Goal: Task Accomplishment & Management: Manage account settings

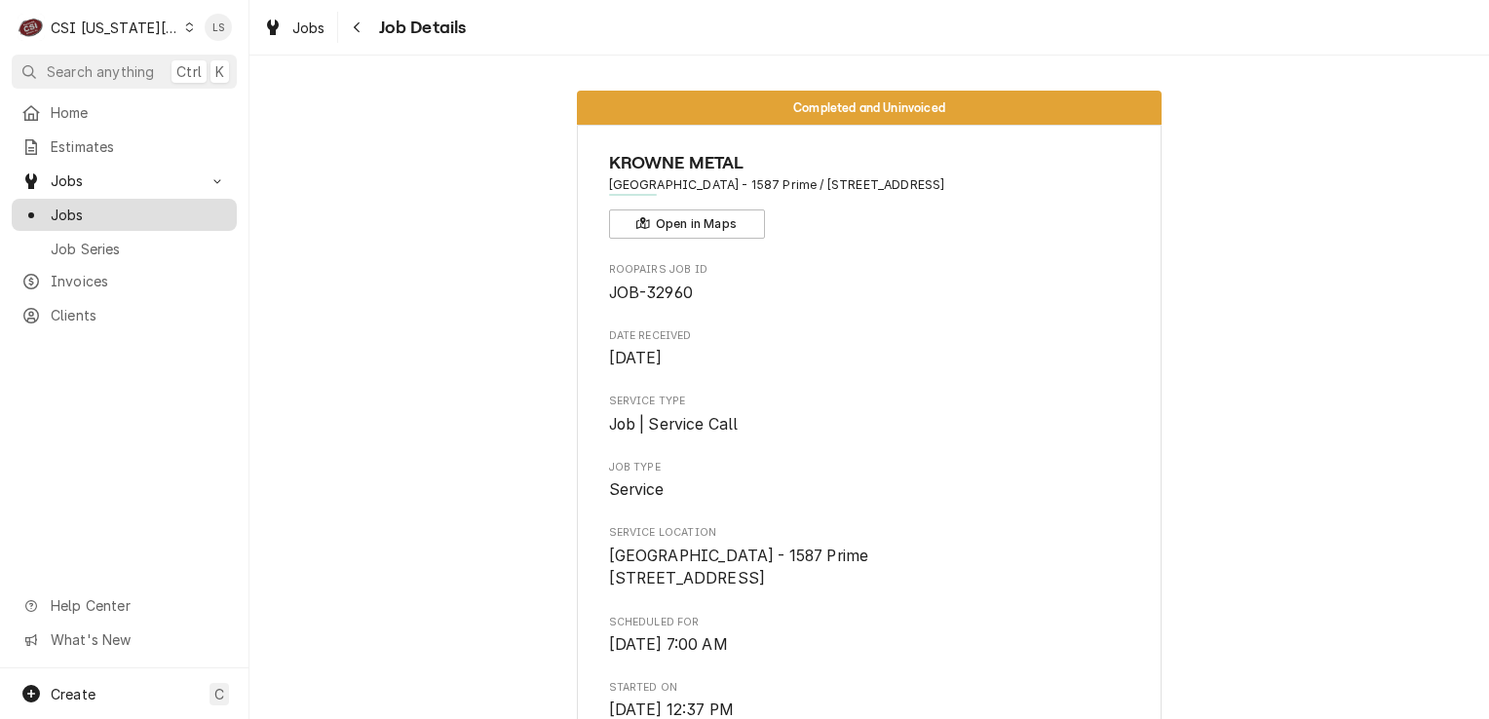
click at [111, 210] on span "Jobs" at bounding box center [139, 215] width 176 height 20
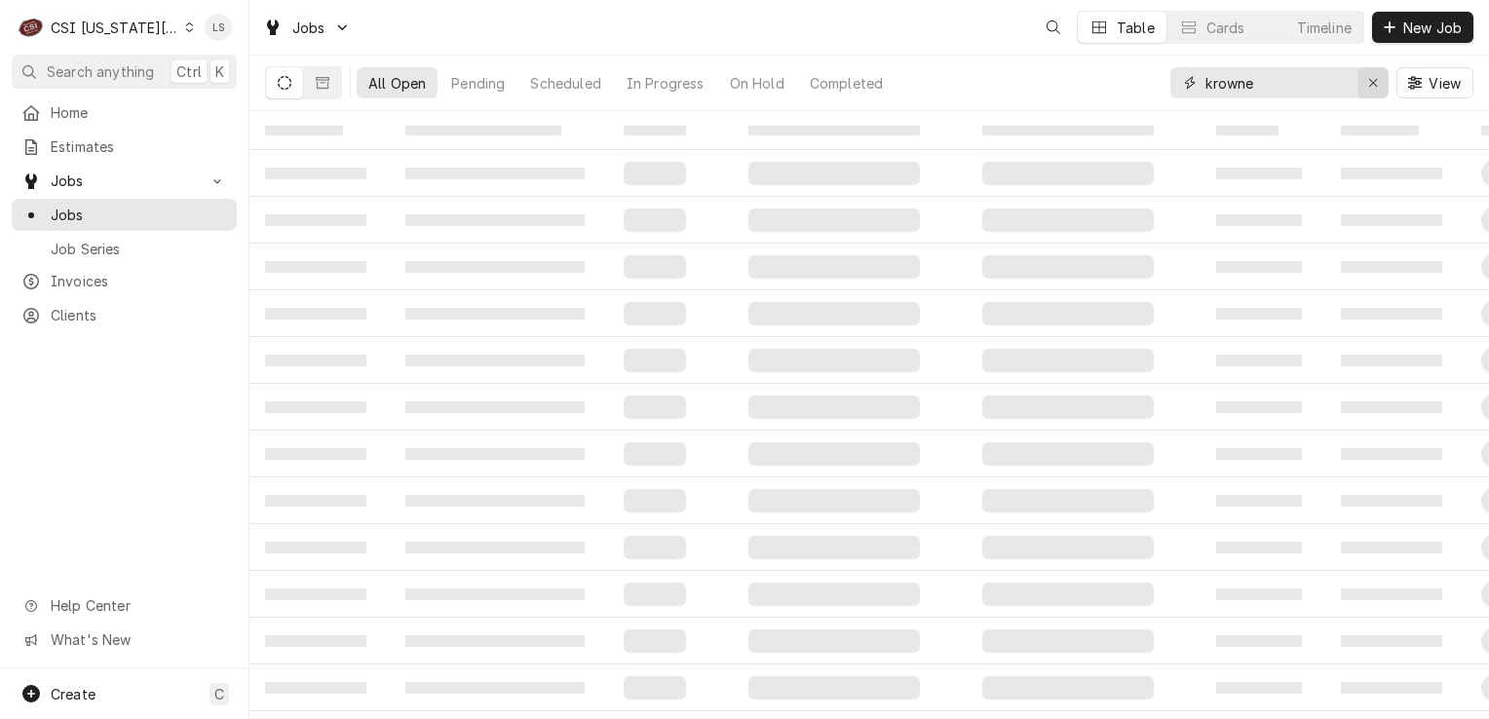
click at [1371, 92] on div "Erase input" at bounding box center [1372, 82] width 19 height 19
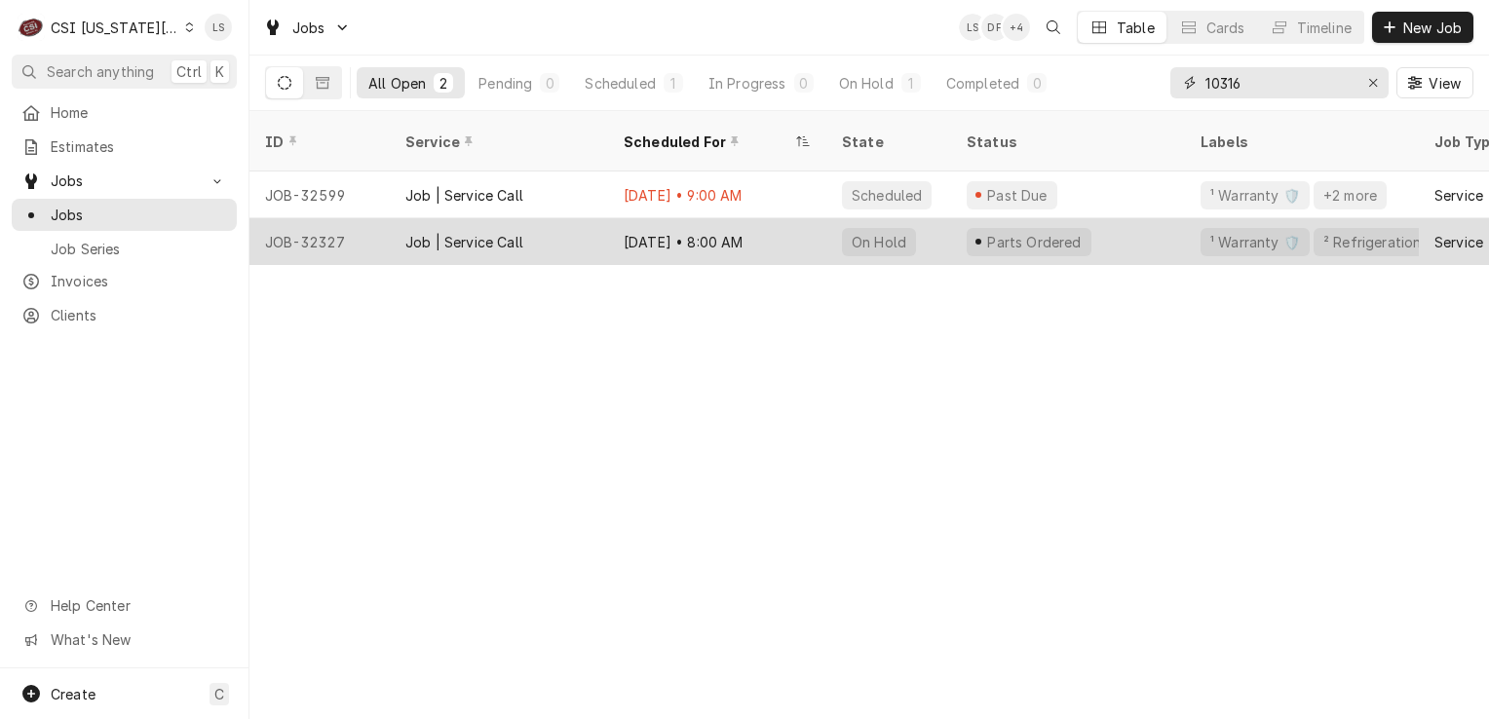
type input "10316"
click at [313, 218] on div "JOB-32327" at bounding box center [319, 241] width 140 height 47
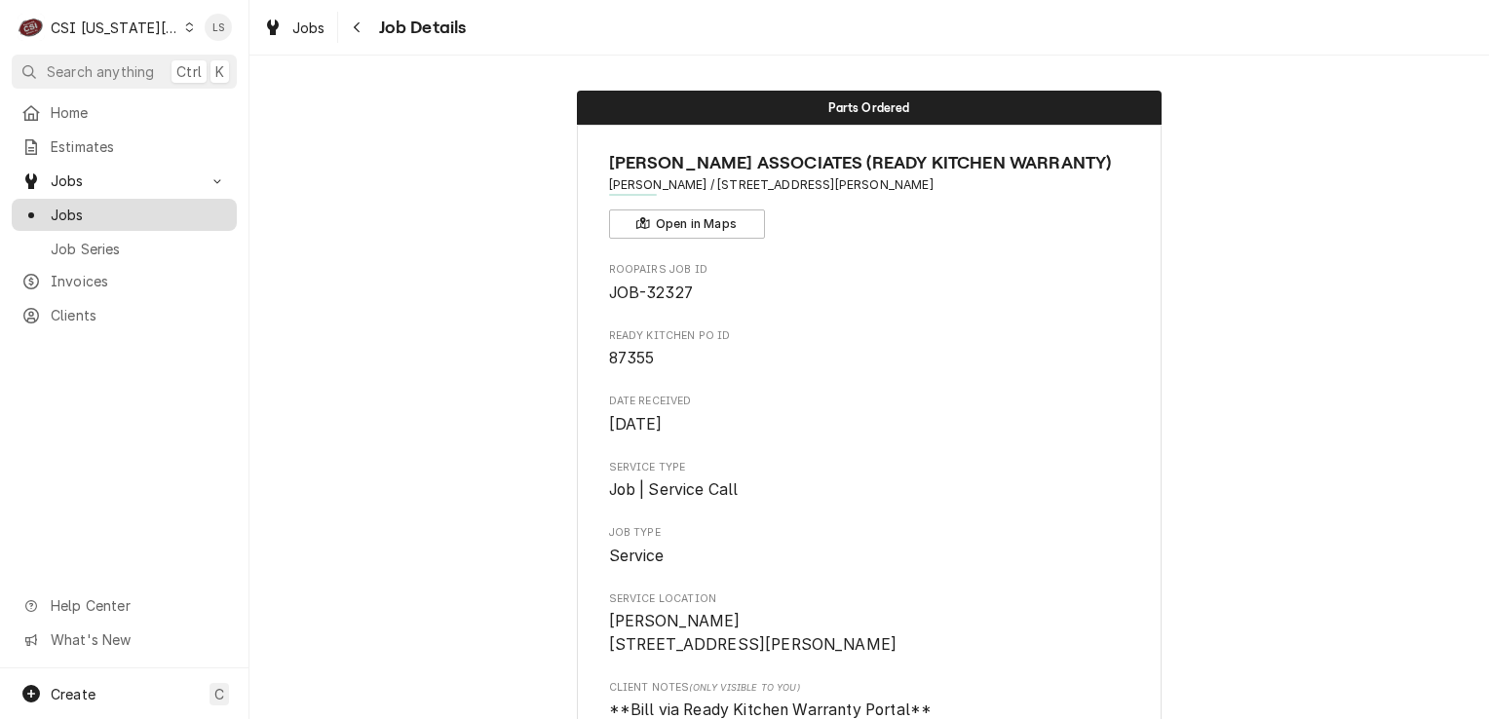
click at [74, 209] on span "Jobs" at bounding box center [139, 215] width 176 height 20
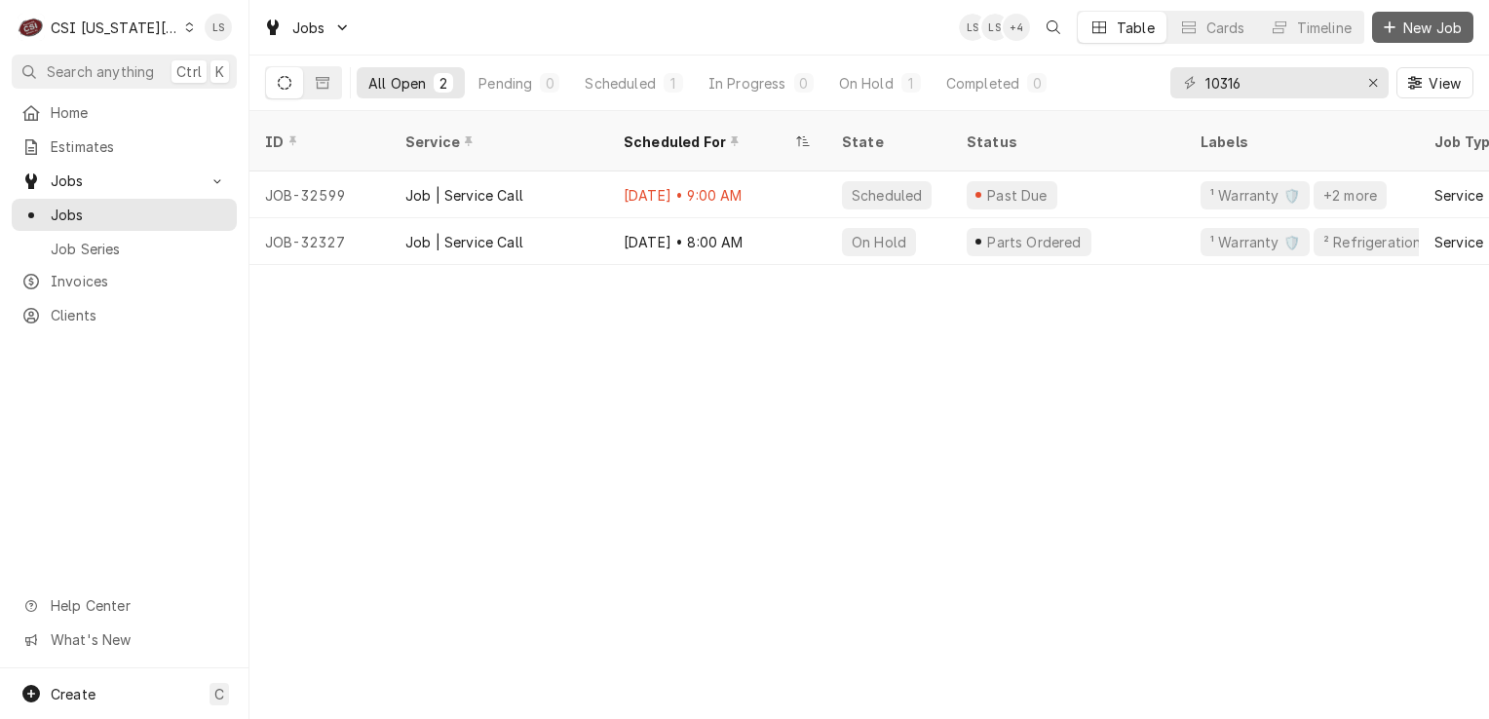
click at [1415, 40] on button "New Job" at bounding box center [1422, 27] width 101 height 31
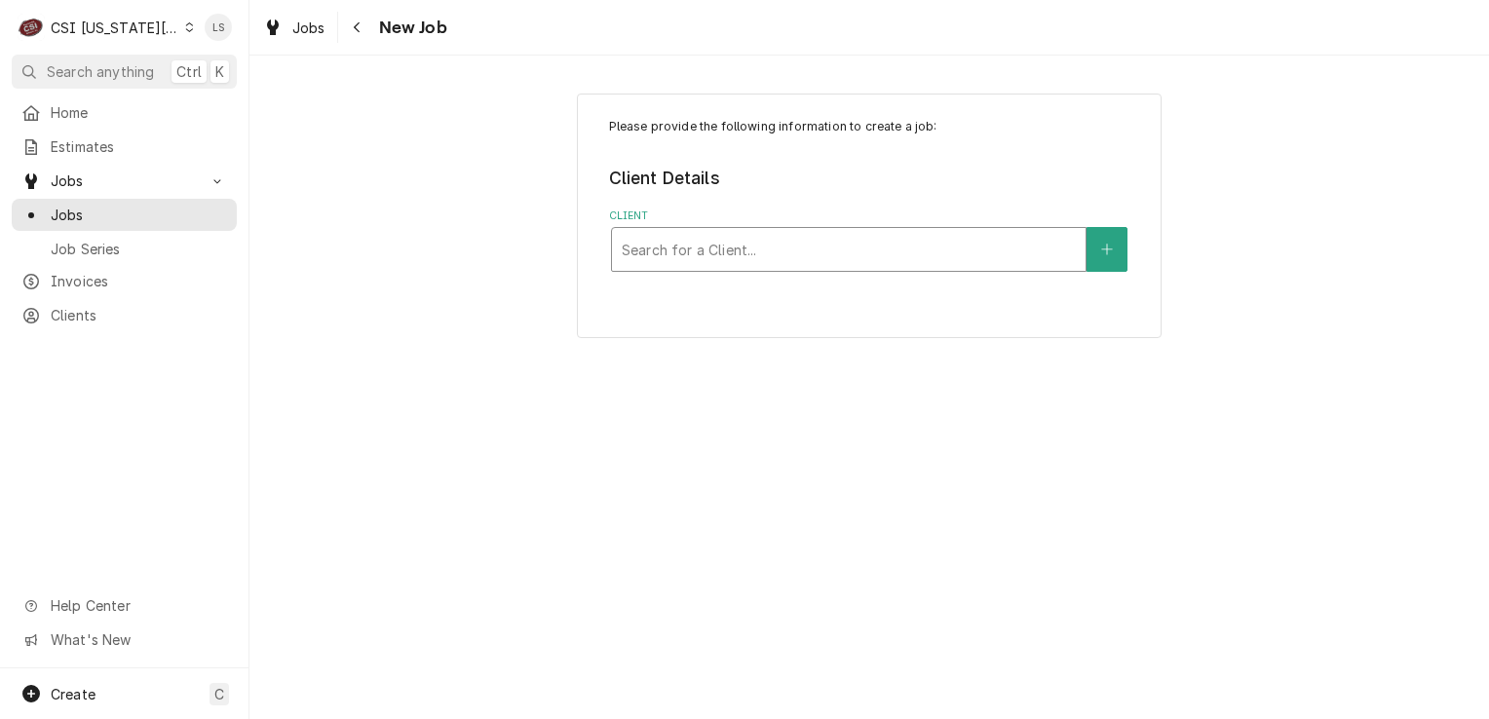
click at [695, 264] on div "Client" at bounding box center [849, 249] width 454 height 35
type input "kmo burg"
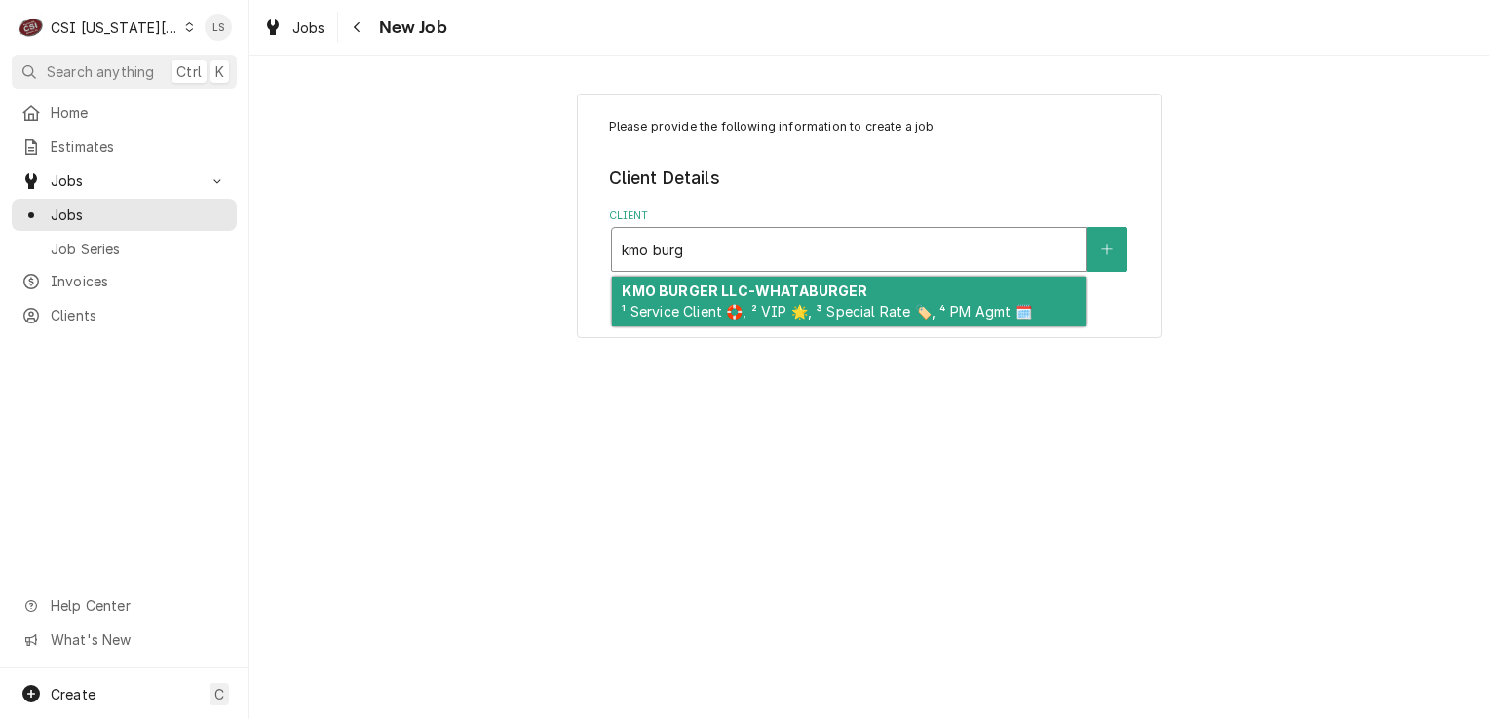
click at [754, 300] on div "KMO BURGER LLC-WHATABURGER ¹ Service Client 🛟, ² VIP 🌟, ³ Special Rate 🏷️, ⁴ PM…" at bounding box center [849, 302] width 474 height 51
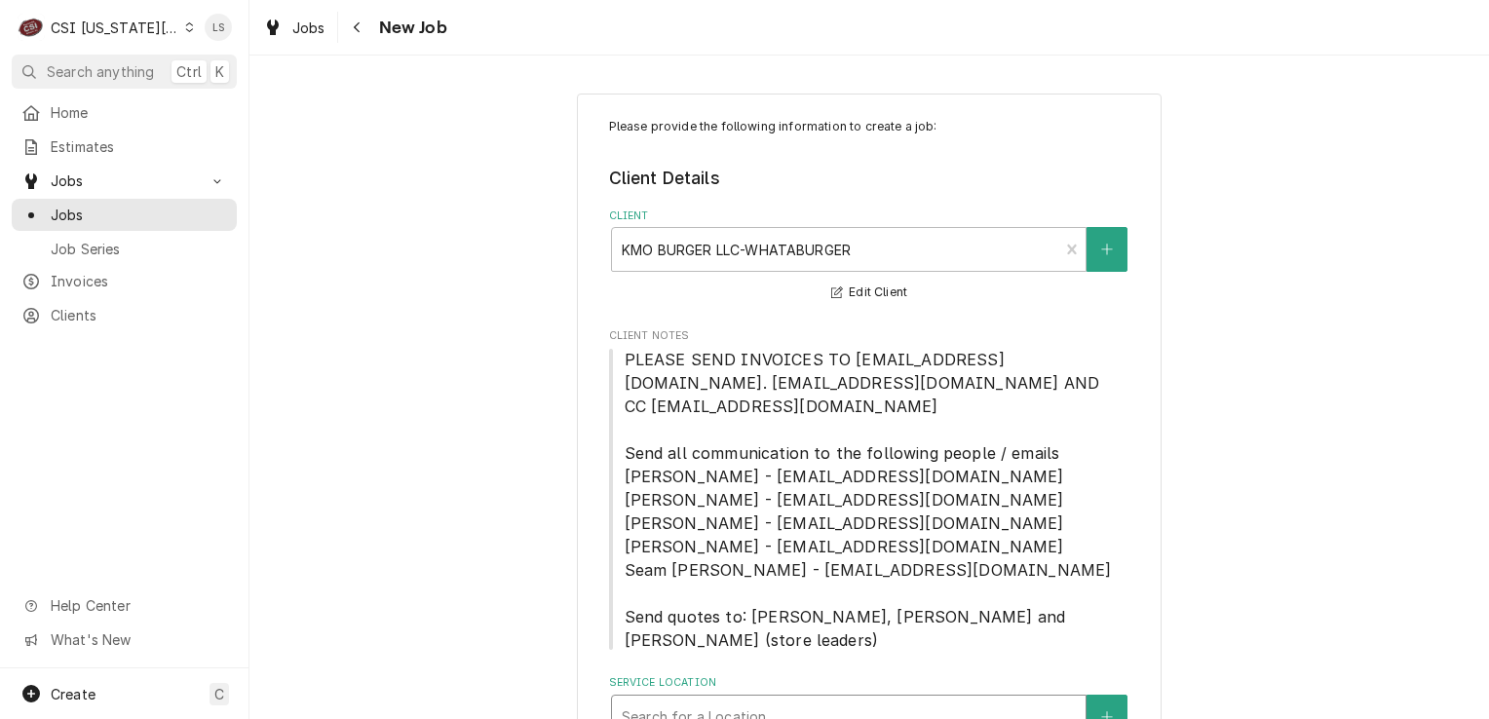
click at [904, 700] on div "Service Location" at bounding box center [849, 717] width 454 height 35
type input "1341"
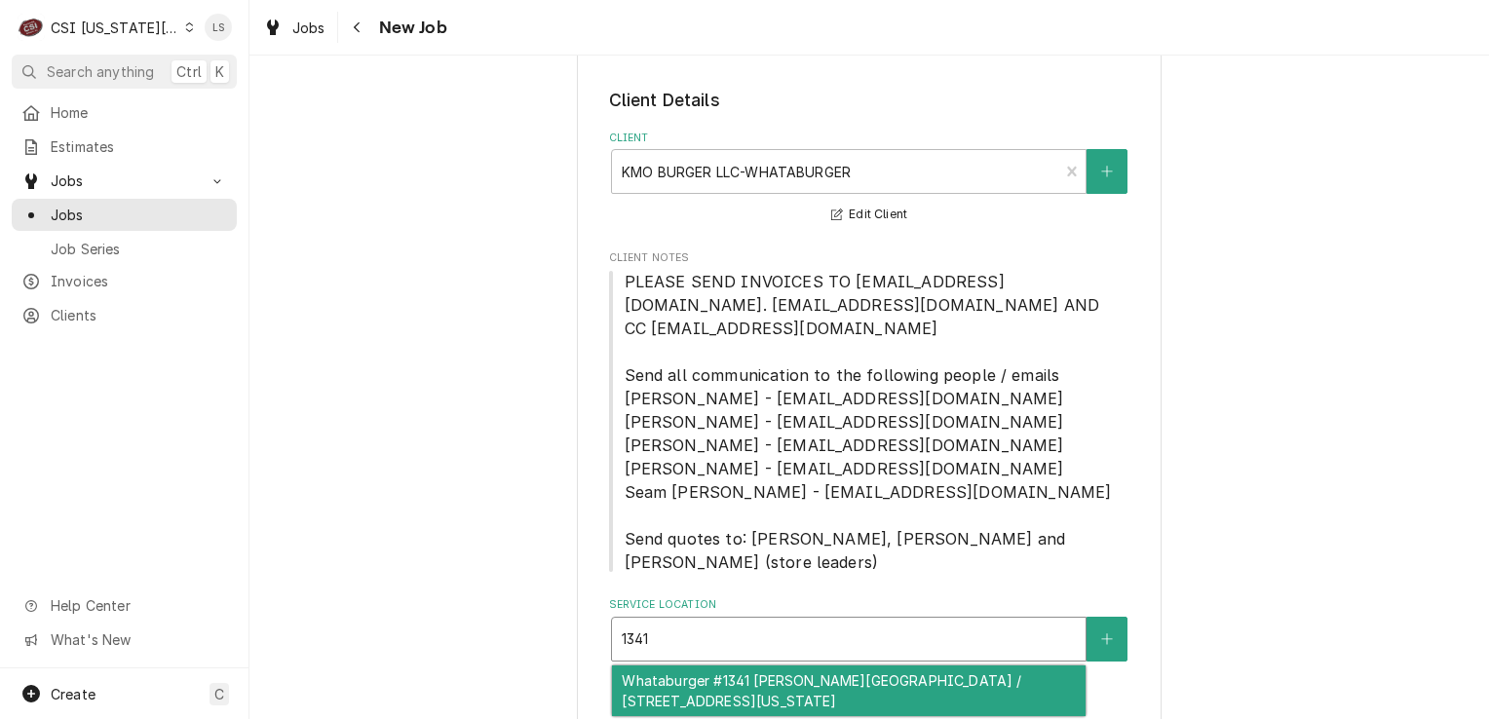
click at [806, 666] on div "Whataburger #1341 Tiffany Springs / 8851 Ambassador Drive, Kansas City, MO 64154" at bounding box center [849, 691] width 474 height 51
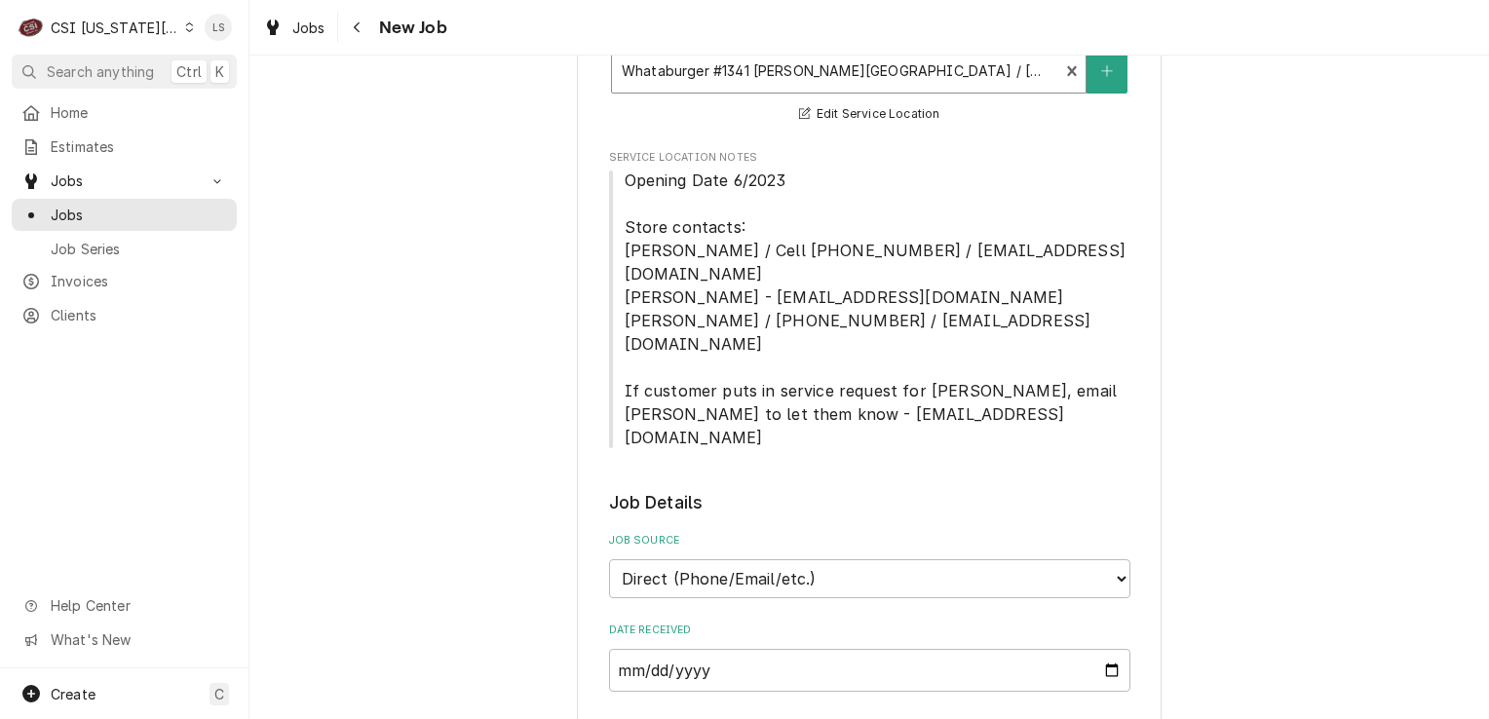
scroll to position [858, 0]
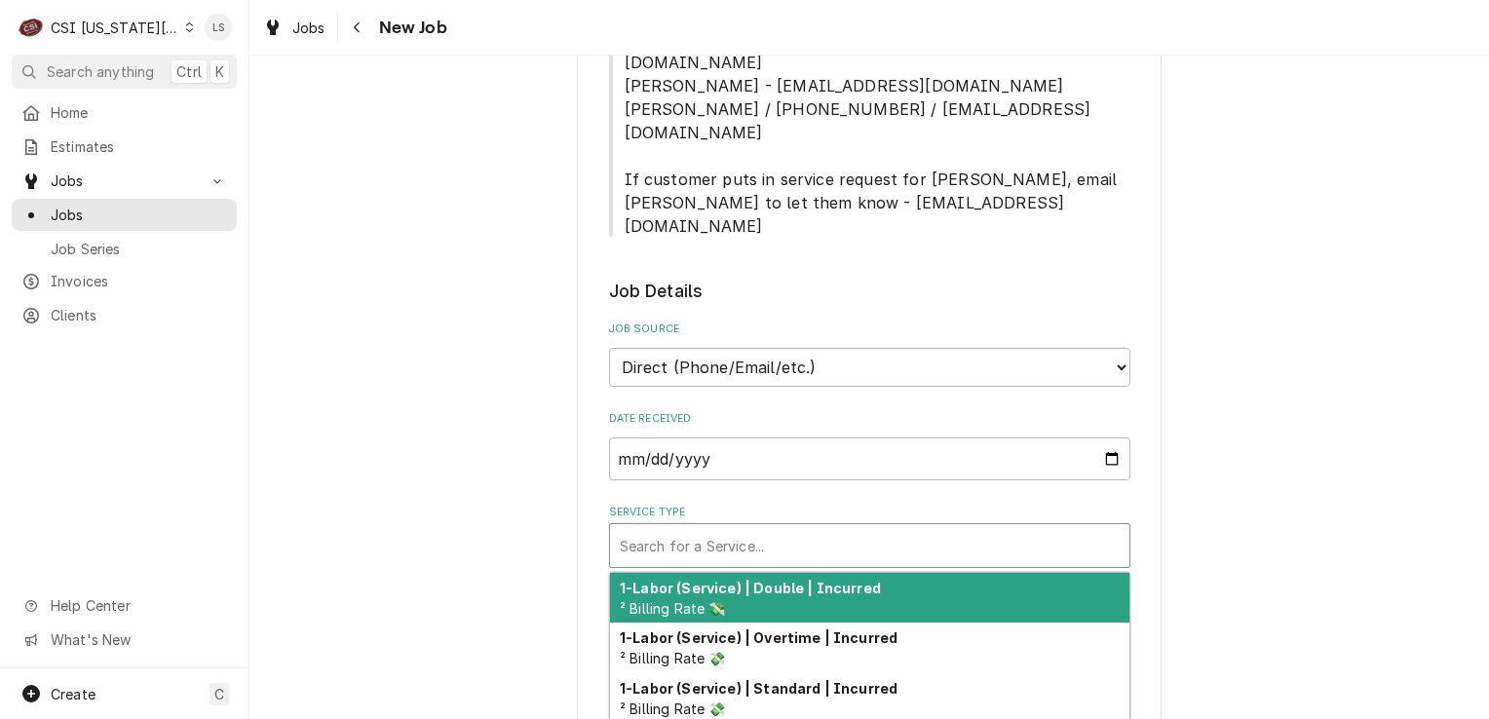
click at [683, 528] on div "Service Type" at bounding box center [870, 545] width 500 height 35
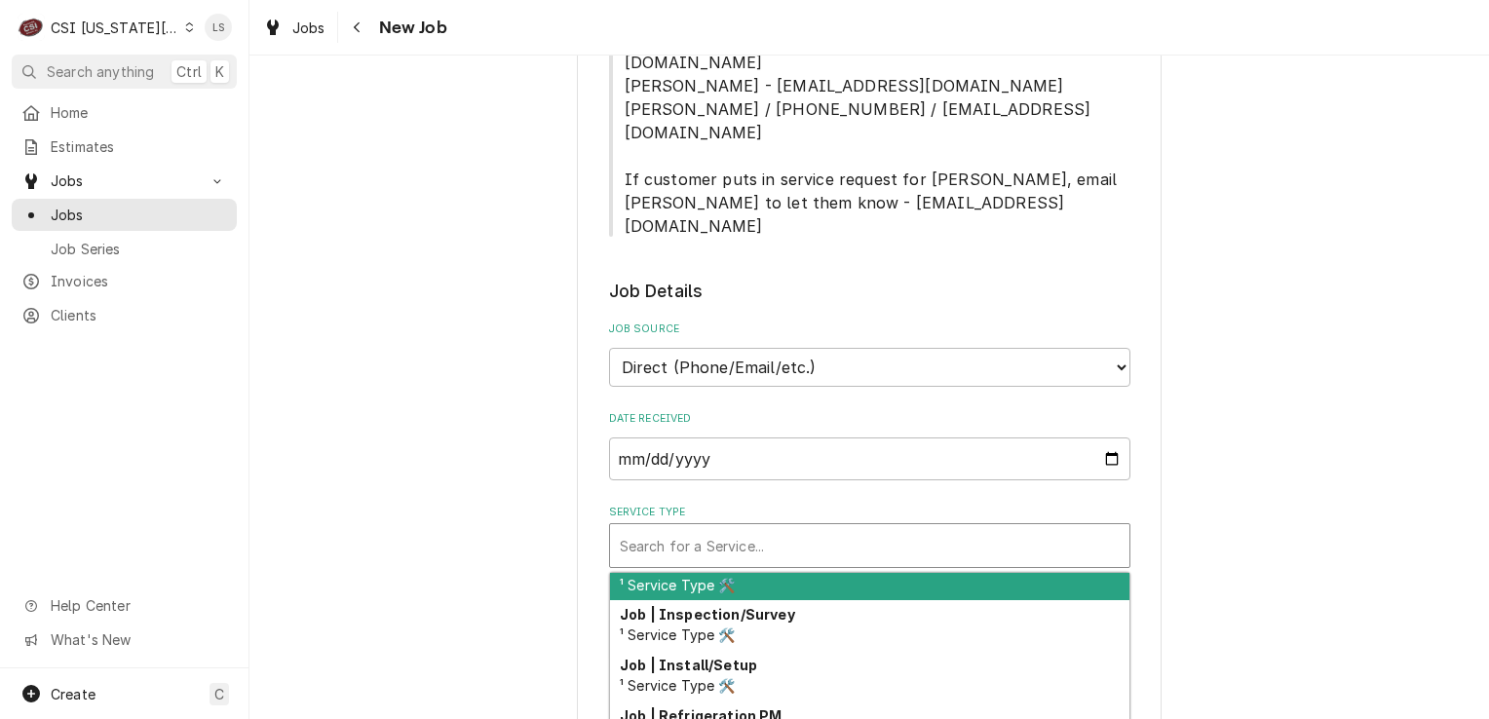
scroll to position [1080, 0]
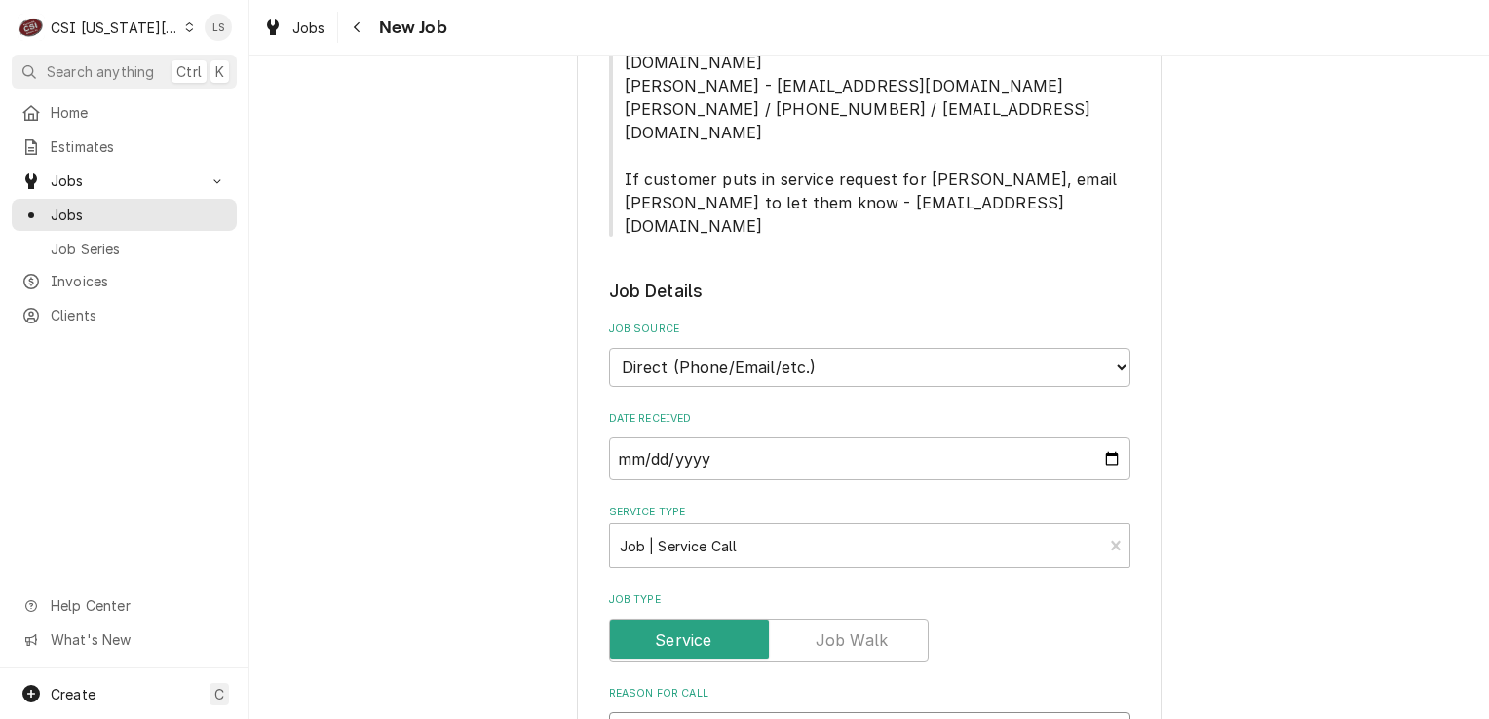
paste textarea "fryer that says draining, but it is not"
type textarea "x"
type textarea "fryer that says draining, but it is not"
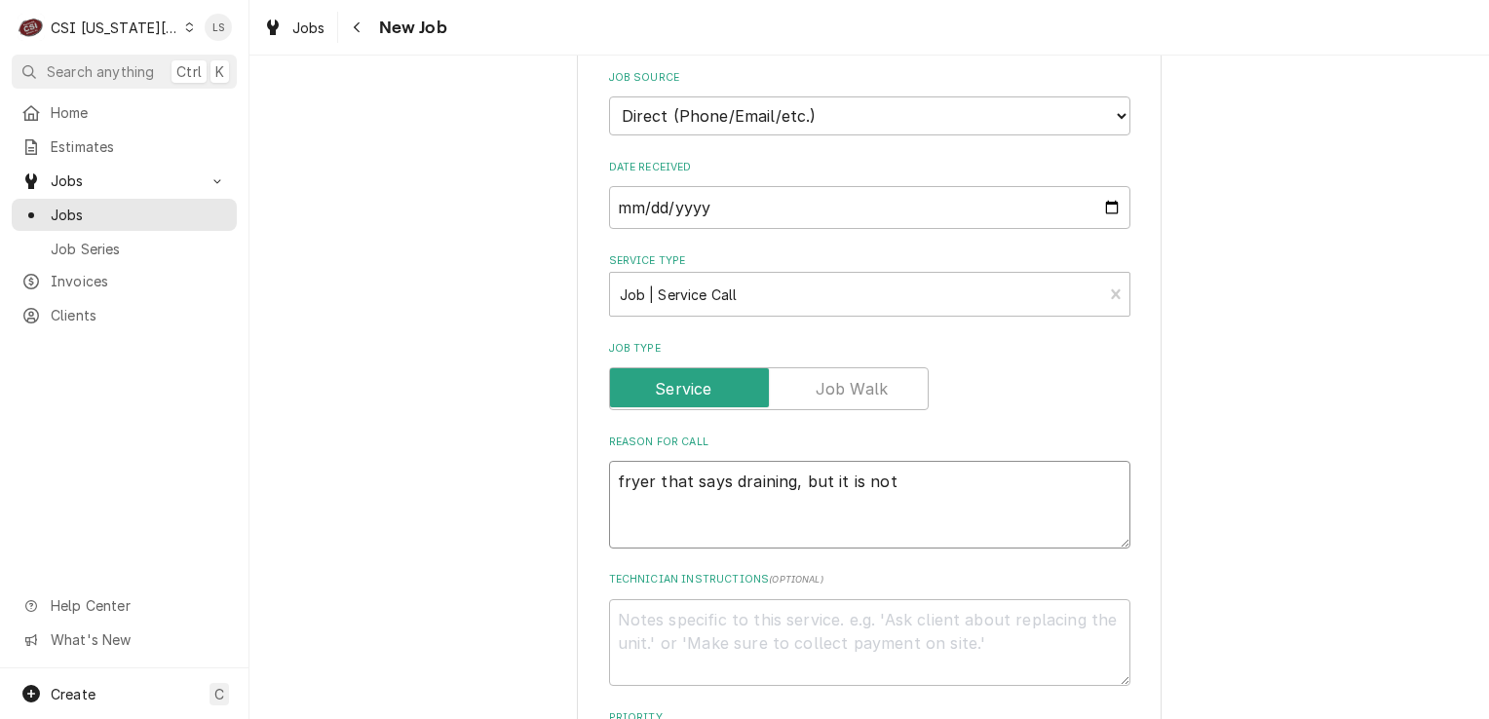
type textarea "x"
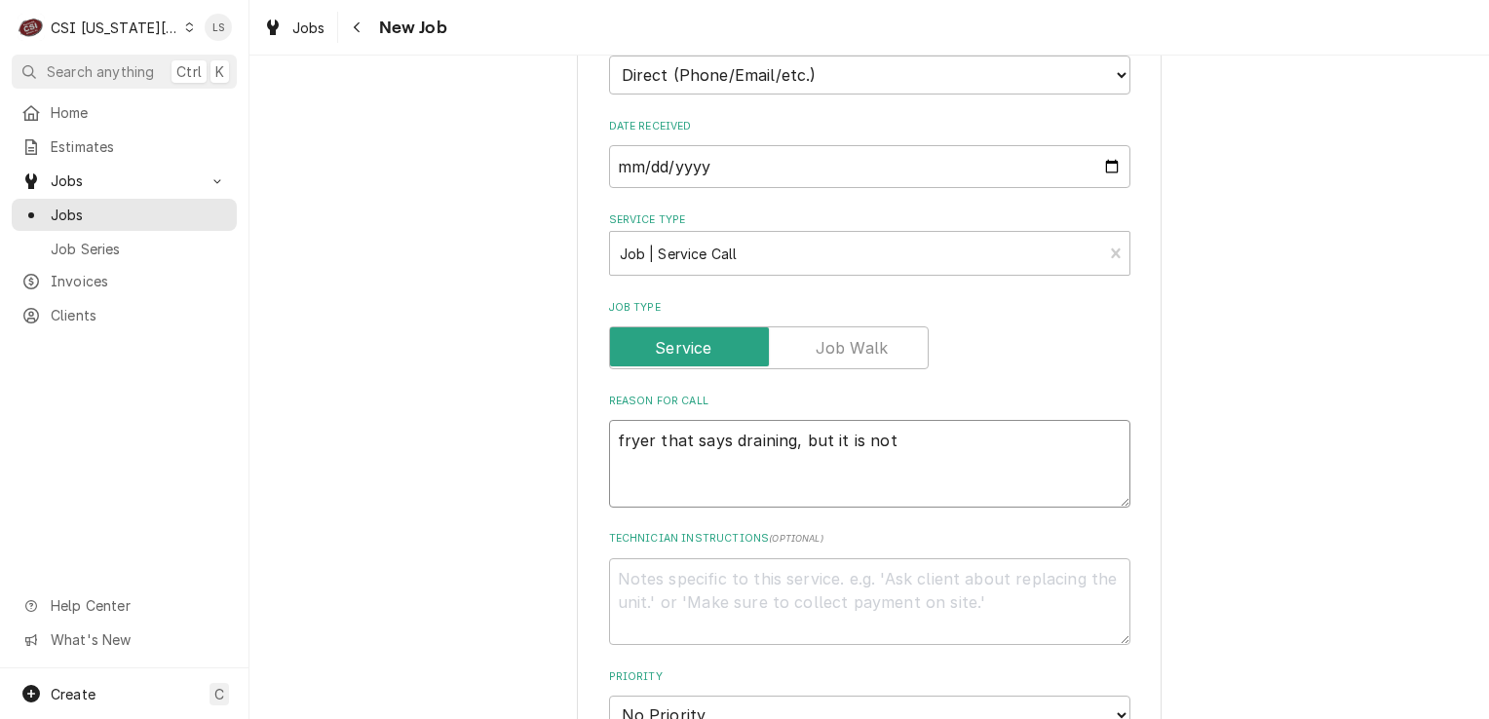
type textarea "fryer that says draining, but it is not"
type textarea "x"
type textarea "fryer that says draining, but it is not."
type textarea "x"
type textarea "fryer that says draining, but it is not."
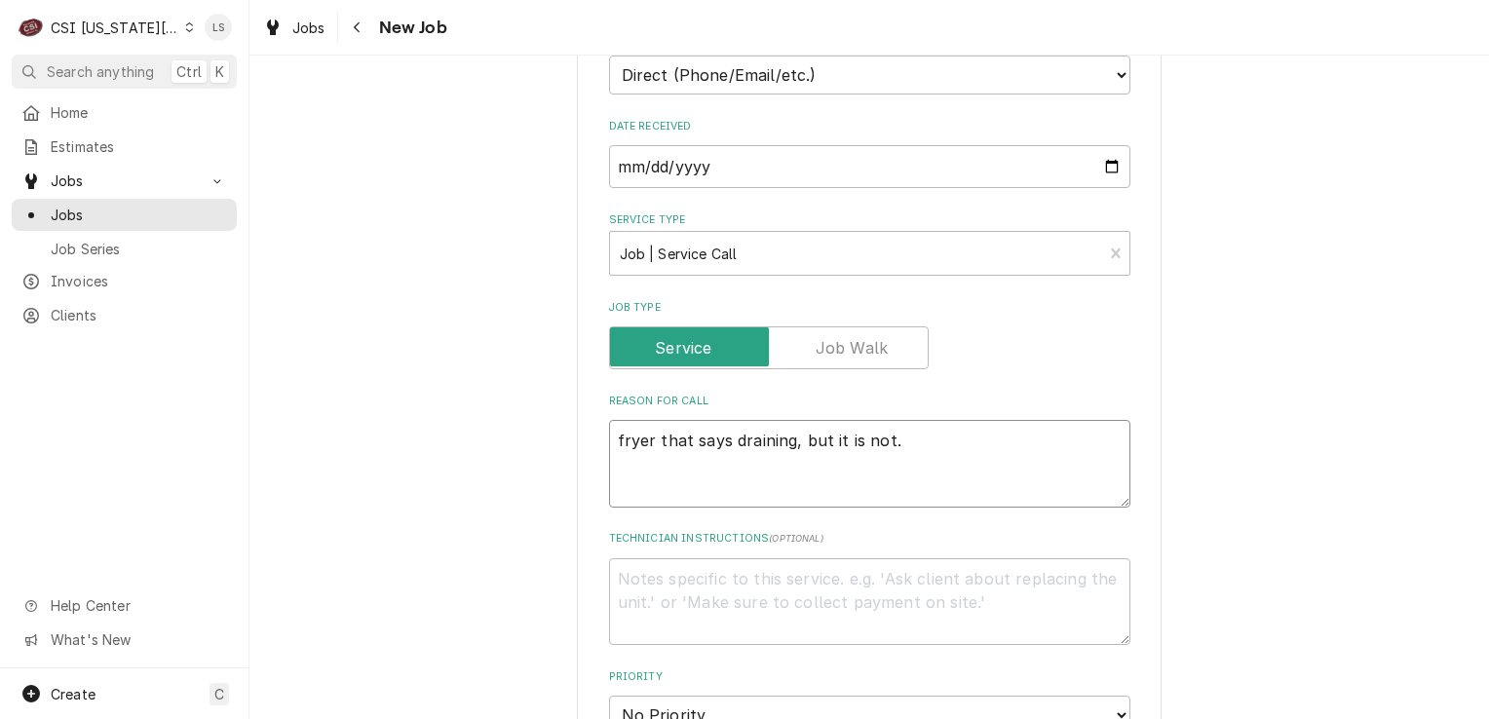
paste textarea "We can not get this to turn on"
type textarea "x"
type textarea "fryer that says draining, but it is not. We can not get this to turn on"
drag, startPoint x: 646, startPoint y: 368, endPoint x: 607, endPoint y: 368, distance: 39.0
click at [589, 365] on div "Please provide the following information to create a job: Client Details Client…" at bounding box center [869, 355] width 585 height 2822
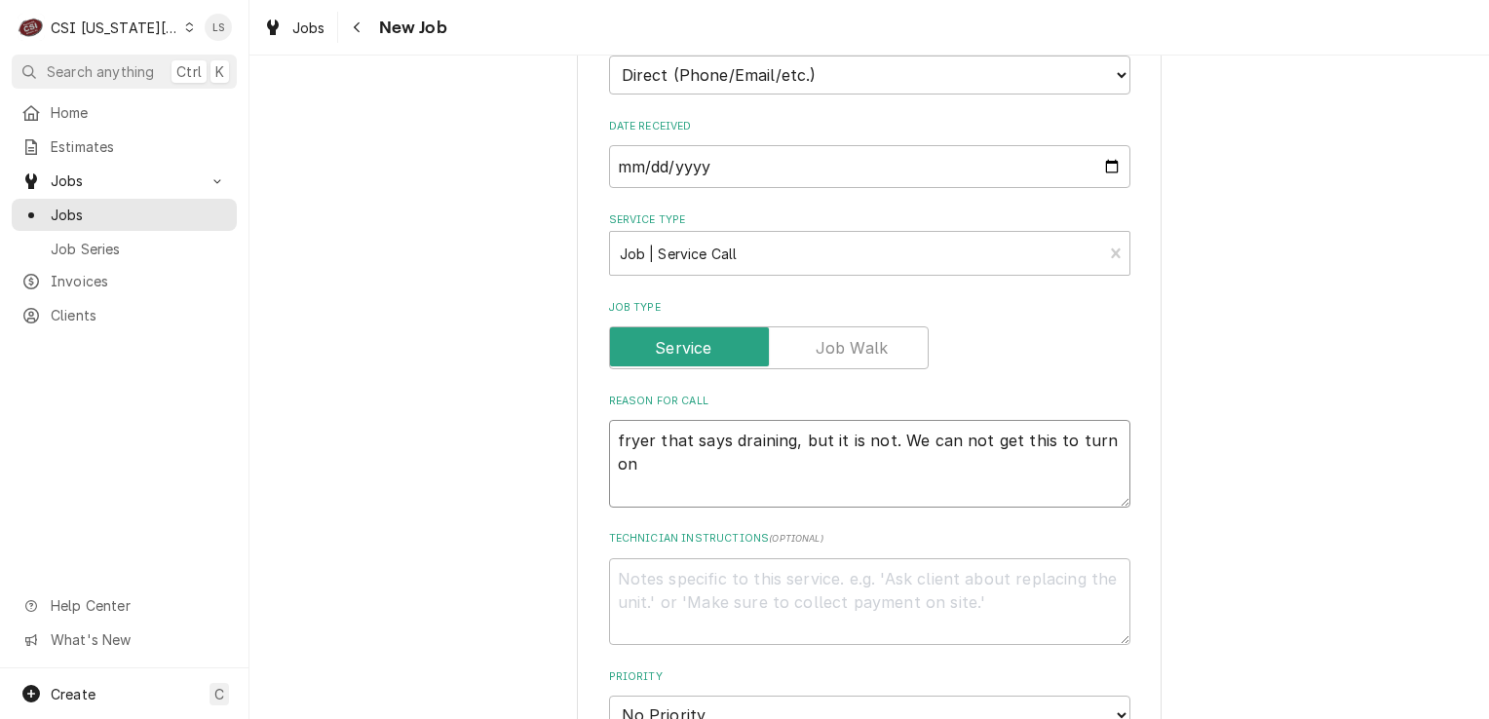
type textarea "x"
type textarea "that says draining, but it is not. We can not get this to turn on"
type textarea "x"
type textarea "F that says draining, but it is not. We can not get this to turn on"
type textarea "x"
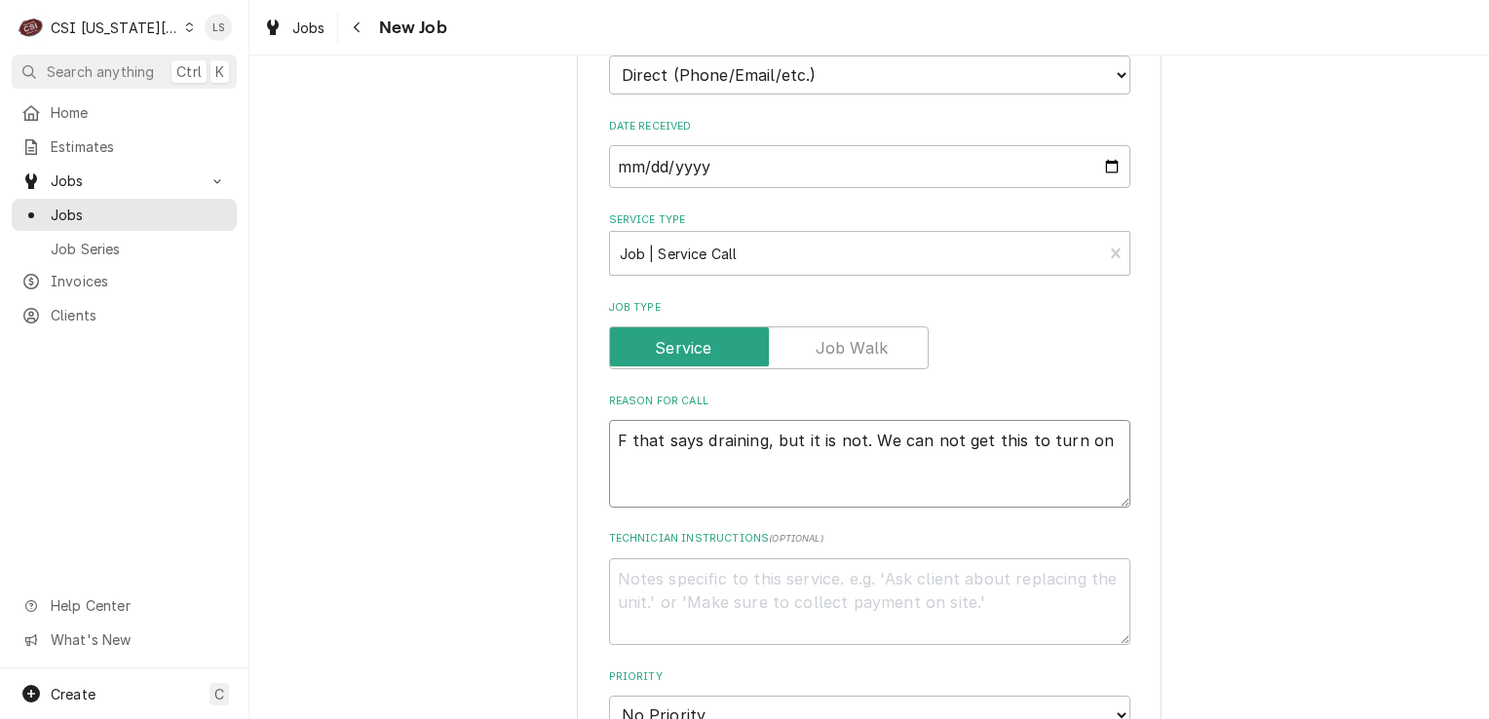
type textarea "Fr that says draining, but it is not. We can not get this to turn on"
type textarea "x"
type textarea "Fry that says draining, but it is not. We can not get this to turn on"
type textarea "x"
type textarea "Frye that says draining, but it is not. We can not get this to turn on"
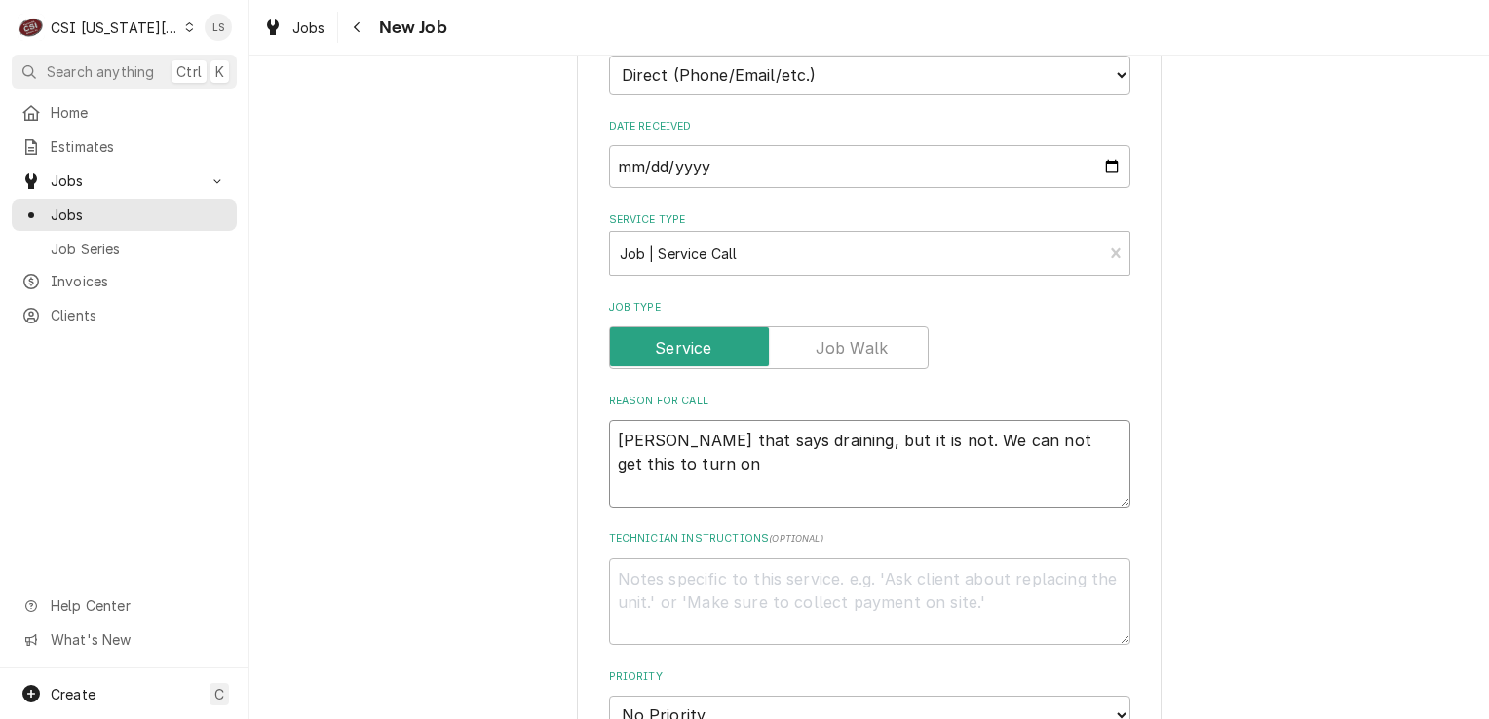
type textarea "x"
type textarea "Fryer that says draining, but it is not. We can not get this to turn on"
type textarea "x"
type textarea "Fryer - that says draining, but it is not. We can not get this to turn on"
type textarea "x"
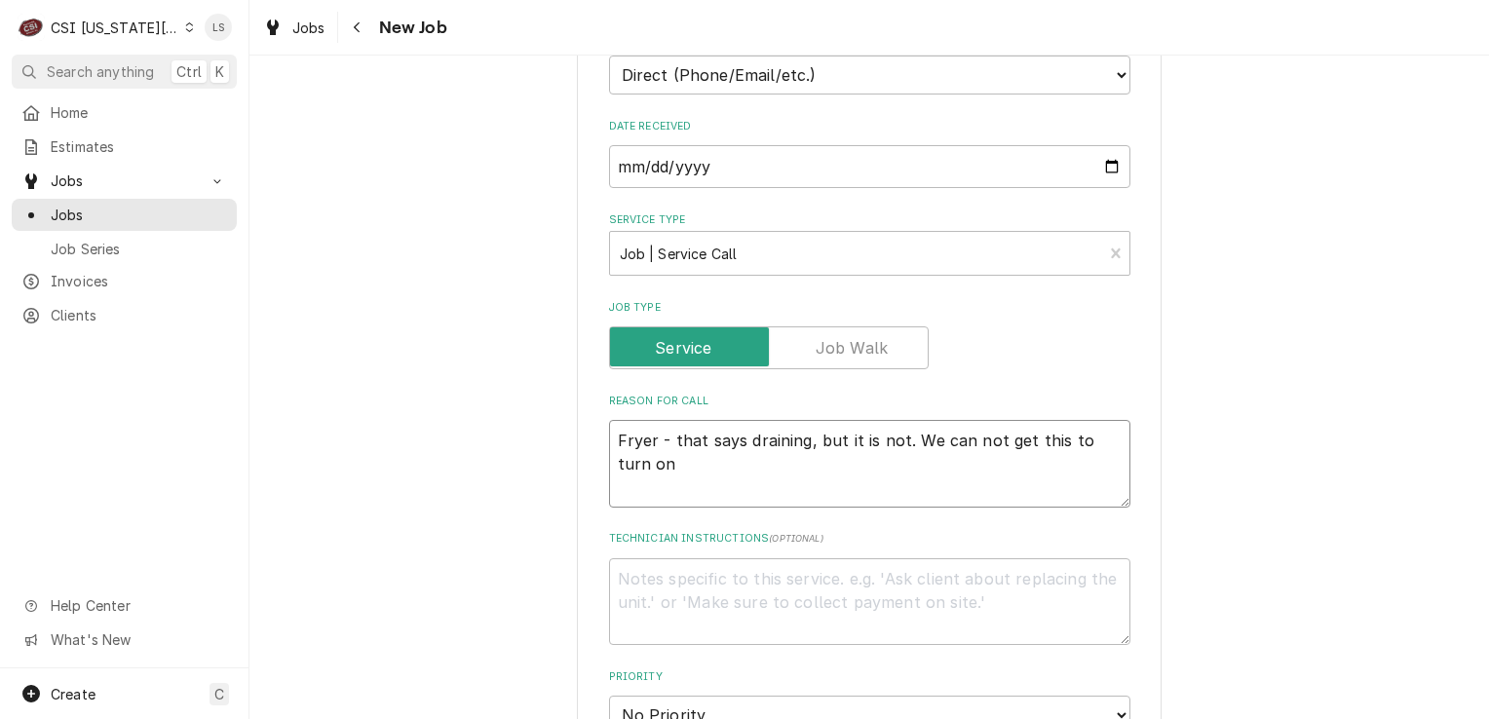
type textarea "Fryer - that says draining, but it is not. We can not get this to turn on"
type textarea "x"
type textarea "Fryer - that says draining, but it is not. We can not get this to turn on"
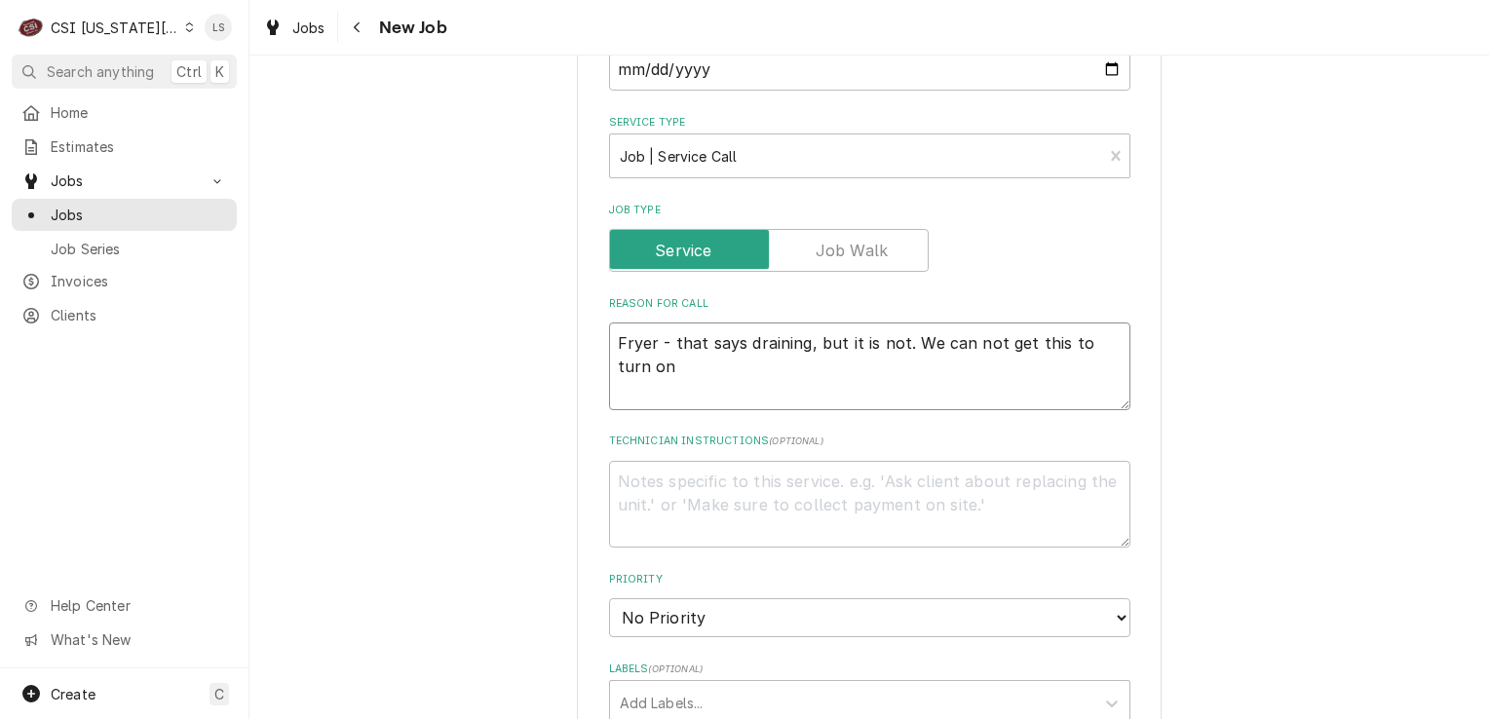
type textarea "x"
type textarea "Fryer - that says draining, but it is not. We cannot get this to turn on"
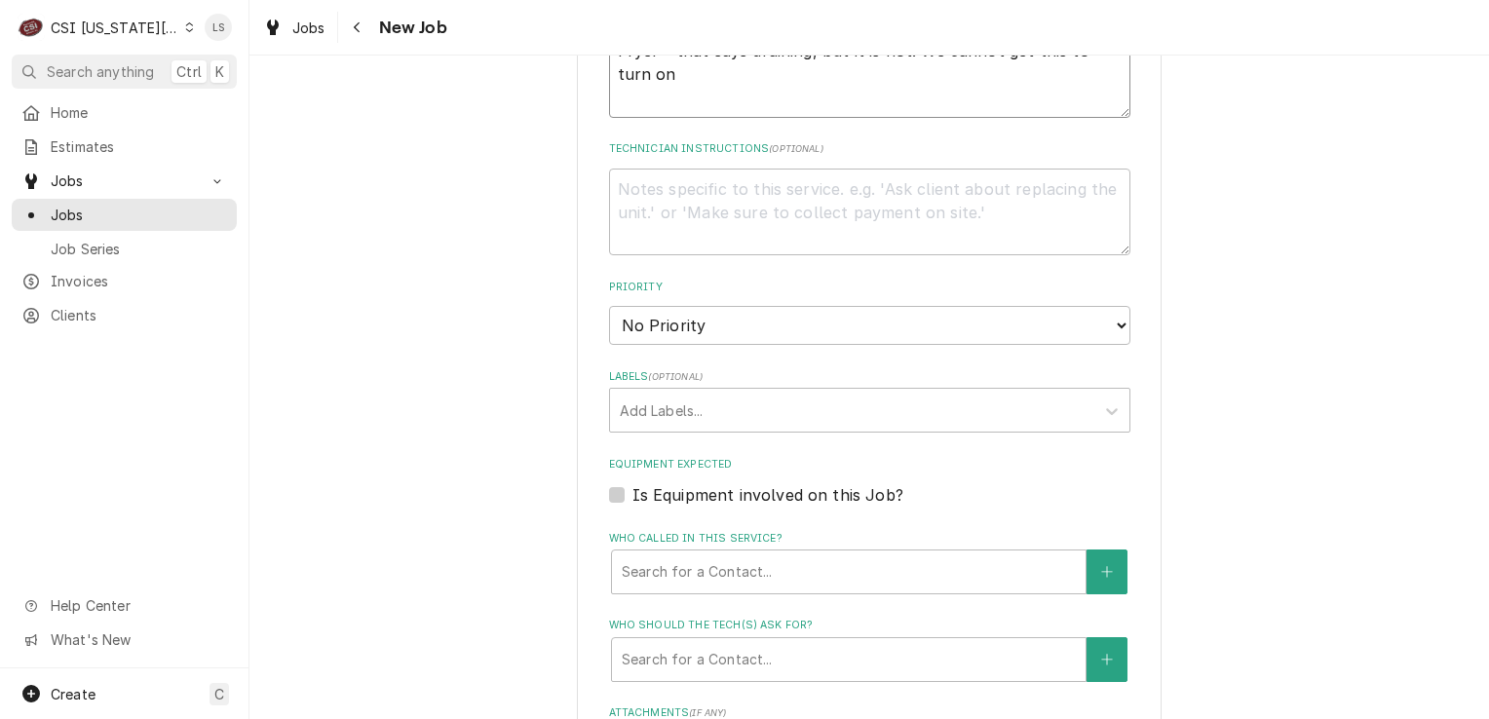
type textarea "x"
type textarea "Fryer - that says draining, but it is not. We cannot get this to turn on"
click at [647, 306] on select "No Priority Urgent High Medium Low" at bounding box center [869, 325] width 521 height 39
select select "2"
click at [609, 306] on select "No Priority Urgent High Medium Low" at bounding box center [869, 325] width 521 height 39
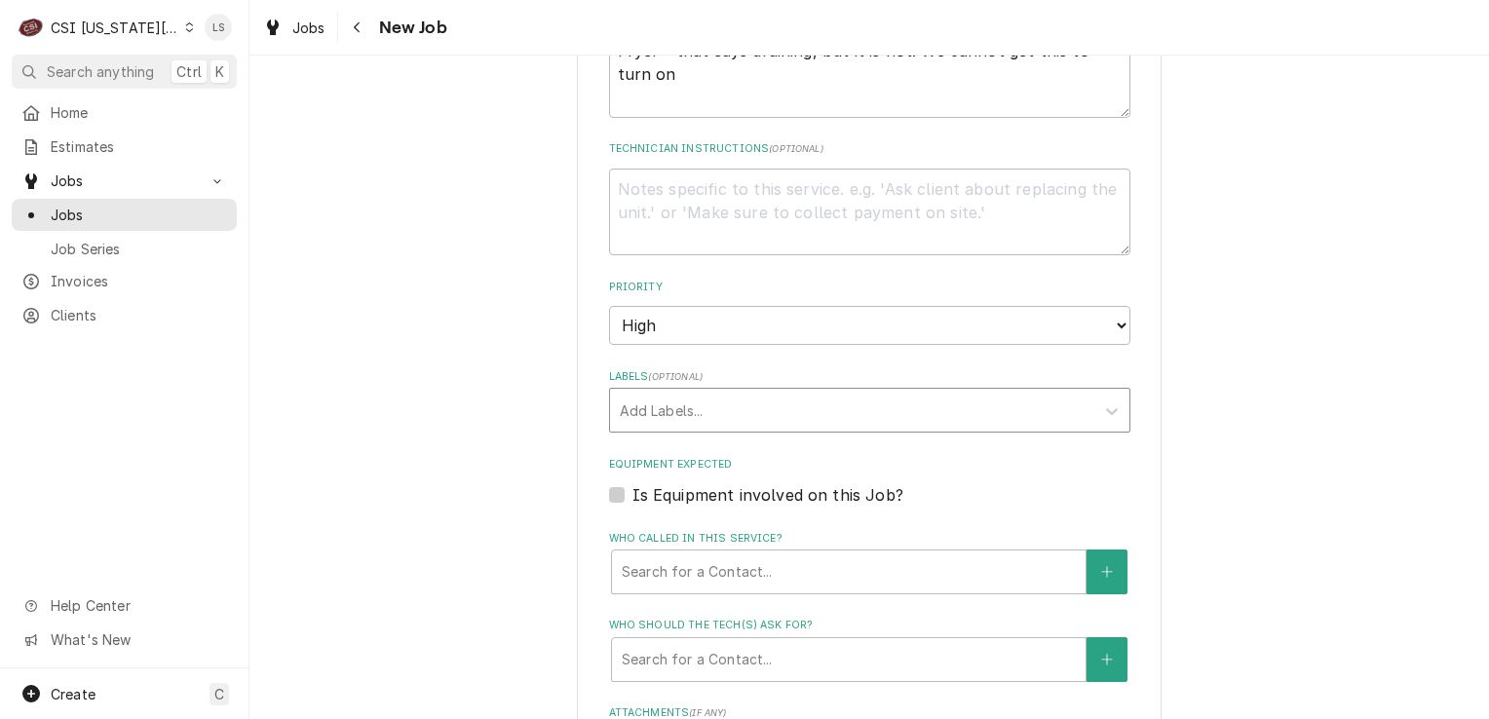
click at [641, 393] on div "Labels" at bounding box center [852, 410] width 465 height 35
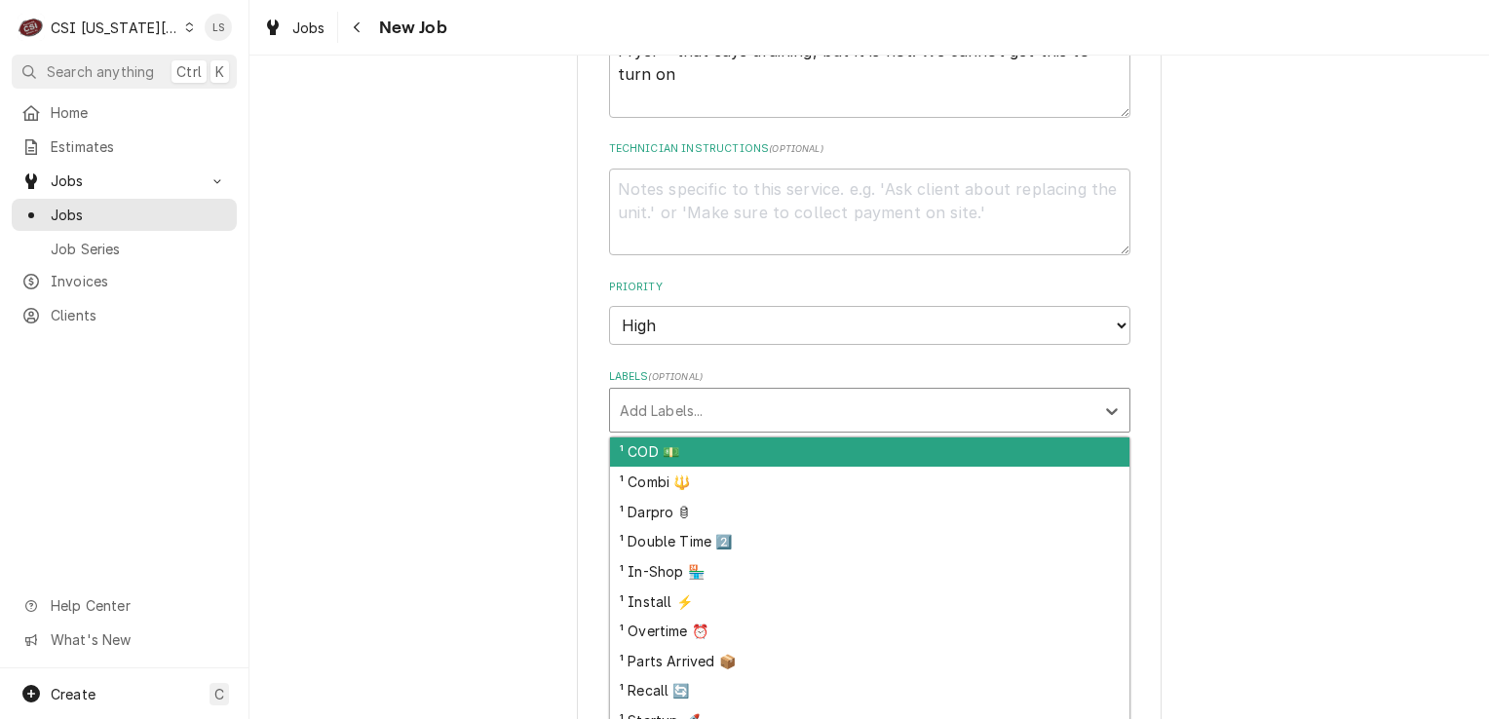
type textarea "x"
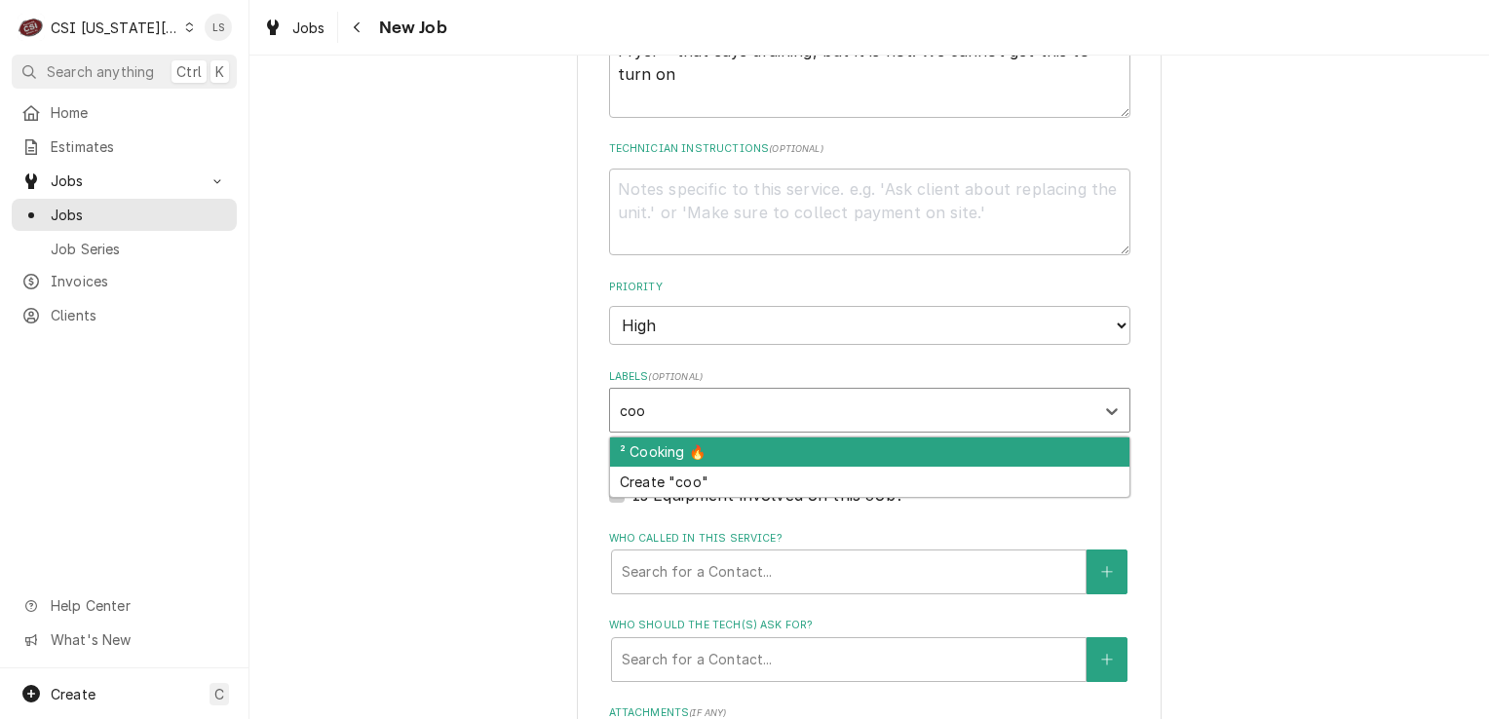
type input "cook"
type textarea "x"
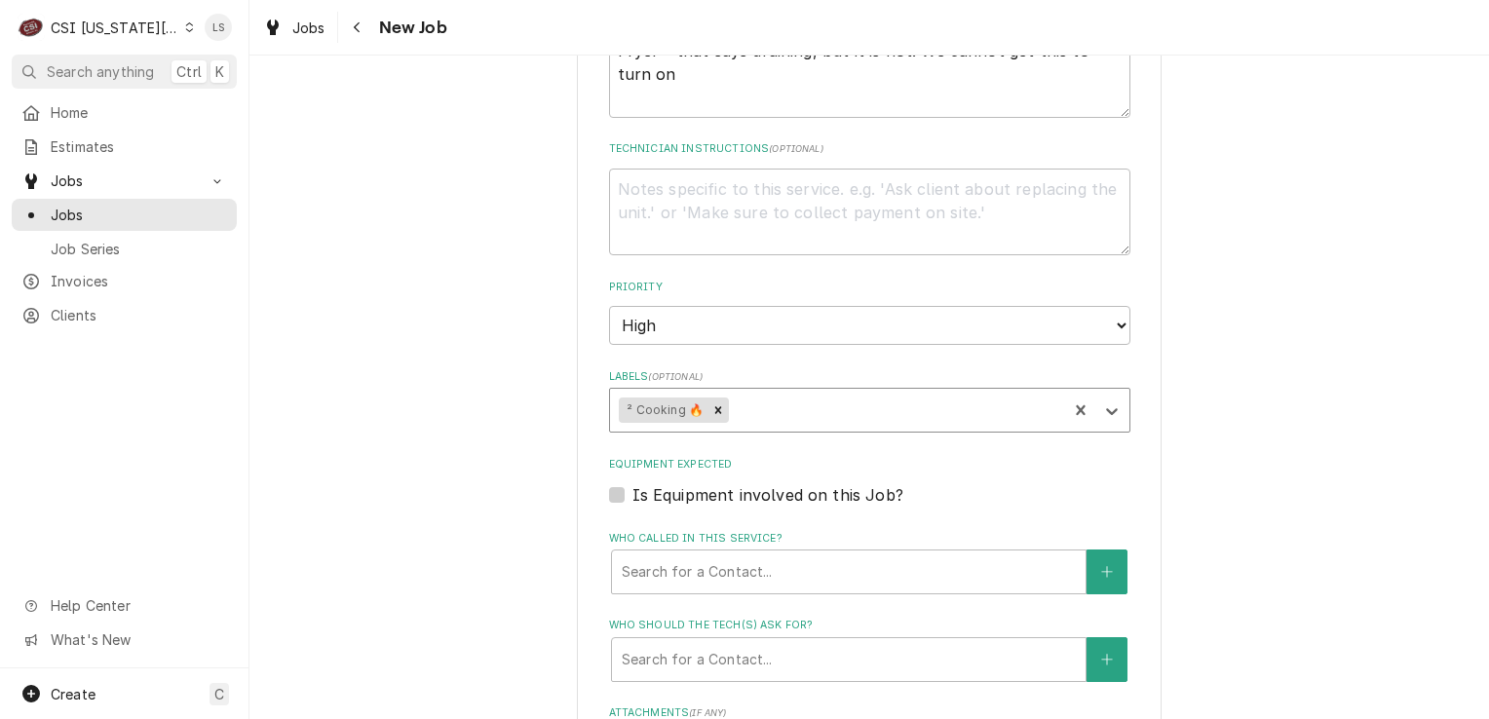
type textarea "x"
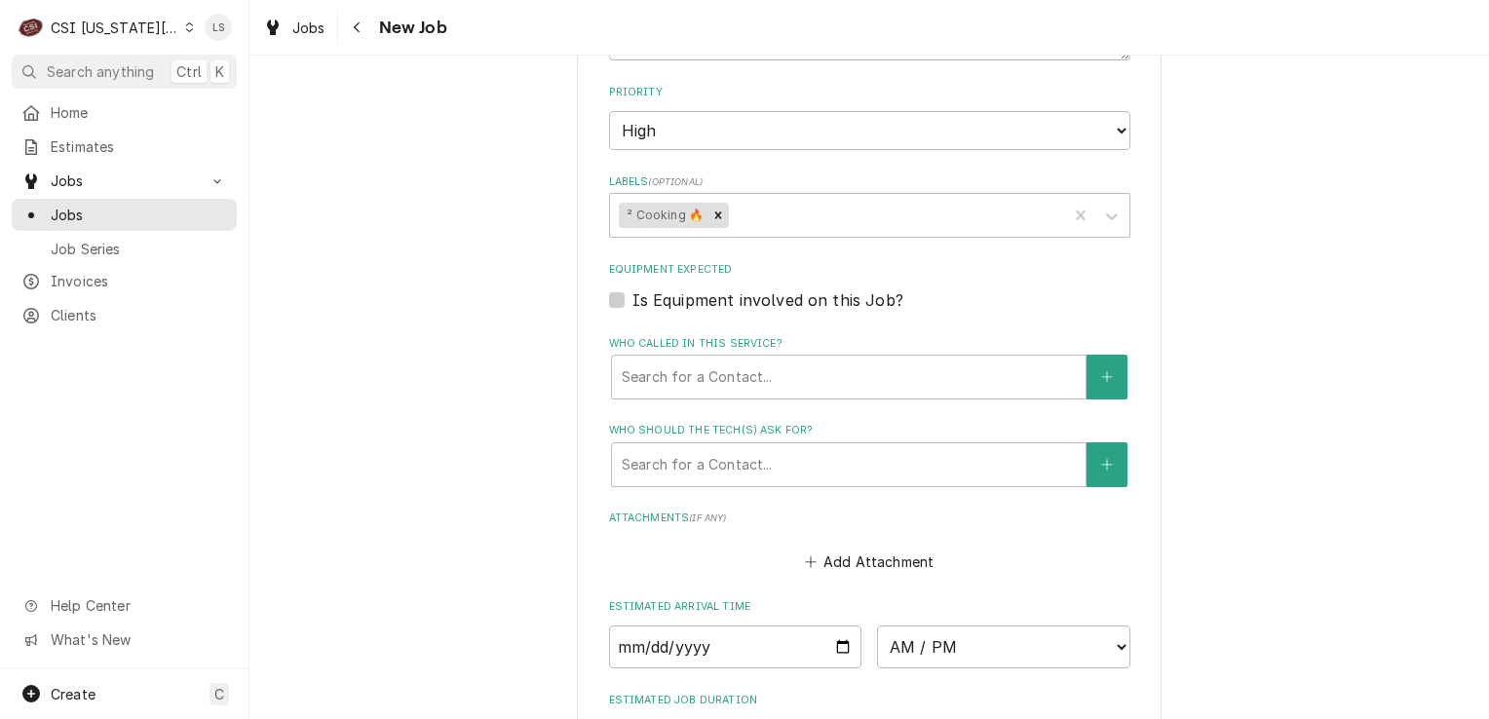
click at [632, 288] on label "Is Equipment involved on this Job?" at bounding box center [767, 299] width 271 height 23
click at [632, 288] on input "Equipment Expected" at bounding box center [892, 309] width 521 height 43
checkbox input "true"
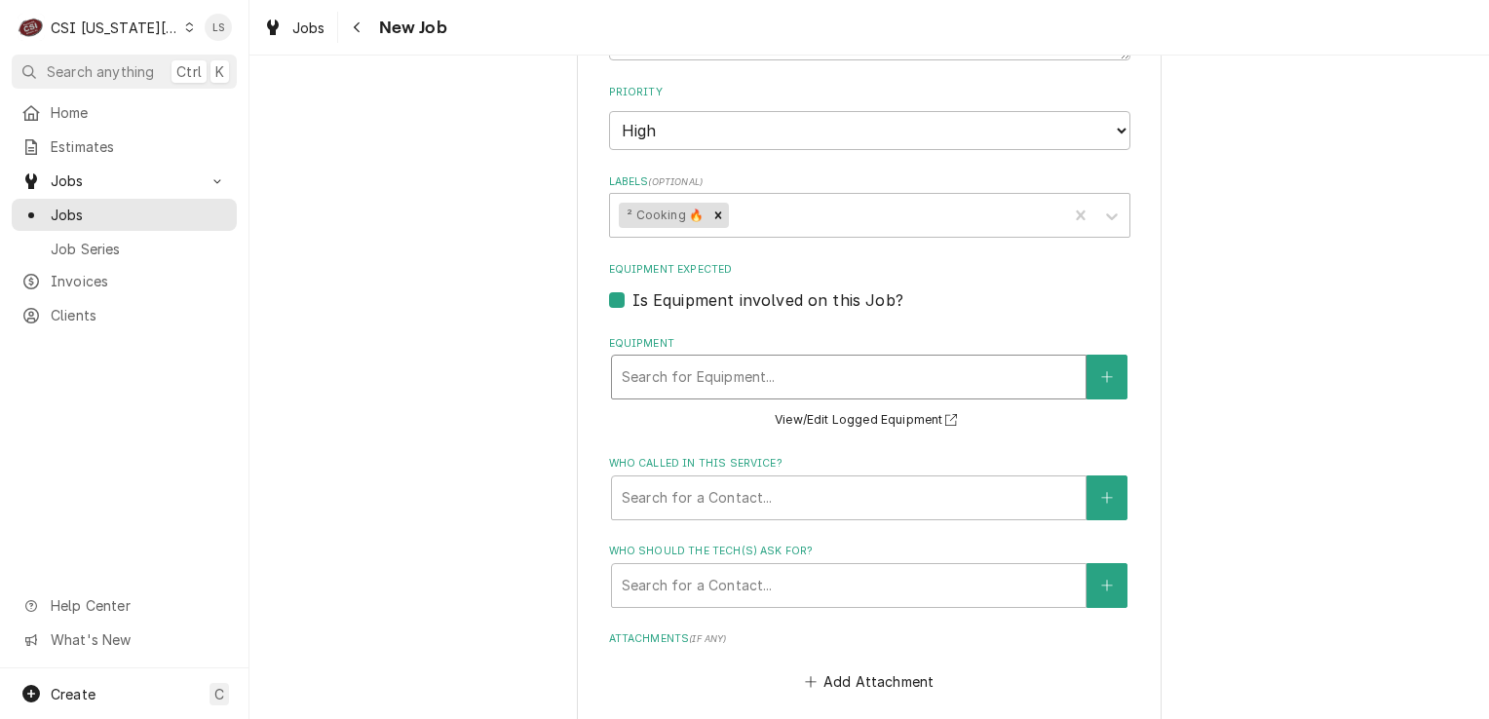
click at [657, 360] on div "Equipment" at bounding box center [849, 377] width 454 height 35
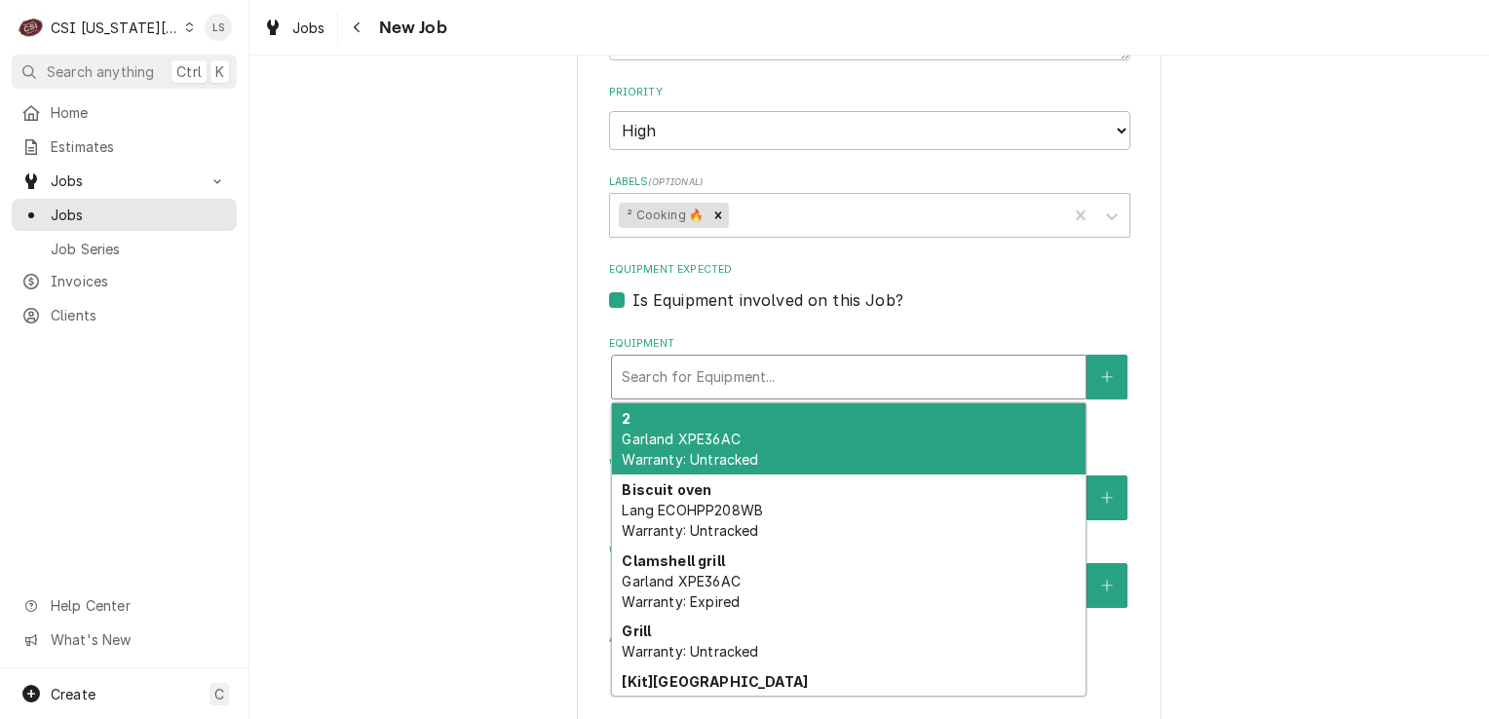
type textarea "x"
type input "f"
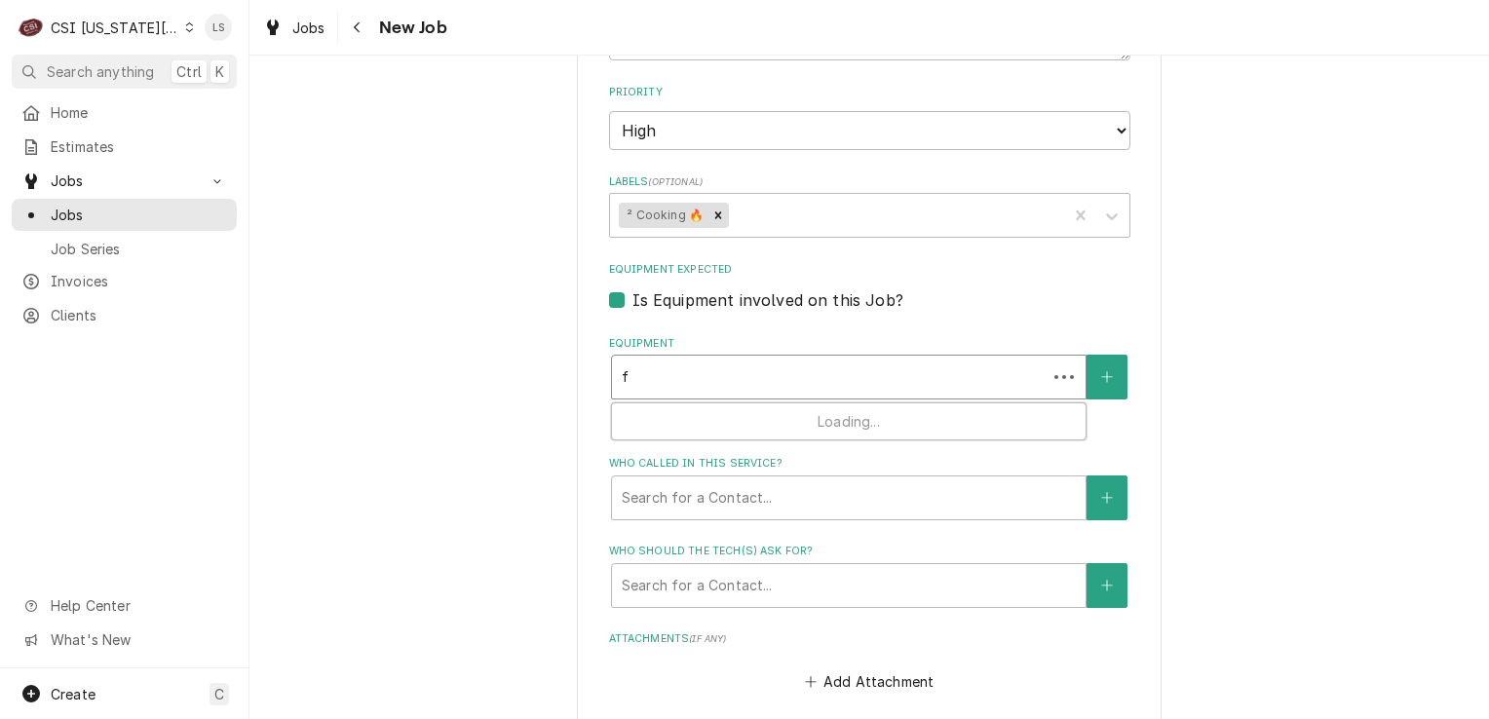
type textarea "x"
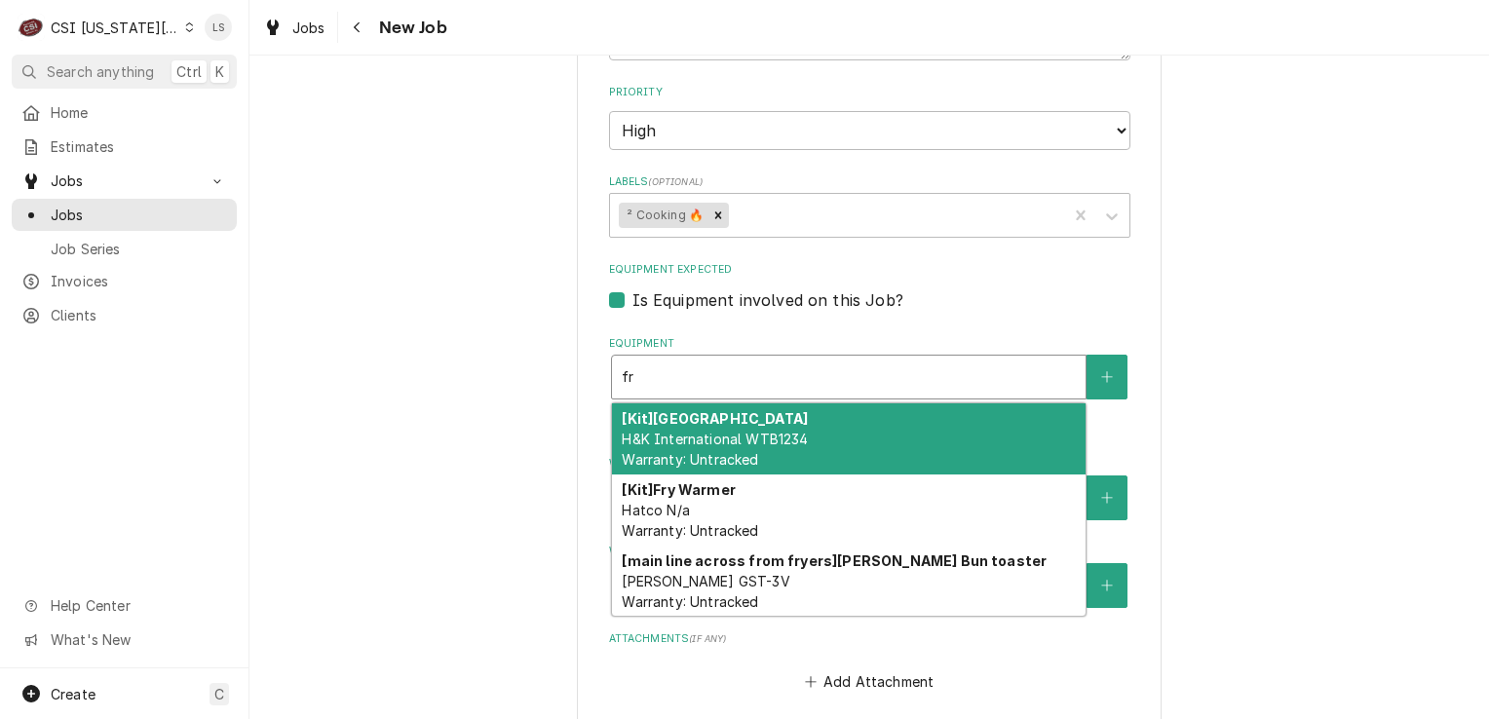
type input "fr"
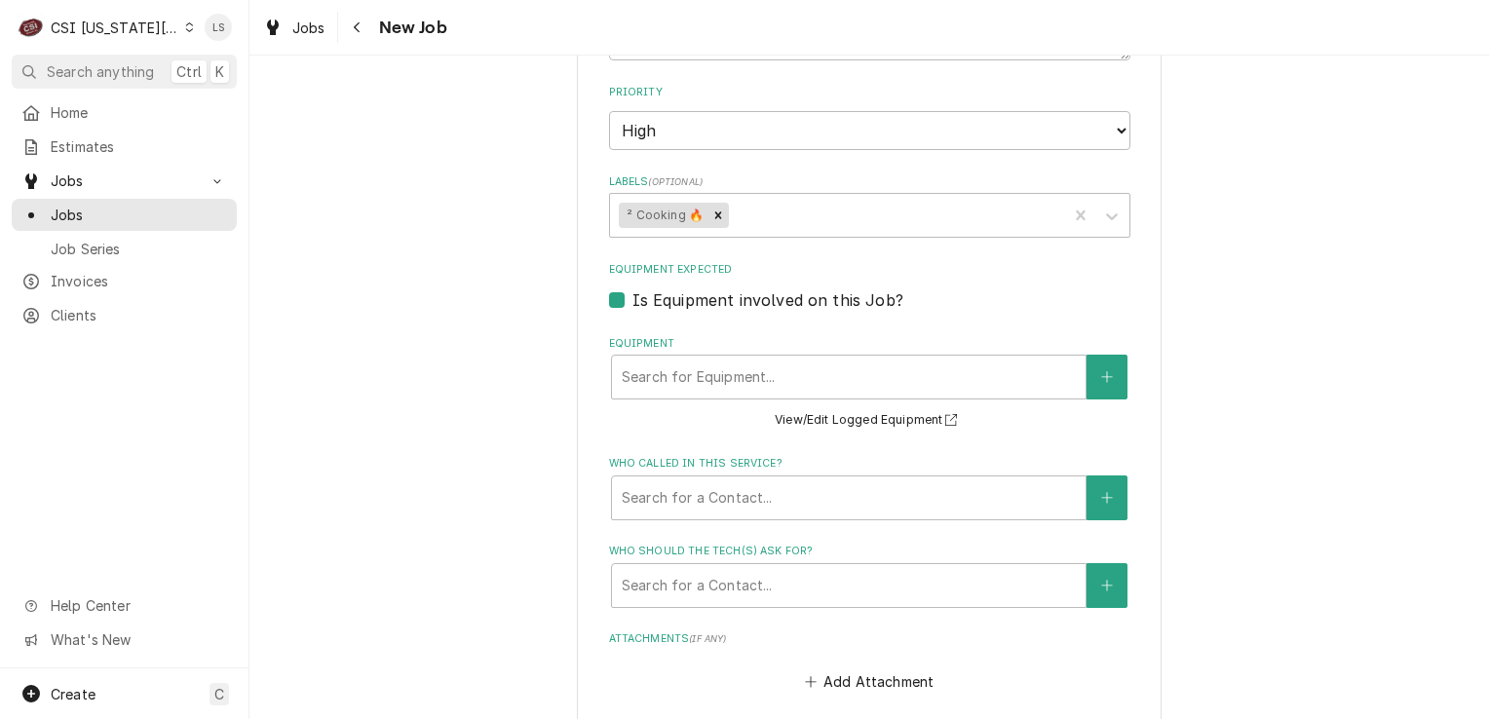
click at [632, 288] on label "Is Equipment involved on this Job?" at bounding box center [767, 299] width 271 height 23
click at [632, 288] on input "Equipment Expected" at bounding box center [892, 309] width 521 height 43
checkbox input "false"
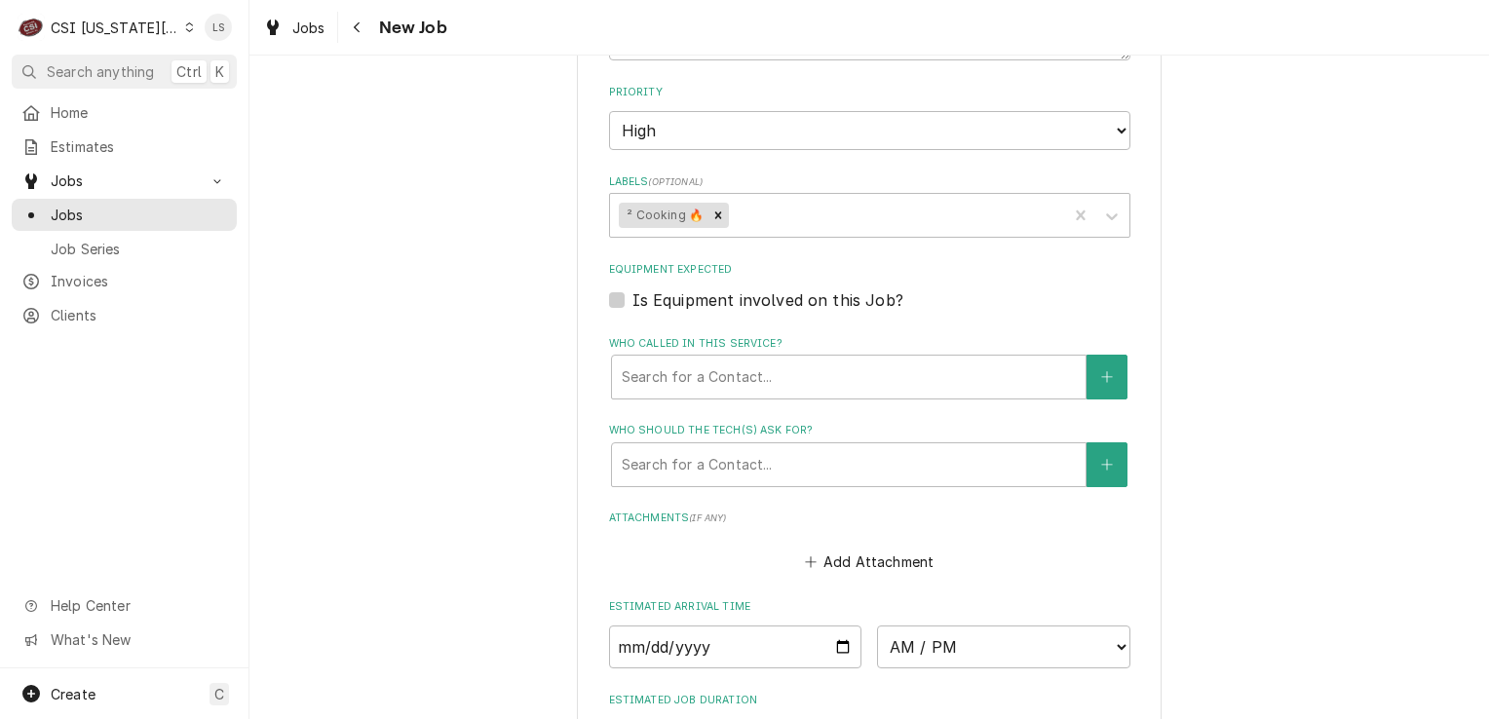
click at [674, 326] on fieldset "Job Details Job Source Direct (Phone/Email/etc.) Service Channel Corrigo Ecotra…" at bounding box center [869, 215] width 521 height 1626
click at [669, 360] on div "Who called in this service?" at bounding box center [849, 377] width 454 height 35
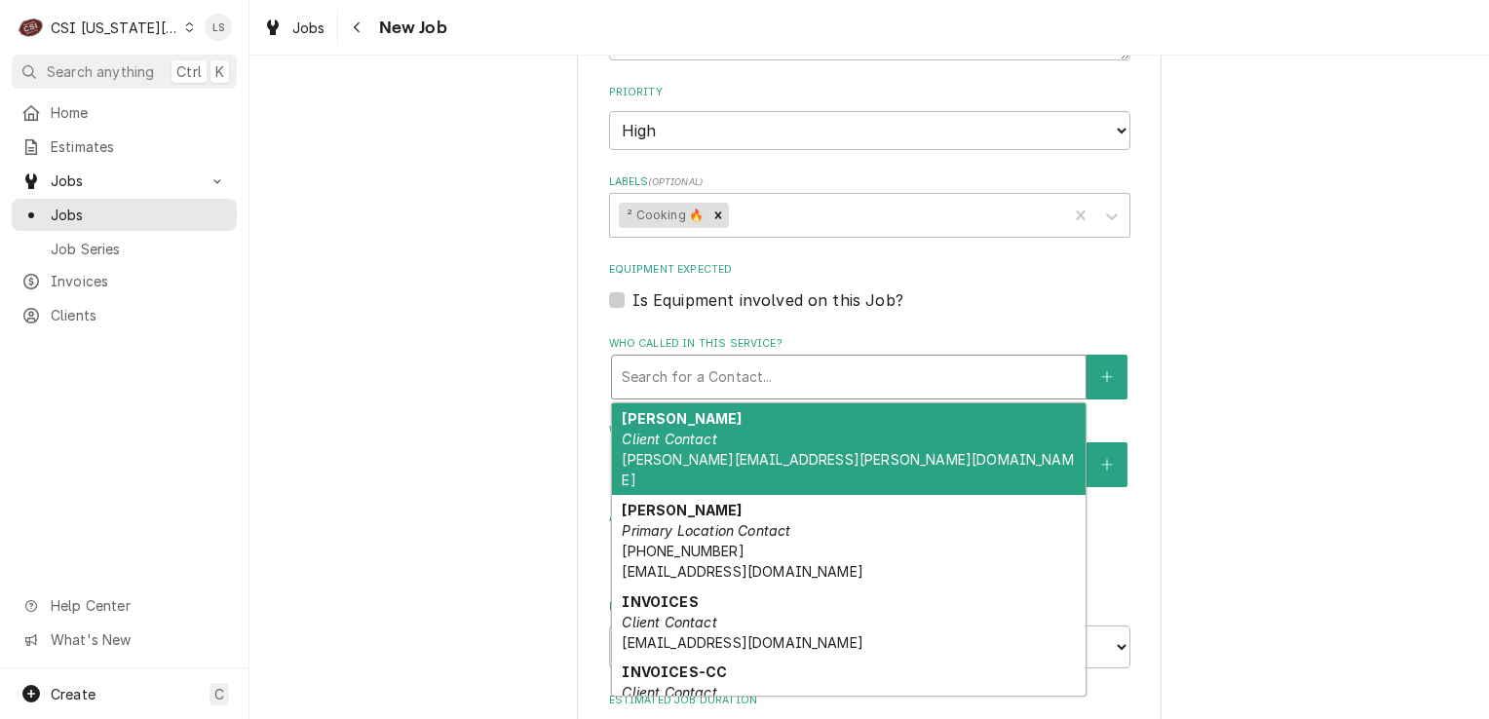
type textarea "x"
type input "c"
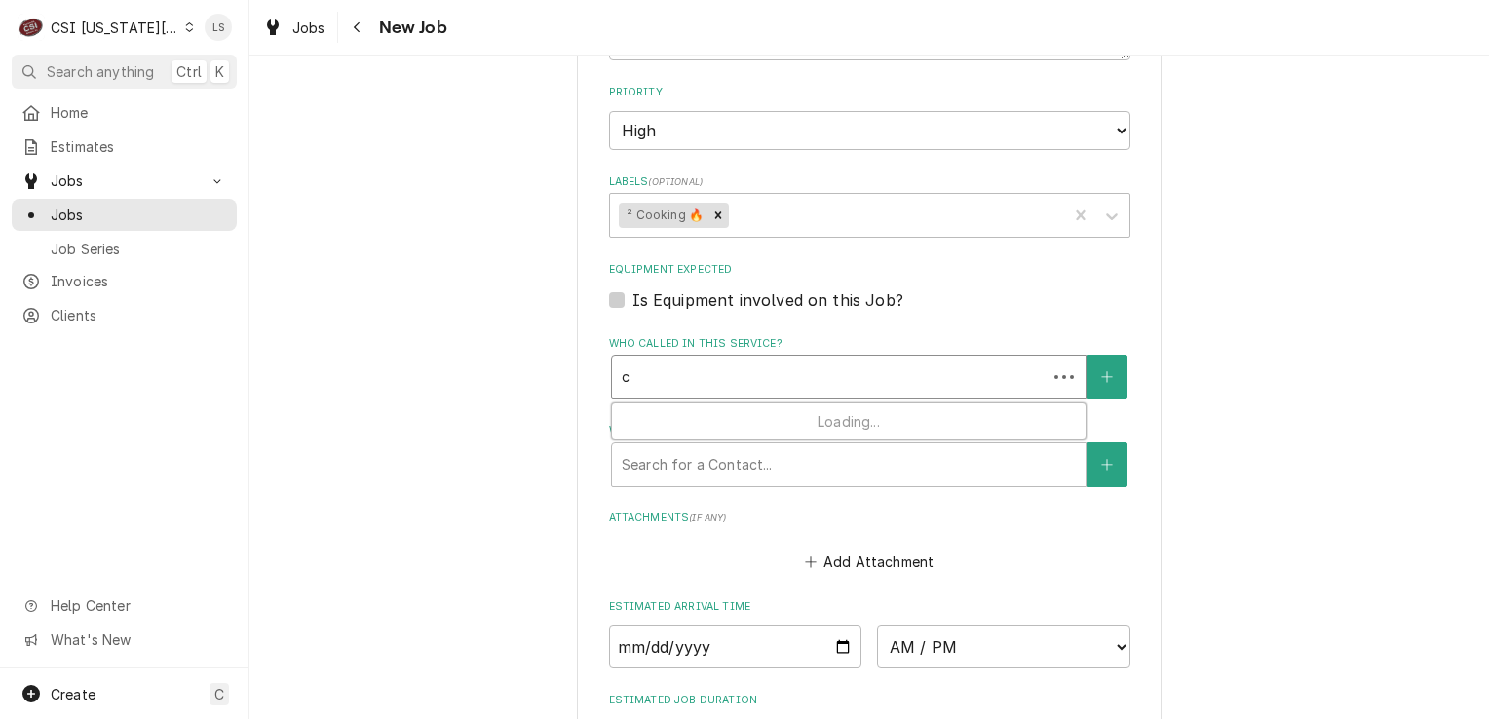
type textarea "x"
type input "ch"
type textarea "x"
type input "chr"
type textarea "x"
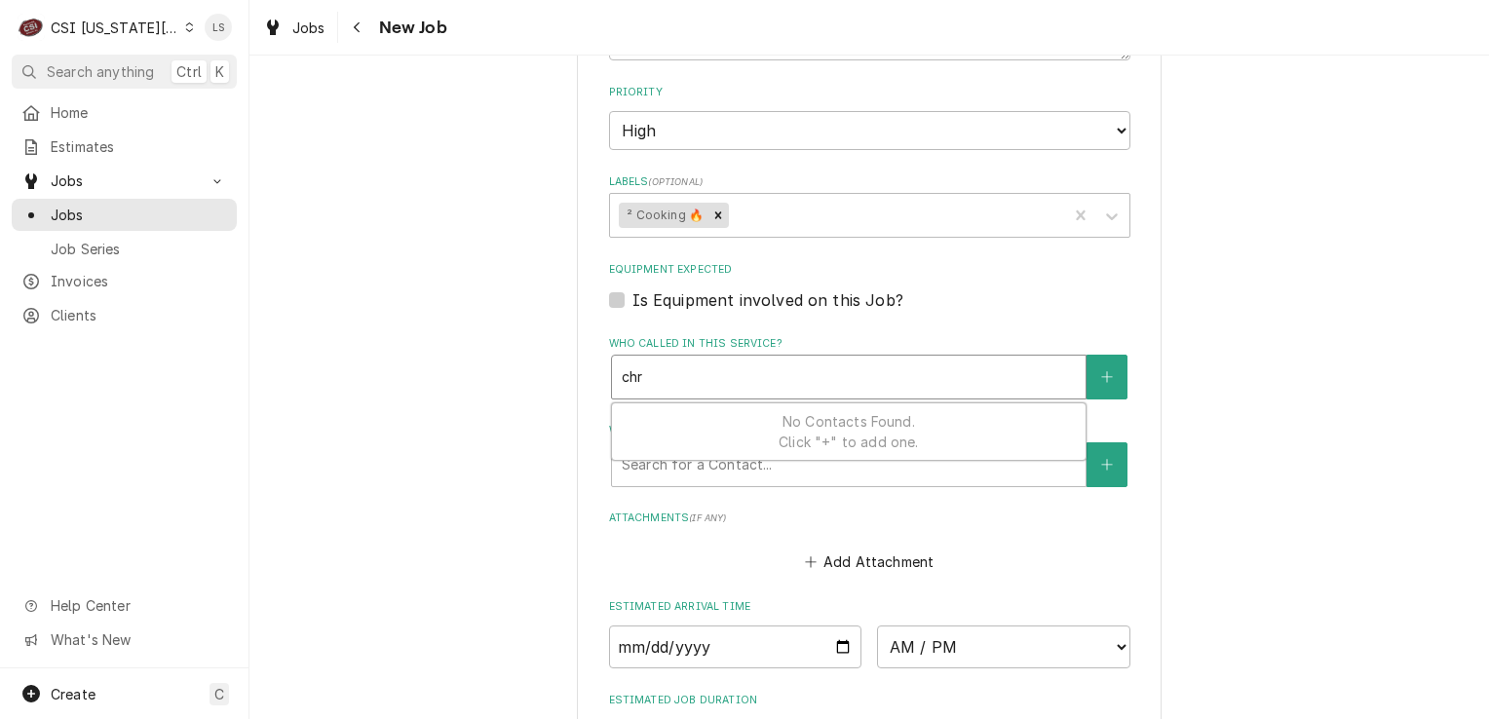
type input "chri"
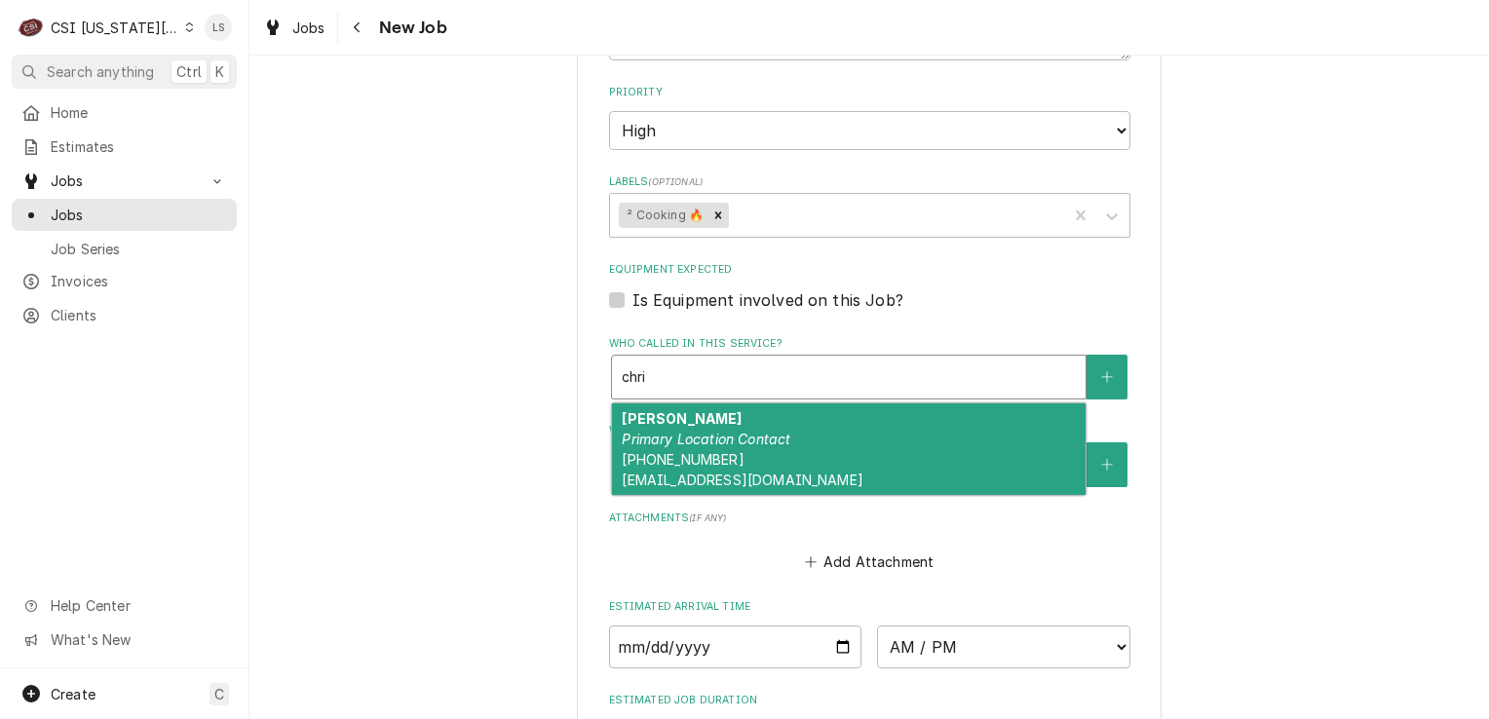
click at [695, 403] on div "Chris Perez Primary Location Contact (816) 383-3904 cperez@kmoburger.com" at bounding box center [849, 449] width 474 height 92
type textarea "x"
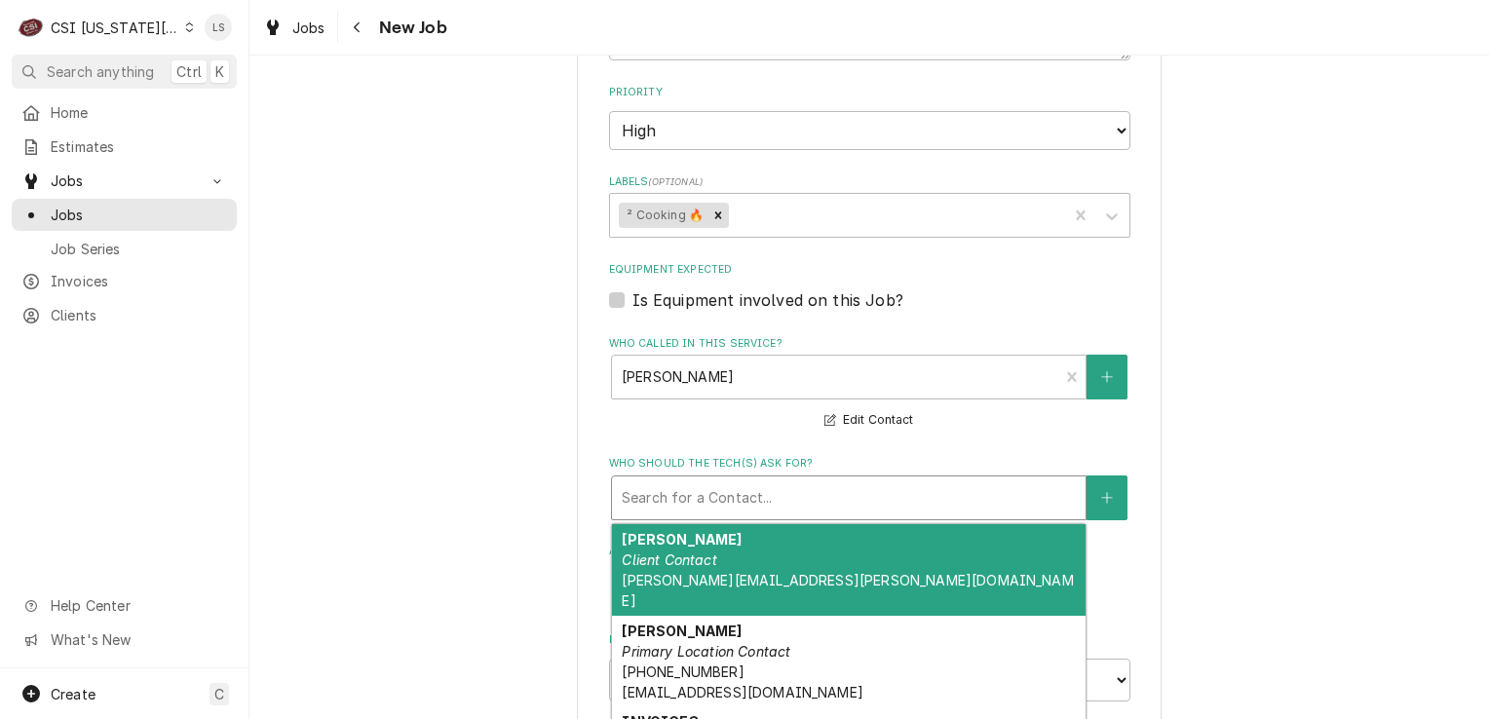
click at [690, 480] on div "Who should the tech(s) ask for?" at bounding box center [849, 497] width 454 height 35
type textarea "x"
type input "c"
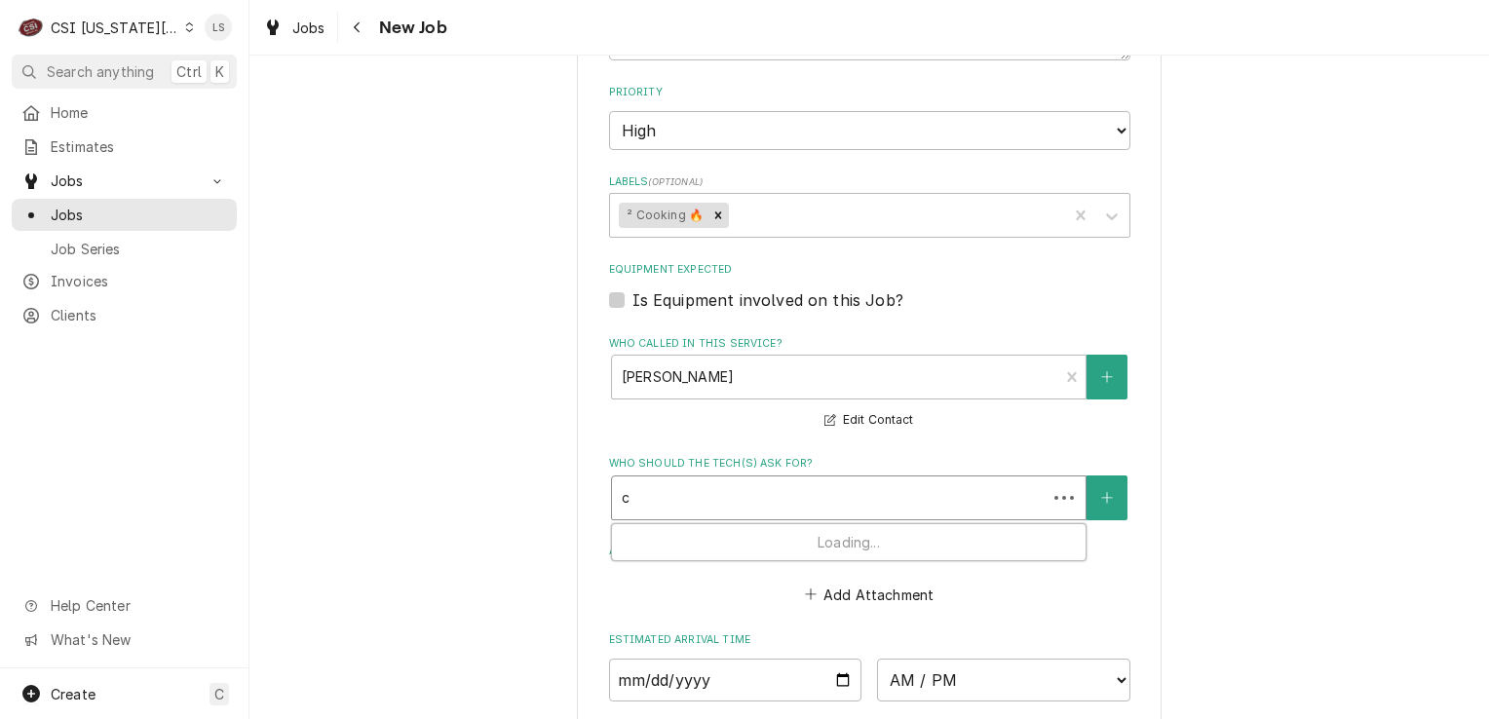
type textarea "x"
type input "ch"
type textarea "x"
type input "chr"
type textarea "x"
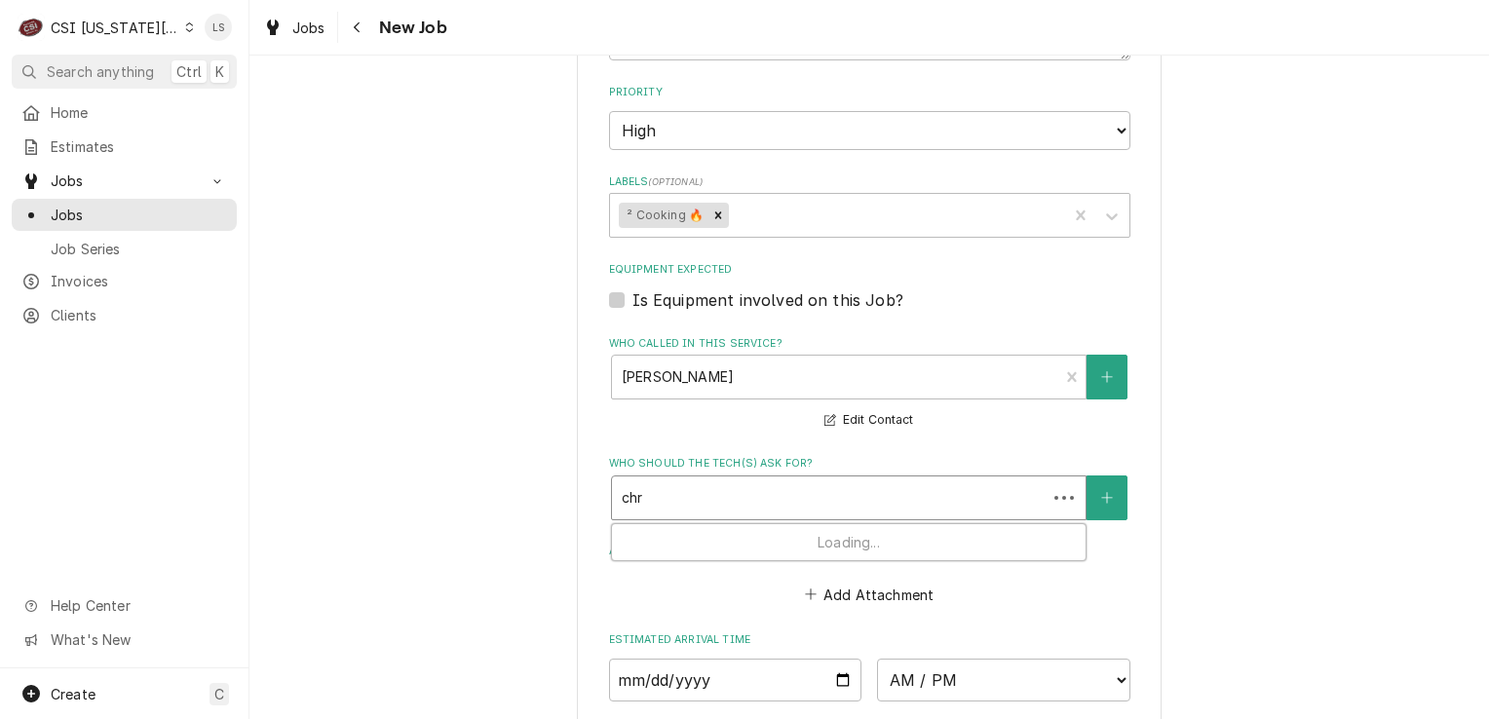
type input "chri"
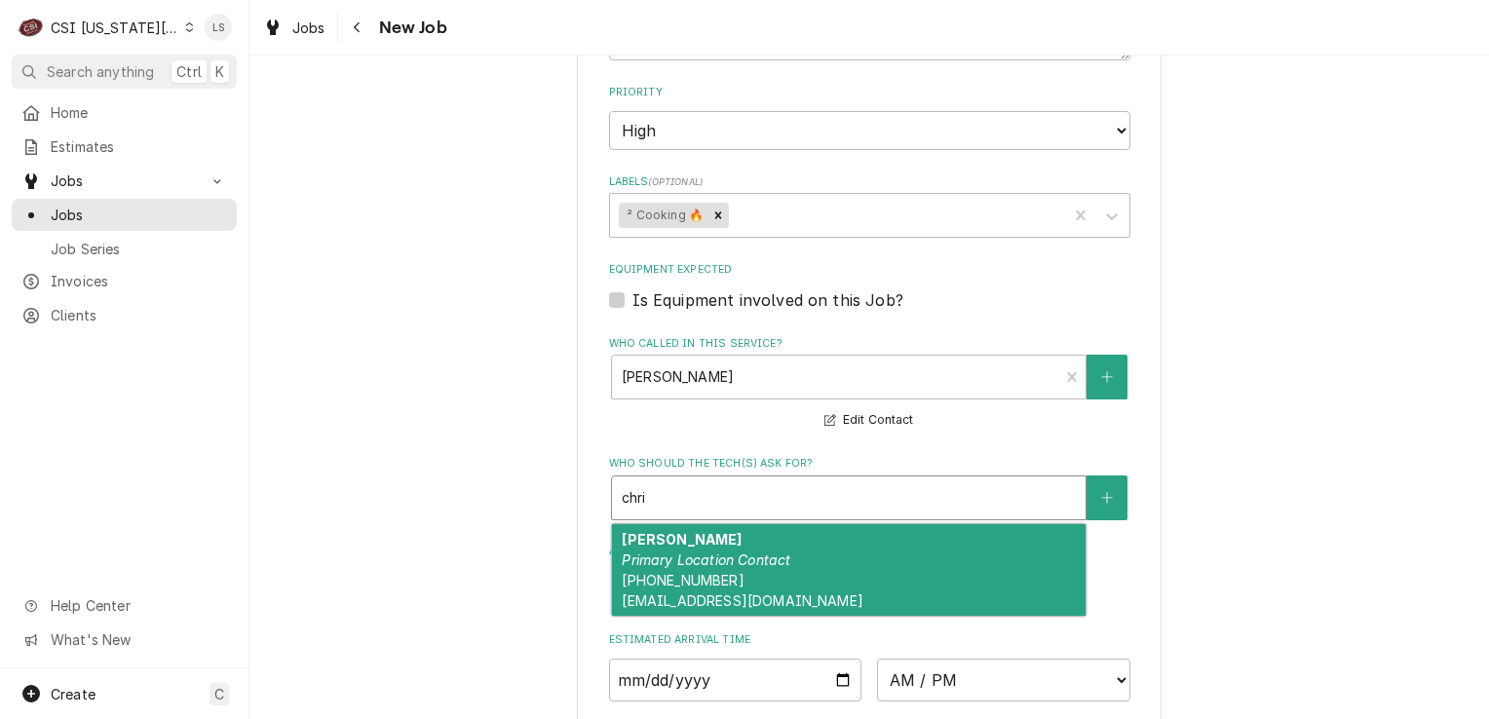
click at [694, 552] on em "Primary Location Contact" at bounding box center [706, 560] width 169 height 17
type textarea "x"
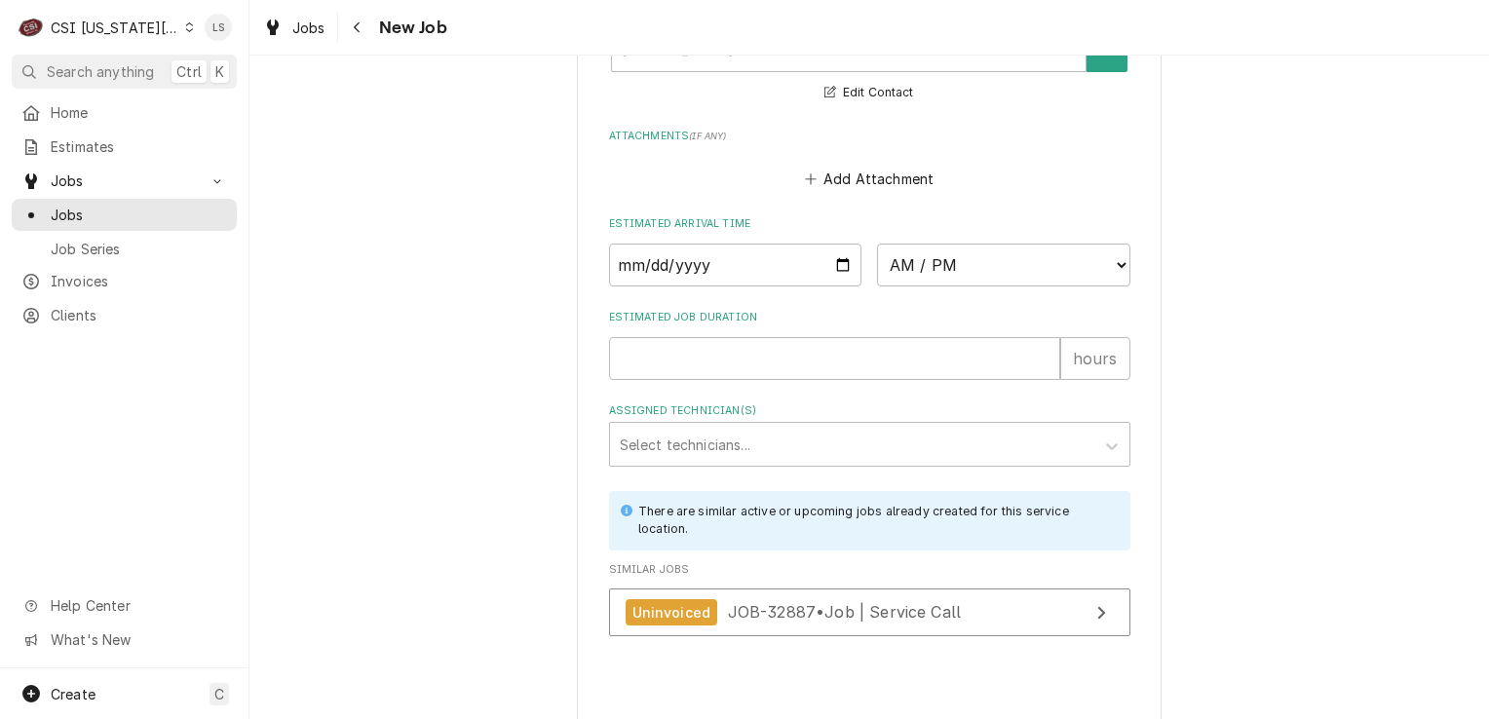
type textarea "x"
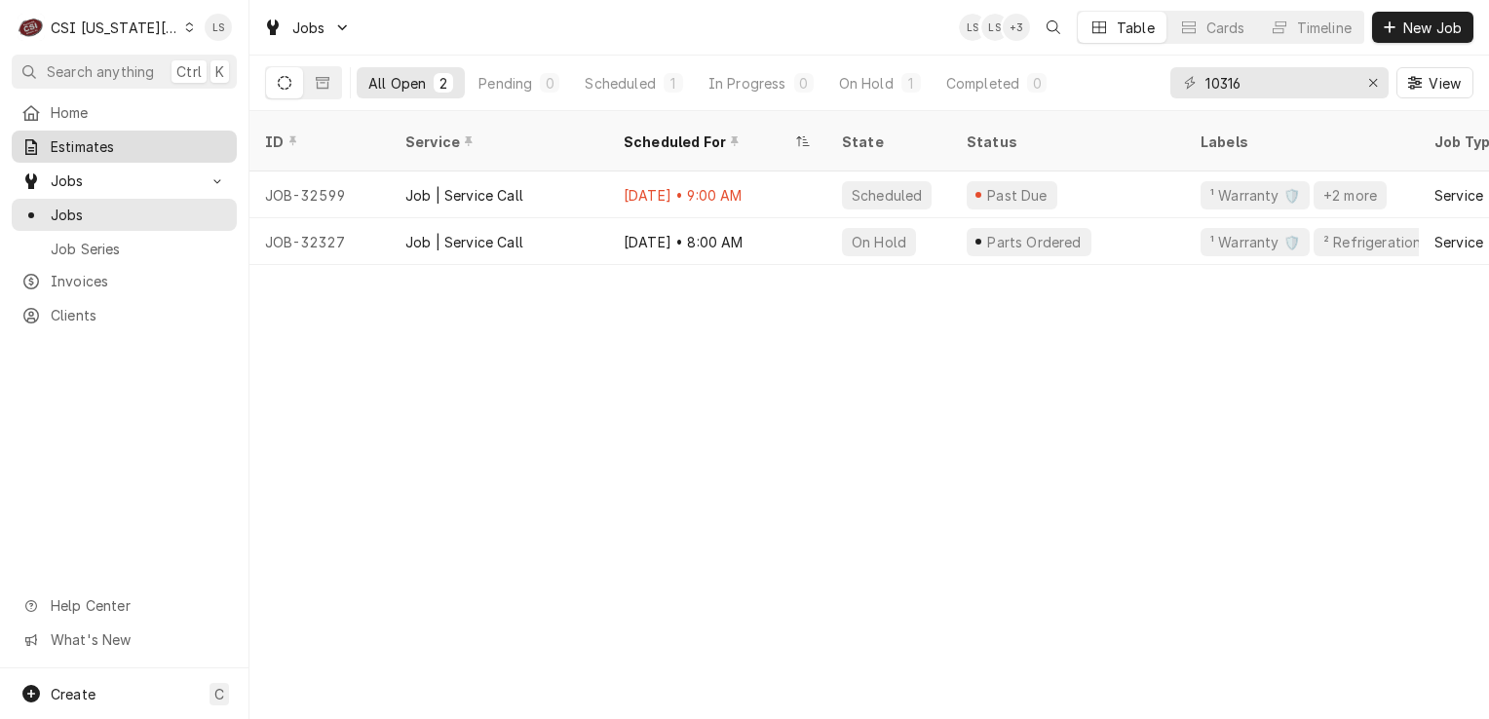
click at [84, 142] on span "Estimates" at bounding box center [139, 146] width 176 height 20
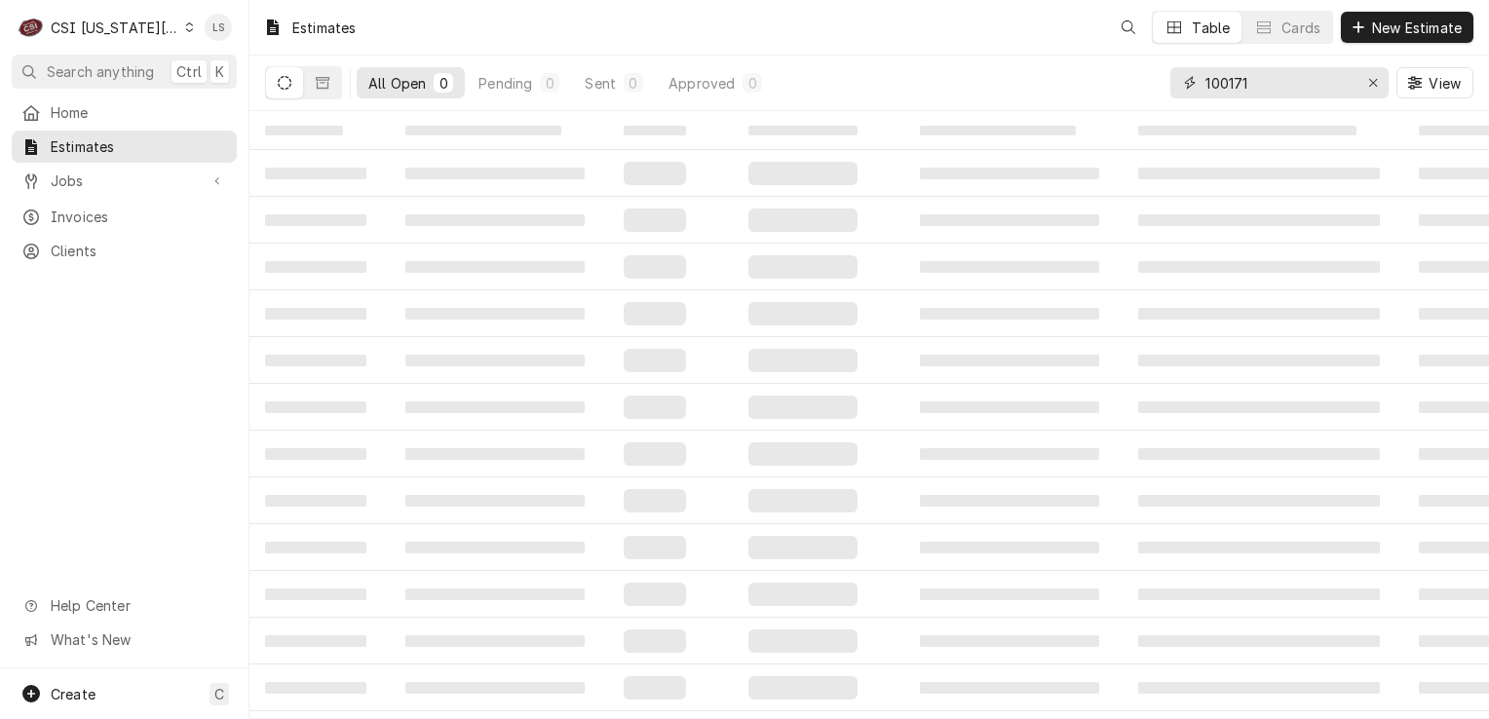
drag, startPoint x: 1375, startPoint y: 85, endPoint x: 1356, endPoint y: 84, distance: 19.5
click at [1372, 84] on icon "Erase input" at bounding box center [1373, 83] width 11 height 14
paste input "300732"
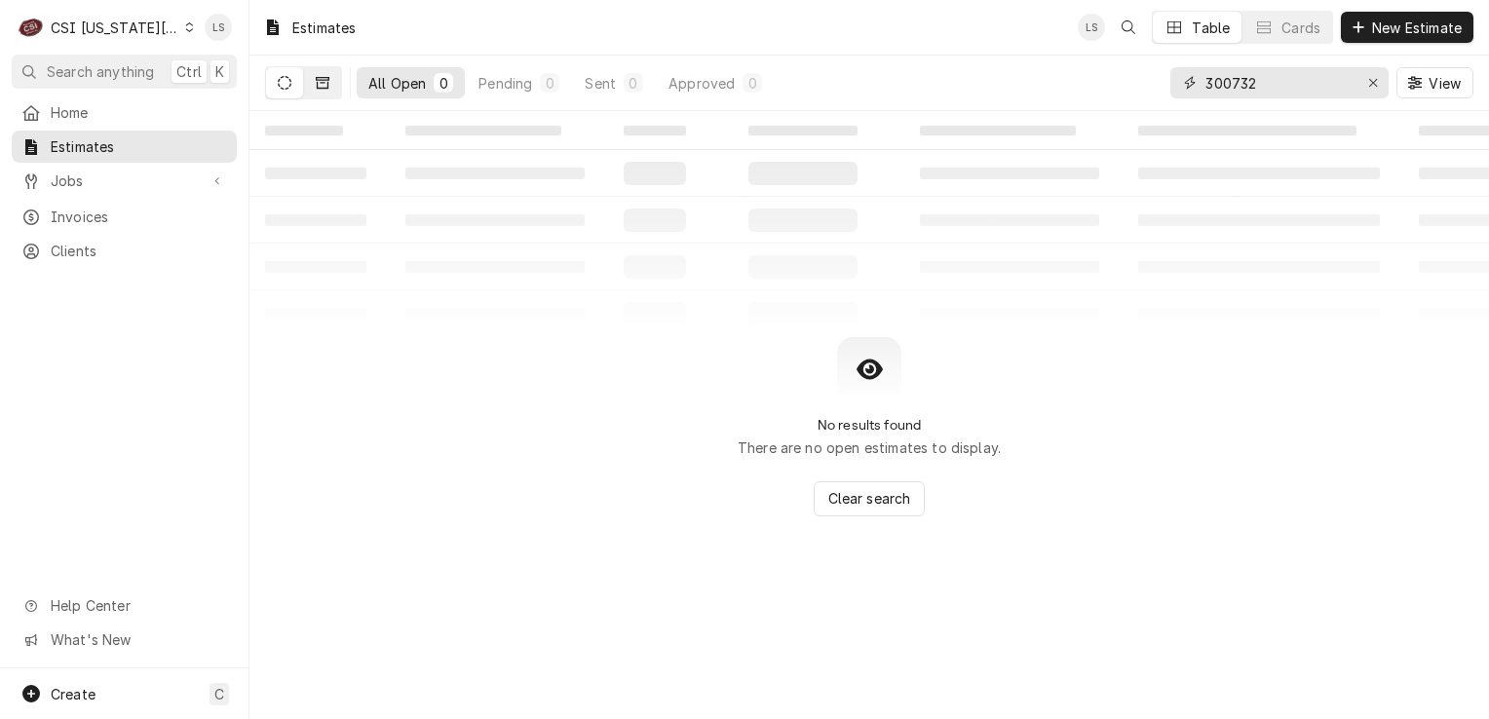
type input "300732"
click at [328, 88] on icon "Dynamic Content Wrapper" at bounding box center [323, 83] width 14 height 14
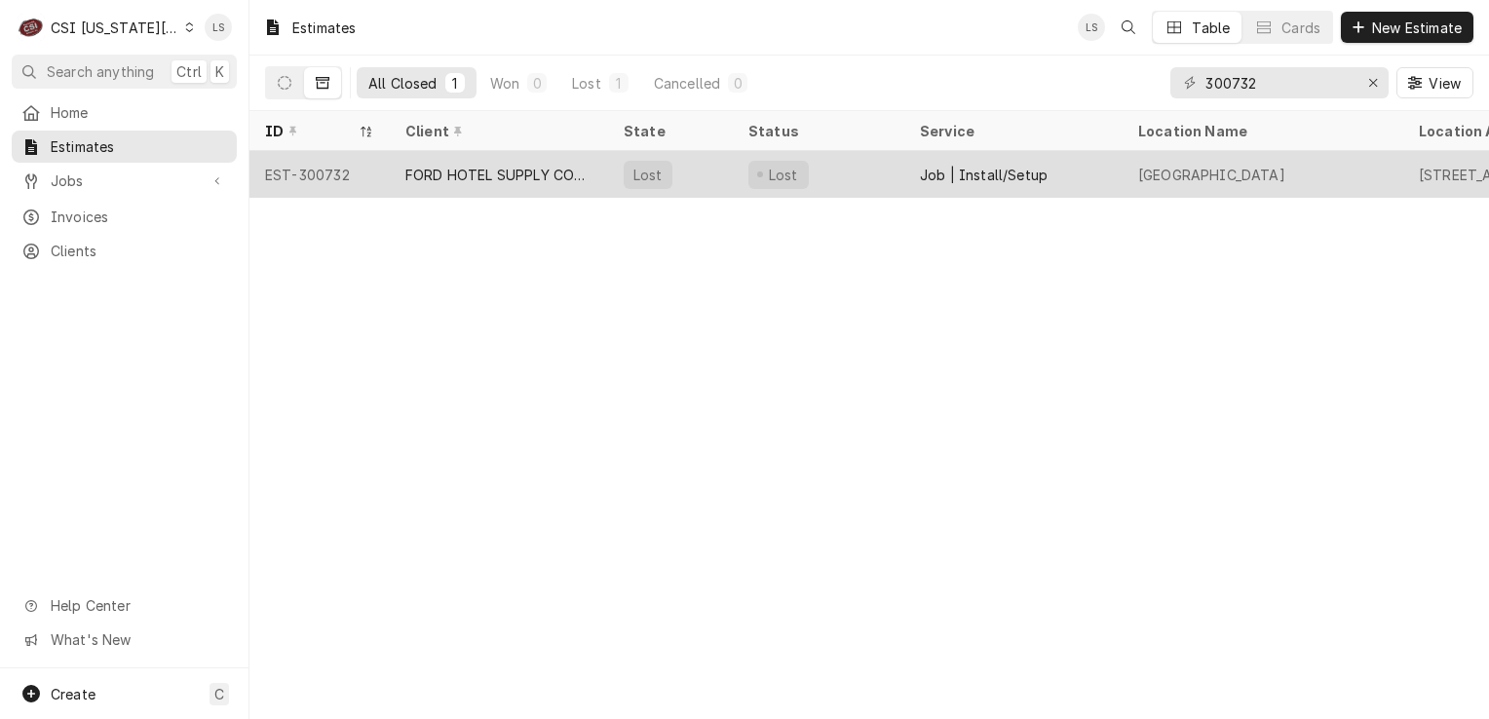
click at [305, 174] on div "EST-300732" at bounding box center [319, 174] width 140 height 47
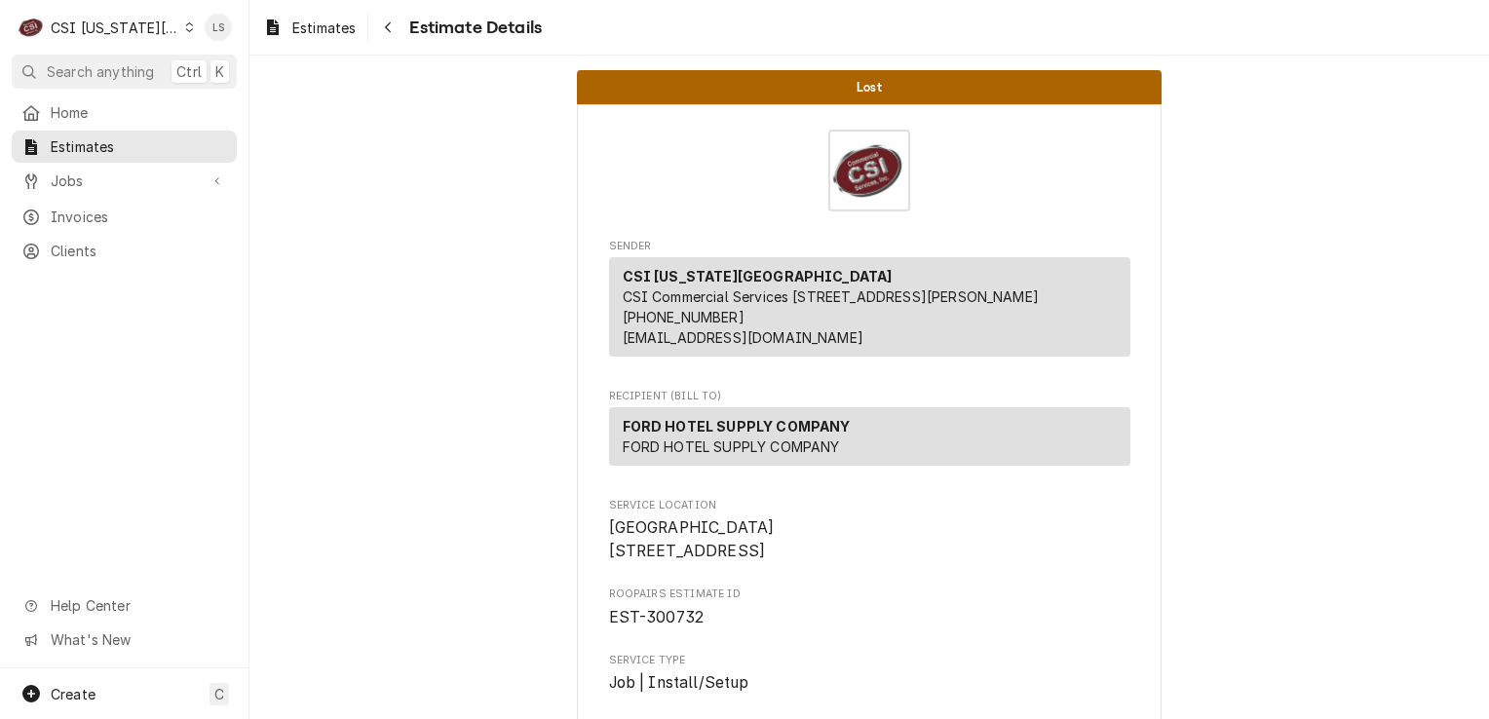
click at [186, 29] on icon "Dynamic Content Wrapper" at bounding box center [190, 27] width 8 height 10
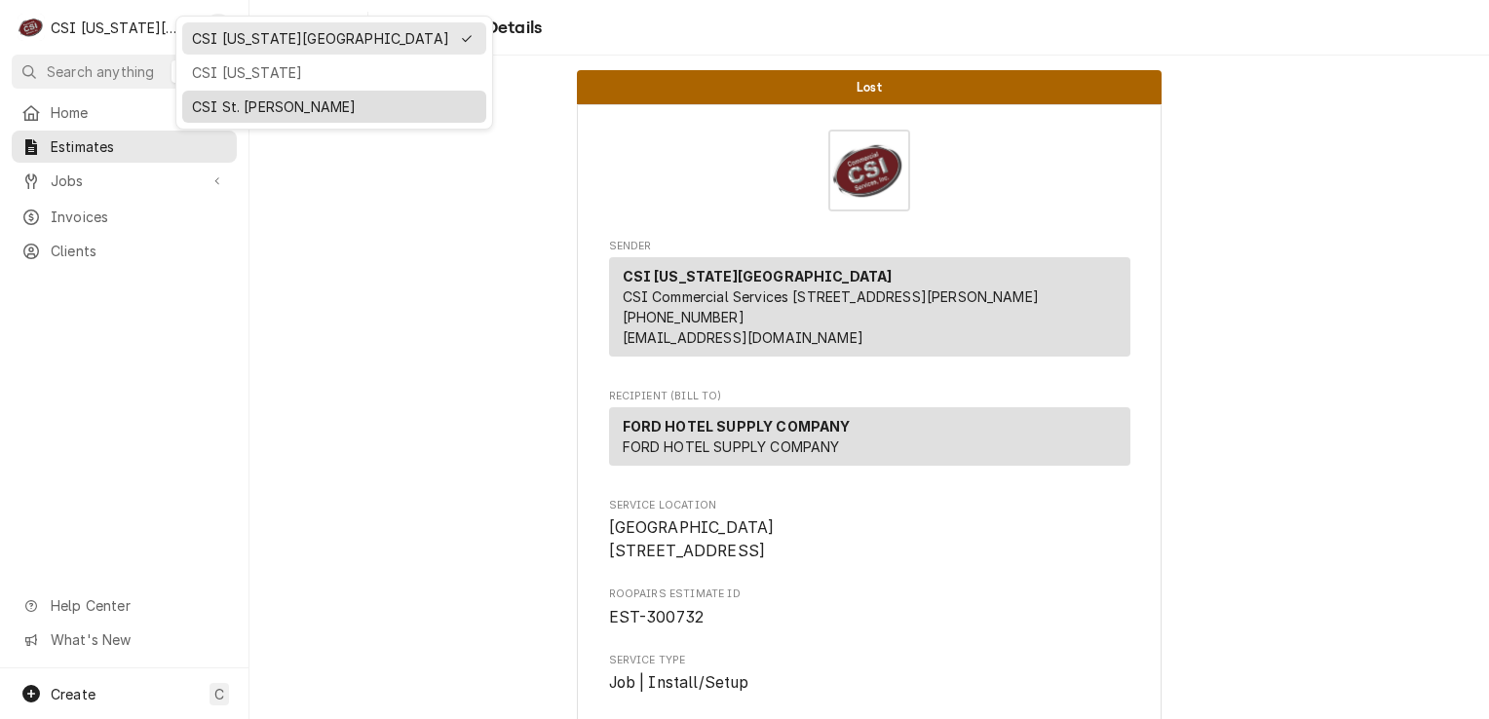
click at [234, 106] on div "CSI St. Louis" at bounding box center [334, 106] width 285 height 20
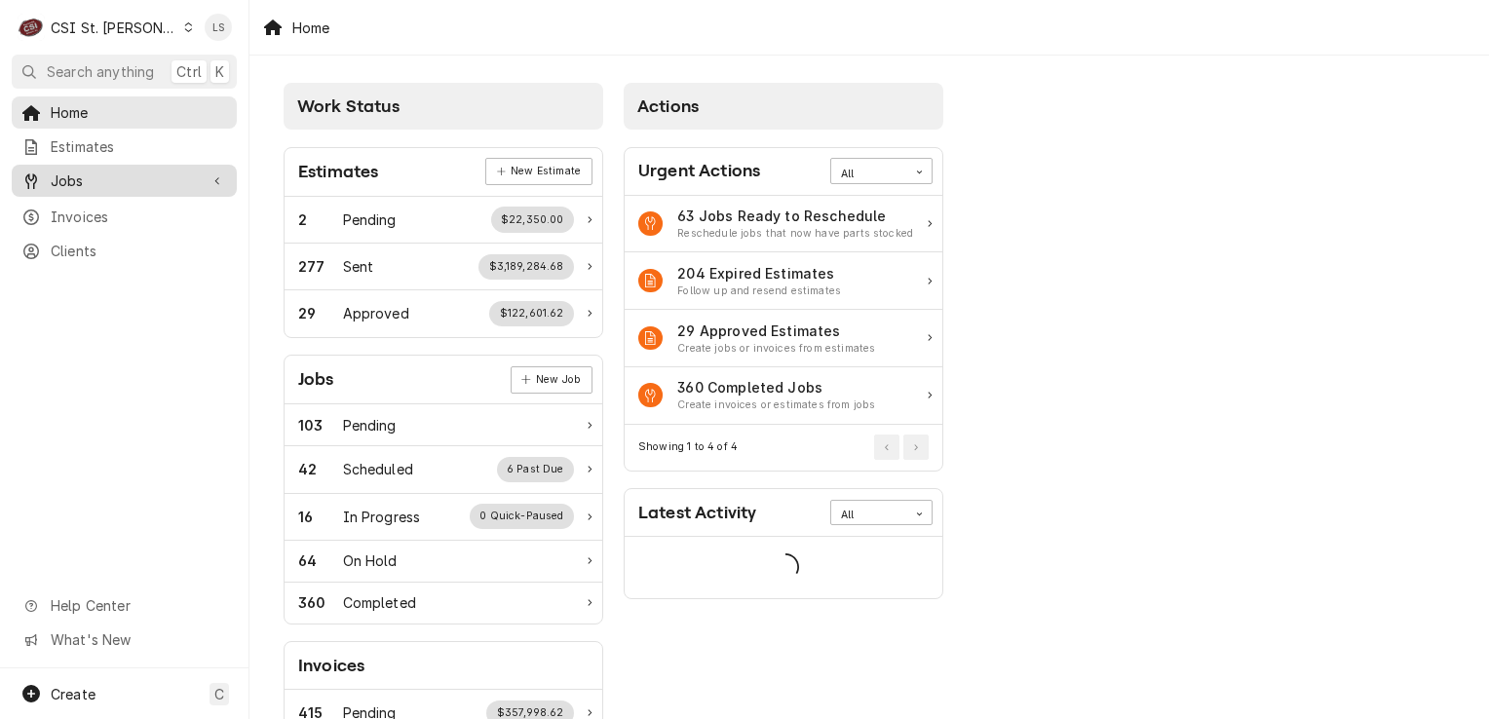
click at [95, 181] on span "Jobs" at bounding box center [124, 181] width 147 height 20
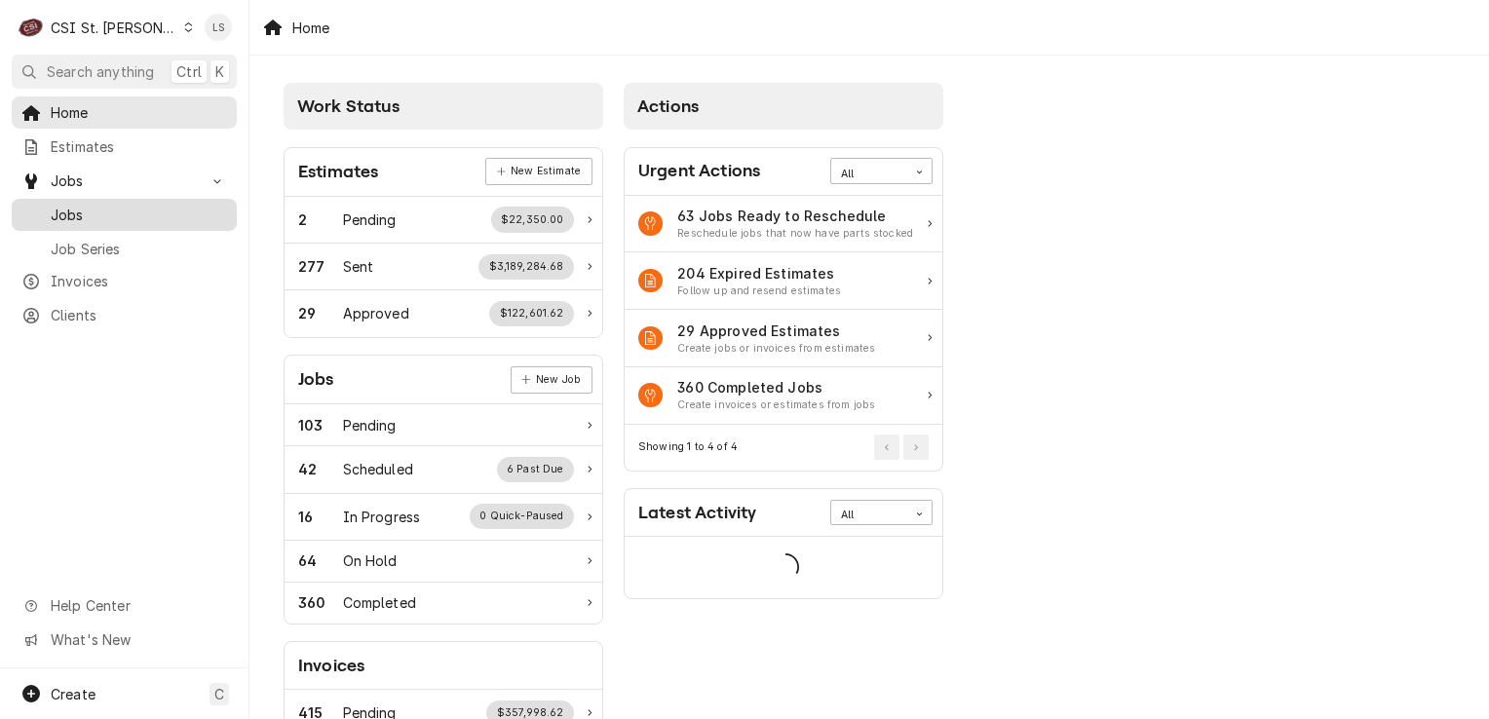
click at [86, 205] on span "Jobs" at bounding box center [139, 215] width 176 height 20
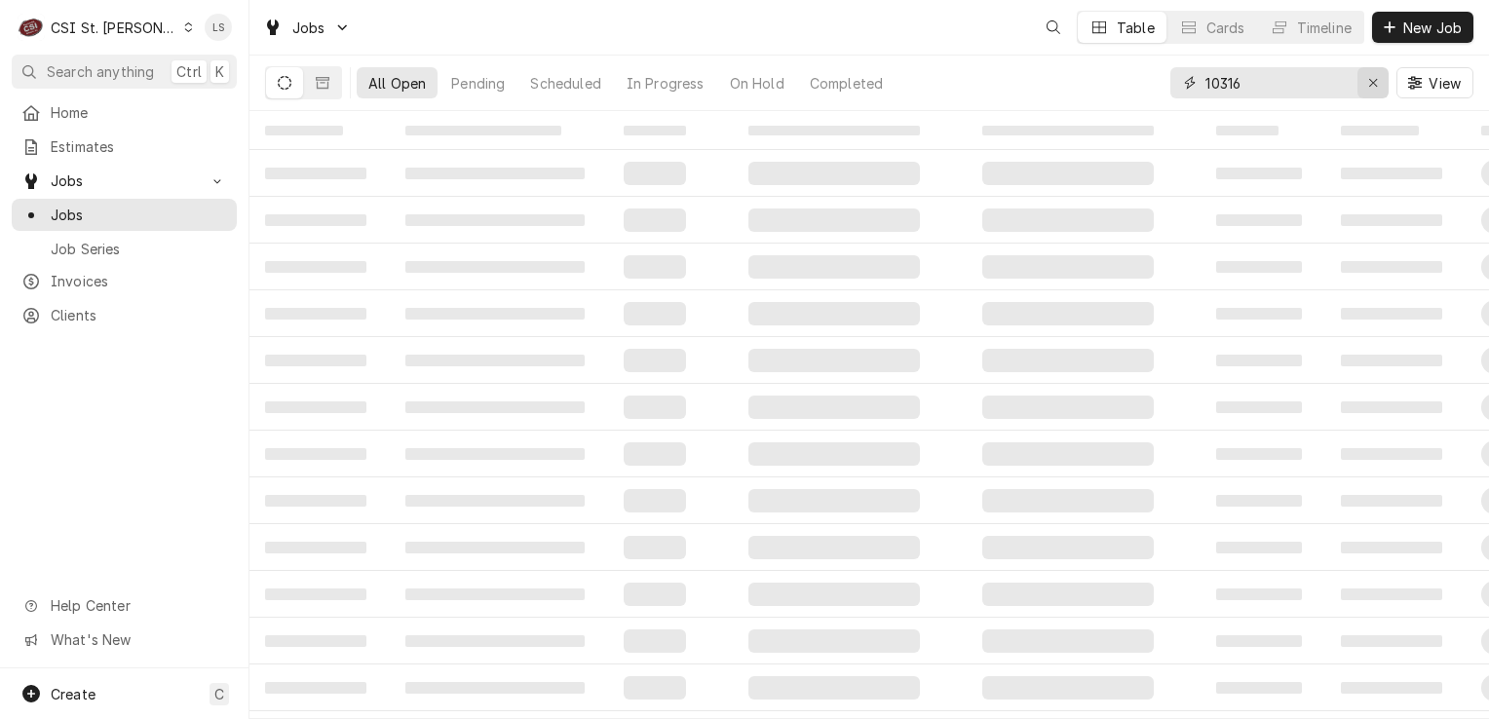
click at [1368, 85] on icon "Erase input" at bounding box center [1373, 83] width 11 height 14
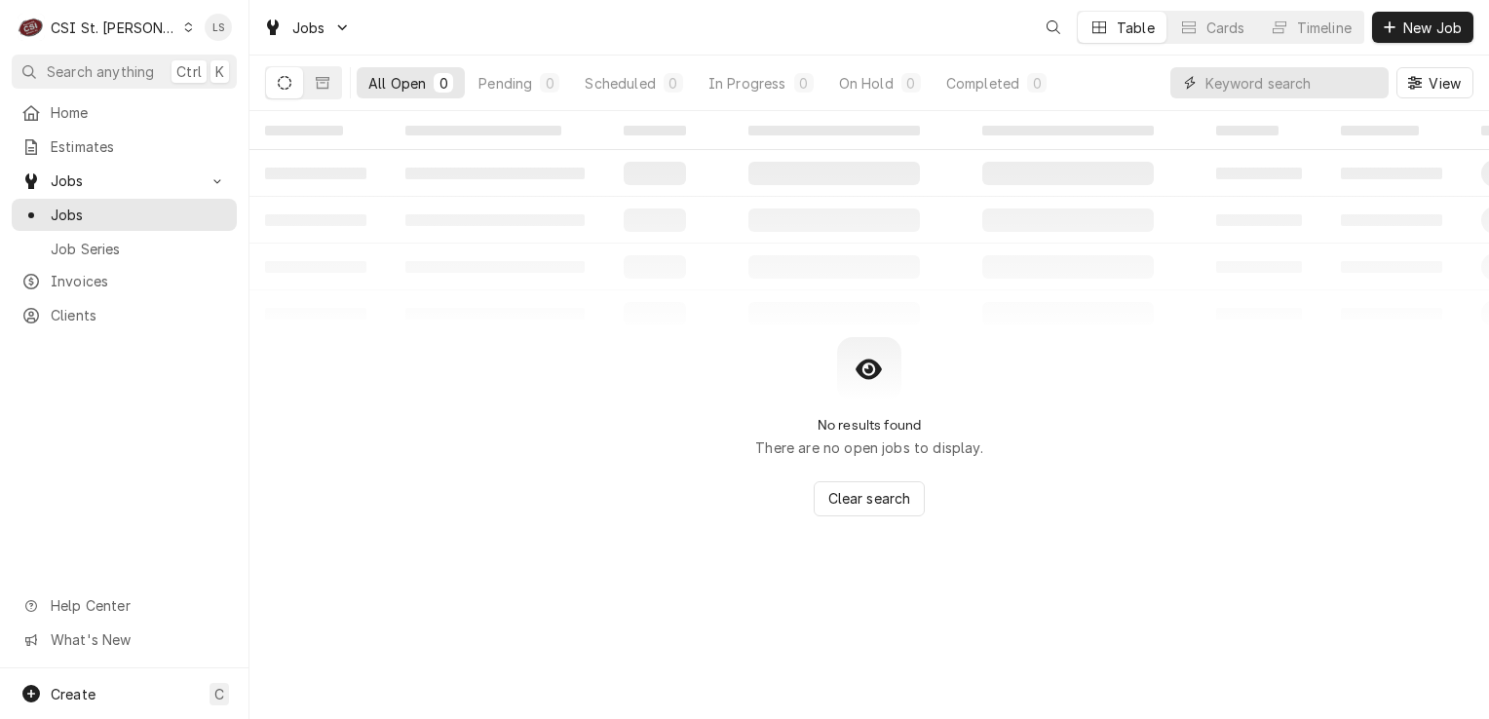
paste input "42906"
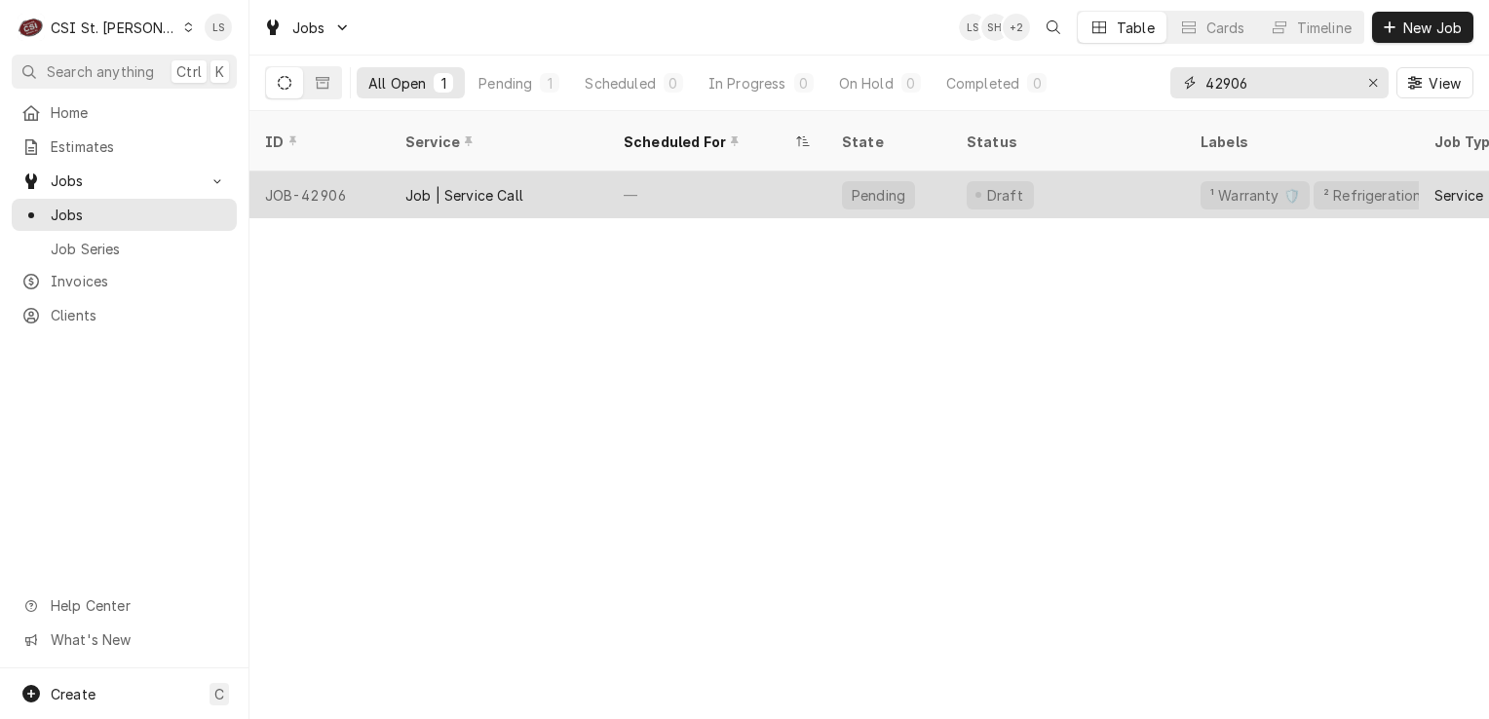
type input "42906"
click at [328, 172] on div "JOB-42906" at bounding box center [319, 195] width 140 height 47
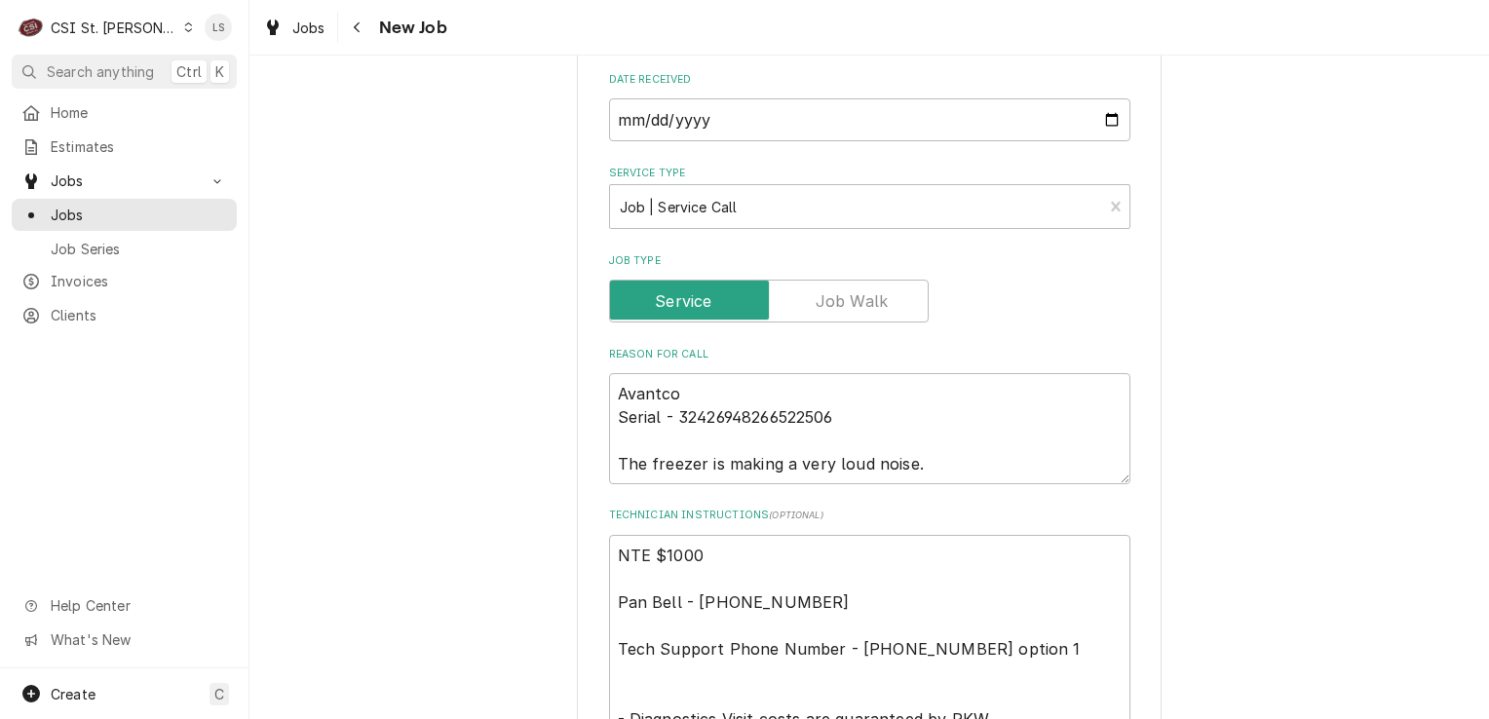
scroll to position [975, 0]
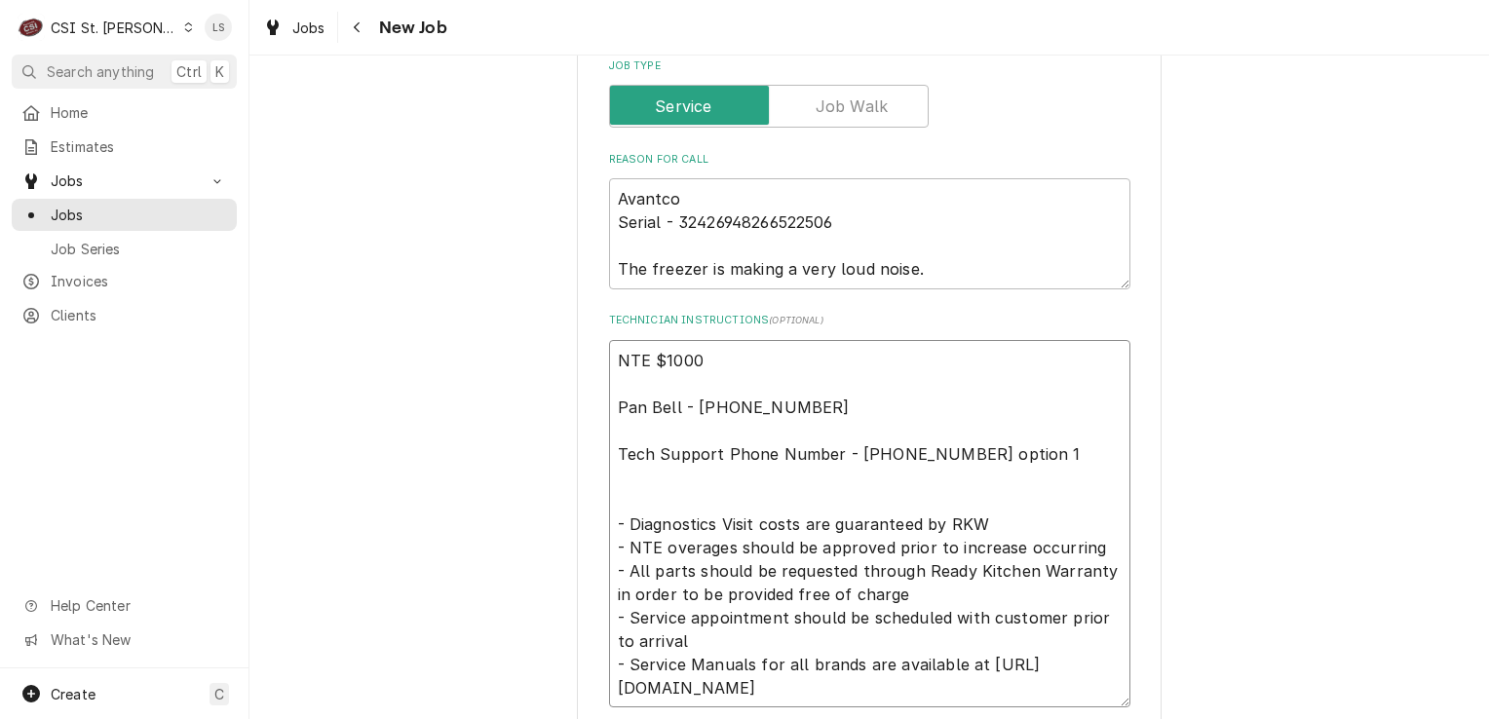
click at [609, 357] on textarea "NTE $1000 Pan Bell - [PHONE_NUMBER] Tech Support Phone Number - [PHONE_NUMBER] …" at bounding box center [869, 524] width 521 height 368
type textarea "x"
type textarea "NTE $1000 Pan Bell - [PHONE_NUMBER] Tech Support Phone Number - [PHONE_NUMBER] …"
type textarea "x"
type textarea "NTE $1000 Pan Bell - [PHONE_NUMBER] Tech Support Phone Number - [PHONE_NUMBER] …"
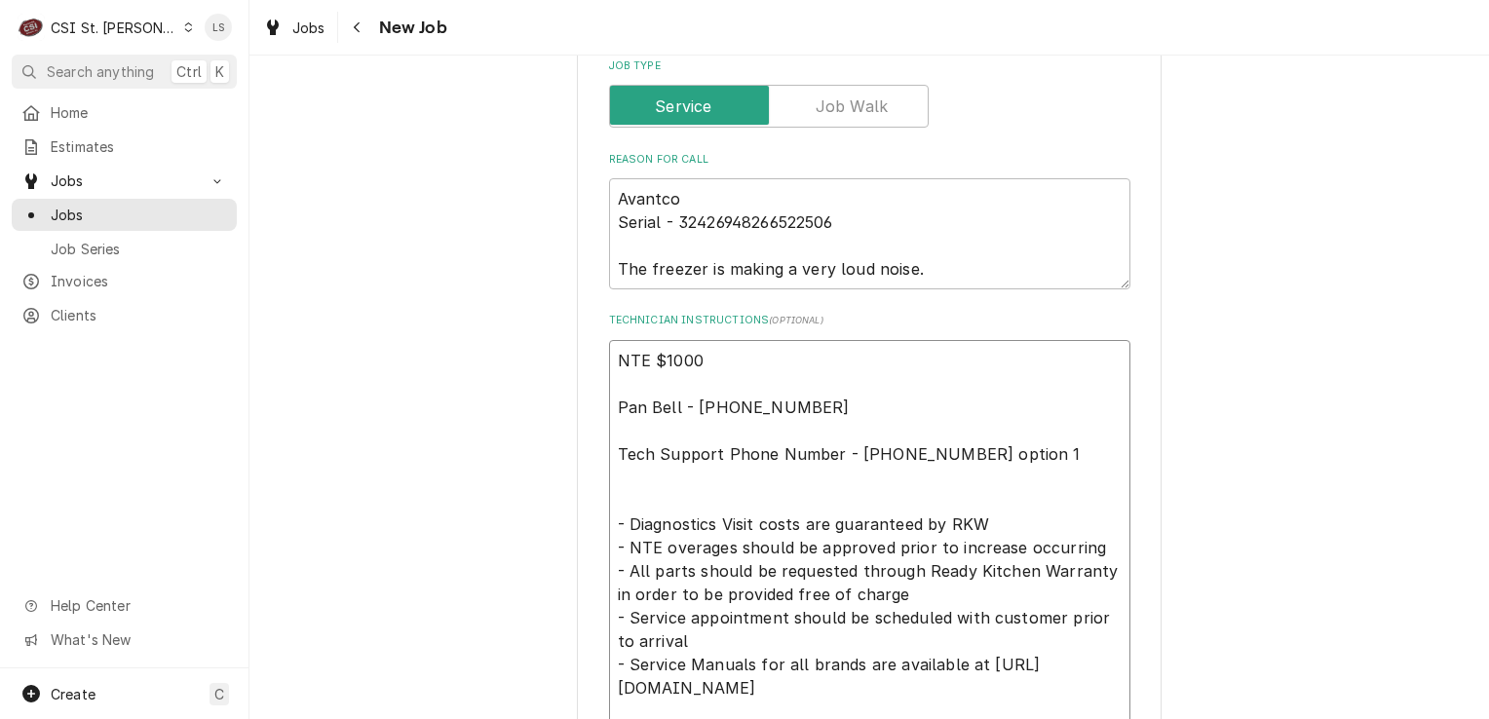
click at [609, 357] on textarea "NTE $1000 Pan Bell - [PHONE_NUMBER] Tech Support Phone Number - [PHONE_NUMBER] …" at bounding box center [869, 547] width 521 height 415
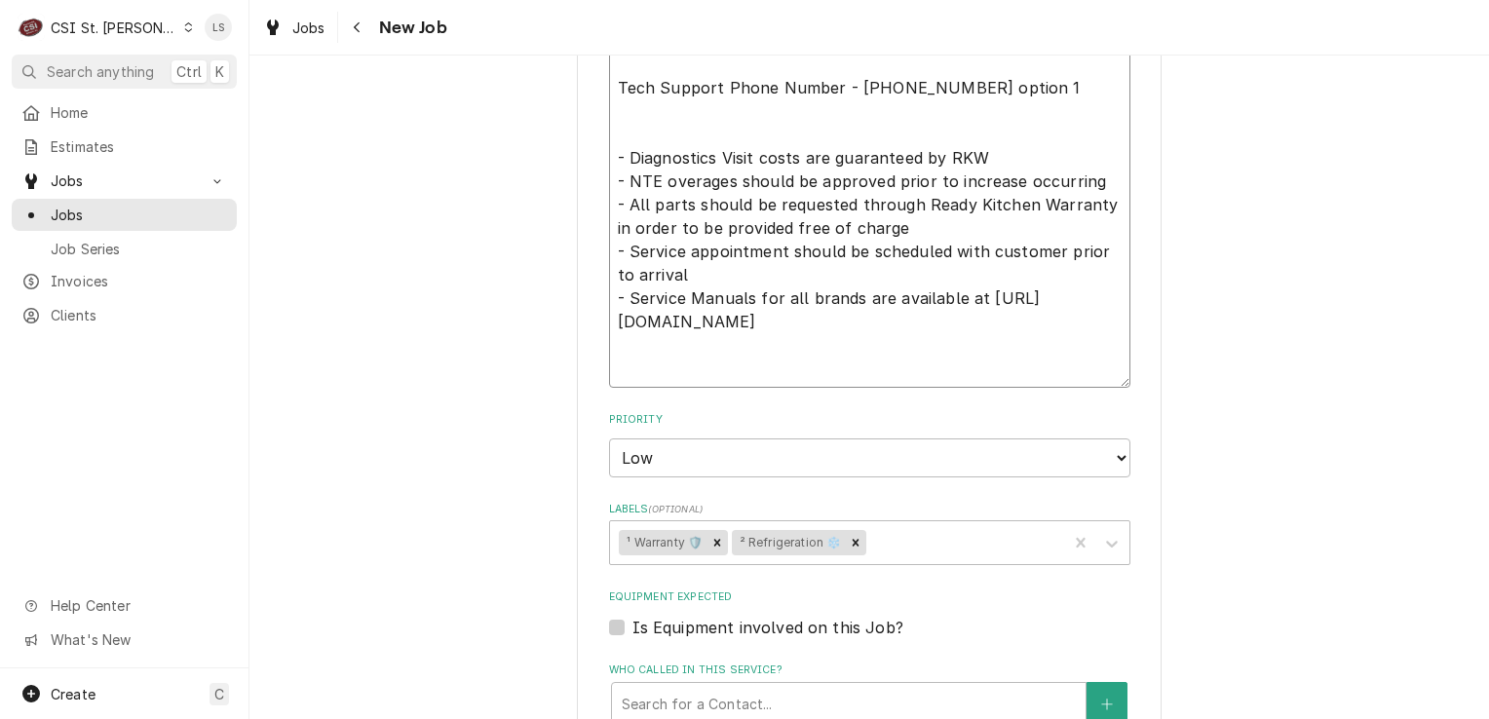
scroll to position [1364, 0]
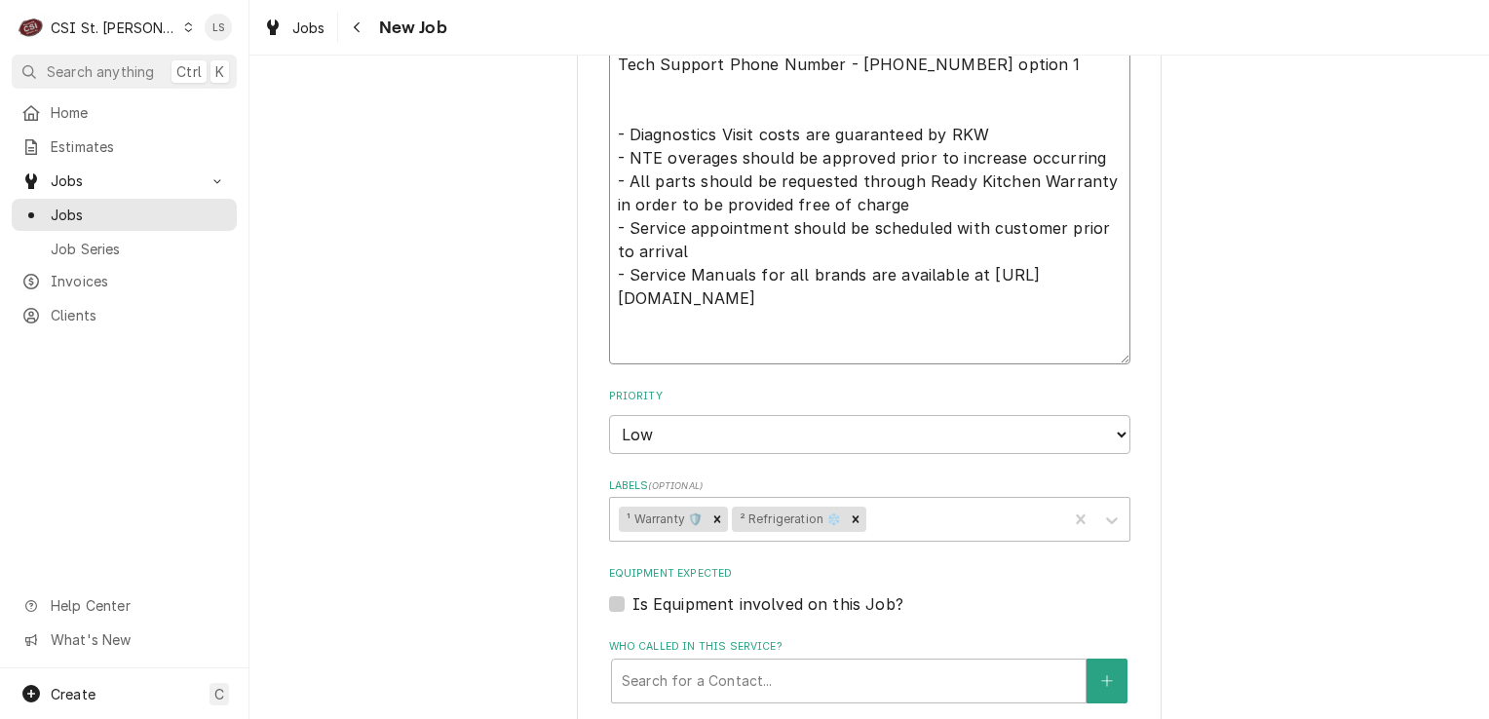
click at [609, 174] on textarea "NTE $1000 Pan Bell - [PHONE_NUMBER] Tech Support Phone Number - [PHONE_NUMBER] …" at bounding box center [869, 157] width 521 height 415
type textarea "x"
type textarea "NTE $1000 Pan Bell - [PHONE_NUMBER] Tech Support Phone Number - [PHONE_NUMBER] …"
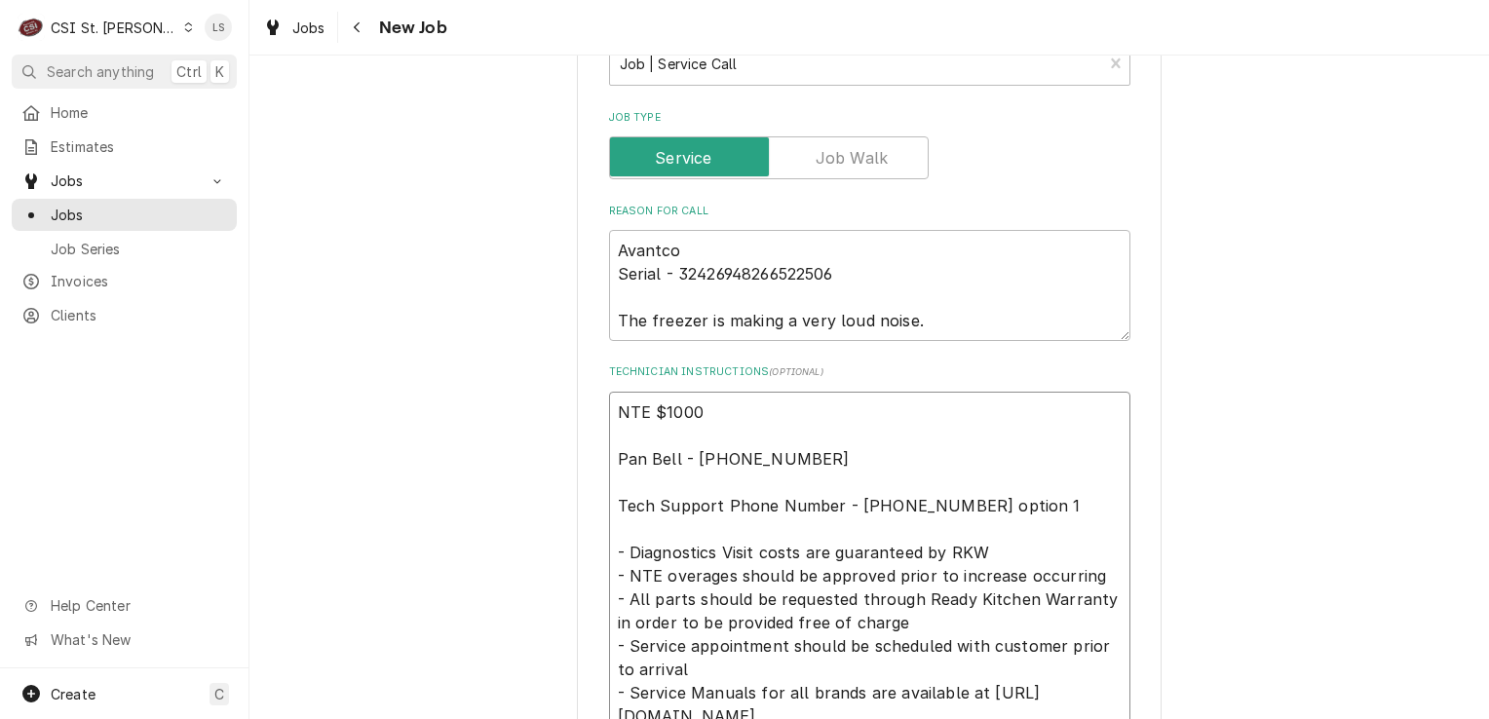
scroll to position [877, 0]
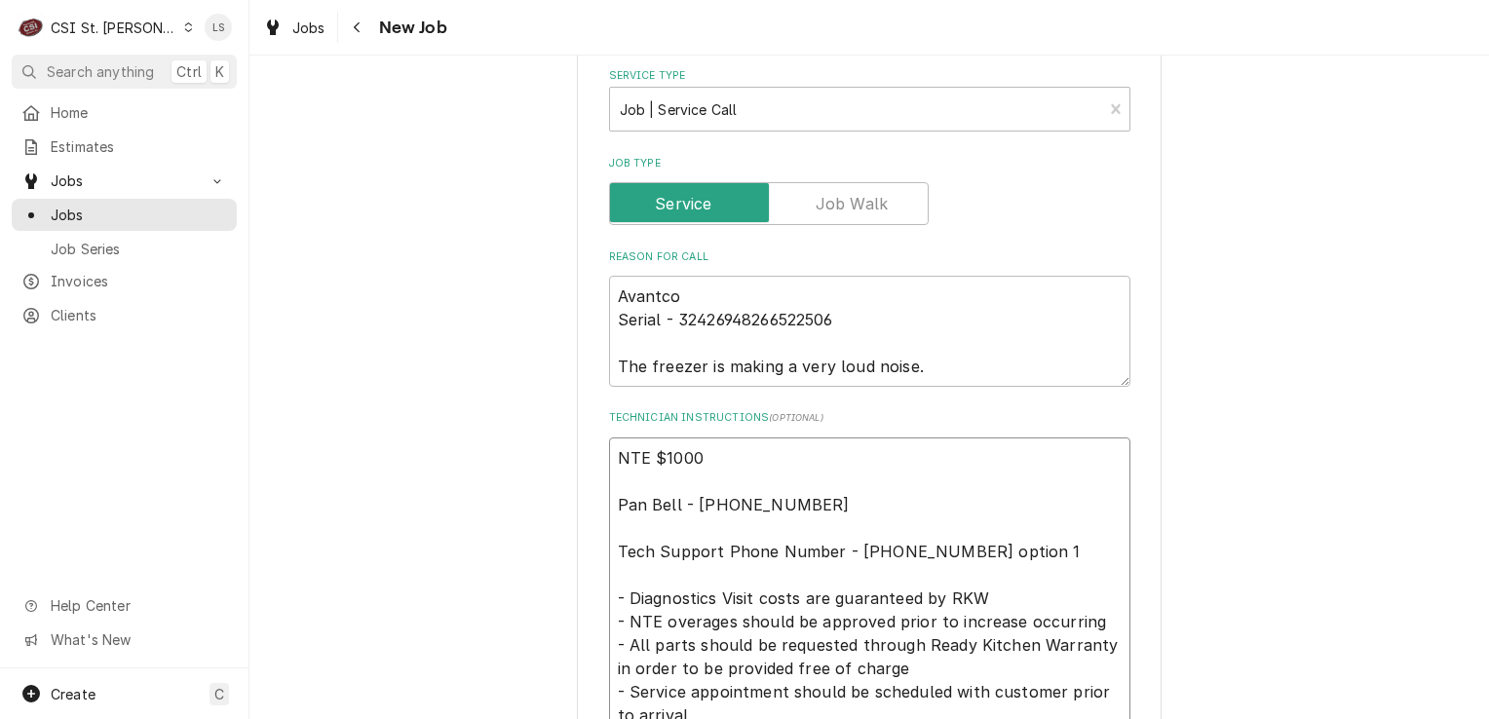
click at [654, 454] on textarea "NTE $1000 Pan Bell - [PHONE_NUMBER] Tech Support Phone Number - [PHONE_NUMBER] …" at bounding box center [869, 634] width 521 height 392
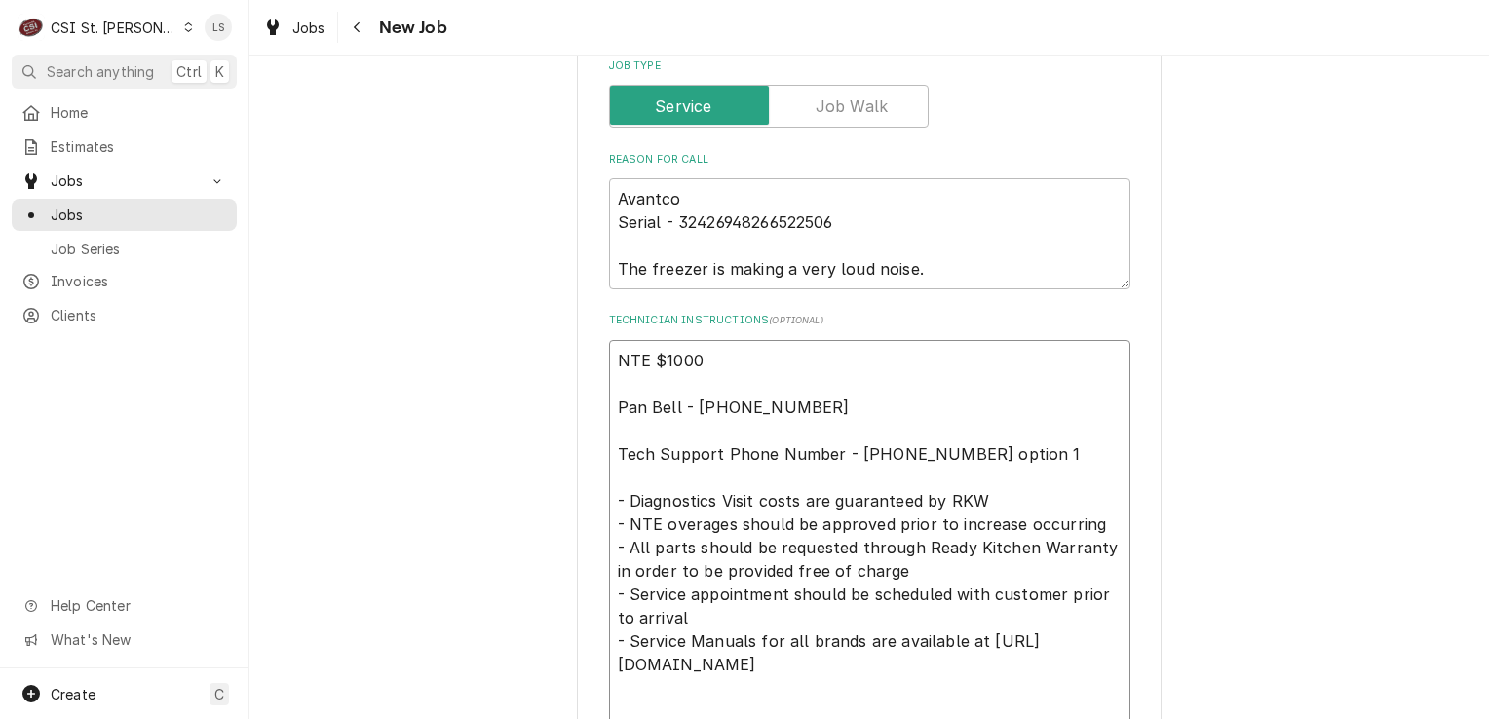
type textarea "x"
type textarea "L NTE $1000 Pan Bell - [PHONE_NUMBER] Tech Support Phone Number - [PHONE_NUMBER…"
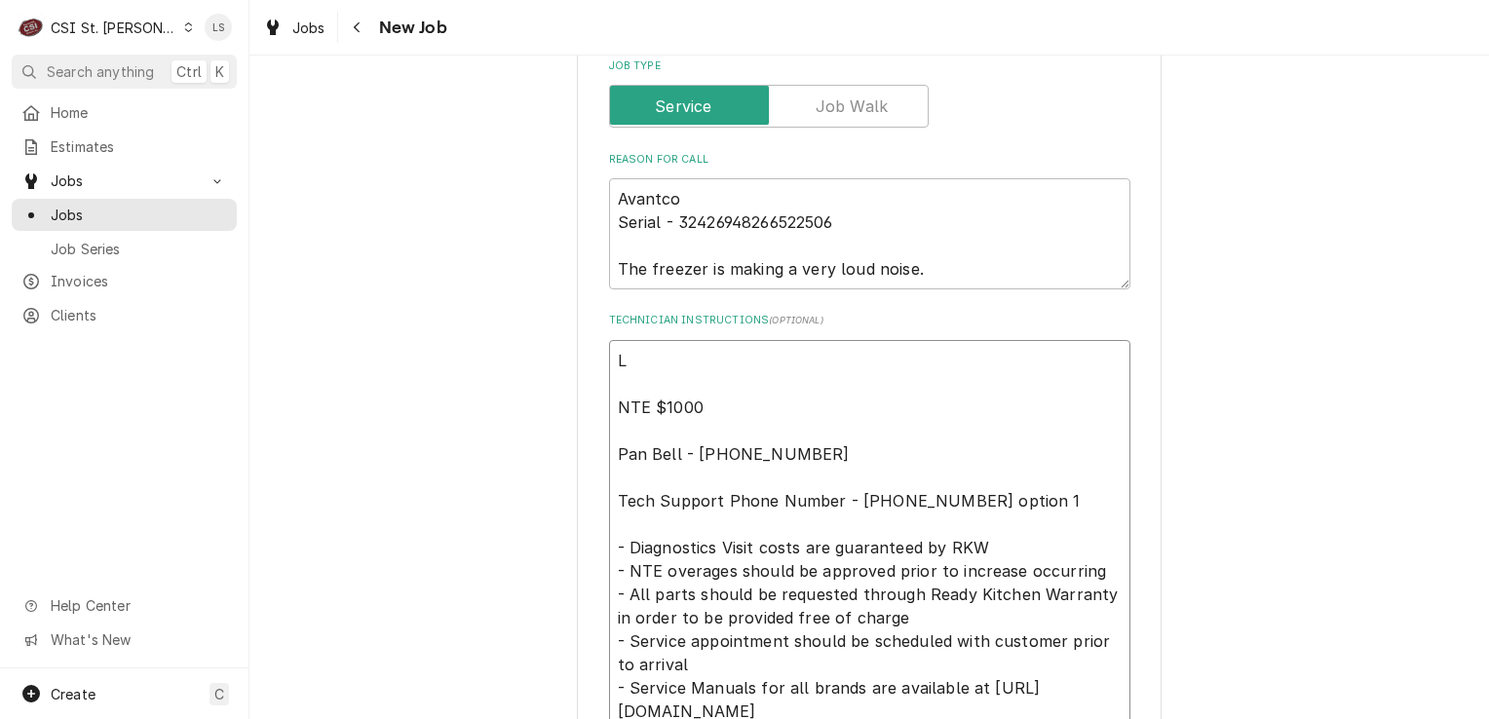
type textarea "x"
type textarea "Le NTE $1000 Pan Bell - [PHONE_NUMBER] Tech Support Phone Number - [PHONE_NUMBE…"
type textarea "x"
type textarea "Lef NTE $1000 Pan Bell - [PHONE_NUMBER] Tech Support Phone Number - [PHONE_NUMB…"
type textarea "x"
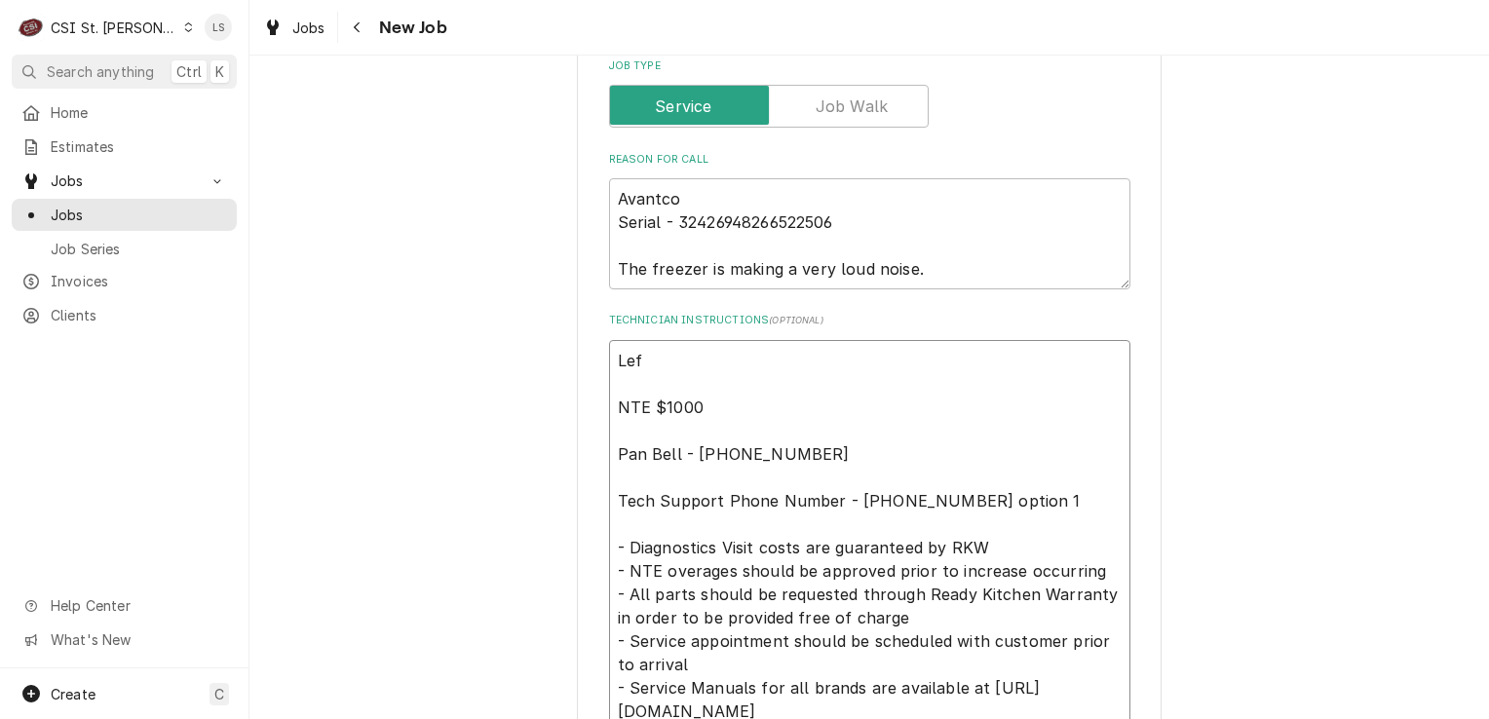
type textarea "Left NTE $1000 Pan Bell - [PHONE_NUMBER] Tech Support Phone Number - [PHONE_NUM…"
type textarea "x"
type textarea "Left NTE $1000 Pan Bell - [PHONE_NUMBER] Tech Support Phone Number - [PHONE_NUM…"
type textarea "x"
type textarea "Left P NTE $1000 Pan Bell - [PHONE_NUMBER] Tech Support Phone Number - [PHONE_N…"
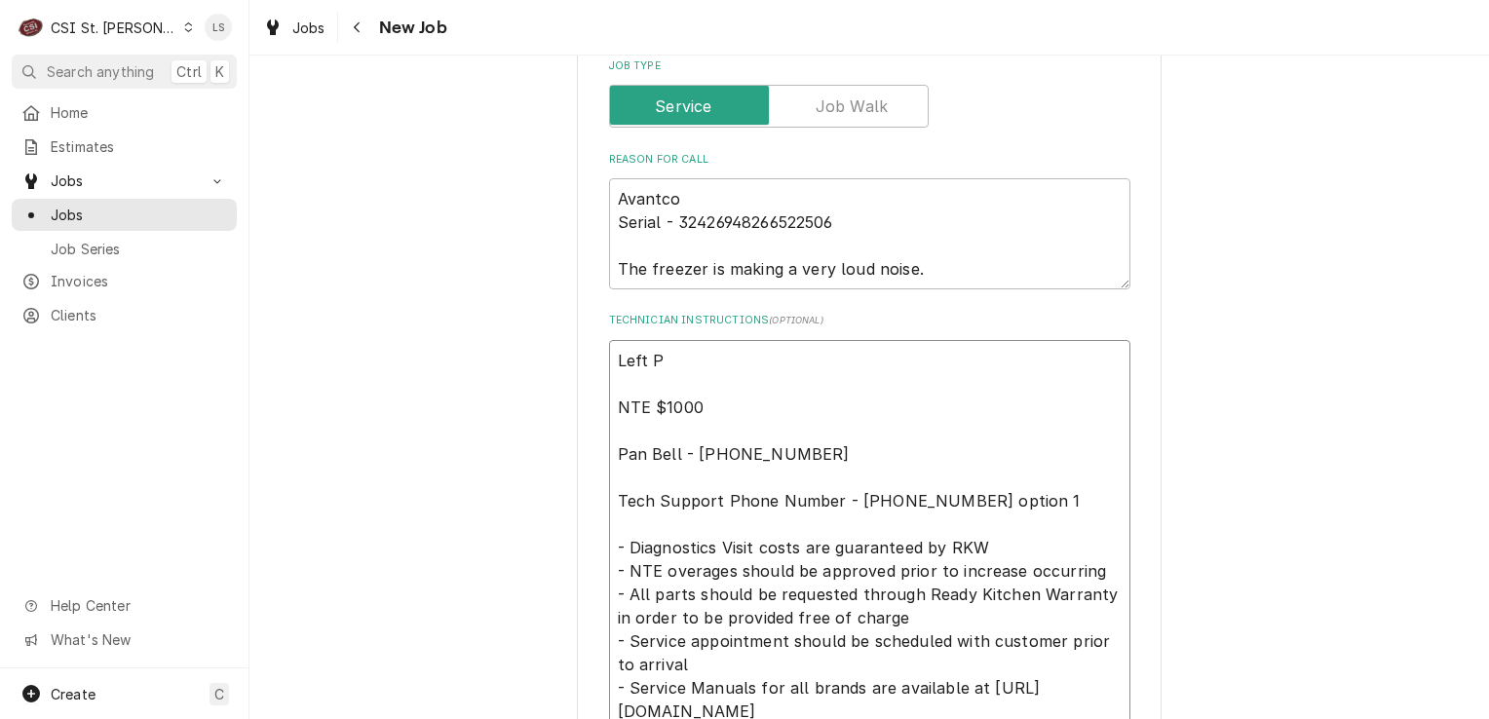
type textarea "x"
type textarea "Left Pa NTE $1000 Pan Bell - [PHONE_NUMBER] Tech Support Phone Number - [PHONE_…"
type textarea "x"
type textarea "Left Pan NTE $1000 Pan Bell - [PHONE_NUMBER] Tech Support Phone Number - [PHONE…"
type textarea "x"
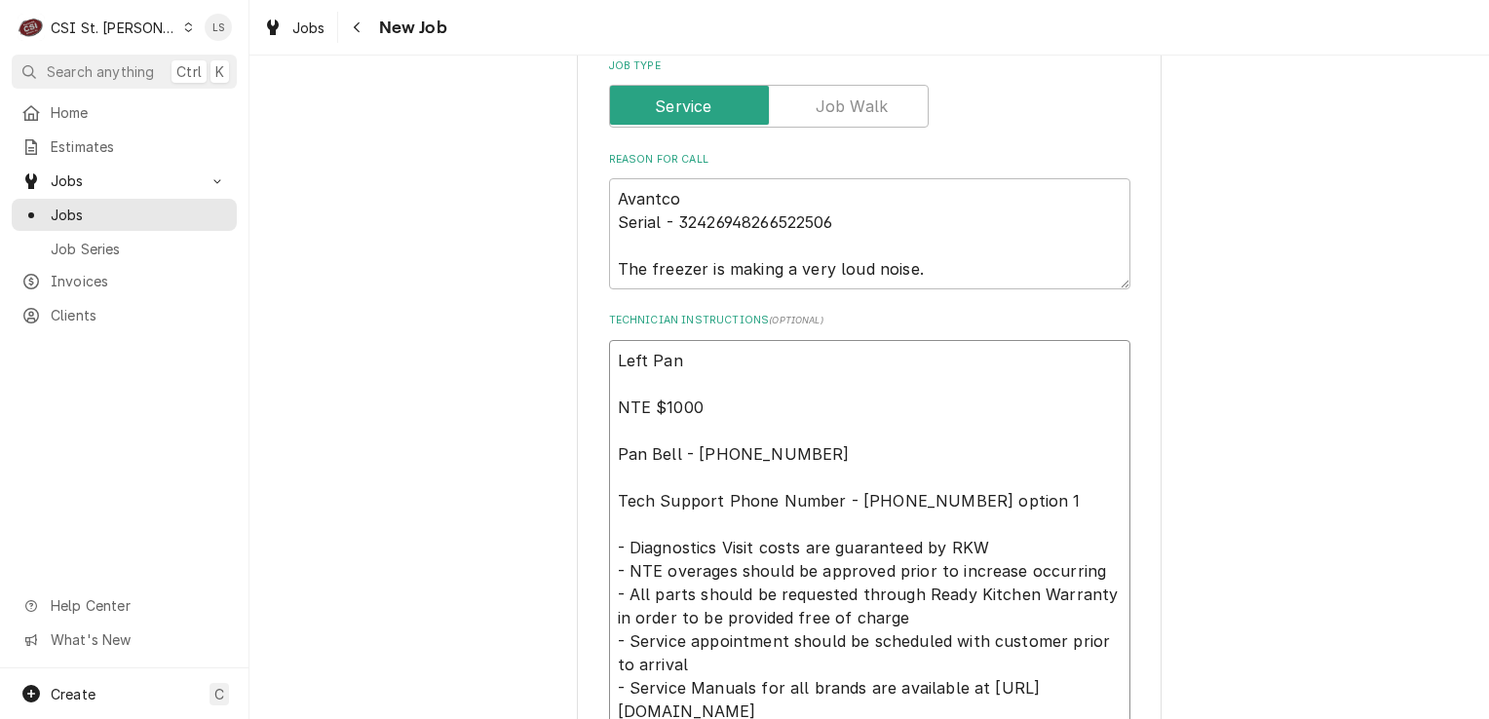
type textarea "Left Pan a NTE $1000 Pan Bell - [PHONE_NUMBER] Tech Support Phone Number - [PHO…"
type textarea "x"
type textarea "Left Pan a NTE $1000 Pan Bell - [PHONE_NUMBER] Tech Support Phone Number - [PHO…"
type textarea "x"
type textarea "Left Pan a v NTE $1000 Pan Bell - [PHONE_NUMBER] Tech Support Phone Number - [P…"
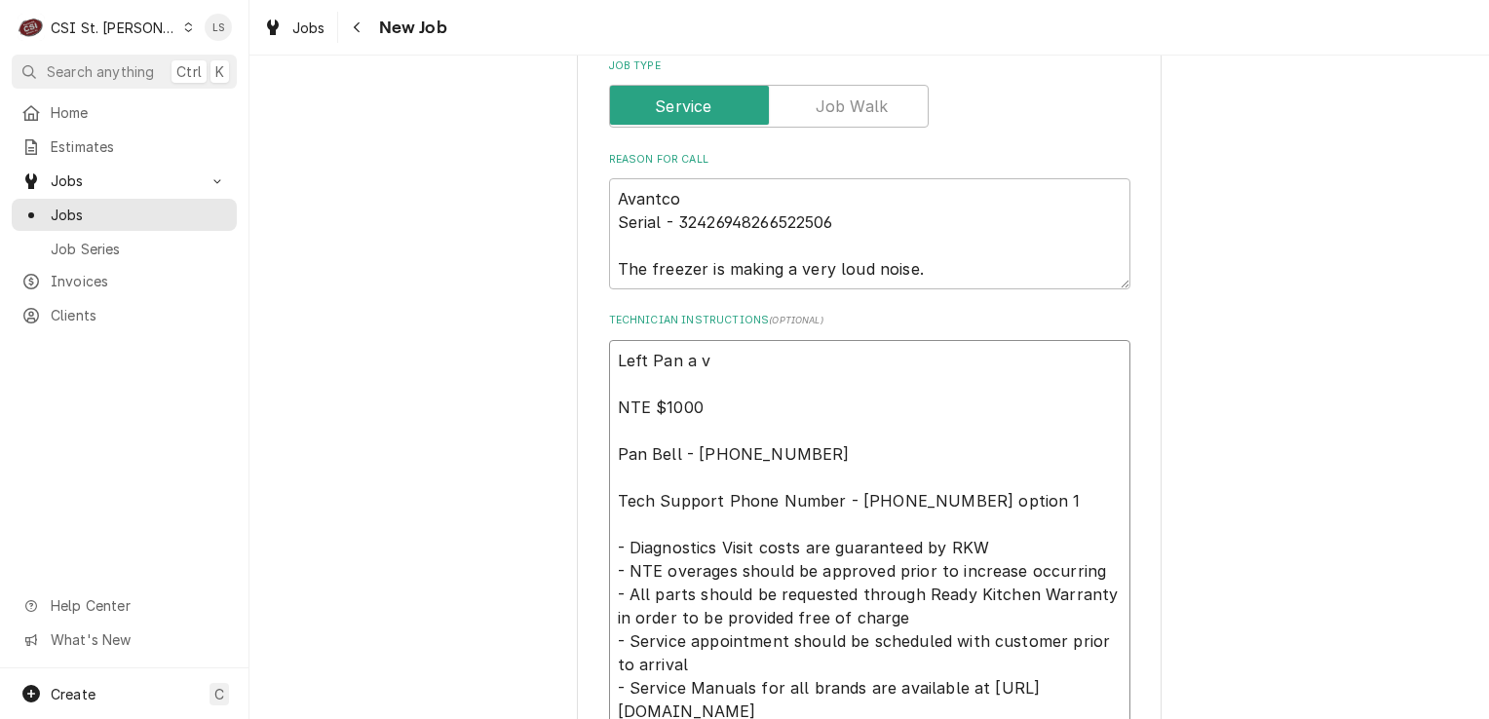
type textarea "x"
type textarea "Left Pan a vm NTE $1000 Pan Bell - [PHONE_NUMBER] Tech Support Phone Number - […"
type textarea "x"
type textarea "Left Pan a vm NTE $1000 Pan Bell - [PHONE_NUMBER] Tech Support Phone Number - […"
type textarea "x"
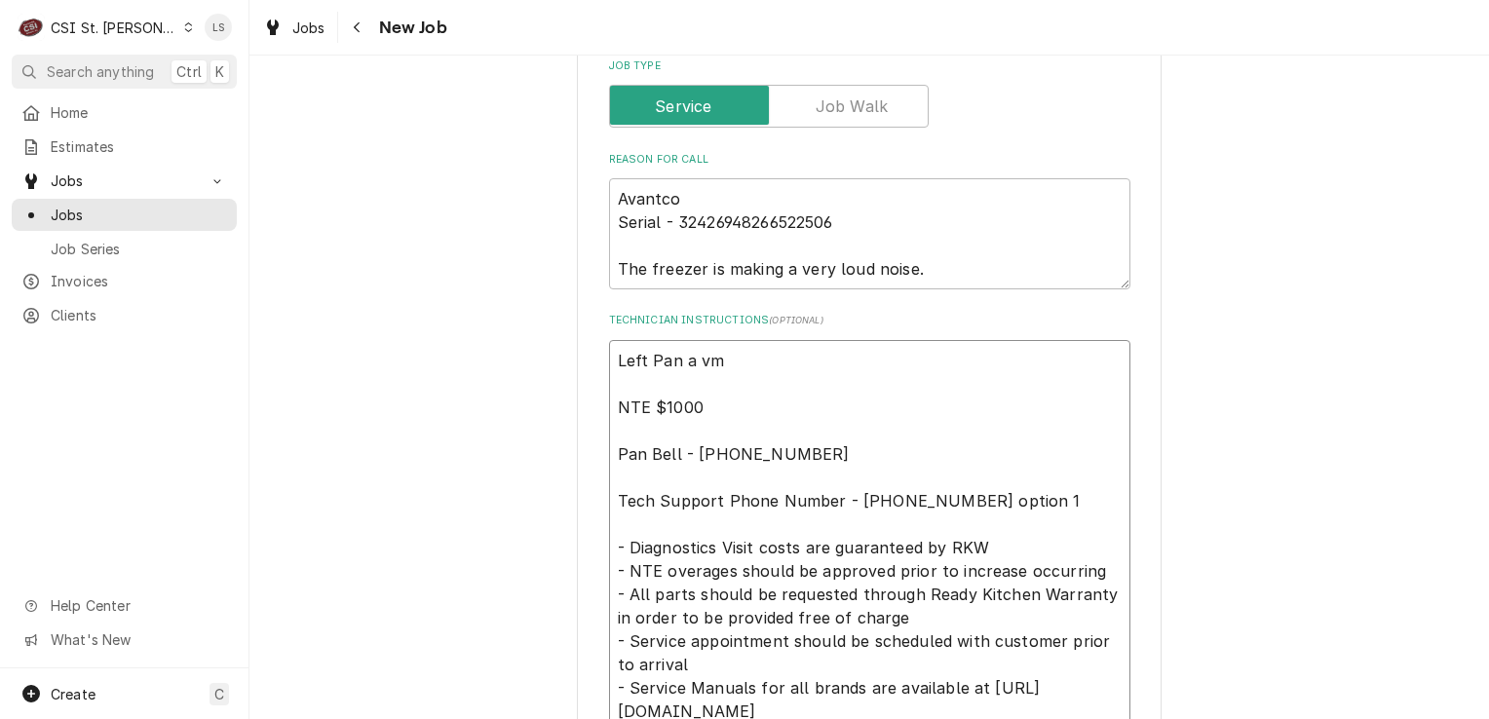
type textarea "Left Pan a vm t NTE $1000 Pan Bell - [PHONE_NUMBER] Tech Support Phone Number -…"
type textarea "x"
type textarea "Left Pan a vm to NTE $1000 Pan Bell - [PHONE_NUMBER] Tech Support Phone Number …"
type textarea "x"
type textarea "Left Pan a vm to NTE $1000 Pan Bell - [PHONE_NUMBER] Tech Support Phone Number …"
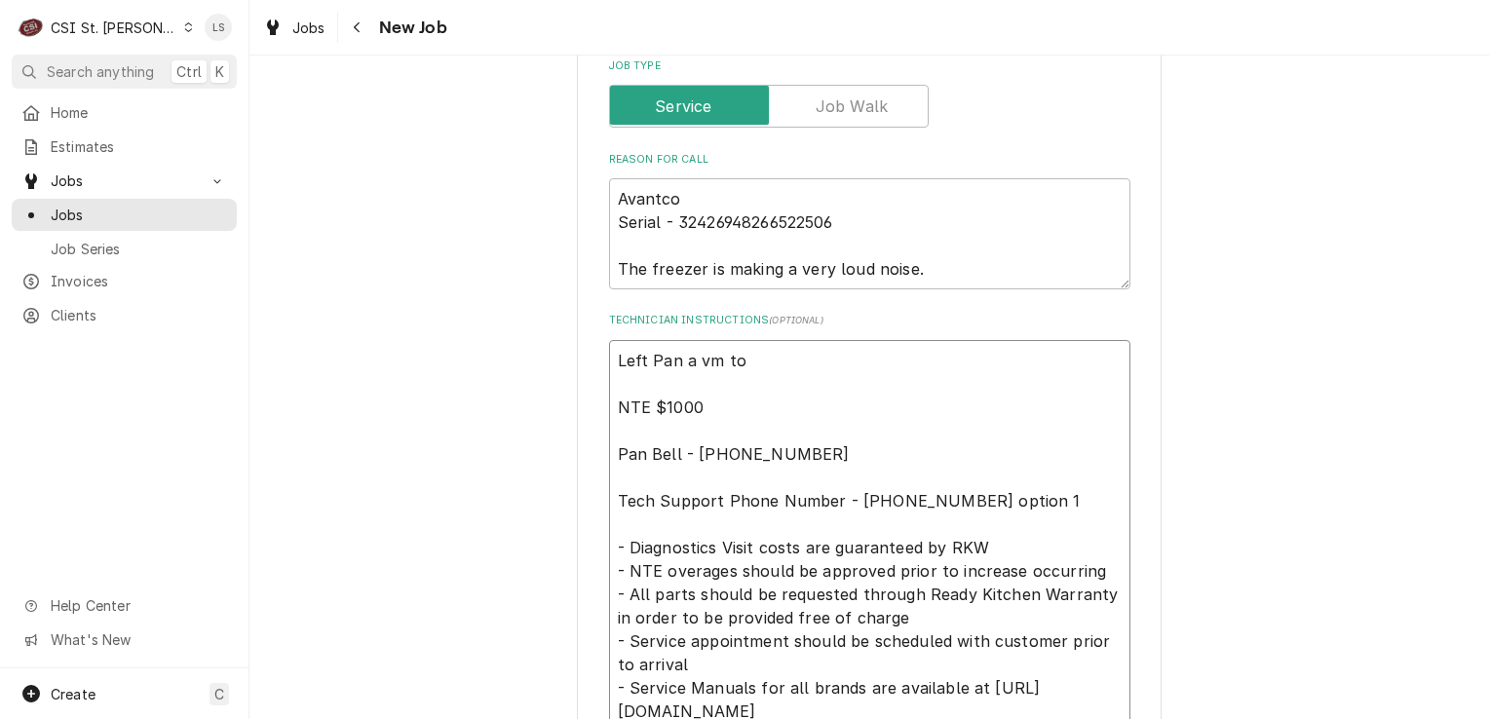
type textarea "x"
type textarea "Left Pan a vm to c NTE $1000 Pan Bell - [PHONE_NUMBER] Tech Support Phone Numbe…"
type textarea "x"
type textarea "Left Pan a vm to cb NTE $1000 Pan Bell - [PHONE_NUMBER] Tech Support Phone Numb…"
type textarea "x"
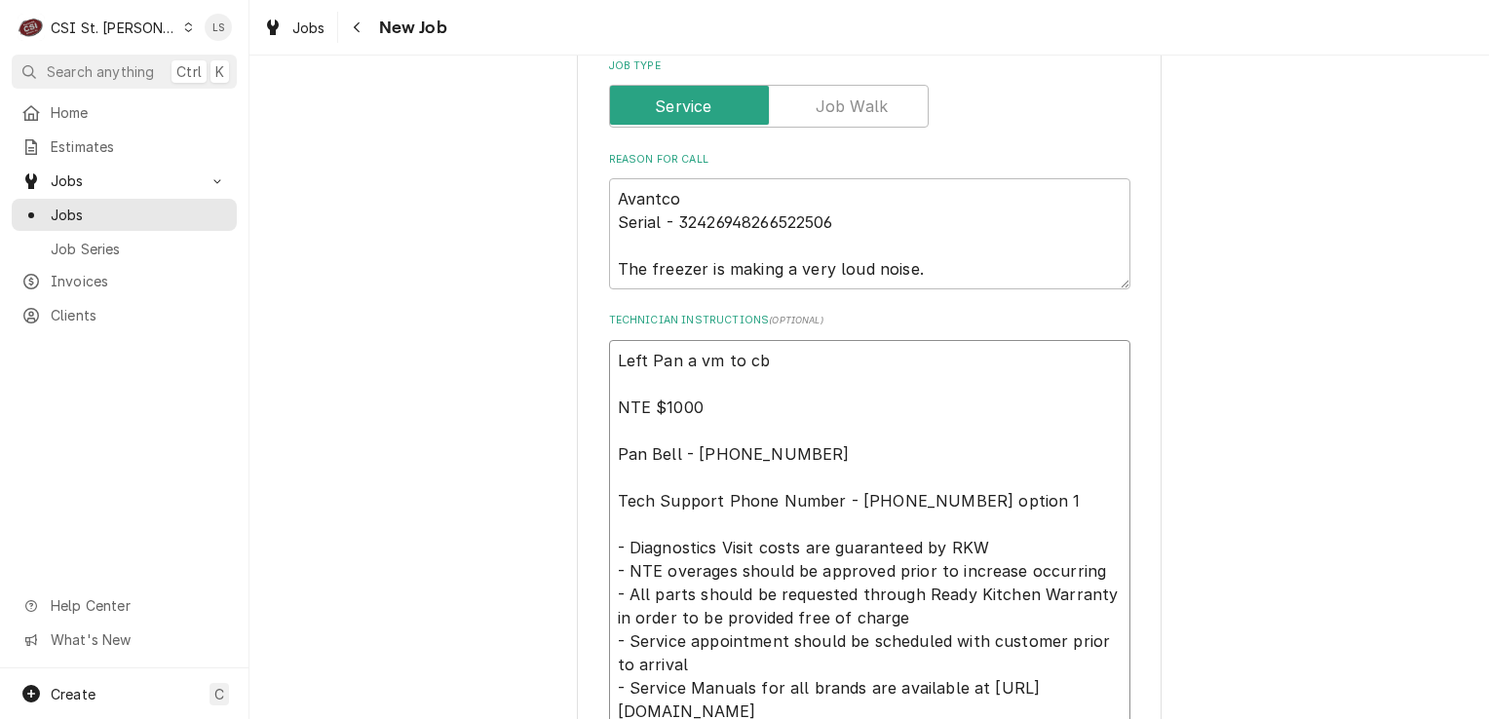
type textarea "Left Pan a vm to cb, NTE $1000 Pan Bell - [PHONE_NUMBER] Tech Support Phone Num…"
type textarea "x"
type textarea "Left Pan a vm to cb, NTE $1000 Pan Bell - [PHONE_NUMBER] Tech Support Phone Num…"
type textarea "x"
type textarea "Left Pan a vm to cb, a NTE $1000 Pan Bell - [PHONE_NUMBER] Tech Support Phone N…"
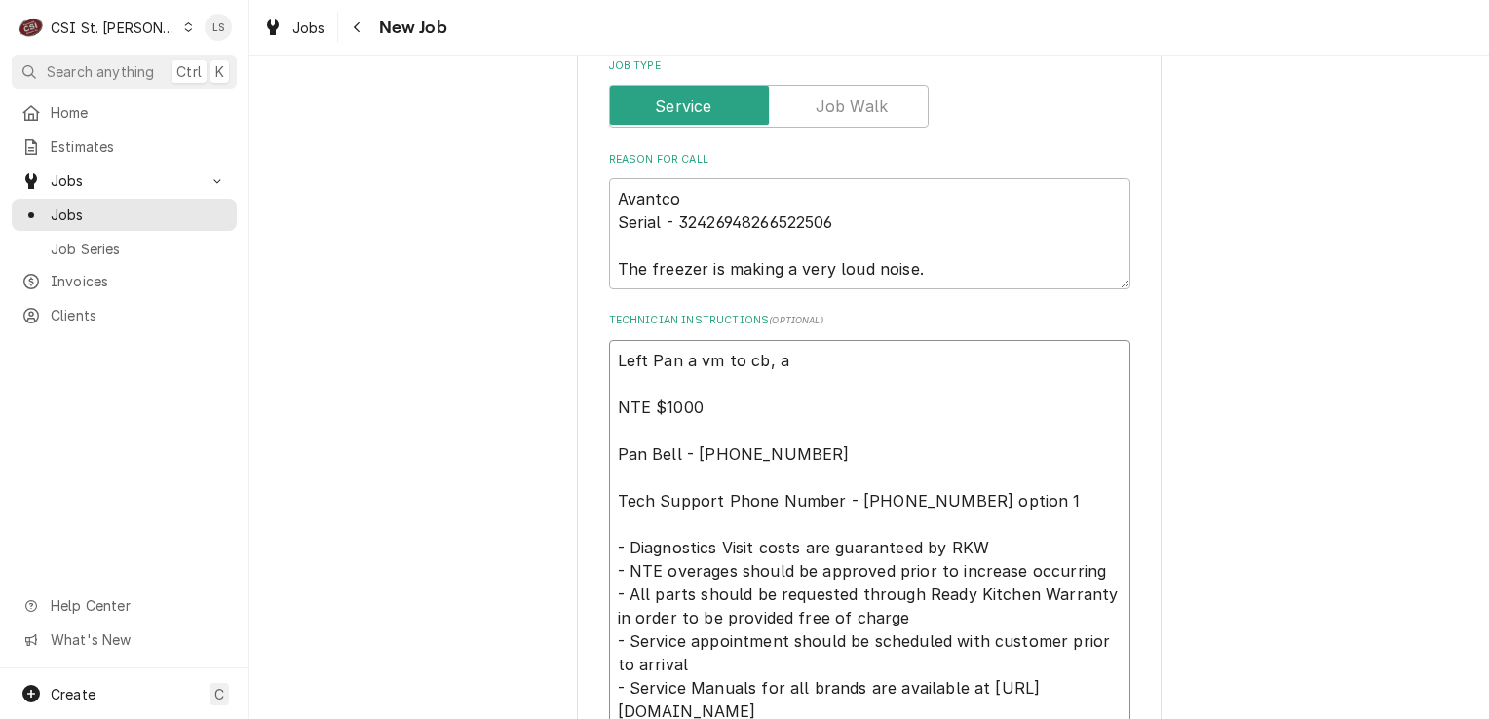
type textarea "x"
type textarea "Left Pan a vm to cb, as NTE $1000 Pan Bell - [PHONE_NUMBER] Tech Support Phone …"
type textarea "x"
type textarea "Left Pan a vm to cb, ask NTE $1000 Pan Bell - [PHONE_NUMBER] Tech Support Phone…"
type textarea "x"
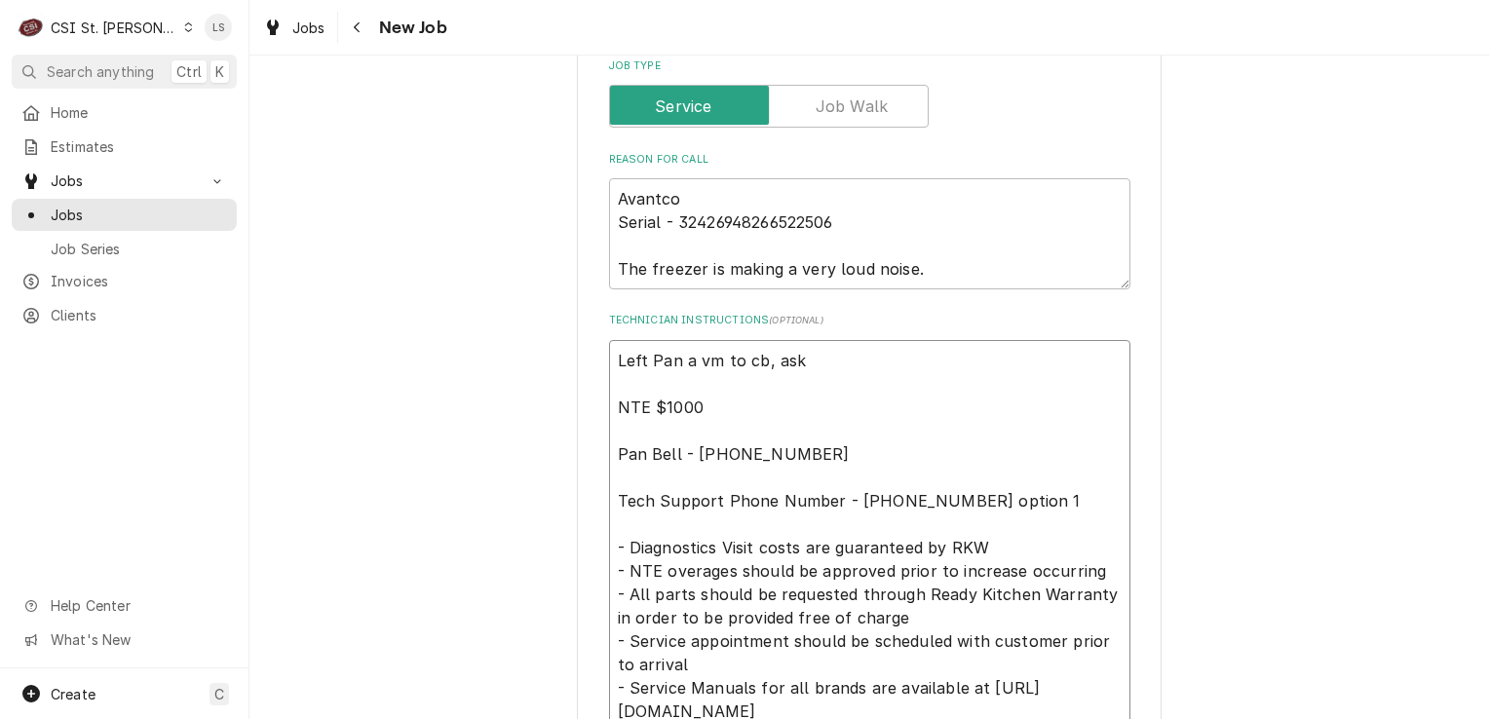
type textarea "Left Pan a vm to cb, aske NTE $1000 Pan Bell - [PHONE_NUMBER] Tech Support Phon…"
type textarea "x"
type textarea "Left Pan a vm to cb, asked NTE $1000 Pan Bell - [PHONE_NUMBER] Tech Support Pho…"
type textarea "x"
type textarea "Left Pan a vm to cb, asked NTE $1000 Pan Bell - [PHONE_NUMBER] Tech Support Pho…"
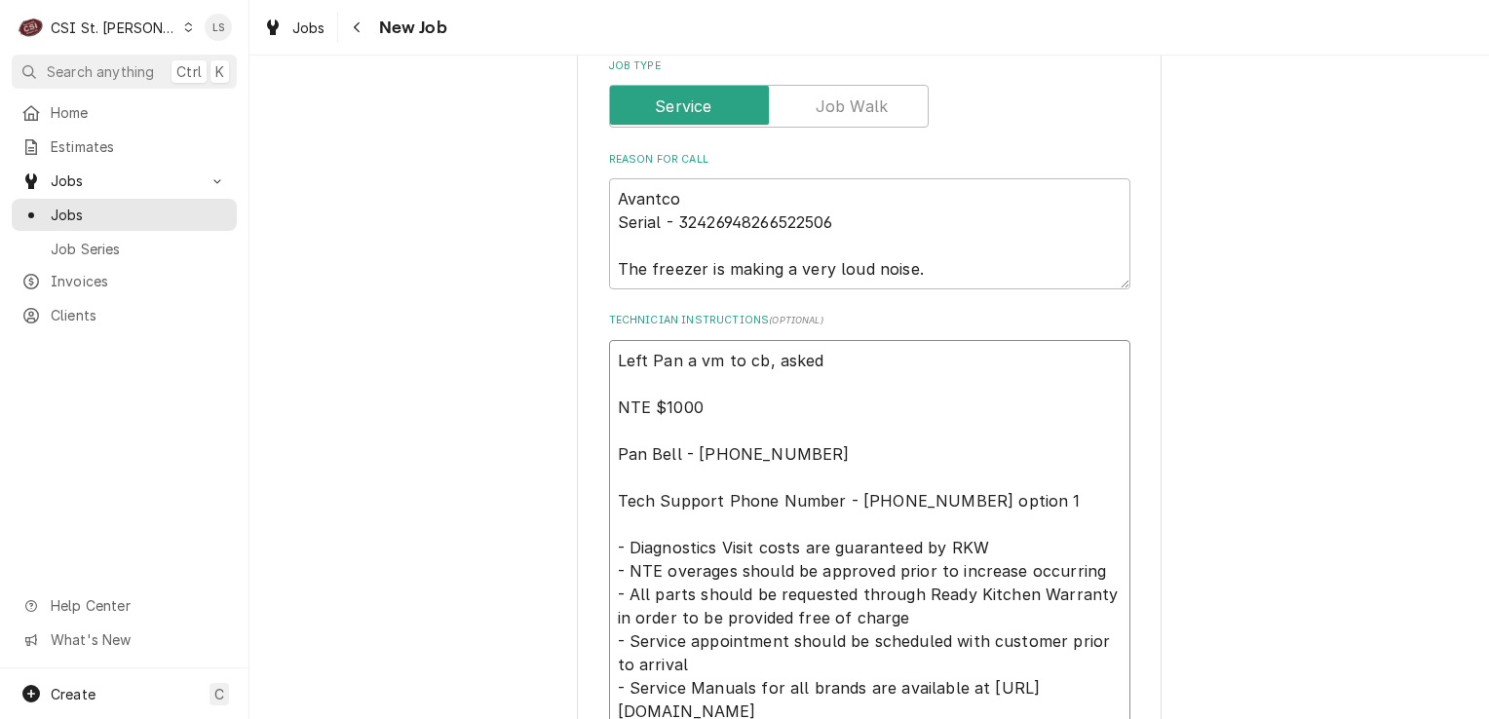
type textarea "x"
type textarea "Left Pan a vm to cb, asked i NTE $1000 Pan Bell - [PHONE_NUMBER] Tech Support P…"
type textarea "x"
type textarea "Left Pan a vm to cb, asked if NTE $1000 Pan Bell - [PHONE_NUMBER] Tech Support …"
type textarea "x"
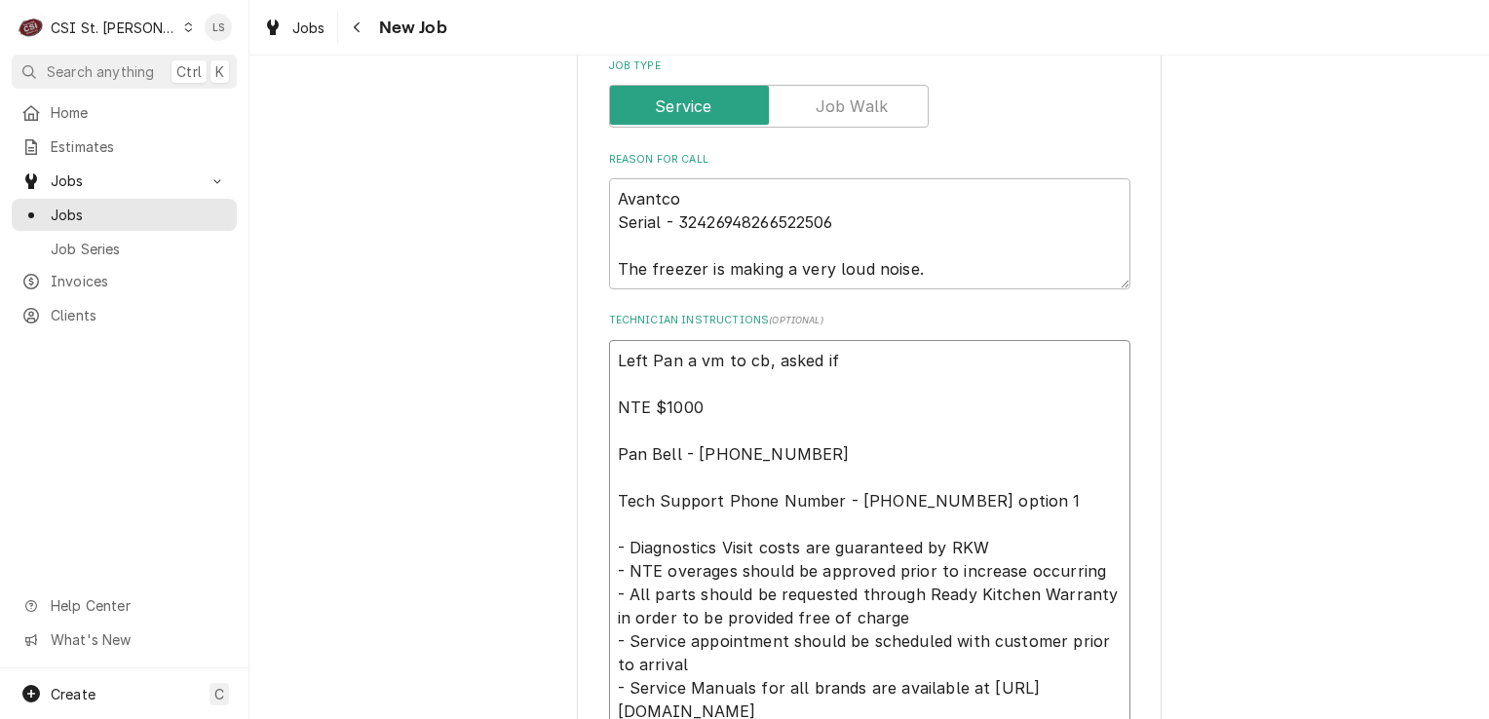
type textarea "Left Pan a vm to cb, asked if NTE $1000 Pan Bell - [PHONE_NUMBER] Tech Support …"
type textarea "x"
type textarea "Left Pan a vm to cb, asked if w NTE $1000 Pan Bell - [PHONE_NUMBER] Tech Suppor…"
type textarea "x"
type textarea "Left Pan a vm to cb, asked if we NTE $1000 Pan Bell - [PHONE_NUMBER] Tech Suppo…"
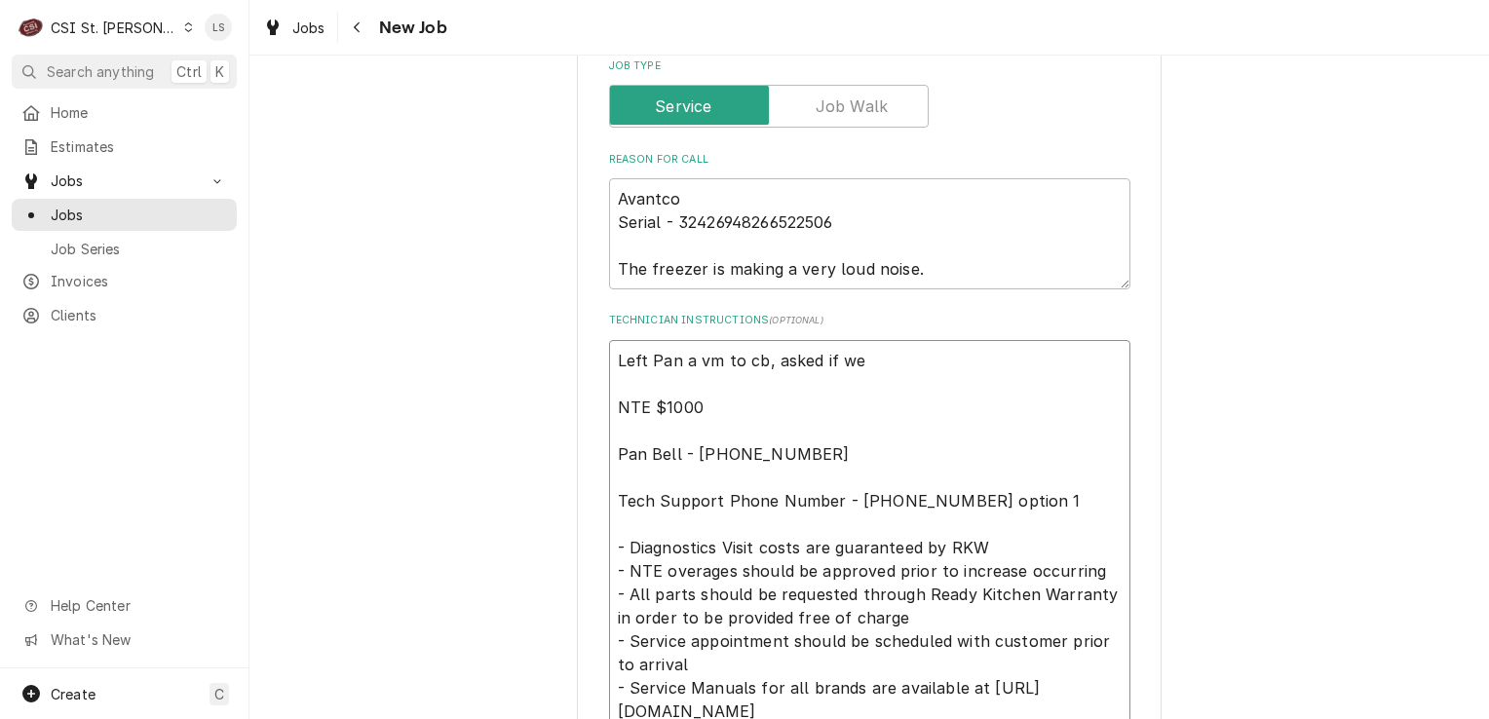
type textarea "x"
type textarea "Left Pan a vm to cb, asked if we c NTE $1000 Pan Bell - [PHONE_NUMBER] Tech Sup…"
type textarea "x"
type textarea "Left Pan a vm to cb, asked if we co NTE $1000 Pan Bell - [PHONE_NUMBER] Tech Su…"
type textarea "x"
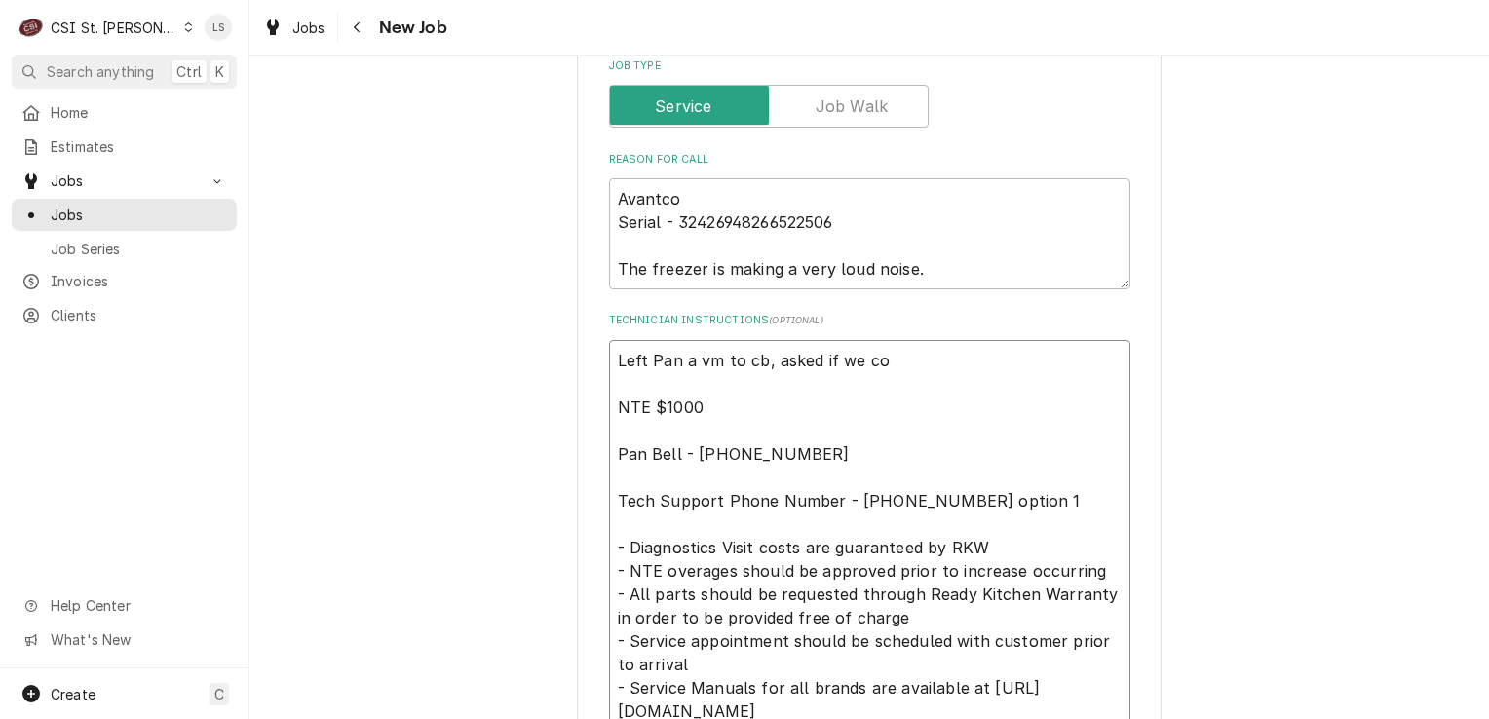
type textarea "Left Pan a vm to cb, asked if we cou NTE $1000 Pan Bell - 314 369-2885 Tech Sup…"
type textarea "x"
type textarea "Left Pan a vm to cb, asked if we could NTE $1000 Pan Bell - 314 369-2885 Tech S…"
type textarea "x"
type textarea "Left Pan a vm to cb, asked if we could NTE $1000 Pan Bell - 314 369-2885 Tech S…"
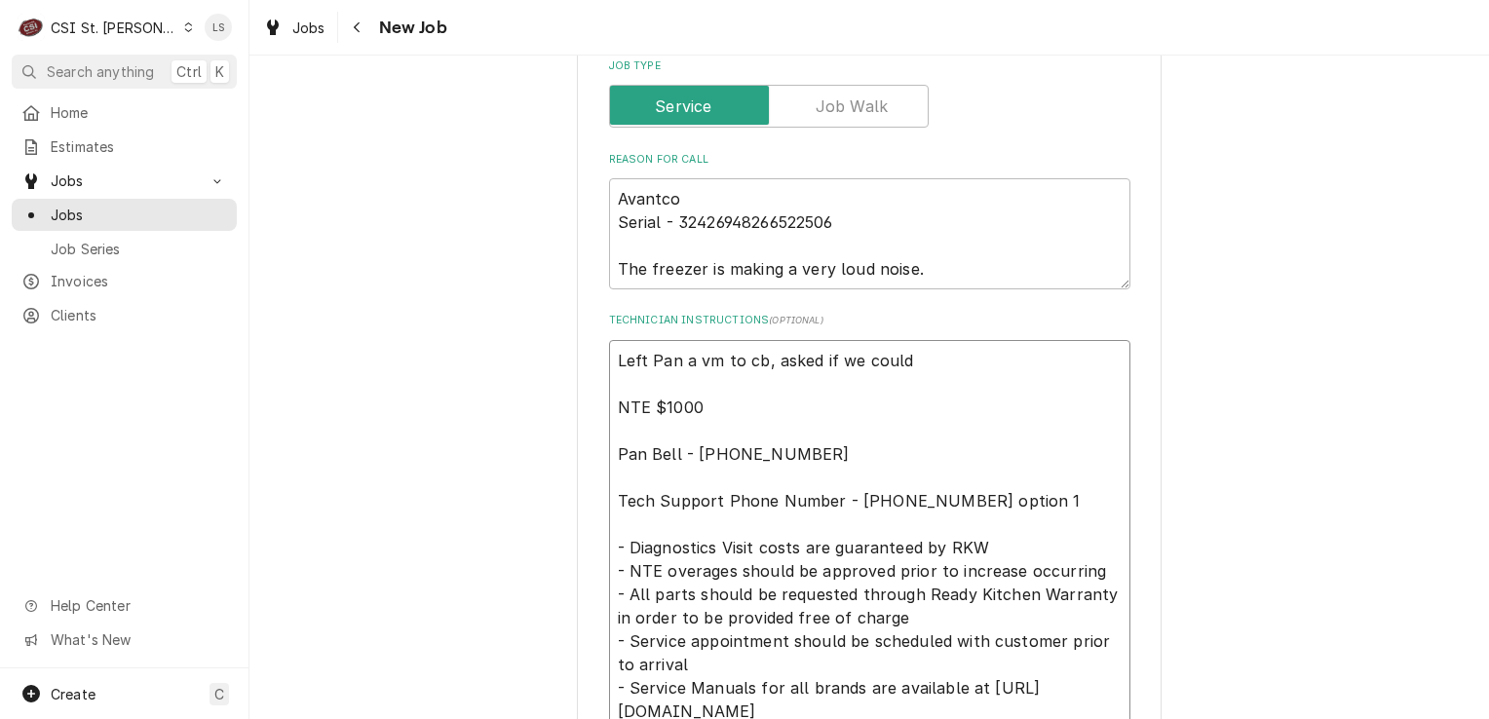
type textarea "x"
type textarea "Left Pan a vm to cb, asked if we could c NTE $1000 Pan Bell - 314 369-2885 Tech…"
type textarea "x"
type textarea "Left Pan a vm to cb, asked if we could co NTE $1000 Pan Bell - 314 369-2885 Tec…"
type textarea "x"
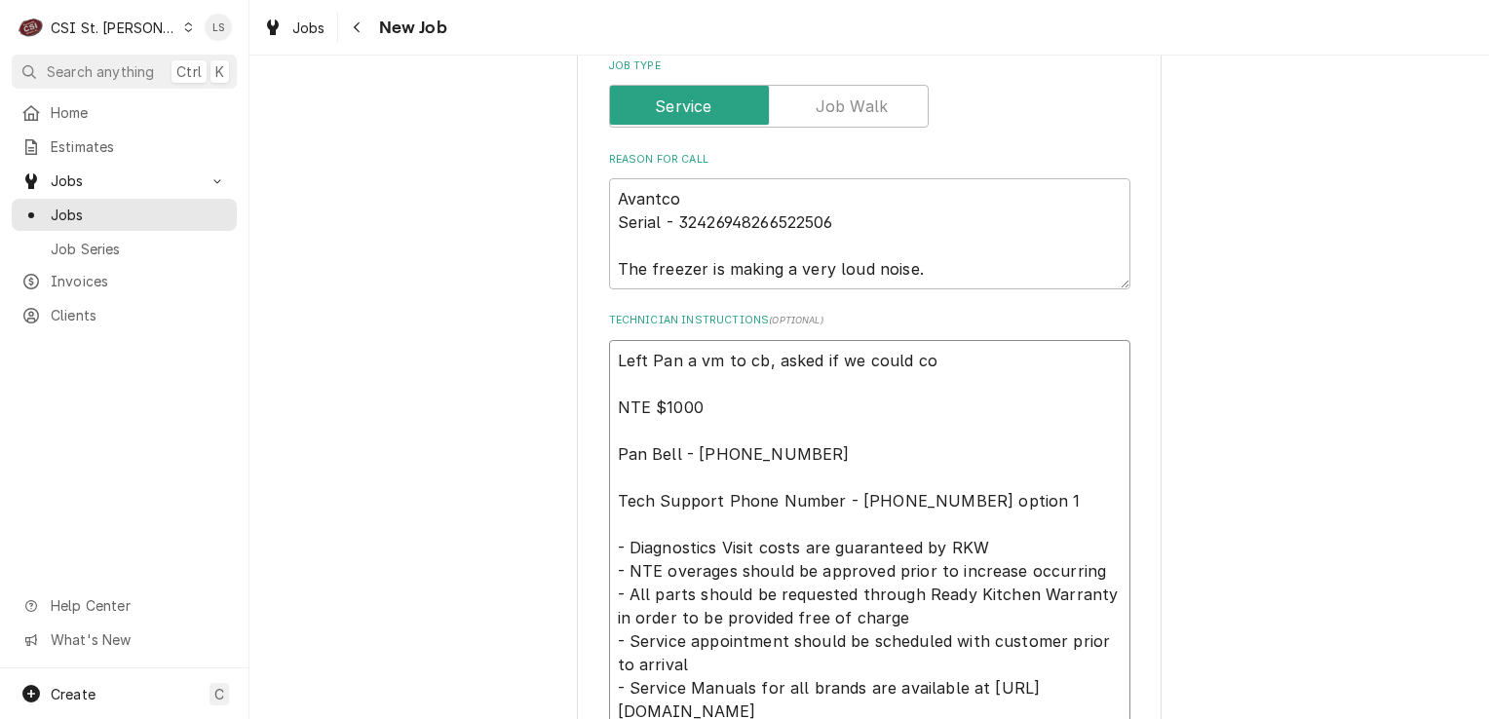
type textarea "Left Pan a vm to cb, asked if we could com NTE $1000 Pan Bell - 314 369-2885 Te…"
type textarea "x"
type textarea "Left Pan a vm to cb, asked if we could come NTE $1000 Pan Bell - 314 369-2885 T…"
type textarea "x"
type textarea "Left Pan a vm to cb, asked if we could come NTE $1000 Pan Bell - 314 369-2885 T…"
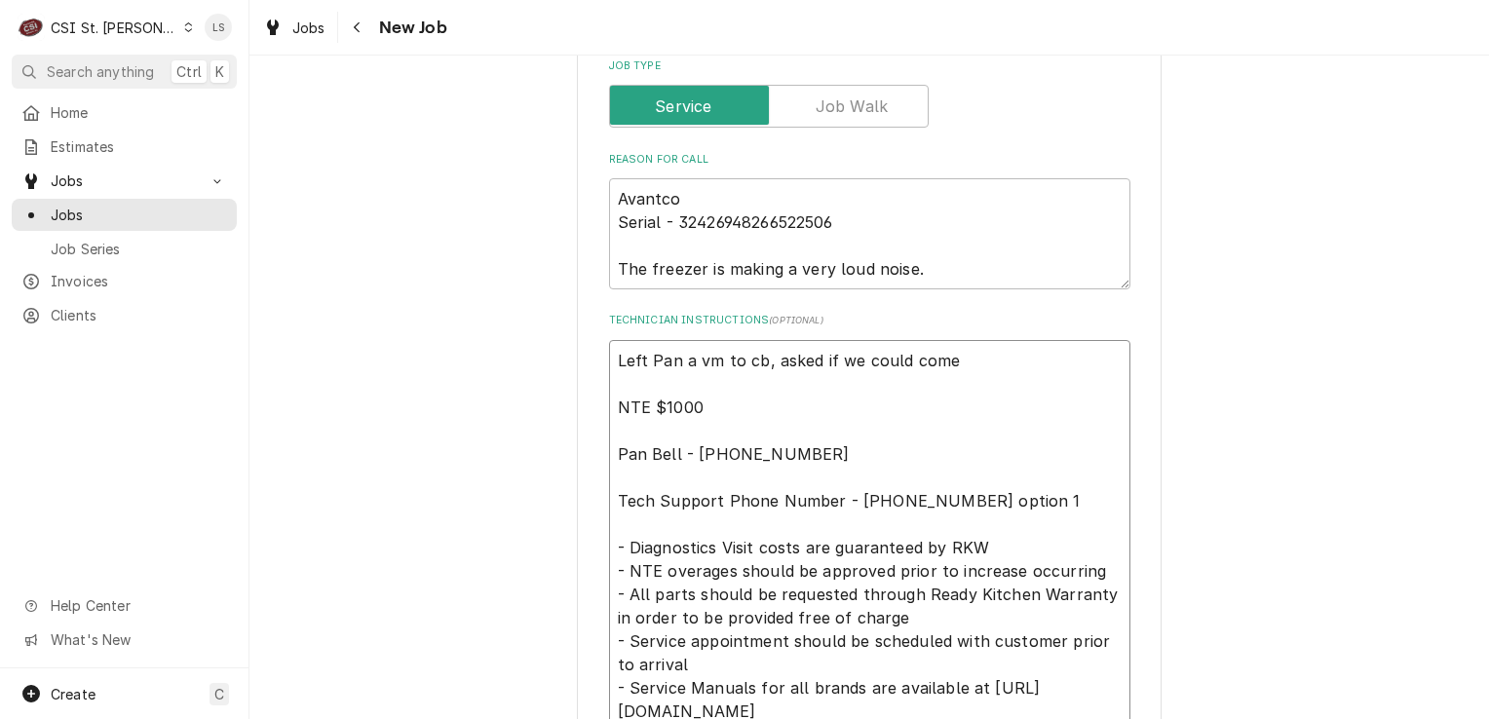
type textarea "x"
type textarea "Left Pan a vm to cb, asked if we could come o NTE $1000 Pan Bell - 314 369-2885…"
type textarea "x"
type textarea "Left Pan a vm to cb, asked if we could come out NTE $1000 Pan Bell - 314 369-28…"
type textarea "x"
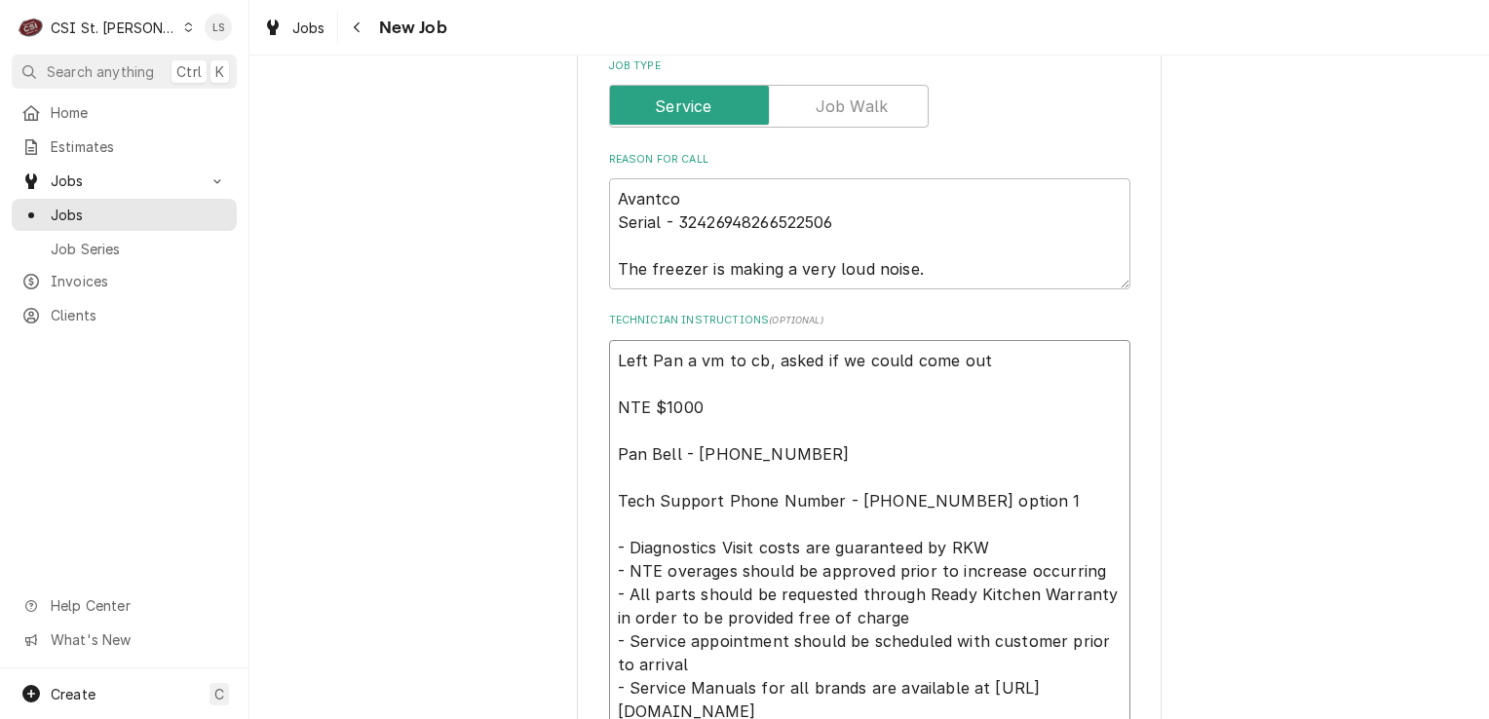
type textarea "Left Pan a vm to cb, asked if we could come out NTE $1000 Pan Bell - 314 369-28…"
type textarea "x"
type textarea "Left Pan a vm to cb, asked if we could come out T NTE $1000 Pan Bell - 314 369-…"
type textarea "x"
type textarea "Left Pan a vm to cb, asked if we could come out Tu NTE $1000 Pan Bell - 314 369…"
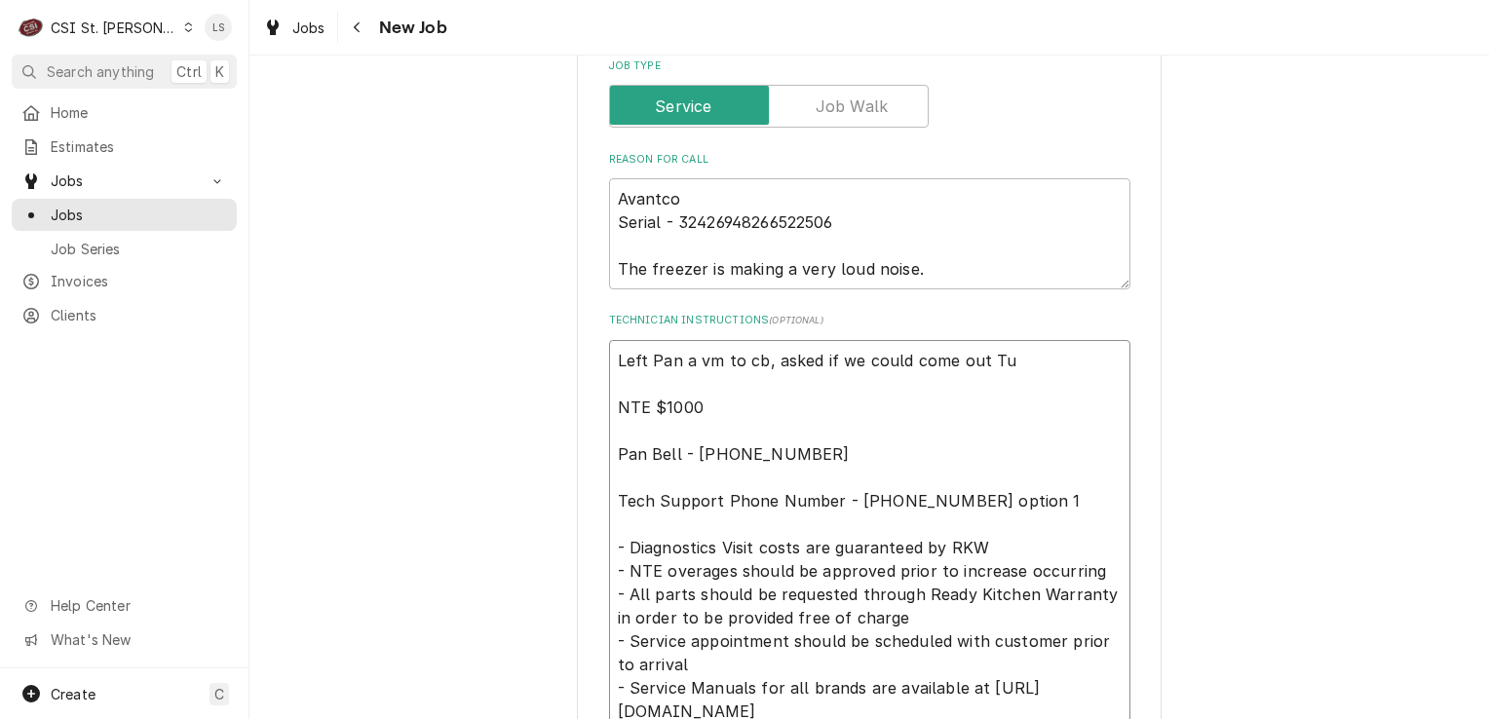
type textarea "x"
type textarea "Left Pan a vm to cb, asked if we could come out Tue NTE $1000 Pan Bell - 314 36…"
type textarea "x"
type textarea "Left Pan a vm to cb, asked if we could come out Tues NTE $1000 Pan Bell - 314 3…"
type textarea "x"
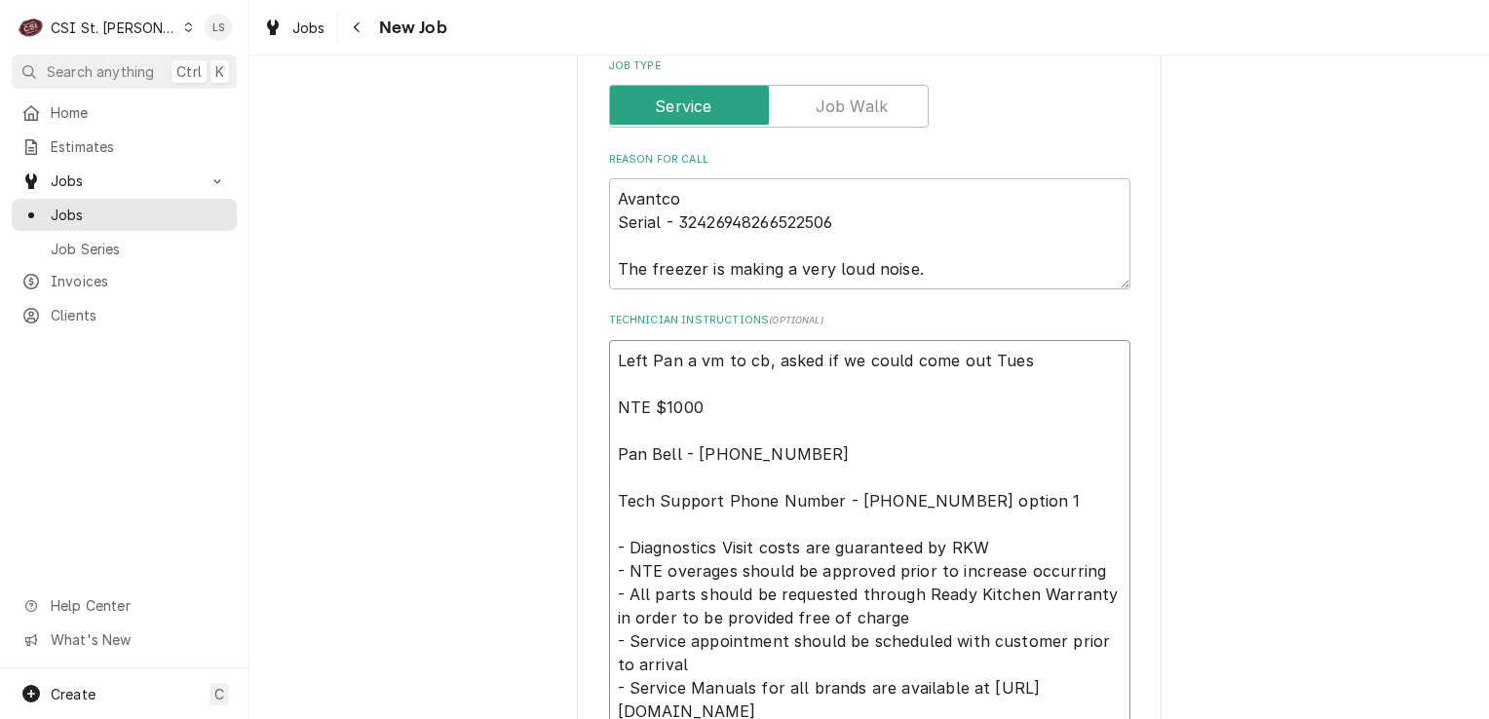
type textarea "Left Pan a vm to cb, asked if we could come out Tuesd NTE $1000 Pan Bell - 314 …"
type textarea "x"
type textarea "Left Pan a vm to cb, asked if we could come out Tuesda NTE $1000 Pan Bell - 314…"
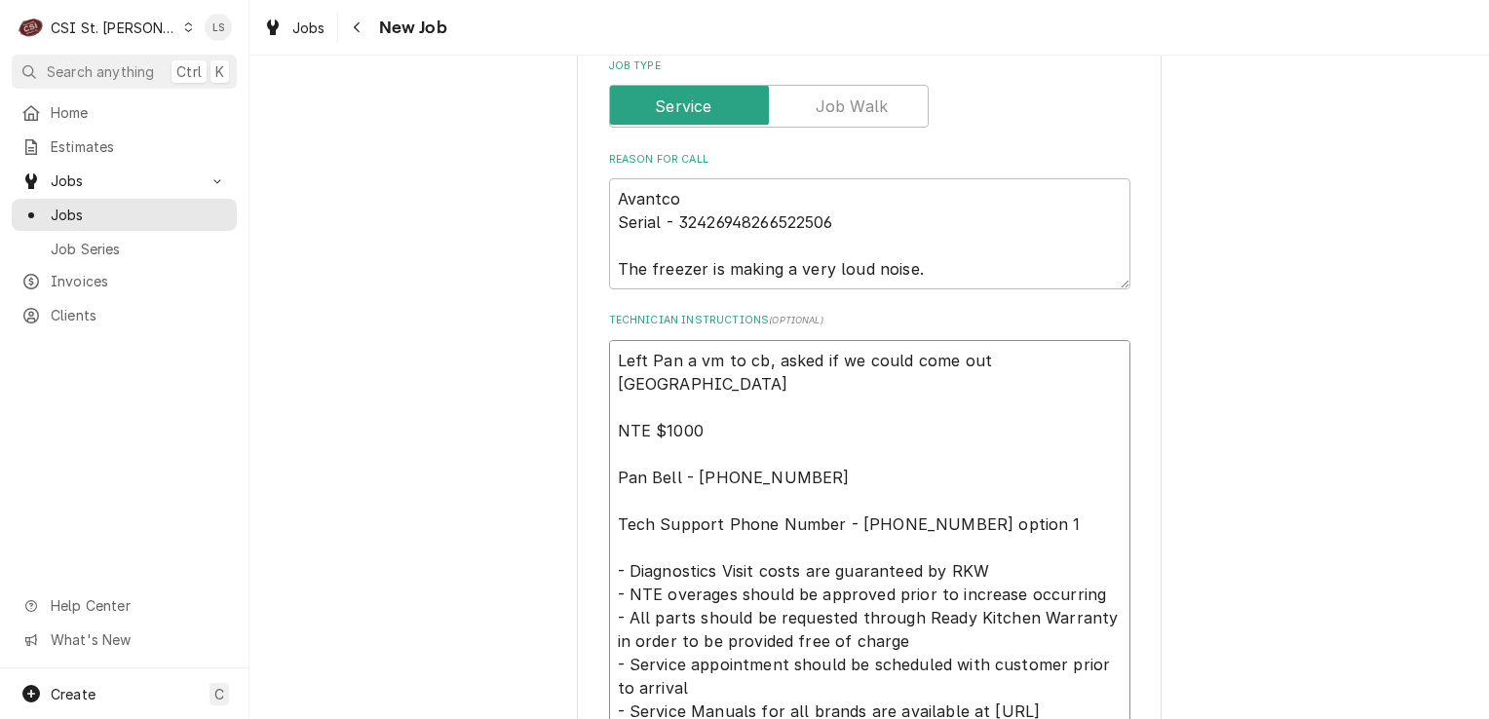
type textarea "x"
type textarea "Left Pan a vm to cb, asked if we could come out Tuesday NTE $1000 Pan Bell - 31…"
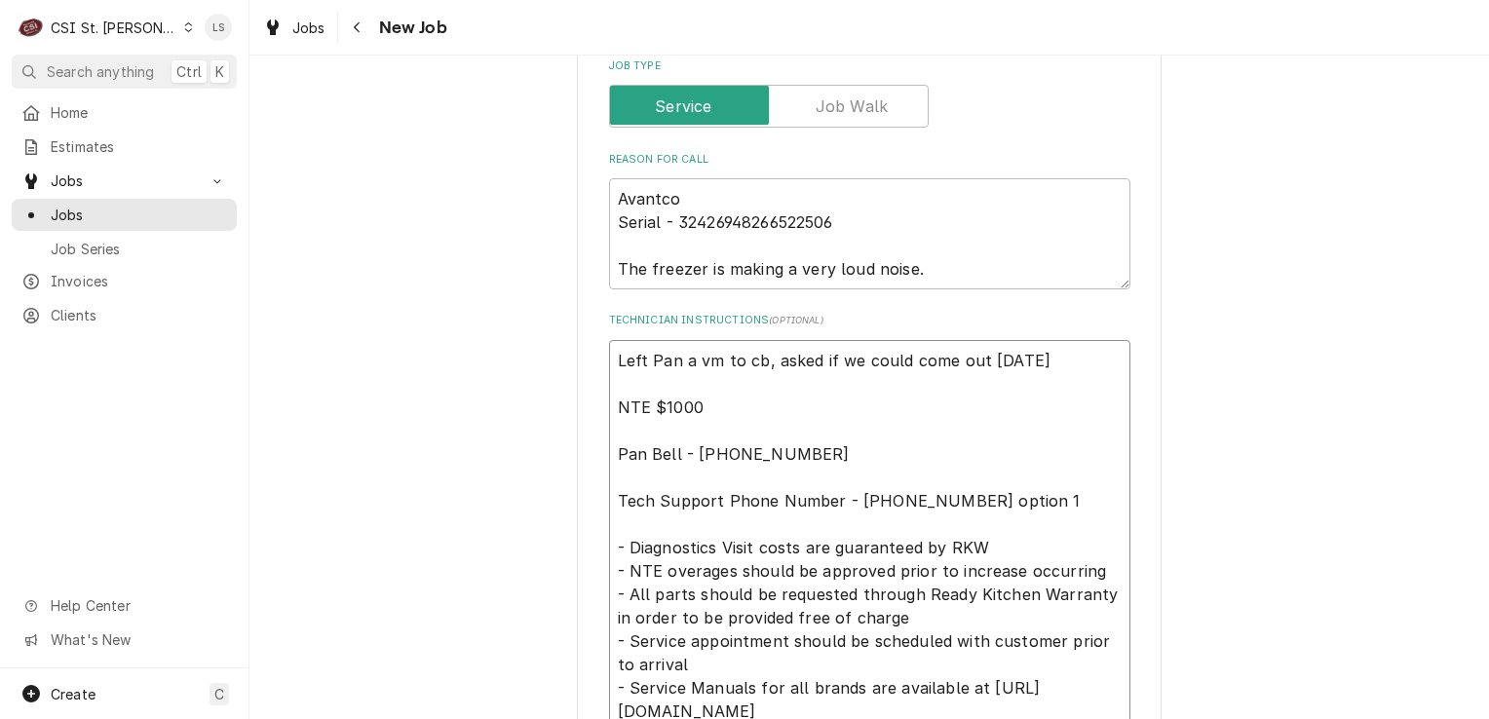
type textarea "x"
type textarea "Left Pan a vm to cb, asked if we could come out Tuesday NTE $1000 Pan Bell - 31…"
type textarea "x"
type textarea "Left Pan a vm to cb, asked if we could come out Tuesday 9 NTE $1000 Pan Bell - …"
type textarea "x"
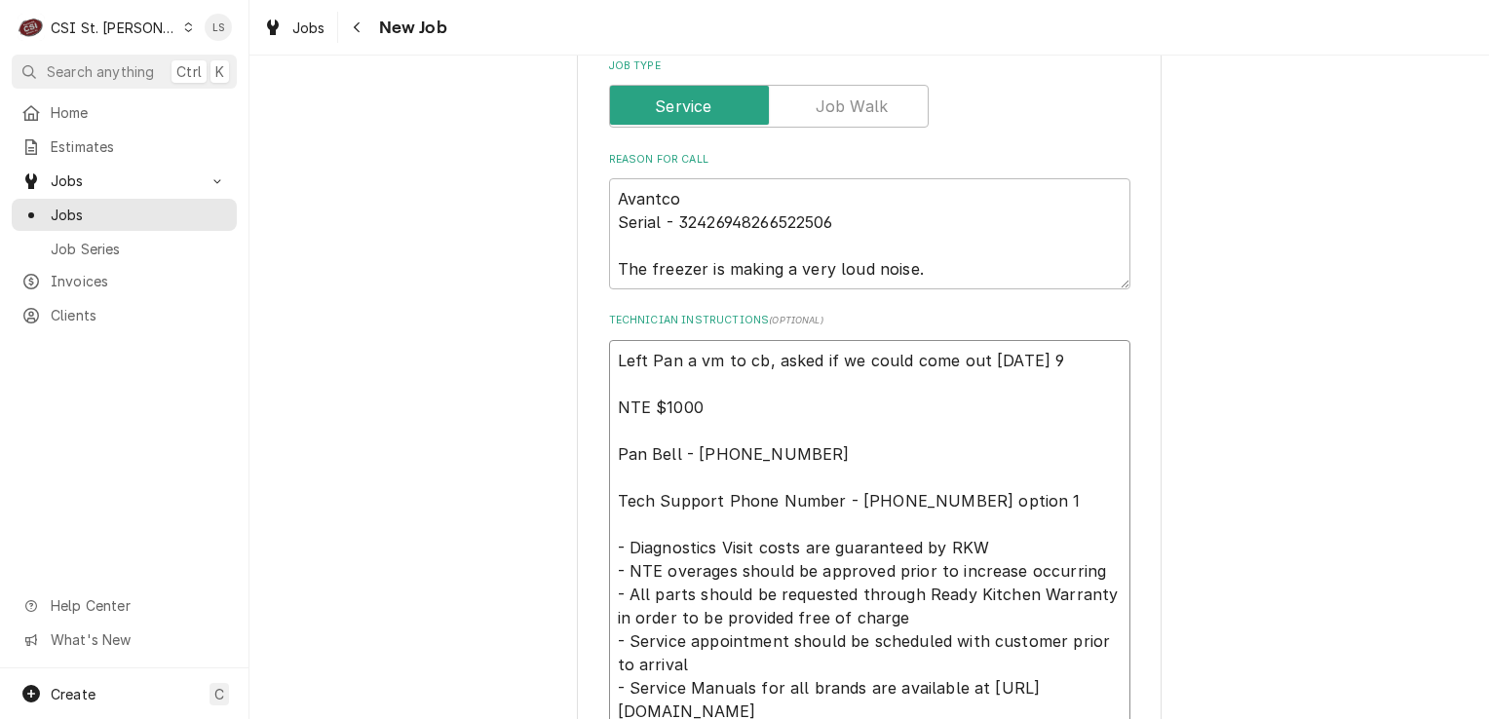
type textarea "Left Pan a vm to cb, asked if we could come out Tuesday 9/ NTE $1000 Pan Bell -…"
type textarea "x"
type textarea "Left Pan a vm to cb, asked if we could come out Tuesday 9/3 NTE $1000 Pan Bell …"
type textarea "x"
type textarea "Left Pan a vm to cb, asked if we could come out Tuesday 9/30 NTE $1000 Pan Bell…"
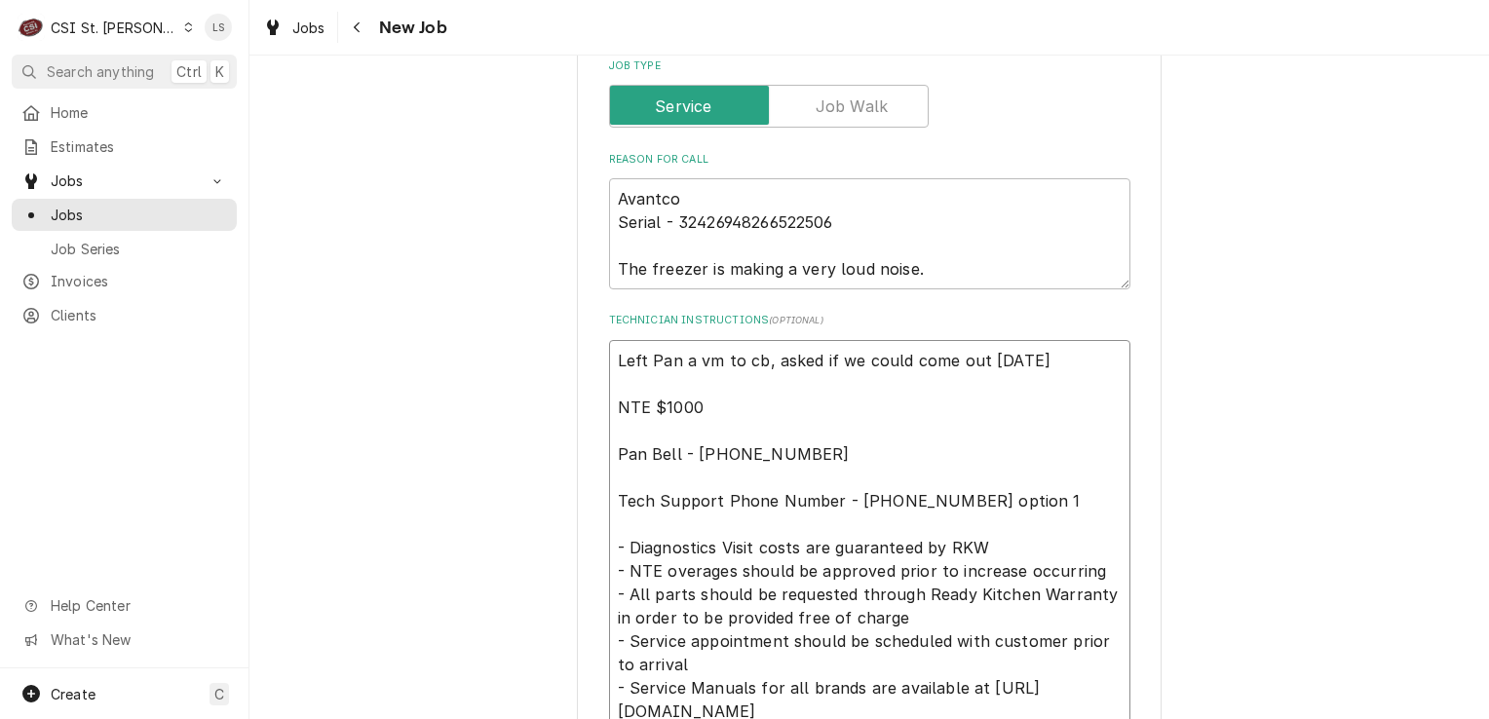
type textarea "x"
type textarea "Left Pan a vm to cb, asked if we could come out Tuesday 9/30 NTE $1000 Pan Bell…"
type textarea "x"
type textarea "Left Pan a vm to cb, asked if we could come out Tuesday 9/30 a NTE $1000 Pan Be…"
type textarea "x"
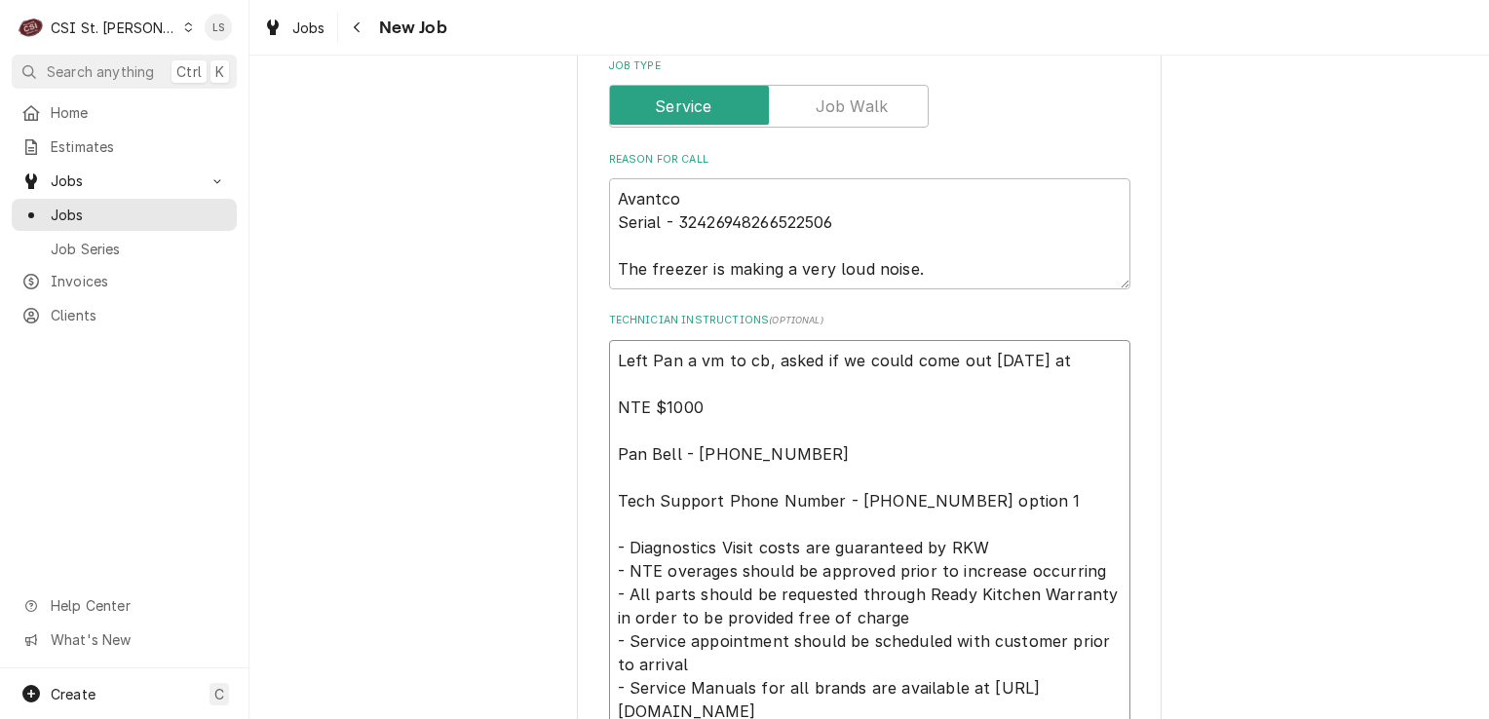
type textarea "Left Pan a vm to cb, asked if we could come out Tuesday 9/30 at NTE $1000 Pan B…"
type textarea "x"
type textarea "Left Pan a vm to cb, asked if we could come out Tuesday 9/30 at 8 NTE $1000 Pan…"
type textarea "x"
type textarea "Left Pan a vm to cb, asked if we could come out Tuesday 9/30 at 8a NTE $1000 Pa…"
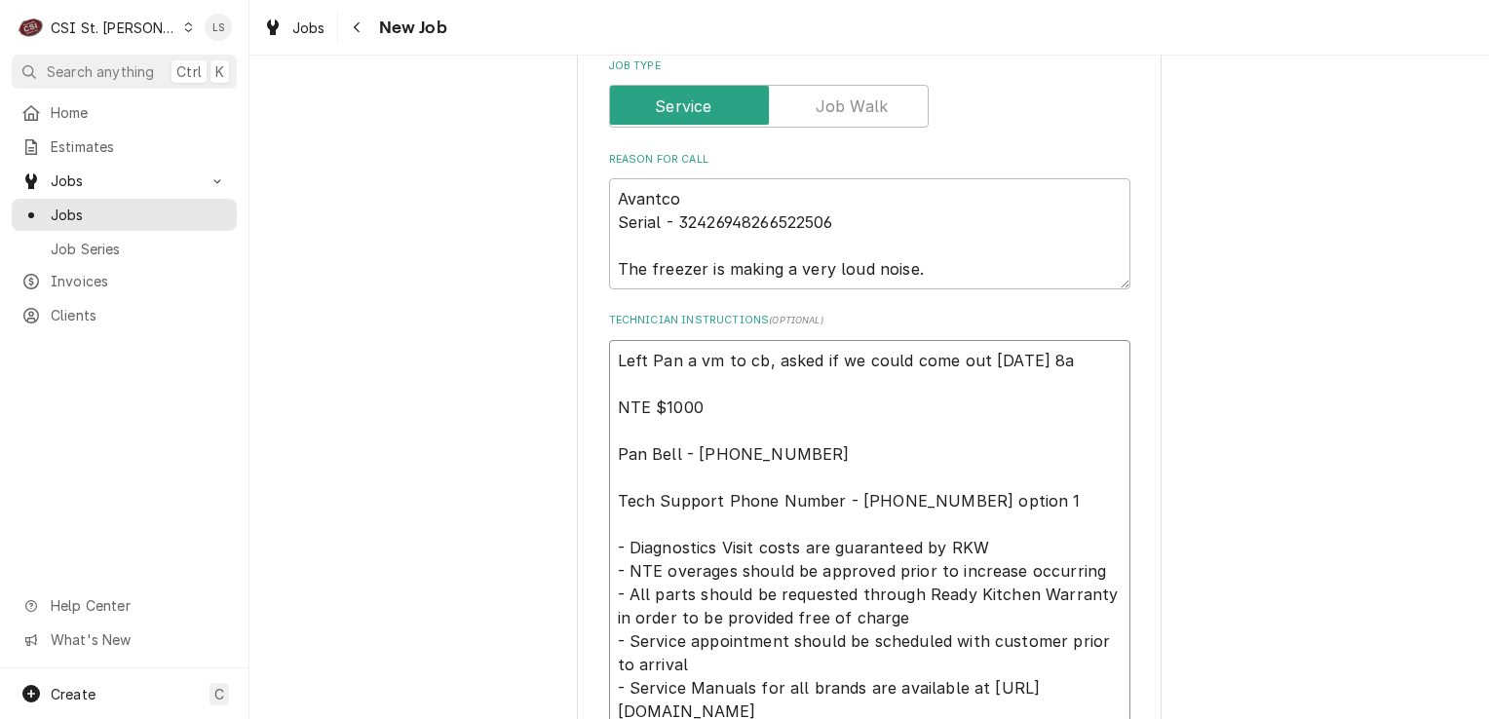
type textarea "x"
type textarea "Left Pan a vm to cb, asked if we could come out Tuesday 9/30 at 8am NTE $1000 P…"
type textarea "x"
type textarea "Left Pan a vm to cb, asked if we could come out Tuesday 9/30 at 8am NTE $1000 P…"
type textarea "x"
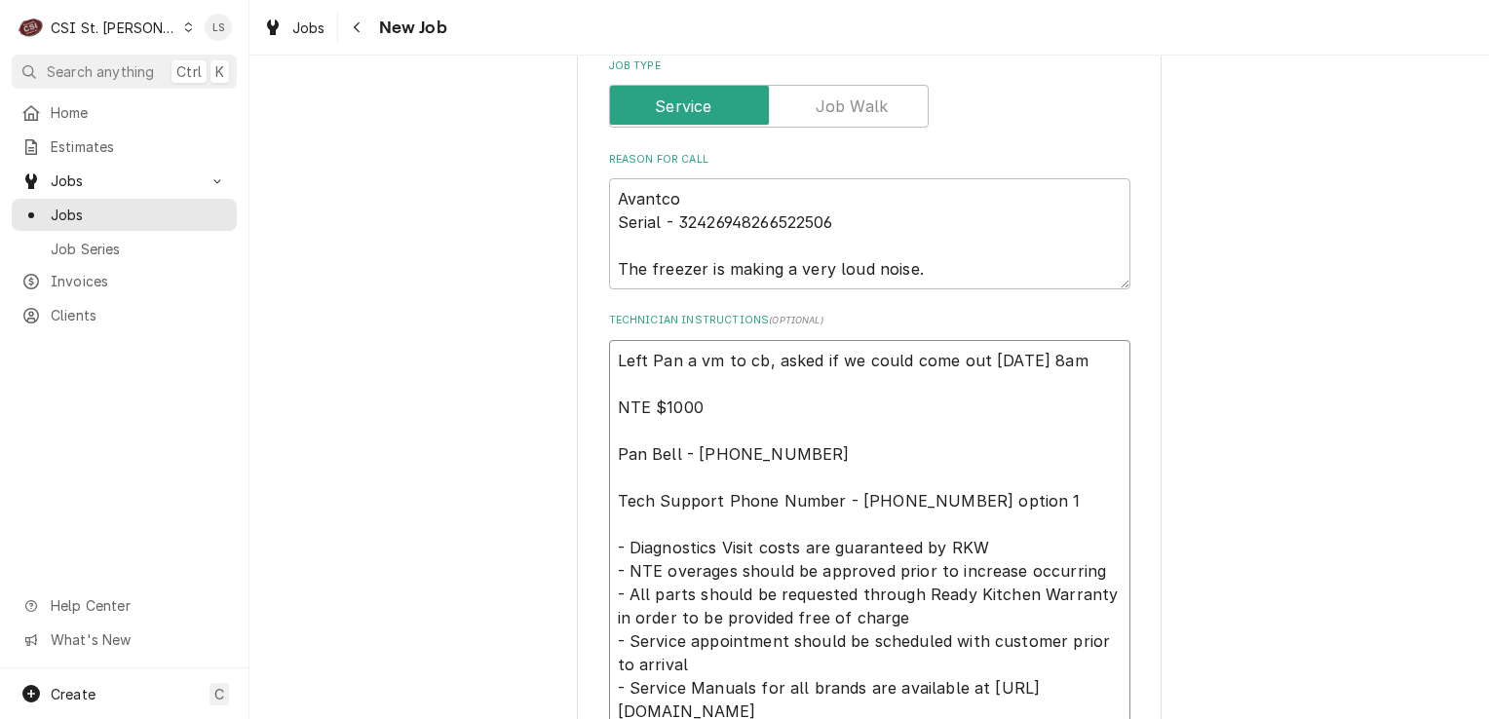
type textarea "Left Pan a vm to cb, asked if we could come out Tuesday 9/30 at 8am - NTE $1000…"
type textarea "x"
type textarea "Left Pan a vm to cb, asked if we could come out Tuesday 9/30 at 8am - NTE $1000…"
type textarea "x"
type textarea "Left Pan a vm to cb, asked if we could come out Tuesday 9/30 at 8am - L NTE $10…"
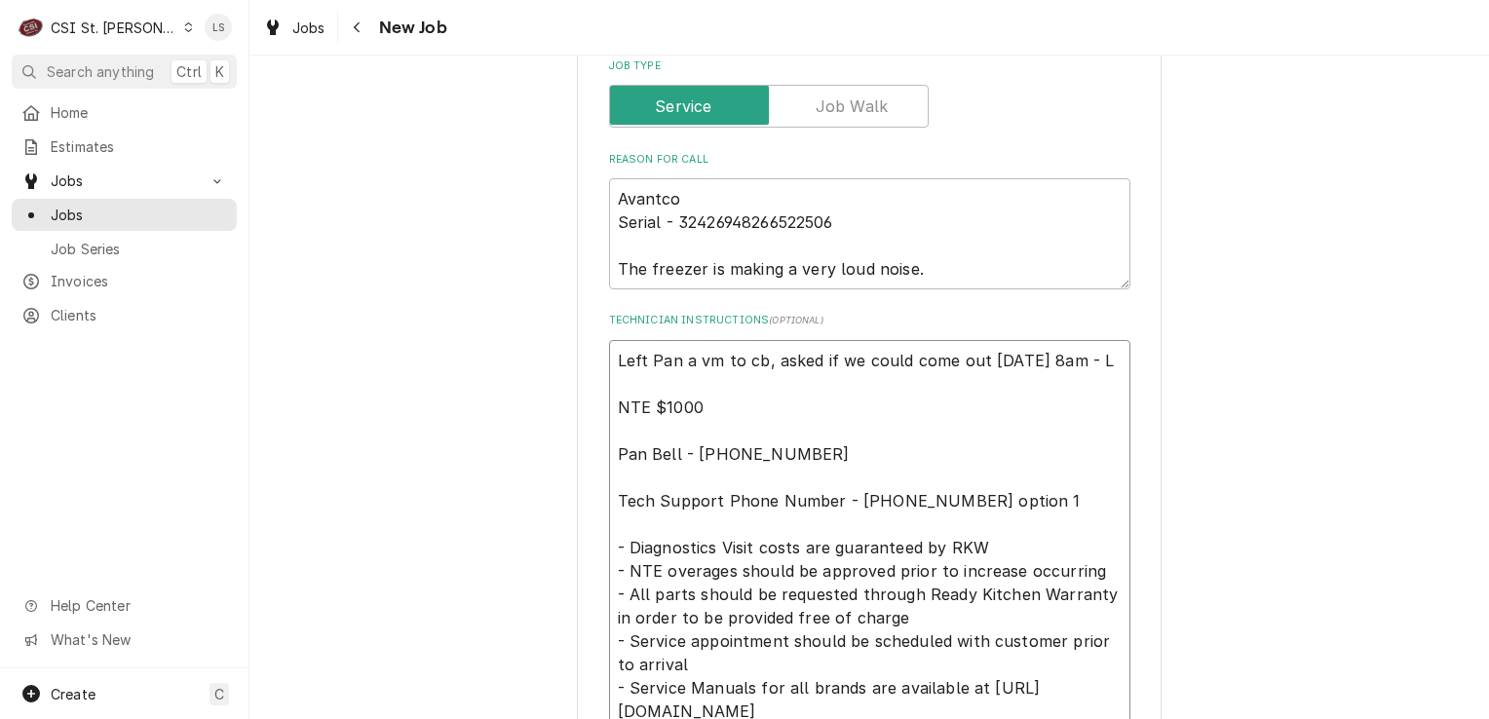
type textarea "x"
type textarea "Left Pan a vm to cb, asked if we could come out Tuesday 9/30 at 8am - LS NTE $1…"
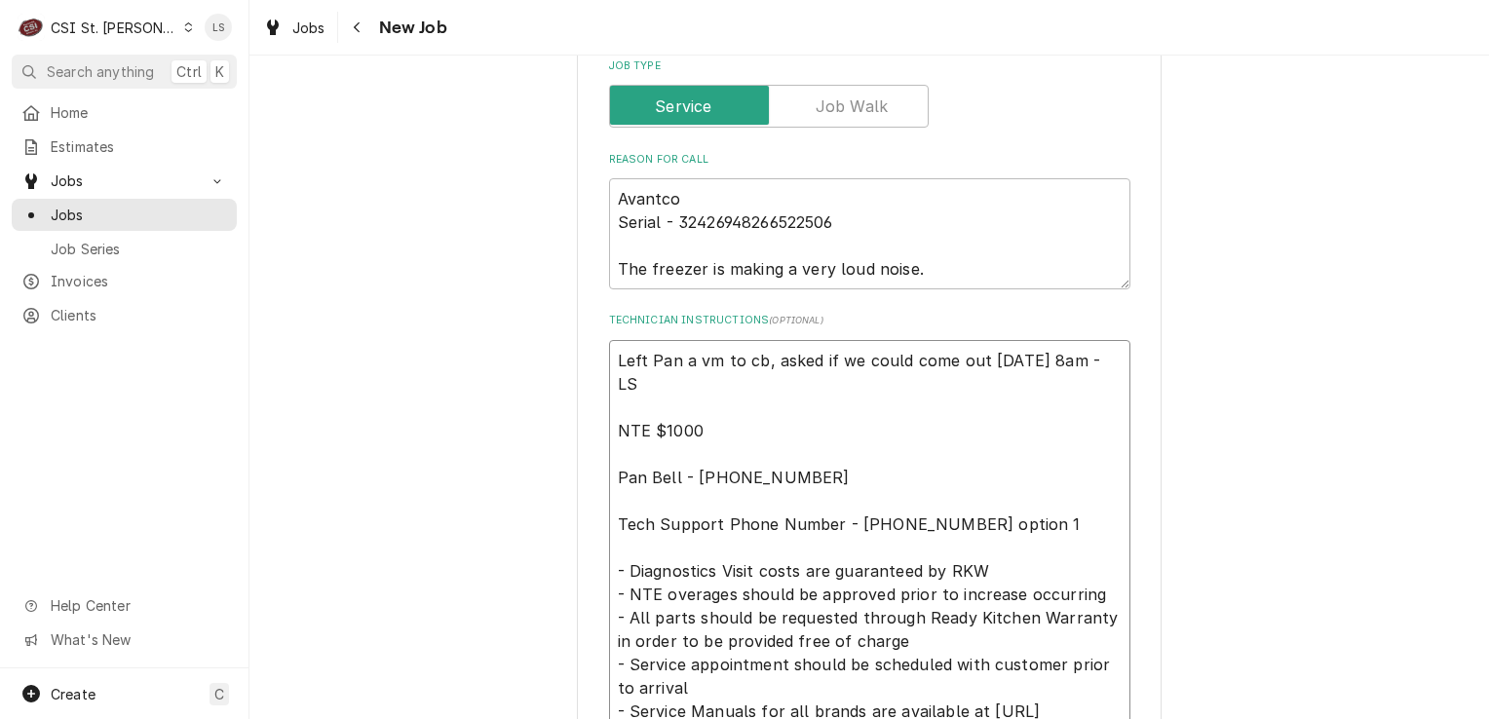
type textarea "x"
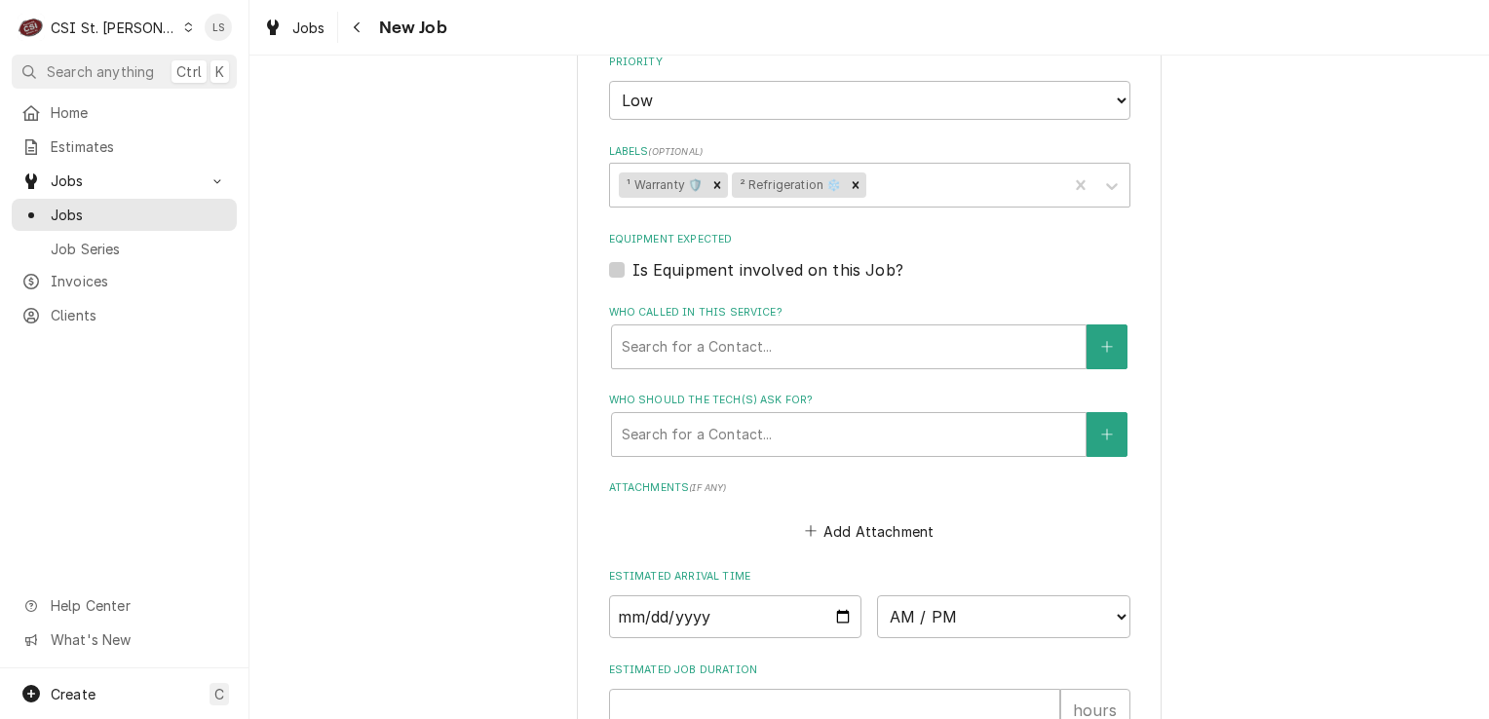
scroll to position [2008, 0]
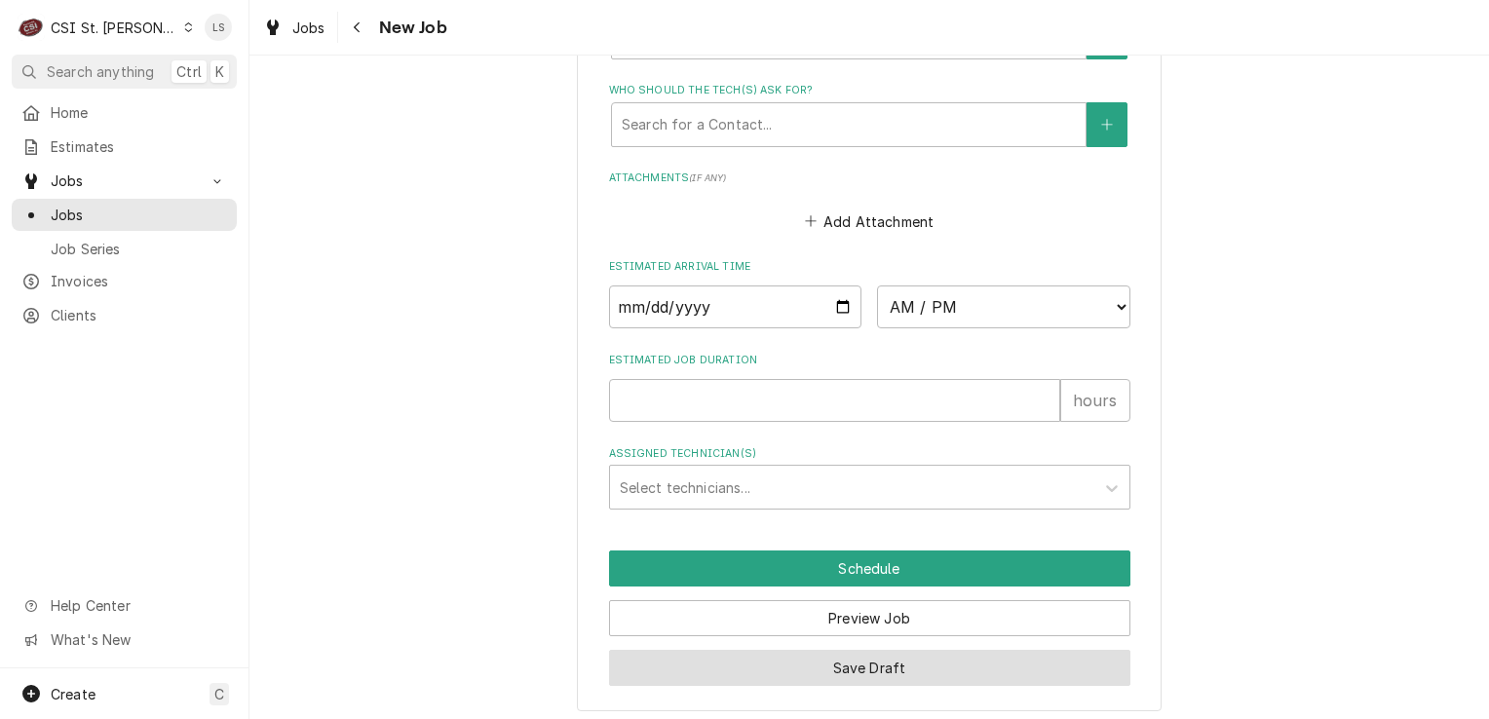
type textarea "Left Pan a vm to cb, asked if we could come out Tuesday 9/30 at 8am - LS NTE $1…"
click at [851, 674] on button "Save Draft" at bounding box center [869, 668] width 521 height 36
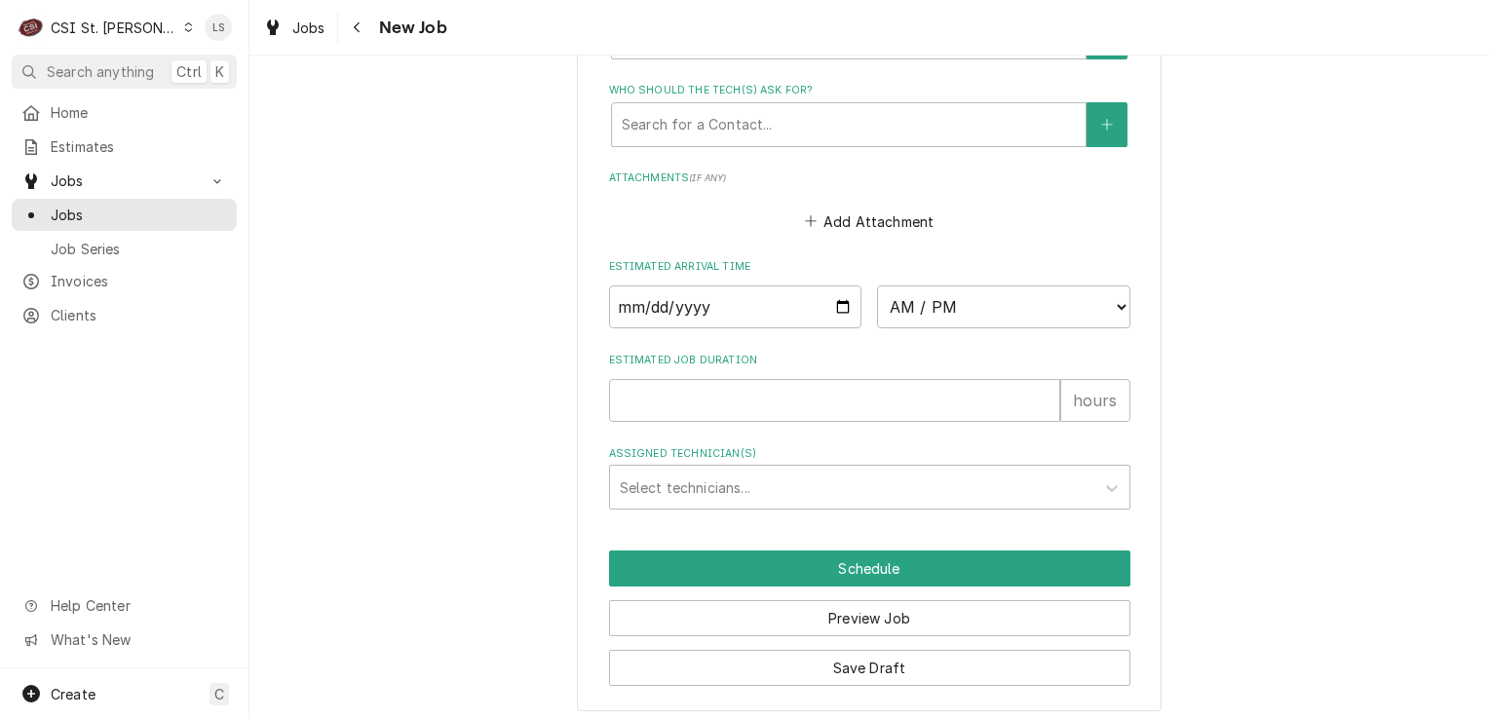
scroll to position [1943, 0]
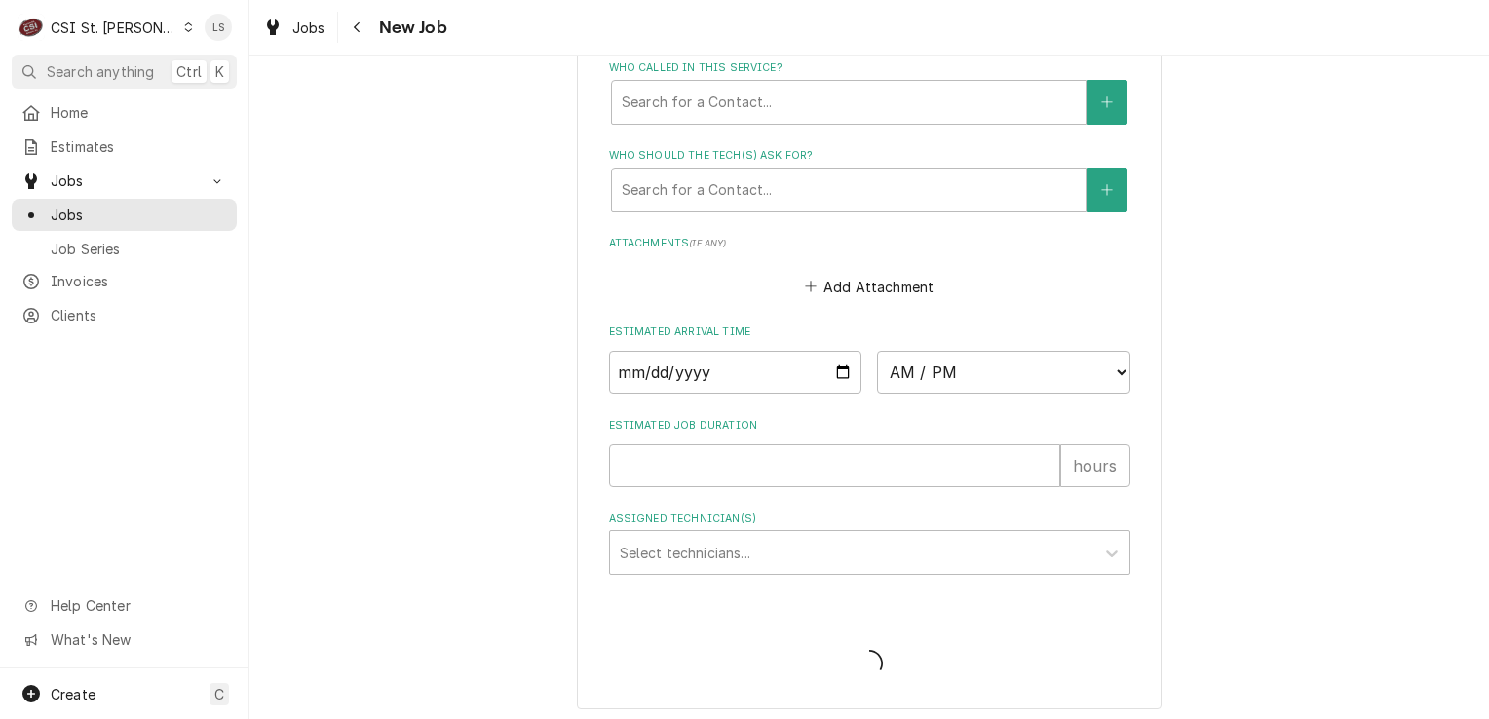
type textarea "x"
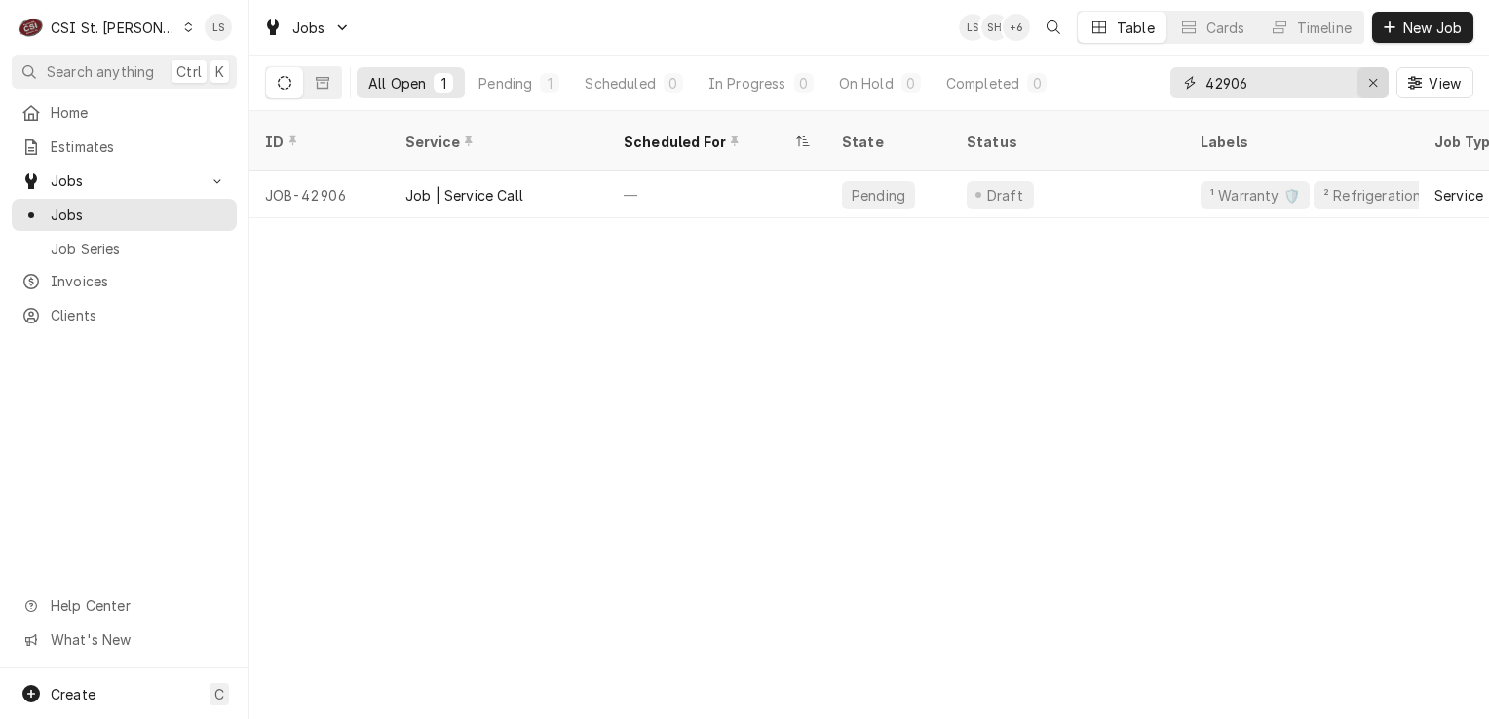
click at [1378, 84] on div "Erase input" at bounding box center [1372, 82] width 19 height 19
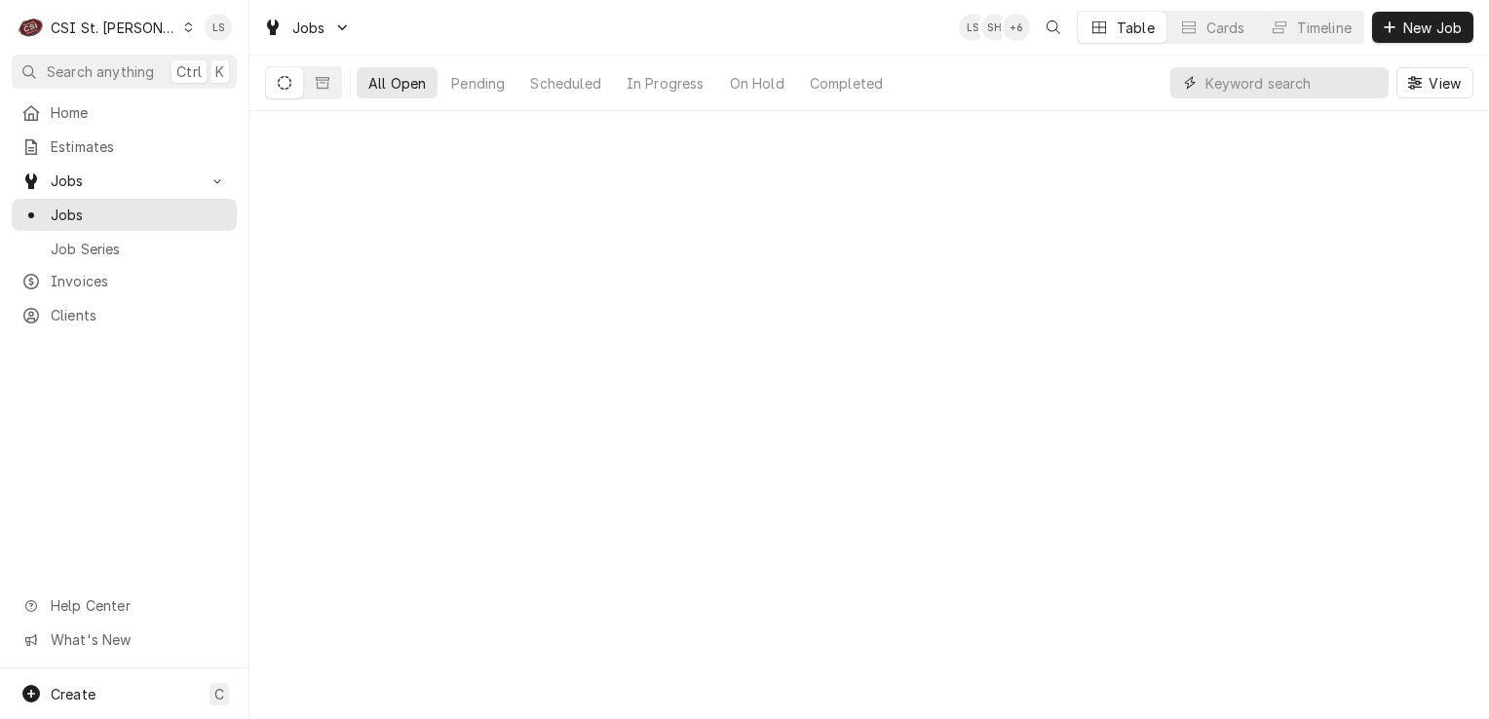
paste input "42811"
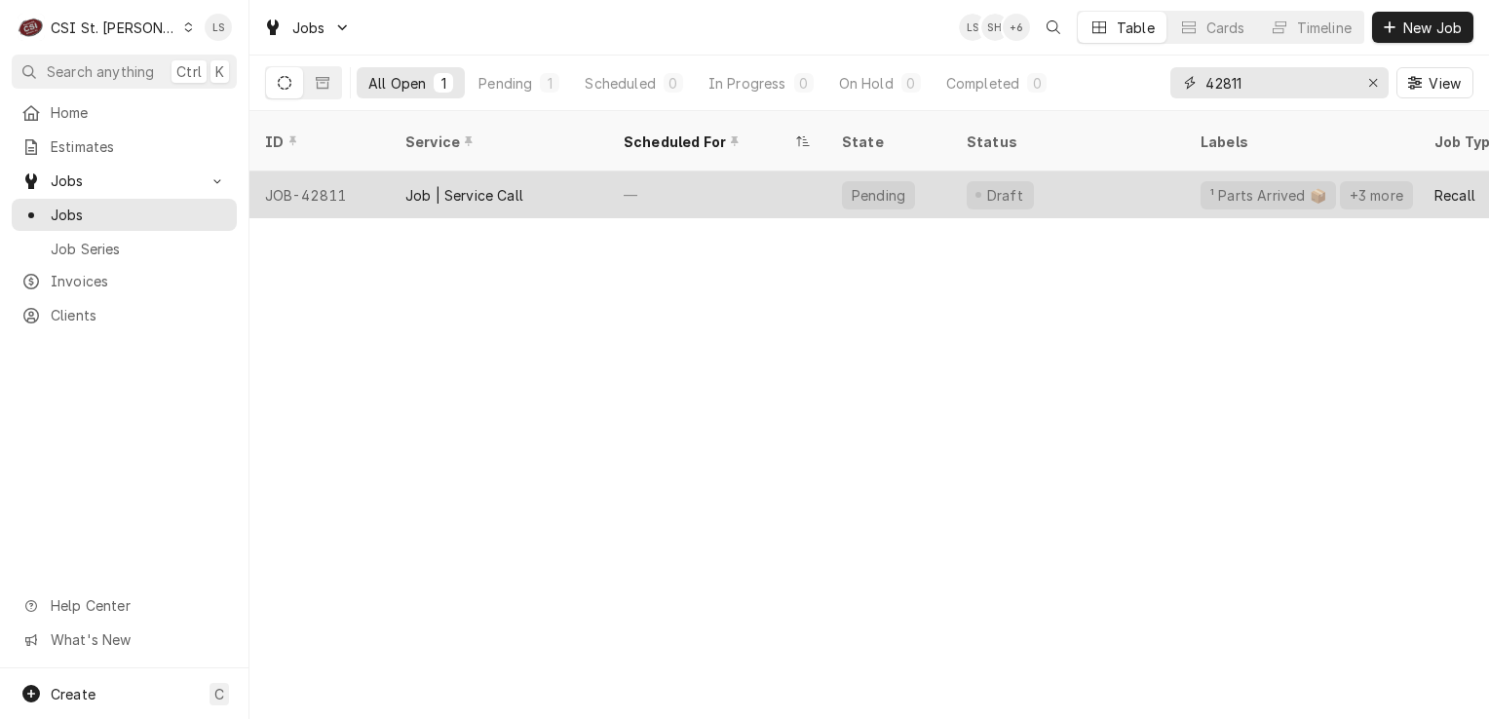
type input "42811"
click at [292, 172] on div "JOB-42811" at bounding box center [319, 195] width 140 height 47
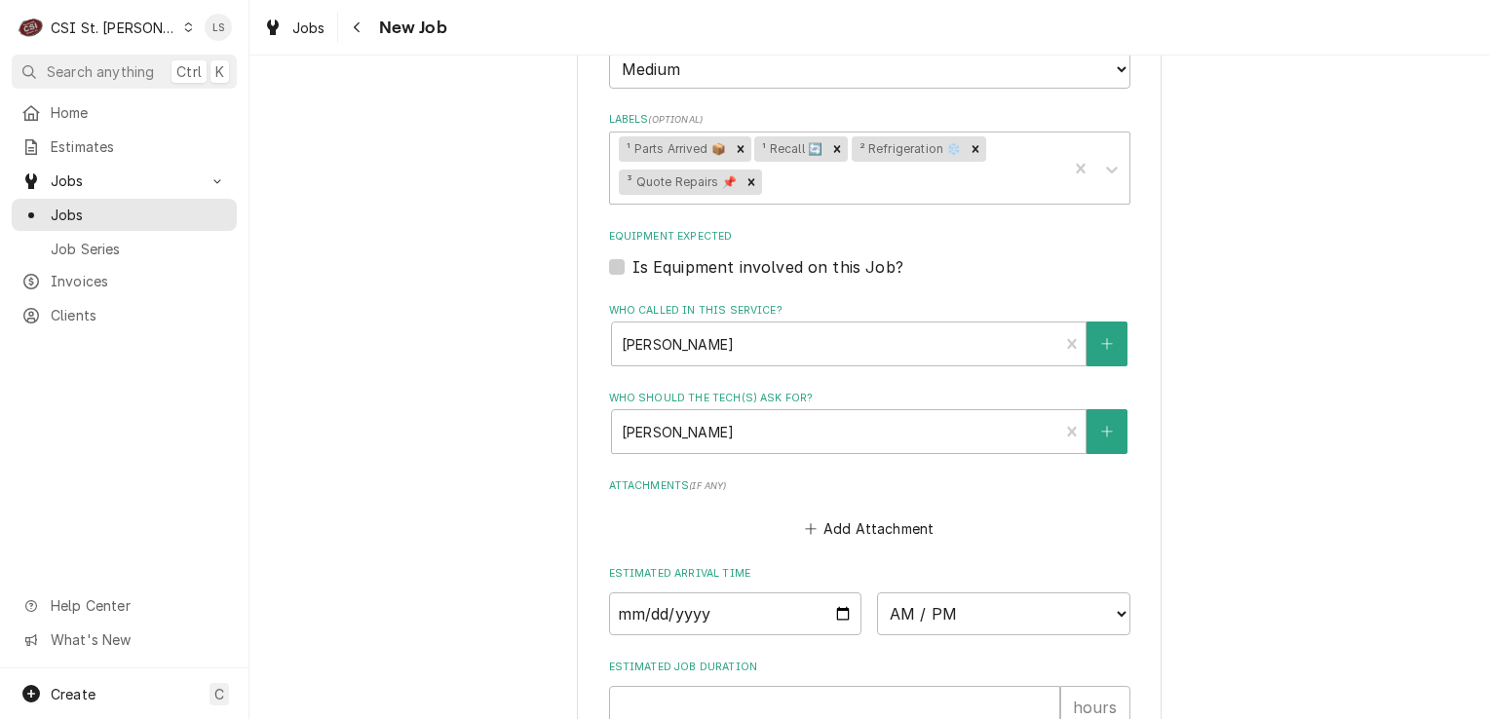
scroll to position [1485, 0]
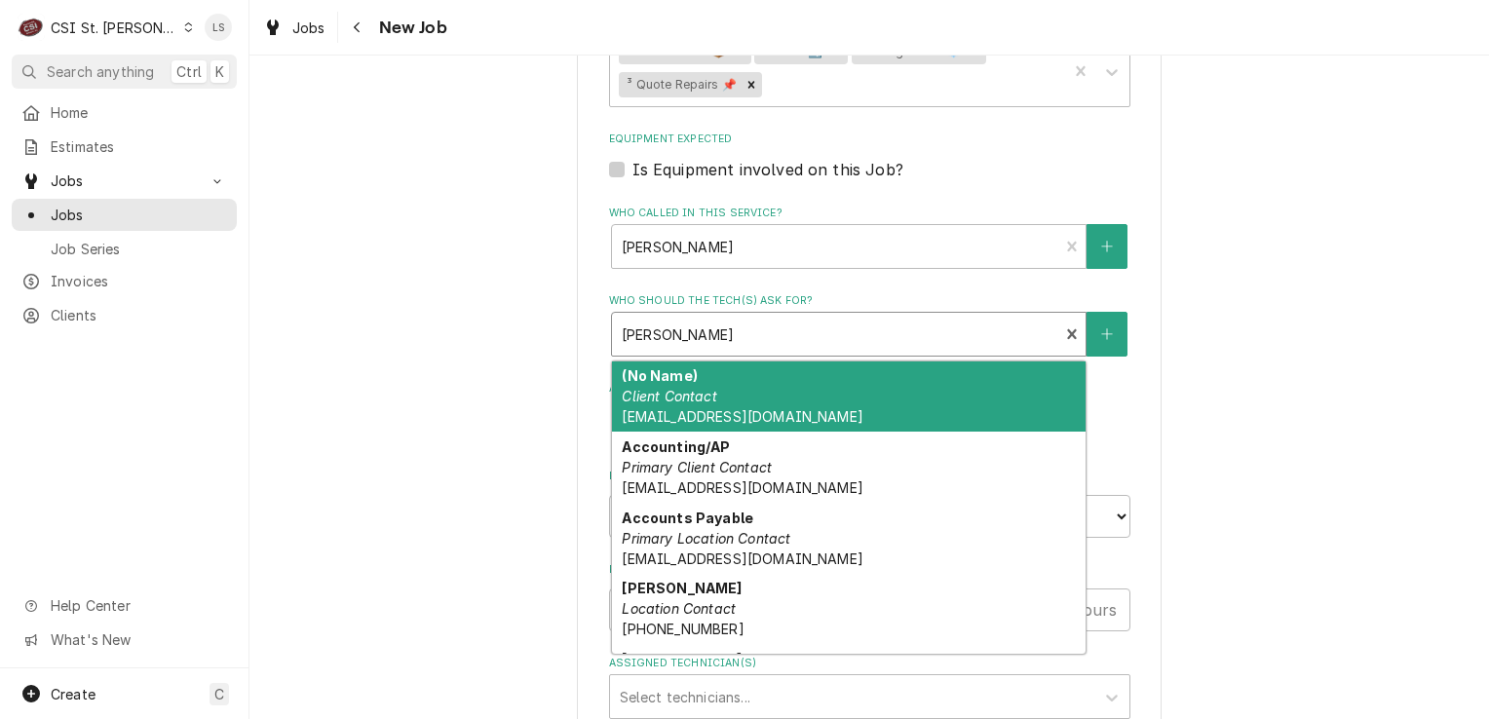
click at [743, 323] on div "Who should the tech(s) ask for?" at bounding box center [836, 334] width 428 height 35
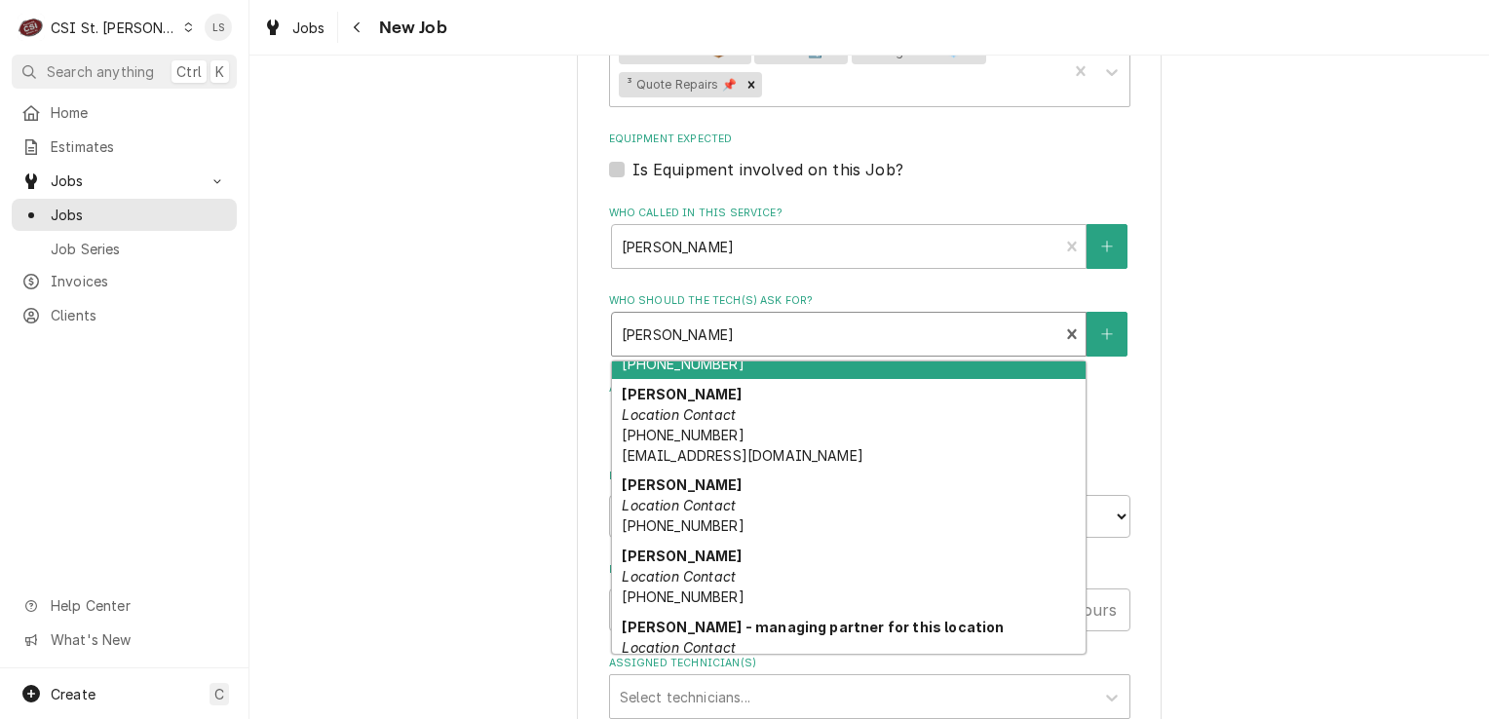
scroll to position [292, 0]
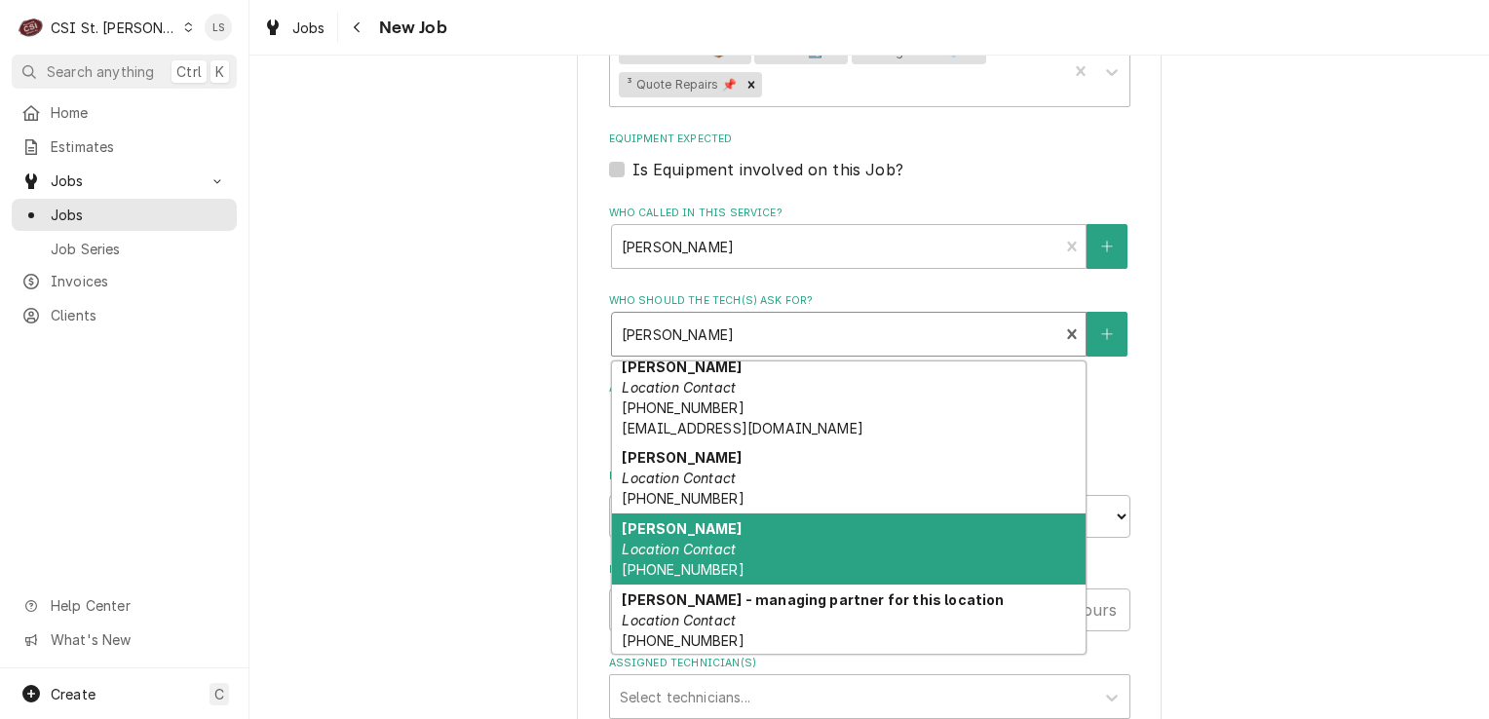
click at [748, 521] on div "Jennifer Location Contact (618) 604-1747" at bounding box center [849, 549] width 474 height 71
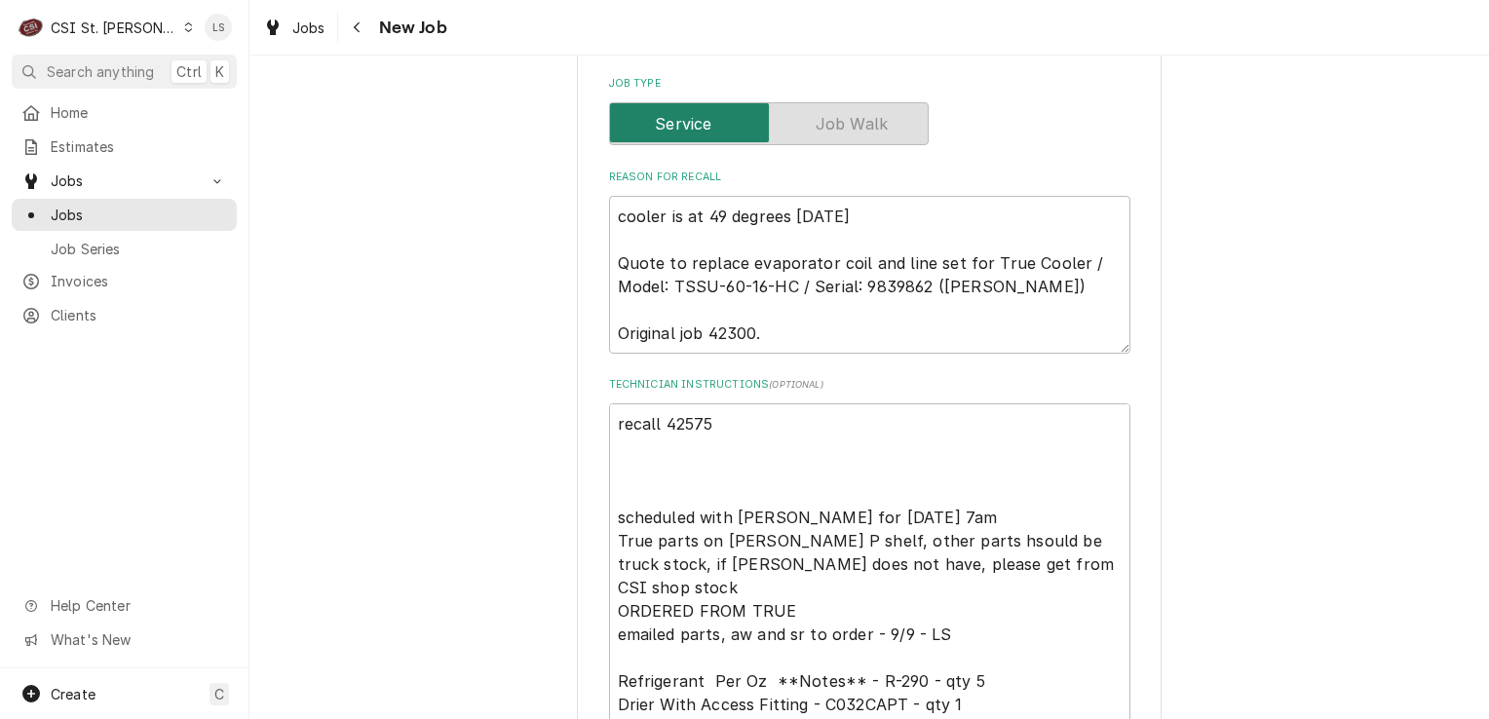
scroll to position [608, 0]
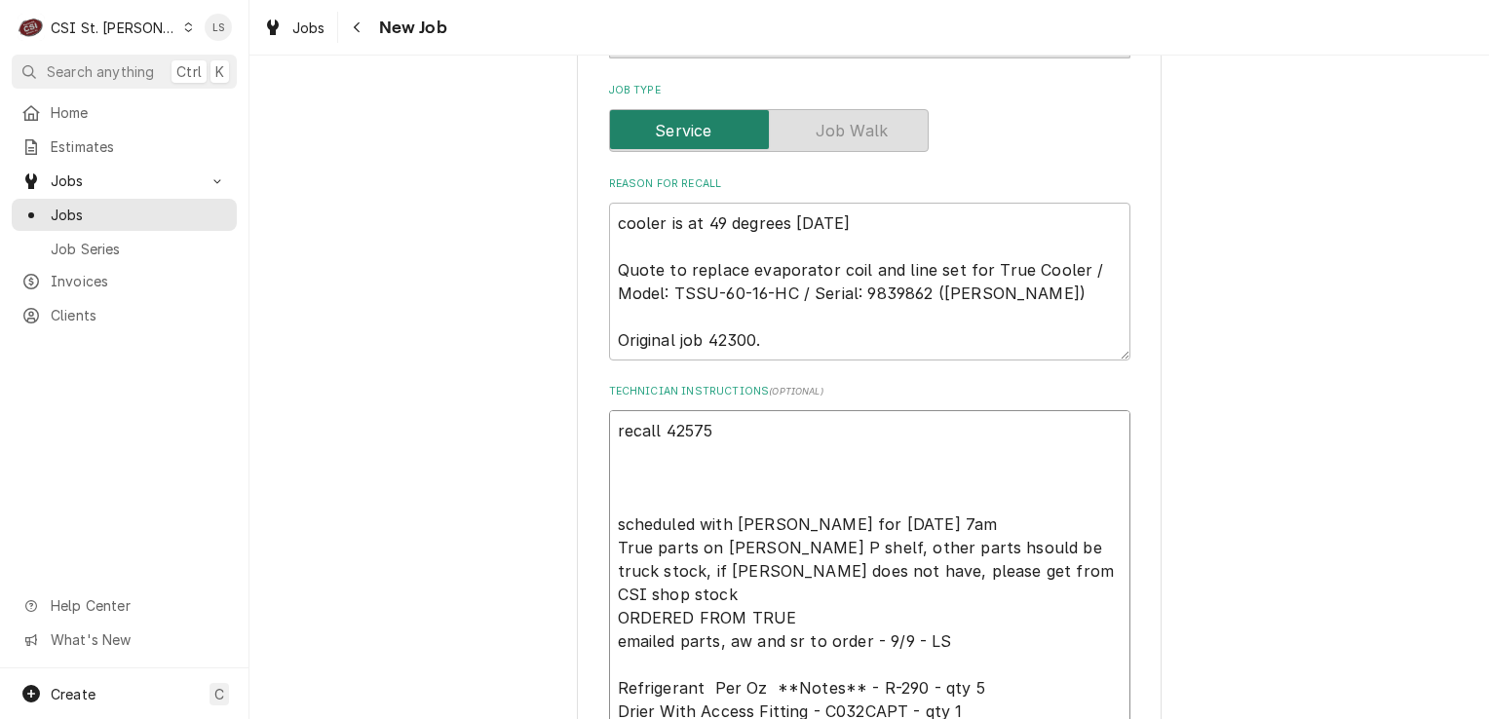
click at [609, 518] on textarea "recall 42575 scheduled with Jennifer for Monday 9/22 at 7am True parts on Ryan …" at bounding box center [869, 594] width 521 height 368
type textarea "x"
type textarea "recall 42575 scheduled with Jennifer for Monday 9/22 at 7am True parts on Ryan …"
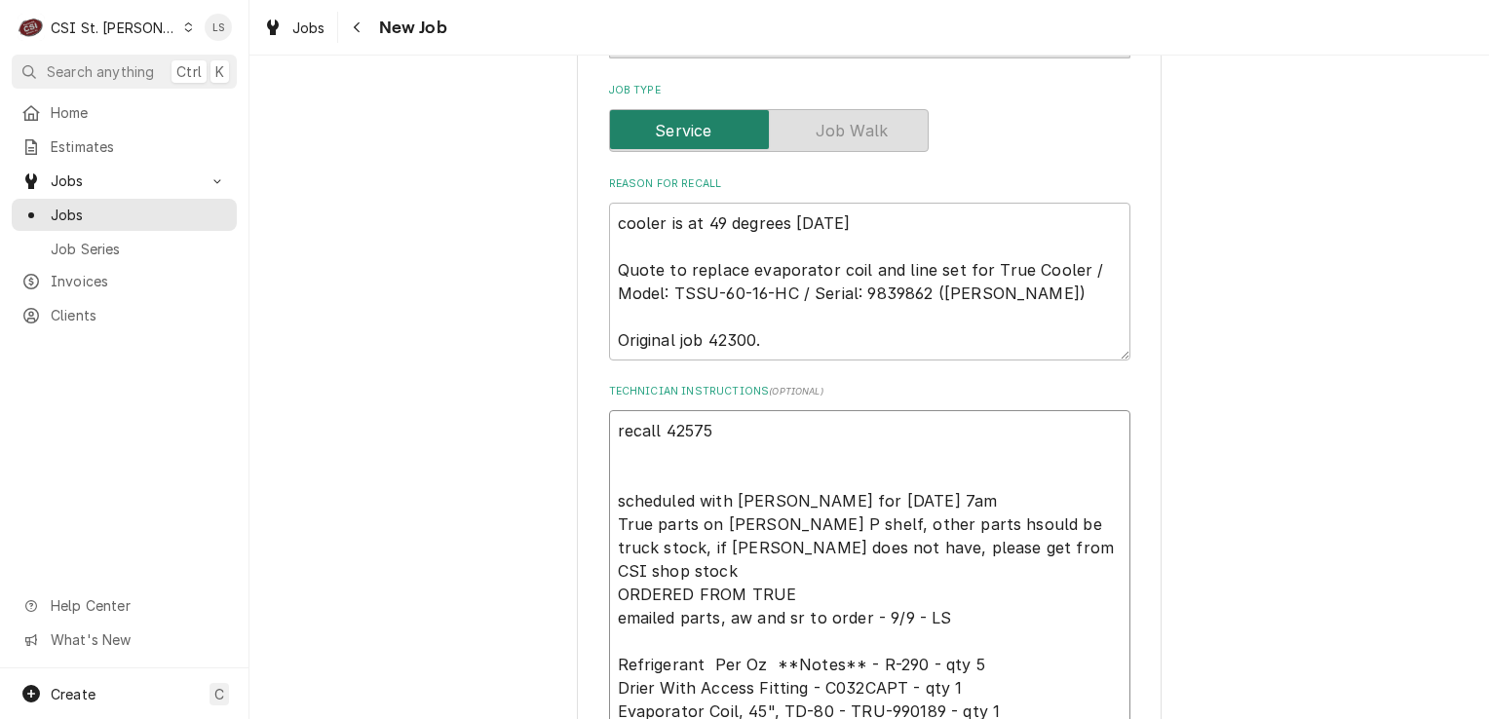
type textarea "x"
type textarea "recall 42575 scheduled with Jennifer for Monday 9/22 at 7am True parts on Ryan …"
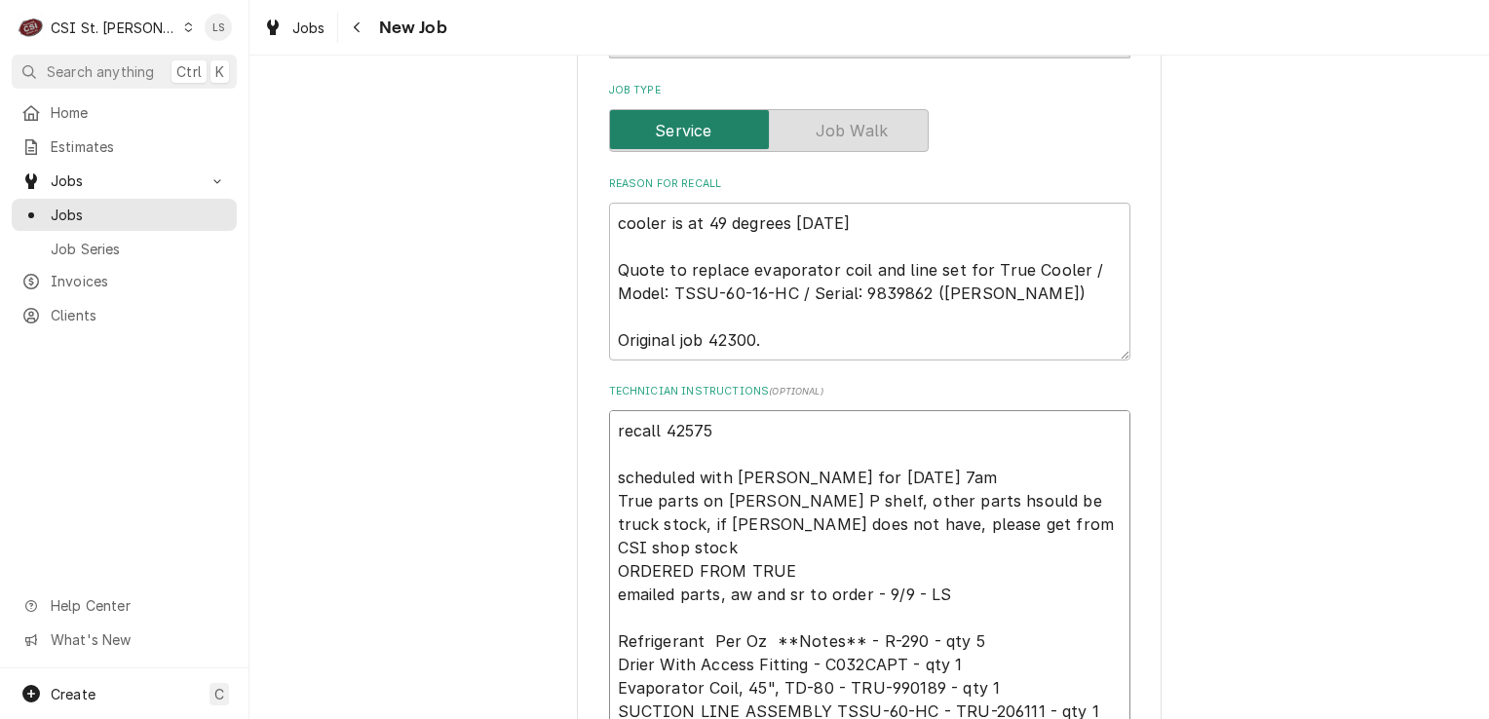
click at [609, 422] on textarea "recall 42575 scheduled with Jennifer for Monday 9/22 at 7am True parts on Ryan …" at bounding box center [869, 571] width 521 height 322
type textarea "x"
type textarea "recall 42575 scheduled with Jennifer for Monday 9/22 at 7am True parts on Ryan …"
type textarea "x"
type textarea "recall 42575 scheduled with Jennifer for Monday 9/22 at 7am True parts on Ryan …"
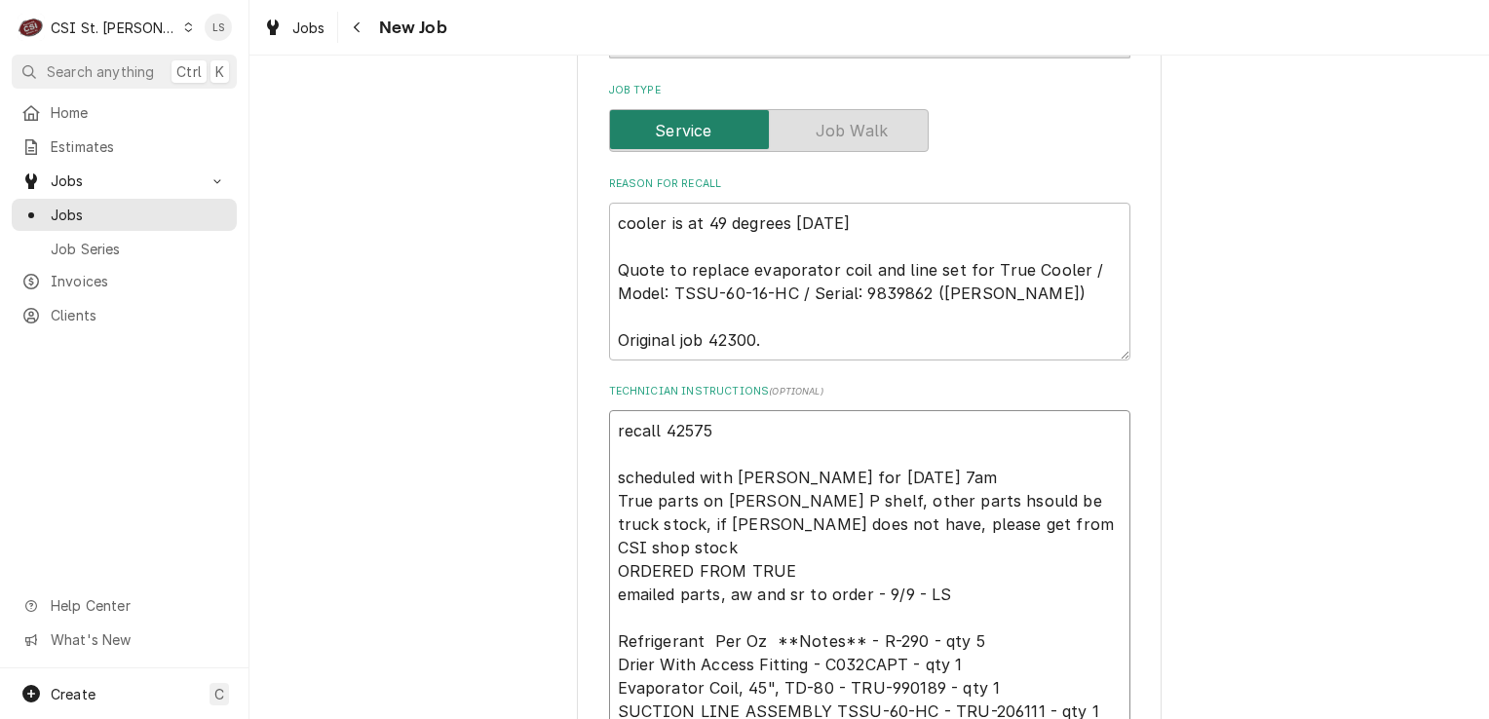
click at [609, 422] on textarea "recall 42575 scheduled with Jennifer for Monday 9/22 at 7am True parts on Ryan …" at bounding box center [869, 594] width 521 height 368
type textarea "x"
click at [633, 436] on textarea "recall 42575 scheduled with Jennifer for Monday 9/22 at 7am True parts on Ryan …" at bounding box center [869, 594] width 521 height 368
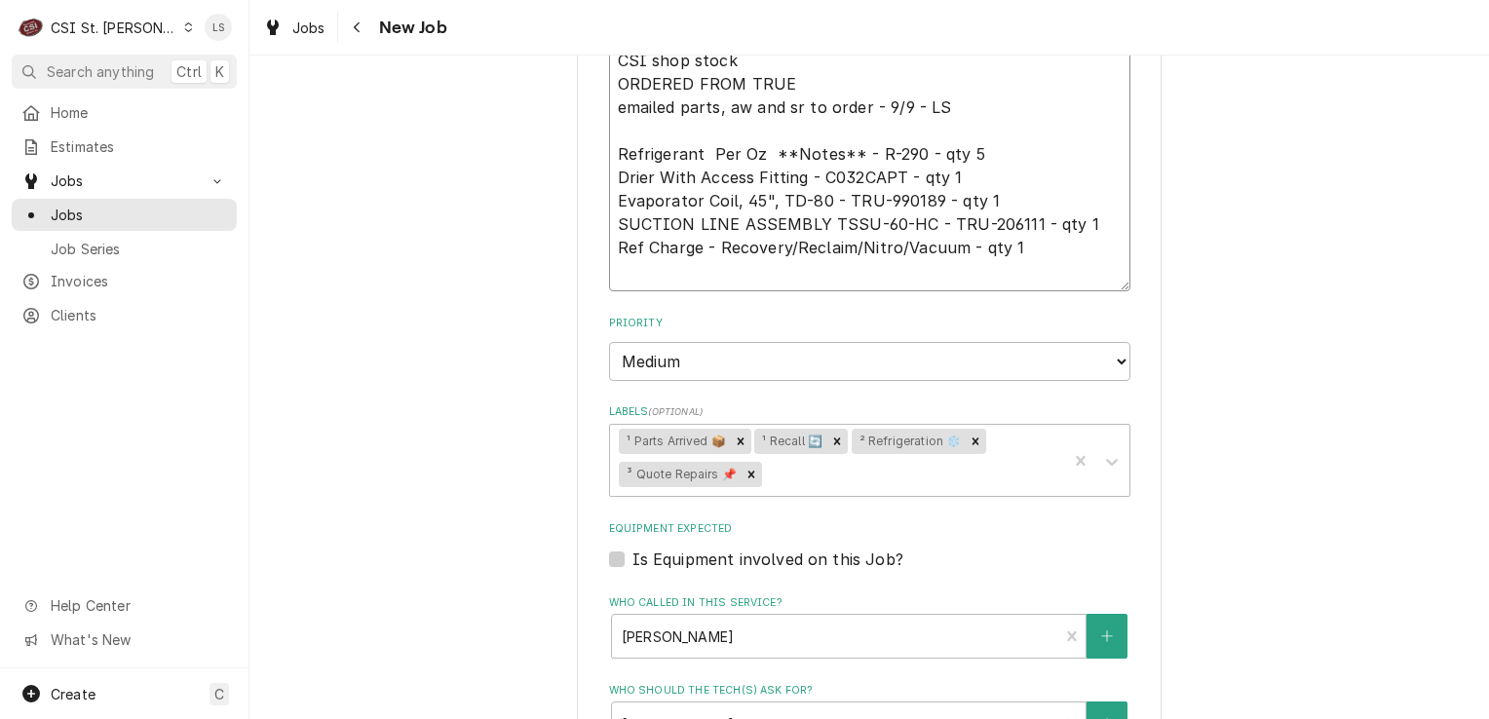
scroll to position [1388, 0]
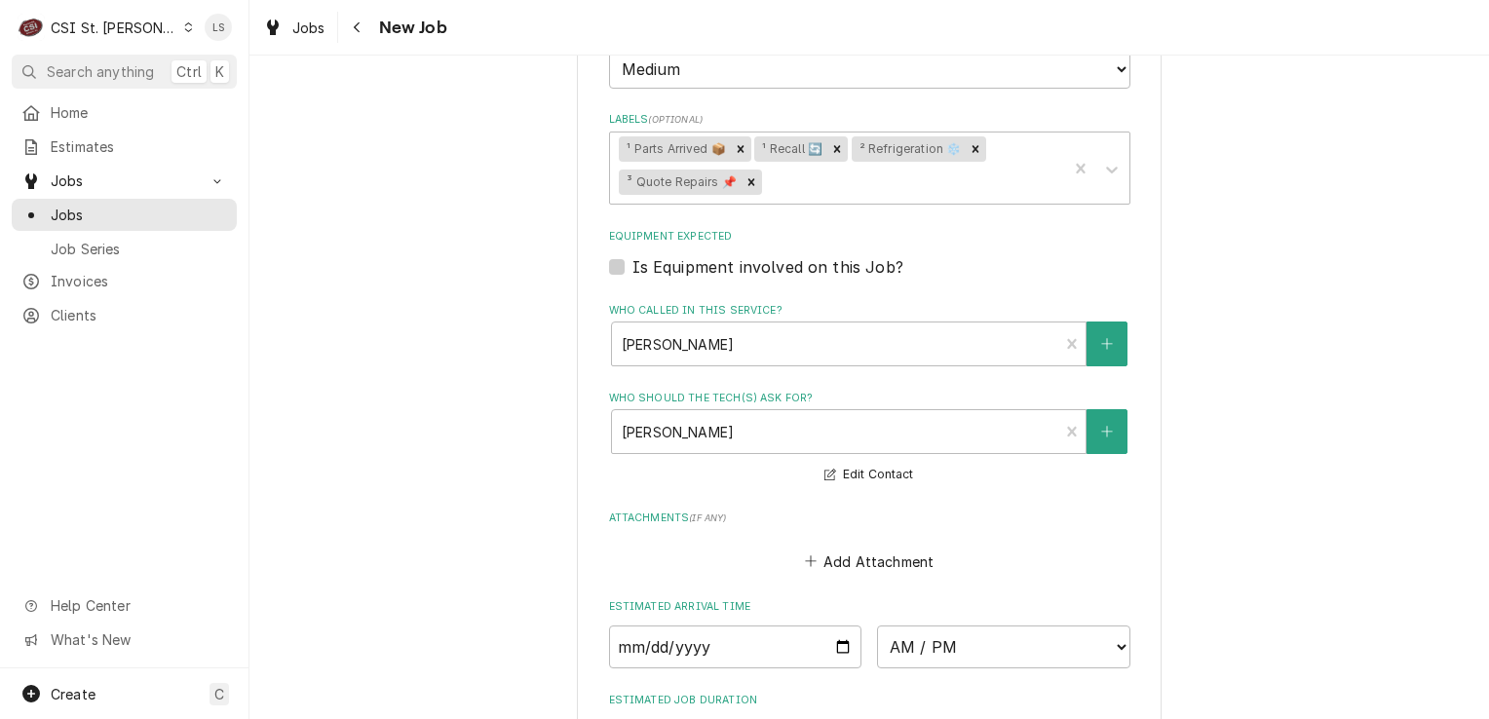
type textarea "recall 42575 scheduled with Jennifer for Monday 9/22 at 7am True parts on Ryan …"
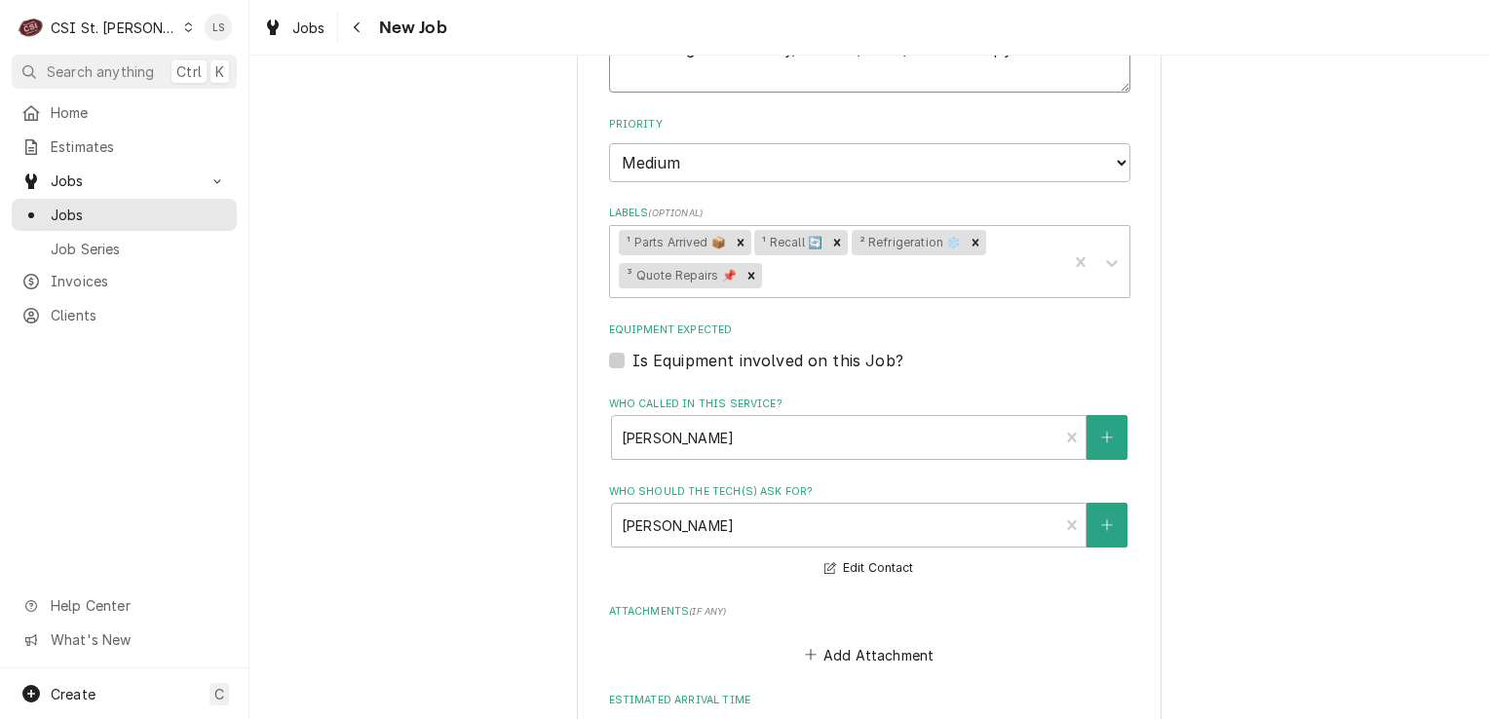
scroll to position [1290, 0]
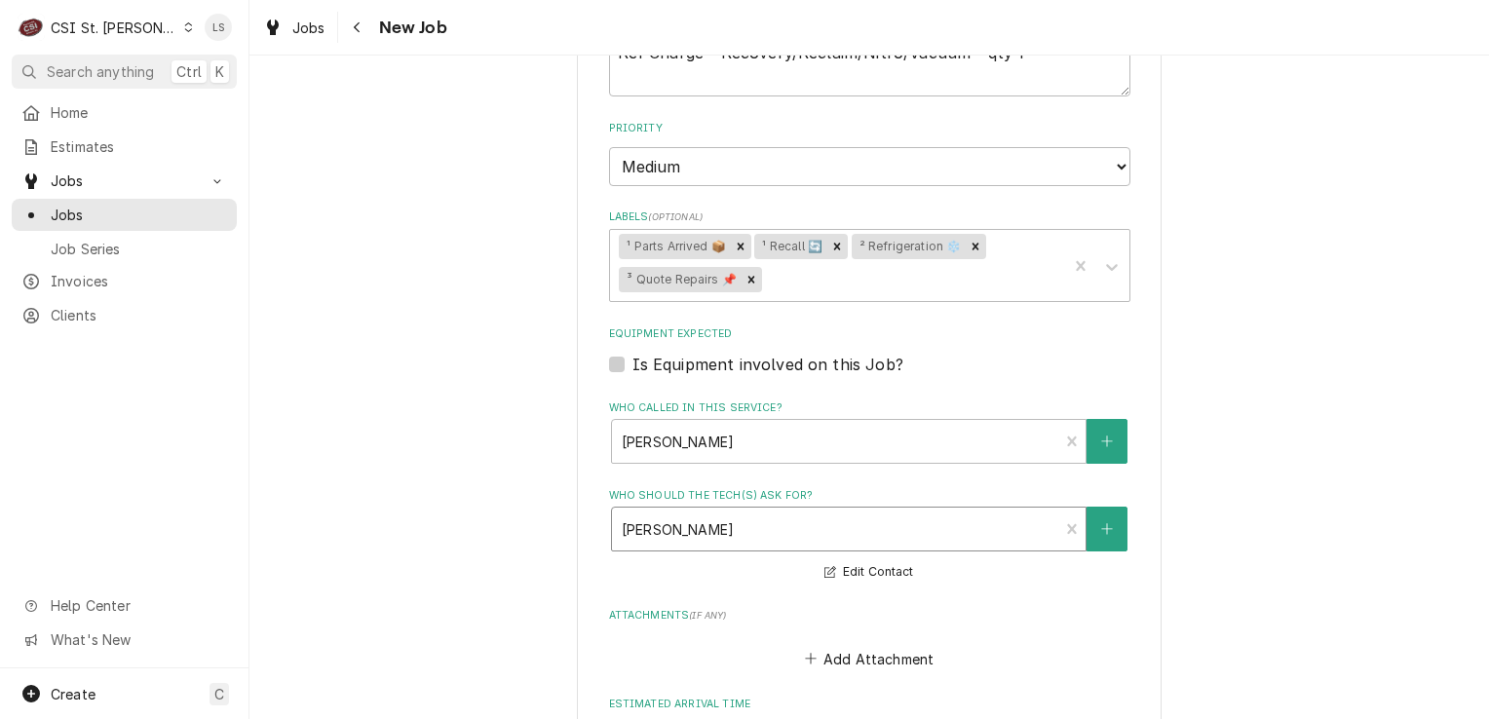
click at [678, 515] on div "Who should the tech(s) ask for?" at bounding box center [836, 529] width 428 height 35
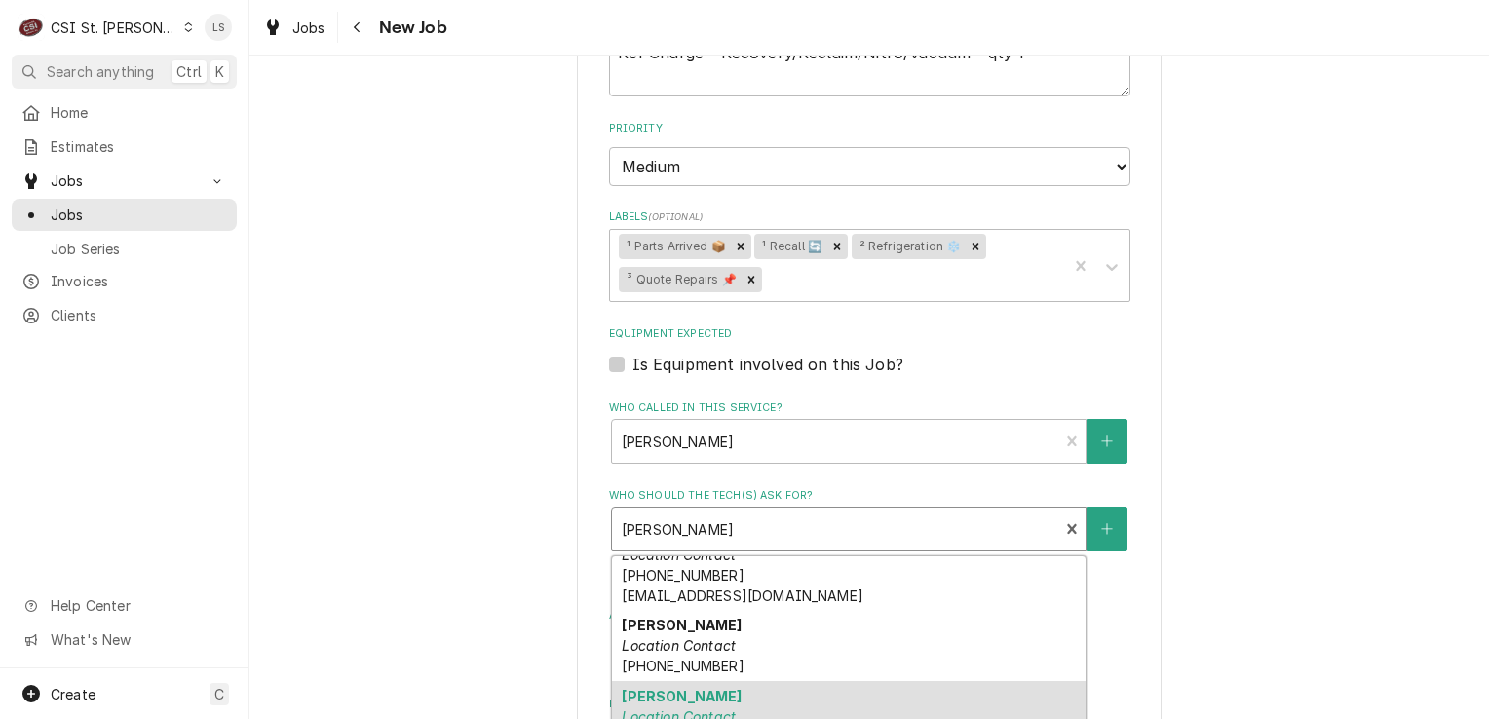
scroll to position [345, 0]
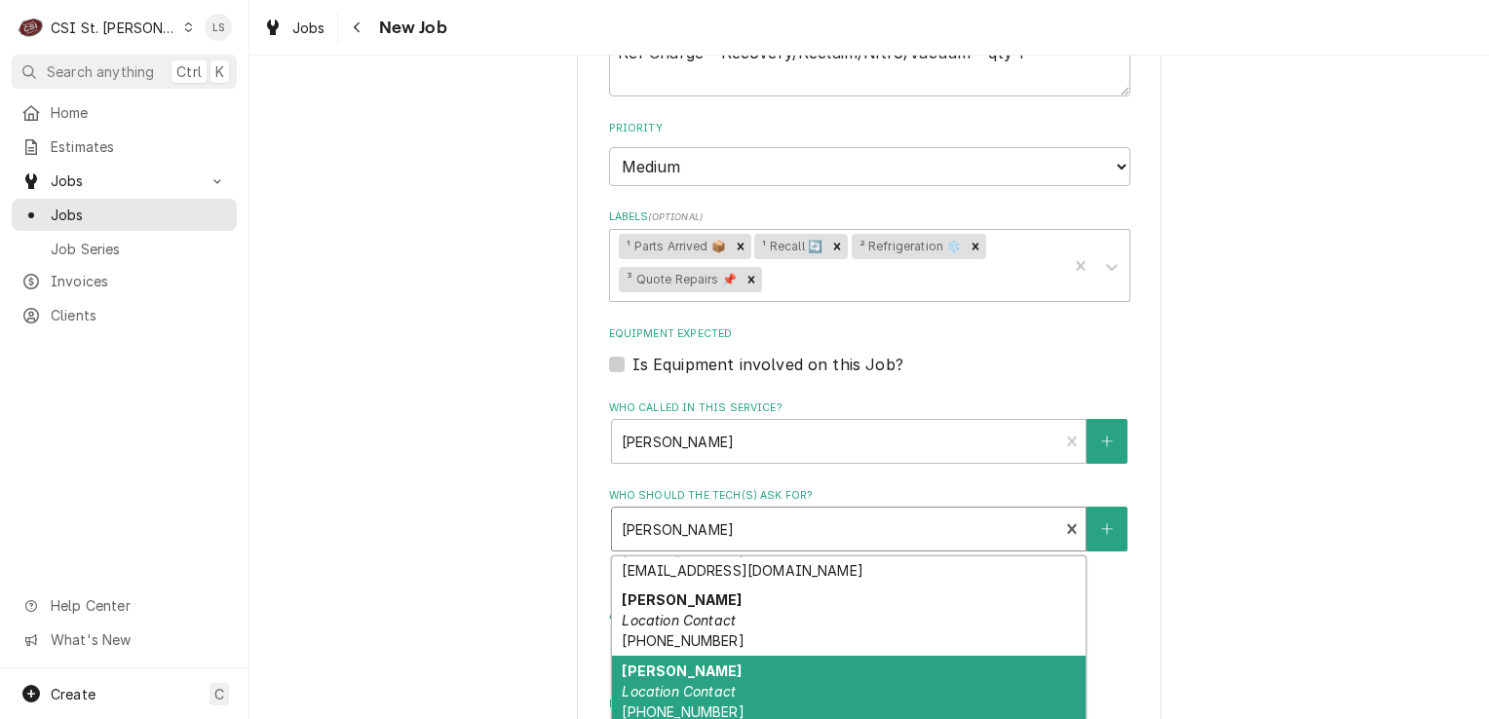
click at [793, 675] on div "Jennifer Location Contact (618) 604-1747" at bounding box center [849, 691] width 474 height 71
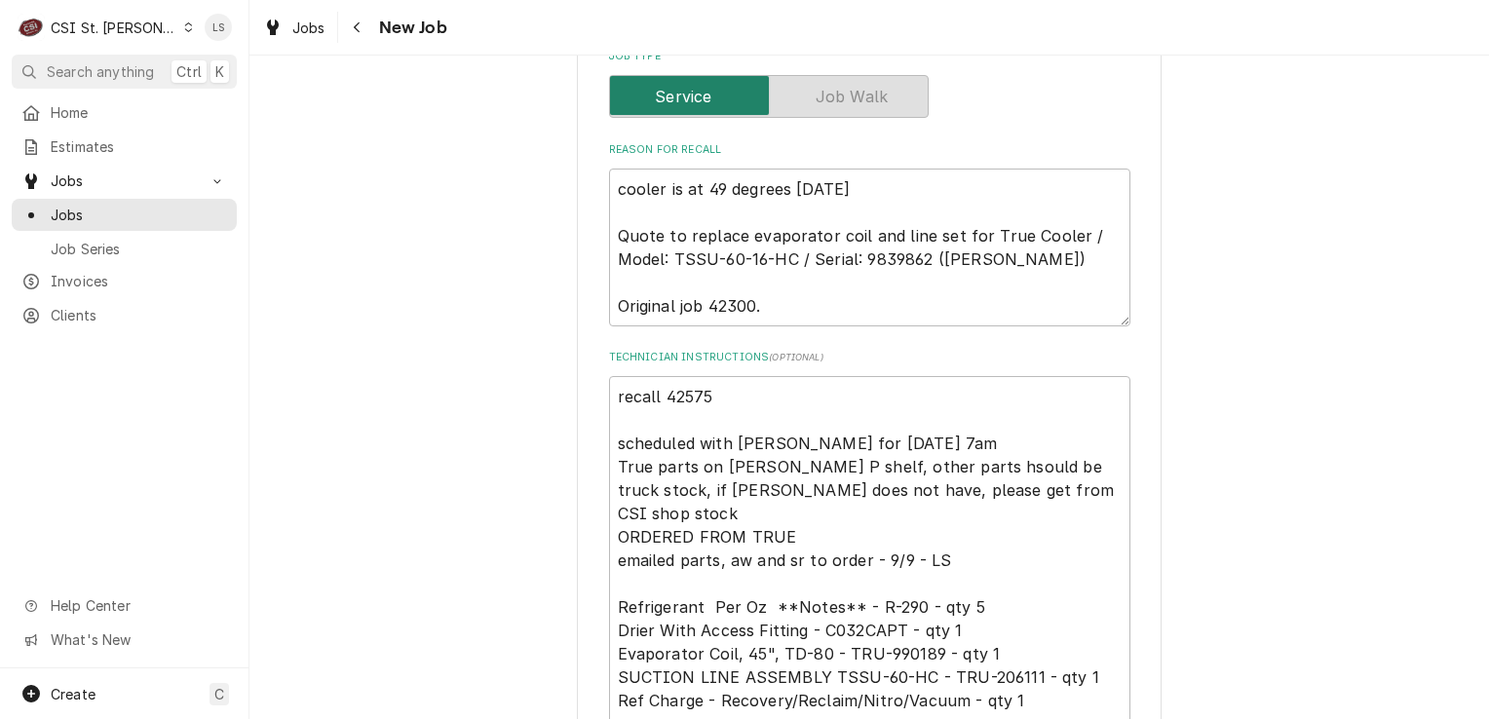
scroll to position [608, 0]
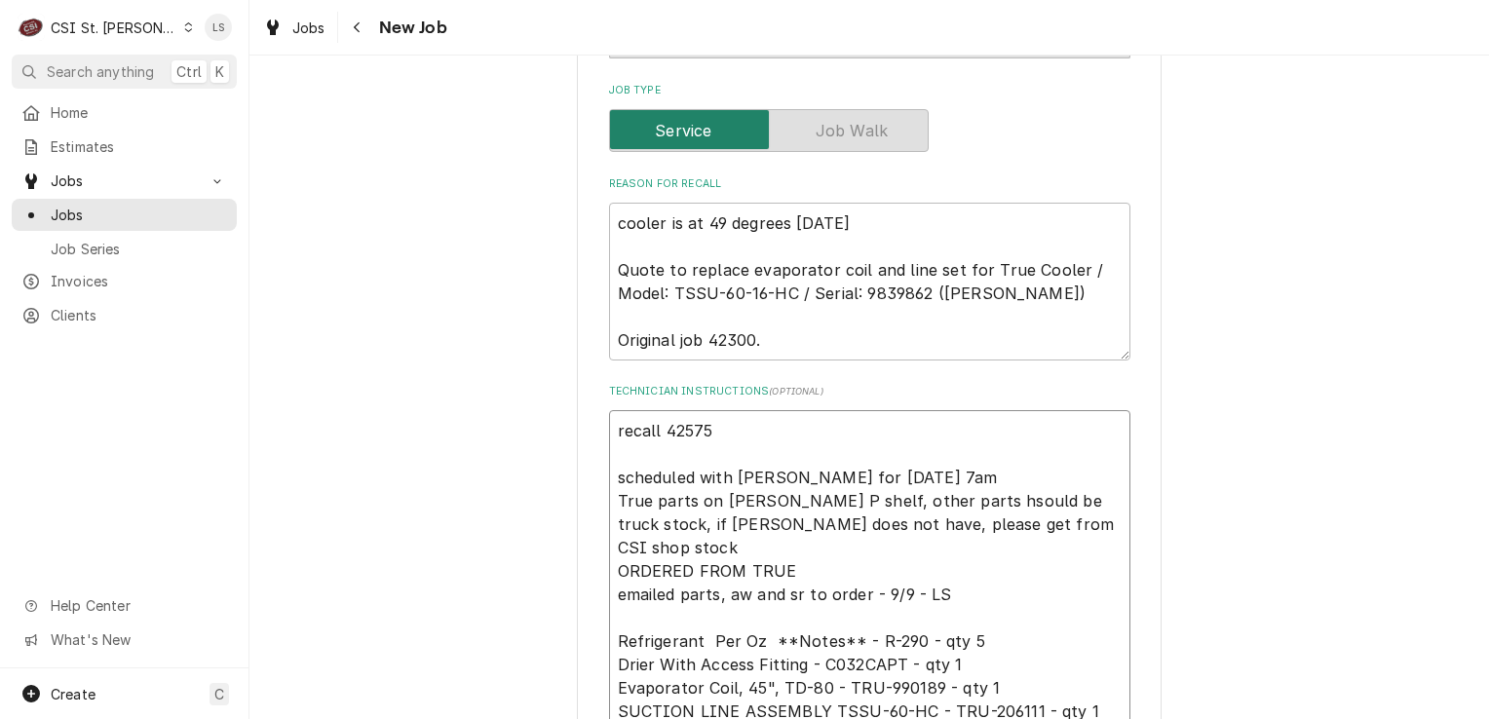
click at [704, 426] on textarea "recall 42575 scheduled with Jennifer for Monday 9/22 at 7am True parts on Ryan …" at bounding box center [869, 594] width 521 height 368
type textarea "x"
type textarea "L recall 42575 scheduled with Jennifer for Monday 9/22 at 7am True parts on Rya…"
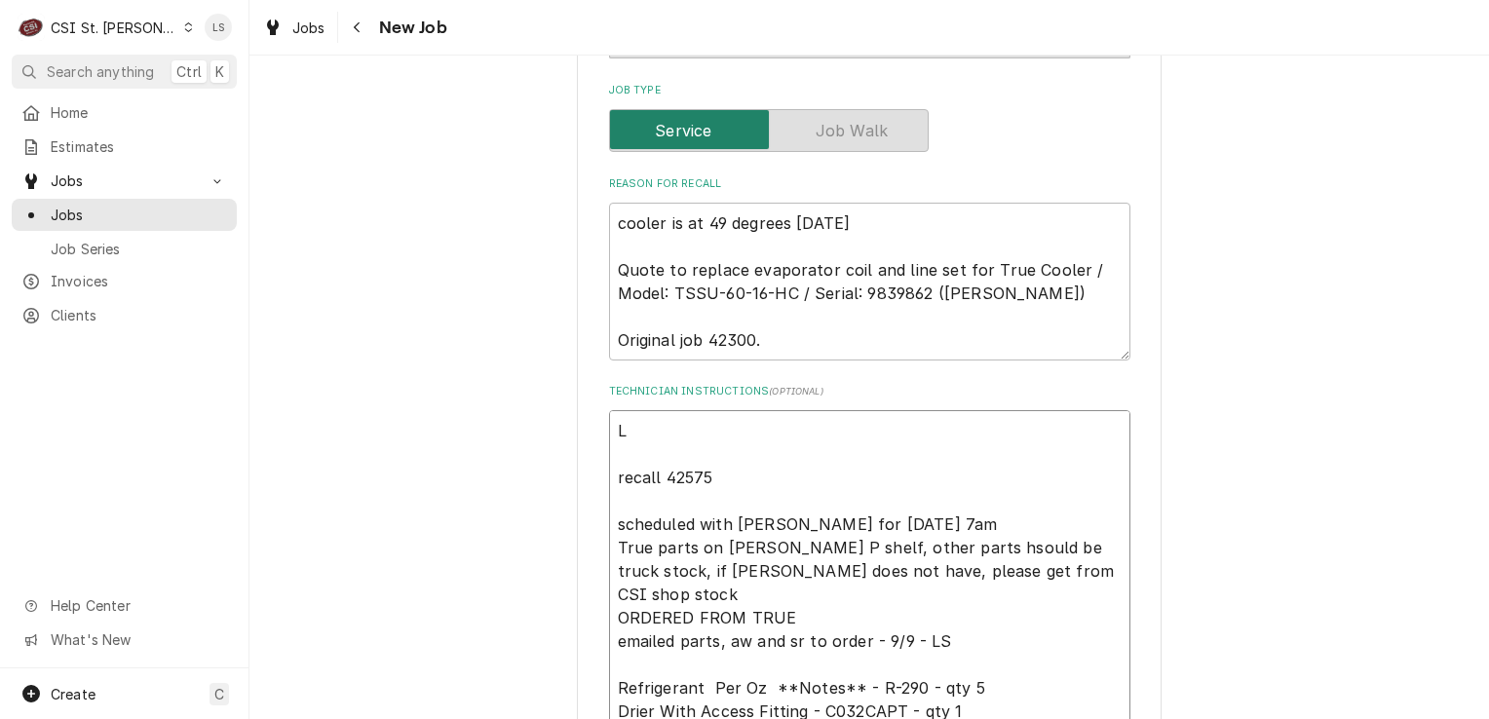
type textarea "x"
type textarea "Le recall 42575 scheduled with Jennifer for Monday 9/22 at 7am True parts on Ry…"
type textarea "x"
type textarea "Lef recall 42575 scheduled with Jennifer for Monday 9/22 at 7am True parts on R…"
type textarea "x"
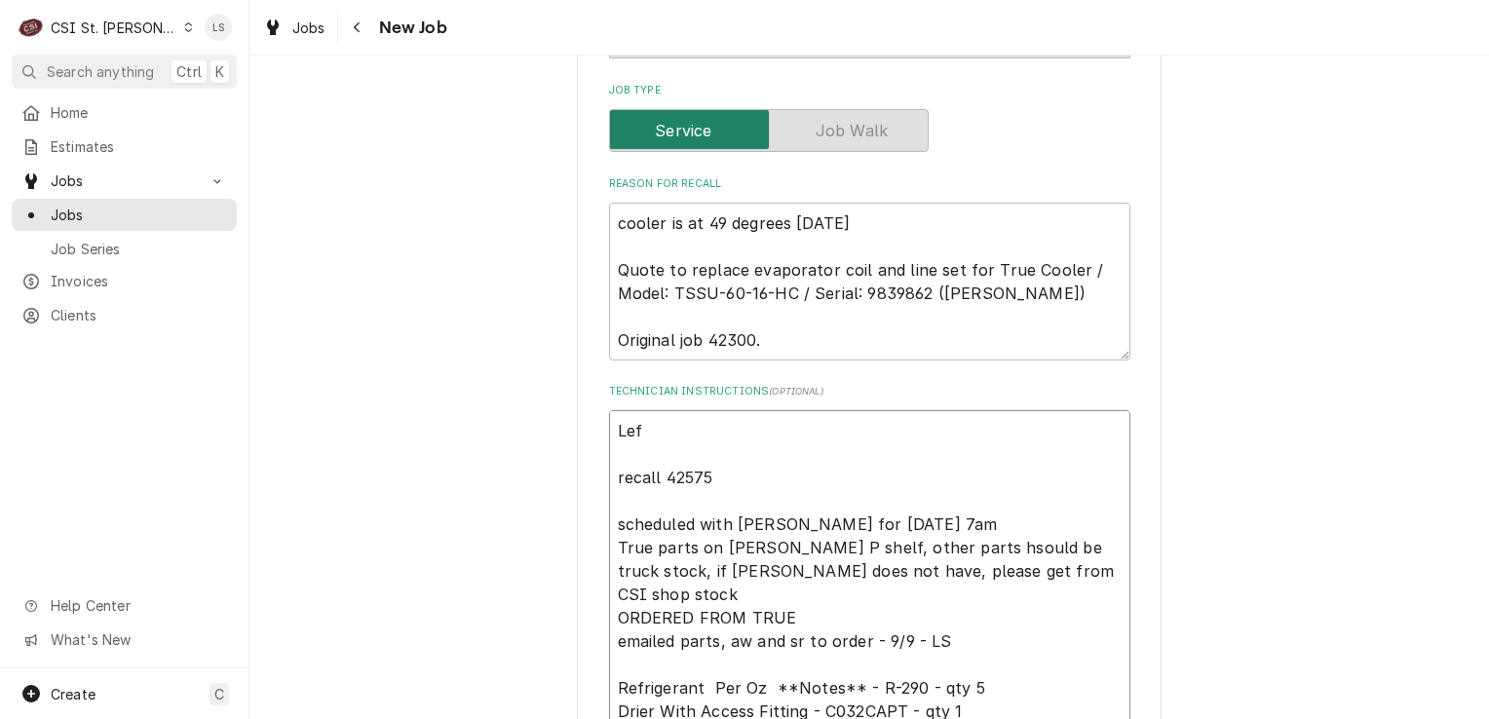
type textarea "Left recall 42575 scheduled with Jennifer for Monday 9/22 at 7am True parts on …"
type textarea "x"
type textarea "Left recall 42575 scheduled with Jennifer for Monday 9/22 at 7am True parts on …"
type textarea "x"
type textarea "Left J recall 42575 scheduled with Jennifer for Monday 9/22 at 7am True parts o…"
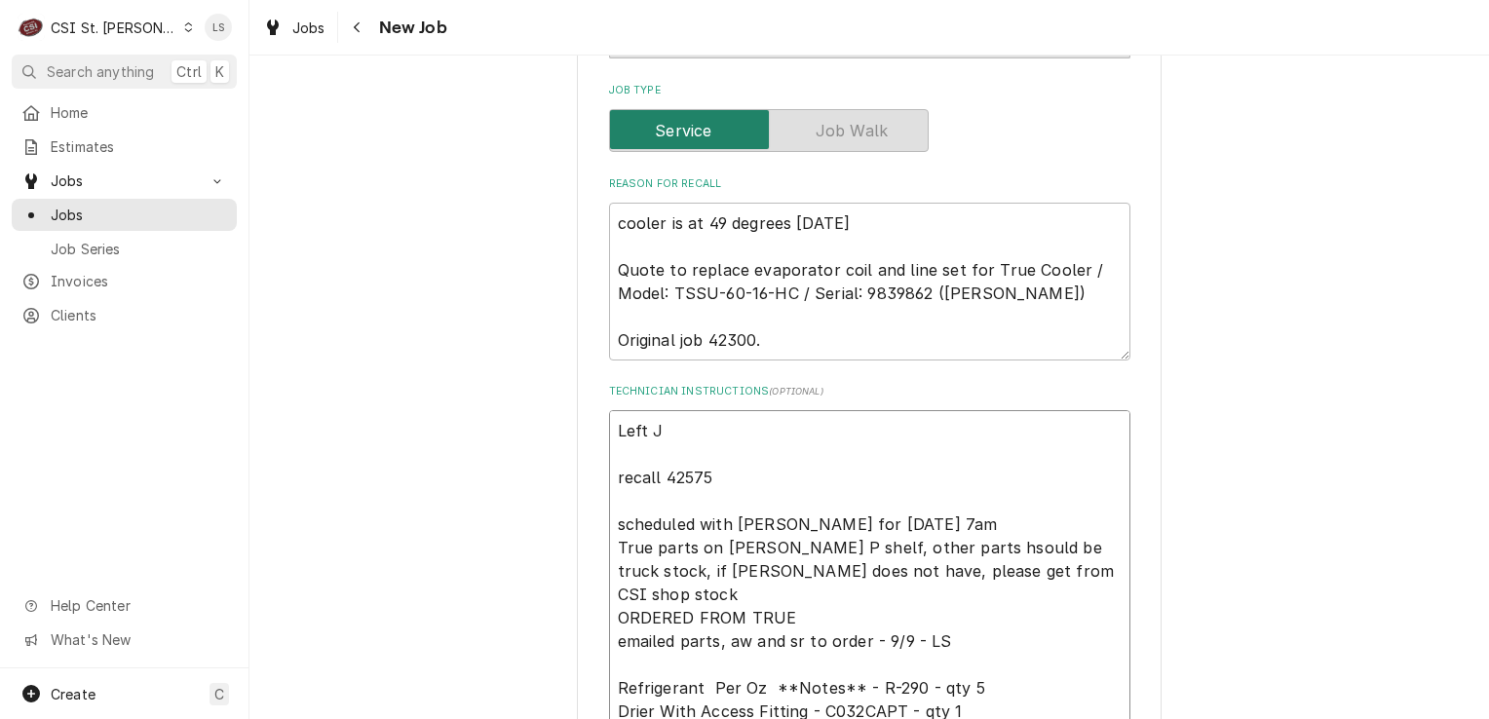
type textarea "x"
type textarea "Left Je recall 42575 scheduled with Jennifer for Monday 9/22 at 7am True parts …"
type textarea "x"
type textarea "Left Jen recall 42575 scheduled with Jennifer for Monday 9/22 at 7am True parts…"
type textarea "x"
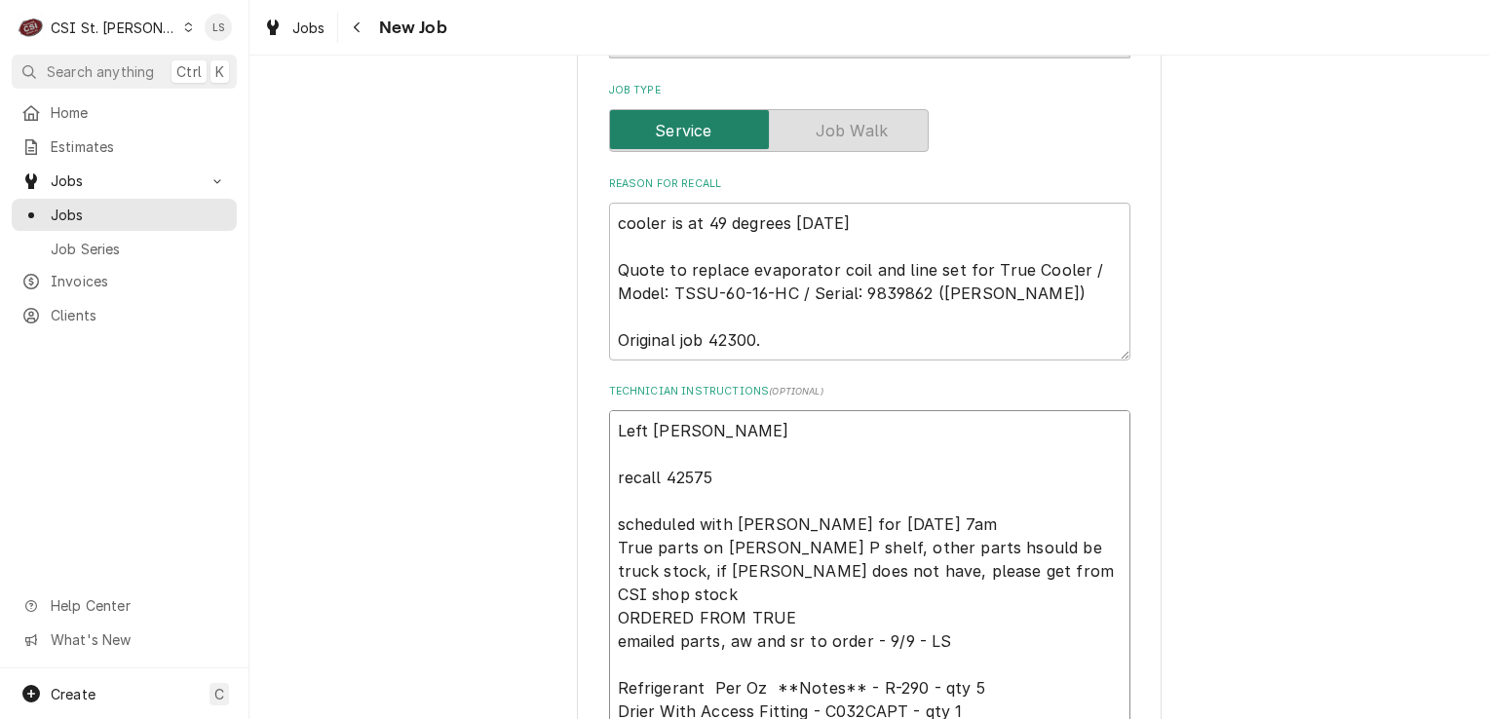
type textarea "Left Jenn recall 42575 scheduled with Jennifer for Monday 9/22 at 7am True part…"
type textarea "x"
type textarea "Left Jenni recall 42575 scheduled with Jennifer for Monday 9/22 at 7am True par…"
type textarea "x"
type textarea "Left Jennif recall 42575 scheduled with Jennifer for Monday 9/22 at 7am True pa…"
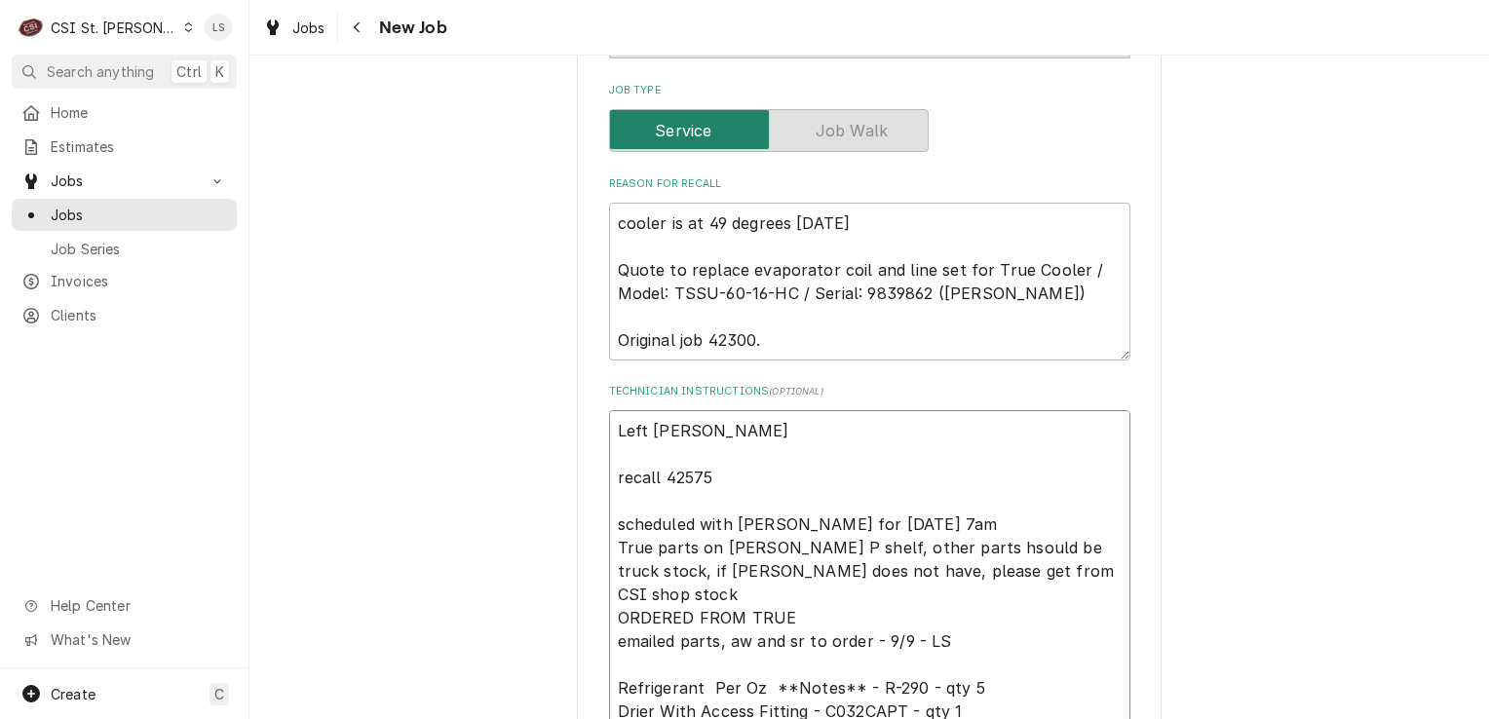
type textarea "x"
type textarea "Left Jennife recall 42575 scheduled with Jennifer for Monday 9/22 at 7am True p…"
type textarea "x"
type textarea "Left Jennifer recall 42575 scheduled with Jennifer for Monday 9/22 at 7am True …"
type textarea "x"
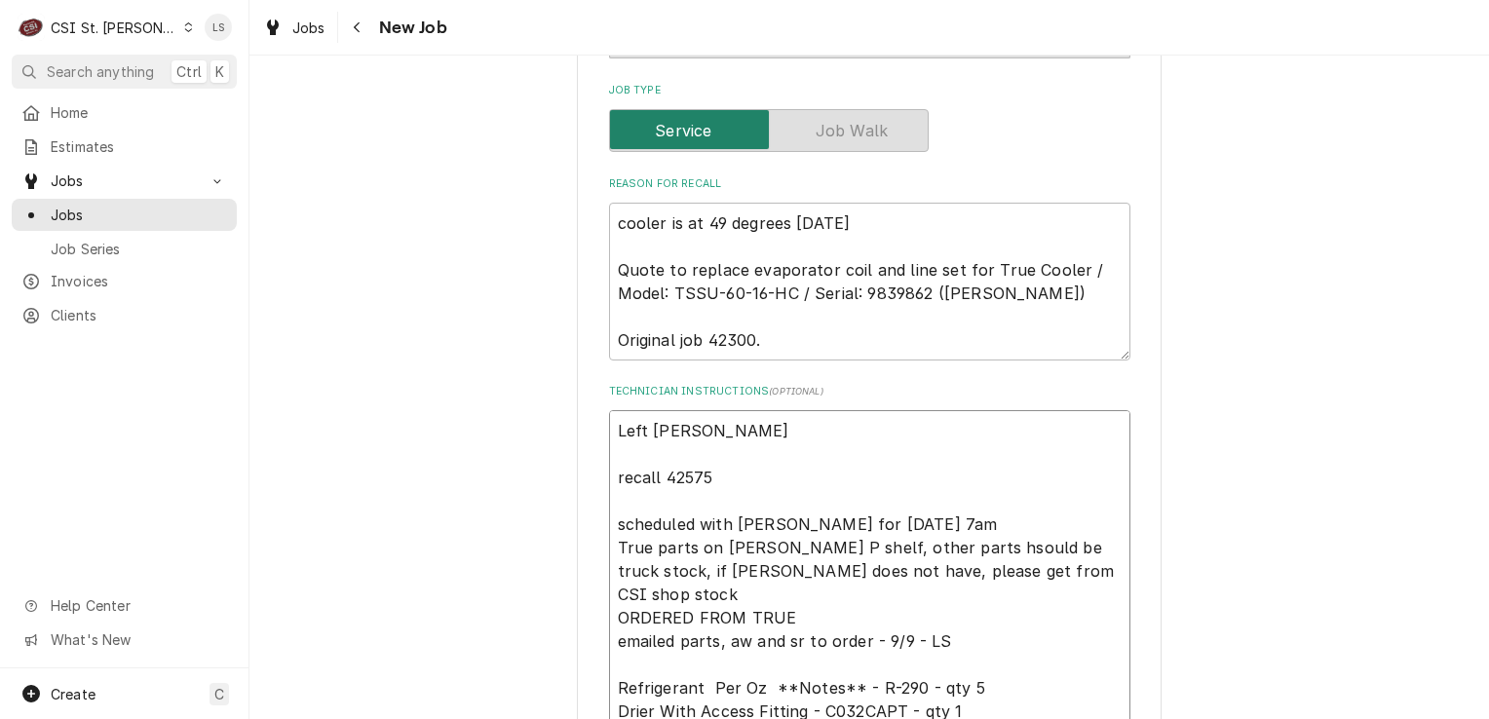
type textarea "Left Jennifer recall 42575 scheduled with Jennifer for Monday 9/22 at 7am True …"
type textarea "x"
type textarea "Left Jennifer a recall 42575 scheduled with Jennifer for Monday 9/22 at 7am Tru…"
type textarea "x"
type textarea "Left Jennifer a vm recall 42575 scheduled with Jennifer for Monday 9/22 at 7am …"
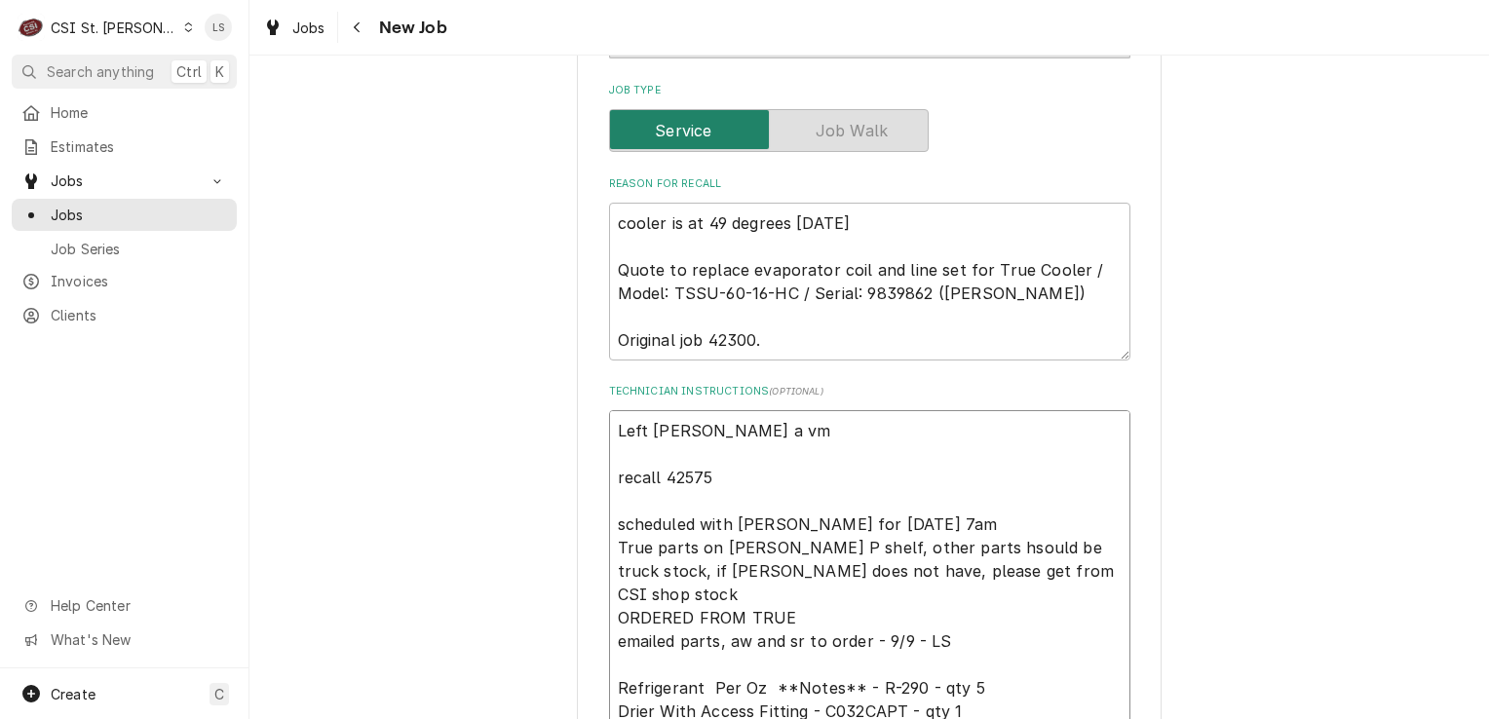
type textarea "x"
type textarea "Left Jennifer a vm recall 42575 scheduled with Jennifer for Monday 9/22 at 7am …"
type textarea "x"
type textarea "Left Jennifer a vm t recall 42575 scheduled with Jennifer for Monday 9/22 at 7a…"
type textarea "x"
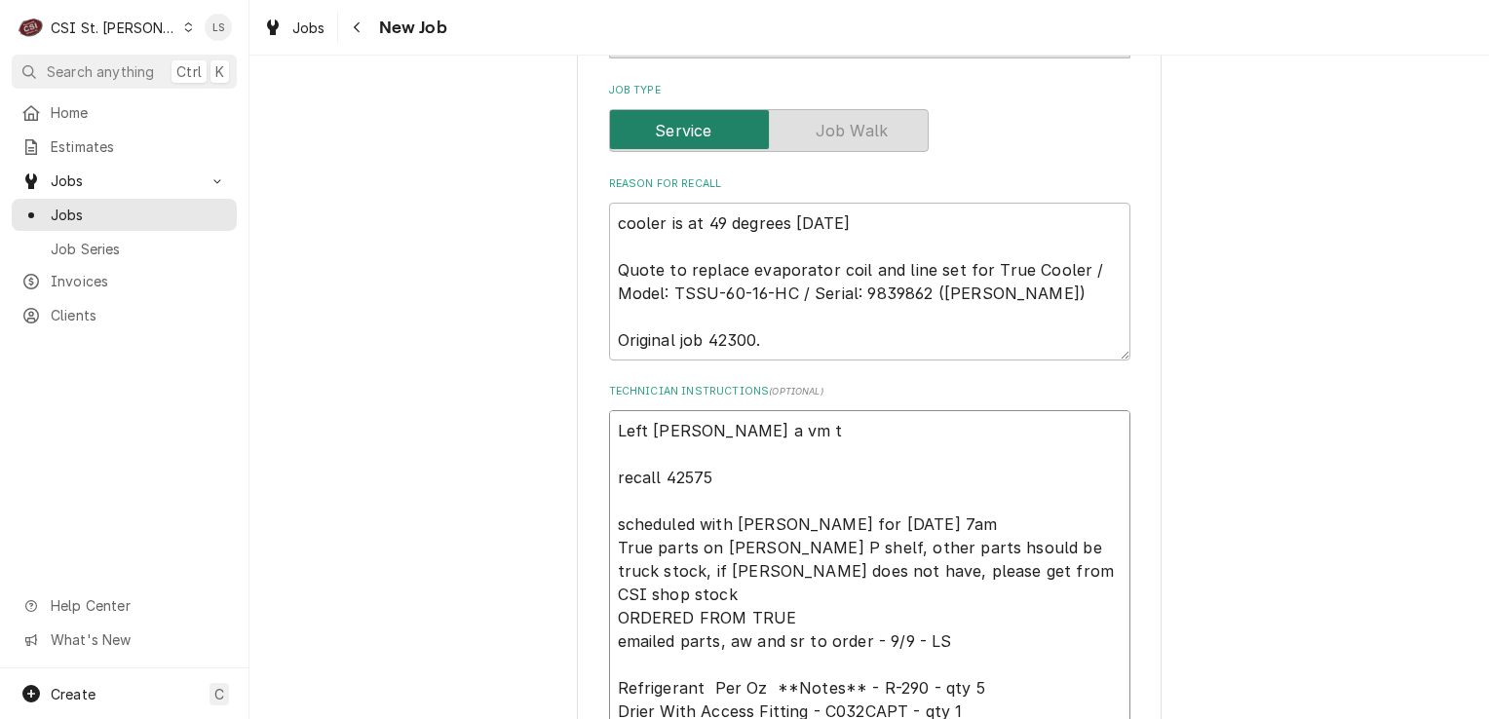
type textarea "Left Jennifer a vm to recall 42575 scheduled with Jennifer for Monday 9/22 at 7…"
type textarea "x"
type textarea "Left Jennifer a vm to c recall 42575 scheduled with Jennifer for Monday 9/22 at…"
type textarea "x"
type textarea "Left Jennifer a vm to cb recall 42575 scheduled with Jennifer for Monday 9/22 a…"
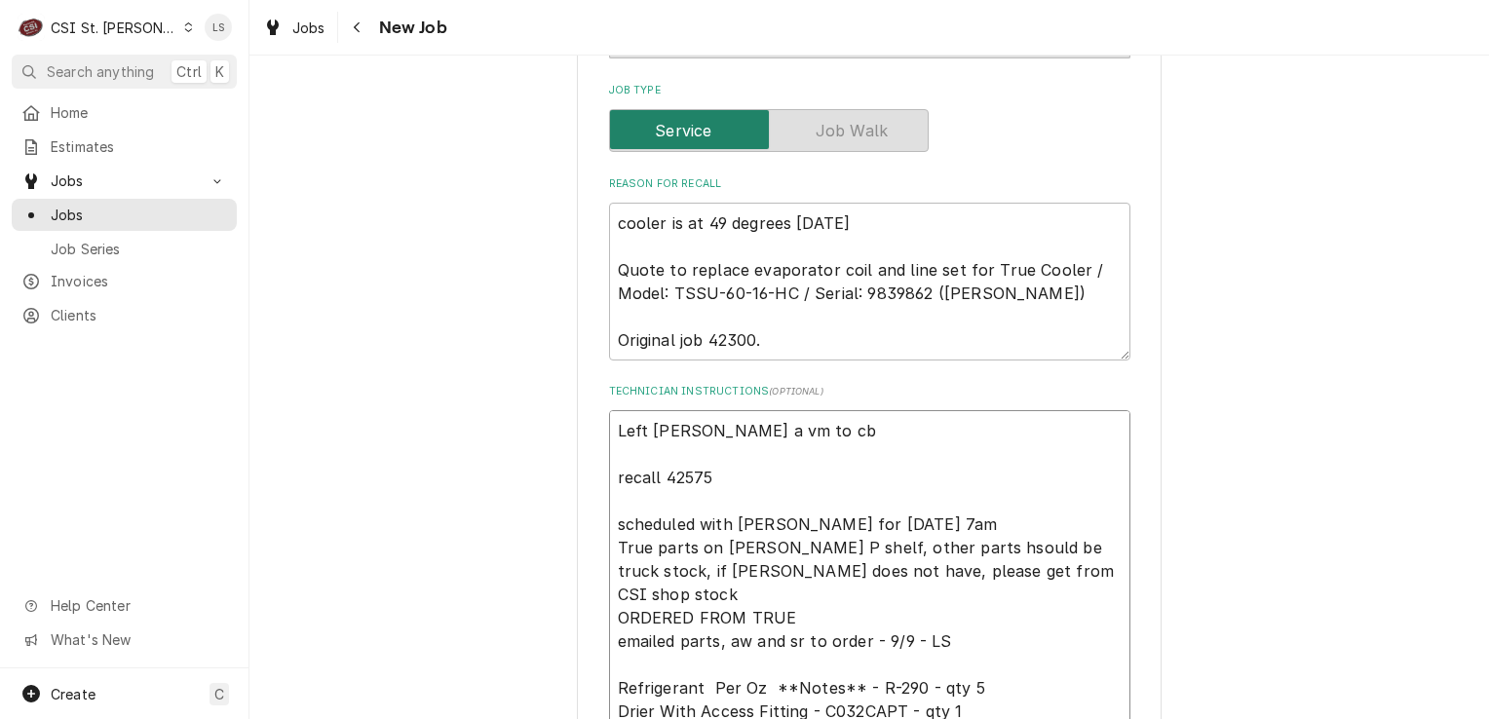
type textarea "x"
type textarea "Left Jennifer a vm to cb, recall 42575 scheduled with Jennifer for Monday 9/22 …"
type textarea "x"
type textarea "Left Jennifer a vm to cb, recall 42575 scheduled with Jennifer for Monday 9/22 …"
type textarea "x"
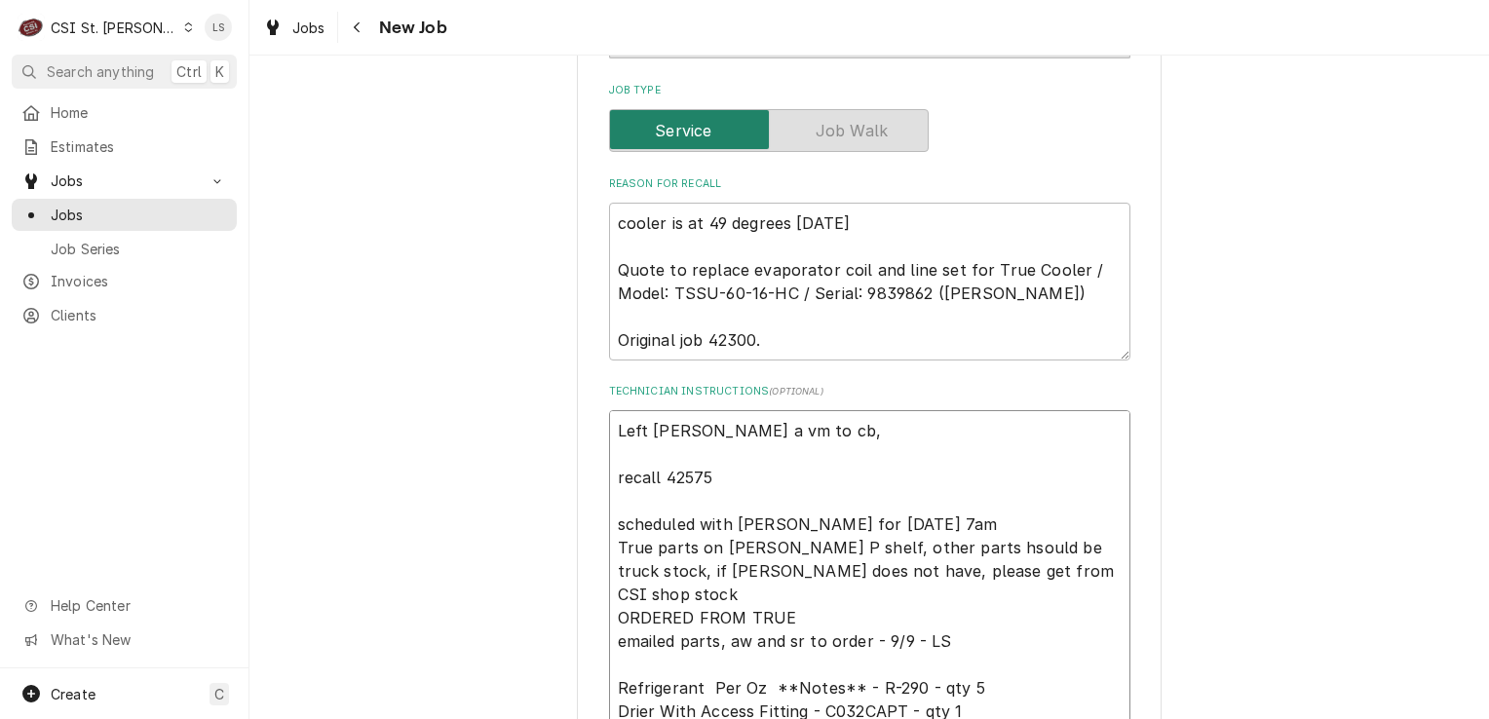
type textarea "Left Jennifer a vm to cb, a recall 42575 scheduled with Jennifer for Monday 9/2…"
type textarea "x"
type textarea "Left Jennifer a vm to cb, as recall 42575 scheduled with Jennifer for Monday 9/…"
type textarea "x"
type textarea "Left Jennifer a vm to cb, ask recall 42575 scheduled with Jennifer for Monday 9…"
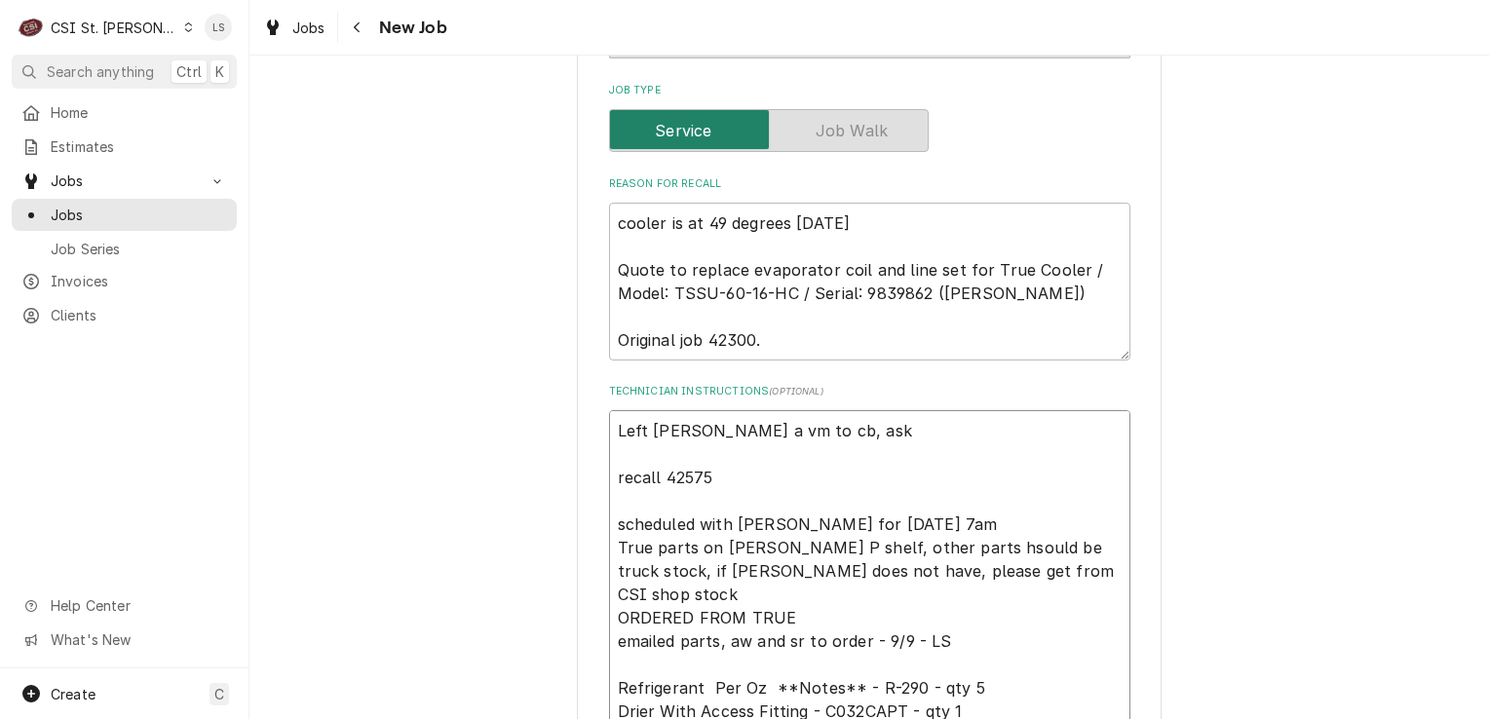
type textarea "x"
type textarea "Left Jennifer a vm to cb, aske recall 42575 scheduled with Jennifer for Monday …"
type textarea "x"
type textarea "Left Jennifer a vm to cb, asked recall 42575 scheduled with Jennifer for Monday…"
type textarea "x"
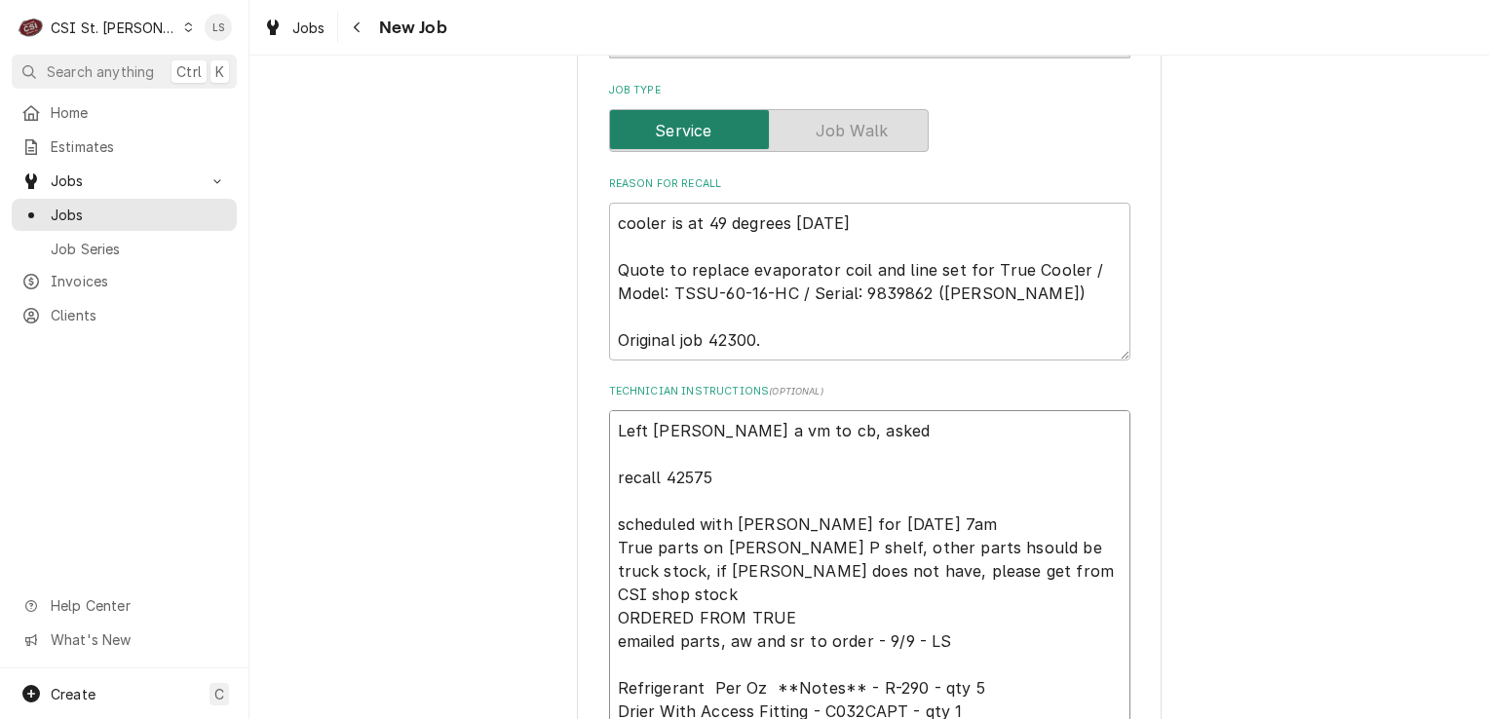
type textarea "Left Jennifer a vm to cb, asked recall 42575 scheduled with Jennifer for Monday…"
type textarea "x"
type textarea "Left Jennifer a vm to cb, asked i recall 42575 scheduled with Jennifer for Mond…"
type textarea "x"
type textarea "Left Jennifer a vm to cb, asked if recall 42575 scheduled with Jennifer for Mon…"
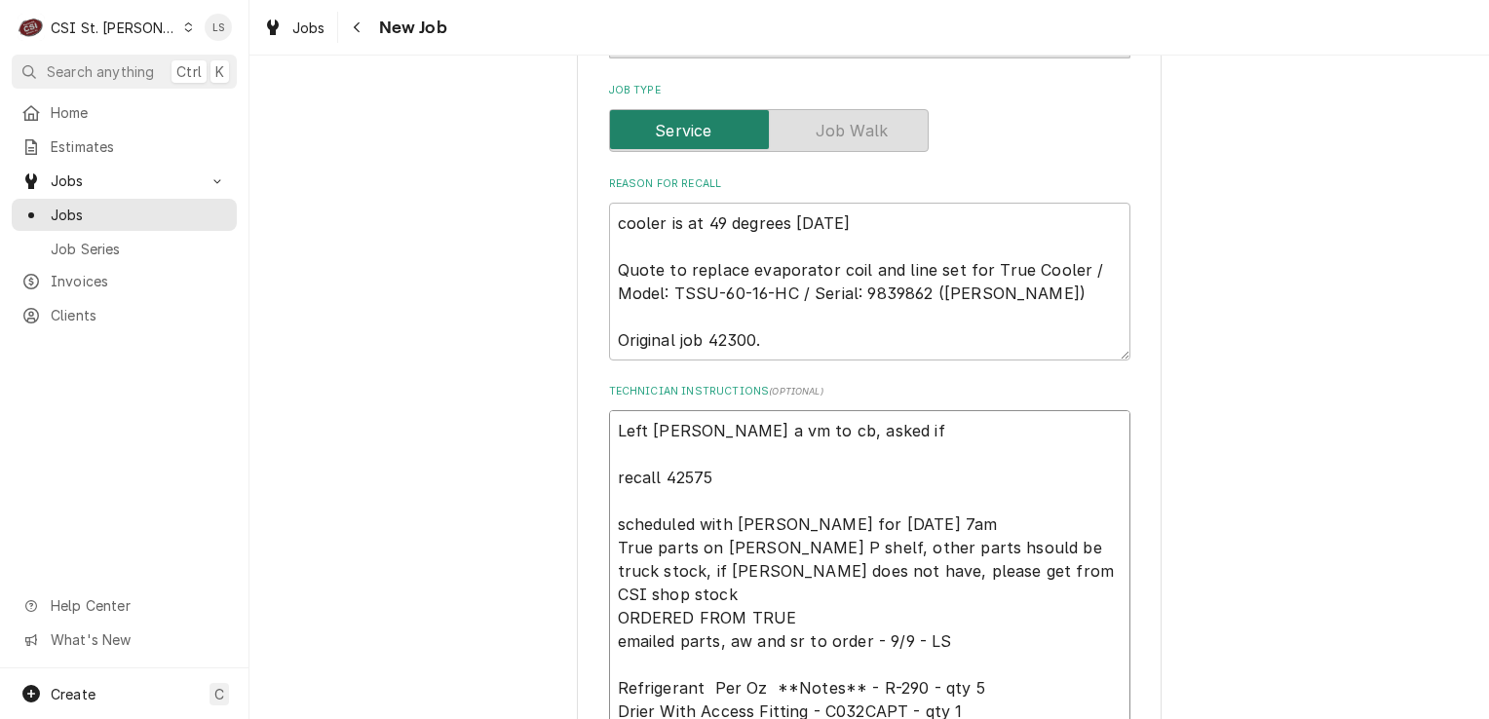
type textarea "x"
type textarea "Left Jennifer a vm to cb, asked if recall 42575 scheduled with Jennifer for Mon…"
type textarea "x"
type textarea "Left Jennifer a vm to cb, asked if w recall 42575 scheduled with Jennifer for M…"
type textarea "x"
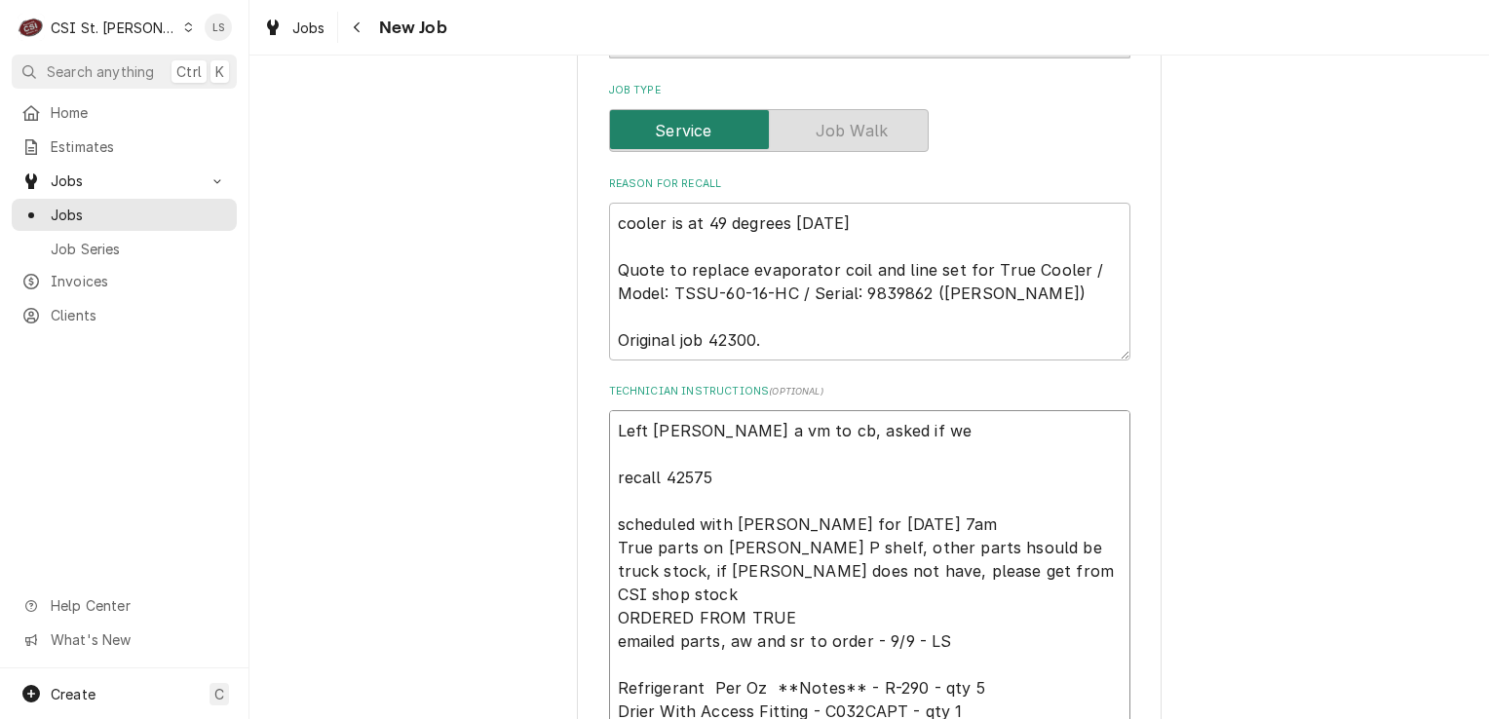
type textarea "Left Jennifer a vm to cb, asked if we recall 42575 scheduled with Jennifer for …"
type textarea "x"
type textarea "Left Jennifer a vm to cb, asked if we c recall 42575 scheduled with Jennifer fo…"
type textarea "x"
type textarea "Left Jennifer a vm to cb, asked if we co recall 42575 scheduled with Jennifer f…"
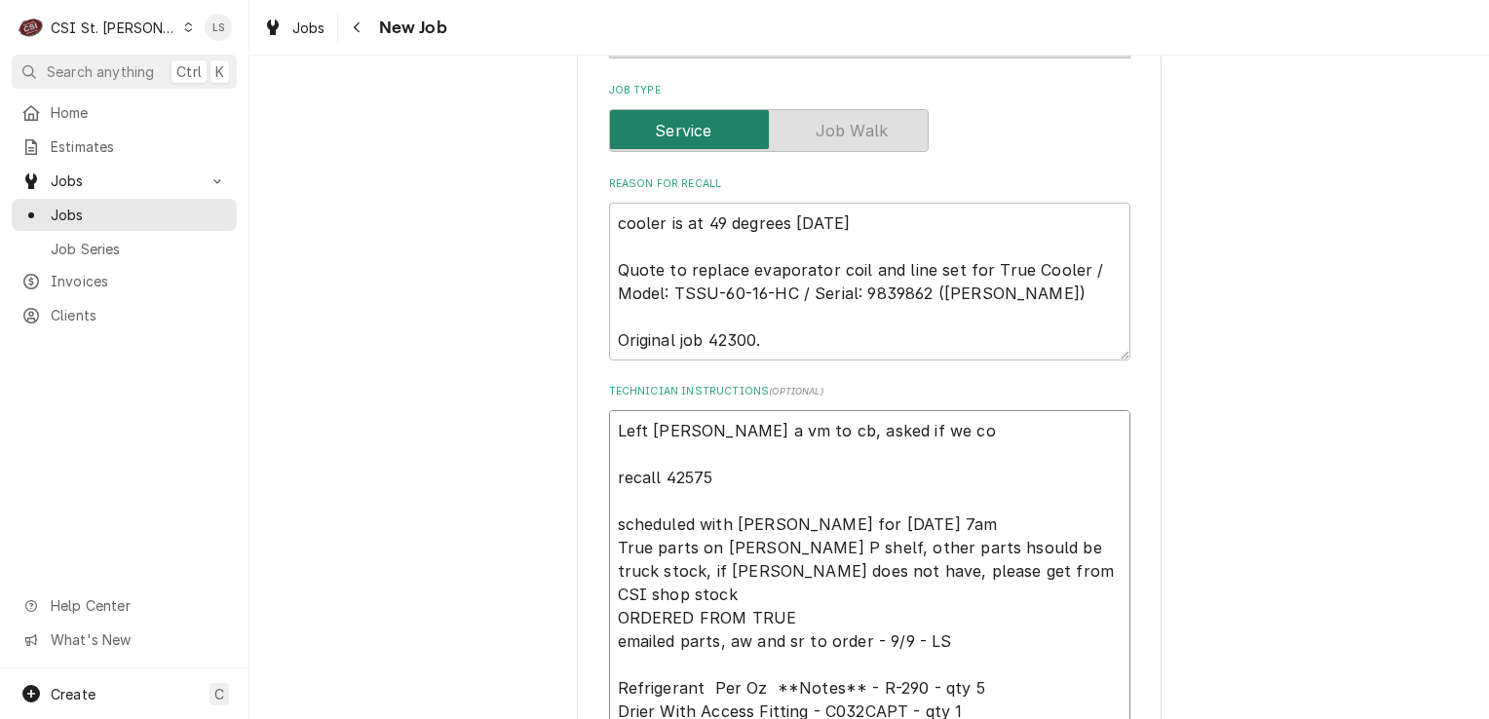
type textarea "x"
type textarea "Left Jennifer a vm to cb, asked if we cou recall 42575 scheduled with Jennifer …"
type textarea "x"
type textarea "Left Jennifer a vm to cb, asked if we coul recall 42575 scheduled with Jennifer…"
type textarea "x"
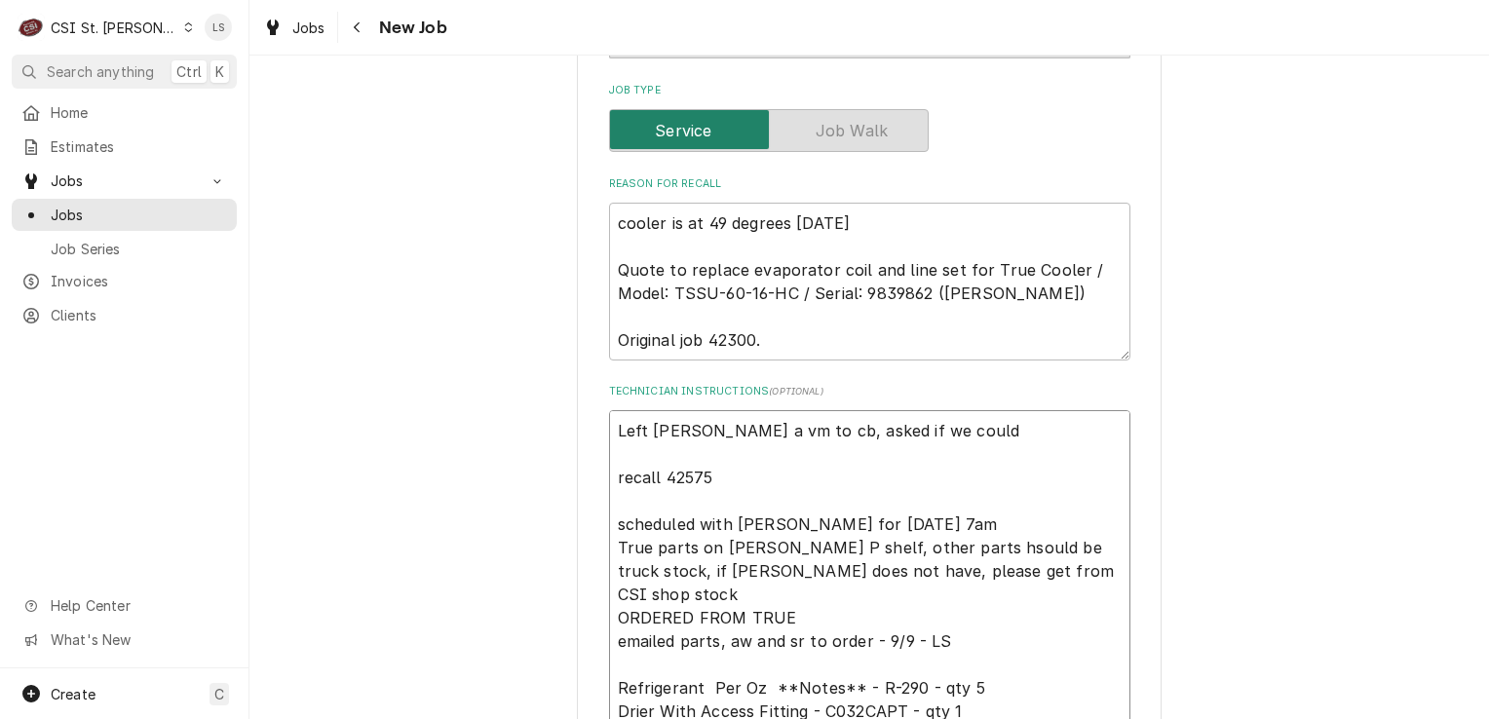
type textarea "Left Jennifer a vm to cb, asked if we could recall 42575 scheduled with Jennife…"
type textarea "x"
type textarea "Left Jennifer a vm to cb, asked if we could c recall 42575 scheduled with Jenni…"
type textarea "x"
type textarea "Left Jennifer a vm to cb, asked if we could co recall 42575 scheduled with Jenn…"
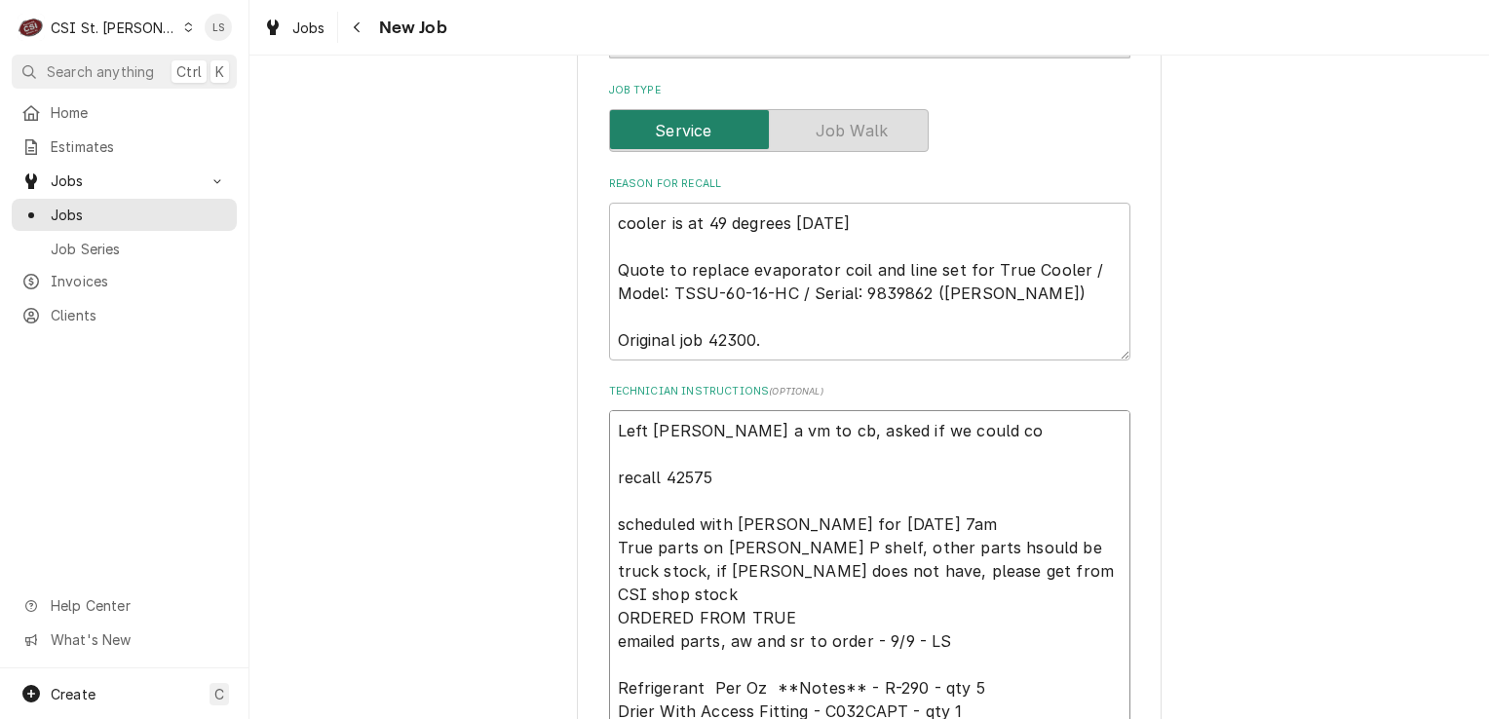
type textarea "x"
type textarea "Left Jennifer a vm to cb, asked if we could c recall 42575 scheduled with Jenni…"
type textarea "x"
type textarea "Left Jennifer a vm to cb, asked if we could recall 42575 scheduled with Jennife…"
type textarea "x"
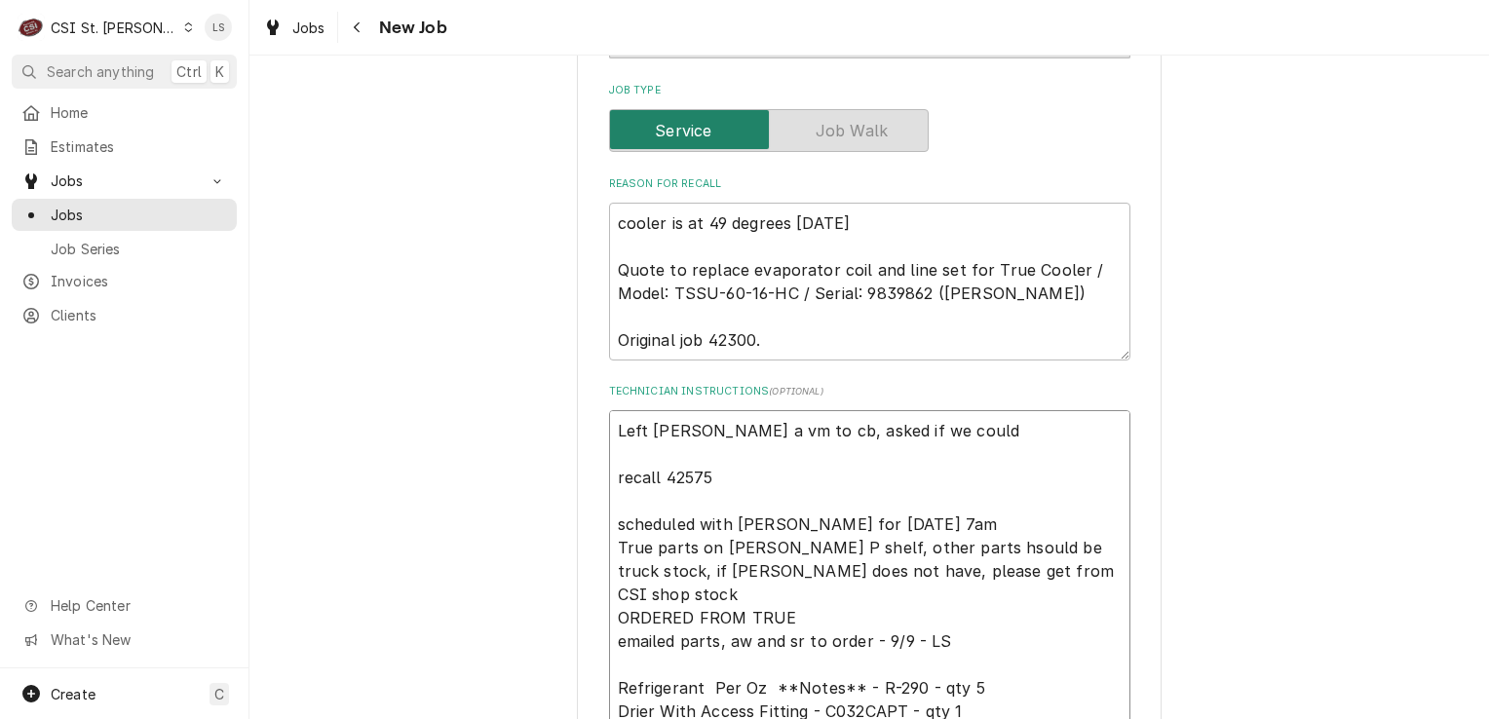
type textarea "Left Jennifer a vm to cb, asked if we could o recall 42575 scheduled with Jenni…"
type textarea "x"
type textarea "Left Jennifer a vm to cb, asked if we could ou recall 42575 scheduled with Jenn…"
type textarea "x"
type textarea "Left Jennifer a vm to cb, asked if we could out recall 42575 scheduled with Jen…"
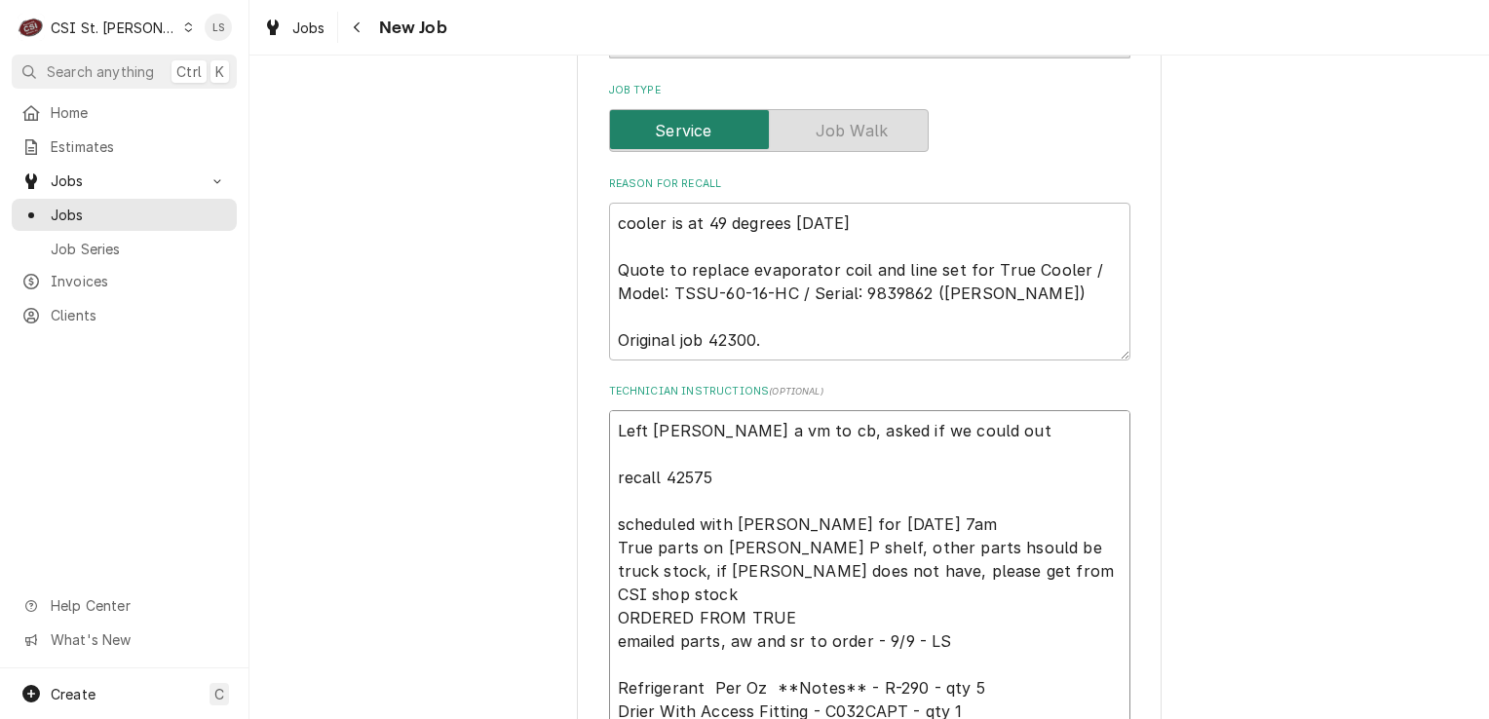
type textarea "x"
type textarea "Left Jennifer a vm to cb, asked if we could out recall 42575 scheduled with Jen…"
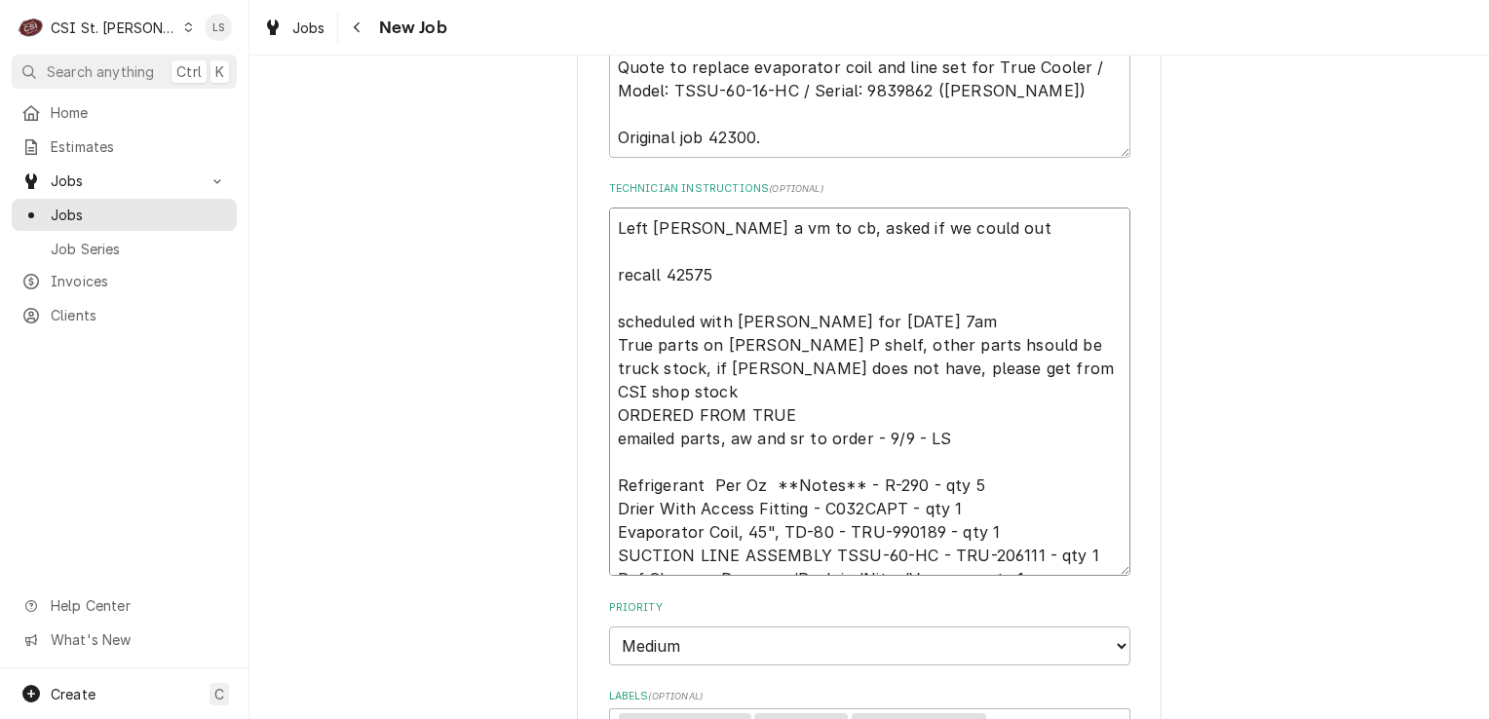
scroll to position [803, 0]
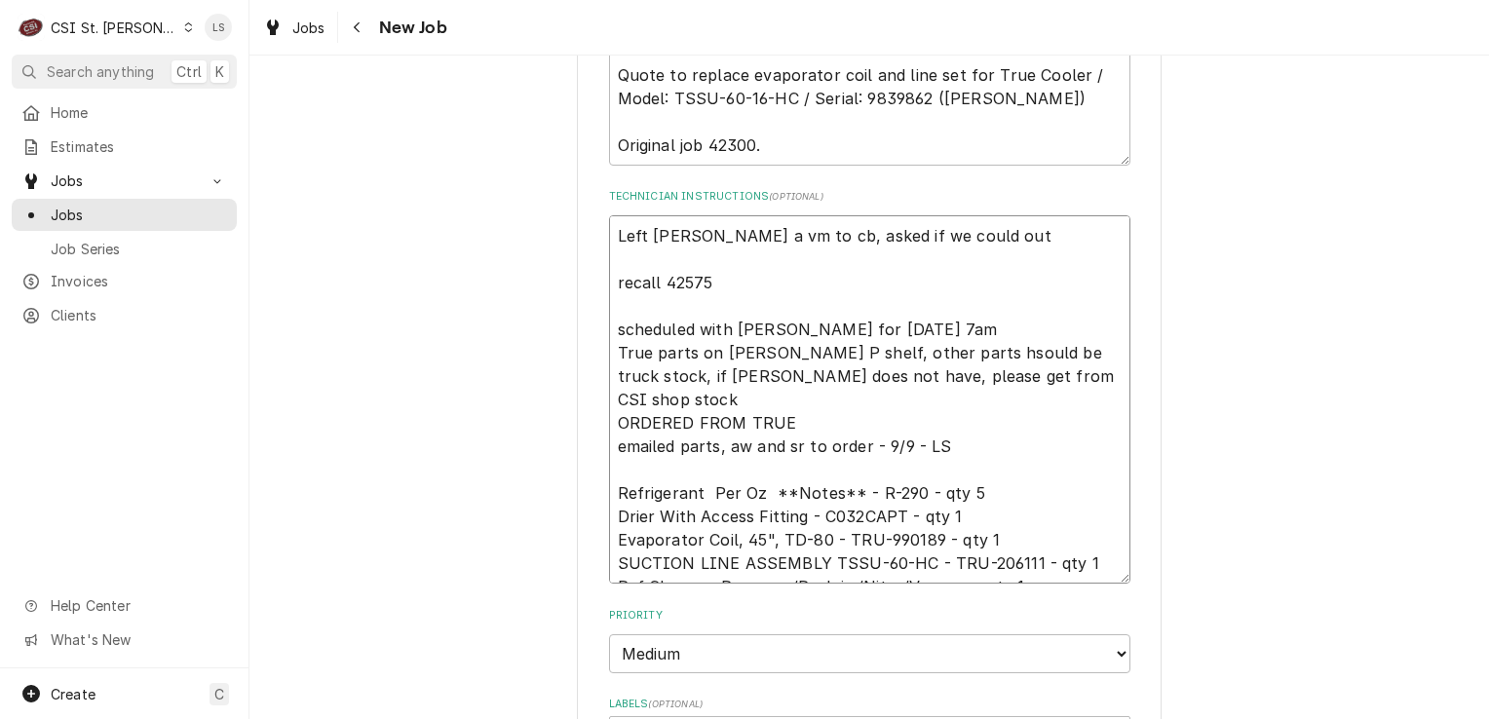
drag, startPoint x: 997, startPoint y: 237, endPoint x: 717, endPoint y: 238, distance: 279.7
click at [577, 227] on div "Use the fields below to edit this job: Client Details Client Bluegrass Hospital…" at bounding box center [869, 464] width 585 height 2346
type textarea "x"
type textarea "recall 42575 scheduled with Jennifer for Monday 9/22 at 7am True parts on Ryan …"
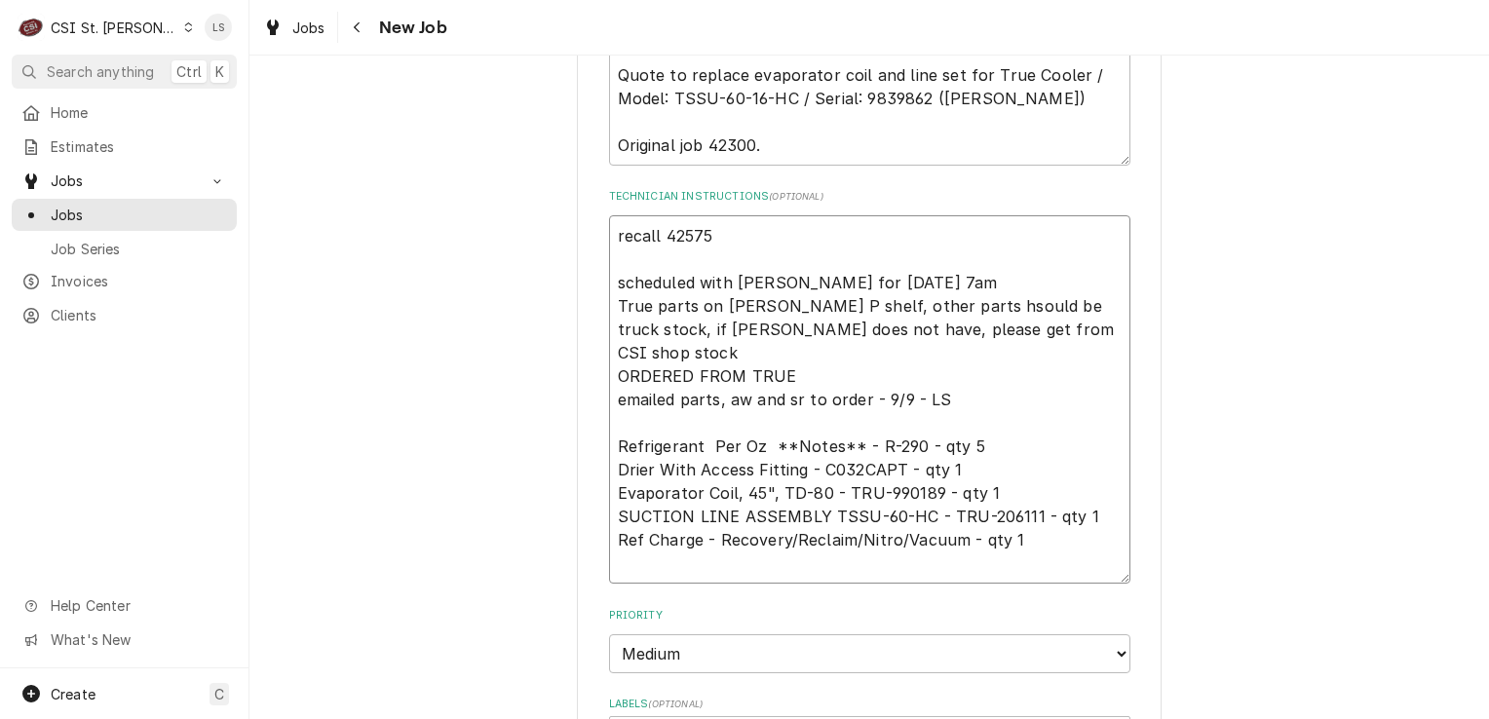
type textarea "x"
type textarea "S recall 42575 scheduled with Jennifer for Monday 9/22 at 7am True parts on Rya…"
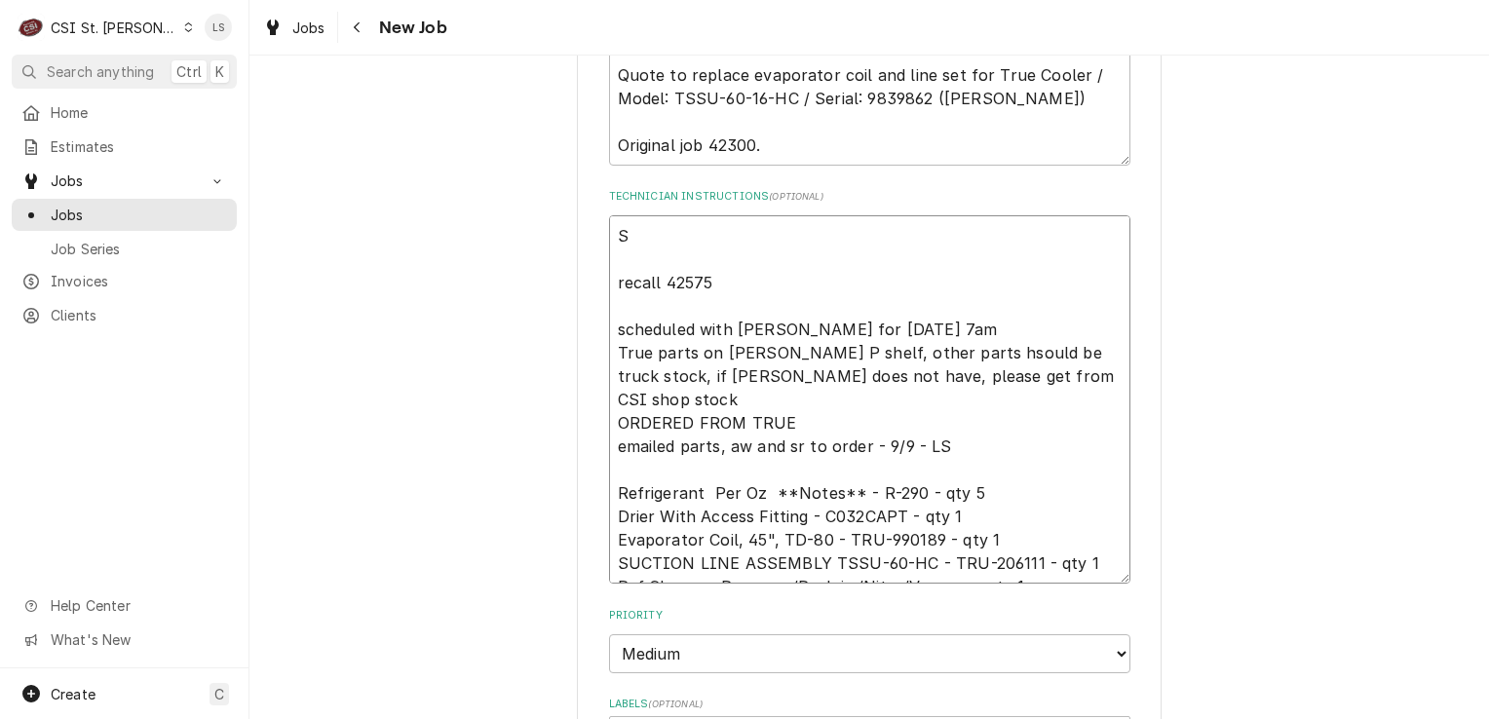
type textarea "x"
type textarea "Sp recall 42575 scheduled with Jennifer for Monday 9/22 at 7am True parts on Ry…"
type textarea "x"
type textarea "Spo recall 42575 scheduled with Jennifer for Monday 9/22 at 7am True parts on R…"
type textarea "x"
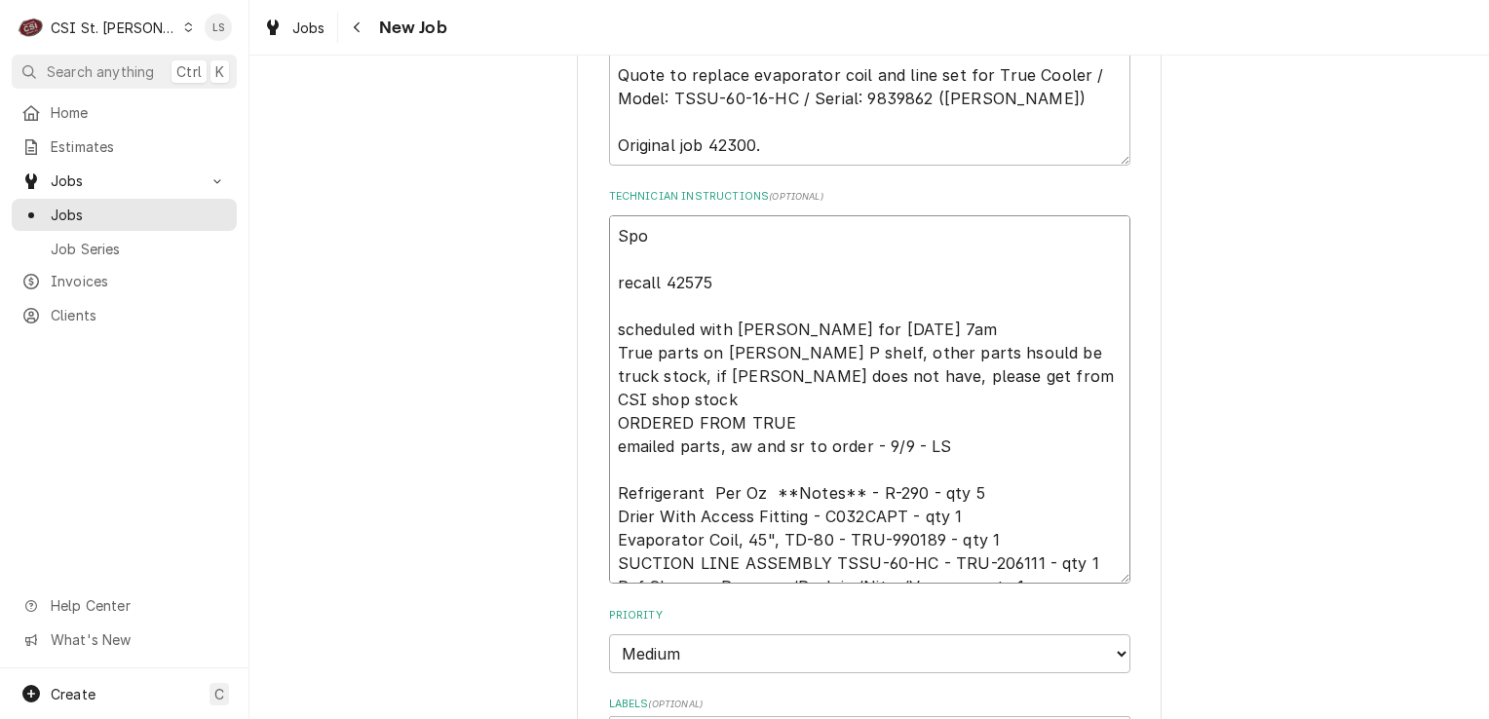
type textarea "Spok recall 42575 scheduled with Jennifer for Monday 9/22 at 7am True parts on …"
type textarea "x"
type textarea "Spoke recall 42575 scheduled with Jennifer for Monday 9/22 at 7am True parts on…"
type textarea "x"
type textarea "Spoke recall 42575 scheduled with Jennifer for Monday 9/22 at 7am True parts on…"
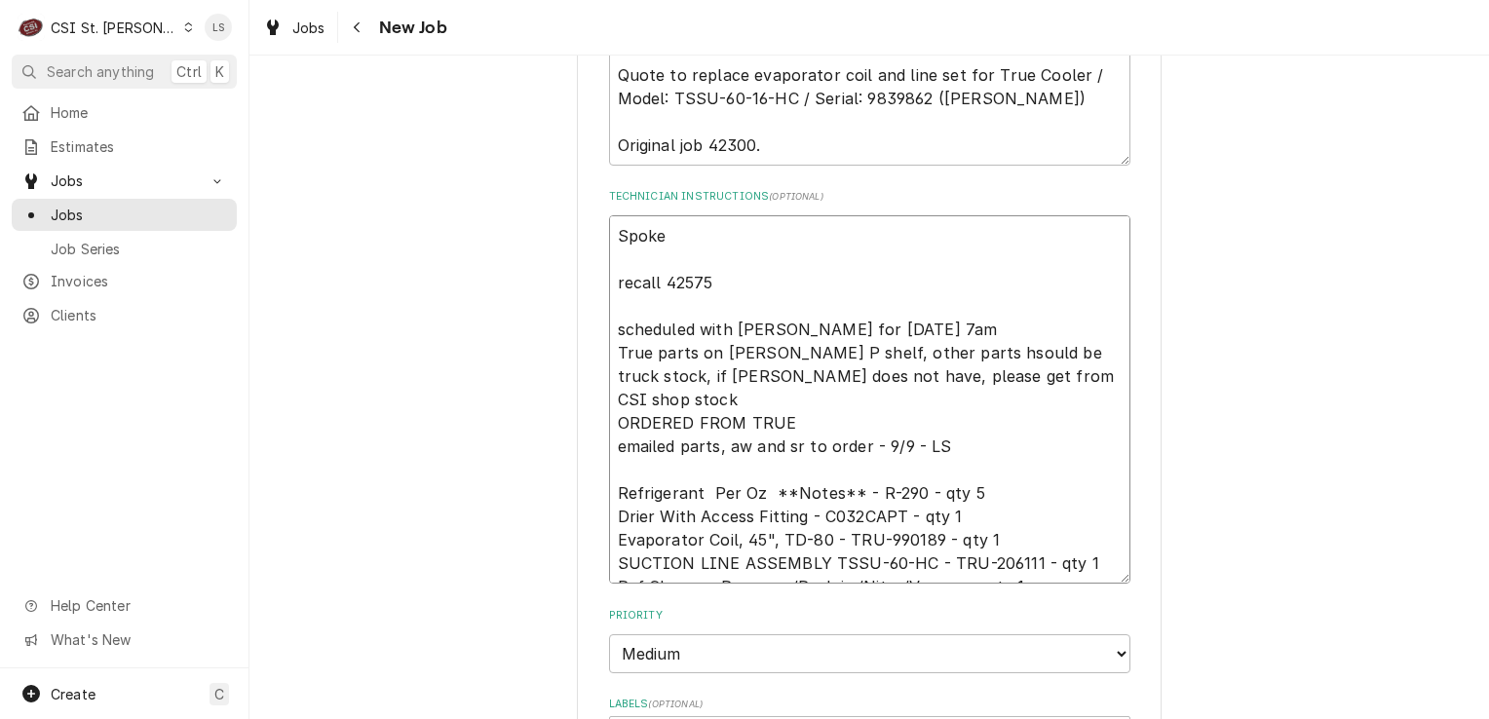
type textarea "x"
type textarea "Spoke t recall 42575 scheduled with Jennifer for Monday 9/22 at 7am True parts …"
type textarea "x"
type textarea "Spoke to recall 42575 scheduled with Jennifer for Monday 9/22 at 7am True parts…"
type textarea "x"
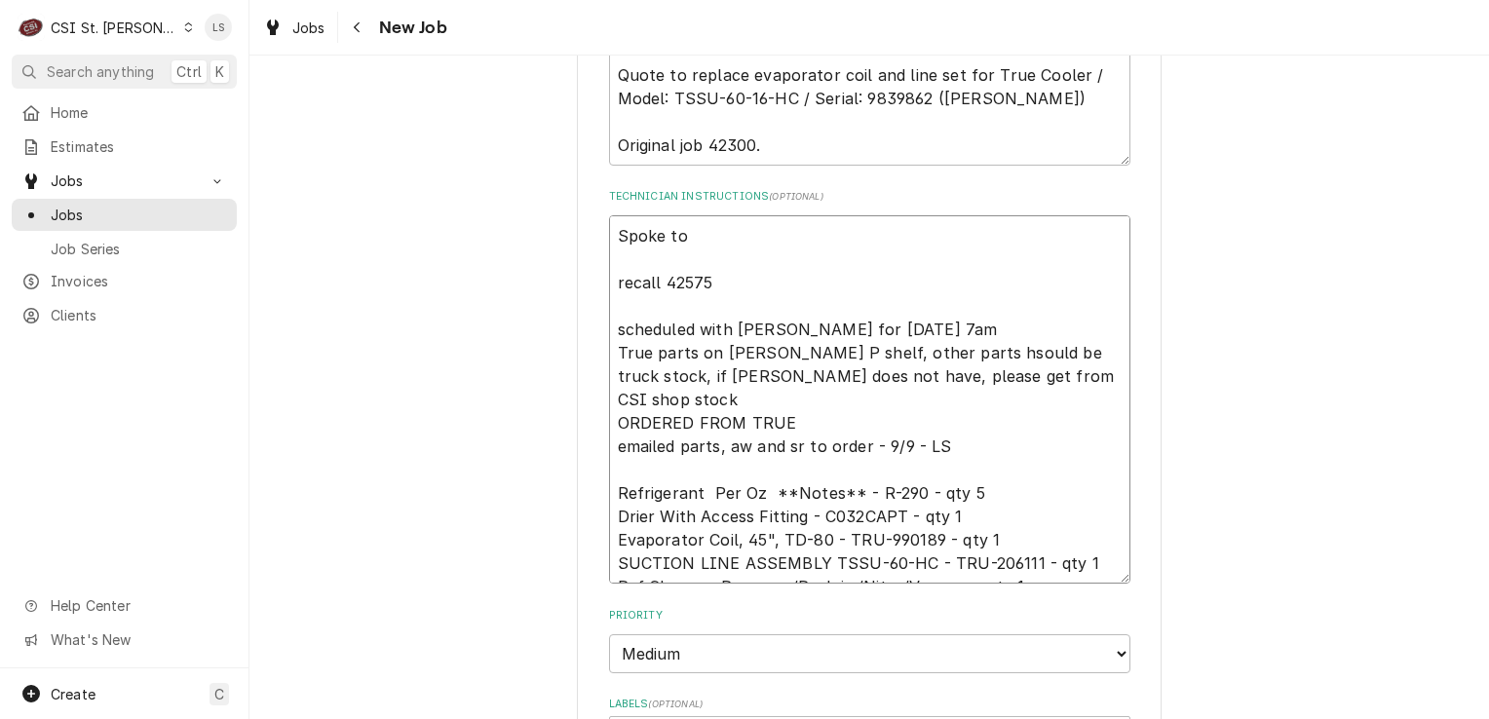
type textarea "Spoke to recall 42575 scheduled with Jennifer for Monday 9/22 at 7am True parts…"
type textarea "x"
type textarea "Spoke to J recall 42575 scheduled with Jennifer for Monday 9/22 at 7am True par…"
type textarea "x"
type textarea "Spoke to Jen recall 42575 scheduled with Jennifer for Monday 9/22 at 7am True p…"
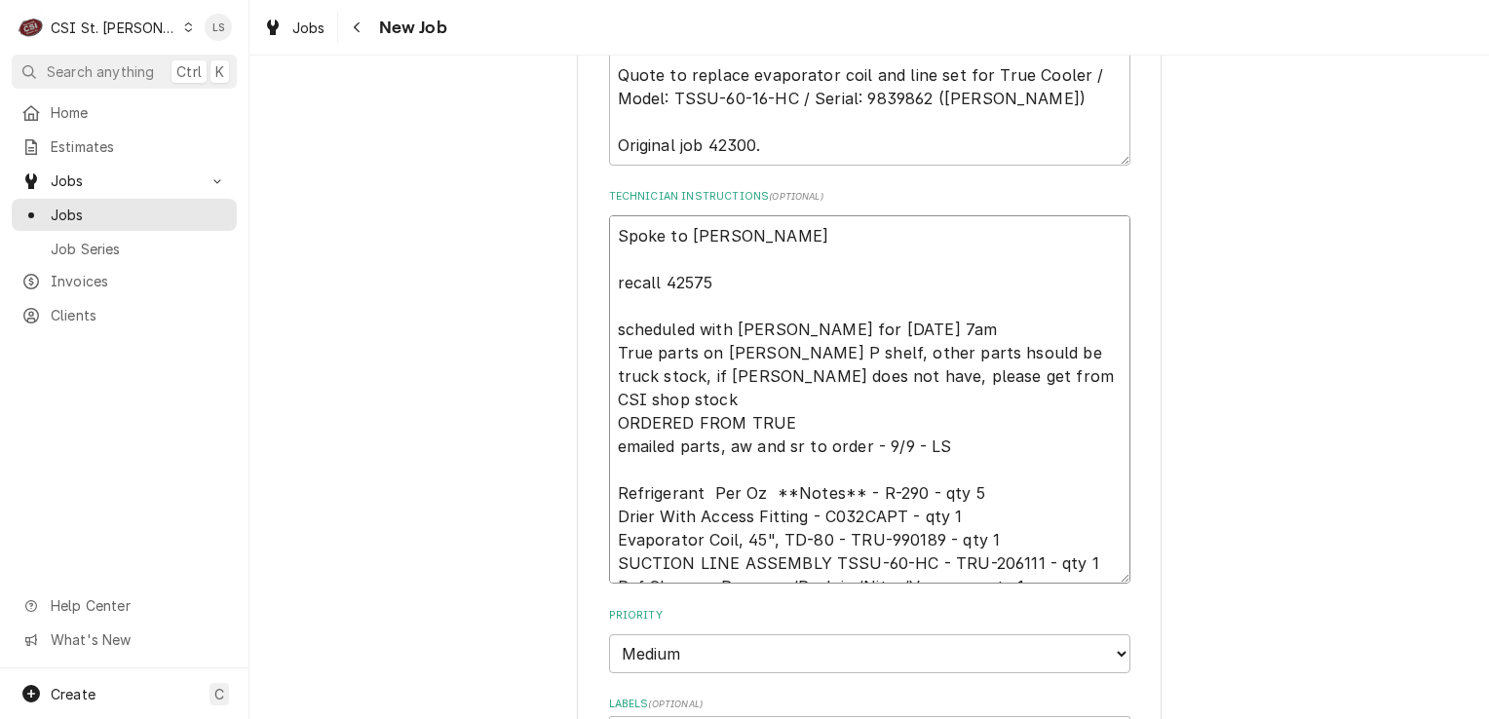
type textarea "x"
type textarea "Spoke to Jenn recall 42575 scheduled with Jennifer for Monday 9/22 at 7am True …"
type textarea "x"
type textarea "Spoke to Jenni recall 42575 scheduled with Jennifer for Monday 9/22 at 7am True…"
type textarea "x"
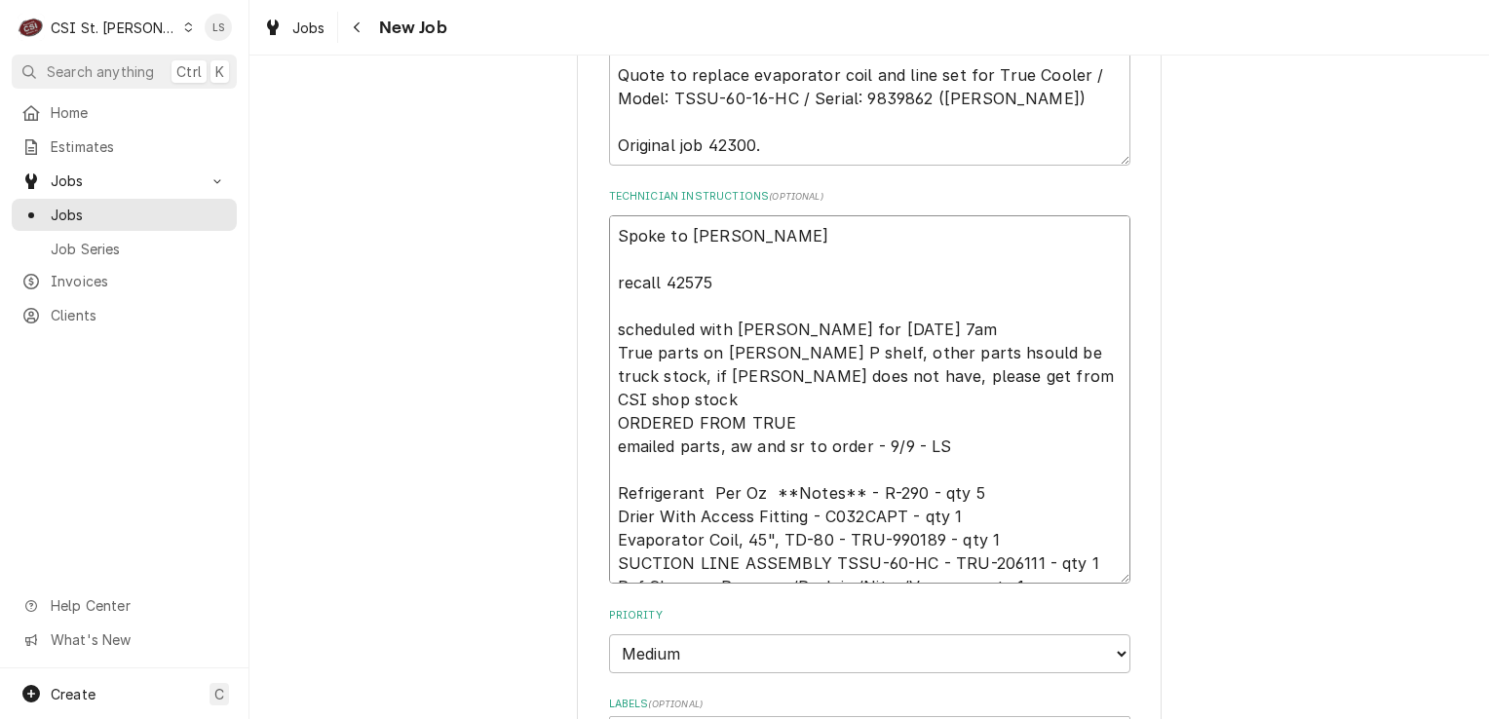
type textarea "Spoke to Jennif recall 42575 scheduled with Jennifer for Monday 9/22 at 7am Tru…"
type textarea "x"
type textarea "Spoke to Jennife recall 42575 scheduled with Jennifer for Monday 9/22 at 7am Tr…"
type textarea "x"
type textarea "Spoke to Jennifer recall 42575 scheduled with Jennifer for Monday 9/22 at 7am T…"
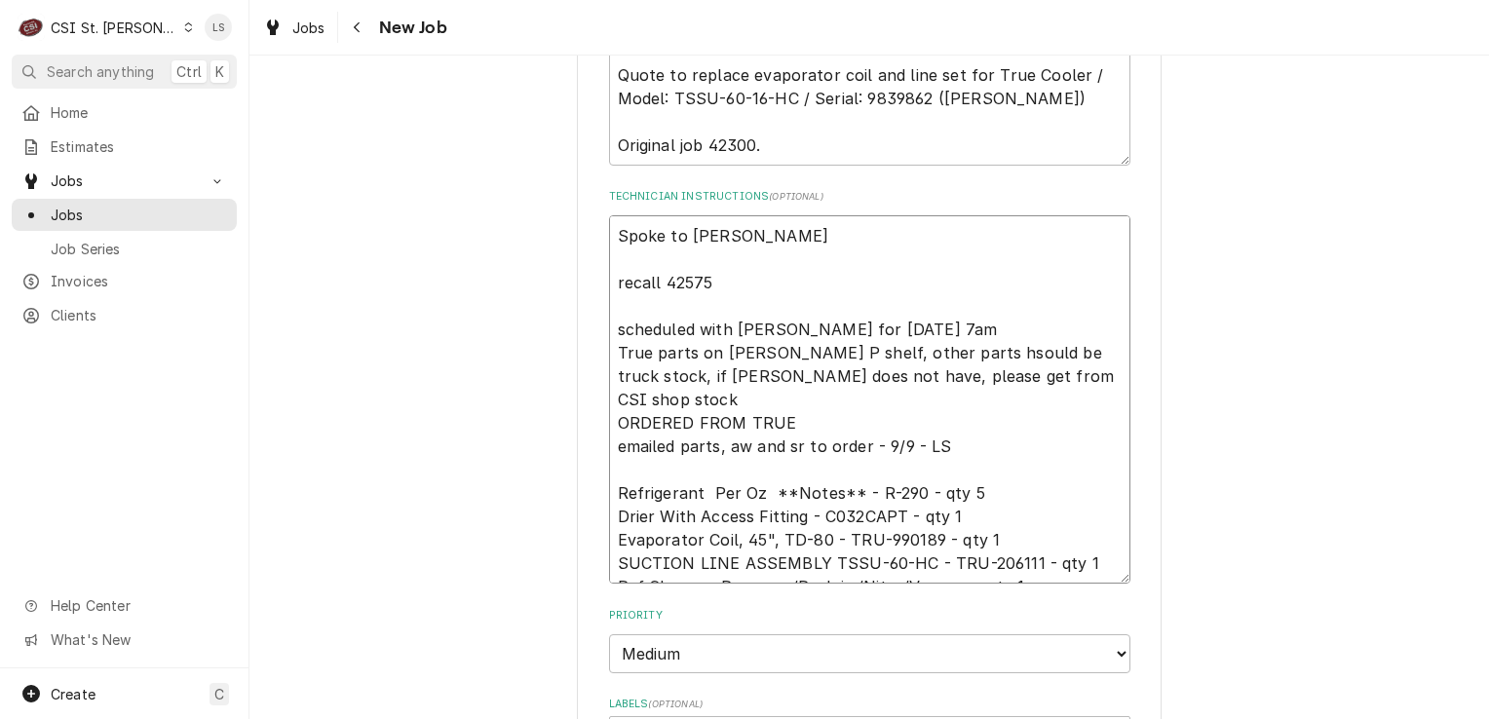
type textarea "x"
type textarea "Spoke to Jennifer recall 42575 scheduled with Jennifer for Monday 9/22 at 7am T…"
type textarea "x"
type textarea "Spoke to Jennifer a recall 42575 scheduled with Jennifer for Monday 9/22 at 7am…"
type textarea "x"
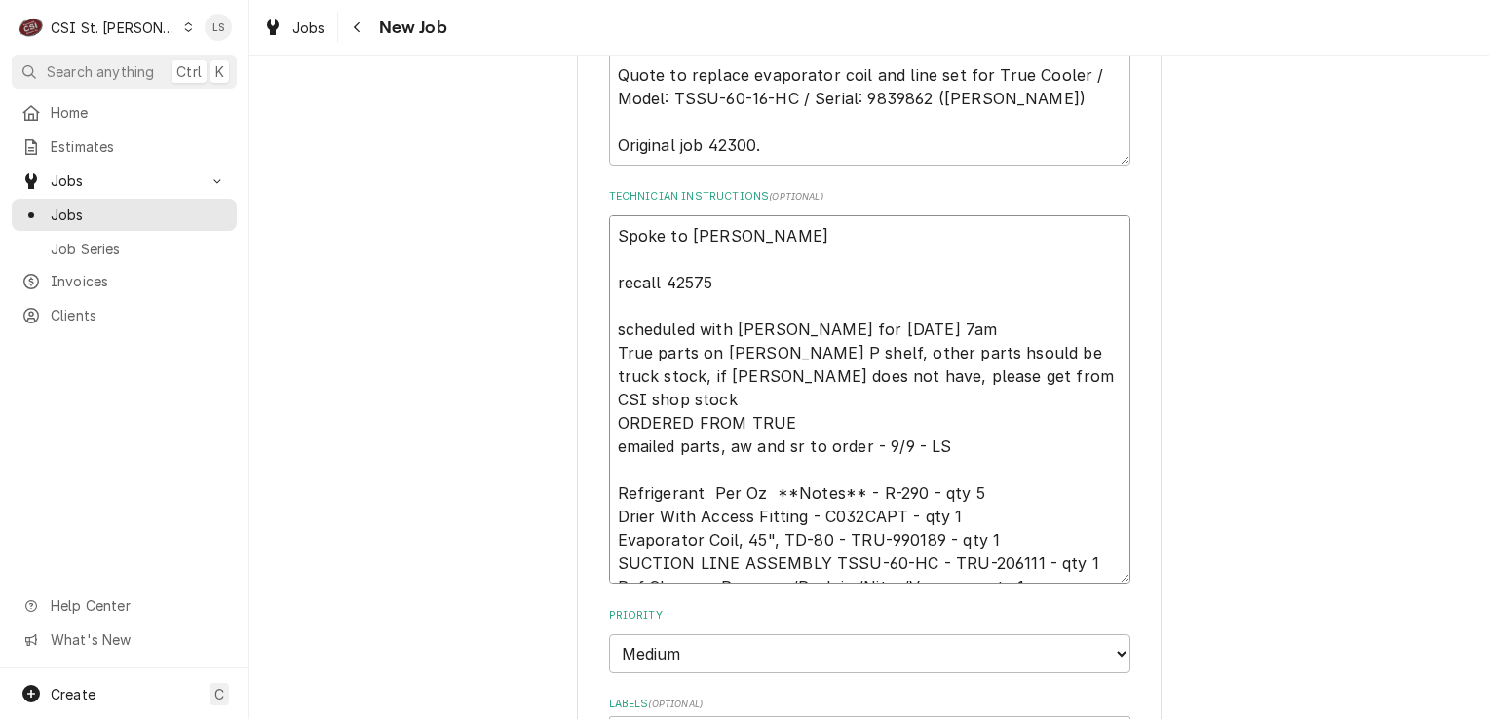
type textarea "Spoke to Jennifer an recall 42575 scheduled with Jennifer for Monday 9/22 at 7a…"
type textarea "x"
type textarea "Spoke to Jennifer and recall 42575 scheduled with Jennifer for Monday 9/22 at 7…"
type textarea "x"
type textarea "Spoke to Jennifer and recall 42575 scheduled with Jennifer for Monday 9/22 at 7…"
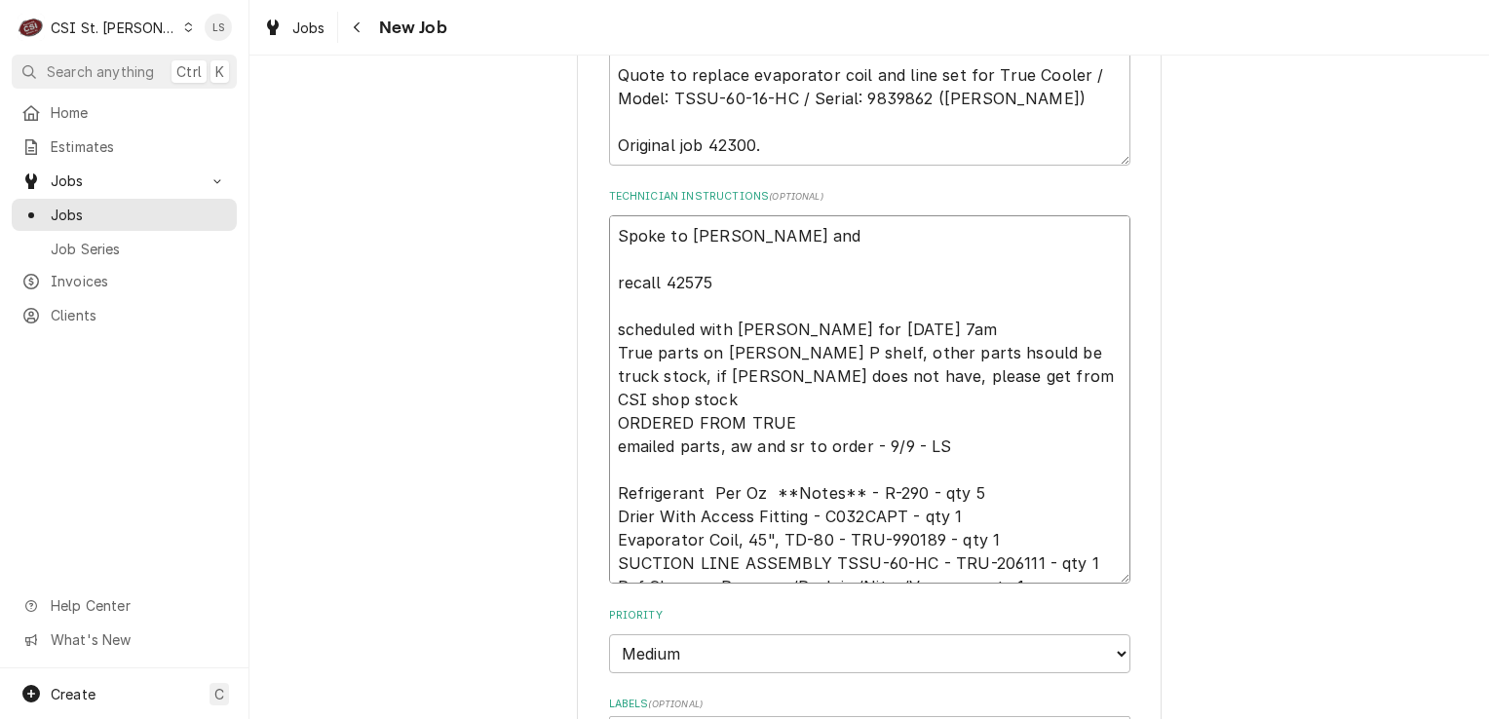
type textarea "x"
type textarea "Spoke to Jennifer and n recall 42575 scheduled with Jennifer for Monday 9/22 at…"
type textarea "x"
type textarea "Spoke to Jennifer and recall 42575 scheduled with Jennifer for Monday 9/22 at 7…"
type textarea "x"
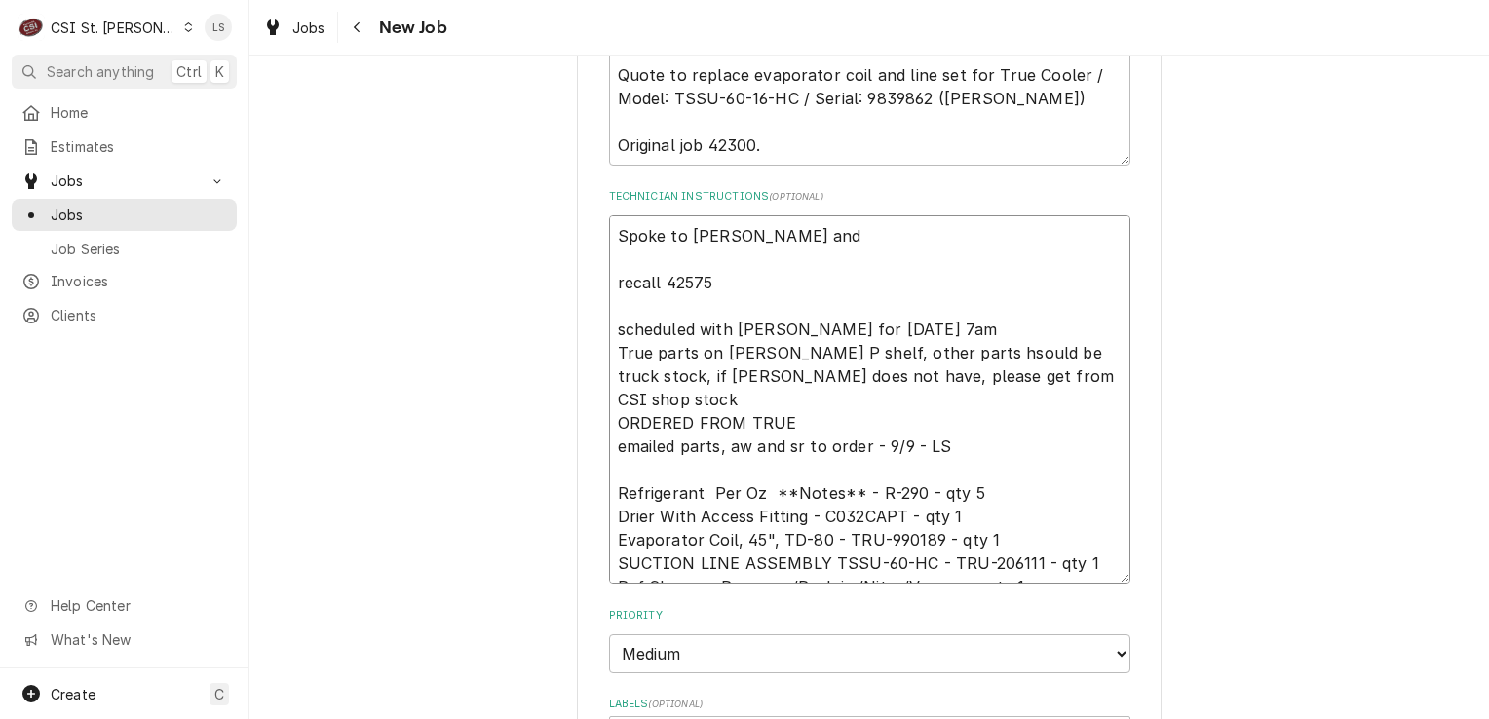
type textarea "Spoke to Jennifer and u recall 42575 scheduled with Jennifer for Monday 9/22 at…"
type textarea "x"
type textarea "Spoke to Jennifer and un recall 42575 scheduled with Jennifer for Monday 9/22 a…"
type textarea "x"
type textarea "Spoke to Jennifer and uni recall 42575 scheduled with Jennifer for Monday 9/22 …"
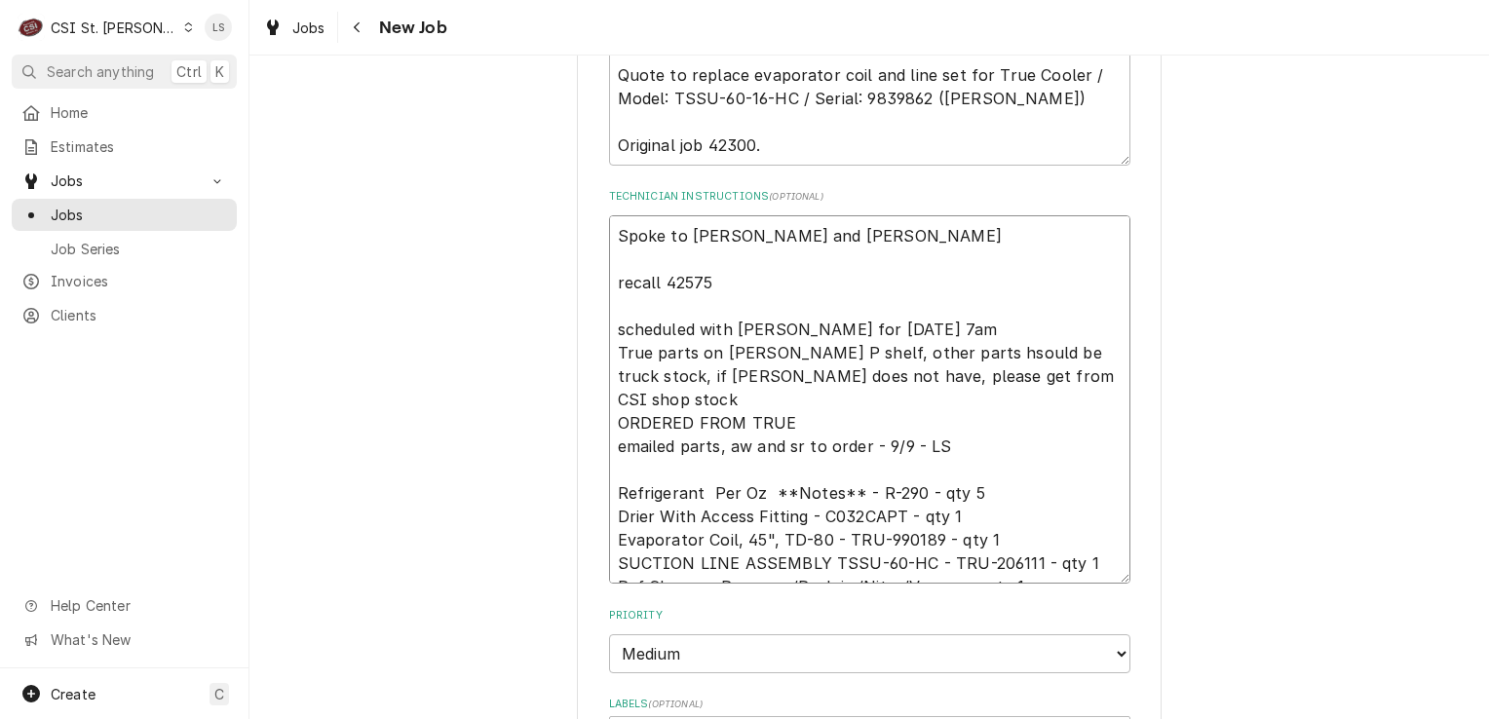
type textarea "x"
type textarea "Spoke to Jennifer and unit recall 42575 scheduled with Jennifer for Monday 9/22…"
type textarea "x"
type textarea "Spoke to Jennifer and unit recall 42575 scheduled with Jennifer for Monday 9/22…"
type textarea "x"
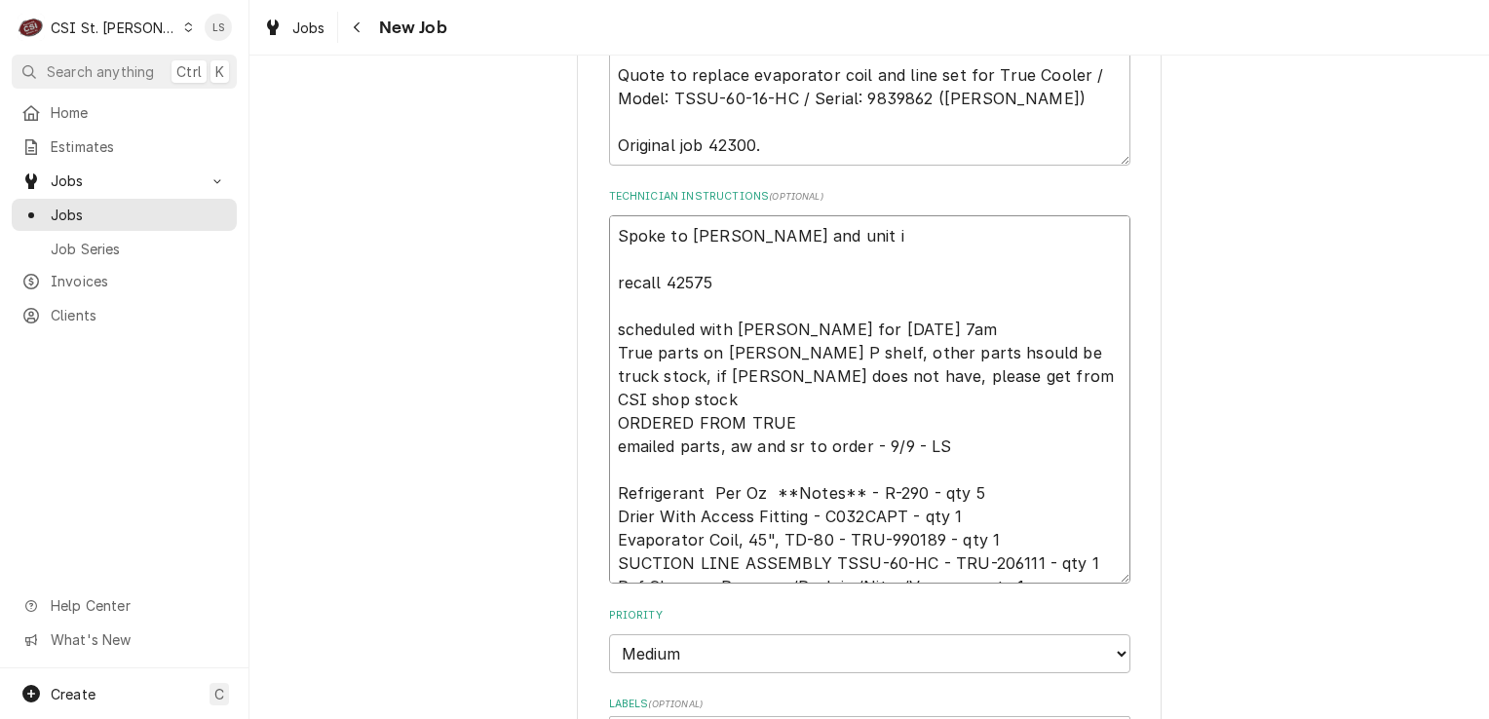
type textarea "Spoke to Jennifer and unit is recall 42575 scheduled with Jennifer for Monday 9…"
type textarea "x"
type textarea "Spoke to Jennifer and unit is recall 42575 scheduled with Jennifer for Monday 9…"
type textarea "x"
type textarea "Spoke to Jennifer and unit is wo recall 42575 scheduled with Jennifer for Monda…"
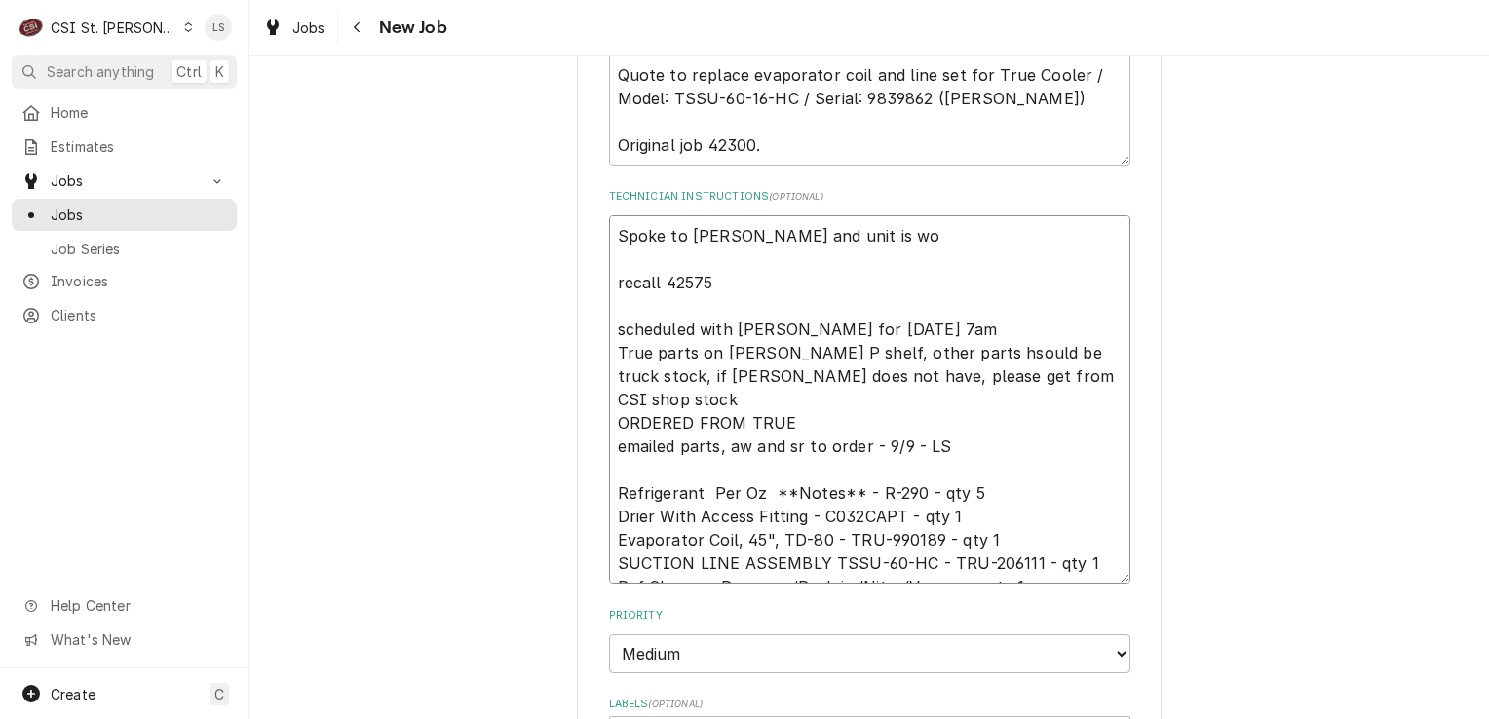
type textarea "x"
type textarea "Spoke to Jennifer and unit is wor recall 42575 scheduled with Jennifer for Mond…"
type textarea "x"
type textarea "Spoke to Jennifer and unit is wori recall 42575 scheduled with Jennifer for Mon…"
type textarea "x"
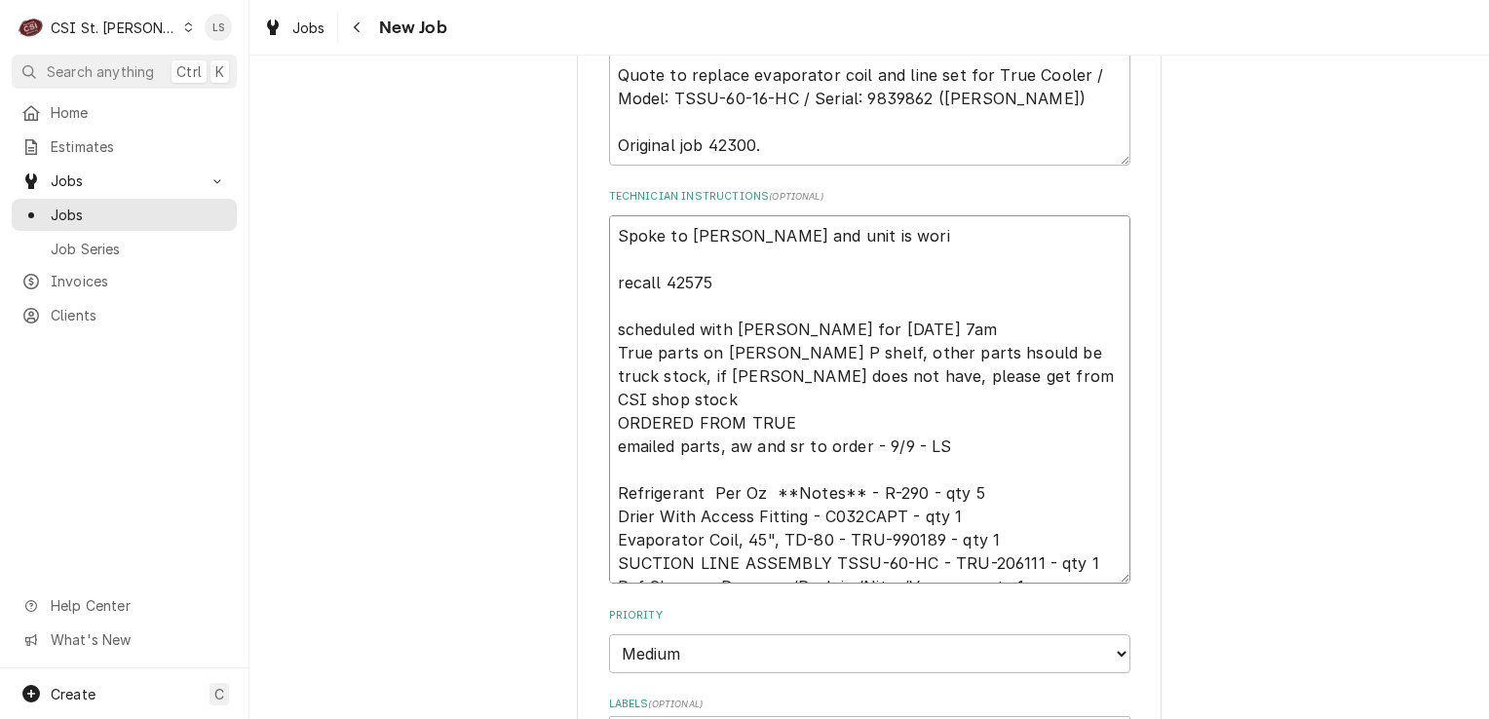
type textarea "Spoke to Jennifer and unit is wor recall 42575 scheduled with Jennifer for Mond…"
type textarea "x"
type textarea "Spoke to Jennifer and unit is work recall 42575 scheduled with Jennifer for Mon…"
type textarea "x"
type textarea "Spoke to Jennifer and unit is worki recall 42575 scheduled with Jennifer for Mo…"
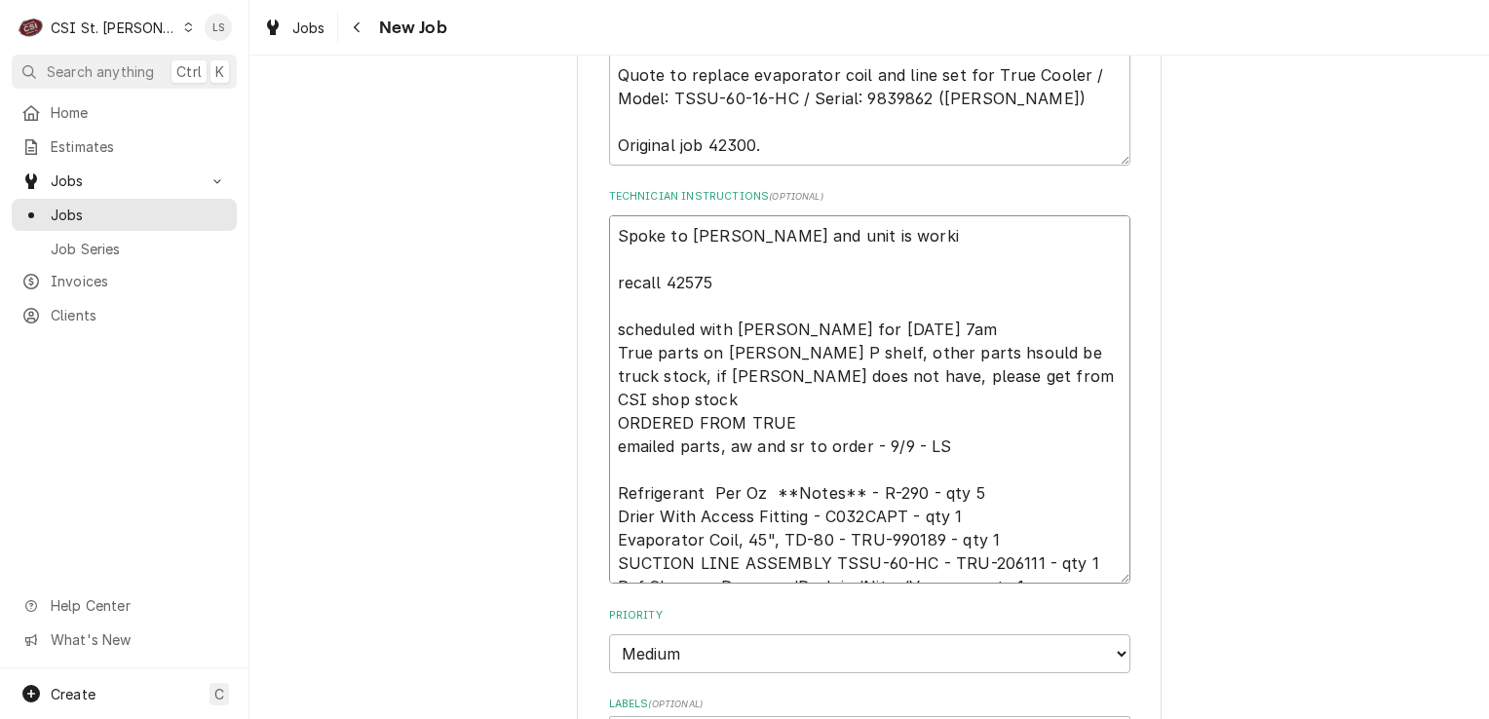
type textarea "x"
type textarea "Spoke to Jennifer and unit is working recall 42575 scheduled with Jennifer for …"
type textarea "x"
type textarea "Spoke to Jennifer and unit is working, recall 42575 scheduled with Jennifer for…"
type textarea "x"
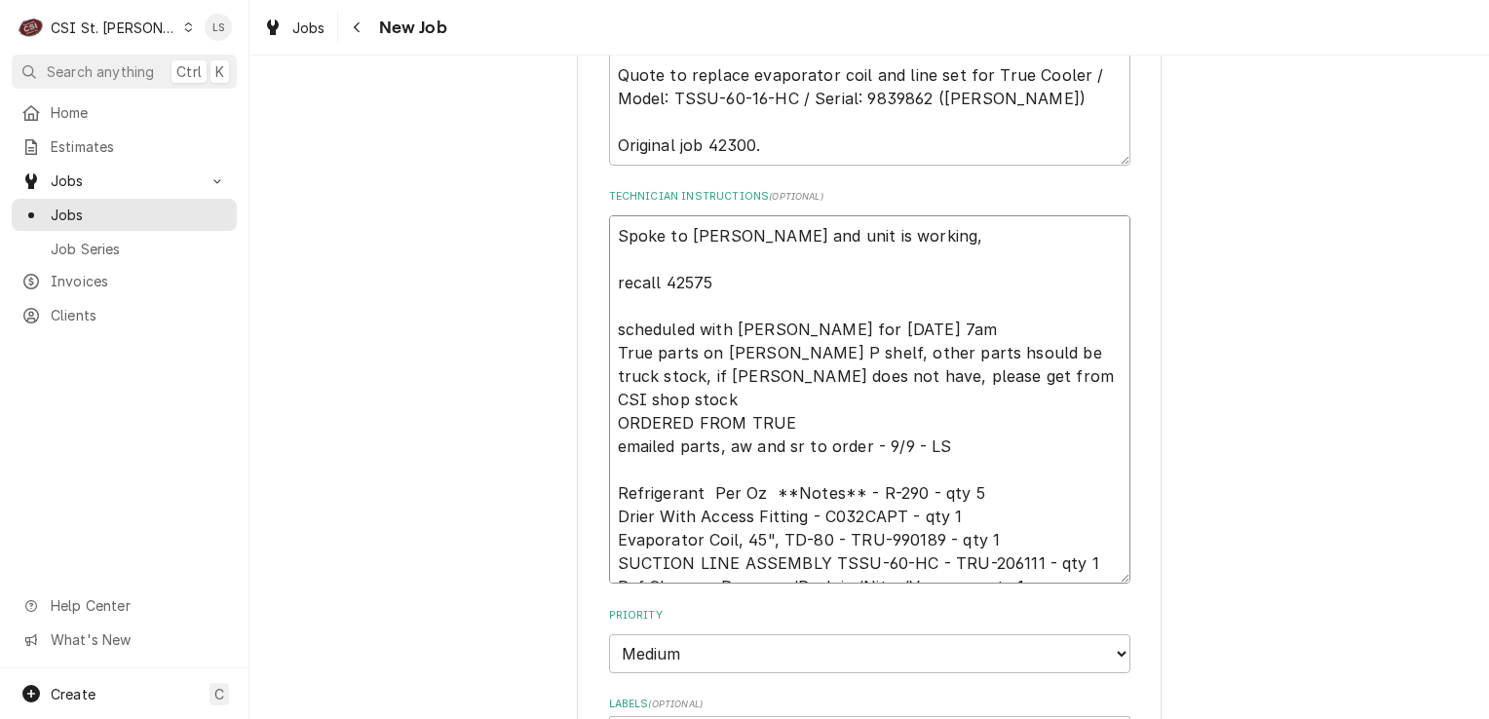
type textarea "Spoke to Jennifer and unit is working, recall 42575 scheduled with Jennifer for…"
type textarea "x"
type textarea "Spoke to Jennifer and unit is working, c recall 42575 scheduled with Jennifer f…"
type textarea "x"
type textarea "Spoke to Jennifer and unit is working, can recall 42575 scheduled with Jennifer…"
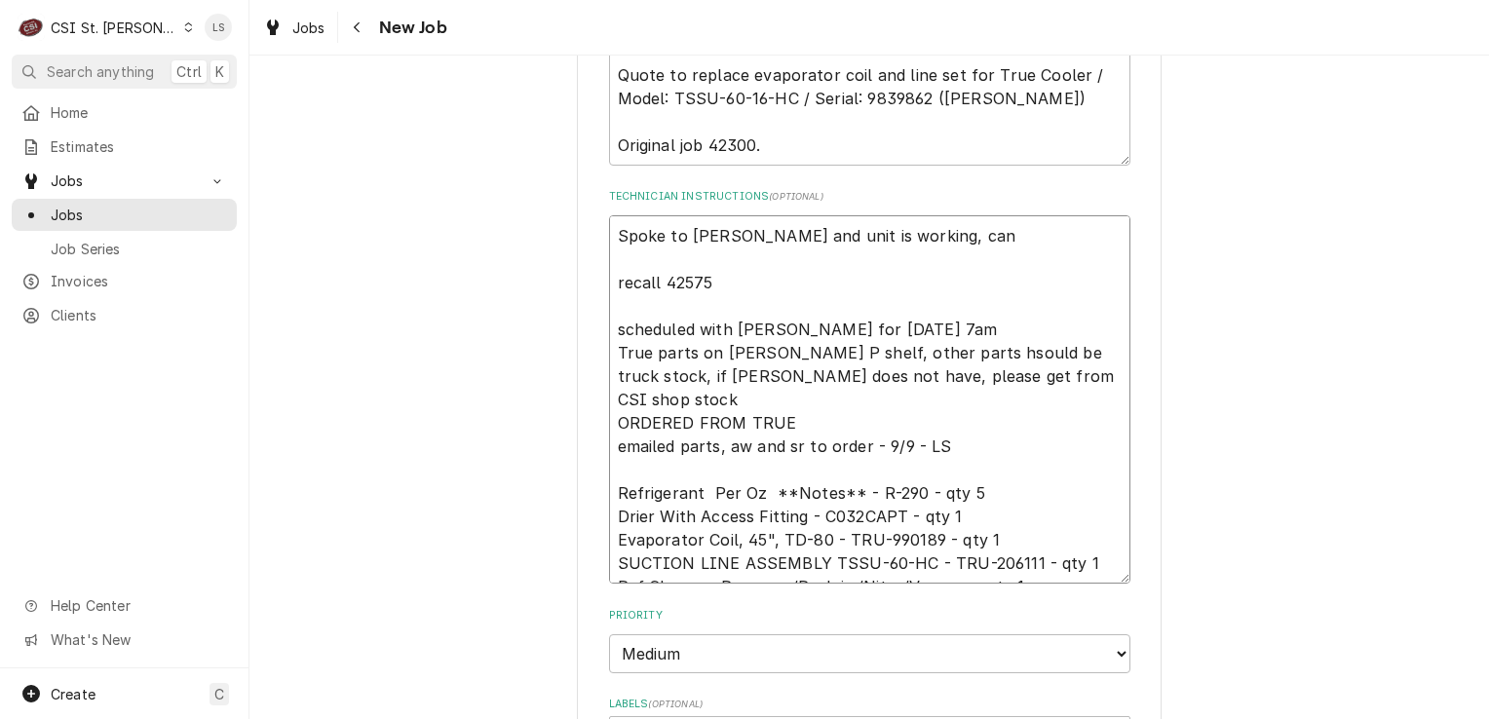
type textarea "x"
type textarea "Spoke to Jennifer and unit is working, canc recall 42575 scheduled with Jennife…"
type textarea "x"
type textarea "Spoke to Jennifer and unit is working, cancel recall 42575 scheduled with Jenni…"
type textarea "x"
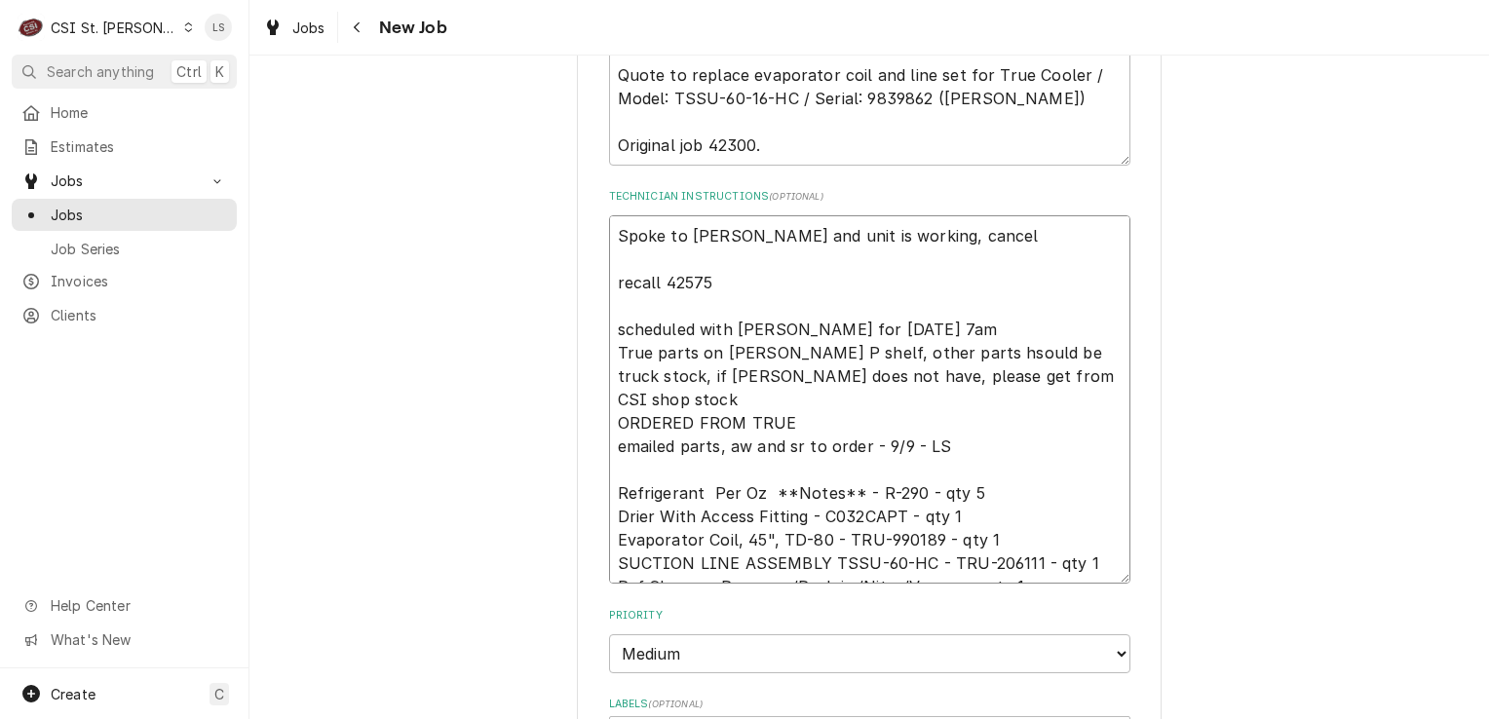
type textarea "Spoke to Jennifer and unit is working, cancele recall 42575 scheduled with Jenn…"
type textarea "x"
type textarea "Spoke to Jennifer and unit is working, canceled recall 42575 scheduled with Jen…"
type textarea "x"
type textarea "Spoke to Jennifer and unit is working, canceled recall 42575 scheduled with Jen…"
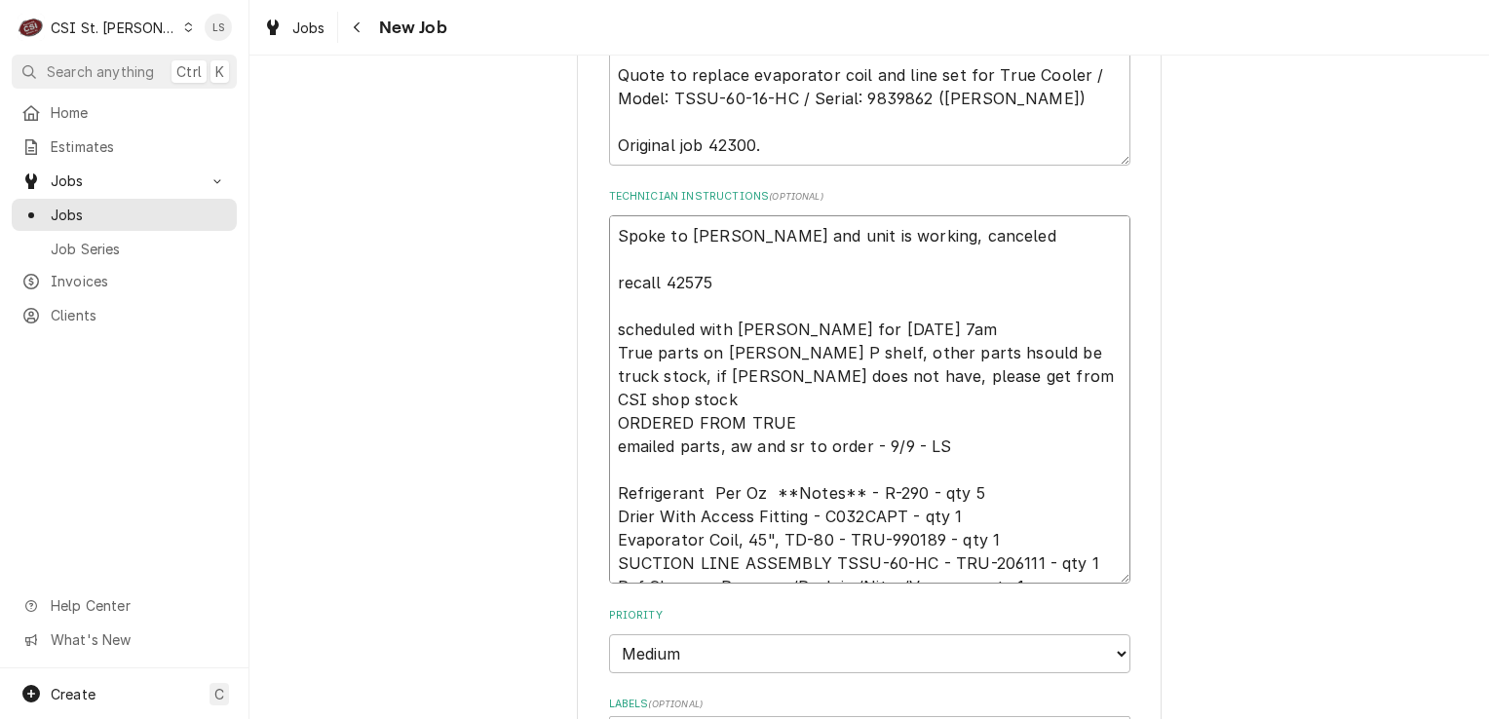
type textarea "x"
type textarea "Spoke to Jennifer and unit is working, canceled f recall 42575 scheduled with J…"
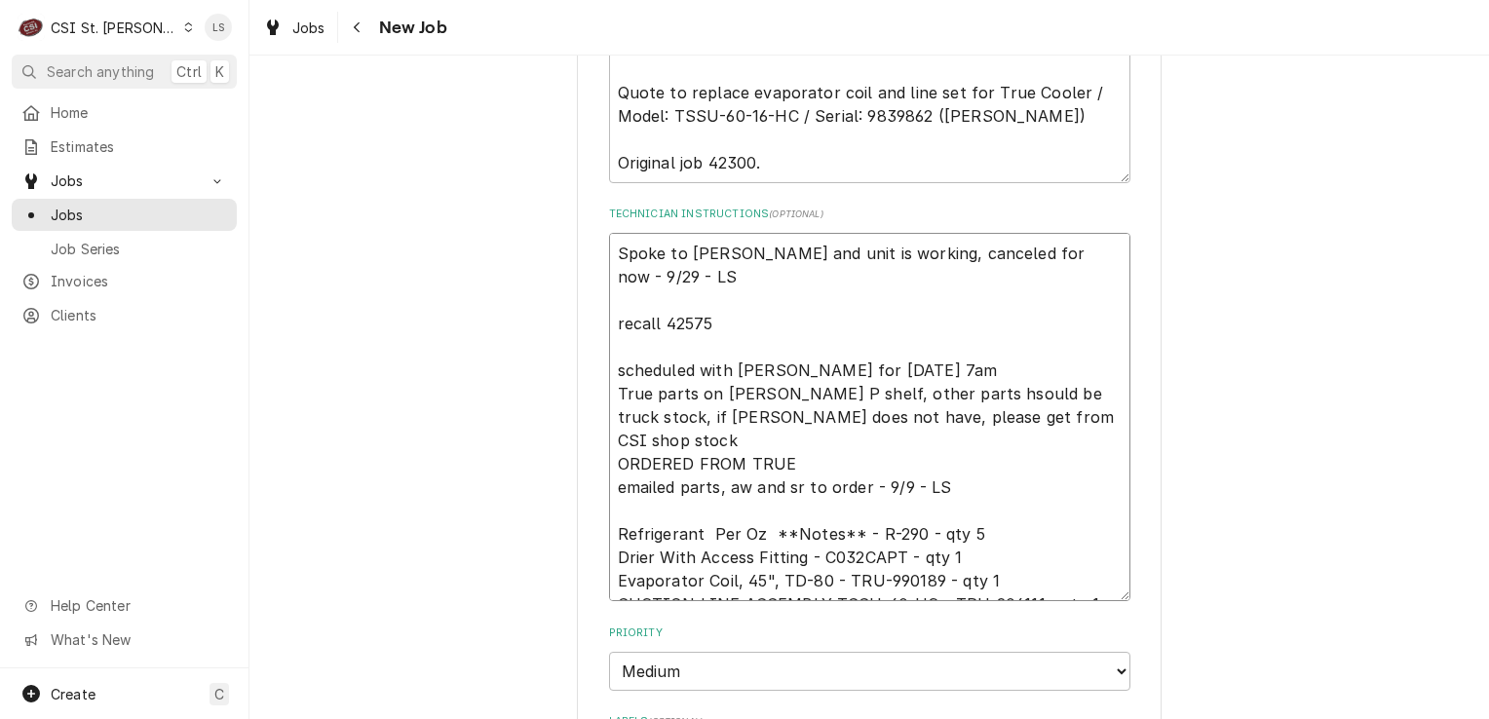
scroll to position [753, 0]
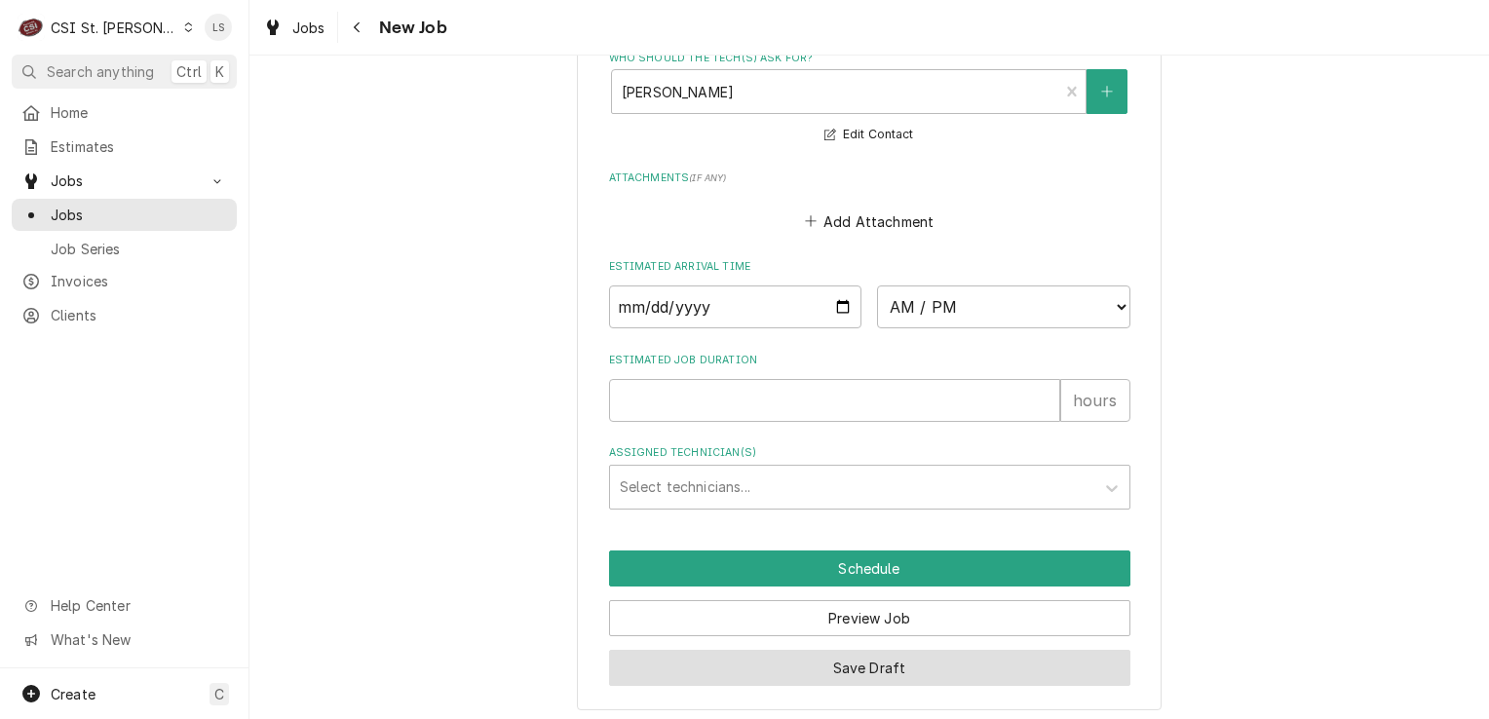
click at [818, 662] on button "Save Draft" at bounding box center [869, 668] width 521 height 36
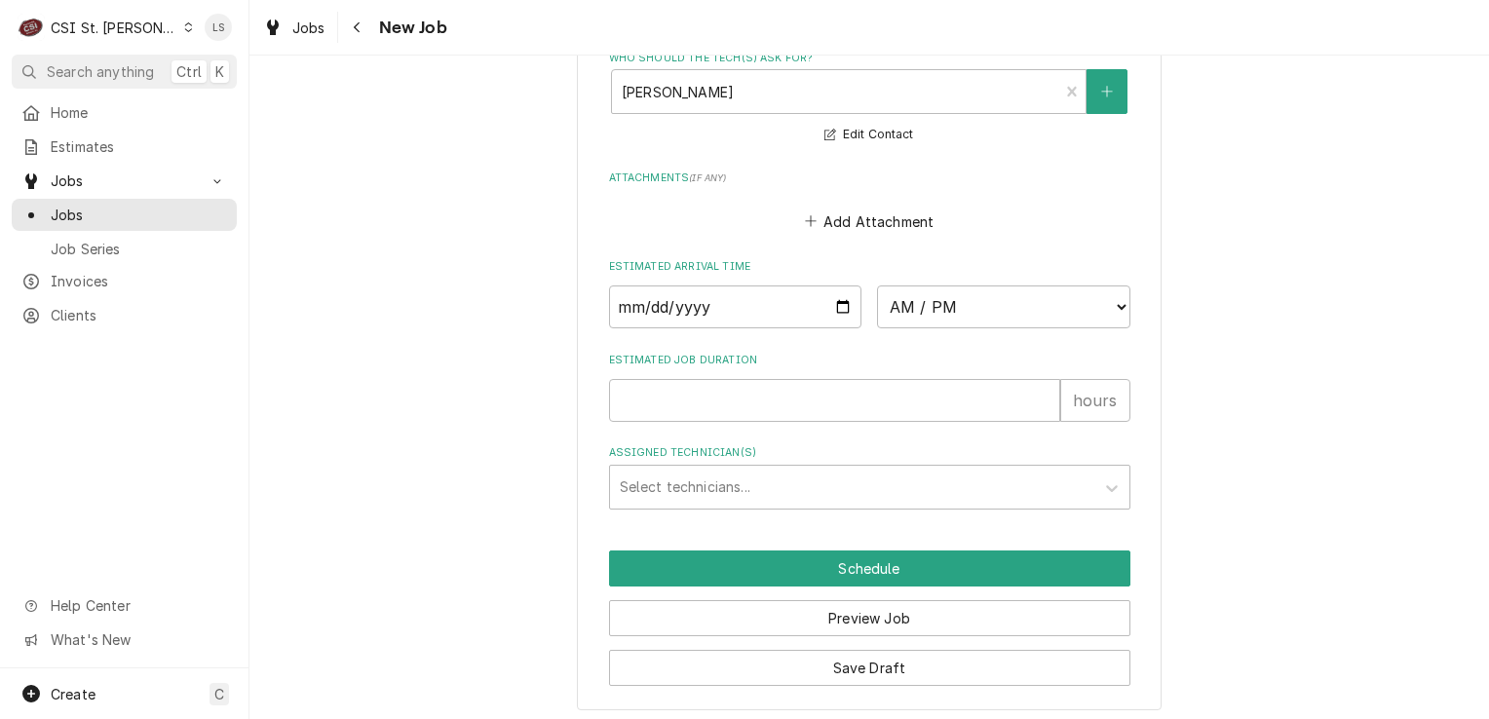
scroll to position [1662, 0]
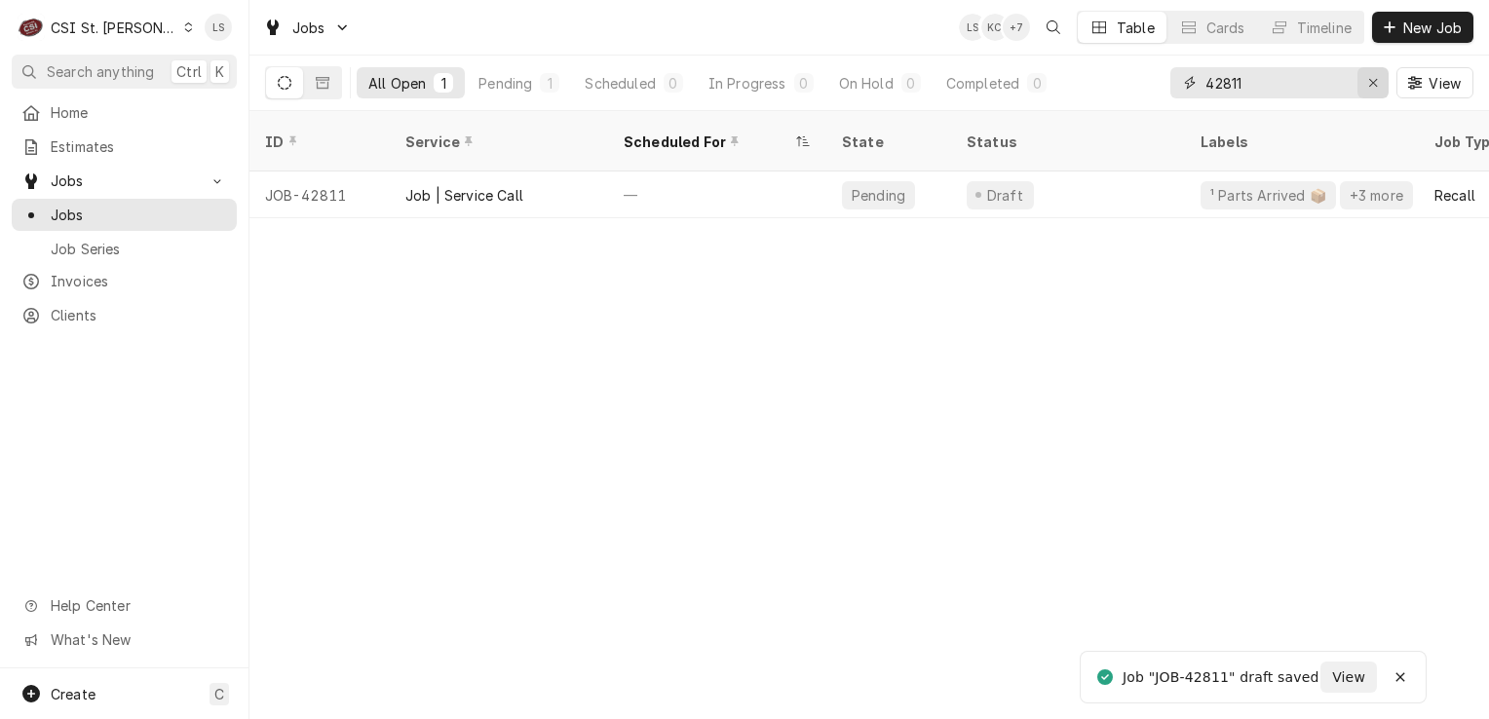
click at [1358, 88] on button "Erase input" at bounding box center [1373, 82] width 31 height 31
type input "f"
type input "42811"
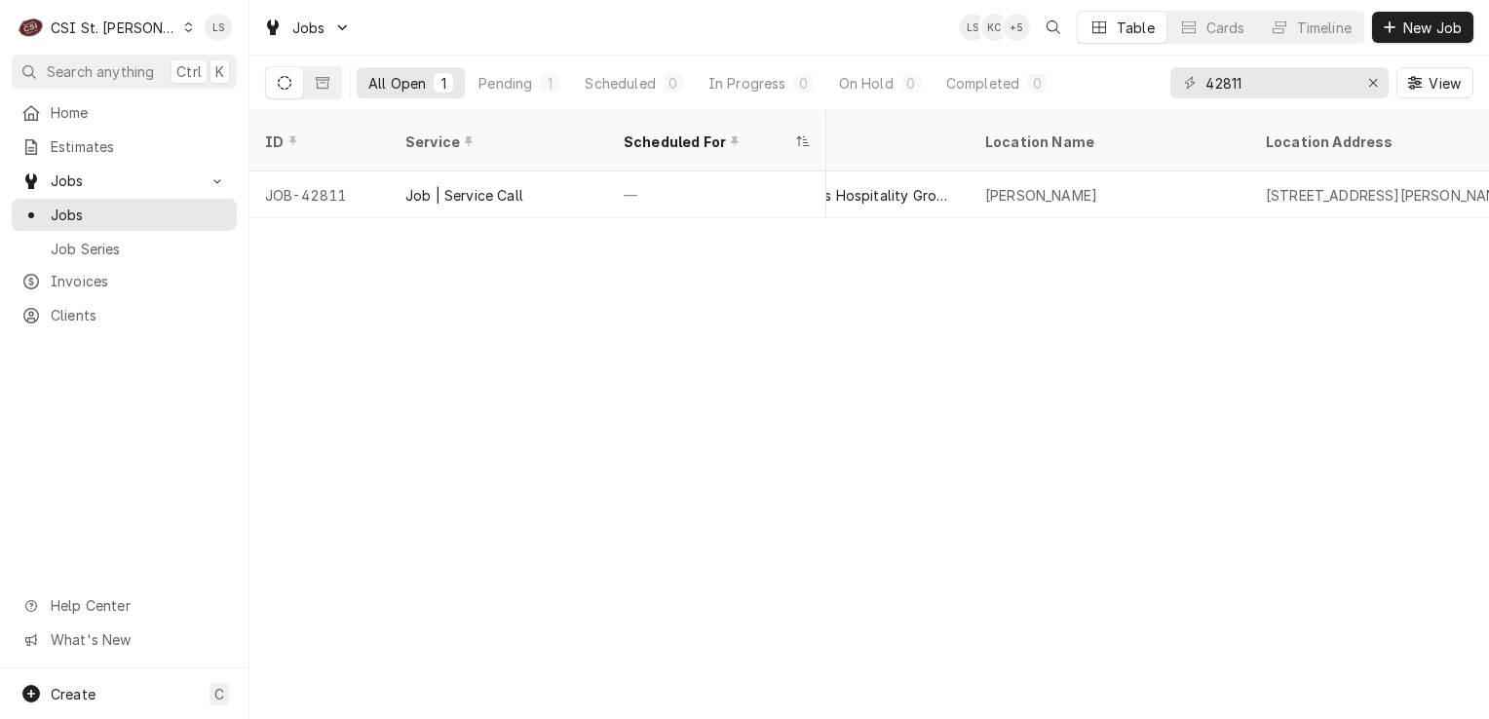
scroll to position [0, 1138]
click at [1377, 91] on div "Erase input" at bounding box center [1372, 82] width 19 height 19
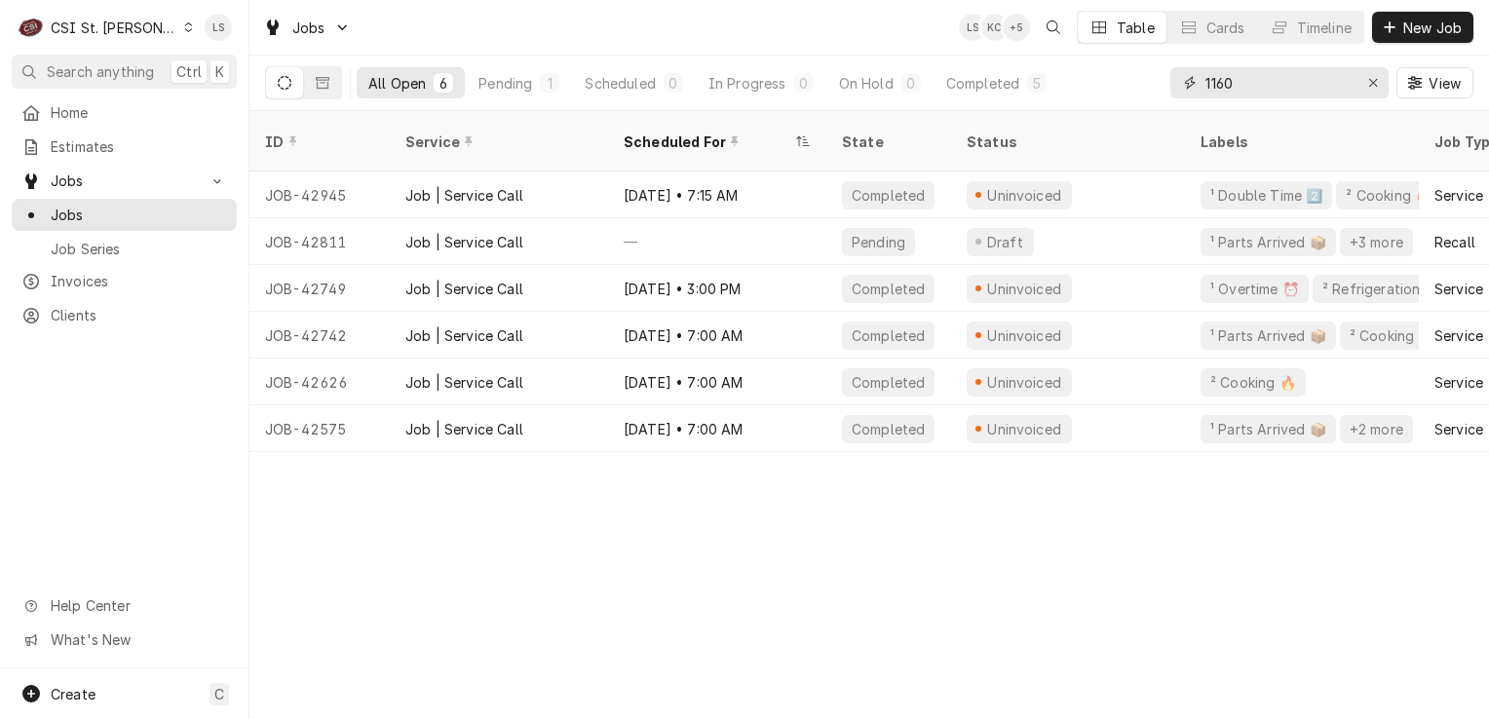
type input "1160"
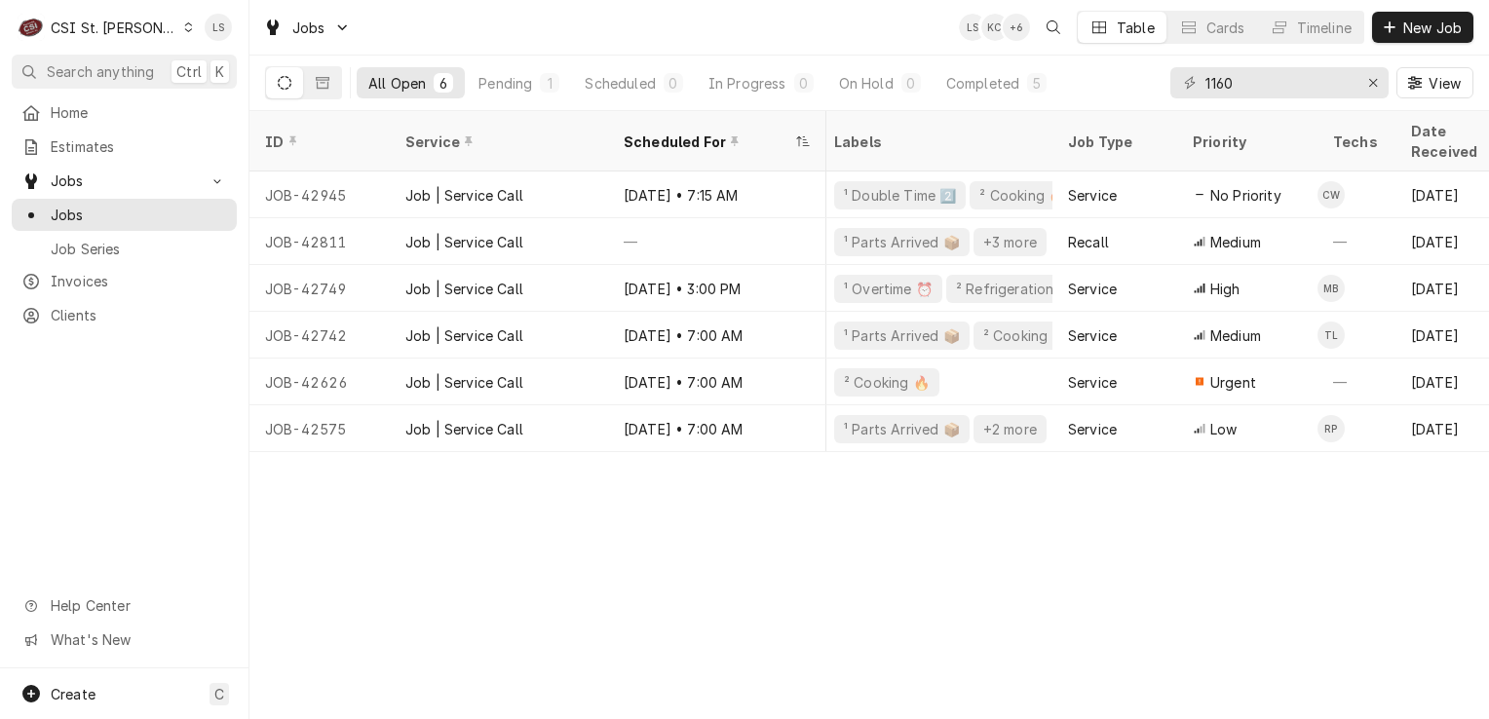
scroll to position [0, 294]
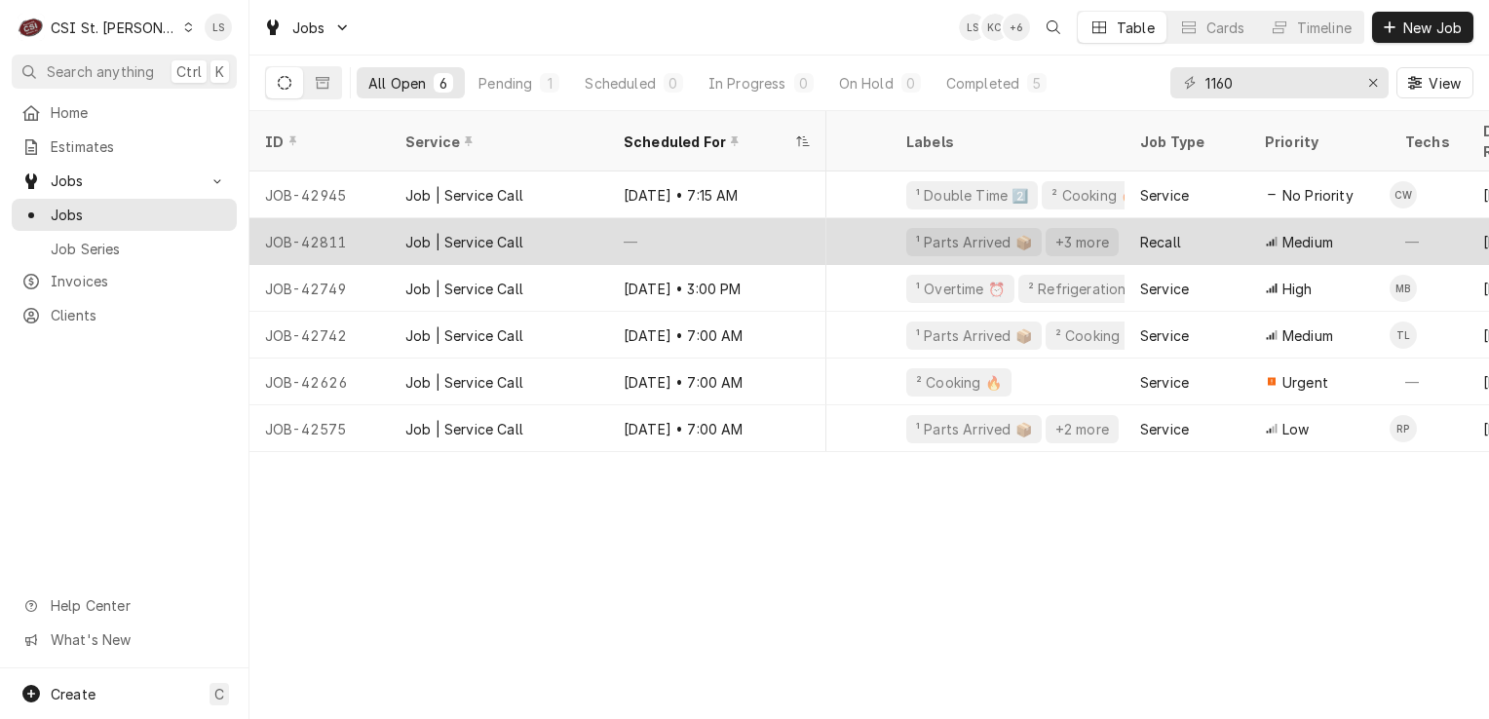
click at [561, 221] on div "Job | Service Call" at bounding box center [499, 241] width 218 height 47
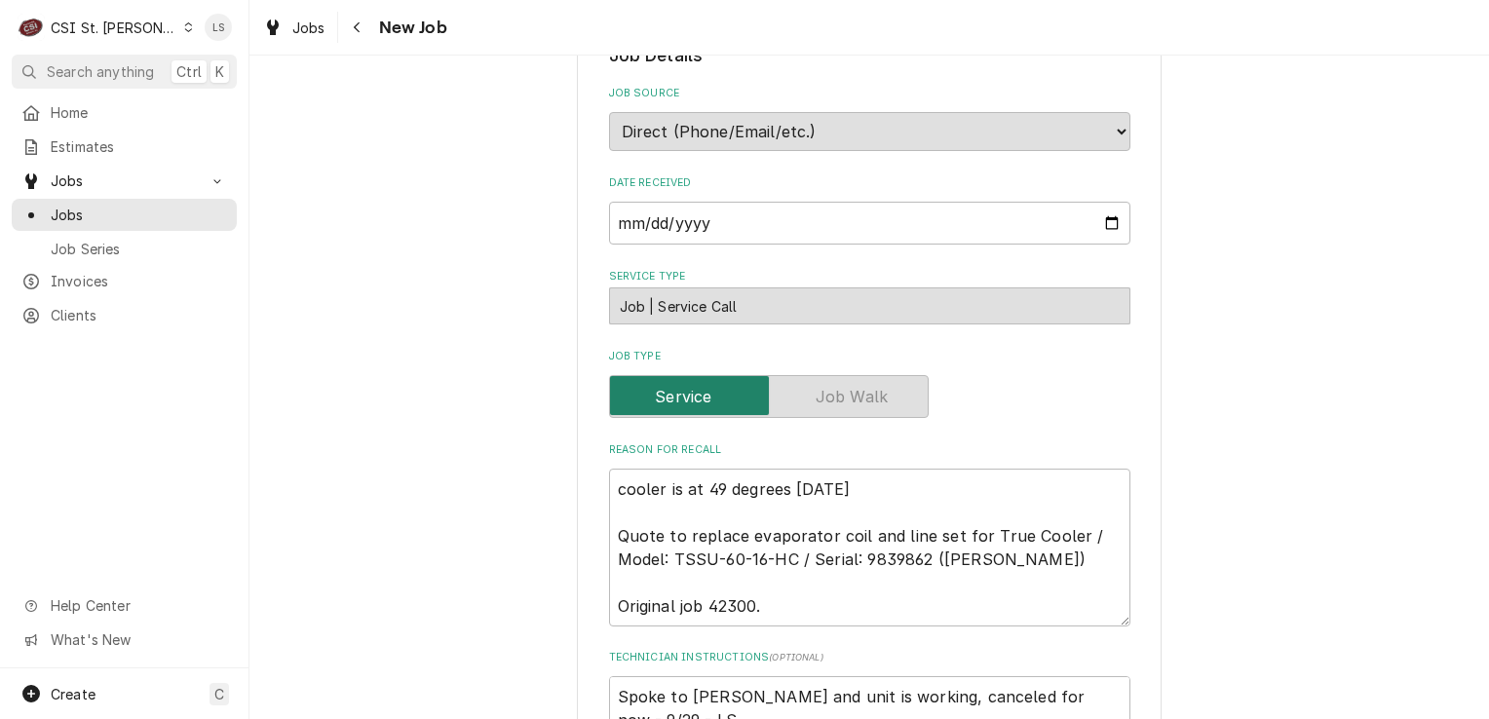
type textarea "x"
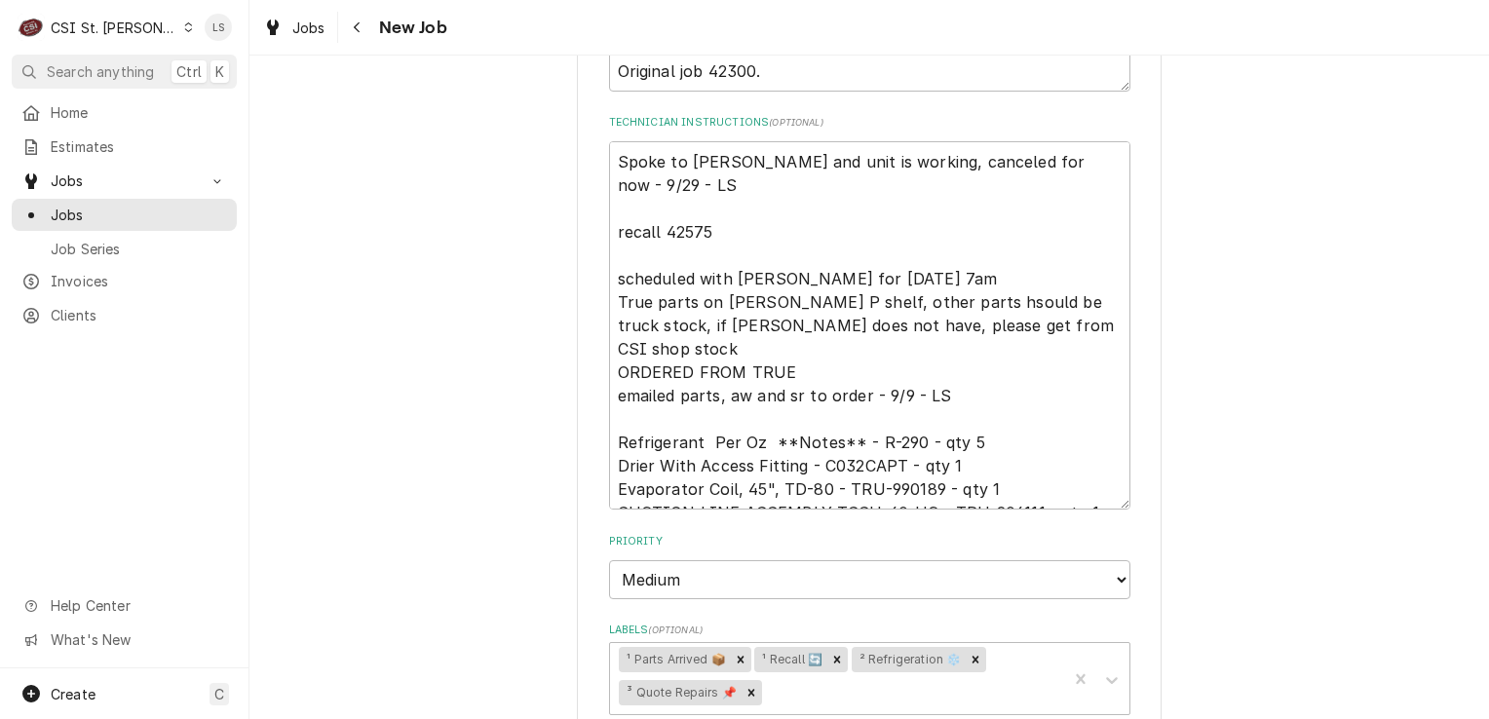
scroll to position [780, 0]
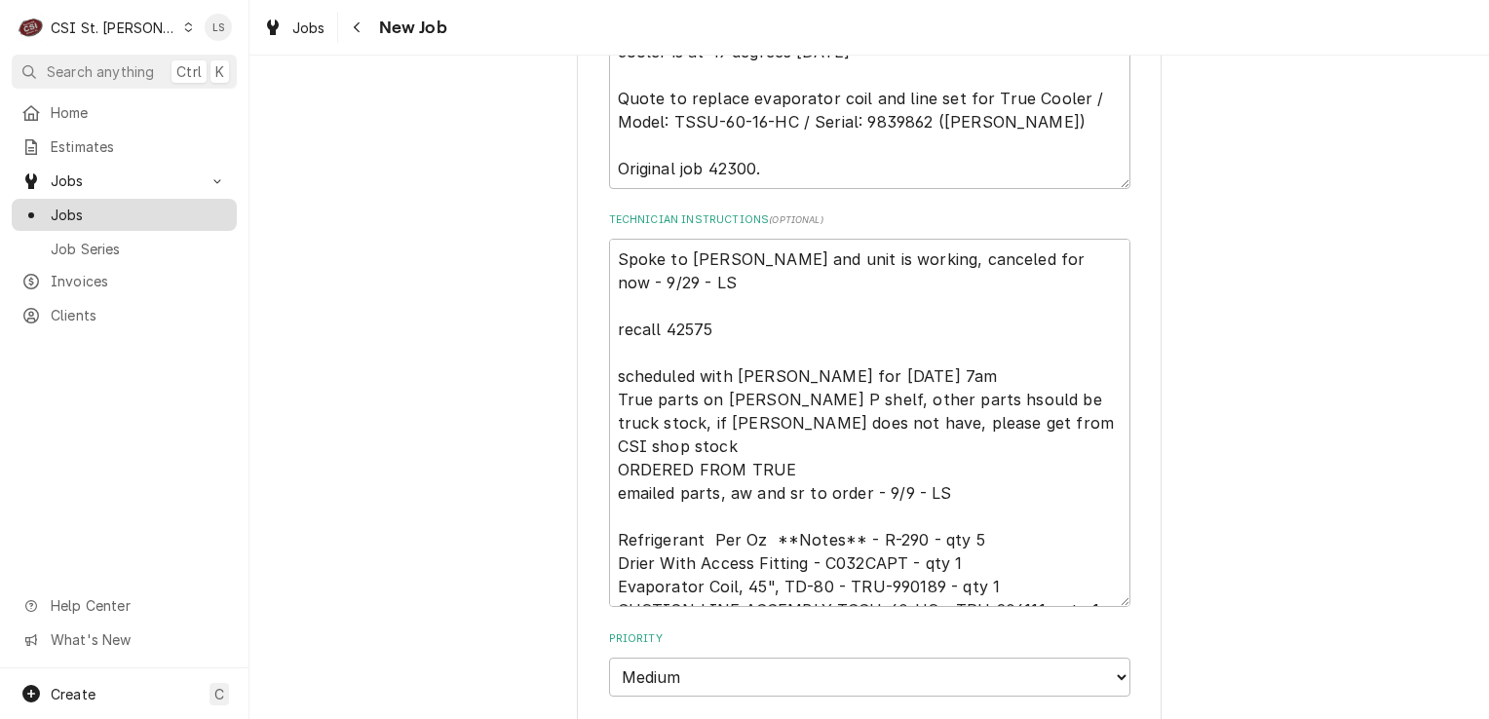
click at [83, 209] on span "Jobs" at bounding box center [139, 215] width 176 height 20
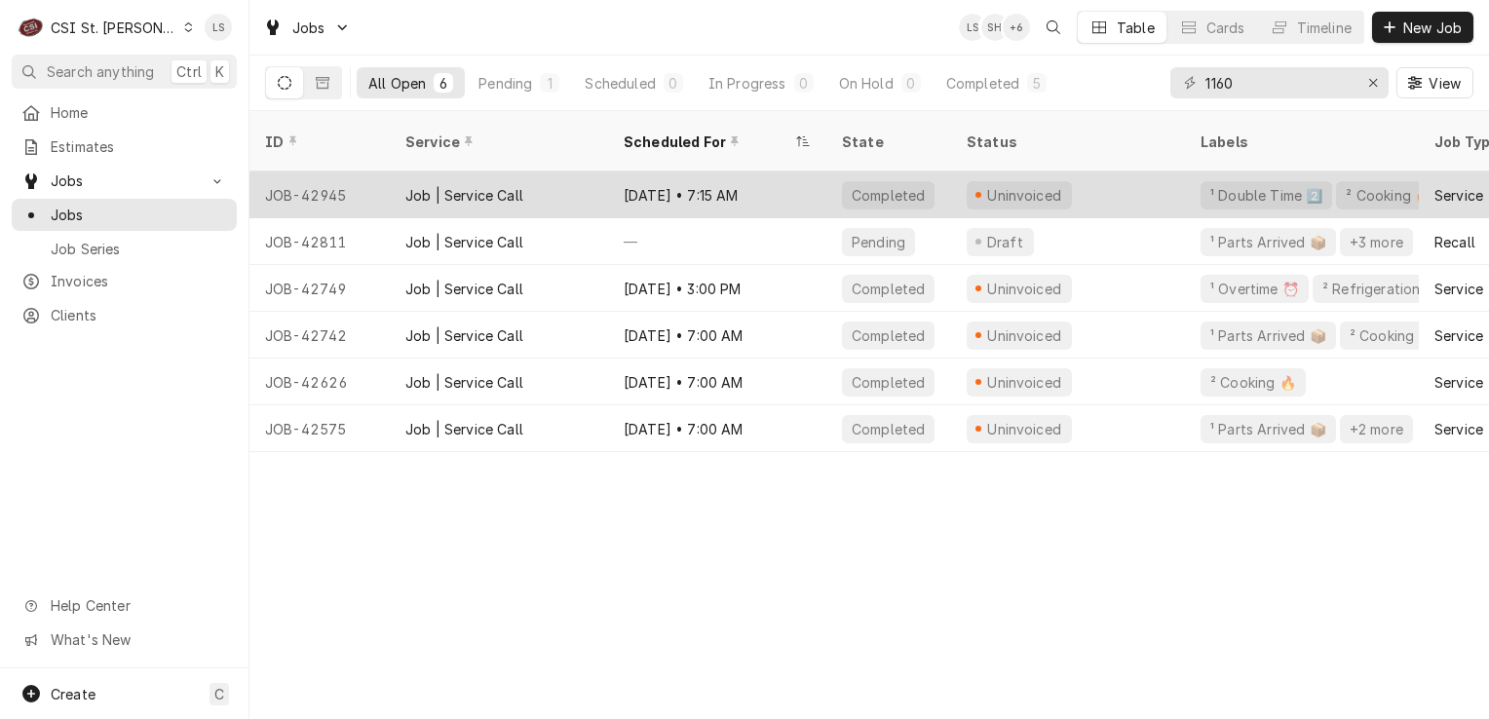
click at [336, 182] on div "JOB-42945" at bounding box center [319, 195] width 140 height 47
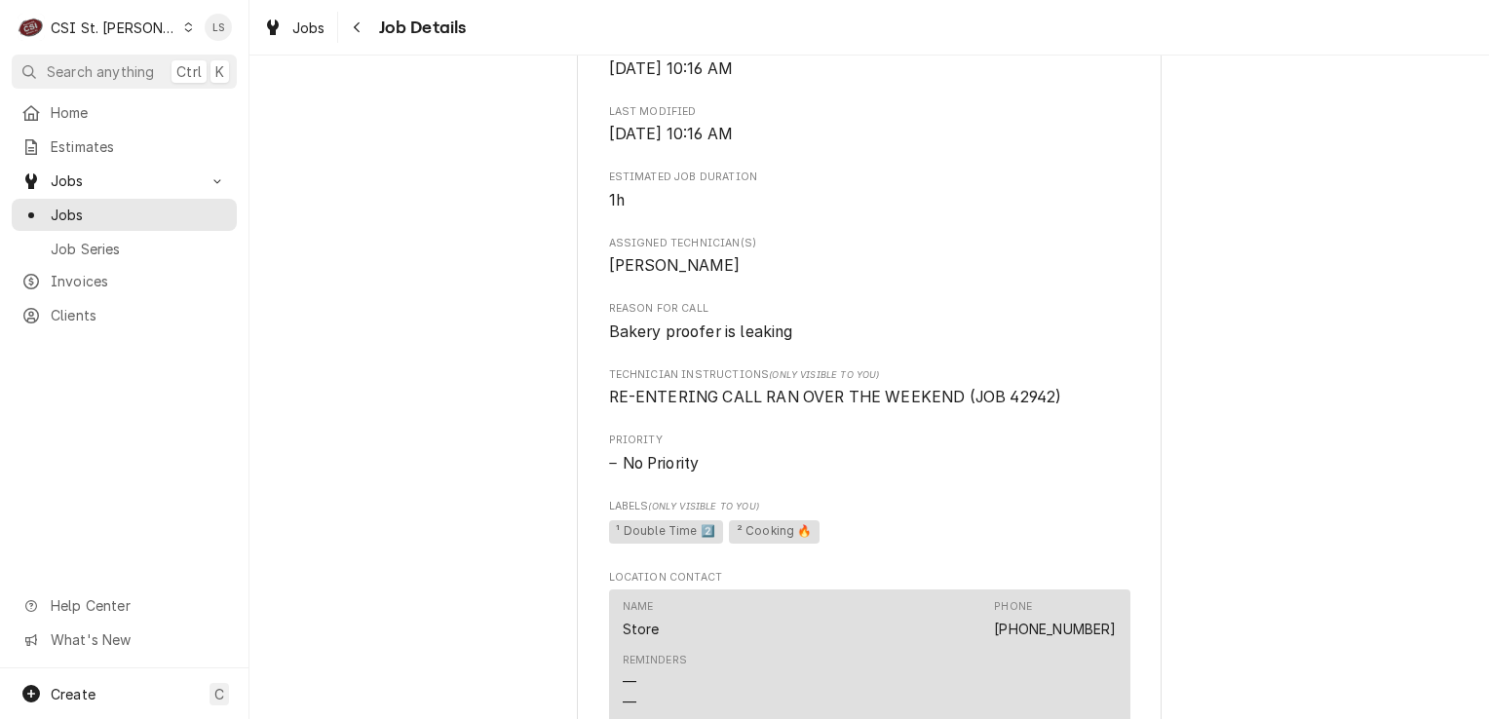
scroll to position [1169, 0]
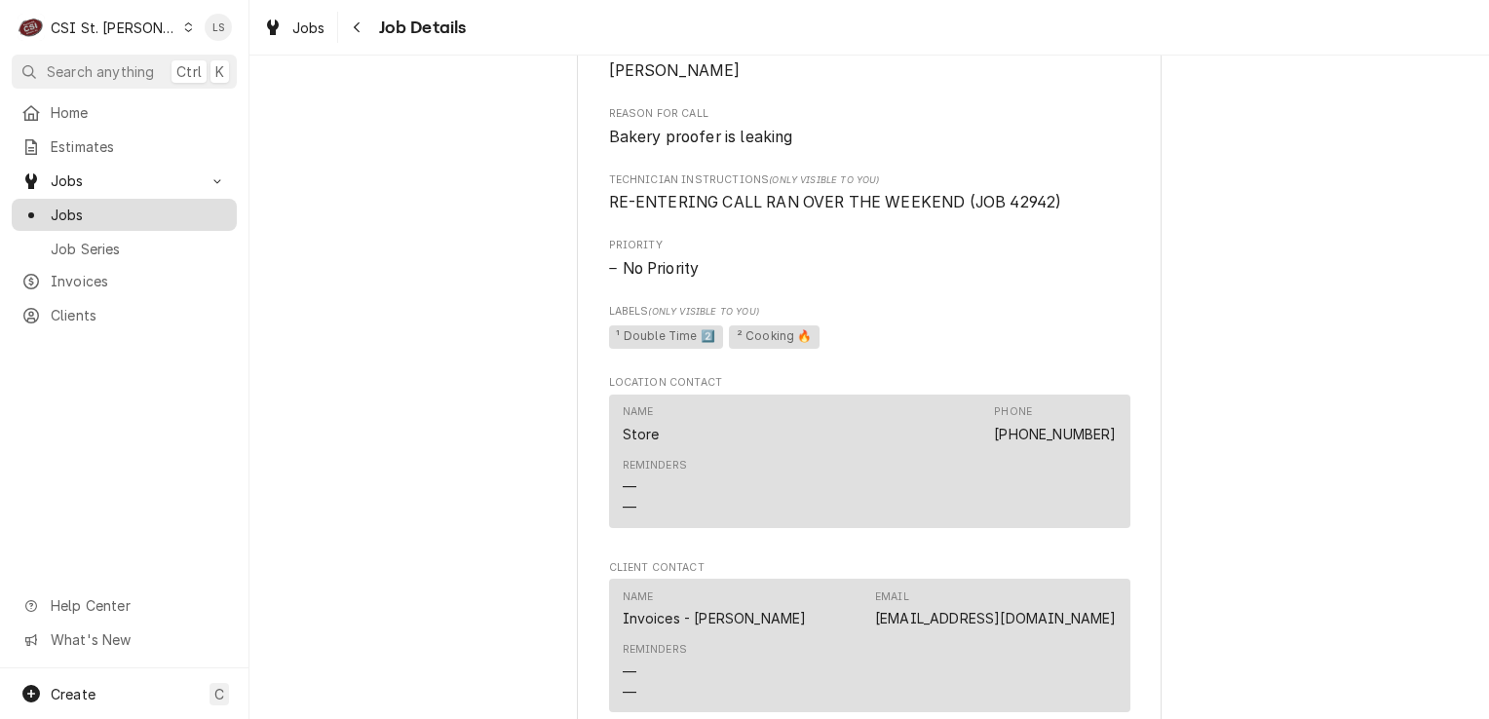
click at [90, 212] on span "Jobs" at bounding box center [139, 215] width 176 height 20
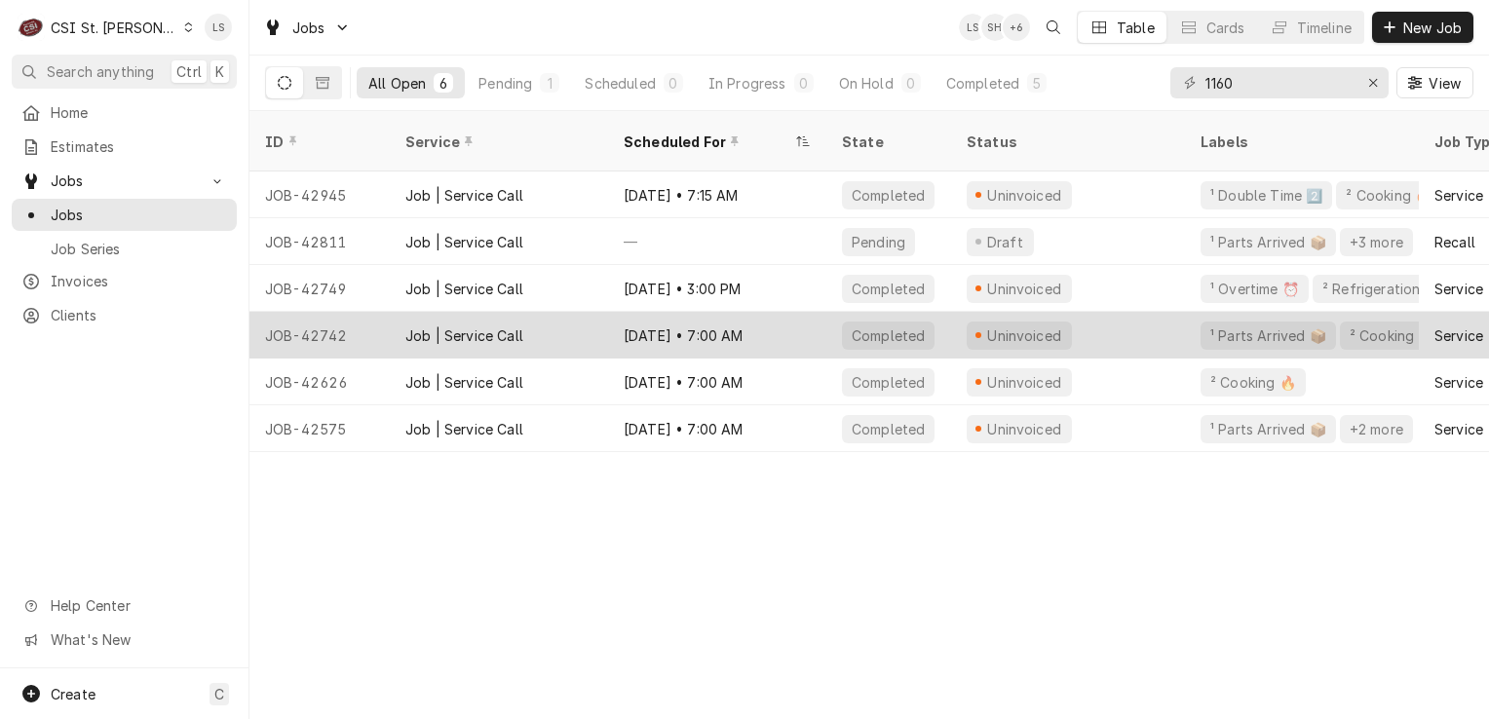
click at [448, 325] on div "Job | Service Call" at bounding box center [464, 335] width 118 height 20
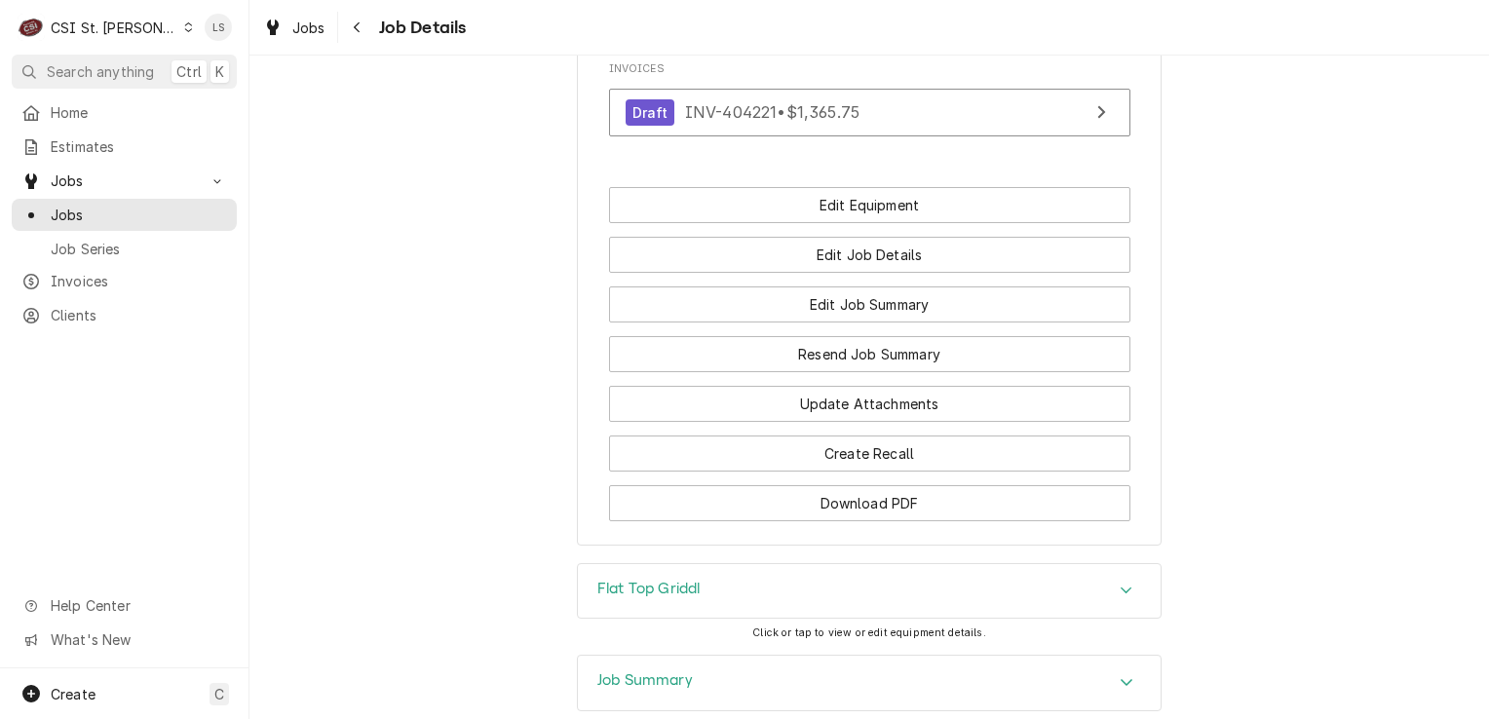
scroll to position [2175, 0]
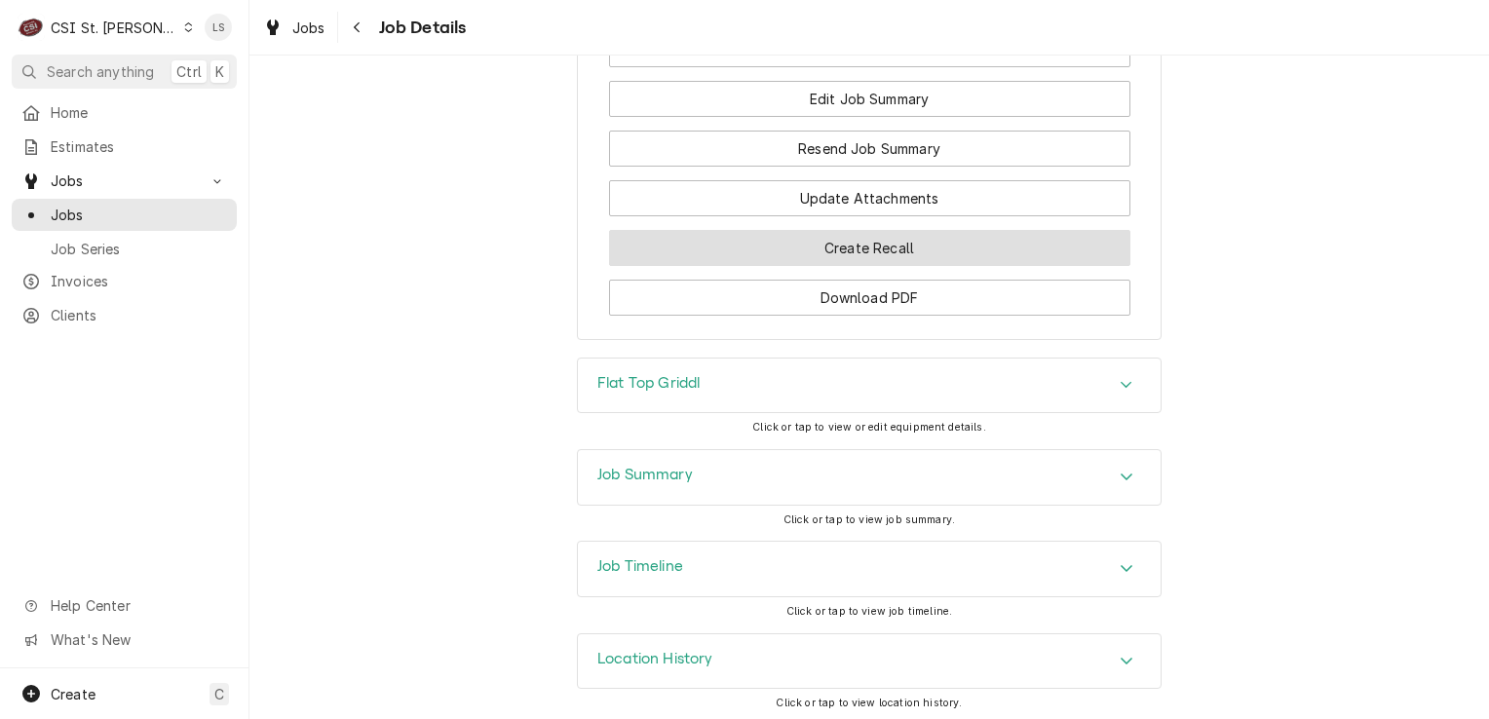
click at [792, 241] on button "Create Recall" at bounding box center [869, 248] width 521 height 36
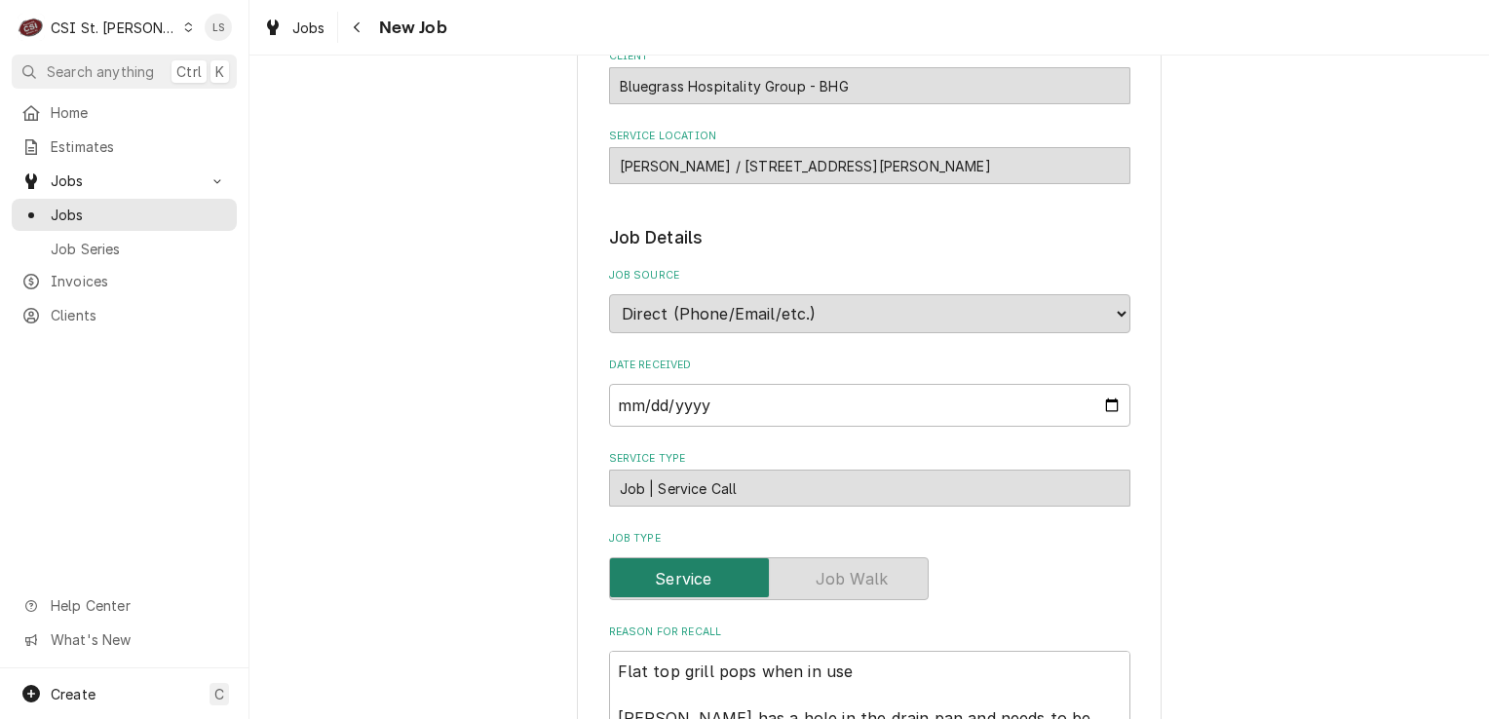
scroll to position [390, 0]
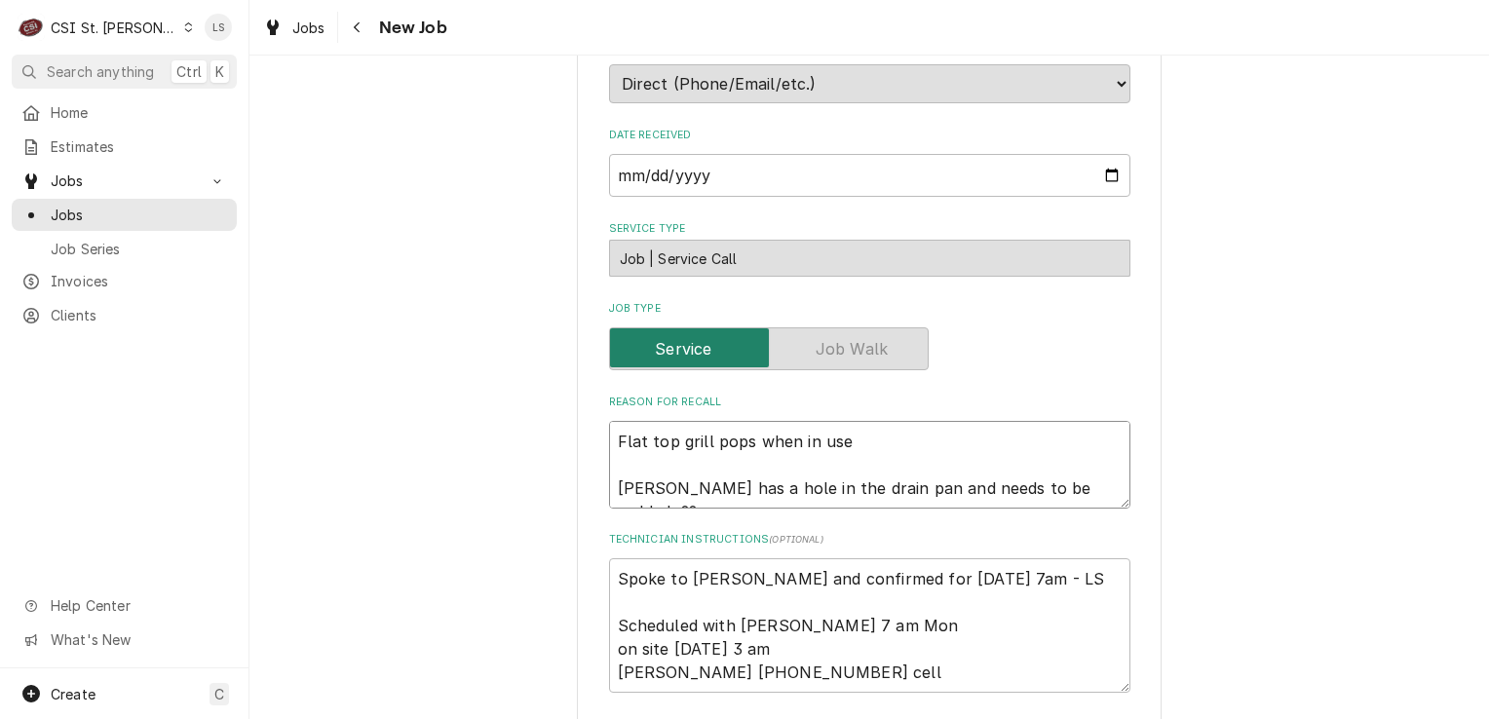
click at [609, 434] on textarea "Flat top grill pops when in use [PERSON_NAME] has a hole in the drain pan and n…" at bounding box center [869, 465] width 521 height 88
type textarea "x"
type textarea "Flat top grill pops when in use [PERSON_NAME] has a hole in the drain pan and n…"
type textarea "x"
type textarea "Flat top grill pops when in use [PERSON_NAME] has a hole in the drain pan and n…"
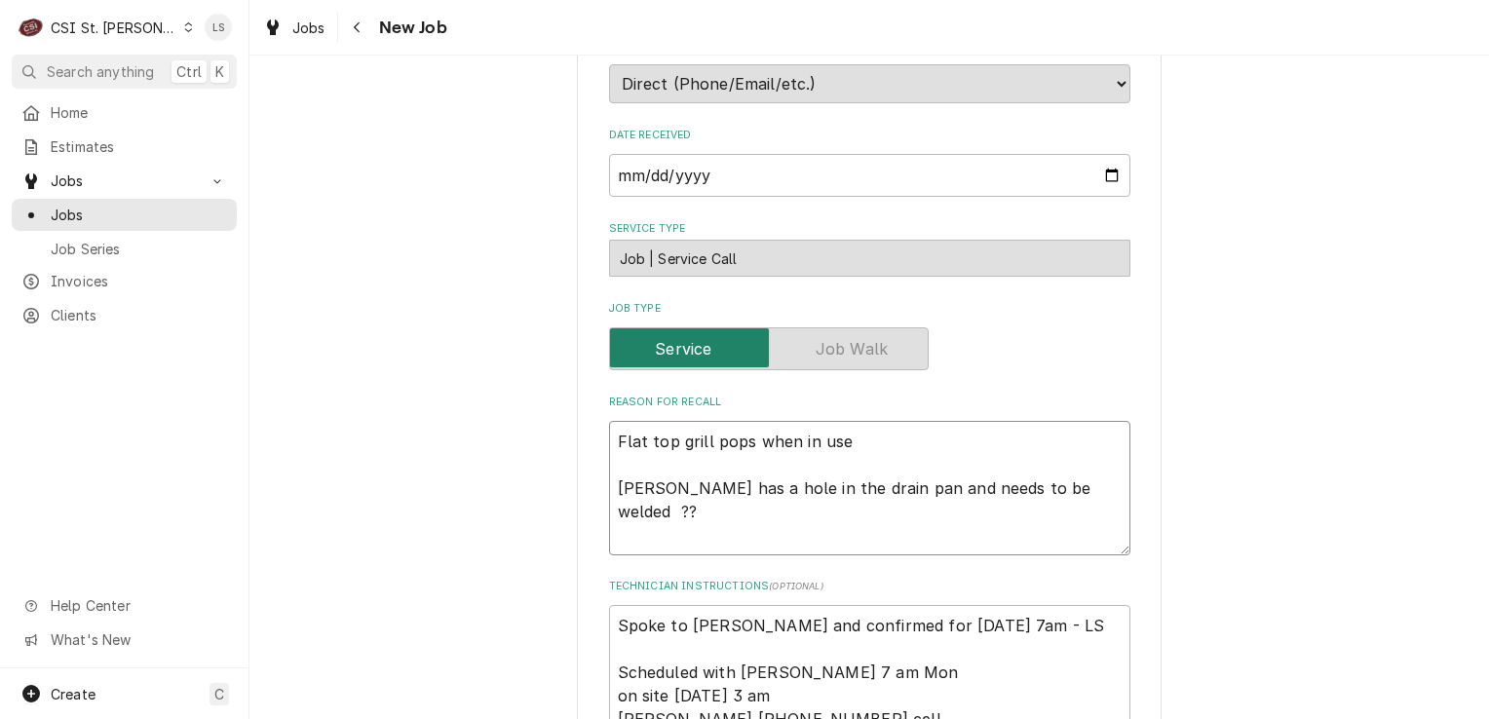
click at [609, 434] on textarea "Flat top grill pops when in use [PERSON_NAME] has a hole in the drain pan and n…" at bounding box center [869, 488] width 521 height 134
type textarea "x"
type textarea "F Flat top grill pops when in use [PERSON_NAME] has a hole in the drain pan and…"
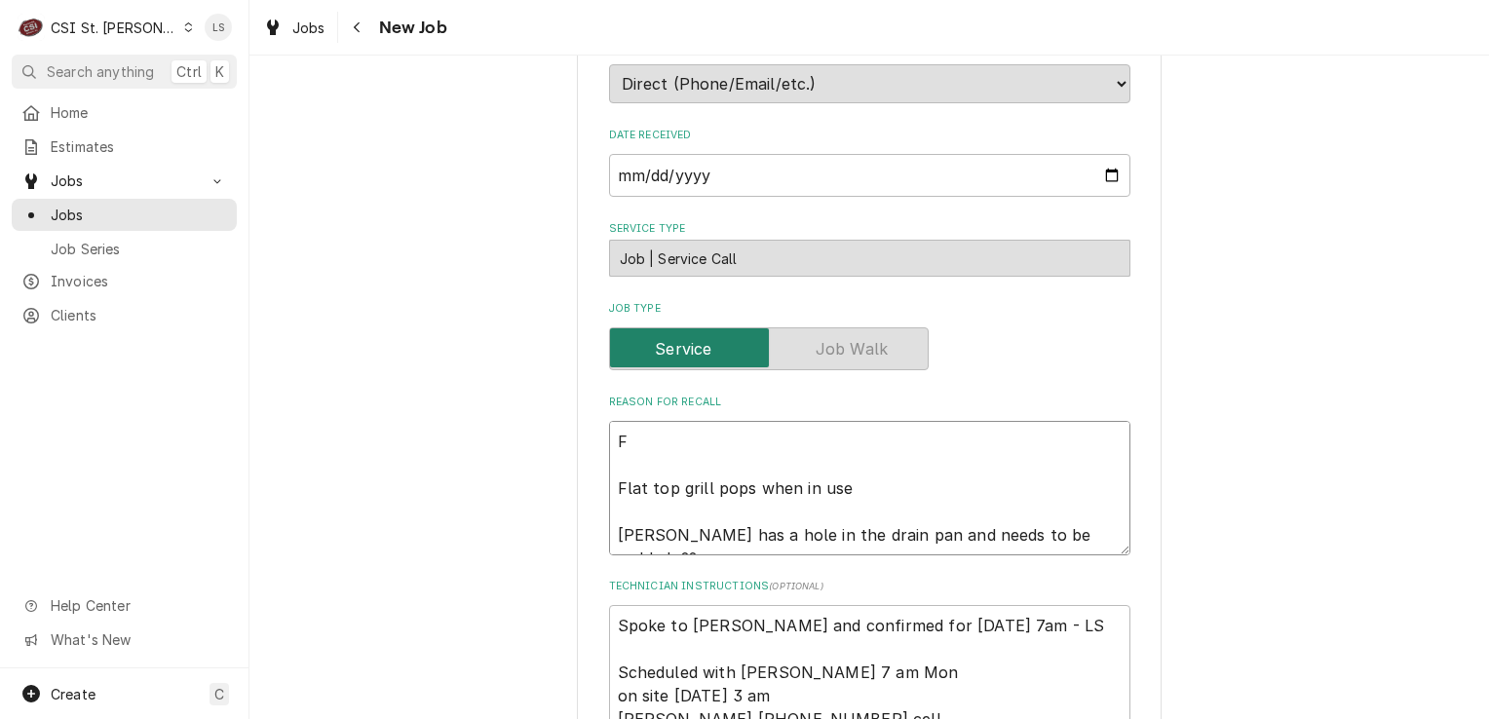
type textarea "x"
type textarea "Fl Flat top grill pops when in use [PERSON_NAME] has a hole in the drain pan an…"
type textarea "x"
type textarea "Flt Flat top grill pops when in use [PERSON_NAME] has a hole in the drain pan a…"
type textarea "x"
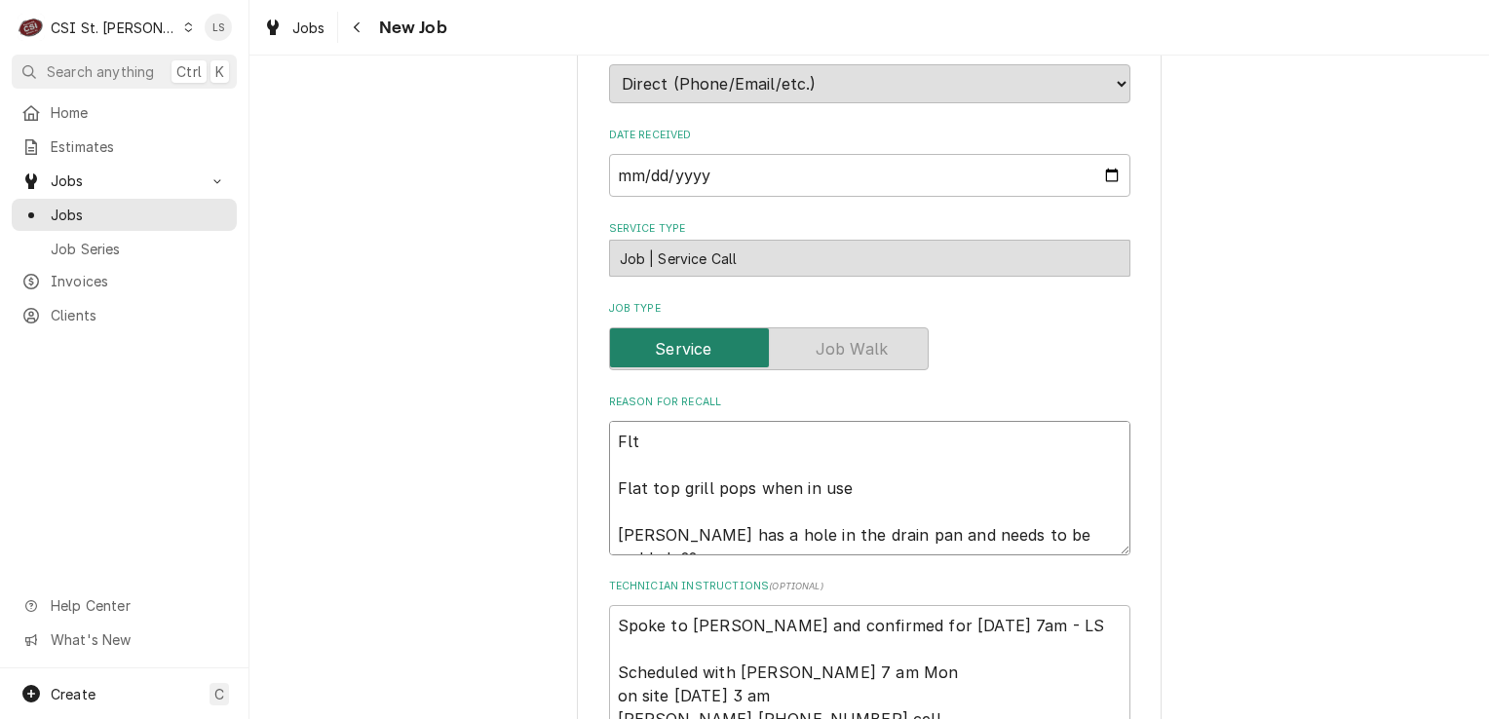
type textarea "Fl Flat top grill pops when in use [PERSON_NAME] has a hole in the drain pan an…"
type textarea "x"
type textarea "Fla Flat top grill pops when in use [PERSON_NAME] has a hole in the drain pan a…"
type textarea "x"
type textarea "Flat Flat top grill pops when in use [PERSON_NAME] has a hole in the drain pan …"
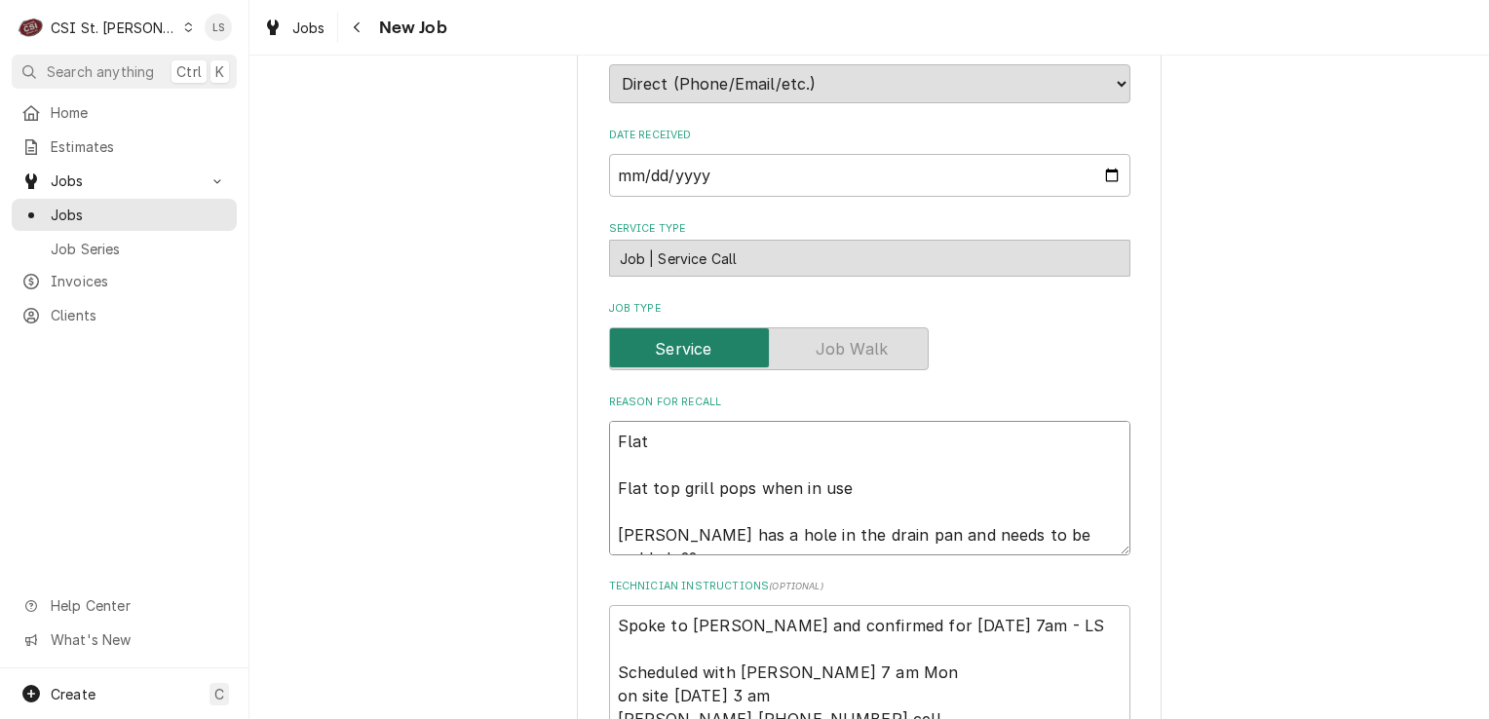
type textarea "x"
type textarea "Flat t Flat top grill pops when in use [PERSON_NAME] has a hole in the drain pa…"
type textarea "x"
type textarea "Flat to Flat top grill pops when in use [PERSON_NAME] has a hole in the drain p…"
type textarea "x"
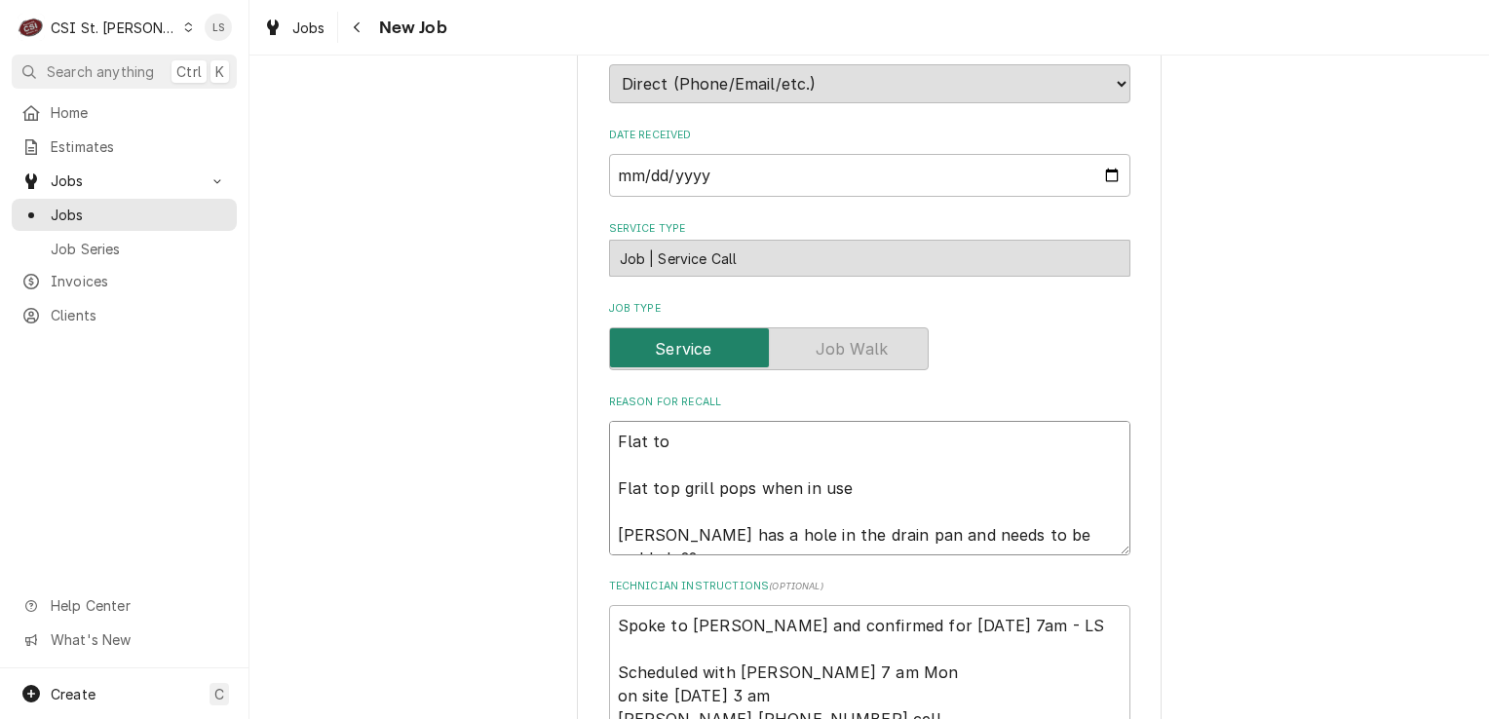
type textarea "Flat top Flat top grill pops when in use [PERSON_NAME] has a hole in the drain …"
type textarea "x"
type textarea "Flat top Flat top grill pops when in use Fryer has a hole in the drain pan and …"
type textarea "x"
type textarea "Flat top i Flat top grill pops when in use Fryer has a hole in the drain pan an…"
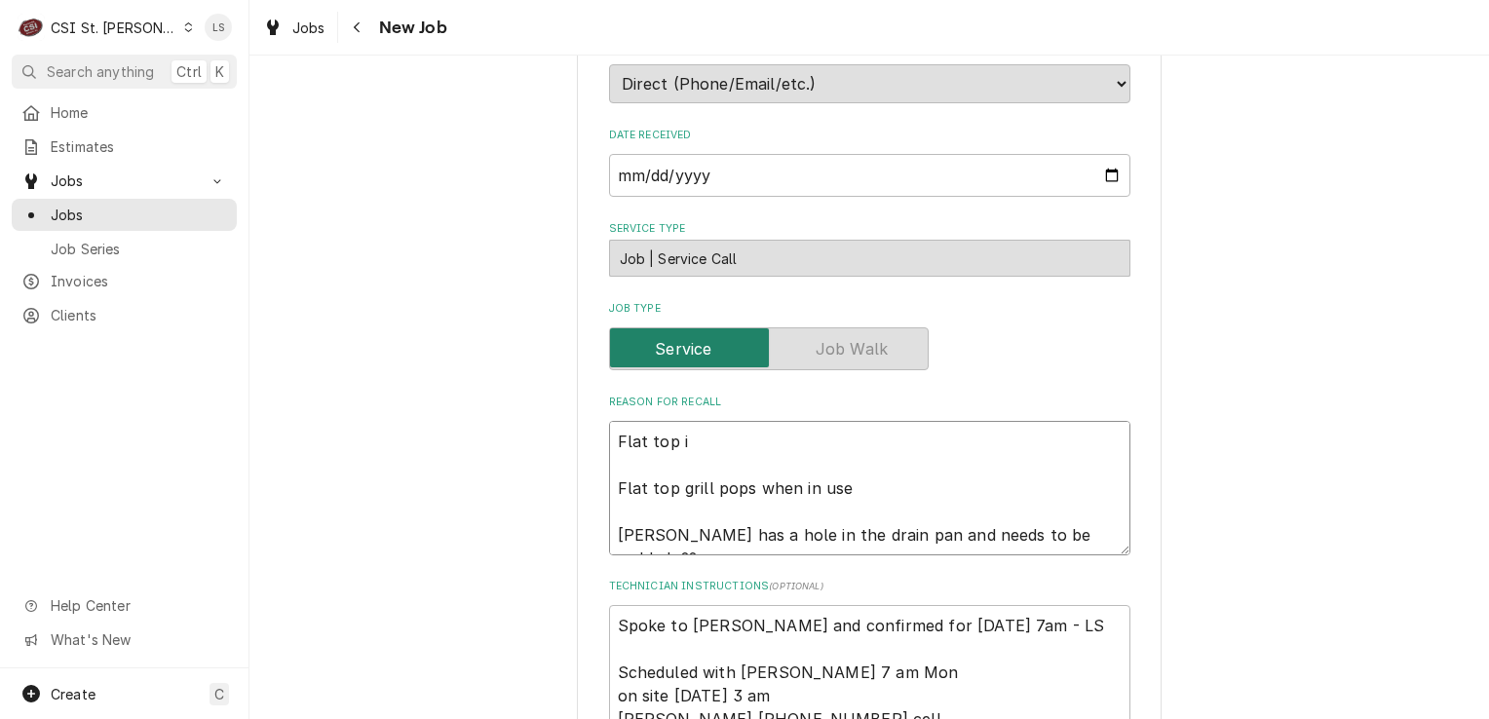
type textarea "x"
type textarea "Flat top is Flat top grill pops when in use Fryer has a hole in the drain pan a…"
type textarea "x"
type textarea "Flat top is Flat top grill pops when in use Fryer has a hole in the drain pan a…"
type textarea "x"
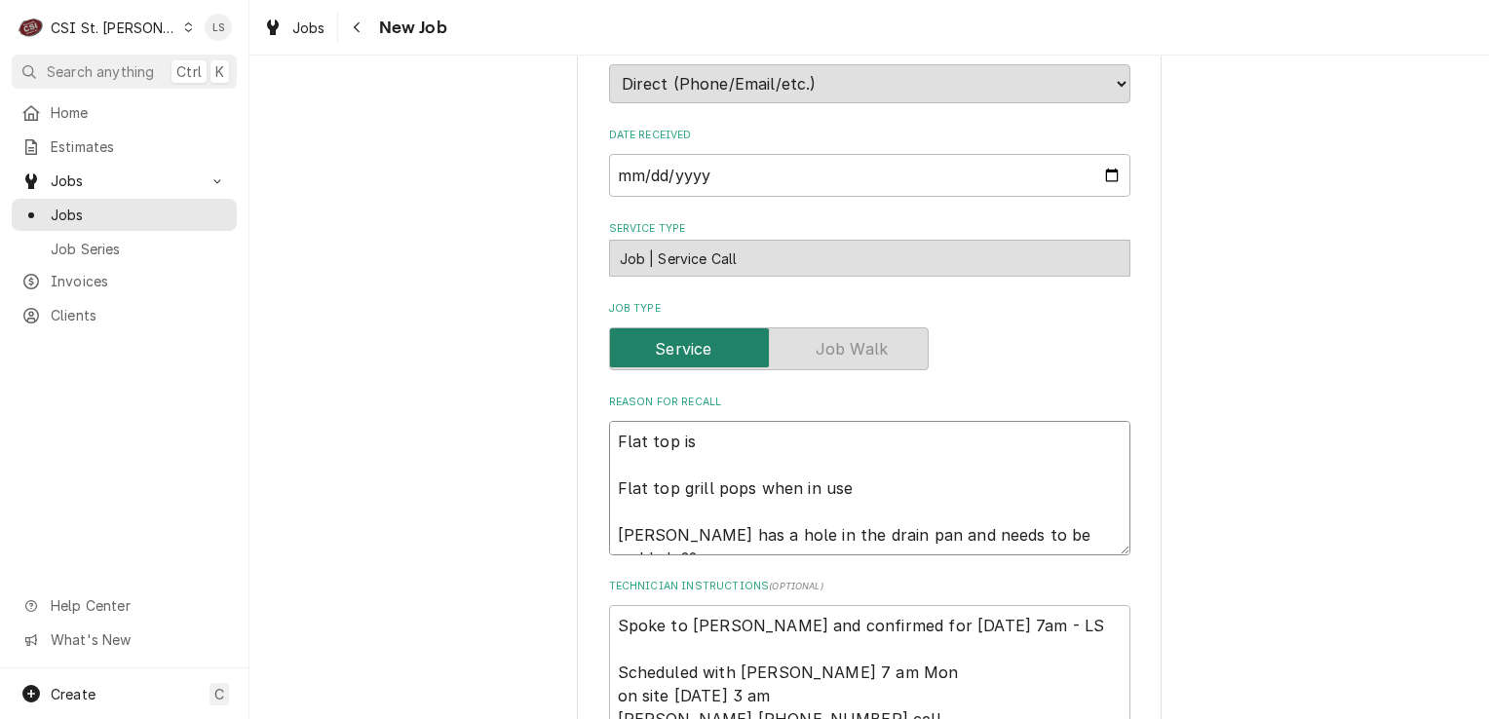
type textarea "Flat top is m Flat top grill pops when in use Fryer has a hole in the drain pan…"
type textarea "x"
type textarea "Flat top is mak Flat top grill pops when in use Fryer has a hole in the drain p…"
type textarea "x"
type textarea "Flat top is maki Flat top grill pops when in use Fryer has a hole in the drain …"
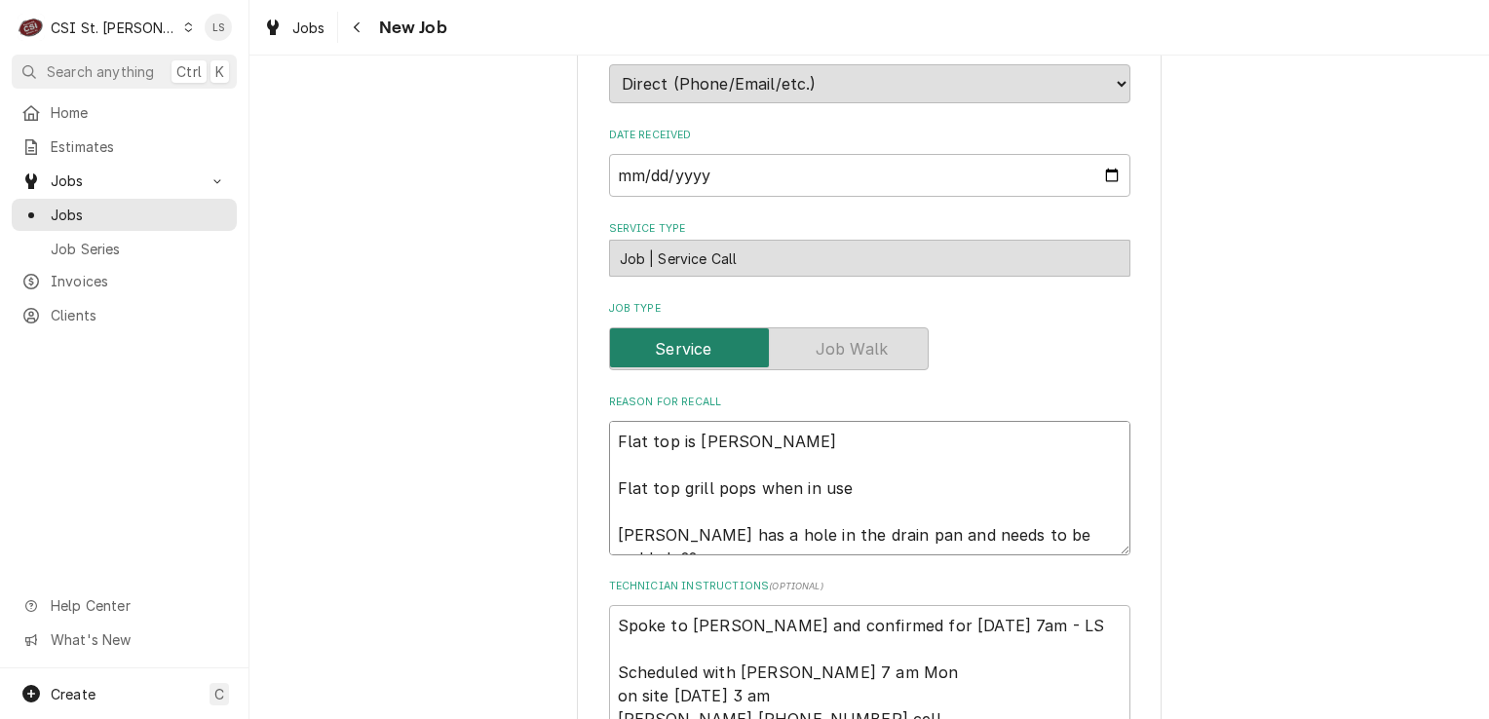
type textarea "x"
type textarea "Flat top is makin Flat top grill pops when in use Fryer has a hole in the drain…"
type textarea "x"
type textarea "Flat top is making Flat top grill pops when in use Fryer has a hole in the drai…"
type textarea "x"
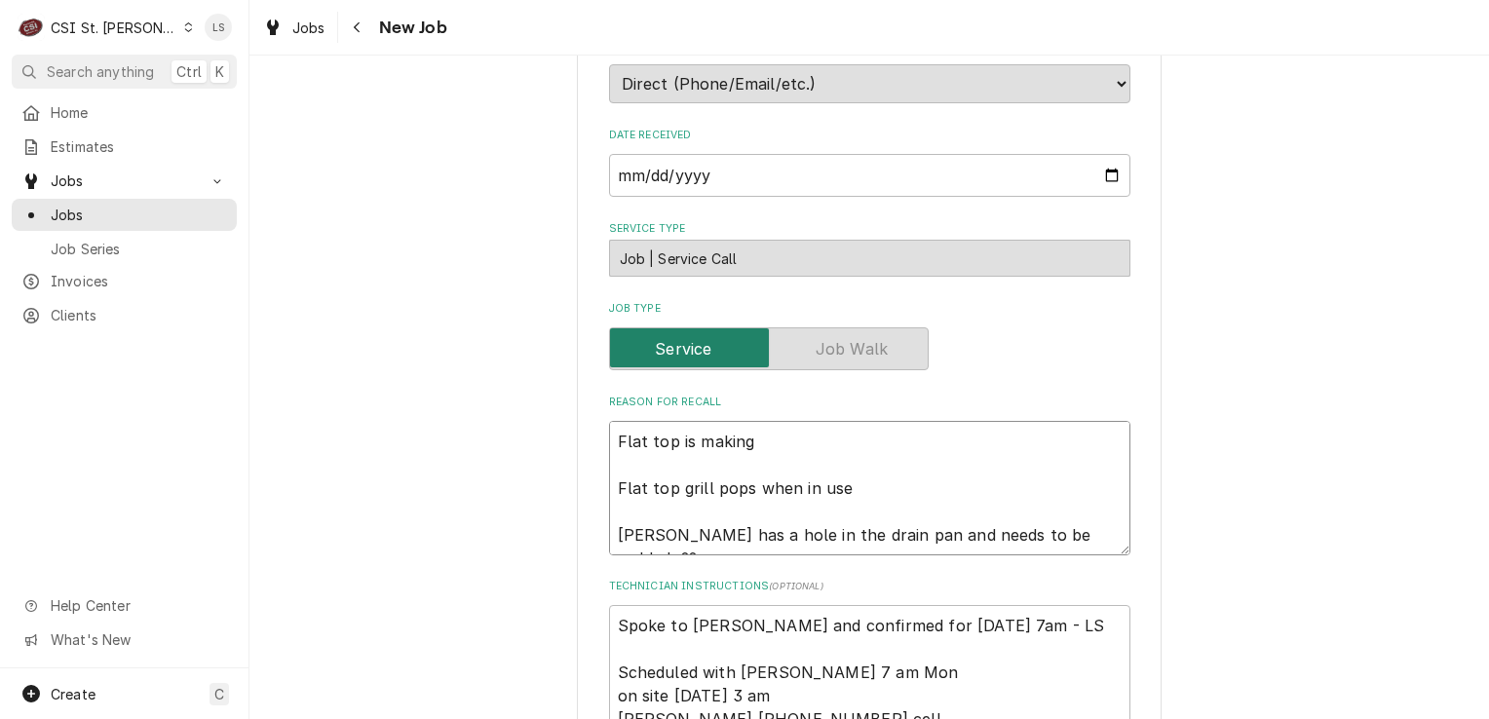
type textarea "Flat top is making Flat top grill pops when in use Fryer has a hole in the drai…"
type textarea "x"
type textarea "Flat top is making p Flat top grill pops when in use Fryer has a hole in the dr…"
type textarea "x"
type textarea "Flat top is making pi Flat top grill pops when in use Fryer has a hole in the d…"
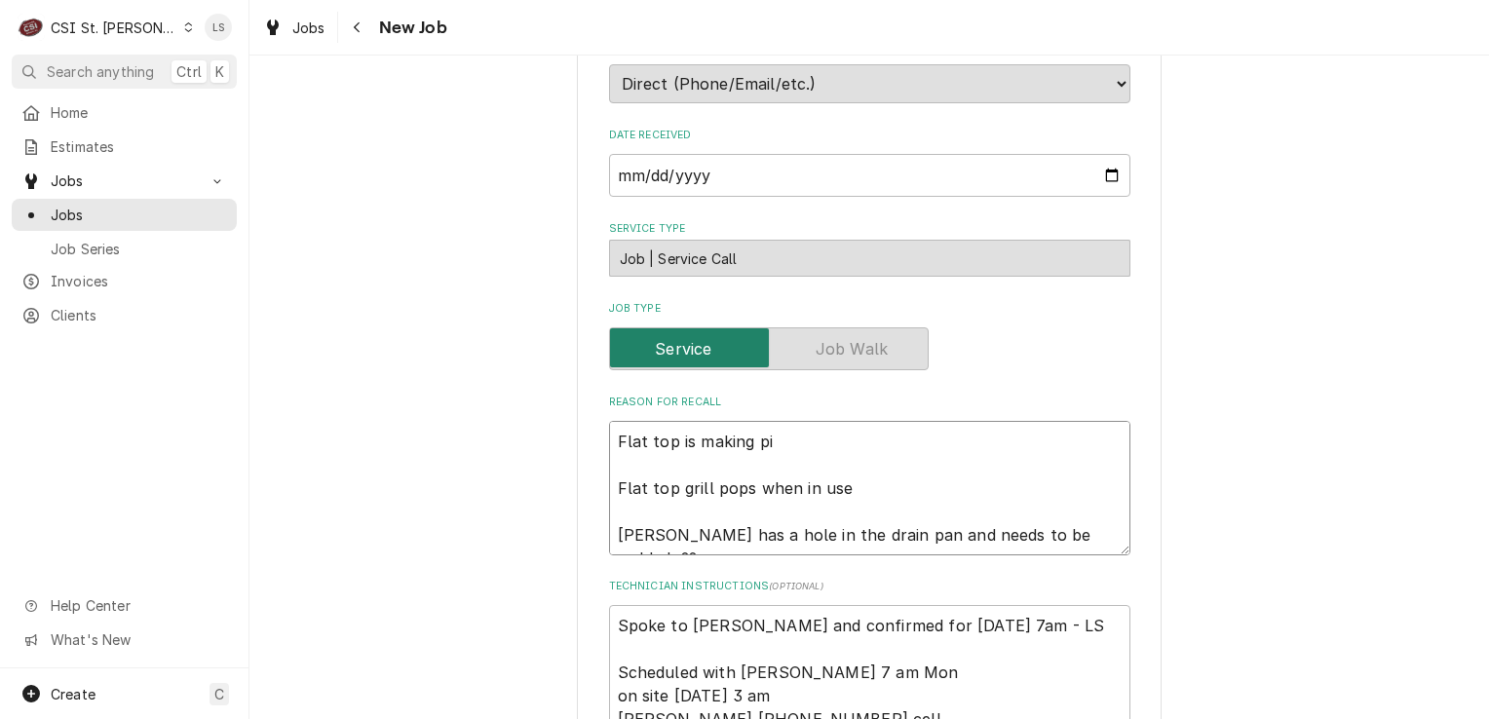
type textarea "x"
type textarea "Flat top is making pip Flat top grill pops when in use Fryer has a hole in the …"
type textarea "x"
type textarea "Flat top is making pi Flat top grill pops when in use Fryer has a hole in the d…"
type textarea "x"
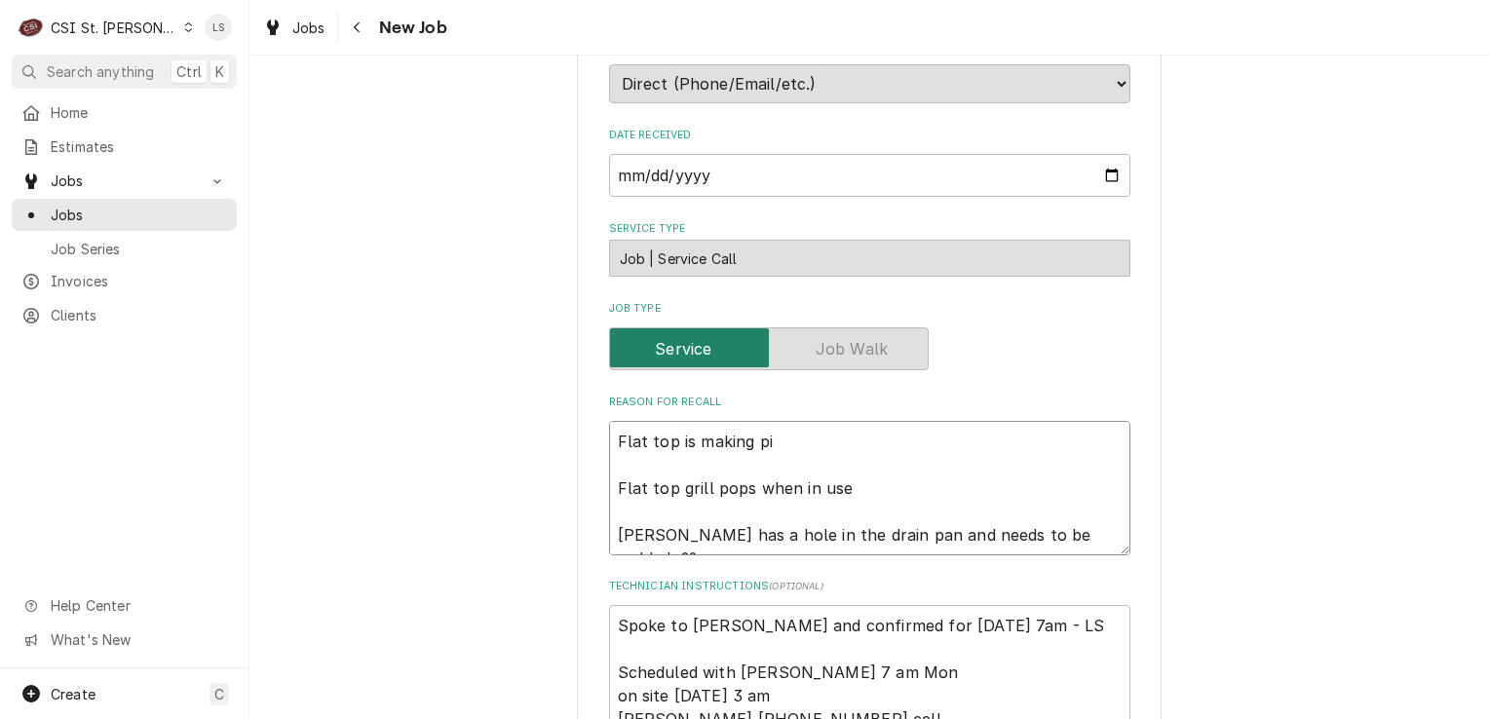
type textarea "Flat top is making p Flat top grill pops when in use Fryer has a hole in the dr…"
type textarea "x"
type textarea "Flat top is making po Flat top grill pops when in use Fryer has a hole in the d…"
type textarea "x"
type textarea "Flat top is making pop Flat top grill pops when in use Fryer has a hole in the …"
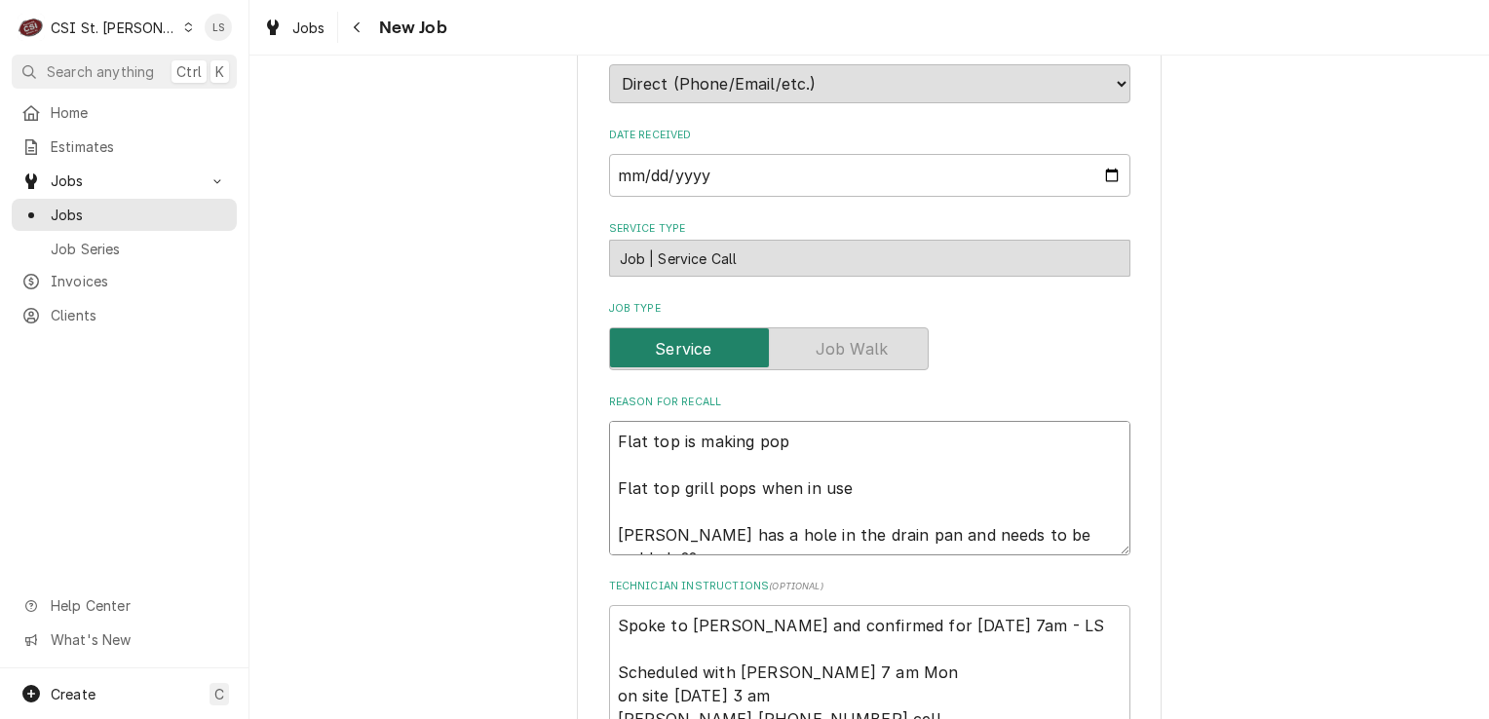
type textarea "x"
type textarea "Flat top is making popp Flat top grill pops when in use Fryer has a hole in the…"
type textarea "x"
type textarea "Flat top is making poppi Flat top grill pops when in use Fryer has a hole in th…"
type textarea "x"
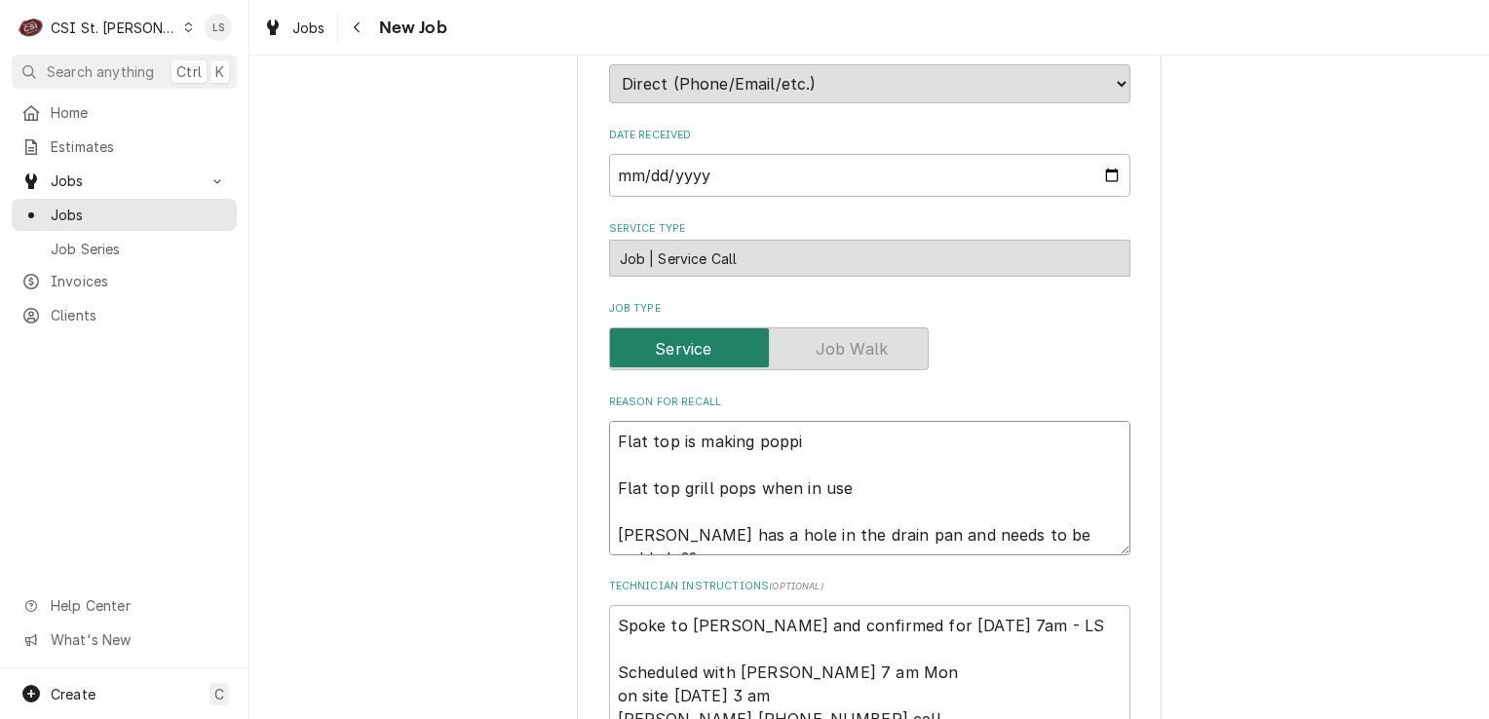
type textarea "Flat top is making poppin Flat top grill pops when in use Fryer has a hole in t…"
type textarea "x"
type textarea "Flat top is making popping Flat top grill pops when in use Fryer has a hole in …"
type textarea "x"
type textarea "Flat top is making popping Flat top grill pops when in use Fryer has a hole in …"
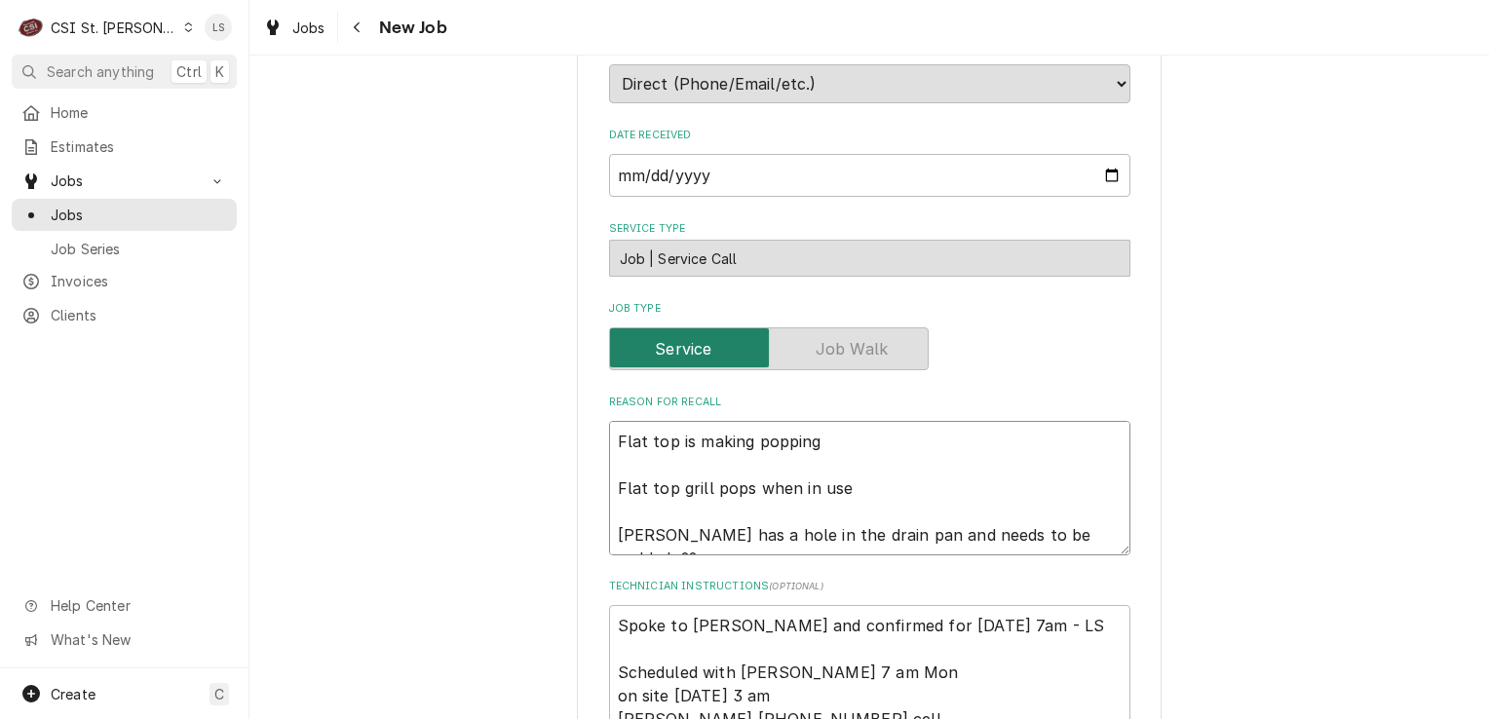
type textarea "x"
type textarea "Flat top is making popping n Flat top grill pops when in use Fryer has a hole i…"
type textarea "x"
type textarea "Flat top is making popping no Flat top grill pops when in use Fryer has a hole …"
type textarea "x"
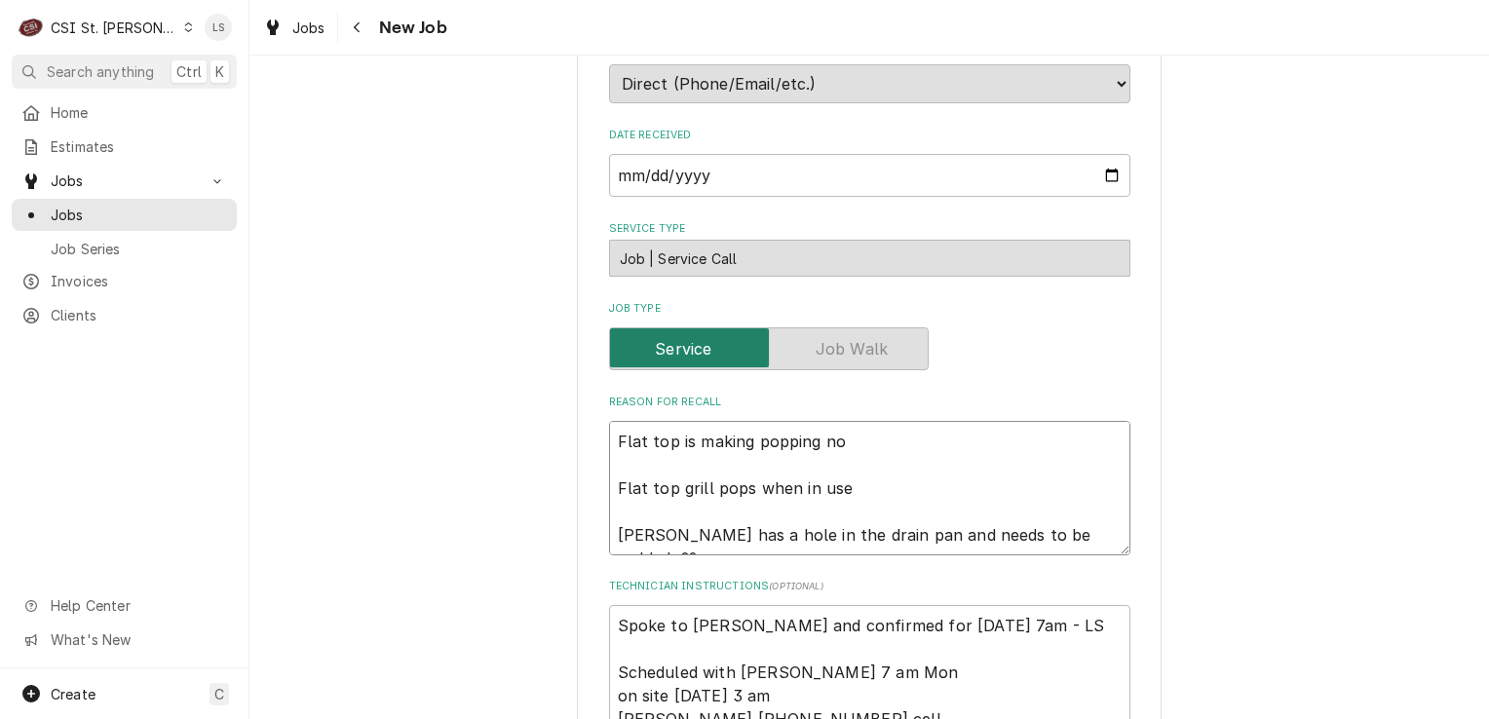
type textarea "Flat top is making popping noi Flat top grill pops when in use Fryer has a hole…"
type textarea "x"
type textarea "Flat top is making popping nois Flat top grill pops when in use Fryer has a hol…"
type textarea "x"
type textarea "Flat top is making popping noise Flat top grill pops when in use Fryer has a ho…"
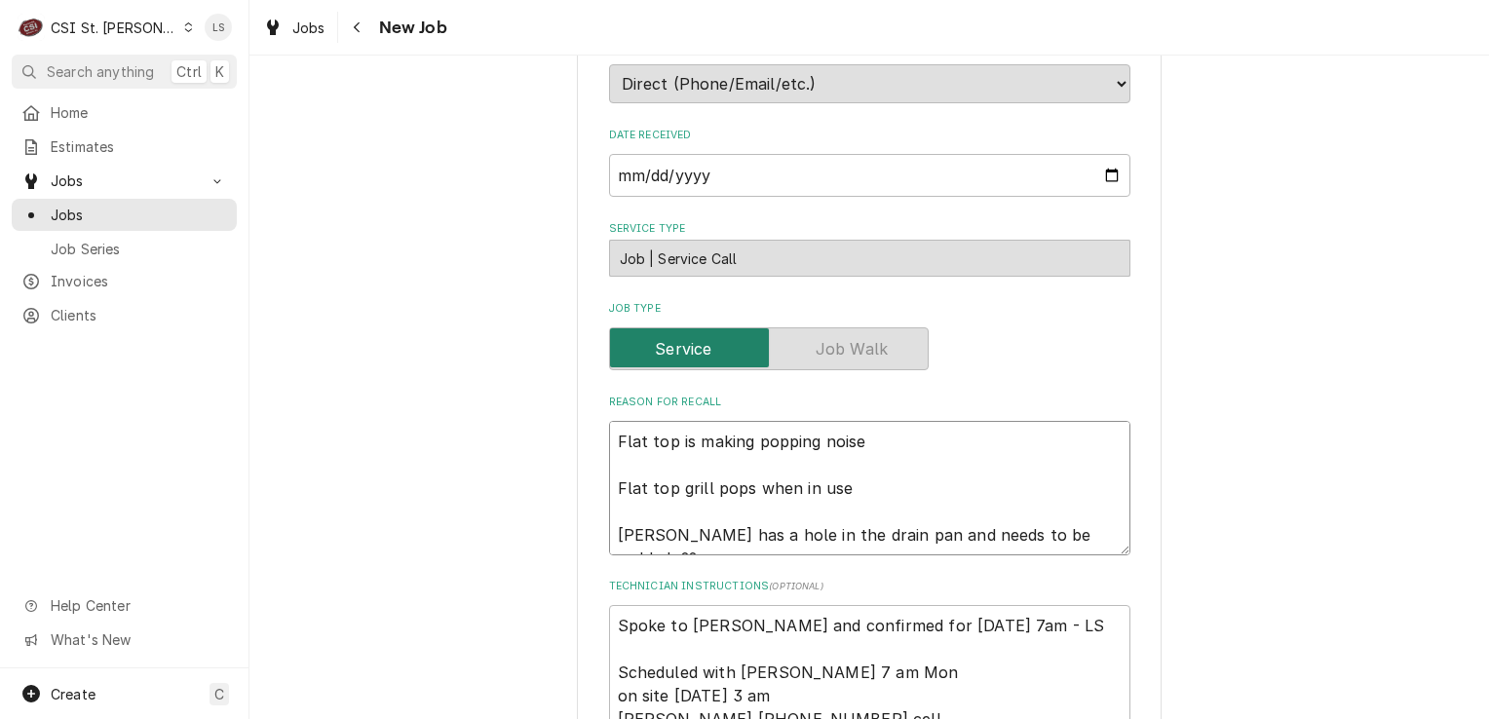
type textarea "x"
type textarea "Flat top is making popping noises Flat top grill pops when in use Fryer has a h…"
type textarea "x"
type textarea "Flat top is making popping noises Flat top grill pops when in use Fryer has a h…"
type textarea "x"
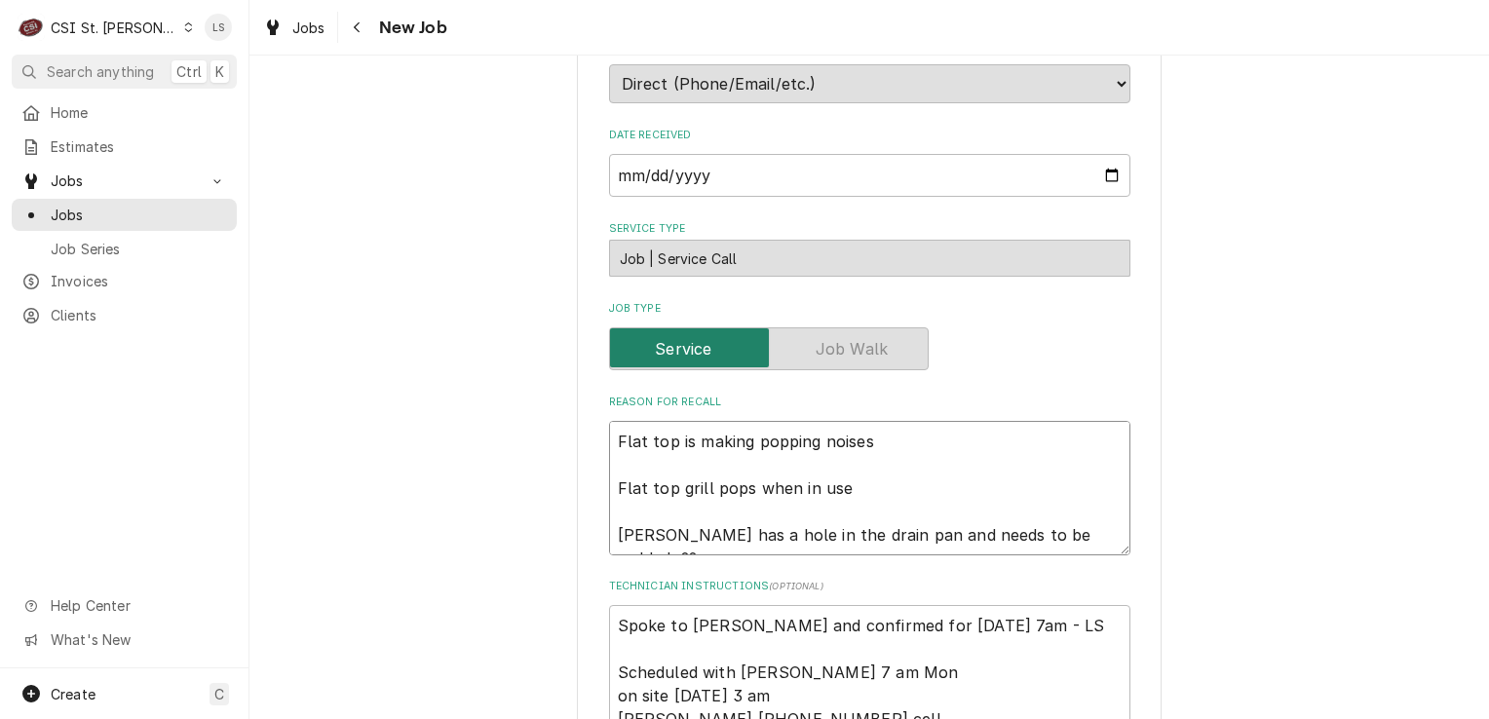
type textarea "Flat top is making popping noises - Flat top grill pops when in use Fryer has a…"
type textarea "x"
type textarea "Flat top is making popping noises - Flat top grill pops when in use Fryer has a…"
type textarea "x"
type textarea "Flat top is making popping noises - 9 Flat top grill pops when in use Fryer has…"
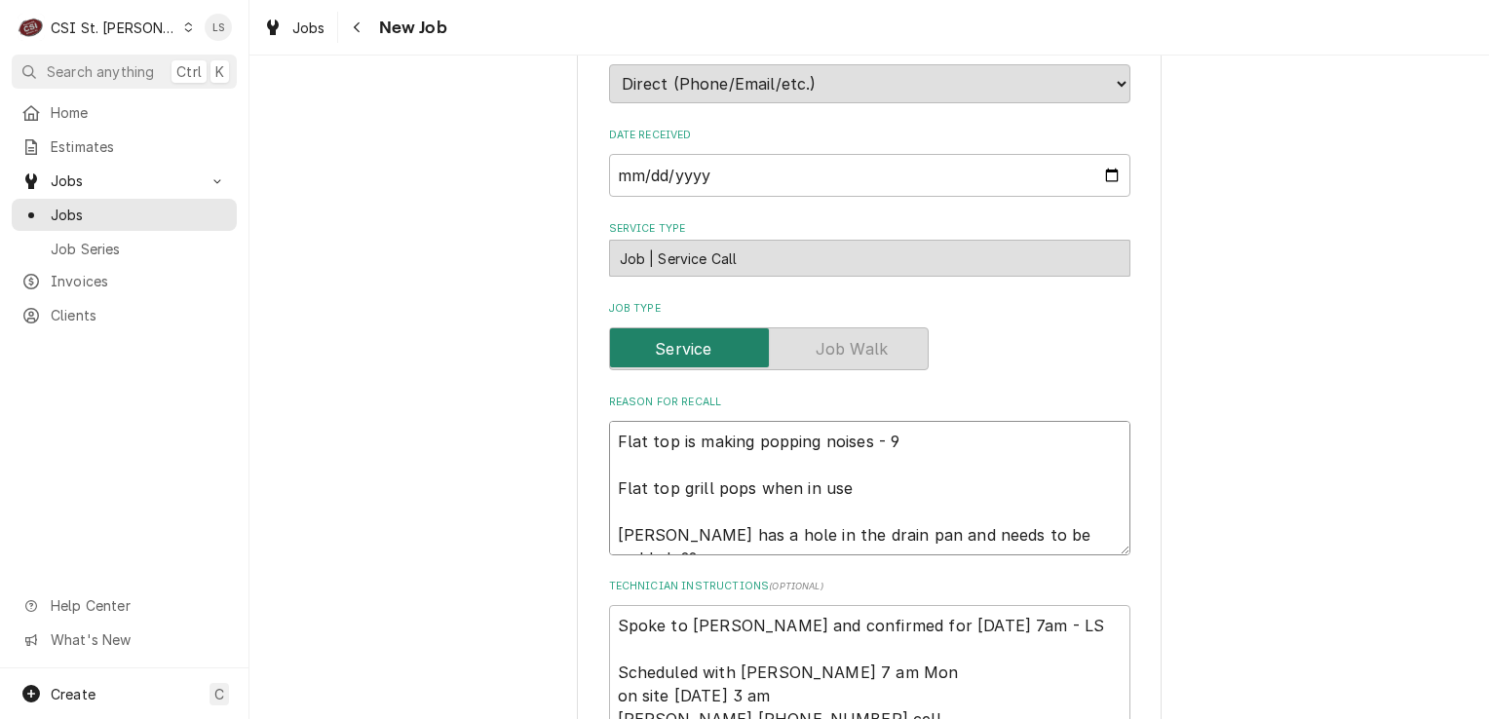
type textarea "x"
type textarea "Flat top is making popping noises - 9/ Flat top grill pops when in use Fryer ha…"
type textarea "x"
type textarea "Flat top is making popping noises - 9/2 Flat top grill pops when in use Fryer h…"
type textarea "x"
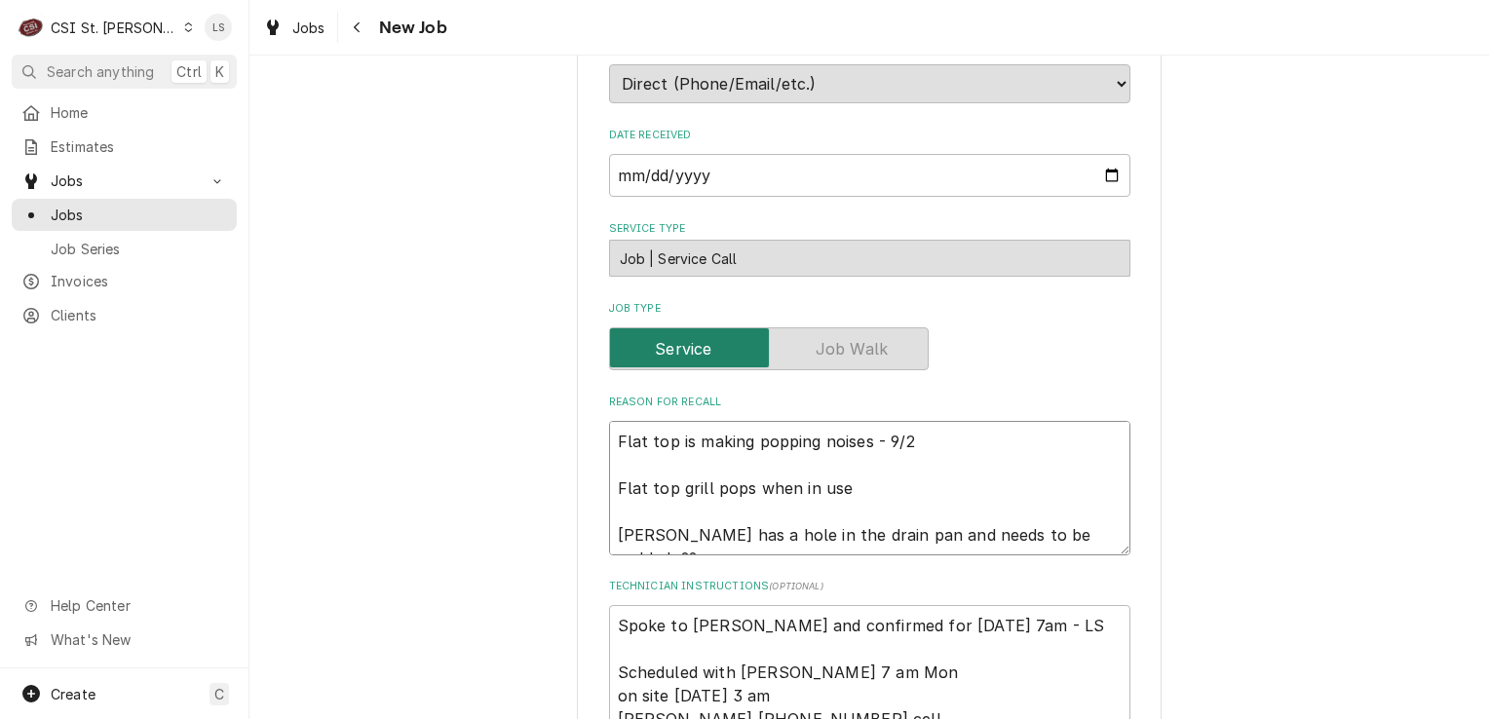
type textarea "Flat top is making popping noises - 9/29 Flat top grill pops when in use Fryer …"
type textarea "x"
type textarea "Flat top is making popping noises - 9/29 Flat top grill pops when in use Fryer …"
type textarea "x"
type textarea "Flat top is making popping noises - 9/29 Flat top grill pops when in use Fryer …"
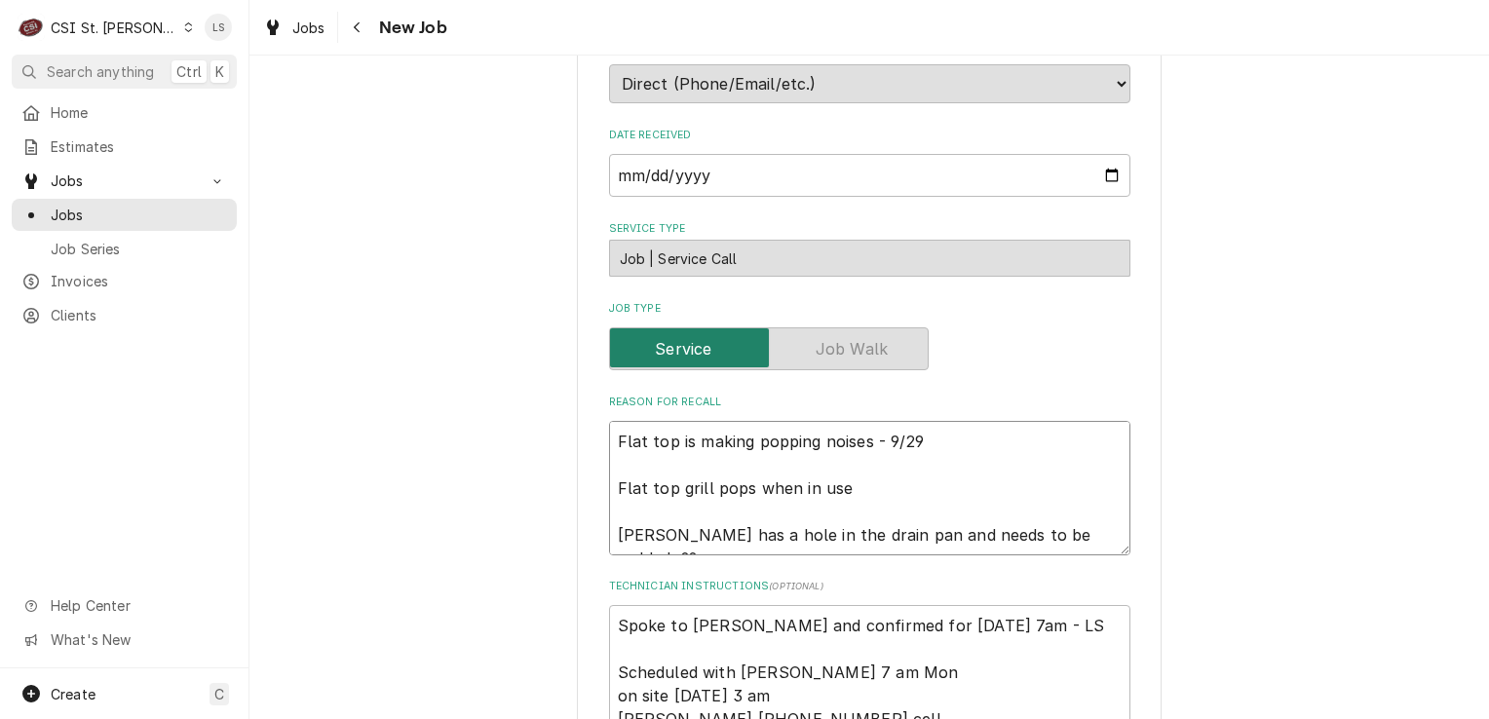
type textarea "x"
type textarea "Flat top is making popping noises - 9/29 Flat top grill pops when in use Fryer …"
type textarea "x"
type textarea "Flat top is making popping noises - 9/29 - Flat top grill pops when in use Frye…"
type textarea "x"
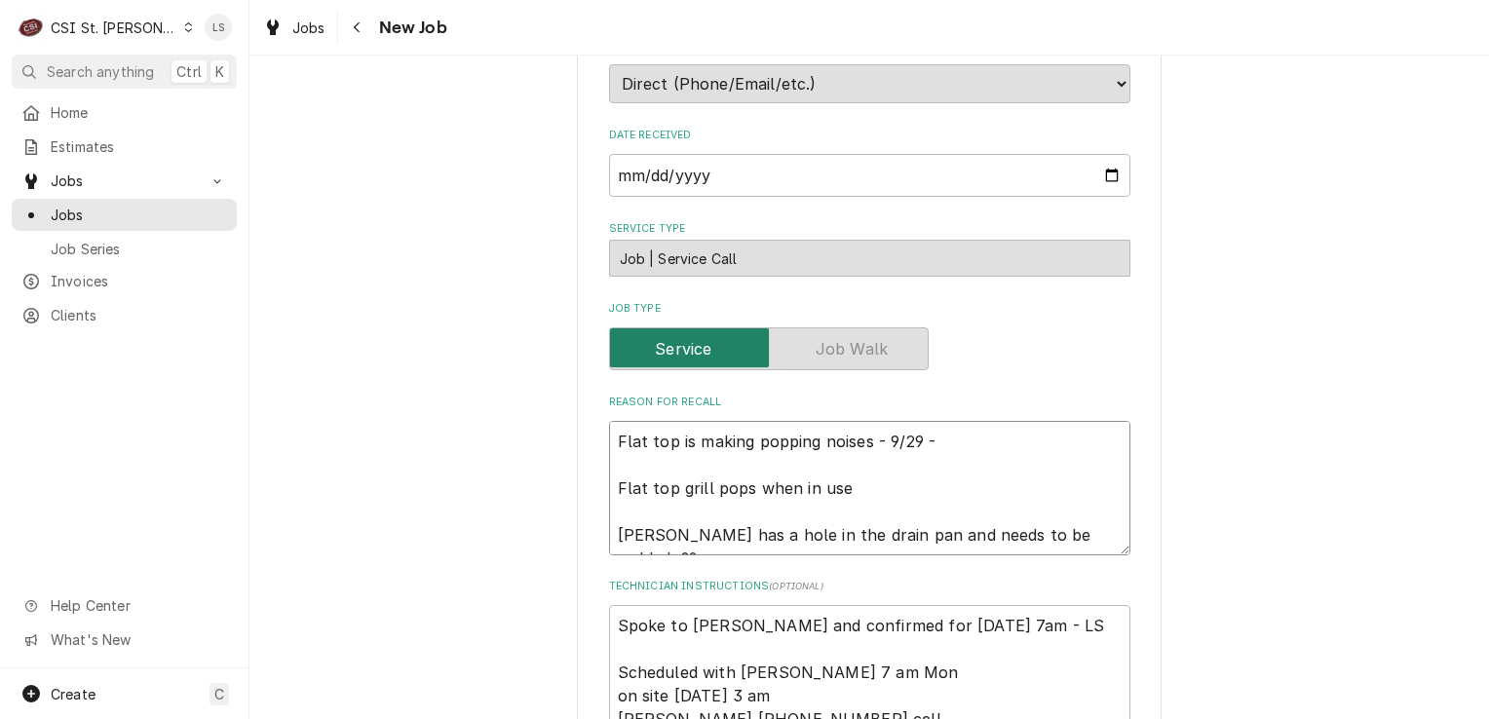
type textarea "Flat top is making popping noises - 9/29 - Flat top grill pops when in use Frye…"
type textarea "x"
type textarea "Flat top is making popping noises - 9/29 - L Flat top grill pops when in use Fr…"
type textarea "x"
type textarea "Flat top is making popping noises - 9/29 - LS Flat top grill pops when in use […"
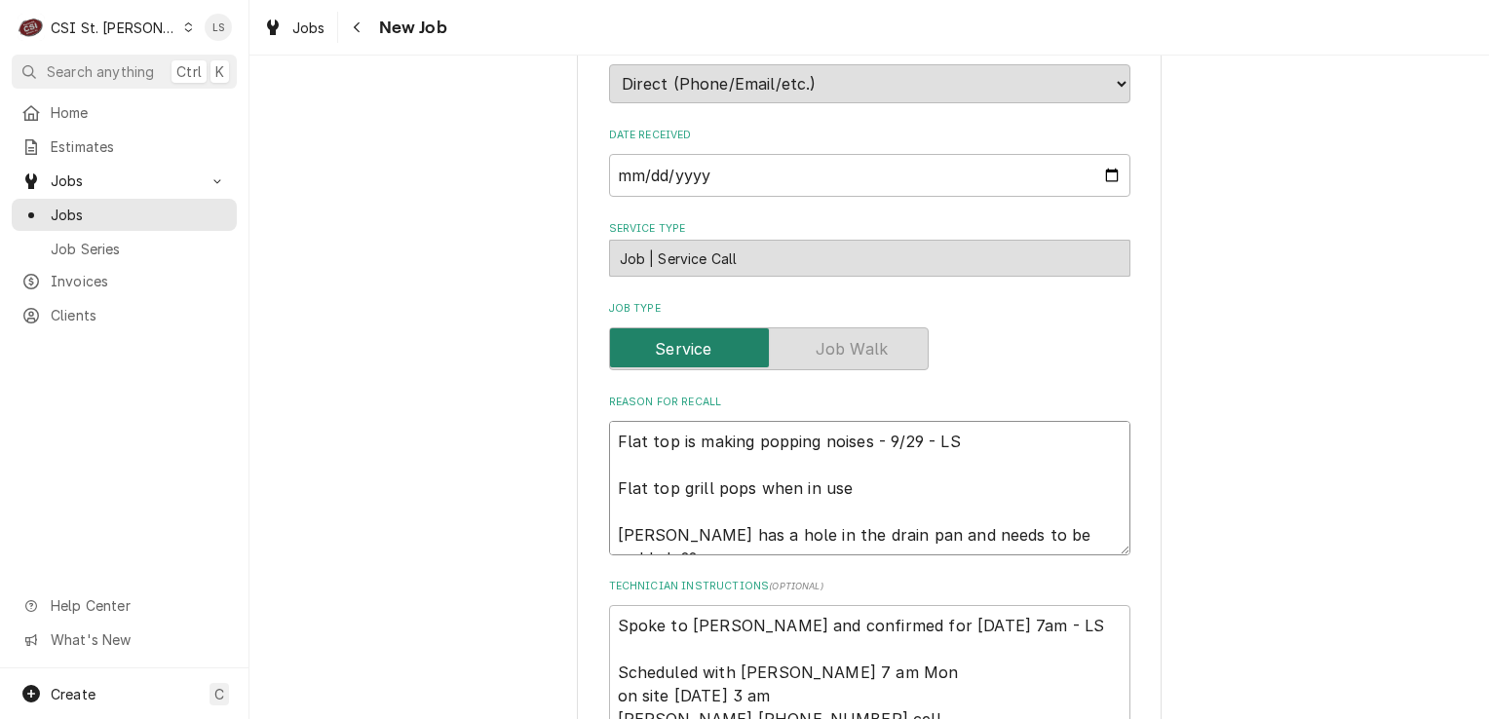
type textarea "x"
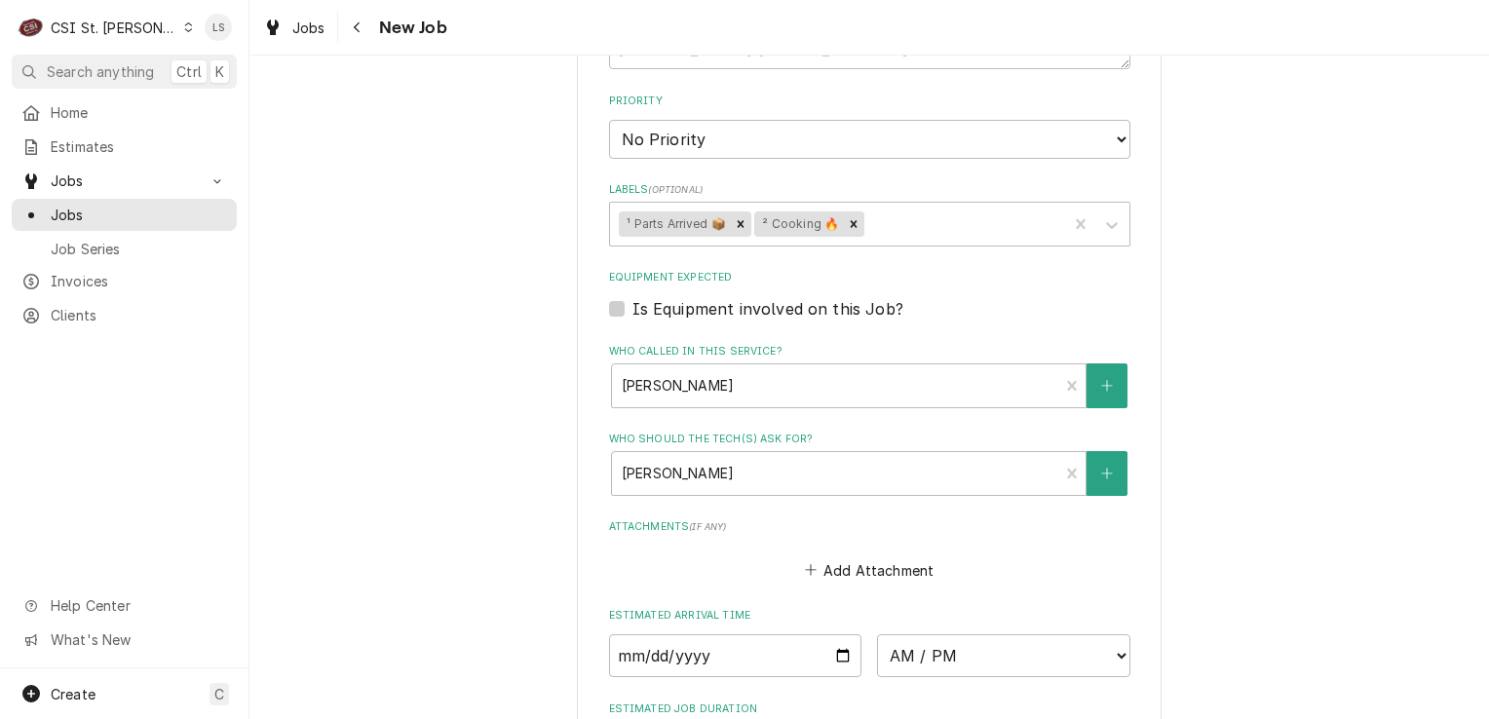
scroll to position [1072, 0]
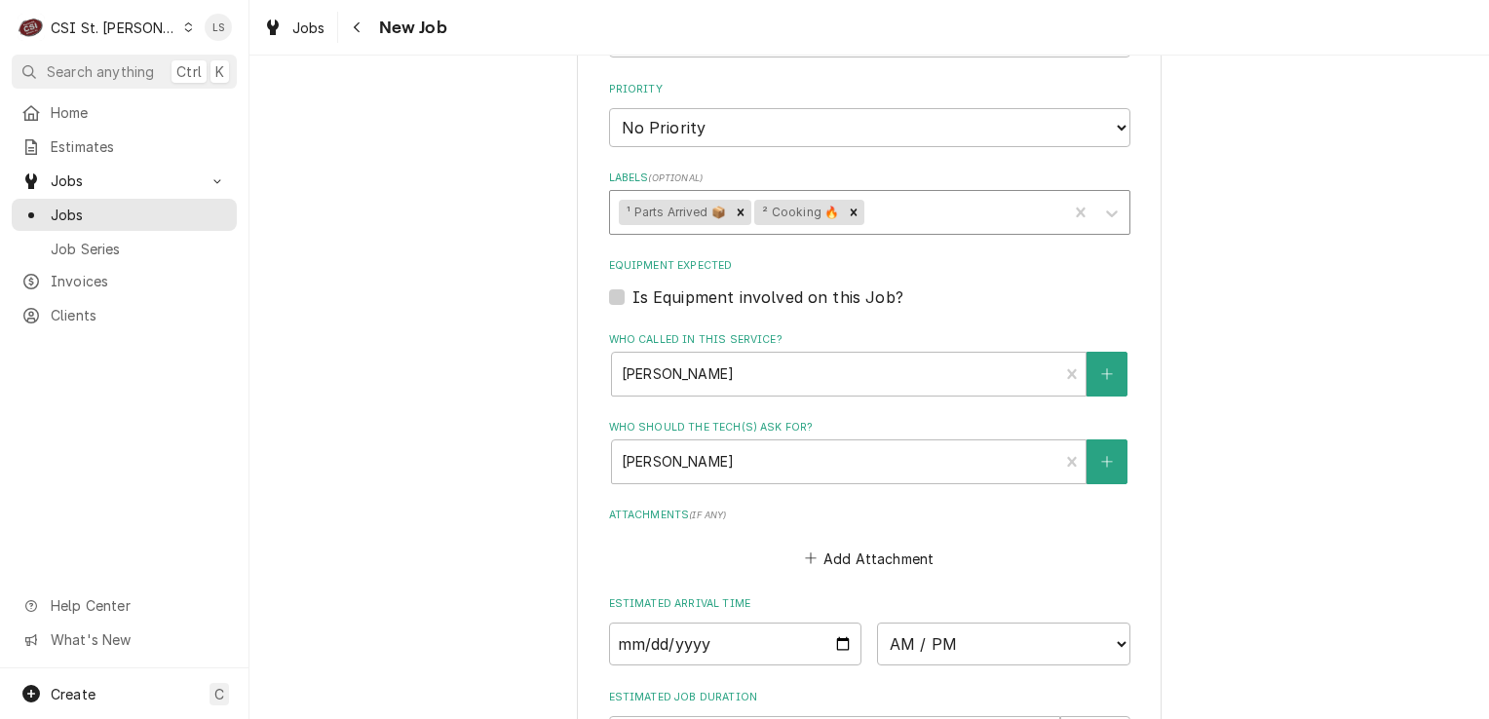
type textarea "Flat top is making popping noises - 9/29 - LS Flat top grill pops when in use […"
click at [890, 214] on div "Labels" at bounding box center [963, 212] width 190 height 35
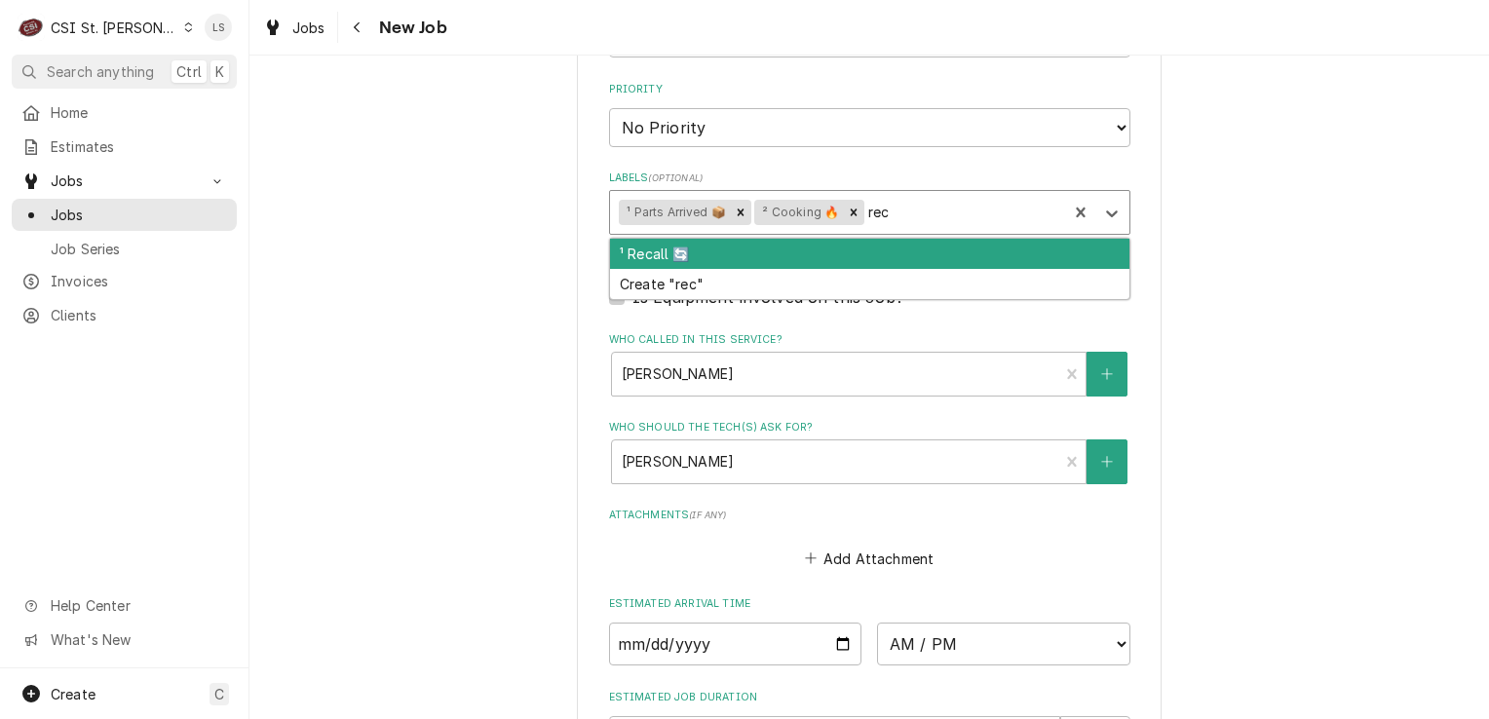
type input "reca"
type textarea "x"
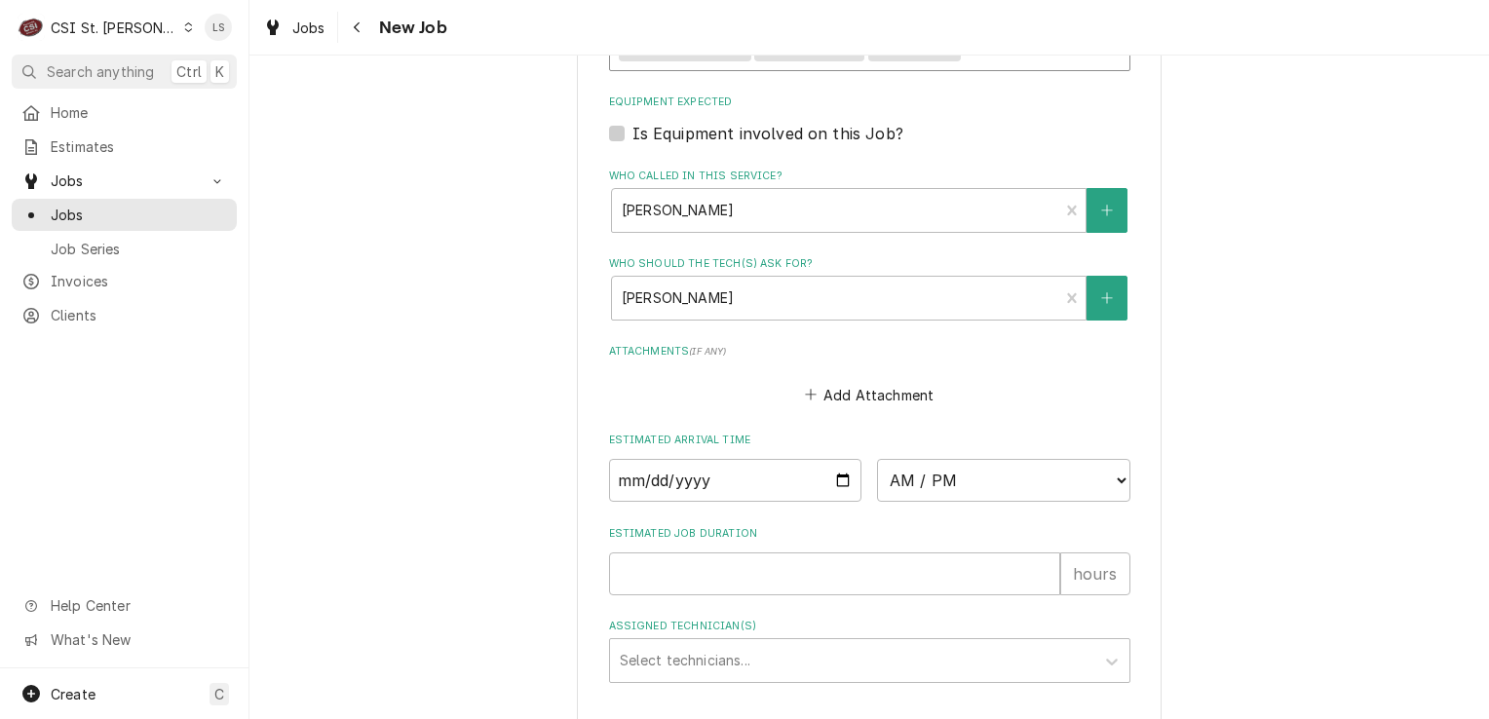
scroll to position [1360, 0]
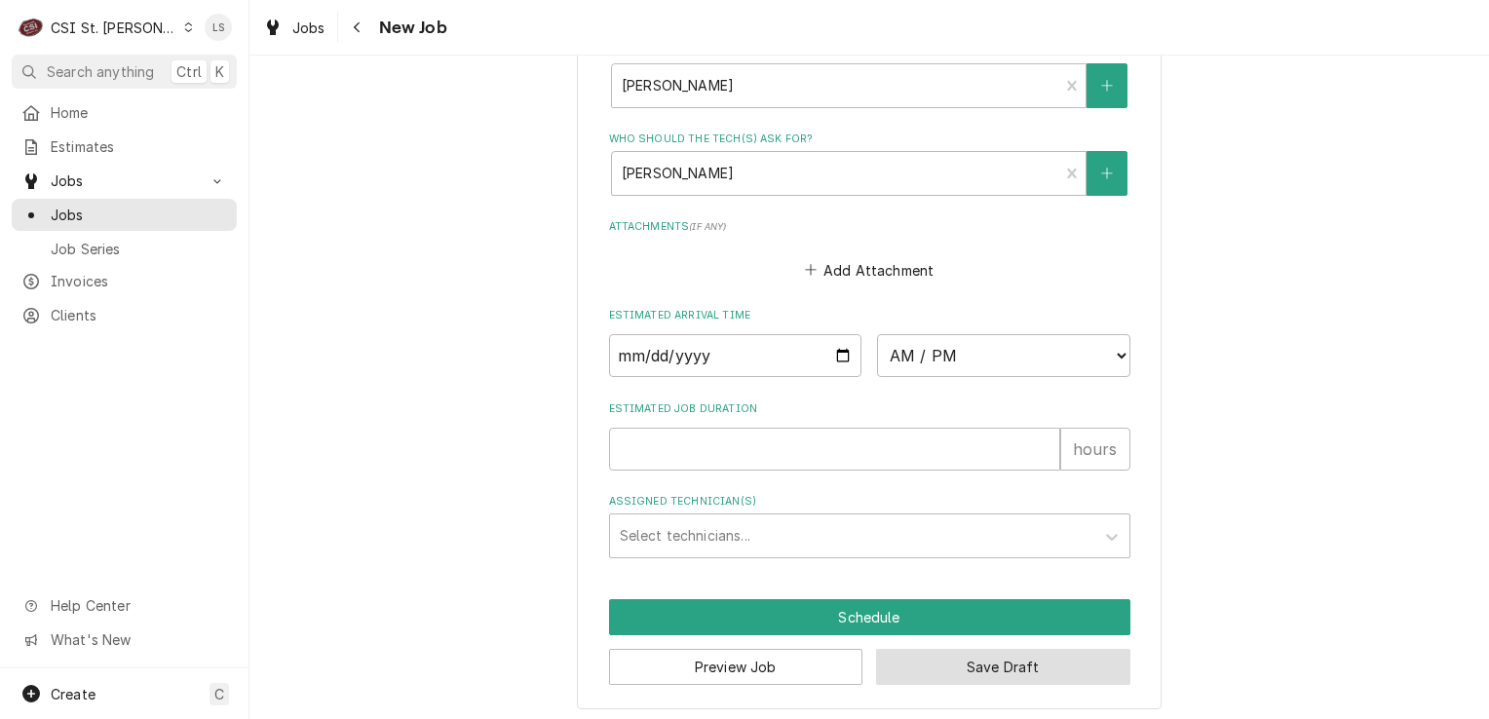
click at [937, 673] on button "Save Draft" at bounding box center [1003, 667] width 254 height 36
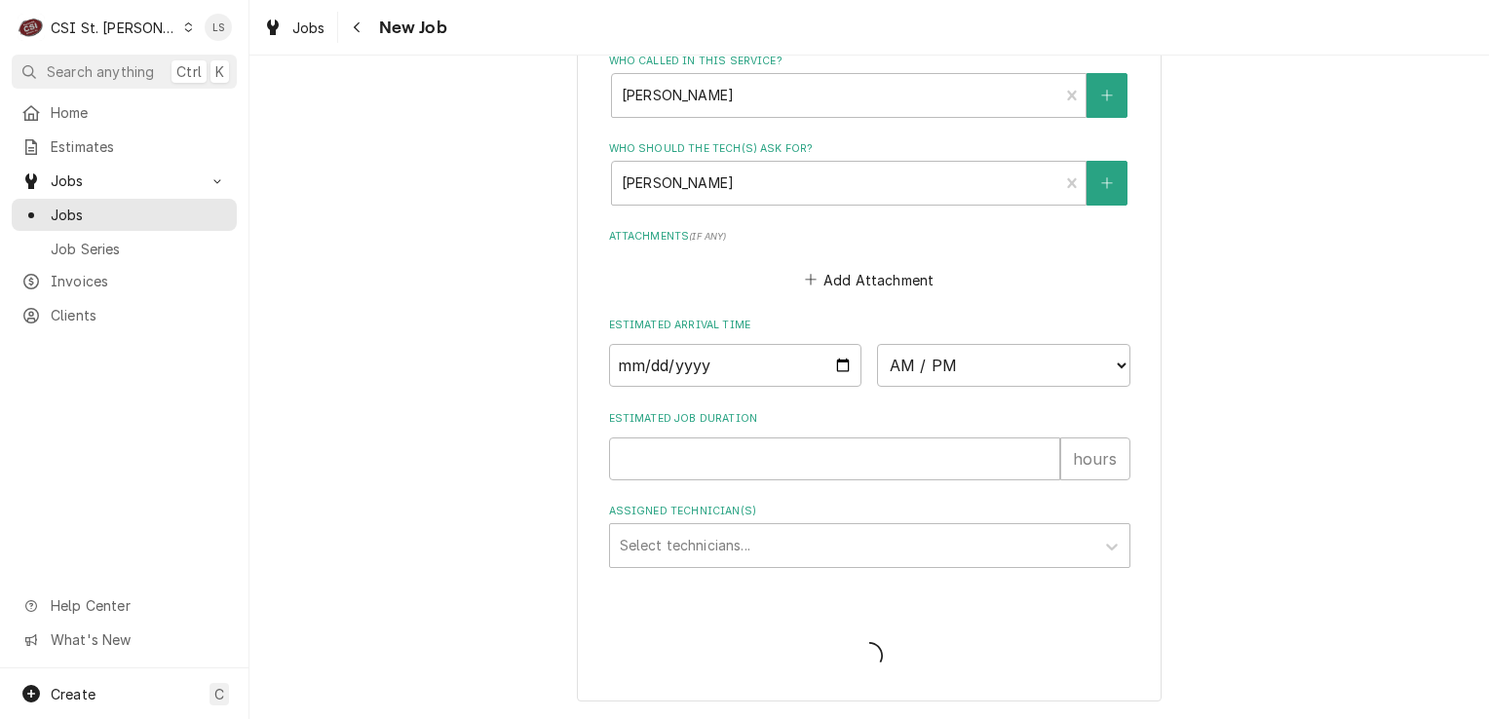
scroll to position [1344, 0]
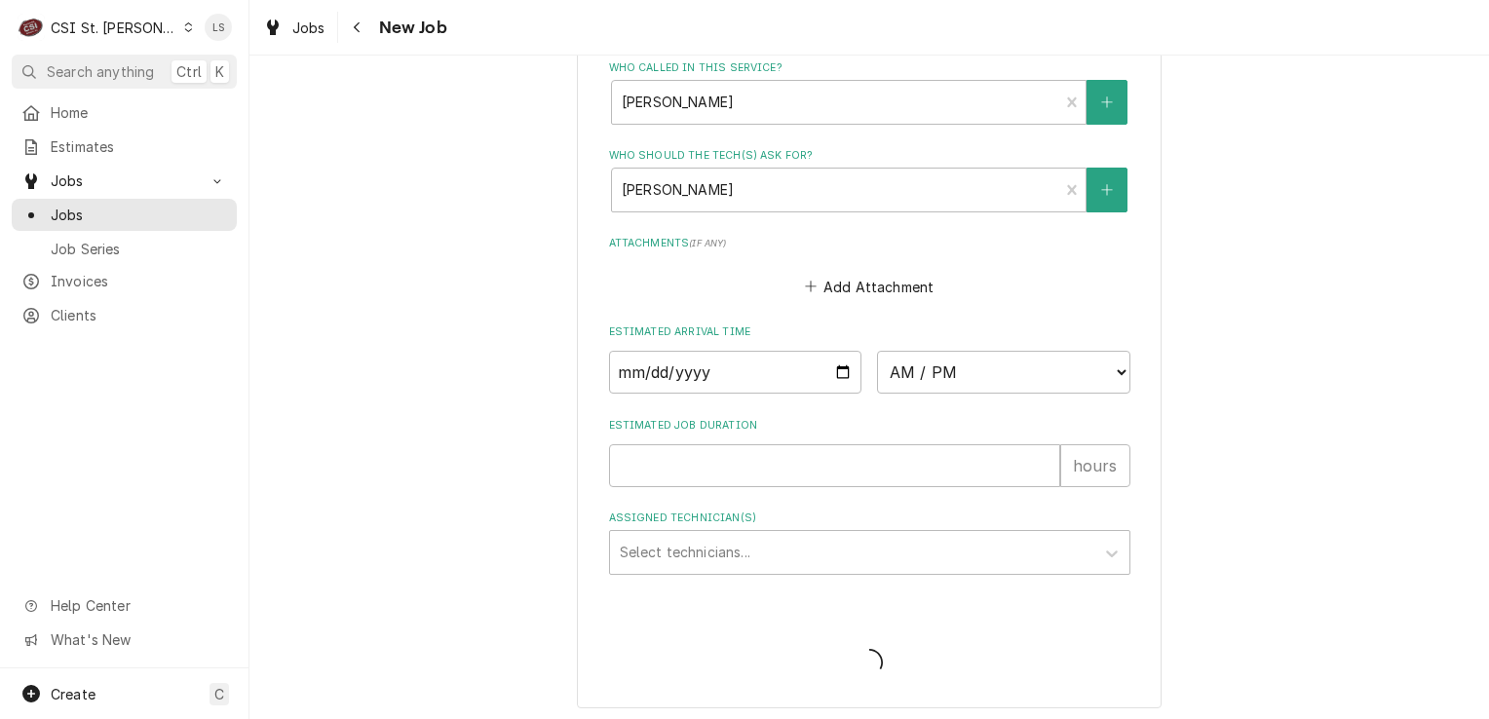
type textarea "x"
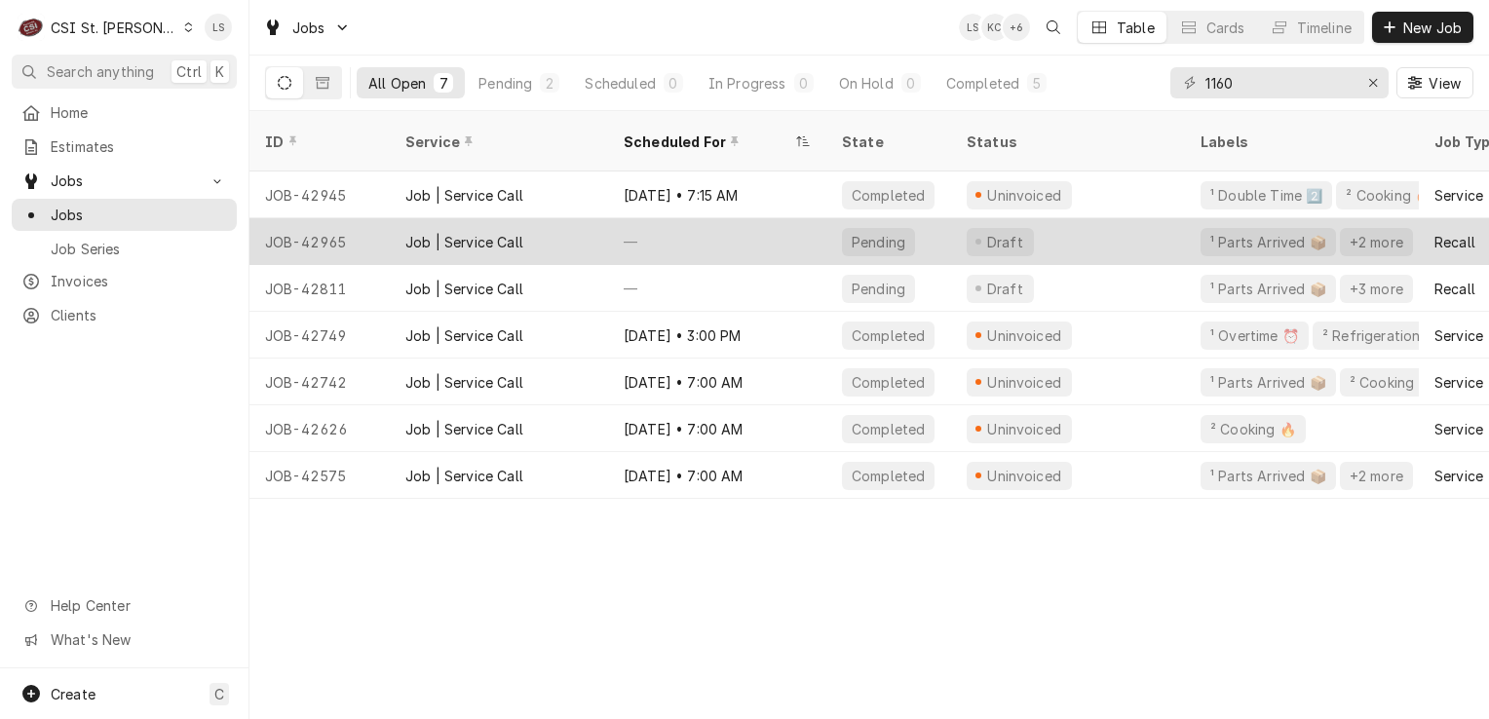
click at [337, 225] on div "JOB-42965" at bounding box center [319, 241] width 140 height 47
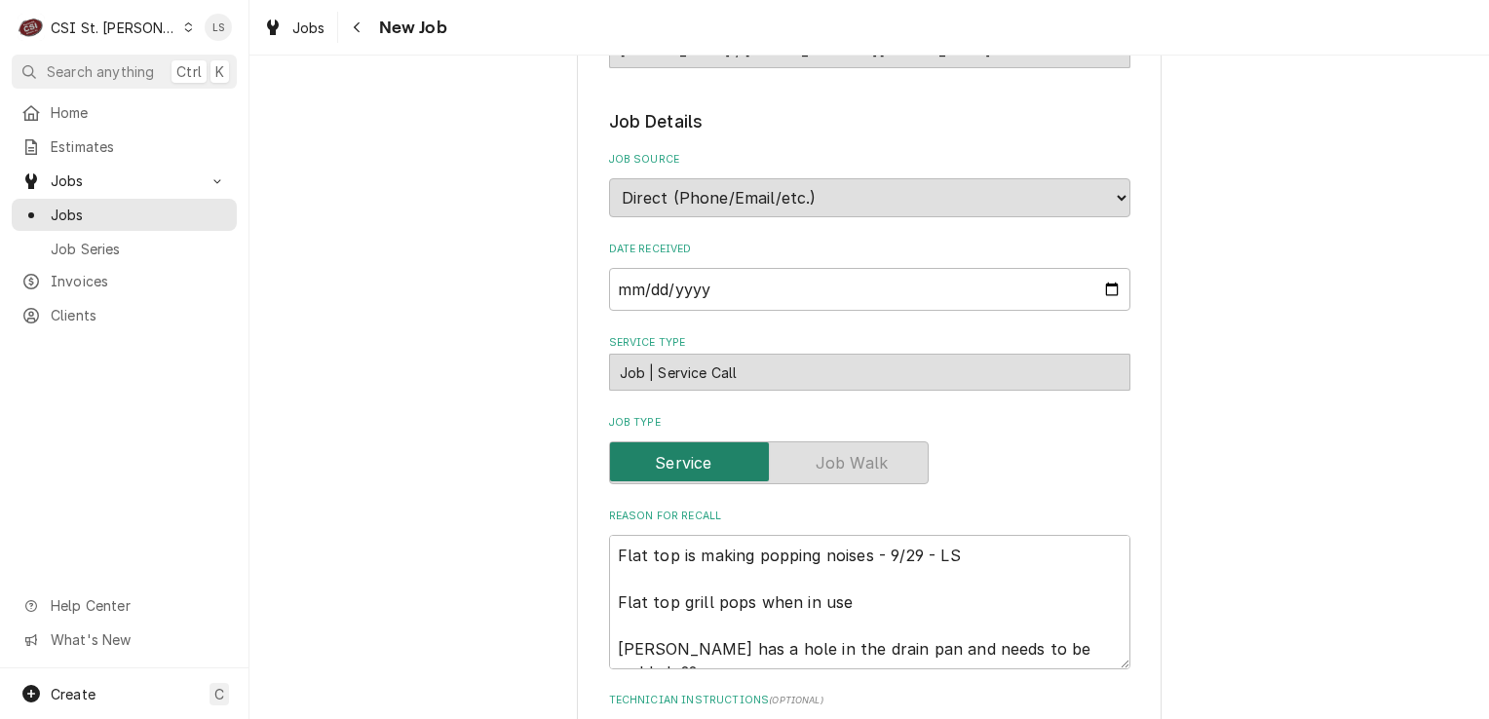
type textarea "x"
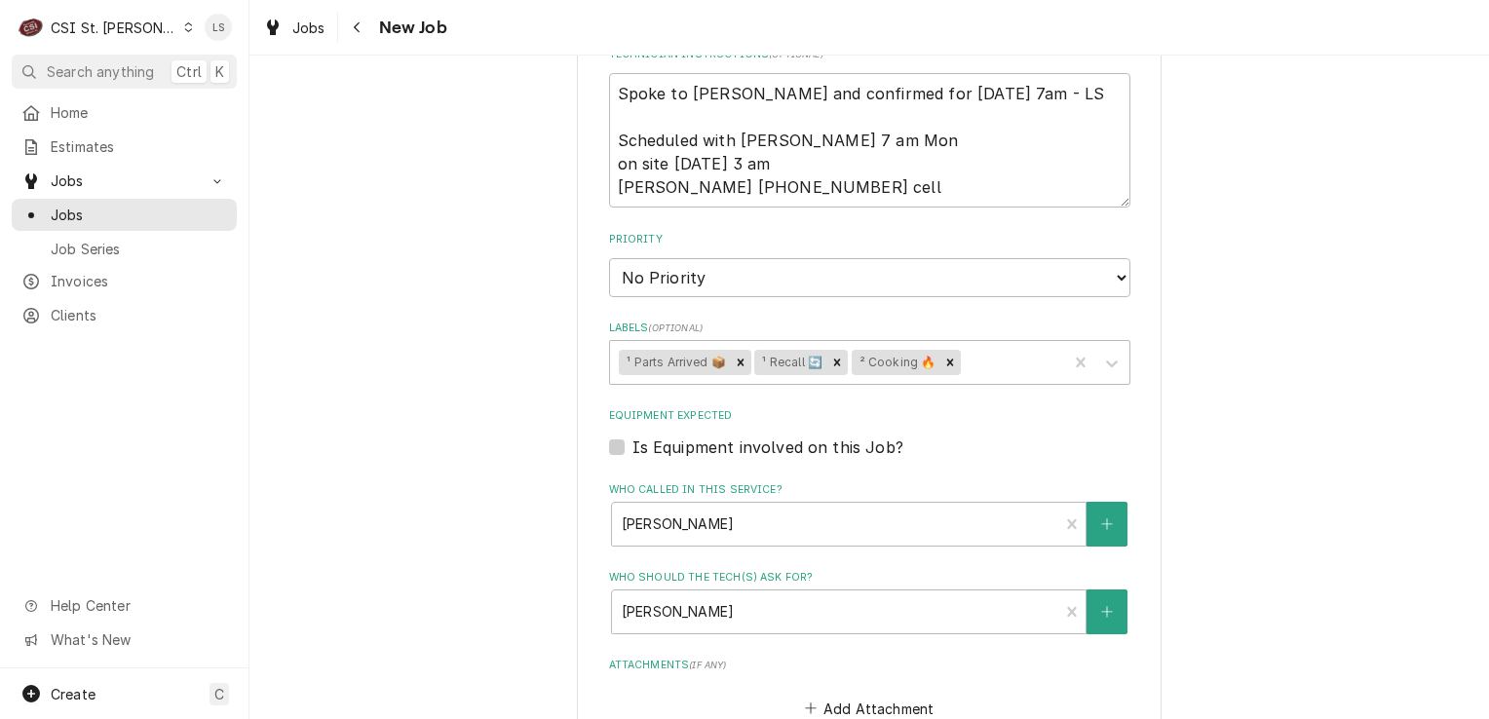
scroll to position [1019, 0]
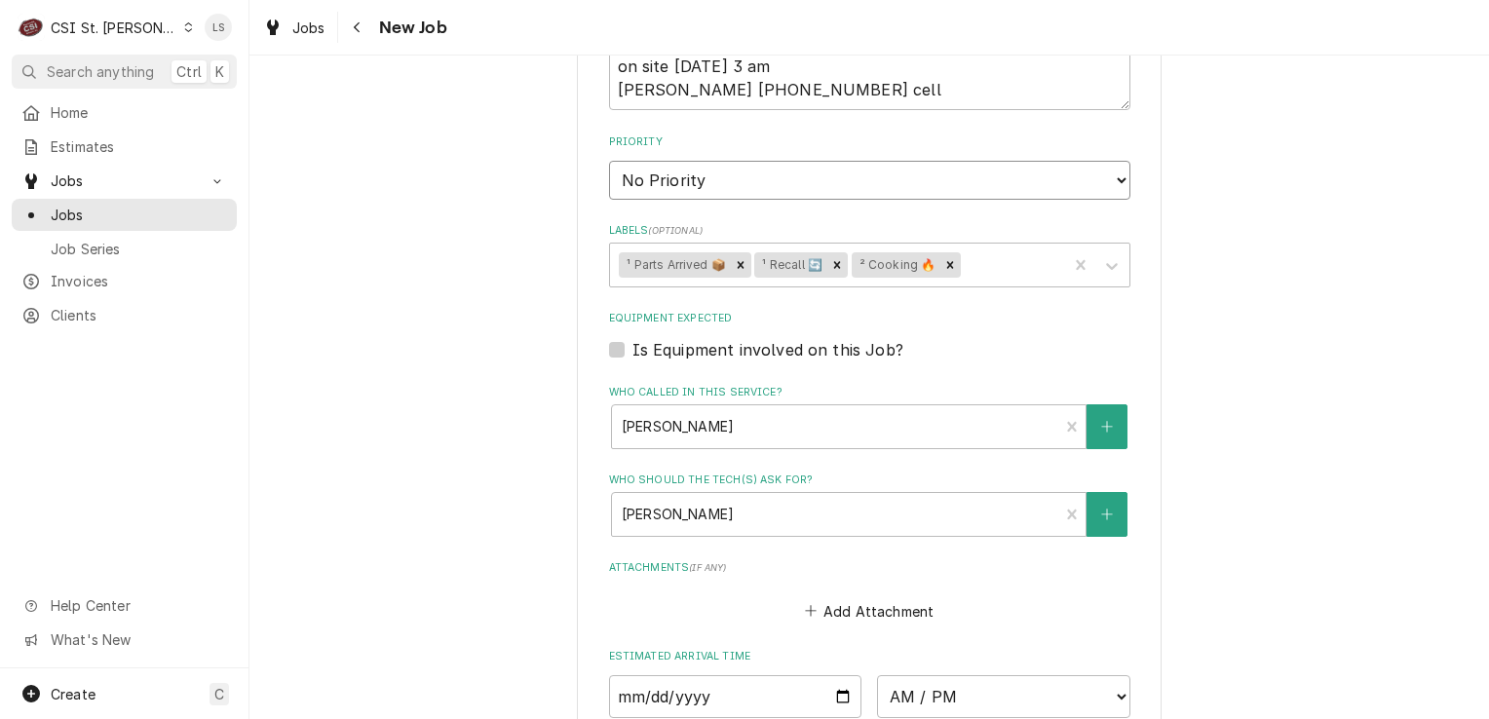
click at [663, 182] on select "No Priority Urgent High Medium Low" at bounding box center [869, 180] width 521 height 39
select select "1"
click at [609, 161] on select "No Priority Urgent High Medium Low" at bounding box center [869, 180] width 521 height 39
click at [701, 508] on div "Who should the tech(s) ask for?" at bounding box center [836, 514] width 428 height 35
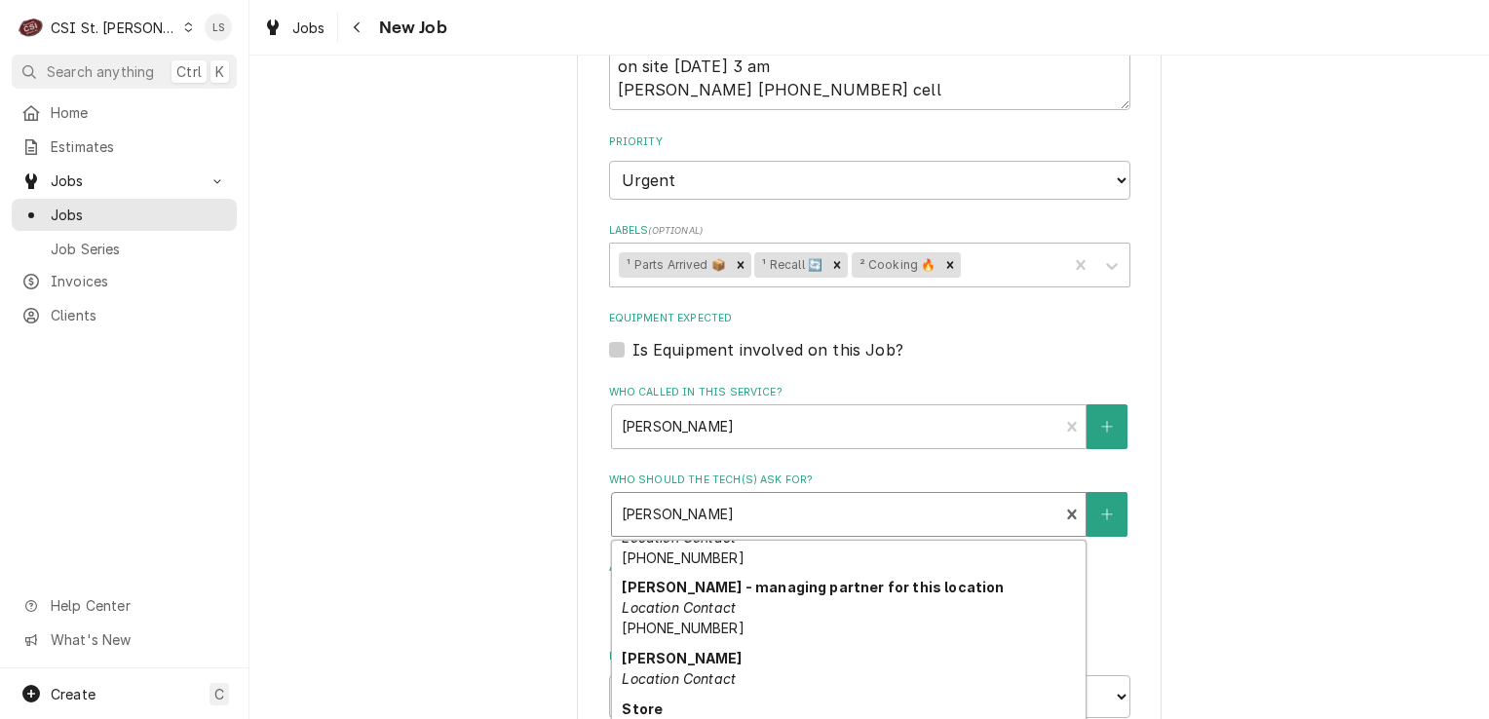
scroll to position [487, 0]
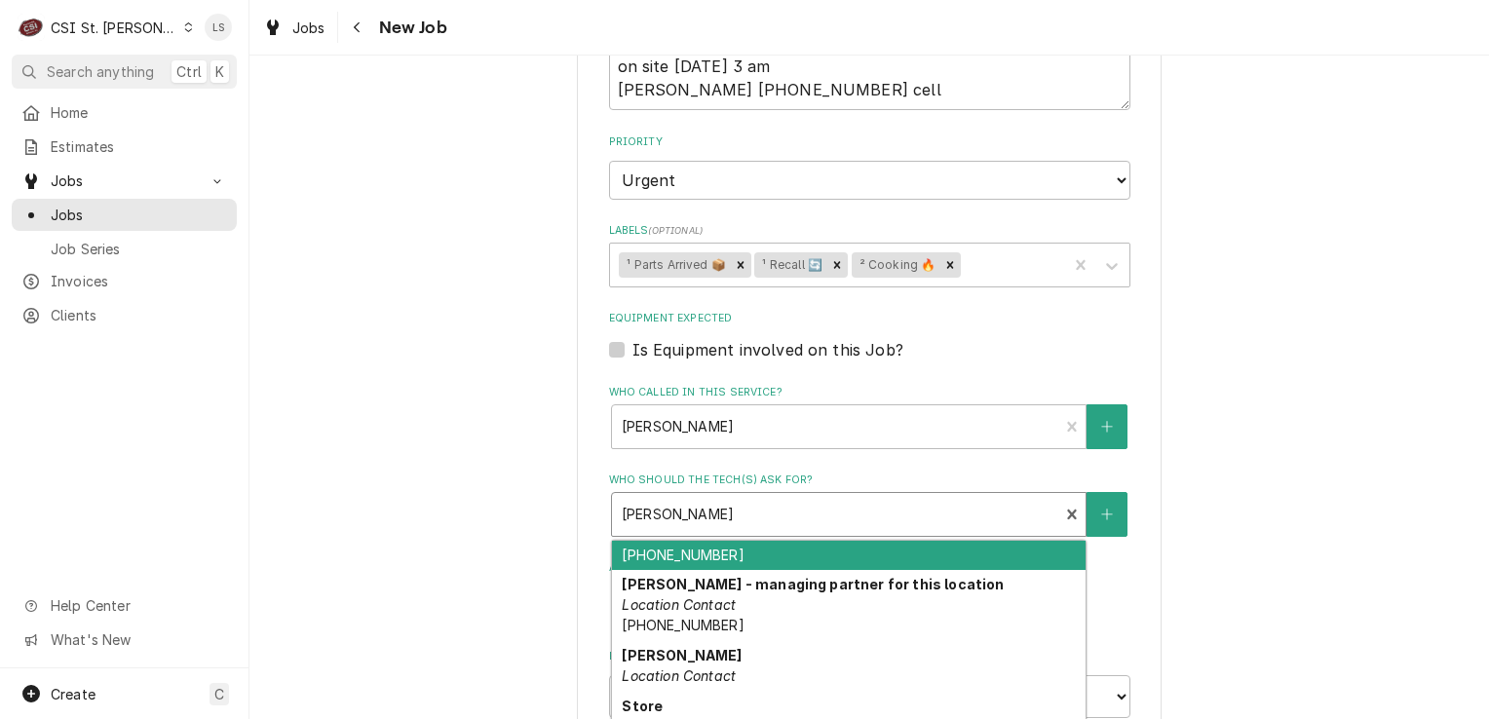
click at [734, 538] on div "[PERSON_NAME] Contact [PHONE_NUMBER]" at bounding box center [849, 534] width 474 height 71
type textarea "x"
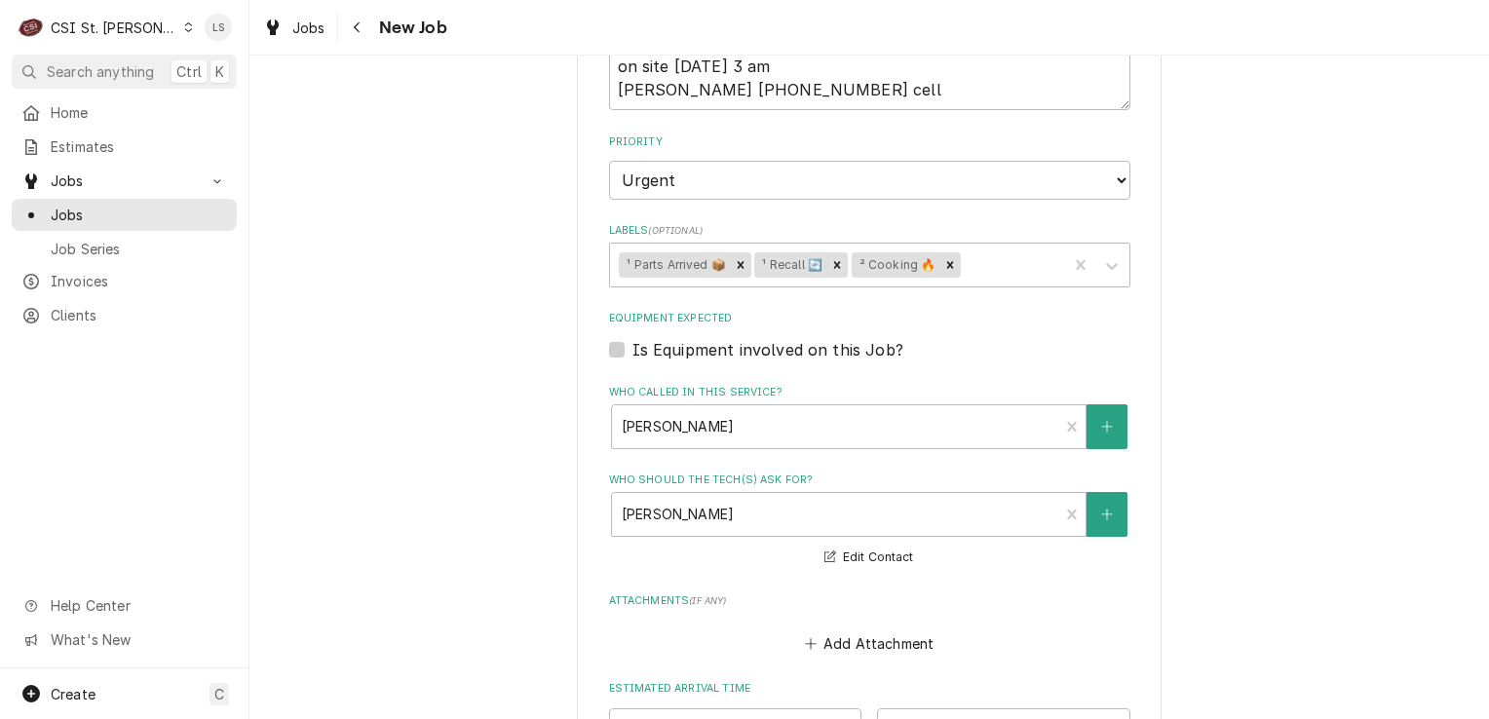
click at [713, 481] on label "Who should the tech(s) ask for?" at bounding box center [869, 481] width 521 height 16
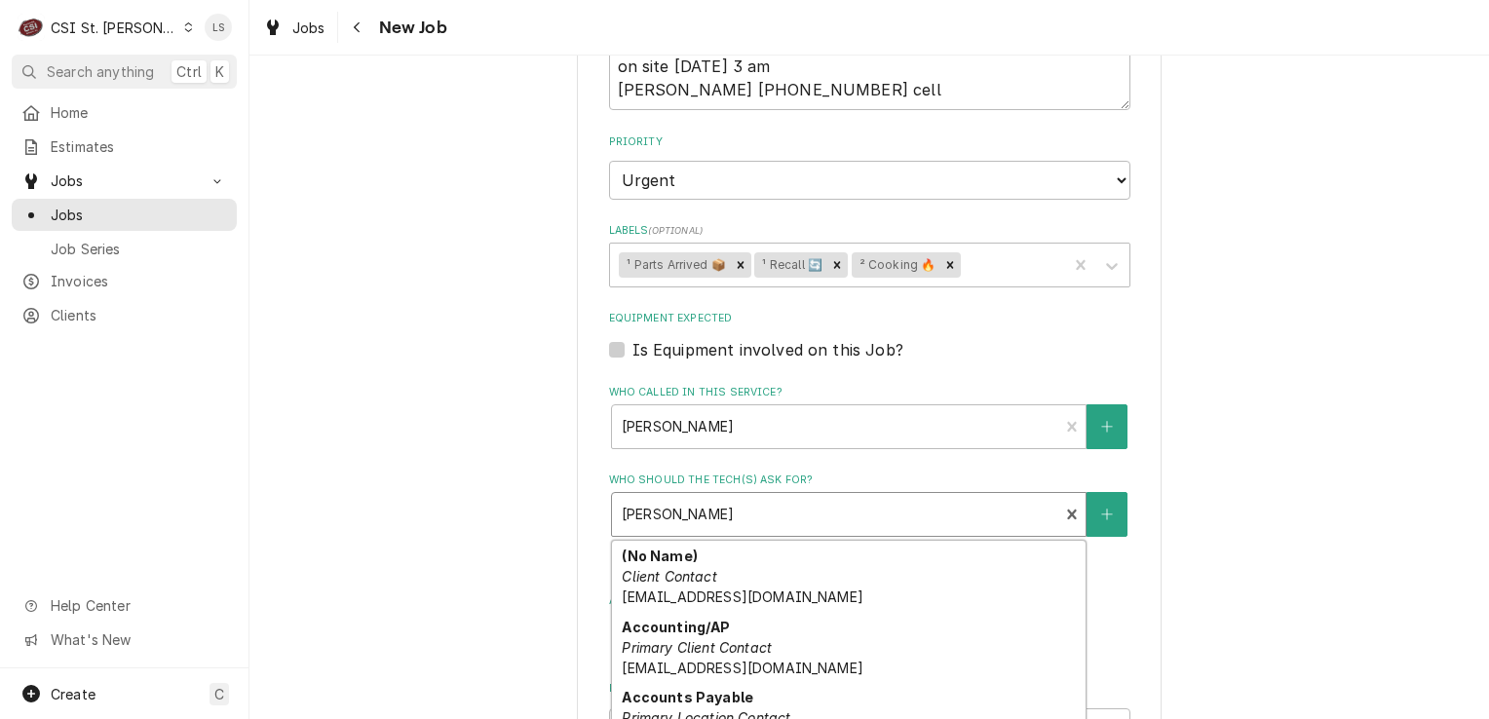
click at [757, 513] on div "Who should the tech(s) ask for?" at bounding box center [836, 514] width 428 height 35
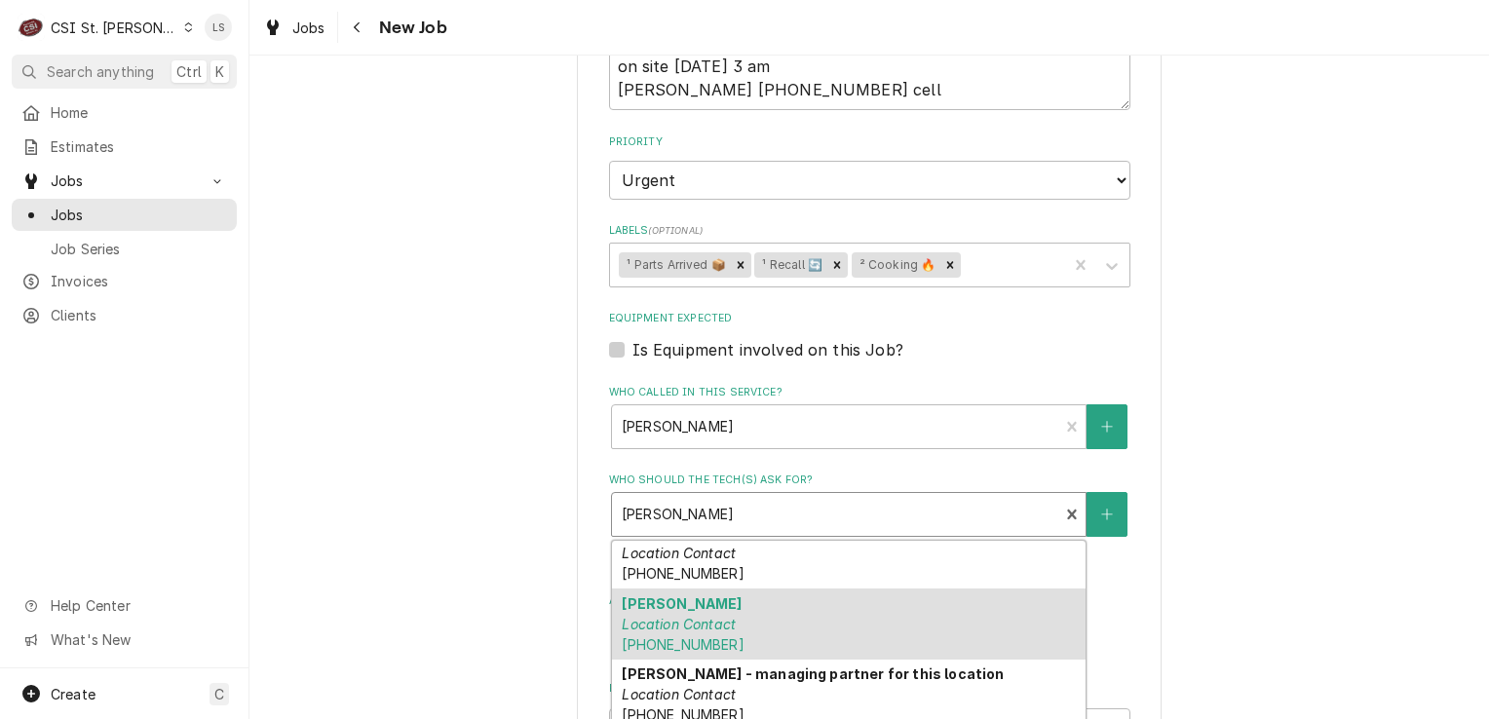
scroll to position [442, 0]
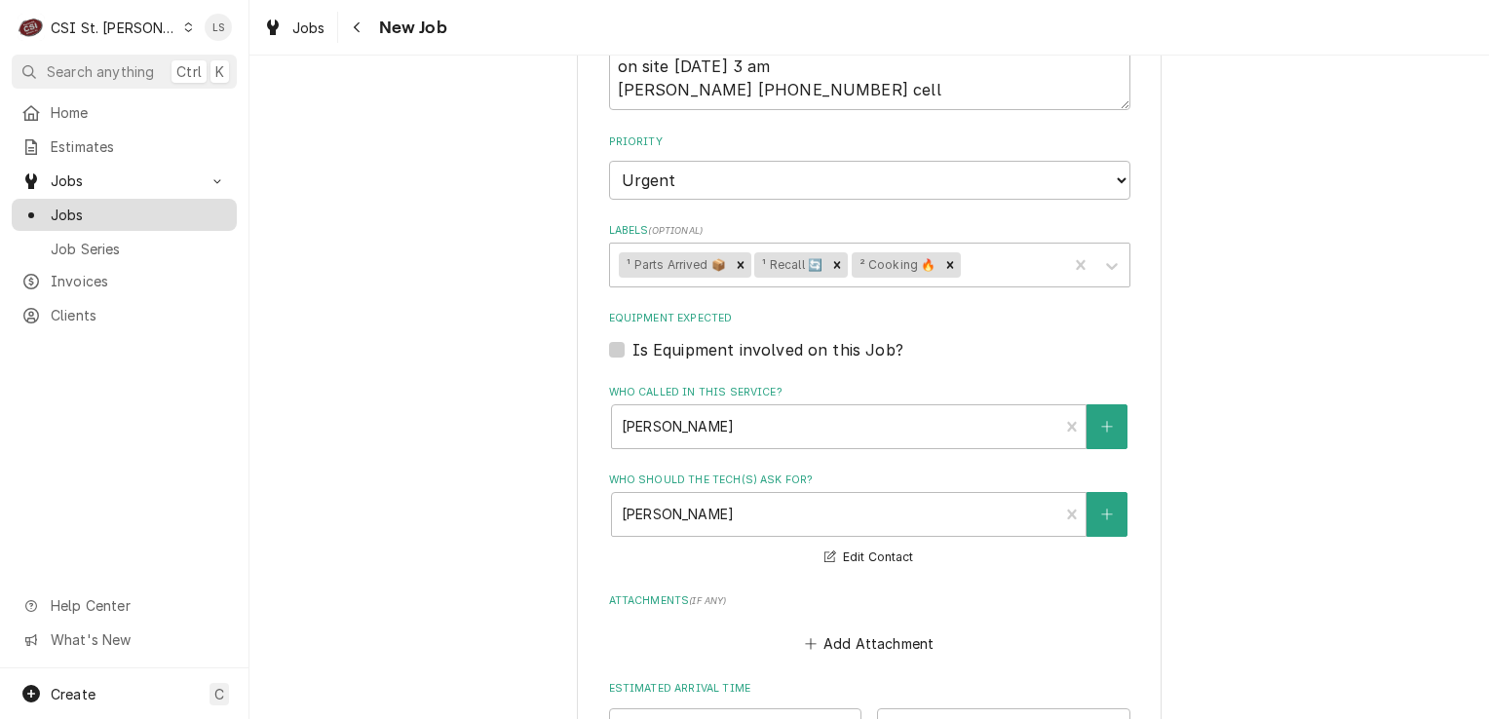
click at [129, 206] on span "Jobs" at bounding box center [139, 215] width 176 height 20
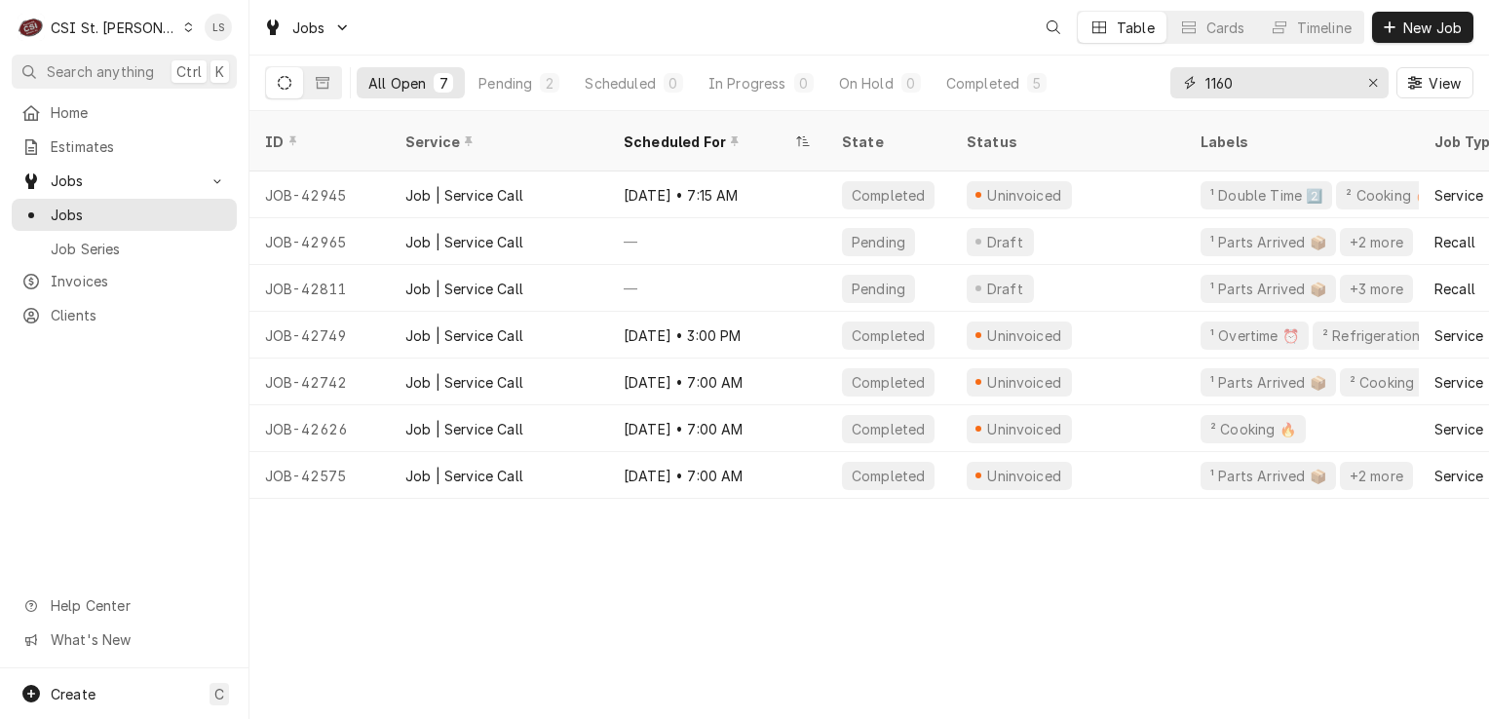
drag, startPoint x: 1376, startPoint y: 87, endPoint x: 1359, endPoint y: 93, distance: 17.6
click at [1365, 91] on div "Erase input" at bounding box center [1372, 82] width 19 height 19
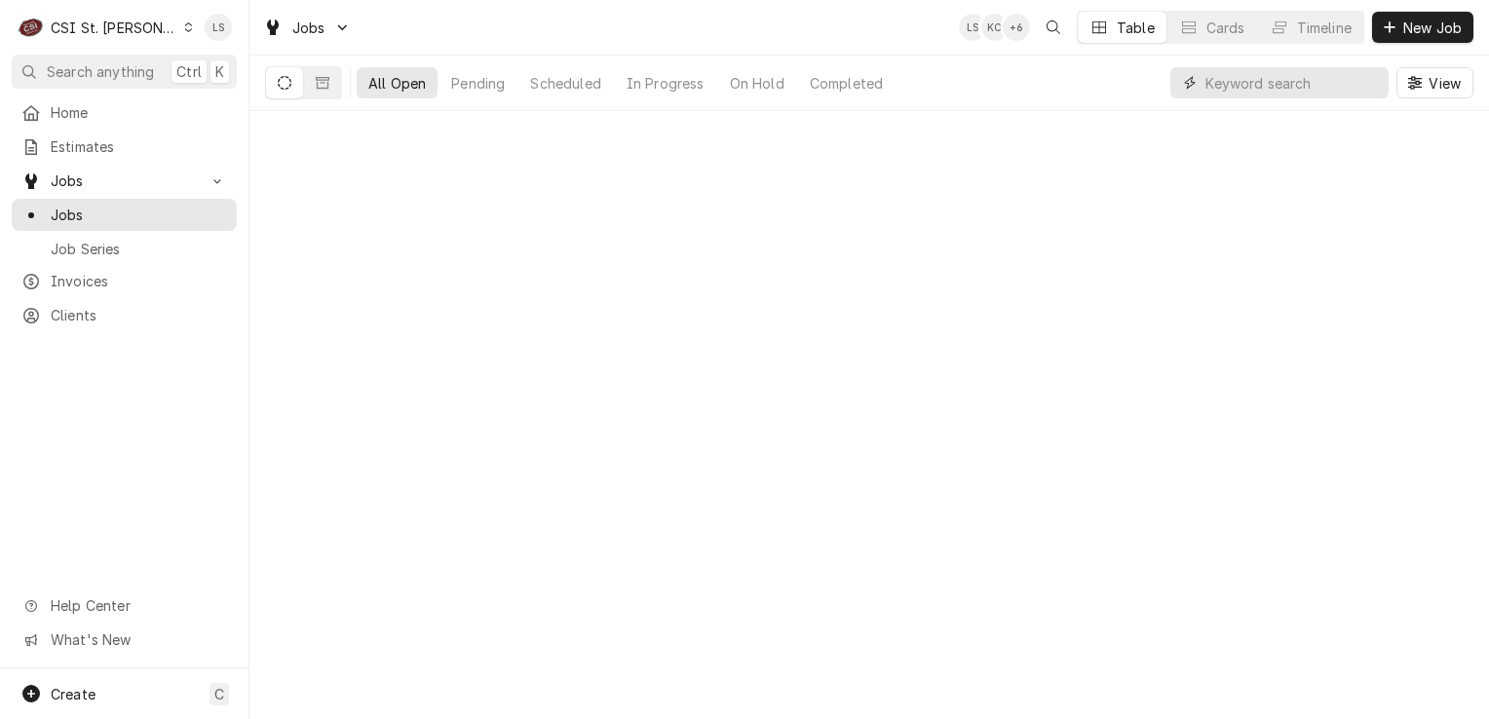
paste input "42873"
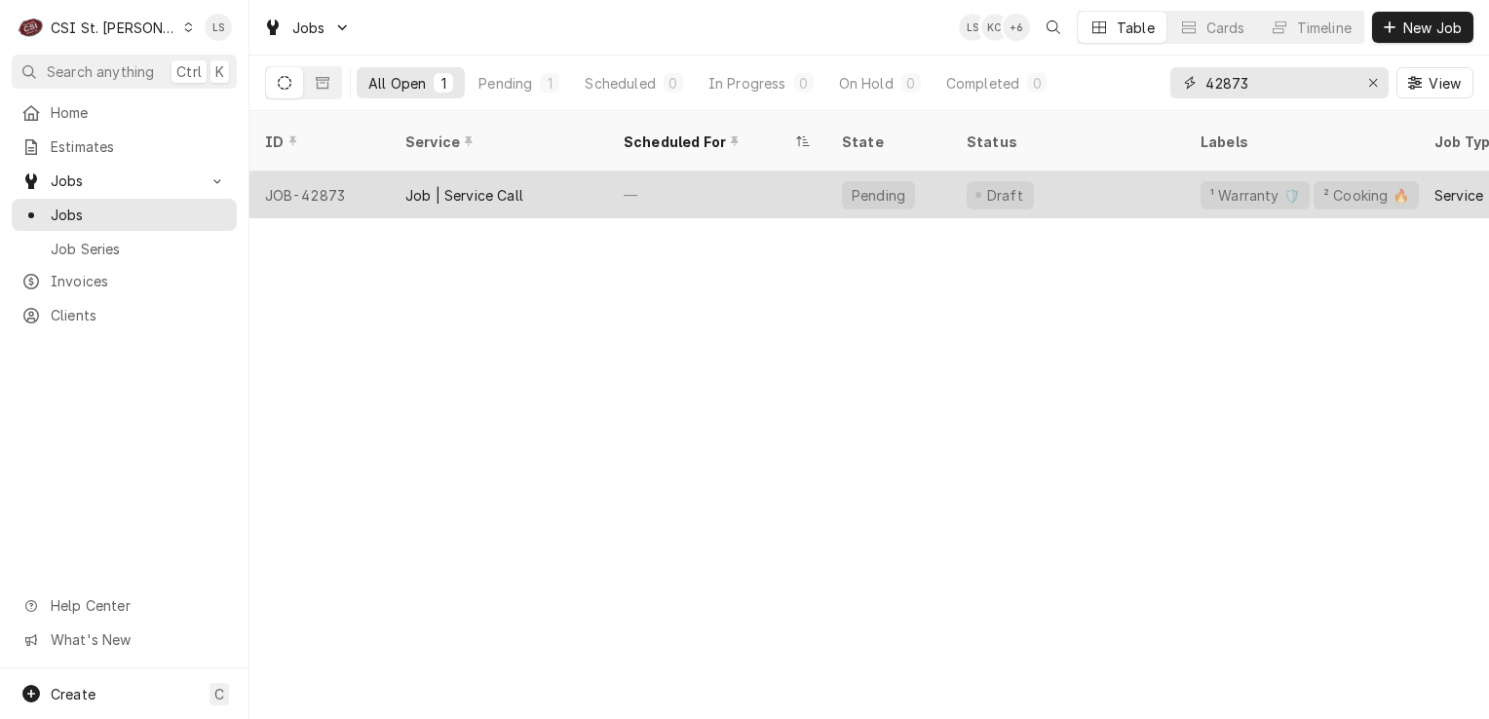
type input "42873"
click at [335, 172] on div "JOB-42873" at bounding box center [319, 195] width 140 height 47
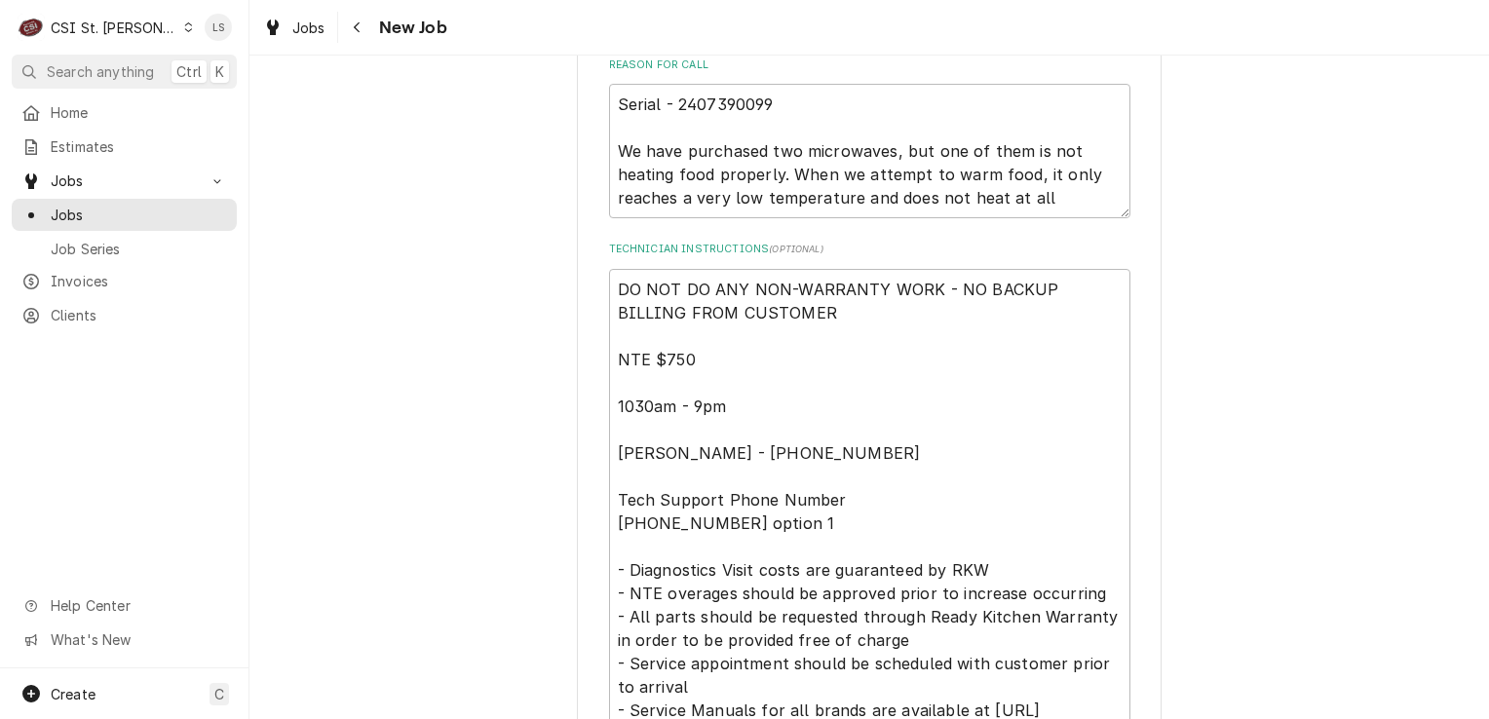
scroll to position [1072, 0]
click at [598, 272] on div "Use the fields below to edit this job: Client Details Client [PERSON_NAME] ASSO…" at bounding box center [869, 382] width 585 height 2720
click at [609, 275] on textarea "DO NOT DO ANY NON-WARRANTY WORK - NO BACKUP BILLING FROM CUSTOMER NTE $750 1030…" at bounding box center [869, 508] width 521 height 485
type textarea "x"
type textarea "DO NOT DO ANY NON-WARRANTY WORK - NO BACKUP BILLING FROM CUSTOMER NTE $750 1030…"
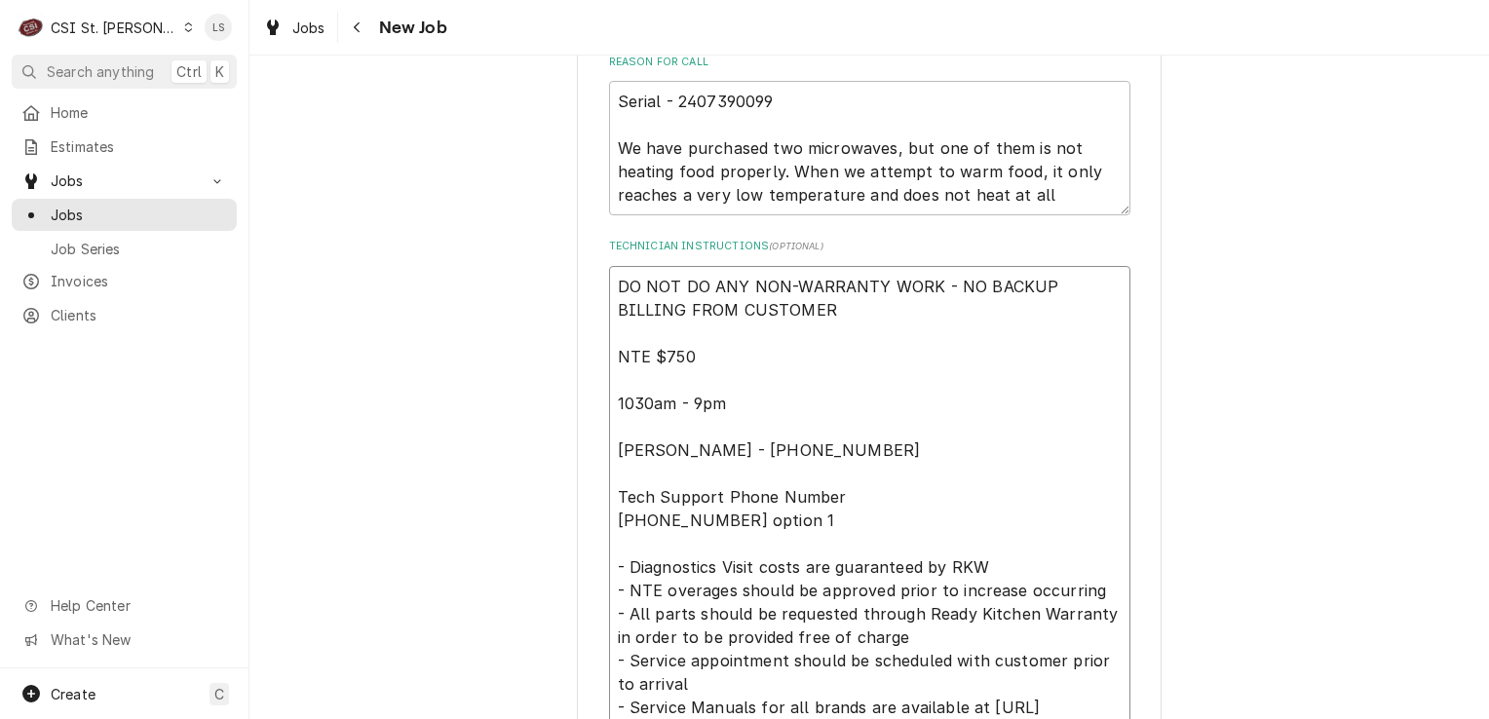
type textarea "x"
type textarea "DO NOT DO ANY NON-WARRANTY WORK - NO BACKUP BILLING FROM CUSTOMER NTE $750 1030…"
type textarea "x"
click at [623, 294] on textarea "DO NOT DO ANY NON-WARRANTY WORK - NO BACKUP BILLING FROM CUSTOMER NTE $750 1030…" at bounding box center [869, 532] width 521 height 532
click at [623, 286] on textarea "DO NOT DO ANY NON-WARRANTY WORK - NO BACKUP BILLING FROM CUSTOMER NTE $750 1030…" at bounding box center [869, 532] width 521 height 532
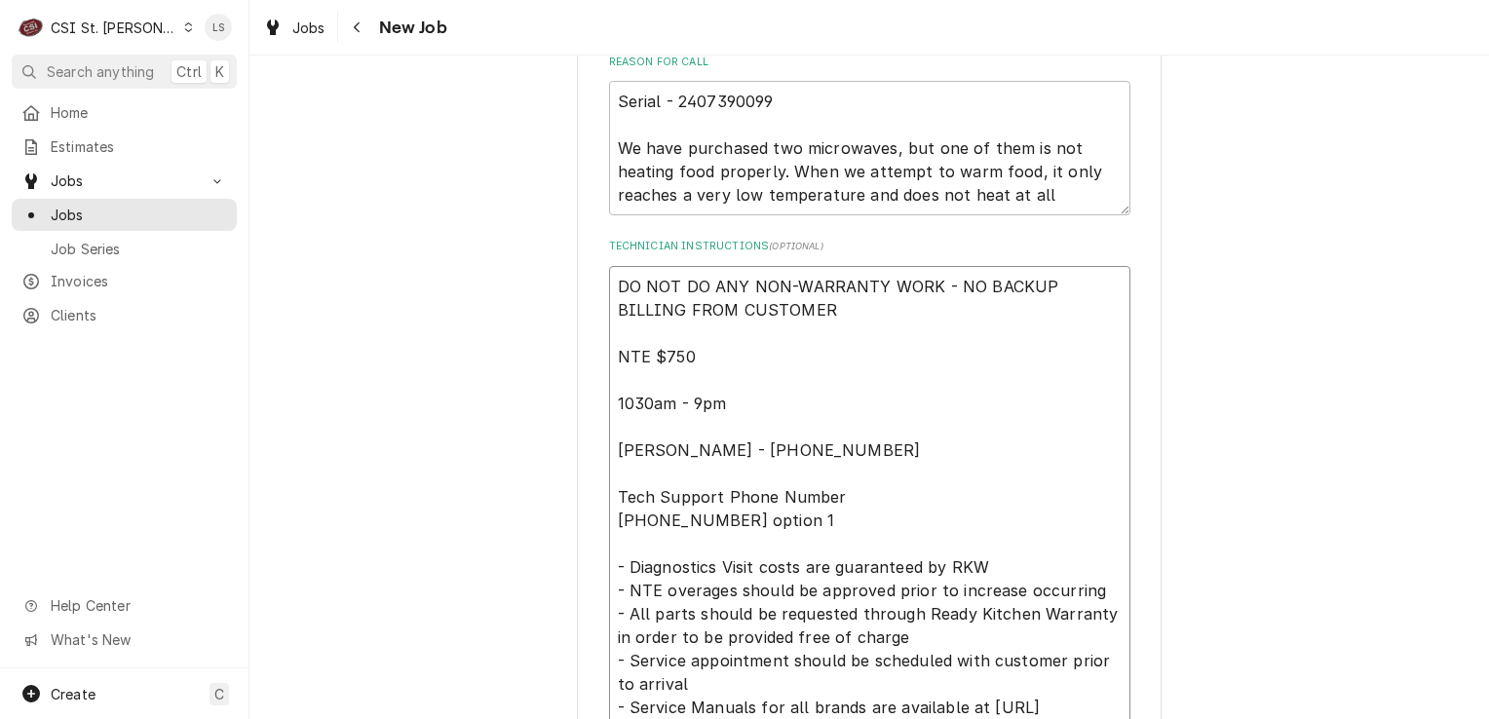
type textarea "DO NOT DO ANY NON-WARRANTY WORK - NO BACKUP BILLING FROM CUSTOMER NTE $750 1030…"
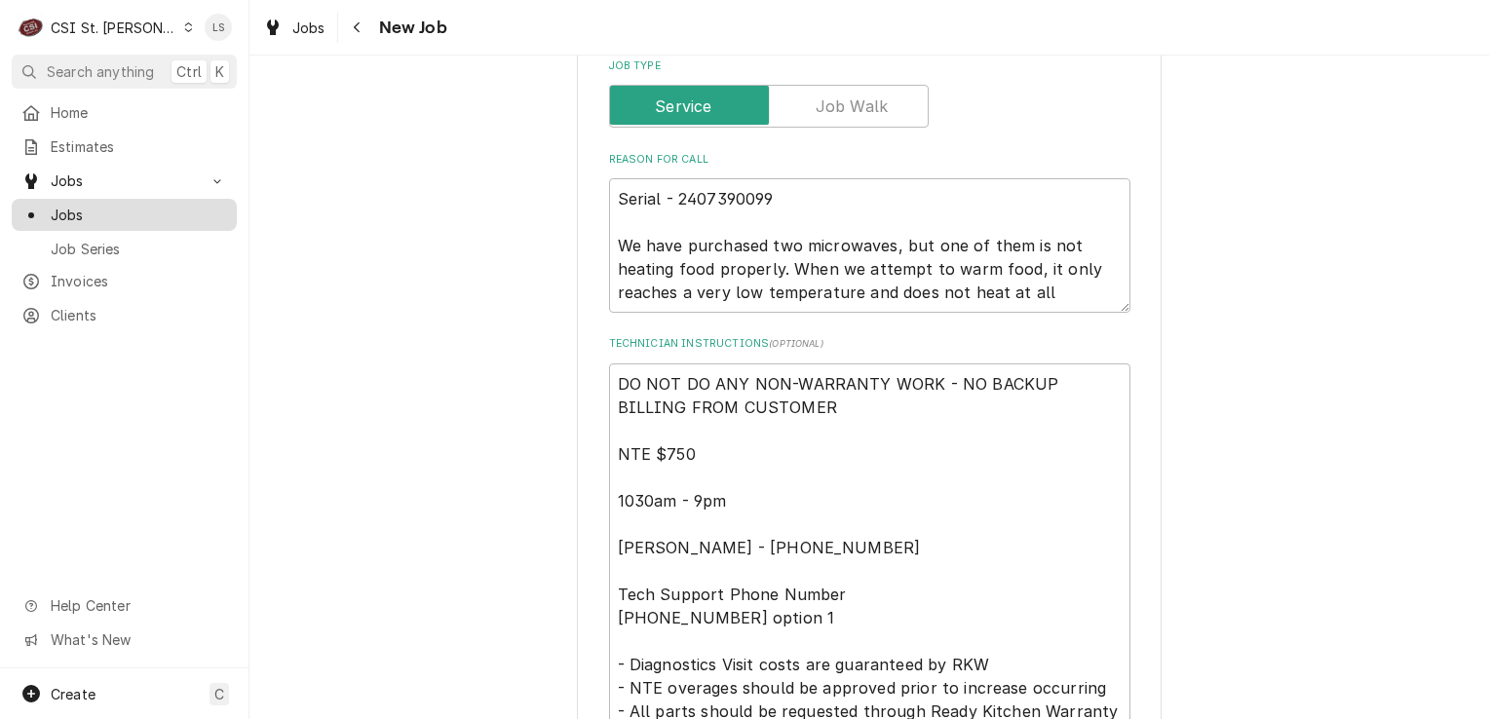
click at [113, 206] on span "Jobs" at bounding box center [139, 215] width 176 height 20
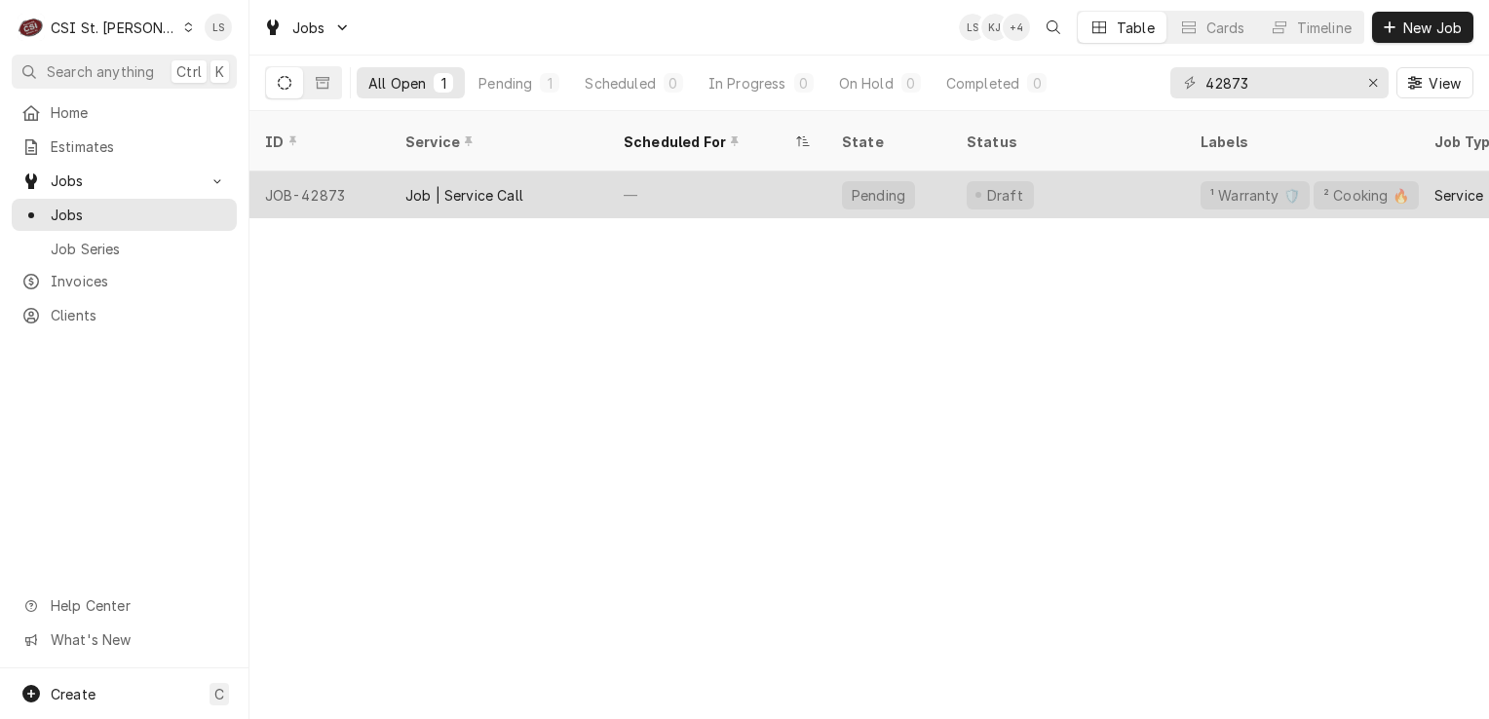
click at [313, 175] on div "JOB-42873" at bounding box center [319, 195] width 140 height 47
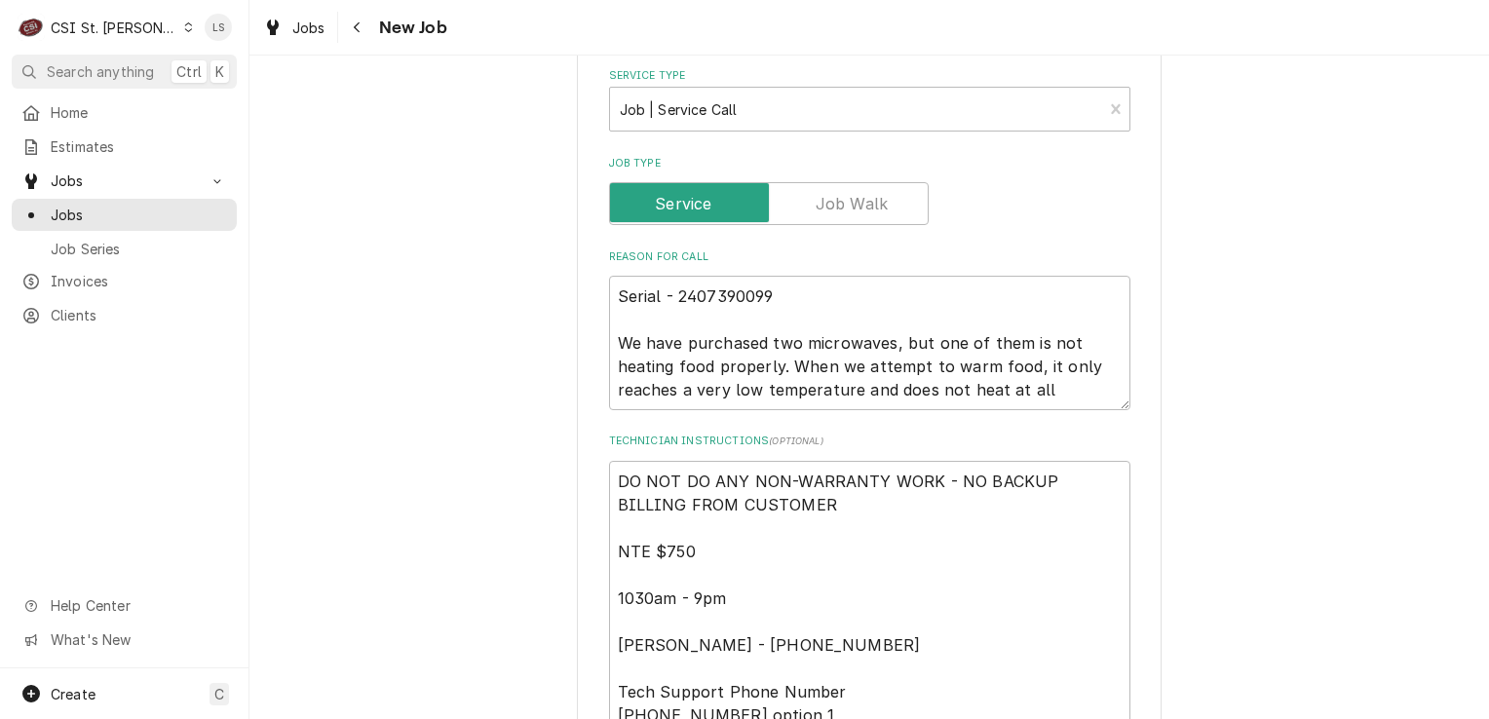
scroll to position [1072, 0]
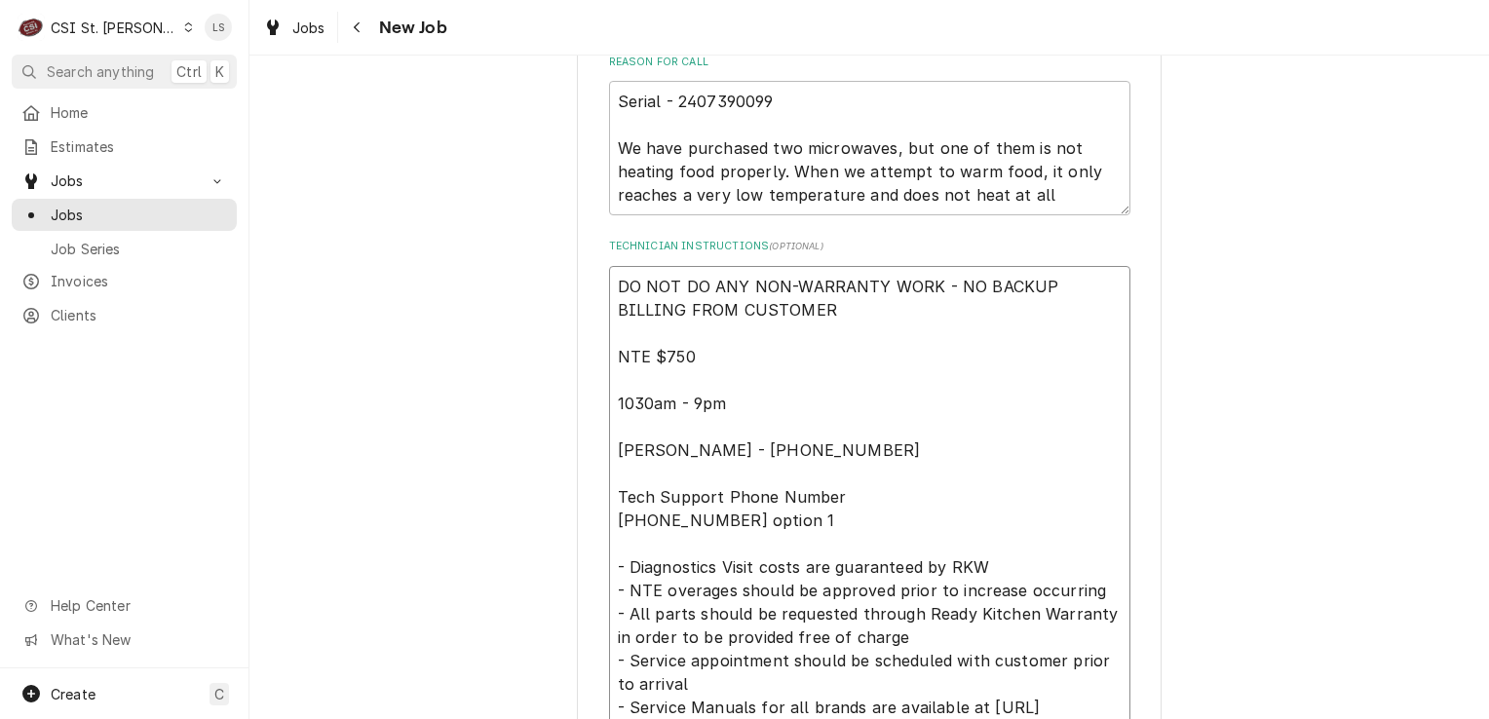
click at [612, 286] on textarea "DO NOT DO ANY NON-WARRANTY WORK - NO BACKUP BILLING FROM CUSTOMER NTE $750 1030…" at bounding box center [869, 508] width 521 height 485
type textarea "x"
type textarea "DO NOT DO ANY NON-WARRANTY WORK - NO BACKUP BILLING FROM CUSTOMER NTE $750 1030…"
type textarea "x"
type textarea "DO NOT DO ANY NON-WARRANTY WORK - NO BACKUP BILLING FROM CUSTOMER NTE $750 1030…"
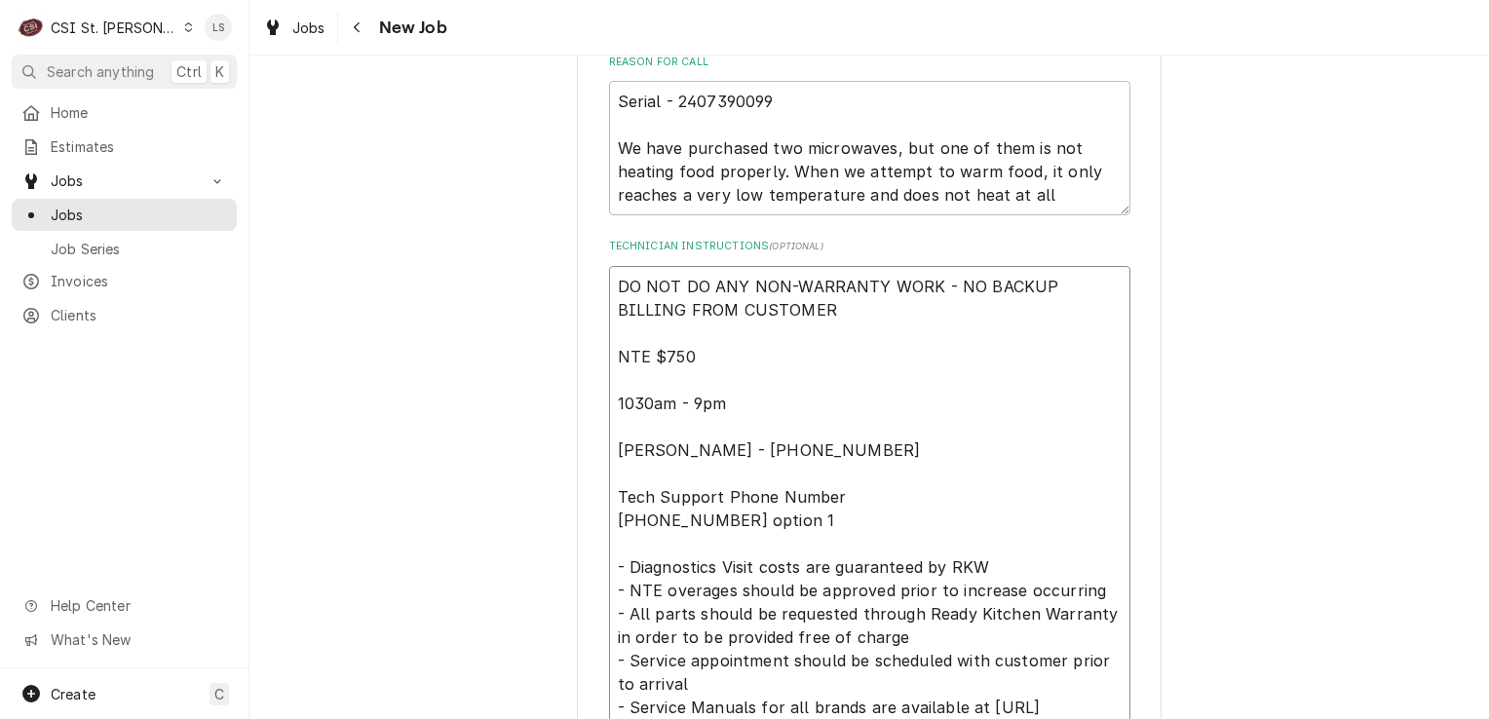
click at [612, 286] on textarea "DO NOT DO ANY NON-WARRANTY WORK - NO BACKUP BILLING FROM CUSTOMER NTE $750 1030…" at bounding box center [869, 532] width 521 height 532
type textarea "x"
type textarea "S DO NOT DO ANY NON-WARRANTY WORK - NO BACKUP BILLING FROM CUSTOMER NTE $750 10…"
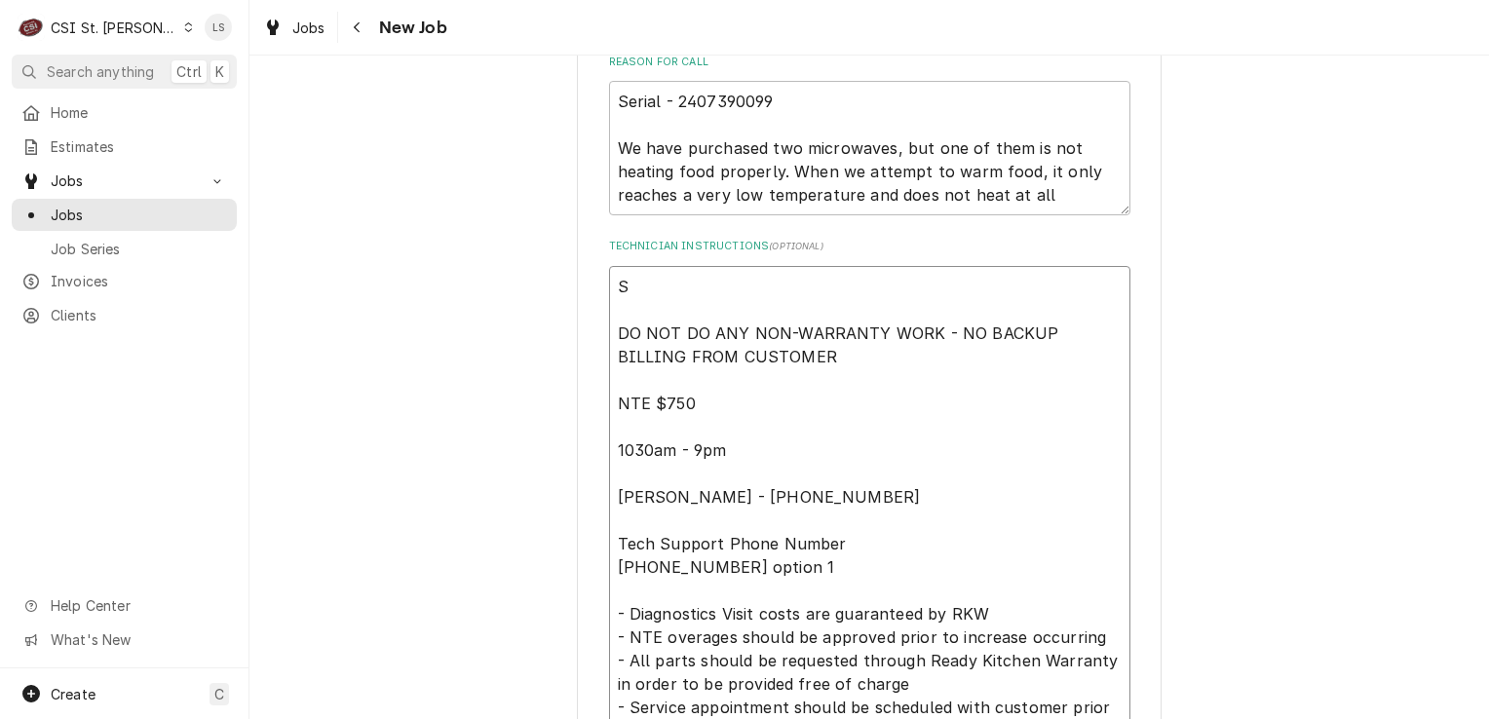
type textarea "x"
type textarea "Sp DO NOT DO ANY NON-WARRANTY WORK - NO BACKUP BILLING FROM CUSTOMER NTE $750 1…"
type textarea "x"
type textarea "Spo DO NOT DO ANY NON-WARRANTY WORK - NO BACKUP BILLING FROM CUSTOMER NTE $750 …"
type textarea "x"
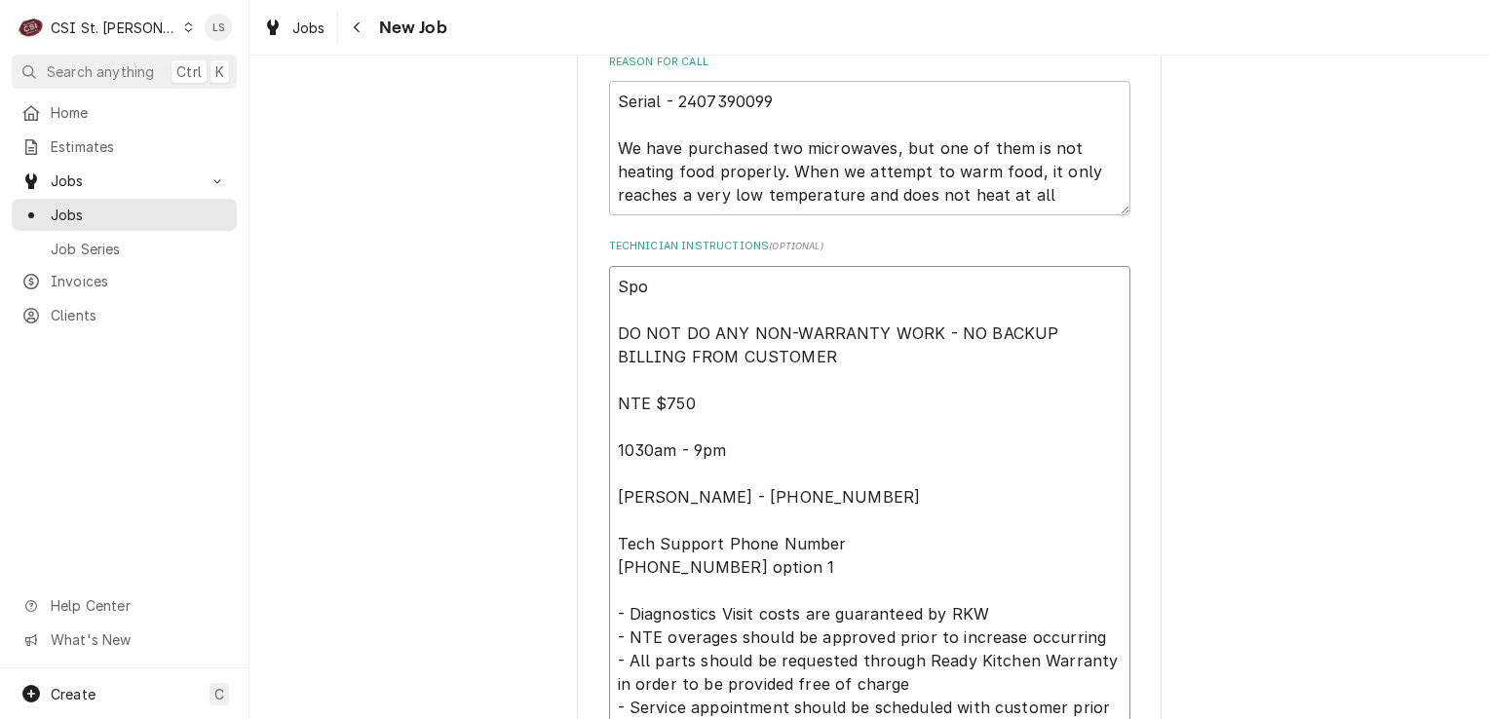
type textarea "Spok DO NOT DO ANY NON-WARRANTY WORK - NO BACKUP BILLING FROM CUSTOMER NTE $750…"
type textarea "x"
type textarea "Spoke DO NOT DO ANY NON-WARRANTY WORK - NO BACKUP BILLING FROM CUSTOMER NTE $75…"
type textarea "x"
type textarea "Spoke t DO NOT DO ANY NON-WARRANTY WORK - NO BACKUP BILLING FROM CUSTOMER NTE $…"
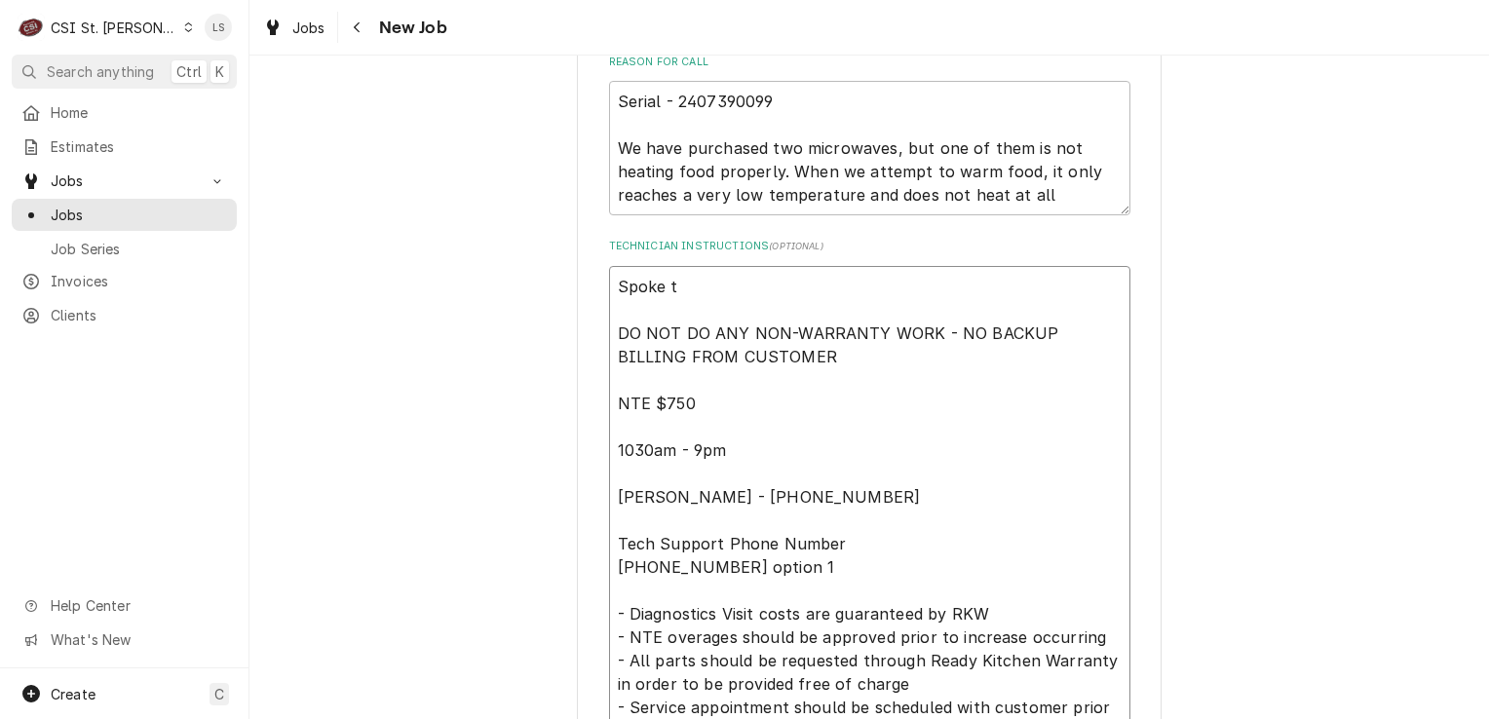
type textarea "x"
type textarea "Spoke to DO NOT DO ANY NON-WARRANTY WORK - NO BACKUP BILLING FROM CUSTOMER NTE …"
type textarea "x"
type textarea "Spoke to DO NOT DO ANY NON-WARRANTY WORK - NO BACKUP BILLING FROM CUSTOMER NTE …"
type textarea "x"
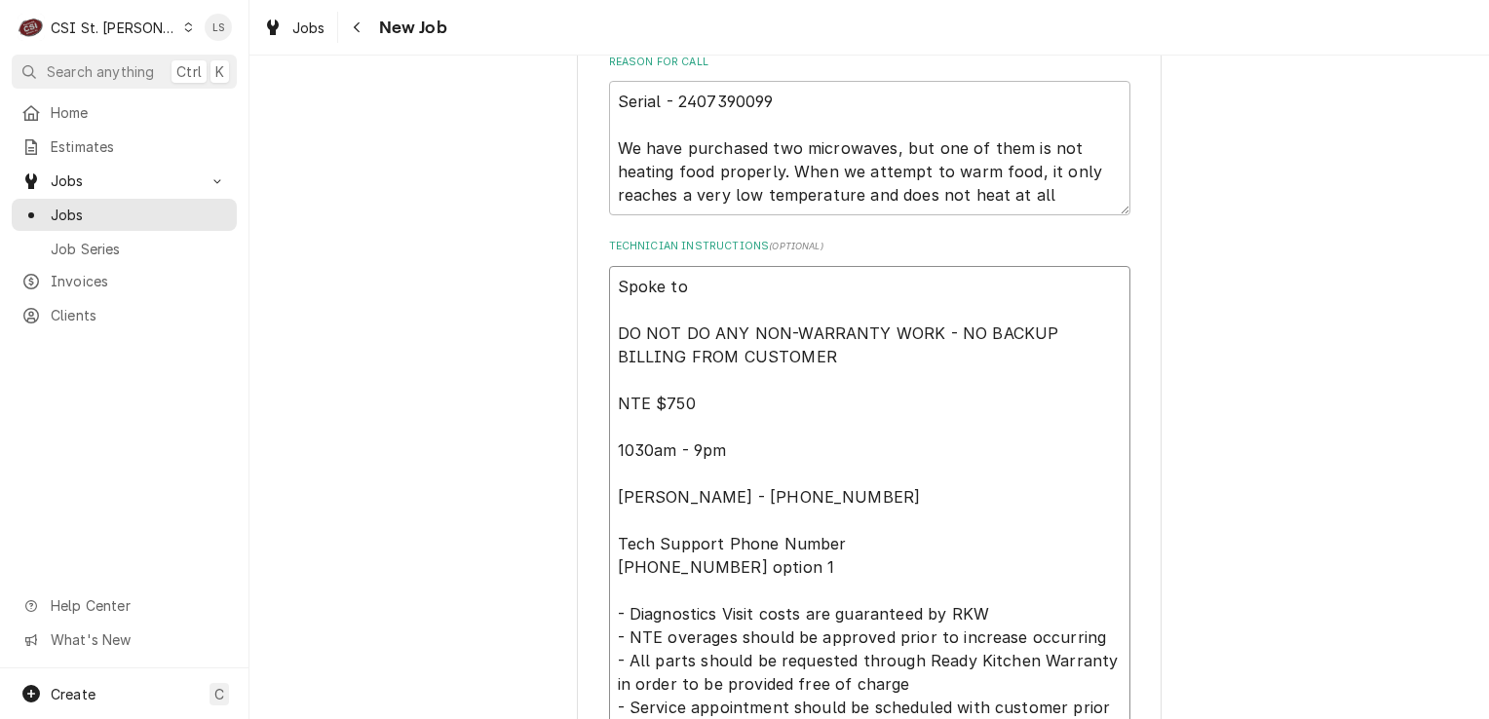
type textarea "Spoke to A DO NOT DO ANY NON-WARRANTY WORK - NO BACKUP BILLING FROM CUSTOMER NT…"
type textarea "x"
type textarea "Spoke to Av DO NOT DO ANY NON-WARRANTY WORK - NO BACKUP BILLING FROM CUSTOMER N…"
type textarea "x"
type textarea "Spoke to Avi DO NOT DO ANY NON-WARRANTY WORK - NO BACKUP BILLING FROM CUSTOMER …"
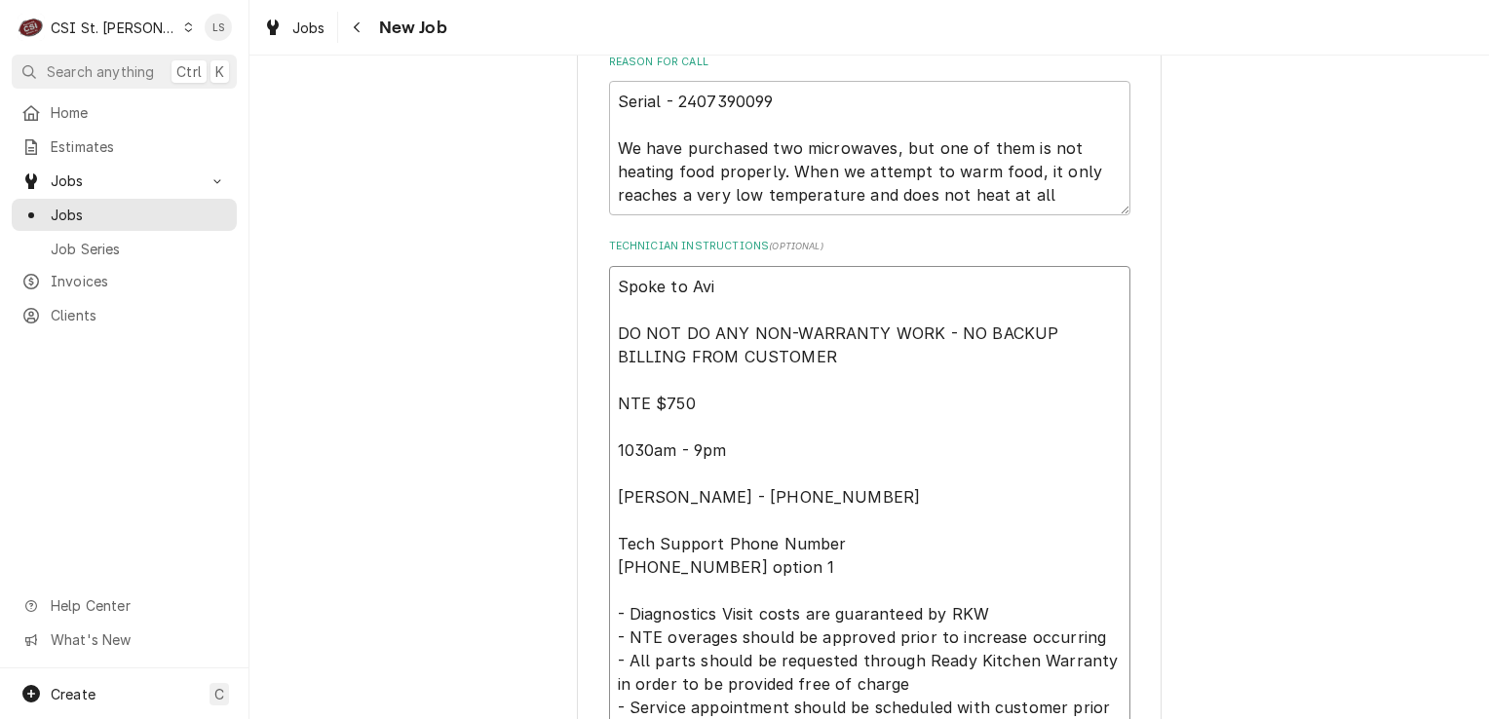
type textarea "x"
type textarea "Spoke to Avin DO NOT DO ANY NON-WARRANTY WORK - NO BACKUP BILLING FROM CUSTOMER…"
type textarea "x"
type textarea "Spoke to Avina DO NOT DO ANY NON-WARRANTY WORK - NO BACKUP BILLING FROM CUSTOME…"
type textarea "x"
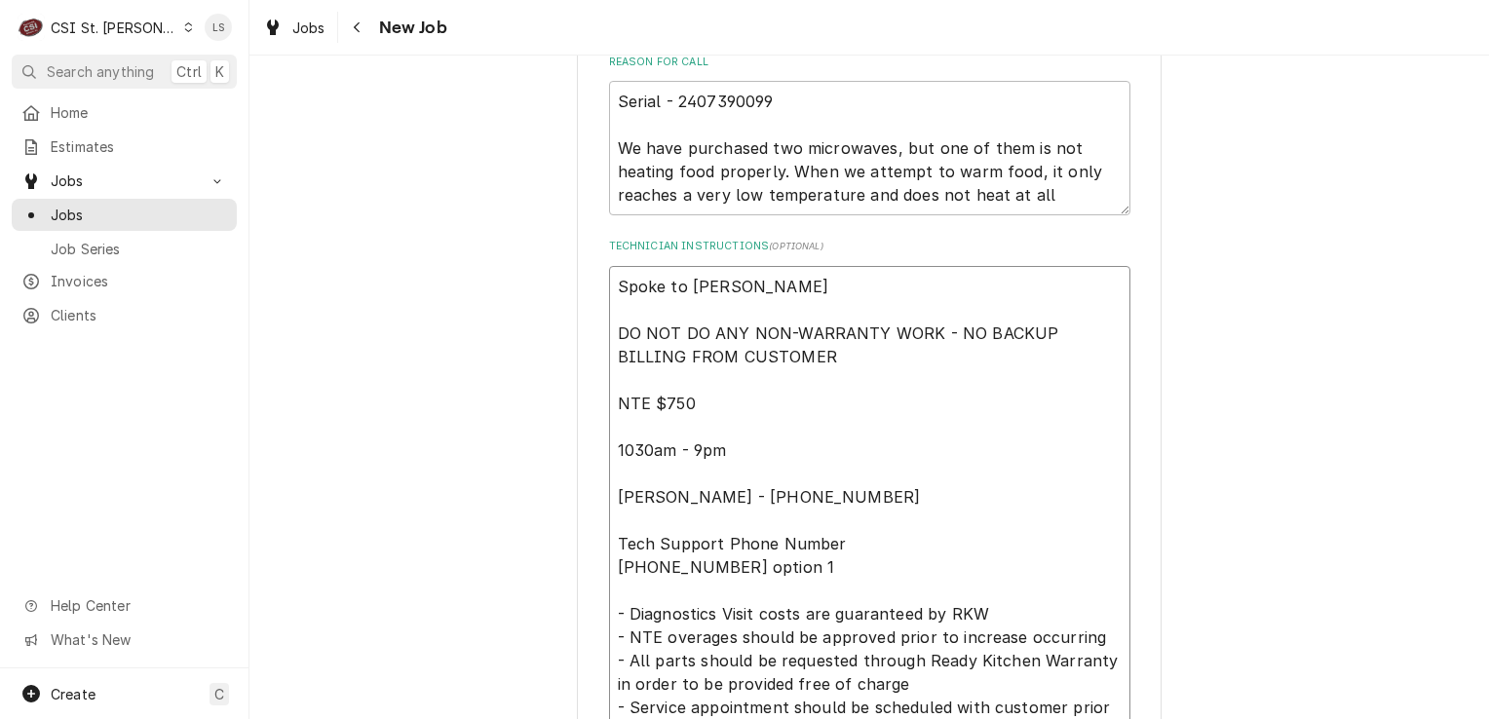
type textarea "Spoke to Avinas DO NOT DO ANY NON-WARRANTY WORK - NO BACKUP BILLING FROM CUSTOM…"
type textarea "x"
type textarea "Spoke to Avinash DO NOT DO ANY NON-WARRANTY WORK - NO BACKUP BILLING FROM CUSTO…"
type textarea "x"
type textarea "Spoke to Avinash DO NOT DO ANY NON-WARRANTY WORK - NO BACKUP BILLING FROM CUSTO…"
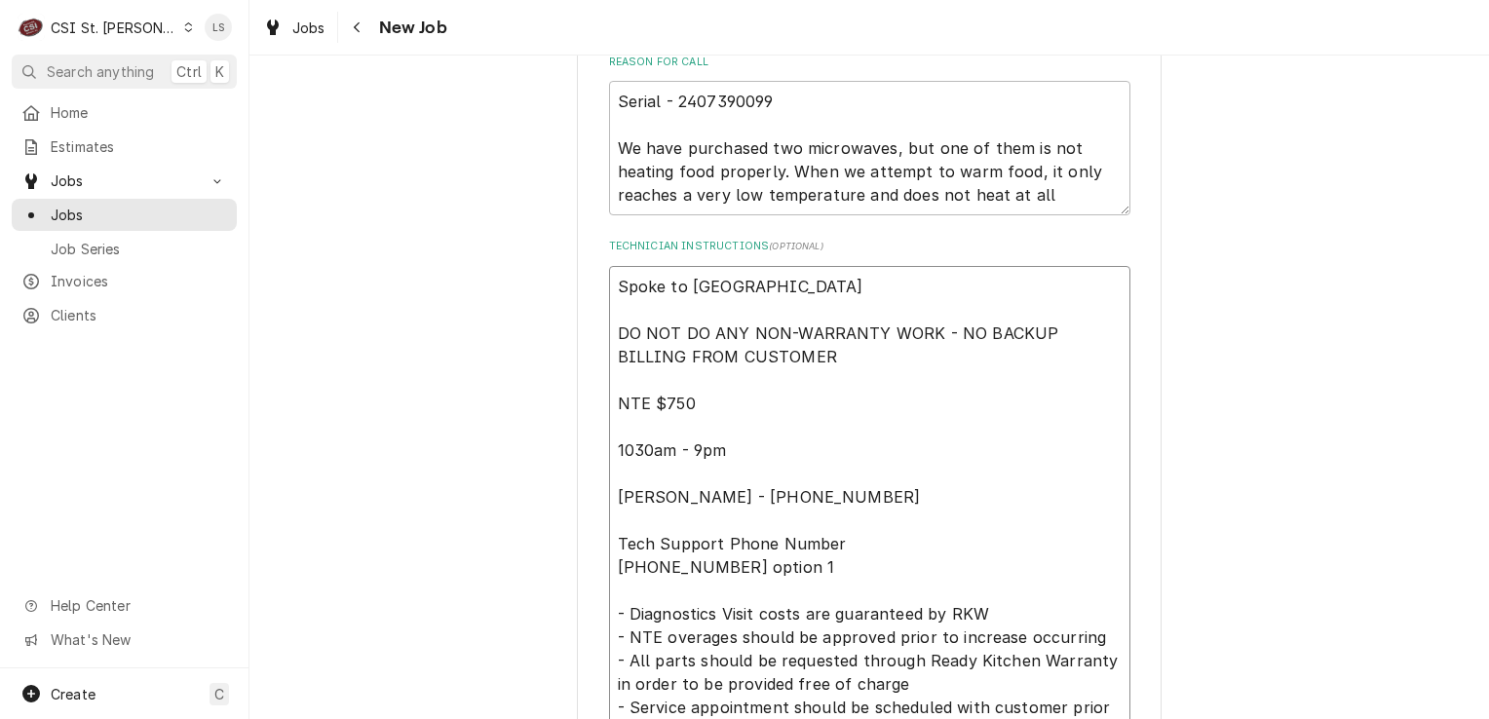
type textarea "x"
type textarea "Spoke to Avinash a DO NOT DO ANY NON-WARRANTY WORK - NO BACKUP BILLING FROM CUS…"
type textarea "x"
type textarea "Spoke to Avinash and DO NOT DO ANY NON-WARRANTY WORK - NO BACKUP BILLING FROM C…"
type textarea "x"
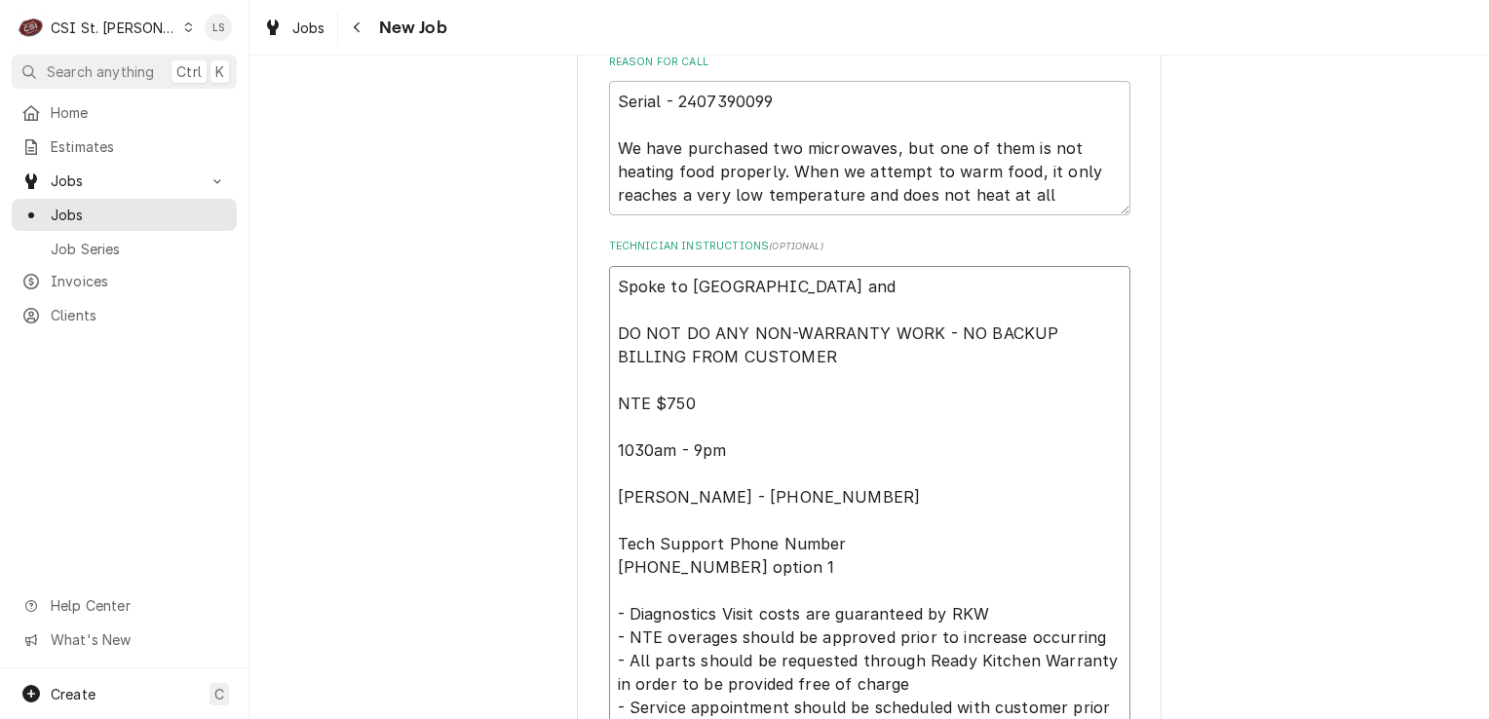
type textarea "Spoke to Avinash and DO NOT DO ANY NON-WARRANTY WORK - NO BACKUP BILLING FROM C…"
type textarea "x"
type textarea "Spoke to Avinash and c DO NOT DO ANY NON-WARRANTY WORK - NO BACKUP BILLING FROM…"
type textarea "x"
type textarea "Spoke to Avinash and co DO NOT DO ANY NON-WARRANTY WORK - NO BACKUP BILLING FRO…"
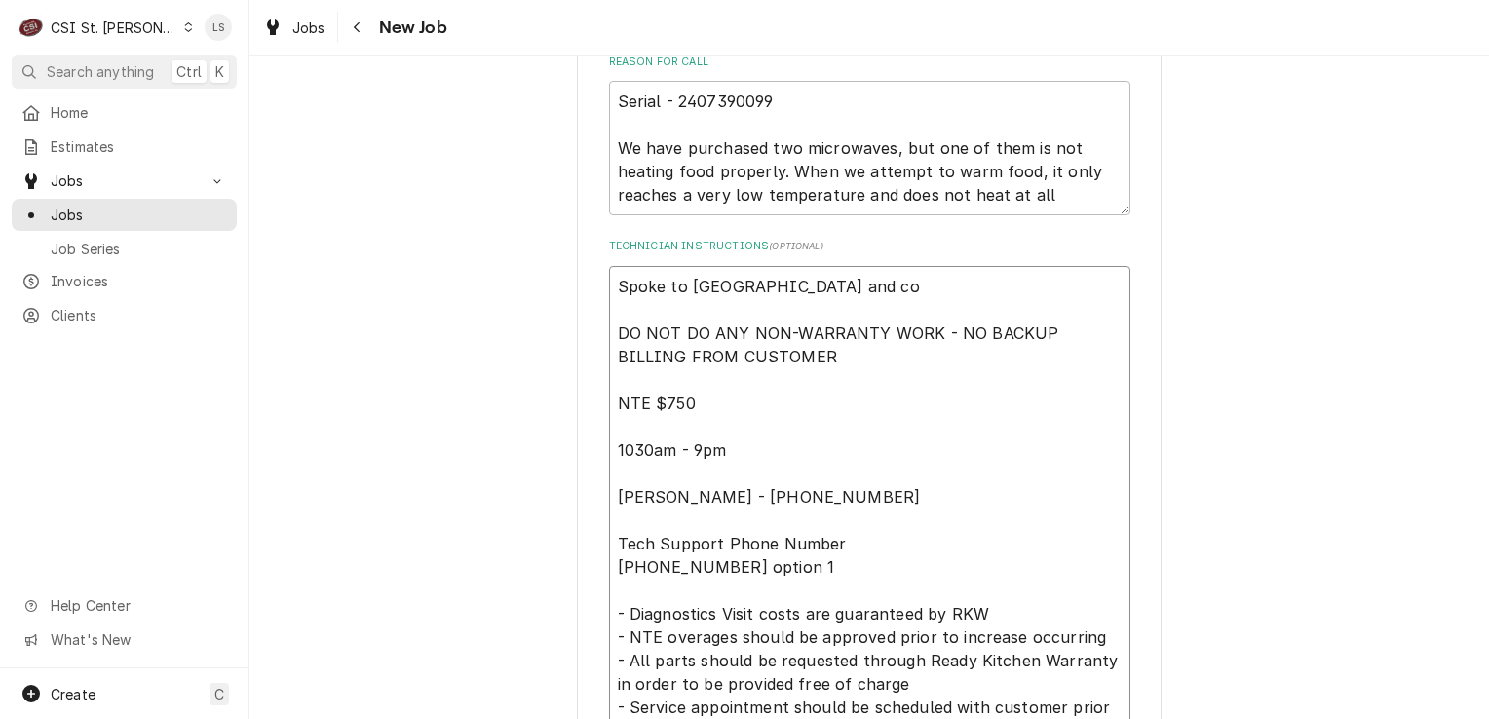
type textarea "x"
type textarea "Spoke to Avinash and con DO NOT DO ANY NON-WARRANTY WORK - NO BACKUP BILLING FR…"
type textarea "x"
type textarea "Spoke to Avinash and conf DO NOT DO ANY NON-WARRANTY WORK - NO BACKUP BILLING F…"
type textarea "x"
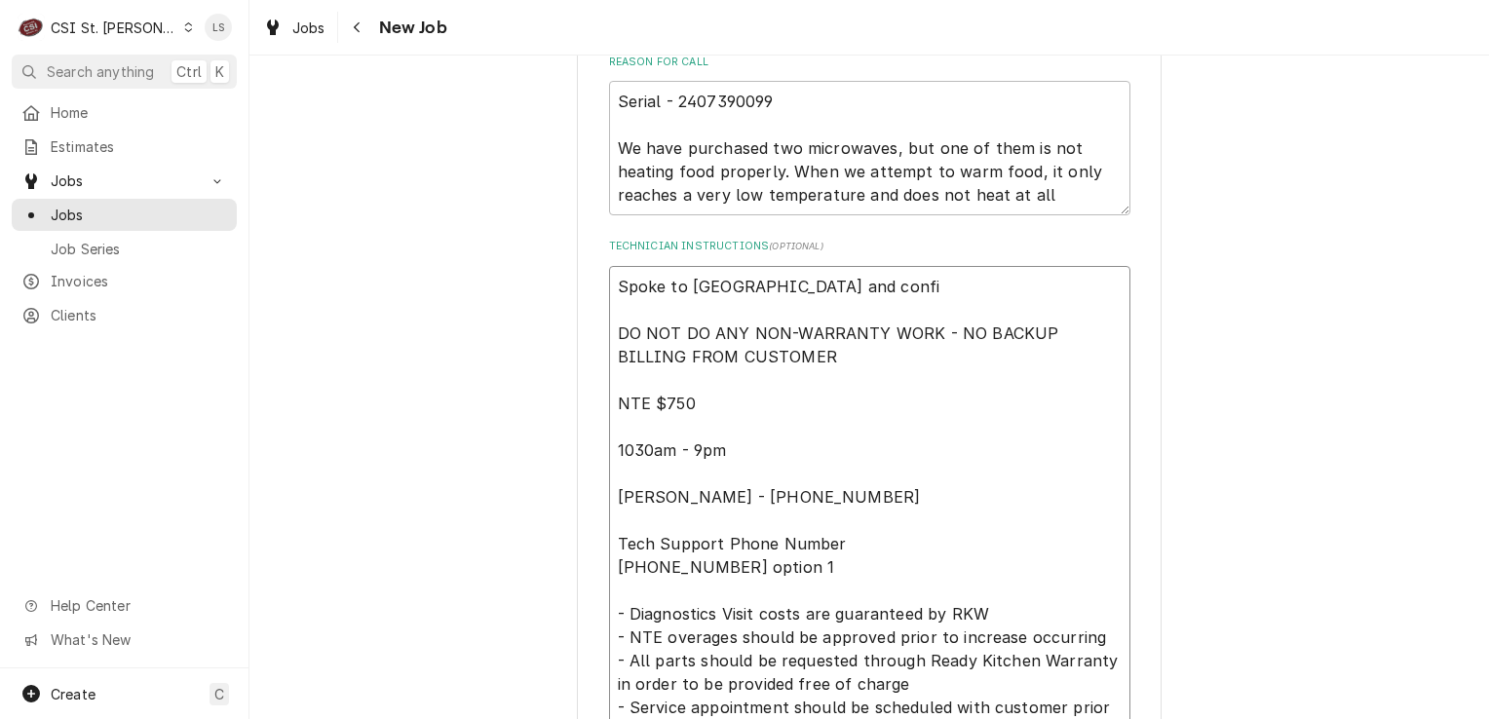
type textarea "Spoke to Avinash and confir DO NOT DO ANY NON-WARRANTY WORK - NO BACKUP BILLING…"
type textarea "x"
type textarea "Spoke to Avinash and confirme DO NOT DO ANY NON-WARRANTY WORK - NO BACKUP BILLI…"
type textarea "x"
type textarea "Spoke to Avinash and confirmed DO NOT DO ANY NON-WARRANTY WORK - NO BACKUP BILL…"
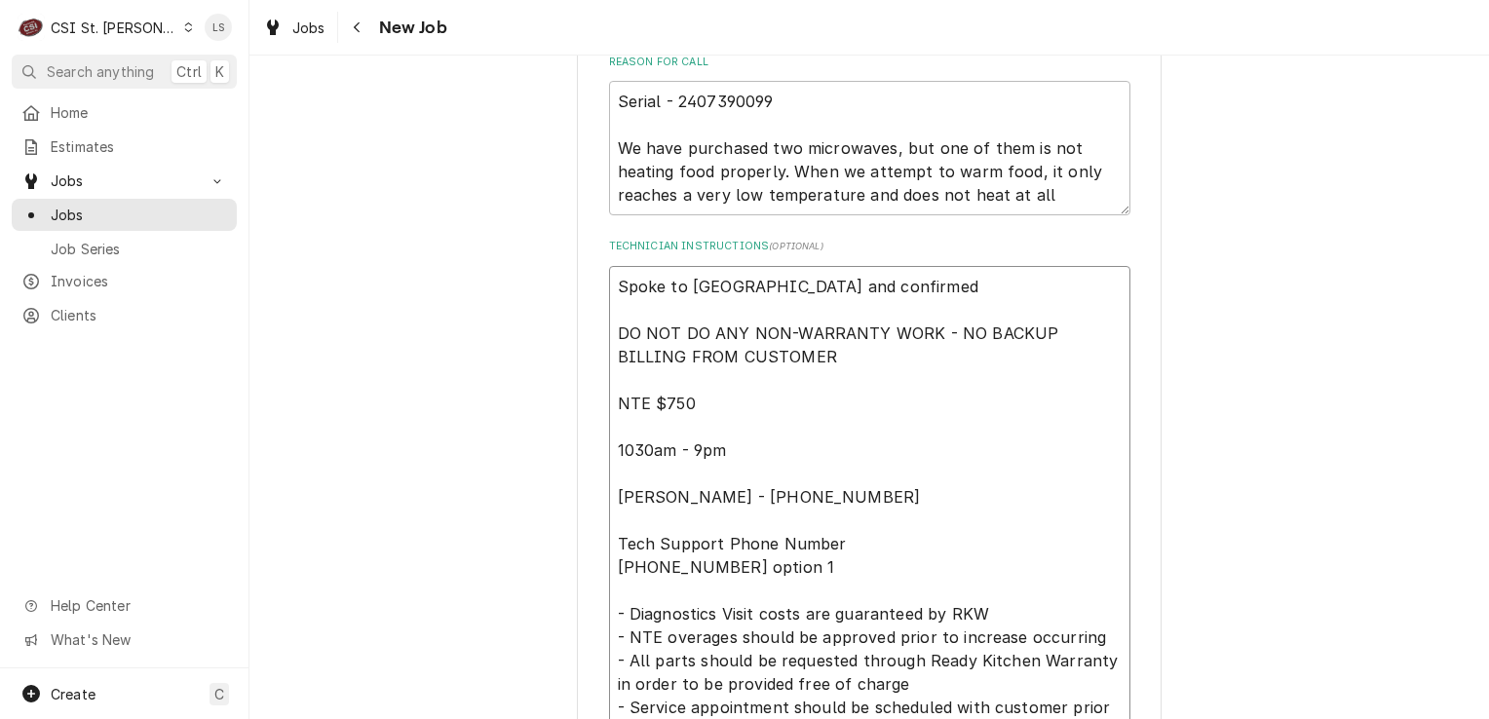
type textarea "x"
type textarea "Spoke to Avinash and confirmed DO NOT DO ANY NON-WARRANTY WORK - NO BACKUP BILL…"
type textarea "x"
type textarea "Spoke to Avinash and confirmed f DO NOT DO ANY NON-WARRANTY WORK - NO BACKUP BI…"
type textarea "x"
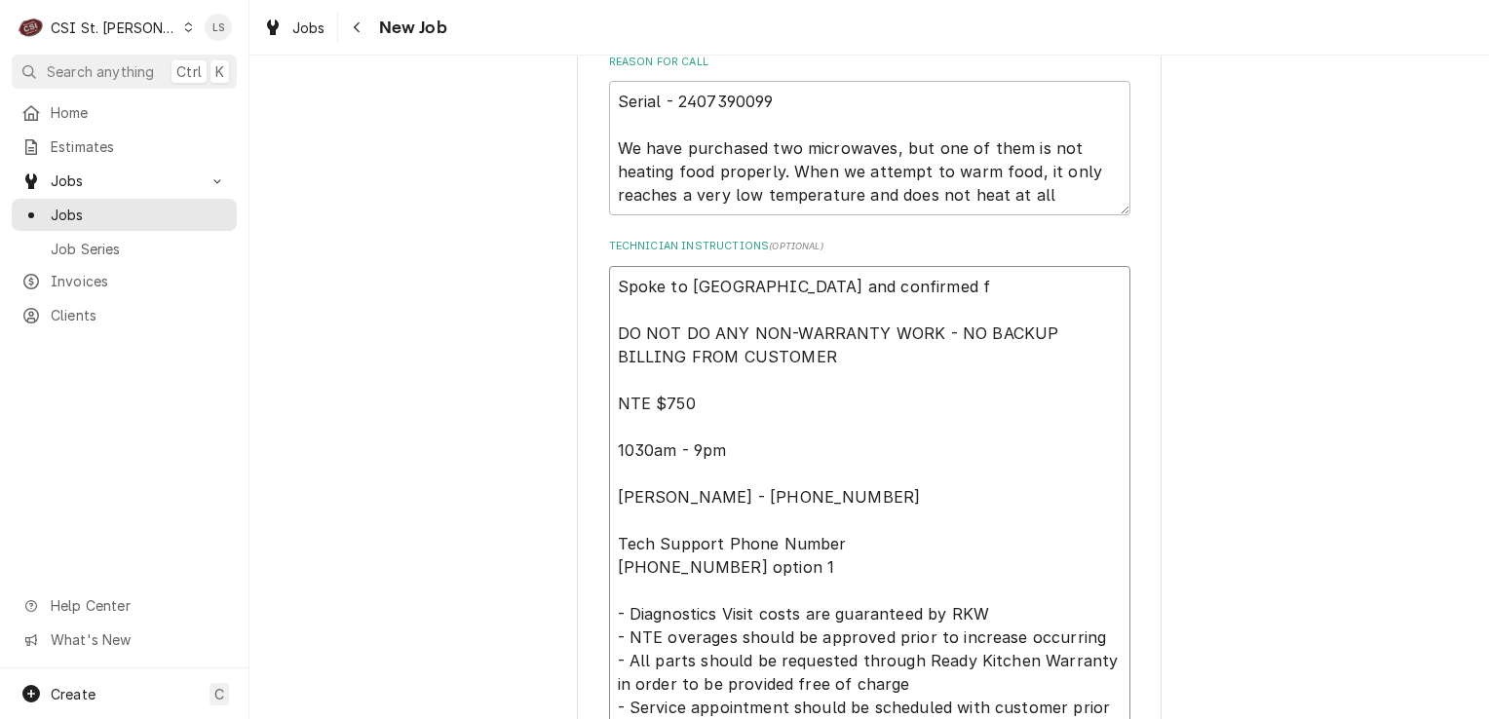
type textarea "Spoke to Avinash and confirmed fo DO NOT DO ANY NON-WARRANTY WORK - NO BACKUP B…"
type textarea "x"
type textarea "Spoke to Avinash and confirmed for DO NOT DO ANY NON-WARRANTY WORK - NO BACKUP …"
type textarea "x"
type textarea "Spoke to Avinash and confirmed for T DO NOT DO ANY NON-WARRANTY WORK - NO BACKU…"
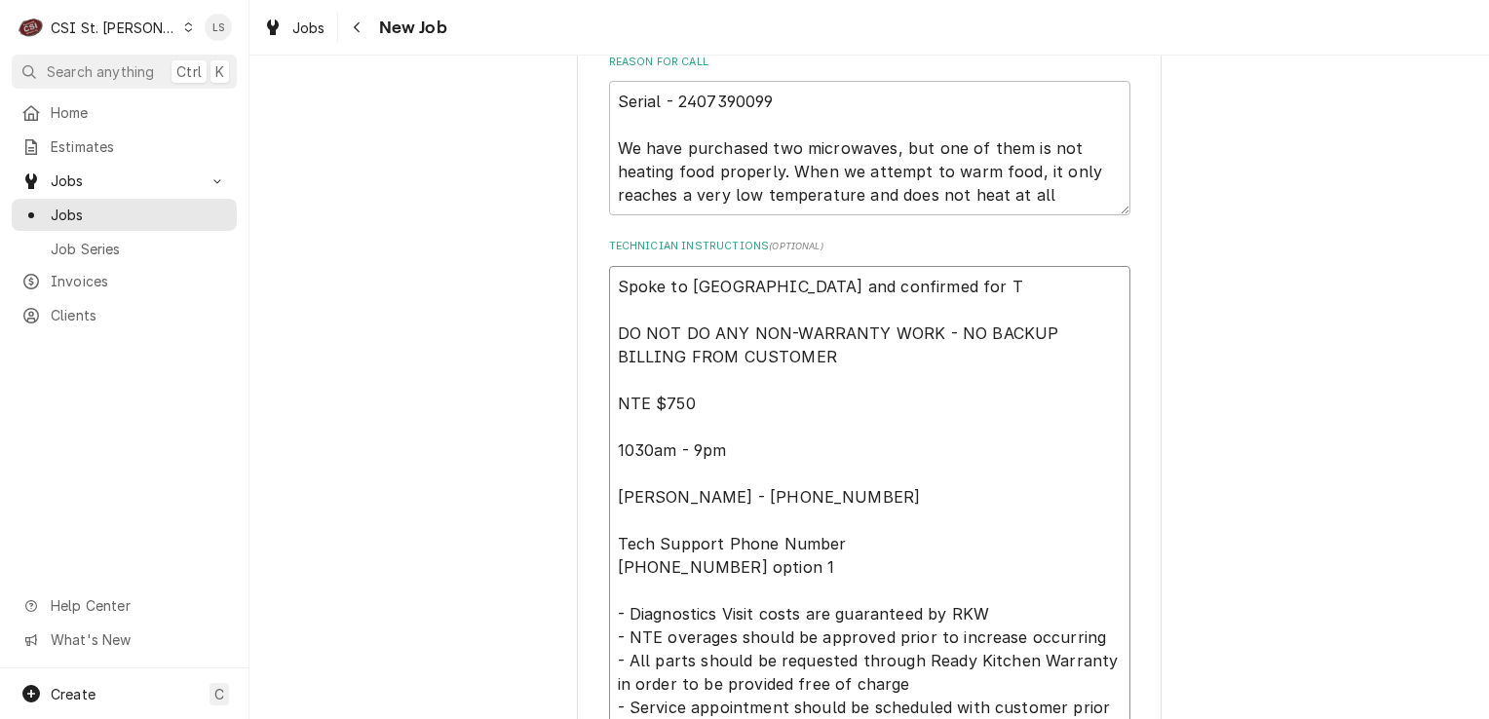
type textarea "x"
type textarea "Spoke to Avinash and confirmed for Tu DO NOT DO ANY NON-WARRANTY WORK - NO BACK…"
type textarea "x"
type textarea "Spoke to Avinash and confirmed for Tue DO NOT DO ANY NON-WARRANTY WORK - NO BAC…"
type textarea "x"
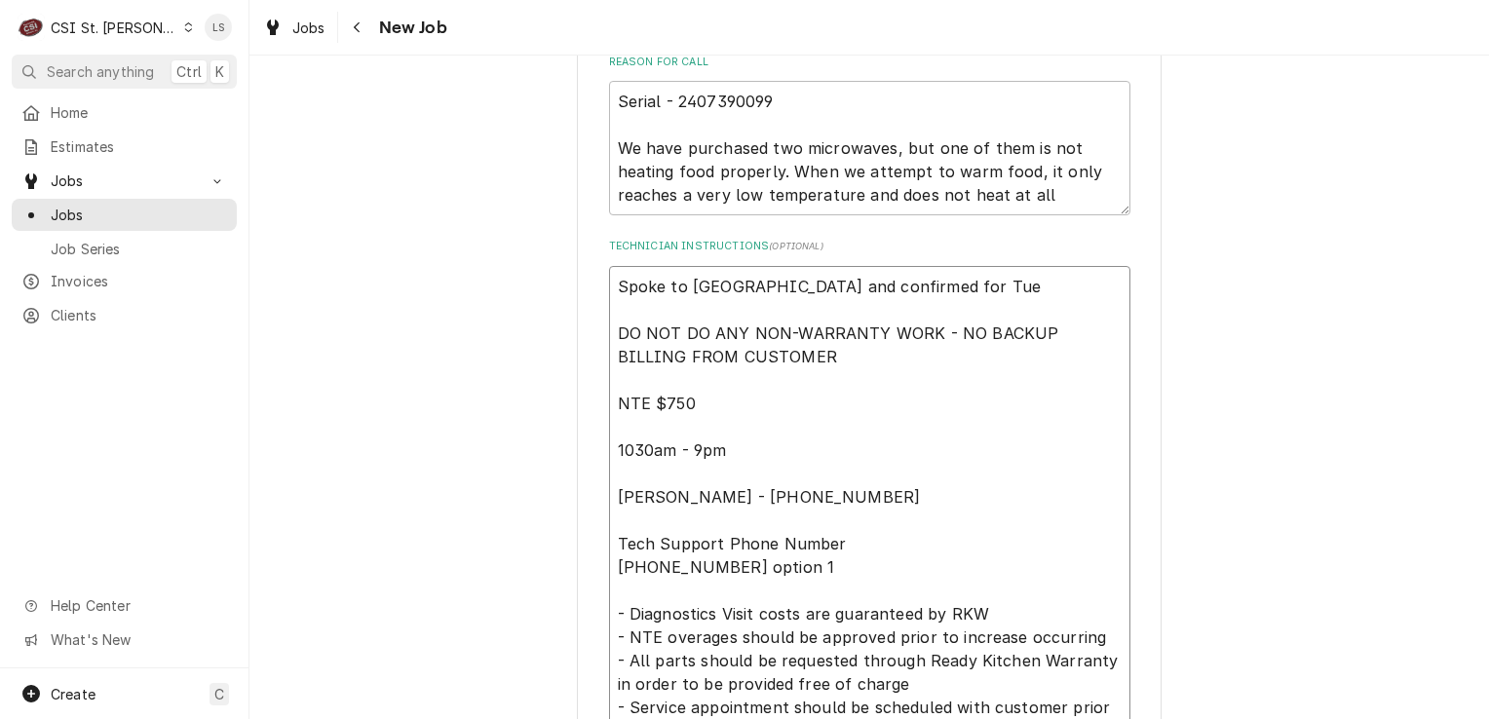
type textarea "Spoke to Avinash and confirmed for Tues DO NOT DO ANY NON-WARRANTY WORK - NO BA…"
type textarea "x"
type textarea "Spoke to Avinash and confirmed for Tuesd DO NOT DO ANY NON-WARRANTY WORK - NO B…"
type textarea "x"
type textarea "Spoke to Avinash and confirmed for Tuesda DO NOT DO ANY NON-WARRANTY WORK - NO …"
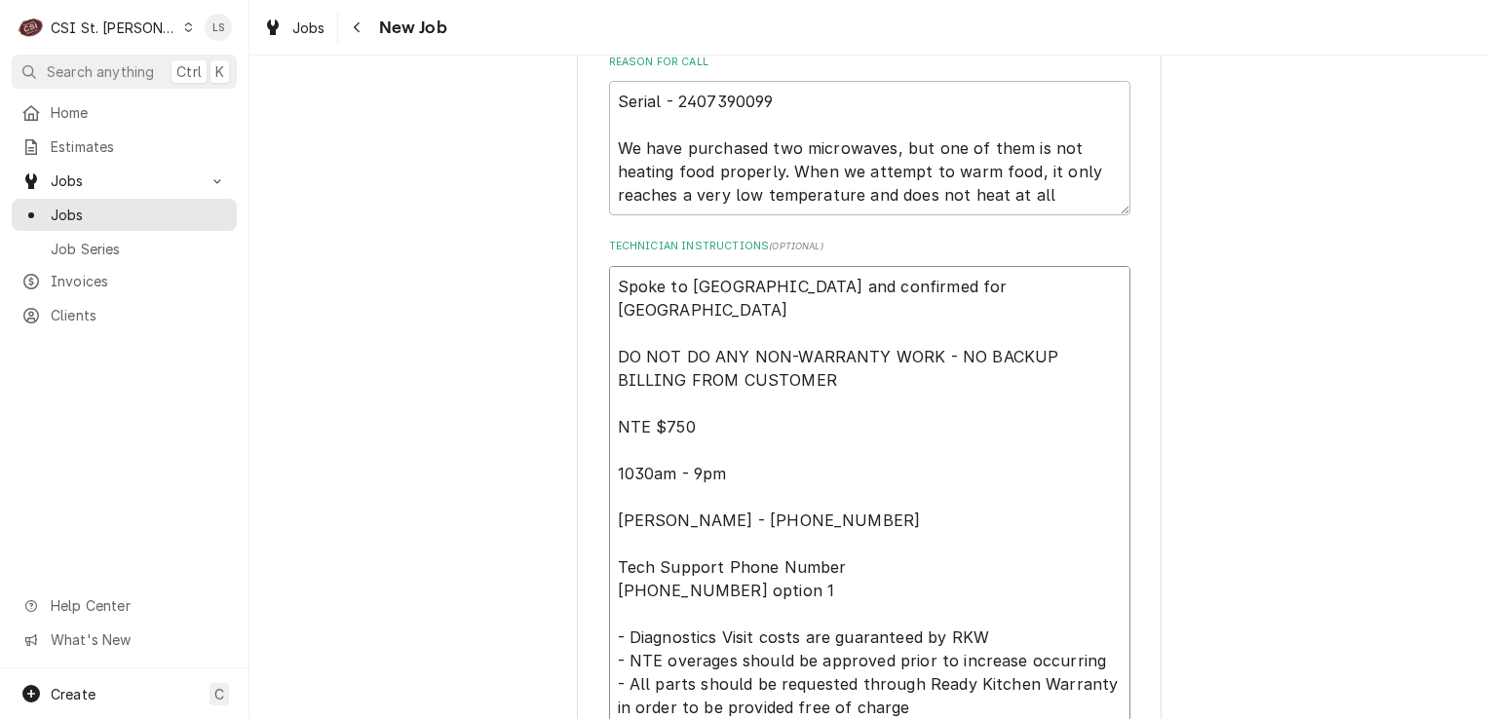
type textarea "x"
type textarea "Spoke to Avinash and confirmed for Tuesday DO NOT DO ANY NON-WARRANTY WORK - NO…"
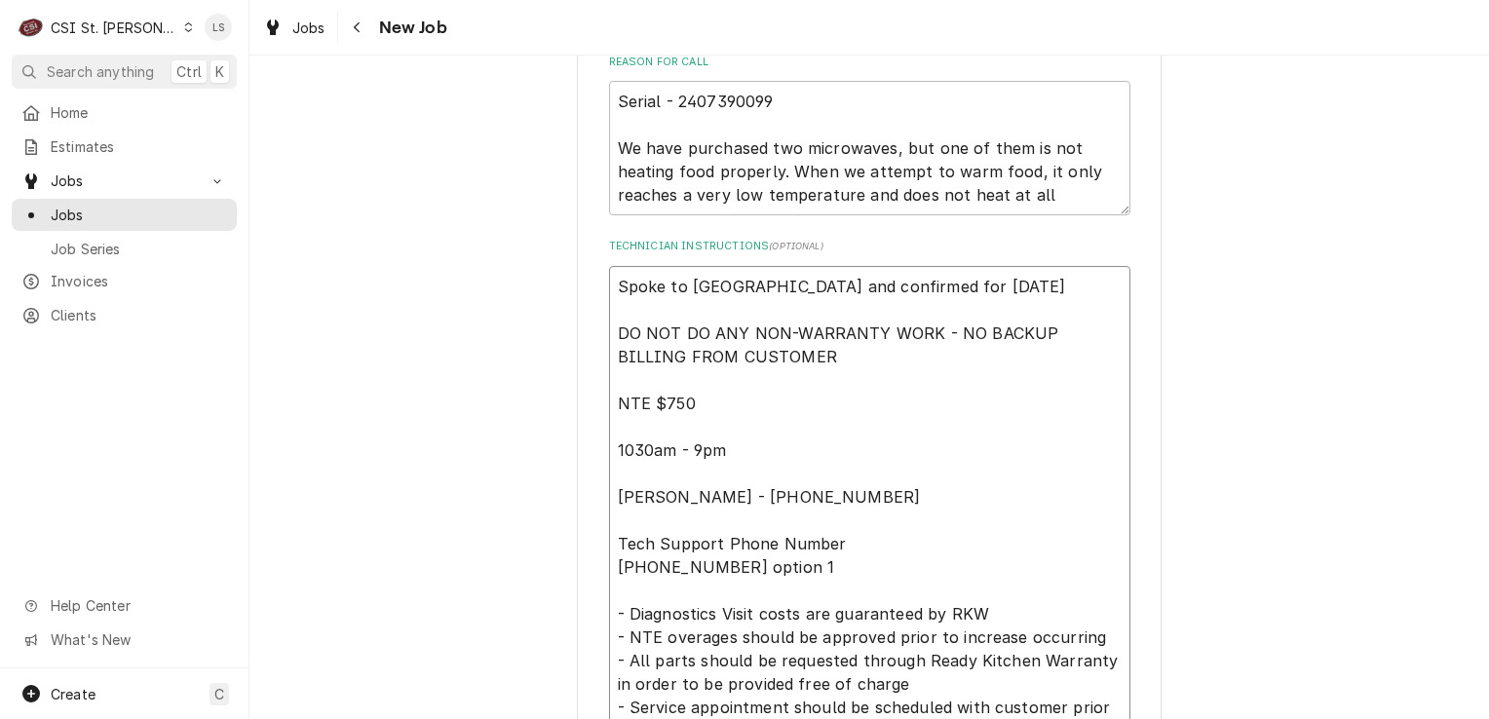
type textarea "x"
type textarea "Spoke to Avinash and confirmed for Tuesday DO NOT DO ANY NON-WARRANTY WORK - NO…"
type textarea "x"
type textarea "Spoke to Avinash and confirmed for Tuesday 9 DO NOT DO ANY NON-WARRANTY WORK - …"
type textarea "x"
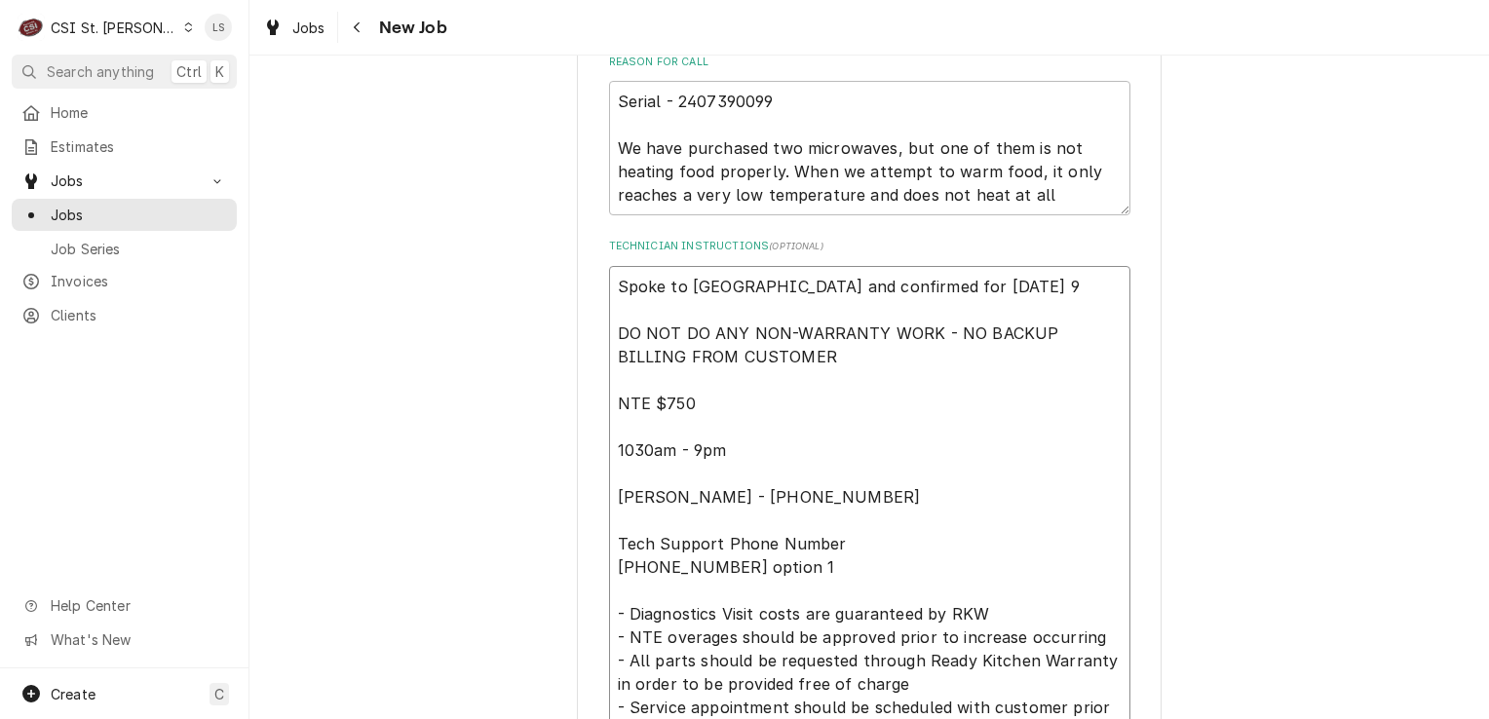
type textarea "Spoke to Avinash and confirmed for Tuesday 9/ DO NOT DO ANY NON-WARRANTY WORK -…"
type textarea "x"
type textarea "Spoke to Avinash and confirmed for Tuesday 9/2 DO NOT DO ANY NON-WARRANTY WORK …"
type textarea "x"
type textarea "Spoke to Avinash and confirmed for Tuesday 9/20 DO NOT DO ANY NON-WARRANTY WORK…"
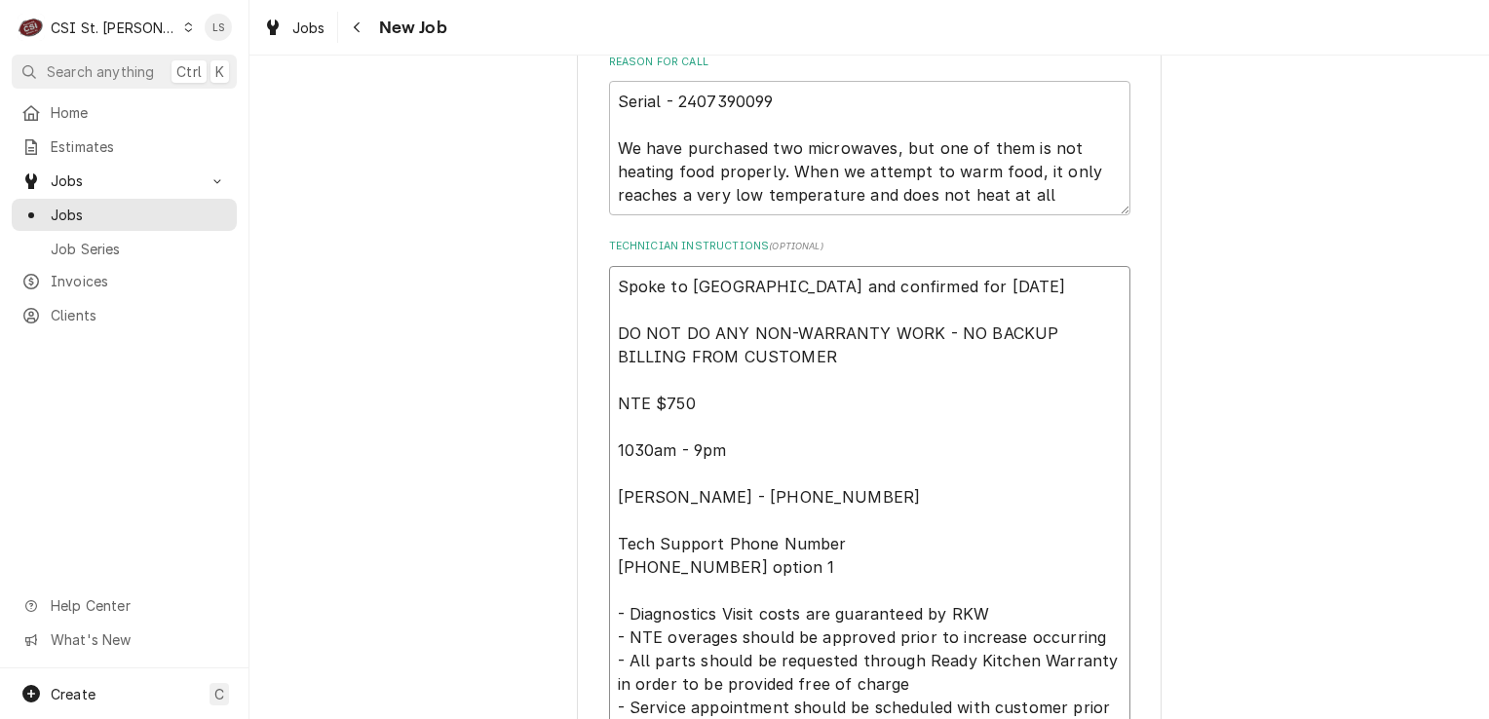
type textarea "x"
type textarea "Spoke to Avinash and confirmed for Tuesday 9/20 DO NOT DO ANY NON-WARRANTY WORK…"
type textarea "x"
type textarea "Spoke to Avinash and confirmed for Tuesday 9/20 a DO NOT DO ANY NON-WARRANTY WO…"
type textarea "x"
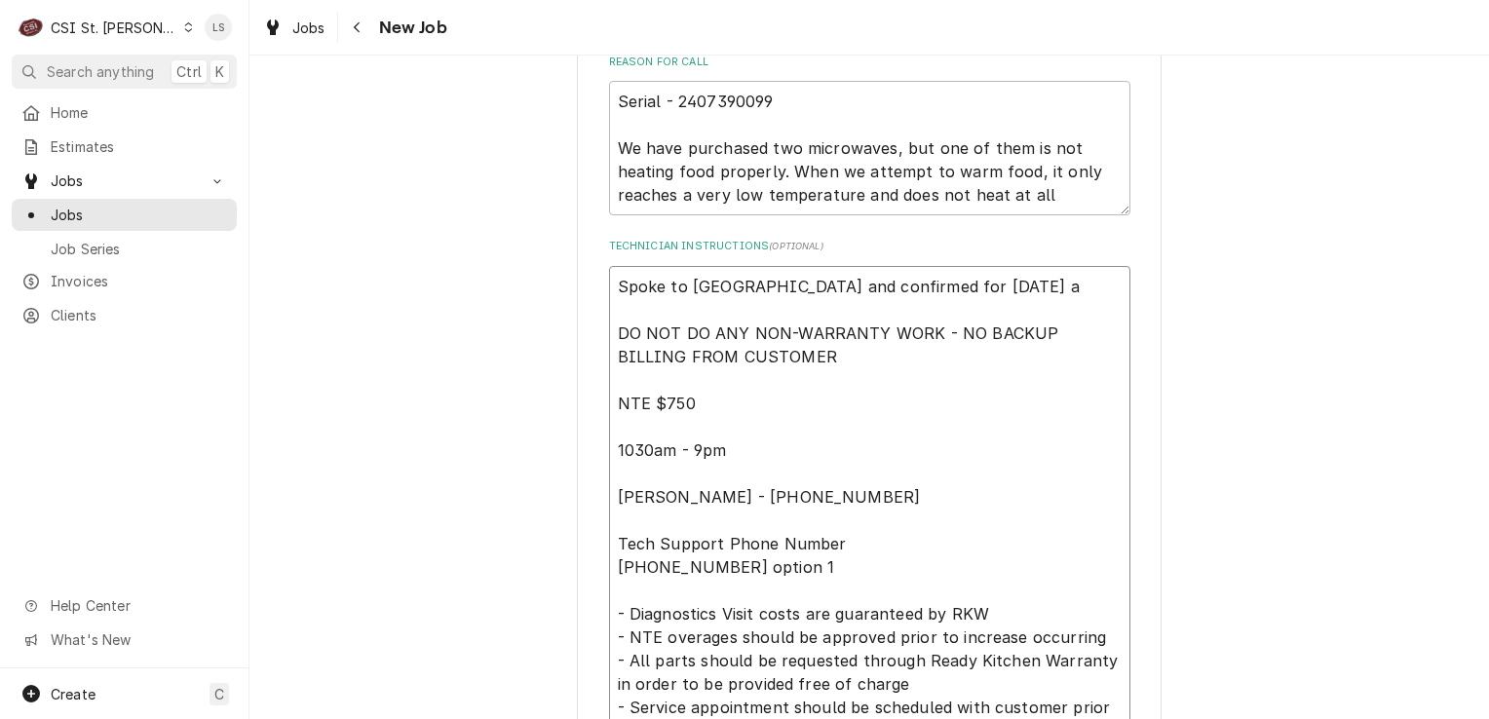
type textarea "Spoke to Avinash and confirmed for Tuesday 9/20 DO NOT DO ANY NON-WARRANTY WORK…"
type textarea "x"
type textarea "Spoke to Avinash and confirmed for Tuesday 9/20 DO NOT DO ANY NON-WARRANTY WORK…"
type textarea "x"
type textarea "Spoke to Avinash and confirmed for Tuesday 9/2 DO NOT DO ANY NON-WARRANTY WORK …"
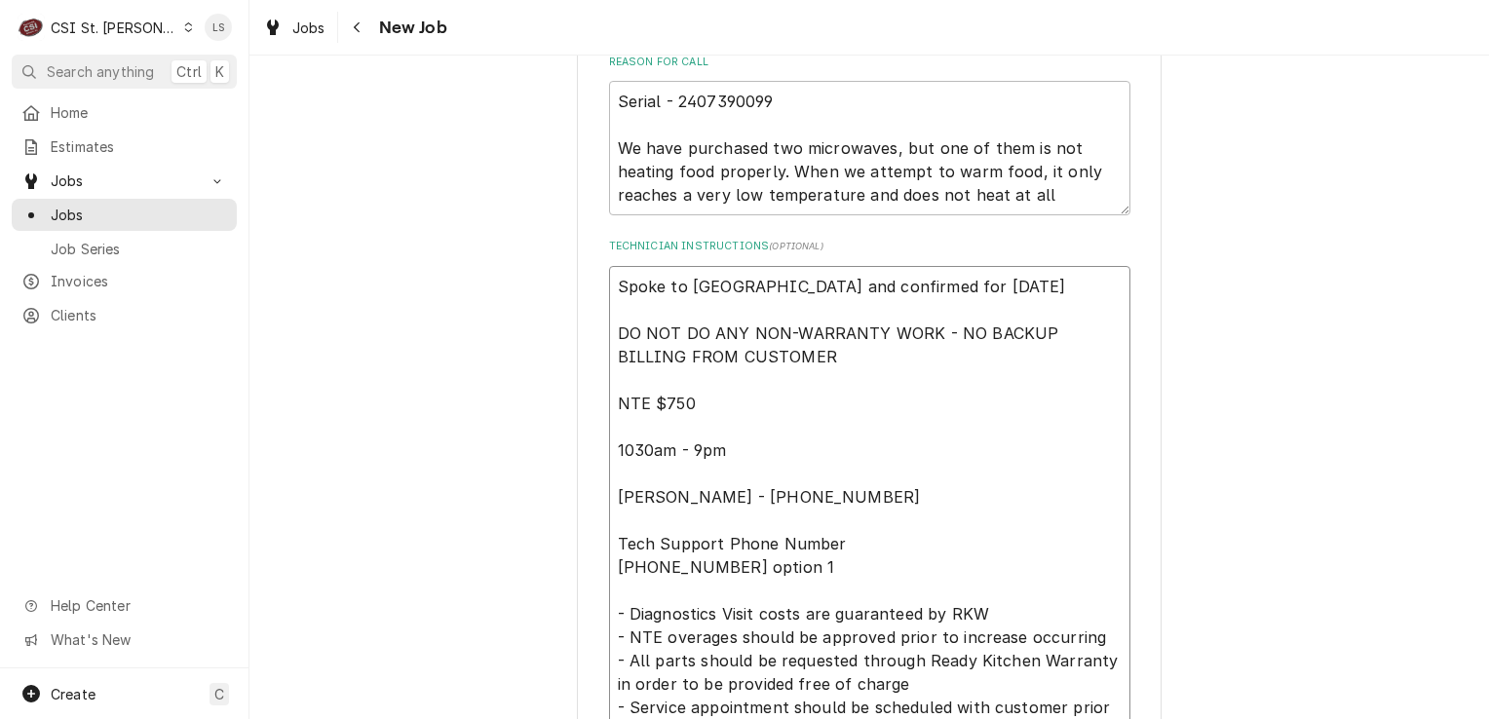
type textarea "x"
type textarea "Spoke to Avinash and confirmed for Tuesday 9/23 DO NOT DO ANY NON-WARRANTY WORK…"
type textarea "x"
type textarea "Spoke to Avinash and confirmed for Tuesday 9/23- DO NOT DO ANY NON-WARRANTY WOR…"
type textarea "x"
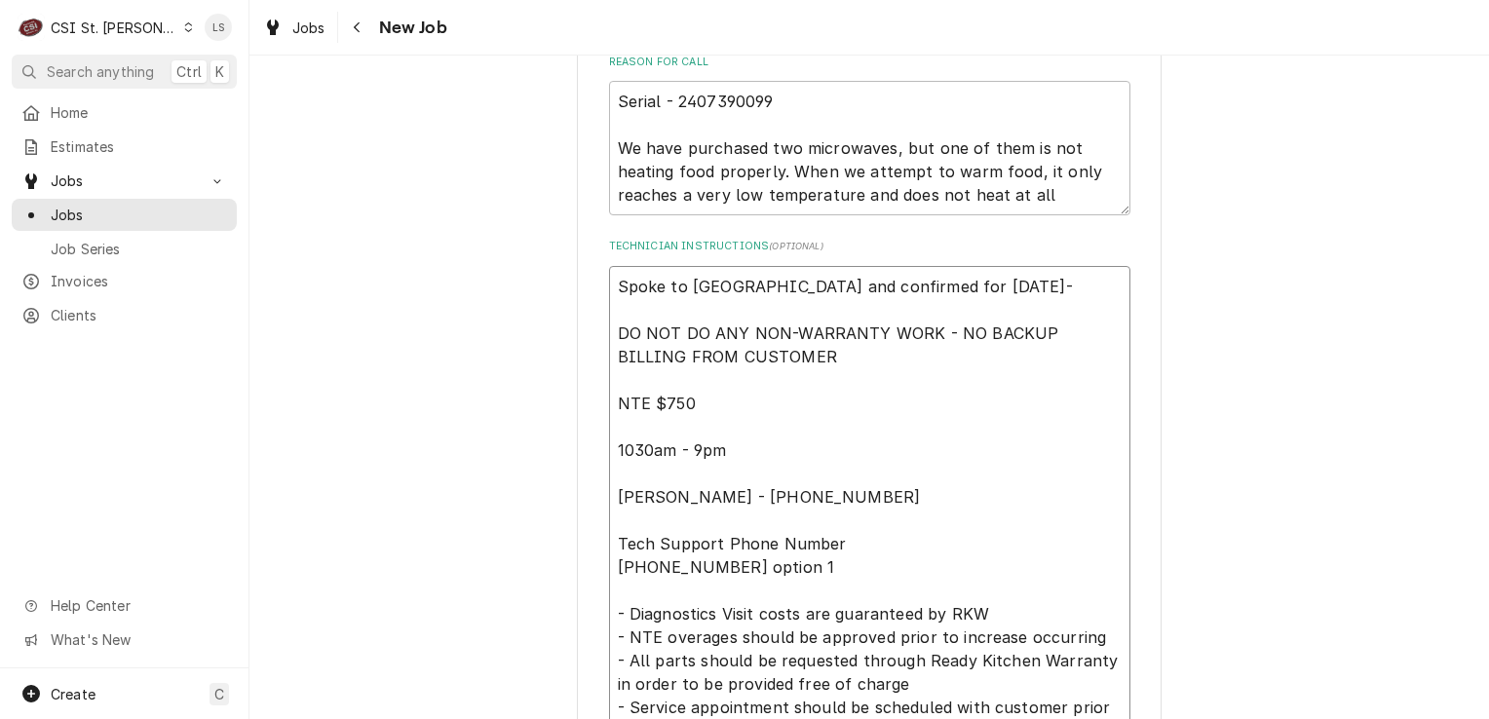
type textarea "Spoke to Avinash and confirmed for Tuesday 9/23 DO NOT DO ANY NON-WARRANTY WORK…"
type textarea "x"
type textarea "Spoke to Avinash and confirmed for Tuesday 9/2 DO NOT DO ANY NON-WARRANTY WORK …"
type textarea "x"
type textarea "Spoke to Avinash and confirmed for Tuesday 9/ DO NOT DO ANY NON-WARRANTY WORK -…"
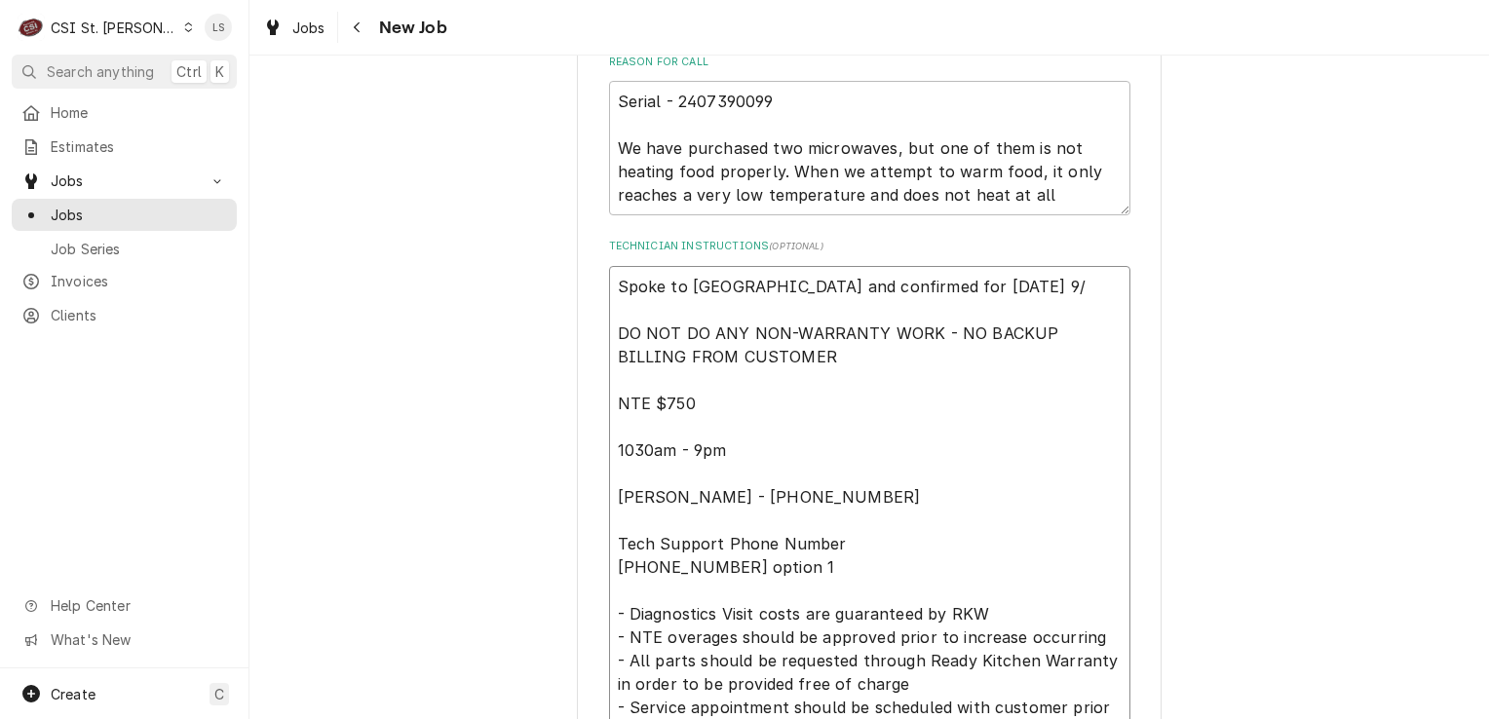
type textarea "x"
type textarea "Spoke to Avinash and confirmed for Tuesday 9/3 DO NOT DO ANY NON-WARRANTY WORK …"
type textarea "x"
type textarea "Spoke to Avinash and confirmed for Tuesday 9/30 DO NOT DO ANY NON-WARRANTY WORK…"
type textarea "x"
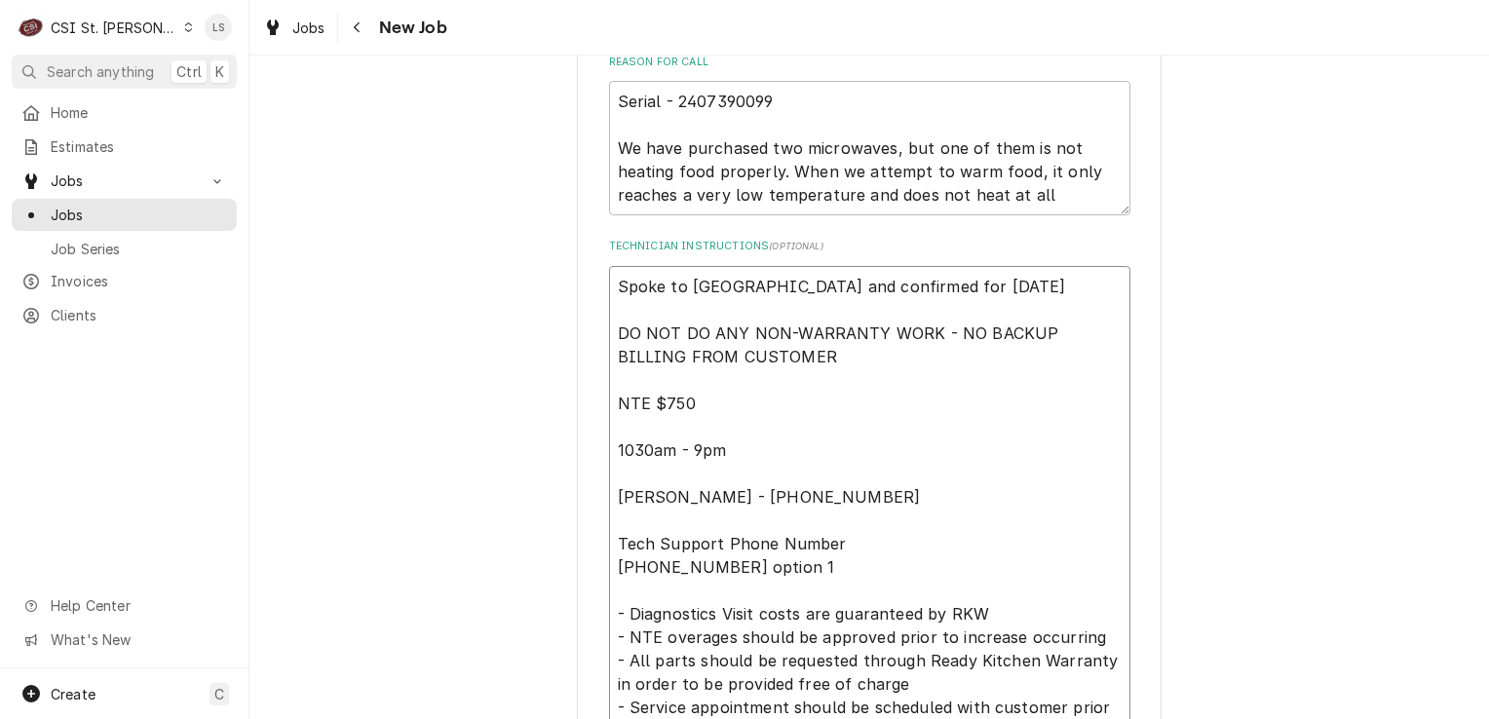
type textarea "Spoke to Avinash and confirmed for Tuesday 9/30 DO NOT DO ANY NON-WARRANTY WORK…"
type textarea "x"
type textarea "Spoke to Avinash and confirmed for Tuesday 9/30 a DO NOT DO ANY NON-WARRANTY WO…"
type textarea "x"
type textarea "Spoke to Avinash and confirmed for Tuesday 9/30 at DO NOT DO ANY NON-WARRANTY W…"
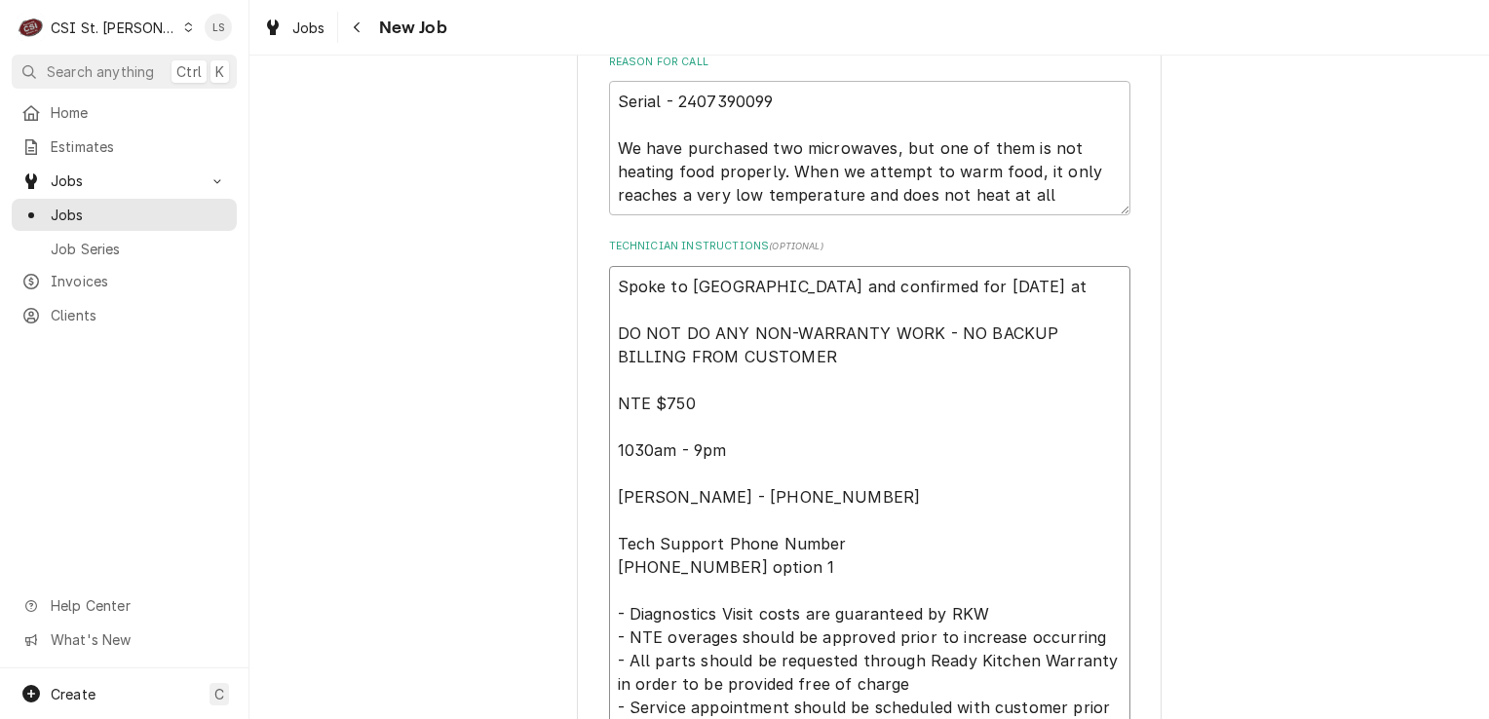
type textarea "x"
type textarea "Spoke to Avinash and confirmed for Tuesday 9/30 at DO NOT DO ANY NON-WARRANTY W…"
type textarea "x"
type textarea "Spoke to Avinash and confirmed for Tuesday 9/30 at 8 DO NOT DO ANY NON-WARRANTY…"
type textarea "x"
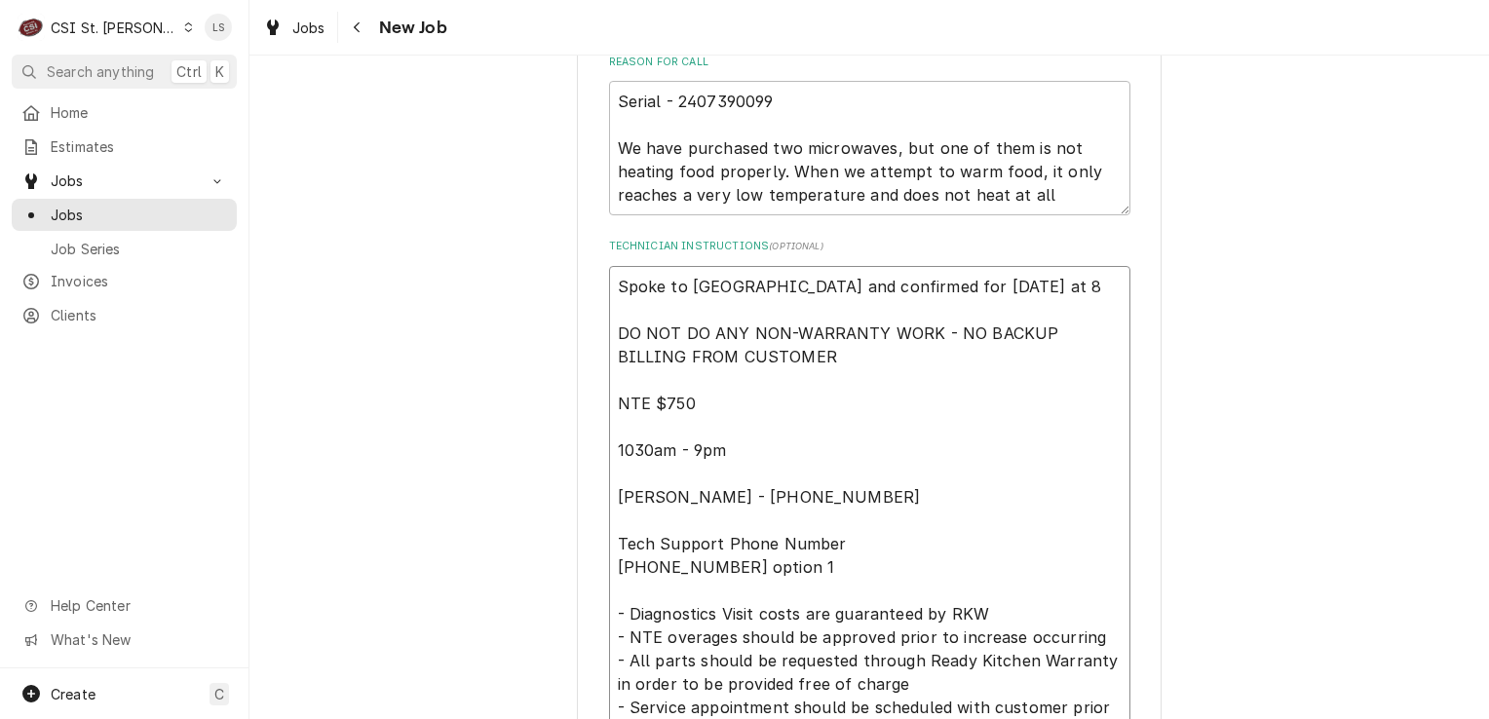
type textarea "Spoke to Avinash and confirmed for Tuesday 9/30 at 8a DO NOT DO ANY NON-WARRANT…"
type textarea "x"
type textarea "Spoke to Avinash and confirmed for Tuesday 9/30 at 8am DO NOT DO ANY NON-WARRAN…"
type textarea "x"
type textarea "Spoke to Avinash and confirmed for Tuesday 9/30 at 8am DO NOT DO ANY NON-WARRAN…"
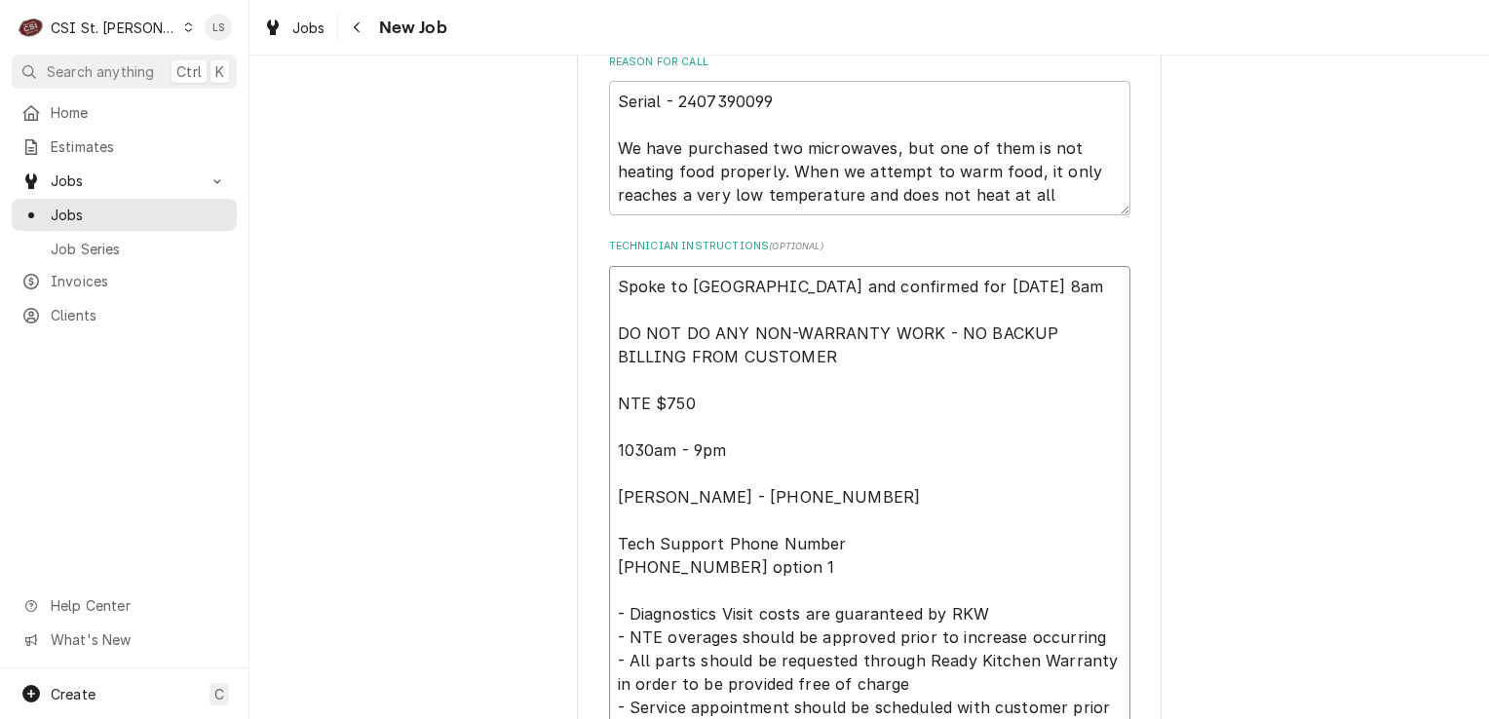
type textarea "x"
type textarea "Spoke to Avinash and confirmed for Tuesday 9/30 at 8am - DO NOT DO ANY NON-WARR…"
type textarea "x"
type textarea "Spoke to Avinash and confirmed for Tuesday 9/30 at 8am - DO NOT DO ANY NON-WARR…"
type textarea "x"
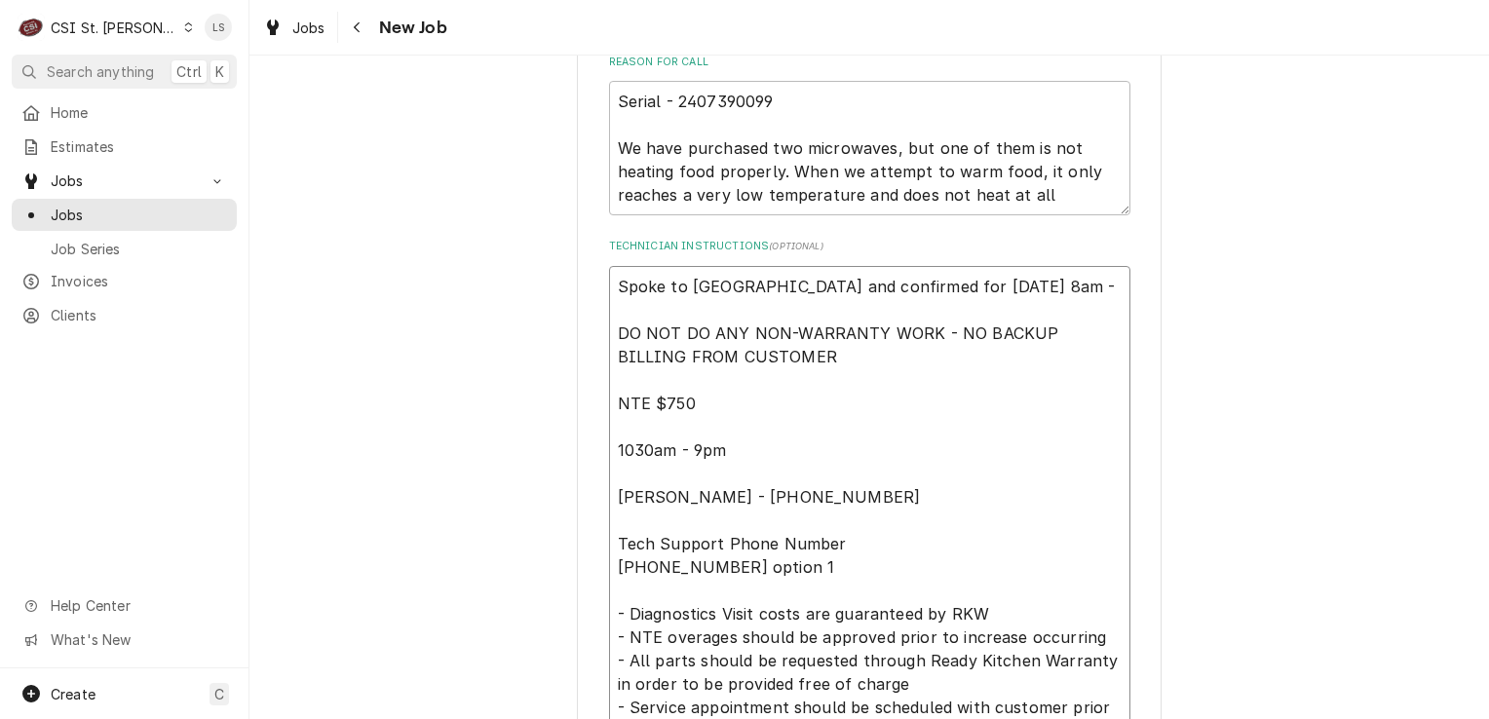
type textarea "Spoke to Avinash and confirmed for Tuesday 9/30 at 8am - L DO NOT DO ANY NON-WA…"
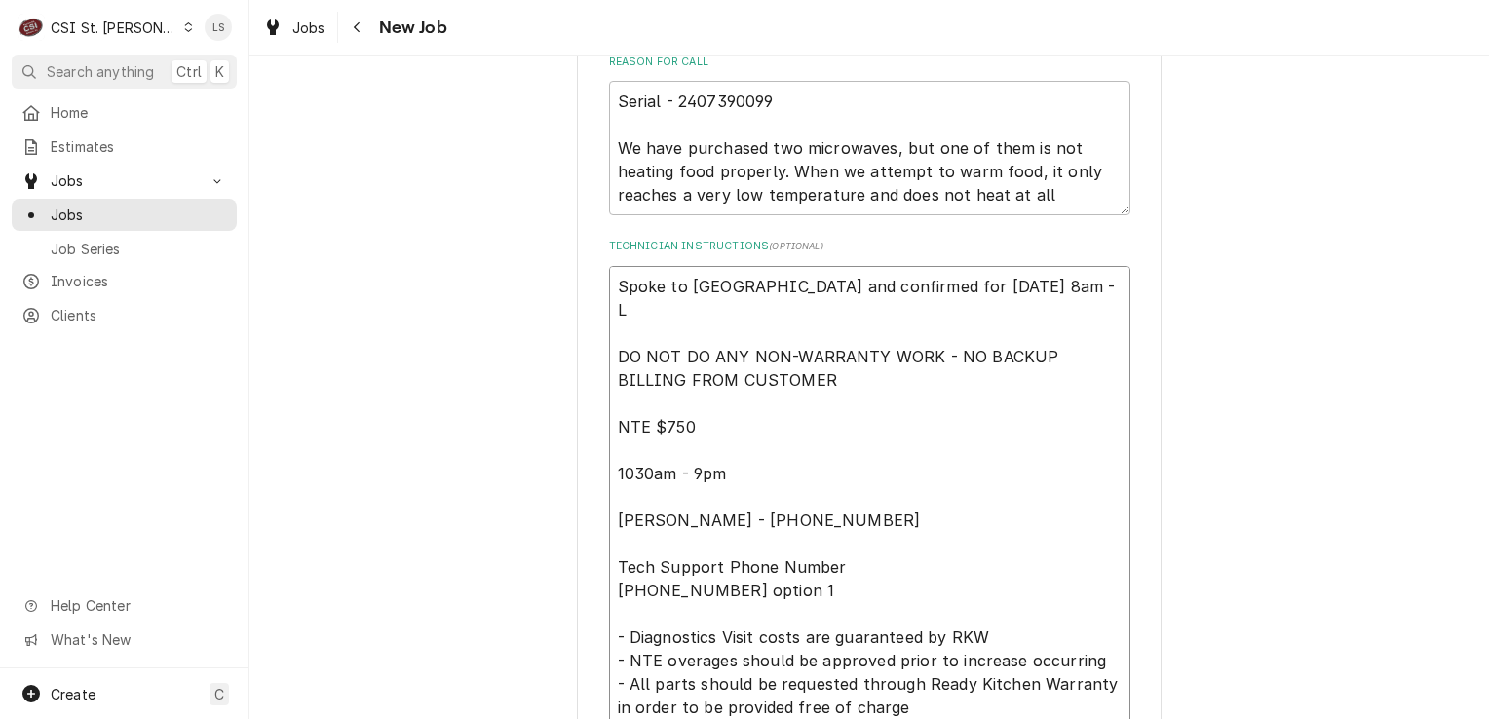
type textarea "x"
type textarea "Spoke to Avinash and confirmed for Tuesday 9/30 at 8am - LS DO NOT DO ANY NON-W…"
type textarea "x"
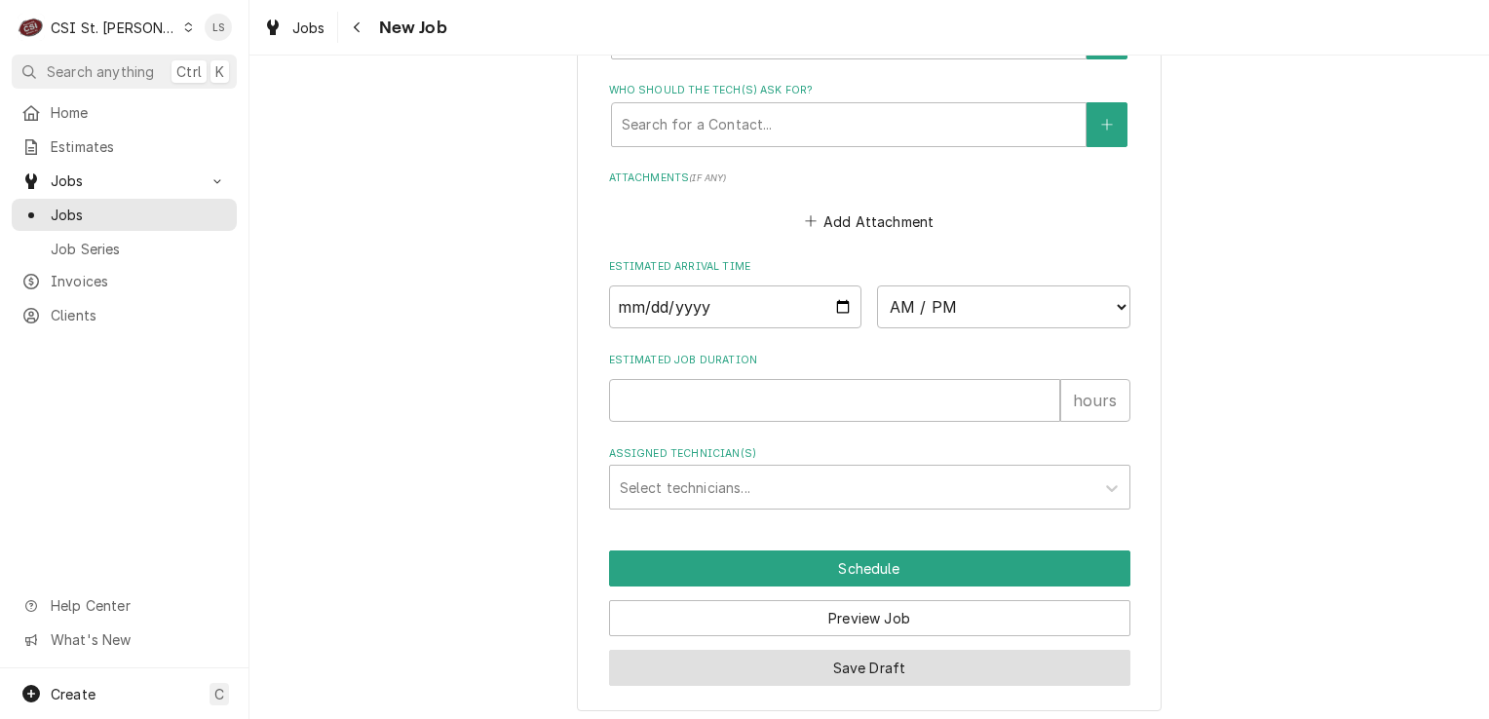
type textarea "Spoke to Avinash and confirmed for Tuesday 9/30 at 8am - LS DO NOT DO ANY NON-W…"
click at [853, 660] on button "Save Draft" at bounding box center [869, 668] width 521 height 36
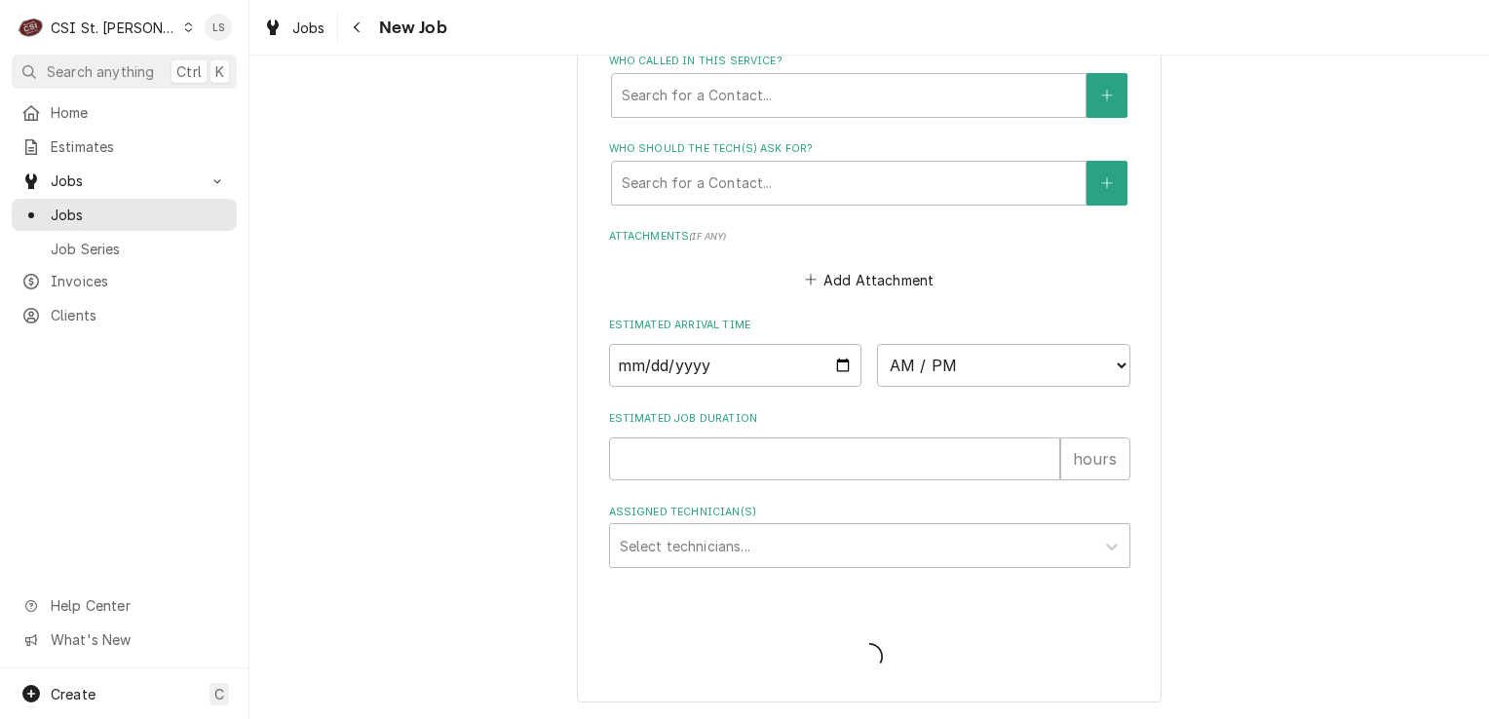
scroll to position [2084, 0]
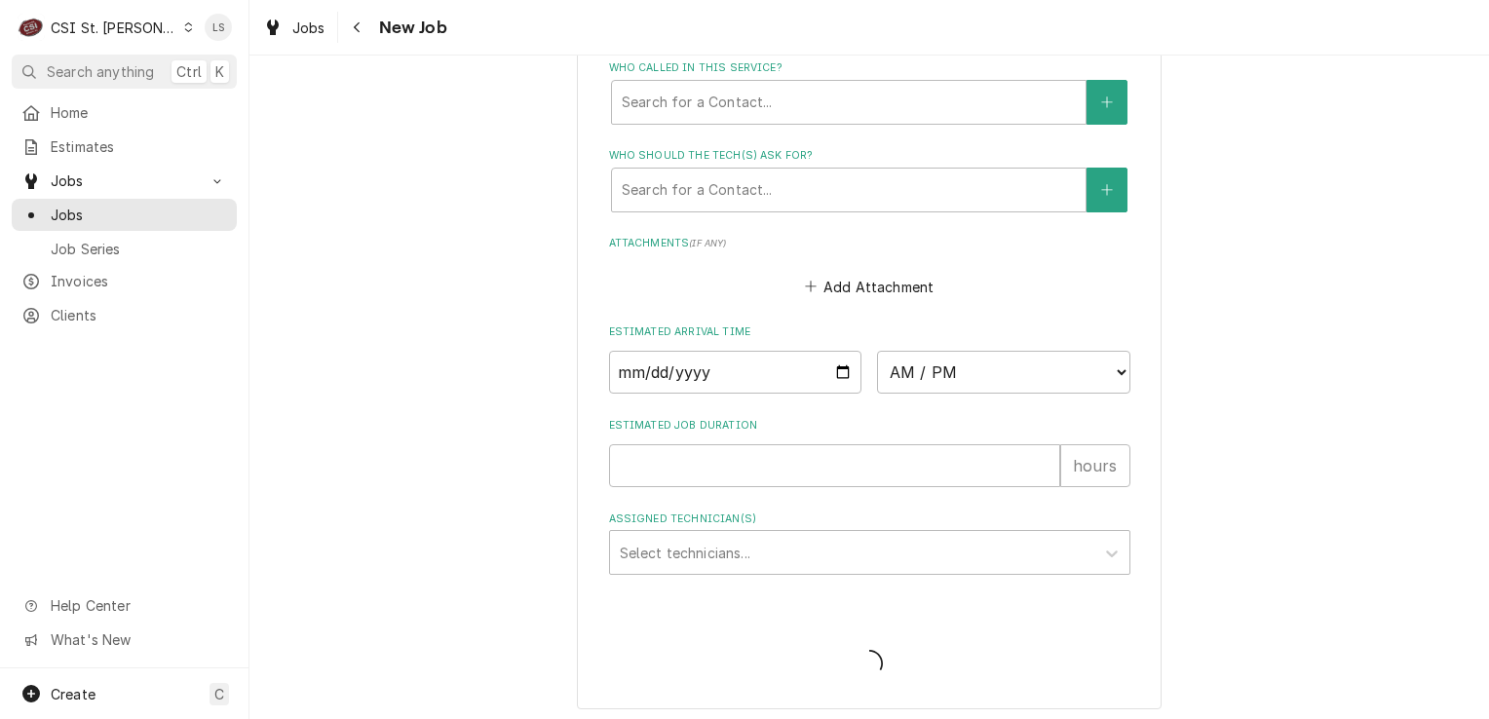
type textarea "x"
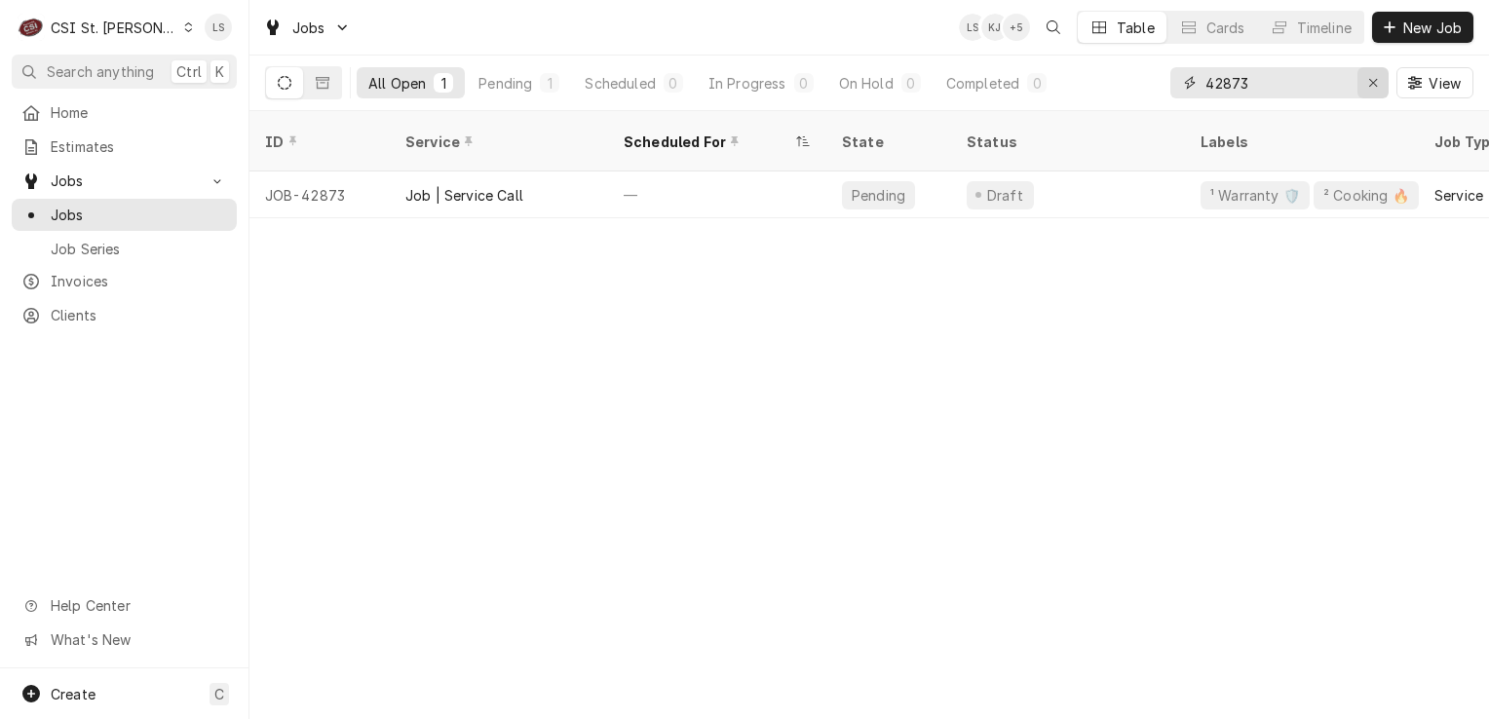
click at [1366, 82] on div "Erase input" at bounding box center [1372, 82] width 19 height 19
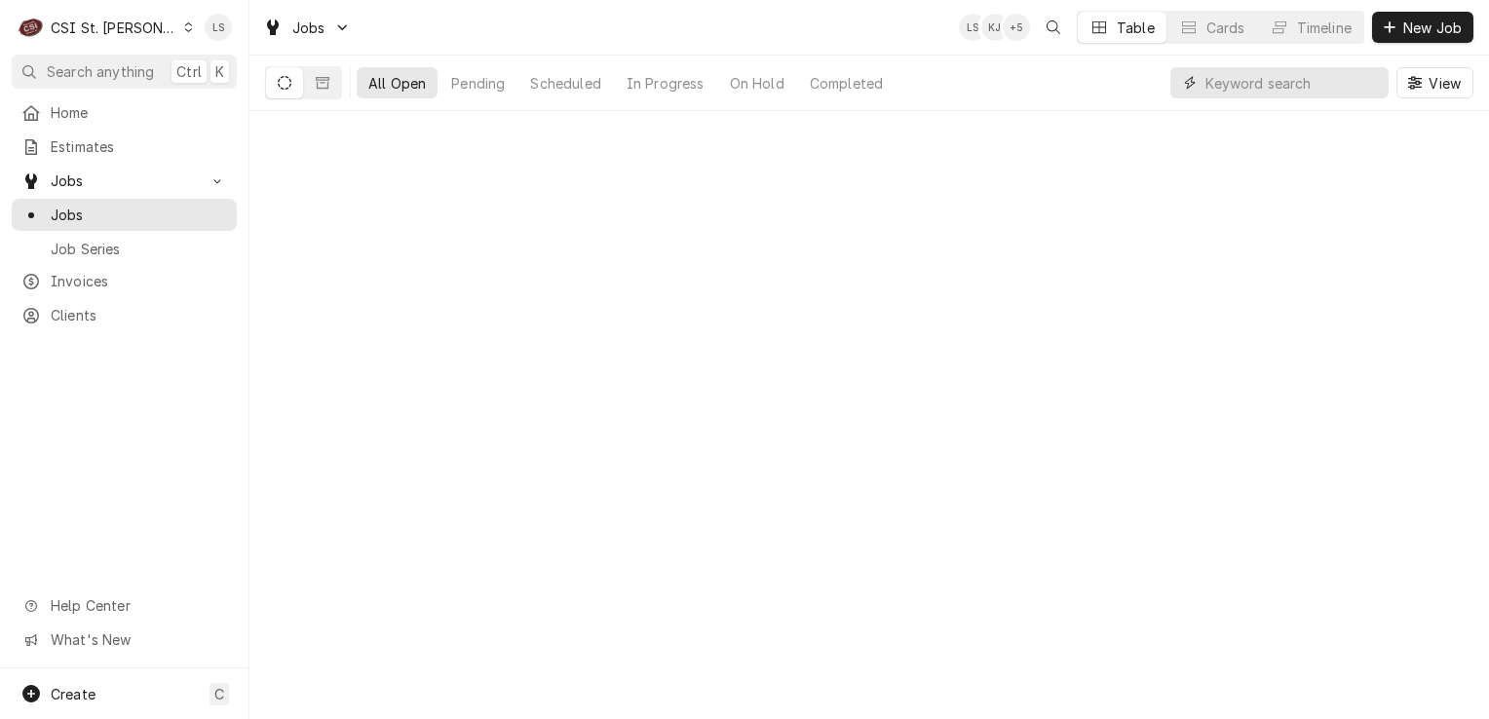
paste input "42494"
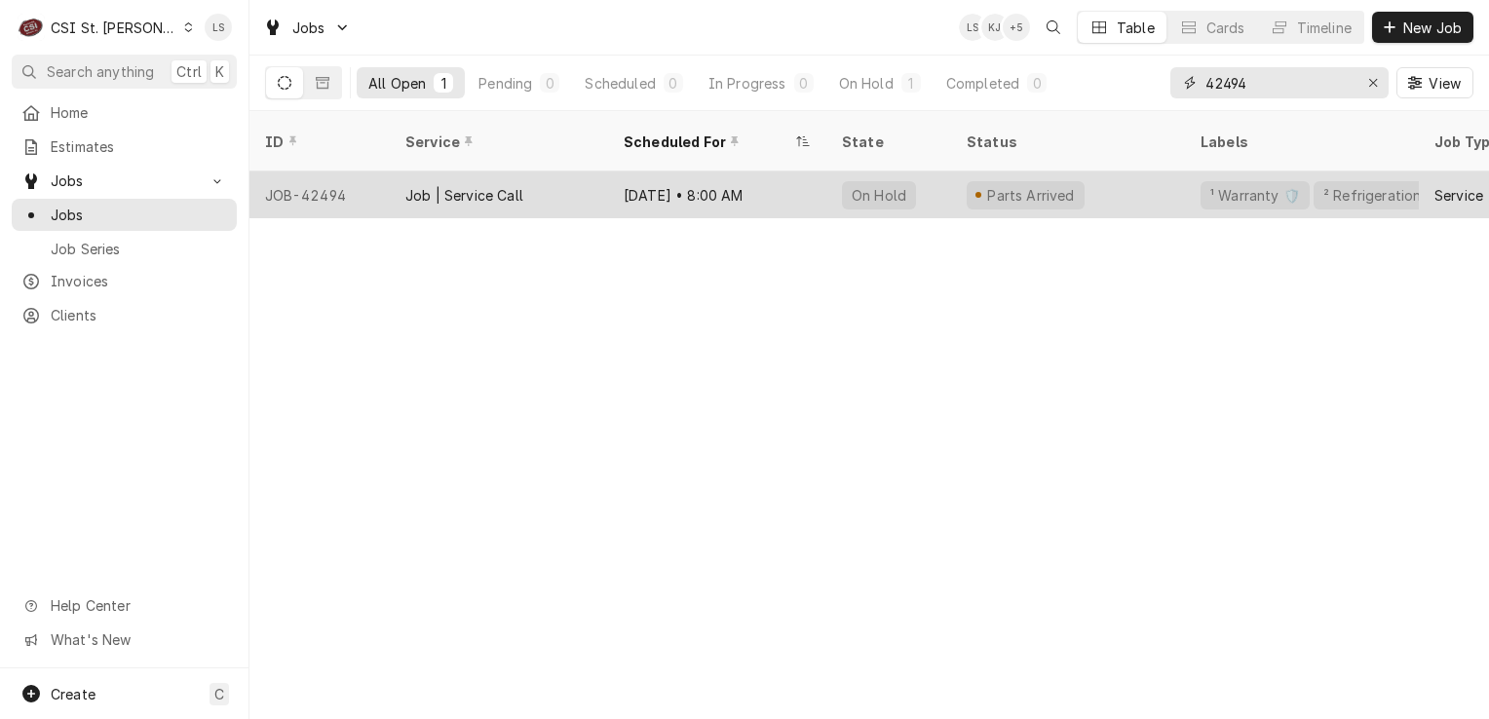
type input "42494"
click at [343, 172] on div "JOB-42494" at bounding box center [319, 195] width 140 height 47
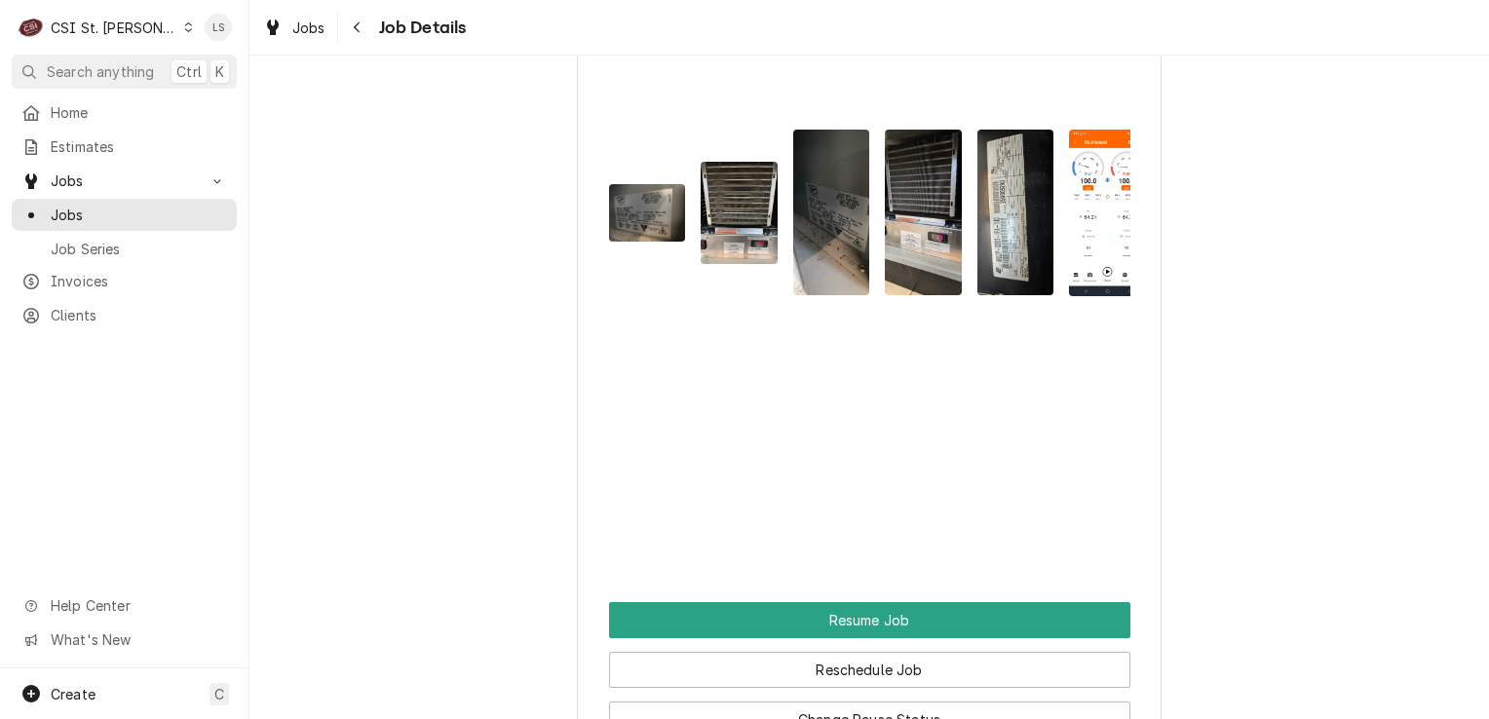
scroll to position [3025, 0]
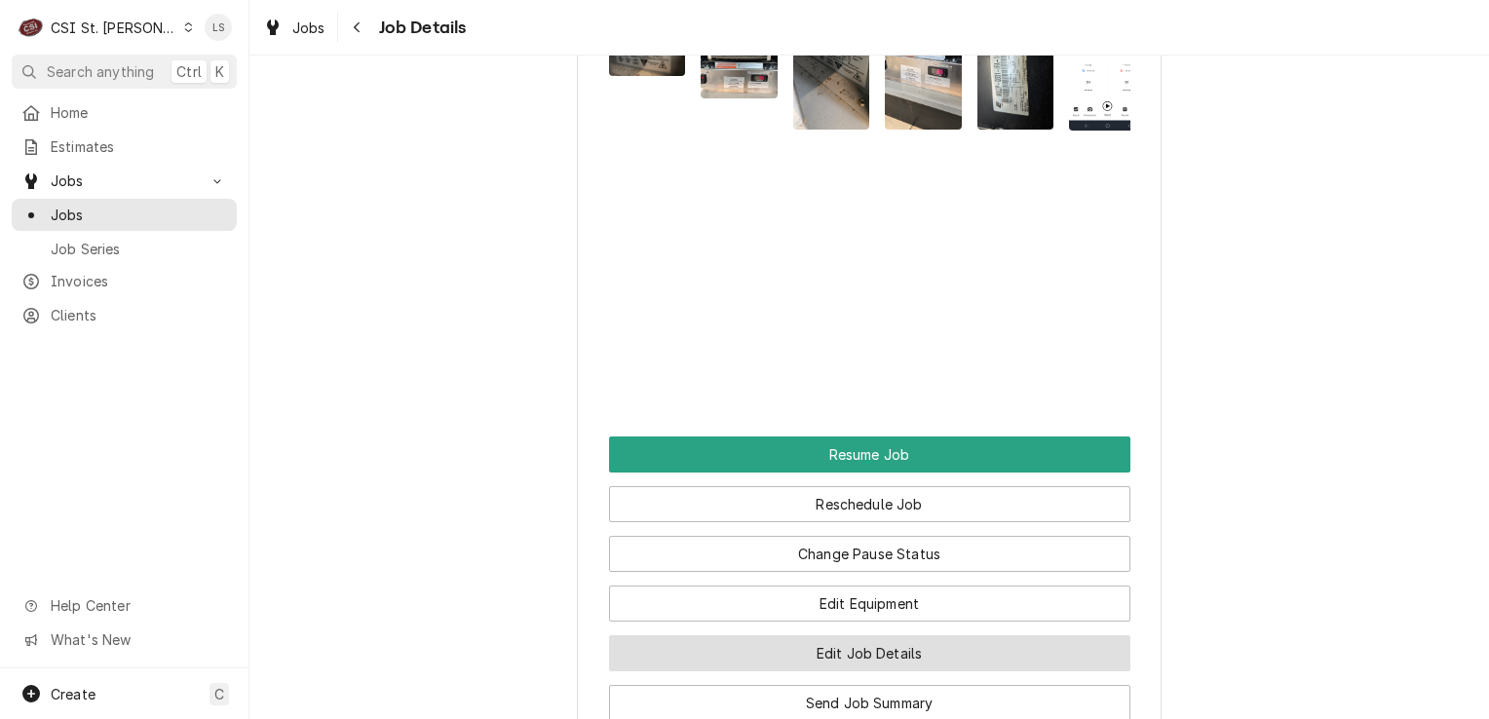
click at [865, 635] on button "Edit Job Details" at bounding box center [869, 653] width 521 height 36
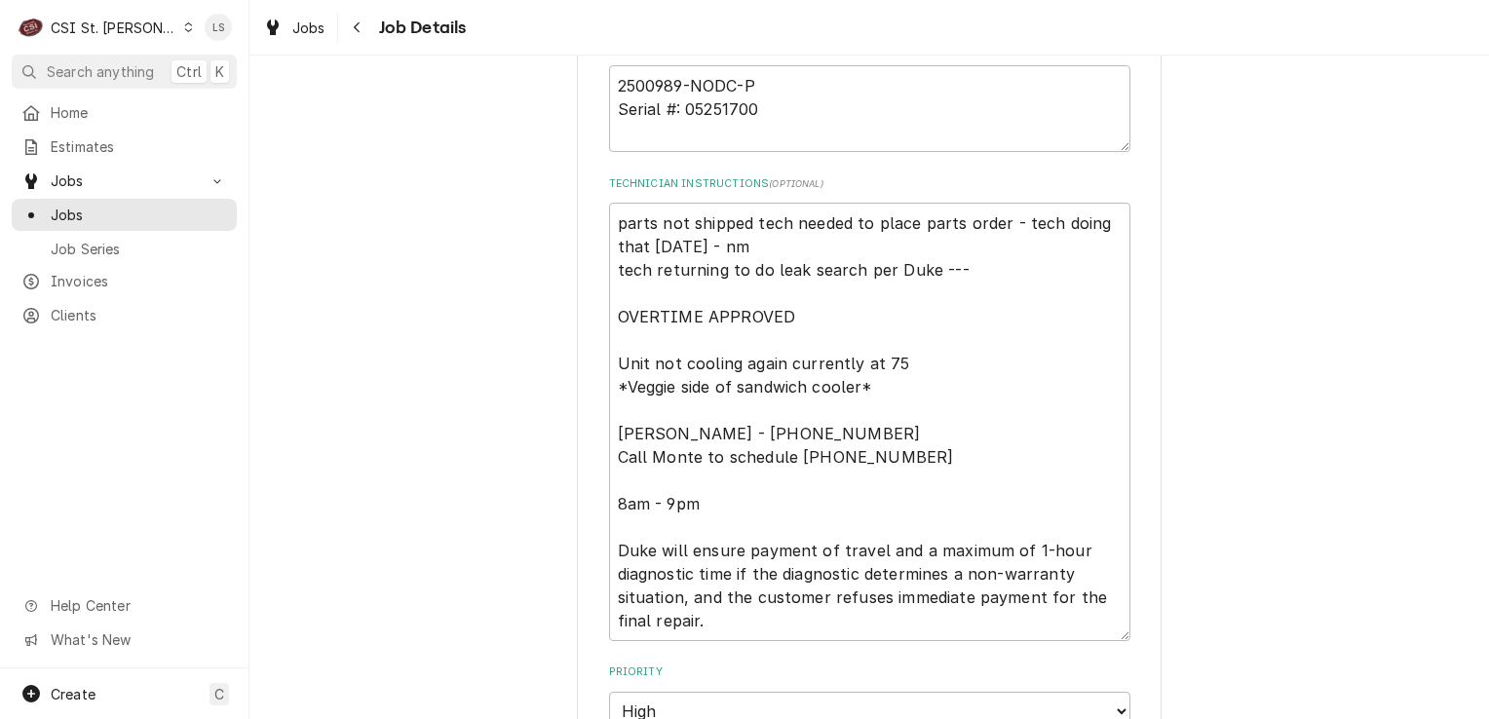
scroll to position [585, 0]
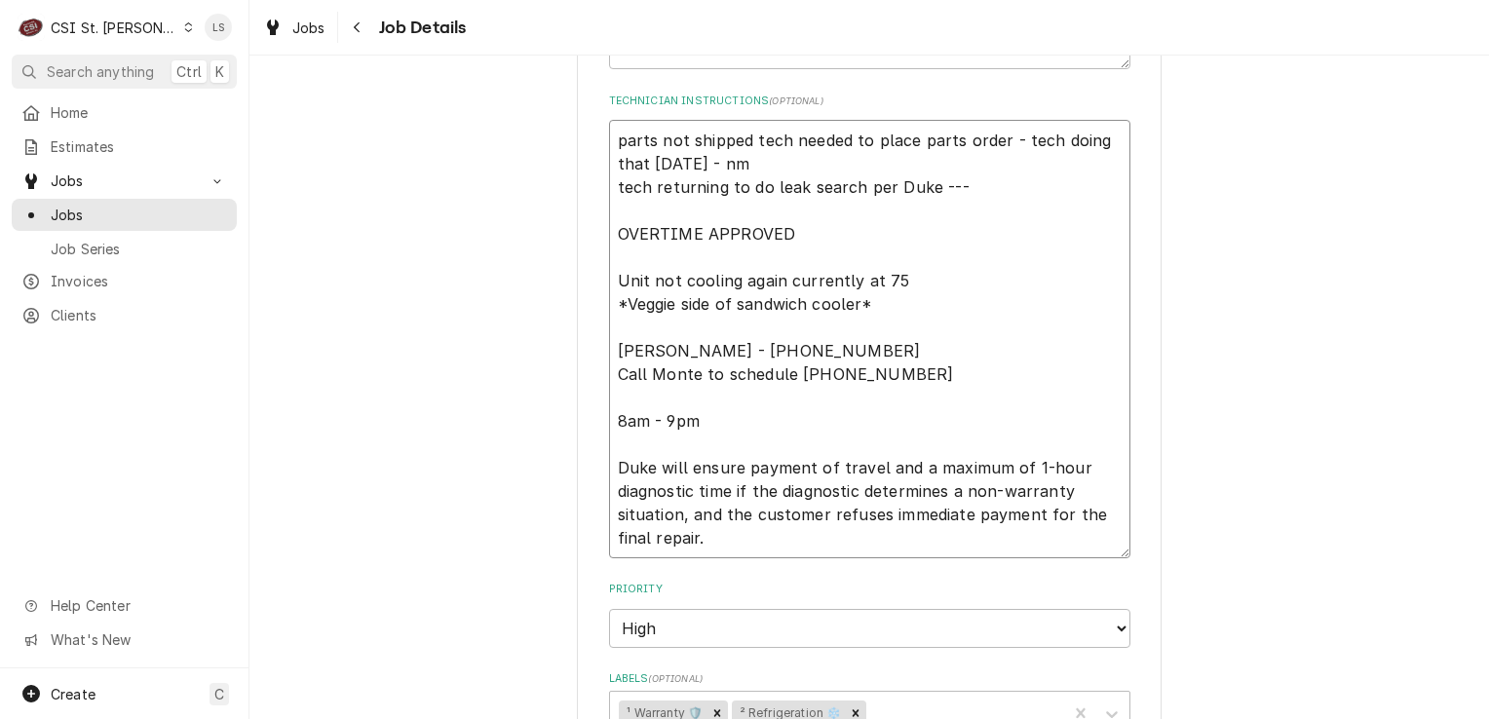
click at [609, 137] on textarea "parts not shipped tech needed to place parts order - tech doing that [DATE] - n…" at bounding box center [869, 339] width 521 height 439
type textarea "x"
type textarea "parts not shipped tech needed to place parts order - tech doing that [DATE] - n…"
type textarea "x"
type textarea "parts not shipped tech needed to place parts order - tech doing that [DATE] - n…"
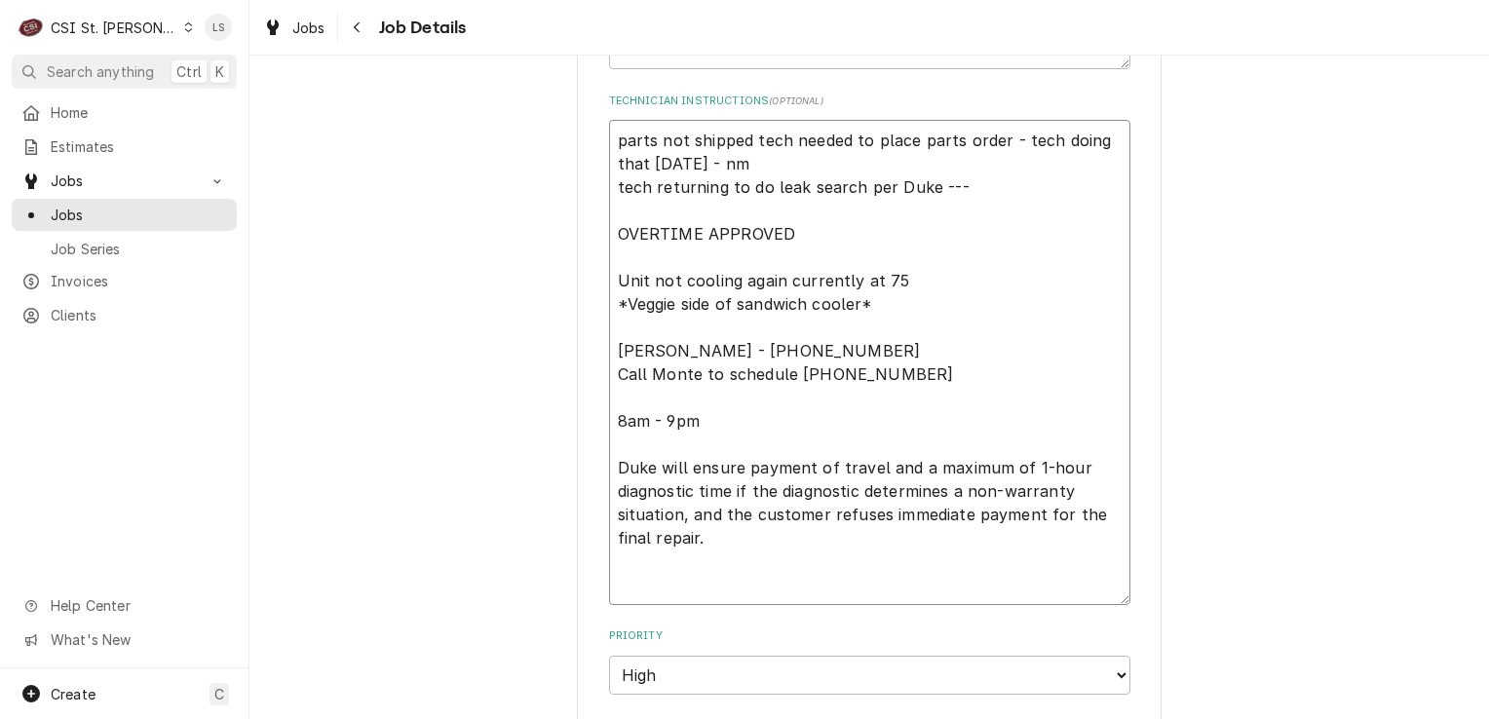
click at [609, 137] on textarea "parts not shipped tech needed to place parts order - tech doing that [DATE] - n…" at bounding box center [869, 362] width 521 height 485
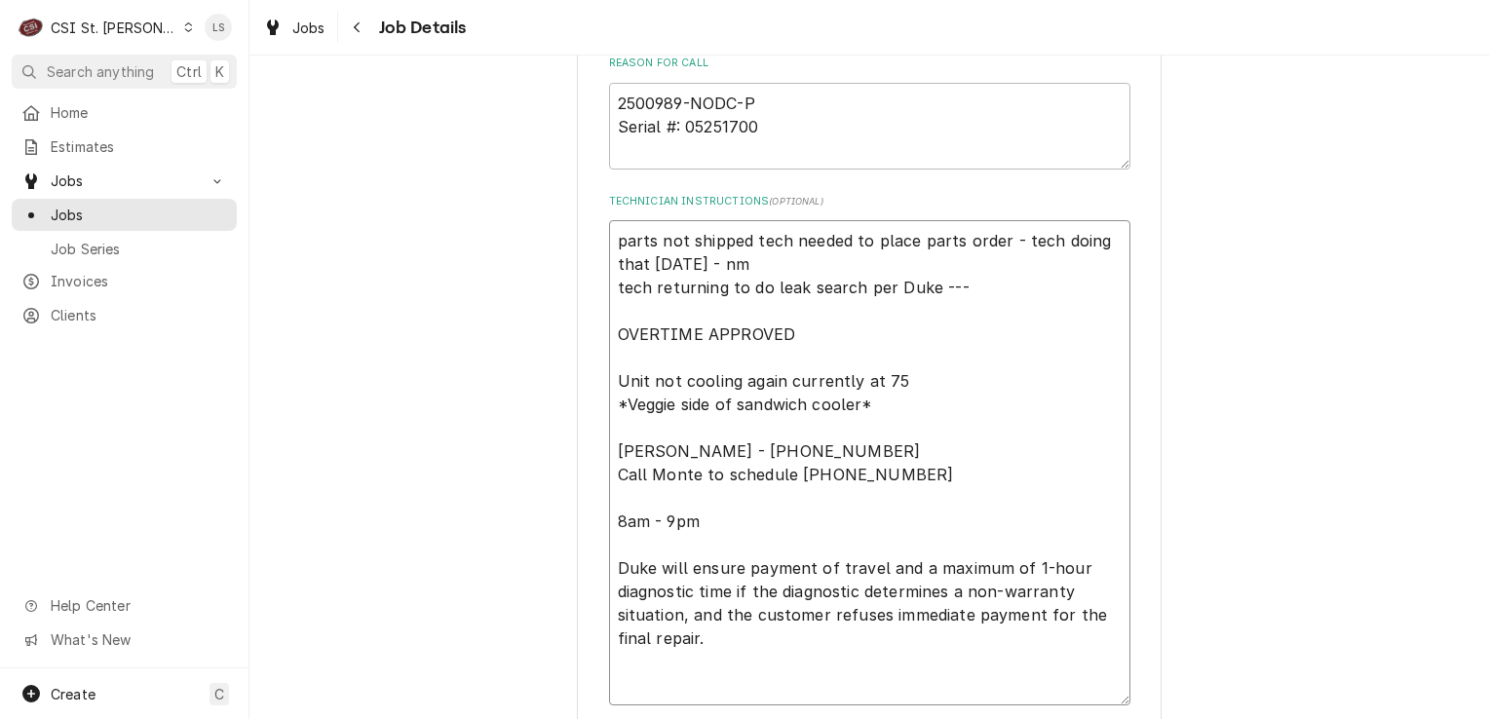
scroll to position [487, 0]
type textarea "x"
type textarea "L parts not shipped tech needed to place parts order - tech doing that today 9/…"
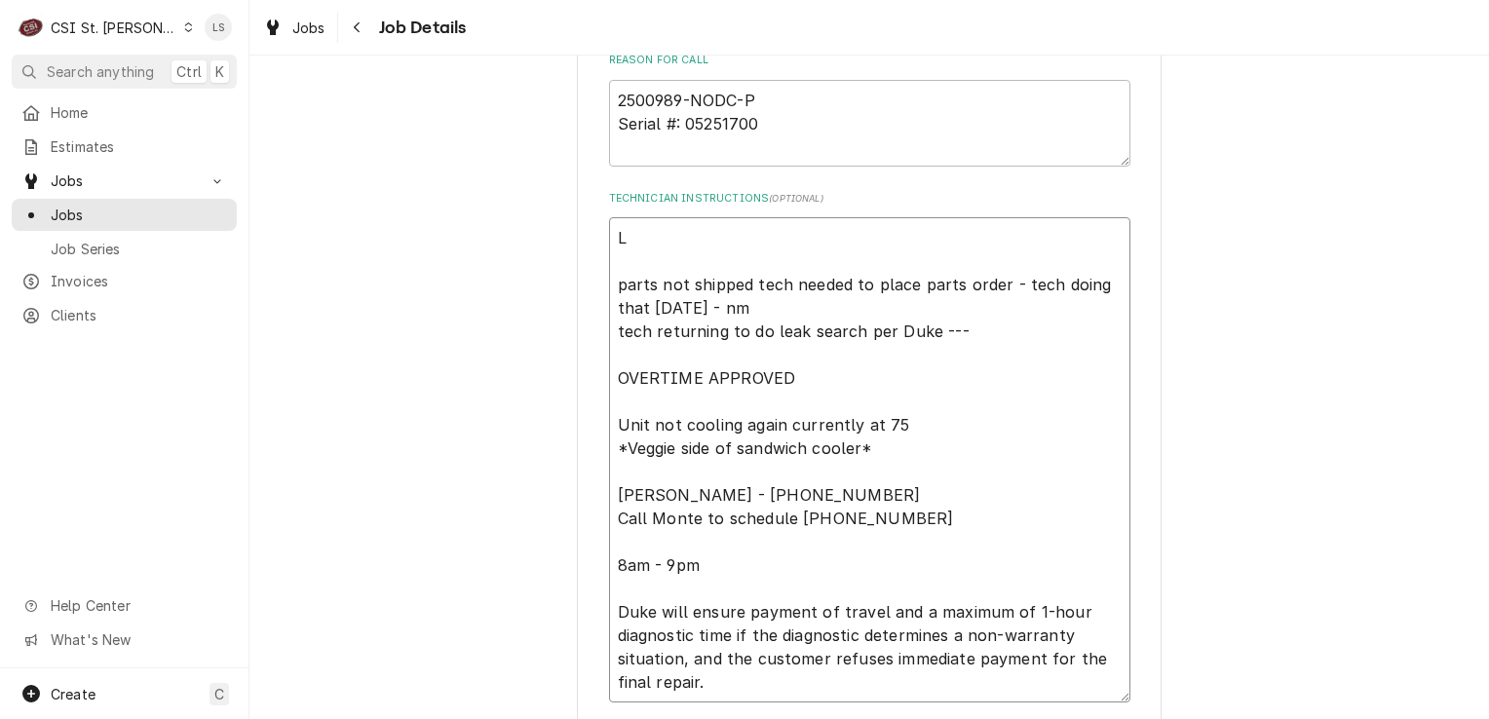
type textarea "x"
type textarea "Le parts not shipped tech needed to place parts order - tech doing that today 9…"
type textarea "x"
type textarea "Lef parts not shipped tech needed to place parts order - tech doing that today …"
type textarea "x"
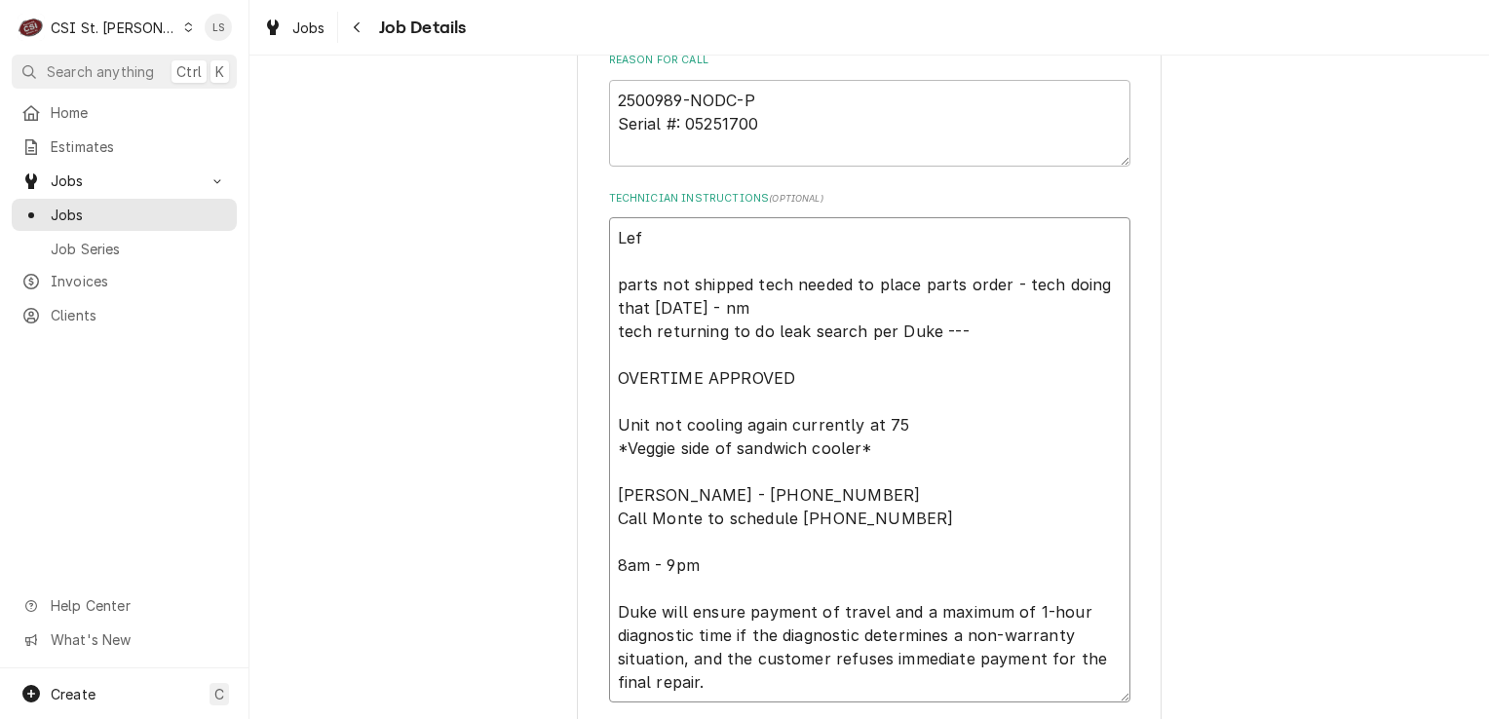
type textarea "Left parts not shipped tech needed to place parts order - tech doing that today…"
type textarea "x"
type textarea "Left parts not shipped tech needed to place parts order - tech doing that today…"
type textarea "x"
type textarea "Left a parts not shipped tech needed to place parts order - tech doing that tod…"
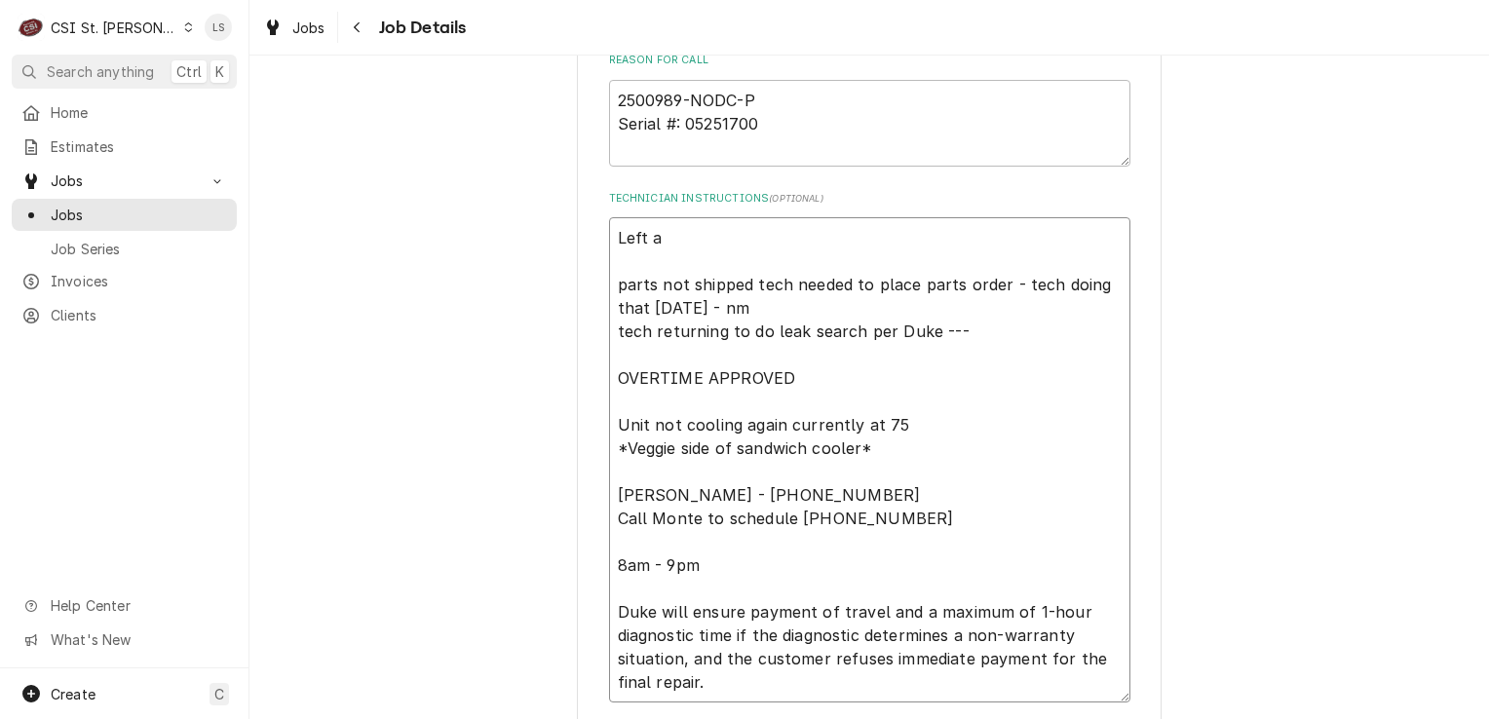
type textarea "x"
type textarea "Left a parts not shipped tech needed to place parts order - tech doing that tod…"
type textarea "x"
type textarea "Left a v parts not shipped tech needed to place parts order - tech doing that t…"
type textarea "x"
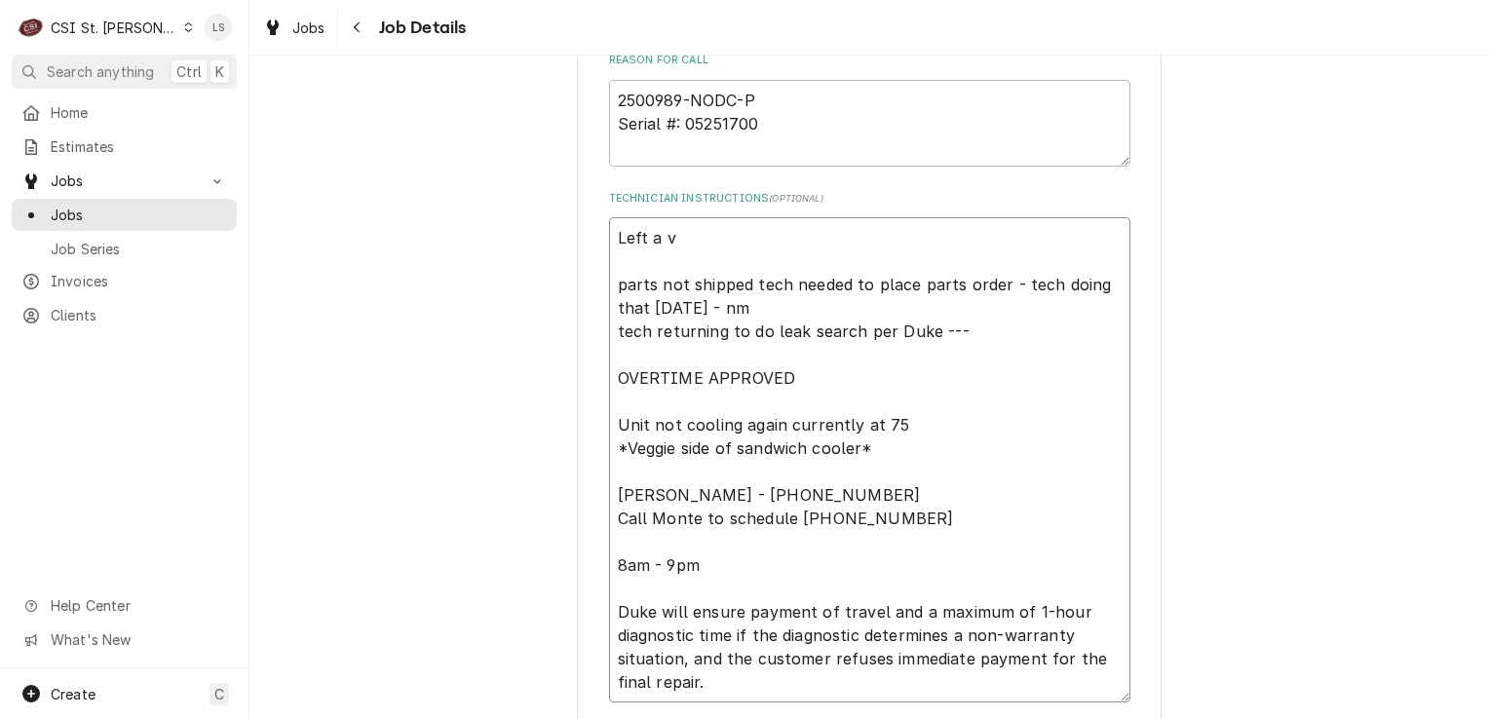
type textarea "Left a vm parts not shipped tech needed to place parts order - tech doing that …"
type textarea "x"
type textarea "Left a vm parts not shipped tech needed to place parts order - tech doing that …"
type textarea "x"
type textarea "Left a vm f parts not shipped tech needed to place parts order - tech doing tha…"
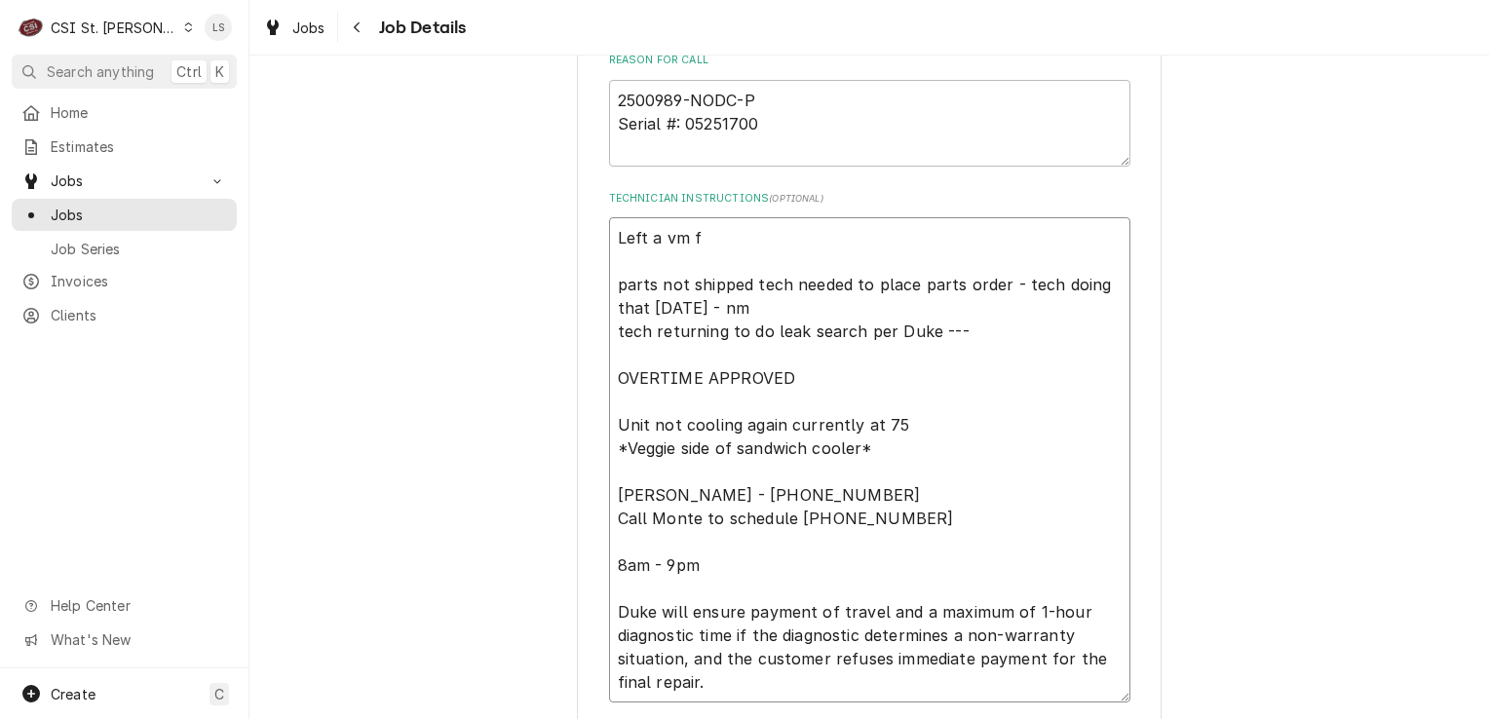
type textarea "x"
type textarea "Left a vm fo parts not shipped tech needed to place parts order - tech doing th…"
type textarea "x"
type textarea "Left a vm for parts not shipped tech needed to place parts order - tech doing t…"
type textarea "x"
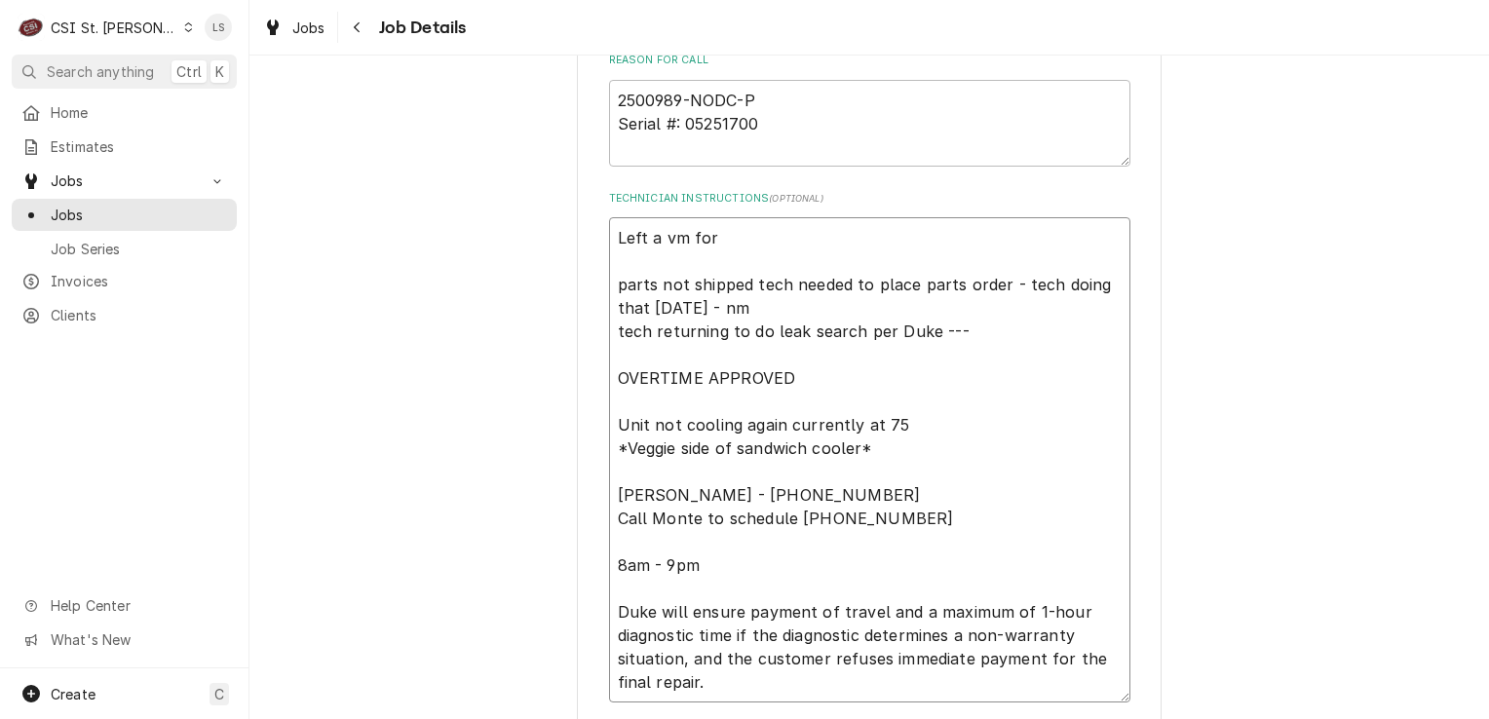
type textarea "Left a vm for M parts not shipped tech needed to place parts order - tech doing…"
type textarea "x"
type textarea "Left a vm for Mo parts not shipped tech needed to place parts order - tech doin…"
type textarea "x"
type textarea "Left a vm for Mon parts not shipped tech needed to place parts order - tech doi…"
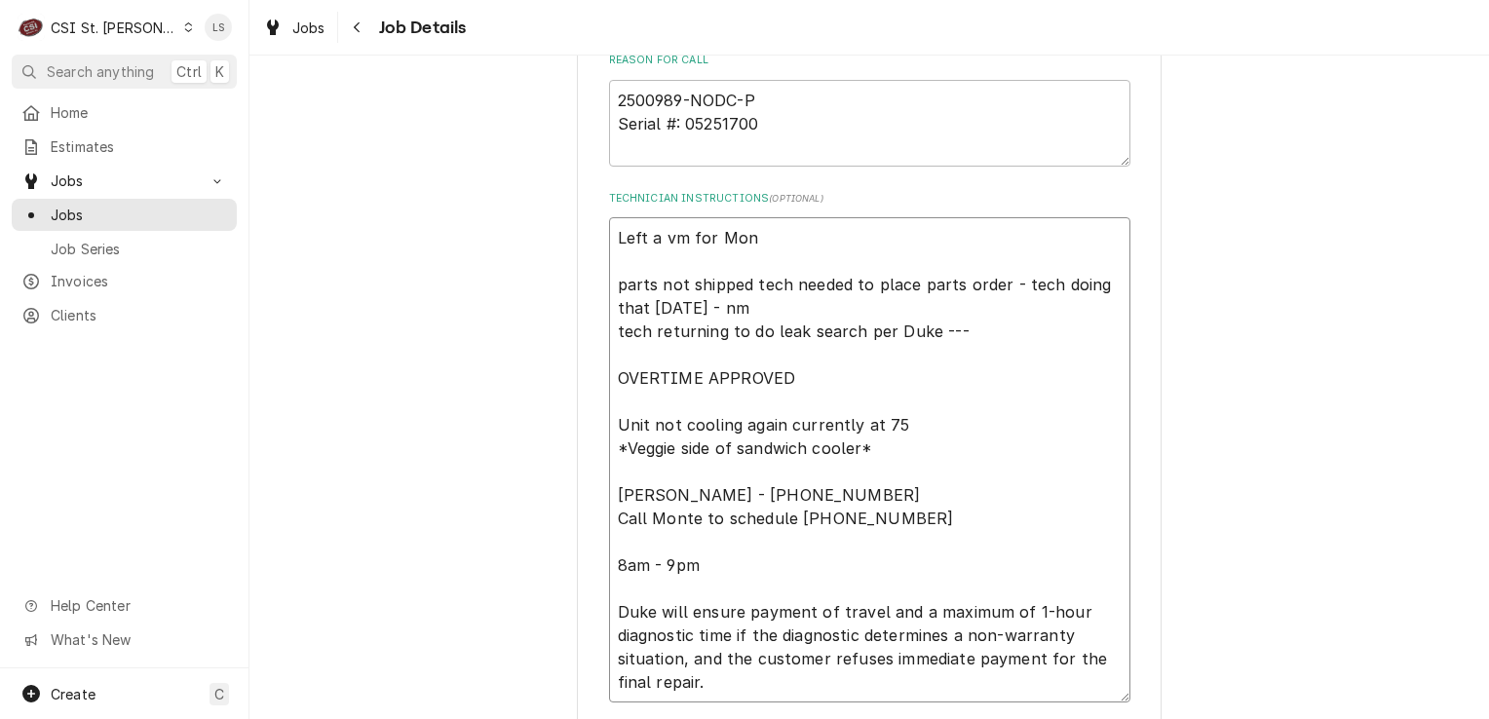
type textarea "x"
type textarea "Left a vm for Mont parts not shipped tech needed to place parts order - tech do…"
type textarea "x"
type textarea "Left a vm for Monte parts not shipped tech needed to place parts order - tech d…"
type textarea "x"
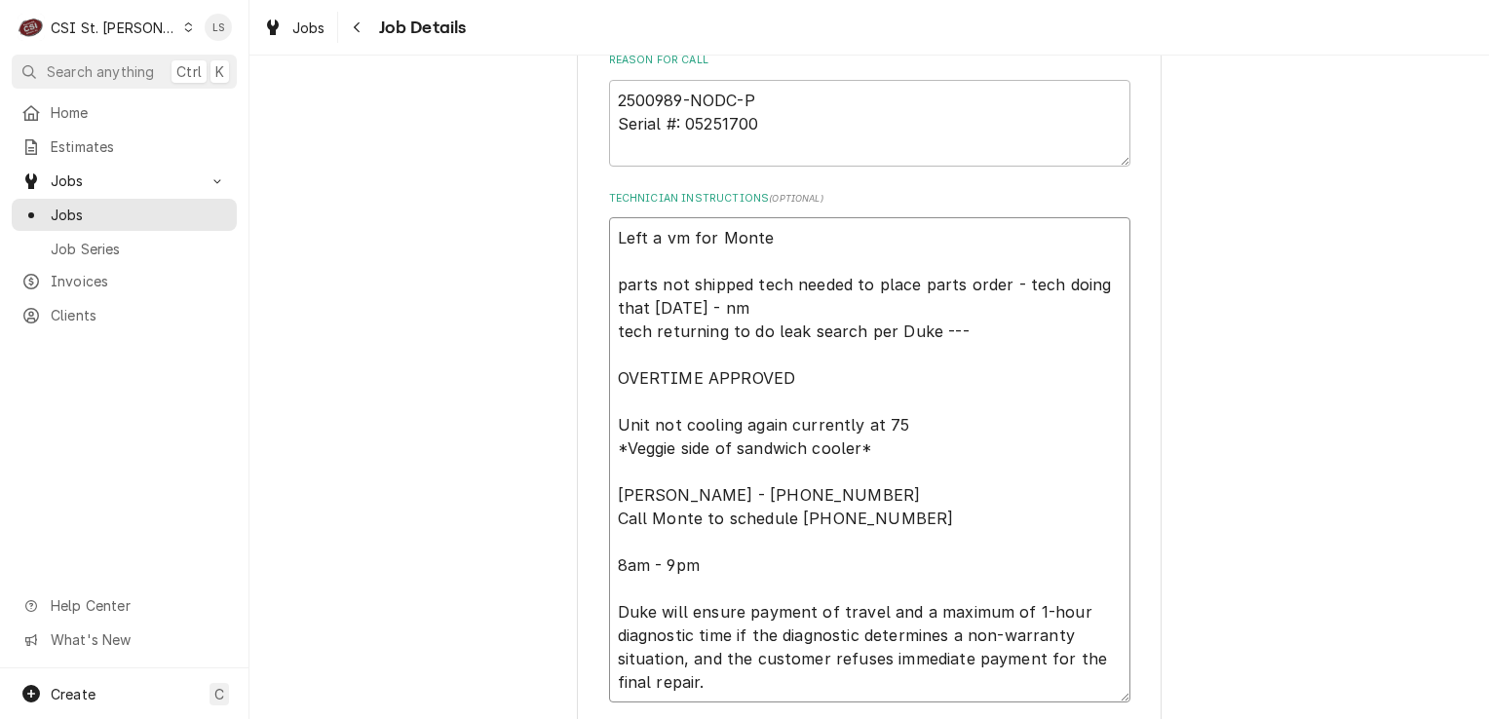
type textarea "Left a vm for Monte t parts not shipped tech needed to place parts order - tech…"
type textarea "x"
type textarea "Left a vm for Monte to parts not shipped tech needed to place parts order - tec…"
type textarea "x"
type textarea "Left a vm for Monte to parts not shipped tech needed to place parts order - tec…"
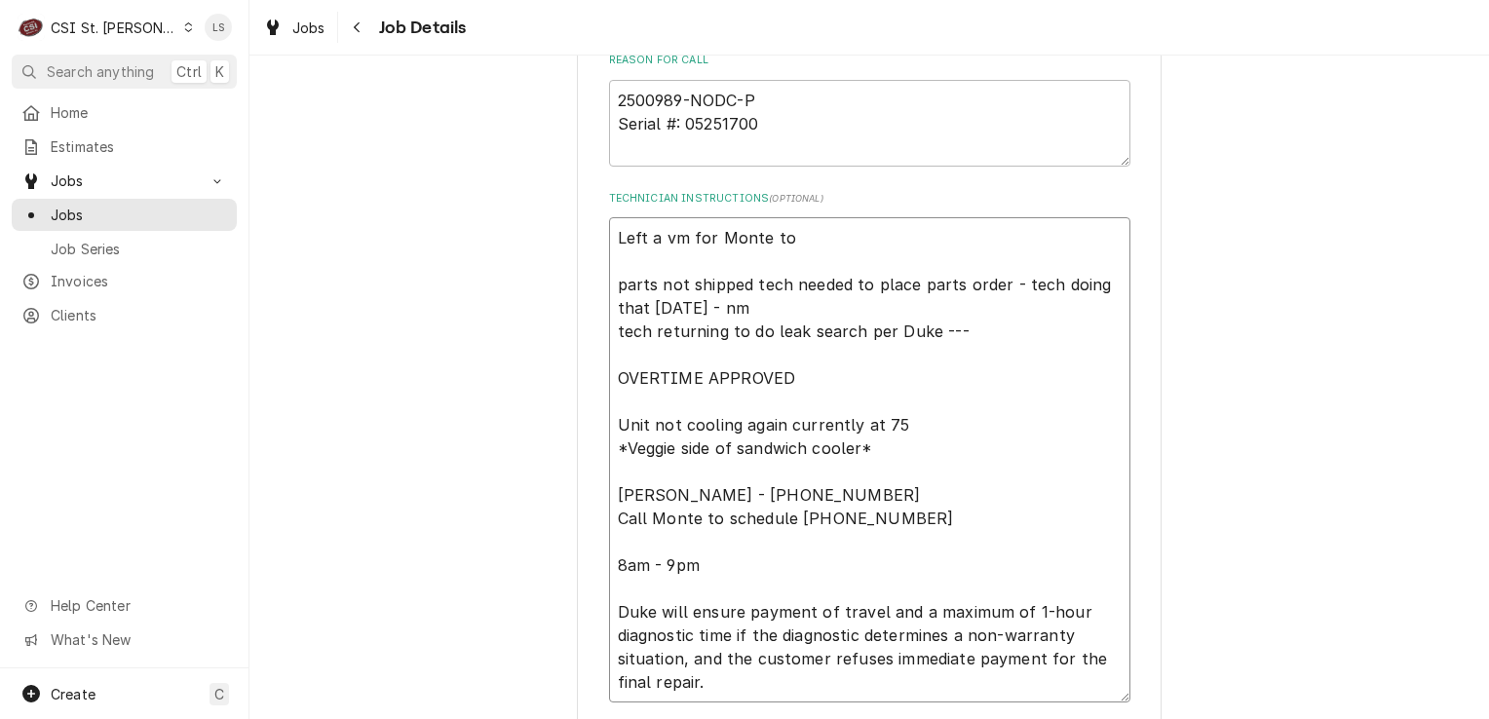
type textarea "x"
type textarea "Left a vm for Monte to c parts not shipped tech needed to place parts order - t…"
type textarea "x"
type textarea "Left a vm for Monte to cb parts not shipped tech needed to place parts order - …"
type textarea "x"
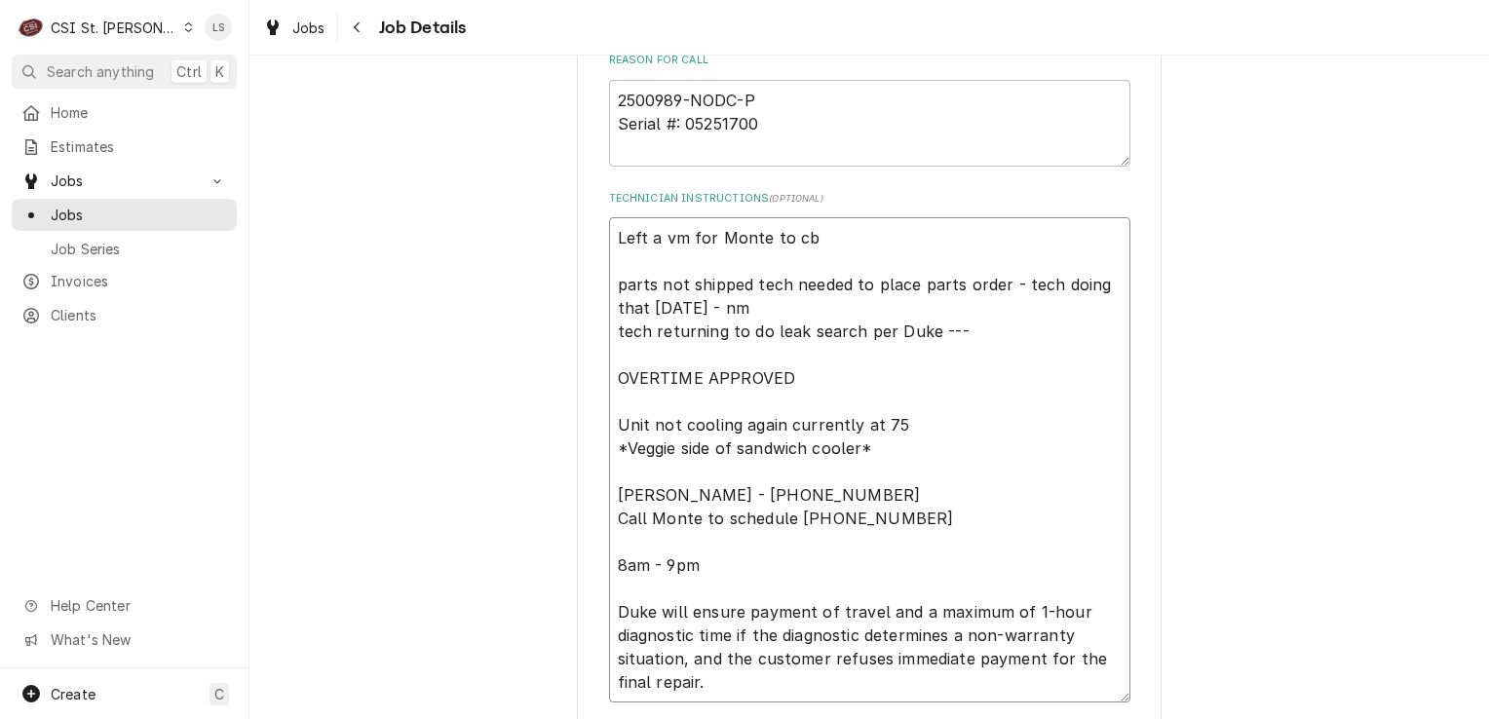
type textarea "Left a vm for Monte to cb parts not shipped tech needed to place parts order - …"
type textarea "x"
type textarea "Left a vm for Monte to cb a parts not shipped tech needed to place parts order …"
type textarea "x"
type textarea "Left a vm for Monte to cb parts not shipped tech needed to place parts order - …"
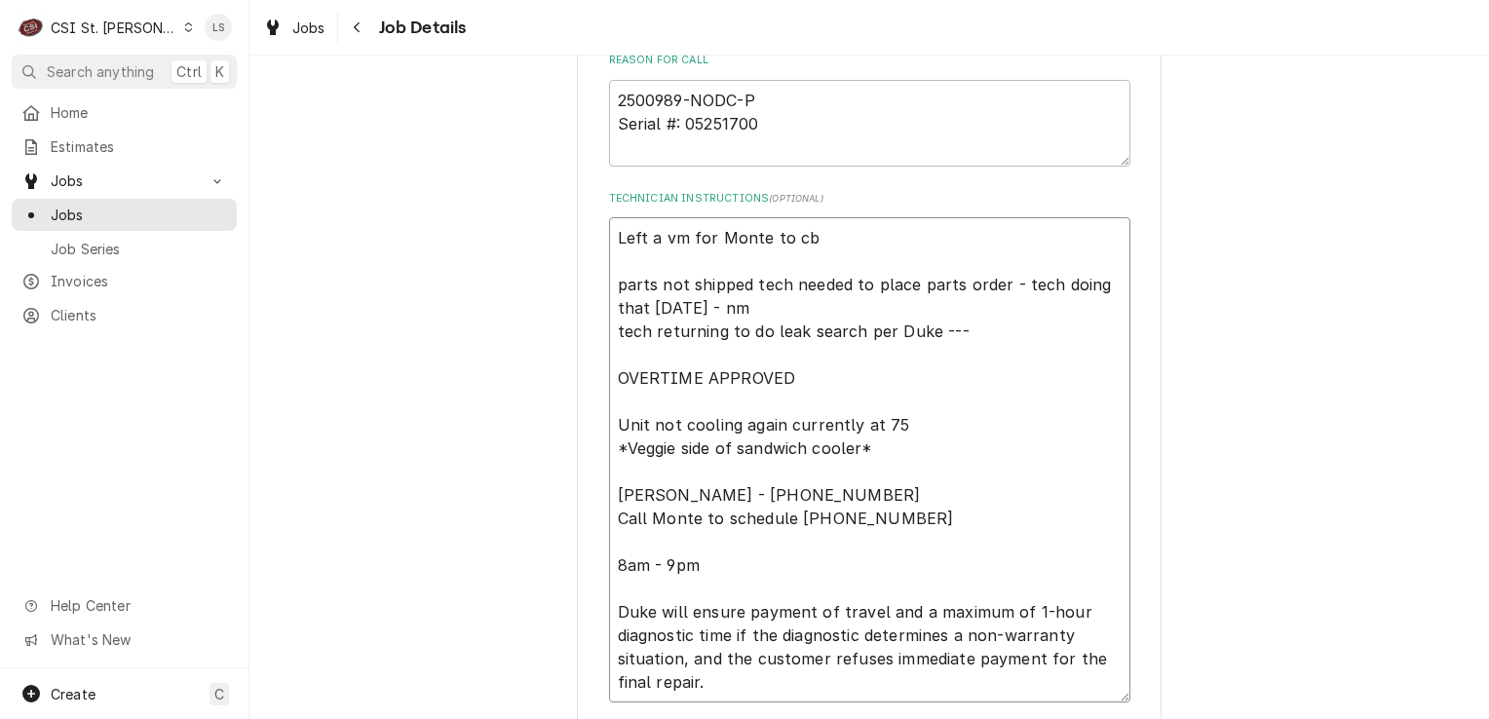
type textarea "x"
type textarea "Left a vm for Monte to cb parts not shipped tech needed to place parts order - …"
type textarea "x"
type textarea "Left a vm for Monte to cb, parts not shipped tech needed to place parts order -…"
type textarea "x"
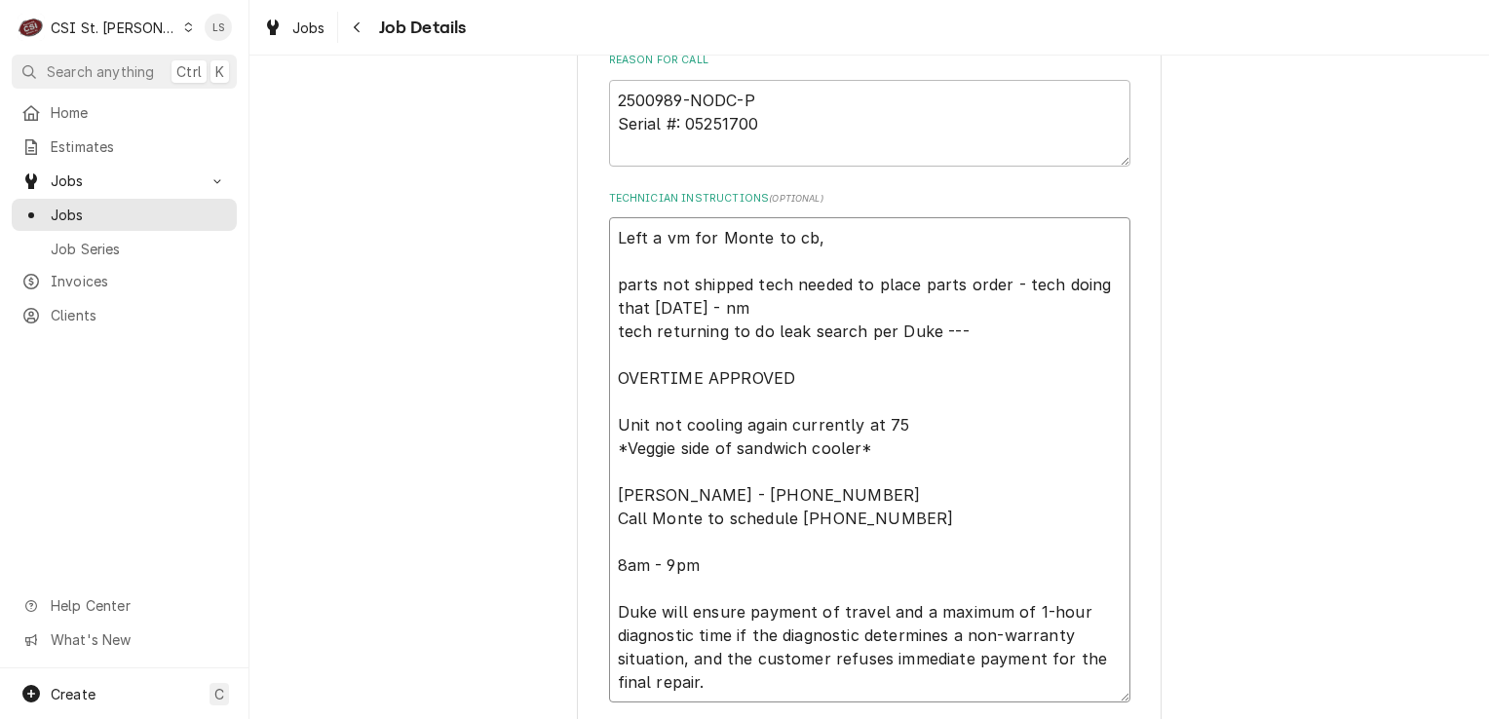
type textarea "Left a vm for Monte to cb, parts not shipped tech needed to place parts order -…"
type textarea "x"
type textarea "Left a vm for Monte to cb, a parts not shipped tech needed to place parts order…"
type textarea "x"
type textarea "Left a vm for Monte to cb, as parts not shipped tech needed to place parts orde…"
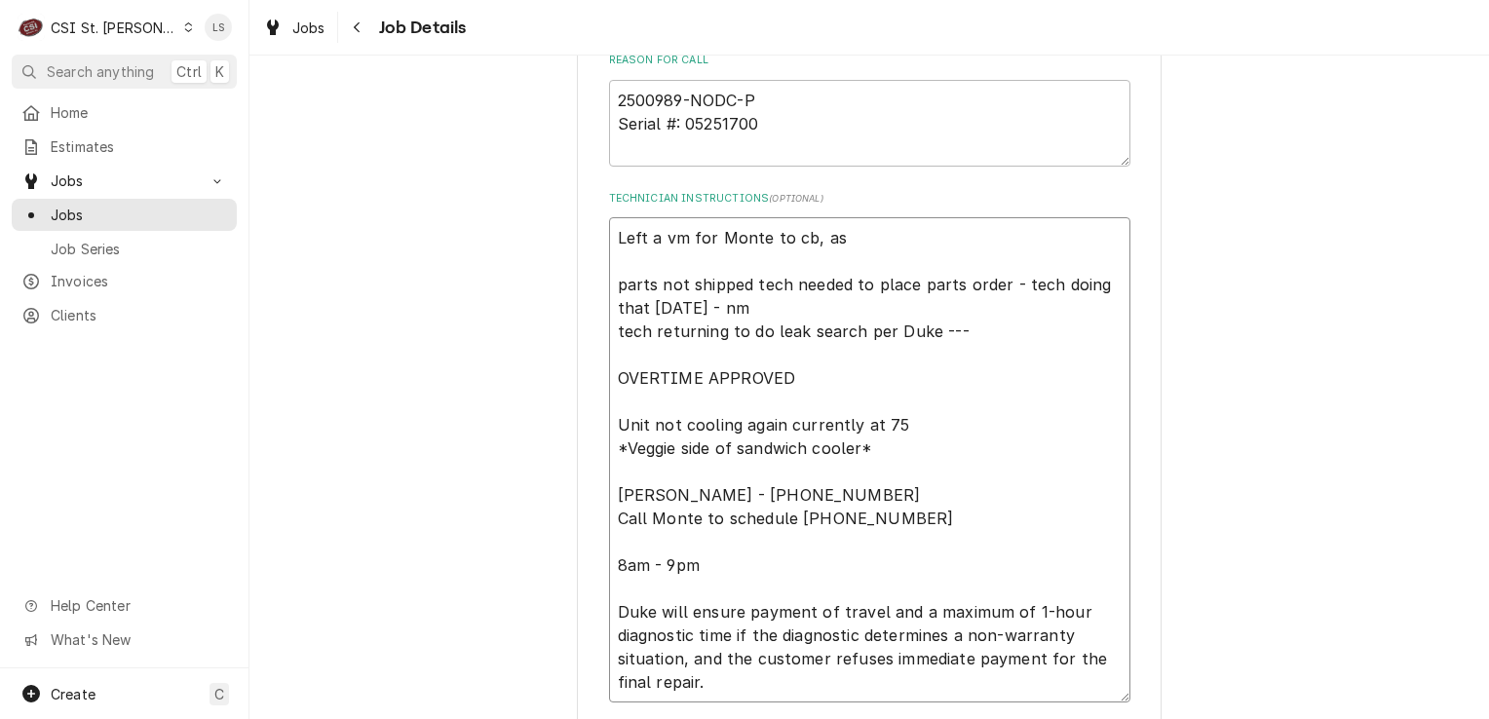
type textarea "x"
type textarea "Left a vm for Monte to cb, ask parts not shipped tech needed to place parts ord…"
type textarea "x"
type textarea "Left a vm for Monte to cb, aske parts not shipped tech needed to place parts or…"
type textarea "x"
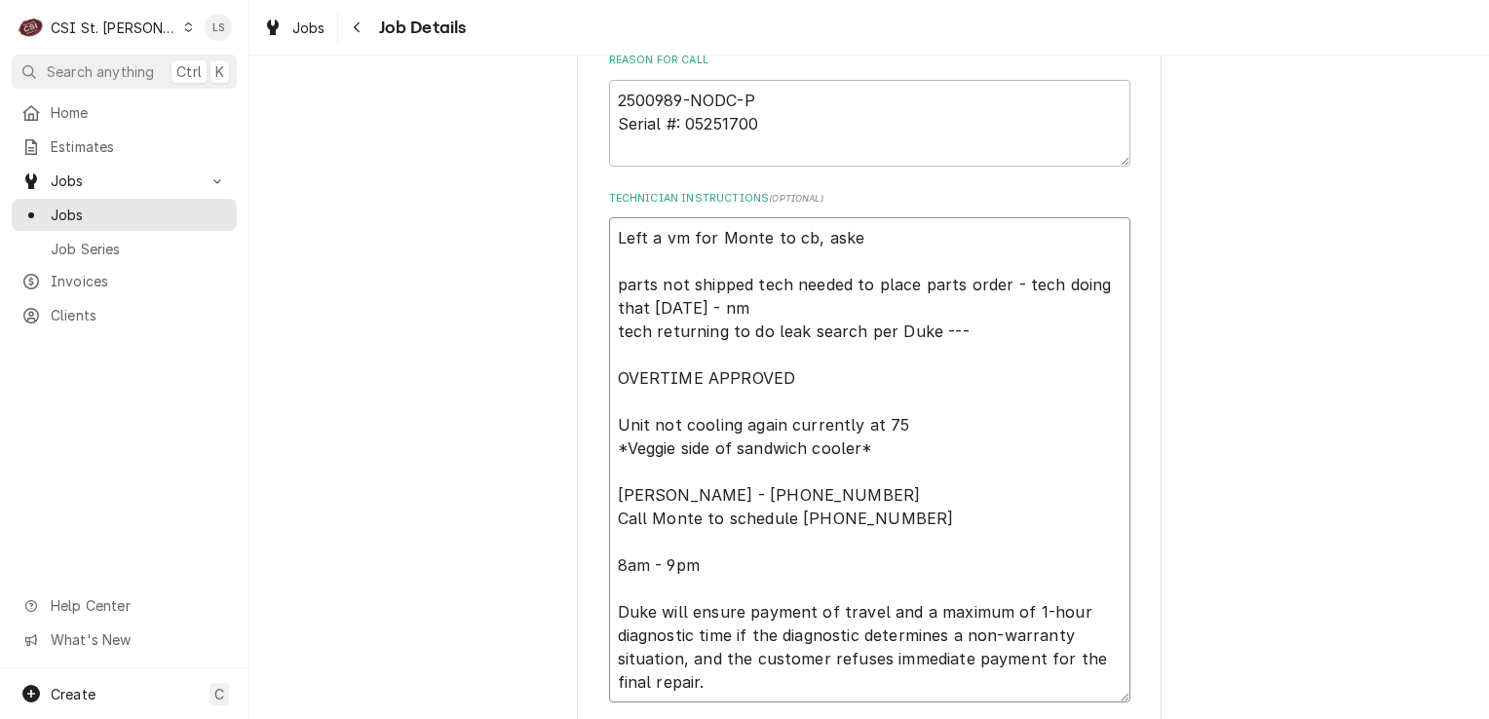
type textarea "Left a vm for Monte to cb, asked parts not shipped tech needed to place parts o…"
type textarea "x"
type textarea "Left a vm for Monte to cb, asked parts not shipped tech needed to place parts o…"
type textarea "x"
type textarea "Left a vm for Monte to cb, asked i parts not shipped tech needed to place parts…"
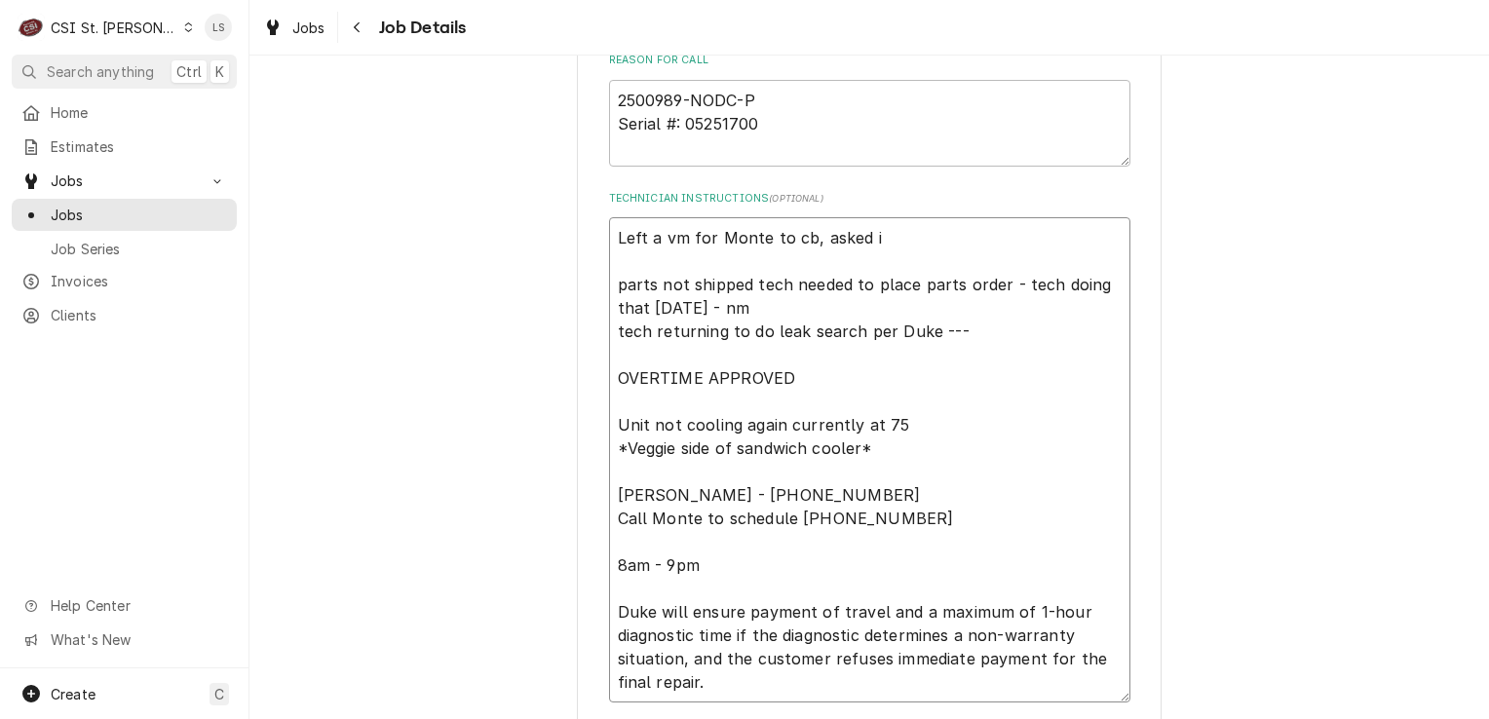
type textarea "x"
type textarea "Left a vm for Monte to cb, asked if parts not shipped tech needed to place part…"
type textarea "x"
type textarea "Left a vm for Monte to cb, asked if parts not shipped tech needed to place part…"
type textarea "x"
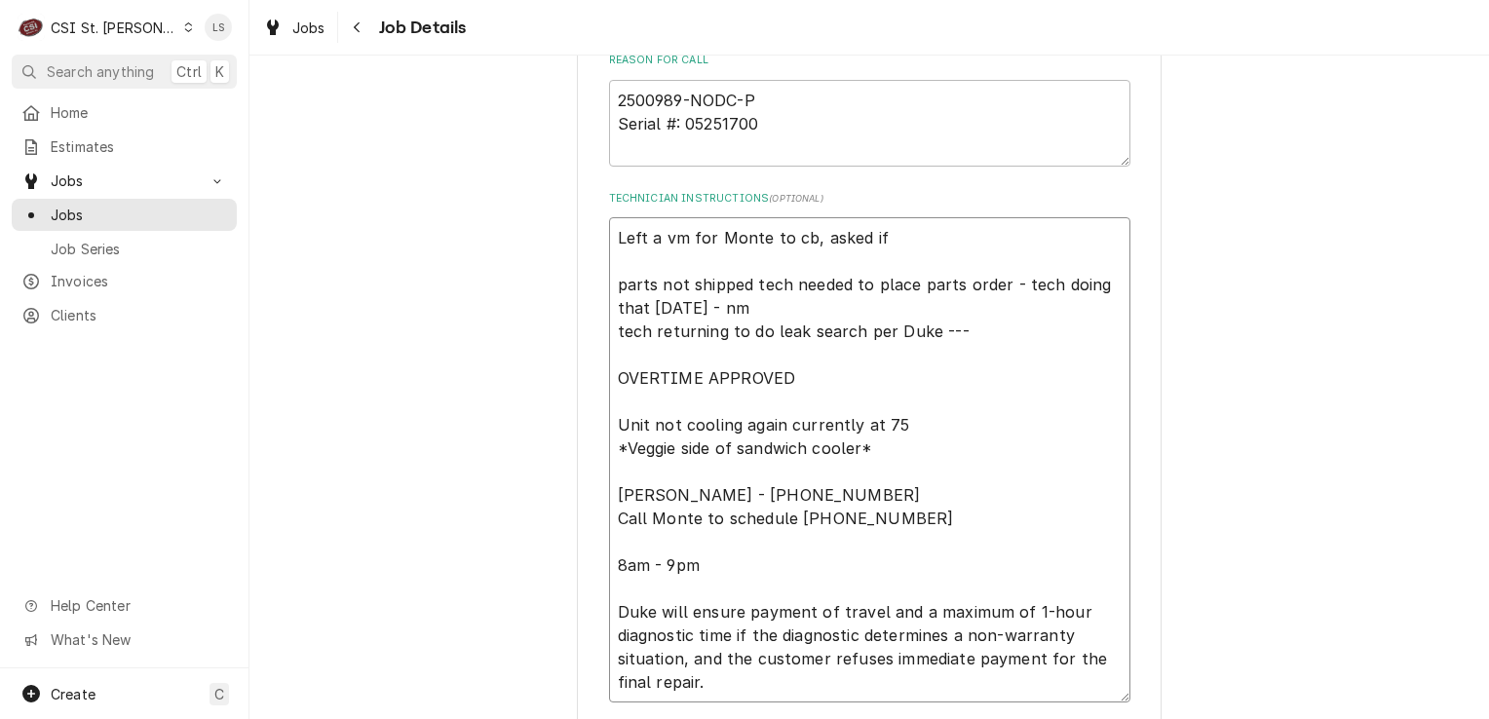
type textarea "Left a vm for Monte to cb, asked if w parts not shipped tech needed to place pa…"
type textarea "x"
type textarea "Left a vm for Monte to cb, asked if we parts not shipped tech needed to place p…"
type textarea "x"
type textarea "Left a vm for Monte to cb, asked if we c parts not shipped tech needed to place…"
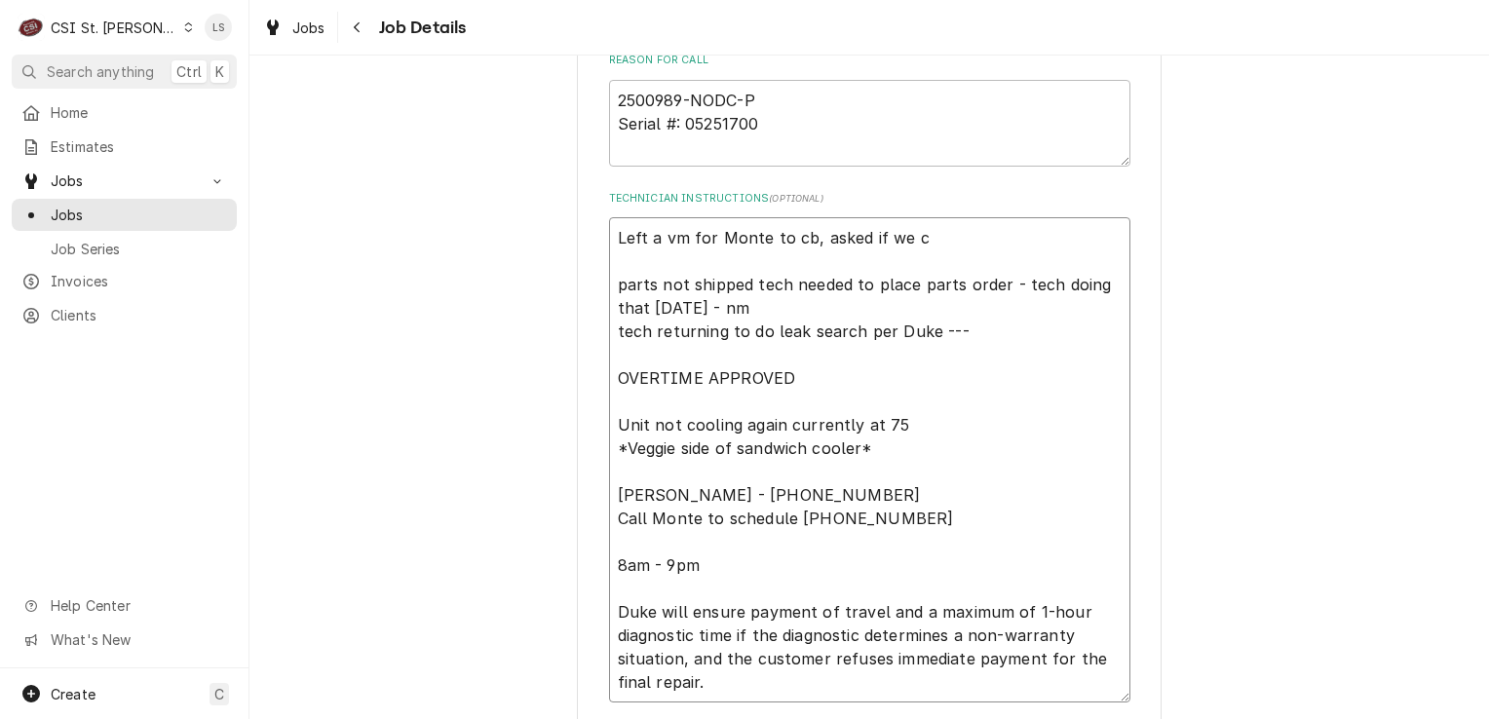
type textarea "x"
type textarea "Left a vm for Monte to cb, asked if we co parts not shipped tech needed to plac…"
type textarea "x"
type textarea "Left a vm for Monte to cb, asked if we cou parts not shipped tech needed to pla…"
type textarea "x"
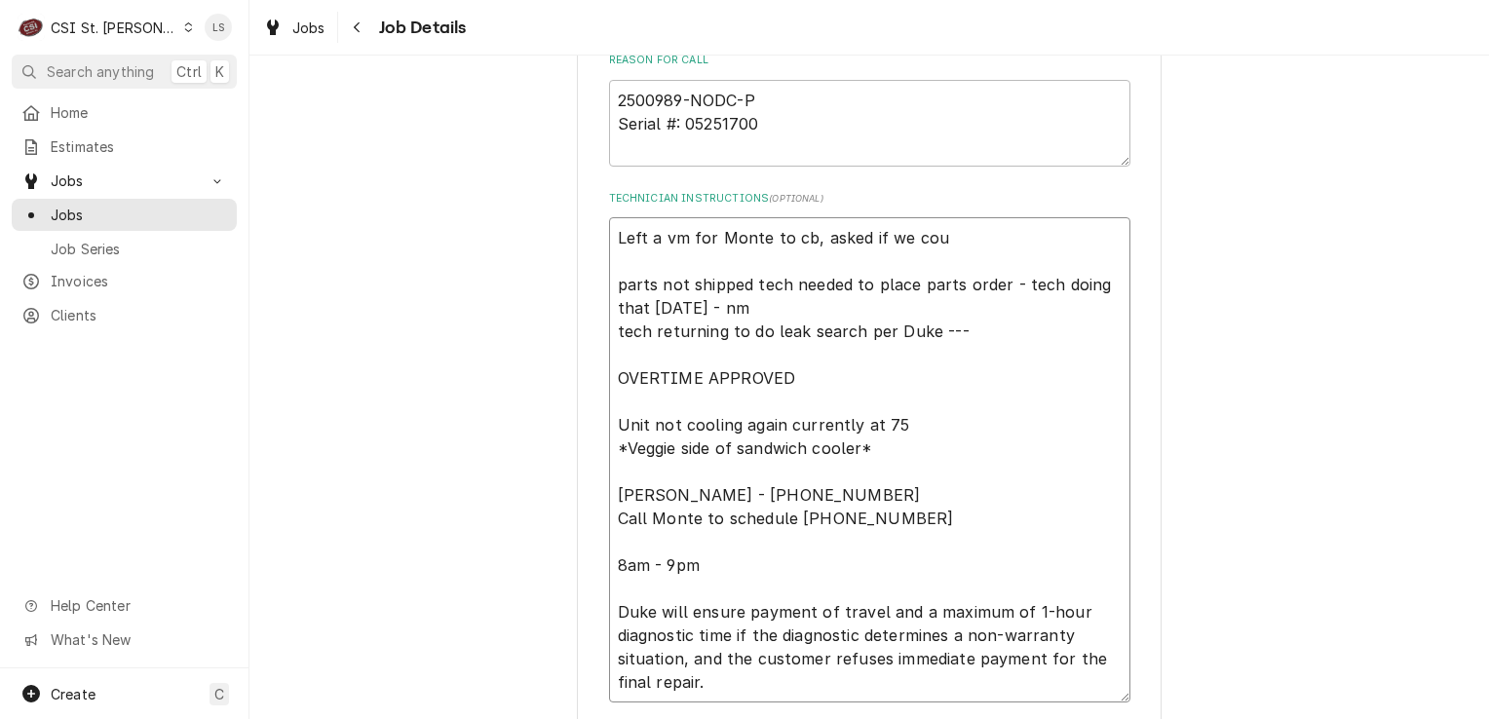
type textarea "Left a vm for Monte to cb, asked if we coul parts not shipped tech needed to pl…"
type textarea "x"
type textarea "Left a vm for Monte to cb, asked if we could parts not shipped tech needed to p…"
type textarea "x"
type textarea "Left a vm for Monte to cb, asked if we could parts not shipped tech needed to p…"
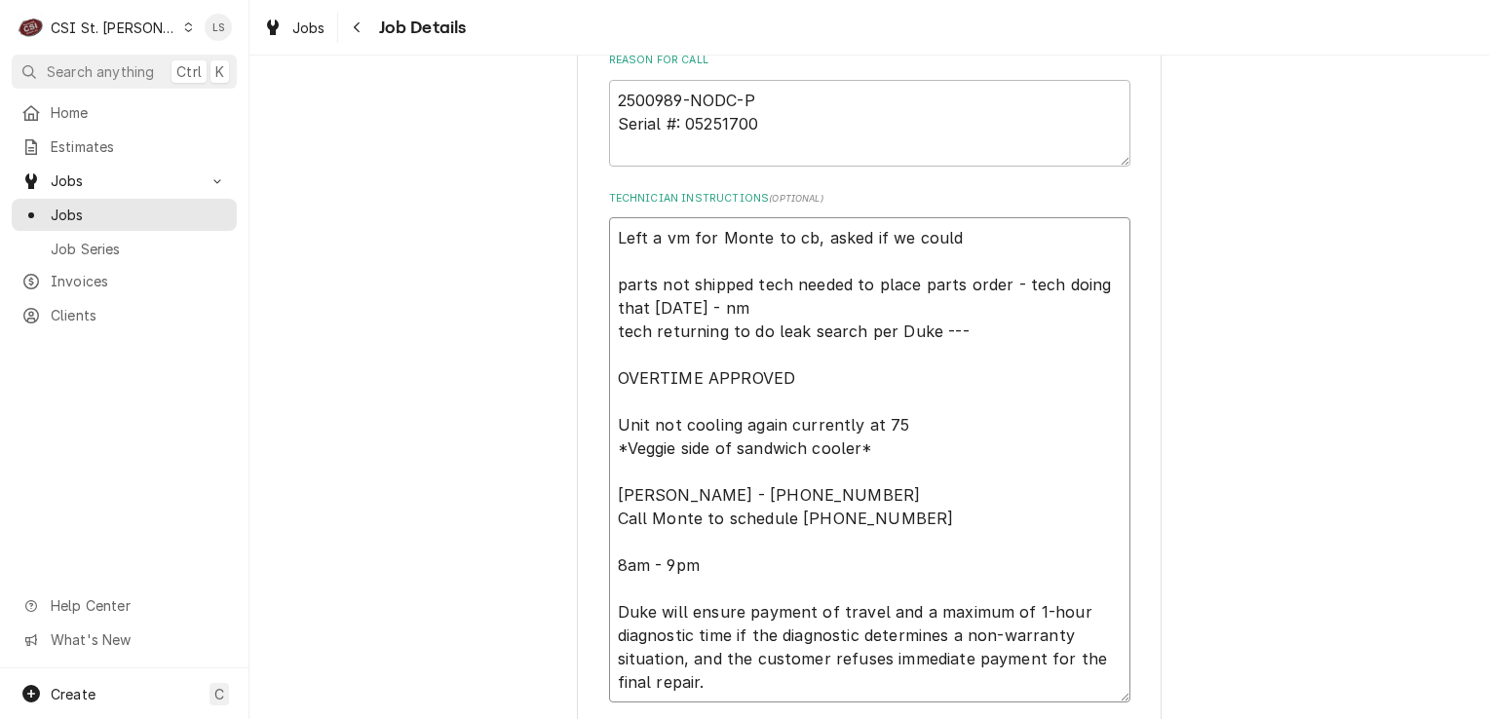
type textarea "x"
type textarea "Left a vm for Monte to cb, asked if we could c parts not shipped tech needed to…"
type textarea "x"
type textarea "Left a vm for Monte to cb, asked if we could co parts not shipped tech needed t…"
type textarea "x"
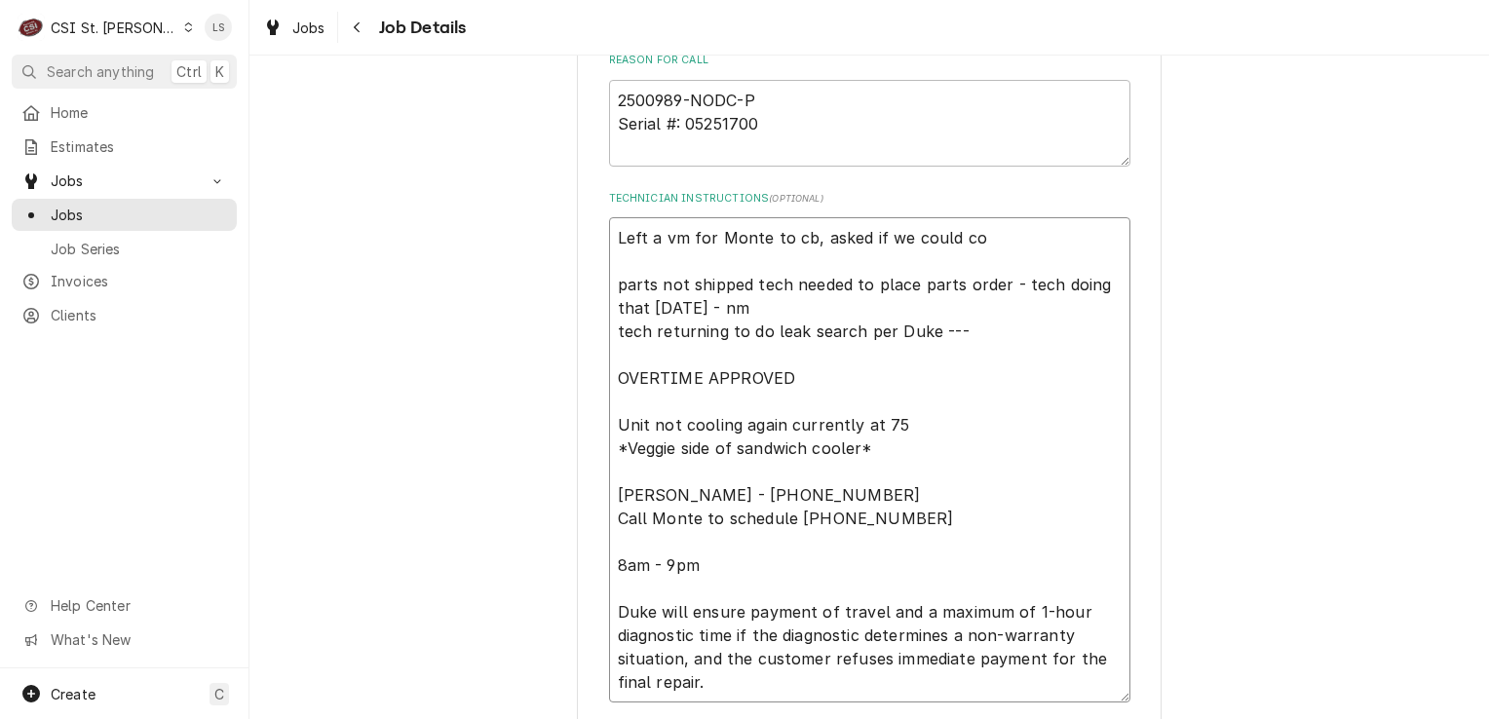
type textarea "Left a vm for Monte to cb, asked if we could com parts not shipped tech needed …"
type textarea "x"
type textarea "Left a vm for Monte to cb, asked if we could come parts not shipped tech needed…"
type textarea "x"
type textarea "Left a vm for Monte to cb, asked if we could come o parts not shipped tech need…"
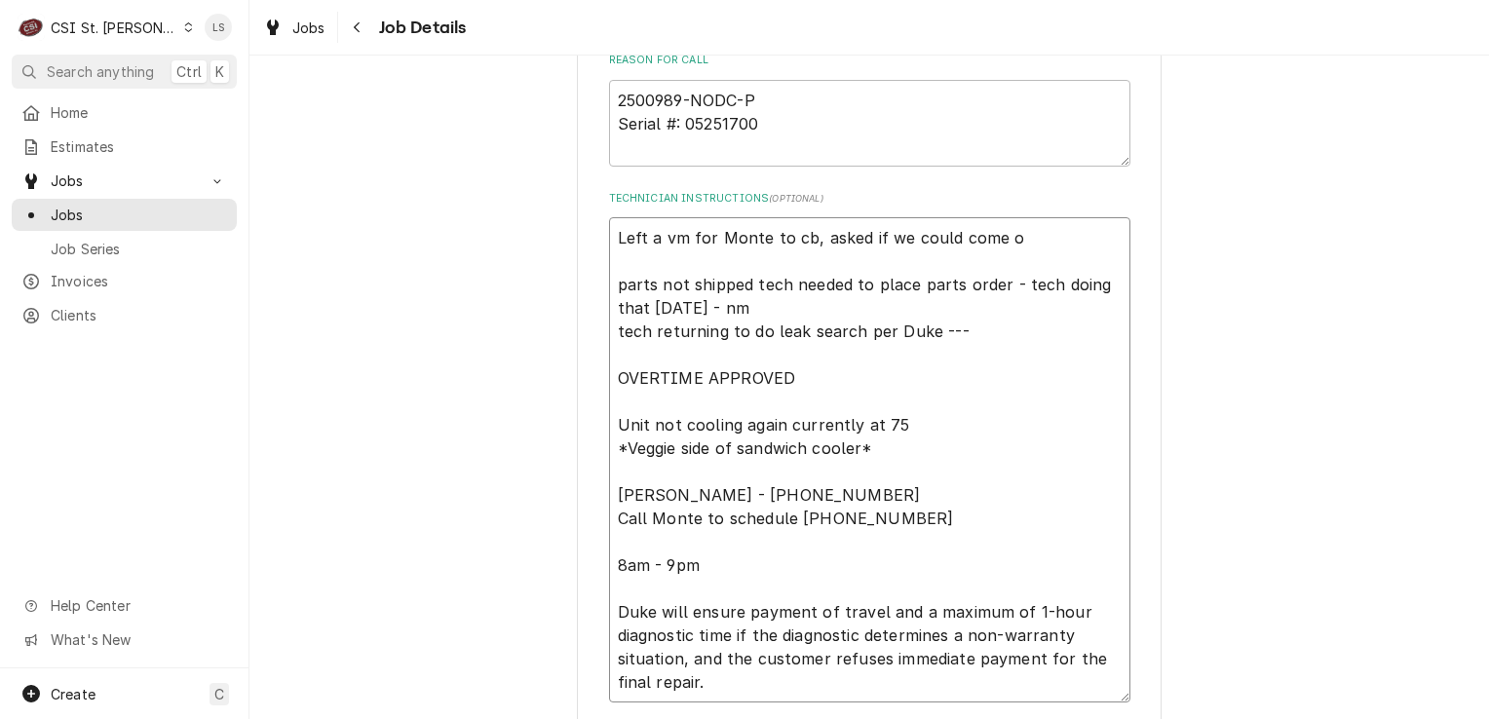
type textarea "x"
type textarea "Left a vm for Monte to cb, asked if we could come ou parts not shipped tech nee…"
type textarea "x"
type textarea "Left a vm for Monte to cb, asked if we could come out parts not shipped tech ne…"
type textarea "x"
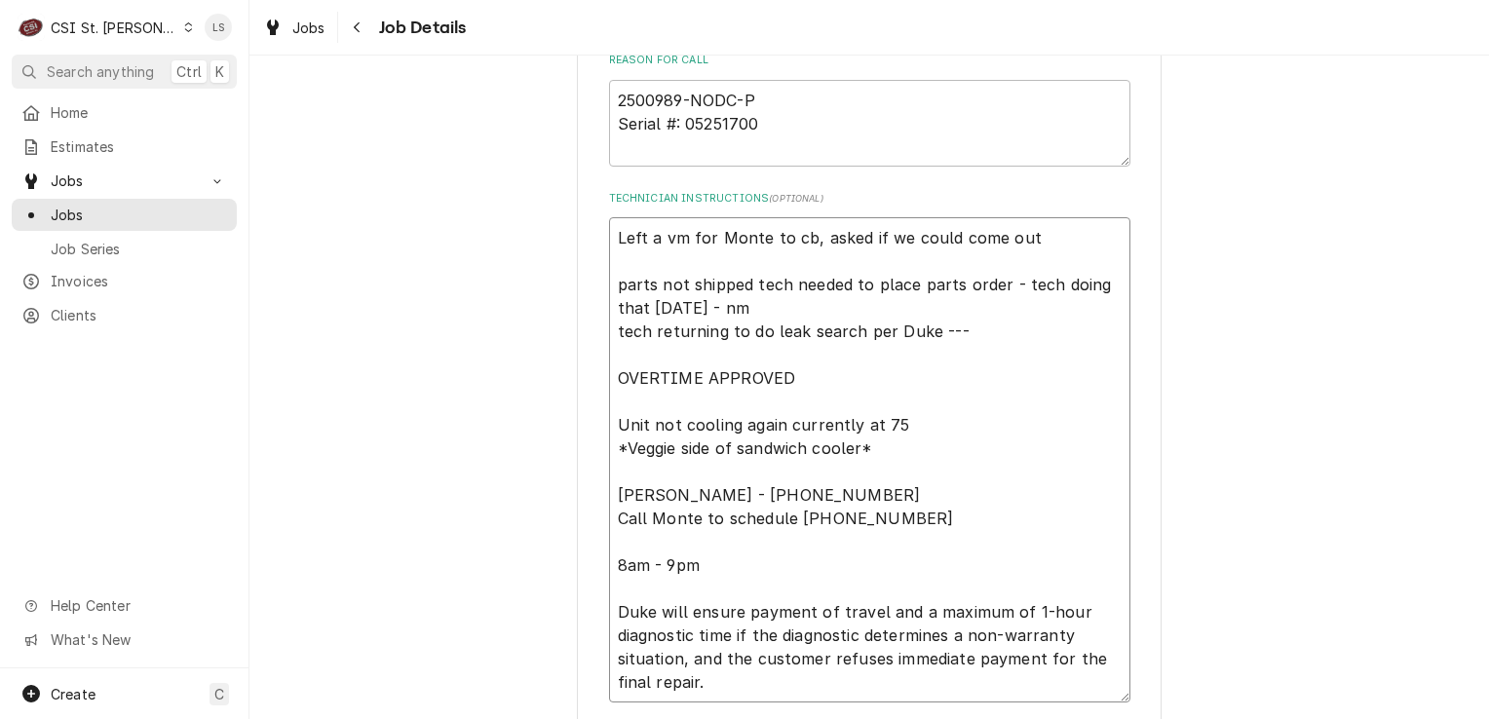
type textarea "Left a vm for Monte to cb, asked if we could come out parts not shipped tech ne…"
type textarea "x"
type textarea "Left a vm for Monte to cb, asked if we could come out 0 parts not shipped tech …"
type textarea "x"
type textarea "Left a vm for Monte to cb, asked if we could come out parts not shipped tech ne…"
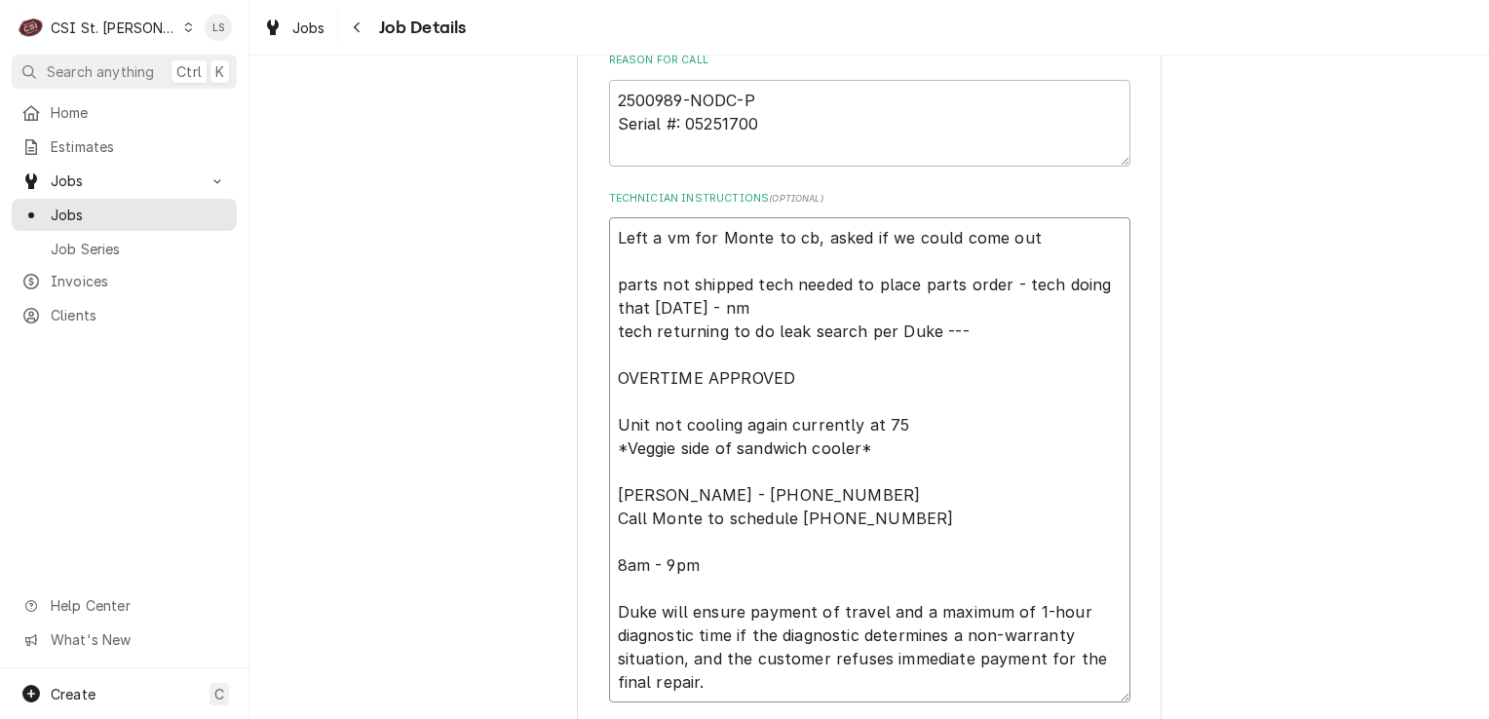
type textarea "x"
type textarea "Left a vm for Monte to cb, asked if we could come out 9 parts not shipped tech …"
type textarea "x"
type textarea "Left a vm for Monte to cb, asked if we could come out 9/ parts not shipped tech…"
type textarea "x"
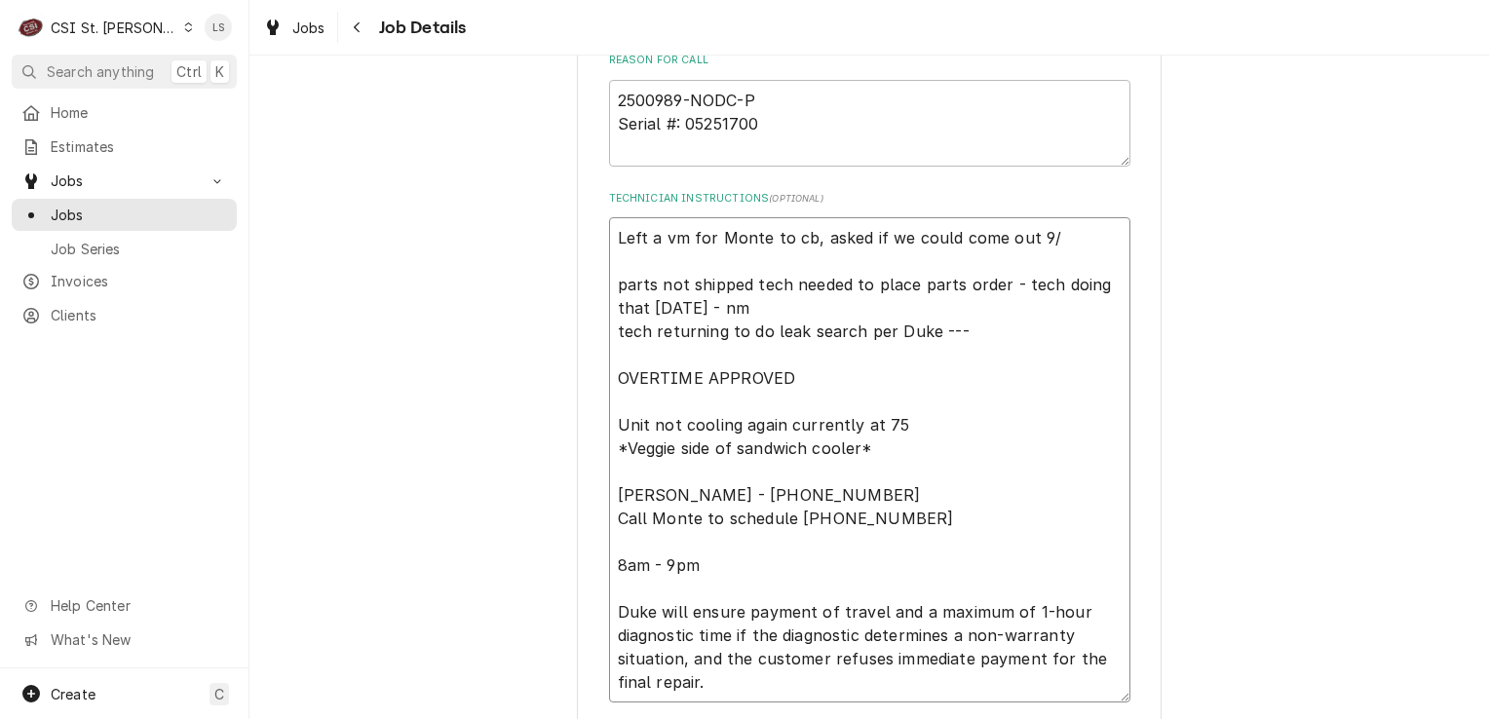
type textarea "Left a vm for Monte to cb, asked if we could come out 9/3 parts not shipped tec…"
type textarea "x"
type textarea "Left a vm for Monte to cb, asked if we could come out 9/30 parts not shipped te…"
type textarea "x"
type textarea "Left a vm for Monte to cb, asked if we could come out 9/30 parts not shipped te…"
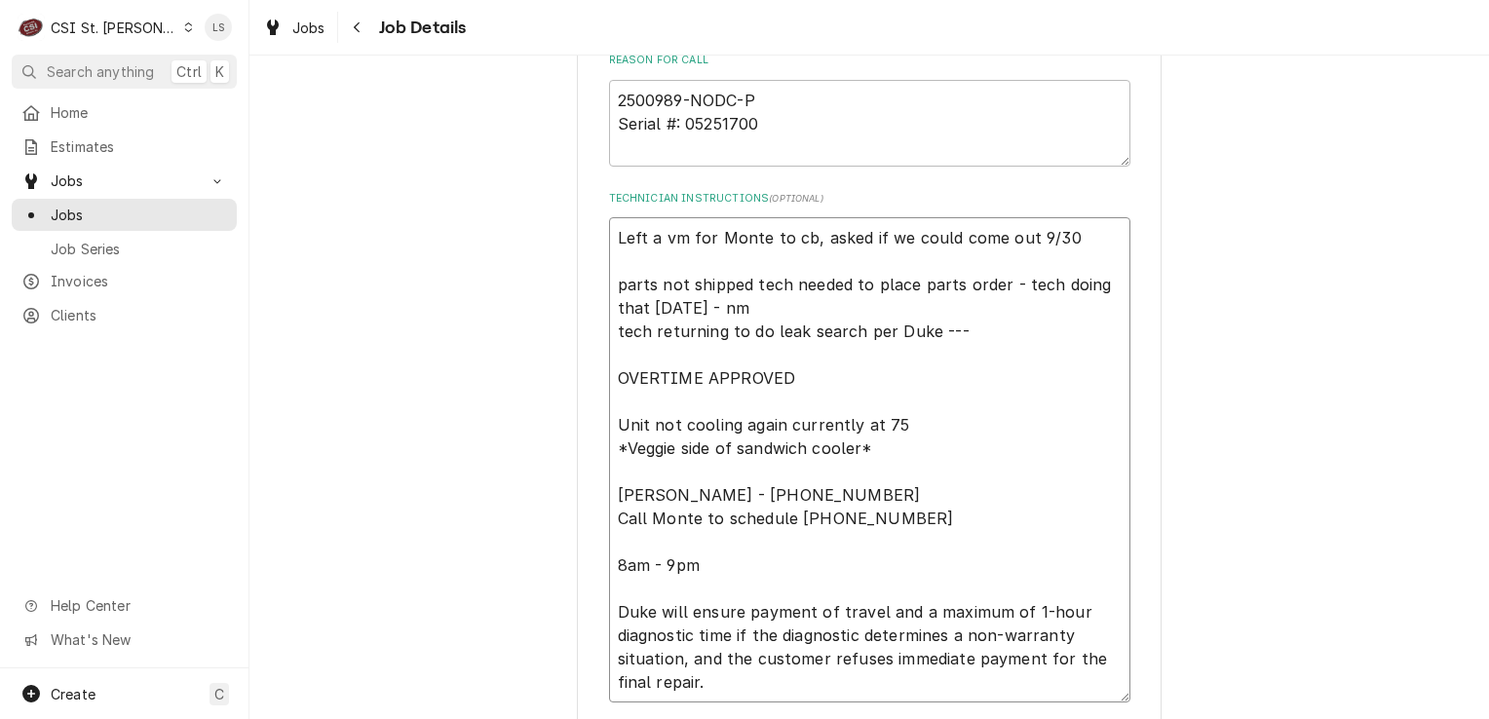
type textarea "x"
type textarea "Left a vm for Monte to cb, asked if we could come out 9/30 a parts not shipped …"
type textarea "x"
type textarea "Left a vm for Monte to cb, asked if we could come out 9/30 at parts not shipped…"
type textarea "x"
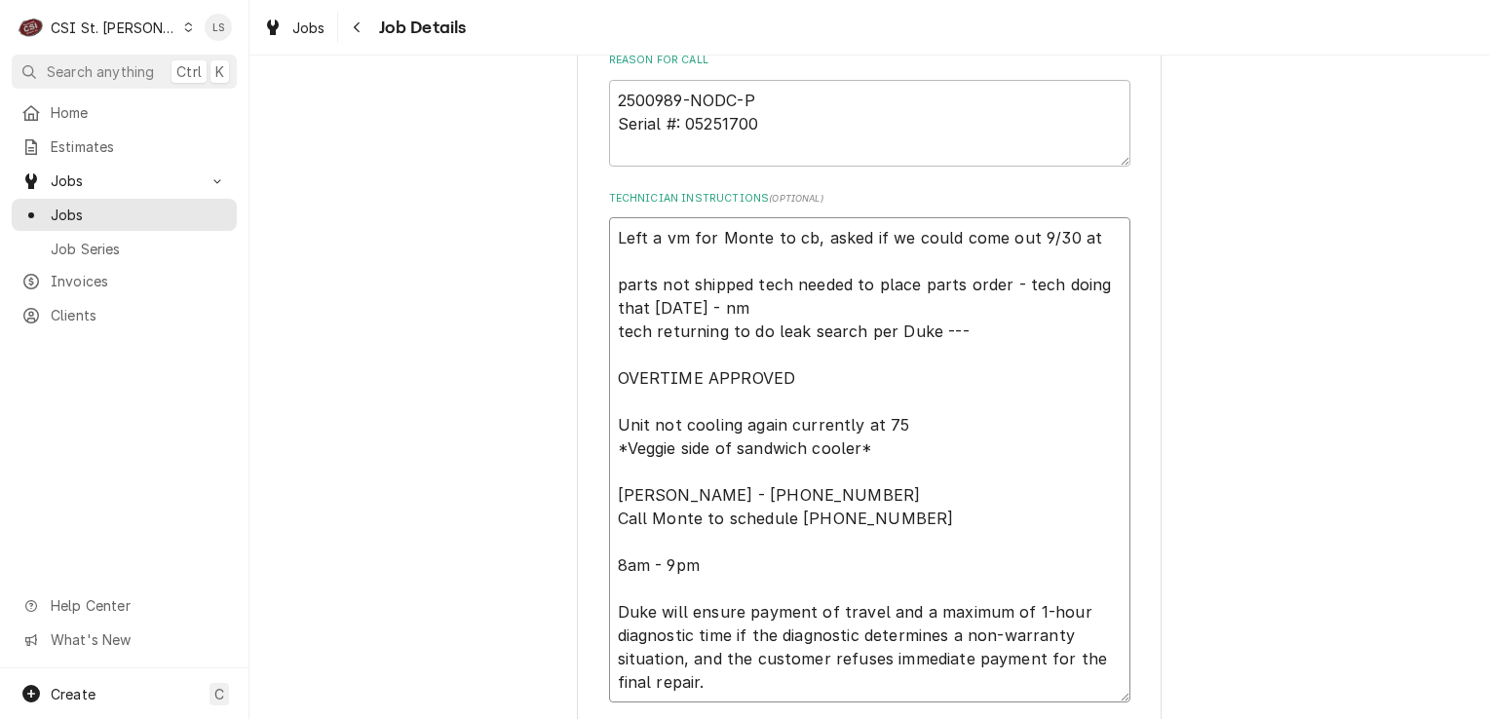
type textarea "Left a vm for Monte to cb, asked if we could come out 9/30 at parts not shipped…"
type textarea "x"
type textarea "Left a vm for Monte to cb, asked if we could come out 9/30 at 7: parts not ship…"
type textarea "x"
type textarea "Left a vm for Monte to cb, asked if we could come out 9/30 at 7:3 parts not shi…"
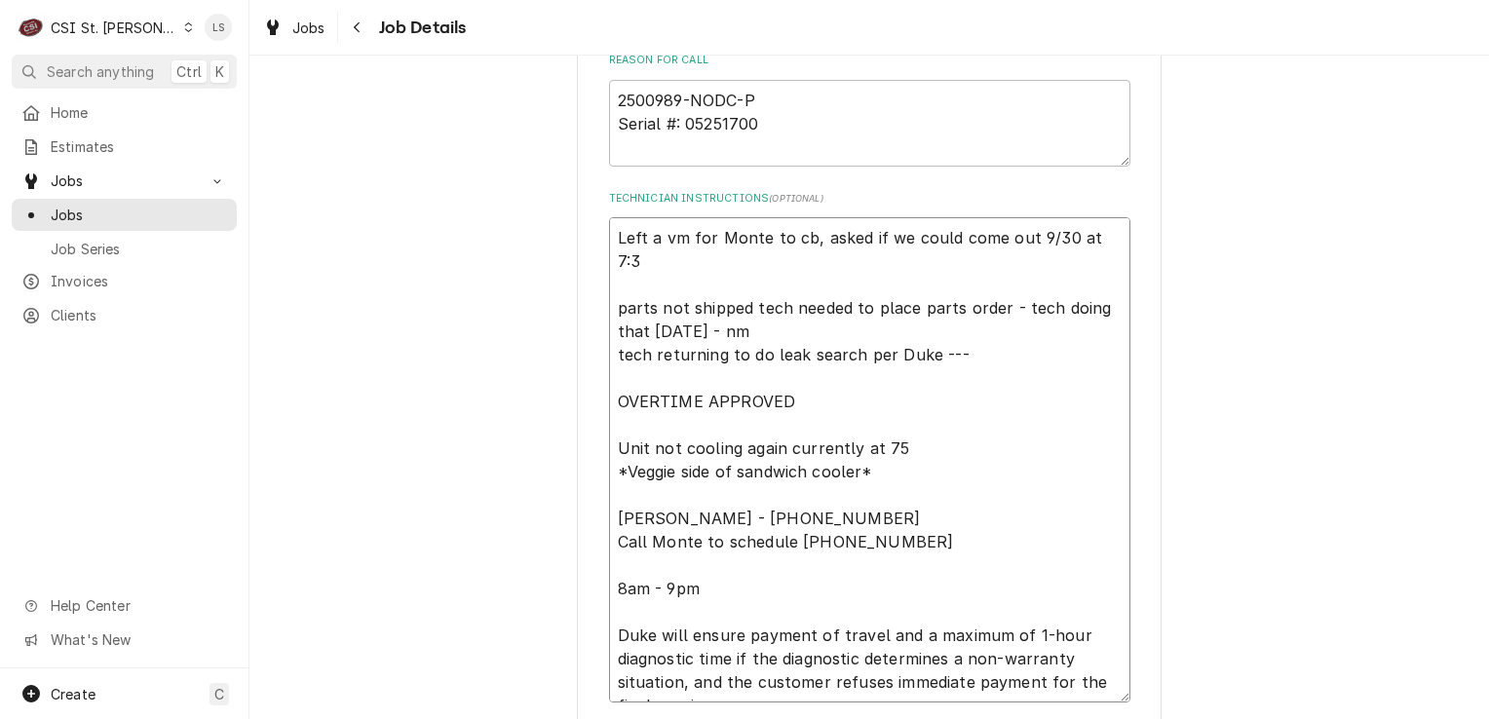
type textarea "x"
type textarea "Left a vm for Monte to cb, asked if we could come out 9/30 at 7:30 parts not sh…"
type textarea "x"
type textarea "Left a vm for Monte to cb, asked if we could come out 9/30 at 7:30a parts not s…"
type textarea "x"
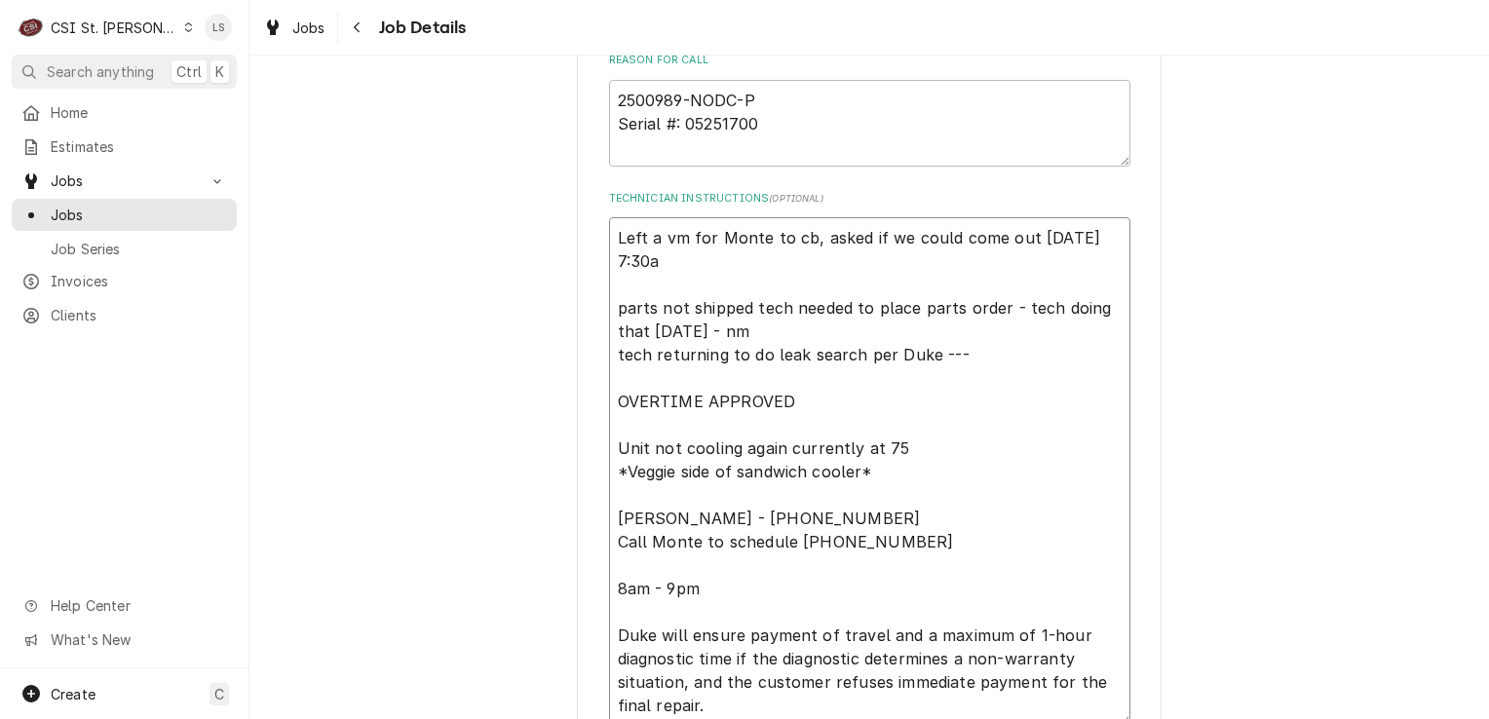
type textarea "Left a vm for Monte to cb, asked if we could come out 9/30 at 7:30am parts not …"
type textarea "x"
type textarea "Left a vm for Monte to cb, asked if we could come out 9/30 at 7:30am parts not …"
type textarea "x"
type textarea "Left a vm for Monte to cb, asked if we could come out 9/30 at 7:30am - parts no…"
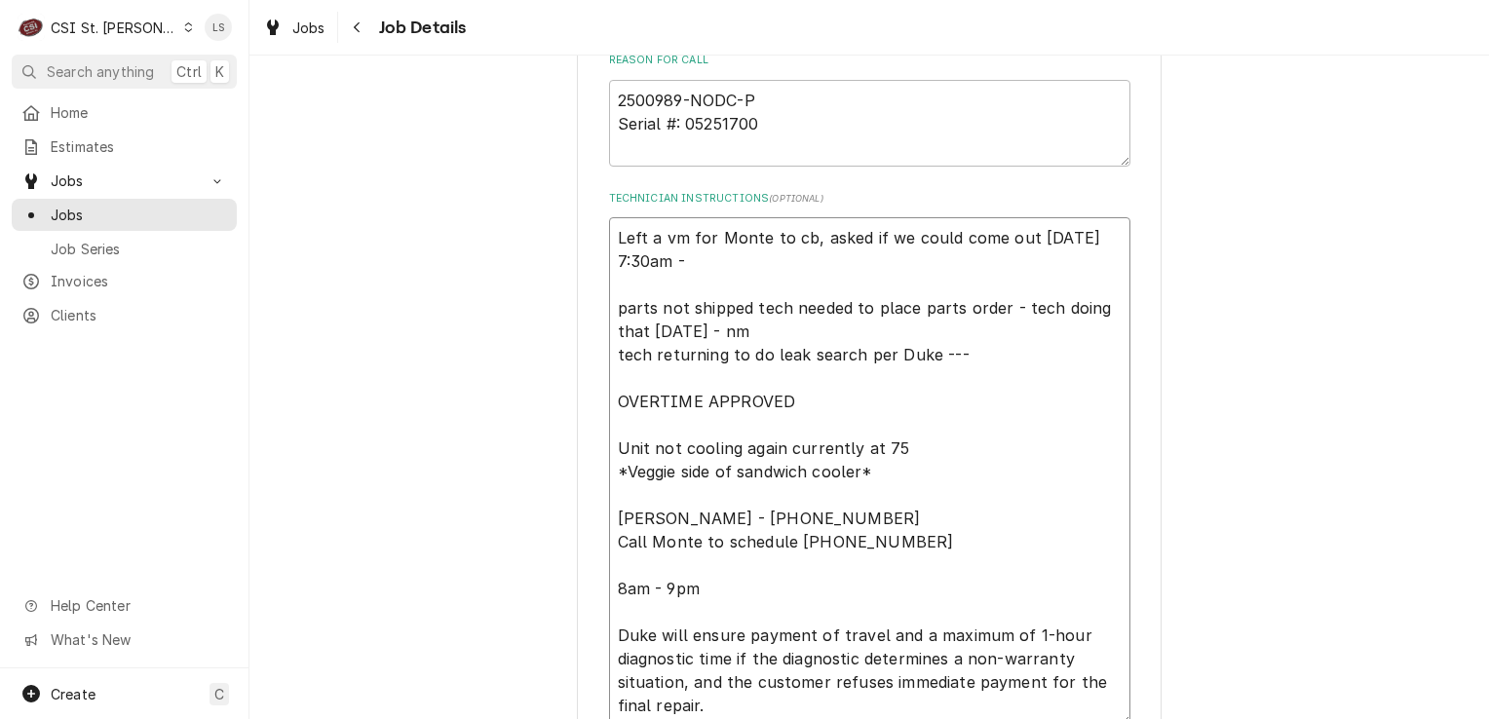
type textarea "x"
type textarea "Left a vm for Monte to cb, asked if we could come out 9/30 at 7:30am - parts no…"
type textarea "x"
type textarea "Left a vm for Monte to cb, asked if we could come out 9/30 at 7:30am - 9 parts …"
type textarea "x"
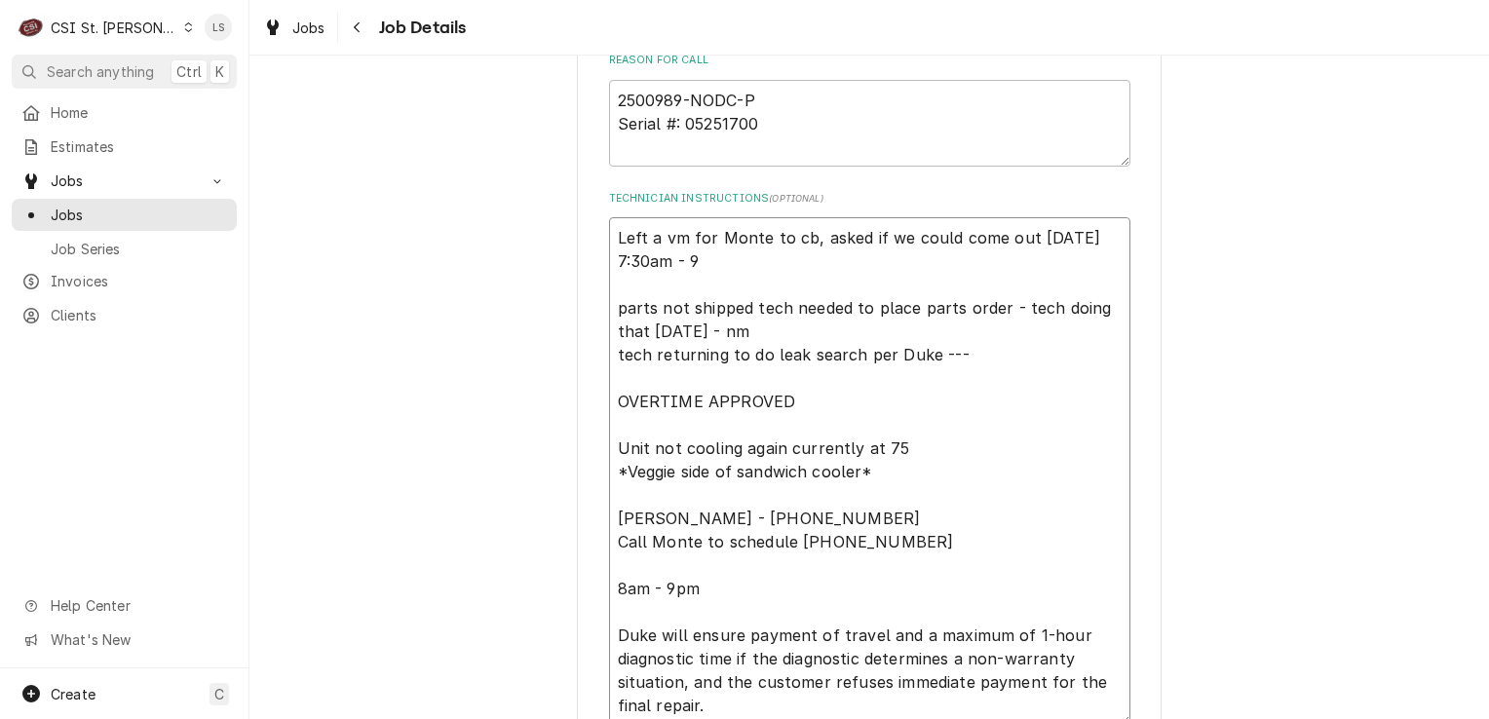
type textarea "Left a vm for Monte to cb, asked if we could come out 9/30 at 7:30am - 9/ parts…"
type textarea "x"
type textarea "Left a vm for Monte to cb, asked if we could come out 9/30 at 7:30am - 9/2 part…"
type textarea "x"
type textarea "Left a vm for Monte to cb, asked if we could come out 9/30 at 7:30am - 9/29 par…"
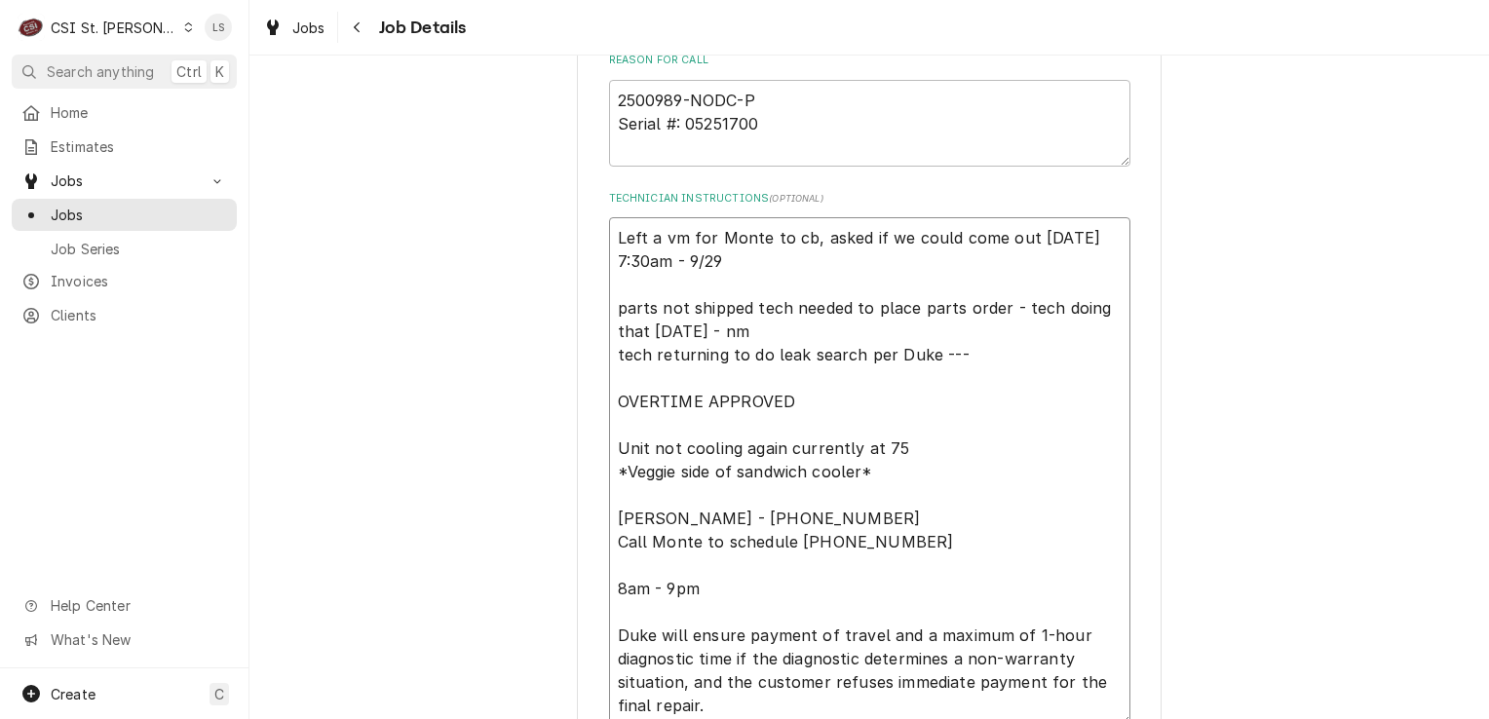
type textarea "x"
type textarea "Left a vm for Monte to cb, asked if we could come out 9/30 at 7:30am - 9/29 par…"
type textarea "x"
type textarea "Left a vm for Monte to cb, asked if we could come out 9/30 at 7:30am - 9/29 - p…"
type textarea "x"
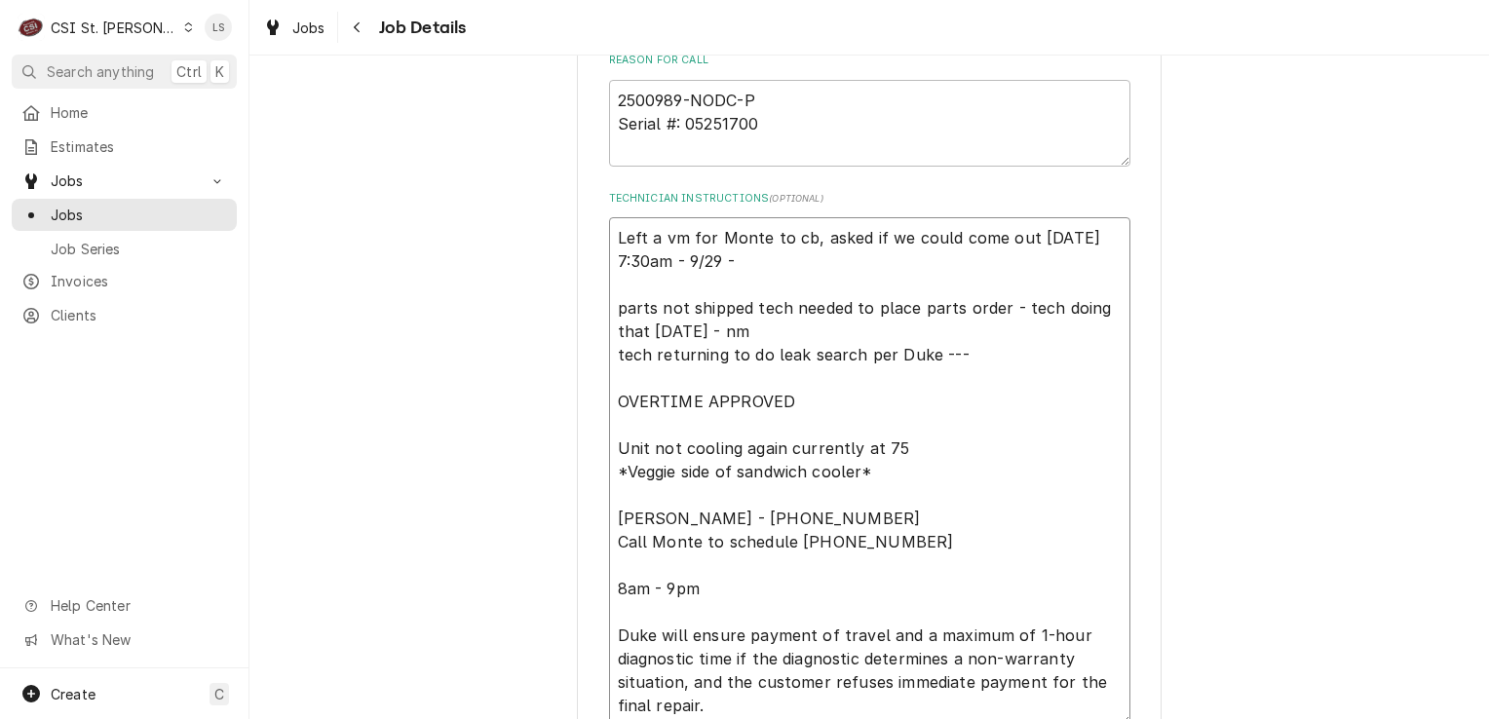
type textarea "Left a vm for Monte to cb, asked if we could come out 9/30 at 7:30am - 9/29 - L…"
type textarea "x"
type textarea "Left a vm for Monte to cb, asked if we could come out 9/30 at 7:30am - 9/29 - L…"
type textarea "x"
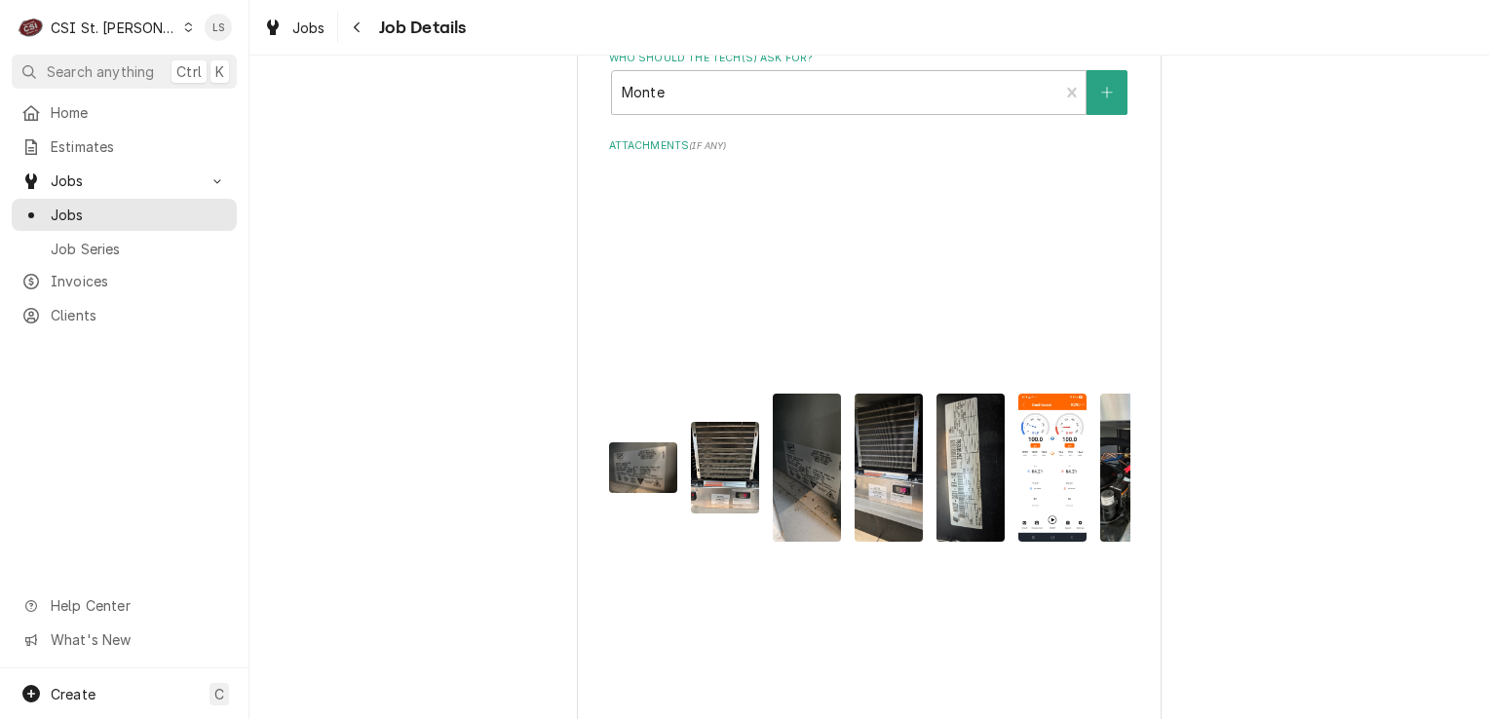
scroll to position [2033, 0]
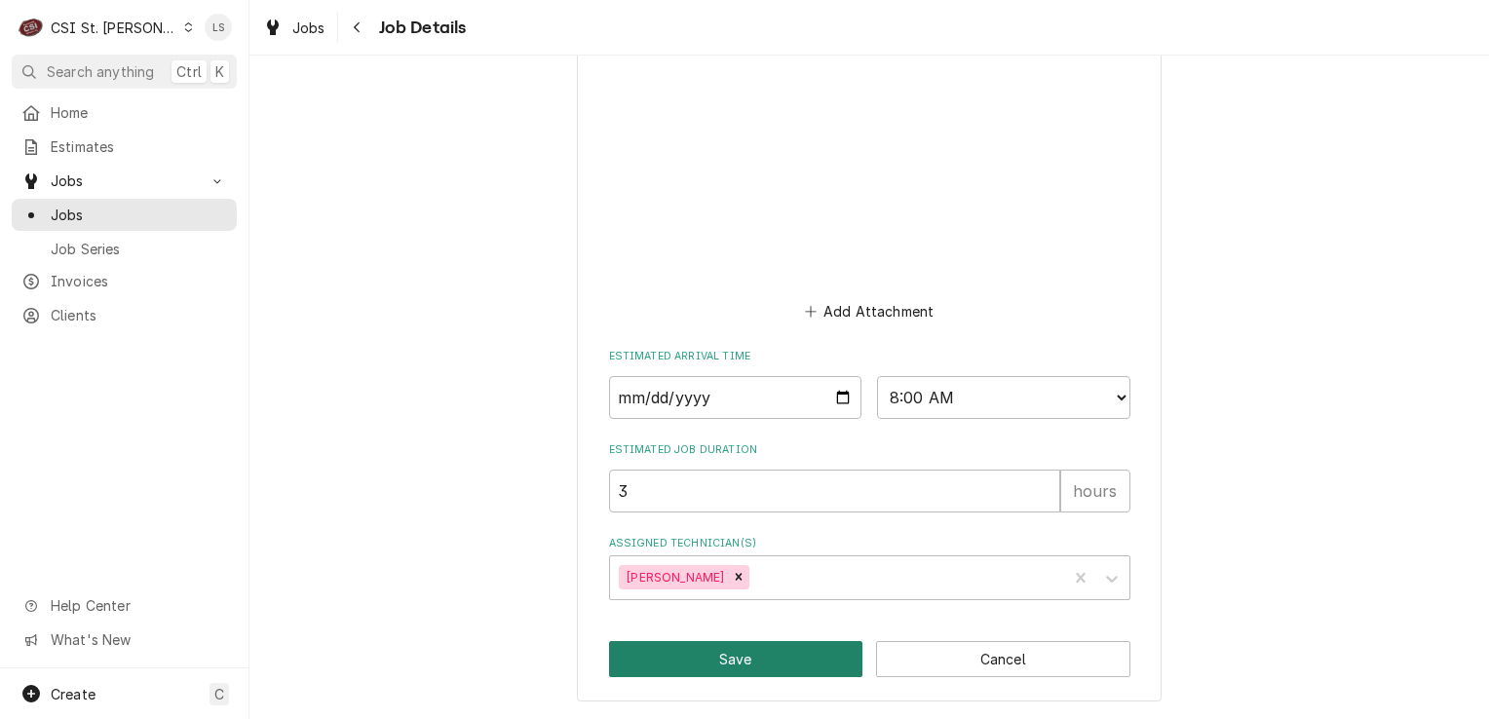
type textarea "Left a vm for Monte to cb, asked if we could come out 9/30 at 7:30am - 9/29 - L…"
click at [728, 672] on button "Save" at bounding box center [736, 659] width 254 height 36
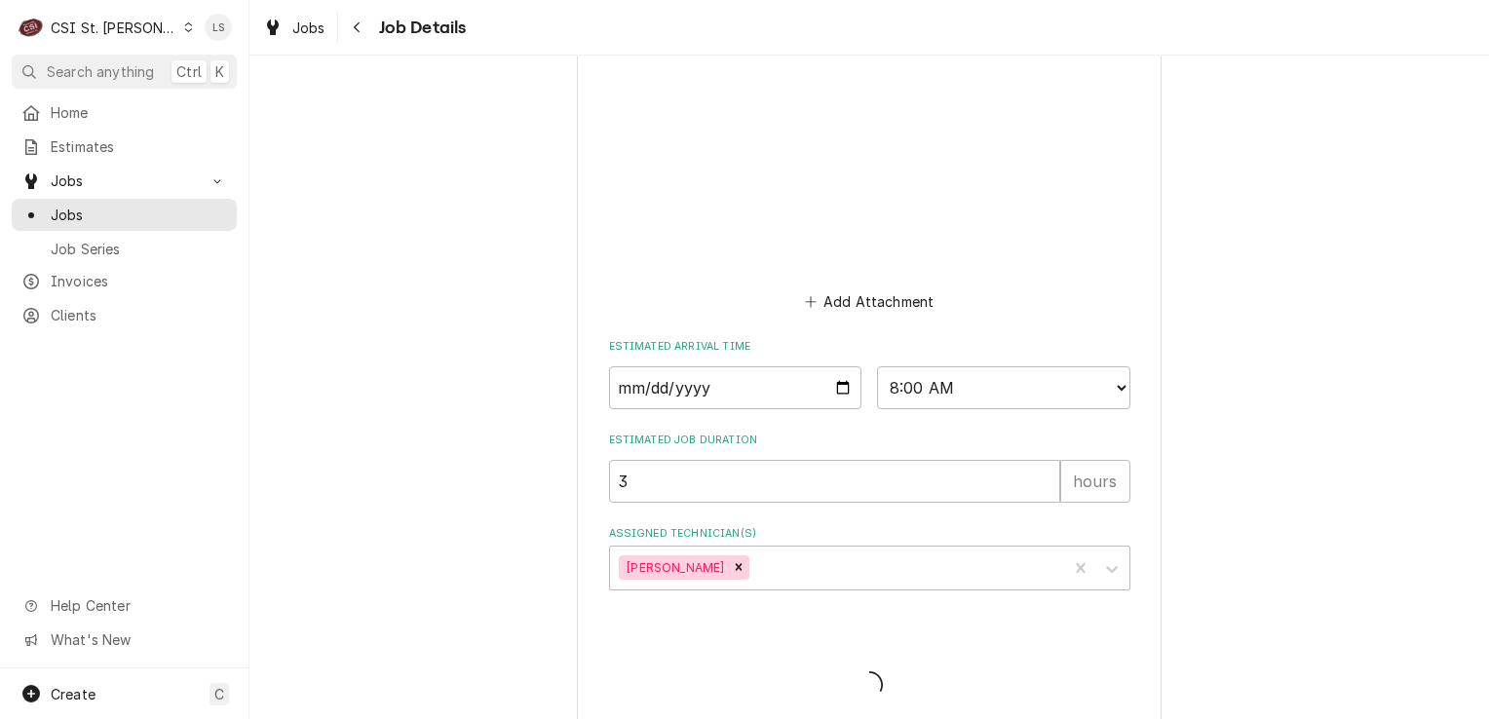
type textarea "x"
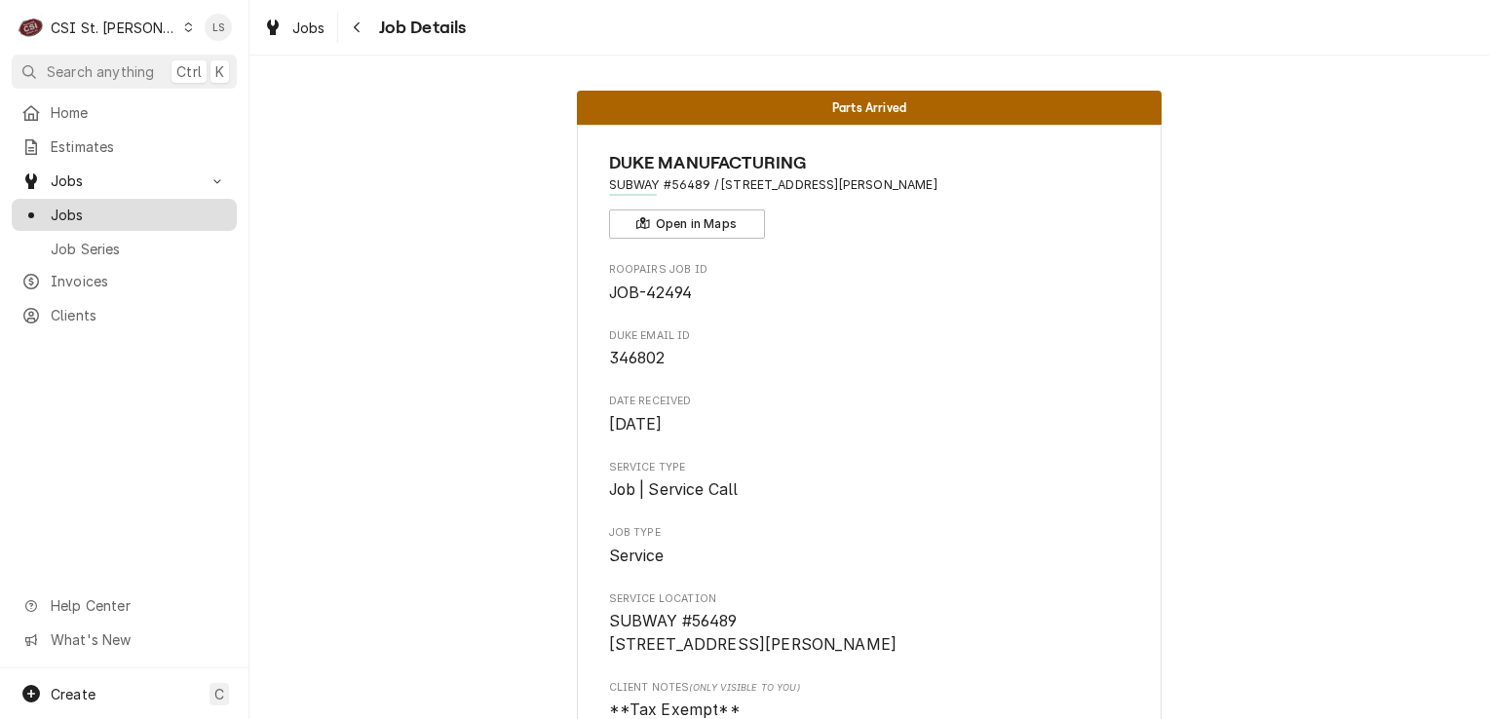
click at [130, 211] on span "Jobs" at bounding box center [139, 215] width 176 height 20
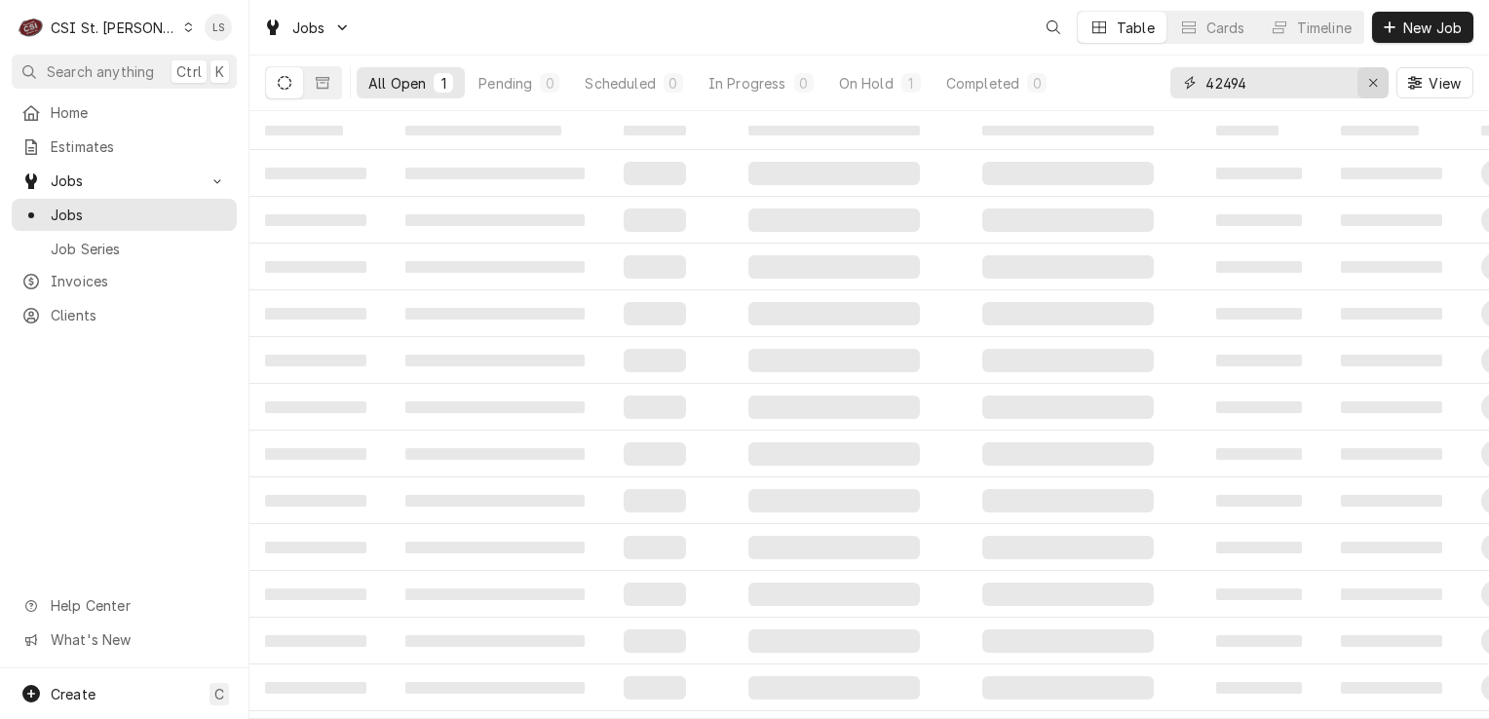
click at [1368, 88] on icon "Erase input" at bounding box center [1373, 83] width 11 height 14
paste input "42948"
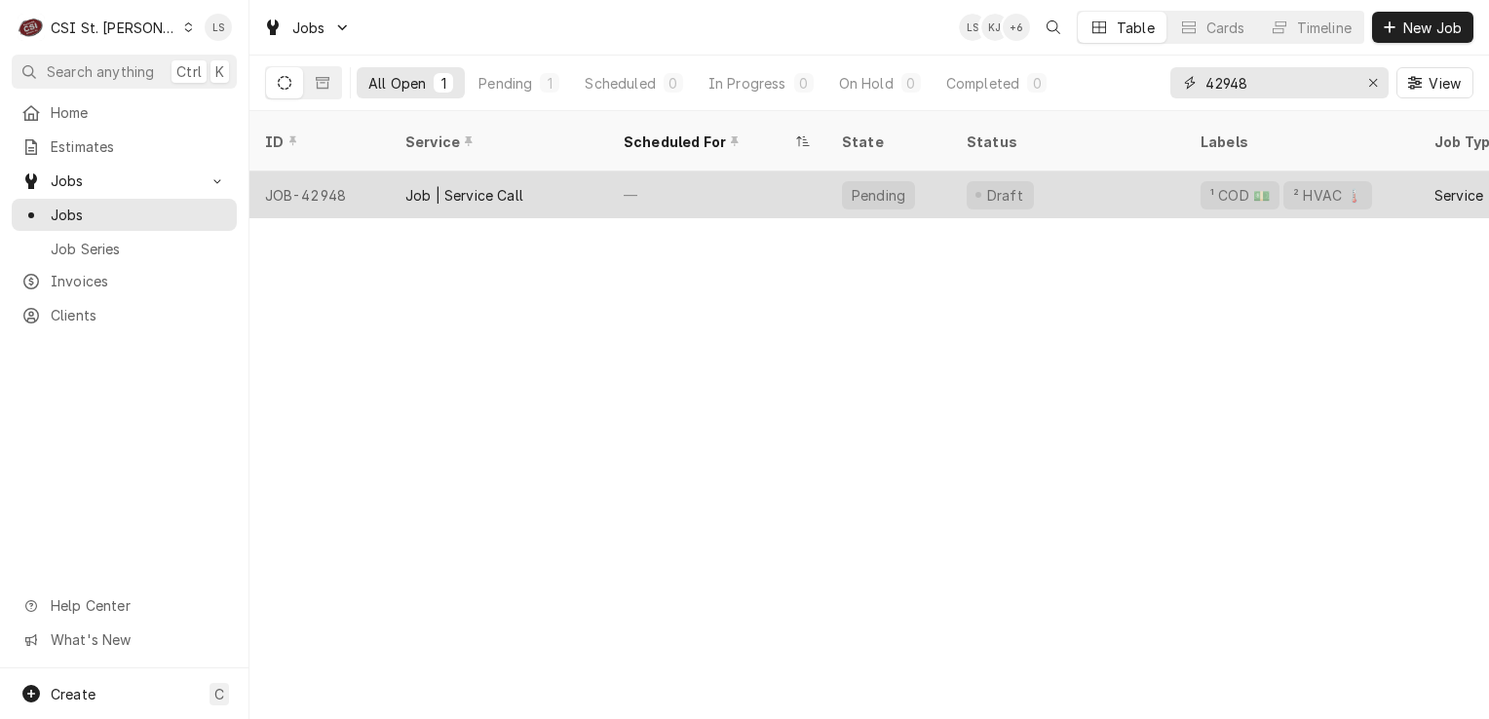
type input "42948"
click at [297, 175] on div "JOB-42948" at bounding box center [319, 195] width 140 height 47
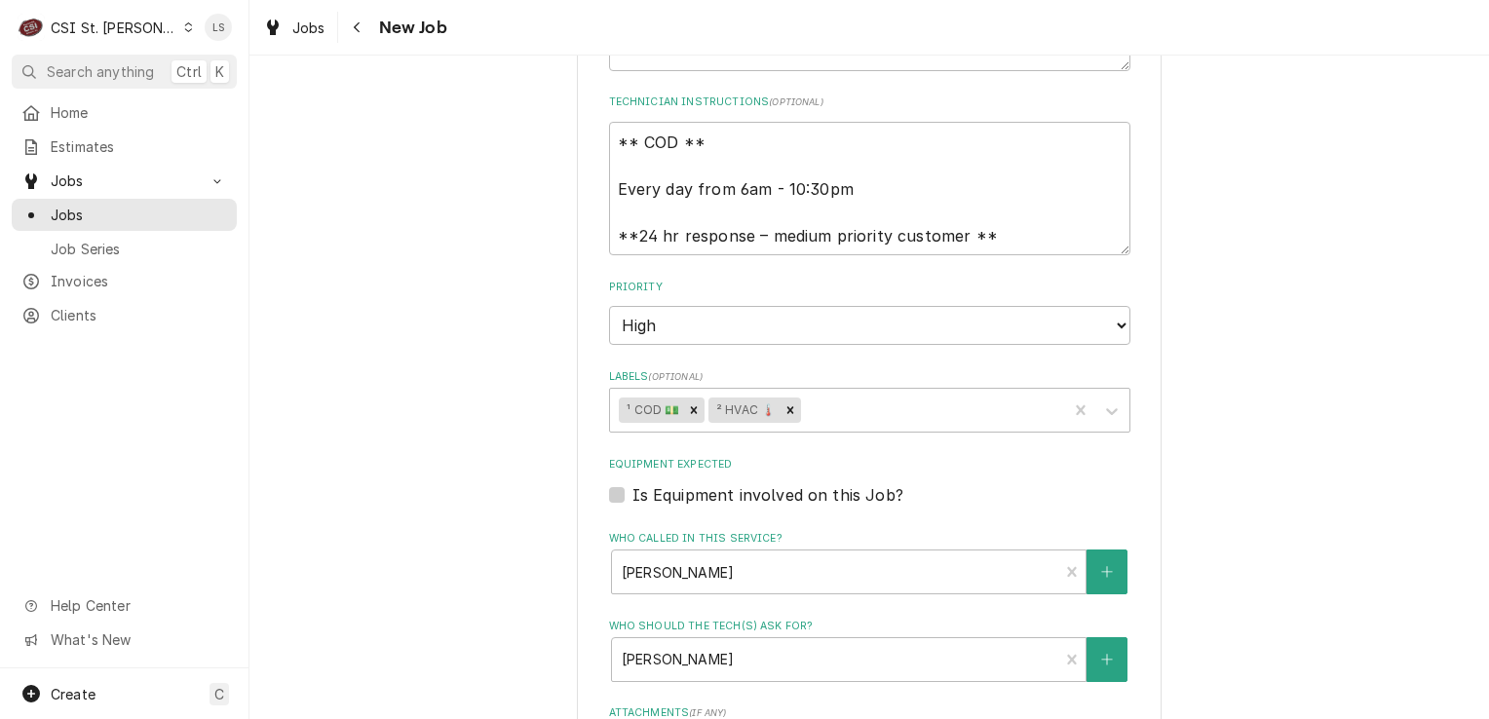
scroll to position [1364, 0]
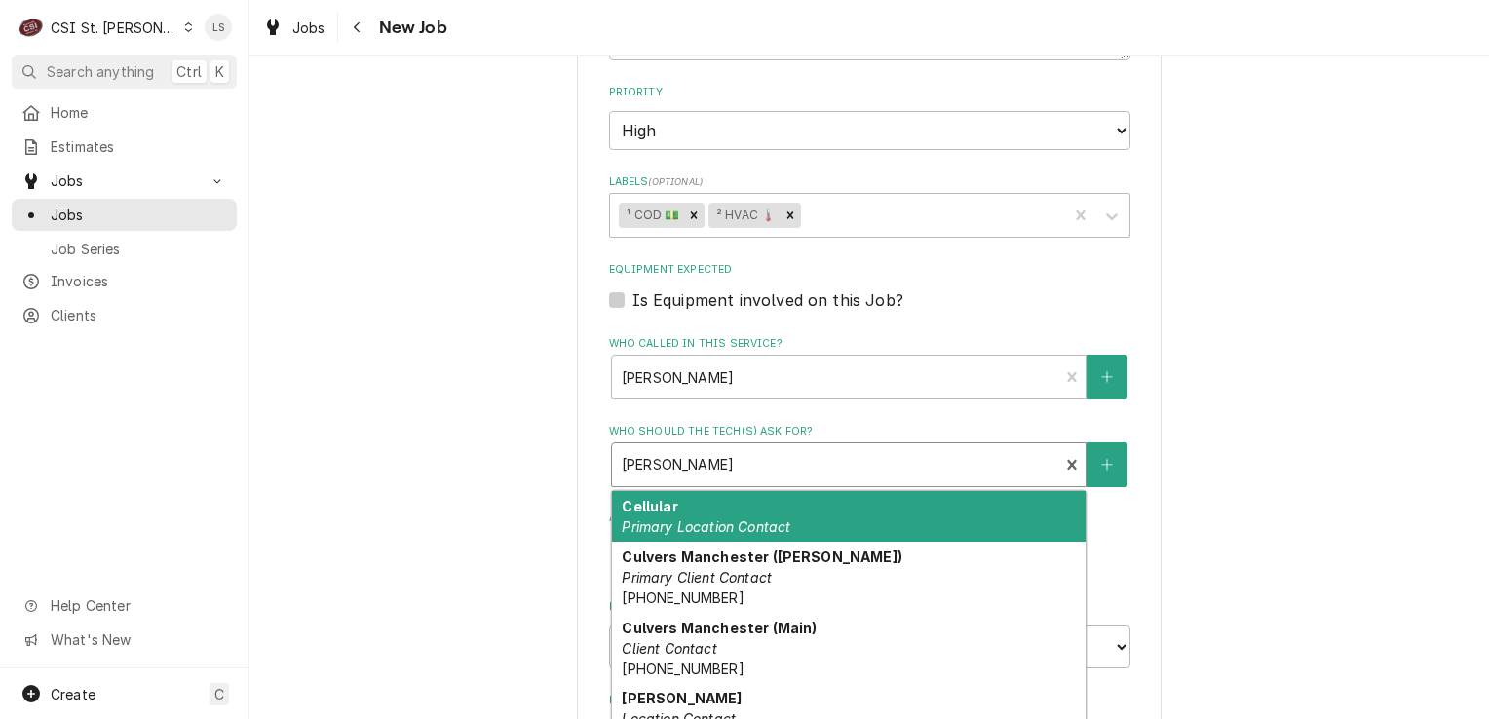
click at [708, 447] on div "Who should the tech(s) ask for?" at bounding box center [836, 464] width 428 height 35
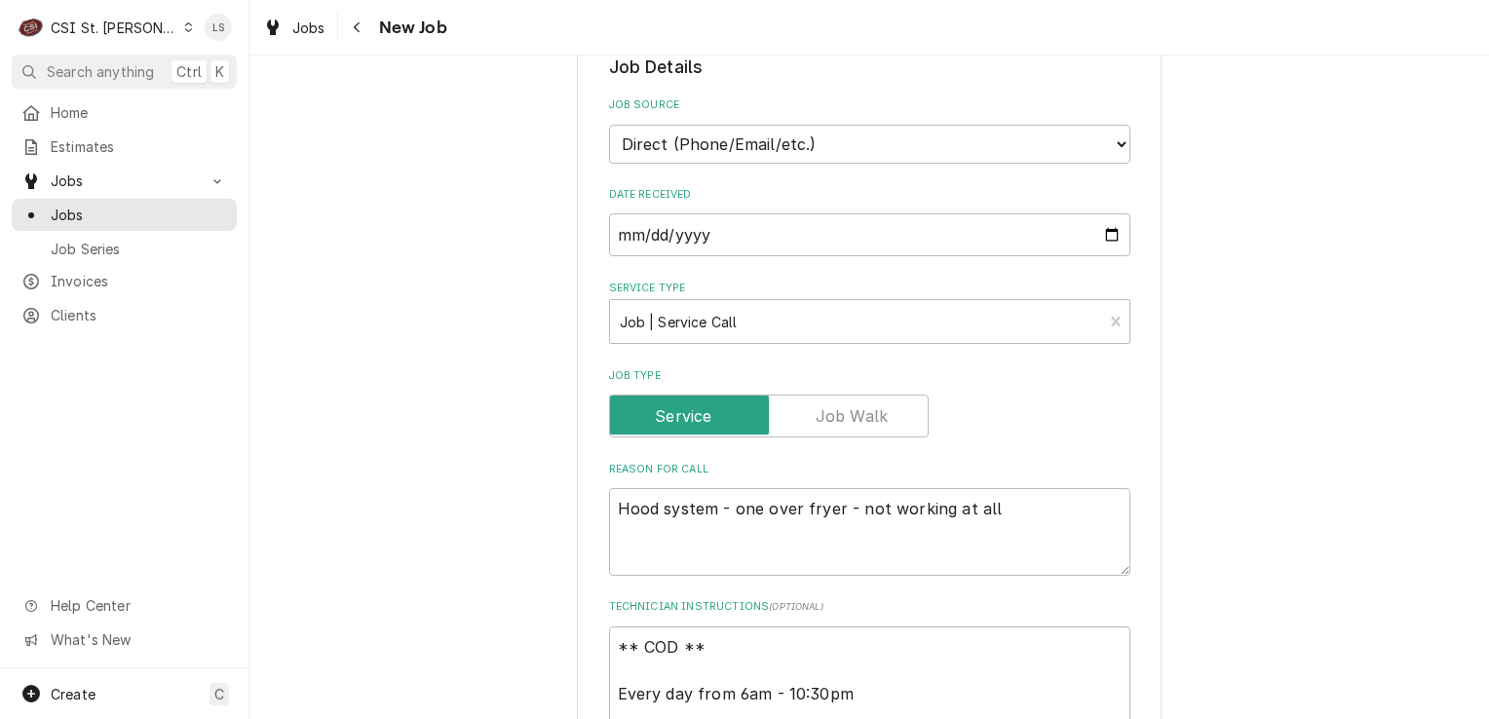
scroll to position [780, 0]
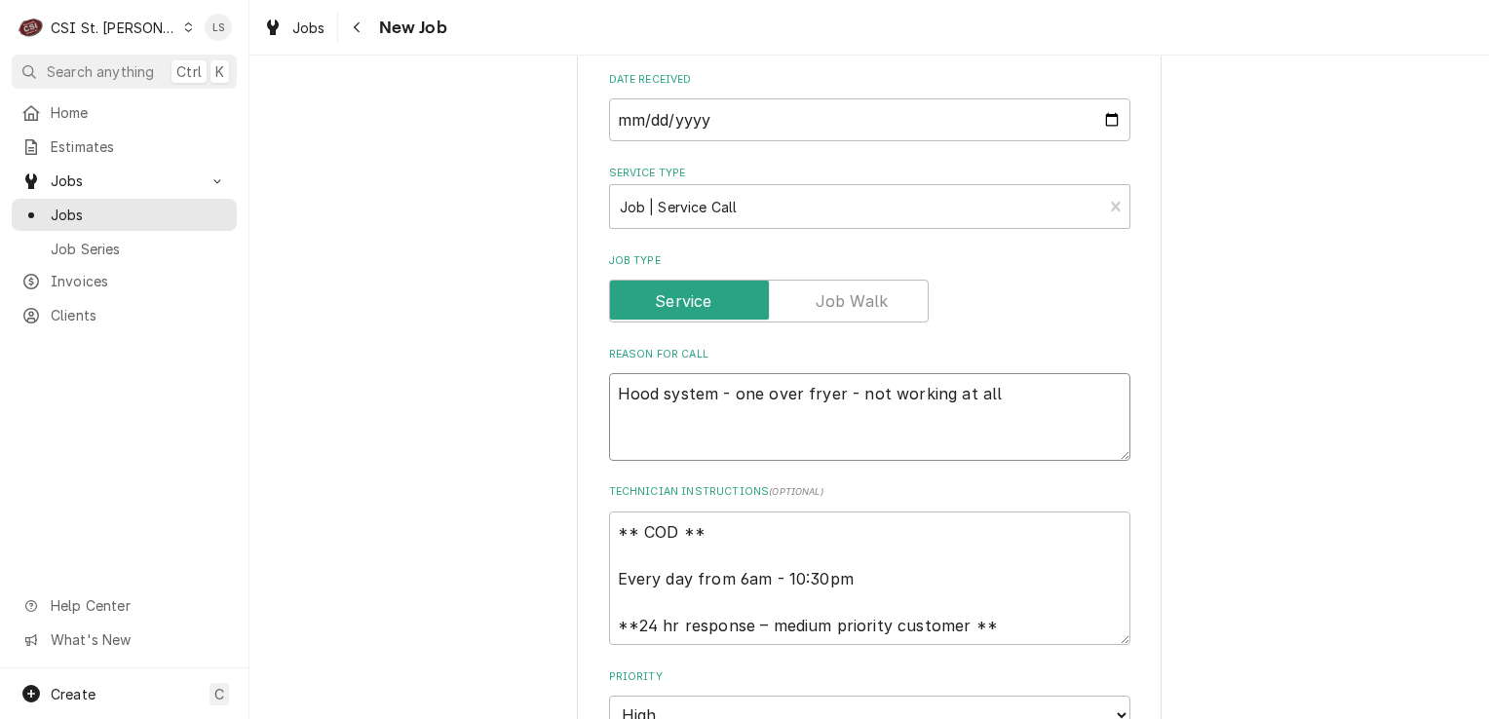
click at [613, 373] on textarea "Hood system - one over fryer - not working at all" at bounding box center [869, 417] width 521 height 88
type textarea "x"
type textarea "Hood system - one over fryer - not working at all"
type textarea "x"
type textarea "Hood system - one over fryer - not working at all"
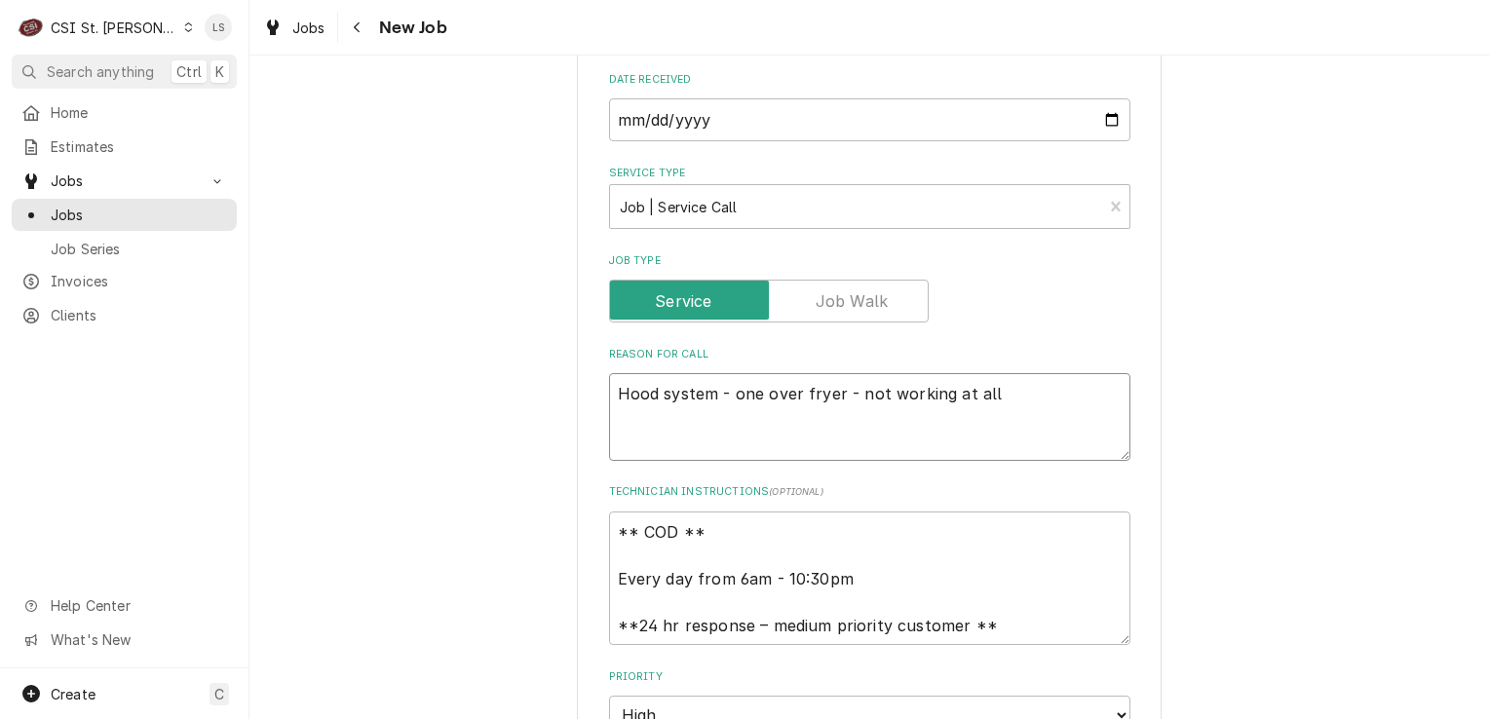
click at [613, 373] on textarea "Hood system - one over fryer - not working at all" at bounding box center [869, 417] width 521 height 88
type textarea "x"
type textarea "S Hood system - one over fryer - not working at all"
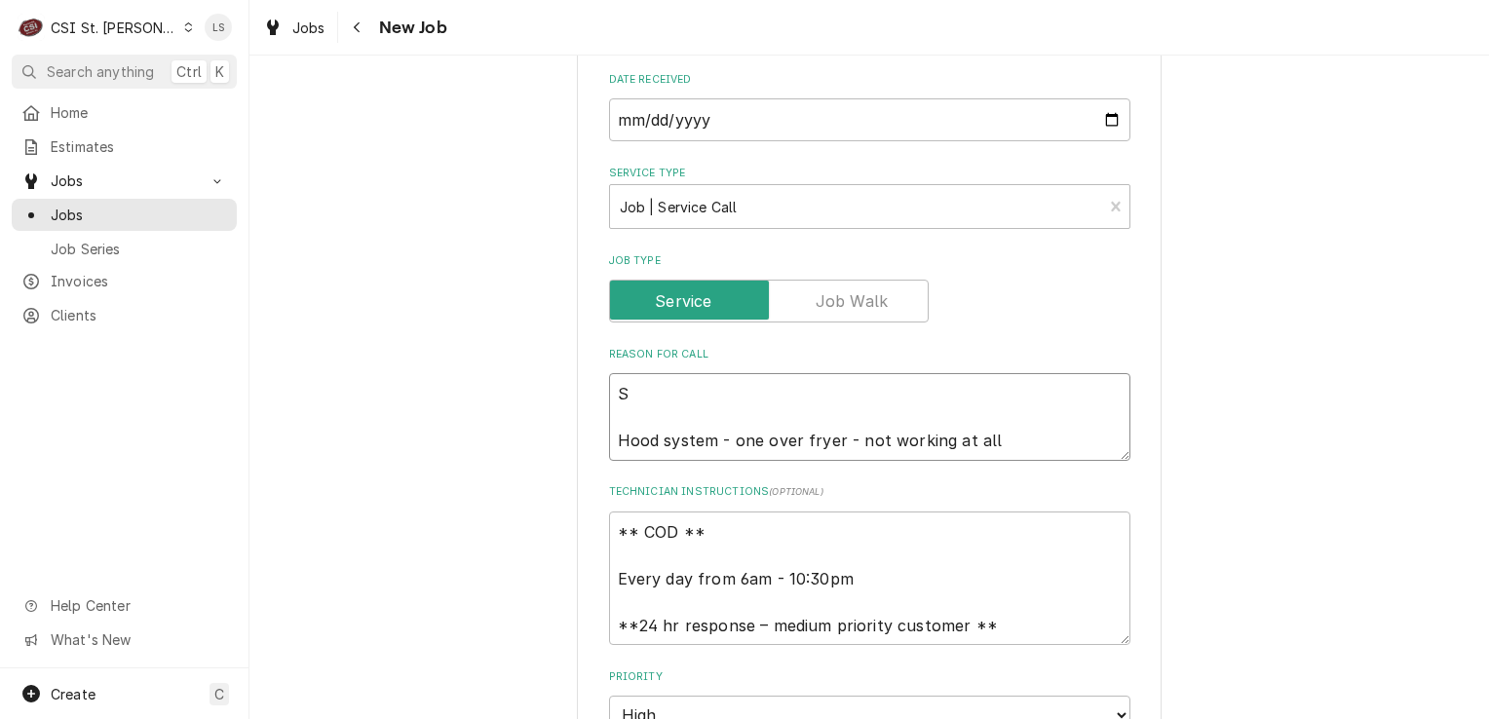
type textarea "x"
type textarea "Sp Hood system - one over fryer - not working at all"
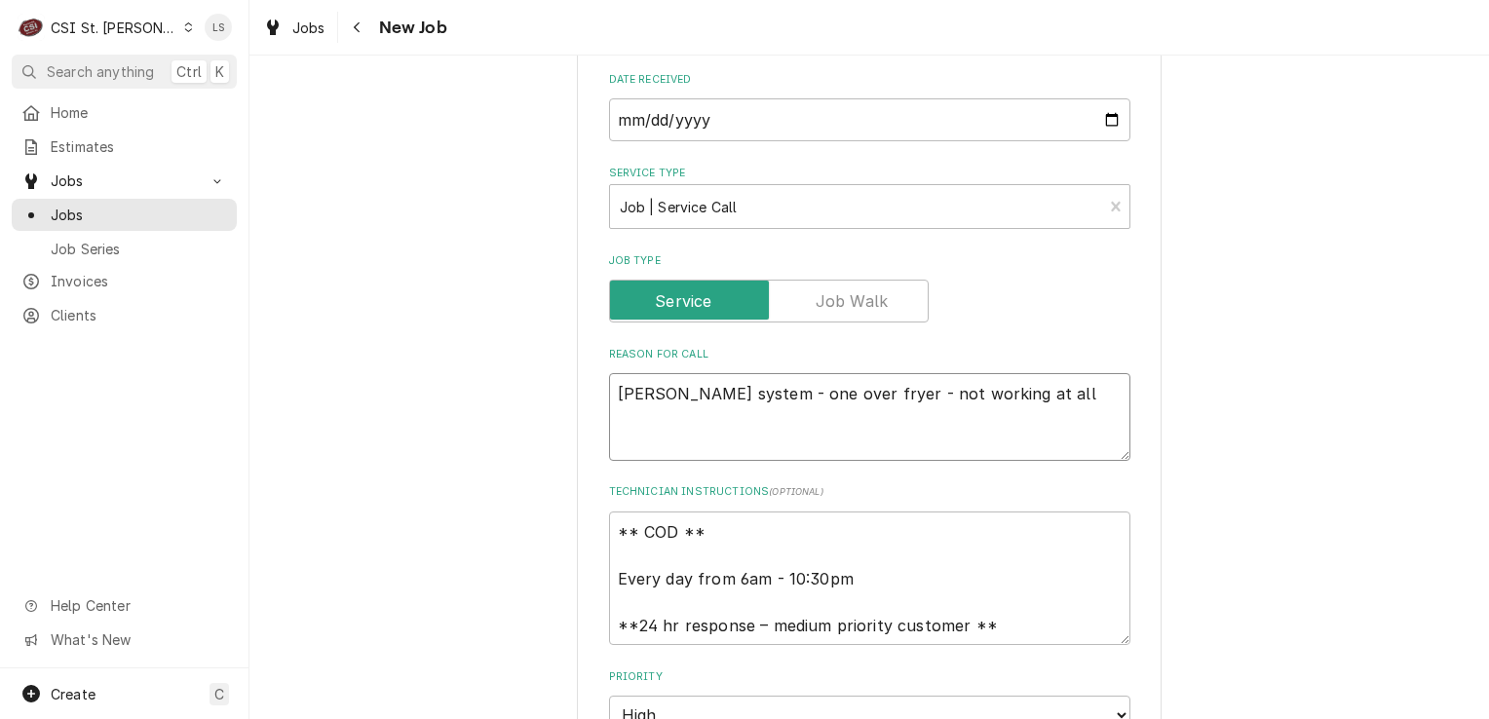
type textarea "x"
type textarea "Spo Hood system - one over fryer - not working at all"
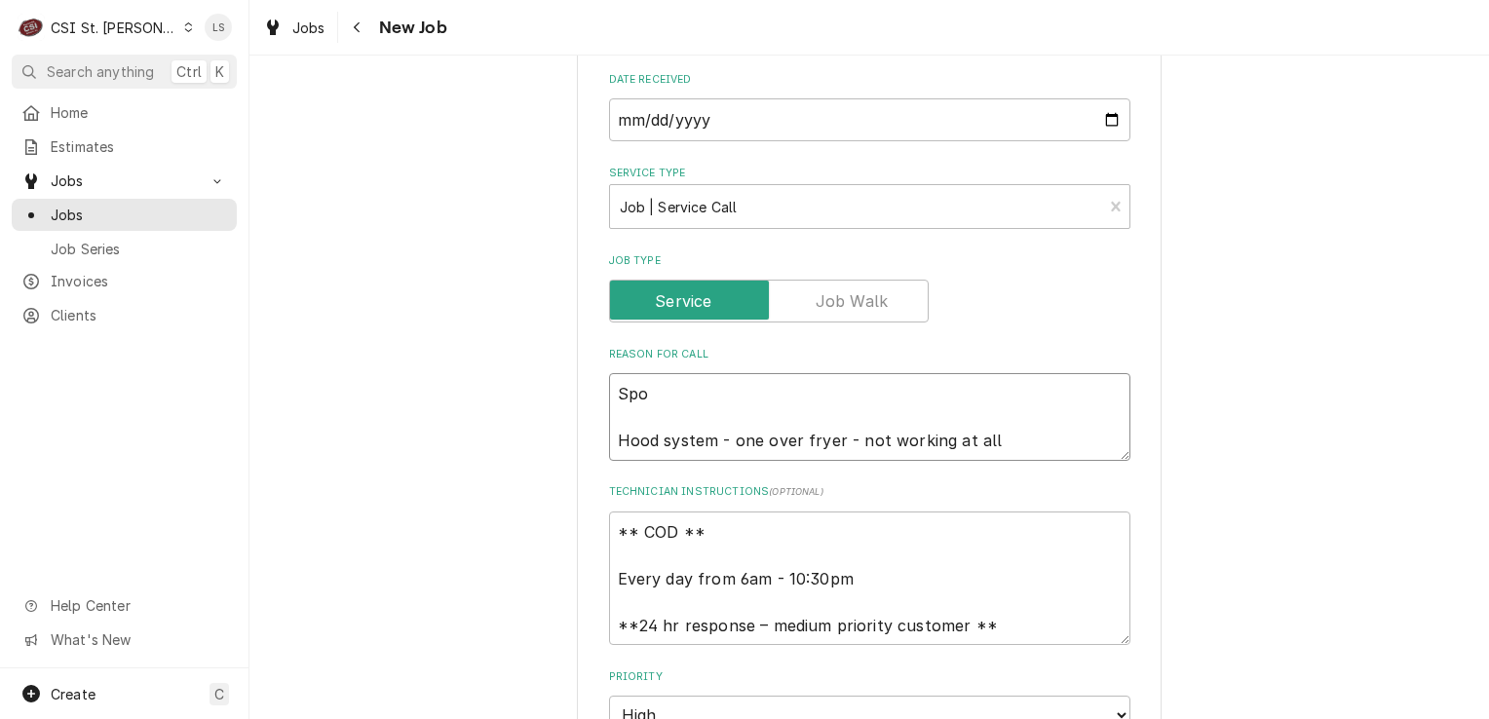
type textarea "x"
type textarea "Spok Hood system - one over fryer - not working at all"
type textarea "x"
type textarea "Spoke Hood system - one over fryer - not working at all"
type textarea "x"
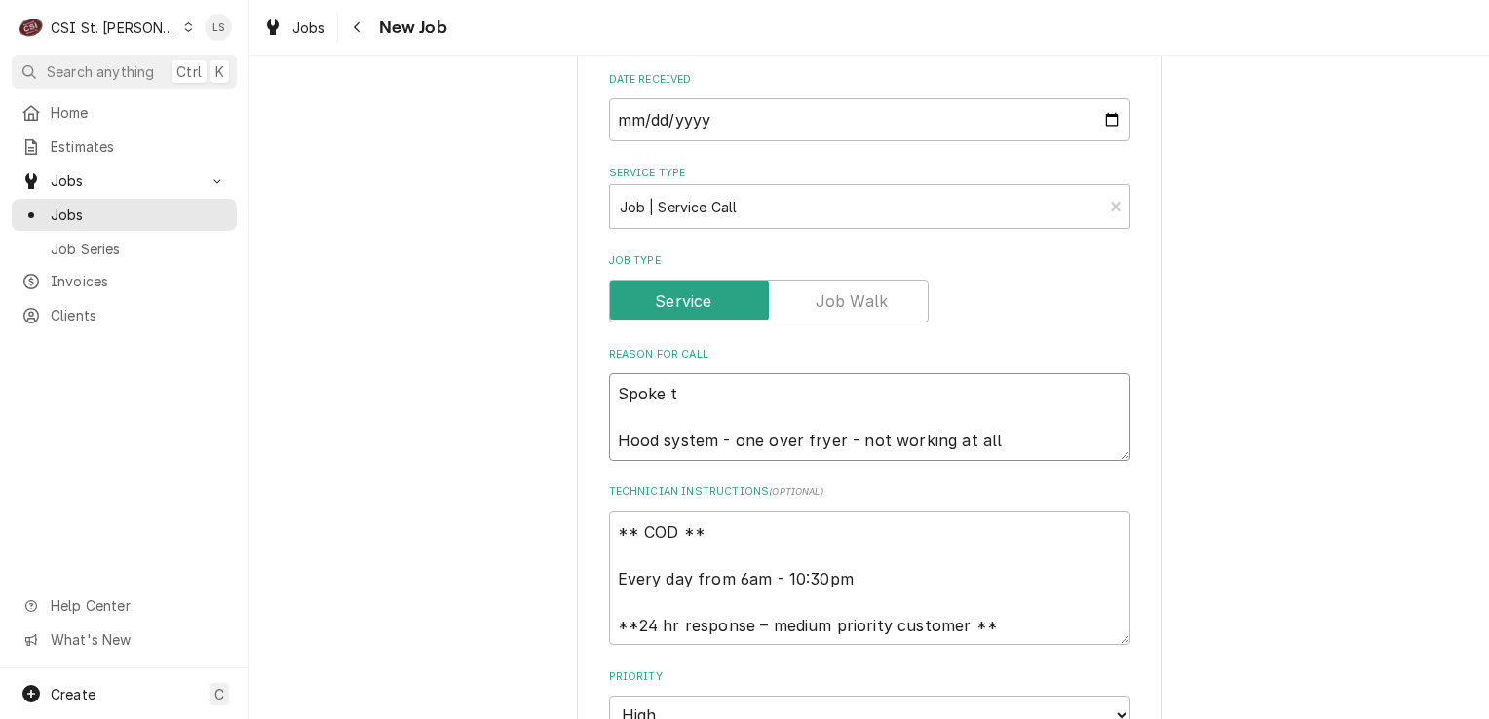
type textarea "Spoke to Hood system - one over fryer - not working at all"
type textarea "x"
type textarea "Spoke to Hood system - one over fryer - not working at all"
type textarea "x"
type textarea "Spoke to D Hood system - one over fryer - not working at all"
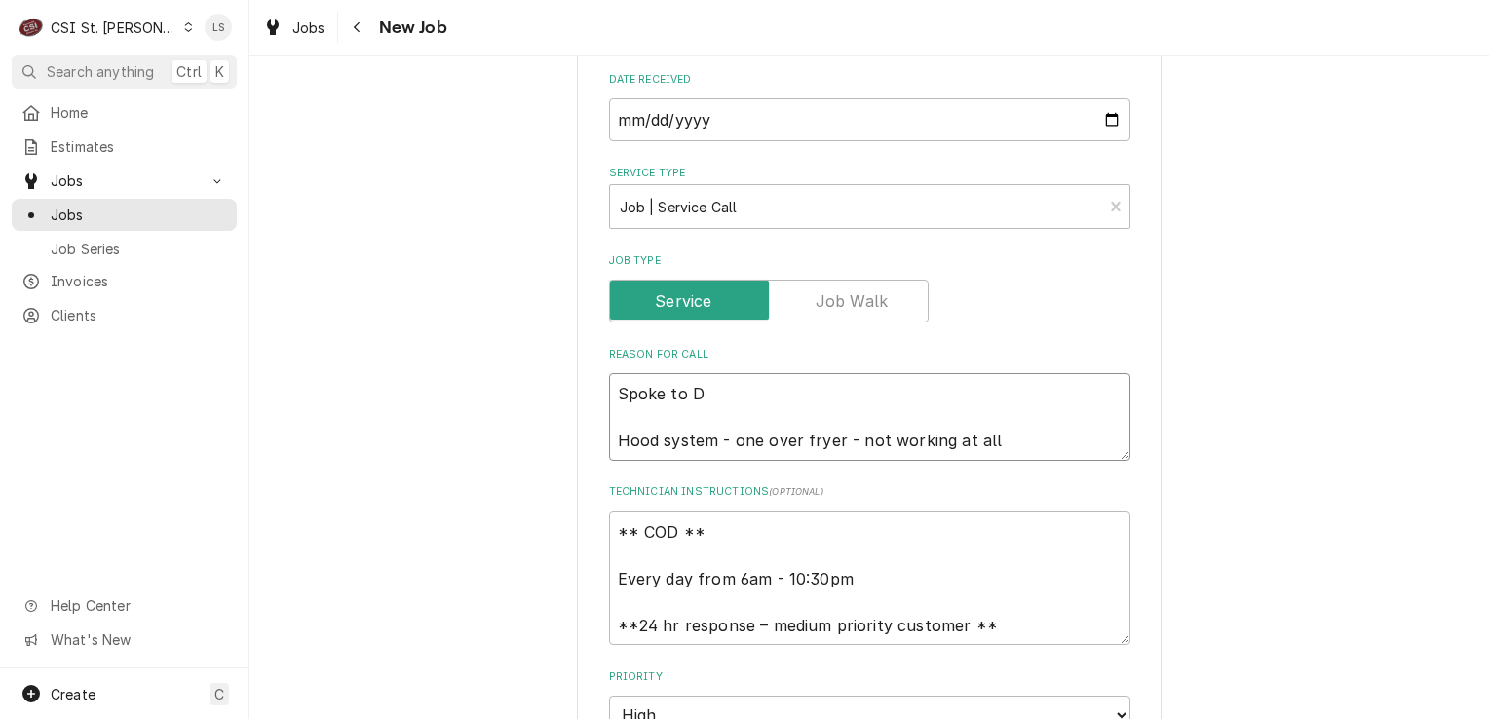
type textarea "x"
type textarea "Spoke to Da Hood system - one over fryer - not working at all"
type textarea "x"
type textarea "Spoke to Dan Hood system - one over fryer - not working at all"
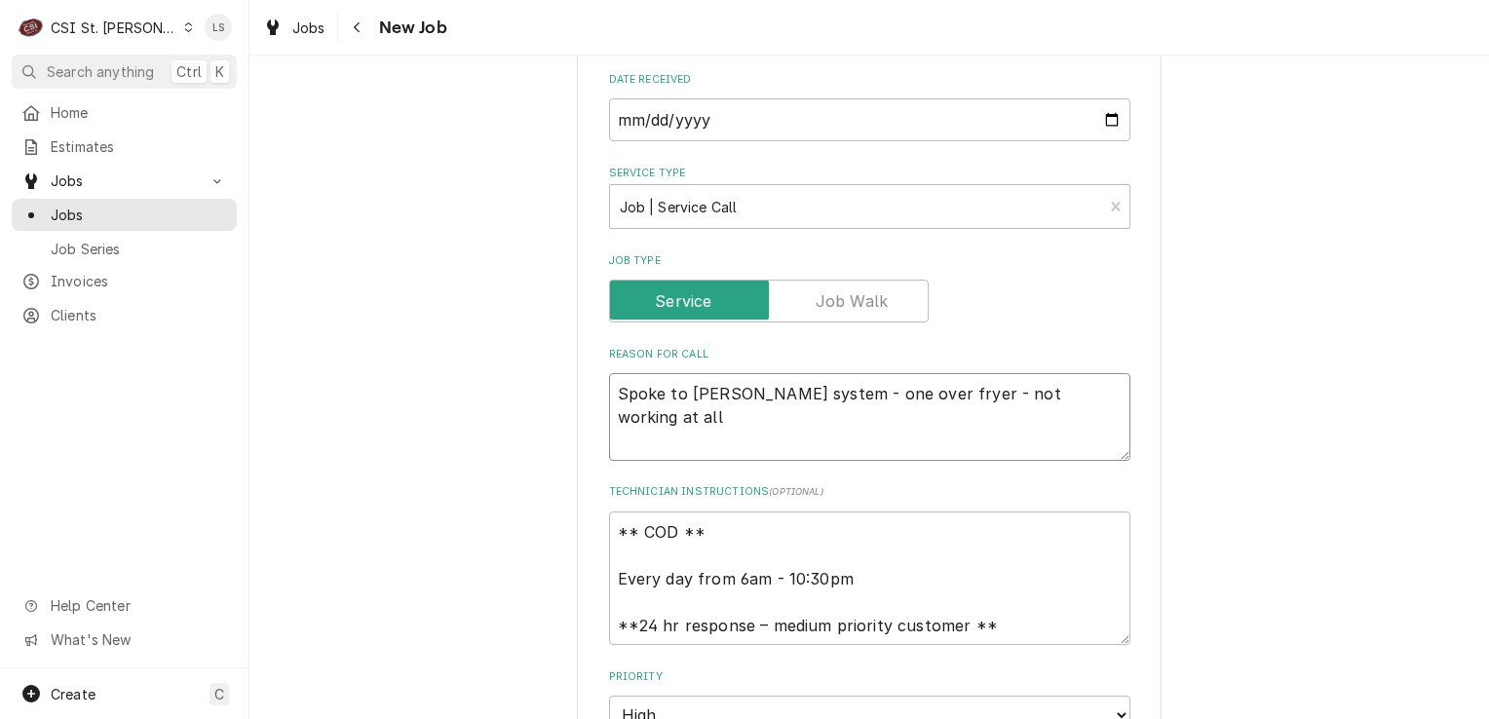
type textarea "x"
type textarea "Spoke to Dan a Hood system - one over fryer - not working at all"
type textarea "x"
type textarea "Spoke to Dan an Hood system - one over fryer - not working at all"
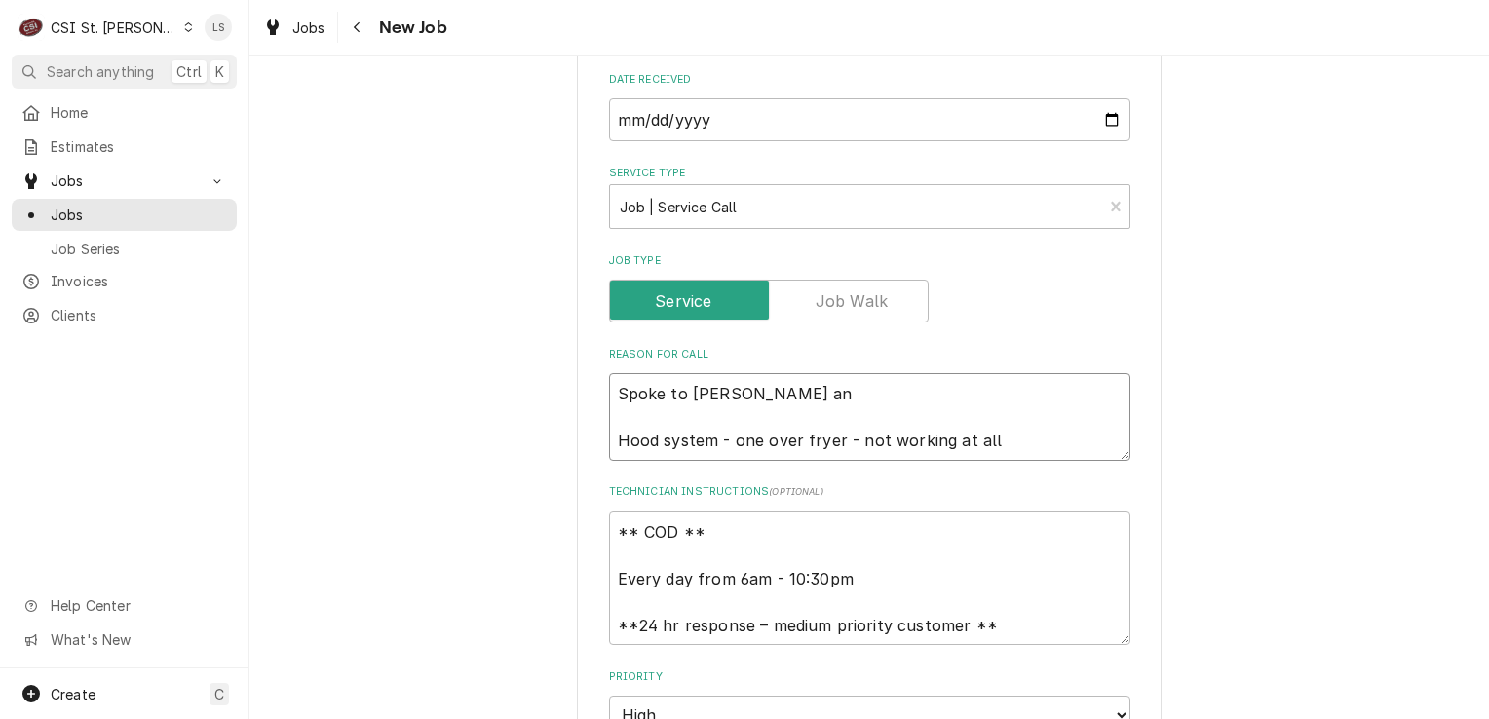
type textarea "x"
type textarea "Spoke to Dan and Hood system - one over fryer - not working at all"
type textarea "x"
type textarea "Spoke to Dan and Hood system - one over fryer - not working at all"
type textarea "x"
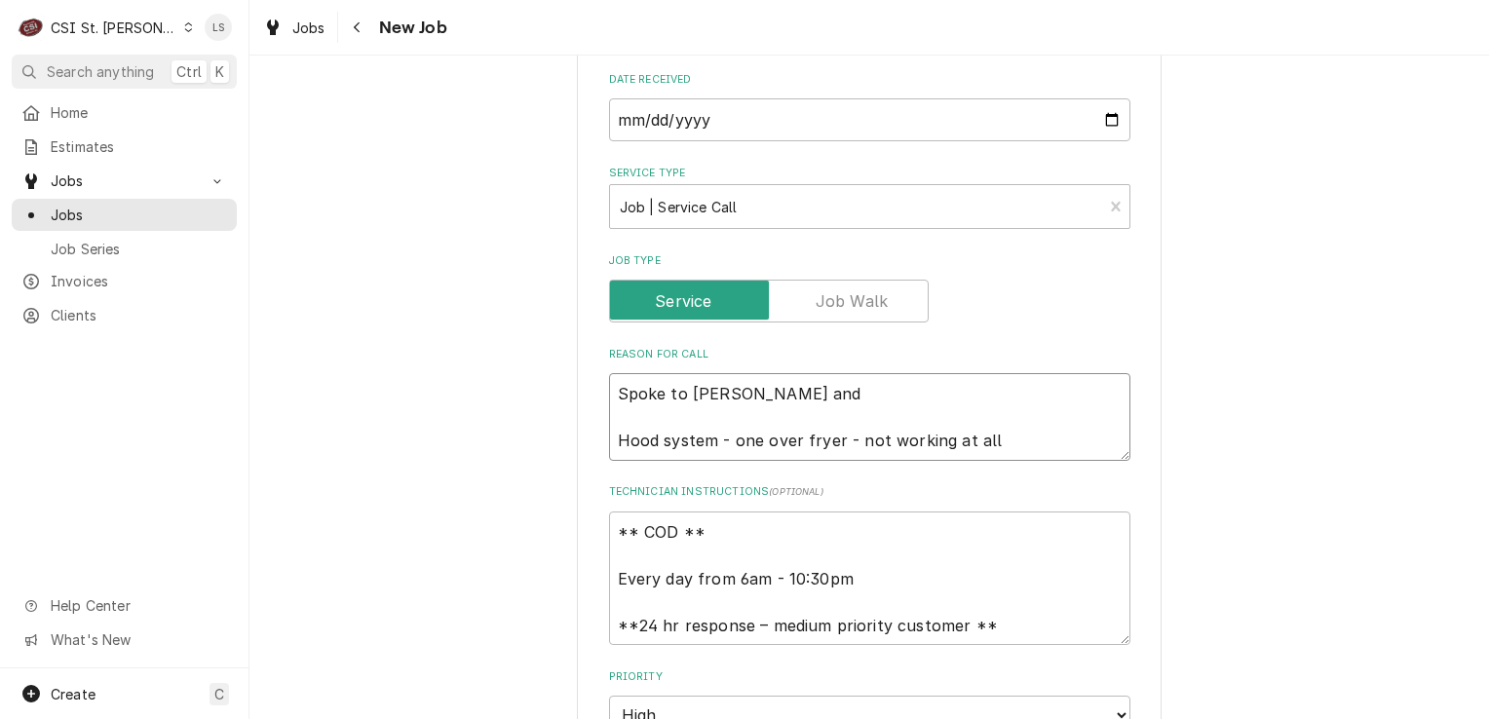
type textarea "Spoke to Dan and c Hood system - one over fryer - not working at all"
type textarea "x"
type textarea "Spoke to Dan and co Hood system - one over fryer - not working at all"
type textarea "x"
type textarea "Spoke to Dan and con Hood system - one over fryer - not working at all"
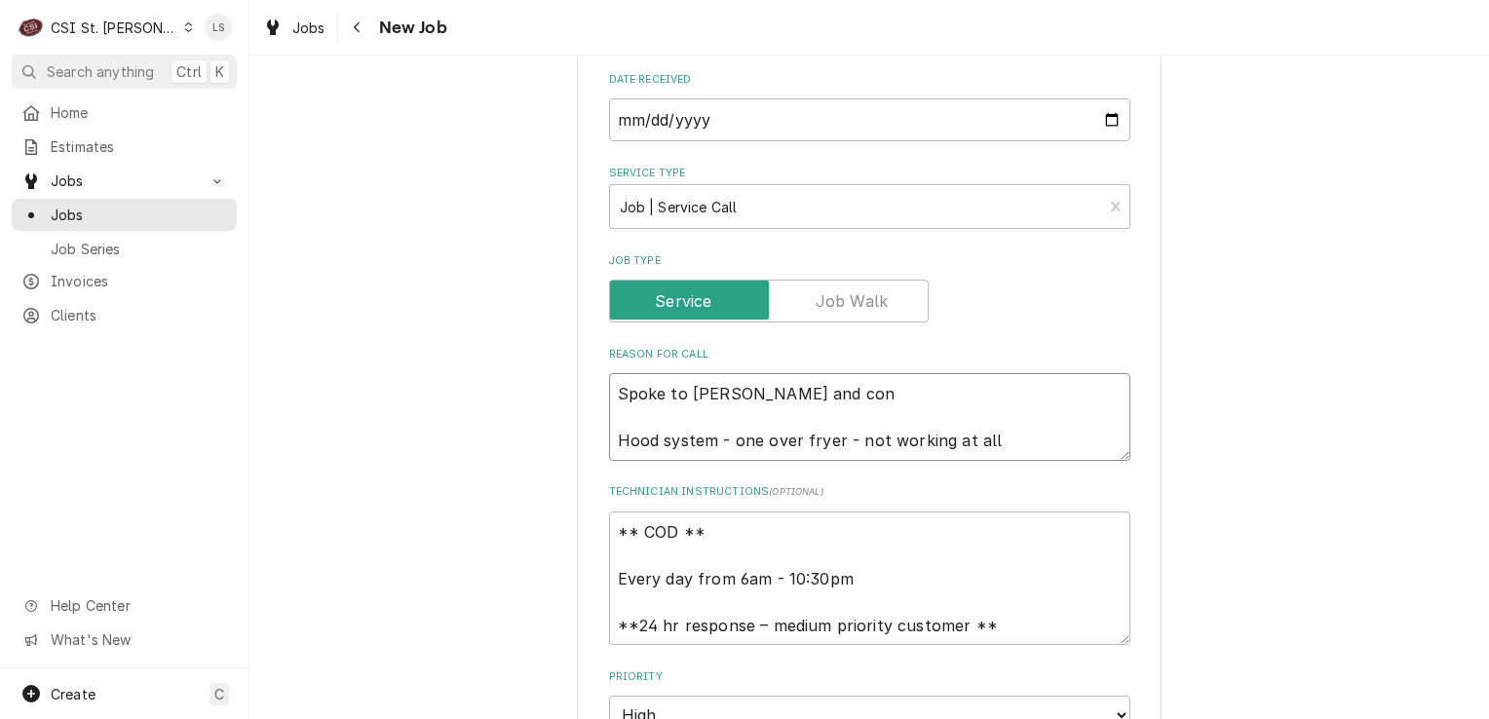
type textarea "x"
type textarea "Spoke to Dan and conf Hood system - one over fryer - not working at all"
type textarea "x"
type textarea "Spoke to Dan and confri Hood system - one over fryer - not working at all"
type textarea "x"
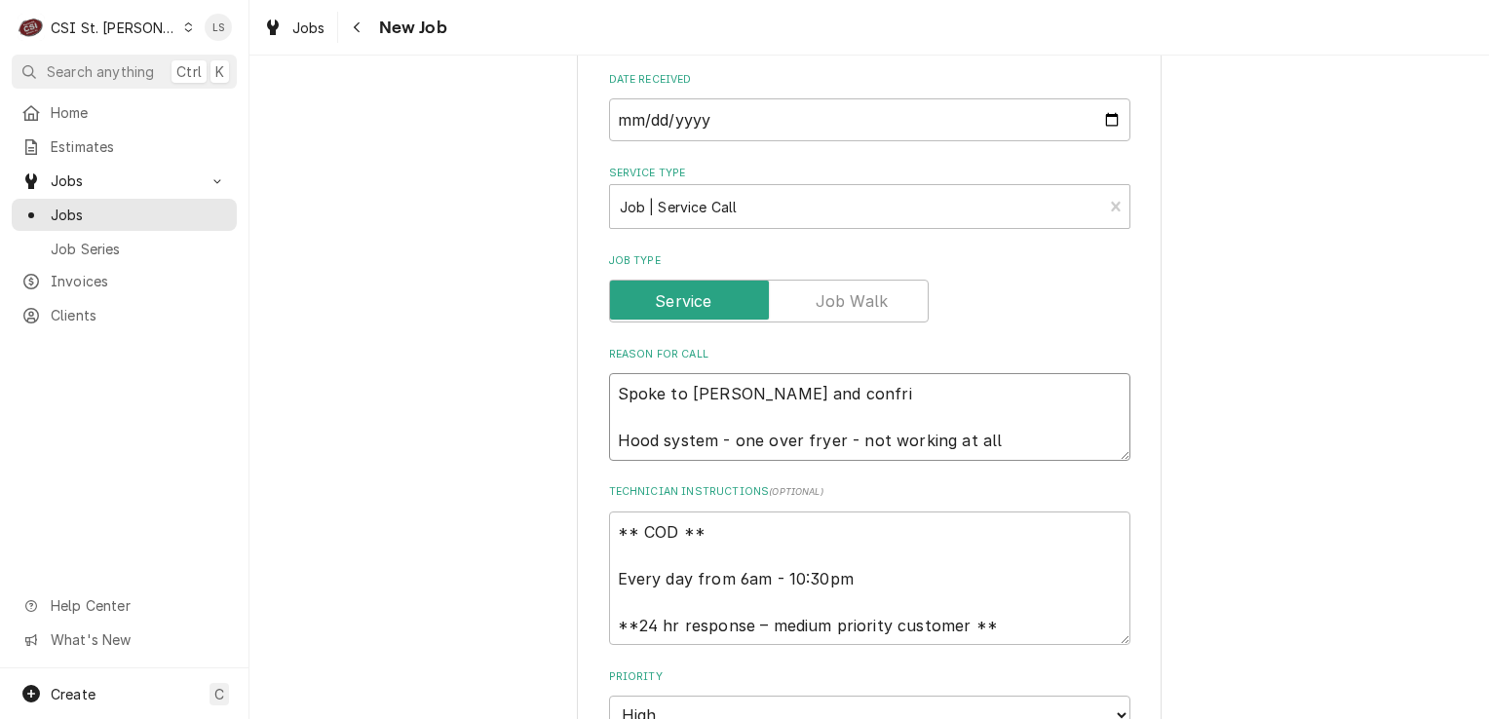
type textarea "Spoke to Dan and confrie Hood system - one over fryer - not working at all"
type textarea "x"
type textarea "Spoke to Dan and confriem Hood system - one over fryer - not working at all"
type textarea "x"
type textarea "Spoke to Dan and confriemd Hood system - one over fryer - not working at all"
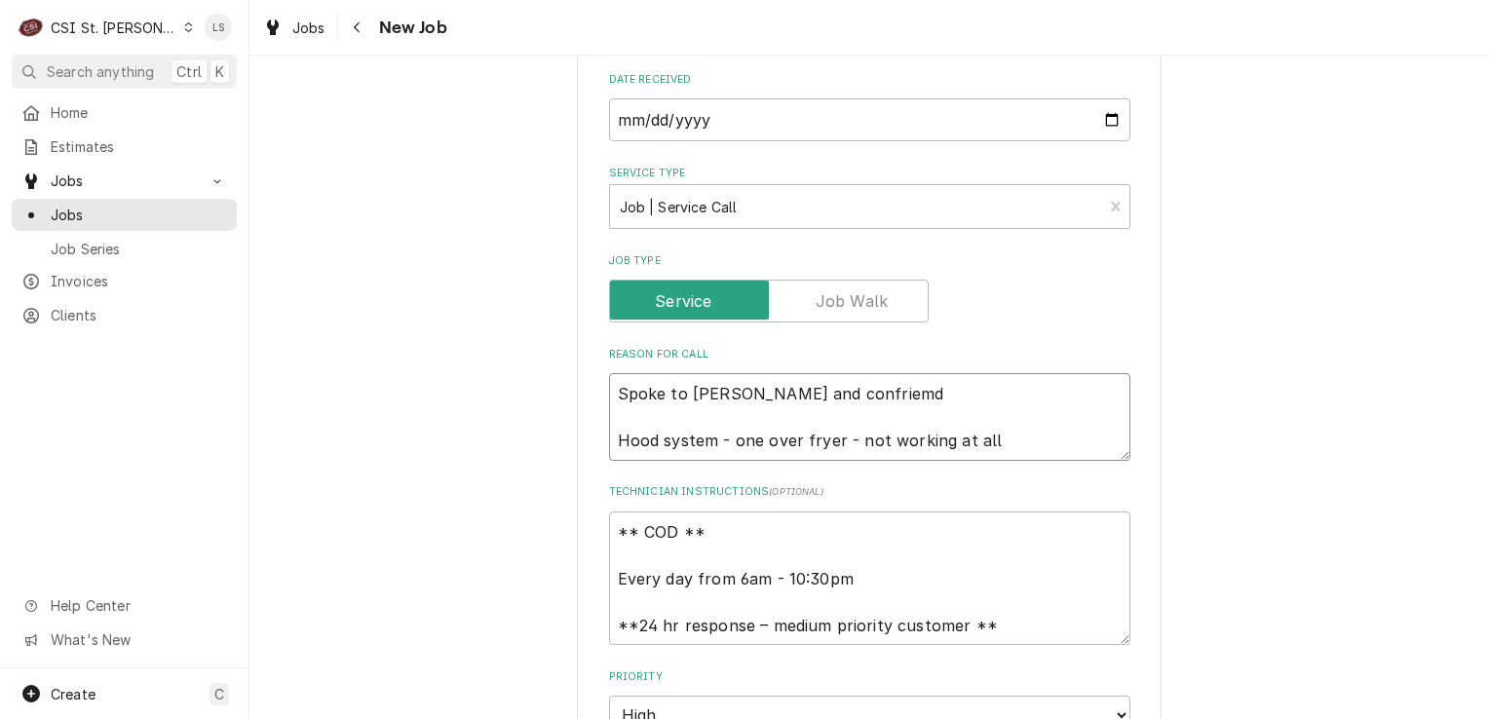
type textarea "x"
type textarea "Spoke to Dan and confriem Hood system - one over fryer - not working at all"
type textarea "x"
type textarea "Spoke to Dan and confrie Hood system - one over fryer - not working at all"
type textarea "x"
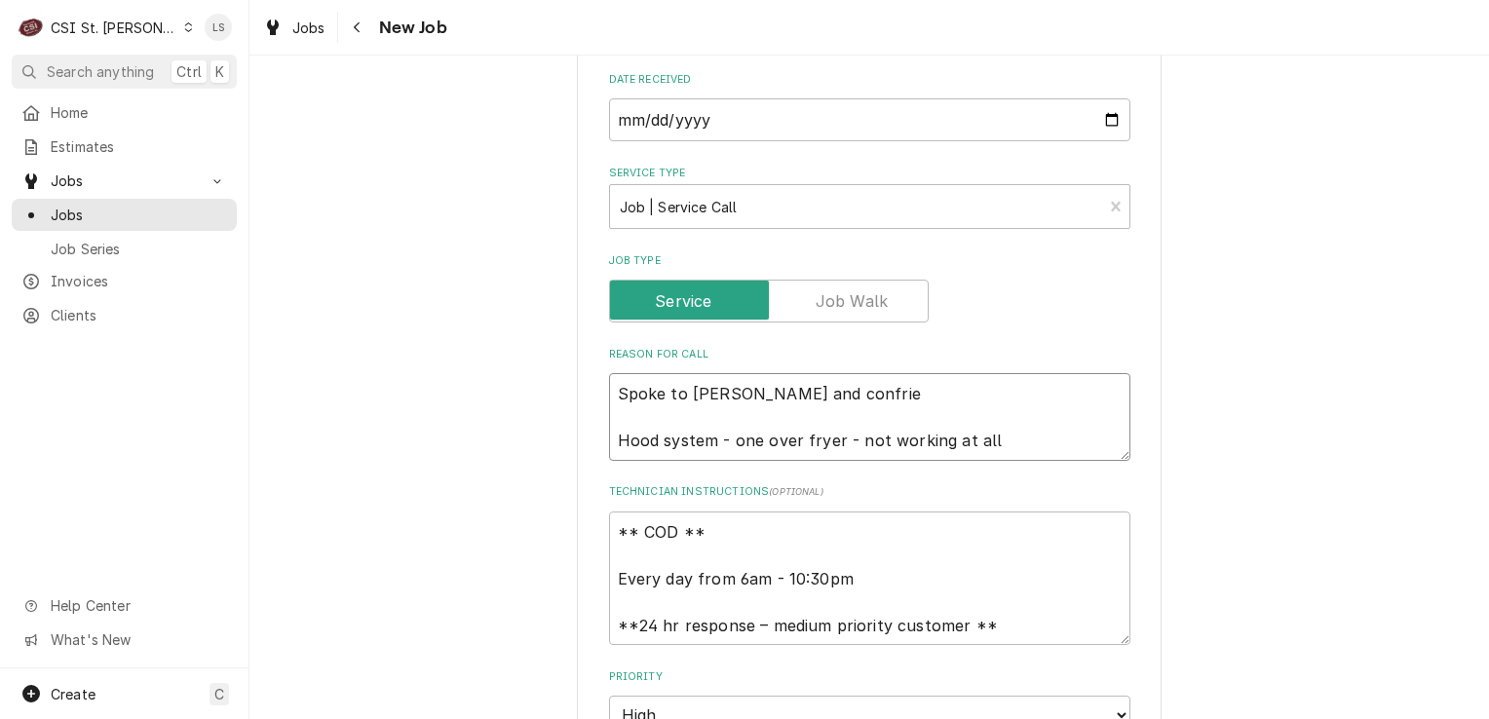
type textarea "Spoke to Dan and confri Hood system - one over fryer - not working at all"
type textarea "x"
type textarea "Spoke to Dan and confr Hood system - one over fryer - not working at all"
type textarea "x"
type textarea "Spoke to Dan and conf Hood system - one over fryer - not working at all"
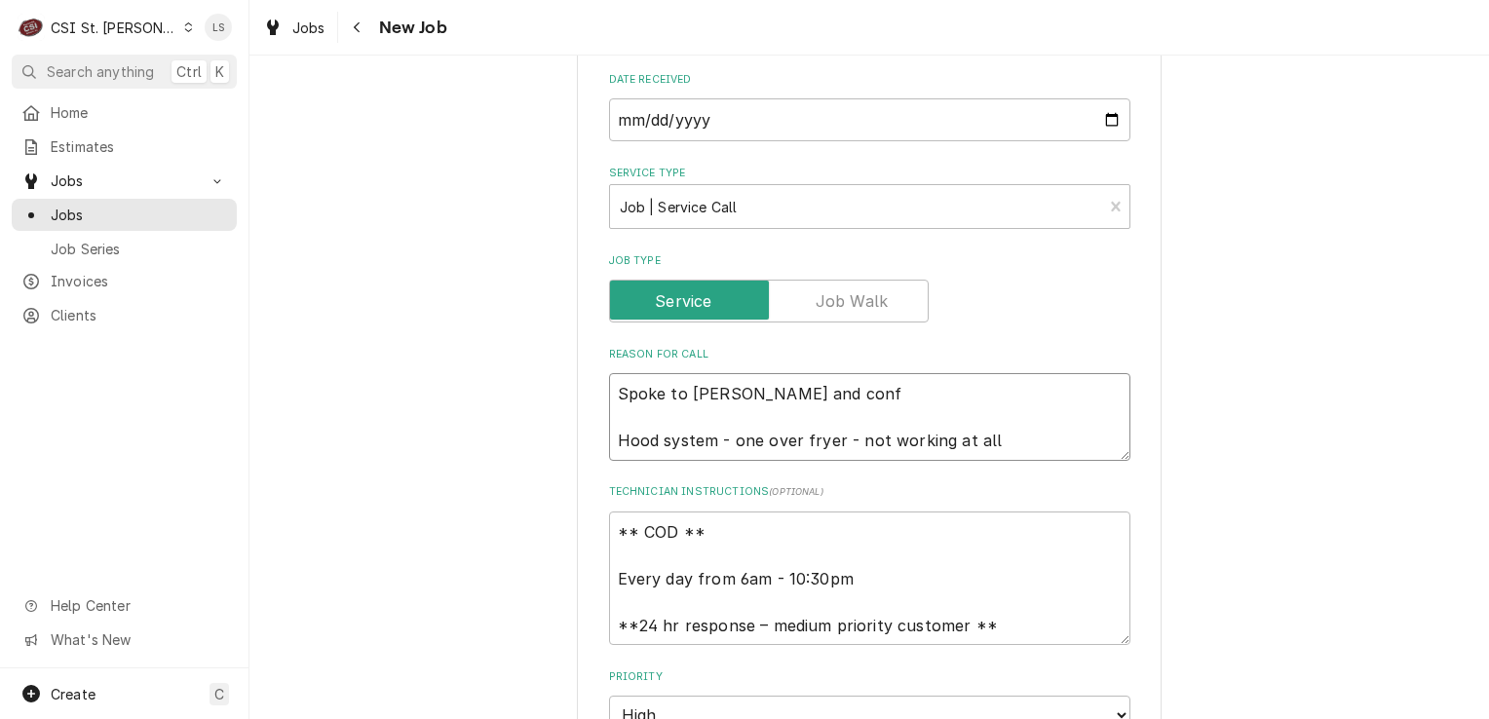
type textarea "x"
type textarea "Spoke to Dan and confi Hood system - one over fryer - not working at all"
type textarea "x"
type textarea "Spoke to Dan and confim Hood system - one over fryer - not working at all"
type textarea "x"
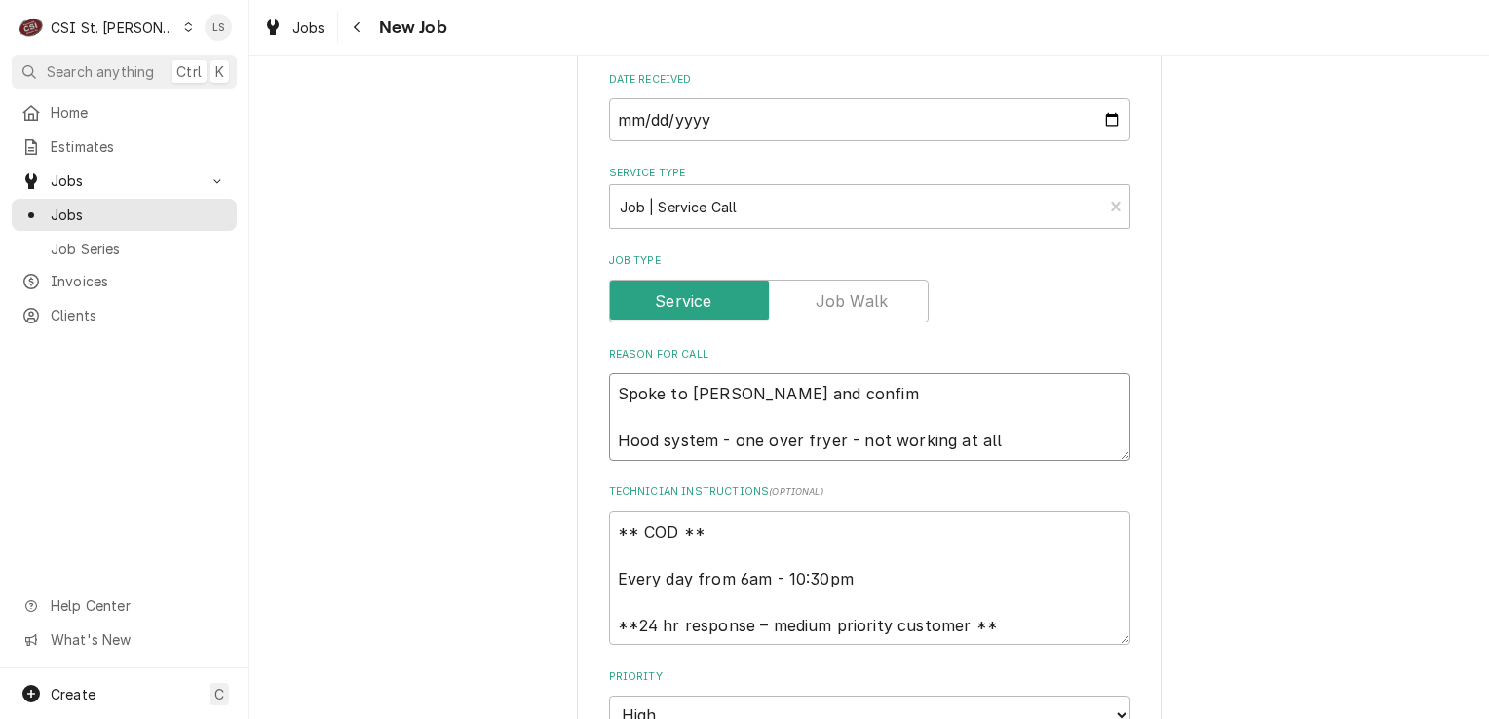
type textarea "Spoke to Dan and confimr Hood system - one over fryer - not working at all"
type textarea "x"
type textarea "Spoke to Dan and confimre Hood system - one over fryer - not working at all"
type textarea "x"
type textarea "Spoke to Dan and confimred Hood system - one over fryer - not working at all"
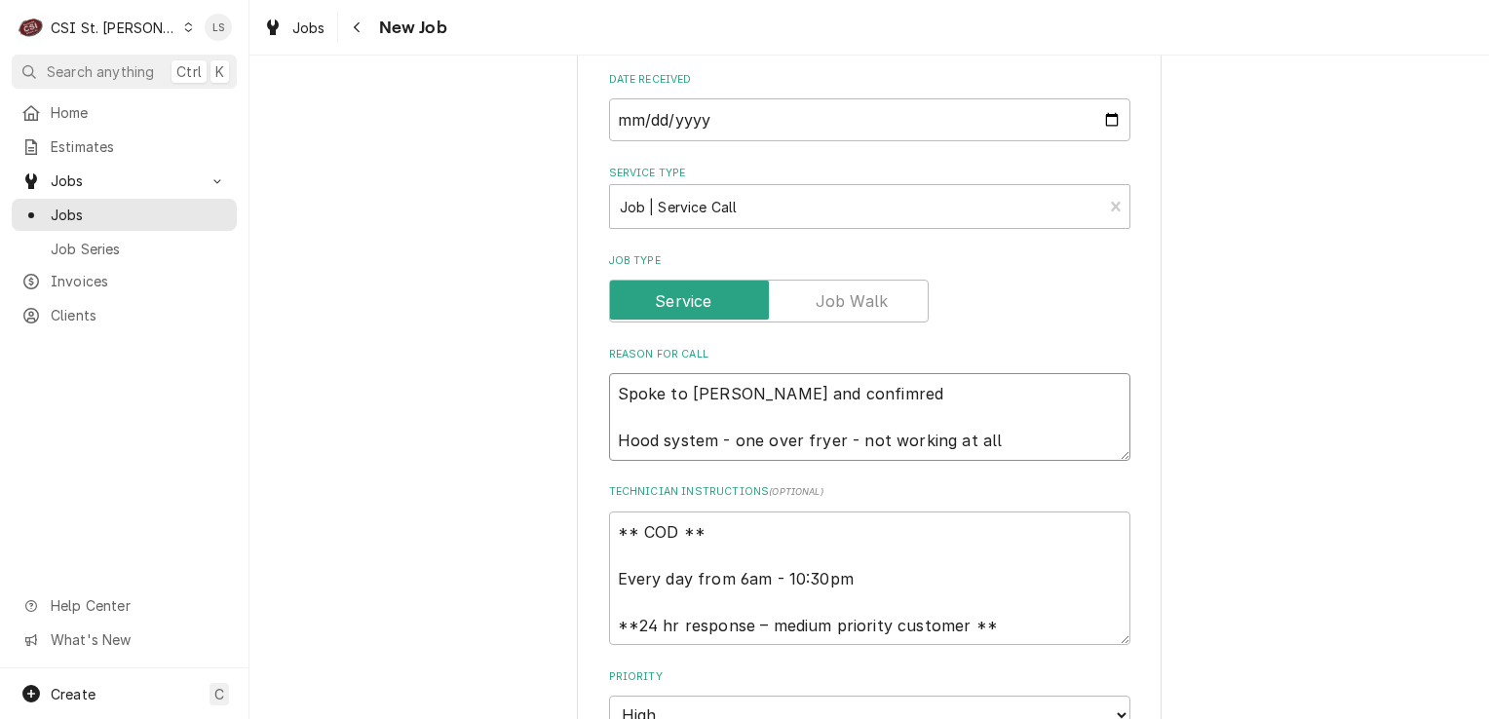
type textarea "x"
type textarea "Spoke to Dan and confimre Hood system - one over fryer - not working at all"
type textarea "x"
type textarea "Spoke to Dan and confimr Hood system - one over fryer - not working at all"
type textarea "x"
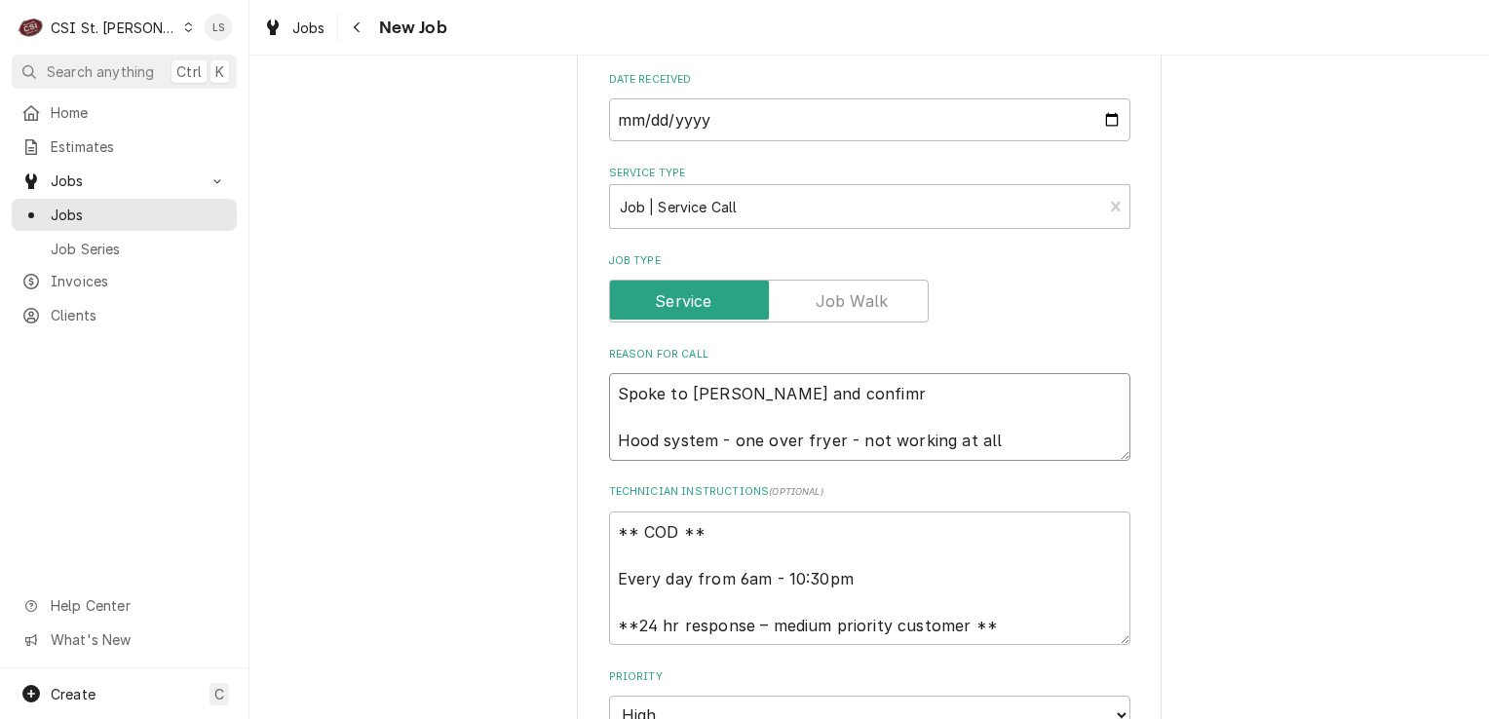
type textarea "Spoke to Dan and confim Hood system - one over fryer - not working at all"
type textarea "x"
type textarea "Spoke to Dan and confi Hood system - one over fryer - not working at all"
type textarea "x"
type textarea "Spoke to Dan and confir Hood system - one over fryer - not working at all"
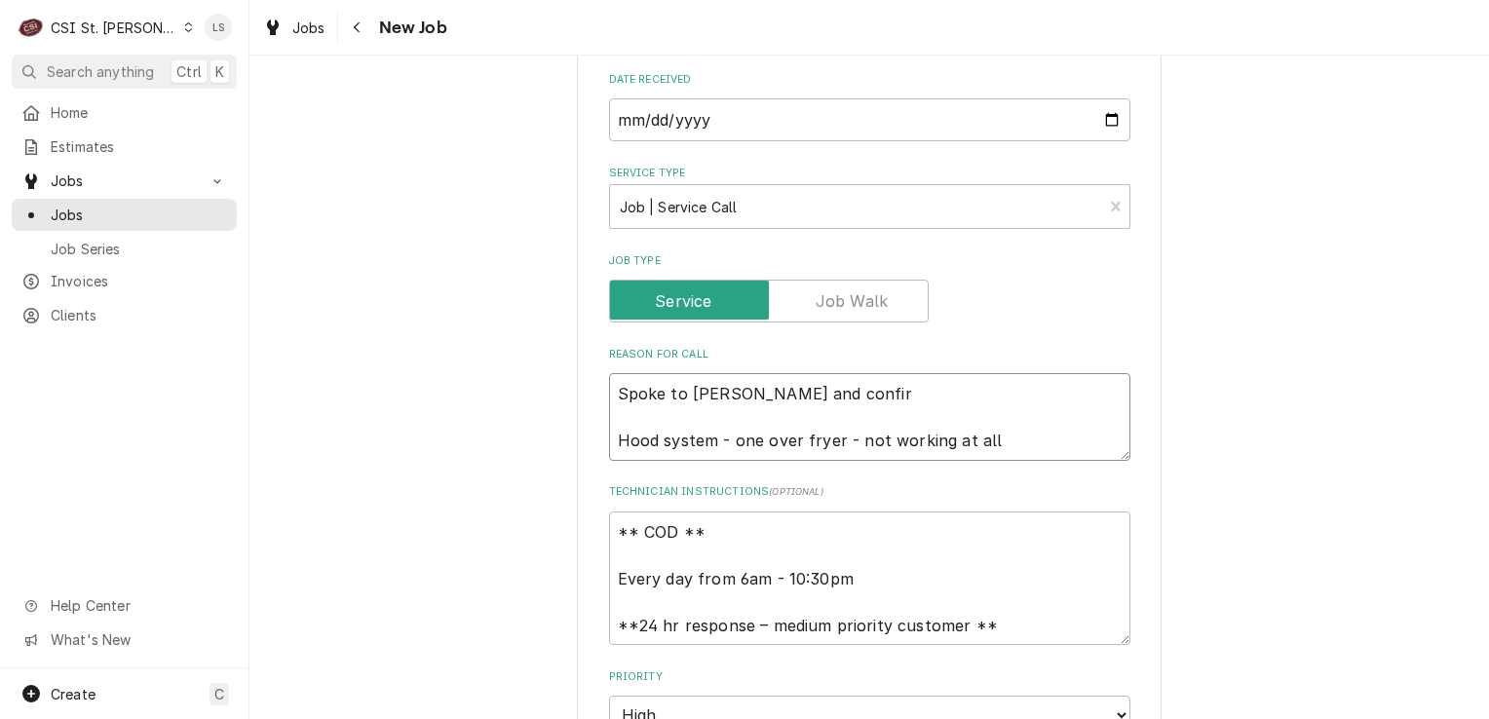
type textarea "x"
type textarea "Spoke to Dan and confirm Hood system - one over fryer - not working at all"
type textarea "x"
type textarea "Spoke to Dan and confirme Hood system - one over fryer - not working at all"
type textarea "x"
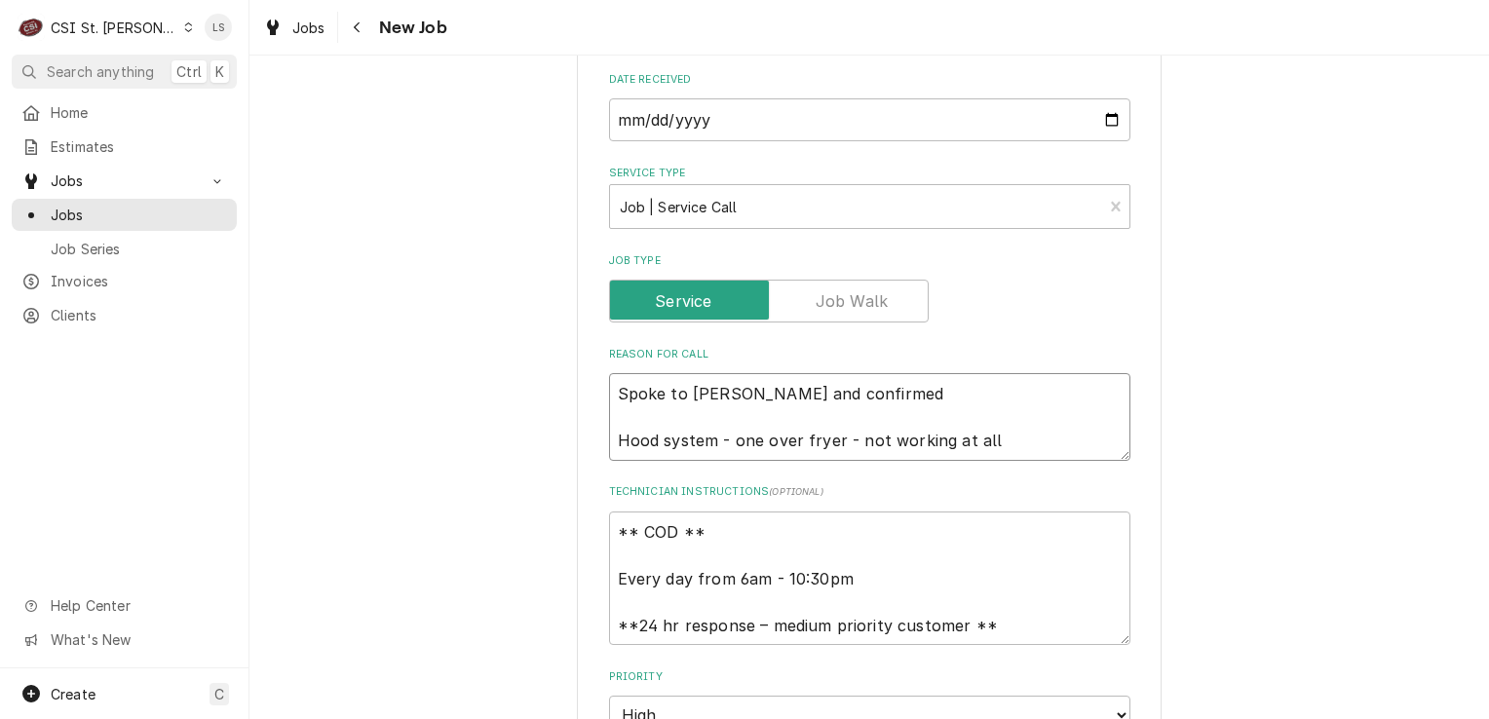
type textarea "Spoke to Dan and confirmed Hood system - one over fryer - not working at all"
type textarea "x"
type textarea "Spoke to Dan and confirmed f Hood system - one over fryer - not working at all"
type textarea "x"
type textarea "Spoke to Dan and confirmed fo Hood system - one over fryer - not working at all"
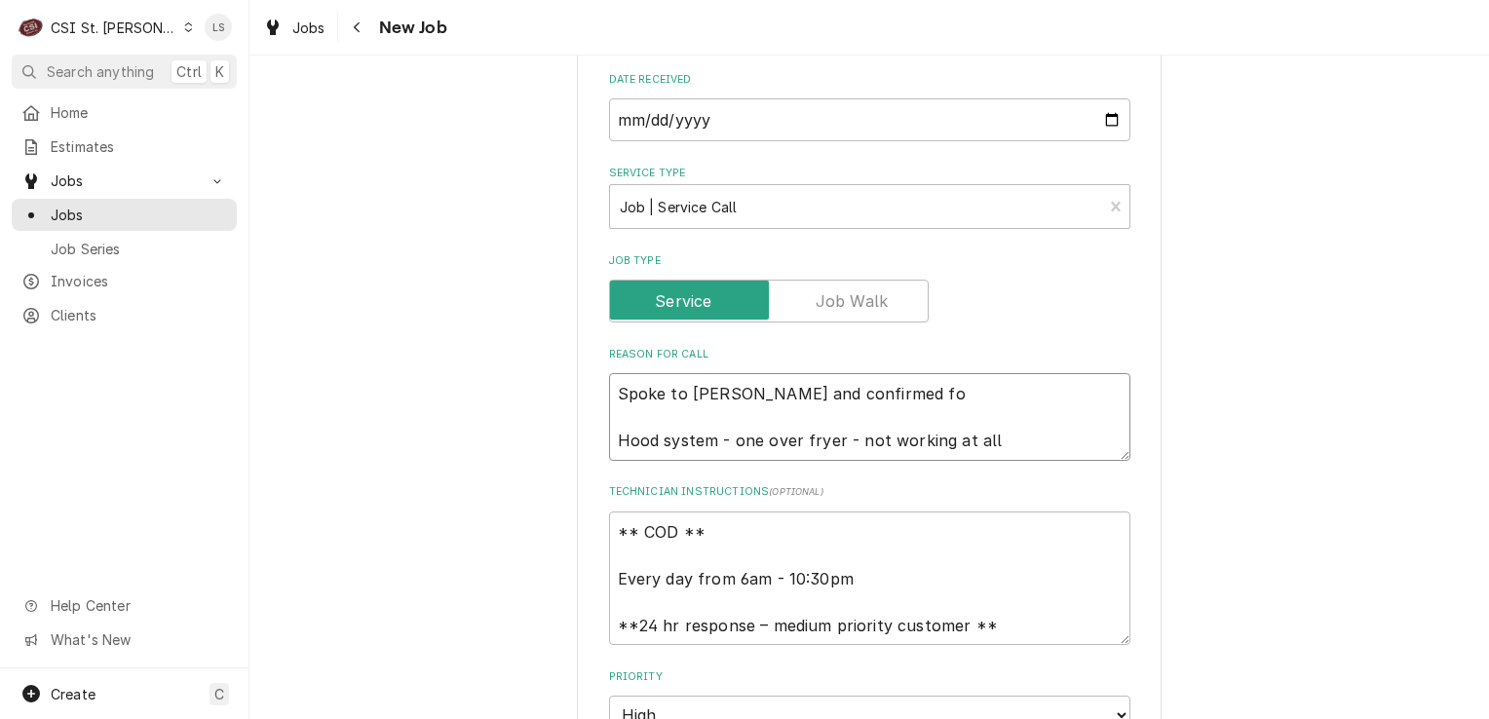
type textarea "x"
type textarea "Spoke to Dan and confirmed for Hood system - one over fryer - not working at all"
type textarea "x"
type textarea "Spoke to Dan and confirmed for T Hood system - one over fryer - not working at …"
type textarea "x"
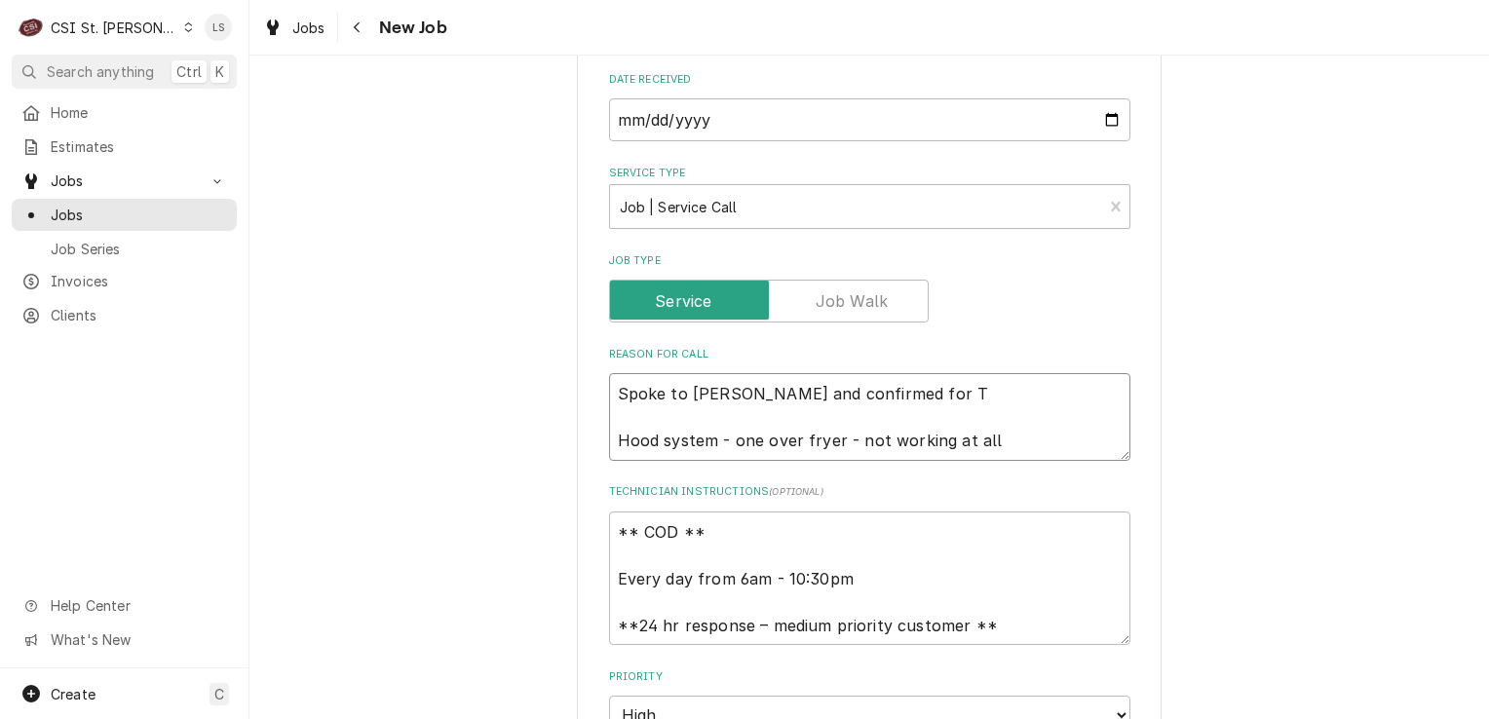
type textarea "Spoke to Dan and confirmed for Tu Hood system - one over fryer - not working at…"
type textarea "x"
type textarea "Spoke to Dan and confirmed for Tue Hood system - one over fryer - not working a…"
type textarea "x"
type textarea "Spoke to Dan and confirmed for Tues Hood system - one over fryer - not working …"
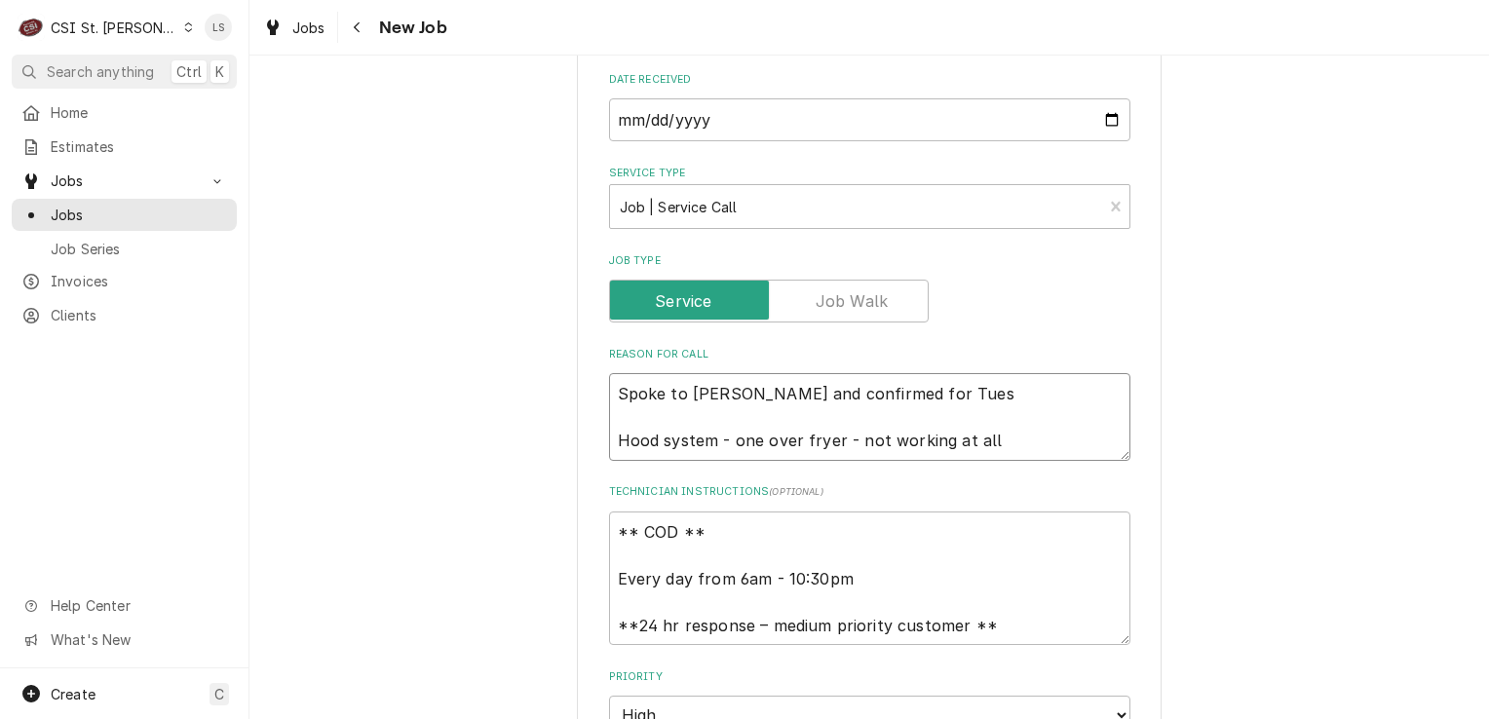
type textarea "x"
type textarea "Spoke to Dan and confirmed for Tuesd Hood system - one over fryer - not working…"
type textarea "x"
type textarea "Spoke to Dan and confirmed for Tuesda Hood system - one over fryer - not workin…"
type textarea "x"
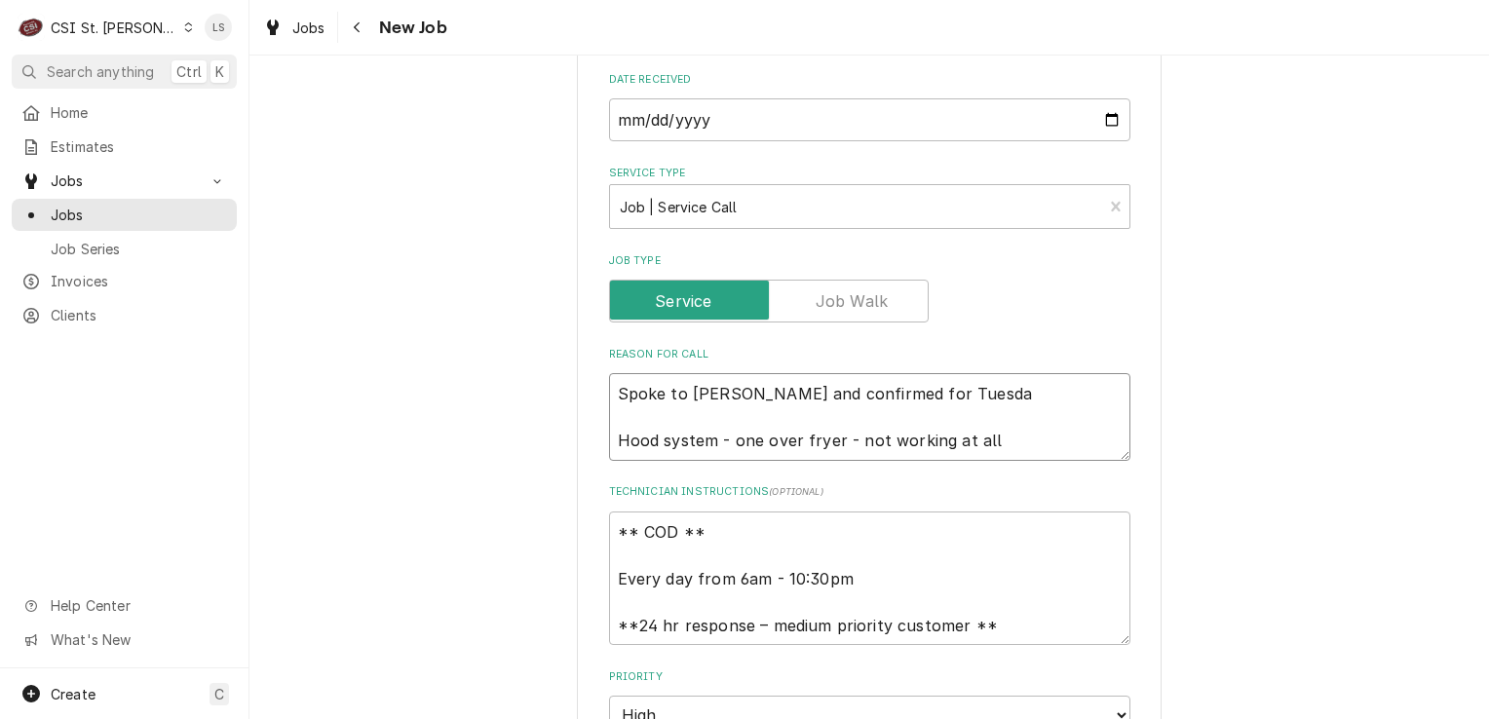
type textarea "Spoke to Dan and confirmed for Tuesday Hood system - one over fryer - not worki…"
type textarea "x"
type textarea "Spoke to Dan and confirmed for Tuesday Hood system - one over fryer - not worki…"
type textarea "x"
type textarea "Spoke to Dan and confirmed for Tuesday 9 Hood system - one over fryer - not wor…"
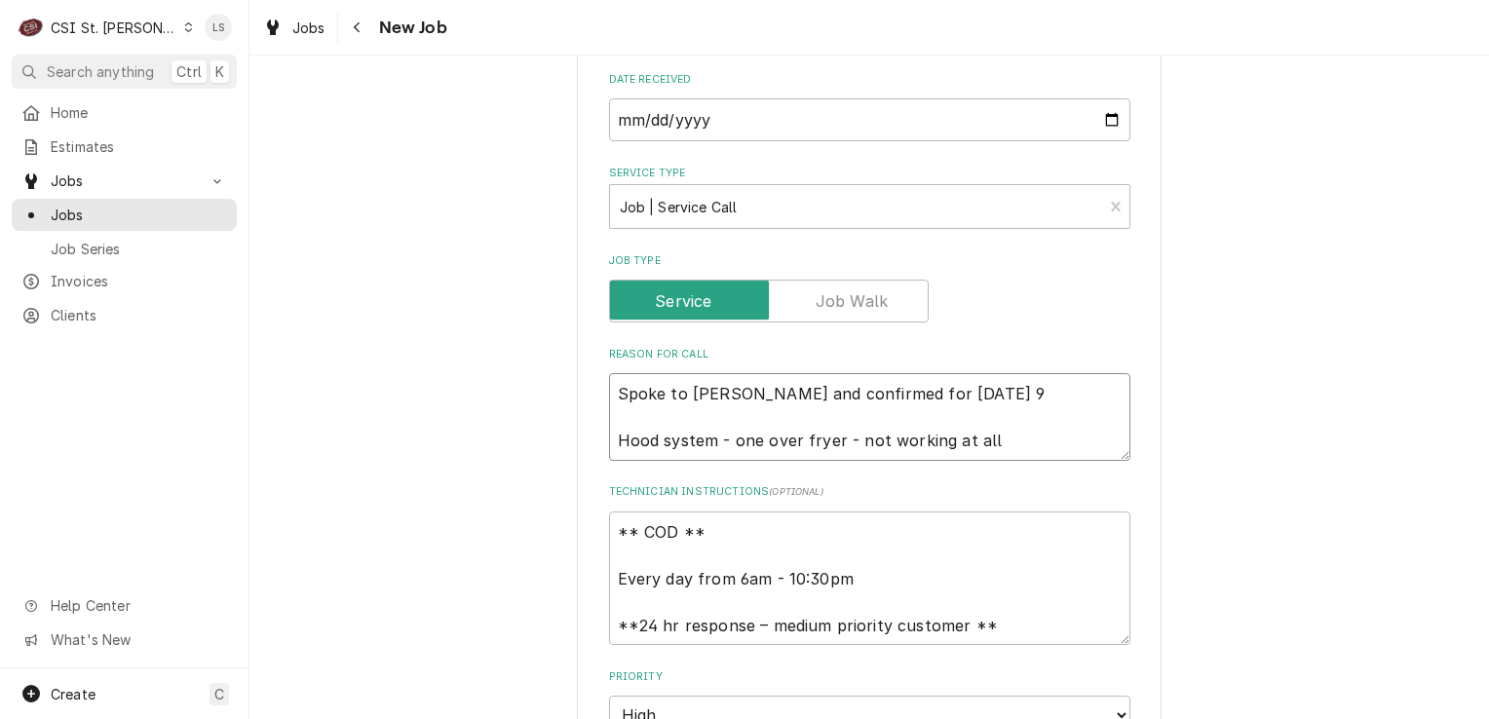
type textarea "x"
type textarea "Spoke to Dan and confirmed for Tuesday 9/ Hood system - one over fryer - not wo…"
type textarea "x"
type textarea "Spoke to Dan and confirmed for Tuesday 9/3 Hood system - one over fryer - not w…"
type textarea "x"
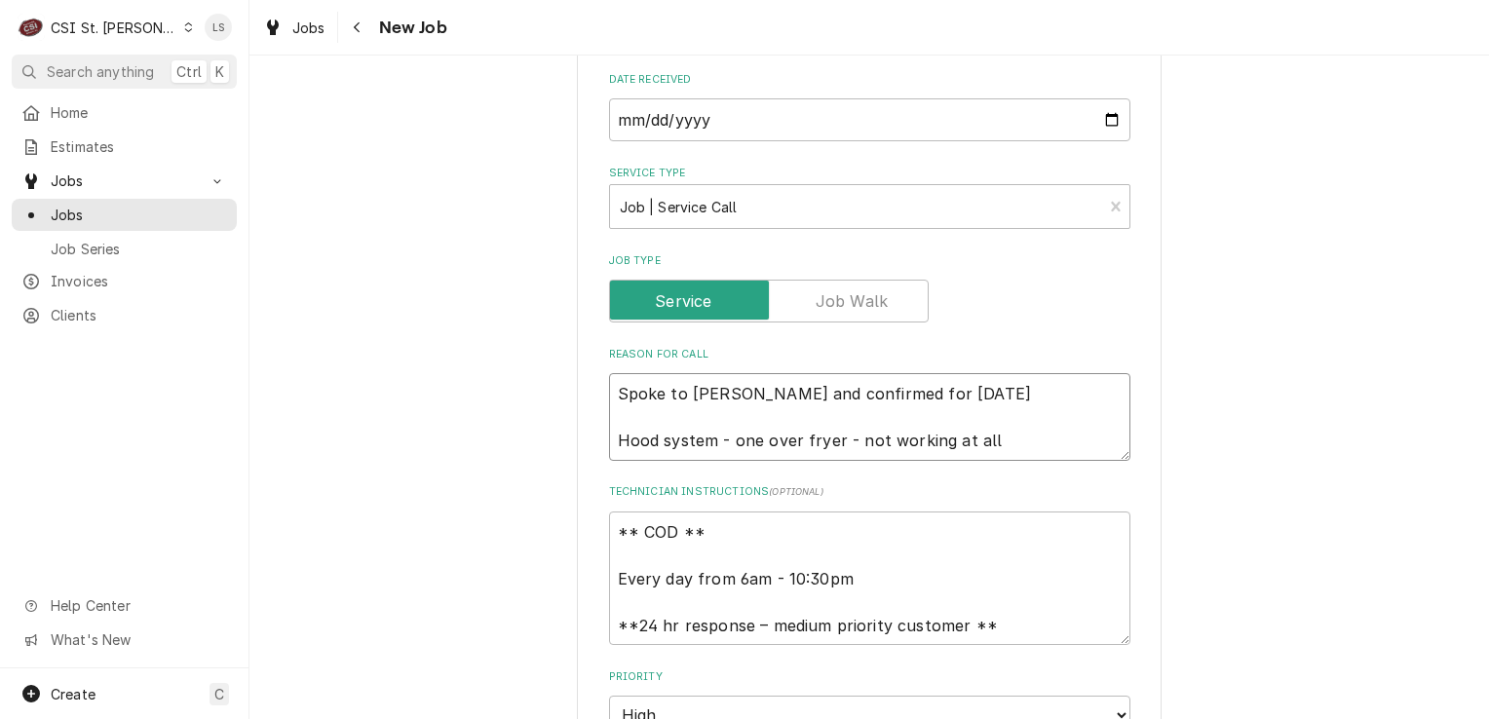
type textarea "Spoke to Dan and confirmed for Tuesday 9/30 Hood system - one over fryer - not …"
type textarea "x"
type textarea "Spoke to Dan and confirmed for Tuesday 9/30 Hood system - one over fryer - not …"
type textarea "x"
type textarea "Spoke to Dan and confirmed for Tuesday 9/30 a Hood system - one over fryer - no…"
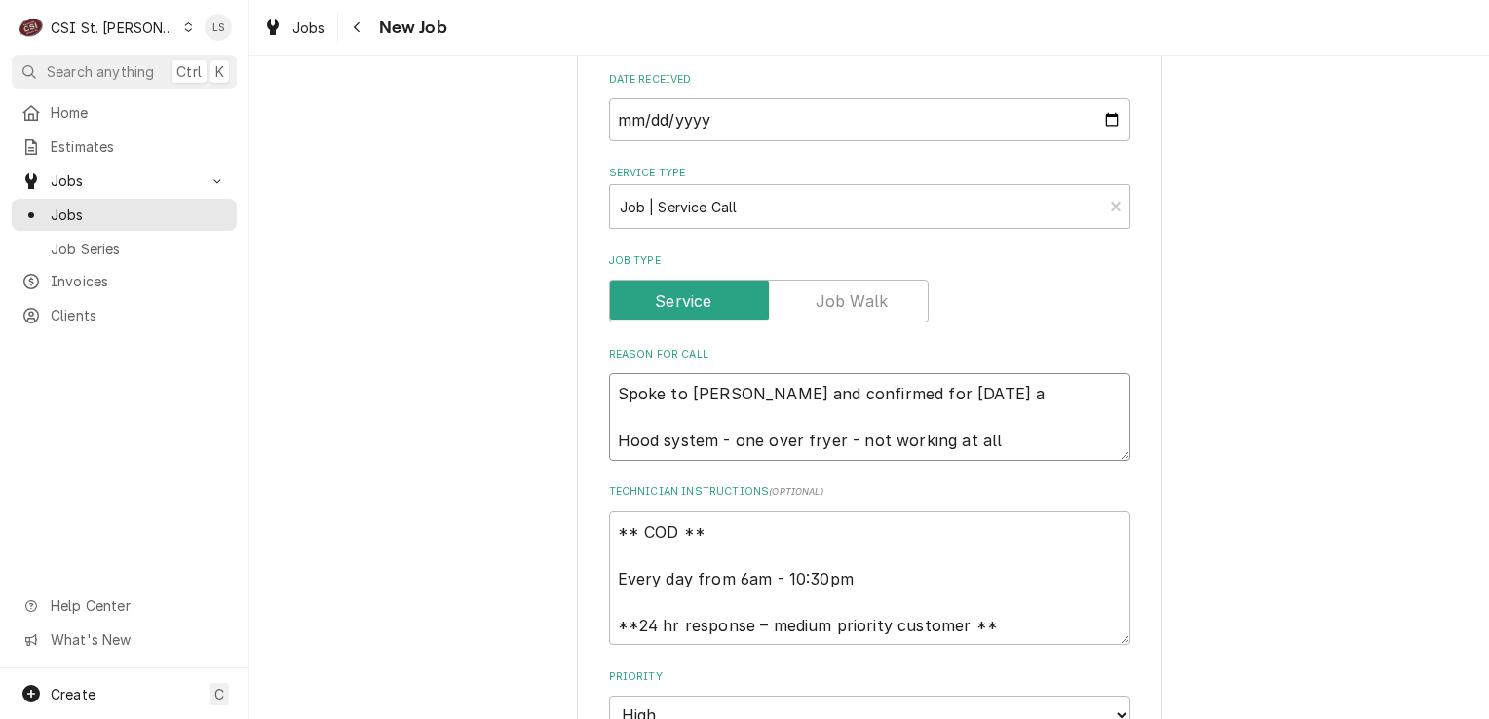
type textarea "x"
type textarea "Spoke to Dan and confirmed for Tuesday 9/30 at Hood system - one over fryer - n…"
type textarea "x"
type textarea "Spoke to Dan and confirmed for Tuesday 9/30 at 8 Hood system - one over fryer -…"
type textarea "x"
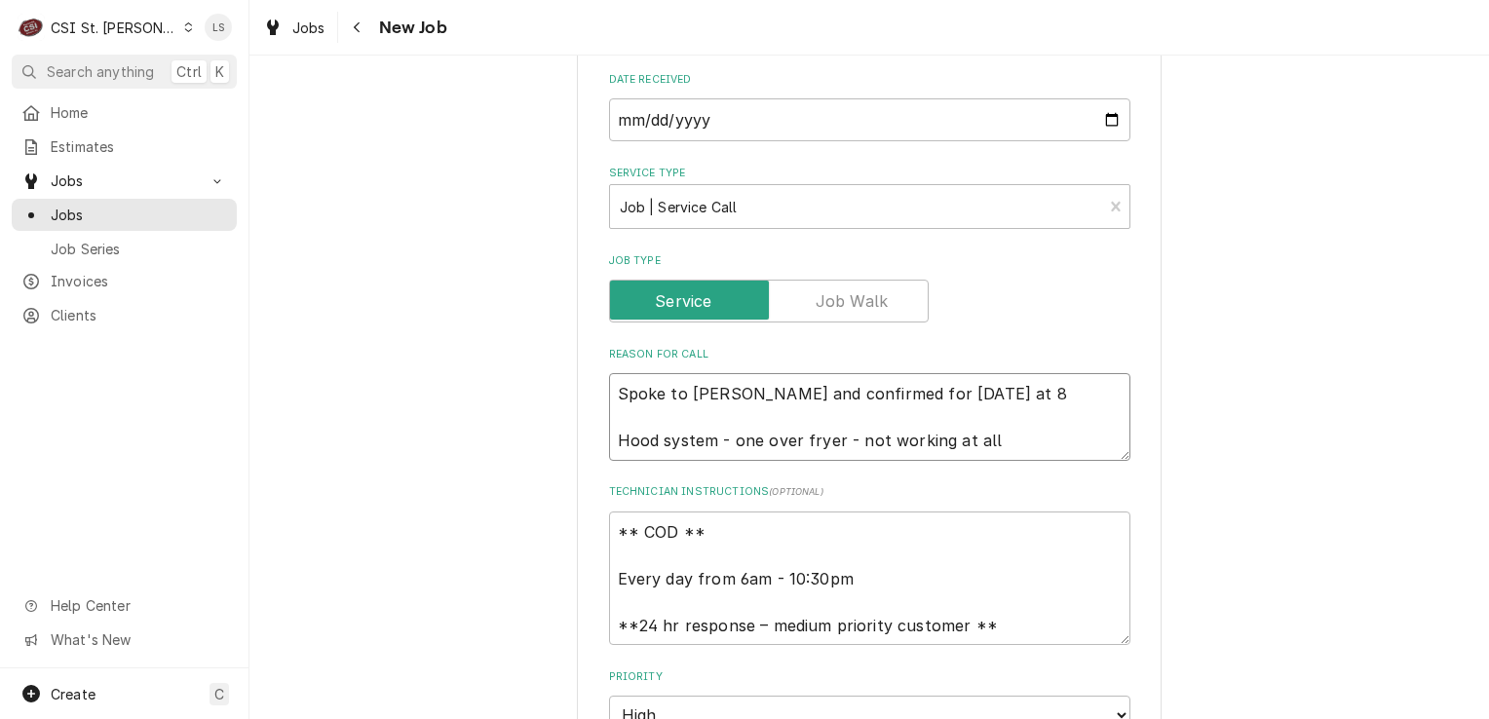
type textarea "Spoke to Dan and confirmed for Tuesday 9/30 at 8a Hood system - one over fryer …"
type textarea "x"
type textarea "Spoke to Dan and confirmed for Tuesday 9/30 at 8am Hood system - one over fryer…"
type textarea "x"
type textarea "Spoke to Dan and confirmed for Tuesday 9/30 at 8am Hood system - one over fryer…"
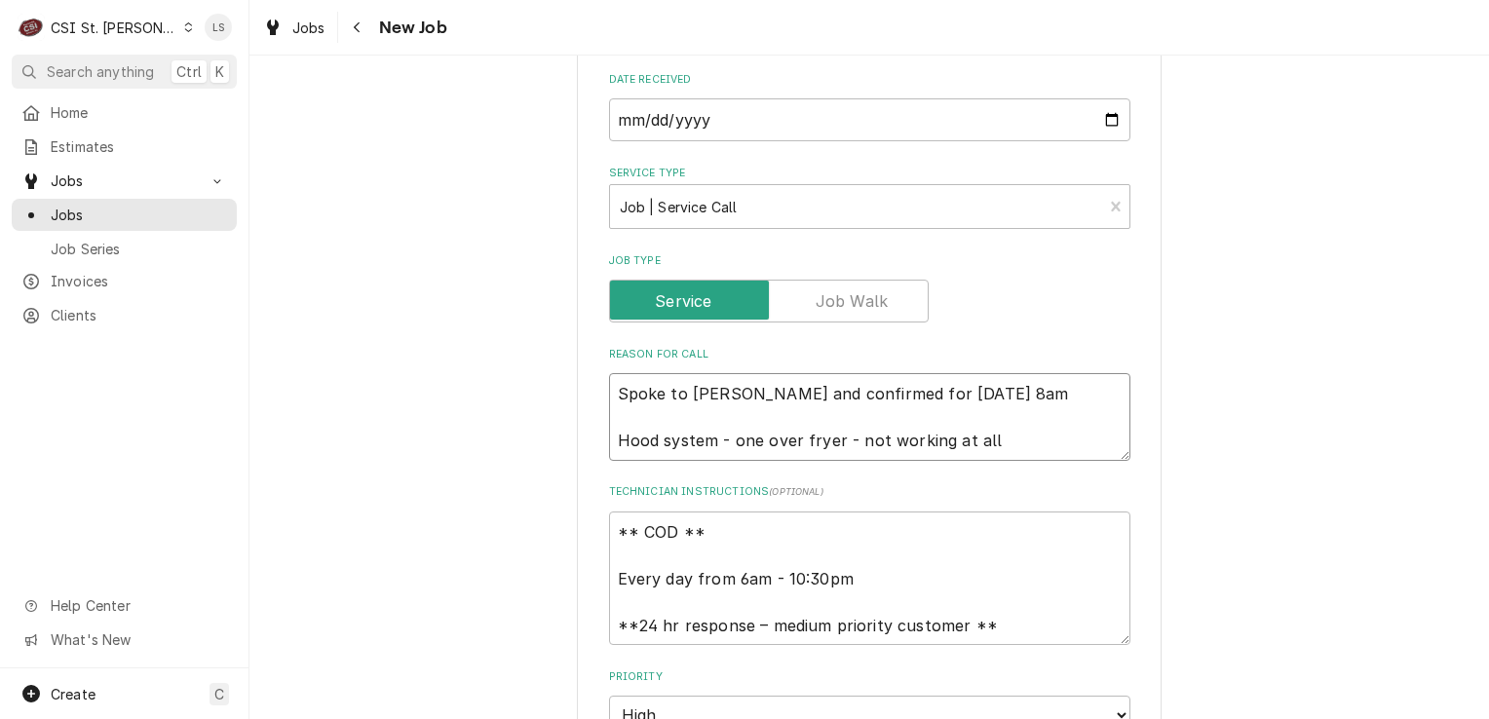
type textarea "x"
type textarea "Spoke to Dan and confirmed for Tuesday 9/30 at 8am - Hood system - one over fry…"
type textarea "x"
type textarea "Spoke to Dan and confirmed for Tuesday 9/30 at 8am - Hood system - one over fry…"
type textarea "x"
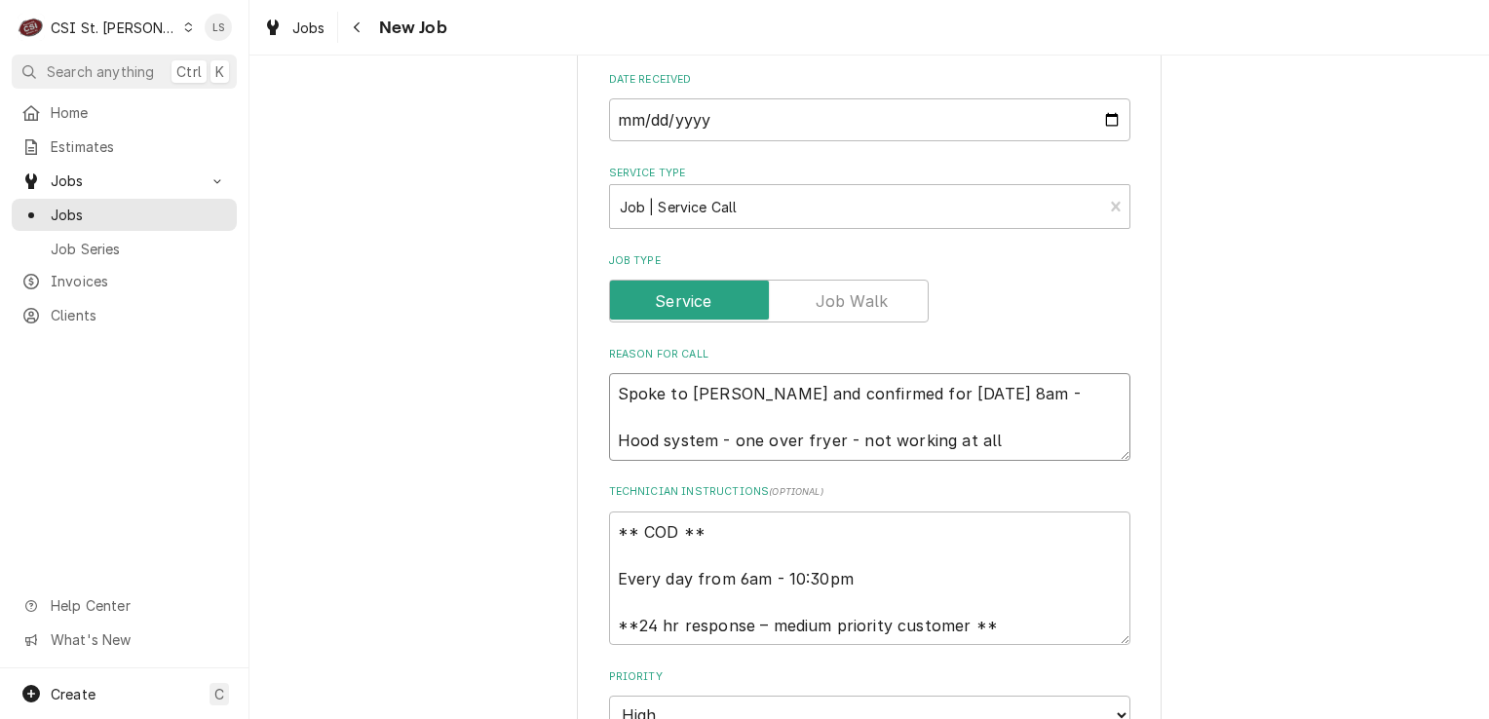
type textarea "Spoke to Dan and confirmed for Tuesday 9/30 at 8am - L Hood system - one over f…"
type textarea "x"
type textarea "Spoke to Dan and confirmed for Tuesday 9/30 at 8am - LS Hood system - one over …"
type textarea "x"
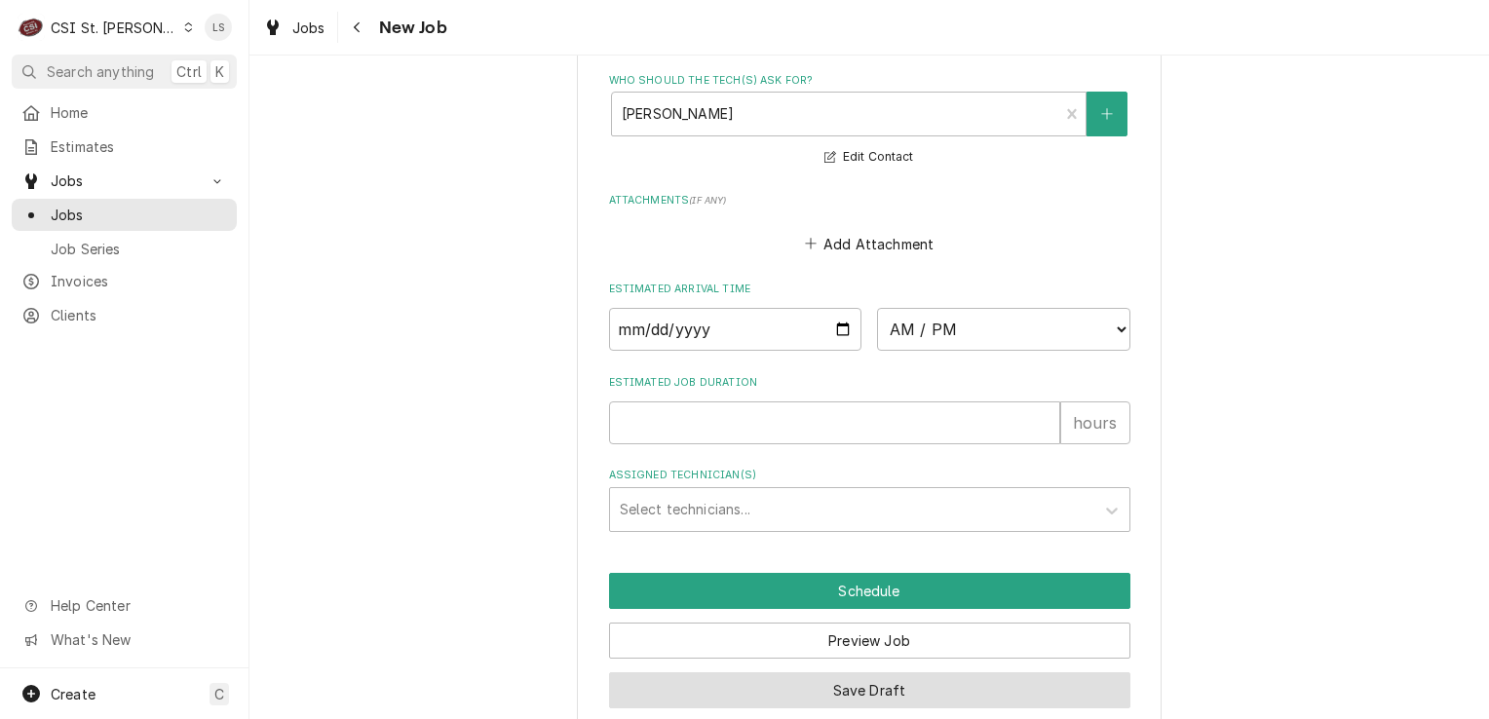
type textarea "Spoke to Dan and confirmed for Tuesday 9/30 at 8am - LS Hood system - one over …"
click at [803, 672] on button "Save Draft" at bounding box center [869, 690] width 521 height 36
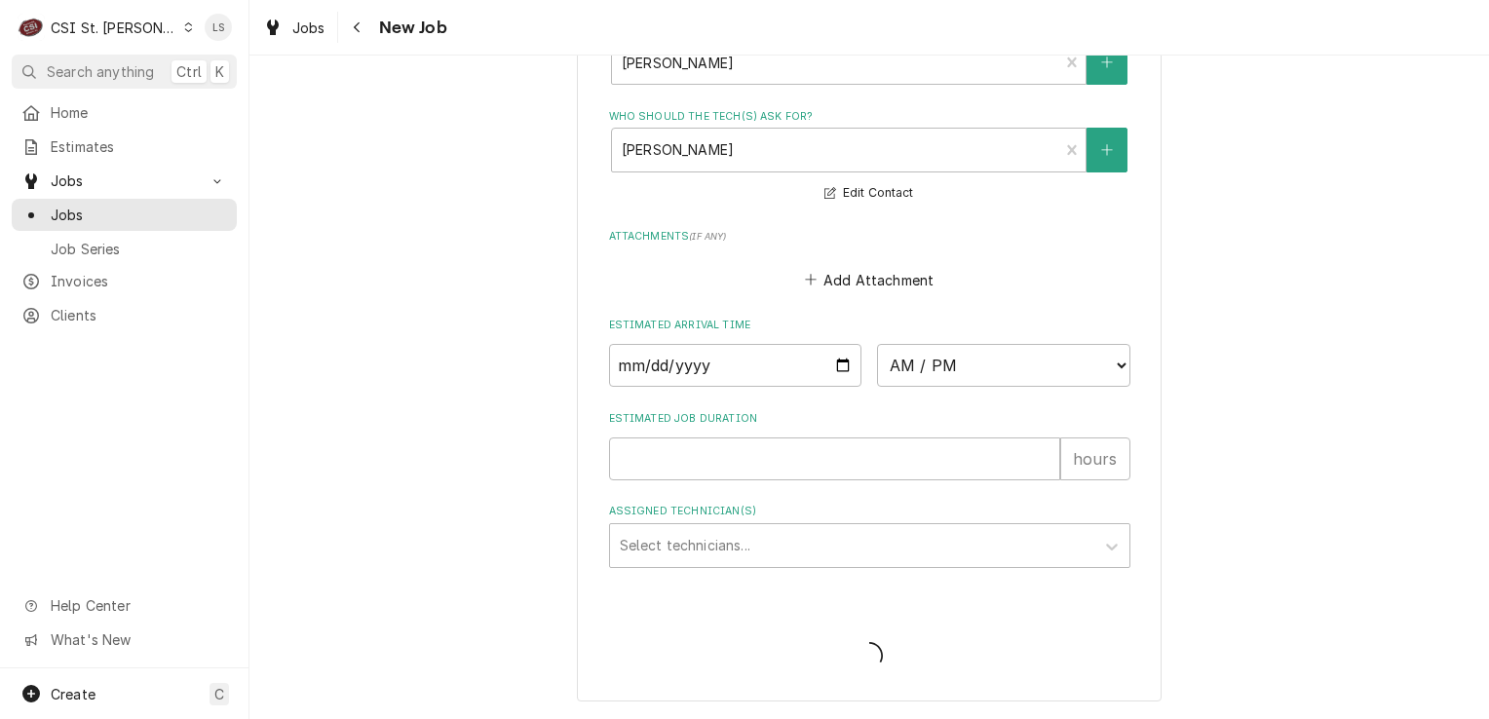
scroll to position [1649, 0]
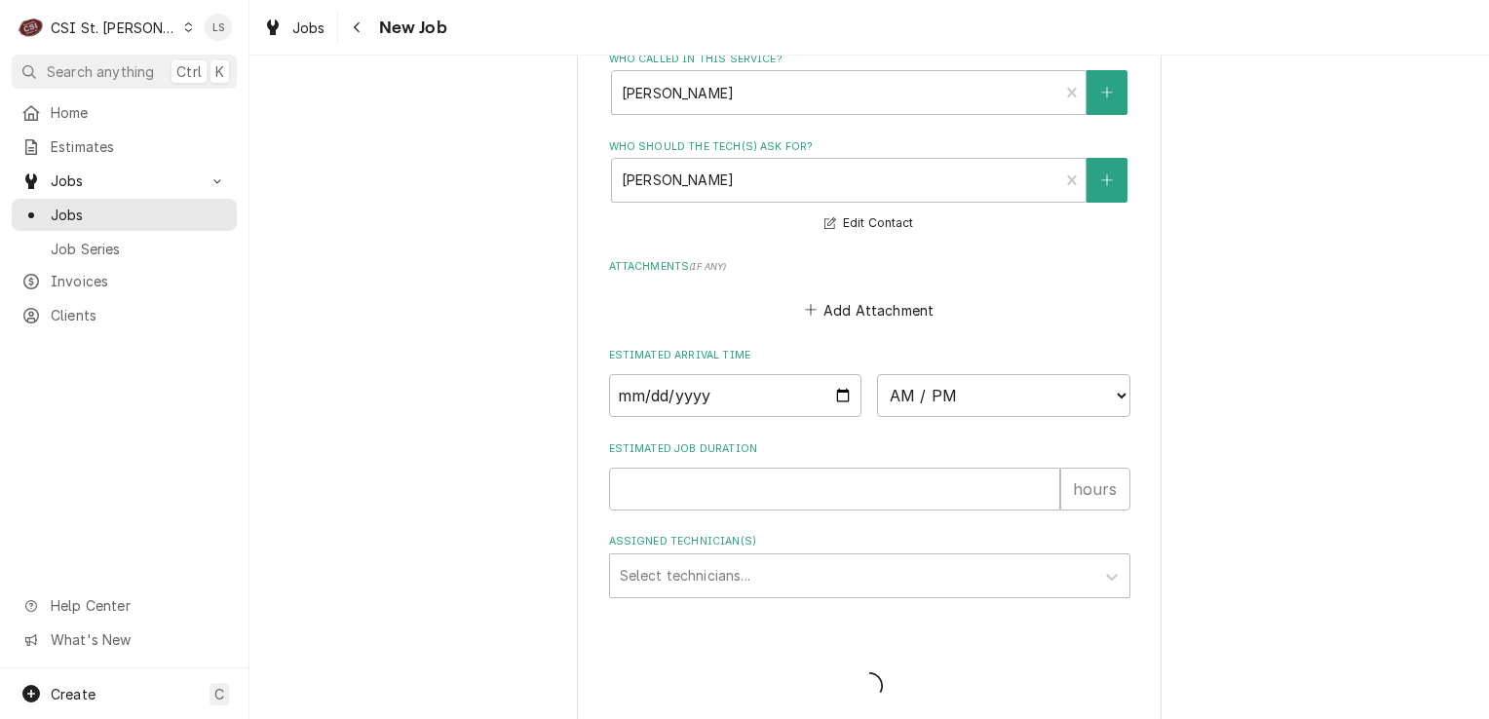
type textarea "x"
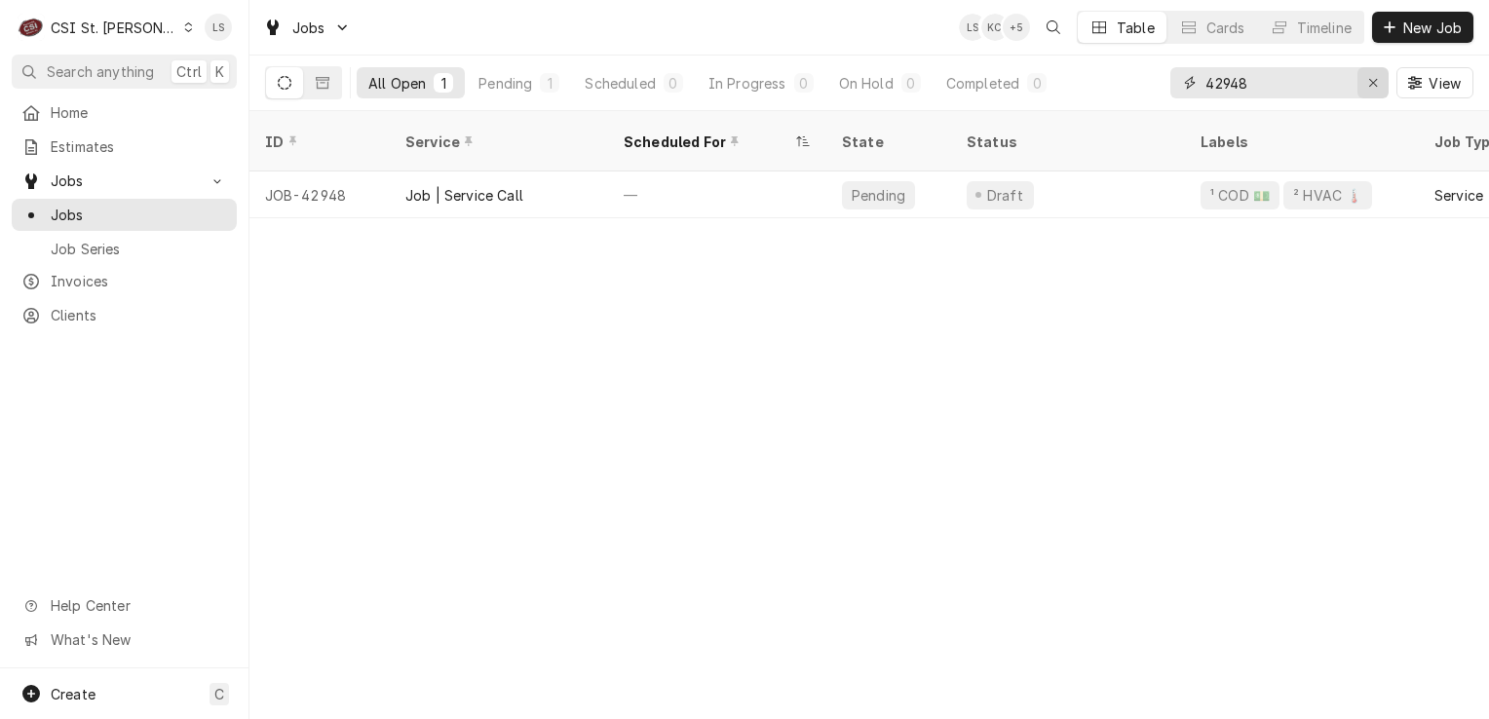
click at [1366, 87] on div "Erase input" at bounding box center [1372, 82] width 19 height 19
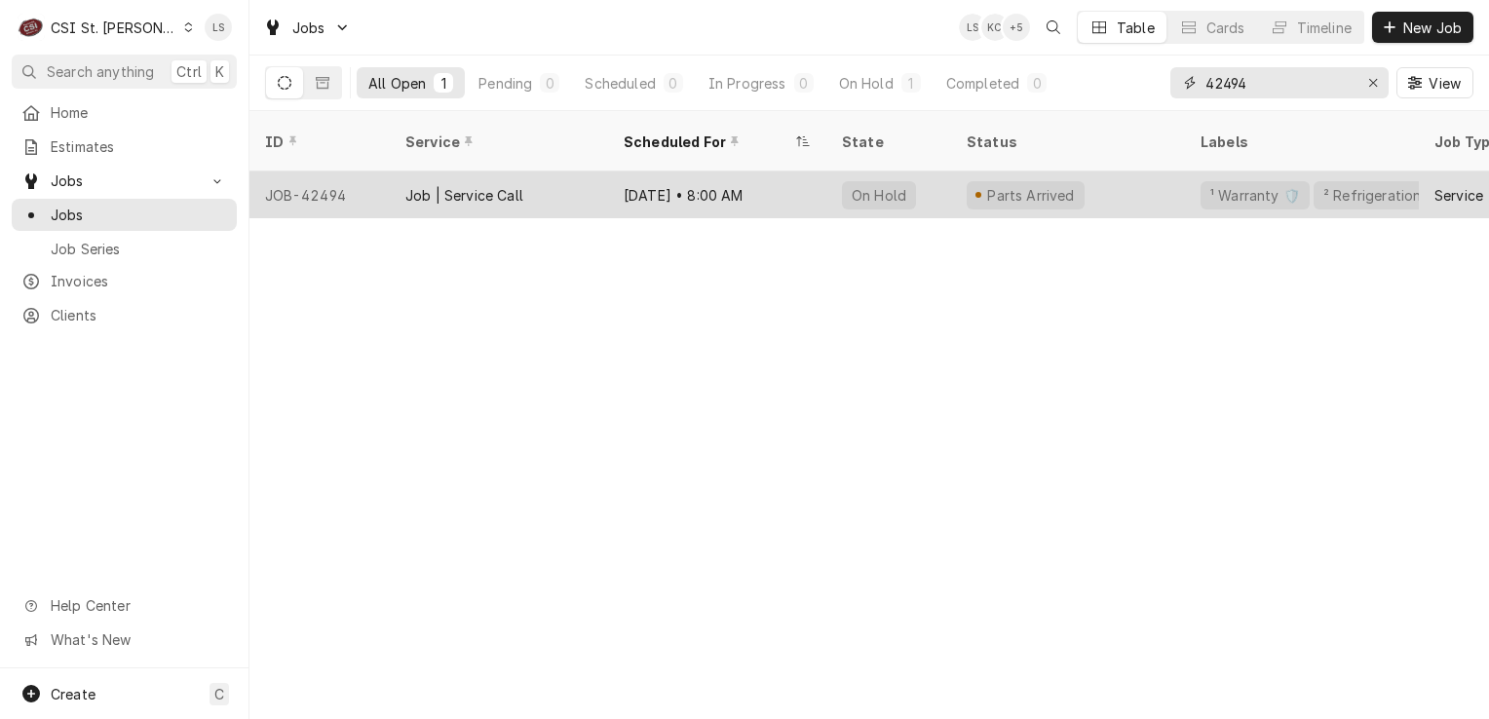
type input "42494"
click at [316, 177] on div "JOB-42494" at bounding box center [319, 195] width 140 height 47
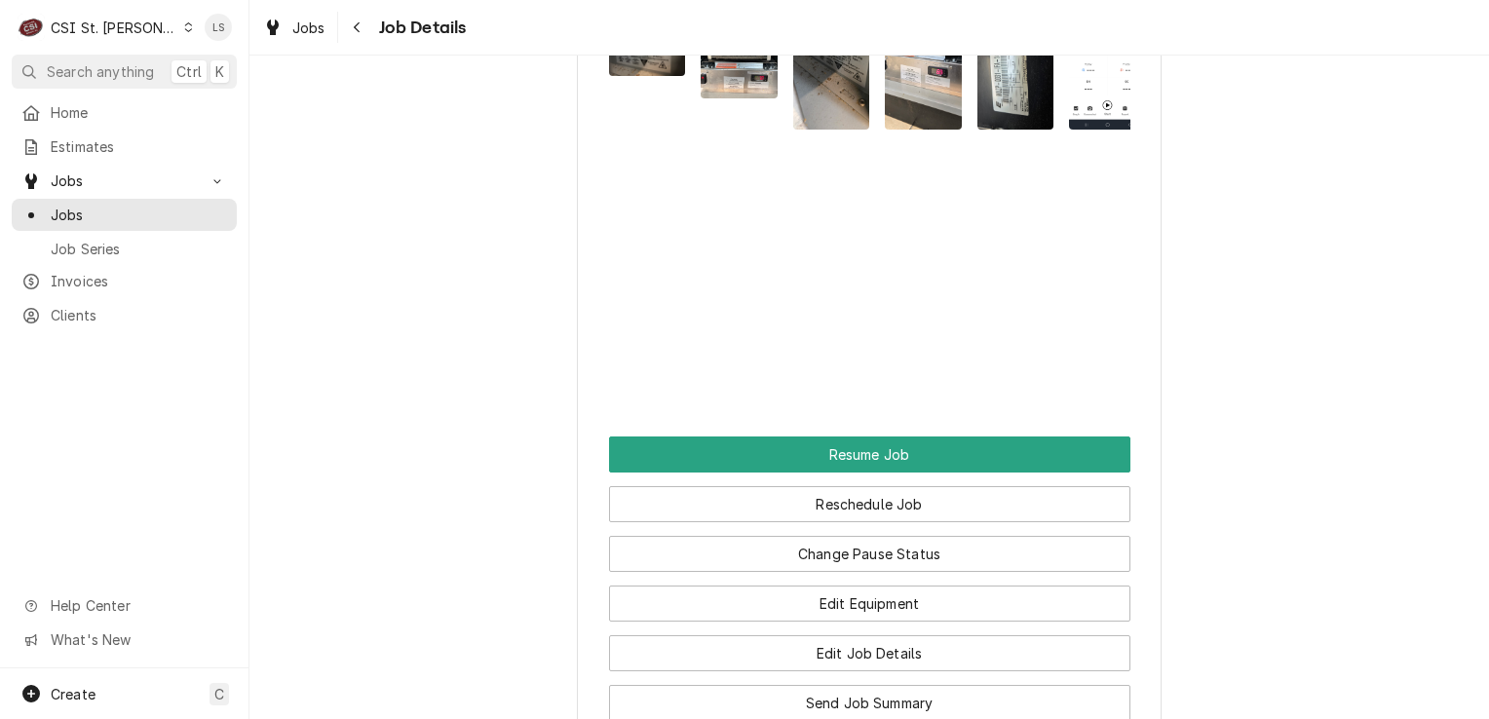
scroll to position [2997, 0]
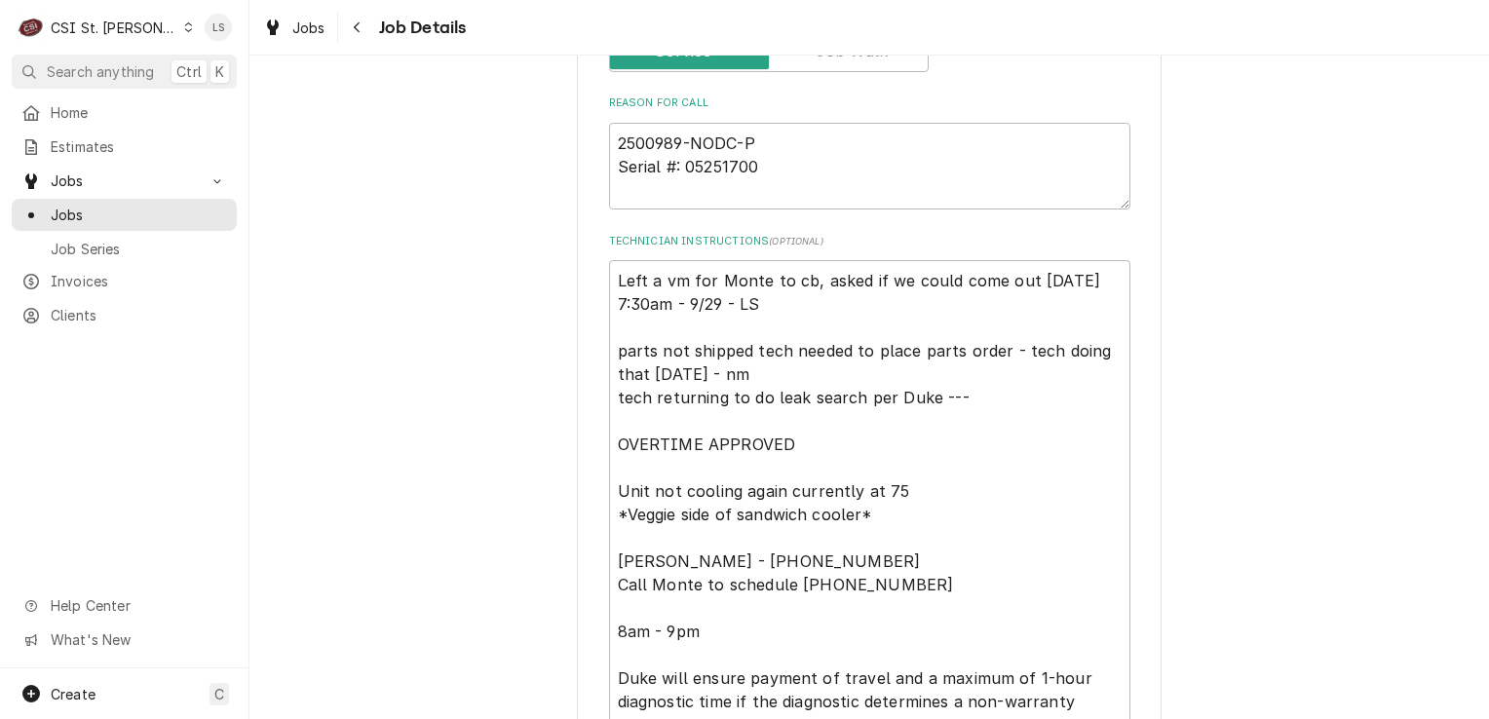
scroll to position [487, 0]
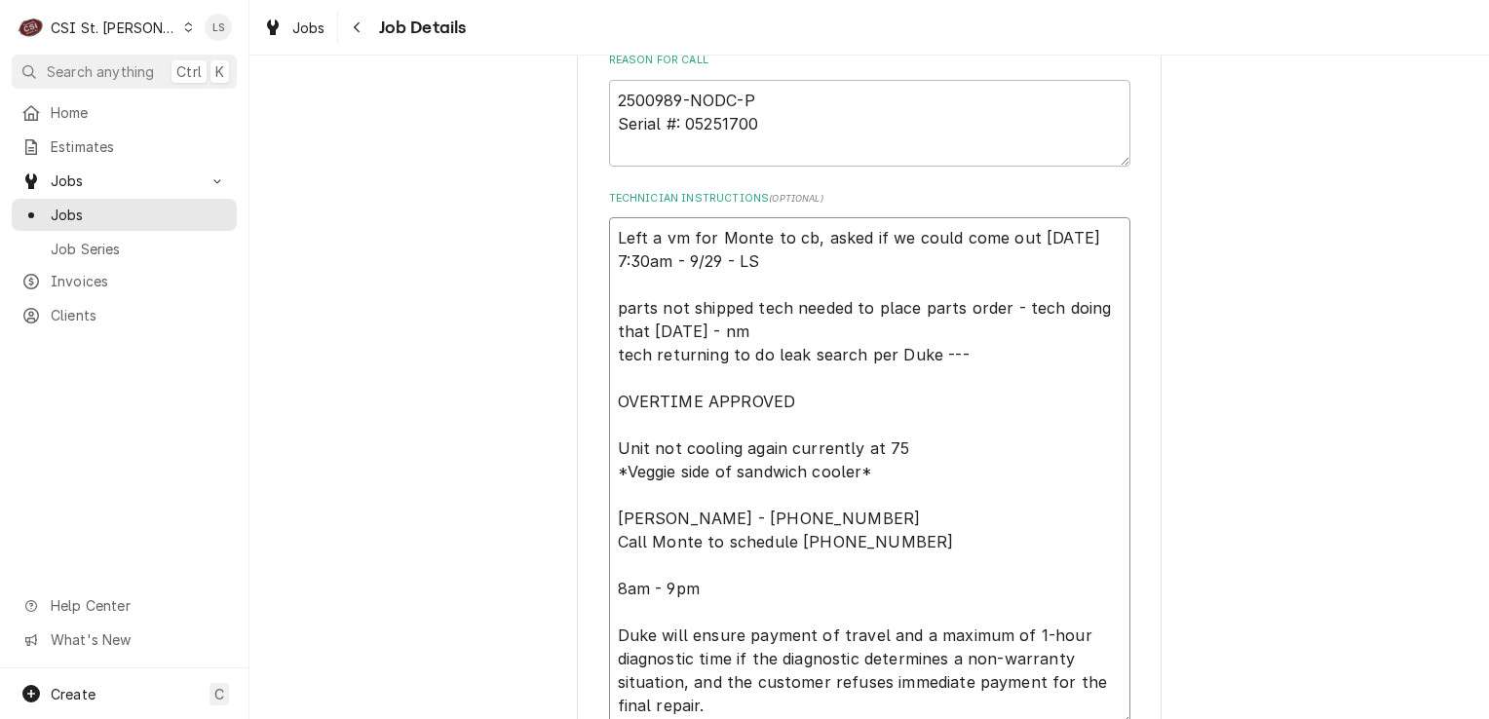
click at [609, 239] on textarea "Left a vm for Monte to cb, asked if we could come out 9/30 at 7:30am - 9/29 - L…" at bounding box center [869, 471] width 521 height 509
type textarea "x"
type textarea "Left a vm for Monte to cb, asked if we could come out 9/30 at 7:30am - 9/29 - L…"
click at [609, 239] on textarea "Left a vm for Monte to cb, asked if we could come out 9/30 at 7:30am - 9/29 - L…" at bounding box center [869, 483] width 521 height 532
type textarea "x"
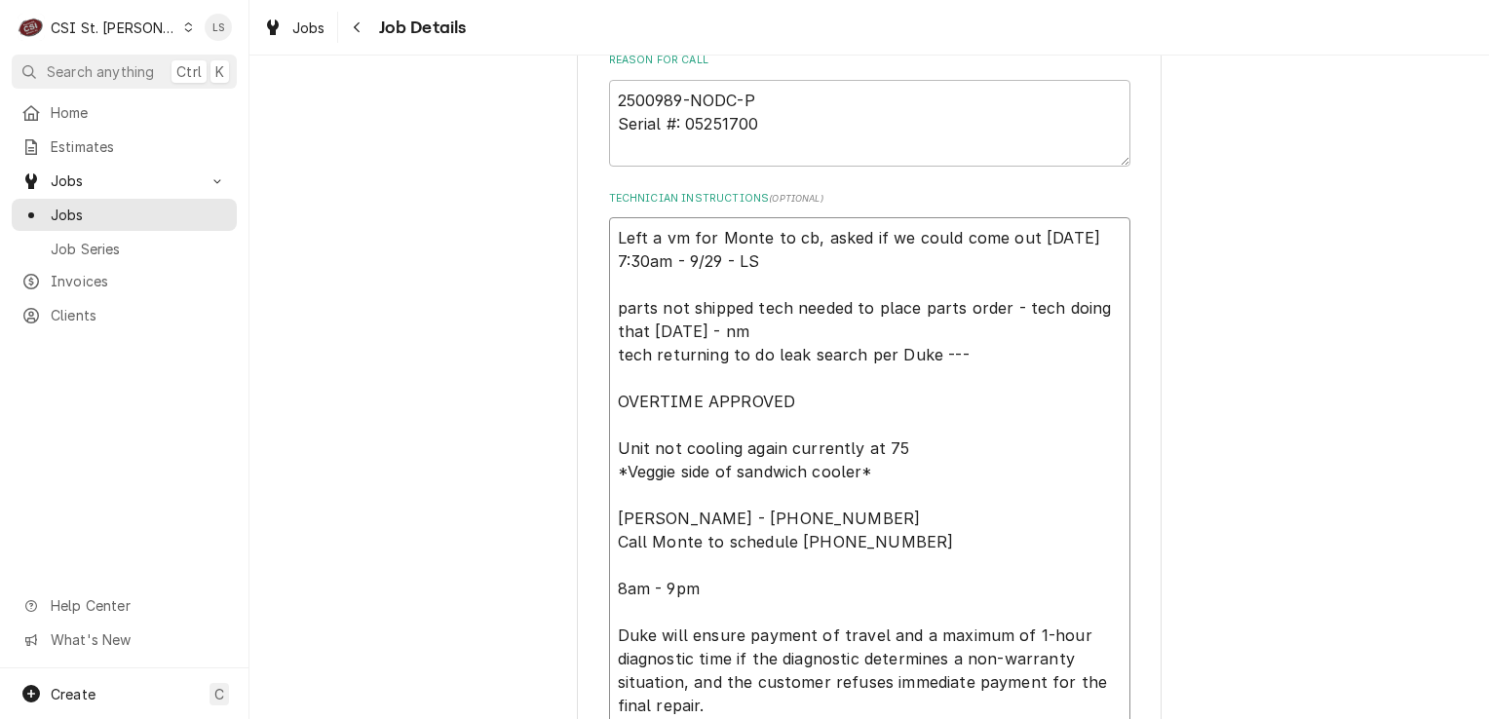
type textarea "Left a vm for Monte to cb, asked if we could come out 9/30 at 7:30am - 9/29 - L…"
type textarea "x"
type textarea "L Left a vm for Monte to cb, asked if we could come out 9/30 at 7:30am - 9/29 -…"
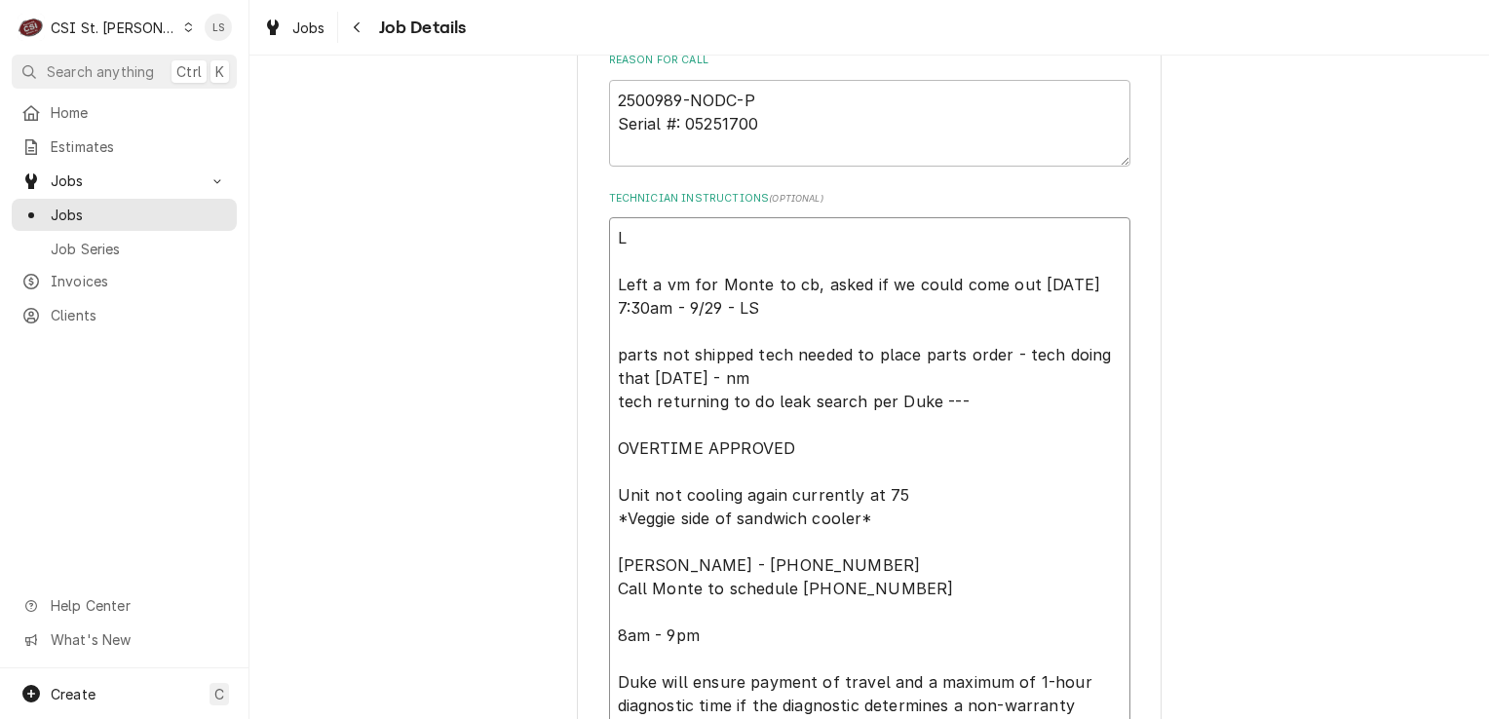
type textarea "x"
type textarea "Lo Left a vm for Monte to cb, asked if we could come out 9/30 at 7:30am - 9/29 …"
type textarea "x"
type textarea "Lox Left a vm for Monte to cb, asked if we could come out 9/30 at 7:30am - 9/29…"
type textarea "x"
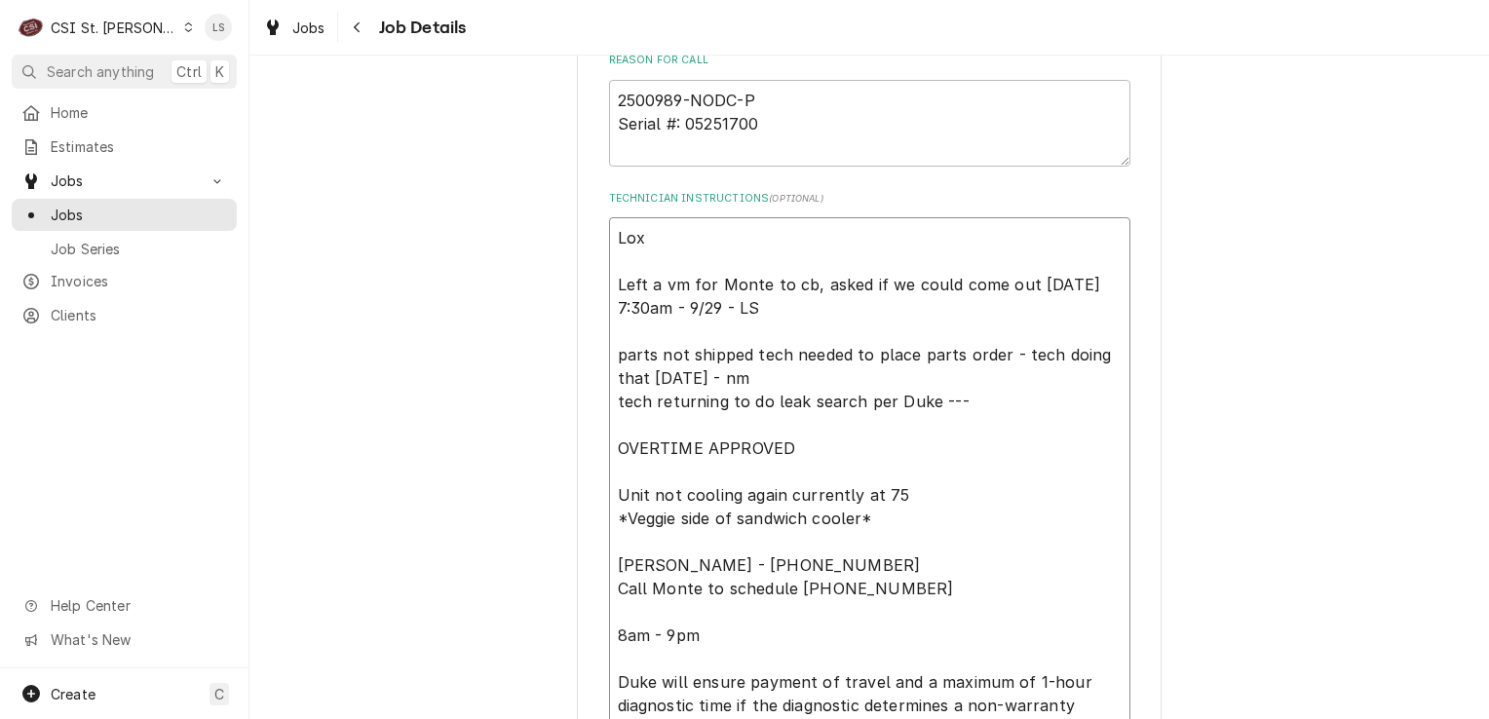
type textarea "Lox Left a vm for Monte to cb, asked if we could come out 9/30 at 7:30am - 9/29…"
type textarea "x"
type textarea "Lox b Left a vm for Monte to cb, asked if we could come out 9/30 at 7:30am - 9/…"
type textarea "x"
type textarea "Lox bo Left a vm for Monte to cb, asked if we could come out 9/30 at 7:30am - 9…"
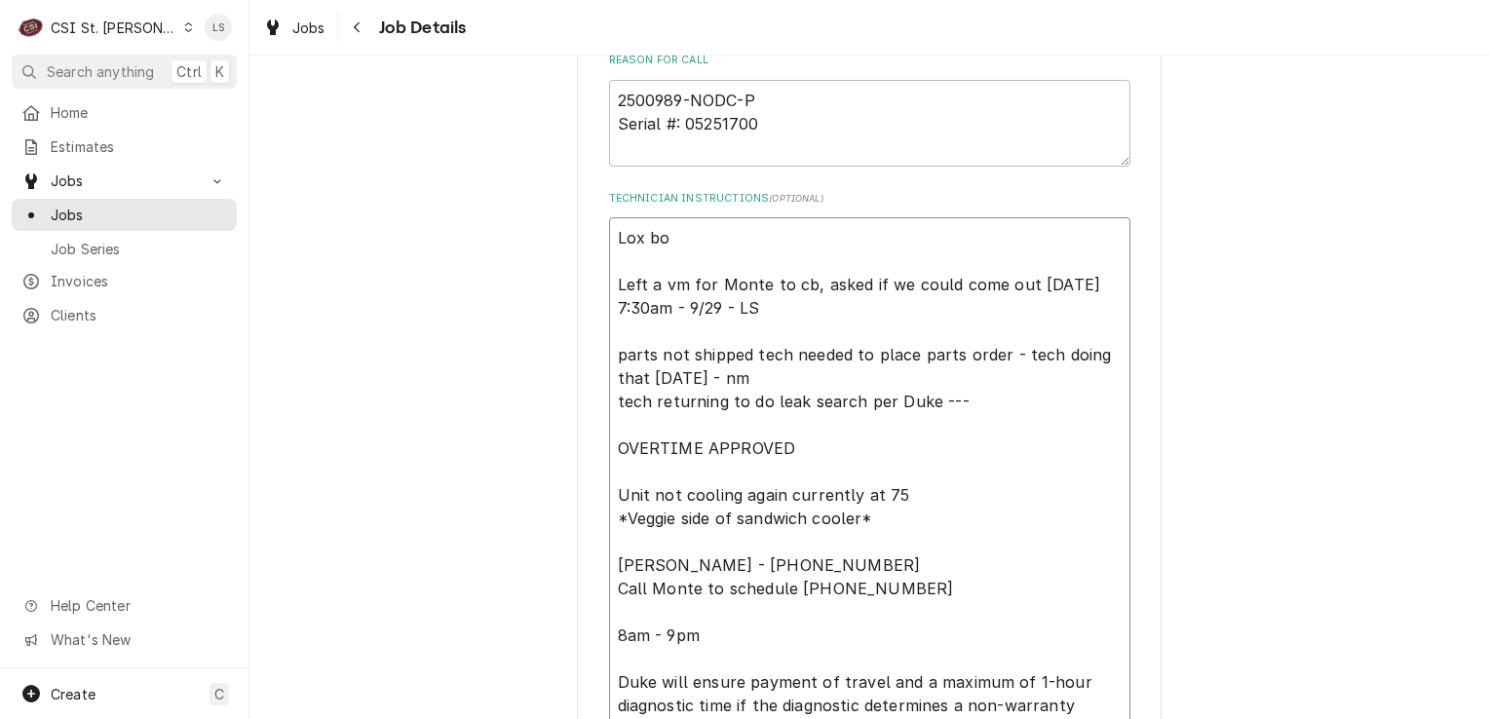
type textarea "x"
type textarea "Lox box Left a vm for Monte to cb, asked if we could come out 9/30 at 7:30am - …"
type textarea "x"
type textarea "Lox box Left a vm for Monte to cb, asked if we could come out 9/30 at 7:30am - …"
type textarea "x"
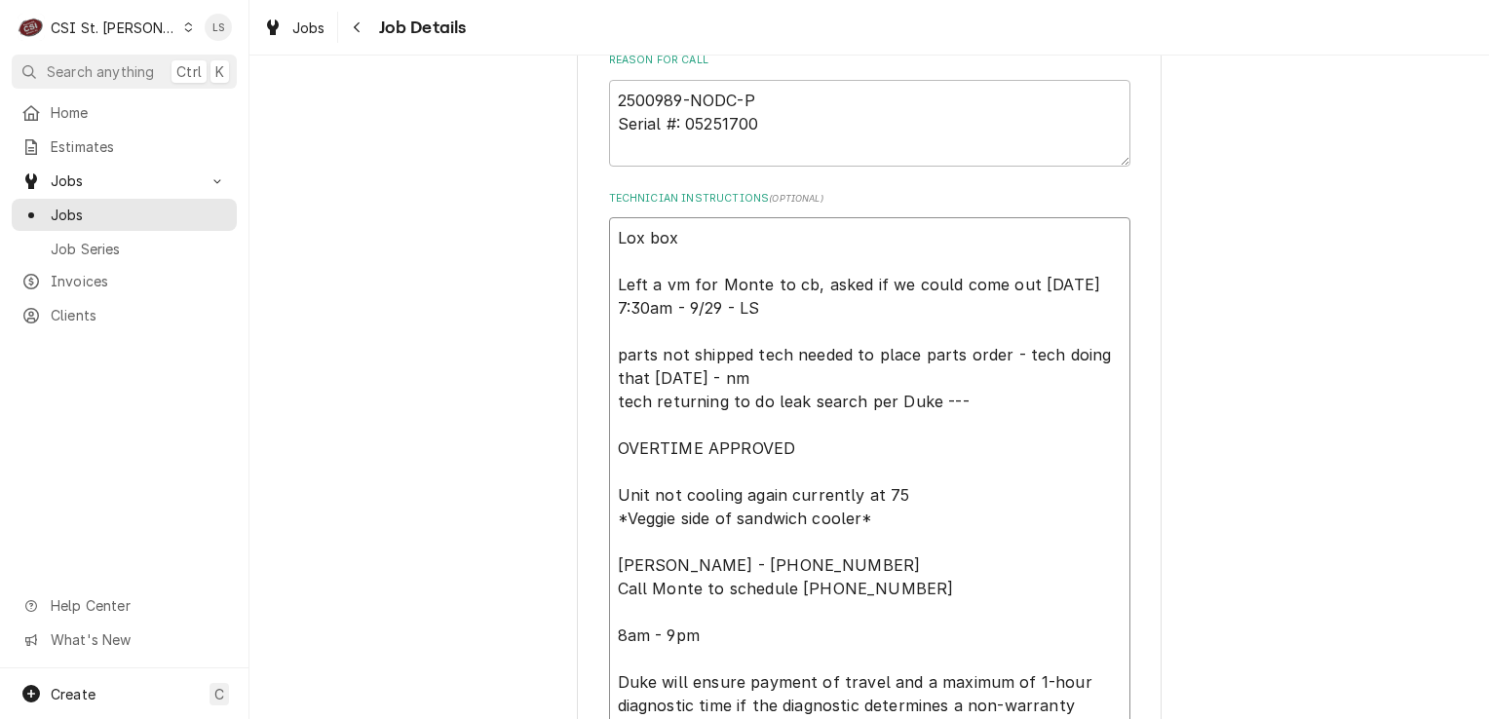
type textarea "Lox box c Left a vm for Monte to cb, asked if we could come out 9/30 at 7:30am …"
type textarea "x"
type textarea "Lox box co Left a vm for Monte to cb, asked if we could come out 9/30 at 7:30am…"
type textarea "x"
type textarea "Lox box cod Left a vm for Monte to cb, asked if we could come out 9/30 at 7:30a…"
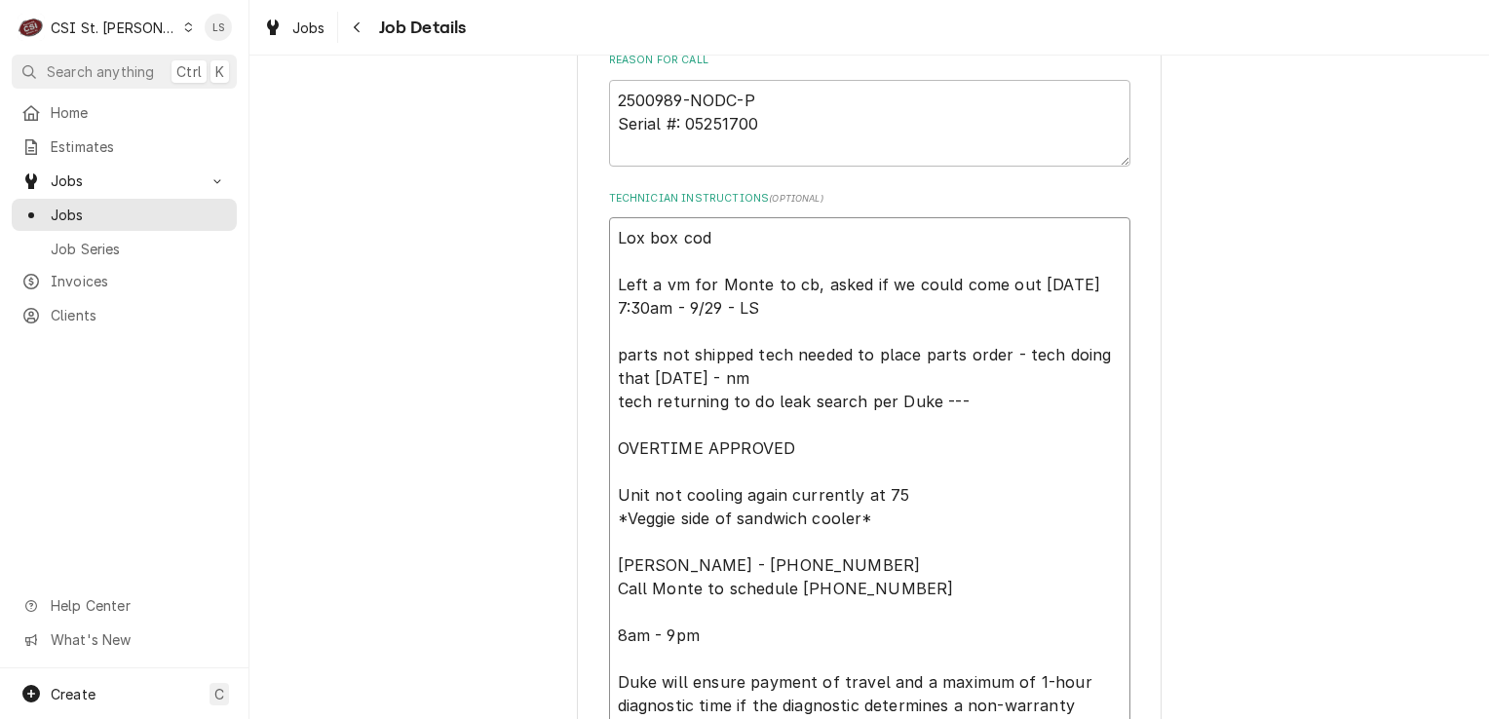
type textarea "x"
type textarea "Lox box code Left a vm for Monte to cb, asked if we could come out 9/30 at 7:30…"
type textarea "x"
type textarea "Lox box code: Left a vm for Monte to cb, asked if we could come out 9/30 at 7:3…"
type textarea "x"
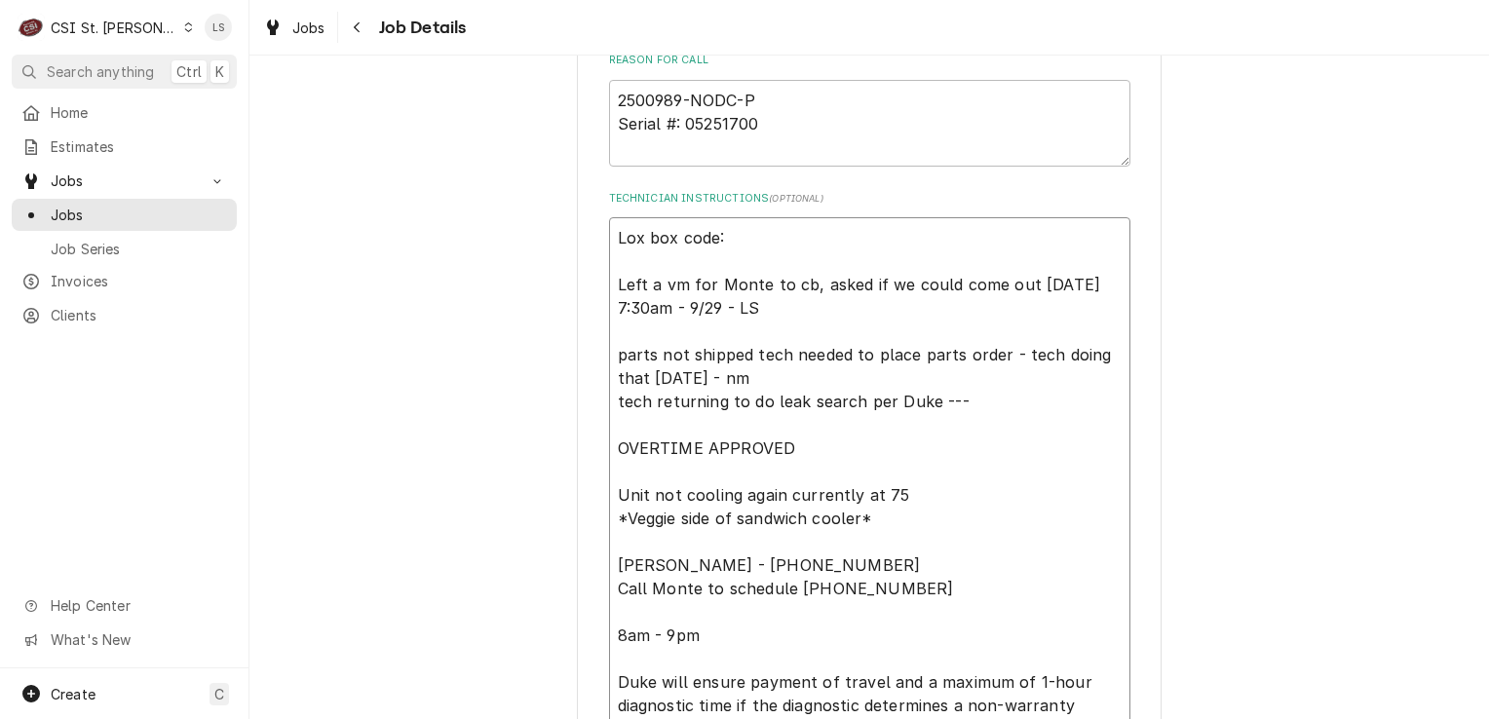
type textarea "Lox box code: Left a vm for Monte to cb, asked if we could come out 9/30 at 7:3…"
type textarea "x"
type textarea "Lox box code: 8 Left a vm for Monte to cb, asked if we could come out 9/30 at 7…"
type textarea "x"
type textarea "Lox box code: 86 Left a vm for Monte to cb, asked if we could come out 9/30 at …"
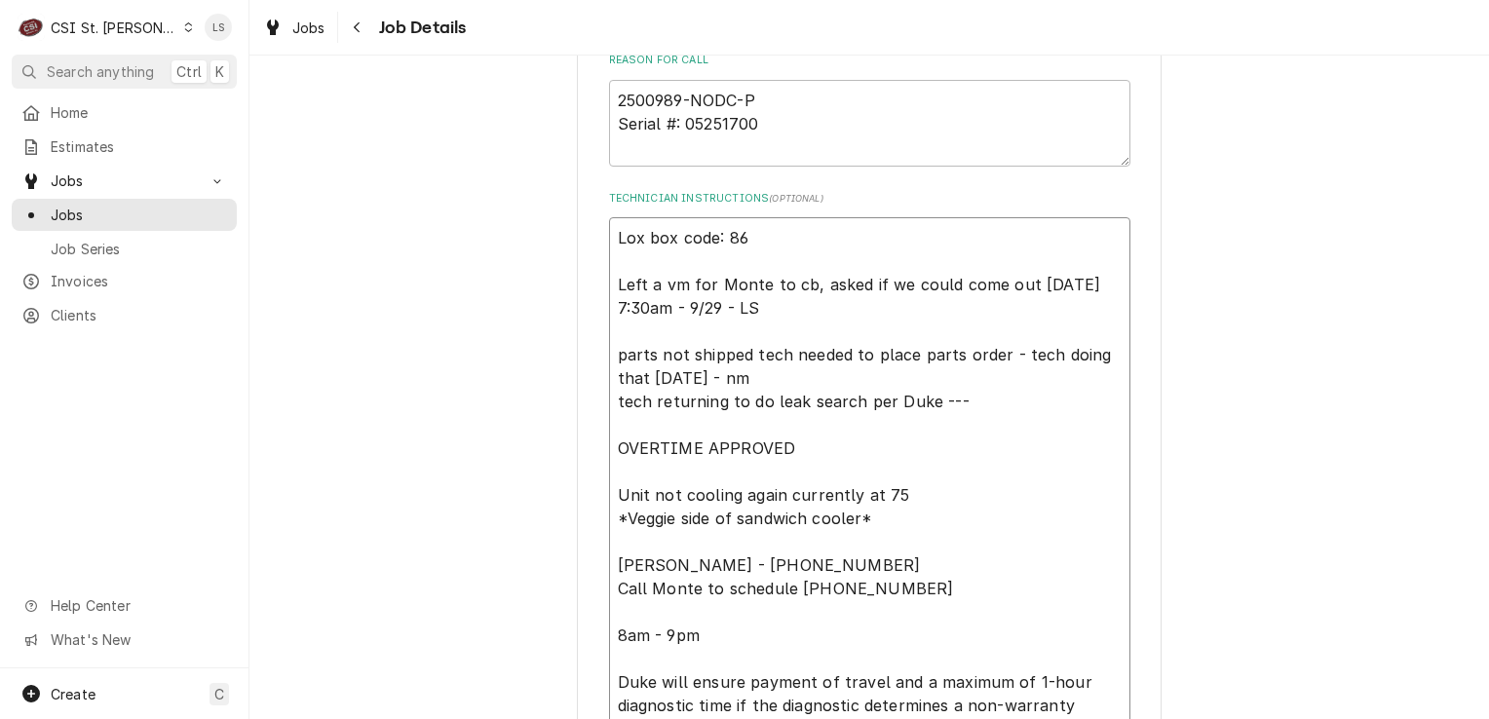
type textarea "x"
type textarea "Lox box code: 864 Left a vm for Monte to cb, asked if we could come out 9/30 at…"
type textarea "x"
type textarea "Lox box code: 8649 Left a vm for Monte to cb, asked if we could come out 9/30 a…"
type textarea "x"
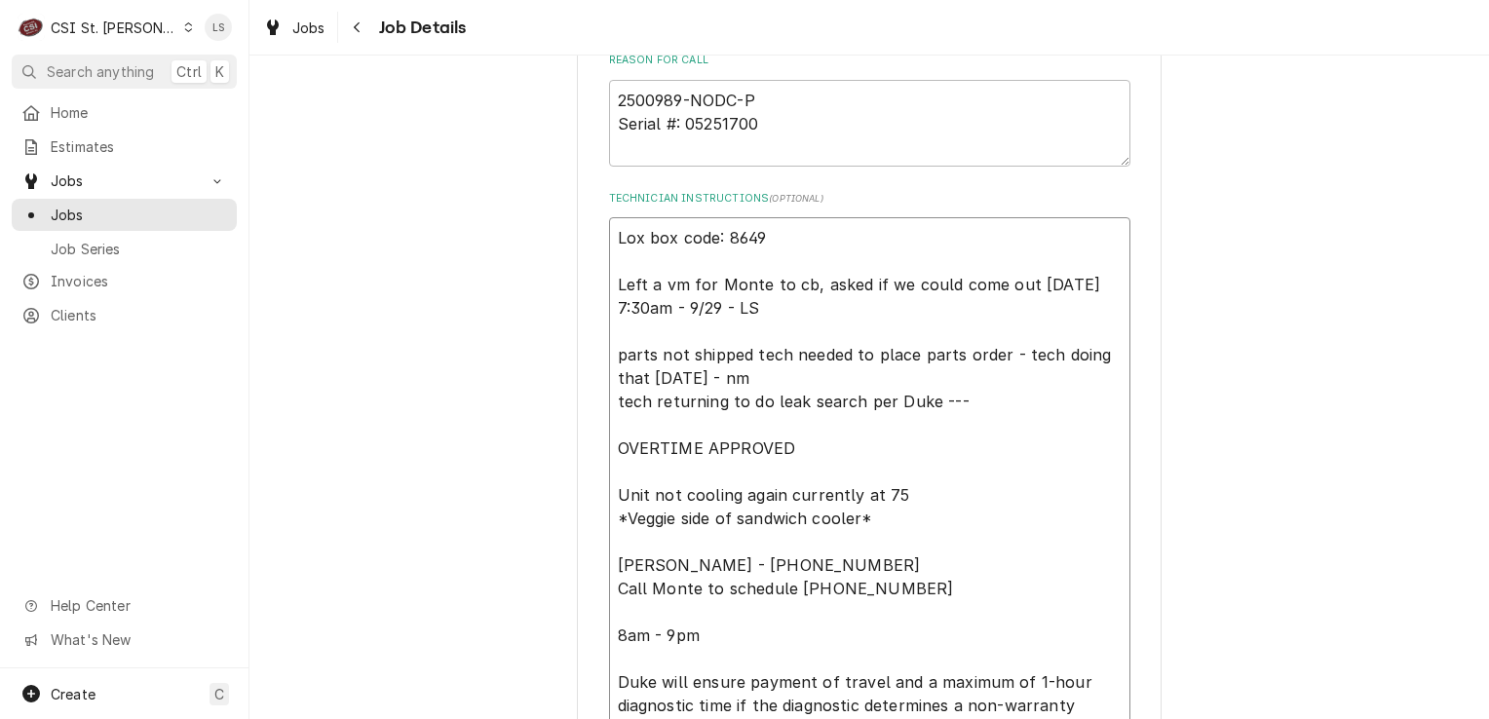
type textarea "Lox box code: 8649 Left a vm for Monte to cb, asked if we could come out 9/30 a…"
type textarea "x"
type textarea "Lox box code: 8649 ( Left a vm for Monte to cb, asked if we could come out 9/30…"
type textarea "x"
type textarea "Lox box code: 8649 (f Left a vm for Monte to cb, asked if we could come out 9/3…"
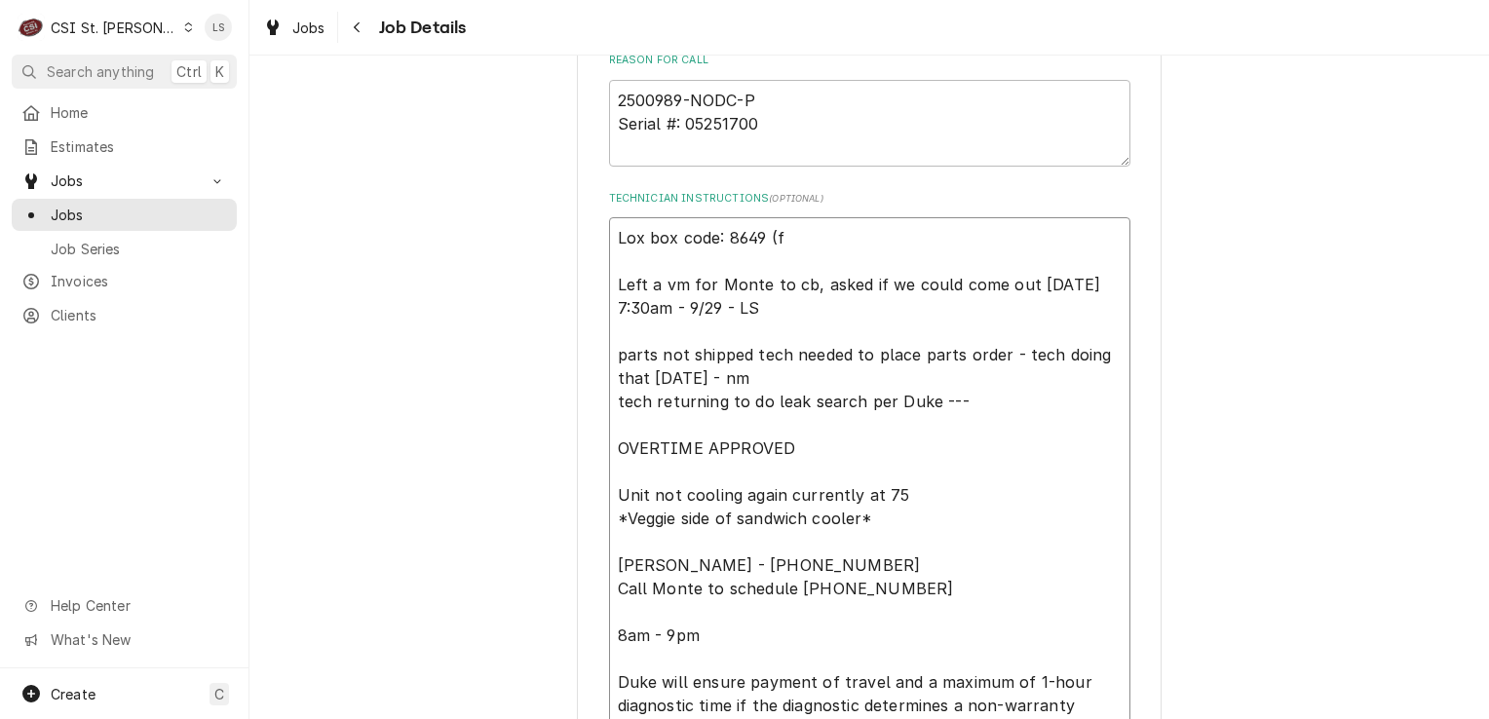
type textarea "x"
type textarea "Lox box code: 8649 (fr Left a vm for Monte to cb, asked if we could come out 9/…"
type textarea "x"
type textarea "Lox box code: 8649 (fro Left a vm for Monte to cb, asked if we could come out 9…"
type textarea "x"
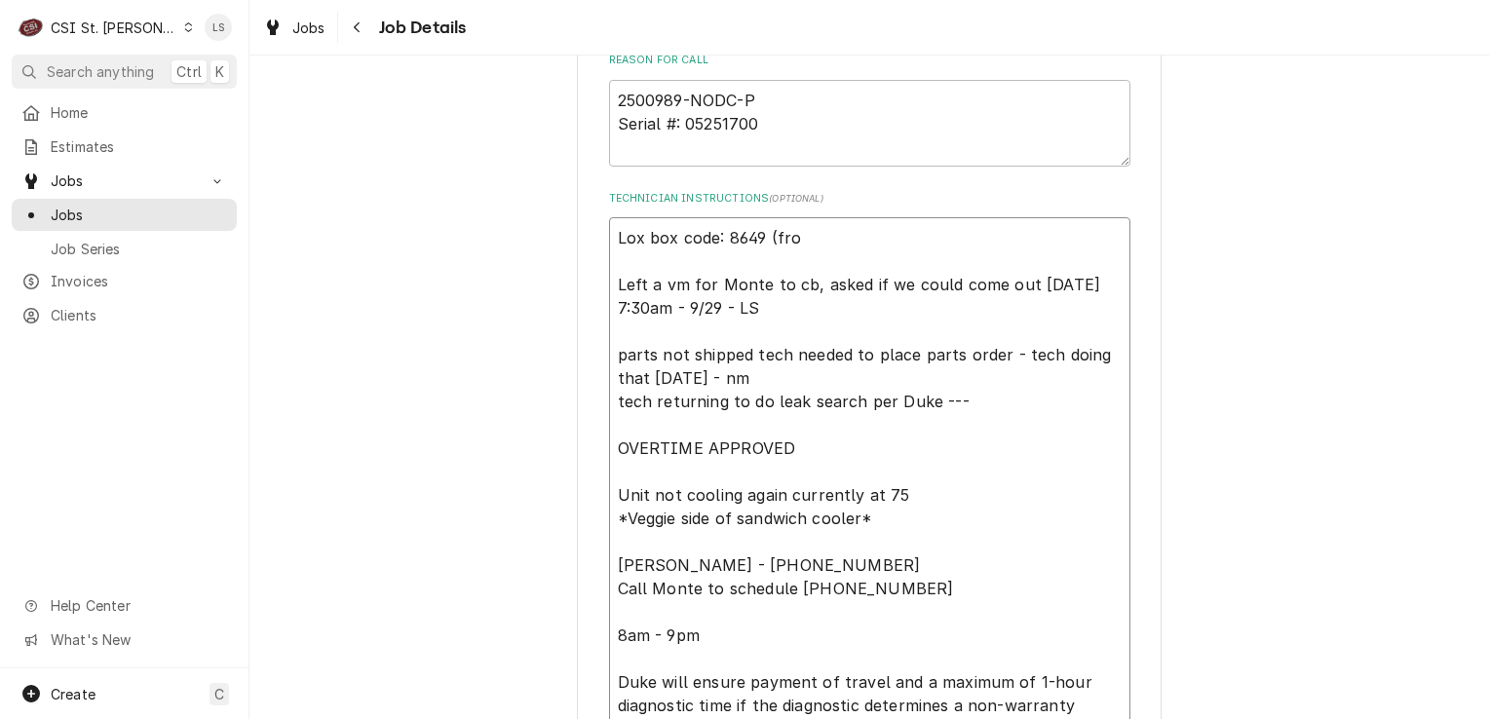
type textarea "Lox box code: 8649 (fron Left a vm for Monte to cb, asked if we could come out …"
type textarea "x"
type textarea "Lox box code: 8649 (front Left a vm for Monte to cb, asked if we could come out…"
type textarea "x"
type textarea "Lox box code: 8649 (front Left a vm for Monte to cb, asked if we could come out…"
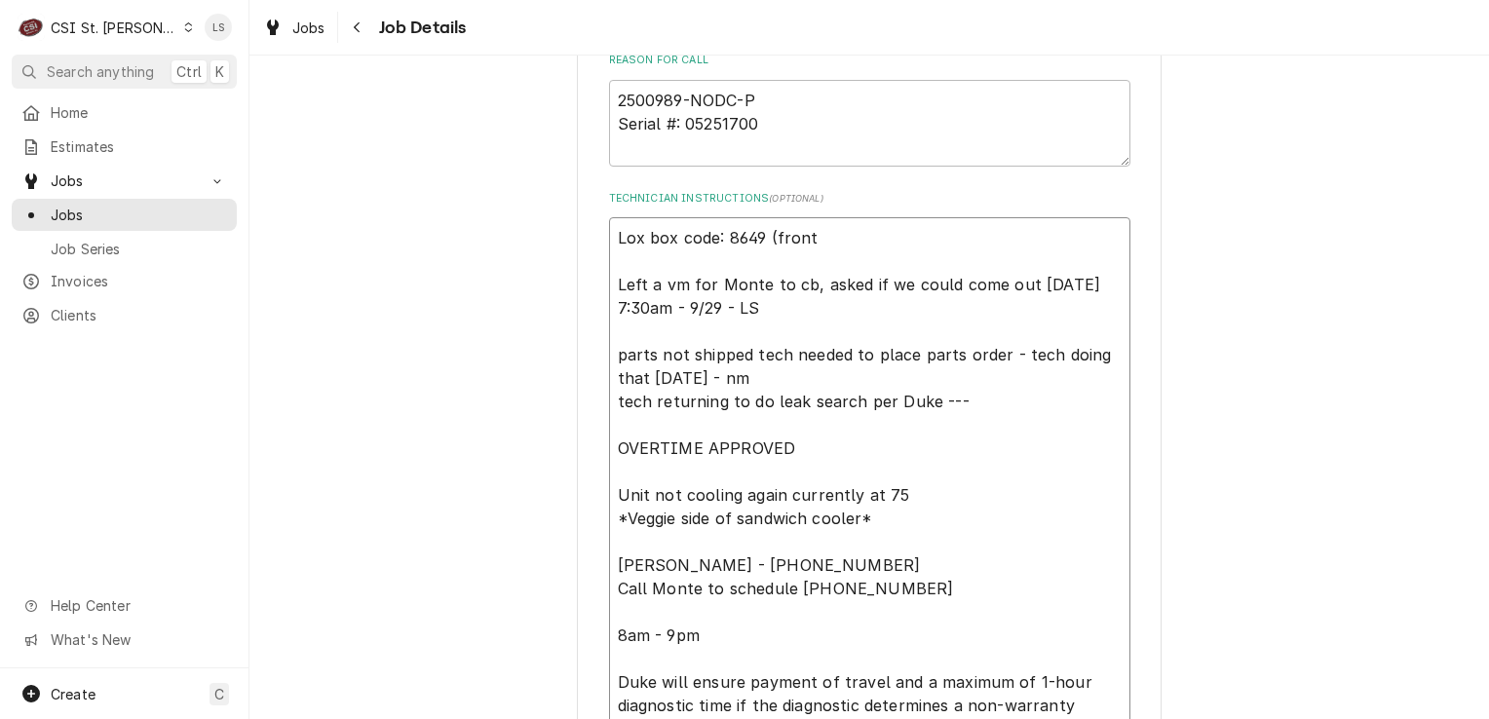
type textarea "x"
type textarea "Lox box code: 8649 (front d Left a vm for Monte to cb, asked if we could come o…"
type textarea "x"
type textarea "Lox box code: 8649 (front do Left a vm for Monte to cb, asked if we could come …"
type textarea "x"
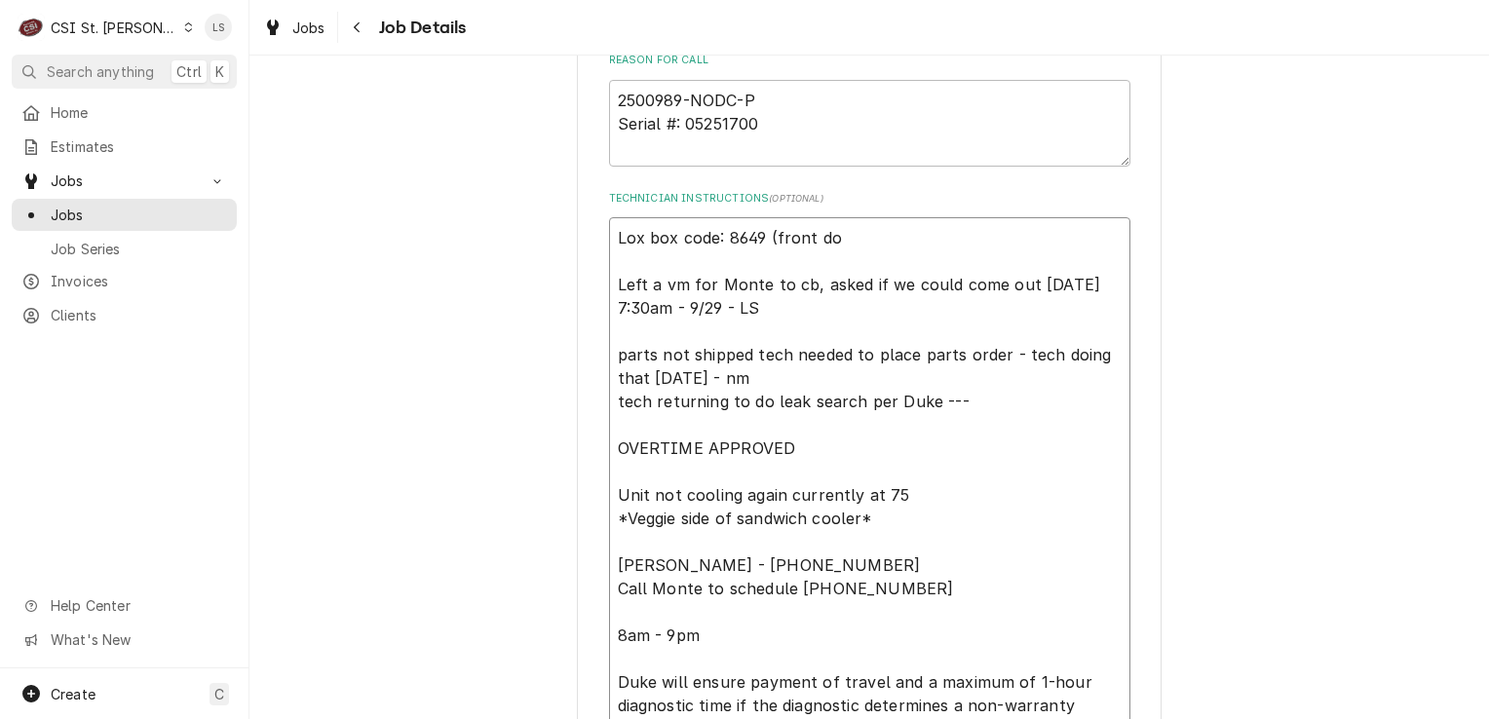
type textarea "Lox box code: 8649 (front doo Left a vm for Monte to cb, asked if we could come…"
type textarea "x"
type textarea "Lox box code: 8649 (front door Left a vm for Monte to cb, asked if we could com…"
type textarea "x"
type textarea "Lox box code: 8649 (front door) Left a vm for Monte to cb, asked if we could co…"
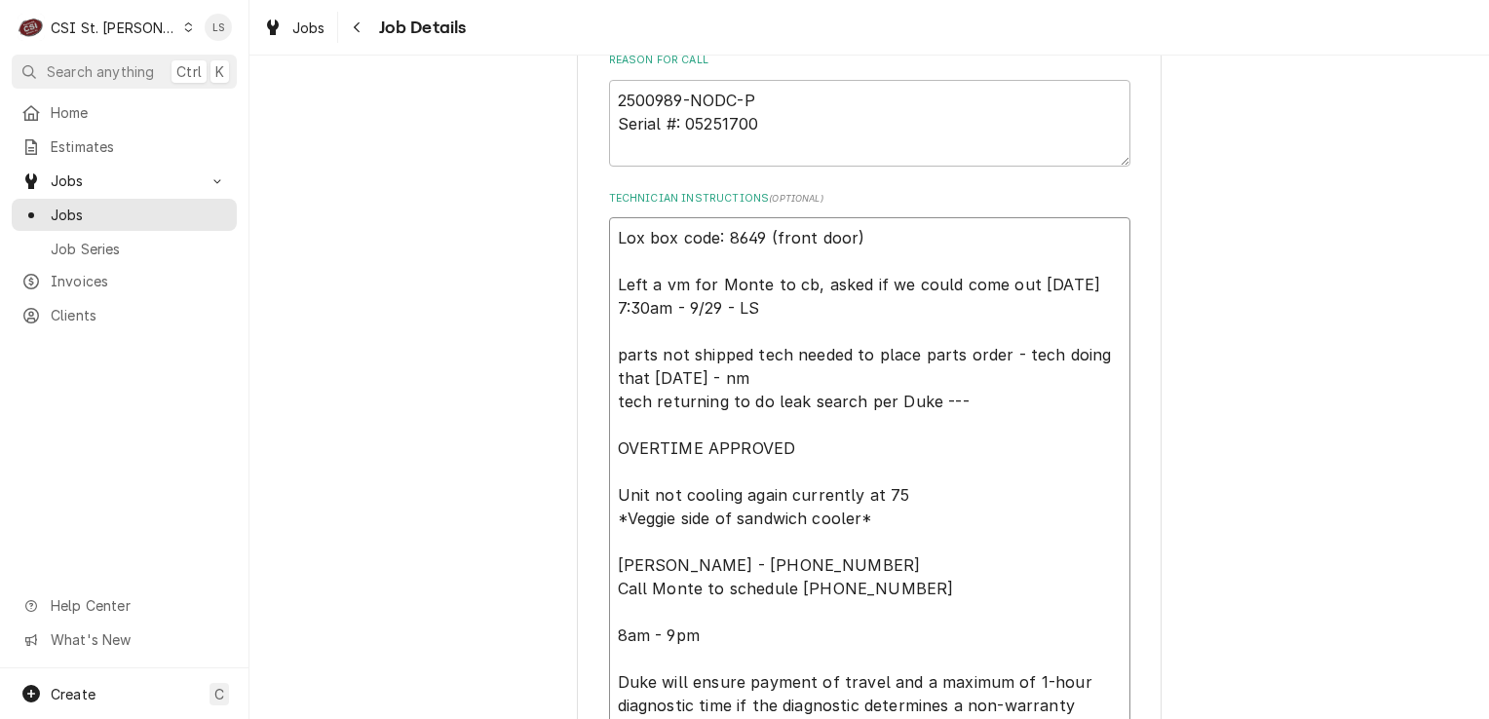
type textarea "x"
type textarea "Lox box code: 8649 (front door) Left a vm for Monte to cb, asked if we could co…"
click at [609, 232] on textarea "Lox box code: 8649 (front door) Left a vm for Monte to cb, asked if we could co…" at bounding box center [869, 494] width 521 height 555
type textarea "x"
type textarea "Lox box code: 8649 (front door) Left a vm for Monte to cb, asked if we could co…"
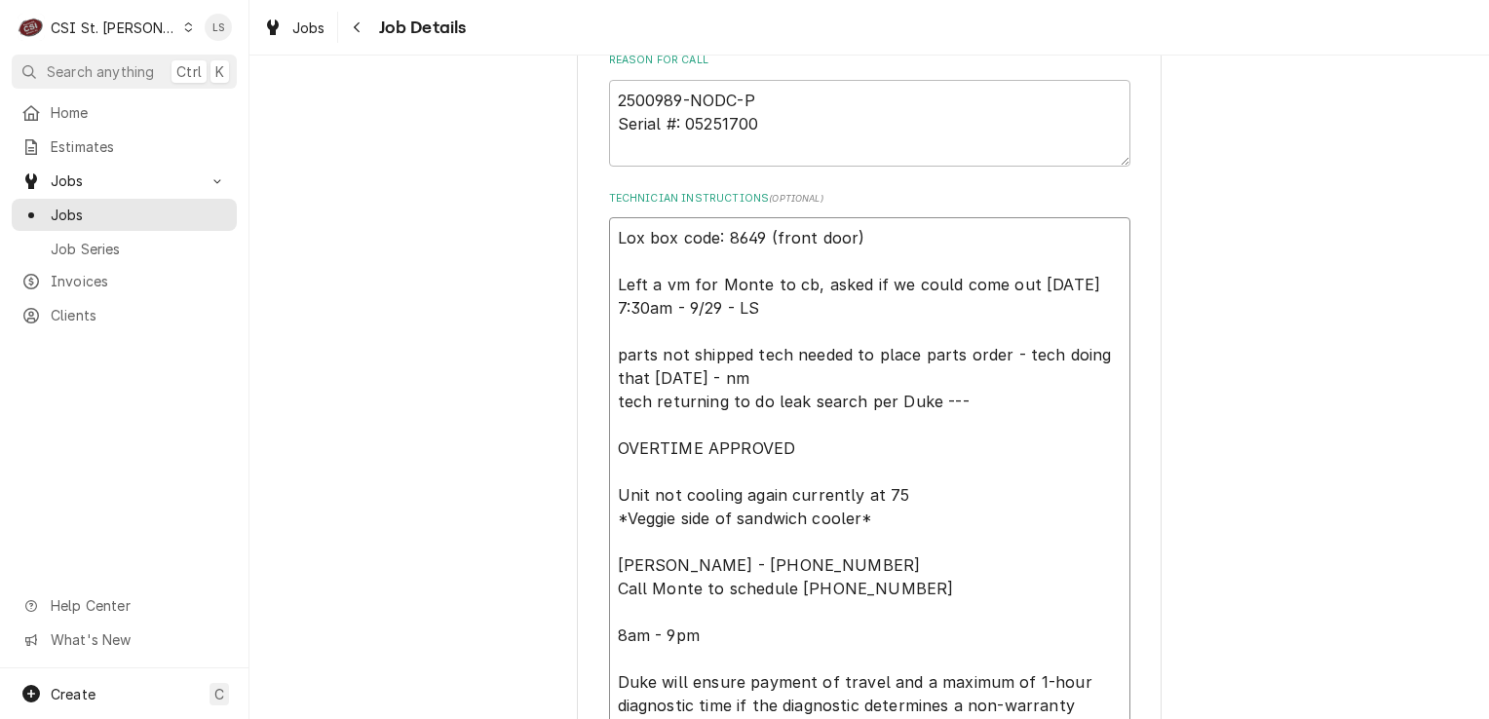
type textarea "x"
type textarea "Lox box code: 8649 (front door) Left a vm for Monte to cb, asked if we could co…"
click at [613, 234] on textarea "Lox box code: 8649 (front door) Left a vm for Monte to cb, asked if we could co…" at bounding box center [869, 518] width 521 height 602
type textarea "x"
type textarea "s Lox box code: 8649 (front door) Left a vm for Monte to cb, asked if we could …"
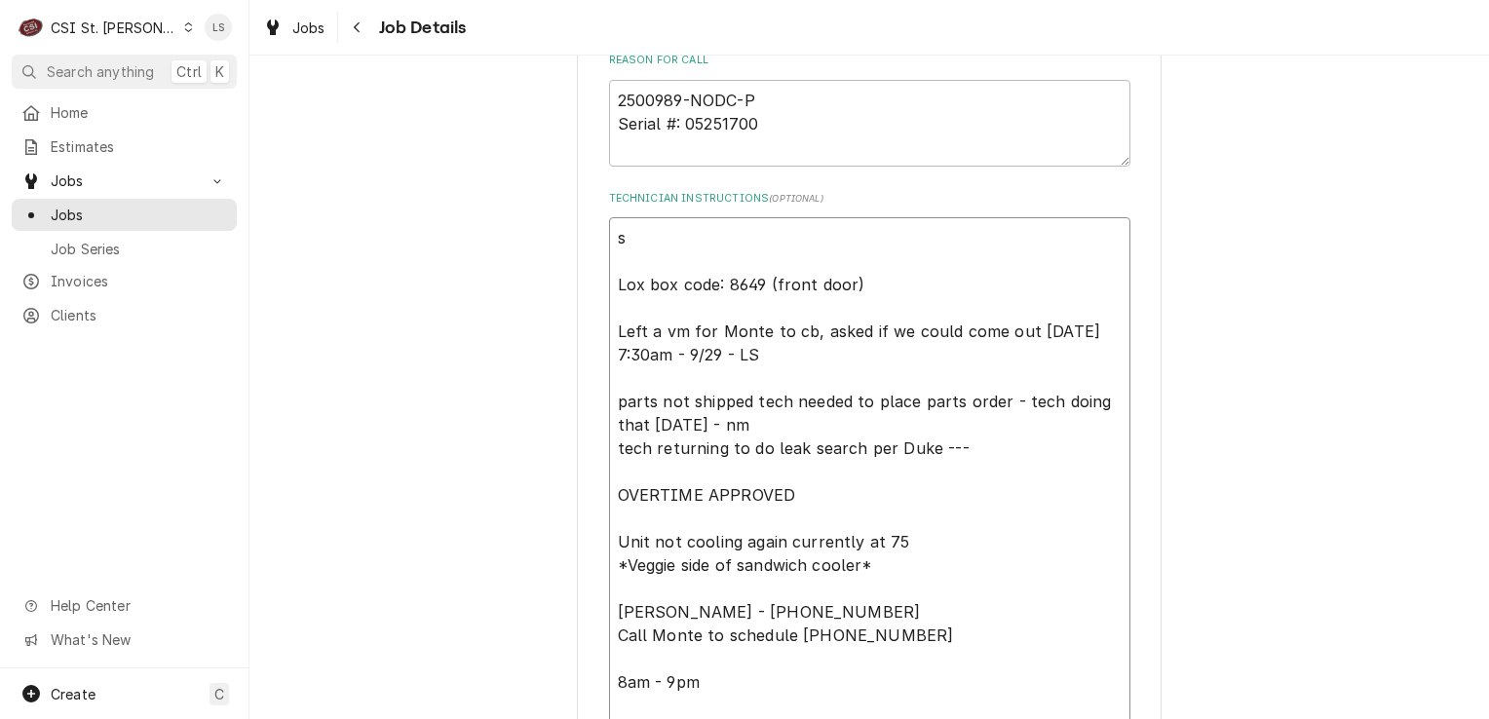
type textarea "x"
type textarea "sp Lox box code: 8649 (front door) Left a vm for Monte to cb, asked if we could…"
type textarea "x"
type textarea "spo Lox box code: 8649 (front door) Left a vm for Monte to cb, asked if we coul…"
type textarea "x"
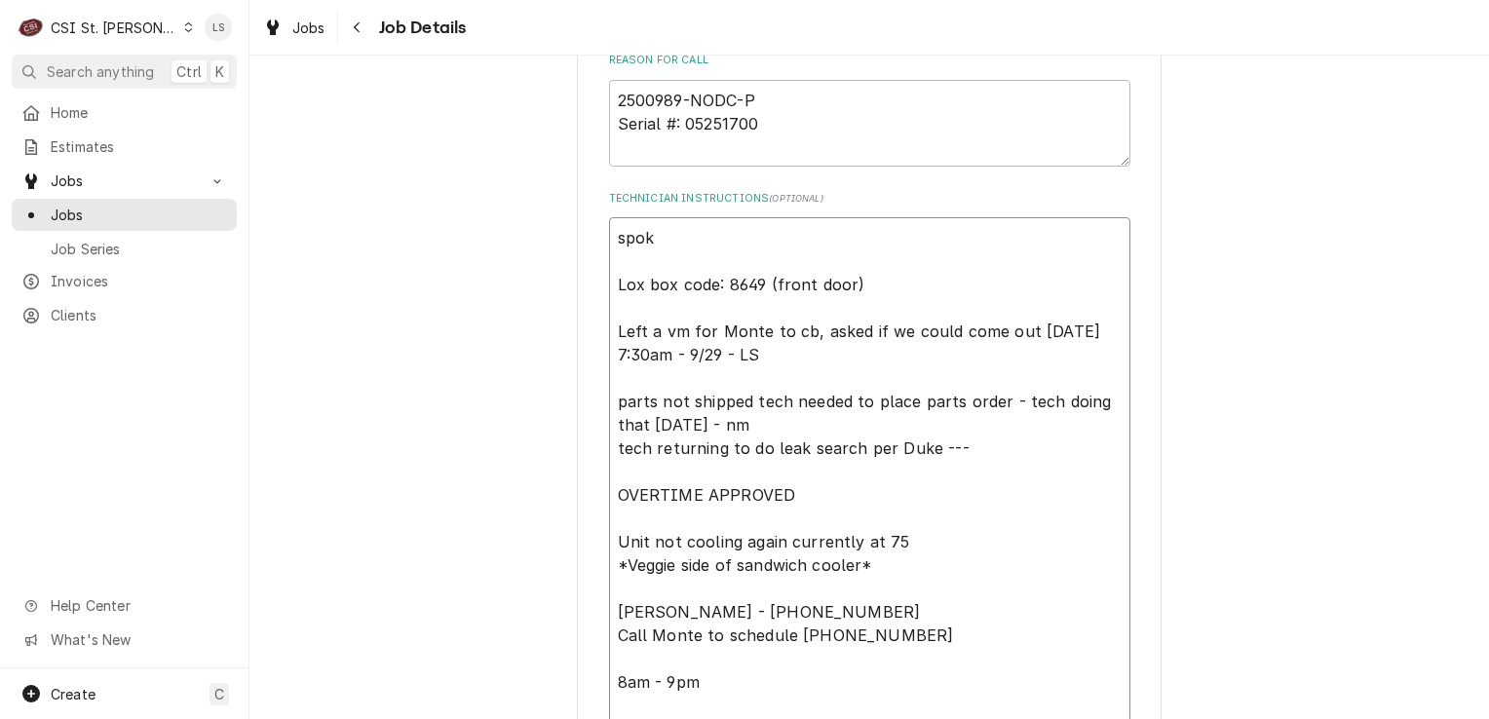
type textarea "spoke Lox box code: 8649 (front door) Left a vm for Monte to cb, asked if we co…"
type textarea "x"
type textarea "spoke Lox box code: 8649 (front door) Left a vm for Monte to cb, asked if we co…"
type textarea "x"
type textarea "spoke Lox box code: 8649 (front door) Left a vm for Monte to cb, asked if we co…"
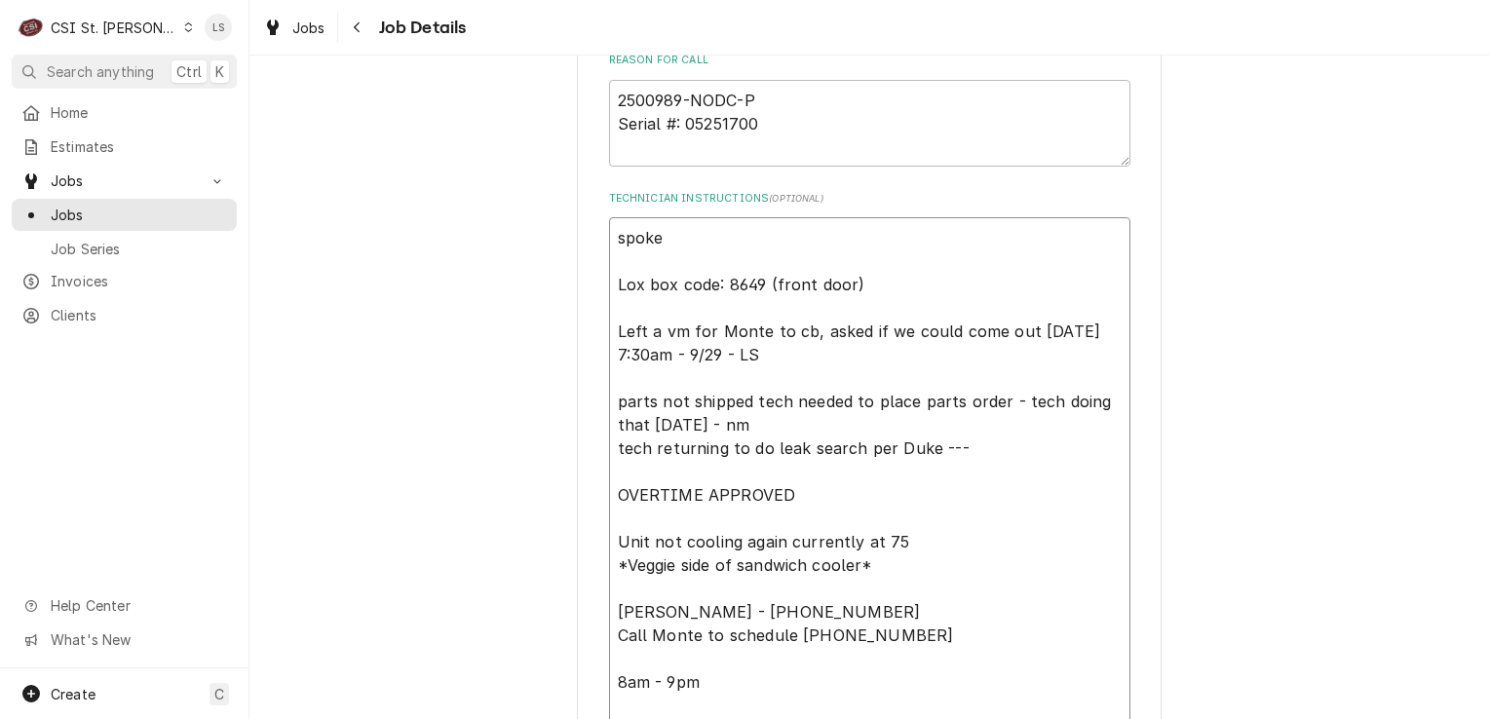
type textarea "x"
type textarea "spok Lox box code: 8649 (front door) Left a vm for Monte to cb, asked if we cou…"
type textarea "x"
type textarea "spo Lox box code: 8649 (front door) Left a vm for Monte to cb, asked if we coul…"
type textarea "x"
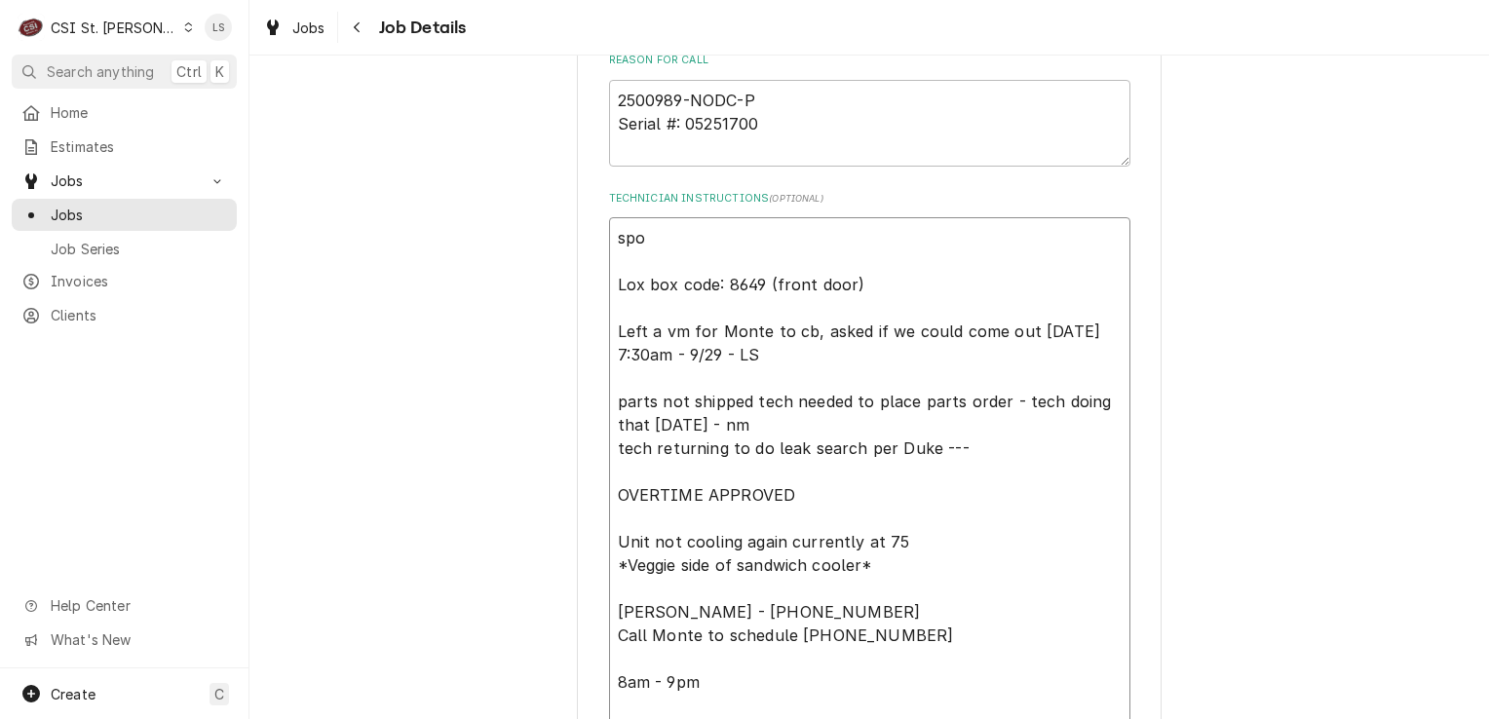
type textarea "sp Lox box code: 8649 (front door) Left a vm for Monte to cb, asked if we could…"
type textarea "x"
type textarea "s Lox box code: 8649 (front door) Left a vm for Monte to cb, asked if we could …"
type textarea "x"
type textarea "Lox box code: 8649 (front door) Left a vm for Monte to cb, asked if we could co…"
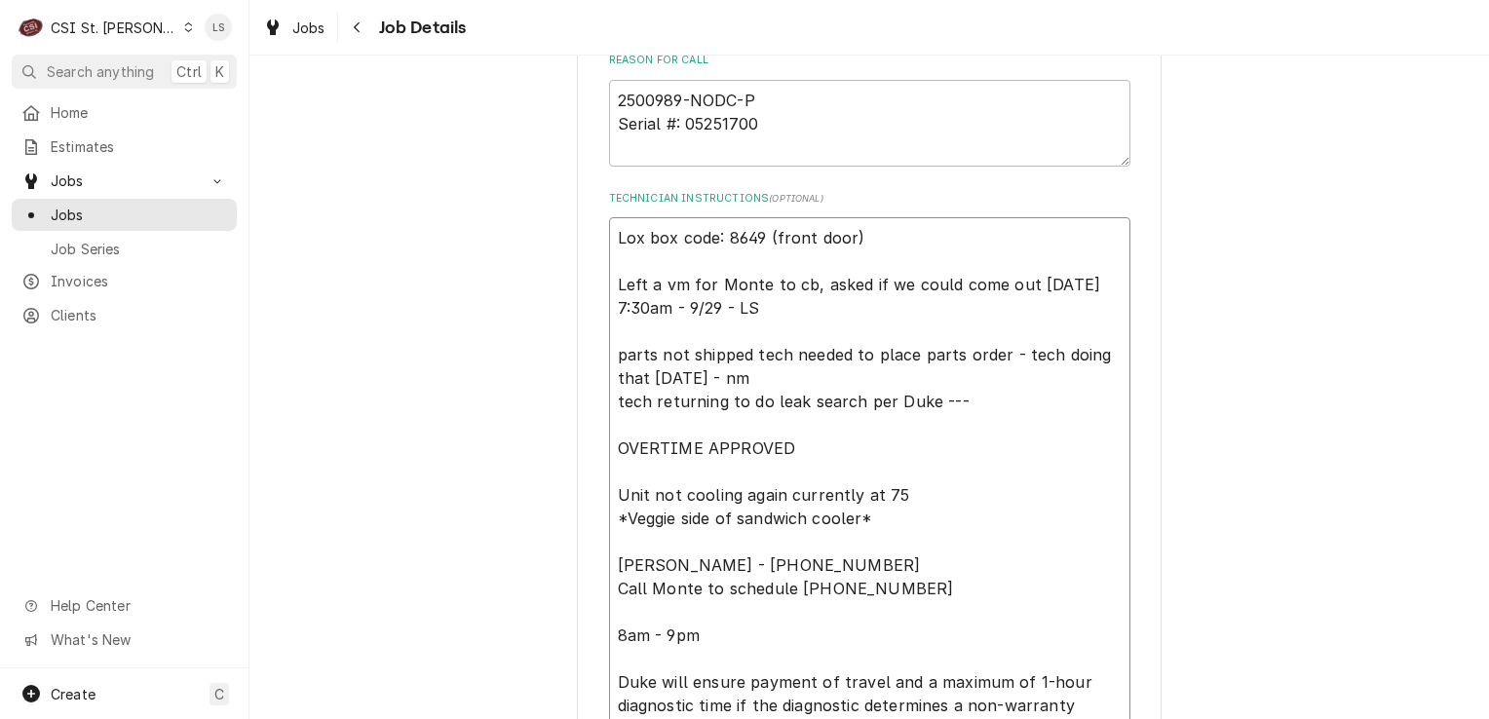
type textarea "x"
type textarea "M Lox box code: 8649 (front door) Left a vm for Monte to cb, asked if we could …"
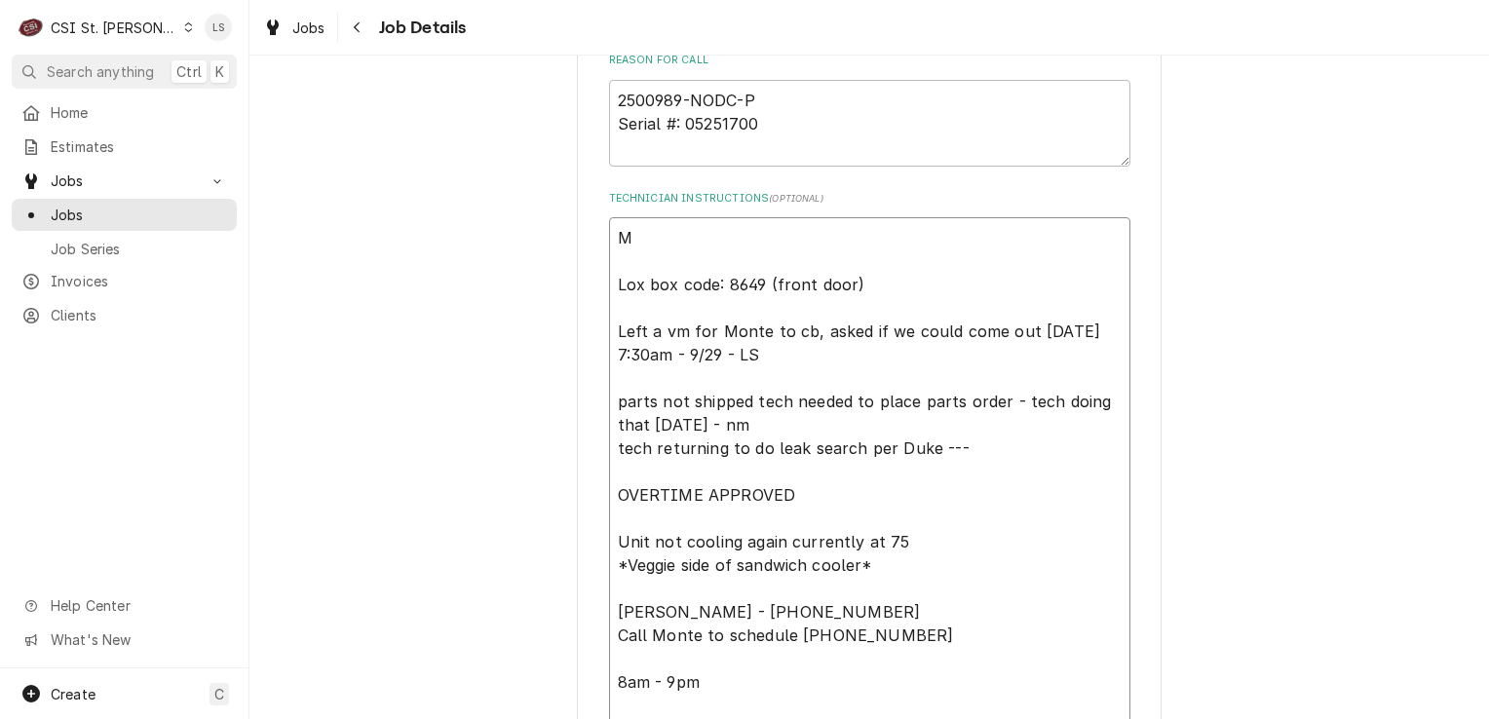
type textarea "x"
type textarea "Mo Lox box code: 8649 (front door) Left a vm for Monte to cb, asked if we could…"
type textarea "x"
type textarea "Mon Lox box code: 8649 (front door) Left a vm for Monte to cb, asked if we coul…"
type textarea "x"
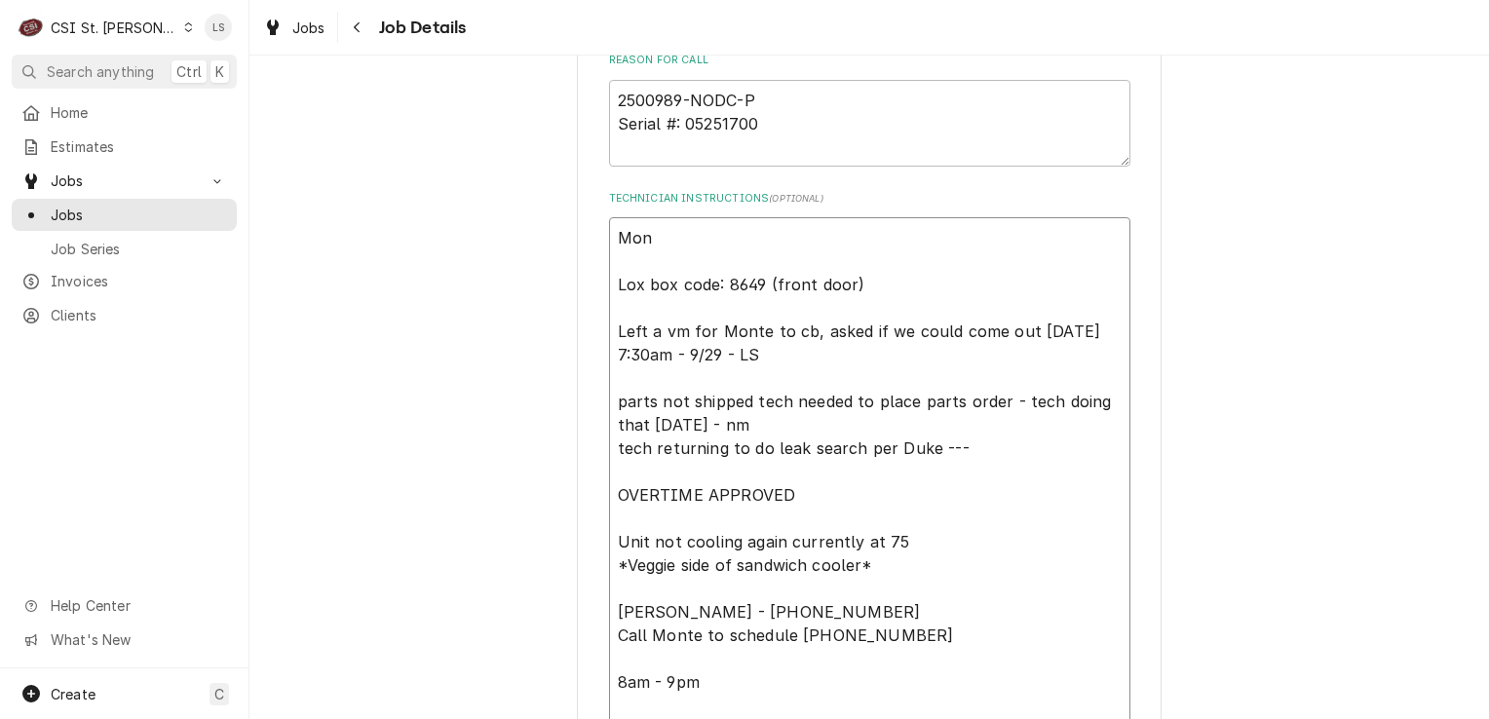
type textarea "Mont Lox box code: 8649 (front door) Left a vm for Monte to cb, asked if we cou…"
type textarea "x"
type textarea "Monte Lox box code: 8649 (front door) Left a vm for Monte to cb, asked if we co…"
type textarea "x"
type textarea "Monte Lox box code: 8649 (front door) Left a vm for Monte to cb, asked if we co…"
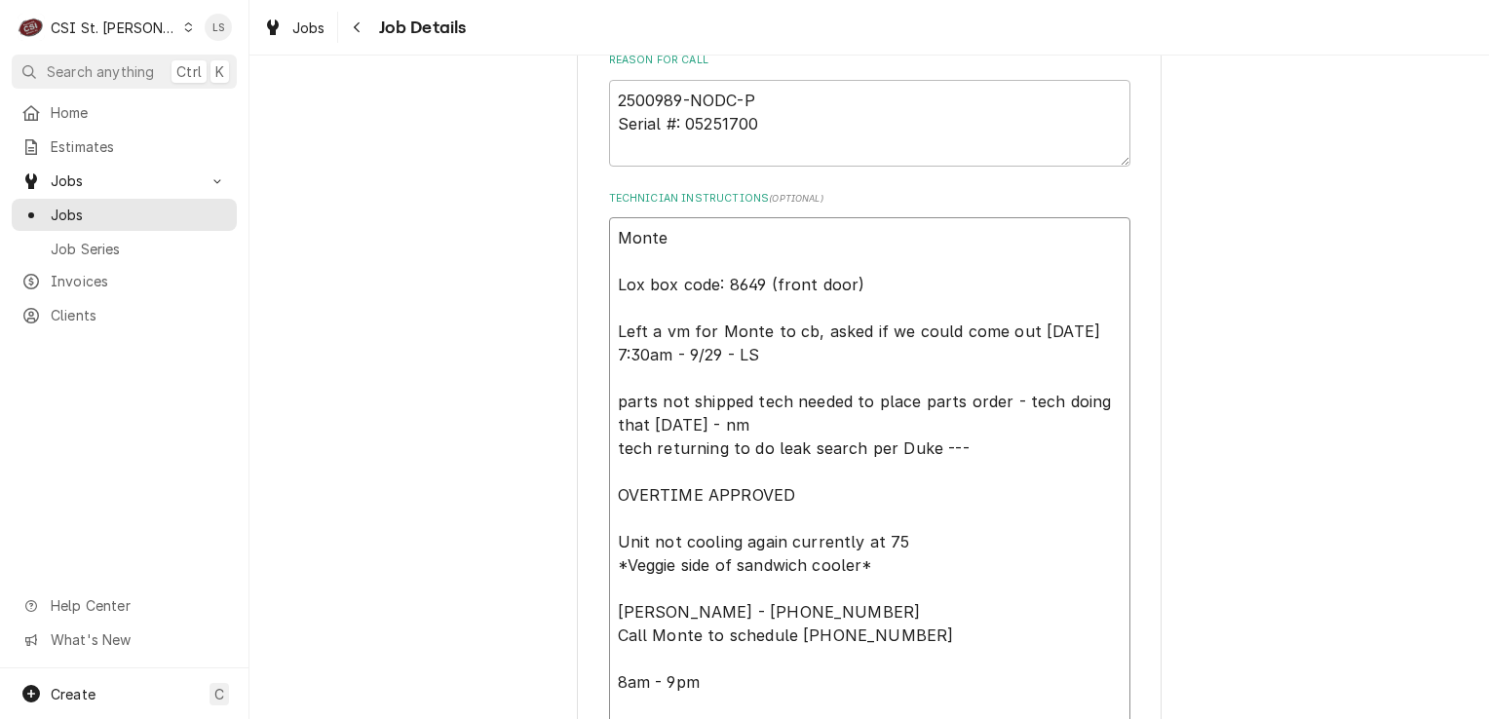
type textarea "x"
type textarea "Monte c Lox box code: 8649 (front door) Left a vm for Monte to cb, asked if we …"
type textarea "x"
type textarea "Monte ca Lox box code: 8649 (front door) Left a vm for Monte to cb, asked if we…"
type textarea "x"
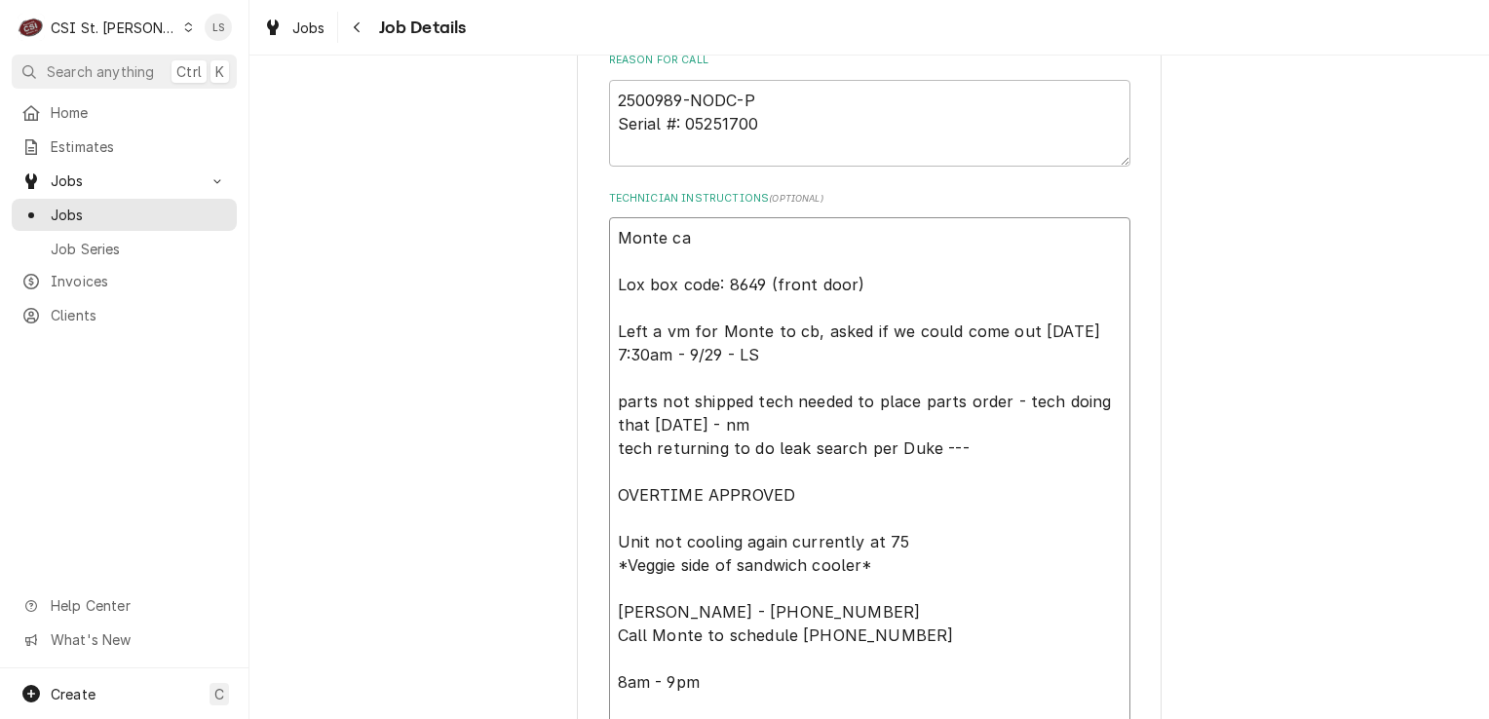
type textarea "Monte cal Lox box code: 8649 (front door) Left a vm for Monte to cb, asked if w…"
type textarea "x"
type textarea "Monte call Lox box code: 8649 (front door) Left a vm for Monte to cb, asked if …"
type textarea "x"
type textarea "Monte calle Lox box code: 8649 (front door) Left a vm for Monte to cb, asked if…"
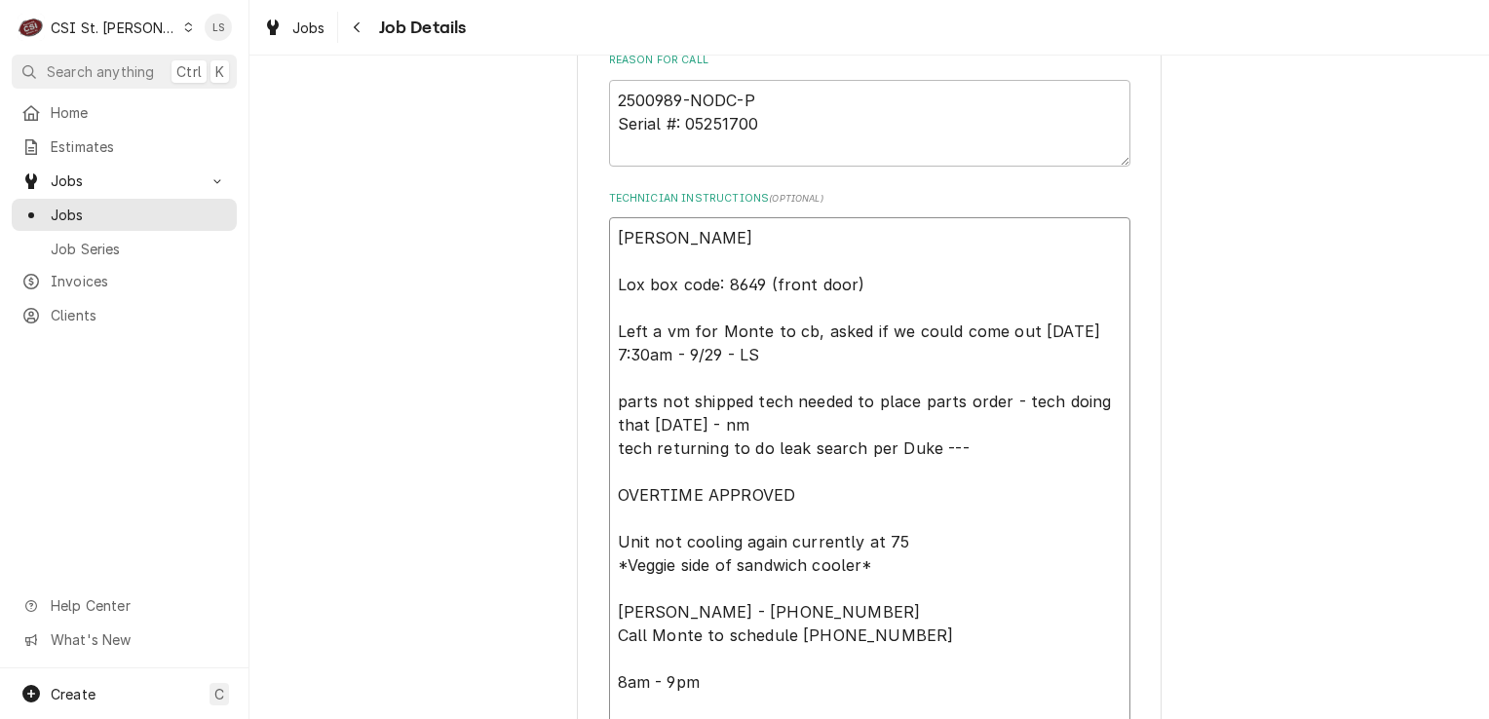
type textarea "x"
type textarea "Monte called Lox box code: 8649 (front door) Left a vm for Monte to cb, asked i…"
type textarea "x"
type textarea "Monte called Lox box code: 8649 (front door) Left a vm for Monte to cb, asked i…"
type textarea "x"
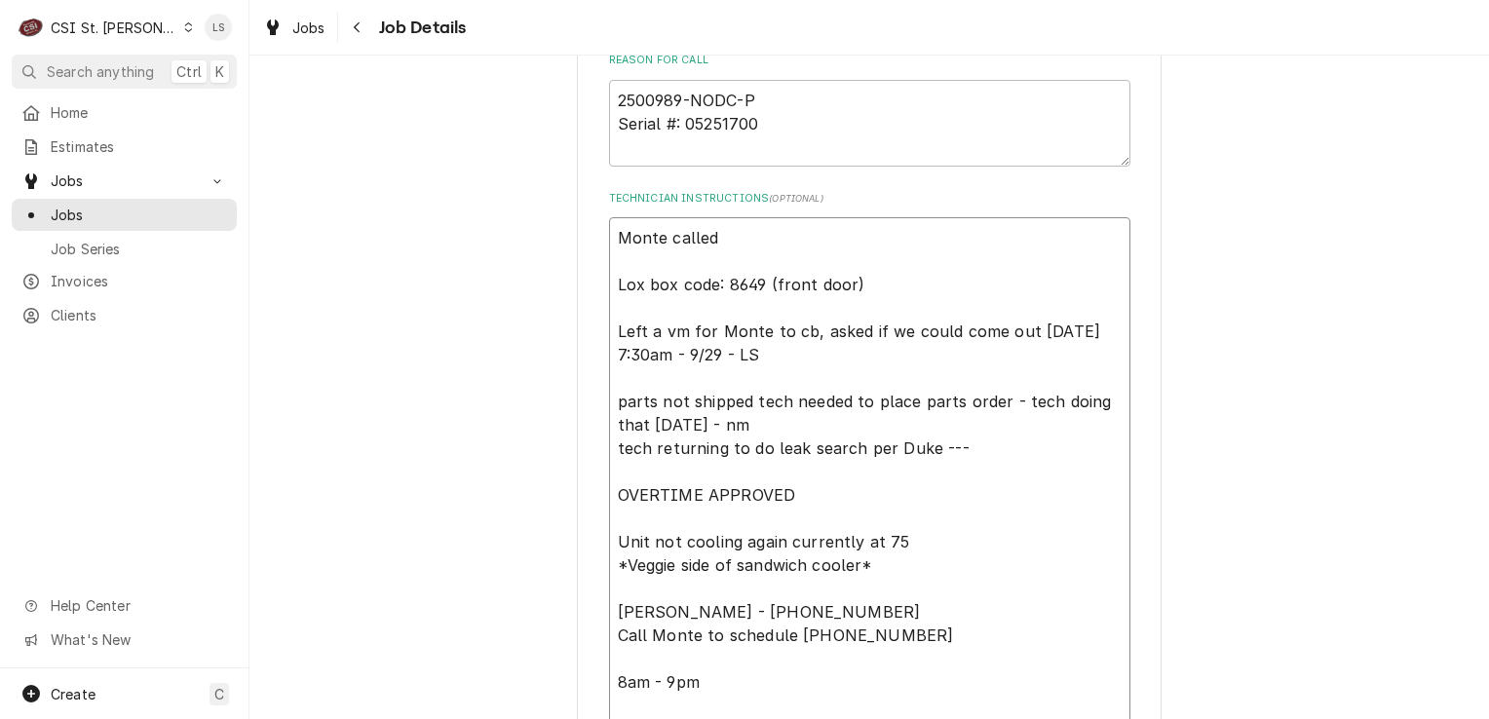
type textarea "Monte called b Lox box code: 8649 (front door) Left a vm for Monte to cb, asked…"
type textarea "x"
type textarea "Monte called ba Lox box code: 8649 (front door) Left a vm for Monte to cb, aske…"
type textarea "x"
type textarea "Monte called bad Lox box code: 8649 (front door) Left a vm for Monte to cb, ask…"
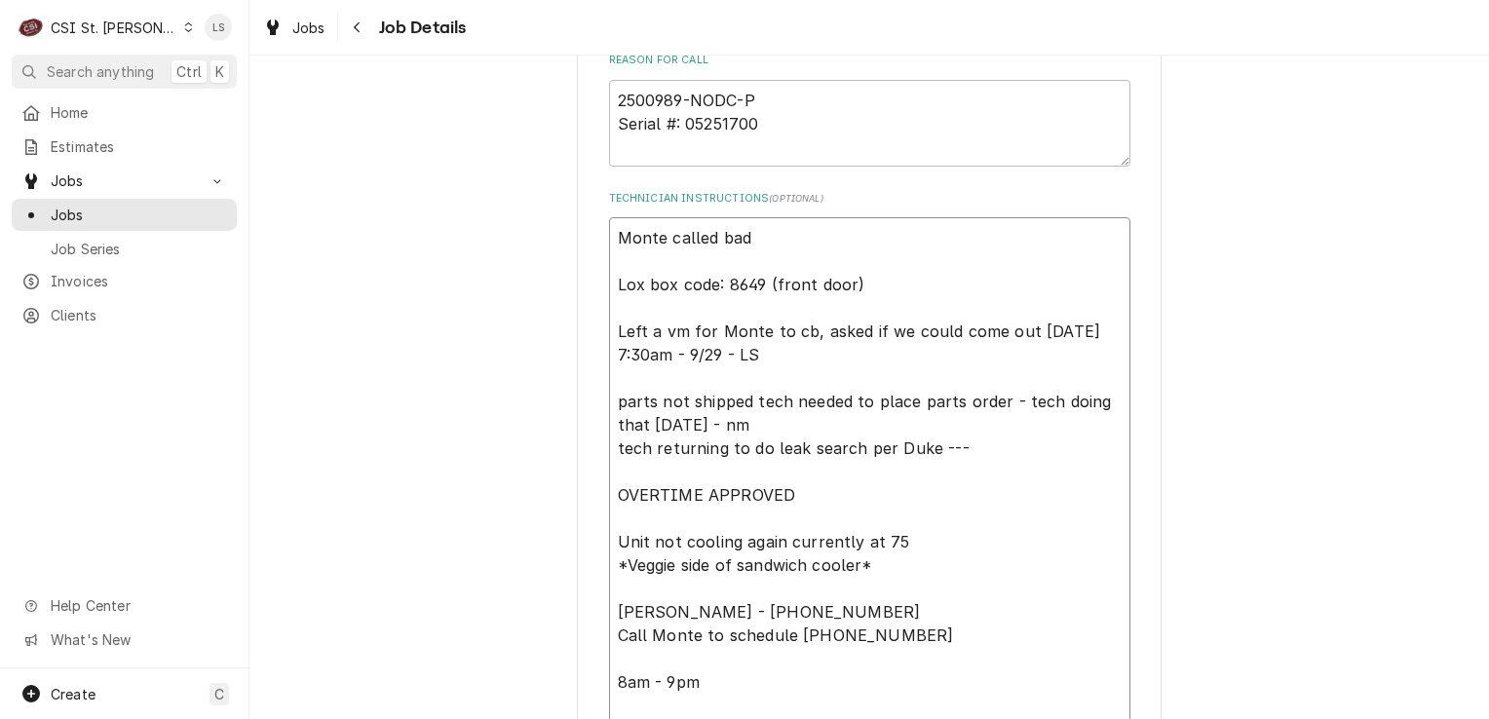
type textarea "x"
type textarea "Monte called badk Lox box code: 8649 (front door) Left a vm for Monte to cb, as…"
type textarea "x"
type textarea "Monte called badk Lox box code: 8649 (front door) Left a vm for Monte to cb, as…"
type textarea "x"
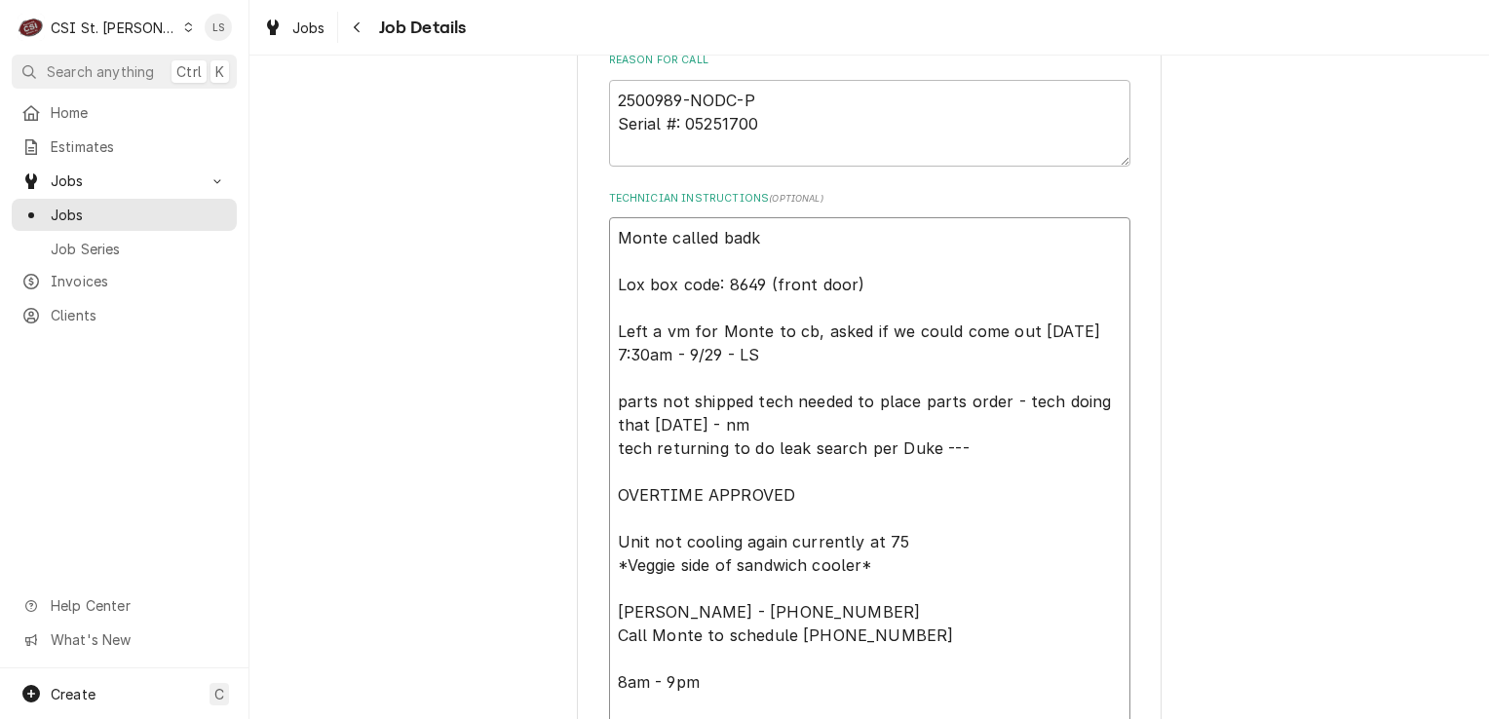
type textarea "Monte called badk a Lox box code: 8649 (front door) Left a vm for Monte to cb, …"
type textarea "x"
type textarea "Monte called badk an Lox box code: 8649 (front door) Left a vm for Monte to cb,…"
type textarea "x"
type textarea "Monte called badk and Lox box code: 8649 (front door) Left a vm for Monte to cb…"
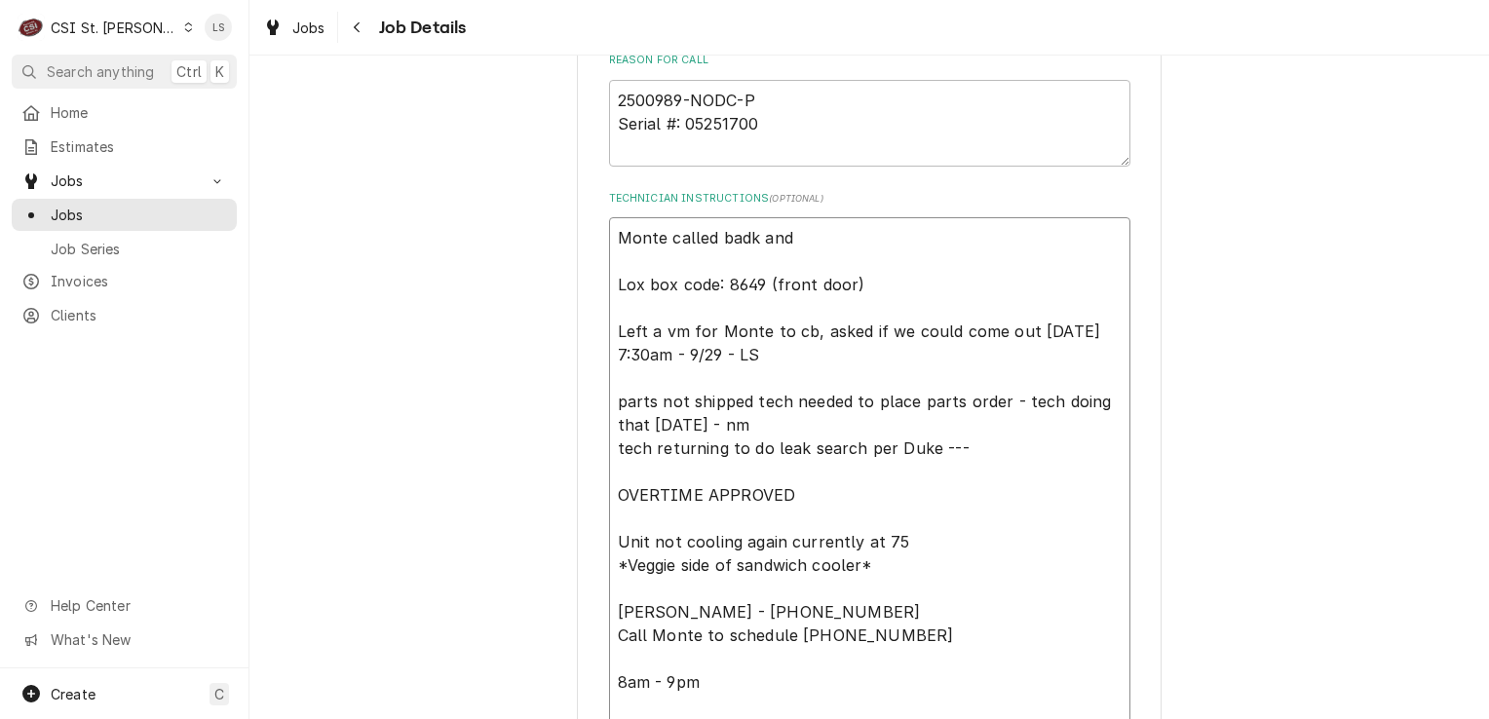
type textarea "x"
type textarea "Monte called badk an Lox box code: 8649 (front door) Left a vm for Monte to cb,…"
type textarea "x"
type textarea "Monte called badk a Lox box code: 8649 (front door) Left a vm for Monte to cb, …"
type textarea "x"
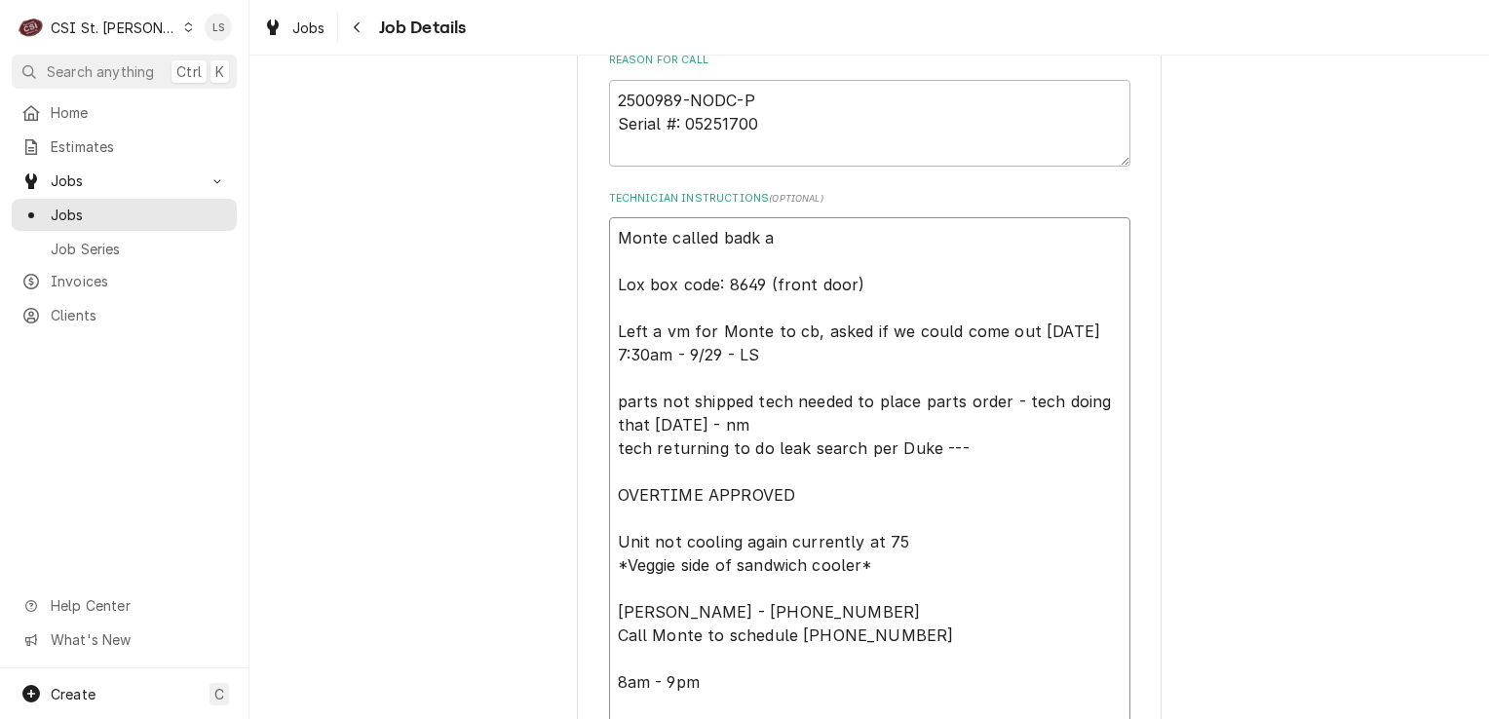
type textarea "Monte called badk Lox box code: 8649 (front door) Left a vm for Monte to cb, as…"
type textarea "x"
type textarea "Monte called badk Lox box code: 8649 (front door) Left a vm for Monte to cb, as…"
type textarea "x"
type textarea "Monte called bad Lox box code: 8649 (front door) Left a vm for Monte to cb, ask…"
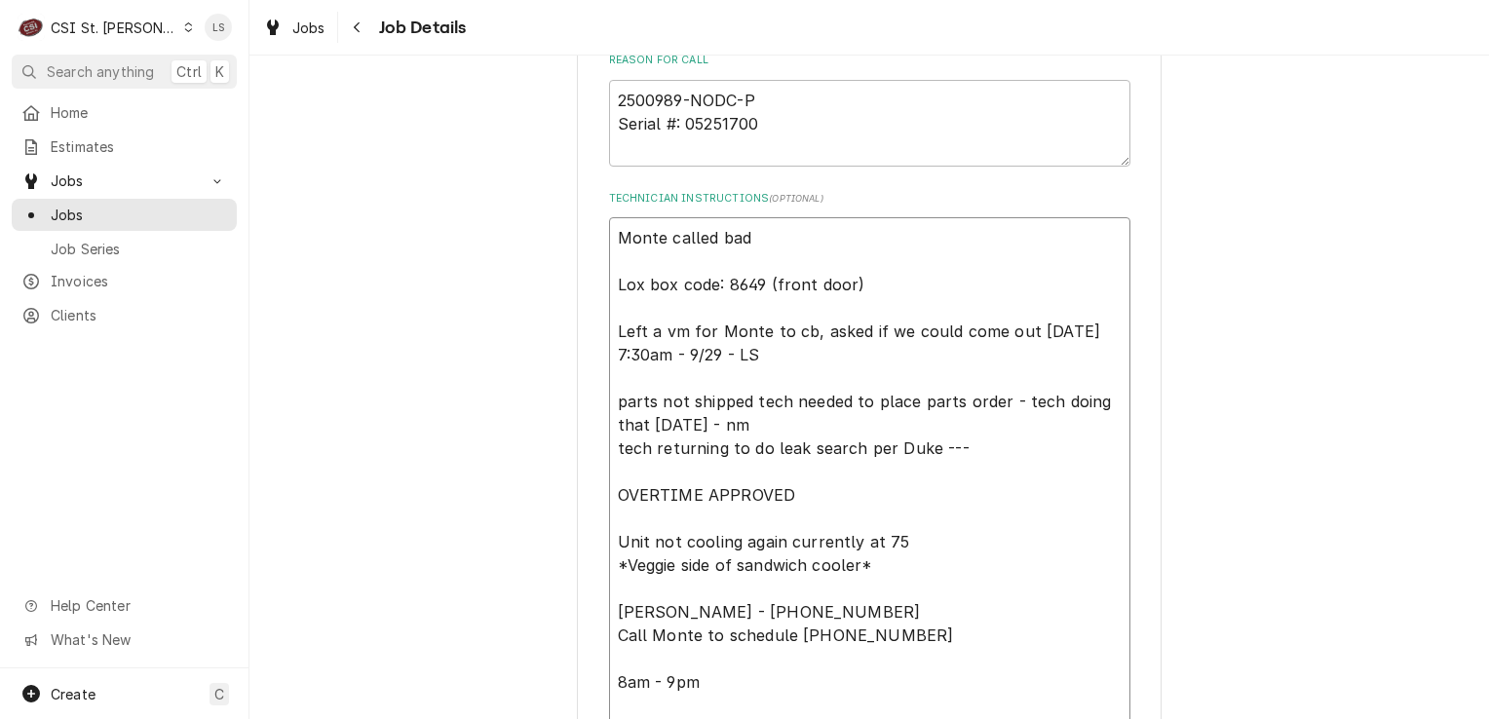
type textarea "x"
type textarea "Monte called ba Lox box code: 8649 (front door) Left a vm for Monte to cb, aske…"
type textarea "x"
type textarea "Monte called bac Lox box code: 8649 (front door) Left a vm for Monte to cb, ask…"
type textarea "x"
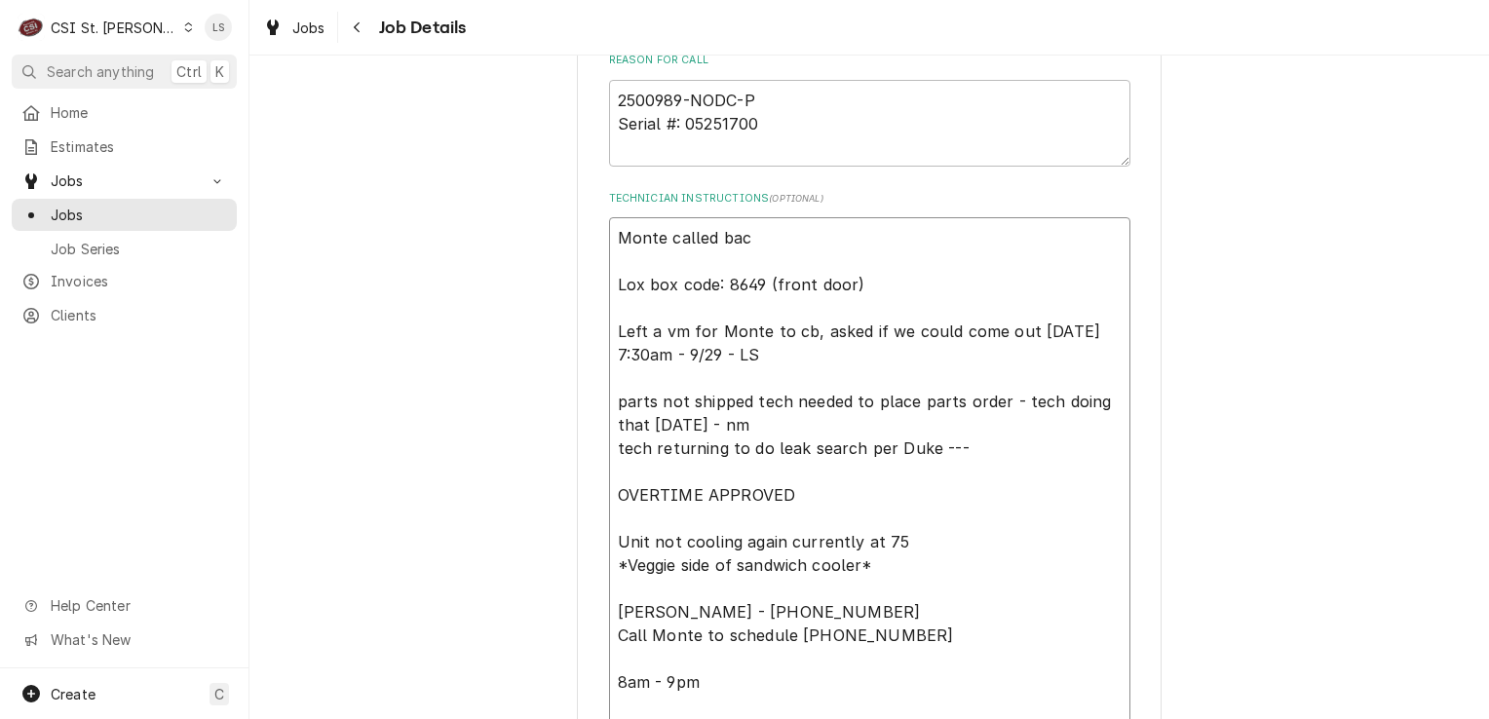
type textarea "Monte called back Lox box code: 8649 (front door) Left a vm for Monte to cb, as…"
type textarea "x"
type textarea "Monte called back a Lox box code: 8649 (front door) Left a vm for Monte to cb, …"
type textarea "x"
type textarea "Monte called back an Lox box code: 8649 (front door) Left a vm for Monte to cb,…"
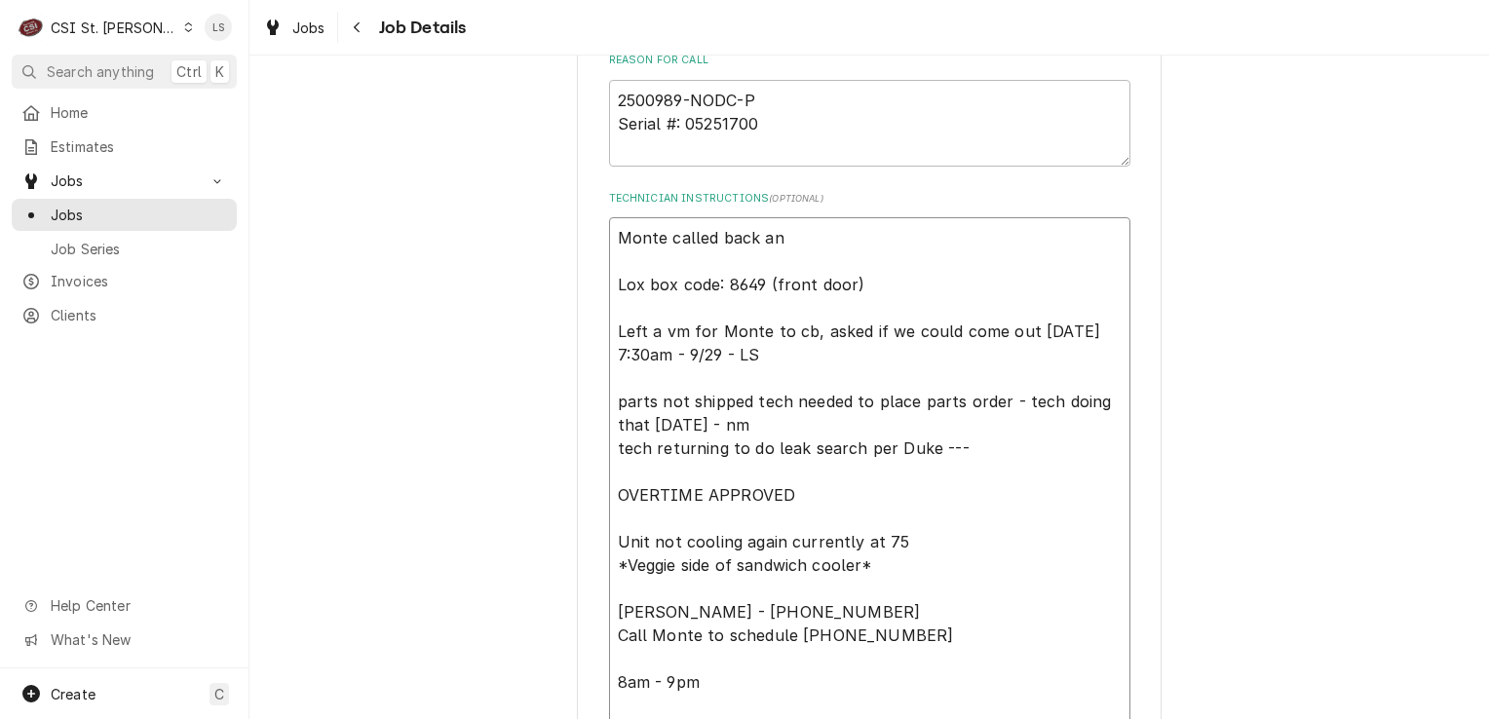
type textarea "x"
type textarea "Monte called back and Lox box code: 8649 (front door) Left a vm for Monte to cb…"
type textarea "x"
type textarea "Monte called back and Lox box code: 8649 (front door) Left a vm for Monte to cb…"
type textarea "x"
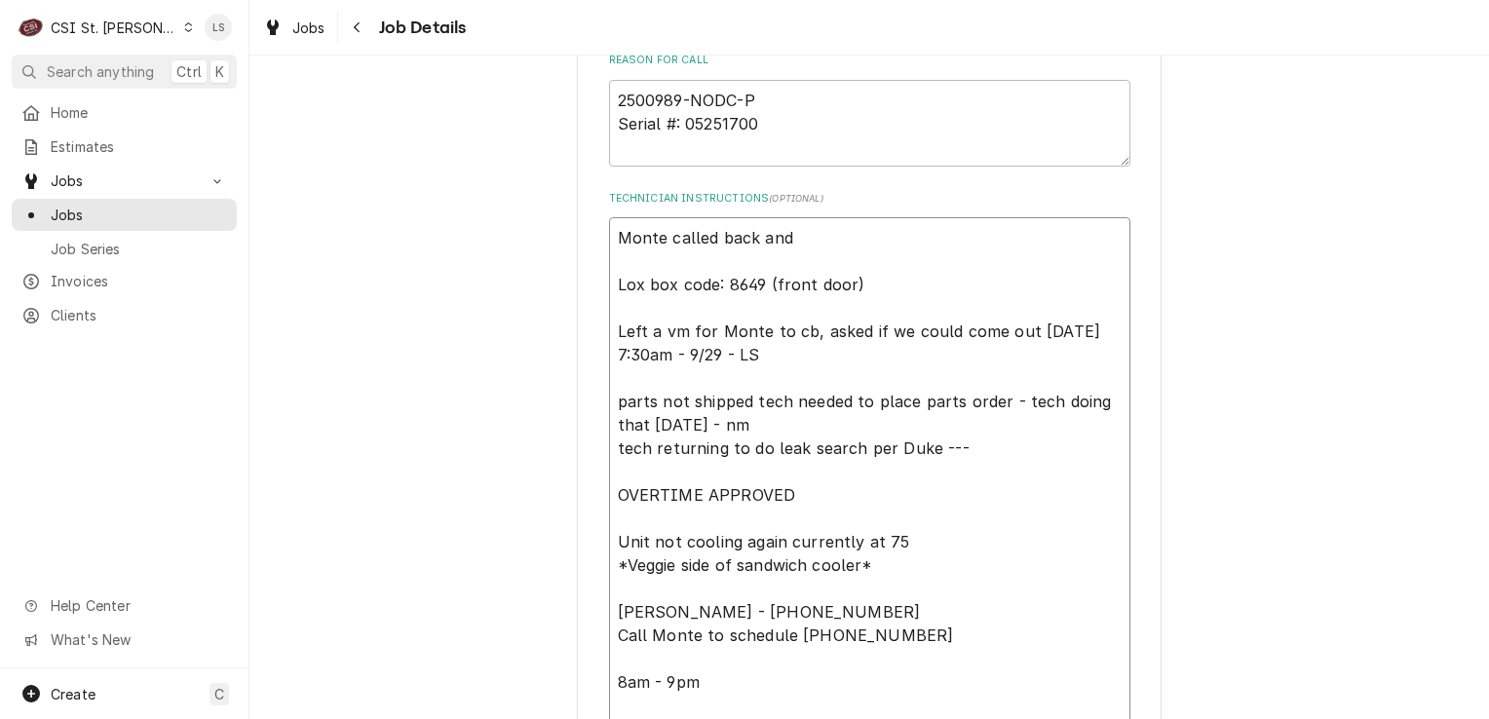
type textarea "Monte called back and p Lox box code: 8649 (front door) Left a vm for Monte to …"
type textarea "x"
type textarea "Monte called back and pr Lox box code: 8649 (front door) Left a vm for Monte to…"
type textarea "x"
type textarea "Monte called back and pro Lox box code: 8649 (front door) Left a vm for Monte t…"
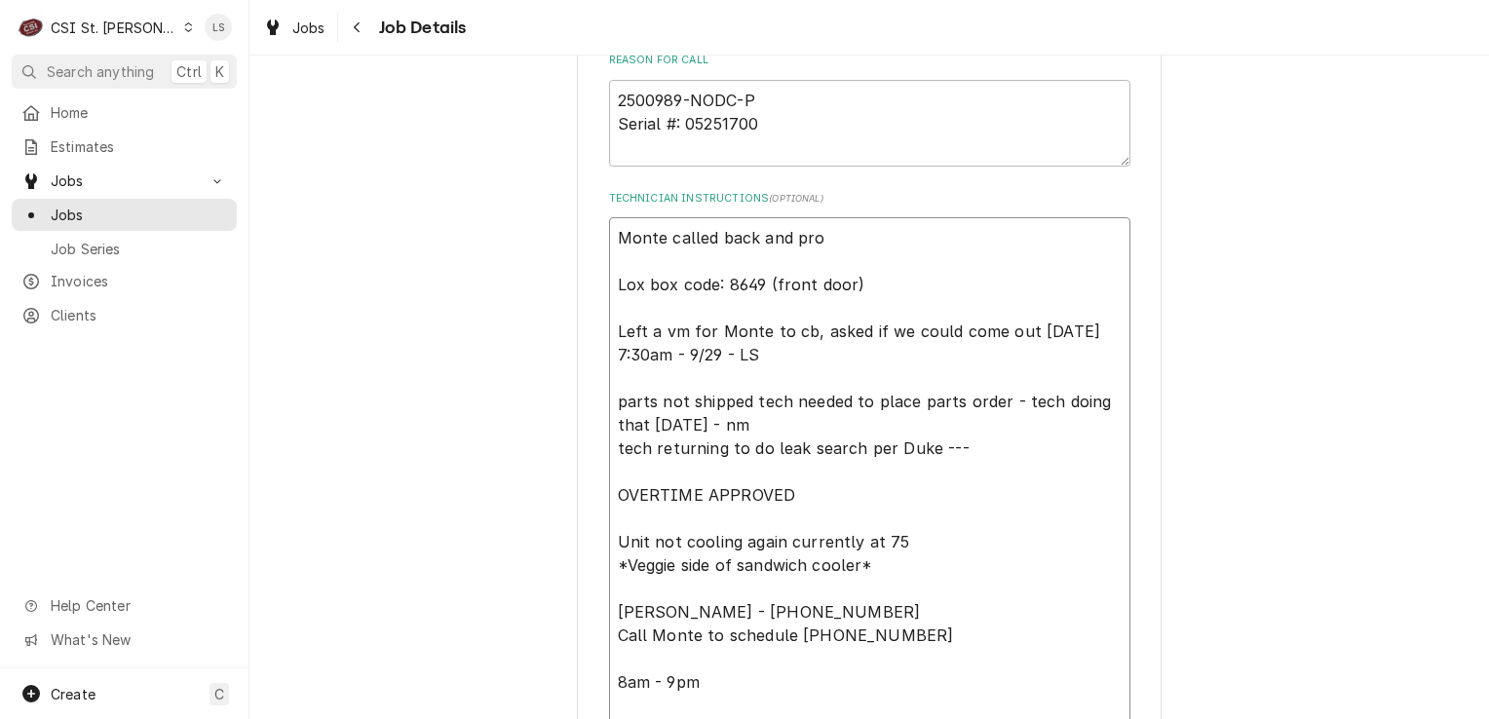
type textarea "x"
type textarea "Monte called back and prov Lox box code: 8649 (front door) Left a vm for Monte …"
type textarea "x"
type textarea "Monte called back and provi Lox box code: 8649 (front door) Left a vm for Monte…"
type textarea "x"
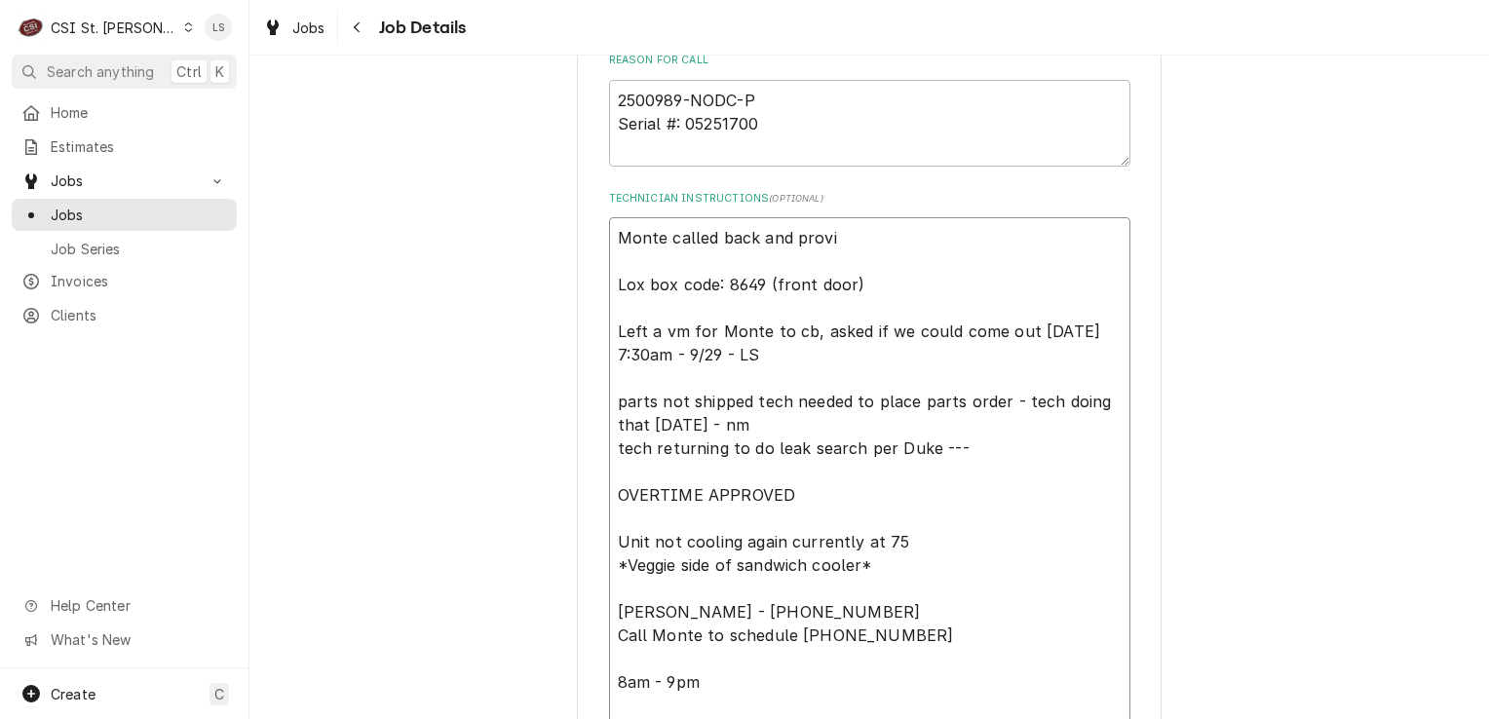
type textarea "Monte called back and provid Lox box code: 8649 (front door) Left a vm for Mont…"
type textarea "x"
type textarea "Monte called back and provide Lox box code: 8649 (front door) Left a vm for Mon…"
type textarea "x"
type textarea "Monte called back and provided Lox box code: 8649 (front door) Left a vm for Mo…"
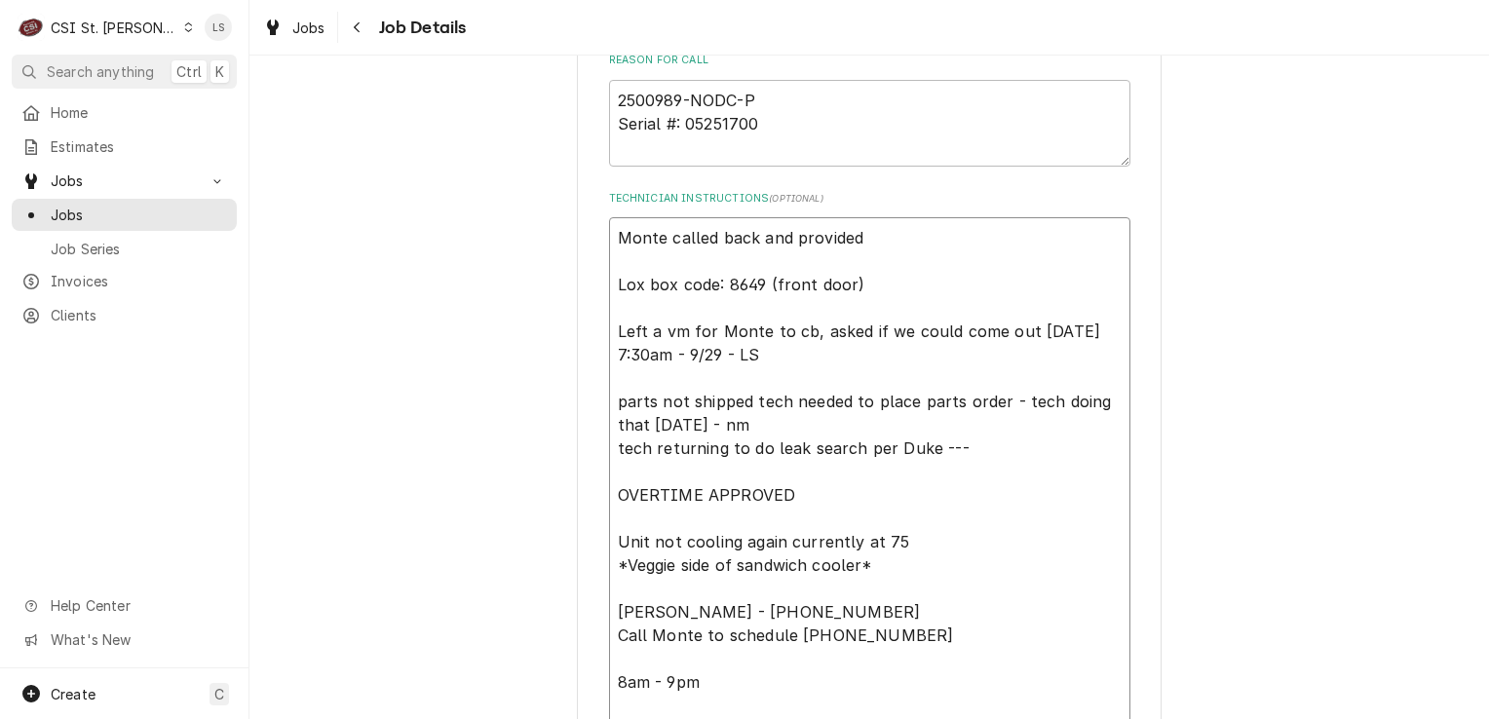
type textarea "x"
type textarea "Monte called back and provided Lox box code: 8649 (front door) Left a vm for Mo…"
type textarea "x"
type textarea "Monte called back and provided L Lox box code: 8649 (front door) Left a vm for …"
type textarea "x"
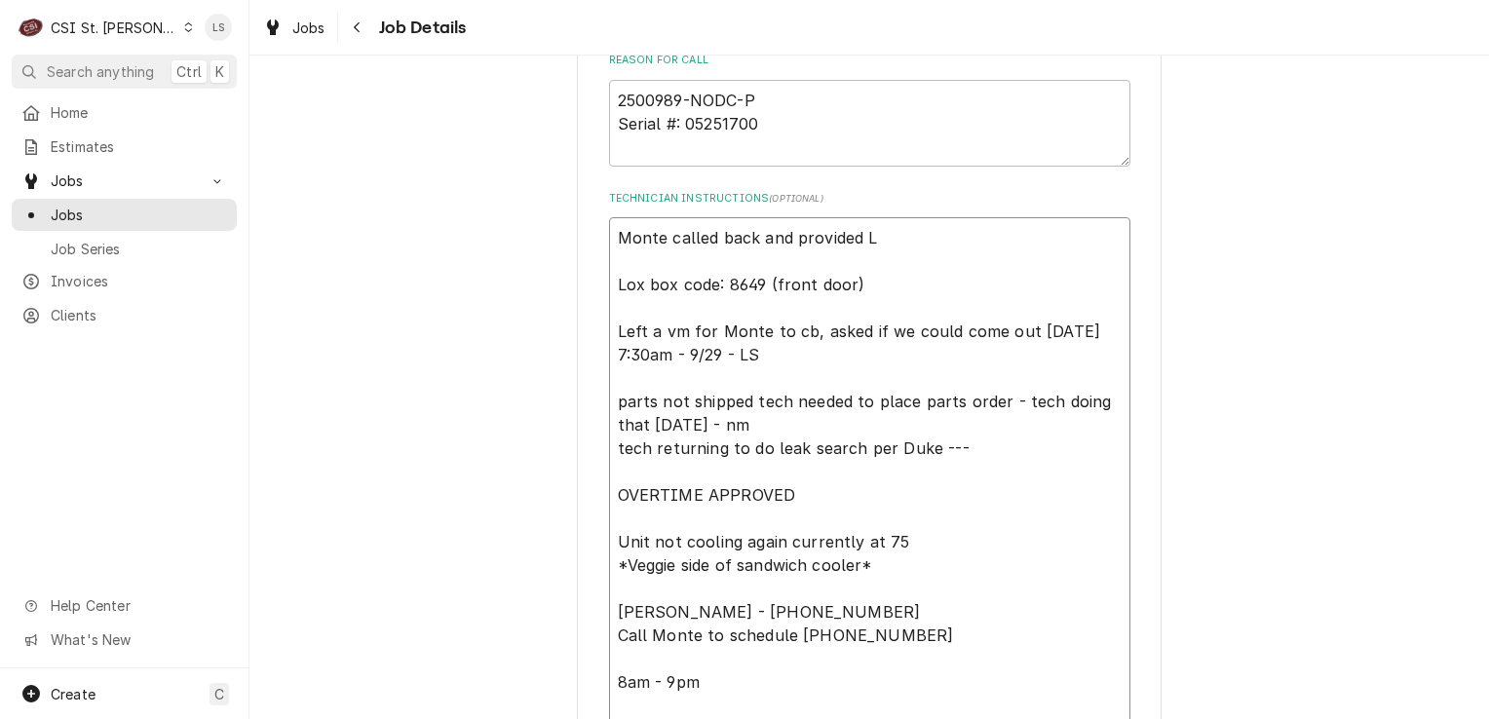
type textarea "Monte called back and provided Lo Lox box code: 8649 (front door) Left a vm for…"
type textarea "x"
type textarea "Monte called back and provided Lox Lox box code: 8649 (front door) Left a vm fo…"
type textarea "x"
type textarea "Monte called back and provided Lox Lox box code: 8649 (front door) Left a vm fo…"
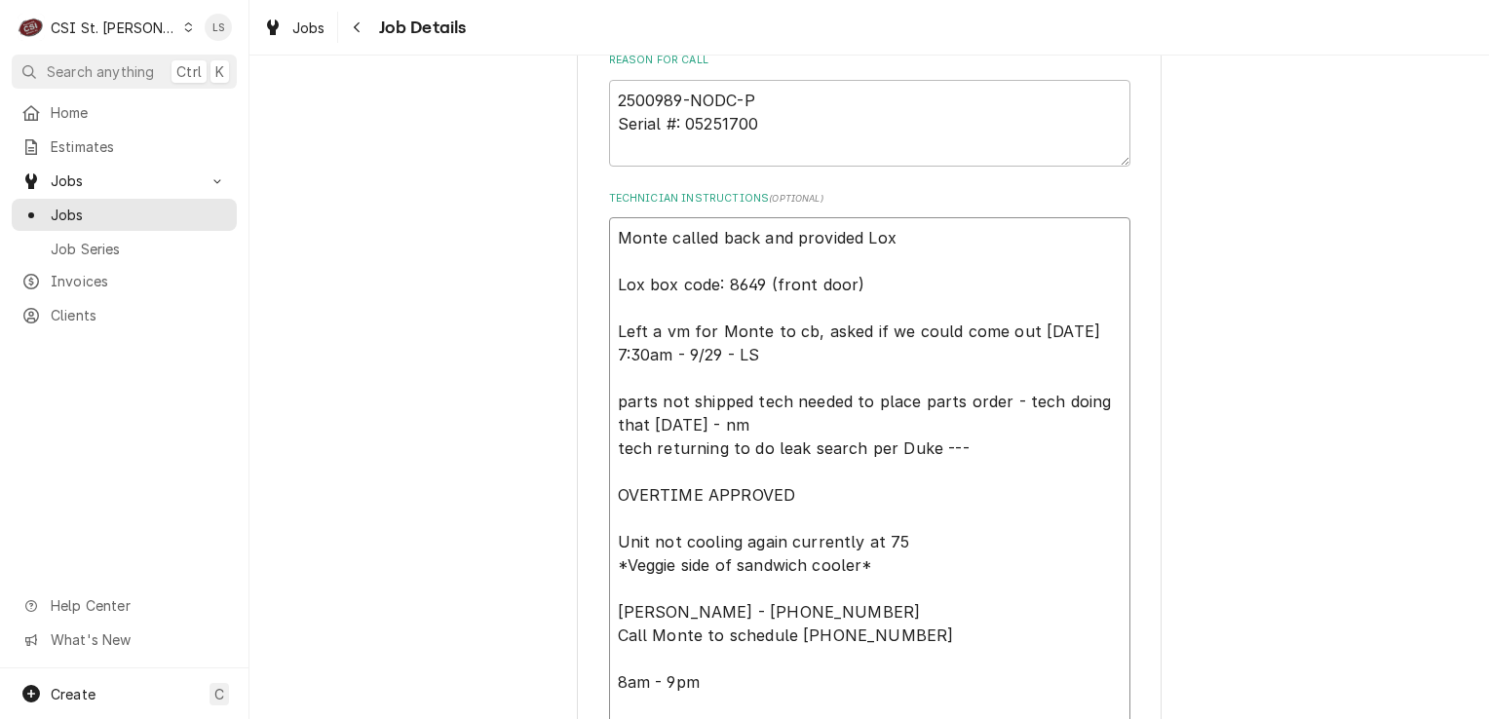
type textarea "x"
type textarea "Monte called back and provided Lox Lox box code: 8649 (front door) Left a vm fo…"
type textarea "x"
type textarea "Monte called back and provided Lo Lox box code: 8649 (front door) Left a vm for…"
type textarea "x"
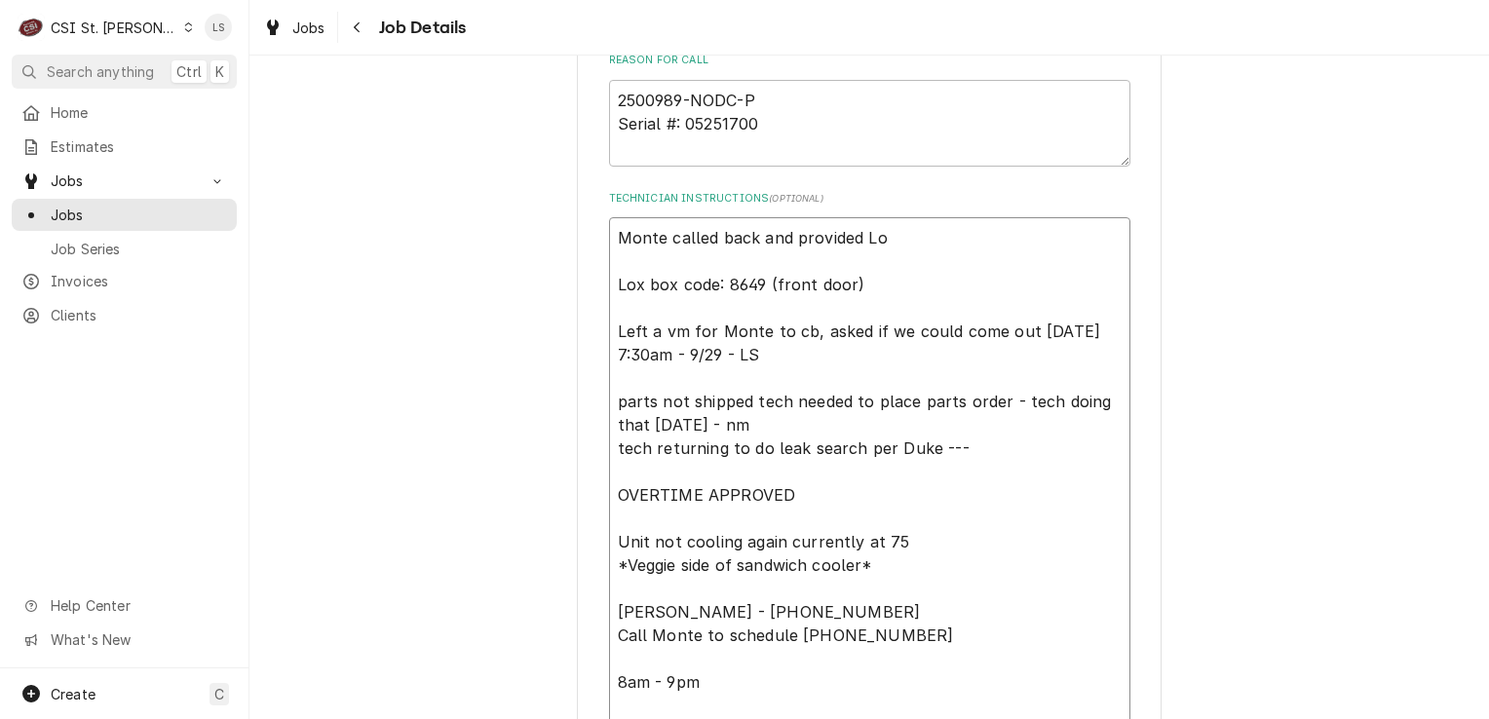
type textarea "Monte called back and provided L Lox box code: 8649 (front door) Left a vm for …"
type textarea "x"
type textarea "Monte called back and provided Lox box code: 8649 (front door) Left a vm for Mo…"
type textarea "x"
type textarea "Monte called back and provided l Lox box code: 8649 (front door) Left a vm for …"
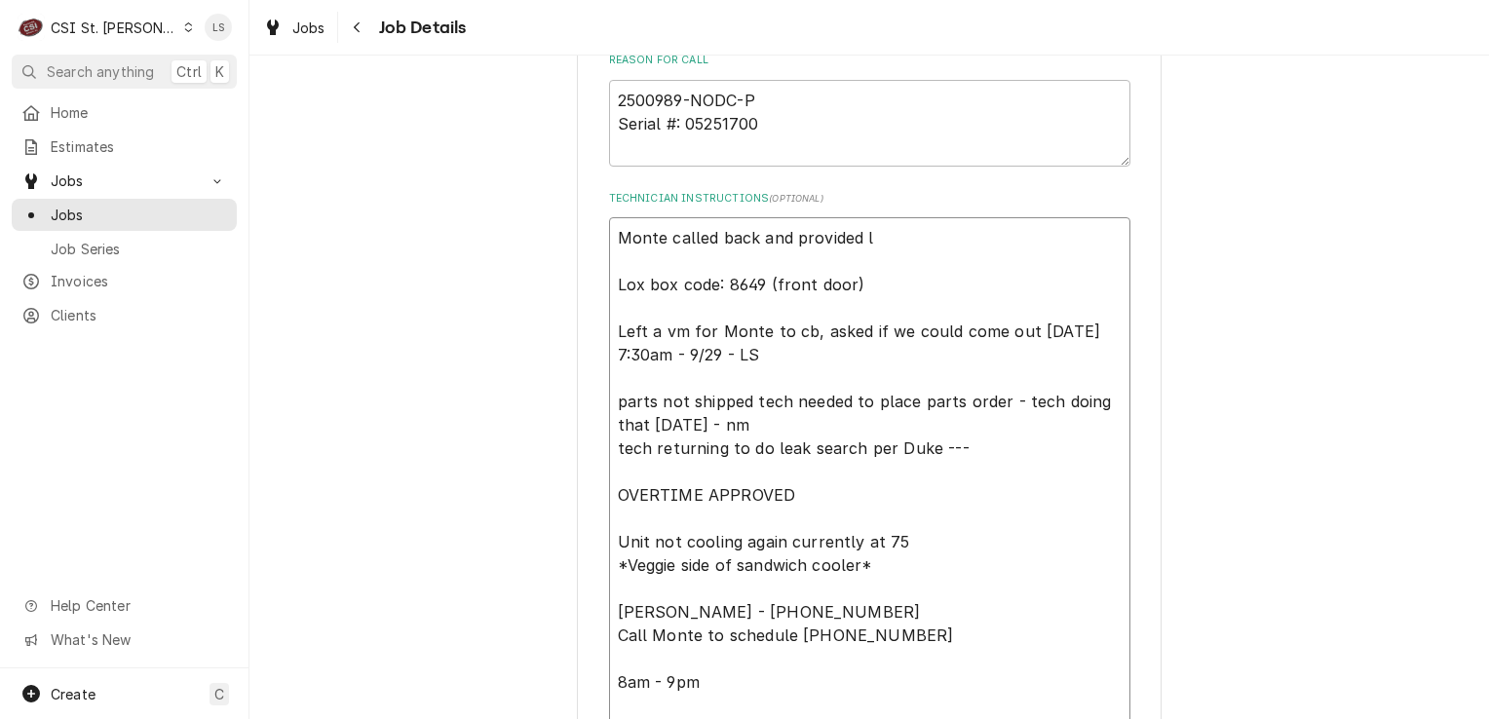
type textarea "x"
type textarea "Monte called back and provided lo Lox box code: 8649 (front door) Left a vm for…"
type textarea "x"
type textarea "Monte called back and provided loc Lox box code: 8649 (front door) Left a vm fo…"
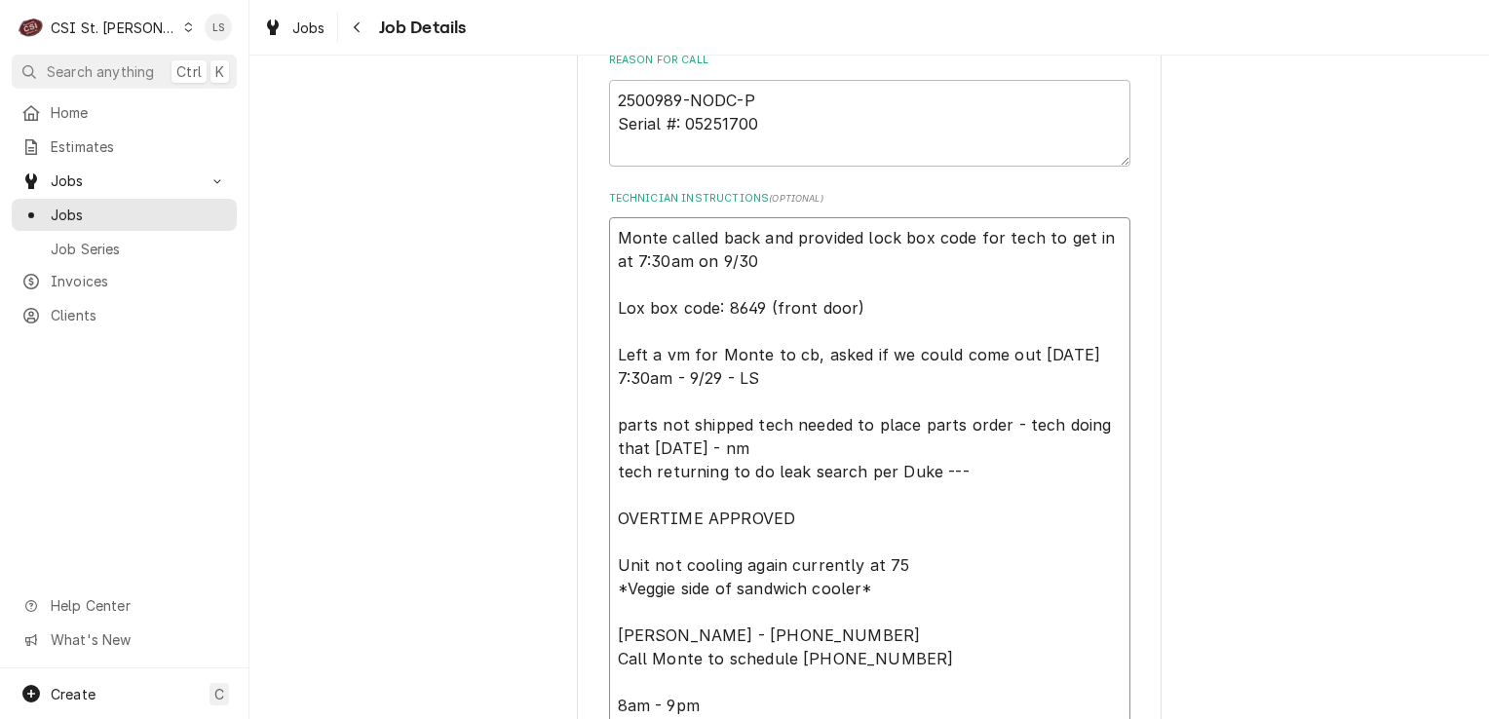
drag, startPoint x: 665, startPoint y: 372, endPoint x: 606, endPoint y: 354, distance: 61.3
click at [609, 354] on textarea "Monte called back and provided lock box code for tech to get in at 7:30am on 9/…" at bounding box center [869, 530] width 521 height 626
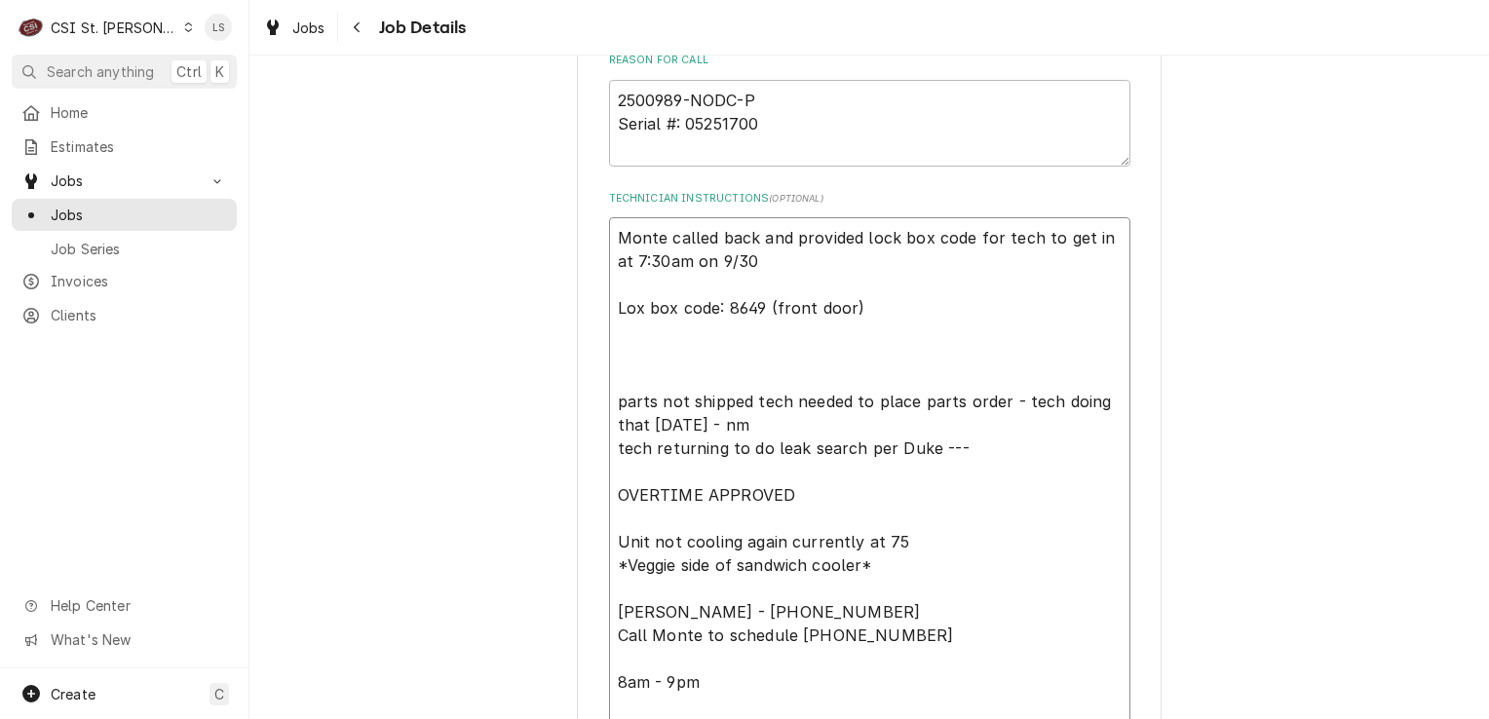
click at [609, 400] on textarea "Monte called back and provided lock box code for tech to get in at 7:30am on 9/…" at bounding box center [869, 518] width 521 height 602
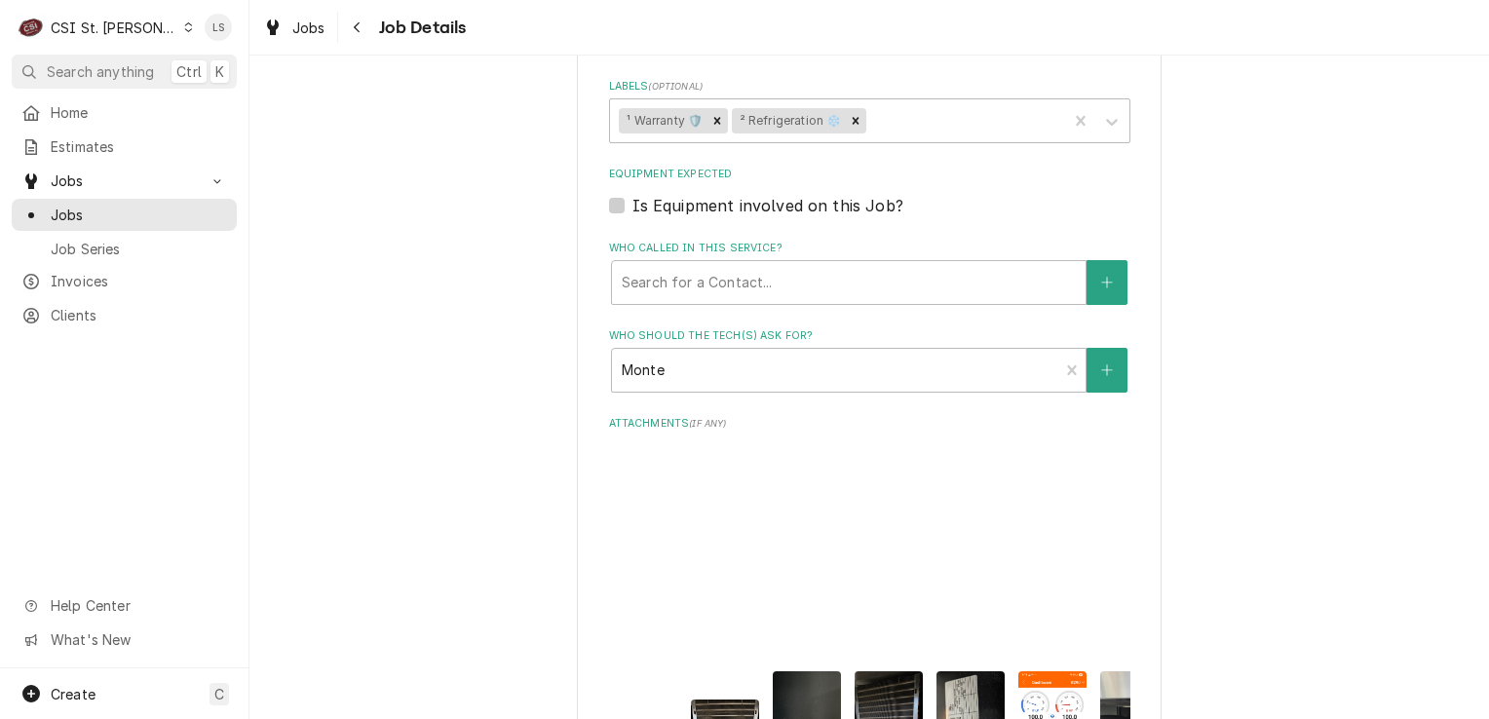
scroll to position [2080, 0]
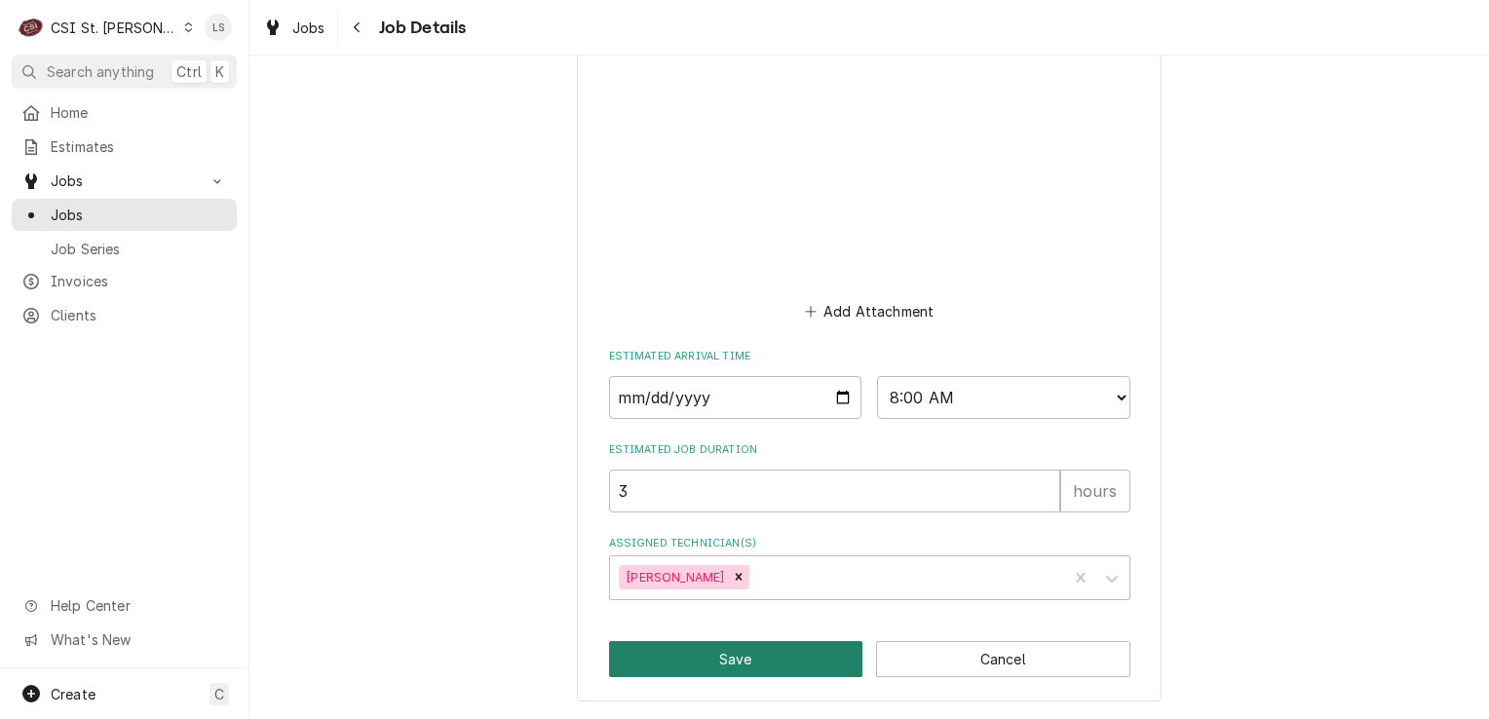
click at [782, 653] on button "Save" at bounding box center [736, 659] width 254 height 36
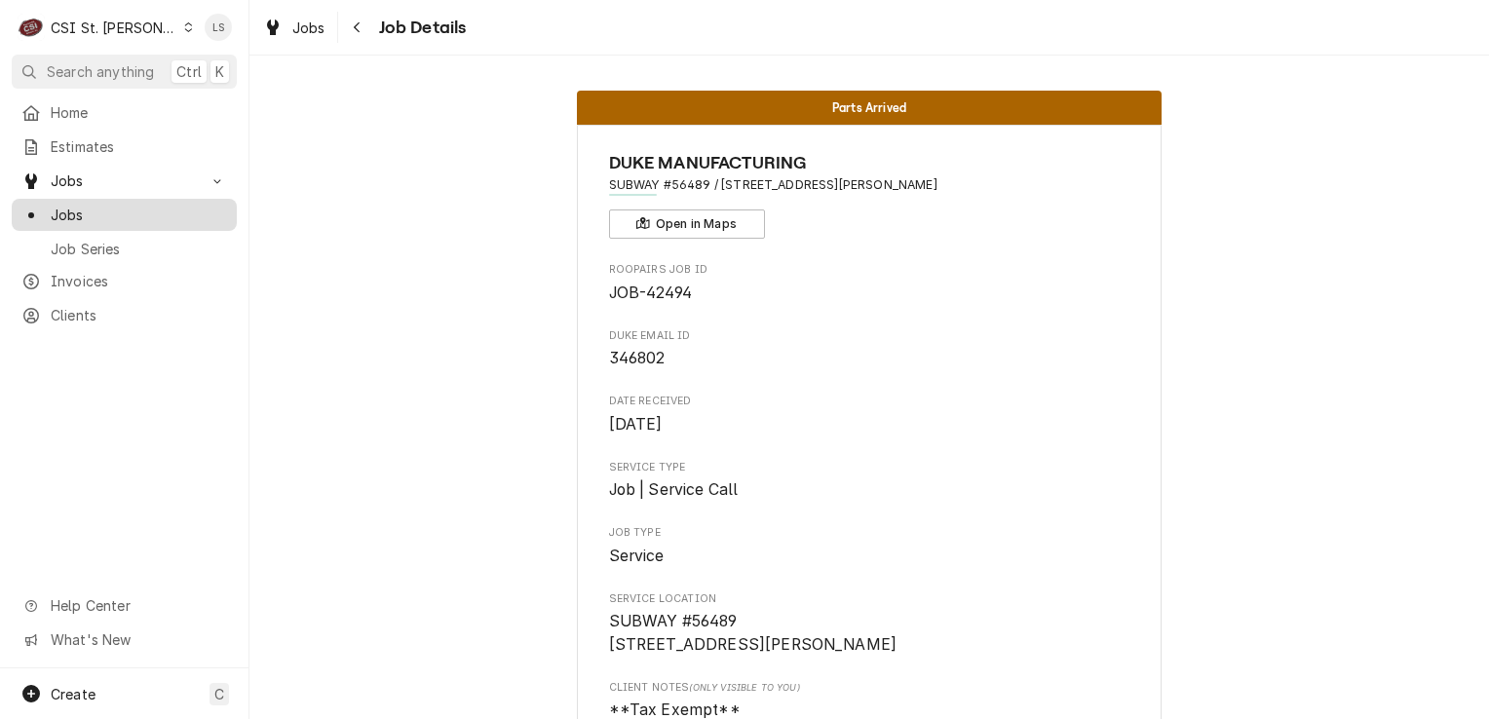
click at [132, 216] on span "Jobs" at bounding box center [139, 215] width 176 height 20
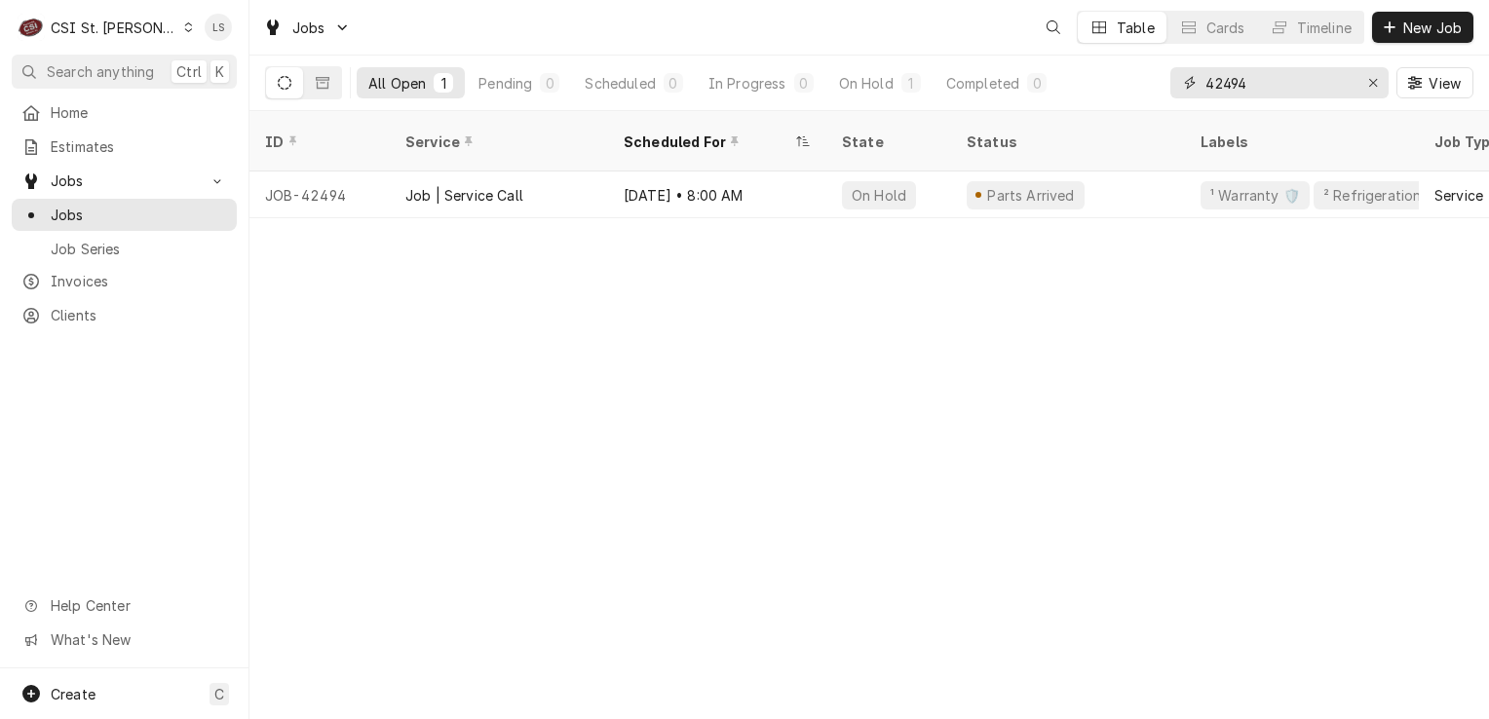
drag, startPoint x: 1373, startPoint y: 87, endPoint x: 1265, endPoint y: 107, distance: 110.1
click at [1372, 86] on icon "Erase input" at bounding box center [1373, 83] width 11 height 14
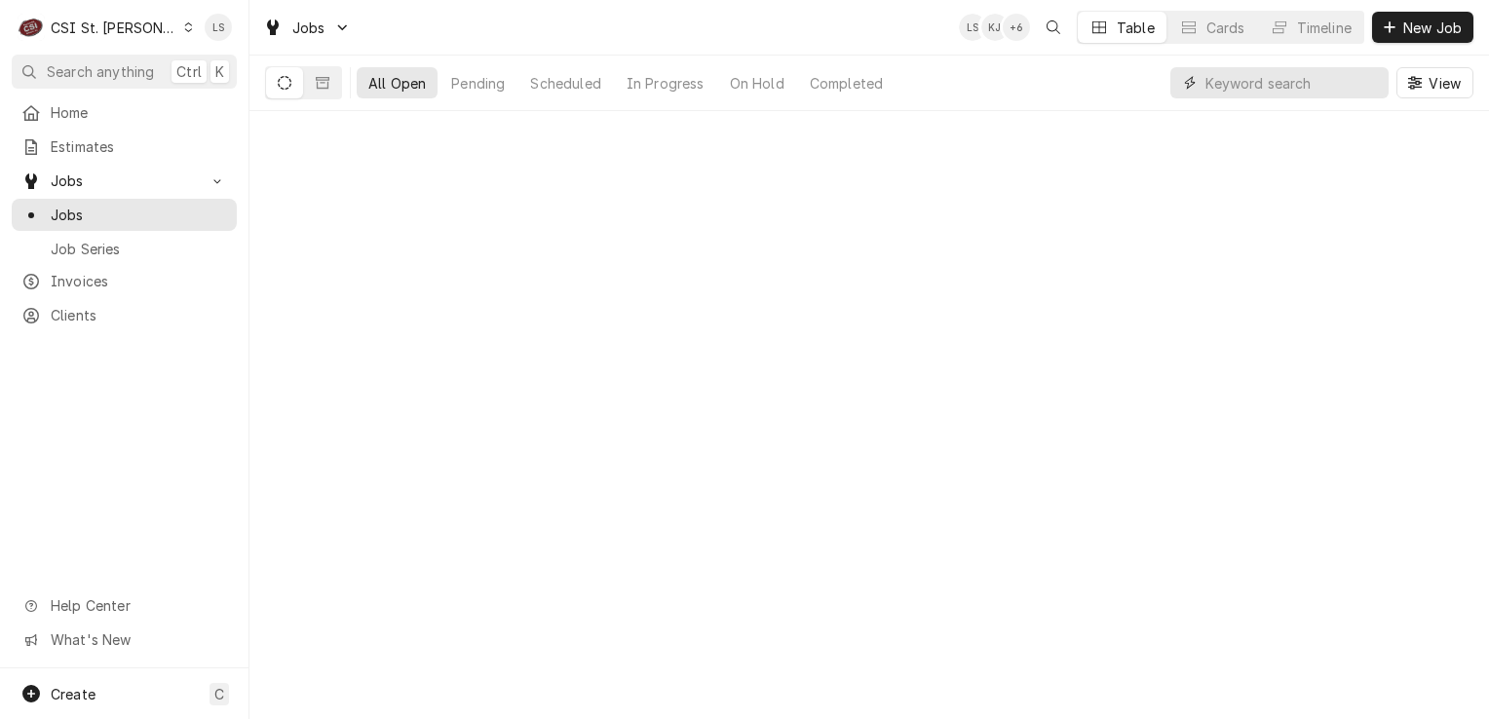
paste input "42933"
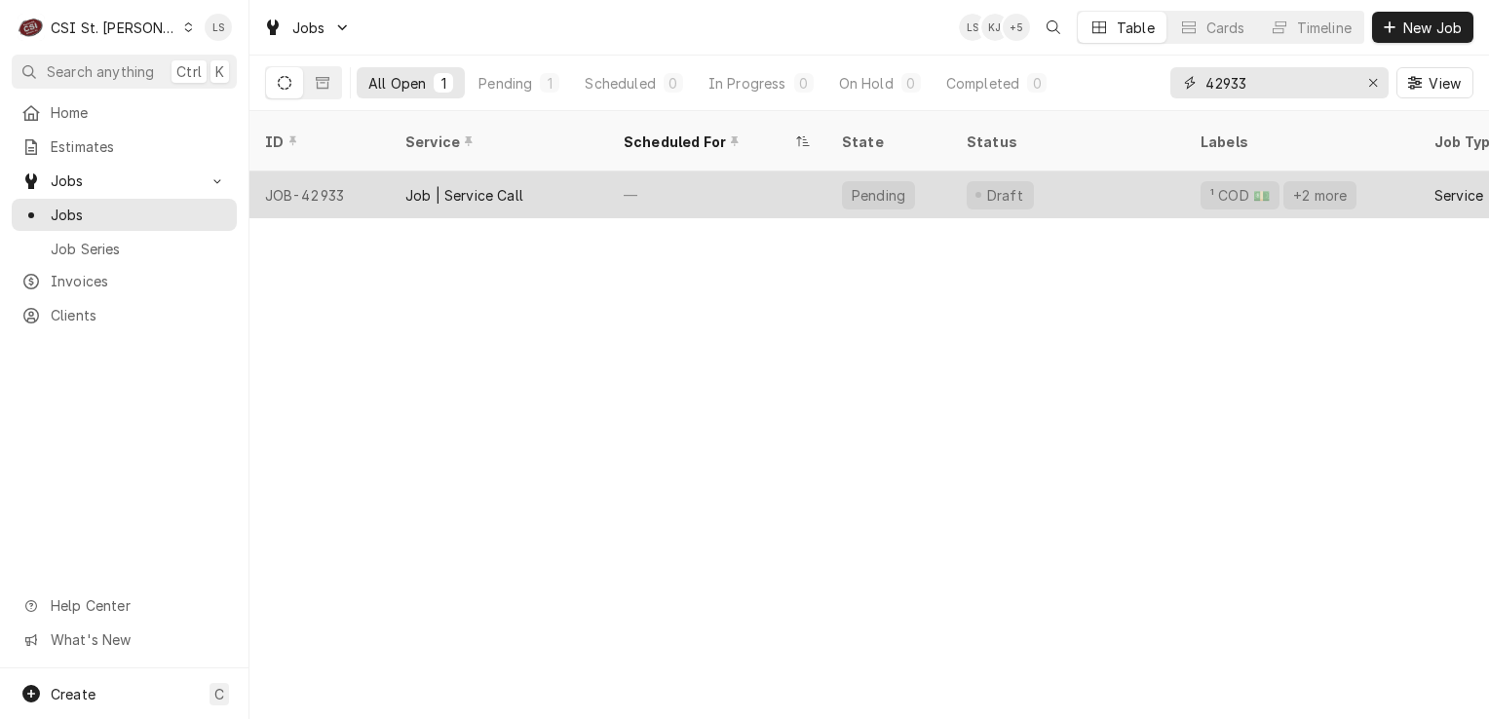
type input "42933"
click at [298, 182] on div "JOB-42933" at bounding box center [319, 195] width 140 height 47
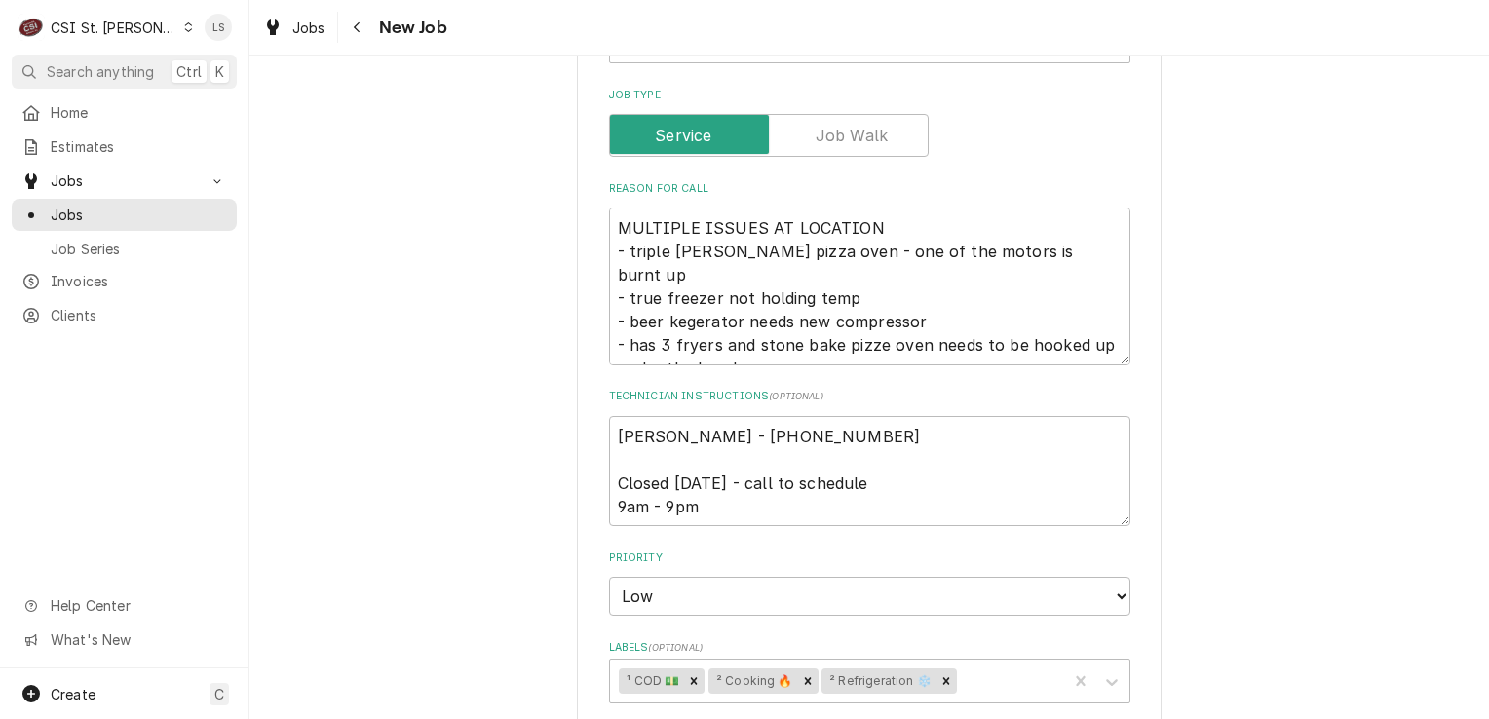
scroll to position [877, 0]
click at [612, 427] on textarea "[PERSON_NAME] - [PHONE_NUMBER] Closed [DATE] - call to schedule 9am - 9pm" at bounding box center [869, 469] width 521 height 111
type textarea "x"
type textarea "[PERSON_NAME] - [PHONE_NUMBER] Closed [DATE] - call to schedule 9am - 9pm"
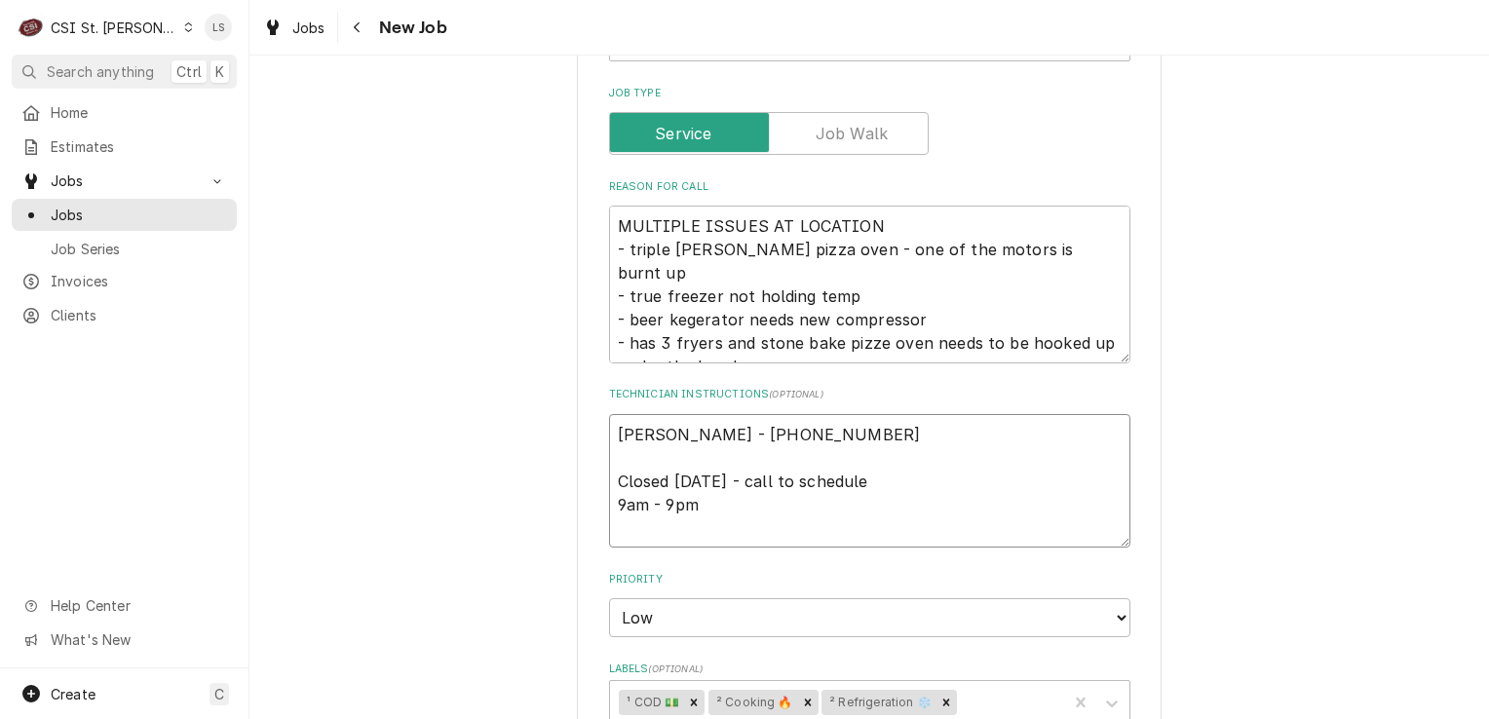
type textarea "x"
type textarea "[PERSON_NAME] - [PHONE_NUMBER] Closed [DATE] - call to schedule 9am - 9pm"
click at [612, 427] on textarea "[PERSON_NAME] - [PHONE_NUMBER] Closed [DATE] - call to schedule 9am - 9pm" at bounding box center [869, 493] width 521 height 158
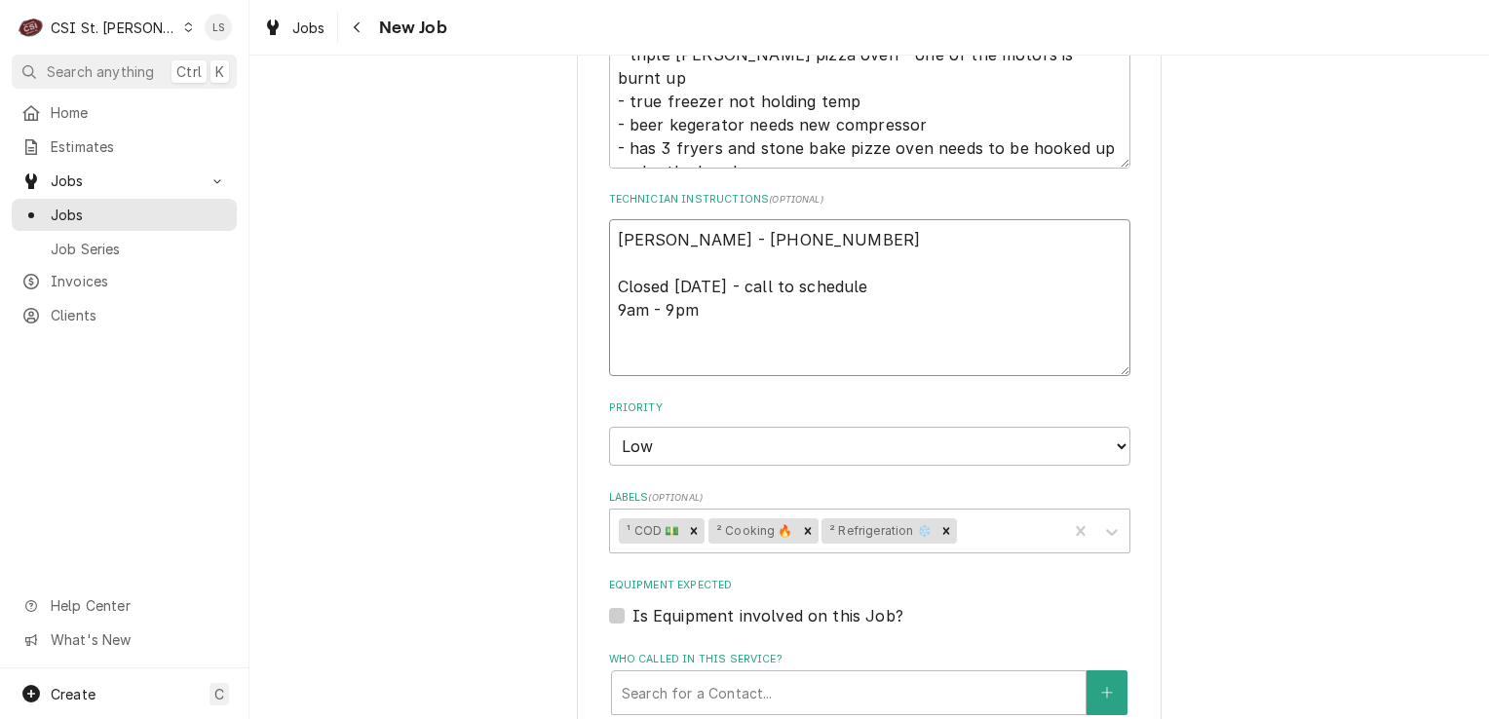
type textarea "x"
type textarea "S [PERSON_NAME] - [PHONE_NUMBER] Closed [DATE] - call to schedule 9am - 9pm"
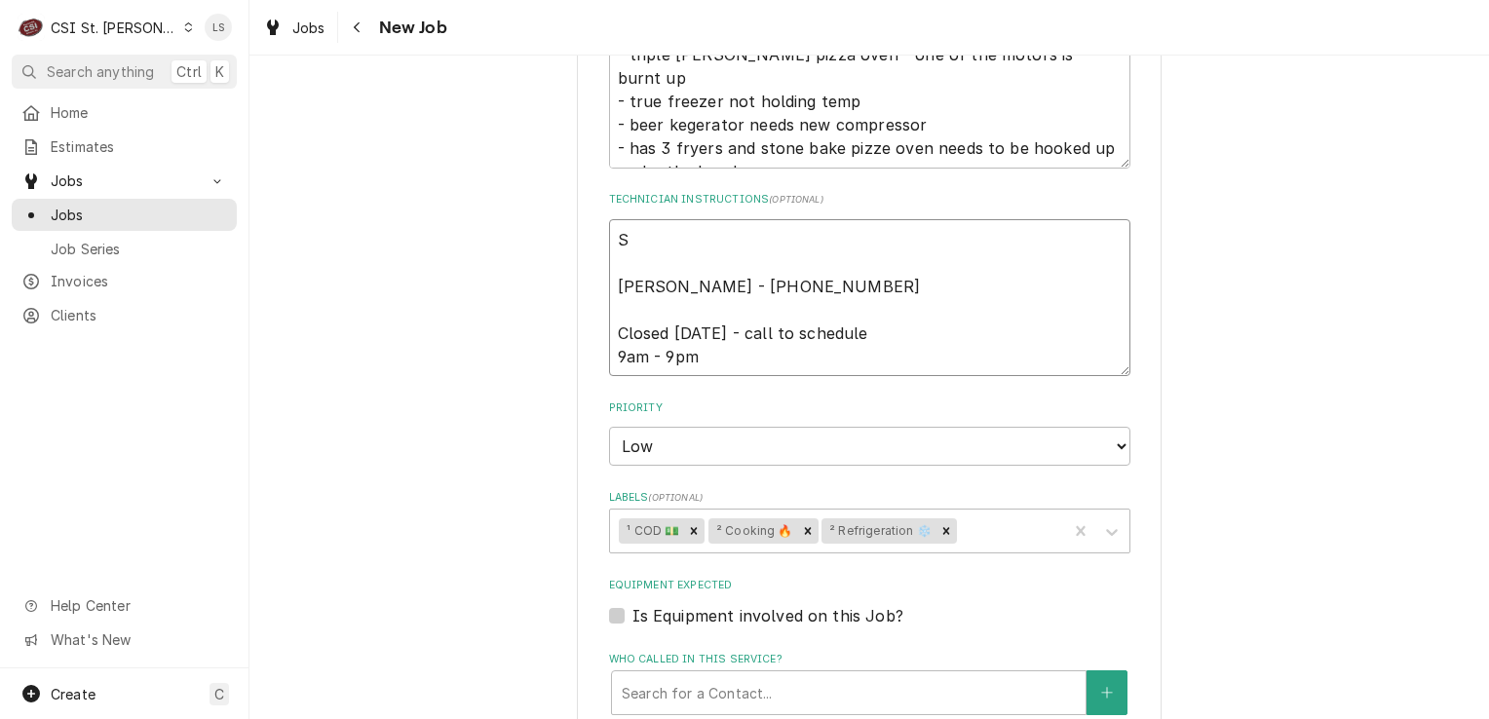
type textarea "x"
type textarea "Sp [PERSON_NAME] - [PHONE_NUMBER] Closed [DATE] - call to schedule 9am - 9pm"
type textarea "x"
type textarea "Spo [PERSON_NAME] - [PHONE_NUMBER] Closed [DATE] - call to schedule 9am - 9pm"
type textarea "x"
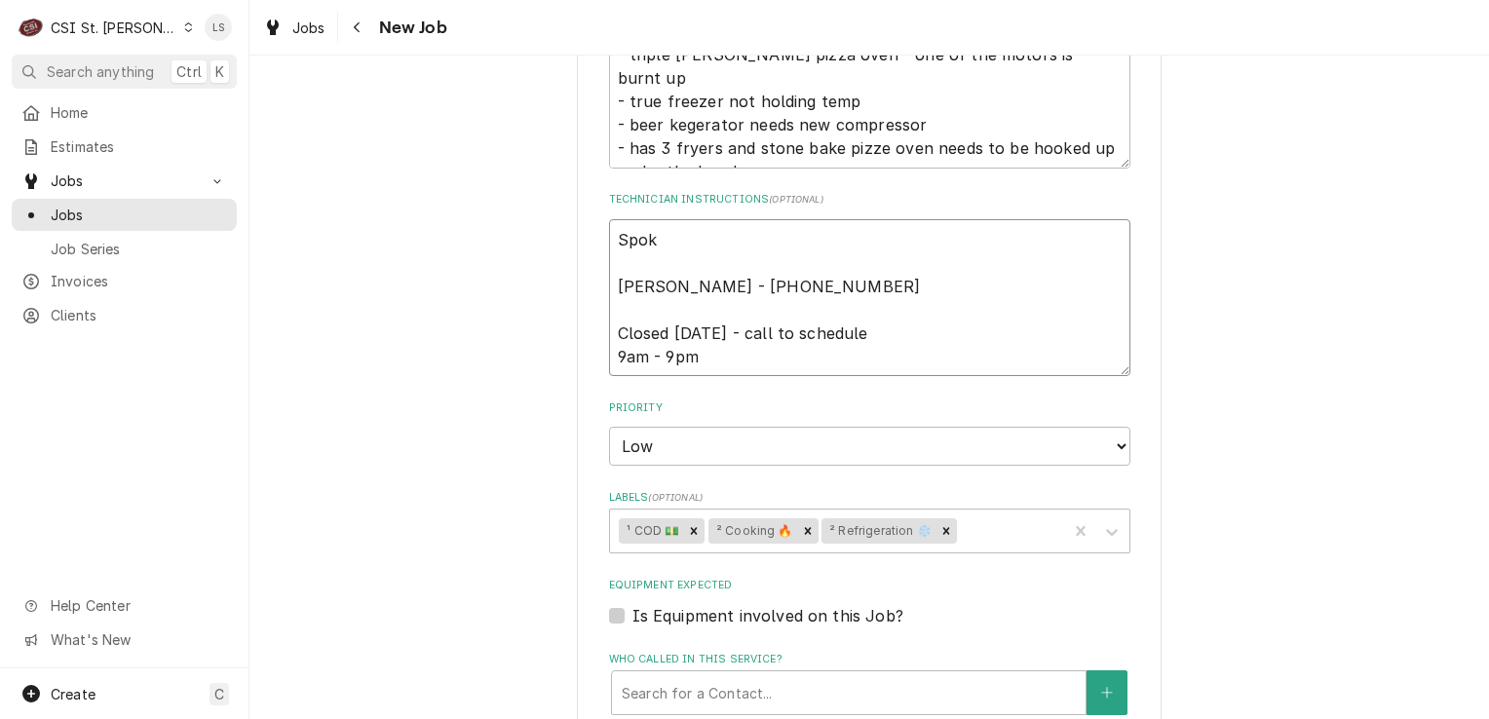
type textarea "Spoke [PERSON_NAME] - [PHONE_NUMBER] Closed [DATE] - call to schedule 9am - 9pm"
type textarea "x"
type textarea "Spoke [PERSON_NAME] - [PHONE_NUMBER] Closed [DATE] - call to schedule 9am - 9pm"
type textarea "x"
type textarea "Spoke t [PERSON_NAME] - [PHONE_NUMBER] Closed [DATE] - call to schedule 9am - 9…"
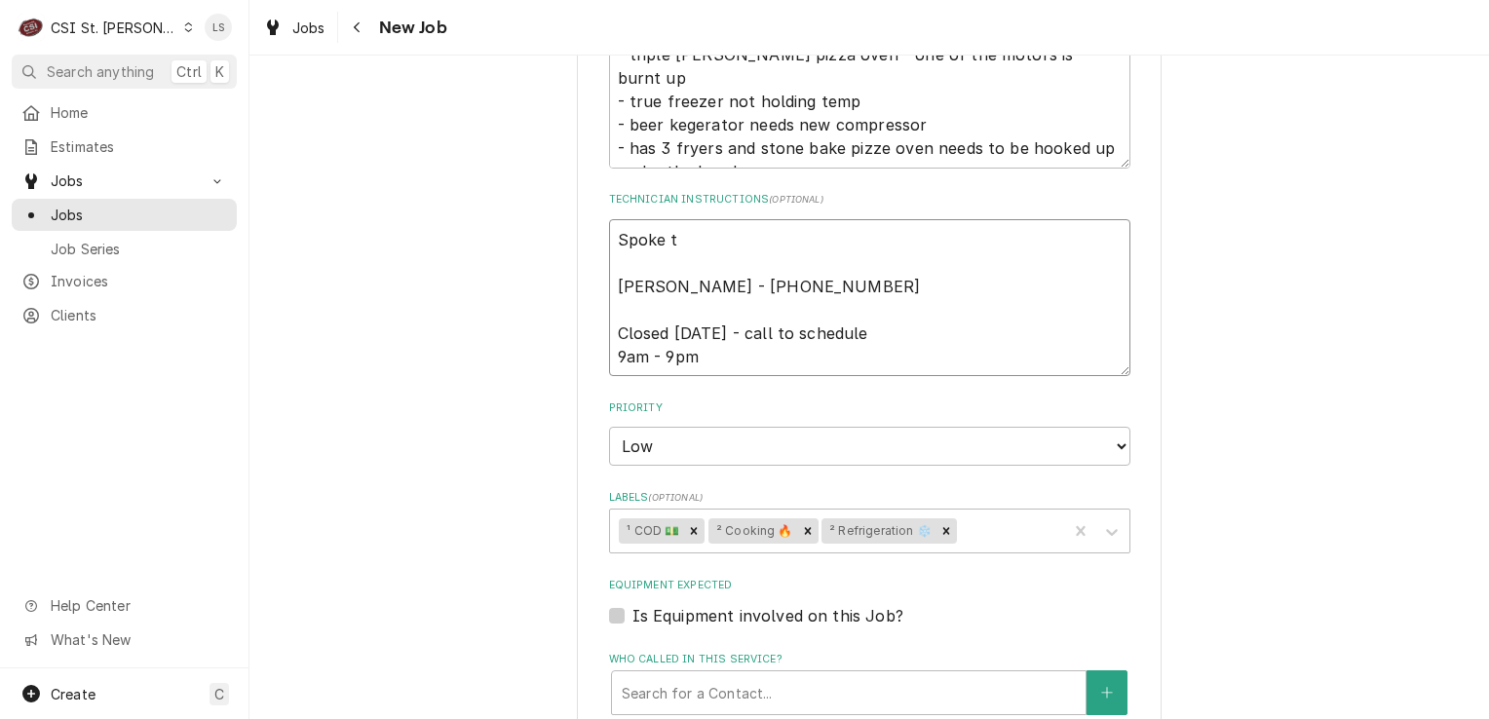
type textarea "x"
type textarea "Spoke to [PERSON_NAME] - [PHONE_NUMBER] Closed [DATE] - call to schedule 9am - …"
type textarea "x"
type textarea "Spoke to [PERSON_NAME] - [PHONE_NUMBER] Closed [DATE] - call to schedule 9am - …"
type textarea "x"
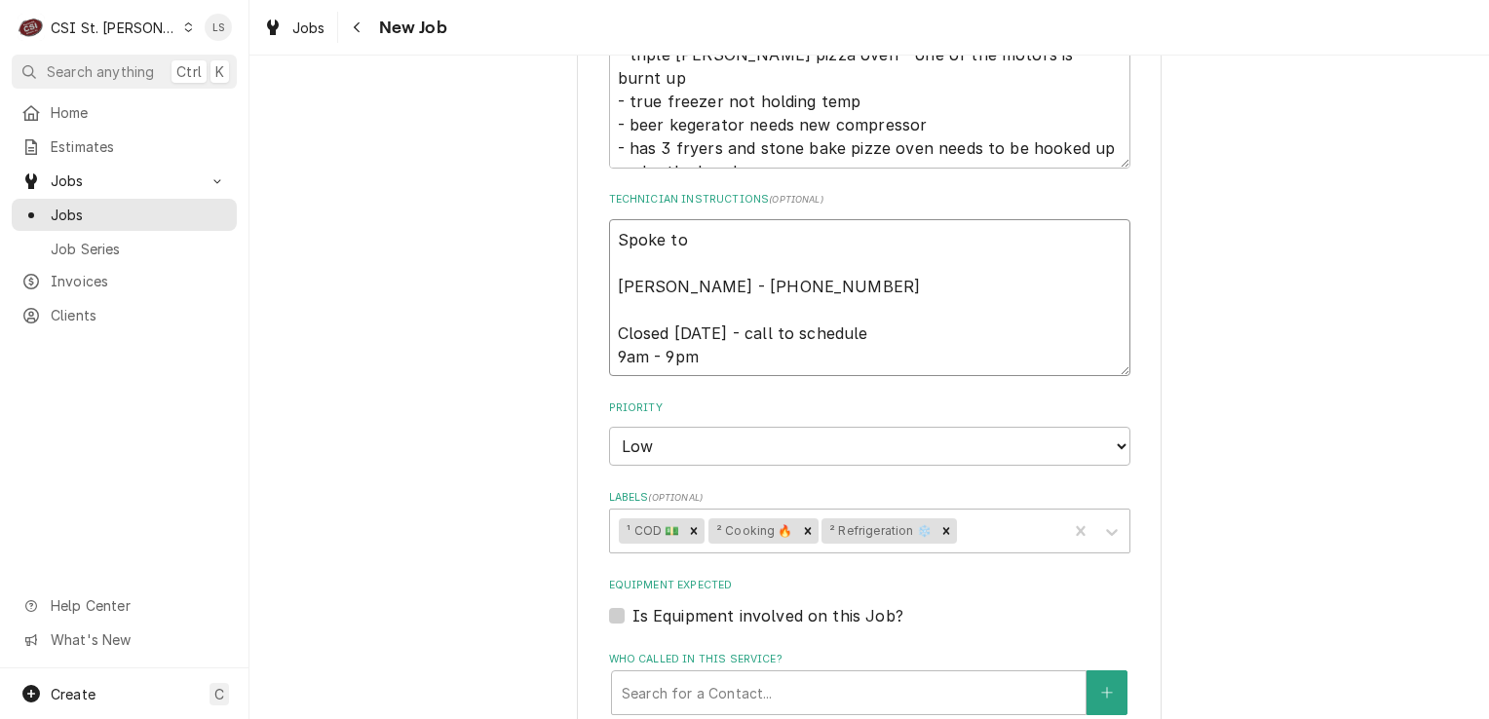
type textarea "Spoke to S [PERSON_NAME] - [PHONE_NUMBER] Closed [DATE] - call to schedule 9am …"
type textarea "x"
type textarea "Spoke to SCO [PERSON_NAME] - [PHONE_NUMBER] Closed [DATE] - call to schedule 9a…"
type textarea "x"
type textarea "Spoke to [PERSON_NAME] - [PHONE_NUMBER] Closed [DATE] - call to schedule 9am - …"
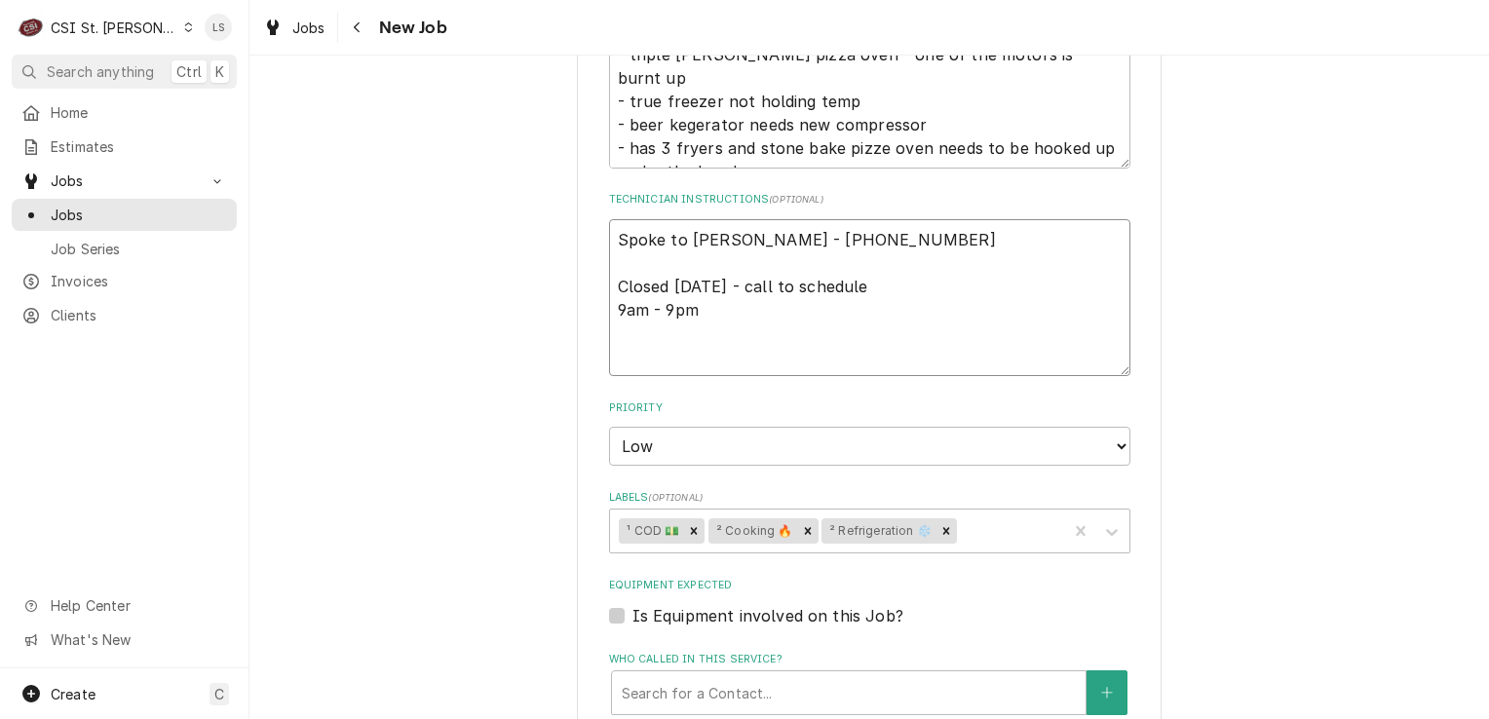
type textarea "x"
type textarea "Spoke to [PERSON_NAME] - [PHONE_NUMBER] Closed [DATE] - call to schedule 9am - …"
type textarea "x"
type textarea "Spoke to [PERSON_NAME] - [PHONE_NUMBER] Closed [DATE] - call to schedule 9am - …"
type textarea "x"
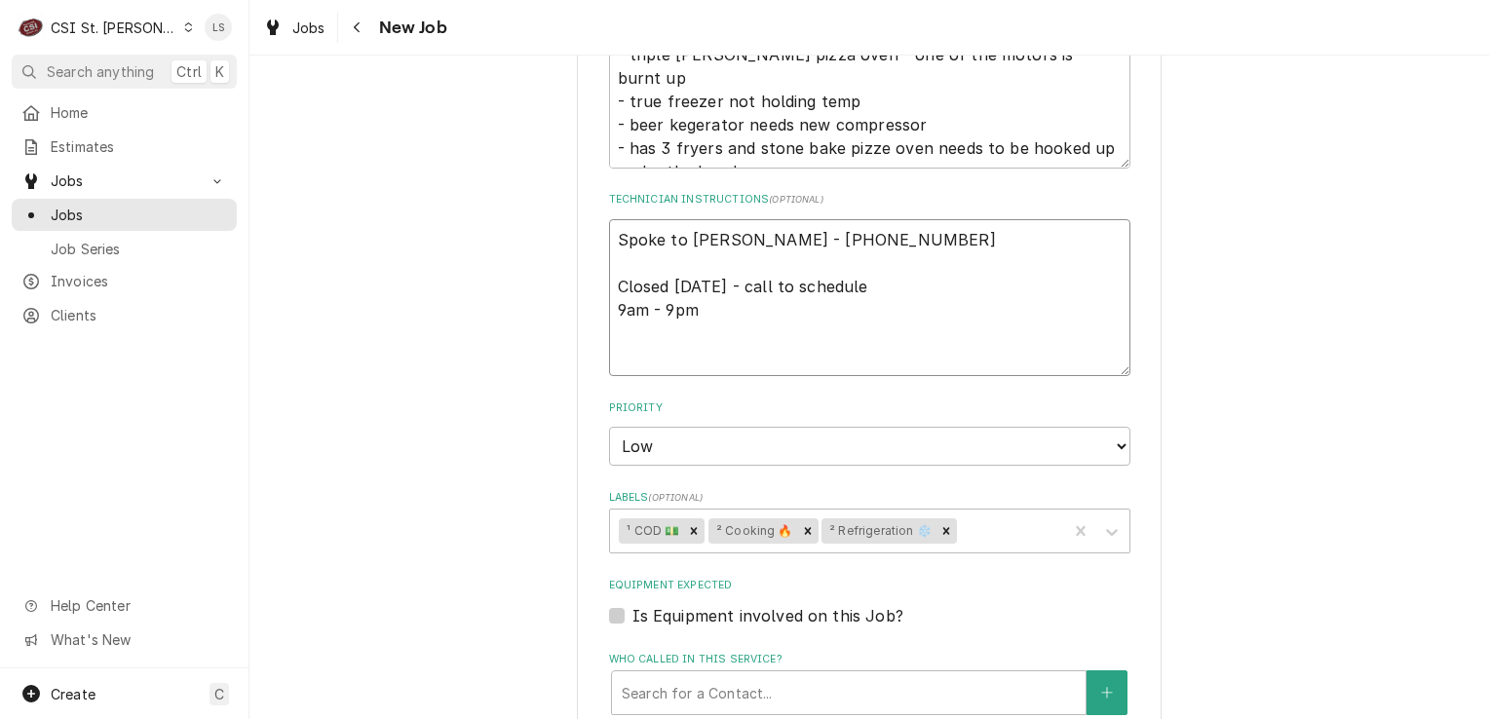
type textarea "Spoke to SCO [PERSON_NAME] - [PHONE_NUMBER] Closed [DATE] - call to schedule 9a…"
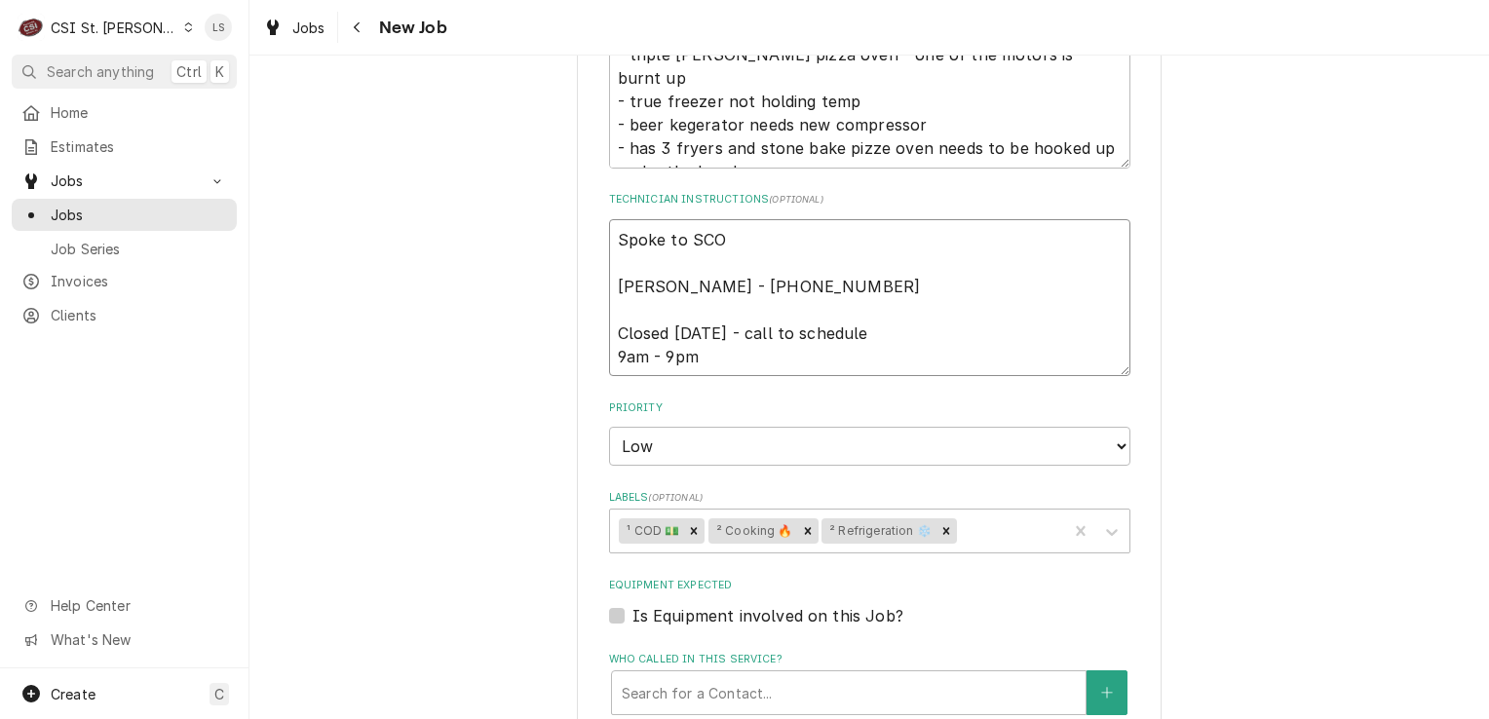
type textarea "x"
type textarea "Spoke to SC [PERSON_NAME] - [PHONE_NUMBER] Closed [DATE] - call to schedule 9am…"
type textarea "x"
type textarea "Spoke to S [PERSON_NAME] - [PHONE_NUMBER] Closed [DATE] - call to schedule 9am …"
type textarea "x"
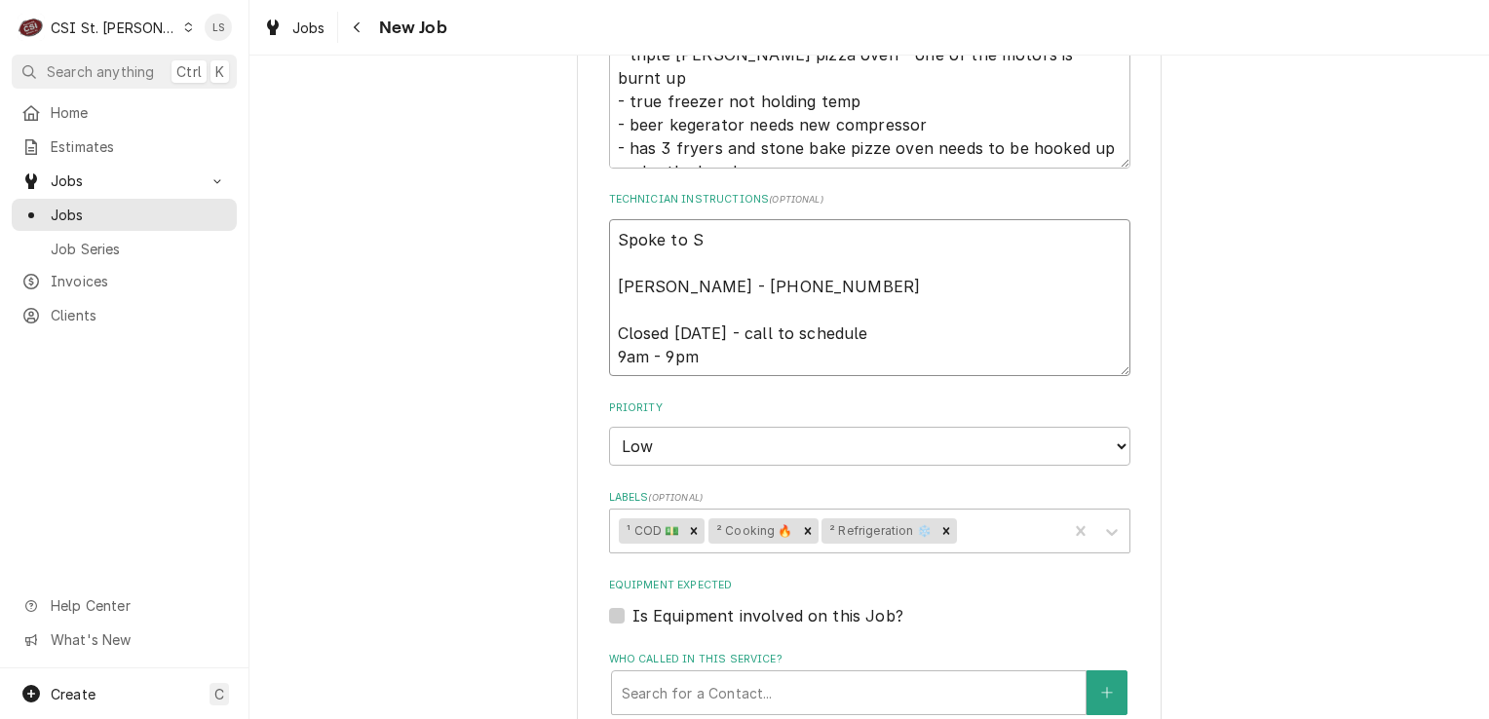
type textarea "Spoke to Sc [PERSON_NAME] - [PHONE_NUMBER] Closed [DATE] - call to schedule 9am…"
type textarea "x"
type textarea "Spoke to Sco [PERSON_NAME] - [PHONE_NUMBER] Closed [DATE] - call to schedule 9a…"
type textarea "x"
type textarea "Spoke to [PERSON_NAME] - [PHONE_NUMBER] Closed [DATE] - call to schedule 9am - …"
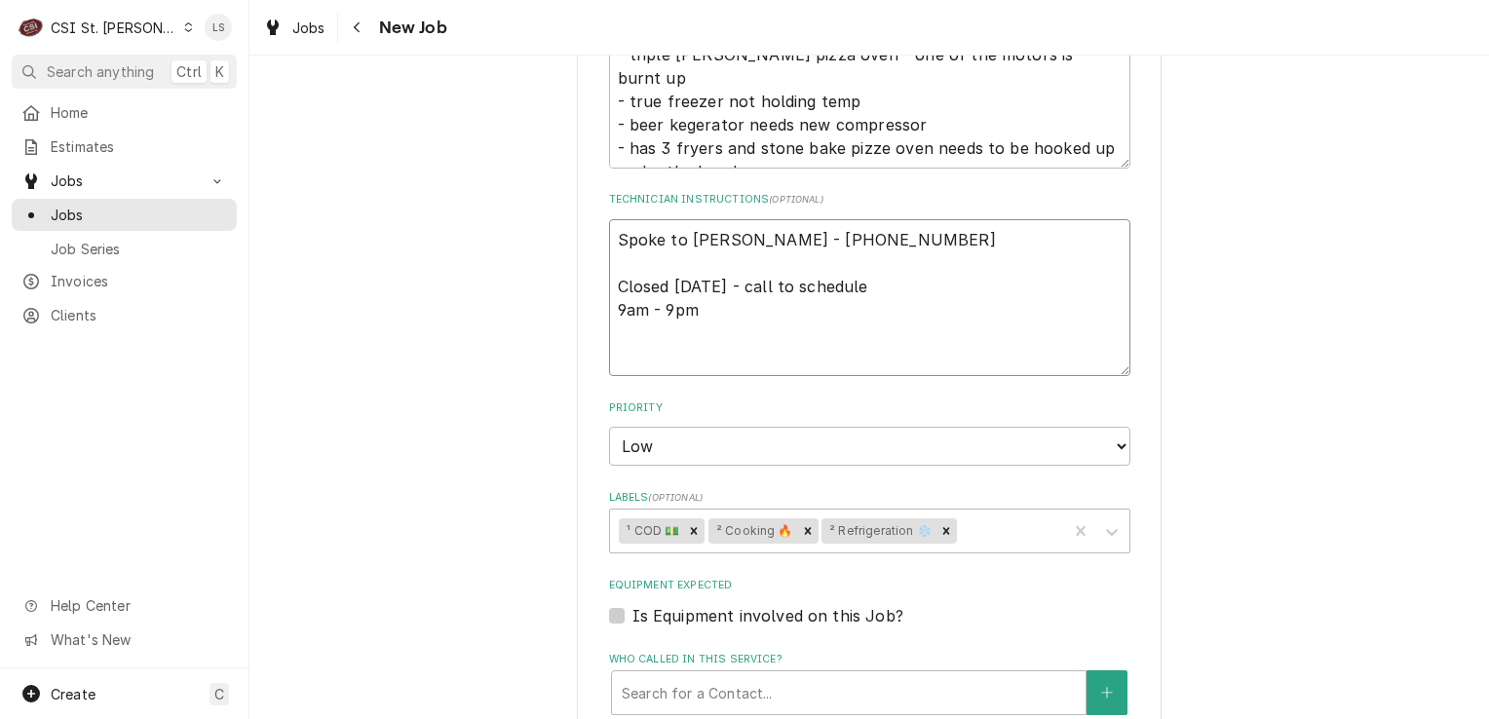
type textarea "x"
type textarea "Spoke to [PERSON_NAME] - [PHONE_NUMBER] Closed [DATE] - call to schedule 9am - …"
type textarea "x"
type textarea "Spoke to [PERSON_NAME] - [PHONE_NUMBER] Closed [DATE] - call to schedule 9am - …"
type textarea "x"
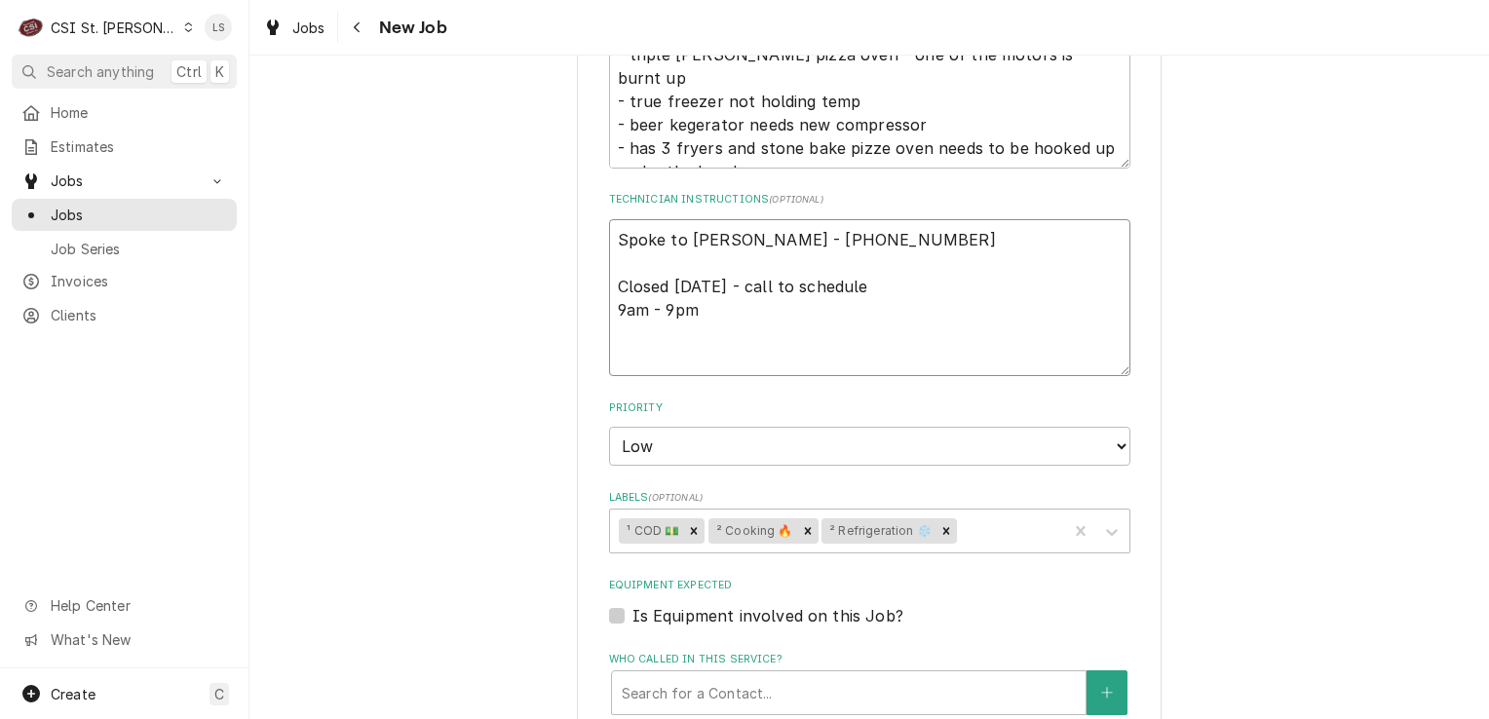
type textarea "Spoke to [PERSON_NAME] [PERSON_NAME] - [PHONE_NUMBER] Closed [DATE] - call to s…"
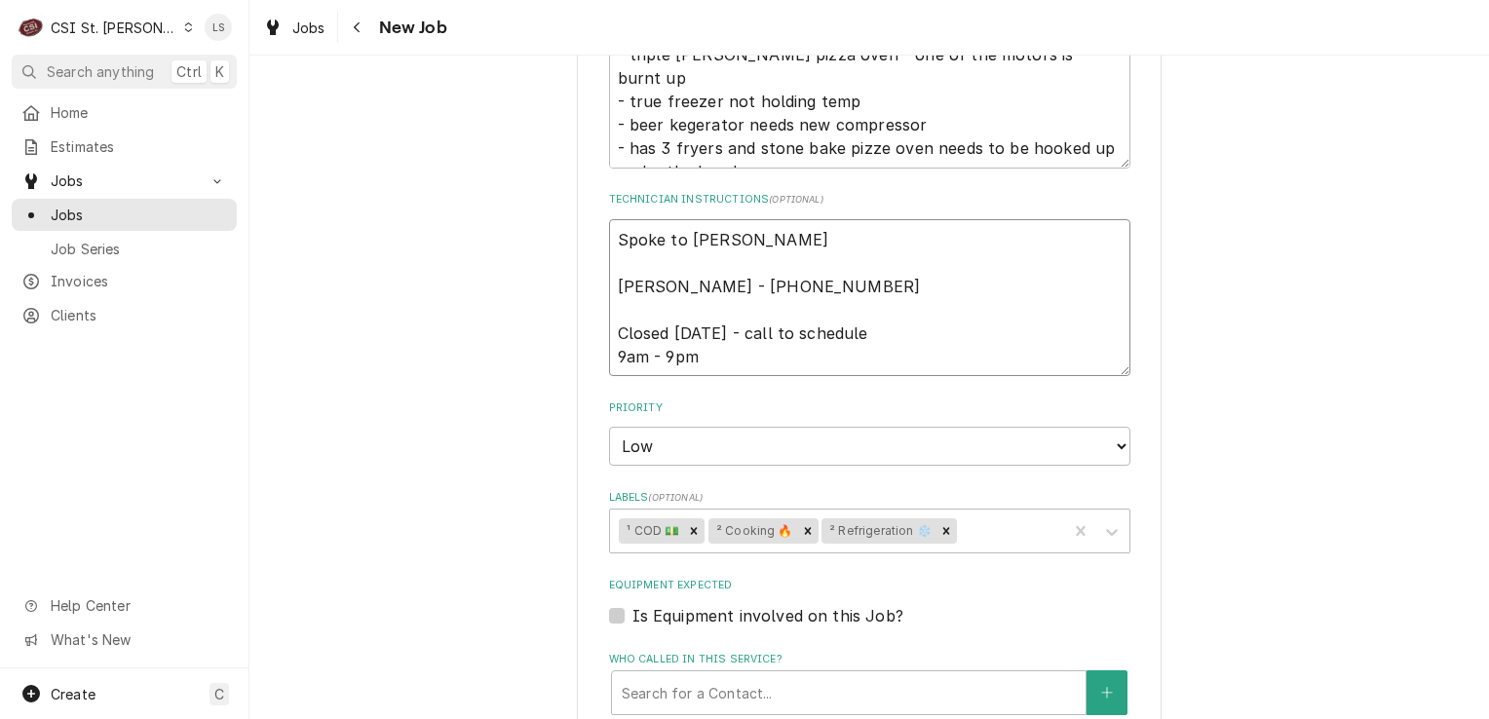
type textarea "x"
type textarea "Spoke to [PERSON_NAME] an [PERSON_NAME] - [PHONE_NUMBER] Closed [DATE] - call t…"
type textarea "x"
type textarea "Spoke to [PERSON_NAME] and [PERSON_NAME] - [PHONE_NUMBER] Closed [DATE] - call …"
type textarea "x"
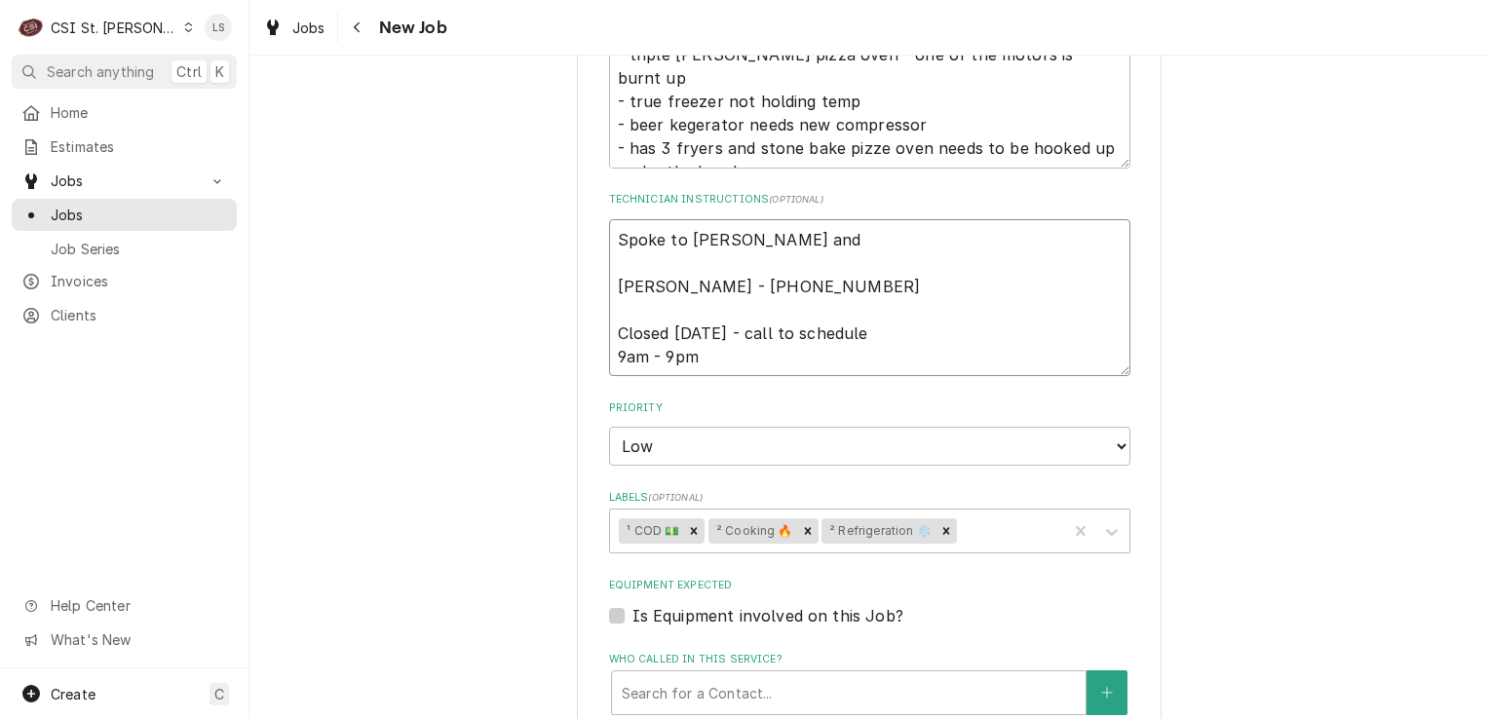
type textarea "Spoke to [PERSON_NAME] and [PERSON_NAME] - [PHONE_NUMBER] Closed [DATE] - call …"
type textarea "x"
type textarea "Spoke to [PERSON_NAME] and co [PERSON_NAME] - [PHONE_NUMBER] Closed [DATE] - ca…"
type textarea "x"
type textarea "Spoke to [PERSON_NAME] and con [PERSON_NAME] - [PHONE_NUMBER] Closed [DATE] - c…"
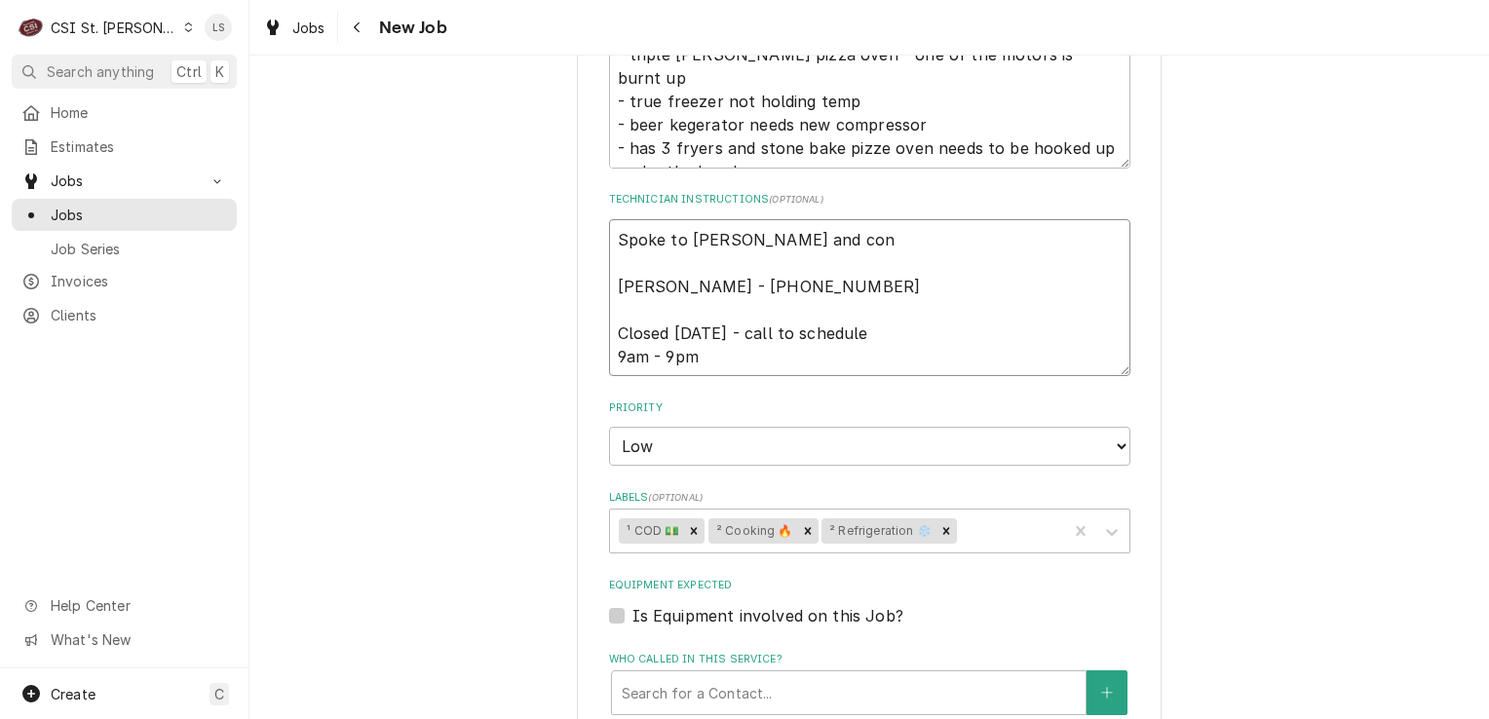
type textarea "x"
type textarea "Spoke to [PERSON_NAME] and conf [PERSON_NAME] - [PHONE_NUMBER] Closed [DATE] - …"
type textarea "x"
type textarea "Spoke to [PERSON_NAME] and [PERSON_NAME] [PERSON_NAME] - [PHONE_NUMBER] Closed …"
type textarea "x"
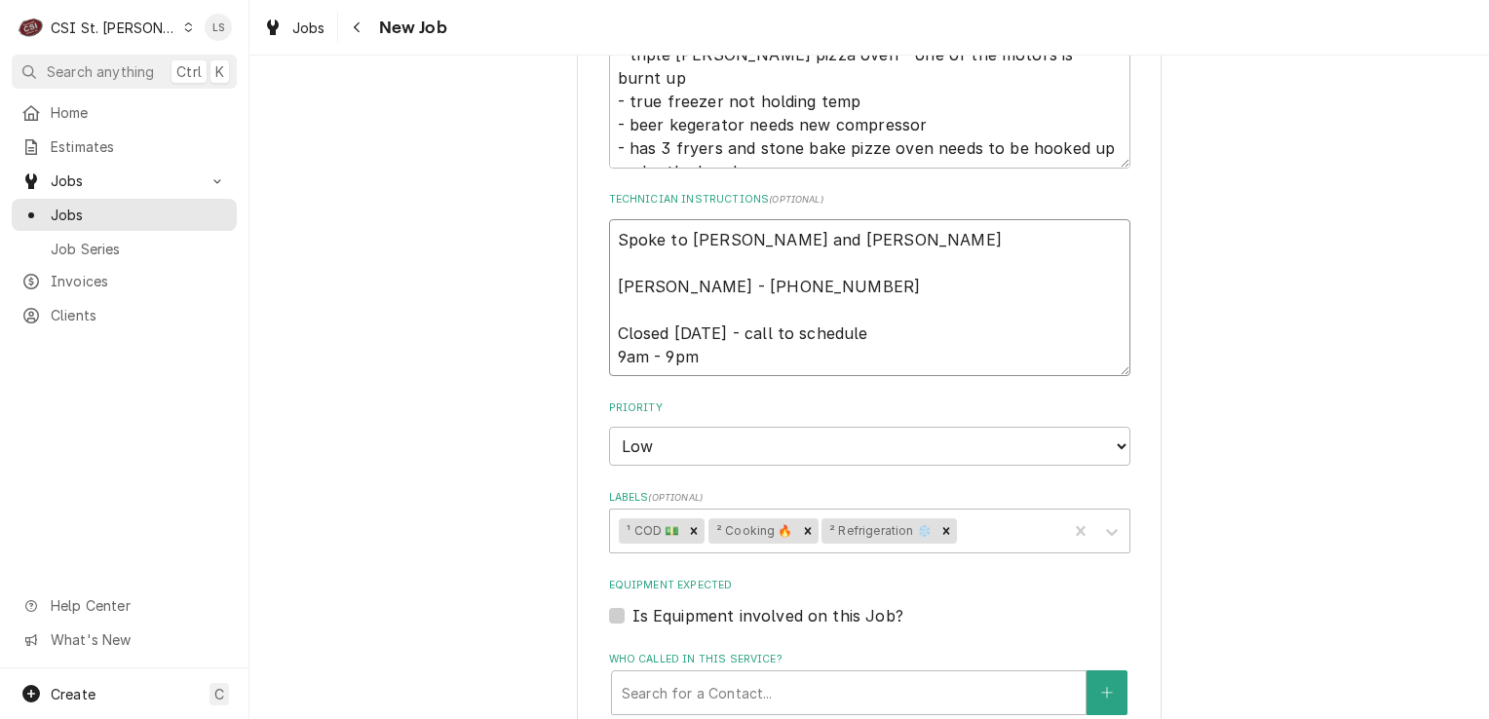
type textarea "Spoke to [PERSON_NAME] and confir [PERSON_NAME] - [PHONE_NUMBER] Closed [DATE] …"
type textarea "x"
type textarea "Spoke to [PERSON_NAME] and confirm [PERSON_NAME] - [PHONE_NUMBER] Closed [DATE]…"
type textarea "x"
type textarea "Spoke to [PERSON_NAME] and confirme [PERSON_NAME] - [PHONE_NUMBER] Closed [DATE…"
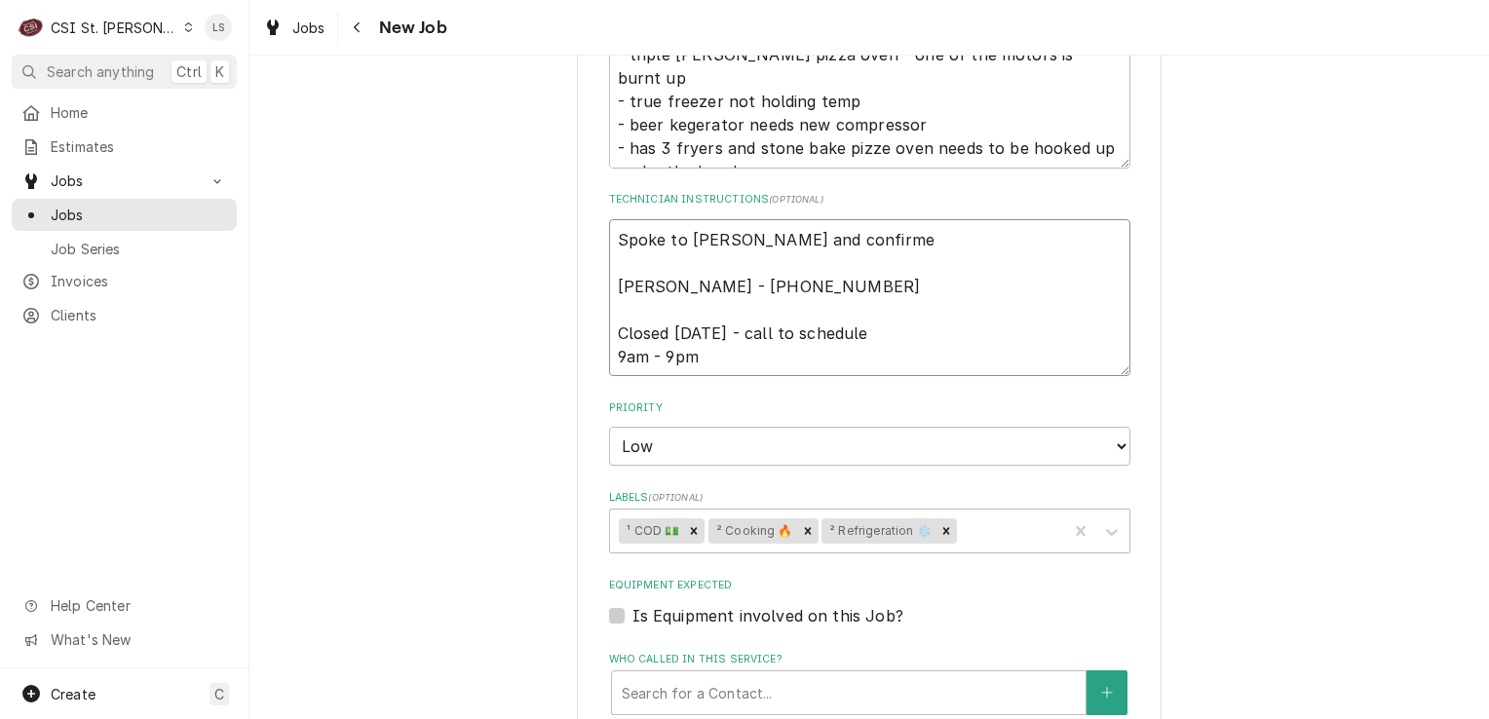
type textarea "x"
type textarea "Spoke to [PERSON_NAME] and confirmed [PERSON_NAME] - [PHONE_NUMBER] Closed [DAT…"
type textarea "x"
type textarea "Spoke to [PERSON_NAME] and confirmed [PERSON_NAME] - [PHONE_NUMBER] Closed [DAT…"
type textarea "x"
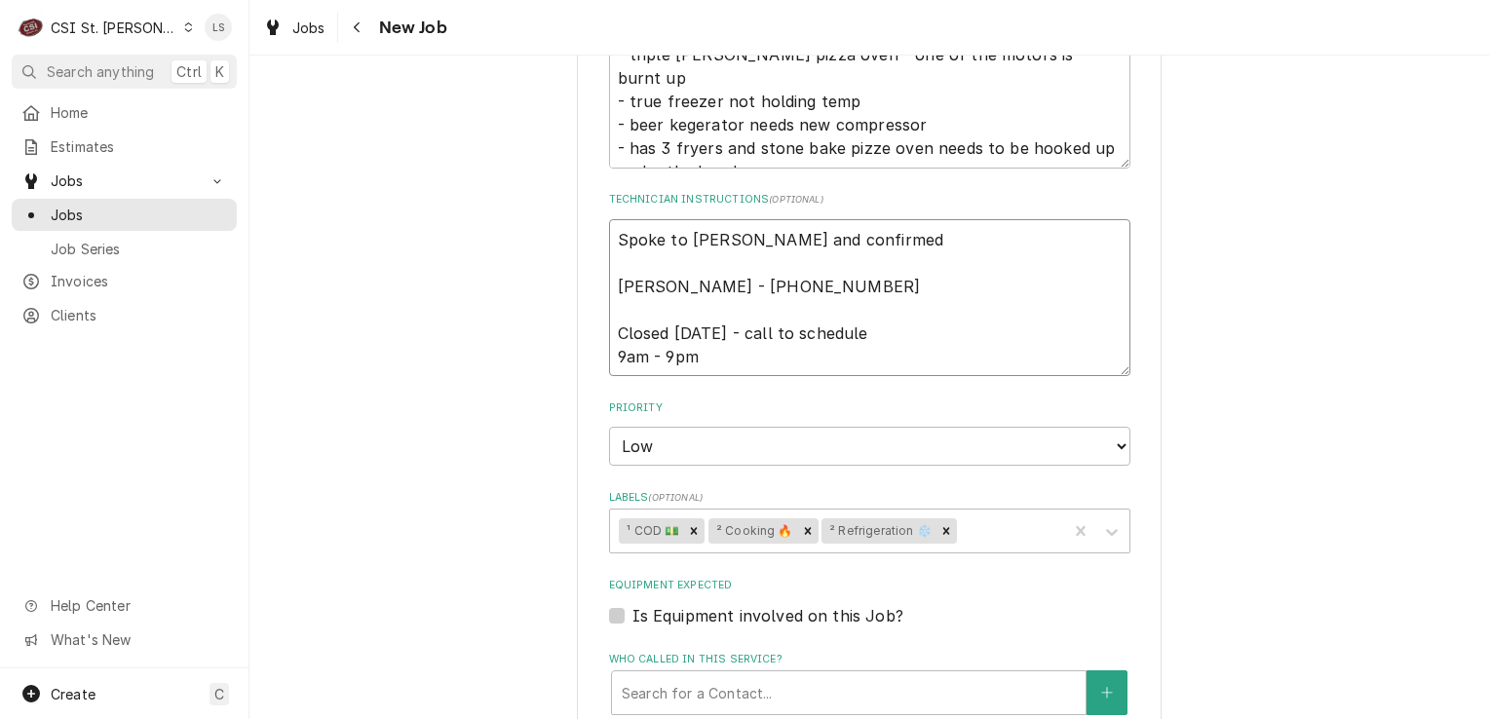
type textarea "Spoke to [PERSON_NAME] and confirmed f [PERSON_NAME] - [PHONE_NUMBER] Closed [D…"
type textarea "x"
type textarea "Spoke to [PERSON_NAME] and confirmed fo [PERSON_NAME] - [PHONE_NUMBER] Closed […"
type textarea "x"
type textarea "Spoke to [PERSON_NAME] and confirmed for [PERSON_NAME] - [PHONE_NUMBER] Closed …"
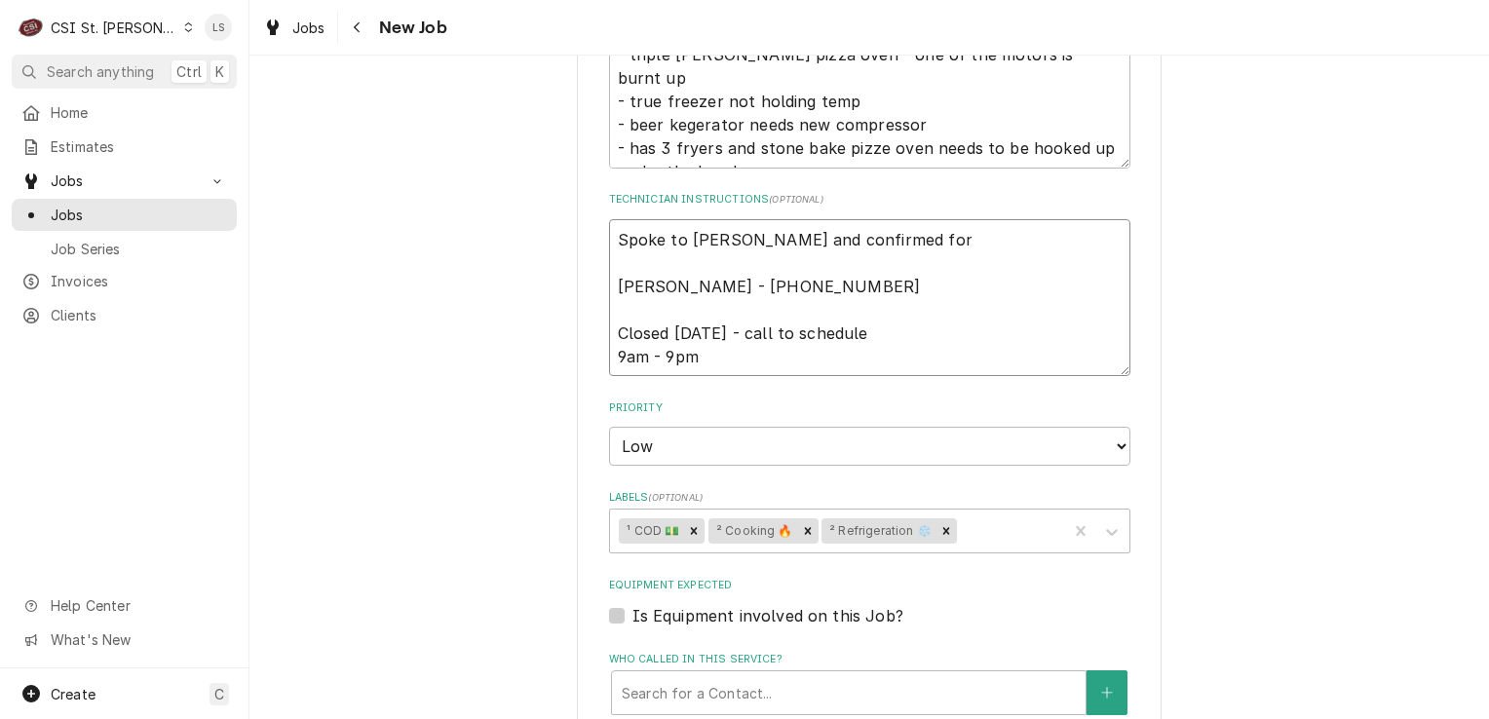
type textarea "x"
type textarea "Spoke to [PERSON_NAME] and confirmed for [PERSON_NAME] - [PHONE_NUMBER] Closed …"
type textarea "x"
type textarea "Spoke to [PERSON_NAME] and confirmed for T [PERSON_NAME] - [PHONE_NUMBER] Close…"
type textarea "x"
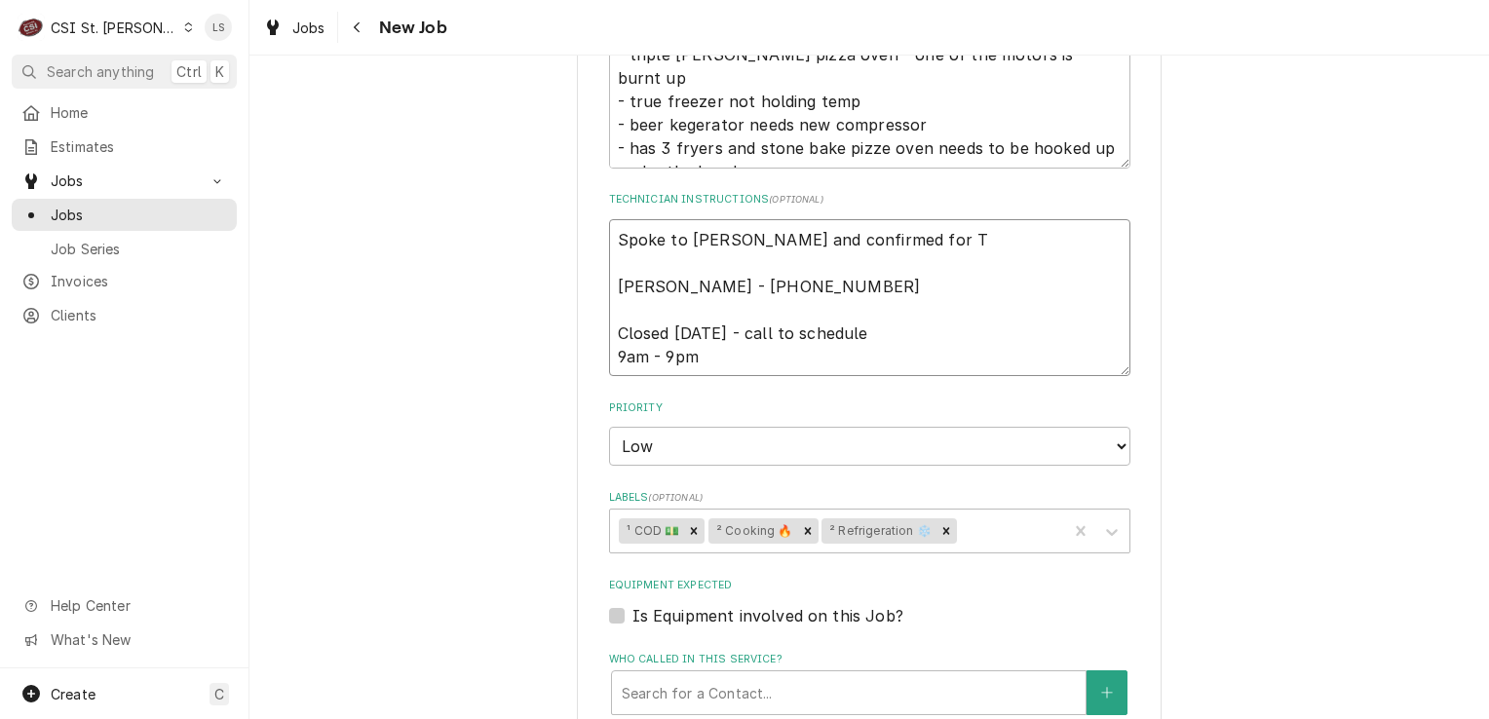
type textarea "Spoke to [PERSON_NAME] and confirmed for Tu [PERSON_NAME] - [PHONE_NUMBER] Clos…"
type textarea "x"
type textarea "Spoke to [PERSON_NAME] and confirmed for Tue [PERSON_NAME] - [PHONE_NUMBER] Clo…"
type textarea "x"
type textarea "Spoke to [PERSON_NAME] and confirmed for Tues [PERSON_NAME] - [PHONE_NUMBER] Cl…"
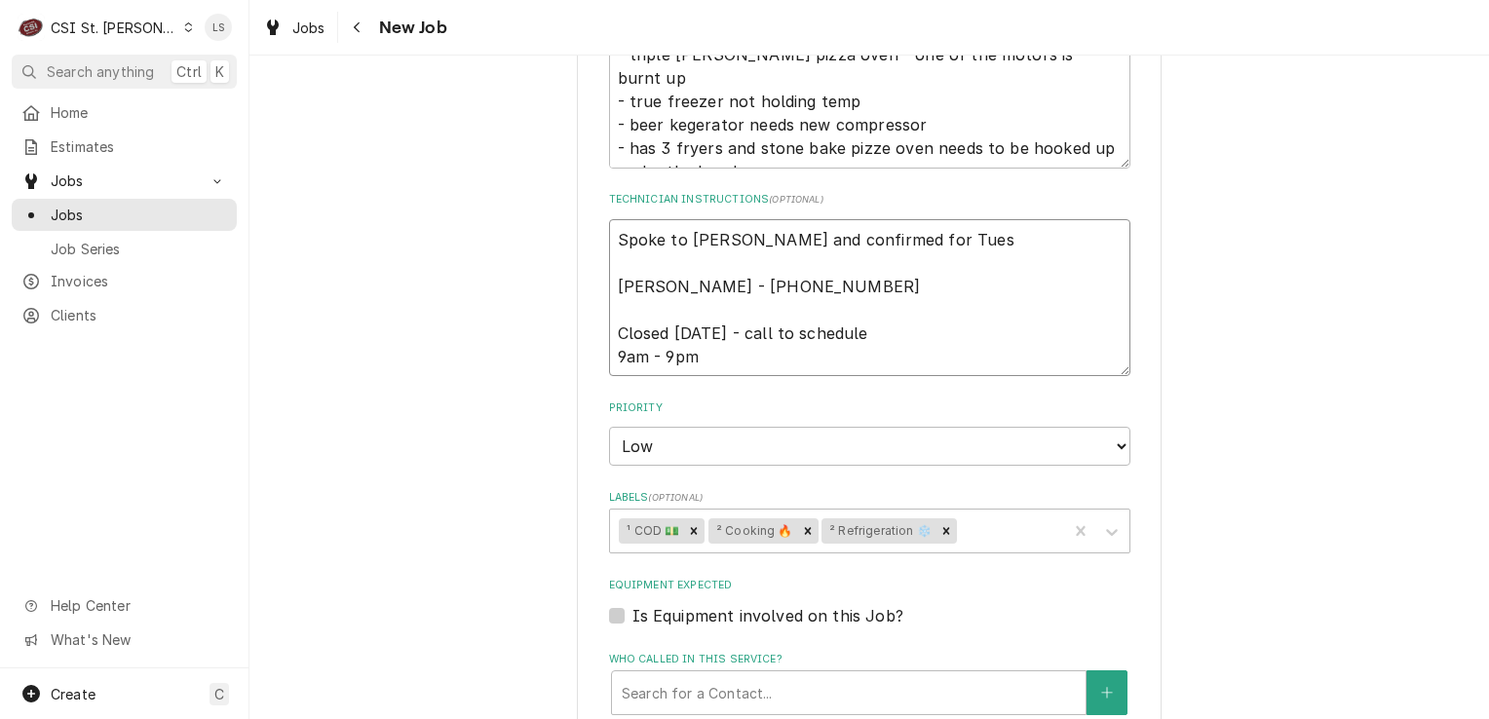
type textarea "x"
type textarea "Spoke to [PERSON_NAME] and confirmed for Tuesd [PERSON_NAME] - [PHONE_NUMBER] C…"
type textarea "x"
type textarea "Spoke to [PERSON_NAME] and confirmed for Tuesda [PERSON_NAME] - [PHONE_NUMBER] …"
type textarea "x"
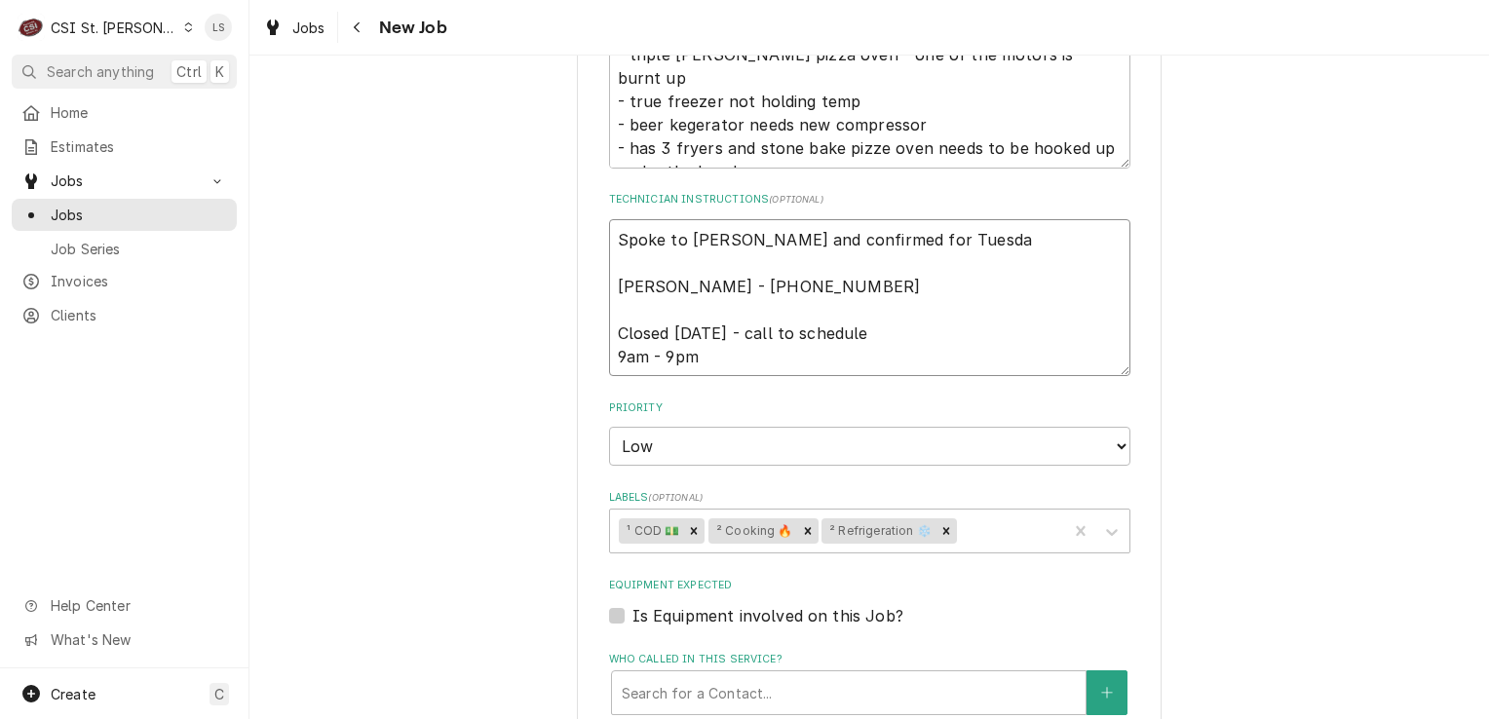
type textarea "Spoke to [PERSON_NAME] and confirmed for [DATE] [PERSON_NAME] - [PHONE_NUMBER] …"
type textarea "x"
type textarea "Spoke to [PERSON_NAME] and confirmed for [DATE] [PERSON_NAME] - [PHONE_NUMBER] …"
type textarea "x"
type textarea "Spoke to [PERSON_NAME] and confirmed for [DATE] 9 [PERSON_NAME] - [PHONE_NUMBER…"
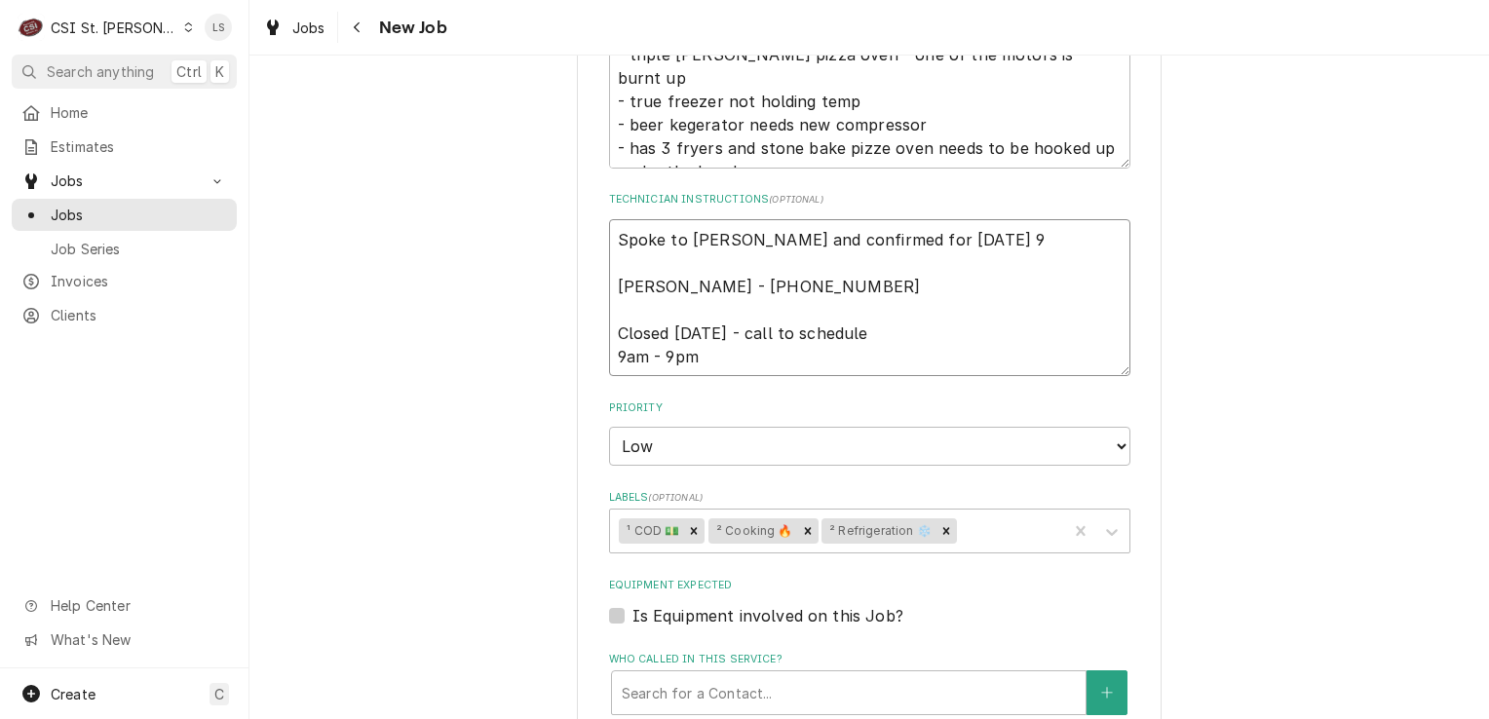
type textarea "x"
type textarea "Spoke to [PERSON_NAME] and confirmed for [DATE] 9/ [PERSON_NAME] - [PHONE_NUMBE…"
type textarea "x"
type textarea "Spoke to [PERSON_NAME] and confirmed for [DATE] [PERSON_NAME] - [PHONE_NUMBER] …"
type textarea "x"
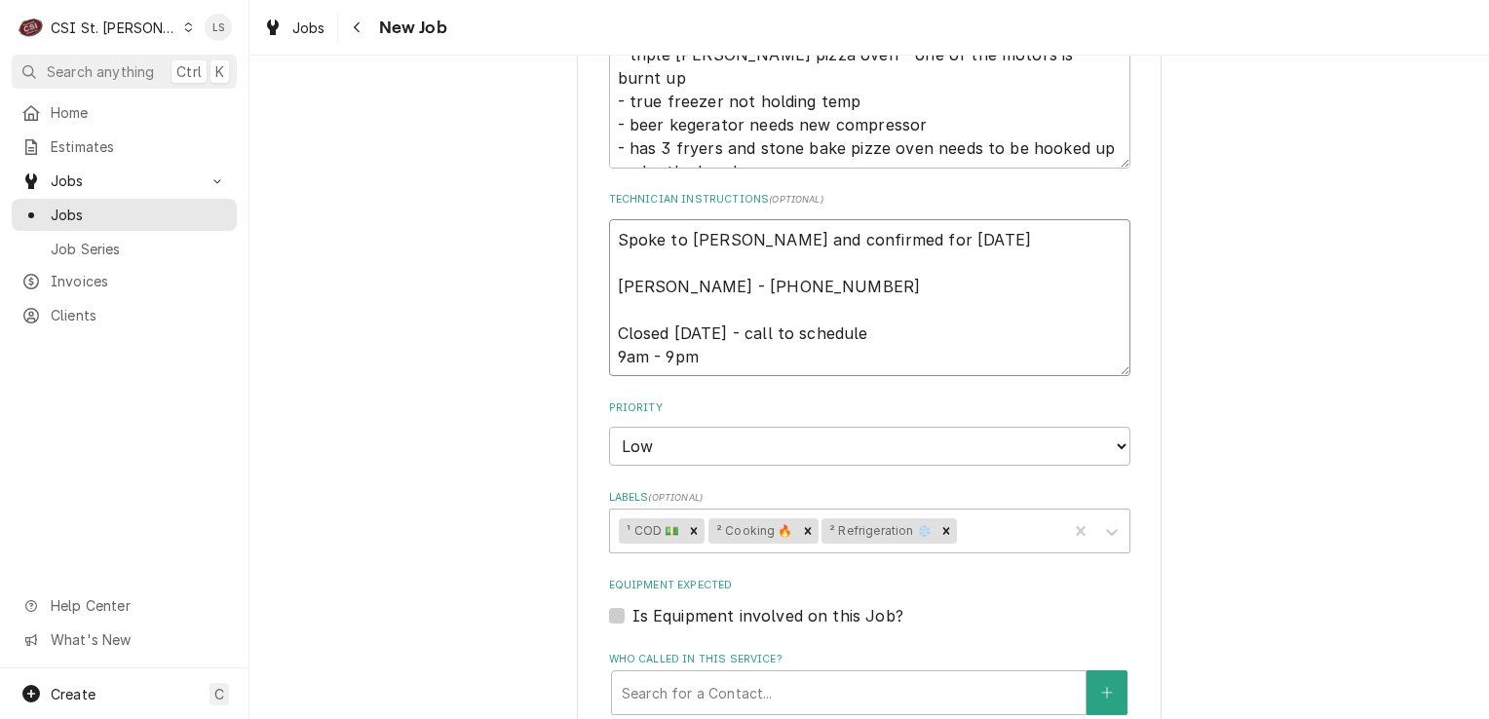
type textarea "Spoke to [PERSON_NAME] and confirmed for [DATE] [PERSON_NAME] - [PHONE_NUMBER] …"
type textarea "x"
type textarea "Spoke to [PERSON_NAME] and confirmed for [DATE] a [PERSON_NAME] - [PHONE_NUMBER…"
type textarea "x"
type textarea "Spoke to [PERSON_NAME] and confirmed for [DATE] at [PERSON_NAME] - [PHONE_NUMBE…"
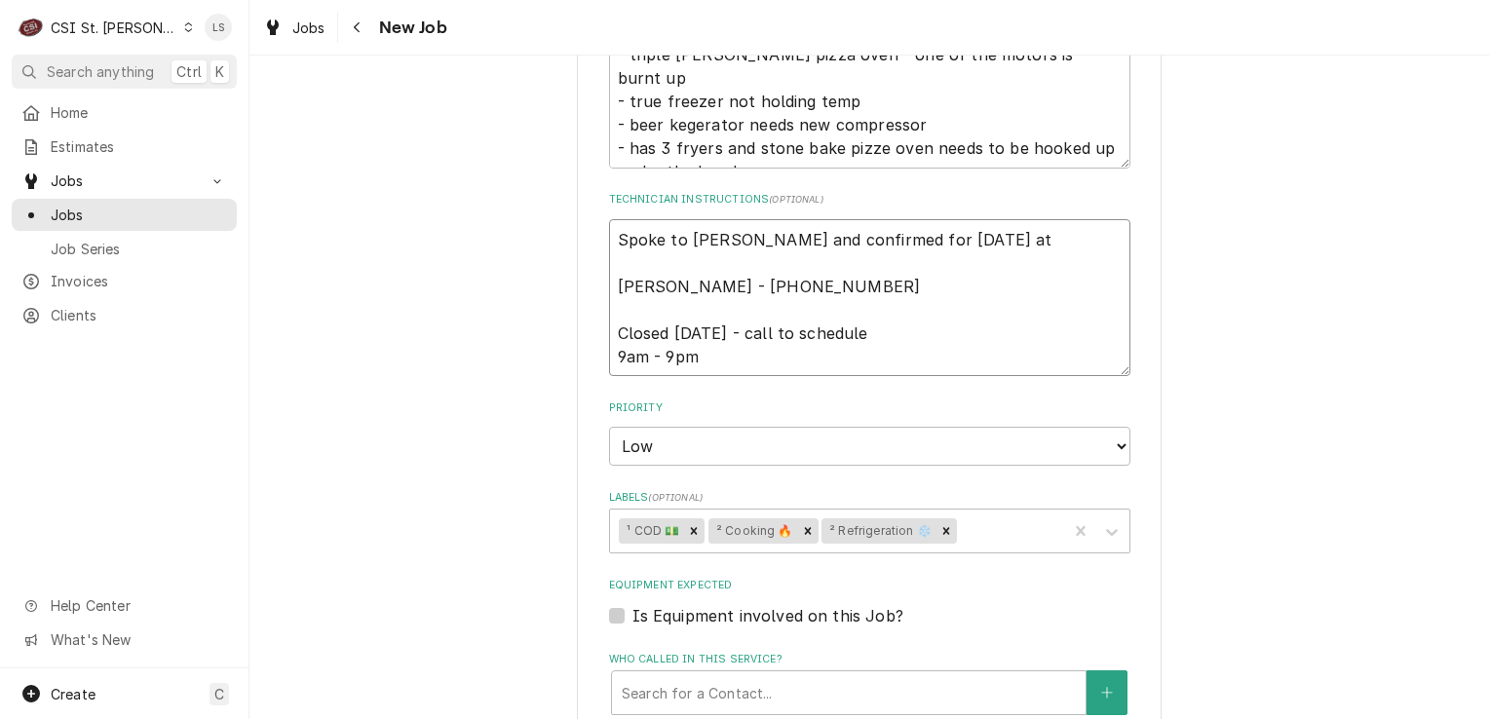
type textarea "x"
type textarea "Spoke to [PERSON_NAME] and confirmed for [DATE] at 8 [PERSON_NAME] - [PHONE_NUM…"
type textarea "x"
type textarea "Spoke to [PERSON_NAME] and confirmed for [DATE] 8a [PERSON_NAME] - [PHONE_NUMBE…"
type textarea "x"
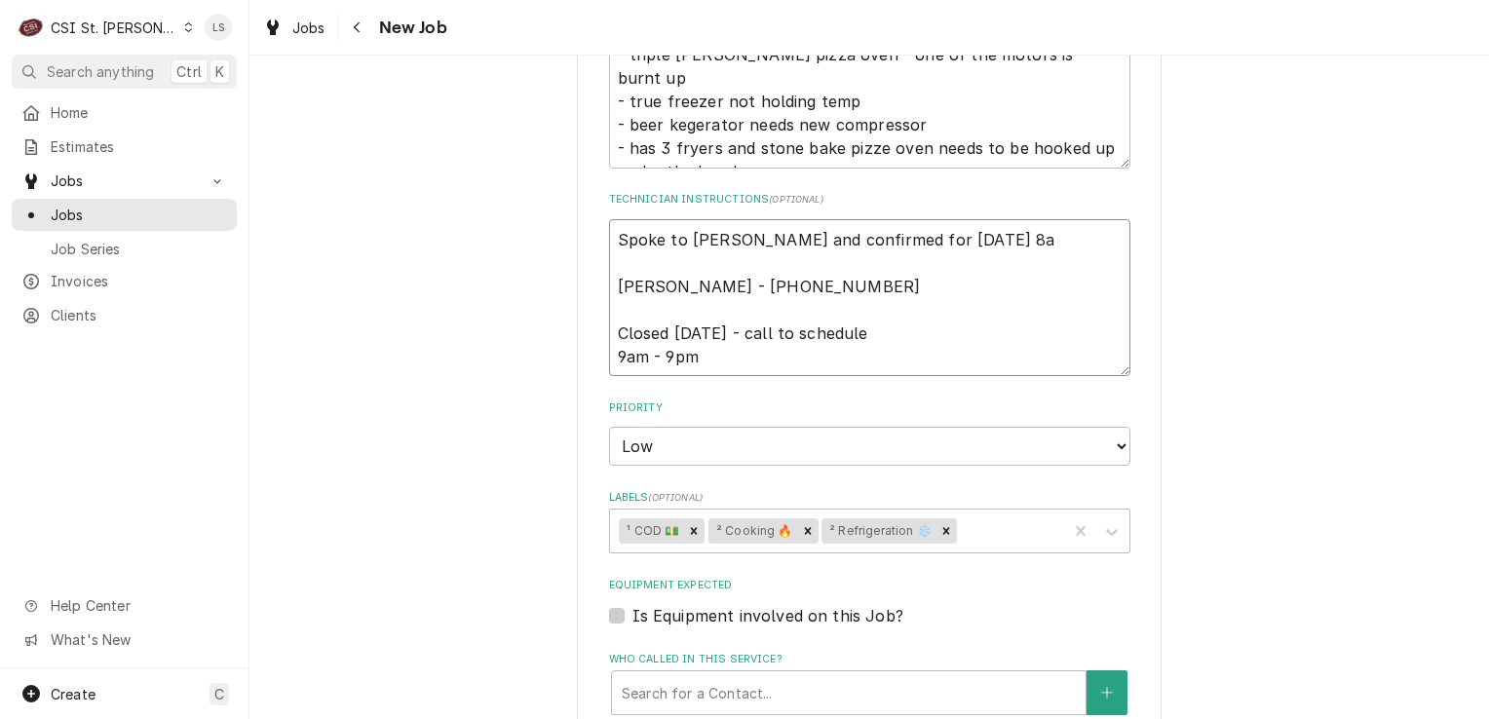
type textarea "Spoke to [PERSON_NAME] and confirmed for [DATE] 8am [PERSON_NAME] - [PHONE_NUMB…"
type textarea "x"
type textarea "Spoke to [PERSON_NAME] and confirmed for [DATE] 8am [PERSON_NAME] - [PHONE_NUMB…"
type textarea "x"
type textarea "Spoke to [PERSON_NAME] and confirmed for [DATE] 8am - [PERSON_NAME] - [PHONE_NU…"
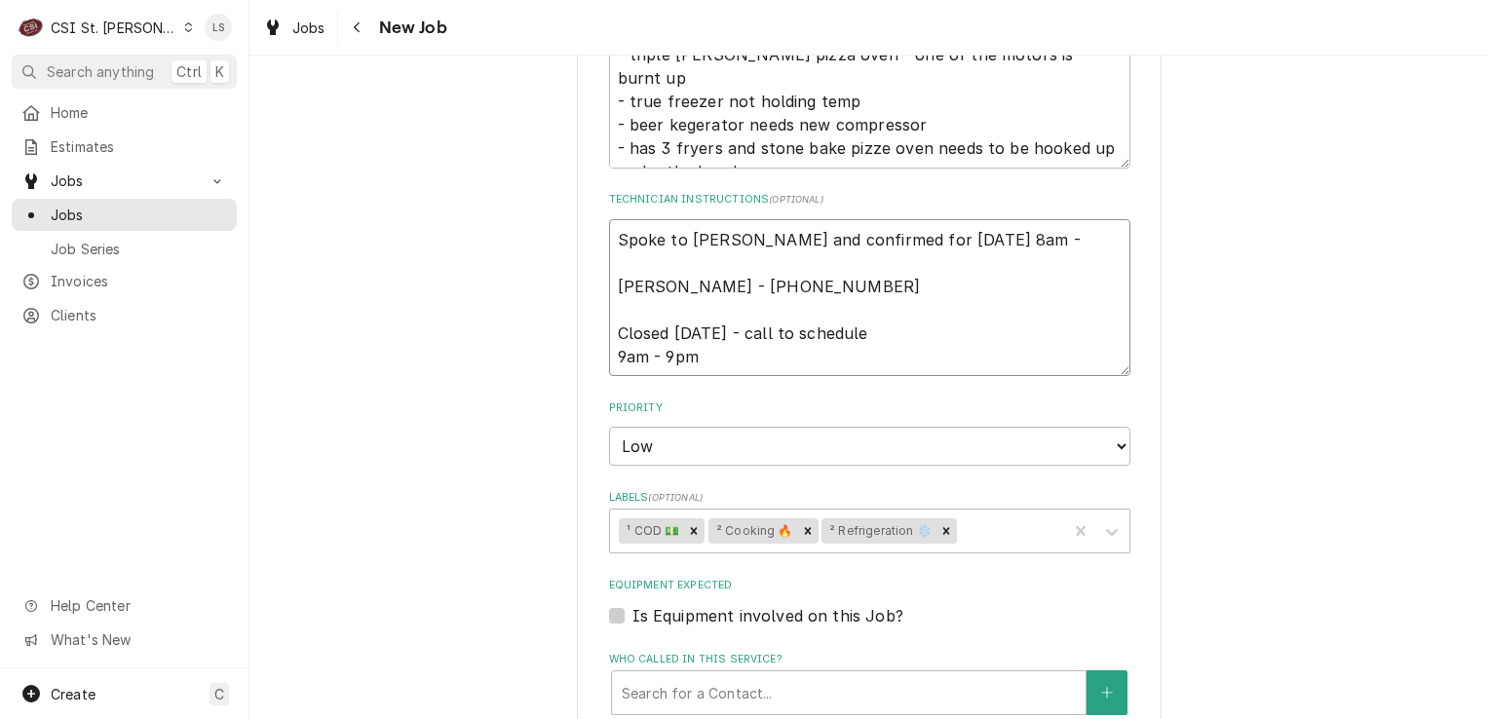
type textarea "x"
type textarea "Spoke to [PERSON_NAME] and confirmed for [DATE] 8am - [PERSON_NAME] - [PHONE_NU…"
type textarea "x"
type textarea "Spoke to [PERSON_NAME] and confirmed for [DATE] 8am - L [PERSON_NAME] - [PHONE_…"
type textarea "x"
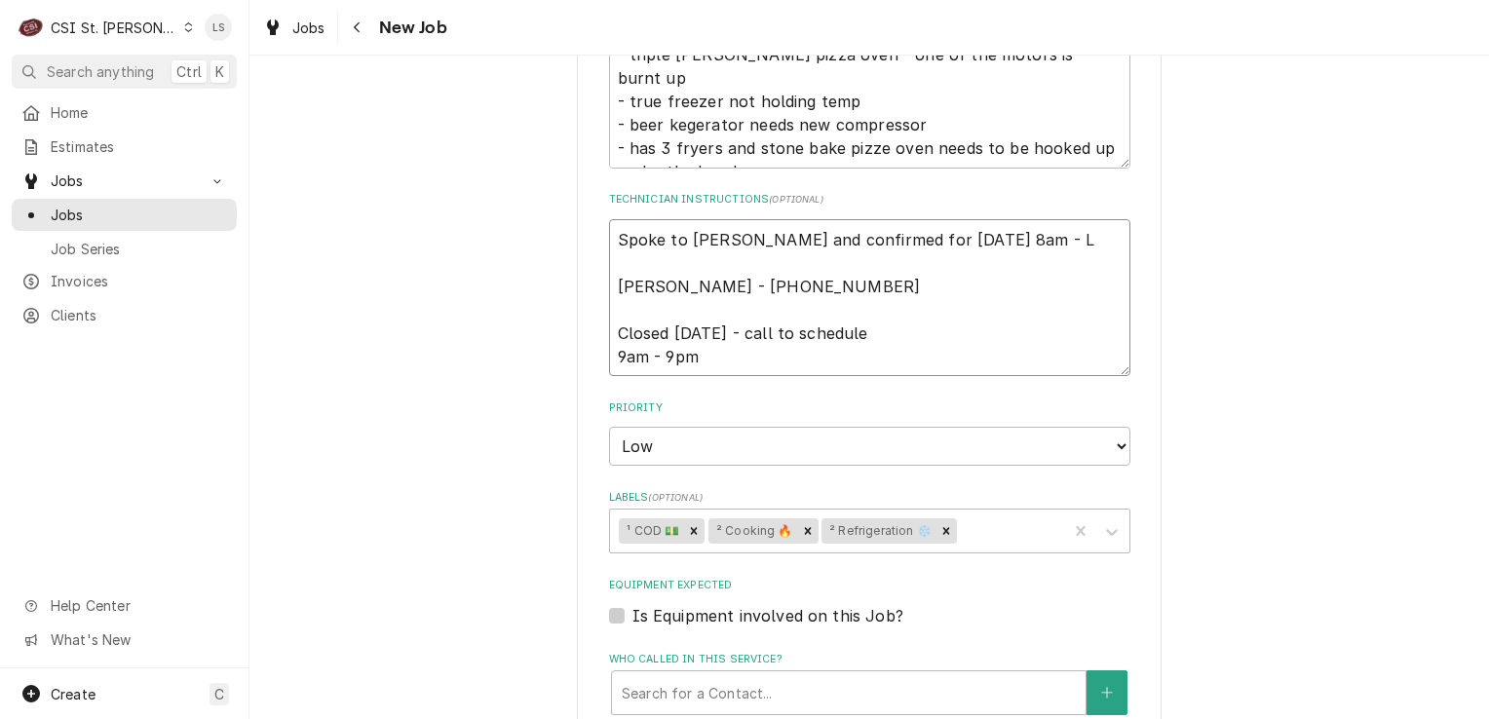
type textarea "Spoke to [PERSON_NAME] and confirmed for [DATE] 8am - LS [PERSON_NAME] - [PHONE…"
type textarea "x"
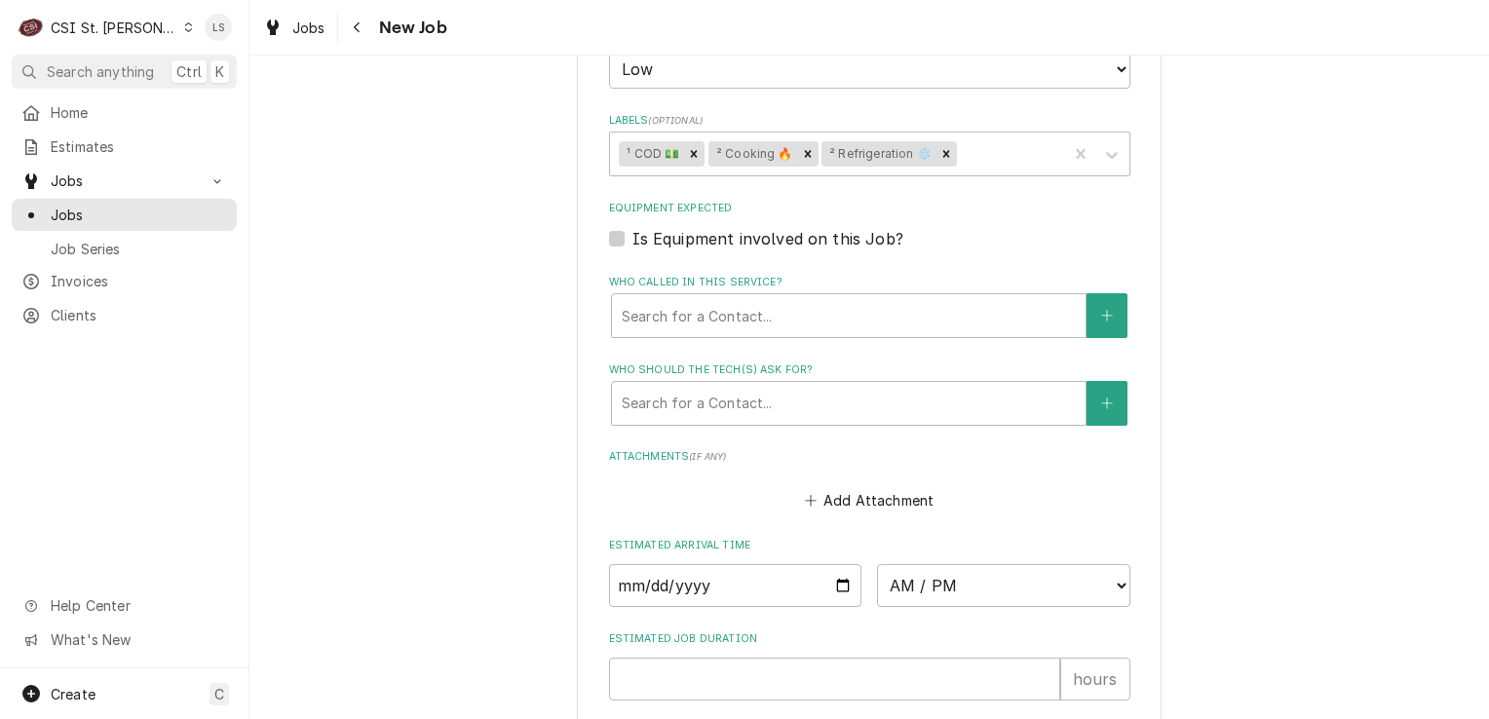
scroll to position [1729, 0]
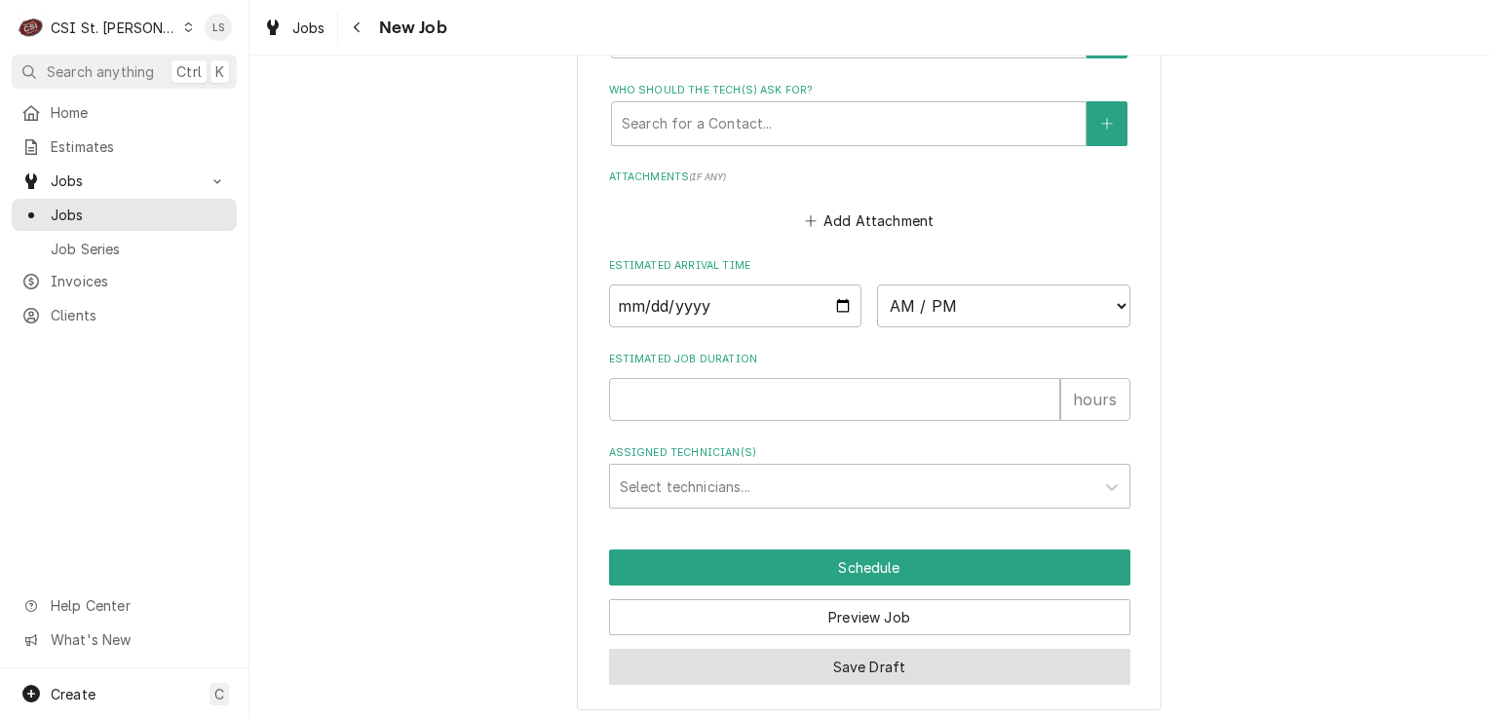
type textarea "Spoke to [PERSON_NAME] and confirmed for [DATE] 8am - LS [PERSON_NAME] - [PHONE…"
drag, startPoint x: 863, startPoint y: 657, endPoint x: 886, endPoint y: 717, distance: 64.4
click at [863, 659] on button "Save Draft" at bounding box center [869, 667] width 521 height 36
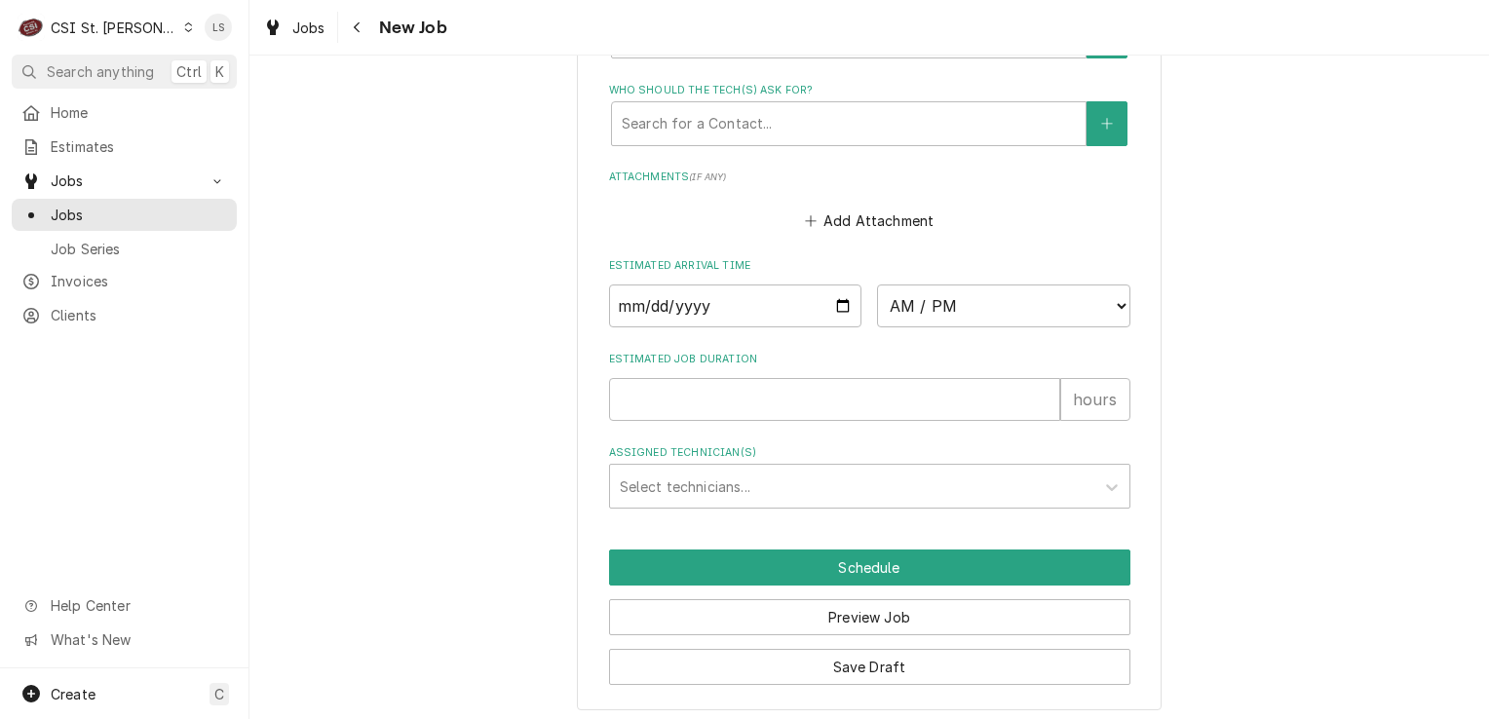
scroll to position [1663, 0]
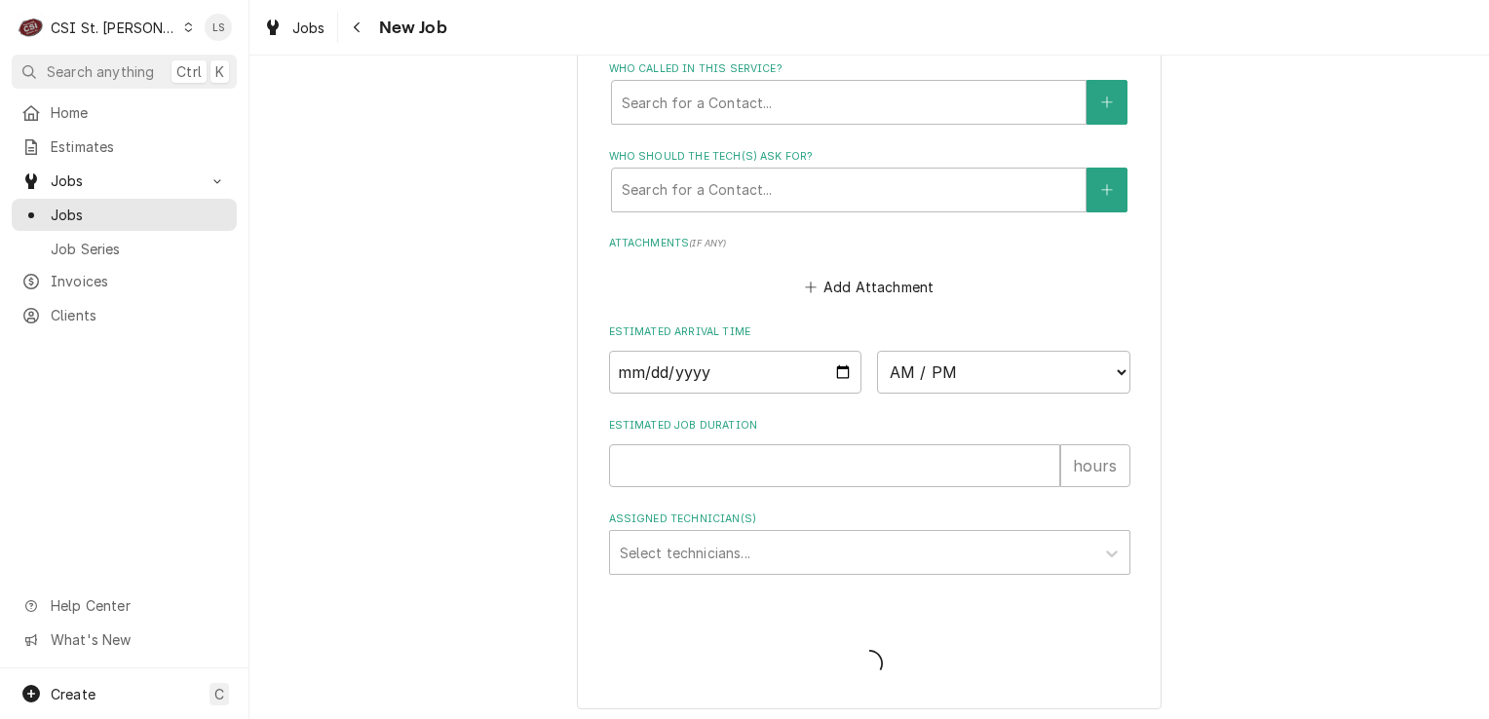
type textarea "x"
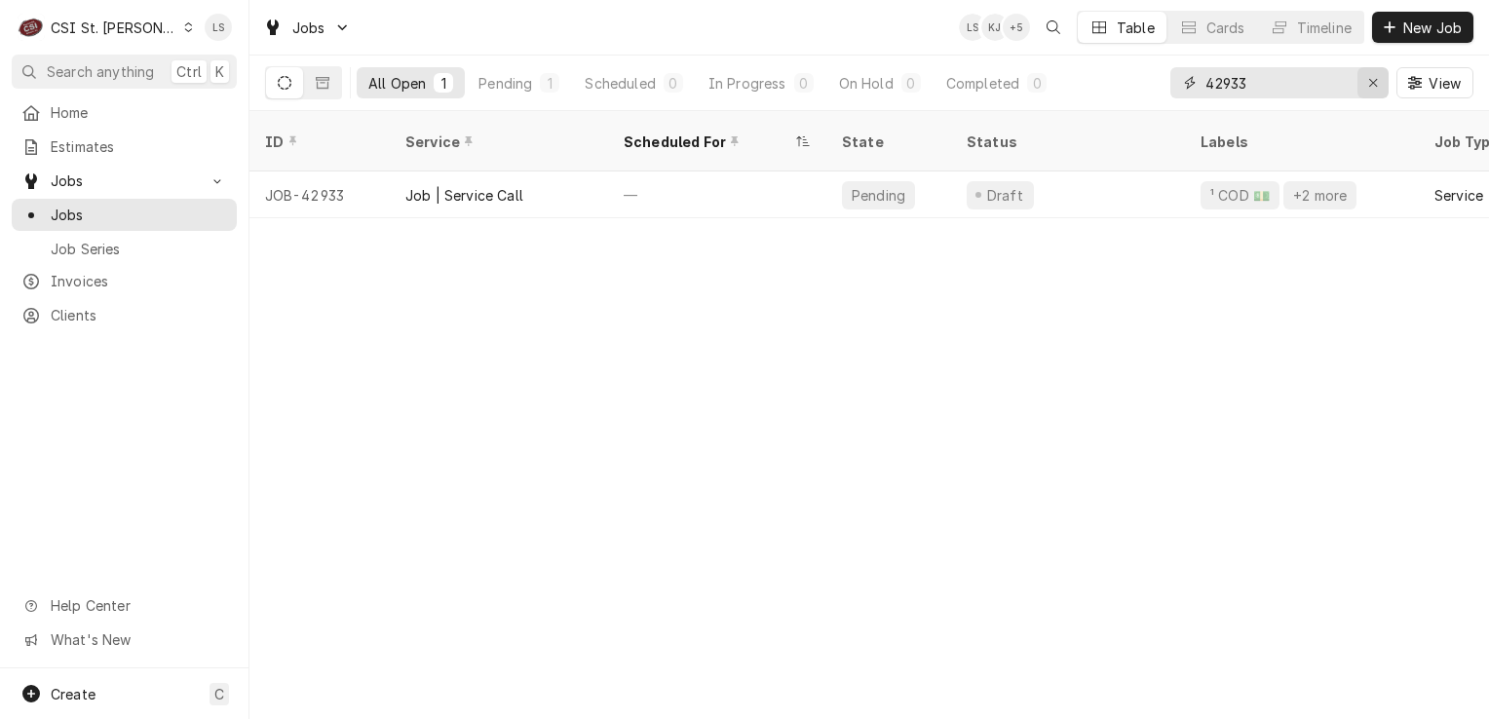
click at [1365, 83] on div "Erase input" at bounding box center [1372, 82] width 19 height 19
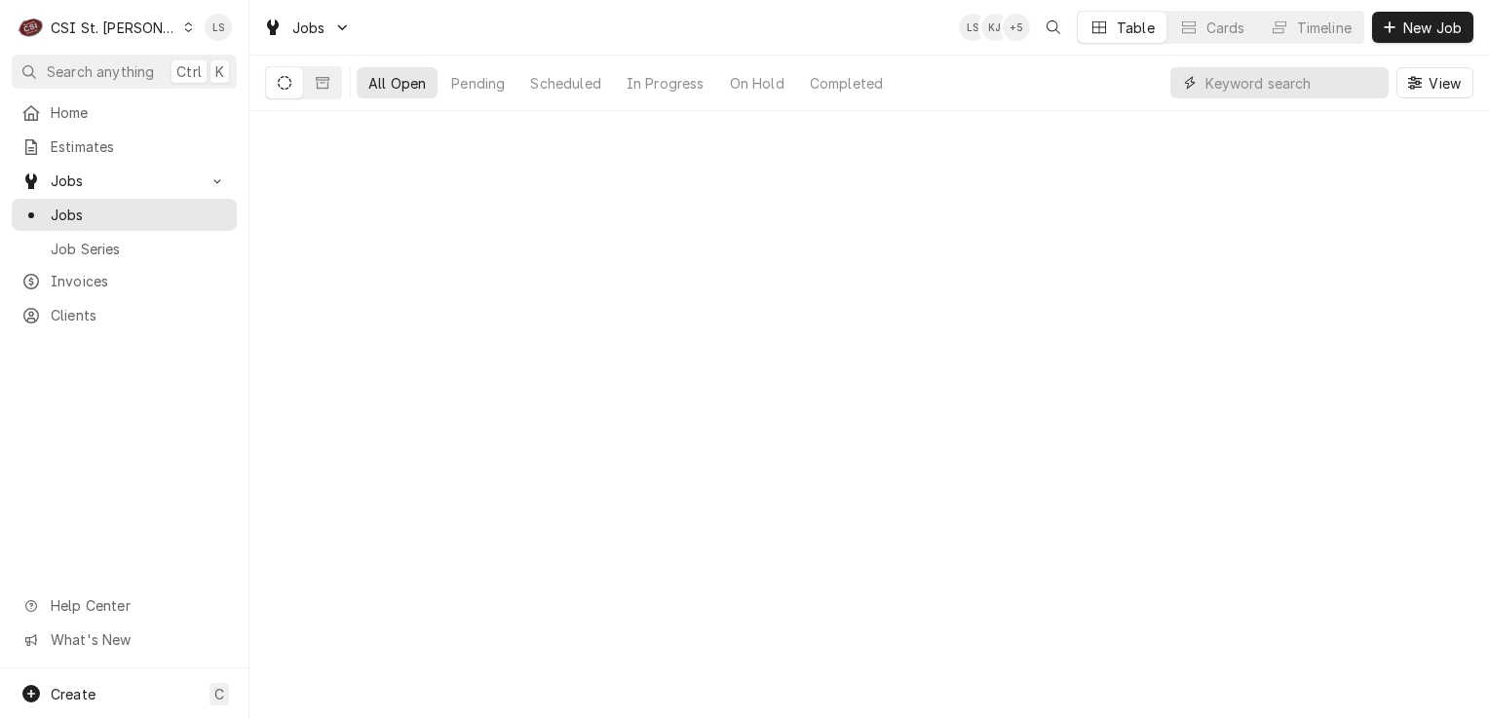
paste input "42900"
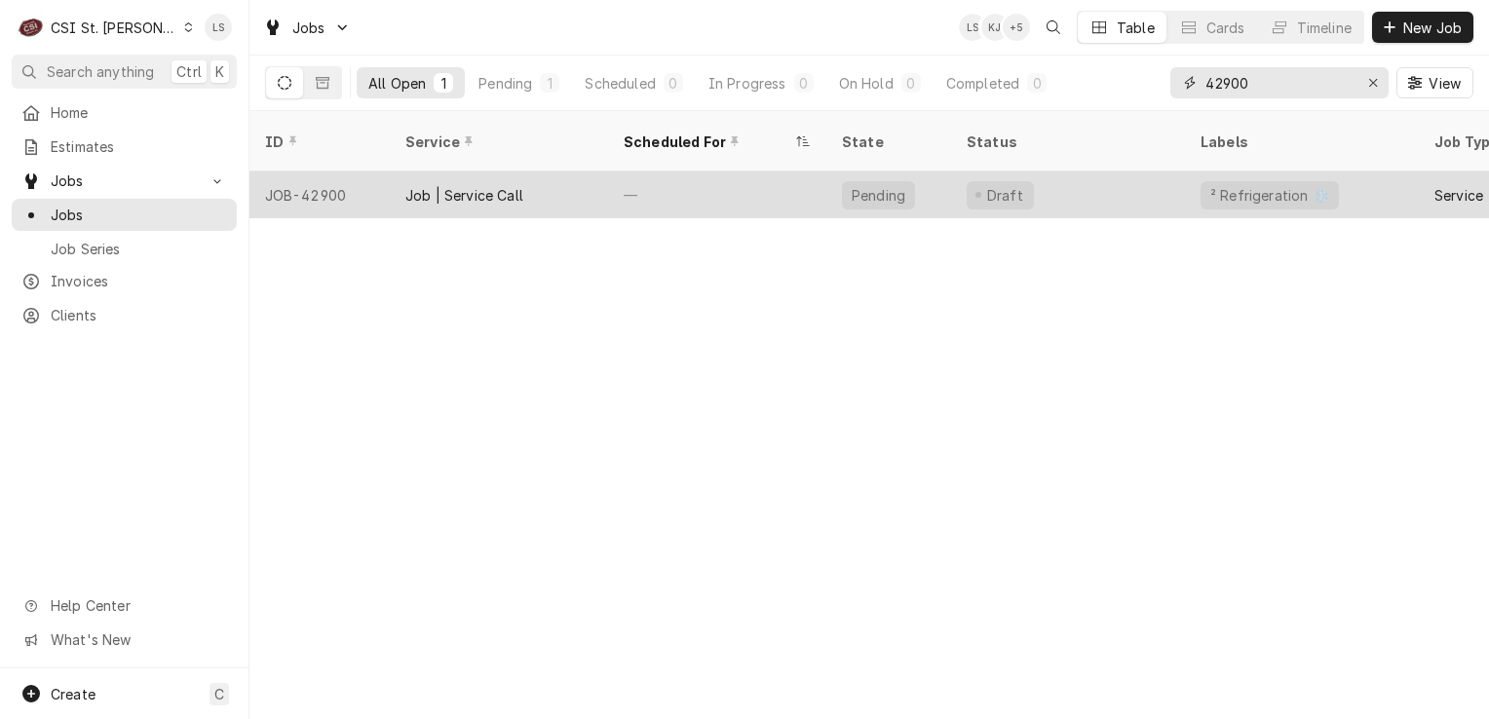
type input "42900"
click at [316, 172] on div "JOB-42900" at bounding box center [319, 195] width 140 height 47
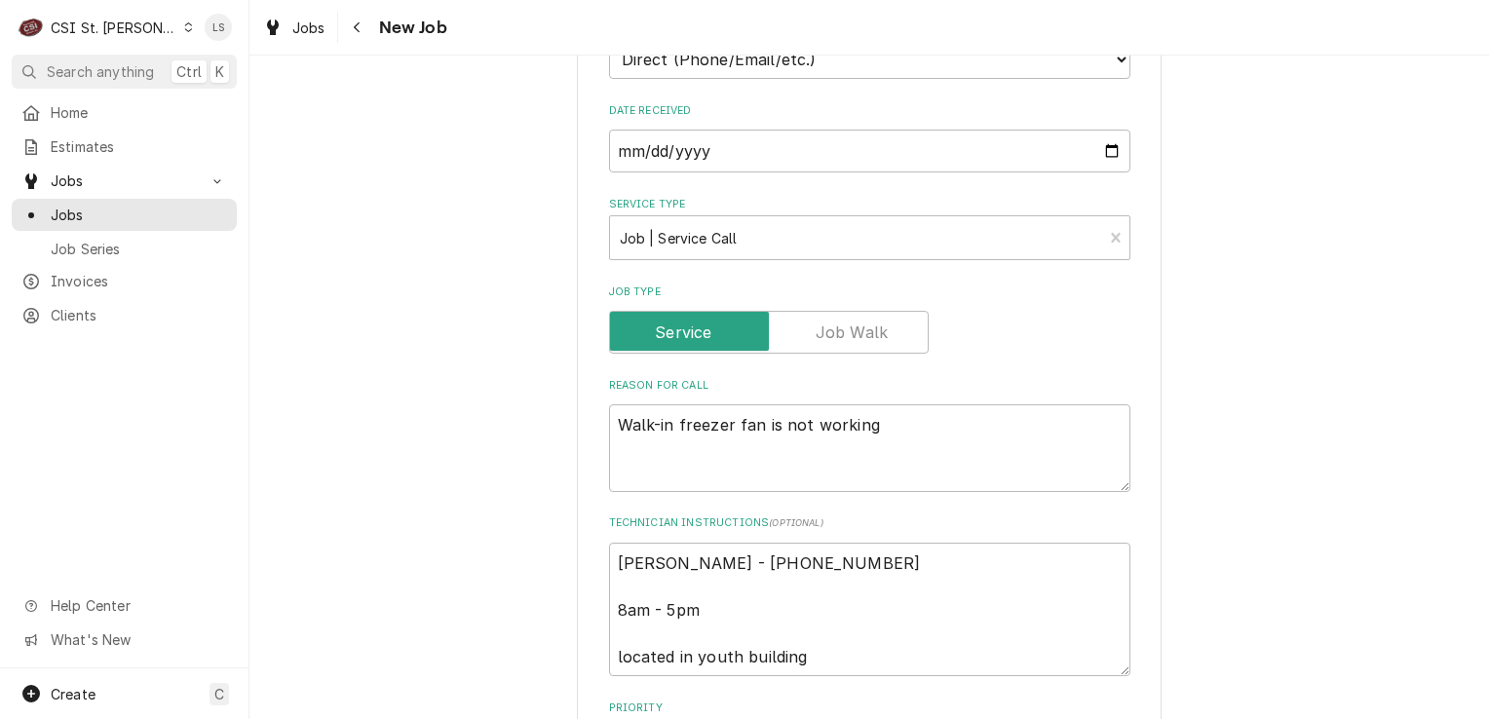
scroll to position [877, 0]
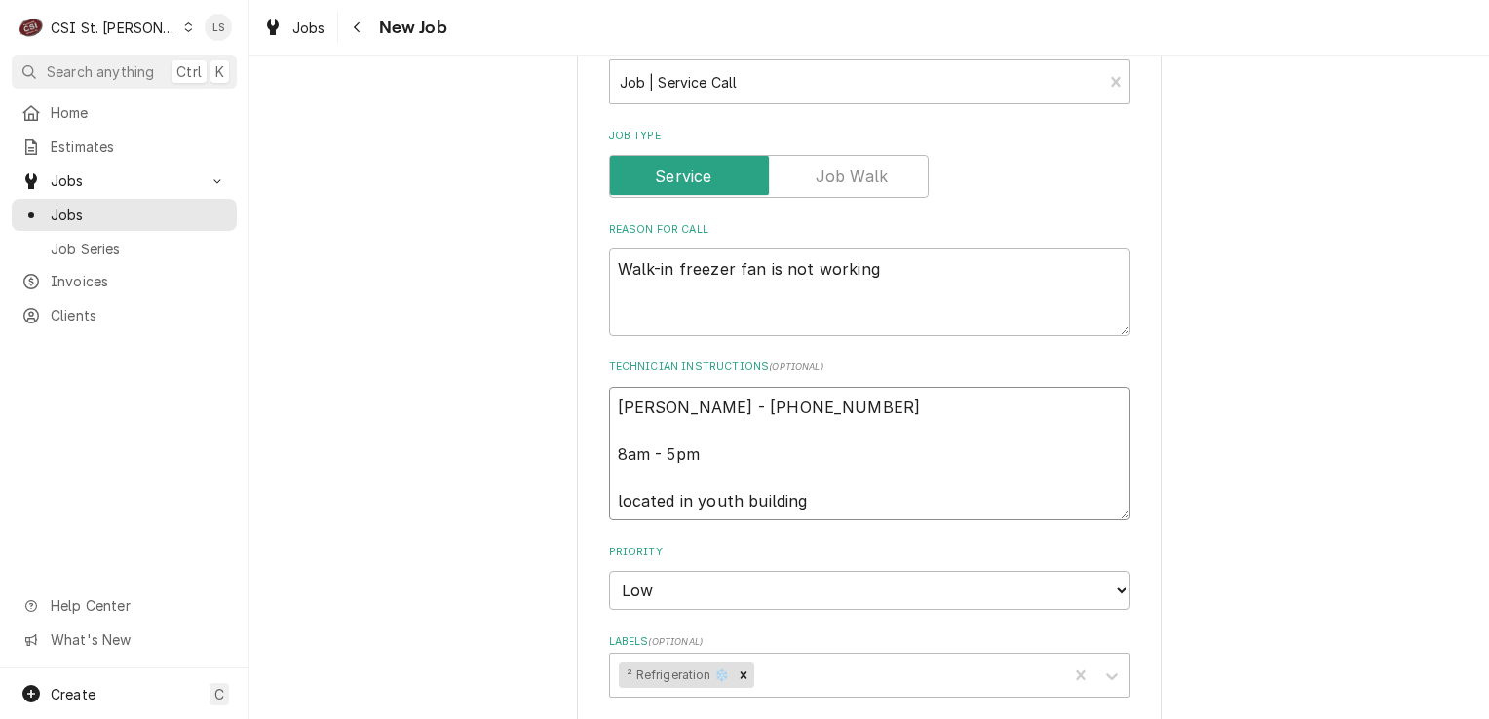
click at [612, 403] on textarea "[PERSON_NAME] - [PHONE_NUMBER] 8am - 5pm located in youth building" at bounding box center [869, 454] width 521 height 134
type textarea "x"
type textarea "[PERSON_NAME] - [PHONE_NUMBER] 8am - 5pm located in youth building"
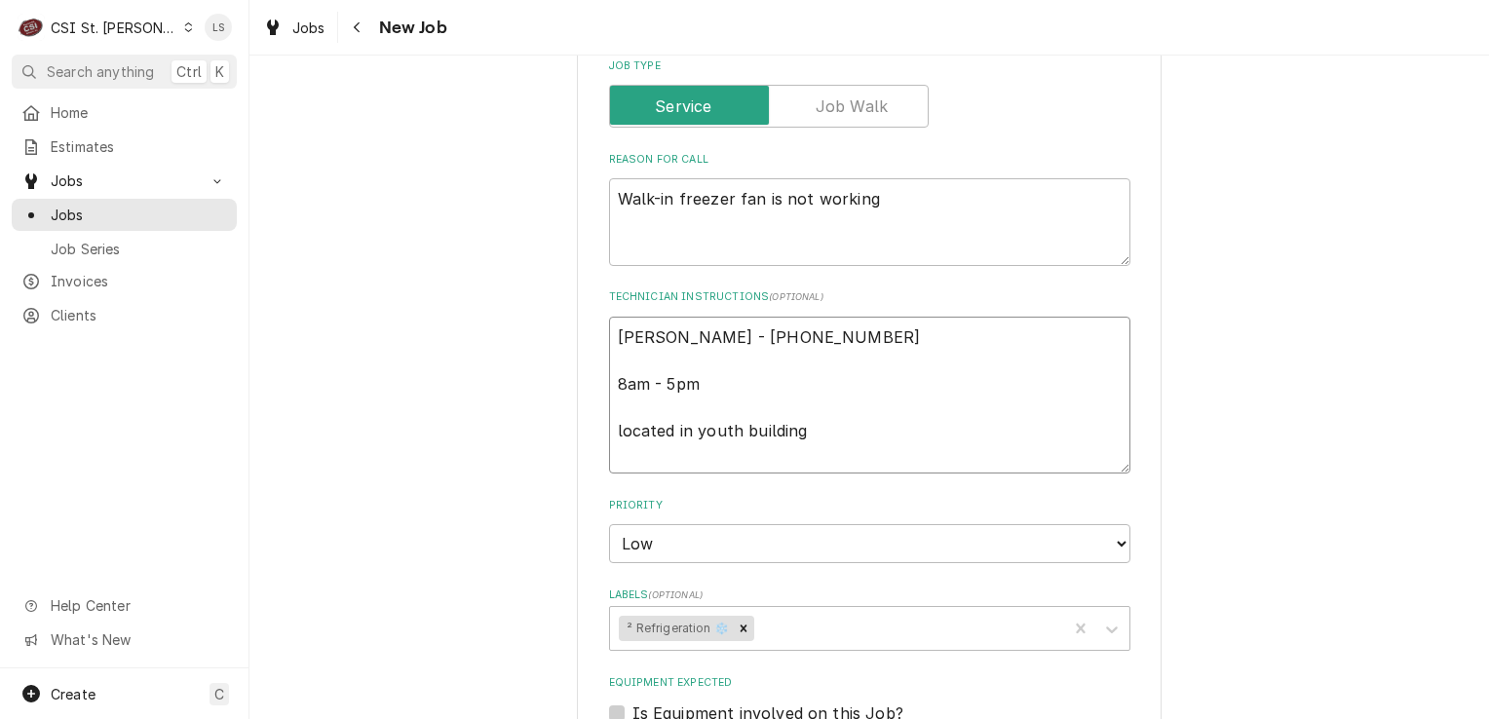
type textarea "x"
type textarea "[PERSON_NAME] - [PHONE_NUMBER] 8am - 5pm located in youth building"
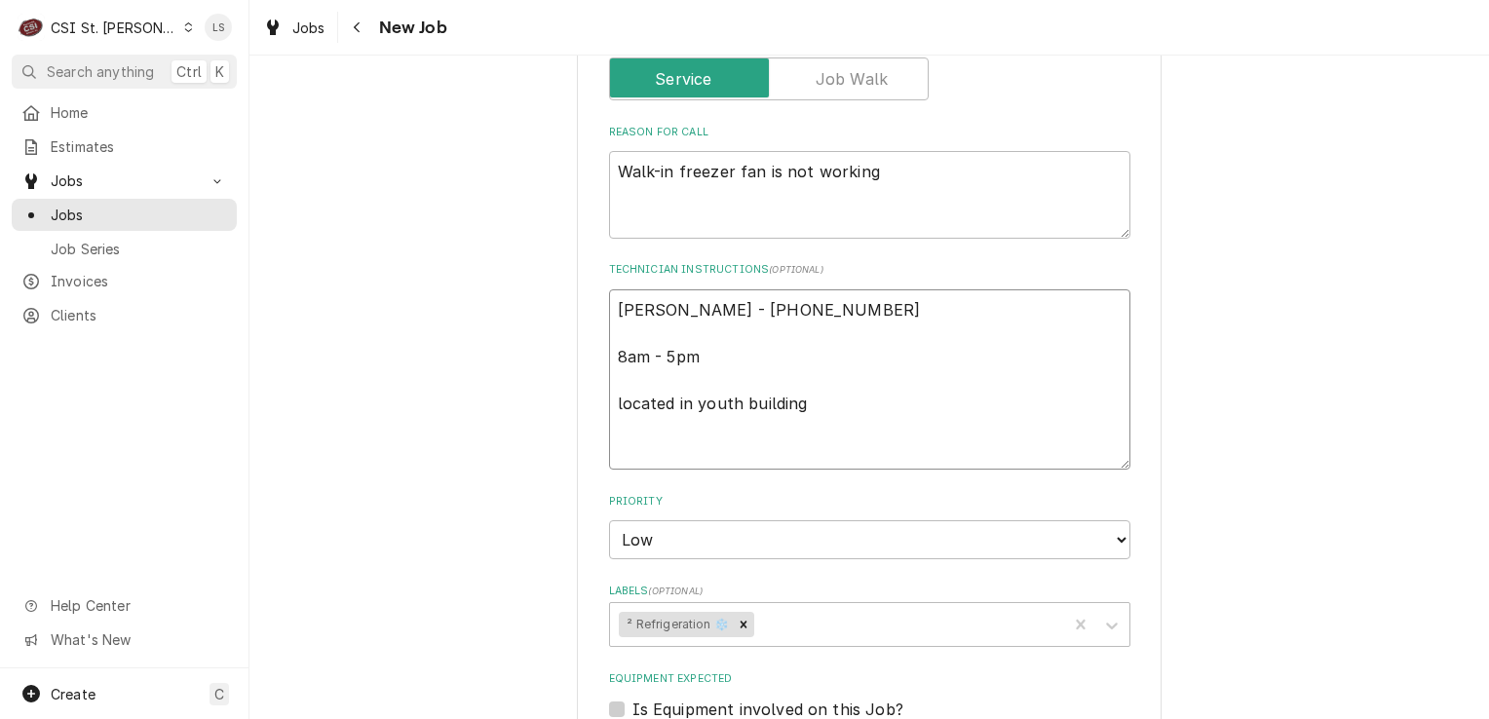
click at [612, 403] on textarea "[PERSON_NAME] - [PHONE_NUMBER] 8am - 5pm located in youth building" at bounding box center [869, 379] width 521 height 181
click at [634, 308] on textarea "[PERSON_NAME] - [PHONE_NUMBER] 8am - 5pm located in youth building" at bounding box center [869, 379] width 521 height 181
type textarea "x"
type textarea "L [PERSON_NAME] - [PHONE_NUMBER] 8am - 5pm located in youth building"
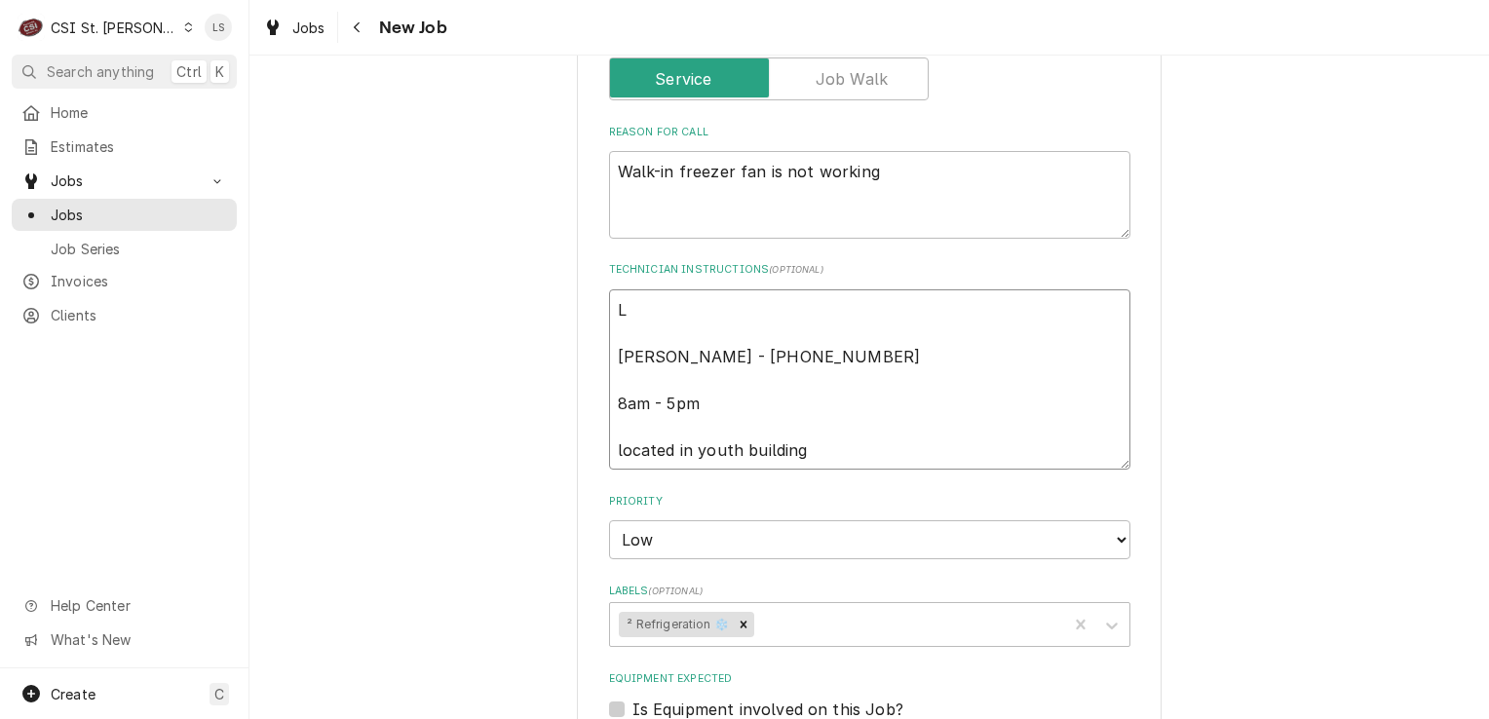
type textarea "x"
type textarea "Le [PERSON_NAME] - [PHONE_NUMBER] 8am - 5pm located in youth building"
type textarea "x"
type textarea "Lef [PERSON_NAME] - [PHONE_NUMBER] 8am - 5pm located in youth building"
type textarea "x"
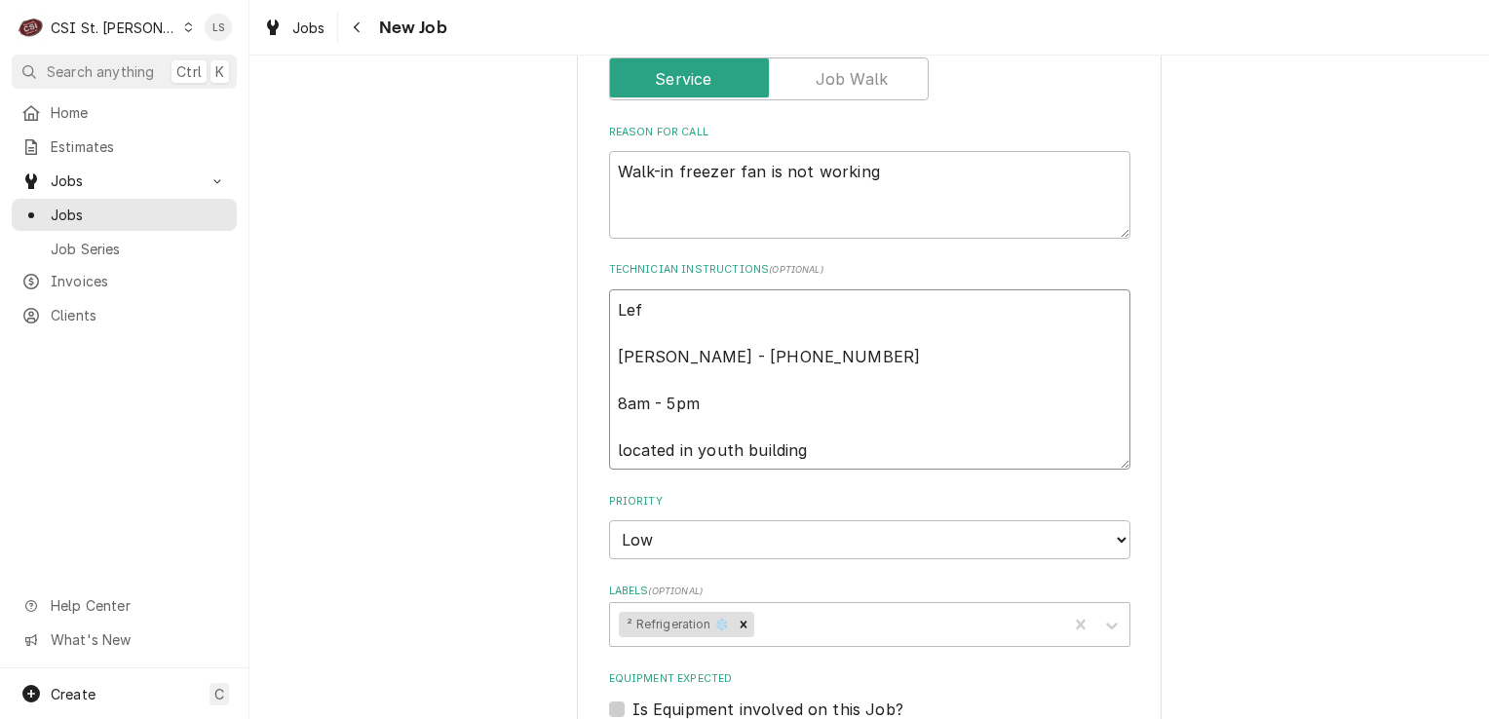
type textarea "Left [PERSON_NAME] - [PHONE_NUMBER] 8am - 5pm located in youth building"
type textarea "x"
type textarea "Left Joe - 636 751-8565 8am - 5pm located in youth building"
type textarea "x"
type textarea "Left J Joe - 636 751-8565 8am - 5pm located in youth building"
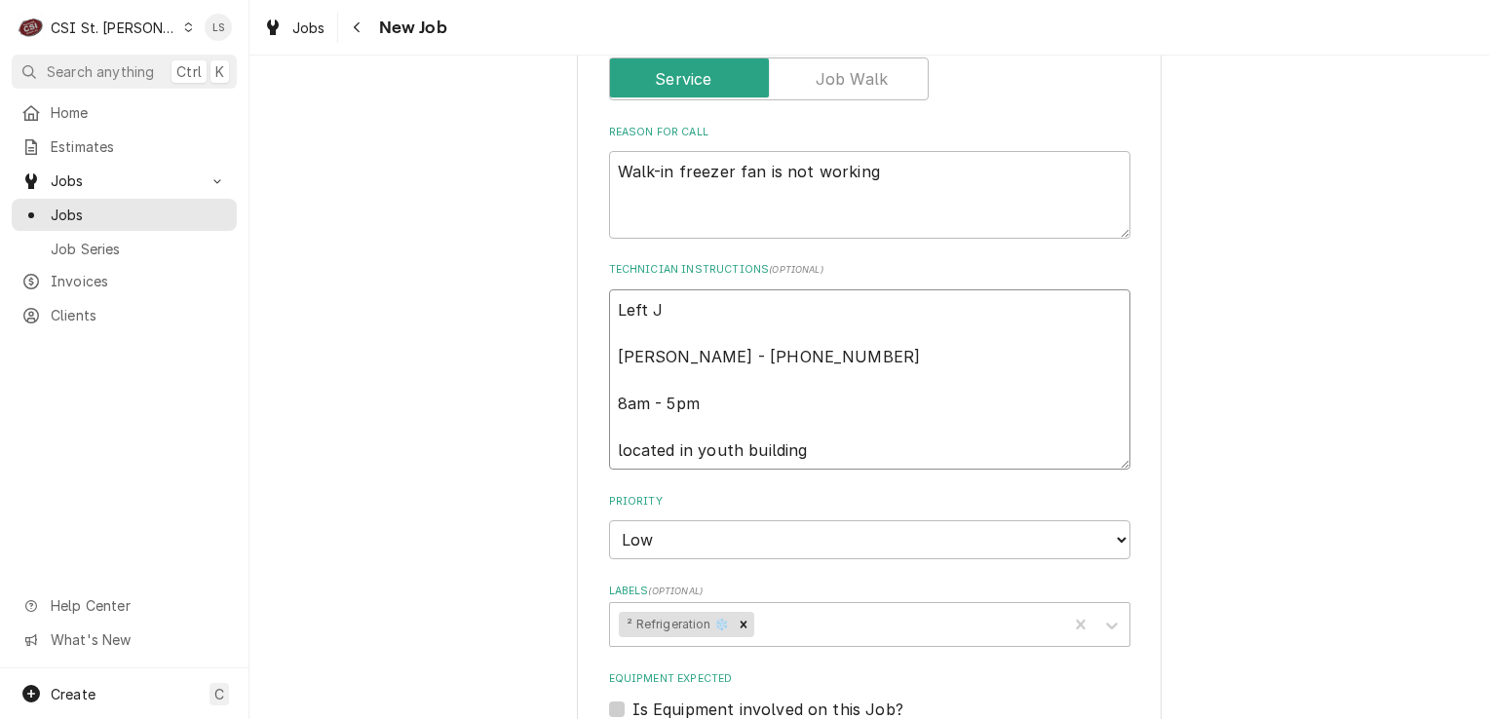
type textarea "x"
type textarea "Left Jo Joe - 636 751-8565 8am - 5pm located in youth building"
type textarea "x"
type textarea "Left Jo Joe - 636 751-8565 8am - 5pm located in youth building"
type textarea "x"
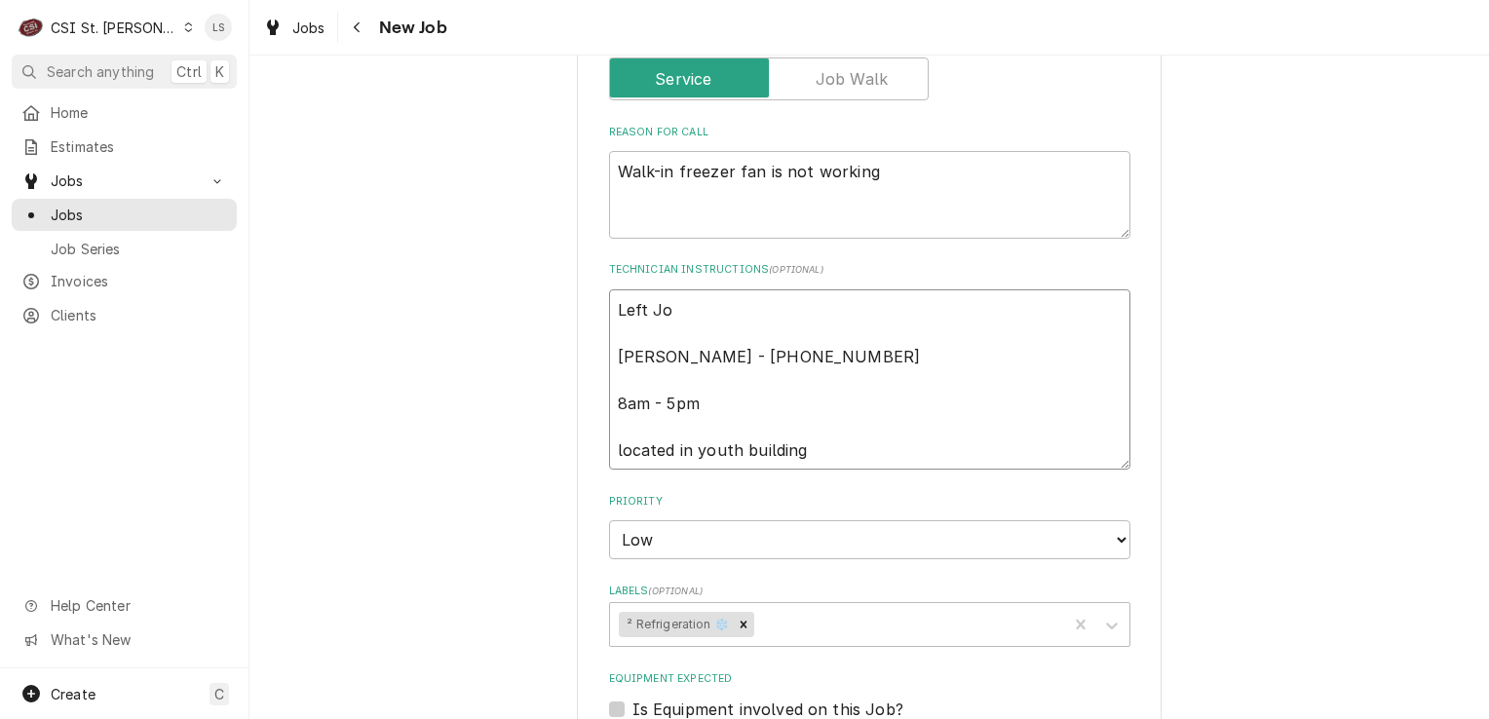
type textarea "Left Jo Joe - 636 751-8565 8am - 5pm located in youth building"
type textarea "x"
type textarea "Left Joe Joe - 636 751-8565 8am - 5pm located in youth building"
type textarea "x"
type textarea "Left Joe Joe - 636 751-8565 8am - 5pm located in youth building"
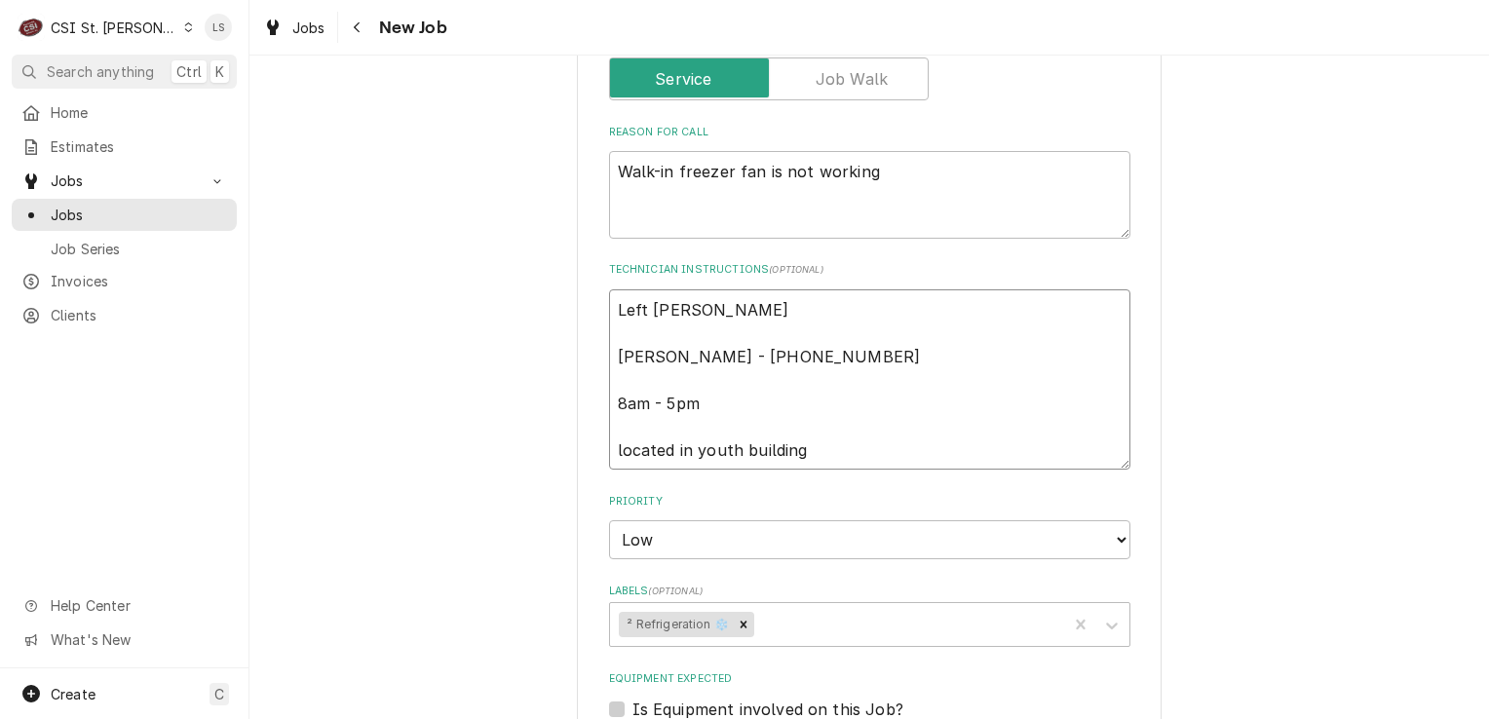
type textarea "x"
type textarea "Left Joe a Joe - 636 751-8565 8am - 5pm located in youth building"
type textarea "x"
type textarea "Left Joe a Joe - 636 751-8565 8am - 5pm located in youth building"
type textarea "x"
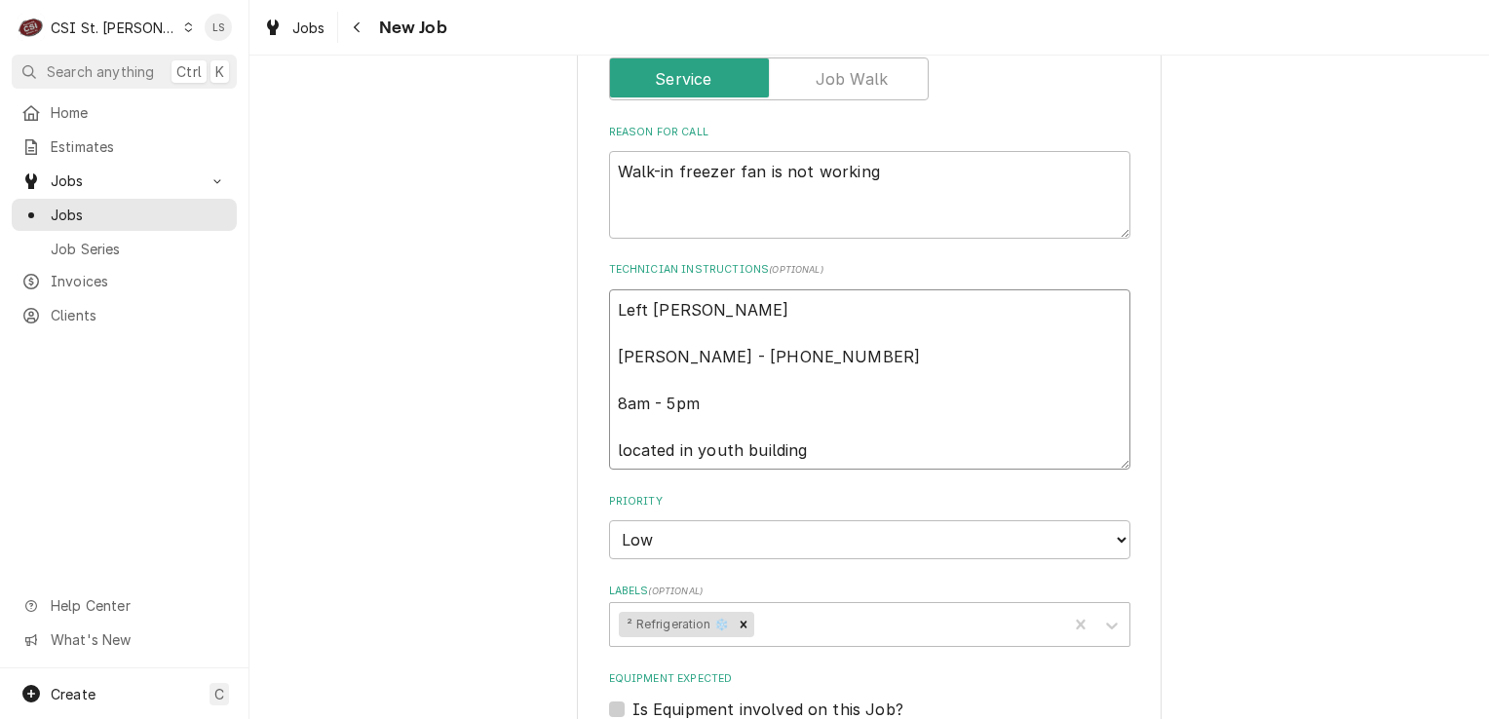
type textarea "Left Joe a v Joe - 636 751-8565 8am - 5pm located in youth building"
type textarea "x"
type textarea "Left Joe a vm Joe - 636 751-8565 8am - 5pm located in youth building"
type textarea "x"
type textarea "Left Joe a vm Joe - 636 751-8565 8am - 5pm located in youth building"
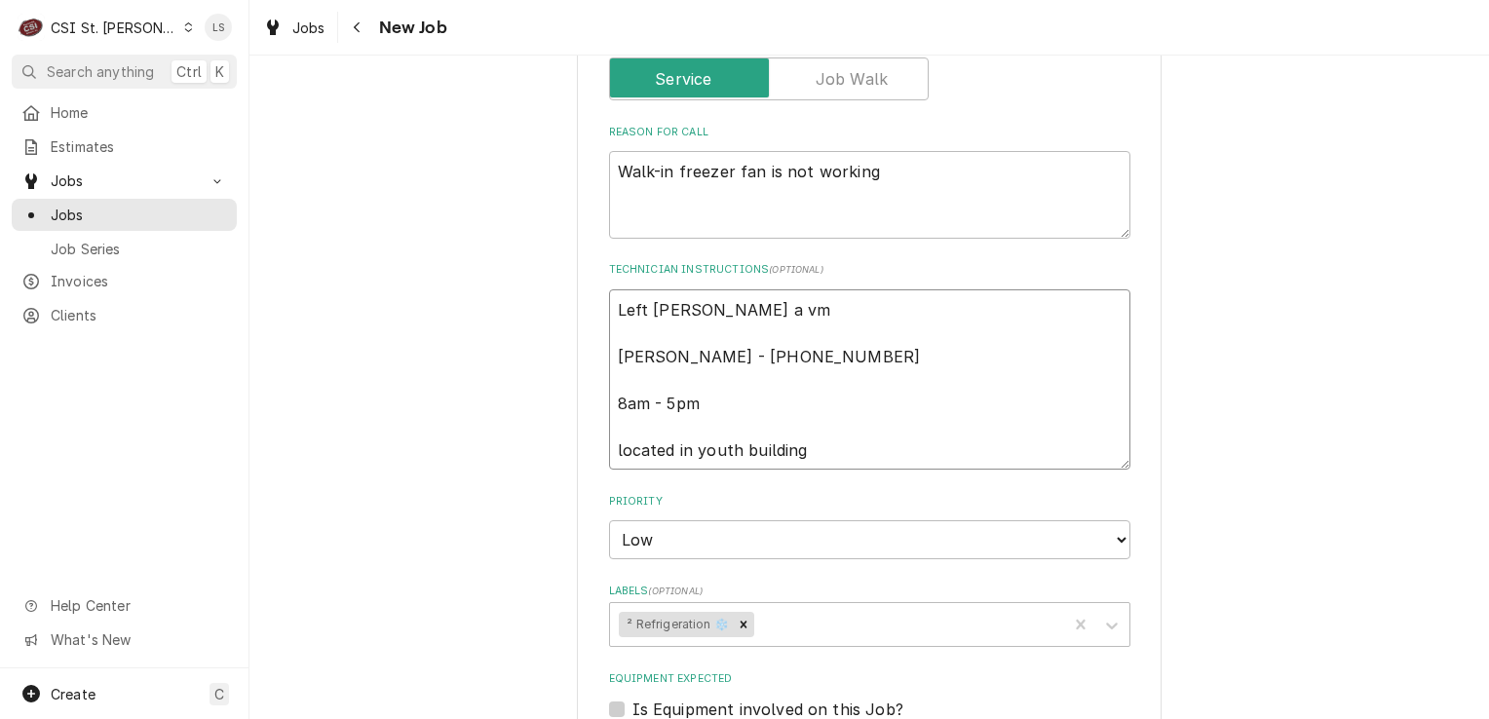
type textarea "x"
type textarea "Left Joe a vm to Joe - 636 751-8565 8am - 5pm located in youth building"
type textarea "x"
type textarea "Left Joe a vm to c Joe - 636 751-8565 8am - 5pm located in youth building"
type textarea "x"
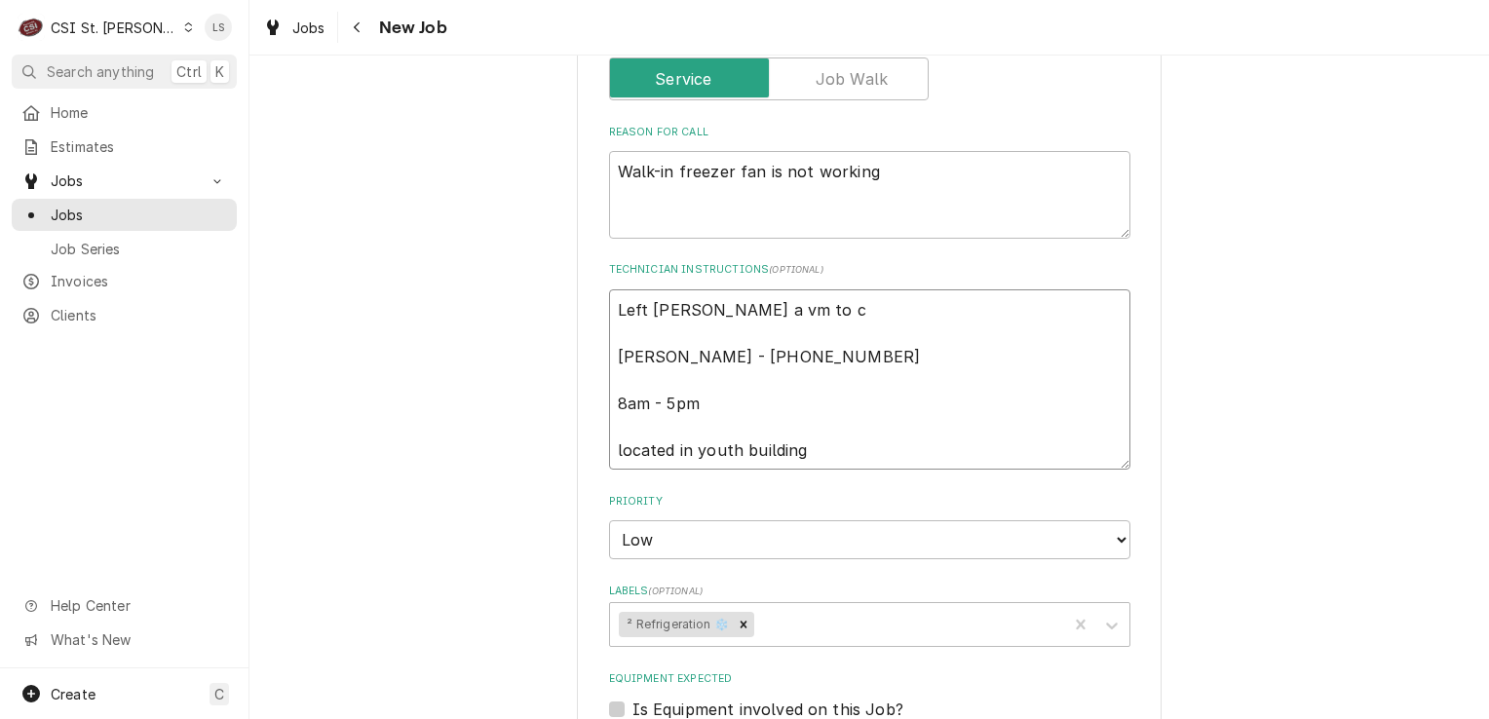
type textarea "Left Joe a vm to cb Joe - 636 751-8565 8am - 5pm located in youth building"
type textarea "x"
type textarea "Left Joe a vm to cb, Joe - 636 751-8565 8am - 5pm located in youth building"
type textarea "x"
type textarea "Left Joe a vm to cb, a Joe - 636 751-8565 8am - 5pm located in youth building"
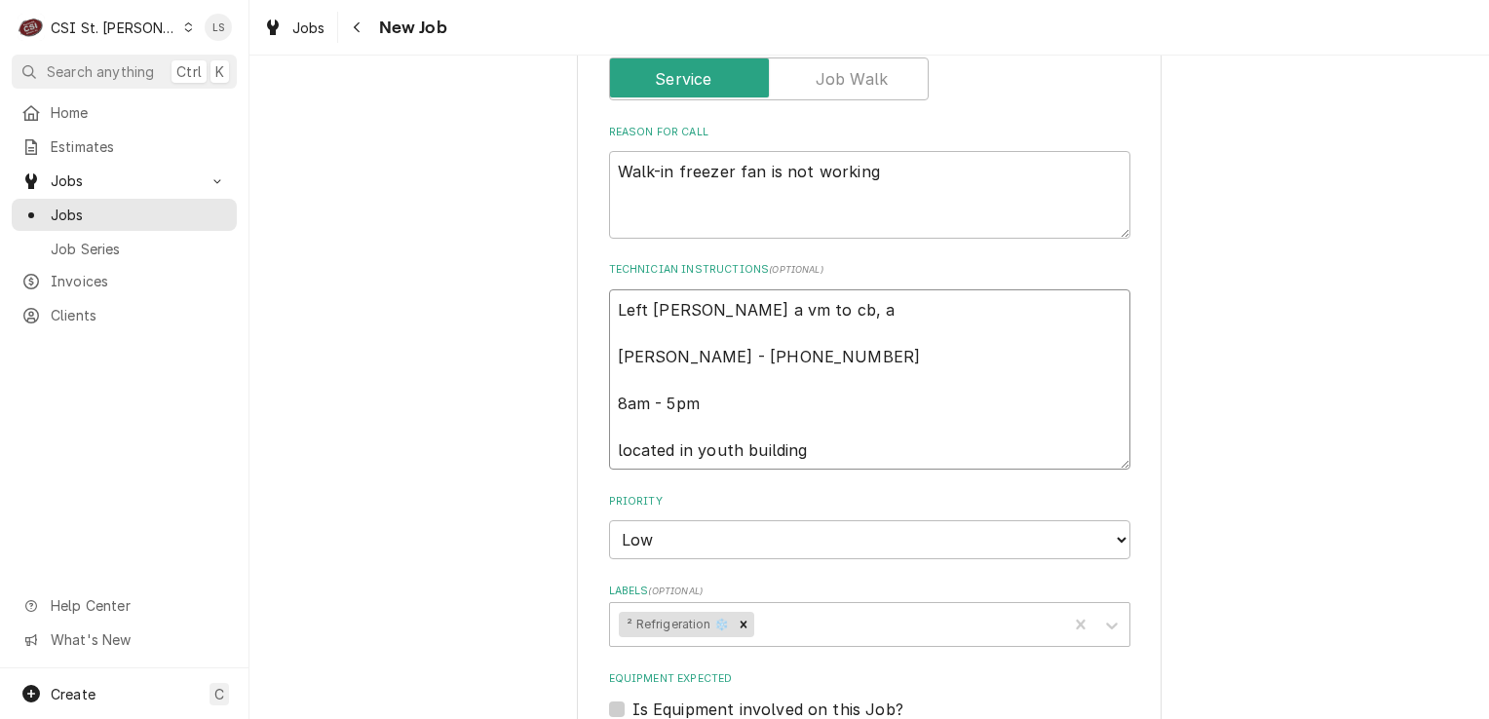
type textarea "x"
type textarea "Left Joe a vm to cb, as Joe - 636 751-8565 8am - 5pm located in youth building"
type textarea "x"
type textarea "Left Joe a vm to cb, ask Joe - 636 751-8565 8am - 5pm located in youth building"
type textarea "x"
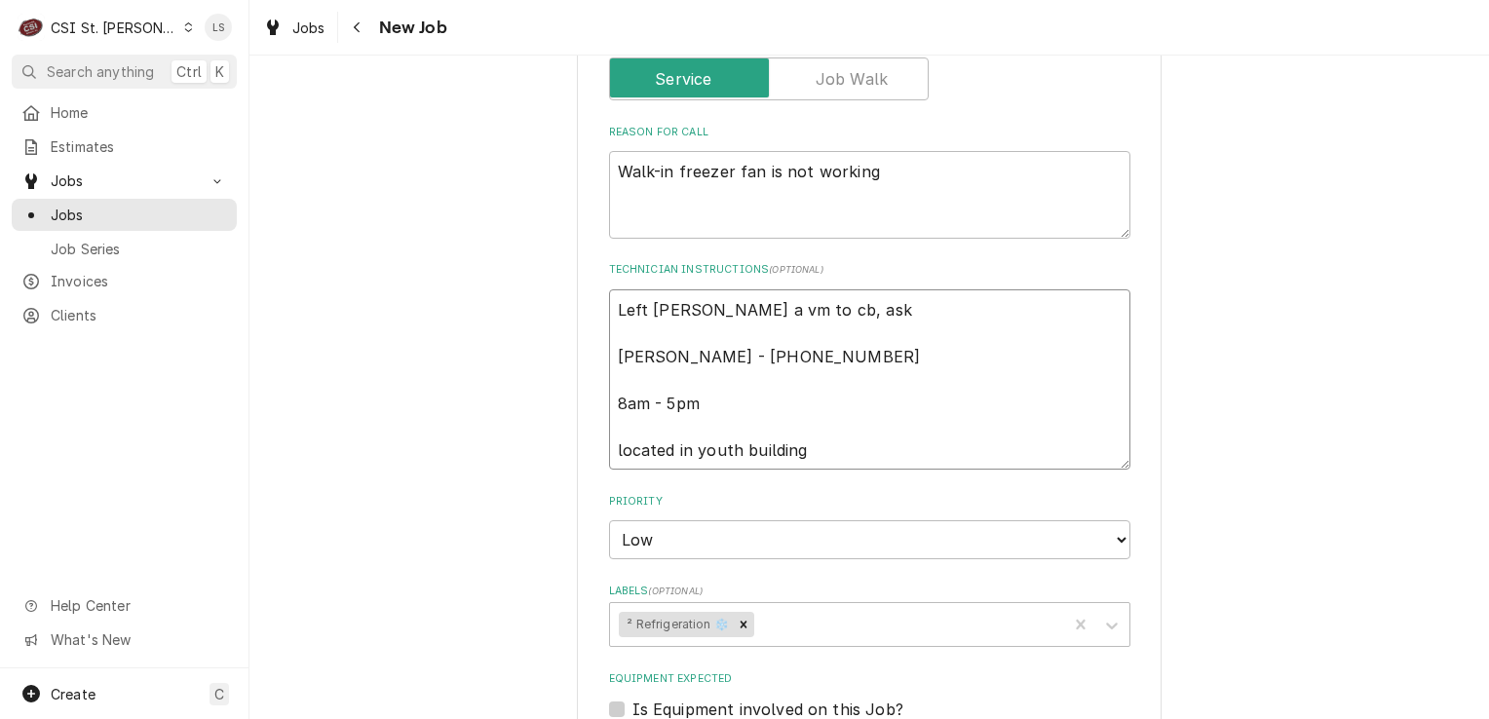
type textarea "Left Joe a vm to cb, aske Joe - 636 751-8565 8am - 5pm located in youth building"
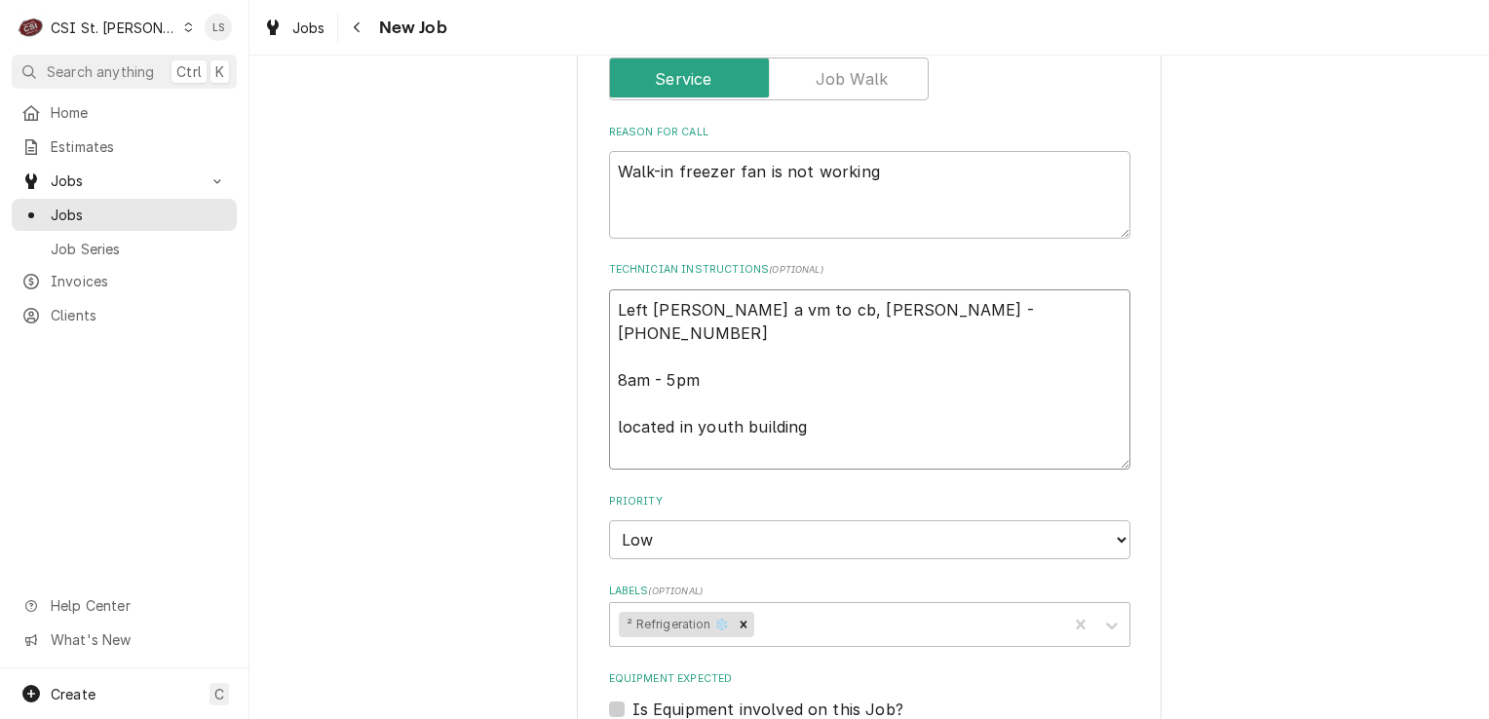
type textarea "x"
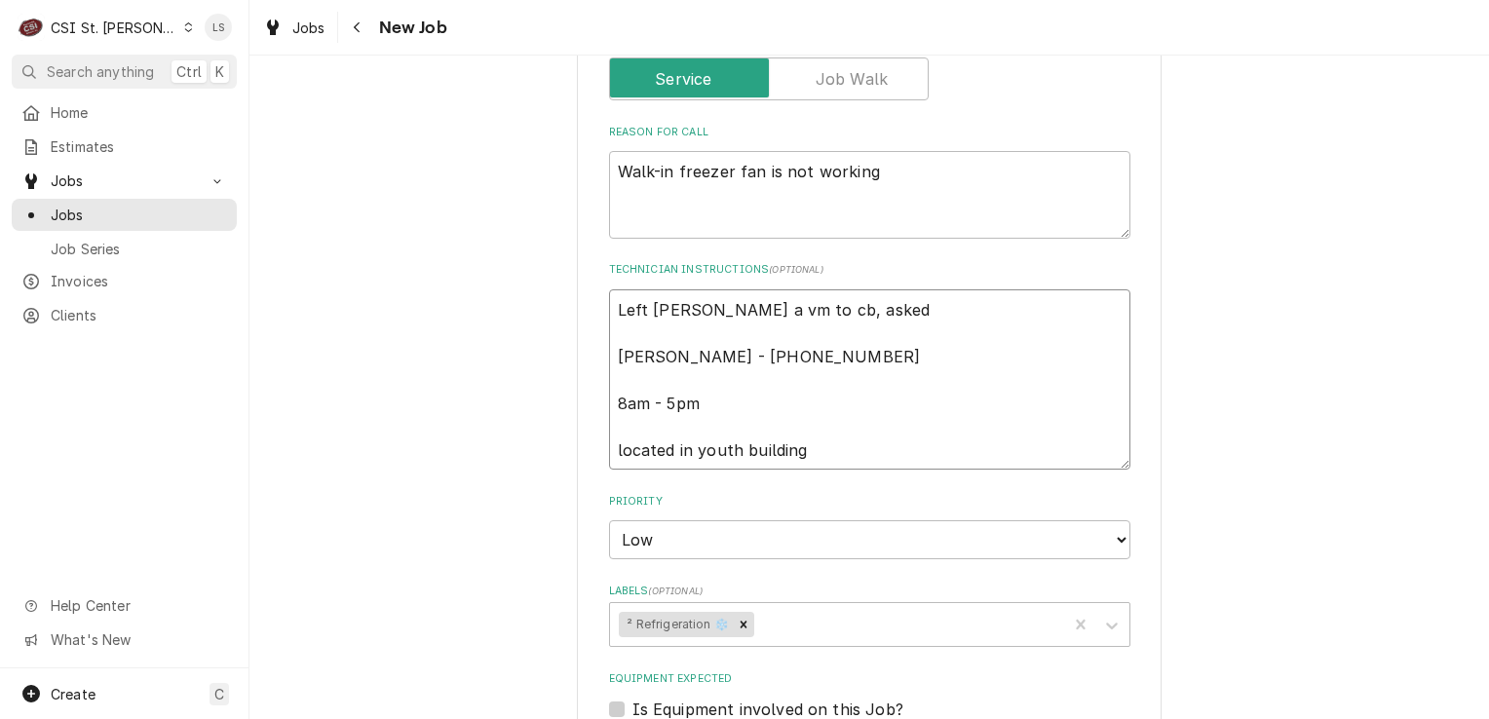
type textarea "Left Joe a vm to cb, asked Joe - 636 751-8565 8am - 5pm located in youth buildi…"
type textarea "x"
type textarea "Left Joe a vm to cb, asked i Joe - 636 751-8565 8am - 5pm located in youth buil…"
type textarea "x"
type textarea "Left Joe a vm to cb, asked if Joe - 636 751-8565 8am - 5pm located in youth bui…"
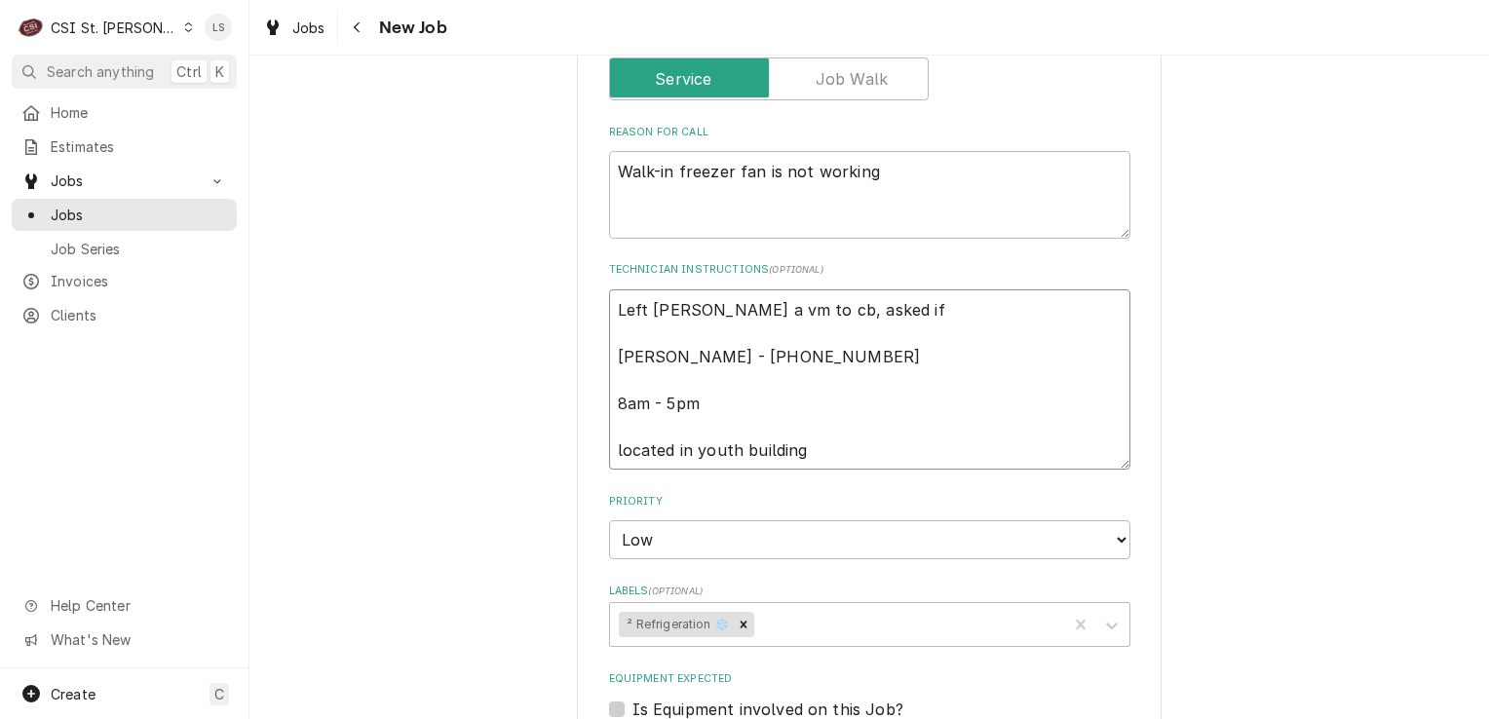
type textarea "x"
type textarea "Left Joe a vm to cb, asked if Joe - 636 751-8565 8am - 5pm located in youth bui…"
type textarea "x"
type textarea "Left Joe a vm to cb, asked if w Joe - 636 751-8565 8am - 5pm located in youth b…"
type textarea "x"
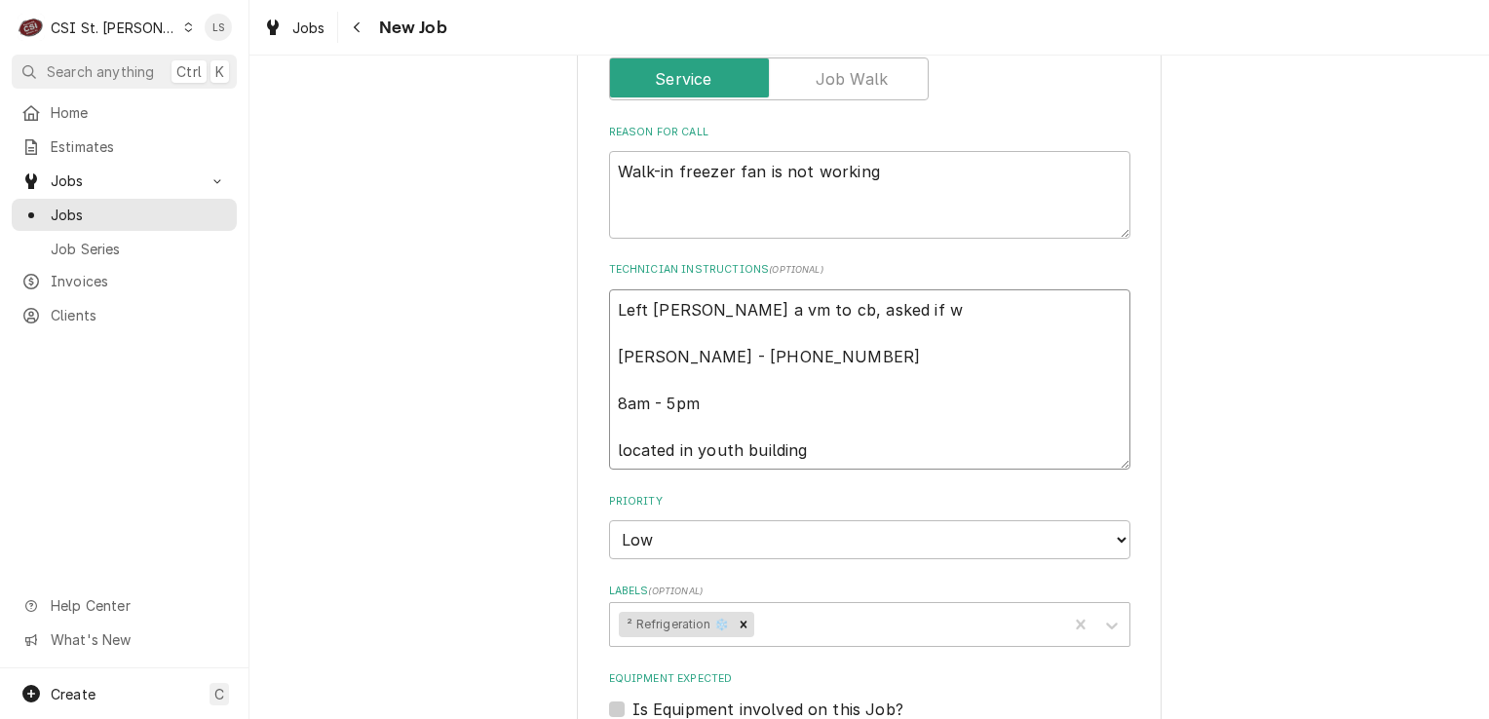
type textarea "Left Joe a vm to cb, asked if we Joe - 636 751-8565 8am - 5pm located in youth …"
type textarea "x"
type textarea "Left Joe a vm to cb, asked if we Joe - 636 751-8565 8am - 5pm located in youth …"
type textarea "x"
type textarea "Left Joe a vm to cb, asked if we c Joe - 636 751-8565 8am - 5pm located in yout…"
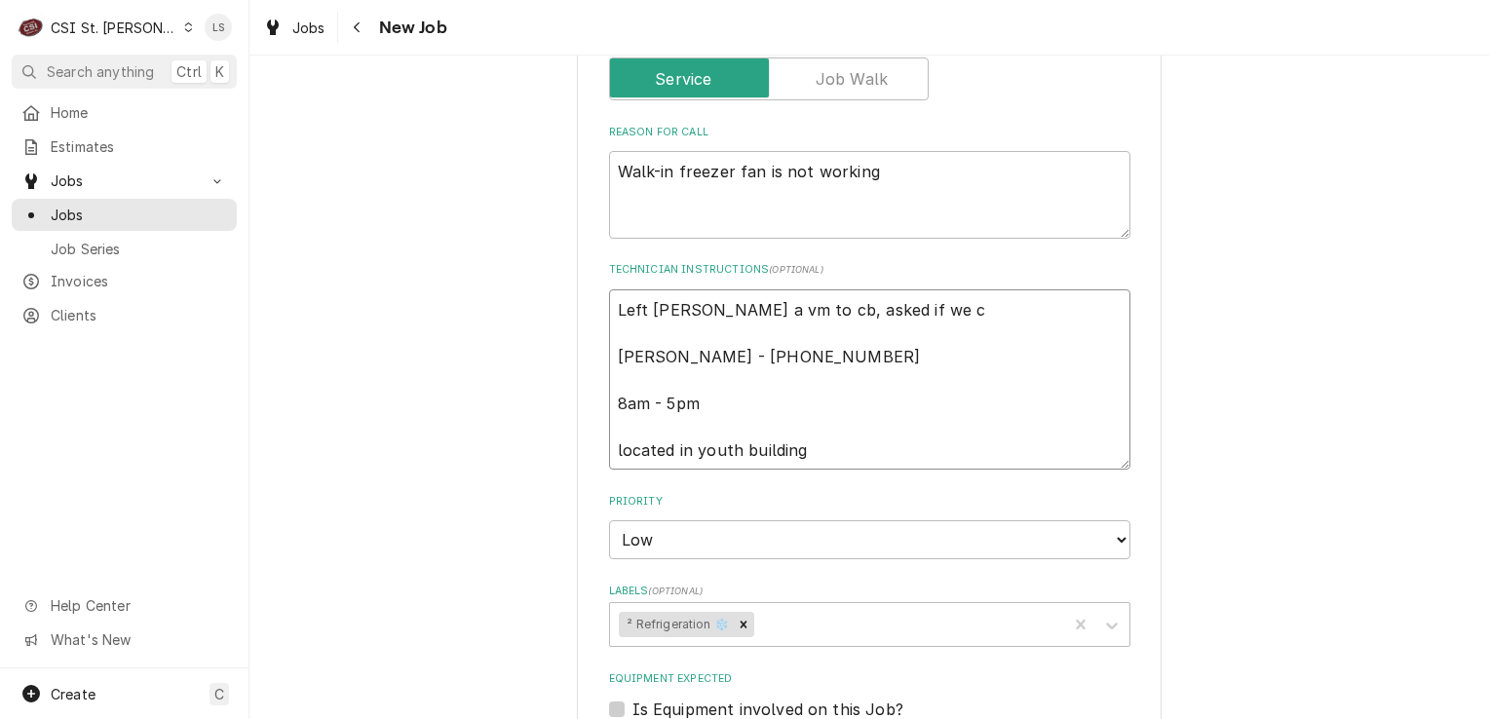
type textarea "x"
type textarea "Left Joe a vm to cb, asked if we co Joe - 636 751-8565 8am - 5pm located in you…"
type textarea "x"
type textarea "Left Joe a vm to cb, asked if we cou Joe - 636 751-8565 8am - 5pm located in yo…"
type textarea "x"
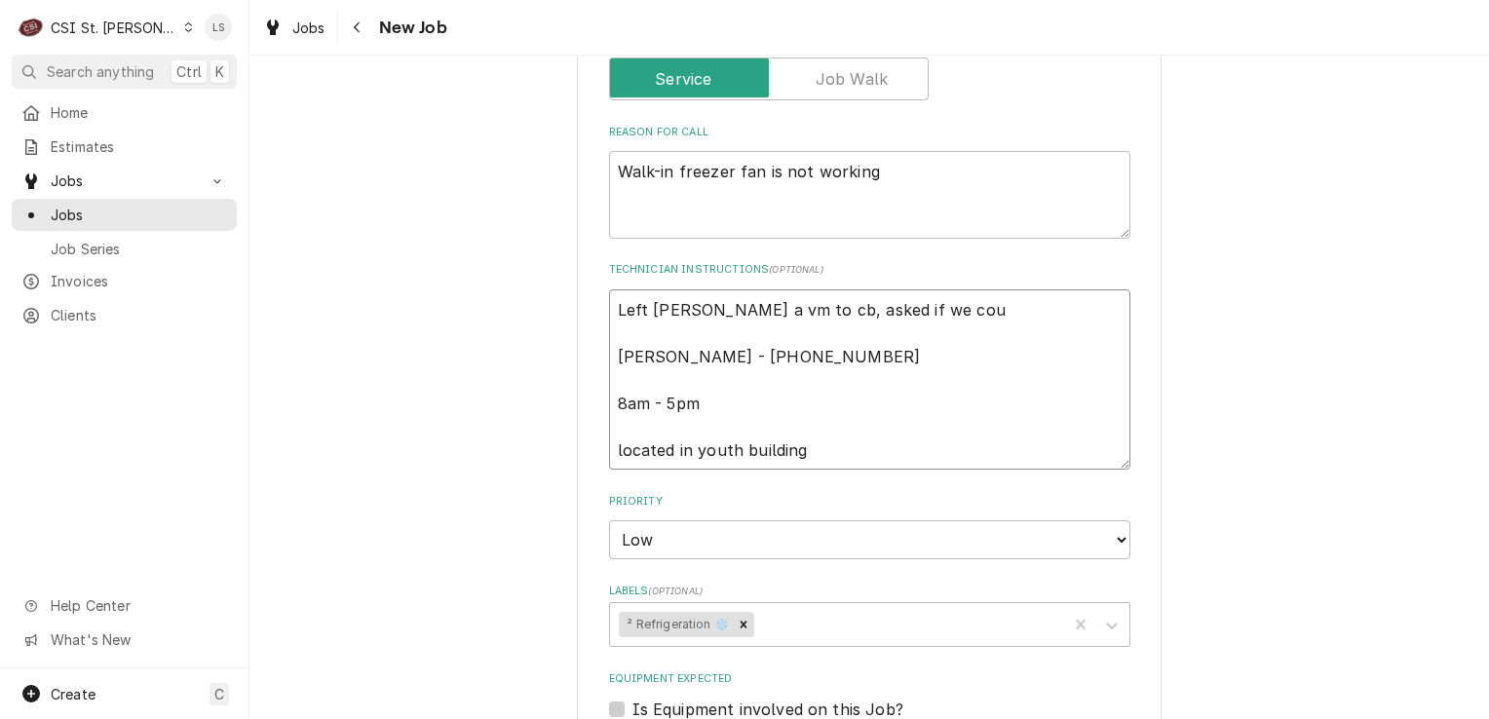
type textarea "Left Joe a vm to cb, asked if we coul Joe - 636 751-8565 8am - 5pm located in y…"
type textarea "x"
type textarea "Left Joe a vm to cb, asked if we could Joe - 636 751-8565 8am - 5pm located in …"
type textarea "x"
type textarea "Left Joe a vm to cb, asked if we could c Joe - 636 751-8565 8am - 5pm located i…"
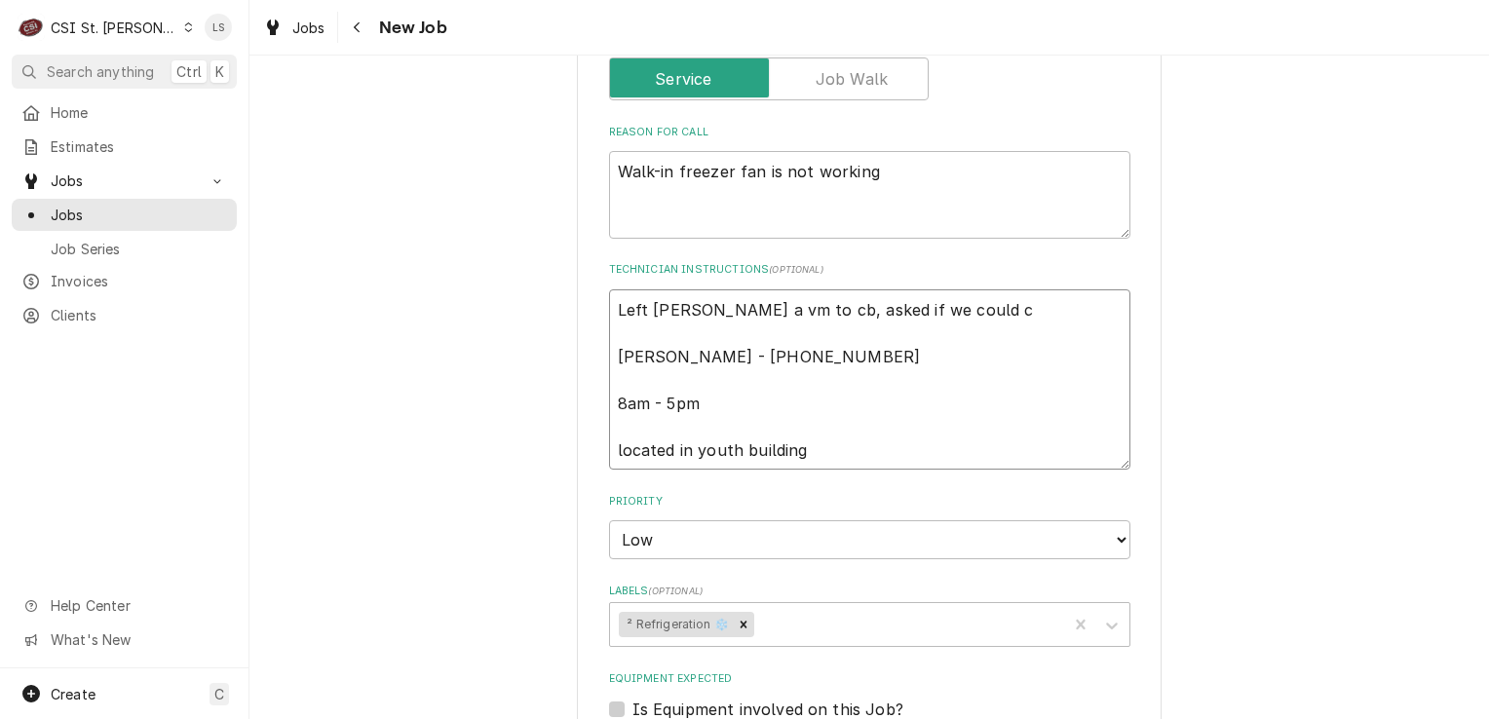
type textarea "x"
type textarea "Left Joe a vm to cb, asked if we could co Joe - 636 751-8565 8am - 5pm located …"
type textarea "x"
type textarea "Left Joe a vm to cb, asked if we could com Joe - 636 751-8565 8am - 5pm located…"
type textarea "x"
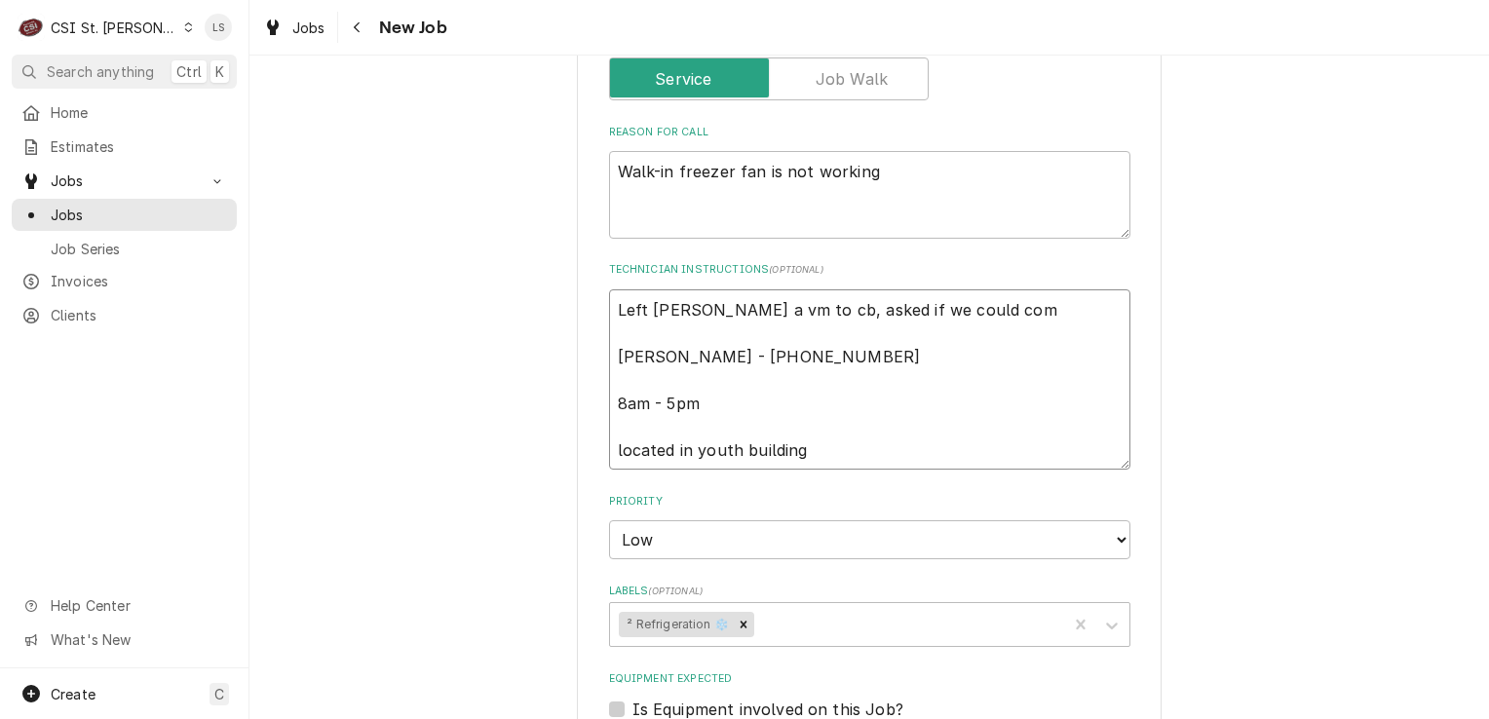
type textarea "Left Joe a vm to cb, asked if we could come Joe - 636 751-8565 8am - 5pm locate…"
type textarea "x"
type textarea "Left Joe a vm to cb, asked if we could come Joe - 636 751-8565 8am - 5pm locate…"
type textarea "x"
type textarea "Left Joe a vm to cb, asked if we could come o Joe - 636 751-8565 8am - 5pm loca…"
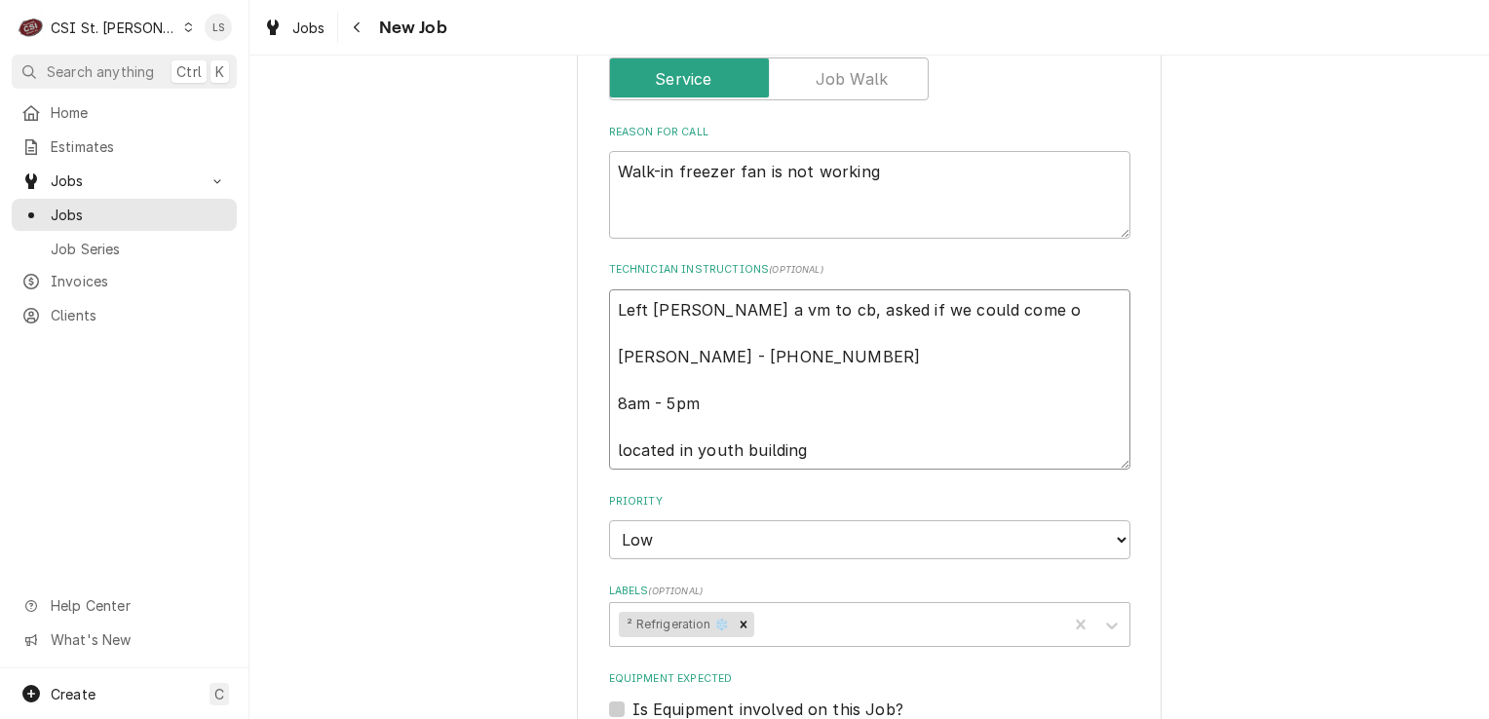
type textarea "x"
type textarea "Left Joe a vm to cb, asked if we could come ou Joe - 636 751-8565 8am - 5pm loc…"
type textarea "x"
type textarea "Left Joe a vm to cb, asked if we could come out Joe - 636 751-8565 8am - 5pm lo…"
type textarea "x"
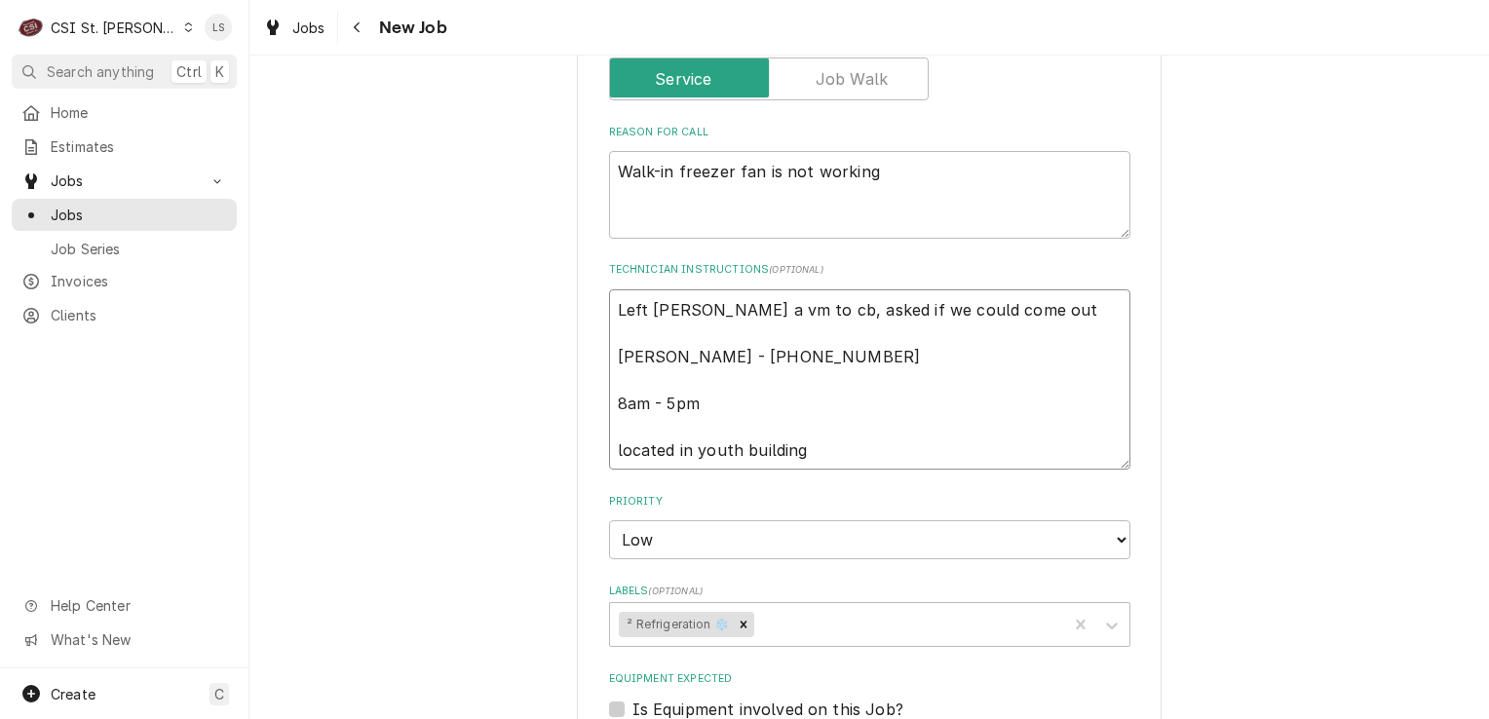
type textarea "Left Joe a vm to cb, asked if we could come out T Joe - 636 751-8565 8am - 5pm …"
type textarea "x"
type textarea "Left Joe a vm to cb, asked if we could come out Tu Joe - 636 751-8565 8am - 5pm…"
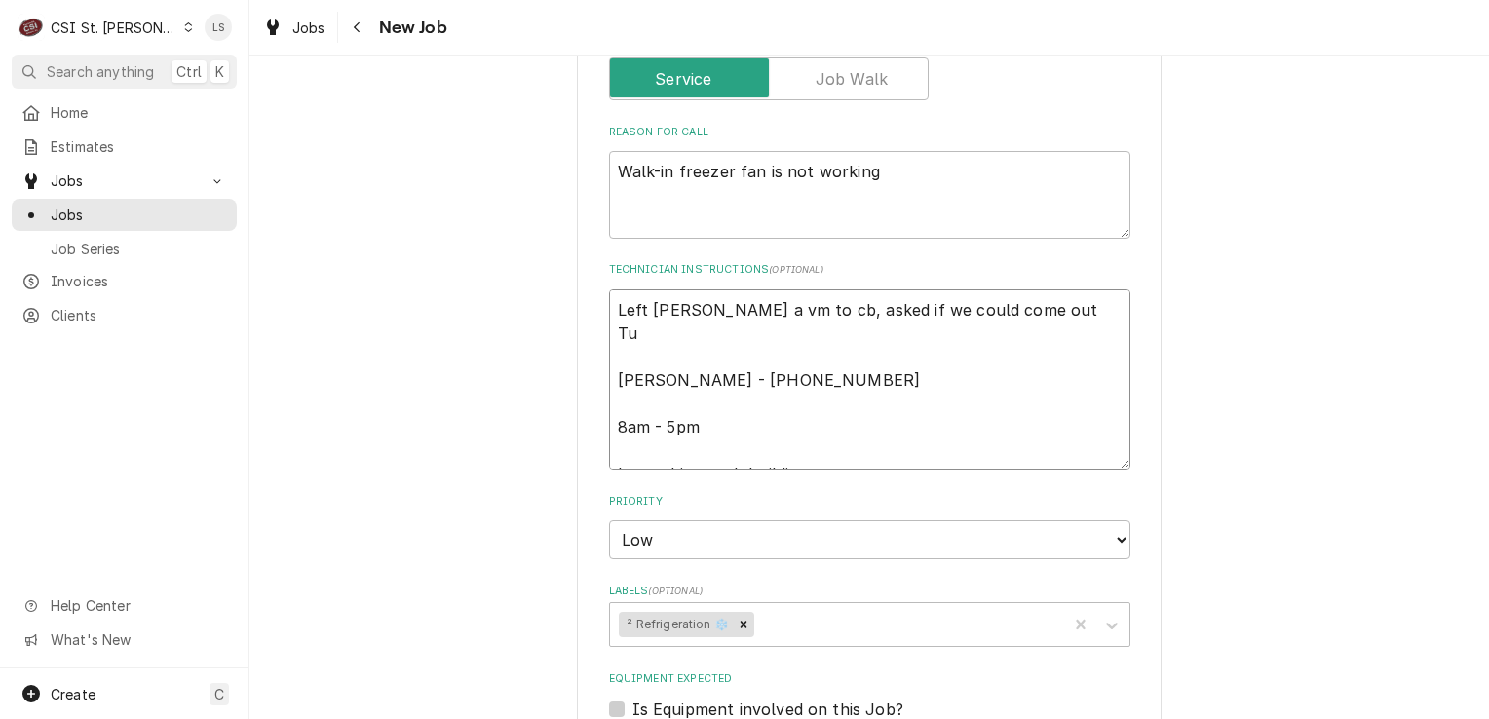
type textarea "x"
type textarea "Left Joe a vm to cb, asked if we could come out Tue Joe - 636 751-8565 8am - 5p…"
type textarea "x"
type textarea "Left Joe a vm to cb, asked if we could come out Tues Joe - 636 751-8565 8am - 5…"
type textarea "x"
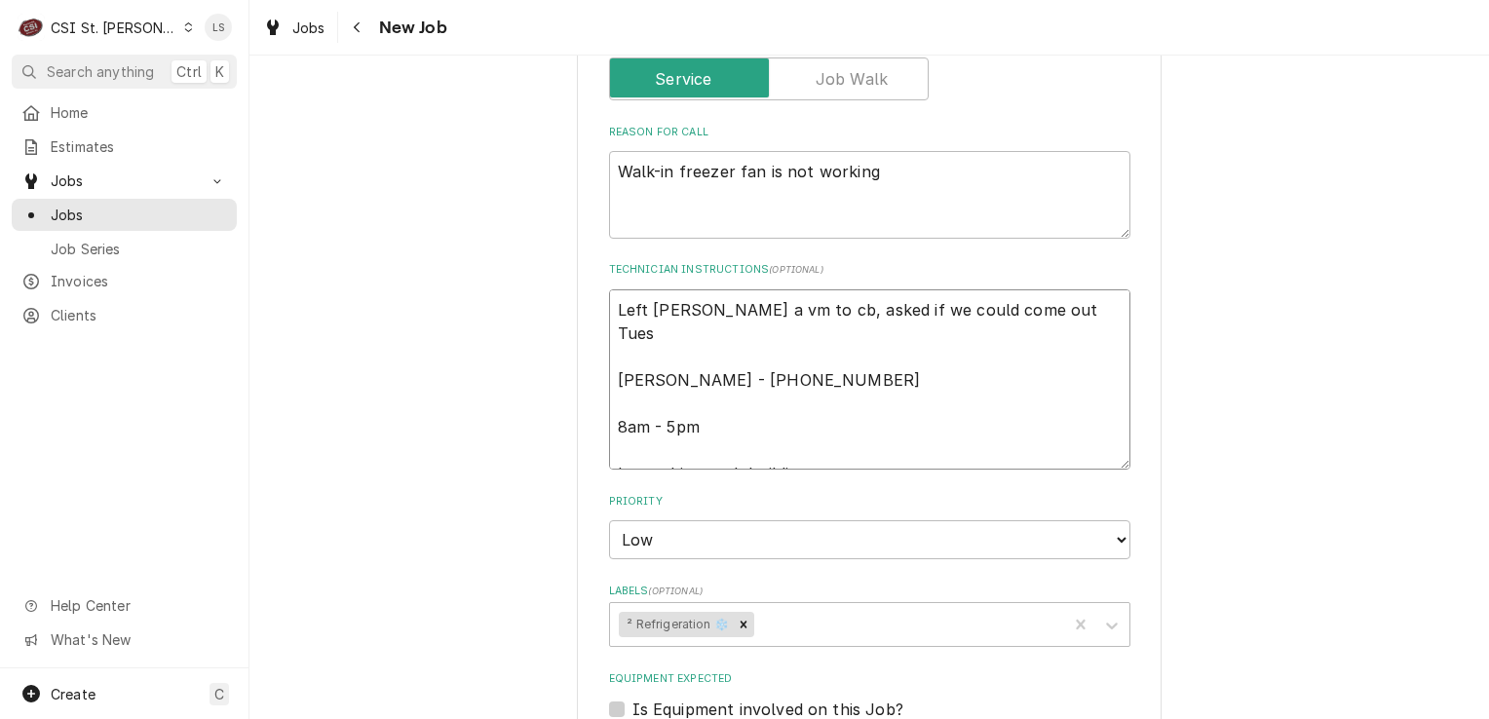
type textarea "Left Joe a vm to cb, asked if we could come out Tuesd Joe - 636 751-8565 8am - …"
type textarea "x"
type textarea "Left Joe a vm to cb, asked if we could come out Tuesda Joe - 636 751-8565 8am -…"
type textarea "x"
type textarea "Left Joe a vm to cb, asked if we could come out Tuesday Joe - 636 751-8565 8am …"
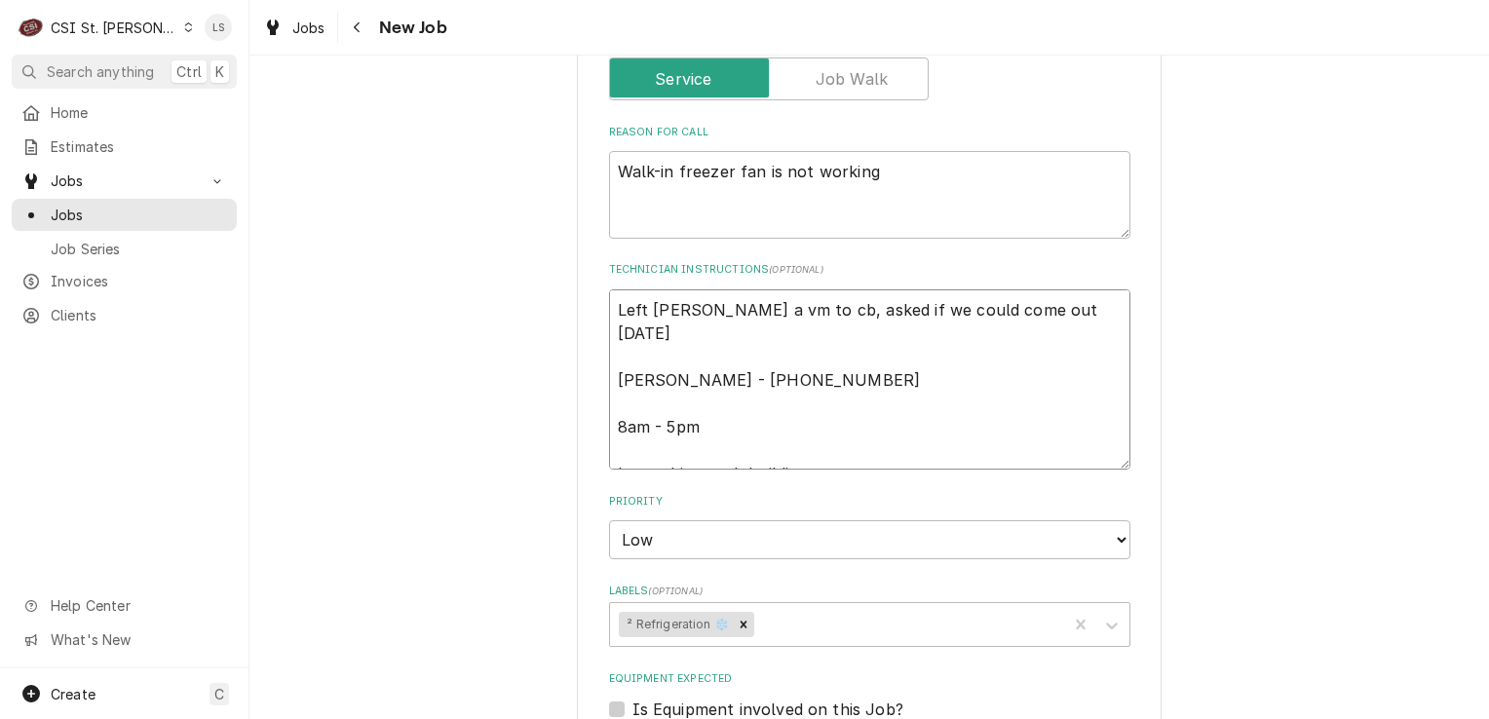
type textarea "x"
type textarea "Left Joe a vm to cb, asked if we could come out Tuesday Joe - 636 751-8565 8am …"
type textarea "x"
type textarea "Left Joe a vm to cb, asked if we could come out Tuesday 9 Joe - 636 751-8565 8a…"
type textarea "x"
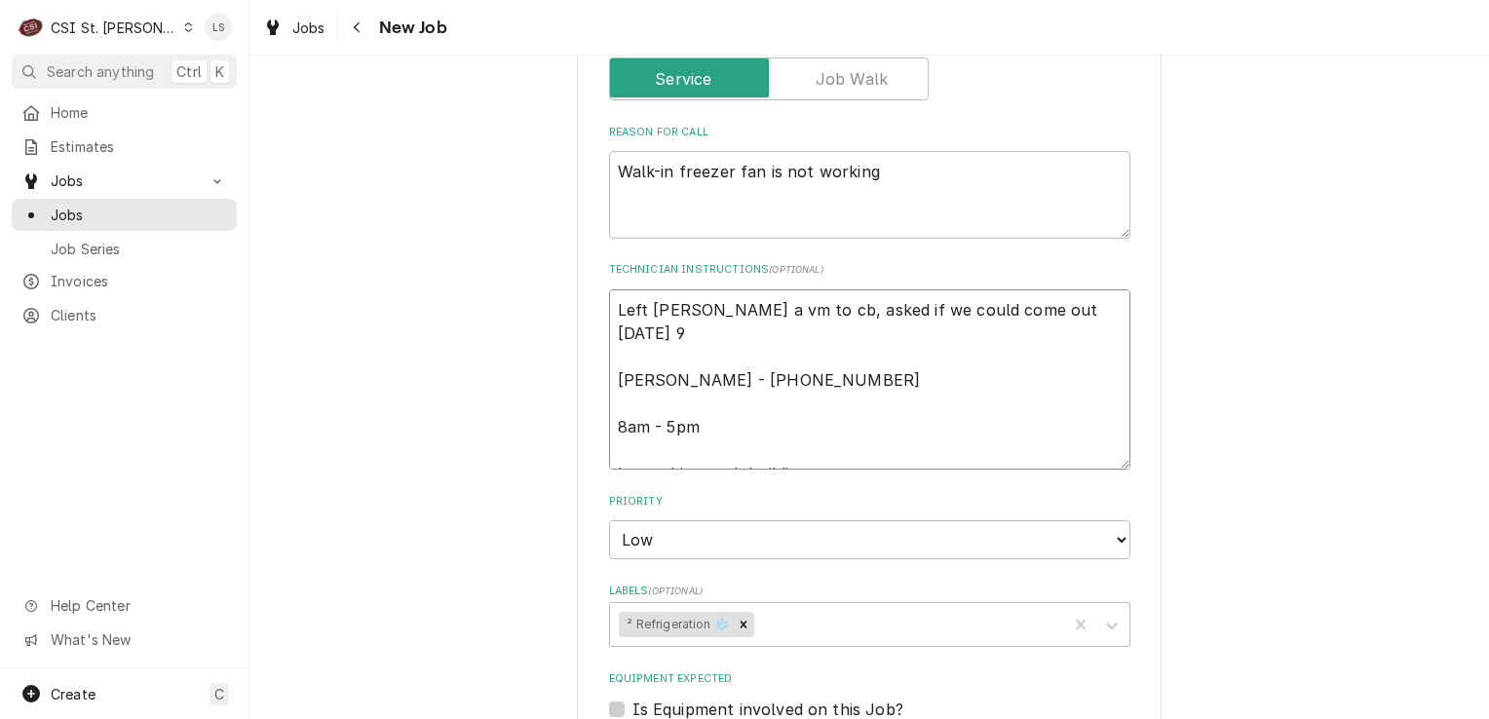
type textarea "Left Joe a vm to cb, asked if we could come out Tuesday 9/ Joe - 636 751-8565 8…"
type textarea "x"
type textarea "Left Joe a vm to cb, asked if we could come out Tuesday 9/3 Joe - 636 751-8565 …"
type textarea "x"
type textarea "Left Joe a vm to cb, asked if we could come out Tuesday 9/30 Joe - 636 751-8565…"
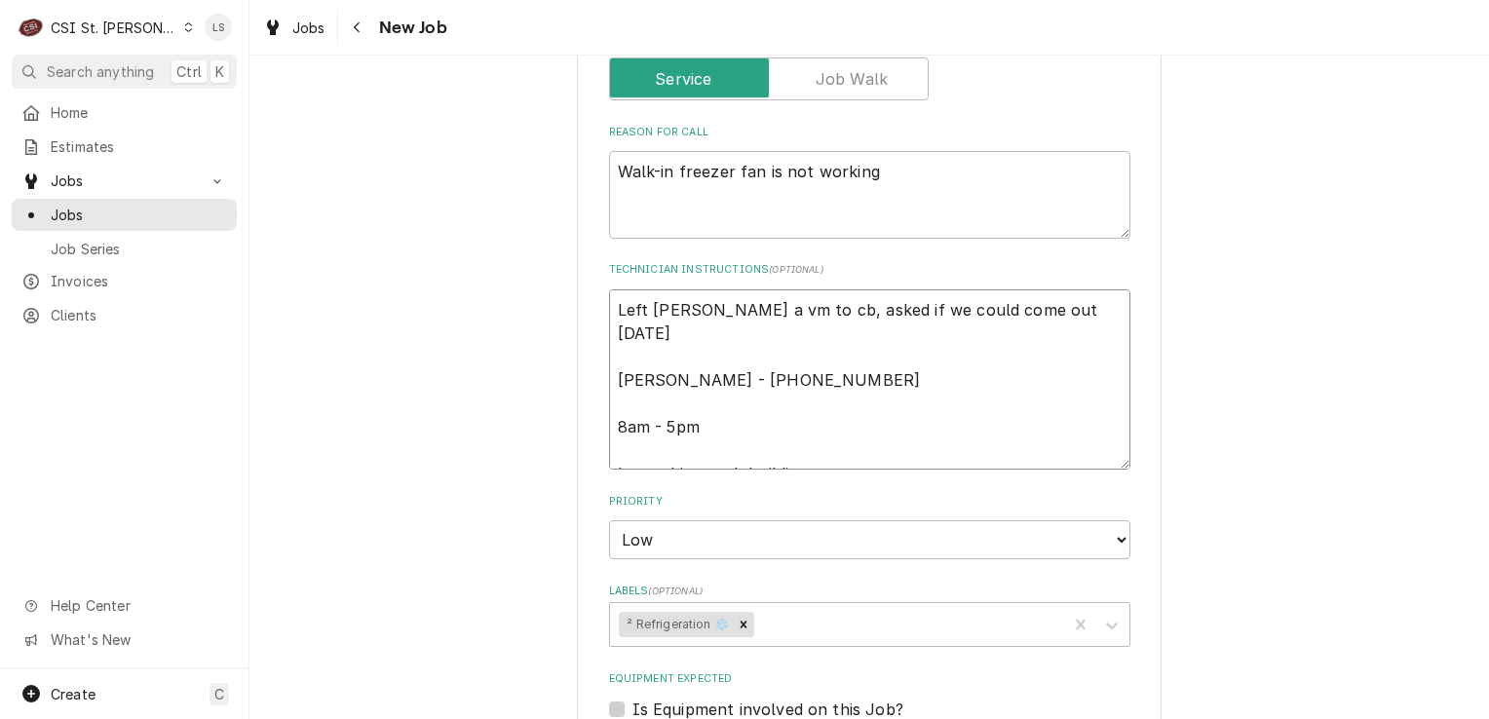
type textarea "x"
type textarea "Left Joe a vm to cb, asked if we could come out Tuesday 9/30 Joe - 636 751-8565…"
type textarea "x"
type textarea "Left Joe a vm to cb, asked if we could come out Tuesday 9/30 a Joe - 636 751-85…"
type textarea "x"
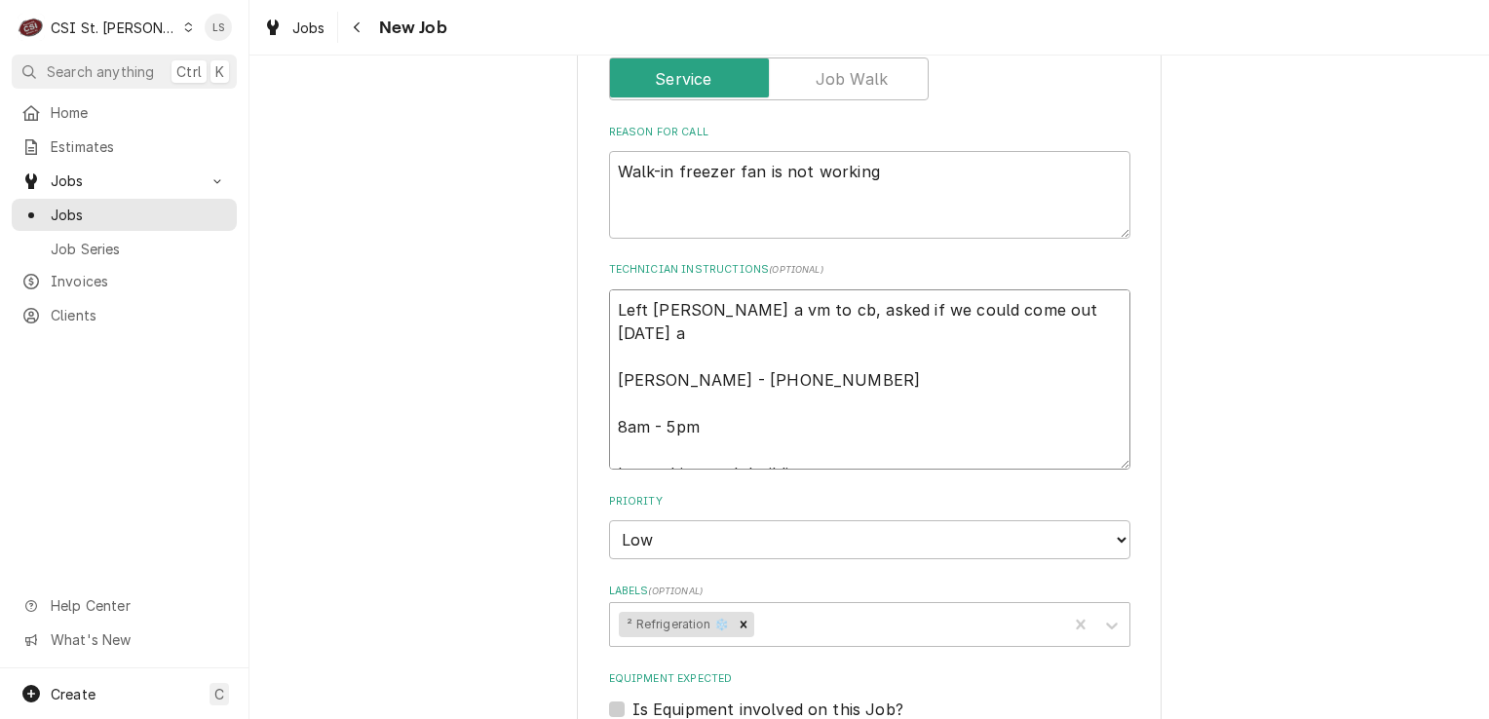
type textarea "Left Joe a vm to cb, asked if we could come out Tuesday 9/30 at Joe - 636 751-8…"
type textarea "x"
type textarea "Left Joe a vm to cb, asked if we could come out Tuesday 9/30 at Joe - 636 751-8…"
type textarea "x"
type textarea "Left Joe a vm to cb, asked if we could come out Tuesday 9/30 at 7 Joe - 636 751…"
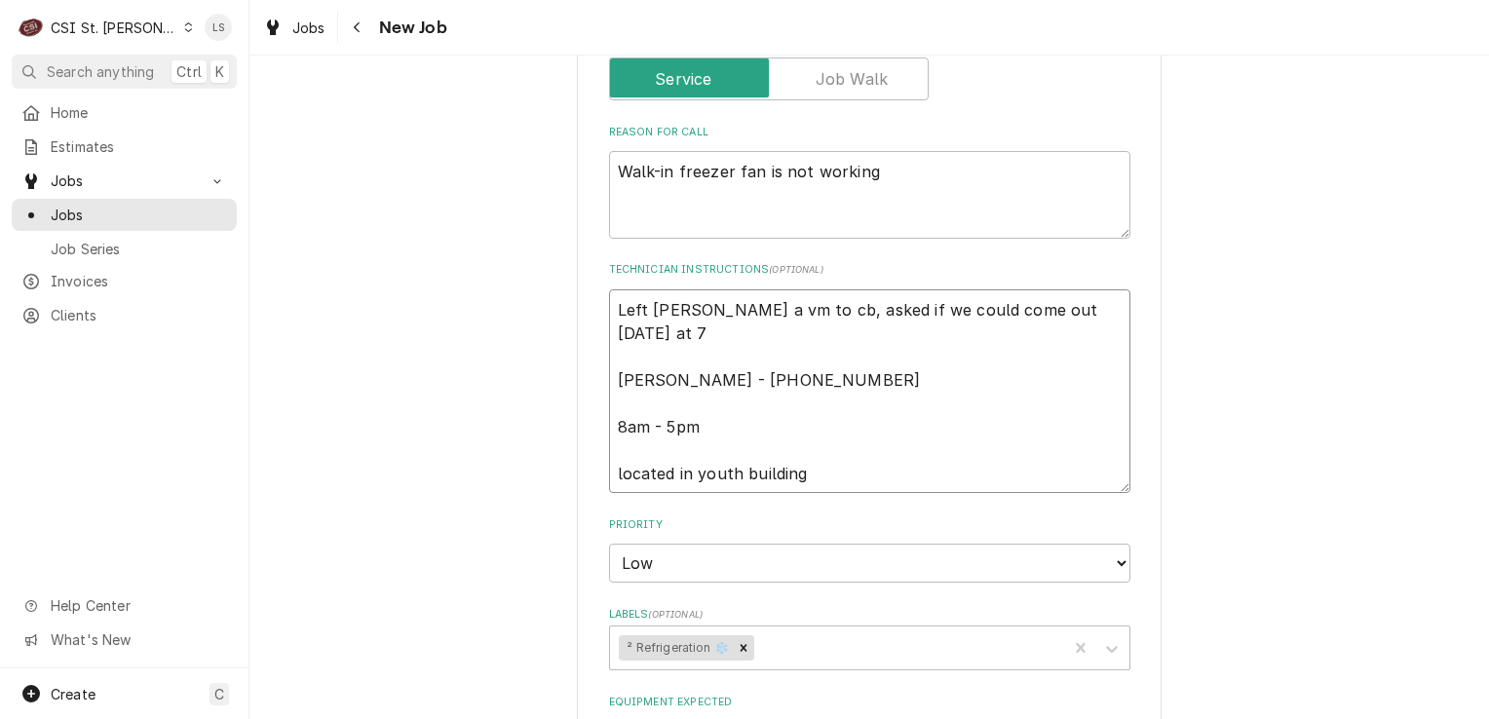
type textarea "x"
type textarea "Left Joe a vm to cb, asked if we could come out Tuesday 9/30 at 7a Joe - 636 75…"
type textarea "x"
type textarea "Left Joe a vm to cb, asked if we could come out Tuesday 9/30 at 7am Joe - 636 7…"
type textarea "x"
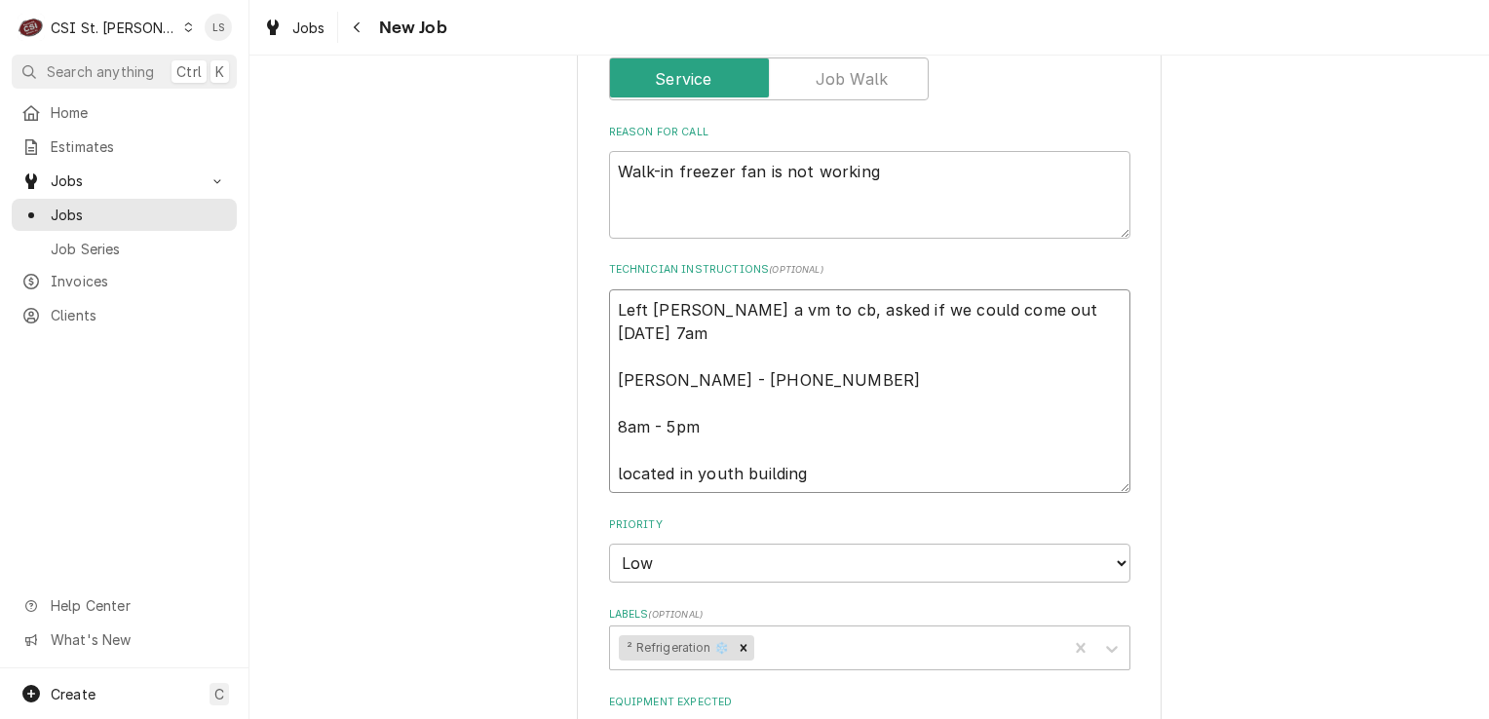
type textarea "Left Joe a vm to cb, asked if we could come out Tuesday 9/30 at 7am Joe - 636 7…"
type textarea "x"
type textarea "Left Joe a vm to cb, asked if we could come out Tuesday 9/30 at 7am - Joe - 636…"
type textarea "x"
type textarea "Left Joe a vm to cb, asked if we could come out Tuesday 9/30 at 7am - Joe - 636…"
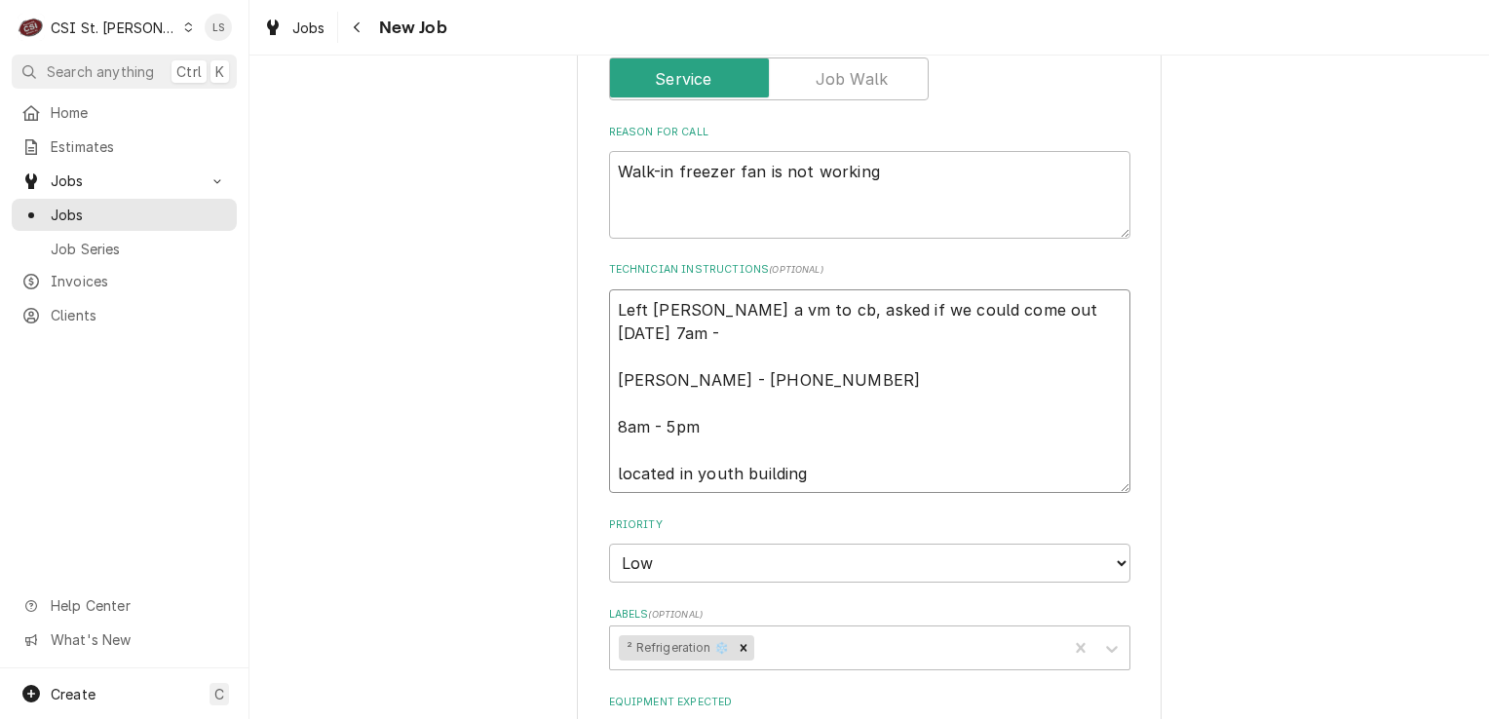
type textarea "x"
type textarea "Left Joe a vm to cb, asked if we could come out Tuesday 9/30 at 7am - 9 Joe - 6…"
type textarea "x"
type textarea "Left Joe a vm to cb, asked if we could come out Tuesday 9/30 at 7am - 9/ Joe - …"
type textarea "x"
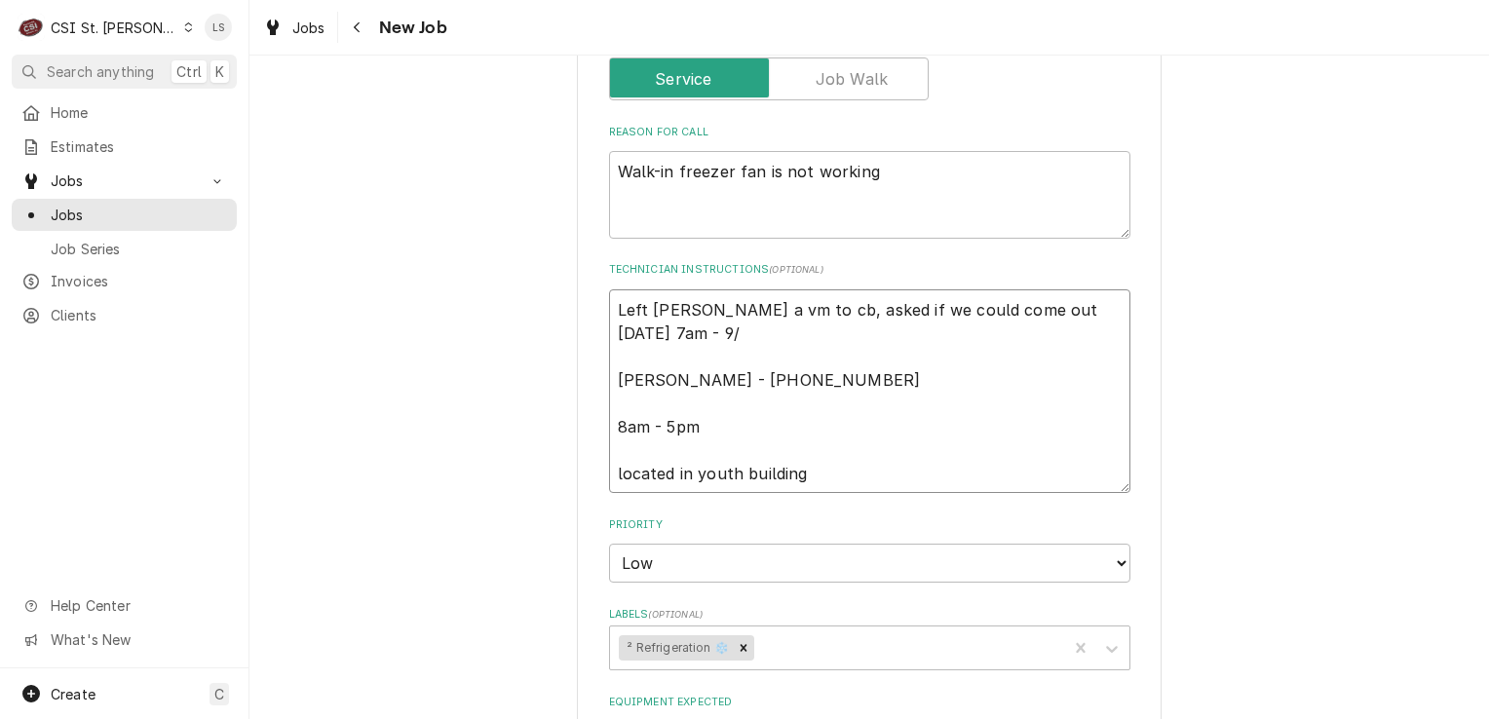
type textarea "Left Joe a vm to cb, asked if we could come out Tuesday 9/30 at 7am - 9/2 Joe -…"
type textarea "x"
type textarea "Left Joe a vm to cb, asked if we could come out Tuesday 9/30 at 7am - 9/29 Joe …"
type textarea "x"
type textarea "Left Joe a vm to cb, asked if we could come out Tuesday 9/30 at 7am - 9/29 Joe …"
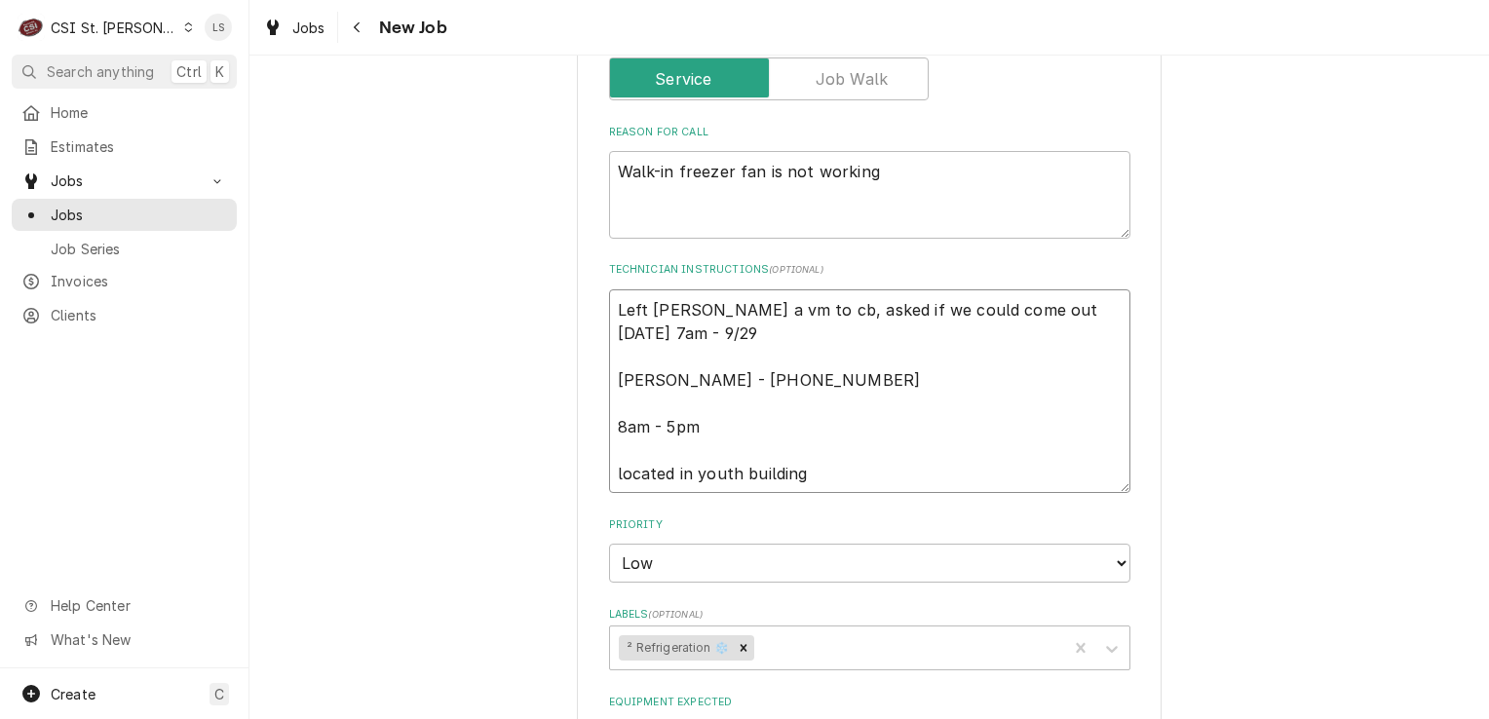
type textarea "x"
type textarea "Left Joe a vm to cb, asked if we could come out Tuesday 9/30 at 7am - 9/29 - Jo…"
type textarea "x"
type textarea "Left Joe a vm to cb, asked if we could come out Tuesday 9/30 at 7am - 9/29 - Jo…"
type textarea "x"
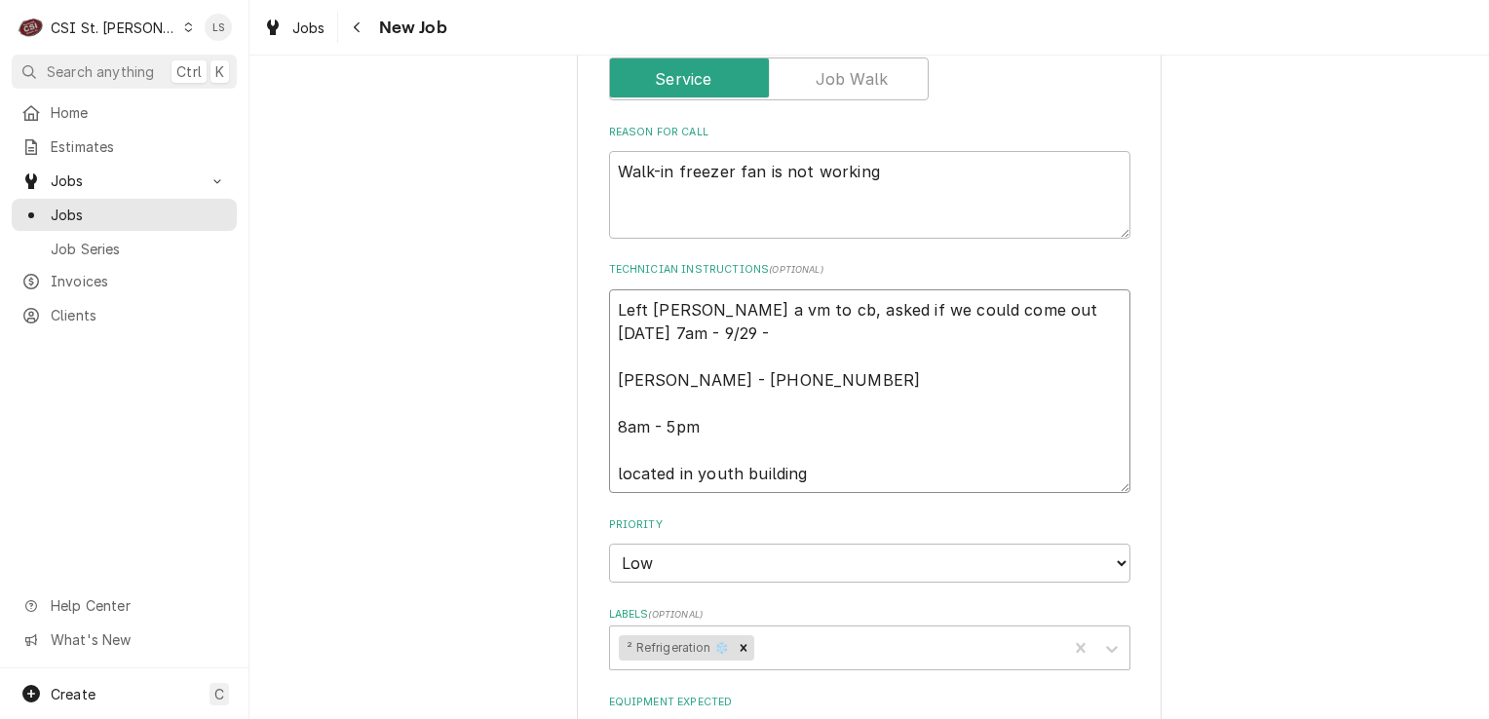
type textarea "Left Joe a vm to cb, asked if we could come out Tuesday 9/30 at 7am - 9/29 - L …"
type textarea "x"
type textarea "Left Joe a vm to cb, asked if we could come out Tuesday 9/30 at 7am - 9/29 - LS…"
type textarea "x"
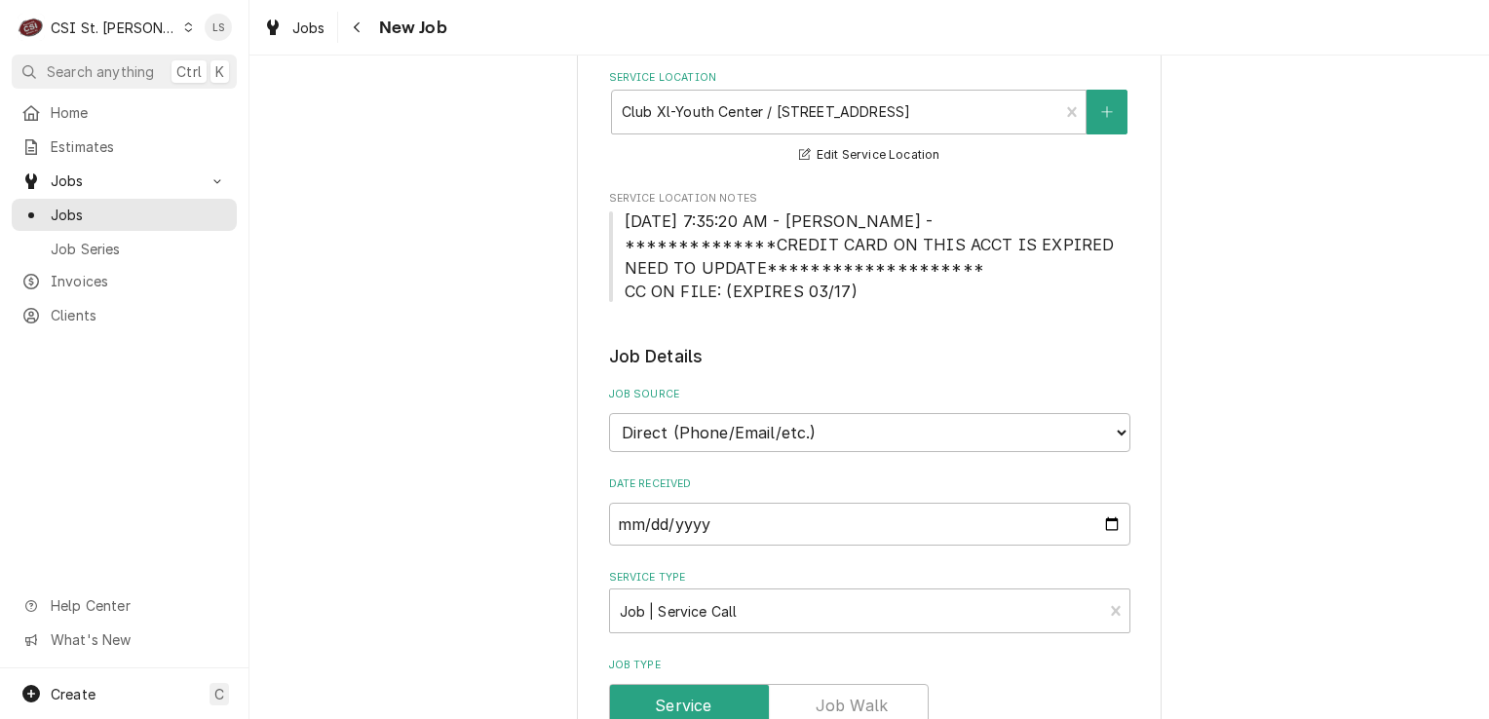
scroll to position [0, 0]
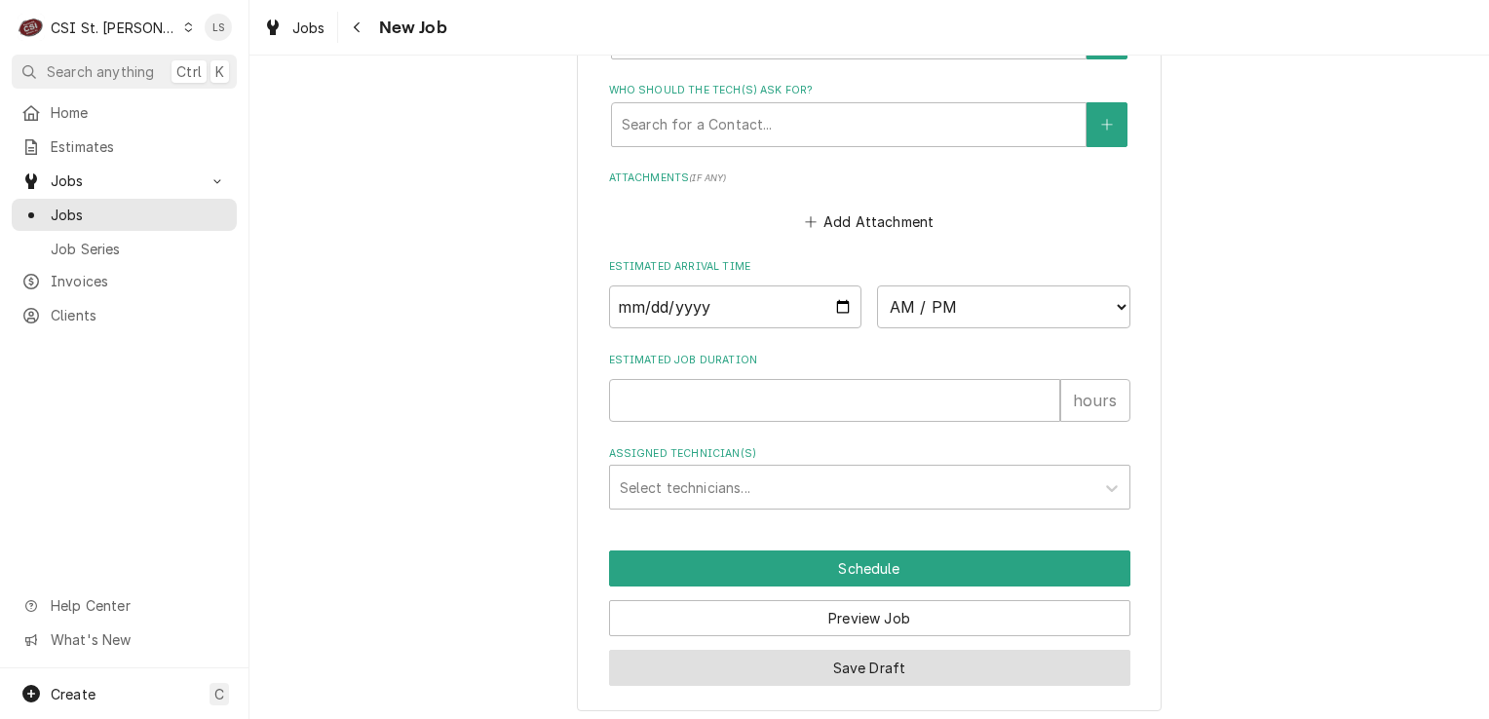
type textarea "Left Joe a vm to cb, asked if we could come out Tuesday 9/30 at 7am - 9/29 - LS…"
click at [829, 661] on button "Save Draft" at bounding box center [869, 668] width 521 height 36
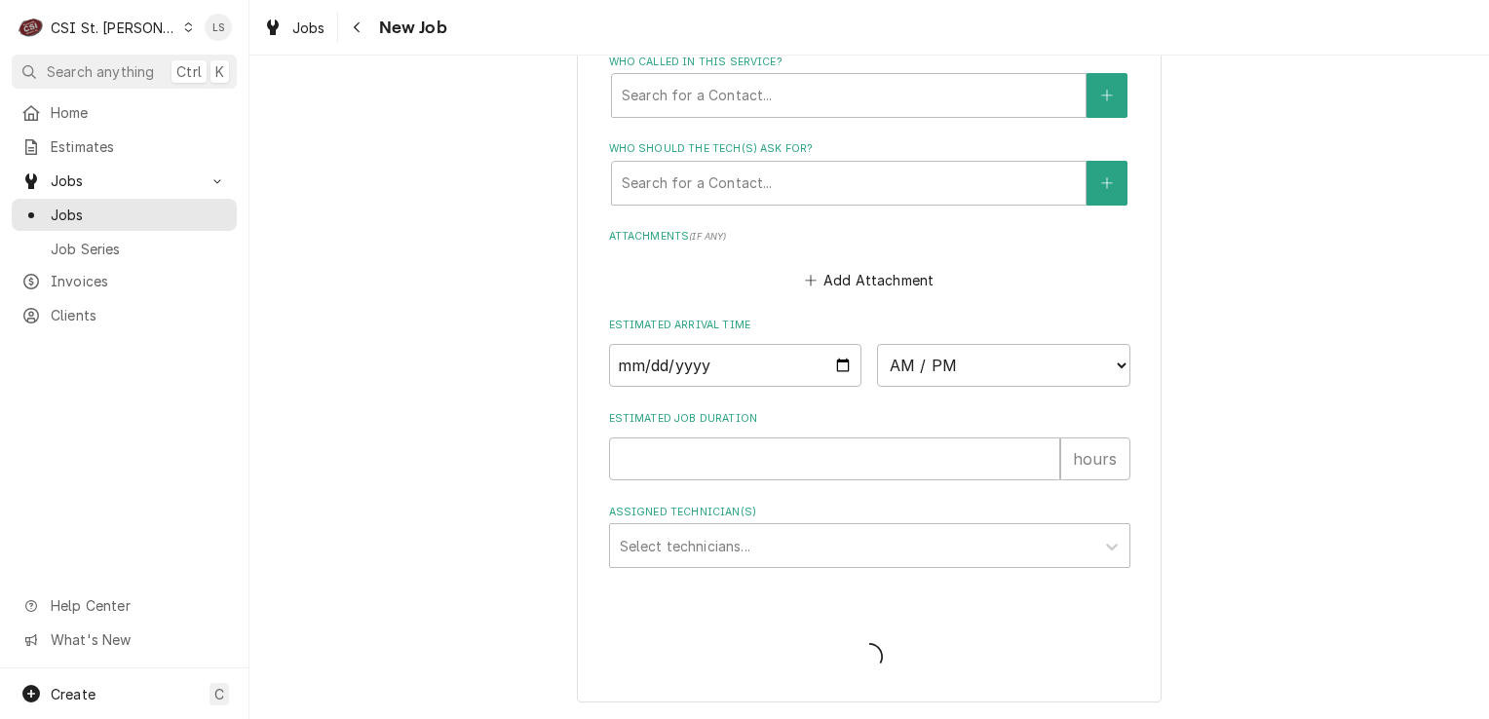
scroll to position [1682, 0]
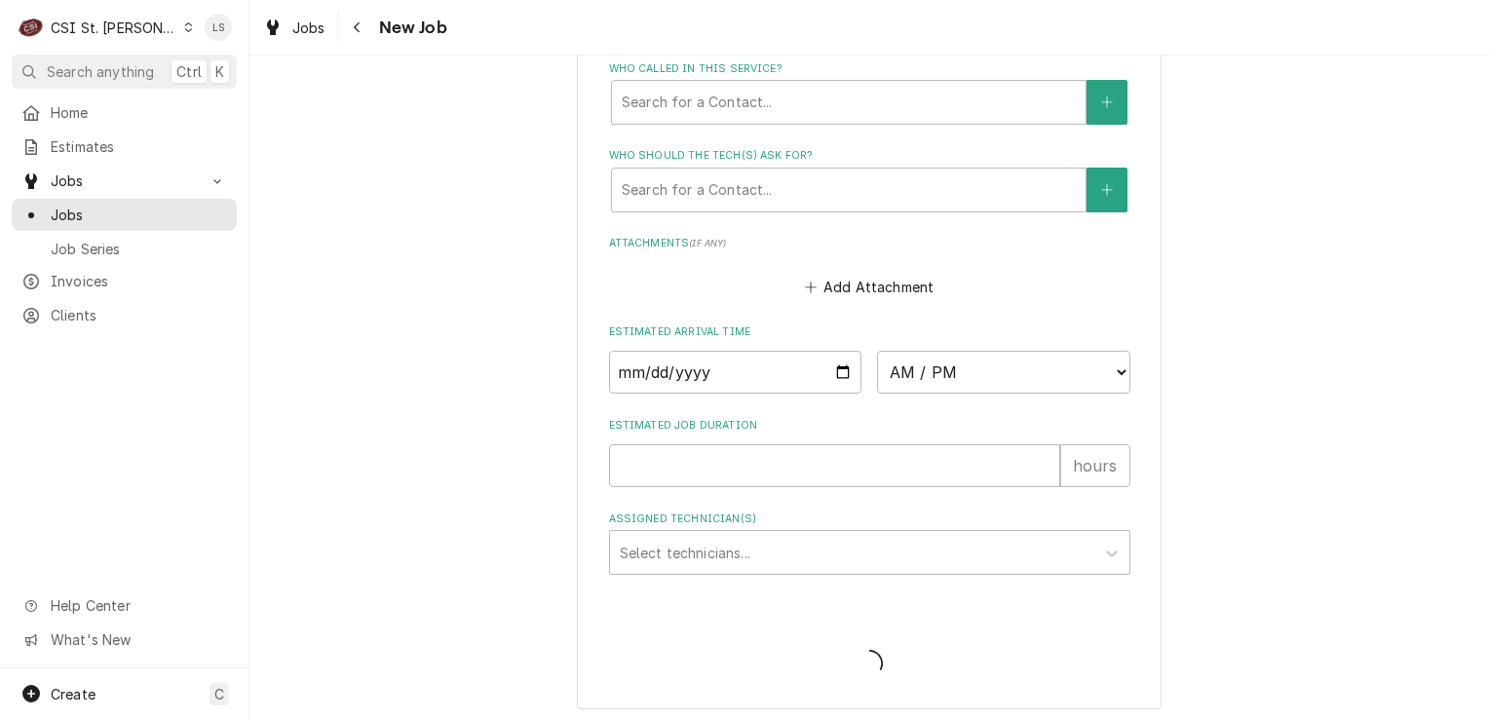
type textarea "x"
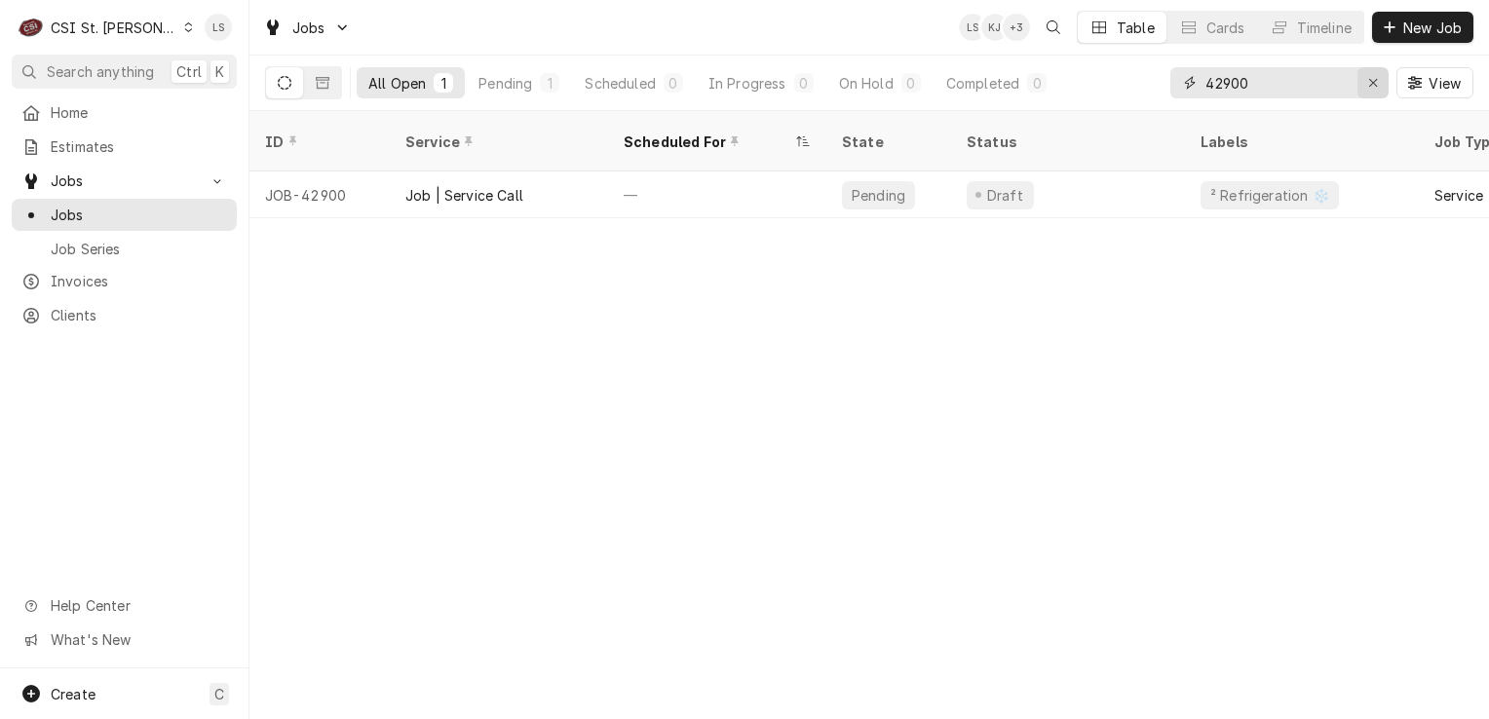
click at [1372, 92] on div "Erase input" at bounding box center [1372, 82] width 19 height 19
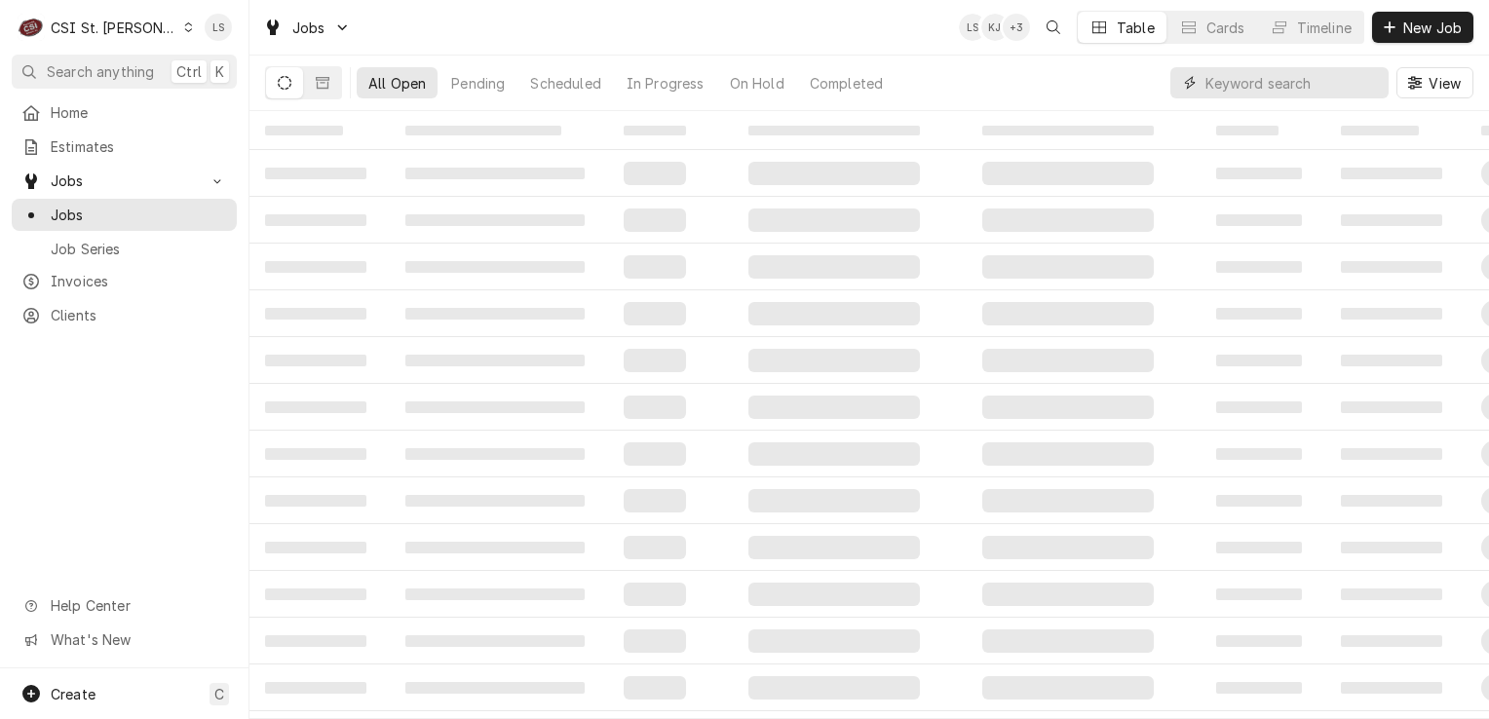
paste input "42932"
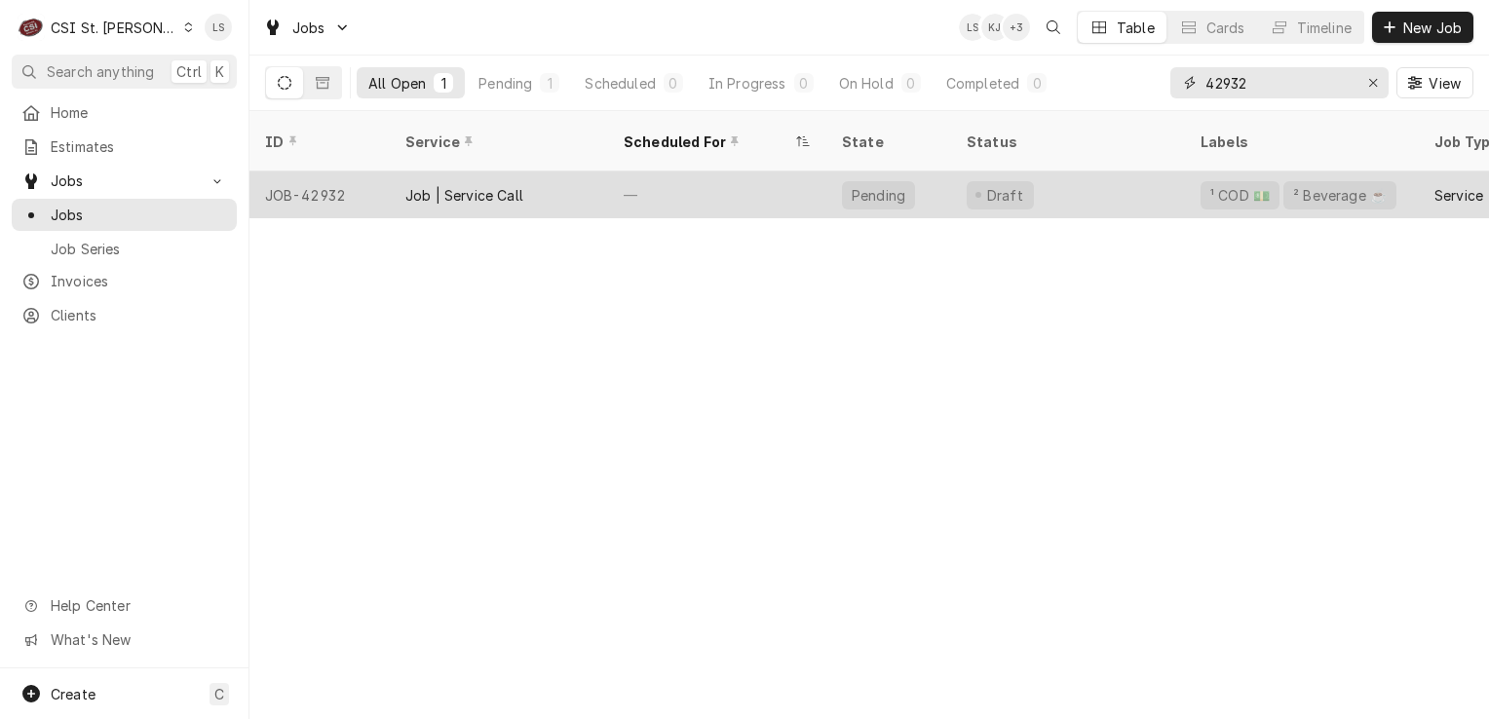
type input "42932"
click at [296, 173] on div "JOB-42932" at bounding box center [319, 195] width 140 height 47
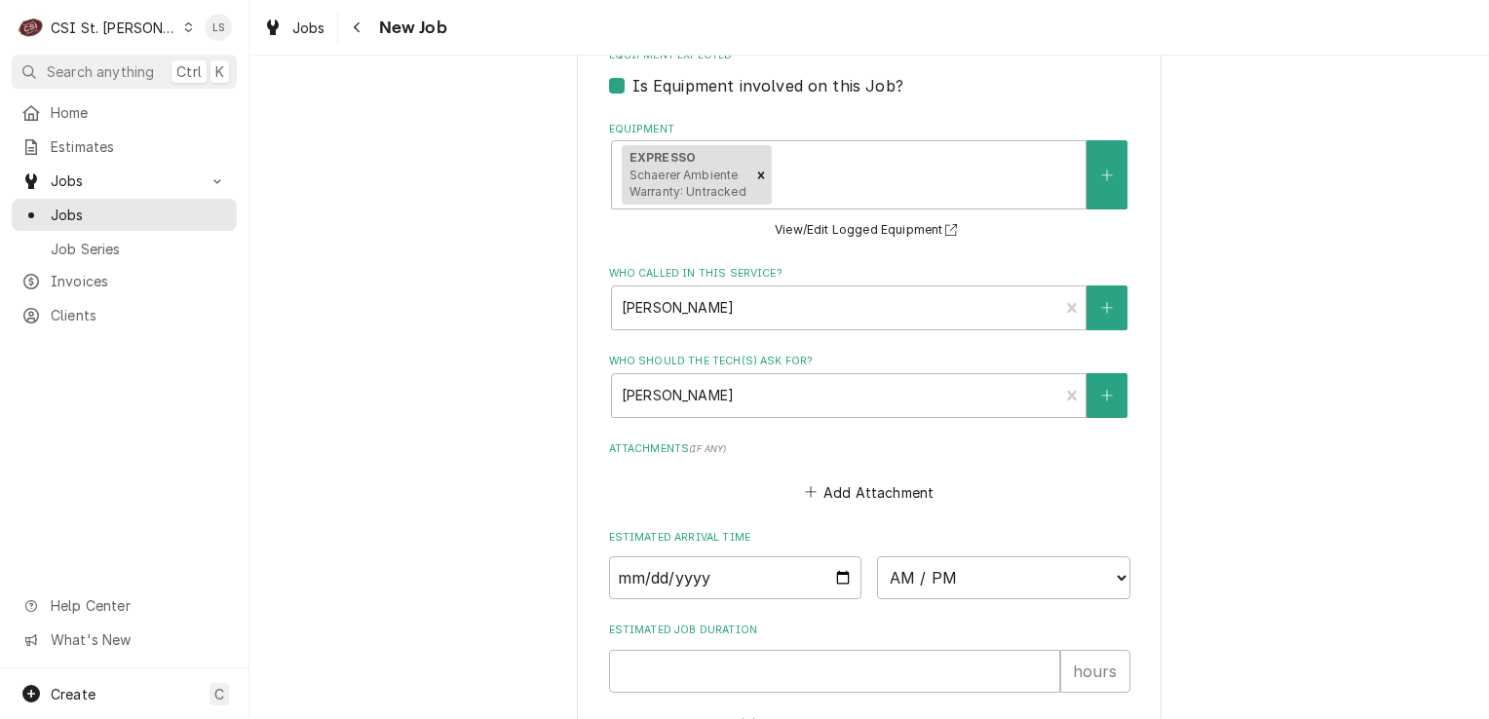
scroll to position [1462, 0]
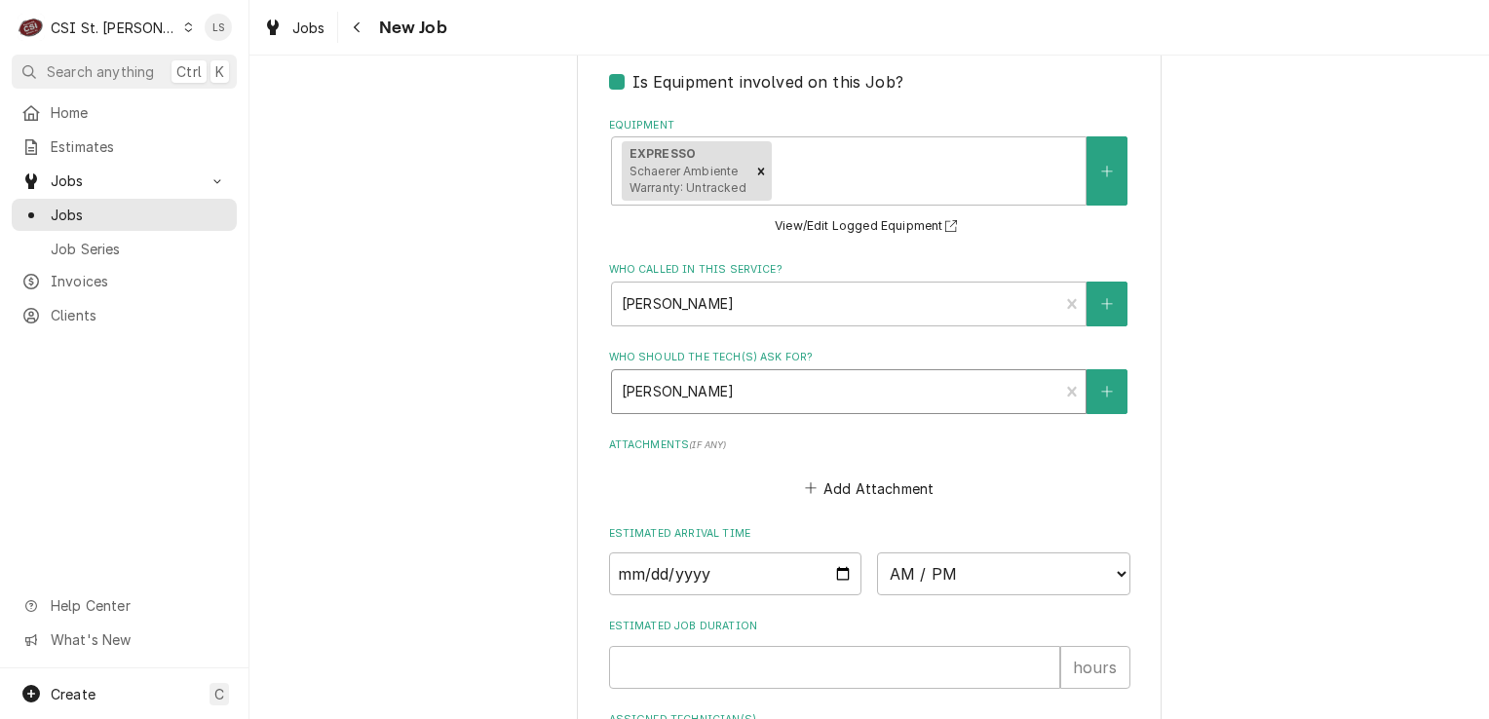
click at [729, 374] on div "Who should the tech(s) ask for?" at bounding box center [836, 391] width 428 height 35
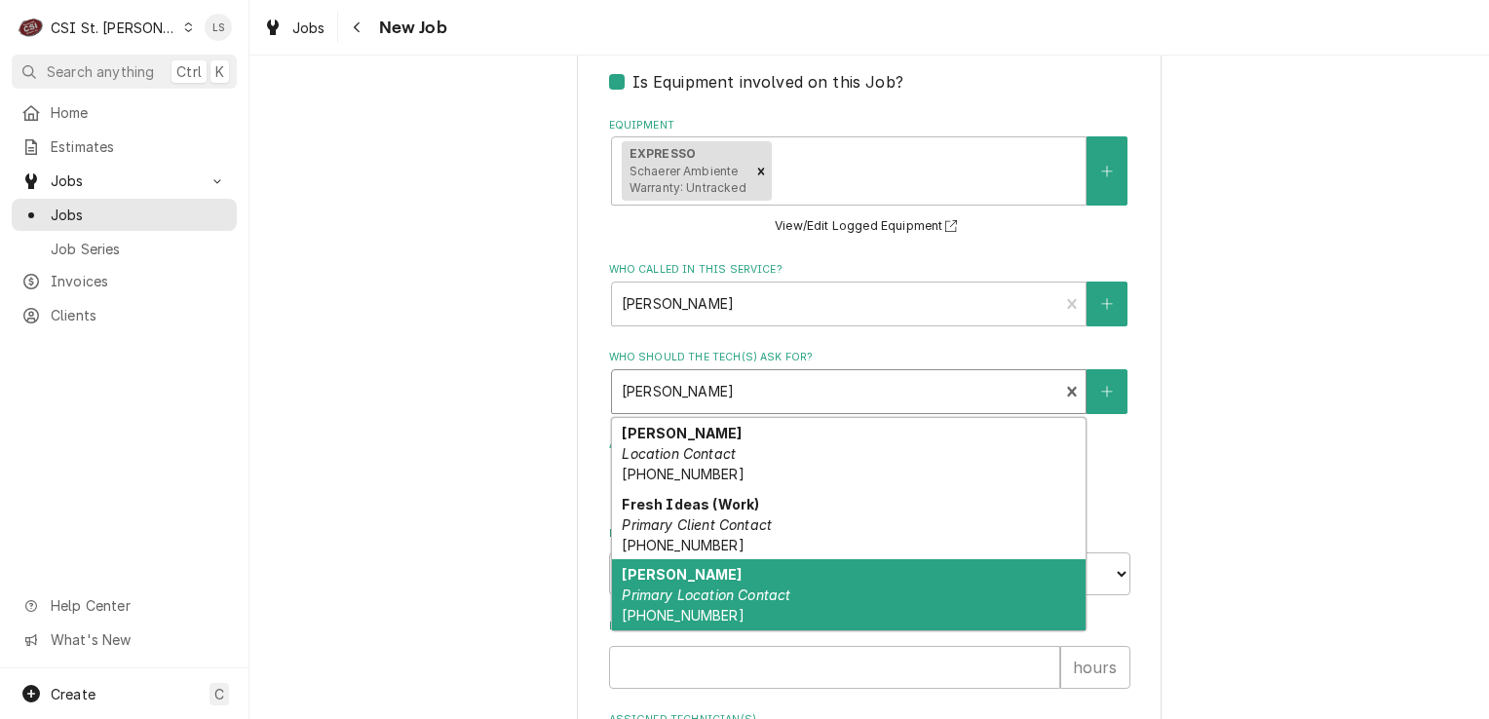
click at [712, 566] on strong "[PERSON_NAME]" at bounding box center [682, 574] width 120 height 17
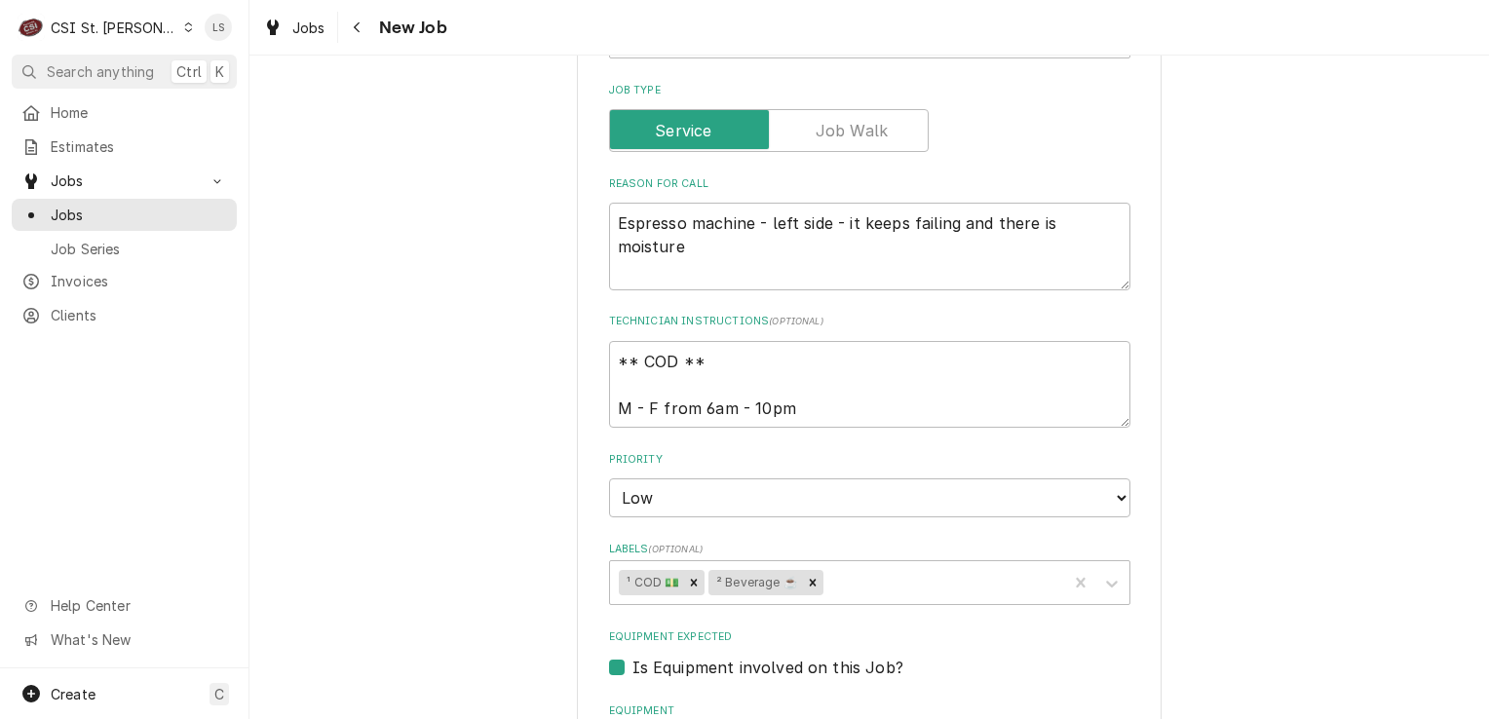
scroll to position [877, 0]
click at [609, 340] on textarea "** COD ** M - F from 6am - 10pm" at bounding box center [869, 384] width 521 height 88
type textarea "x"
type textarea "** COD ** M - F from 6am - 10pm"
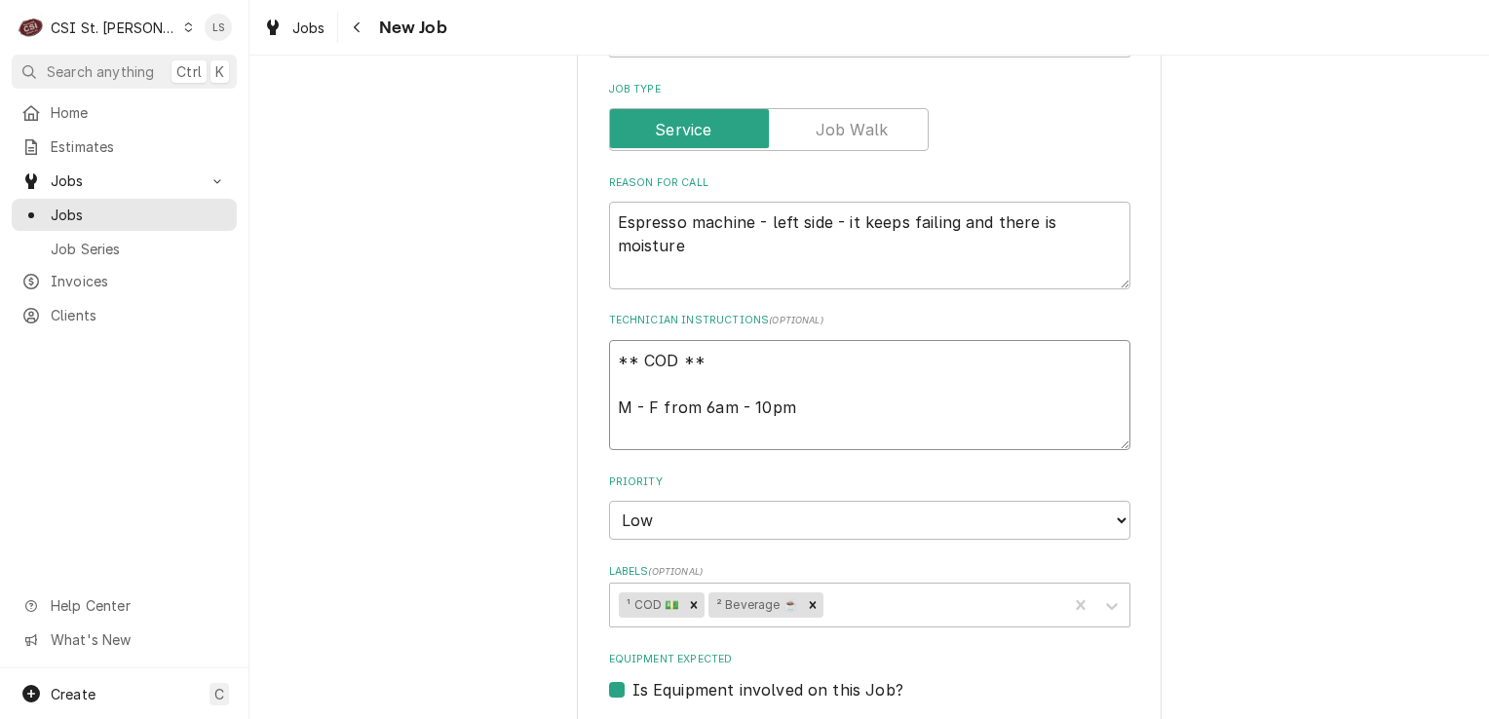
type textarea "x"
type textarea "** COD ** M - F from 6am - 10pm"
click at [609, 340] on textarea "** COD ** M - F from 6am - 10pm" at bounding box center [869, 395] width 521 height 111
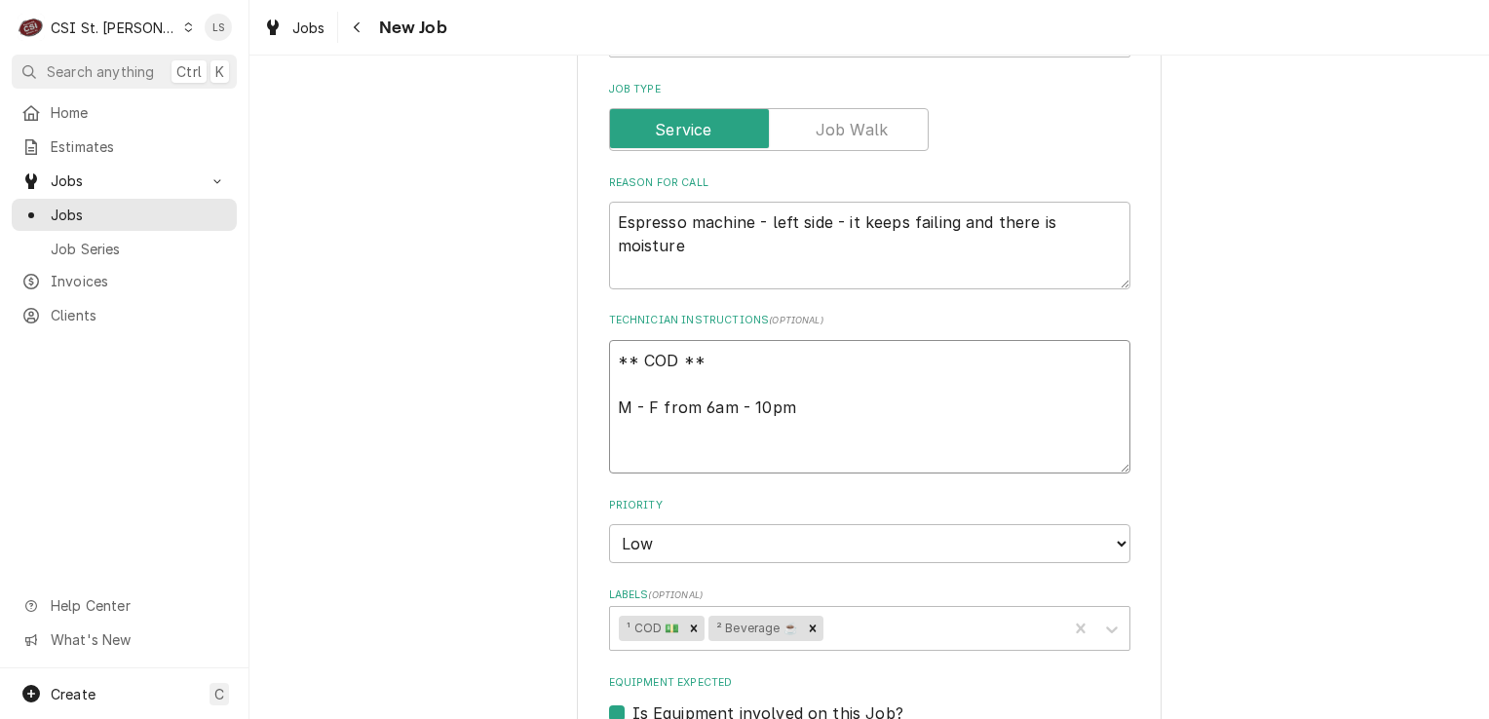
type textarea "x"
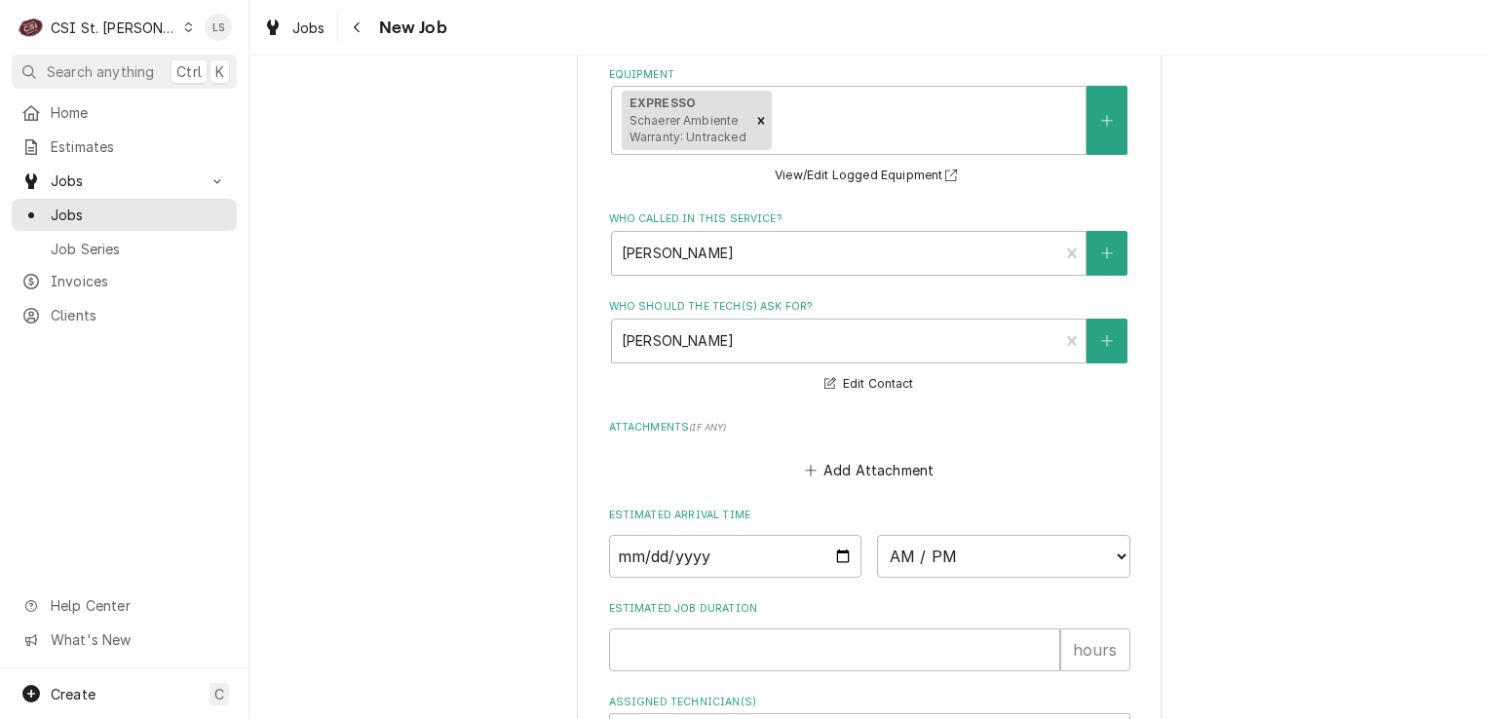
scroll to position [1364, 0]
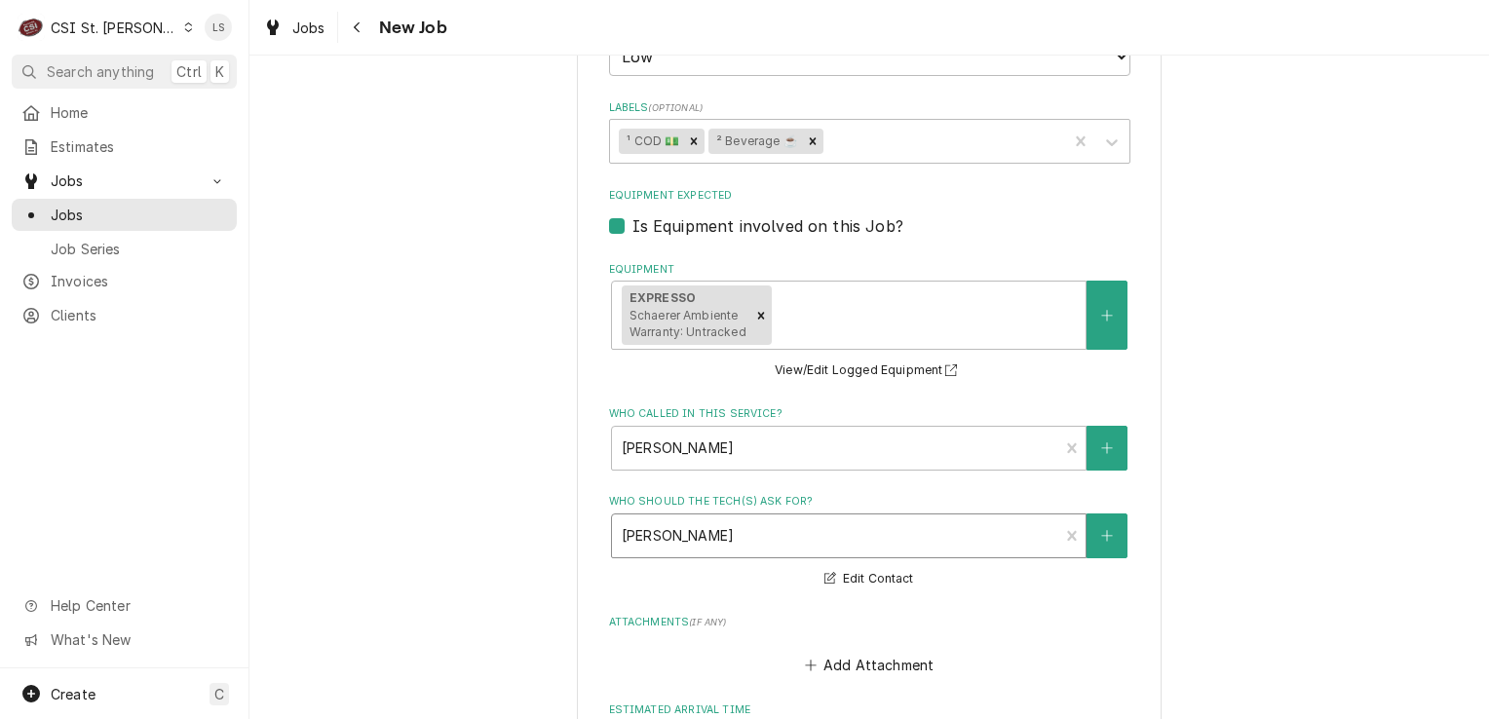
type textarea "** COD ** M - F from 6am - 10pm"
click at [664, 518] on div "Who should the tech(s) ask for?" at bounding box center [836, 535] width 428 height 35
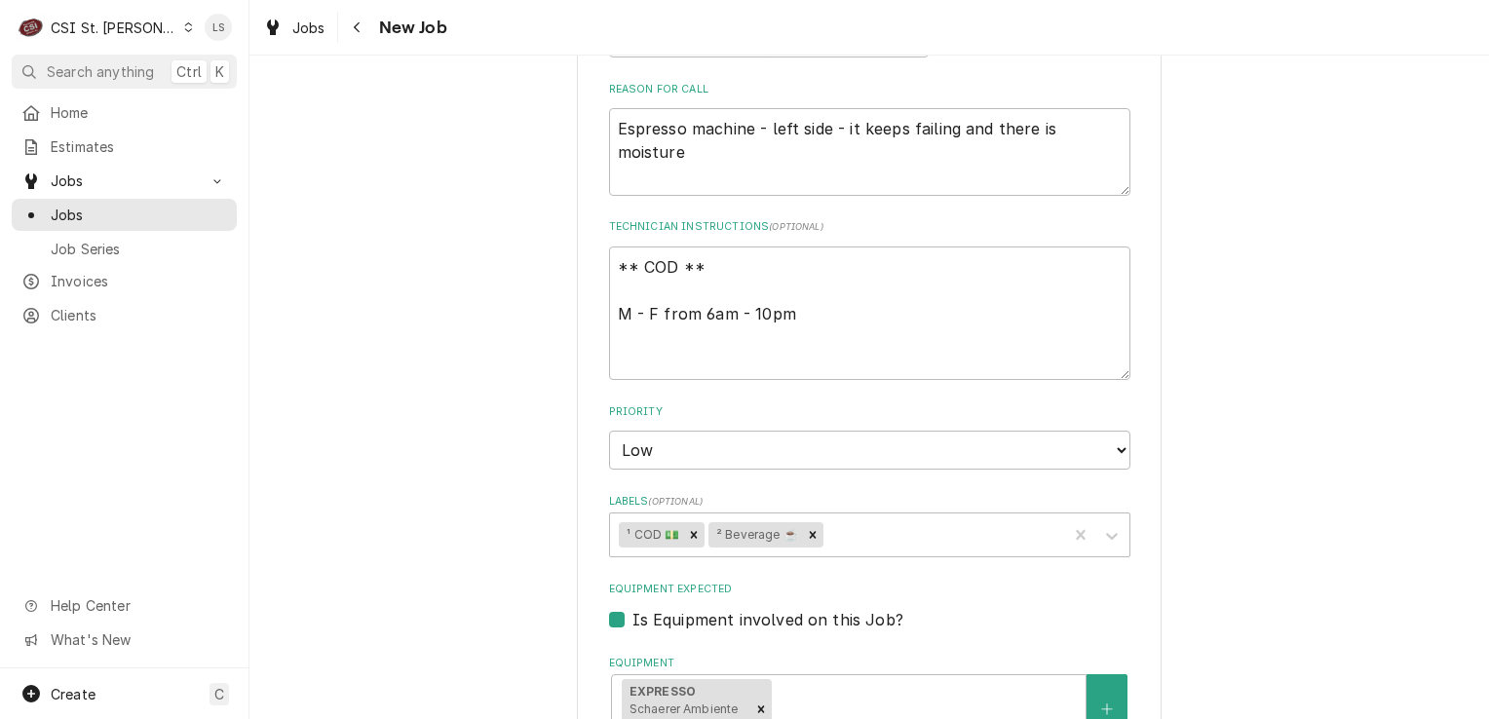
scroll to position [975, 0]
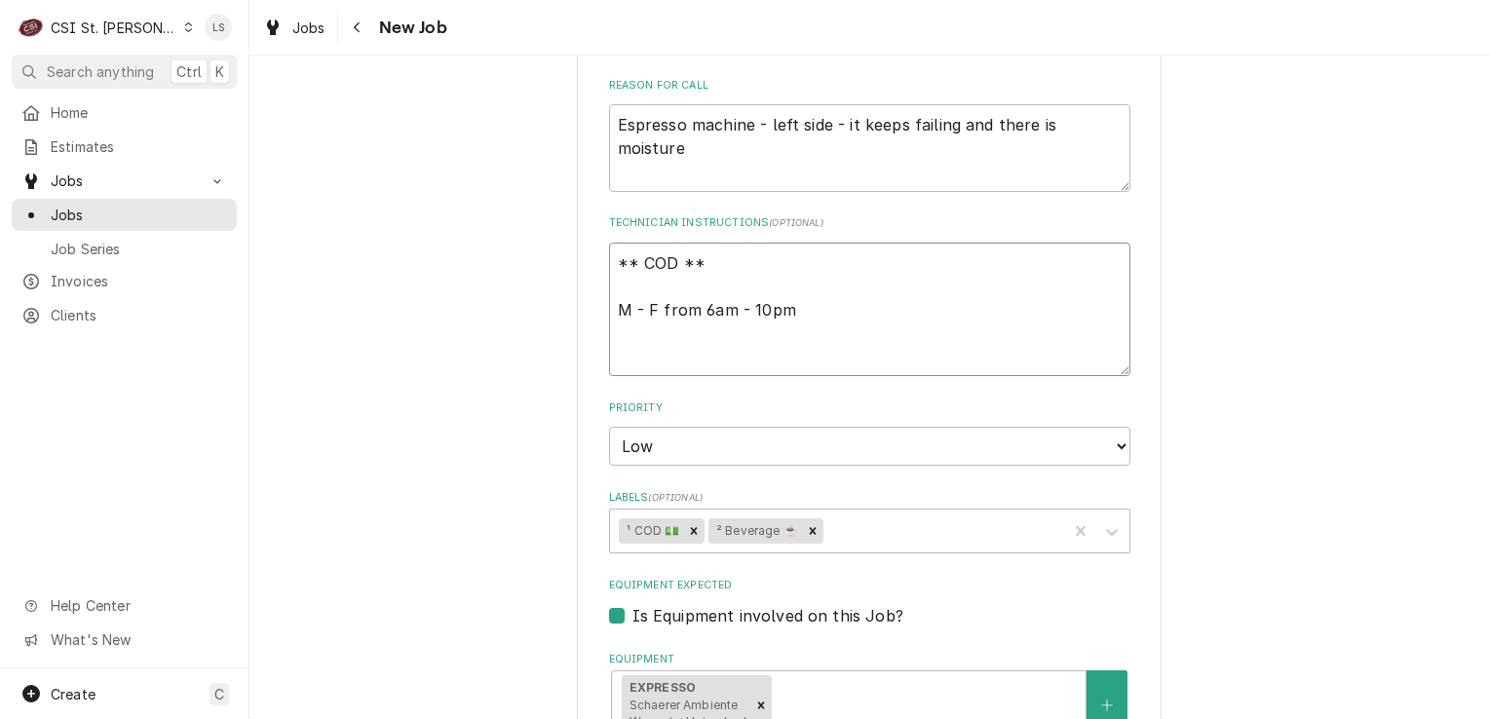
click at [646, 243] on textarea "** COD ** M - F from 6am - 10pm" at bounding box center [869, 310] width 521 height 134
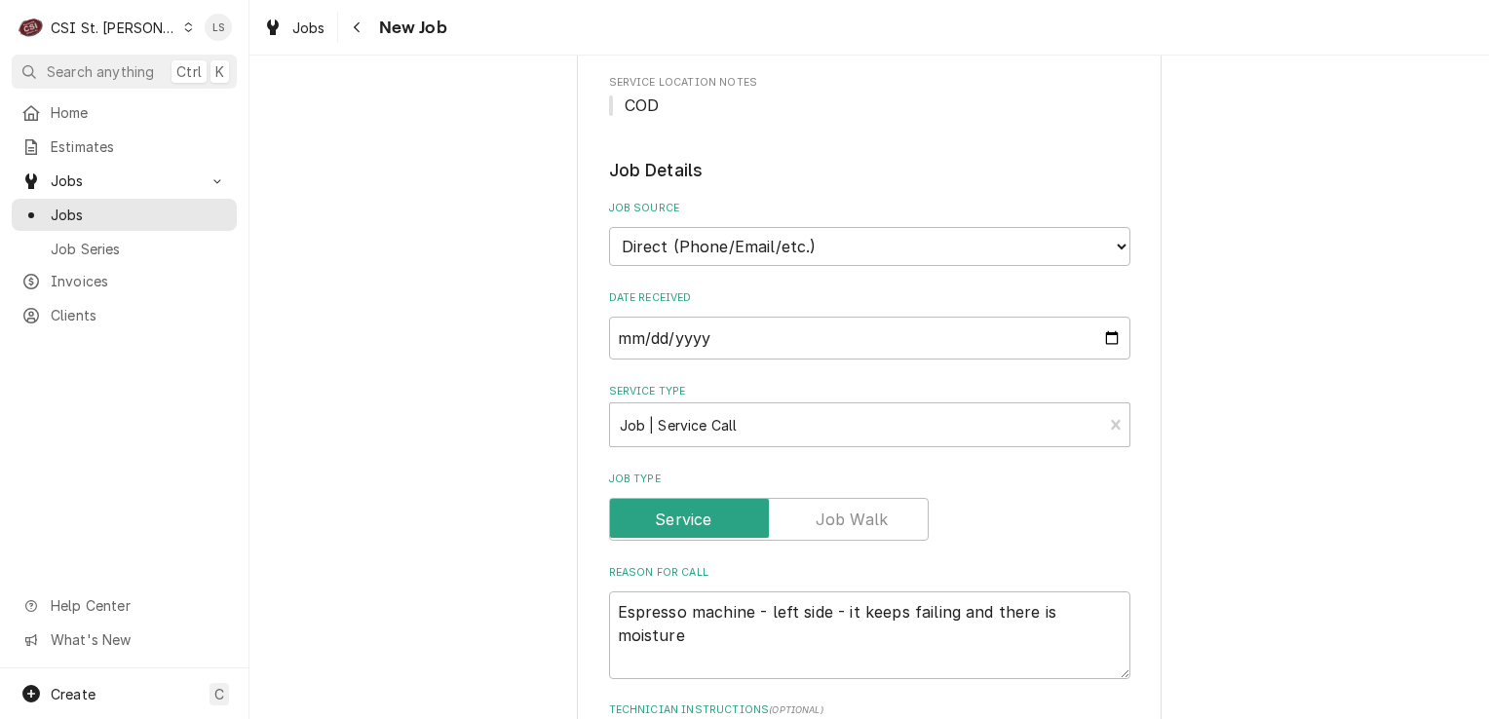
scroll to position [682, 0]
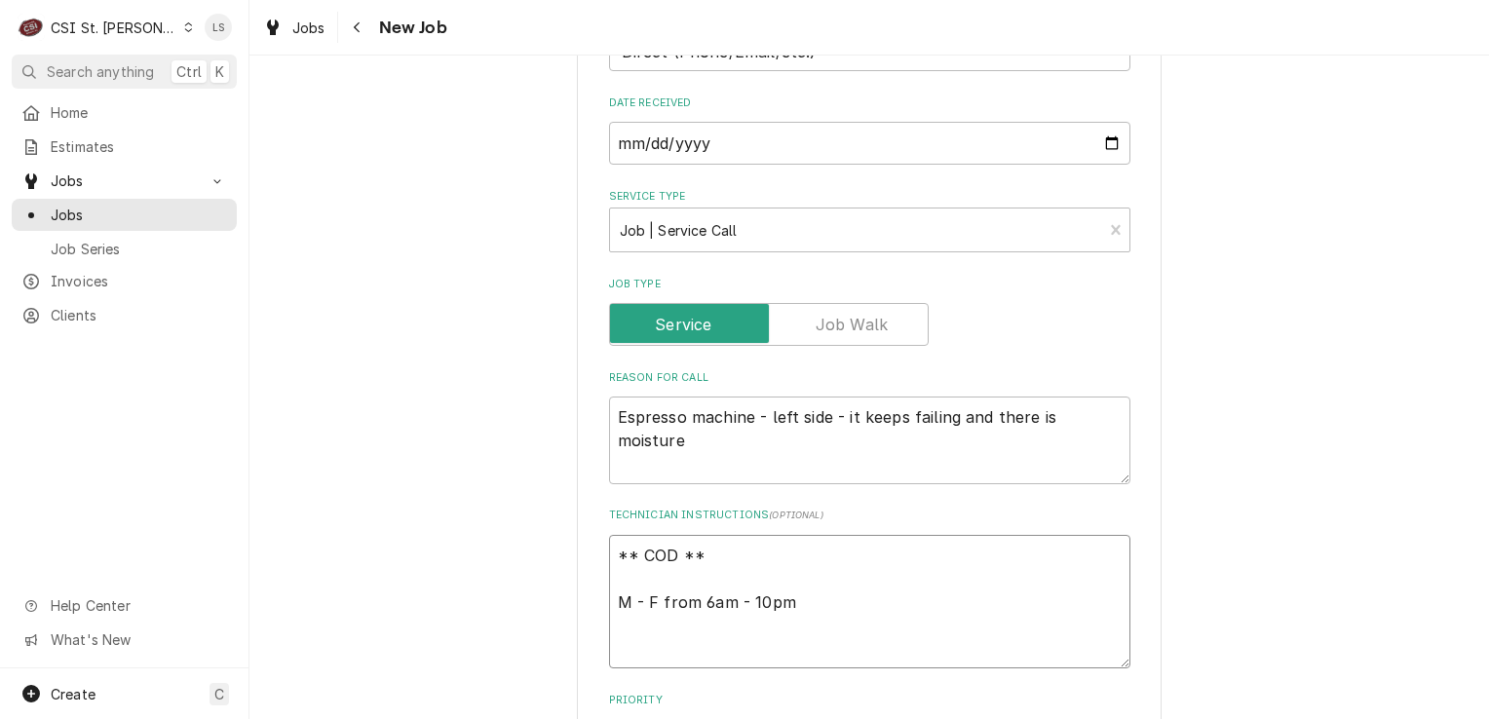
type textarea "x"
type textarea "S ** COD ** M - F from 6am - 10pm"
type textarea "x"
type textarea "Sp ** COD ** M - F from 6am - 10pm"
type textarea "x"
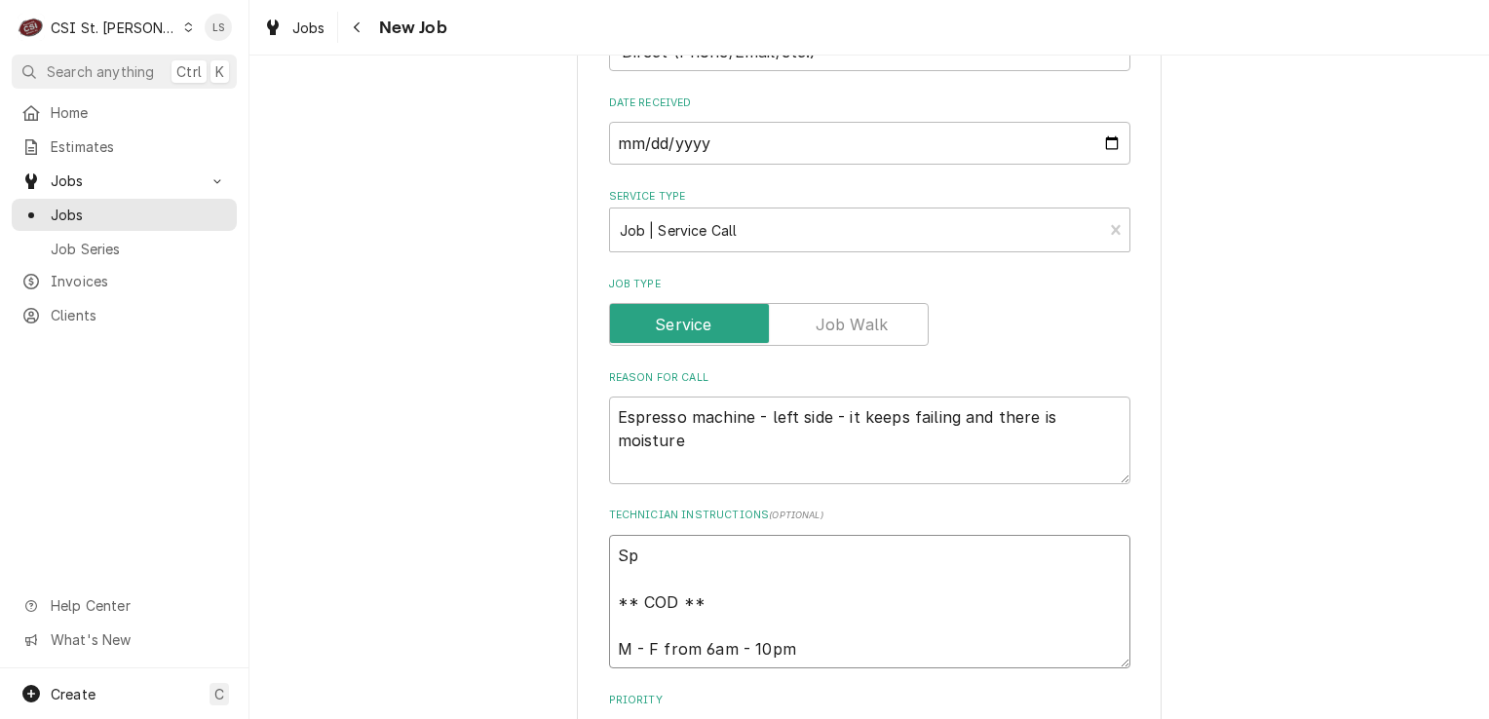
type textarea "Spo ** COD ** M - F from 6am - 10pm"
type textarea "x"
type textarea "Spok ** COD ** M - F from 6am - 10pm"
type textarea "x"
type textarea "Spoke ** COD ** M - F from 6am - 10pm"
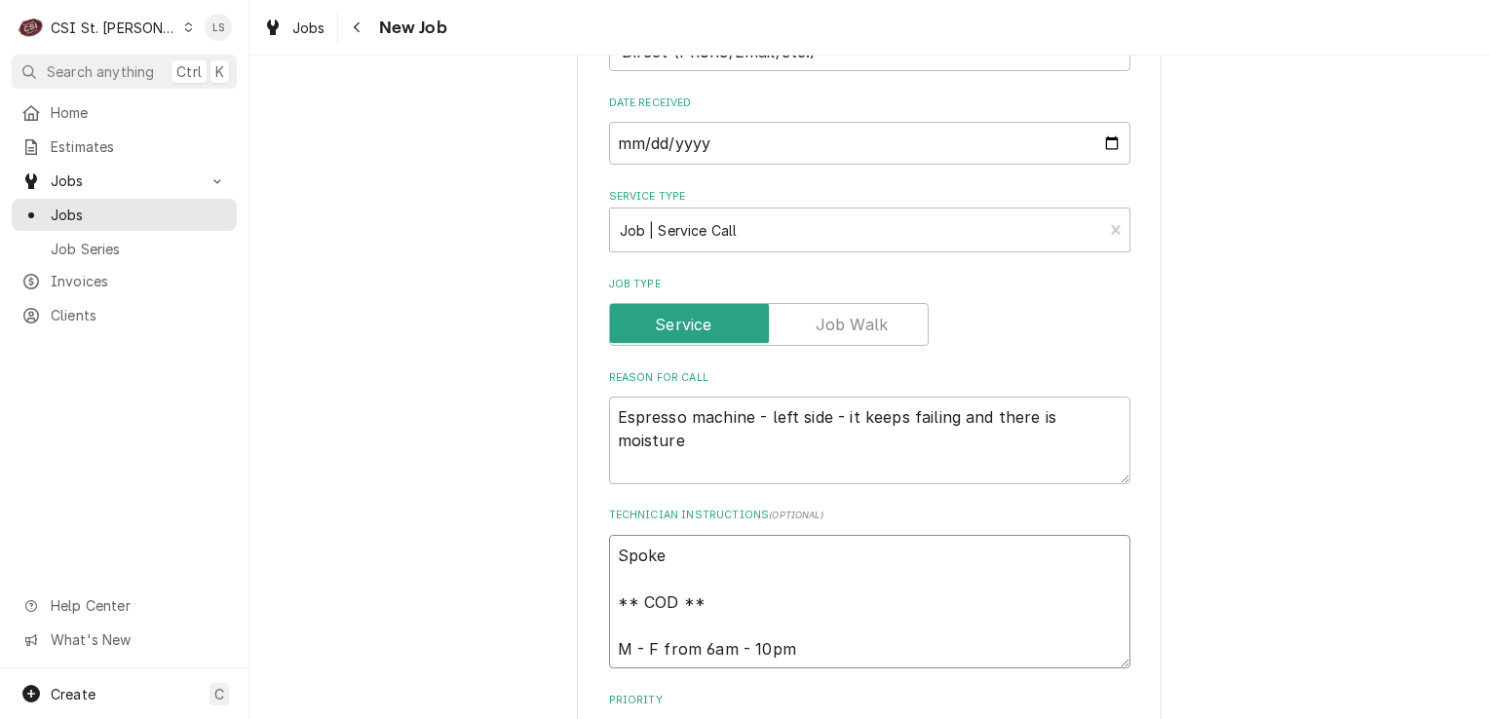
type textarea "x"
type textarea "Spoke ** COD ** M - F from 6am - 10pm"
type textarea "x"
type textarea "Spoke t ** COD ** M - F from 6am - 10pm"
type textarea "x"
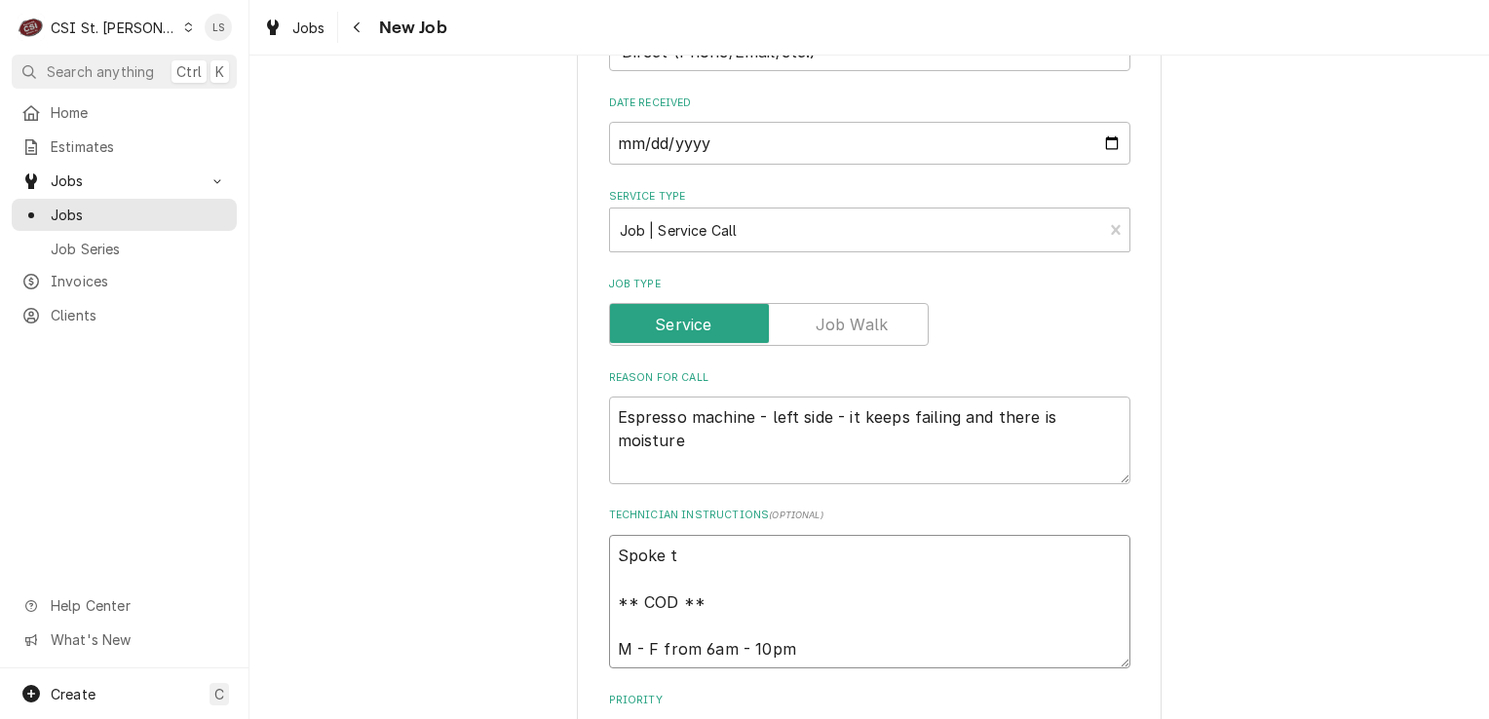
type textarea "Spoke to ** COD ** M - F from 6am - 10pm"
type textarea "x"
type textarea "Spoke to ** COD ** M - F from 6am - 10pm"
type textarea "x"
type textarea "Spoke to M ** COD ** M - F from 6am - 10pm"
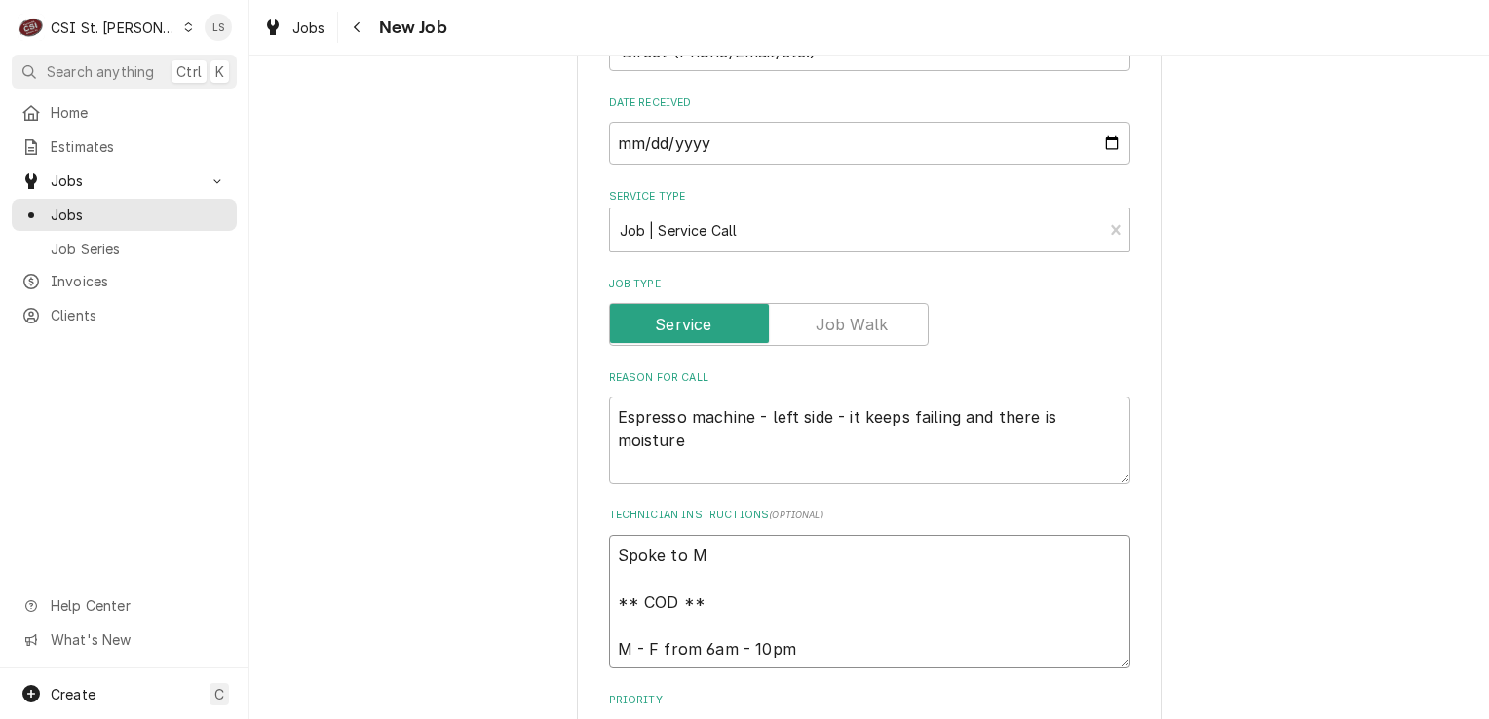
type textarea "x"
type textarea "Spoke to Ma ** COD ** M - F from 6am - 10pm"
type textarea "x"
type textarea "Spoke to Mar ** COD ** M - F from 6am - 10pm"
type textarea "x"
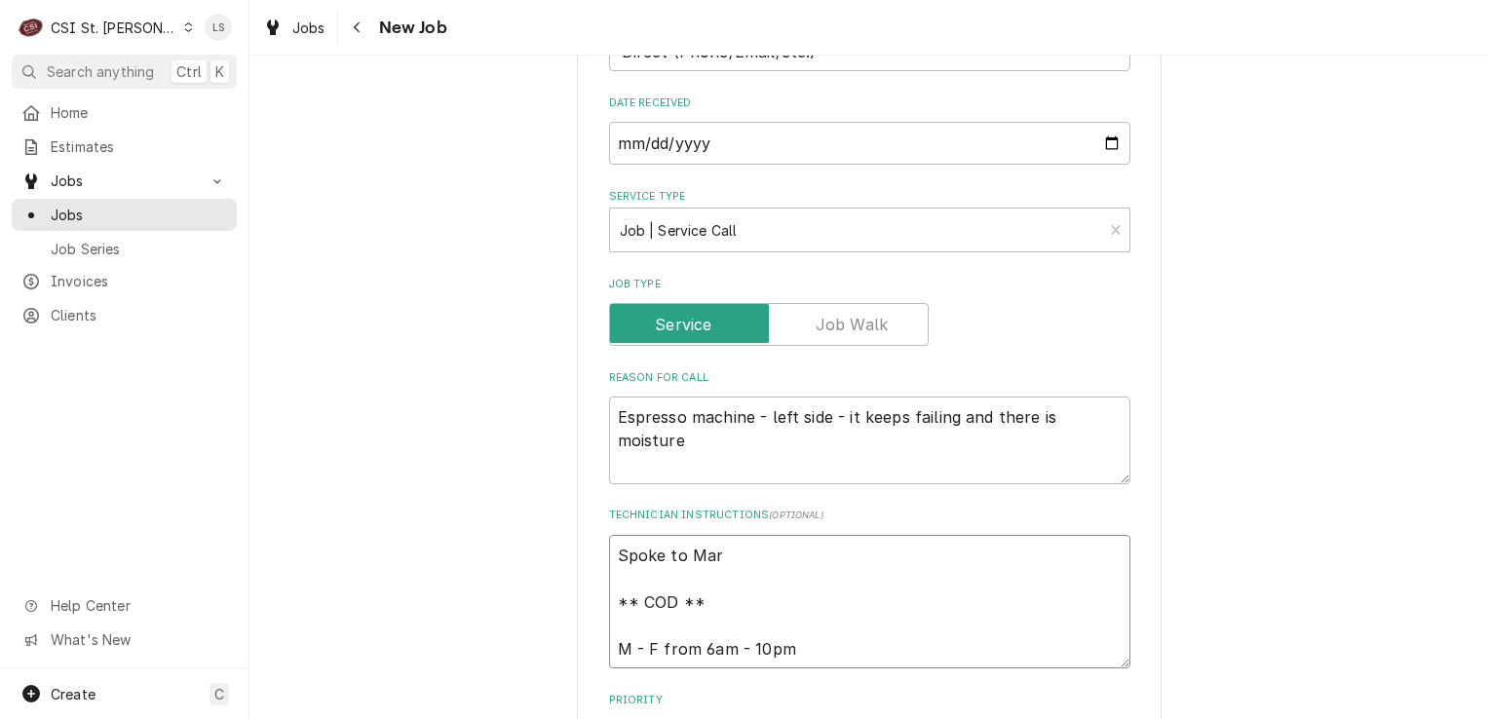
type textarea "Spoke to Mari ** COD ** M - F from 6am - 10pm"
type textarea "x"
type textarea "Spoke to [PERSON_NAME] ** COD ** M - F from 6am - 10pm"
type textarea "x"
type textarea "Spoke to [PERSON_NAME] ** COD ** M - F from 6am - 10pm"
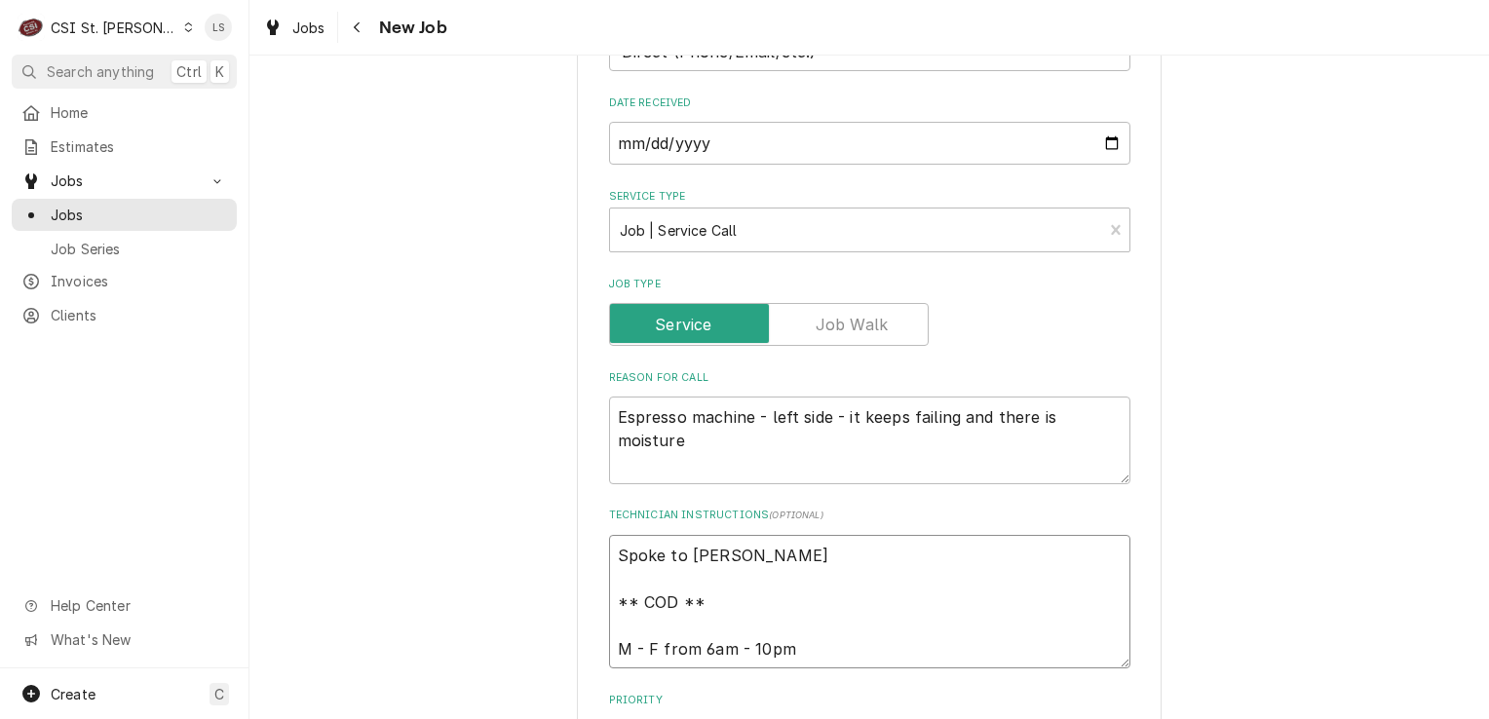
type textarea "x"
type textarea "Spoke to [PERSON_NAME] ** COD ** M - F from 6am - 10pm"
type textarea "x"
type textarea "Spoke to [PERSON_NAME] an ** COD ** M - F from 6am - 10pm"
type textarea "x"
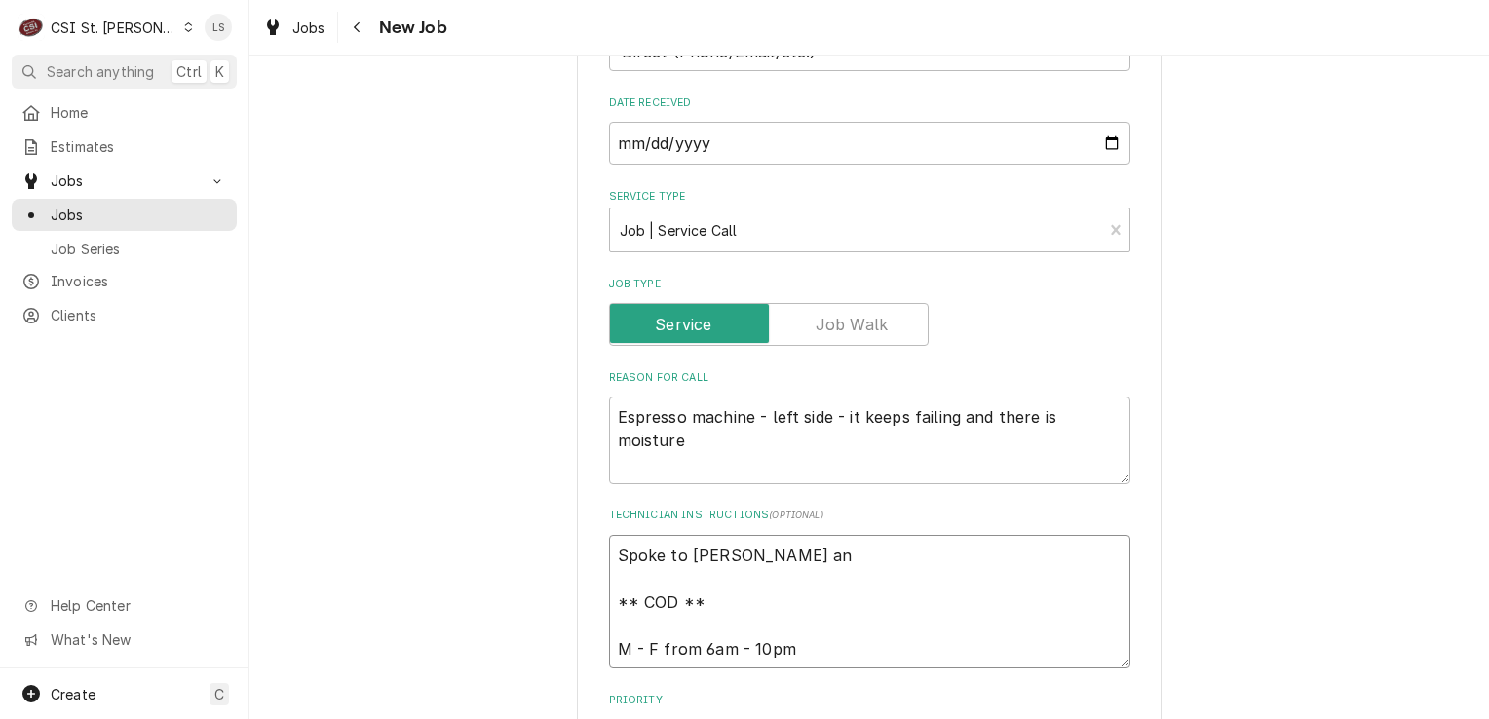
type textarea "Spoke to [PERSON_NAME] and ** COD ** M - F from 6am - 10pm"
type textarea "x"
type textarea "Spoke to [PERSON_NAME] and c ** COD ** M - F from 6am - 10pm"
type textarea "x"
type textarea "Spoke to [PERSON_NAME] and co ** COD ** M - F from 6am - 10pm"
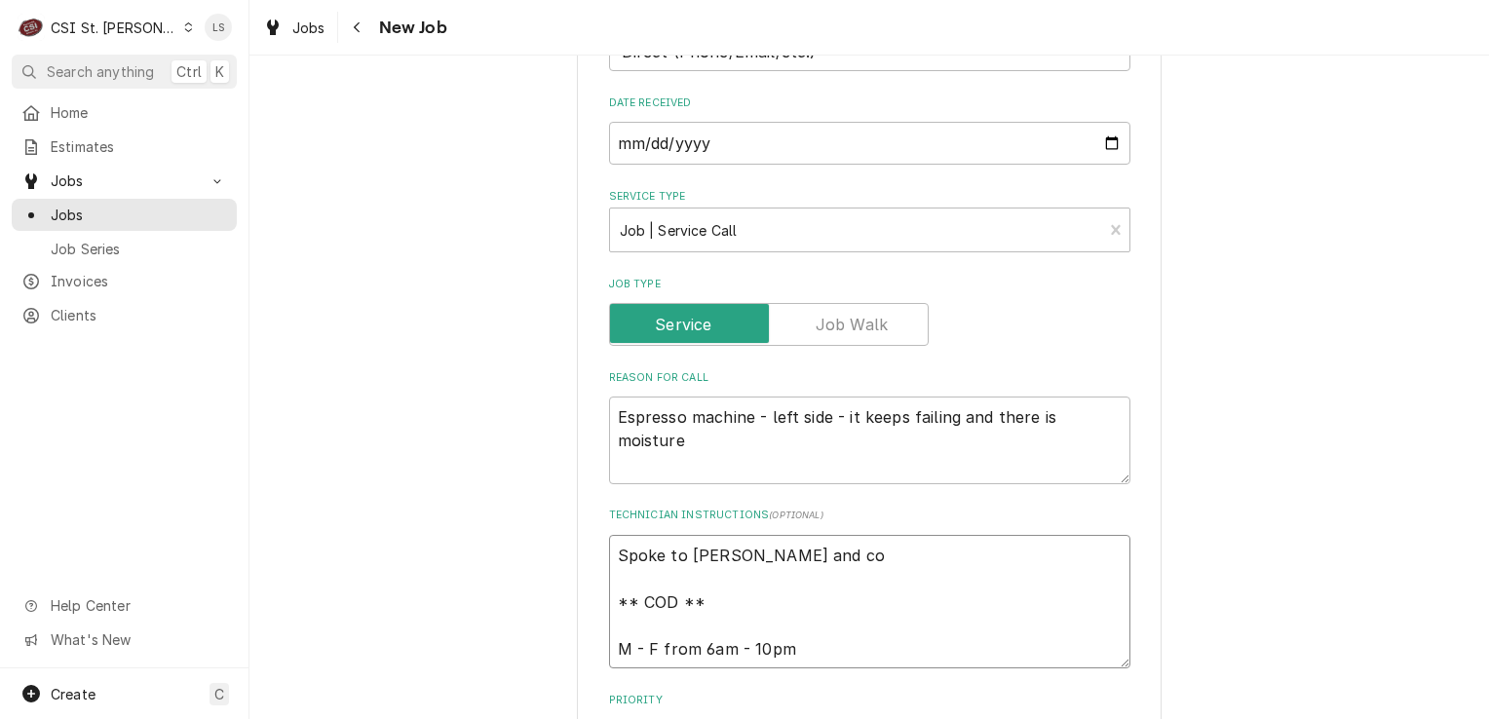
type textarea "x"
type textarea "Spoke to [PERSON_NAME] and con ** COD ** M - F from 6am - 10pm"
type textarea "x"
type textarea "Spoke to [PERSON_NAME] and conf ** COD ** M - F from 6am - 10pm"
type textarea "x"
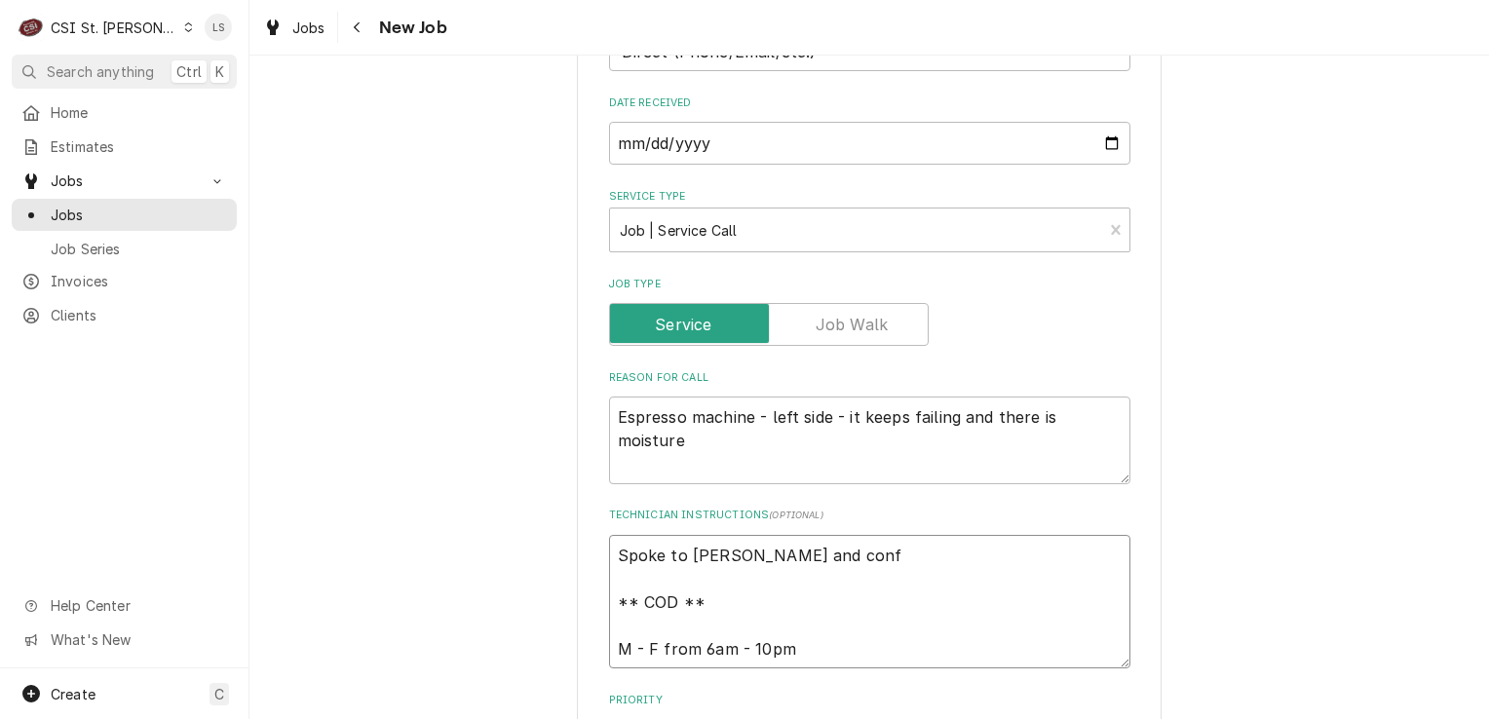
type textarea "Spoke to [PERSON_NAME] and [PERSON_NAME] ** COD ** M - F from 6am - 10pm"
type textarea "x"
type textarea "Spoke to [PERSON_NAME] and confir ** COD ** M - F from 6am - 10pm"
type textarea "x"
type textarea "Spoke to [PERSON_NAME] and confirme ** COD ** M - F from 6am - 10pm"
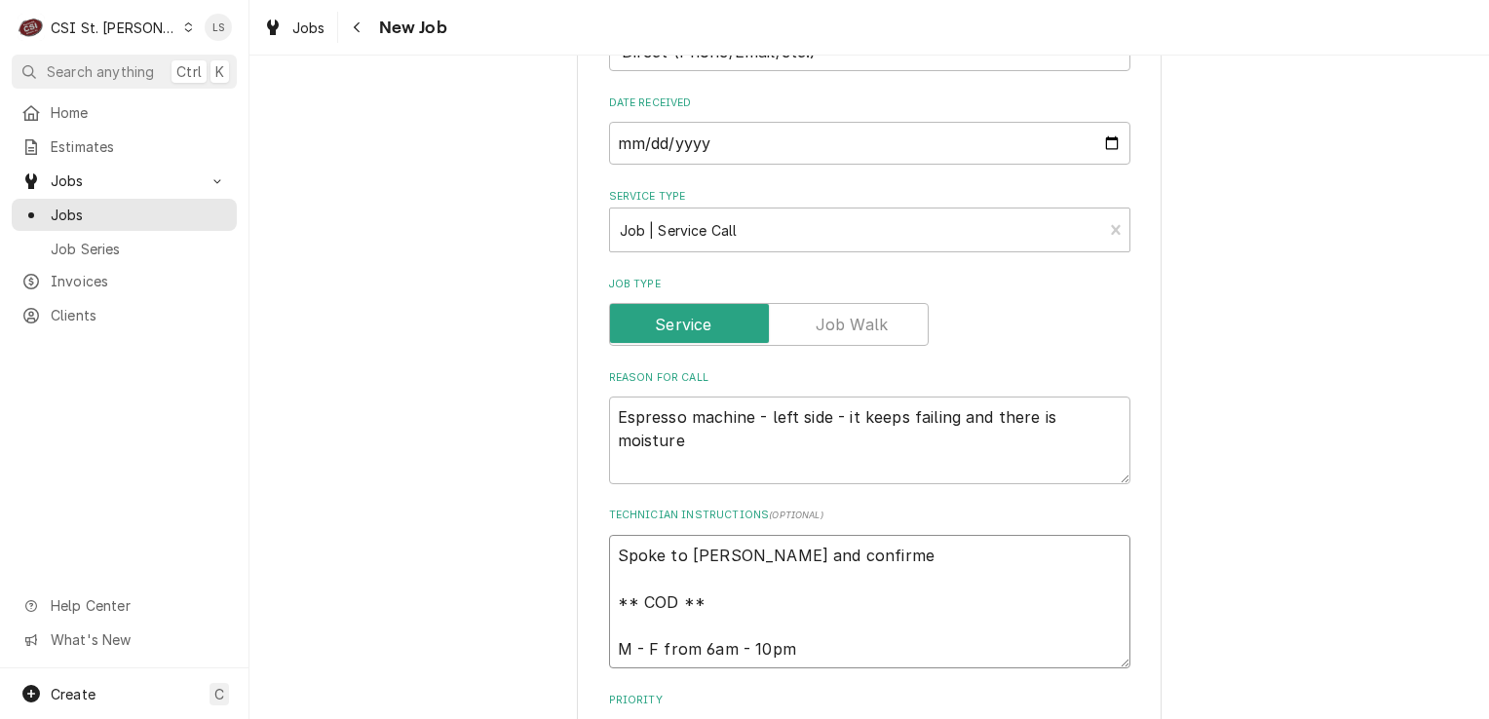
type textarea "x"
type textarea "Spoke to [PERSON_NAME] and confirmed ** COD ** M - F from 6am - 10pm"
type textarea "x"
type textarea "Spoke to [PERSON_NAME] and confirmed ** COD ** M - F from 6am - 10pm"
type textarea "x"
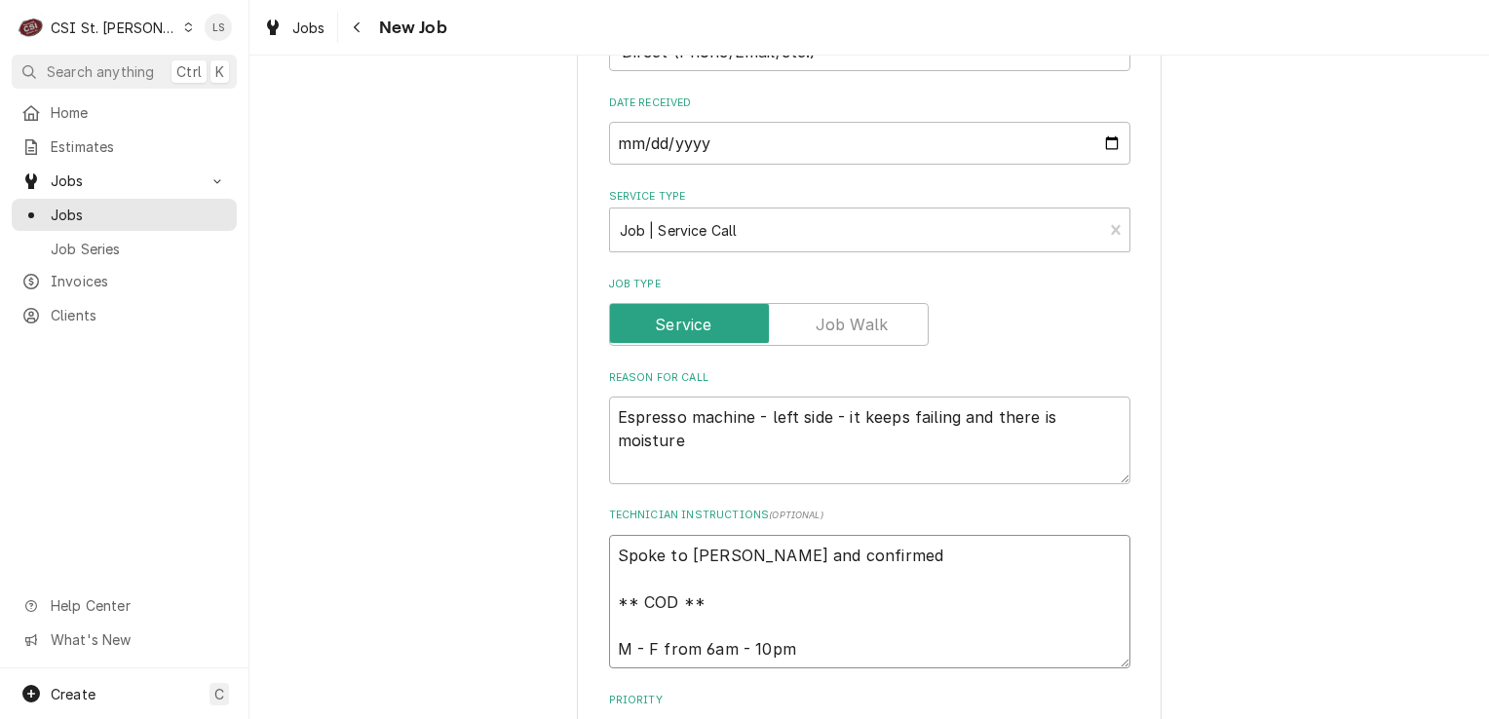
type textarea "Spoke to [PERSON_NAME] and confirmed f ** COD ** M - F from 6am - 10pm"
type textarea "x"
type textarea "Spoke to [PERSON_NAME] and confirmed fo ** COD ** M - F from 6am - 10pm"
type textarea "x"
type textarea "Spoke to [PERSON_NAME] and confirmed for ** COD ** M - F from 6am - 10pm"
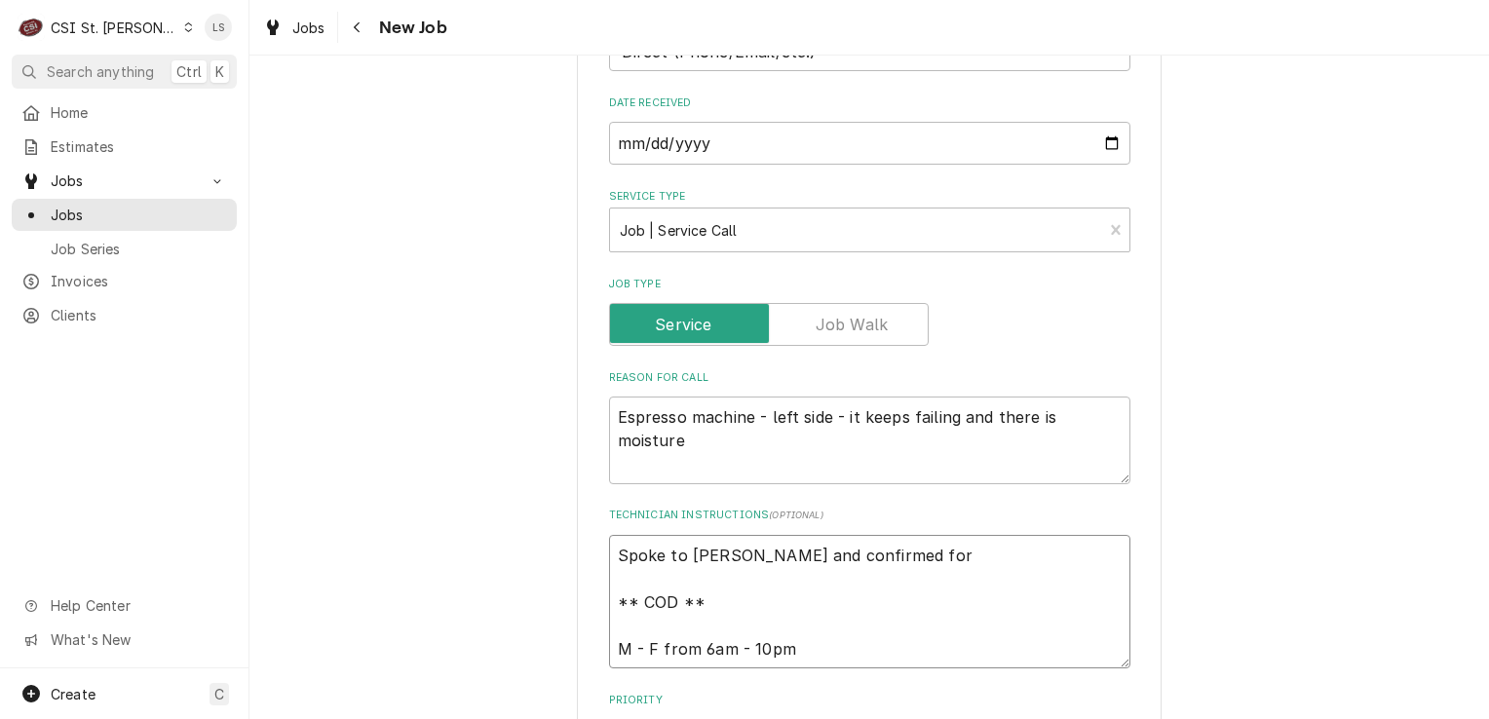
type textarea "x"
type textarea "Spoke to [PERSON_NAME] and confirmed for ** COD ** M - F from 6am - 10pm"
type textarea "x"
type textarea "Spoke to [PERSON_NAME] and confirmed for T ** COD ** M - F from 6am - 10pm"
type textarea "x"
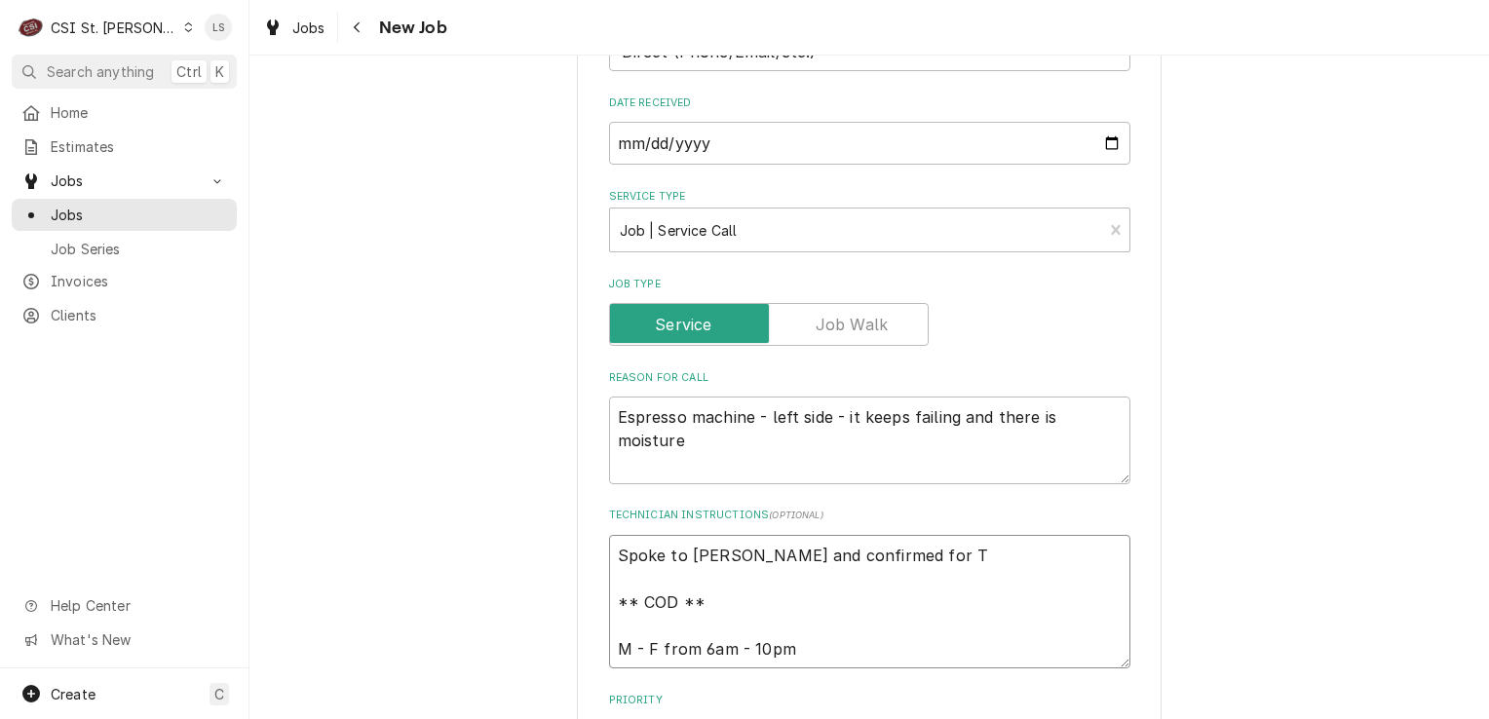
type textarea "Spoke to [PERSON_NAME] and confirmed for Tu ** COD ** M - F from 6am - 10pm"
type textarea "x"
type textarea "Spoke to [PERSON_NAME] and confirmed for Tue ** COD ** M - F from 6am - 10pm"
type textarea "x"
type textarea "Spoke to [PERSON_NAME] and confirmed for Tues ** COD ** M - F from 6am - 10pm"
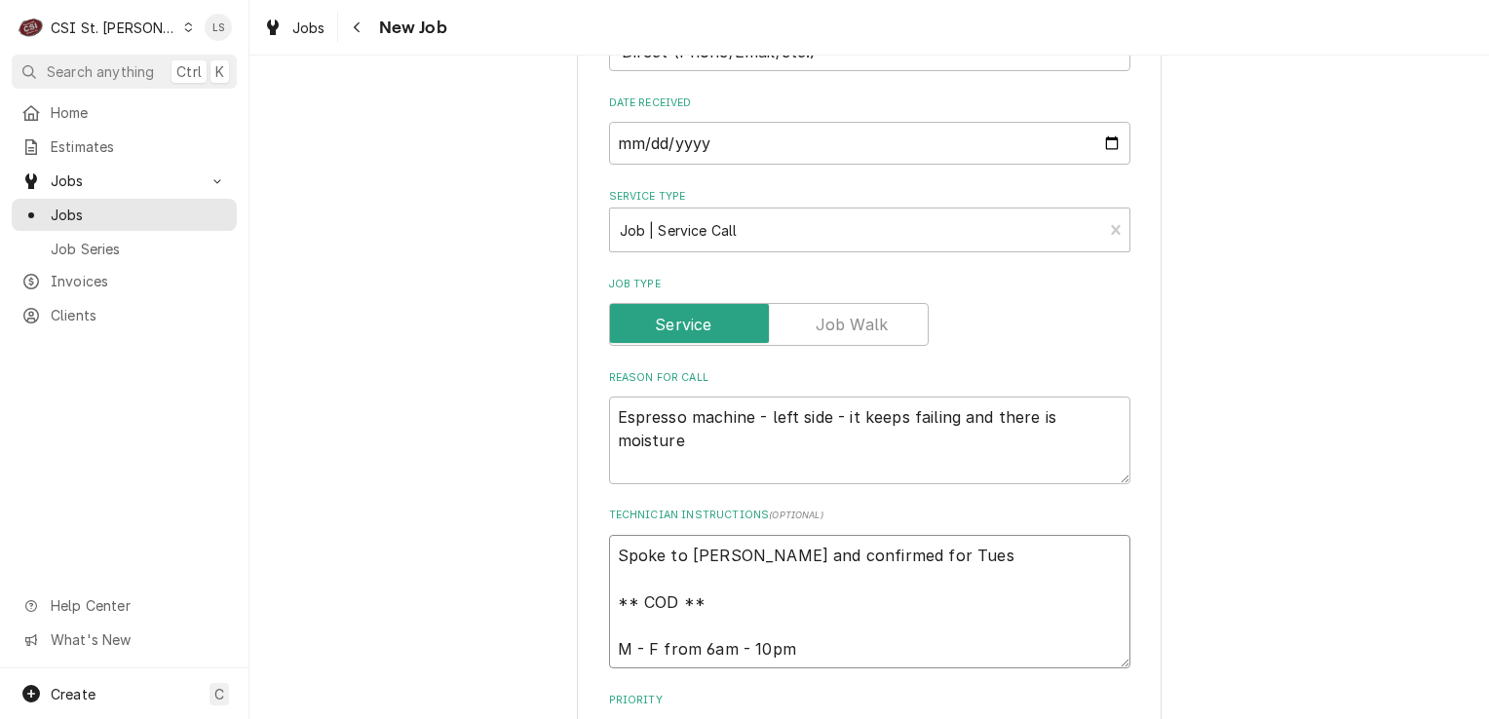
type textarea "x"
type textarea "Spoke to [PERSON_NAME] and confirmed for Tuesd ** COD ** M - F from 6am - 10pm"
type textarea "x"
type textarea "Spoke to [PERSON_NAME] and confirmed for Tuesda ** COD ** M - F from 6am - 10pm"
type textarea "x"
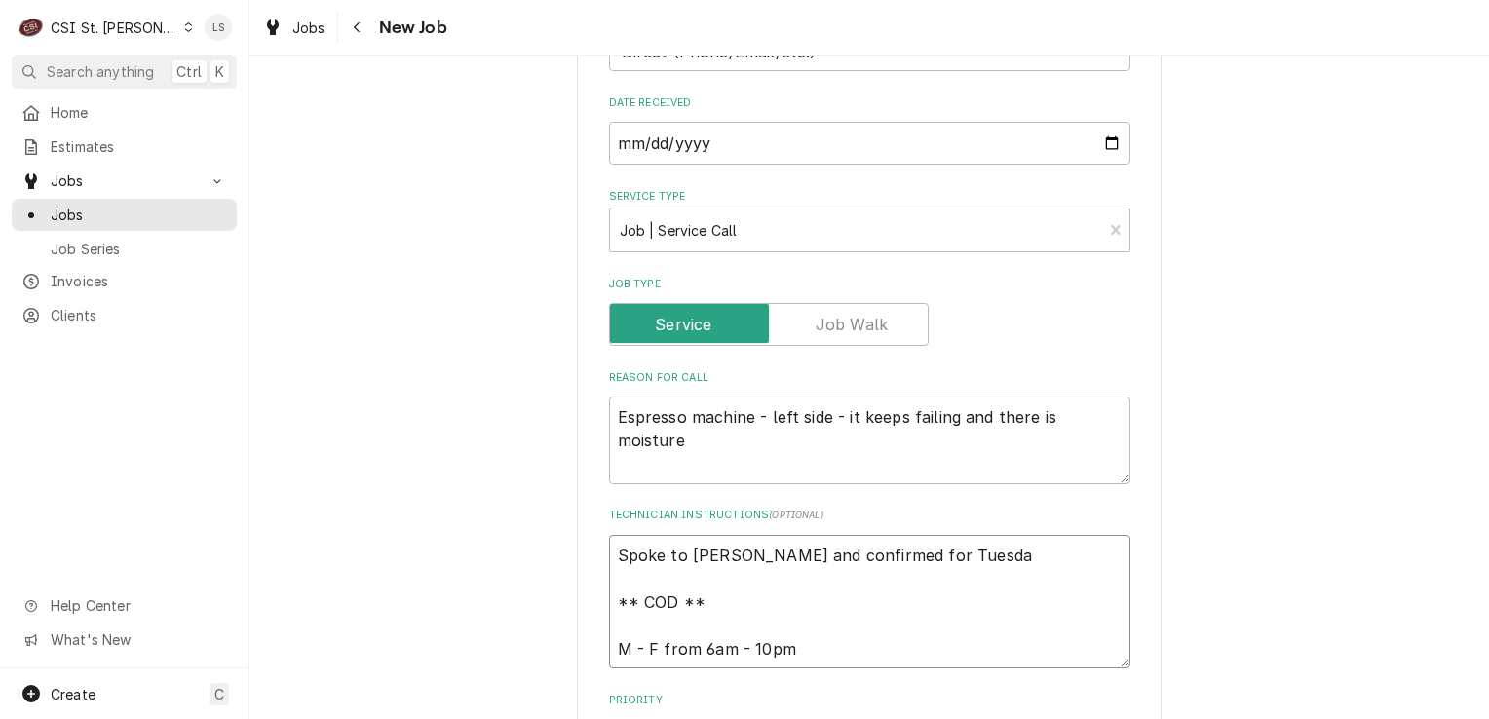
type textarea "Spoke to [PERSON_NAME] and confirmed for [DATE] ** COD ** M - F from 6am - 10pm"
type textarea "x"
type textarea "Spoke to [PERSON_NAME] and confirmed for [DATE] ** COD ** M - F from 6am - 10pm"
type textarea "x"
type textarea "Spoke to [PERSON_NAME] and confirmed for [DATE] 9 ** COD ** M - F from 6am - 10…"
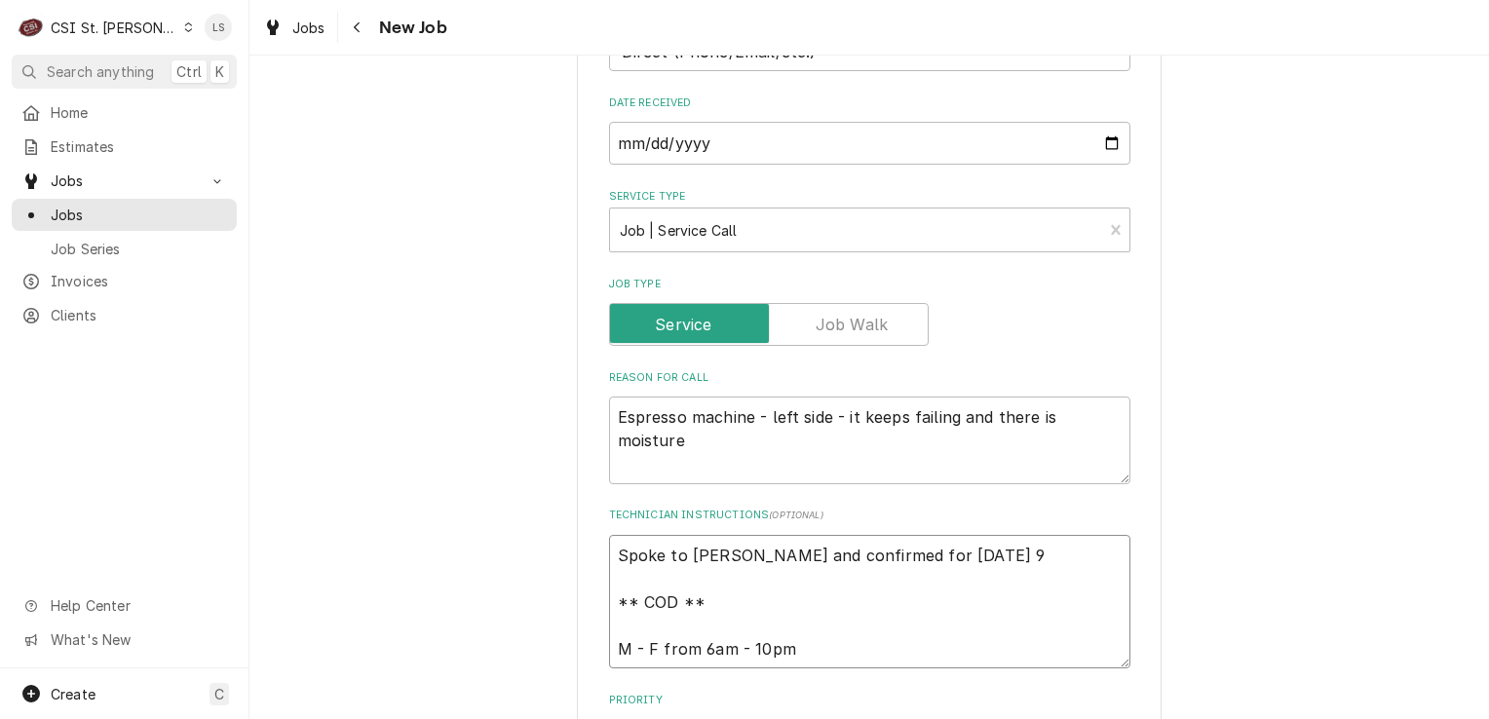
type textarea "x"
type textarea "Spoke to [PERSON_NAME] and confirmed for [DATE] 9/ ** COD ** M - F from 6am - 1…"
type textarea "x"
type textarea "Spoke to [PERSON_NAME] and confirmed for [DATE] ** COD ** M - F from 6am - 10pm"
type textarea "x"
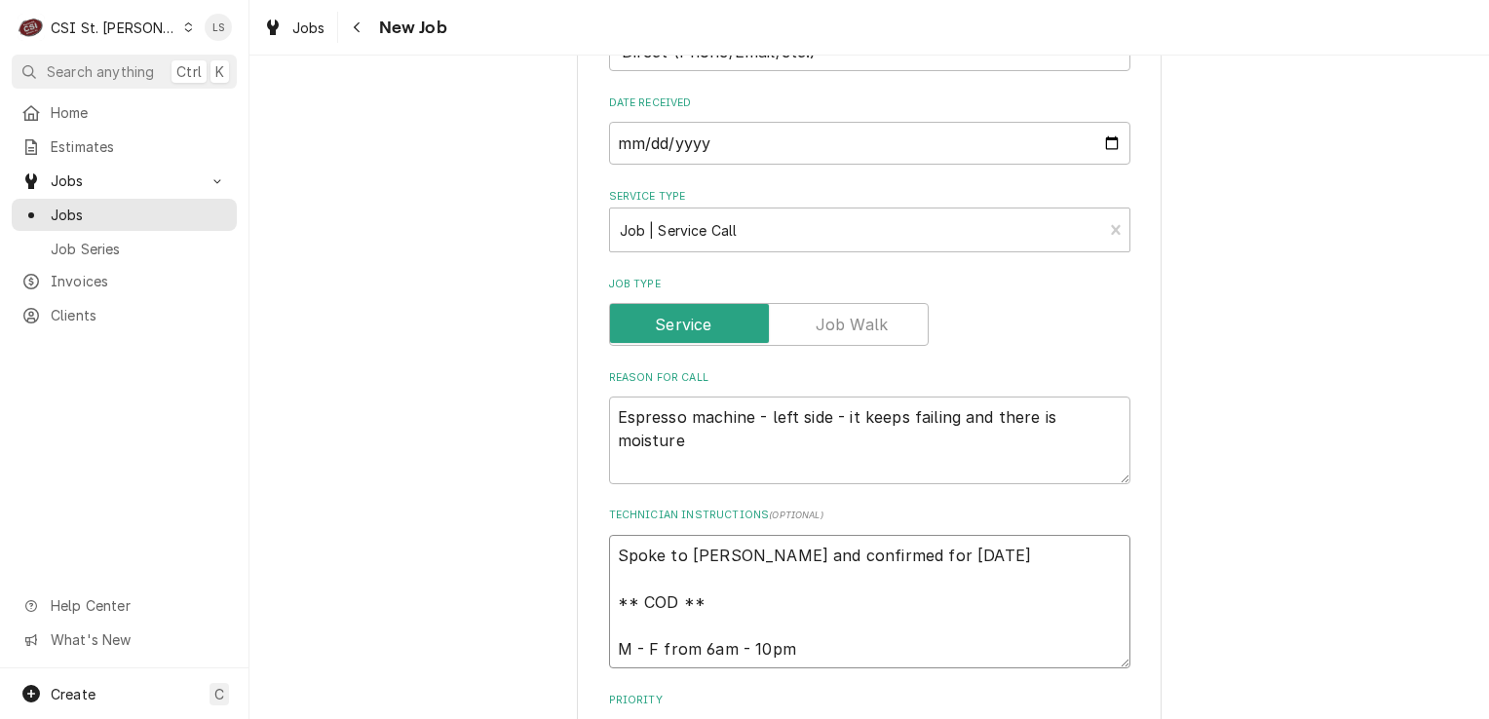
type textarea "Spoke to [PERSON_NAME] and confirmed for [DATE] ** COD ** M - F from 6am - 10pm"
type textarea "x"
type textarea "Spoke to [PERSON_NAME] and confirmed for [DATE] ** COD ** M - F from 6am - 10pm"
type textarea "x"
type textarea "Spoke to [PERSON_NAME] and confirmed for [DATE] a ** COD ** M - F from 6am - 10…"
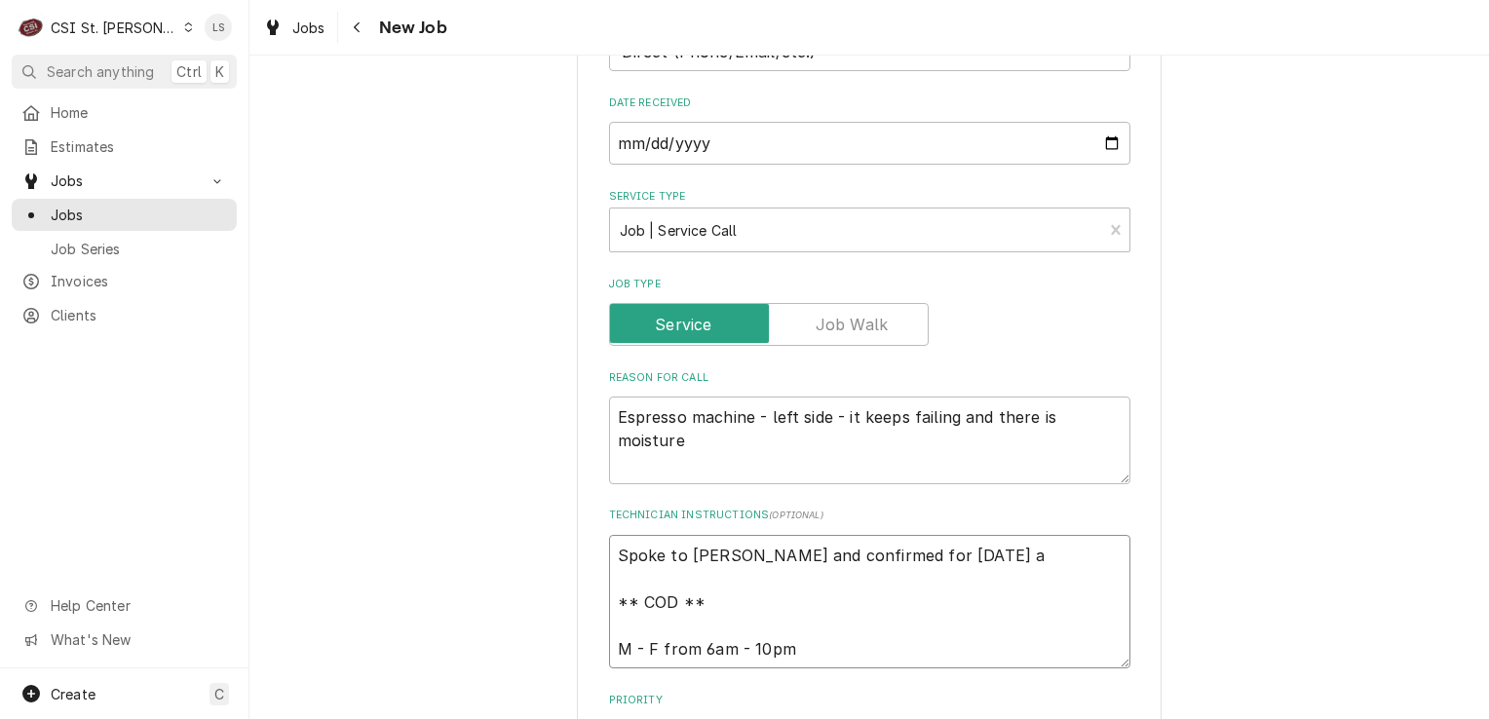
type textarea "x"
type textarea "Spoke to [PERSON_NAME] and confirmed for [DATE] at ** COD ** M - F from 6am - 1…"
type textarea "x"
type textarea "Spoke to [PERSON_NAME] and confirmed for [DATE] a ** COD ** M - F from 6am - 10…"
type textarea "x"
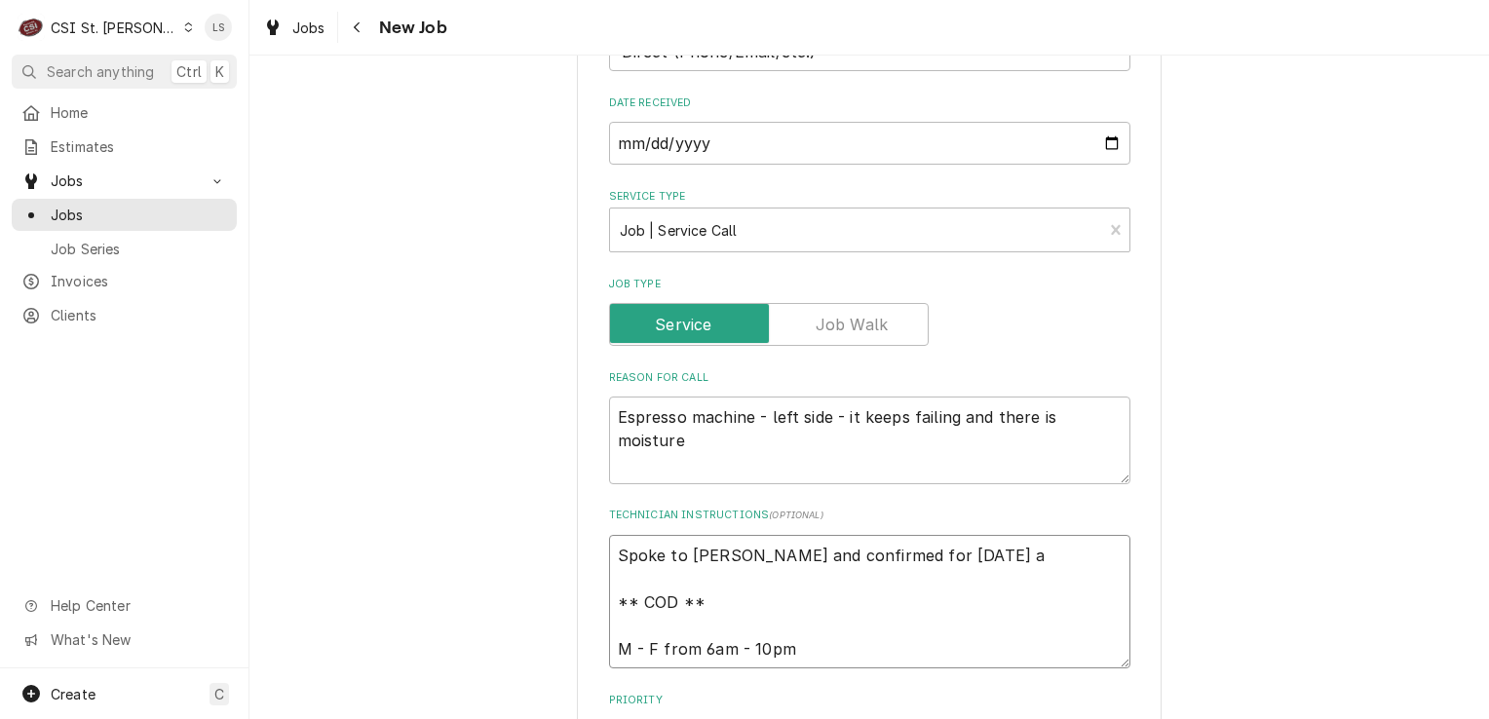
type textarea "Spoke to [PERSON_NAME] and confirmed for [DATE] ** COD ** M - F from 6am - 10pm"
type textarea "x"
type textarea "Spoke to [PERSON_NAME] and confirmed for [DATE] - ** COD ** M - F from 6am - 10…"
type textarea "x"
type textarea "Spoke to [PERSON_NAME] and confirmed for [DATE] - ** COD ** M - F from 6am - 10…"
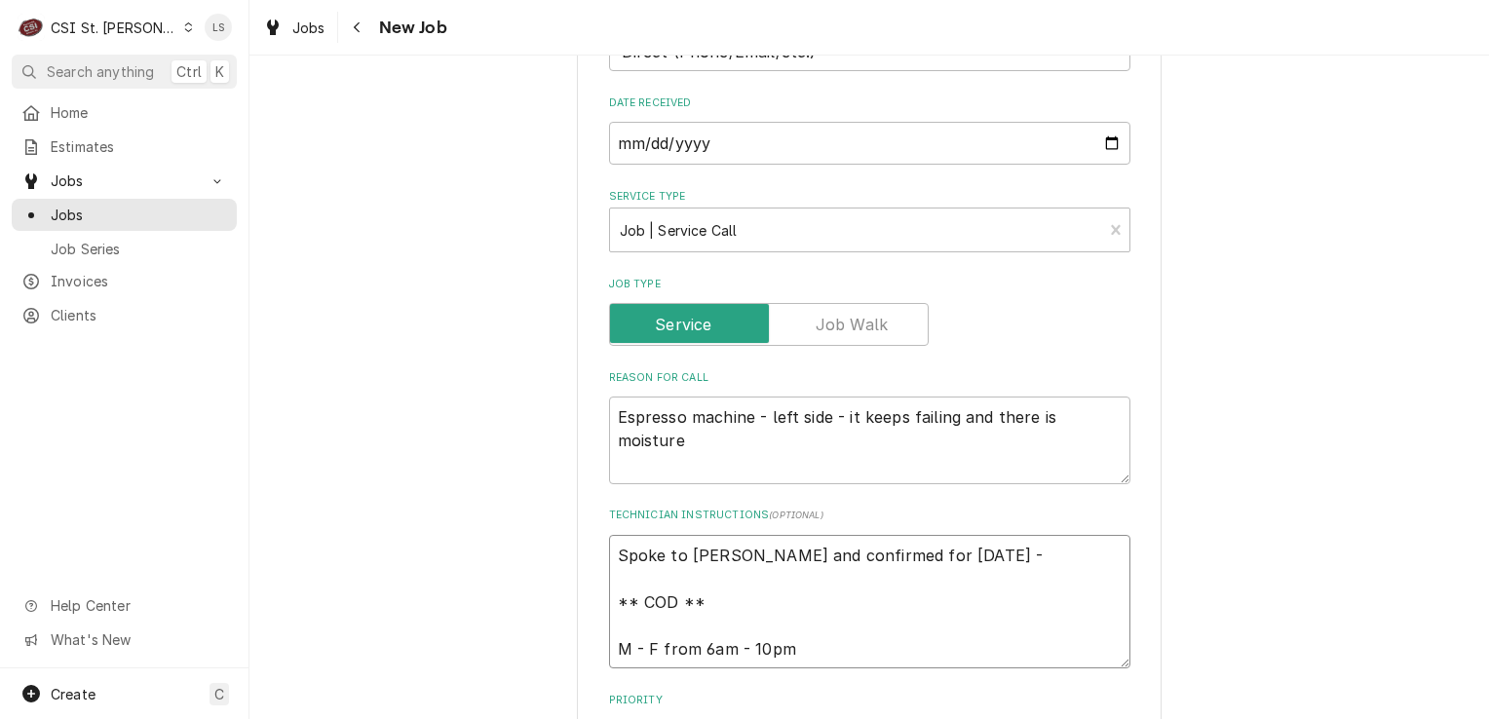
type textarea "x"
type textarea "Spoke to [PERSON_NAME] and confirmed for [DATE] - L ** COD ** M - F from 6am - …"
type textarea "x"
type textarea "Spoke to [PERSON_NAME] and confirmed for [DATE] - LS ** COD ** M - F from 6am -…"
type textarea "x"
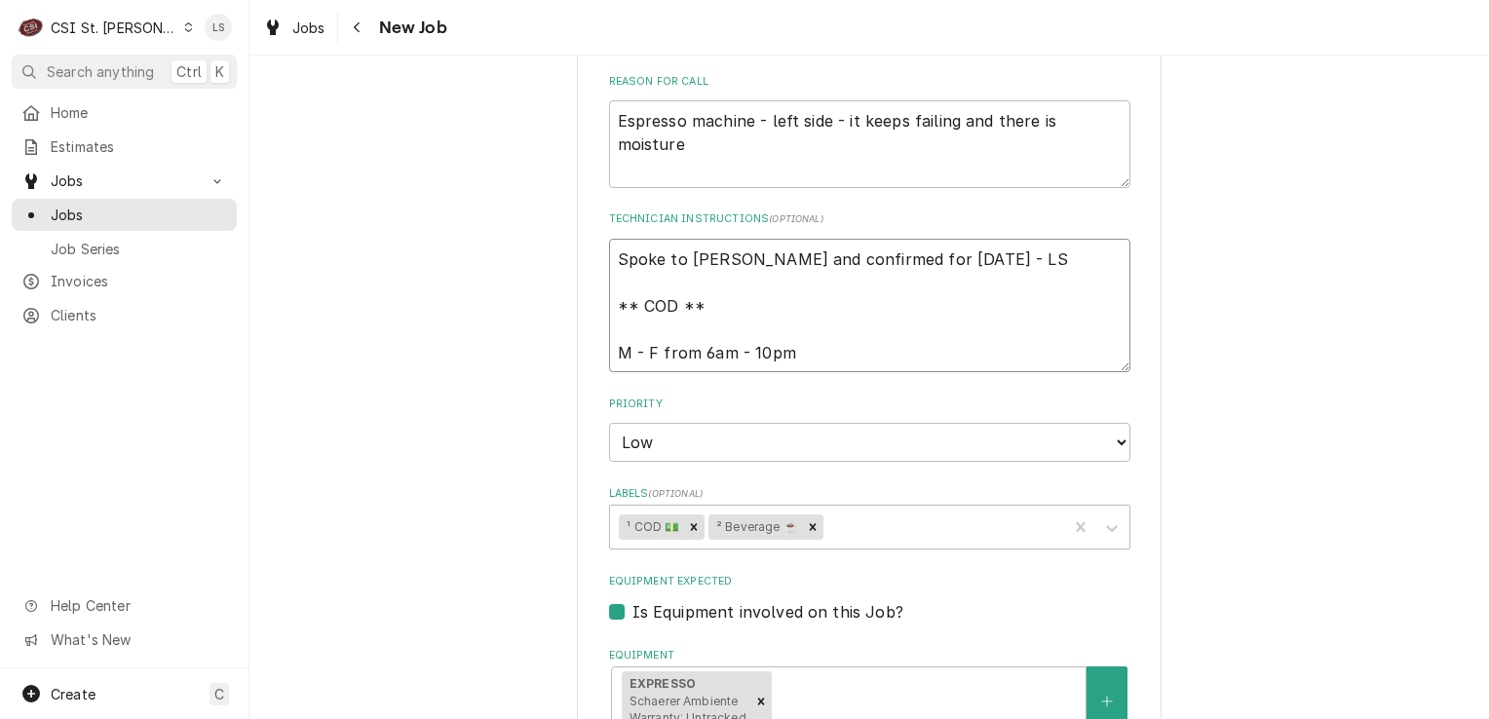
scroll to position [975, 0]
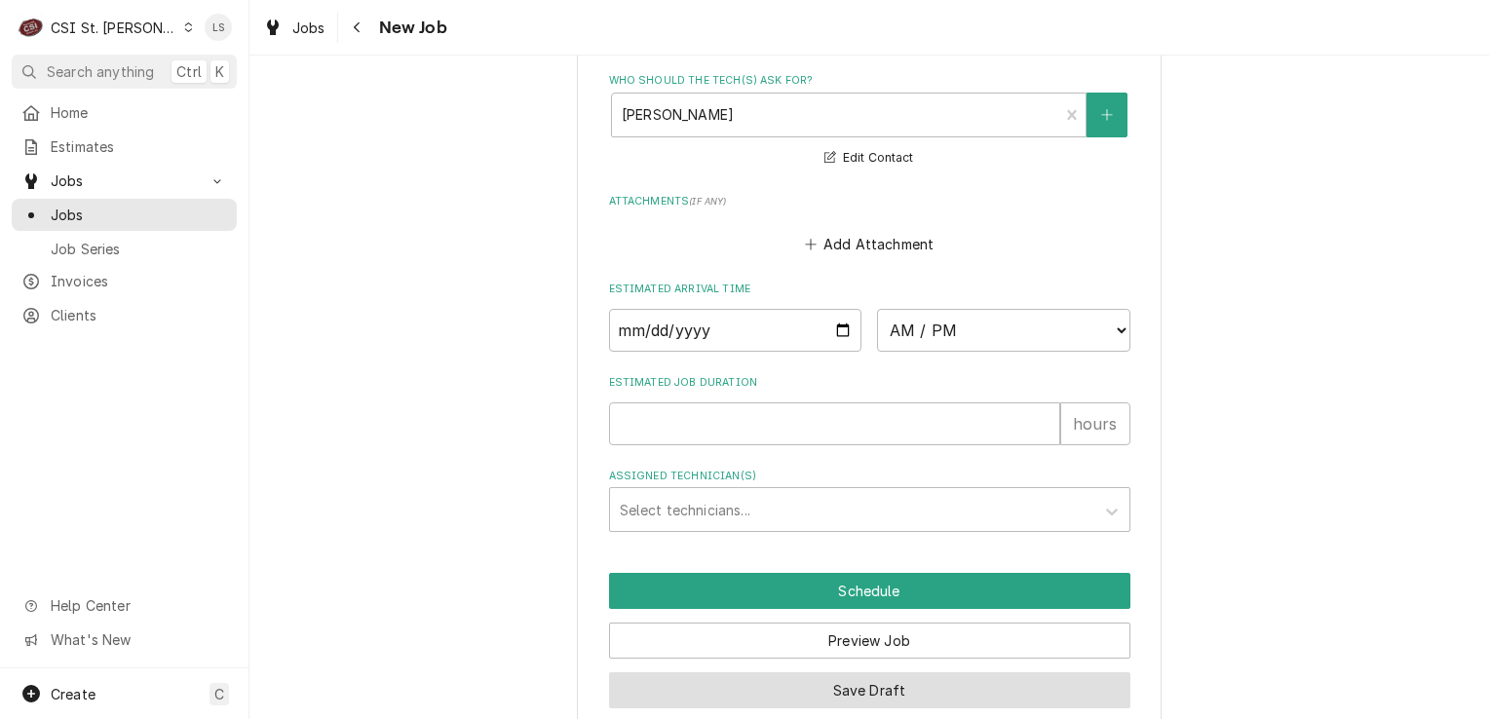
type textarea "Spoke to [PERSON_NAME] and confirmed for [DATE] - LS ** COD ** M - F from 6am -…"
click at [822, 672] on button "Save Draft" at bounding box center [869, 690] width 521 height 36
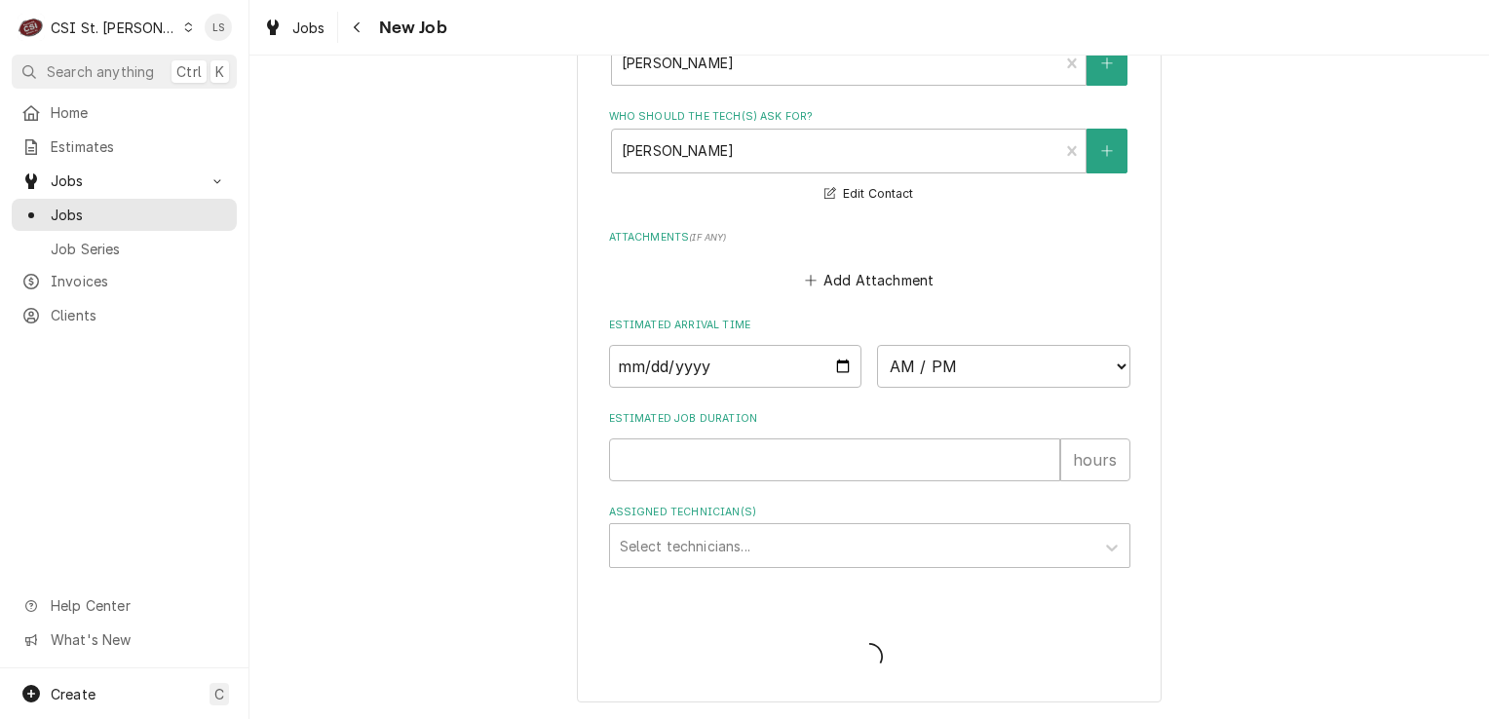
scroll to position [1719, 0]
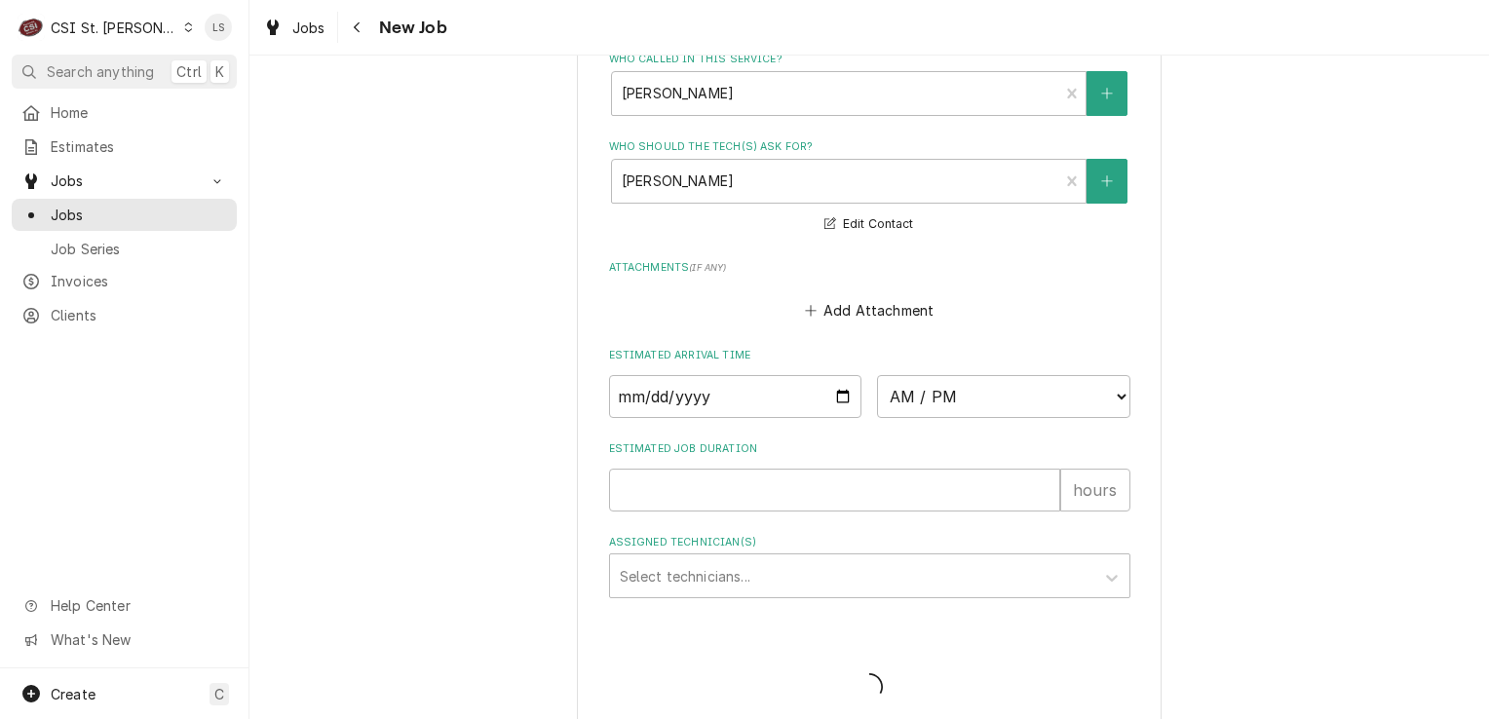
type textarea "x"
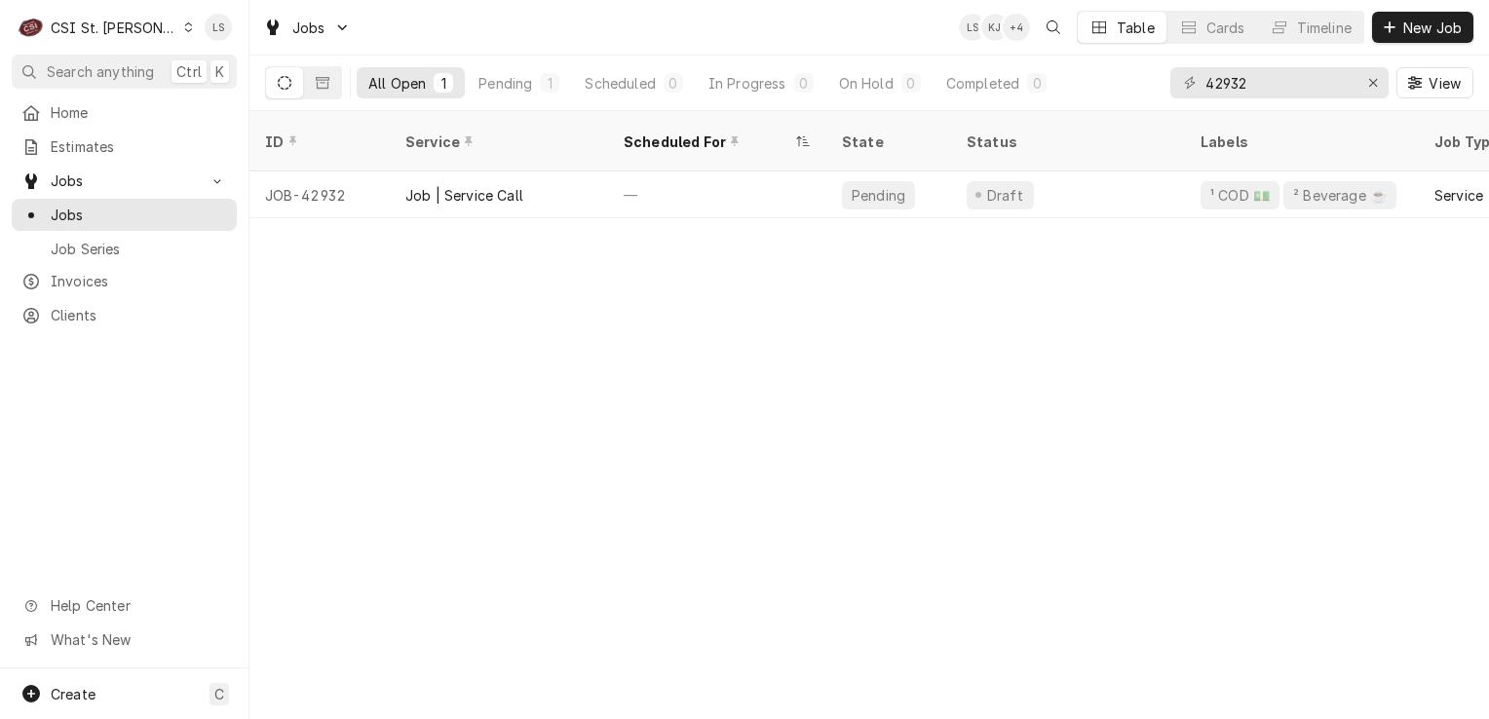
click at [184, 24] on icon "Dynamic Content Wrapper" at bounding box center [188, 27] width 9 height 10
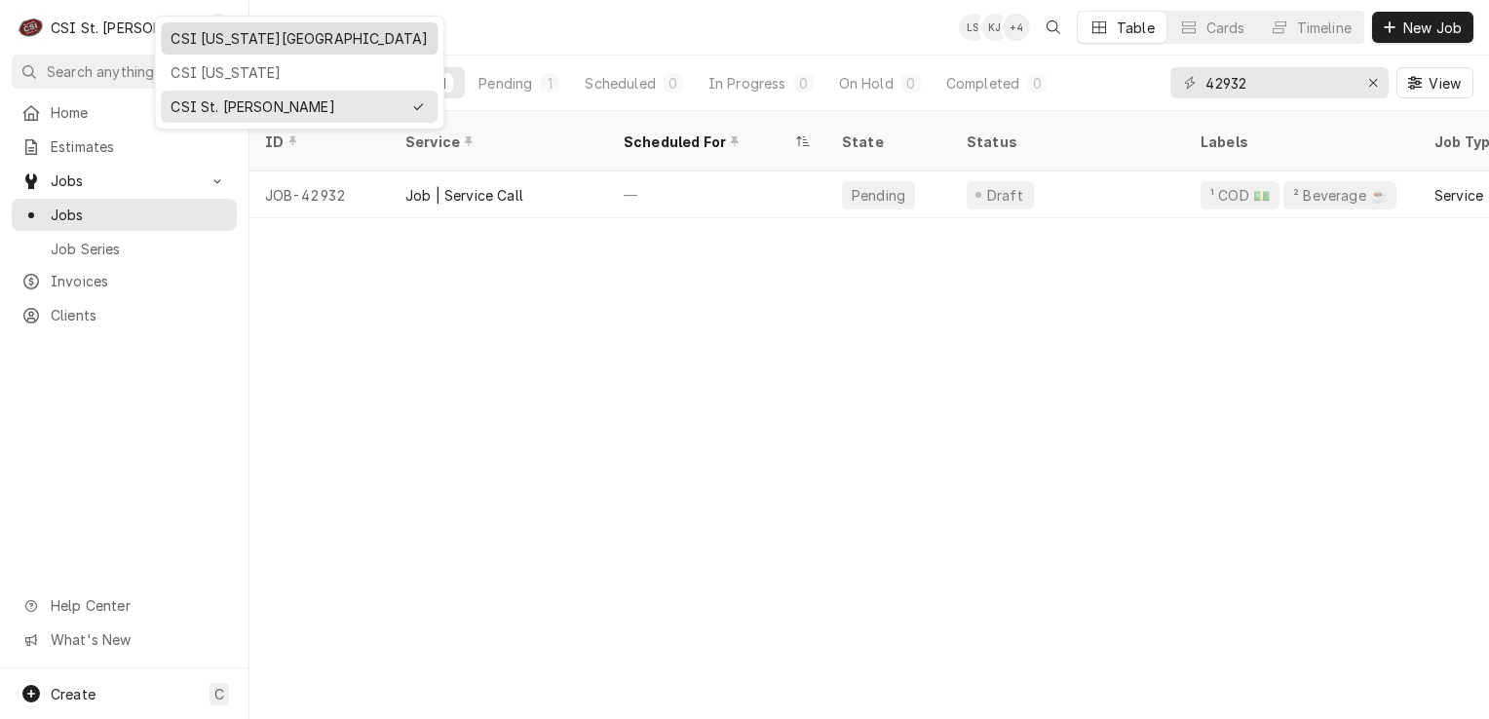
click at [179, 34] on div "CSI [US_STATE][GEOGRAPHIC_DATA]" at bounding box center [299, 38] width 257 height 20
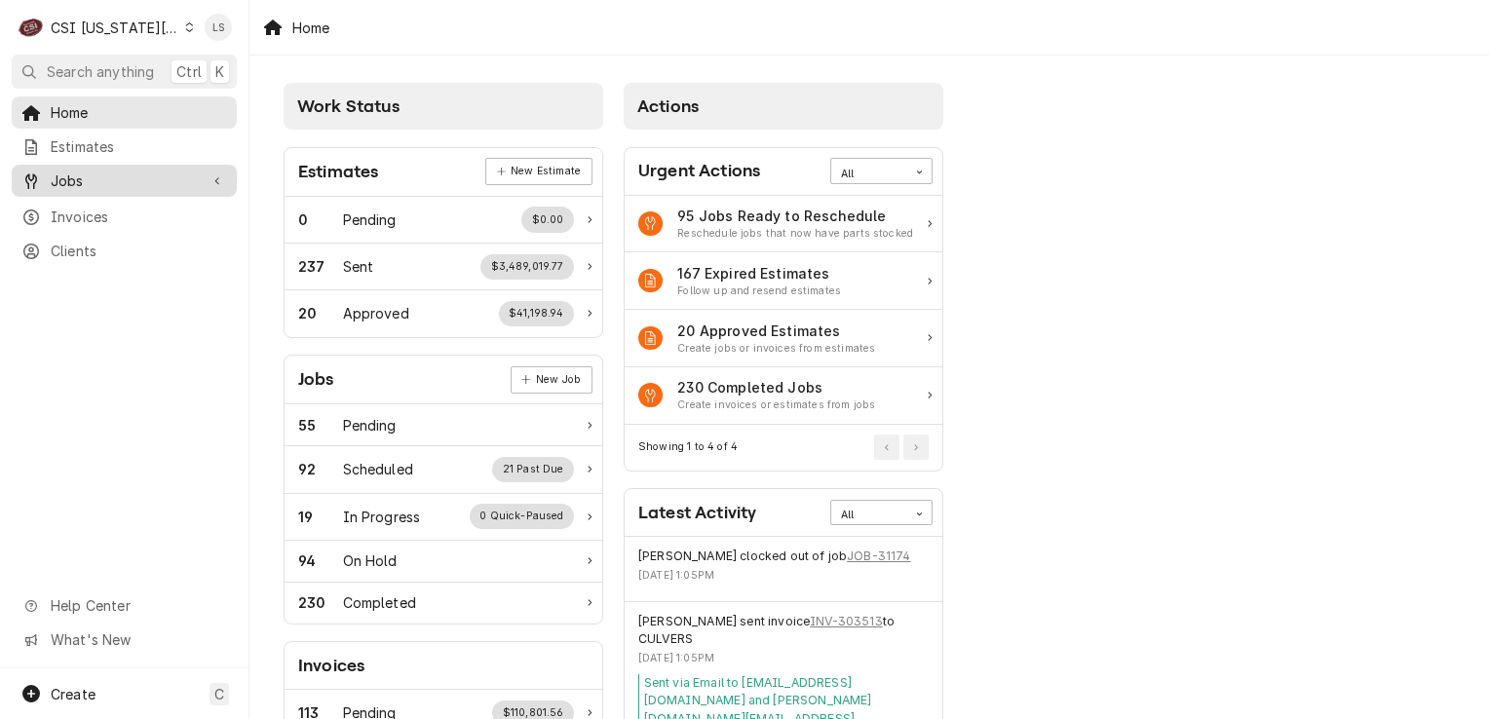
click at [72, 171] on span "Jobs" at bounding box center [124, 181] width 147 height 20
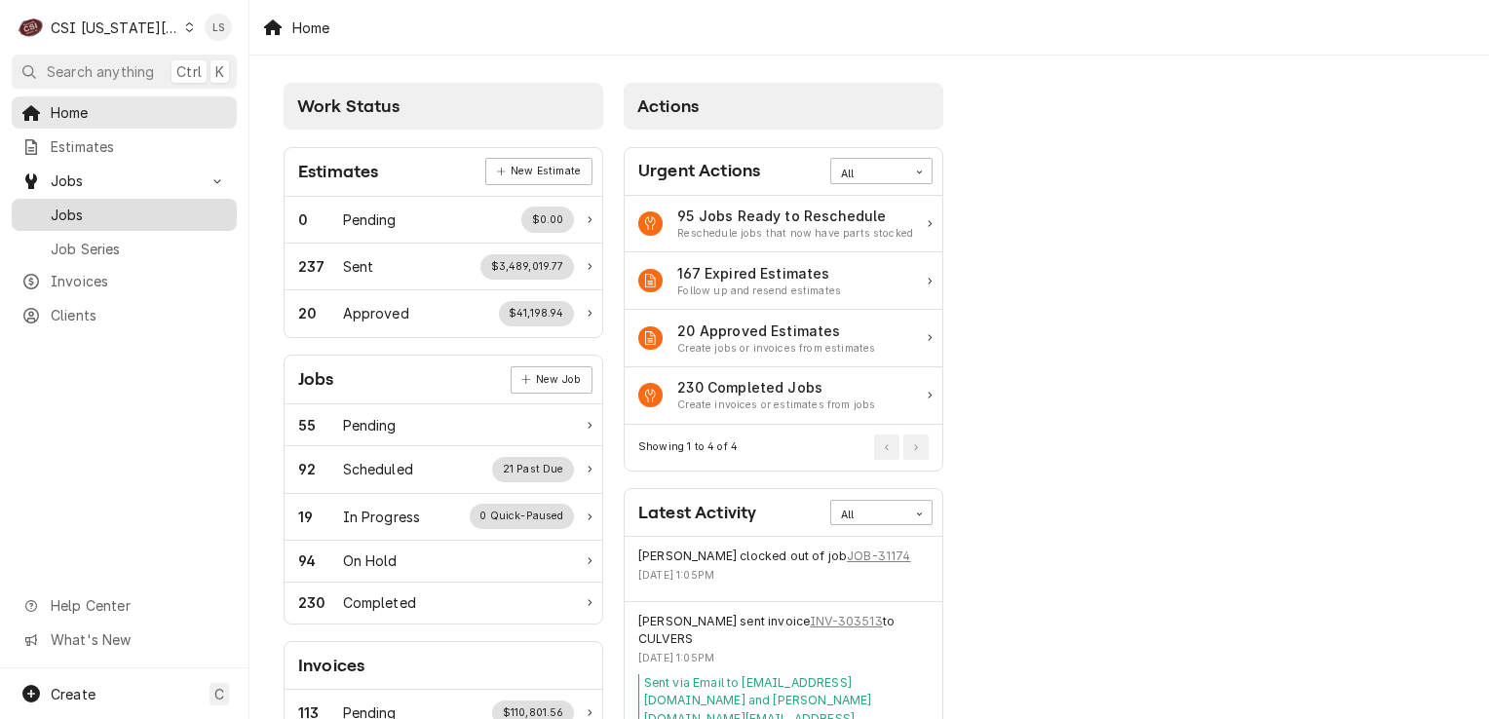
click at [90, 211] on span "Jobs" at bounding box center [139, 215] width 176 height 20
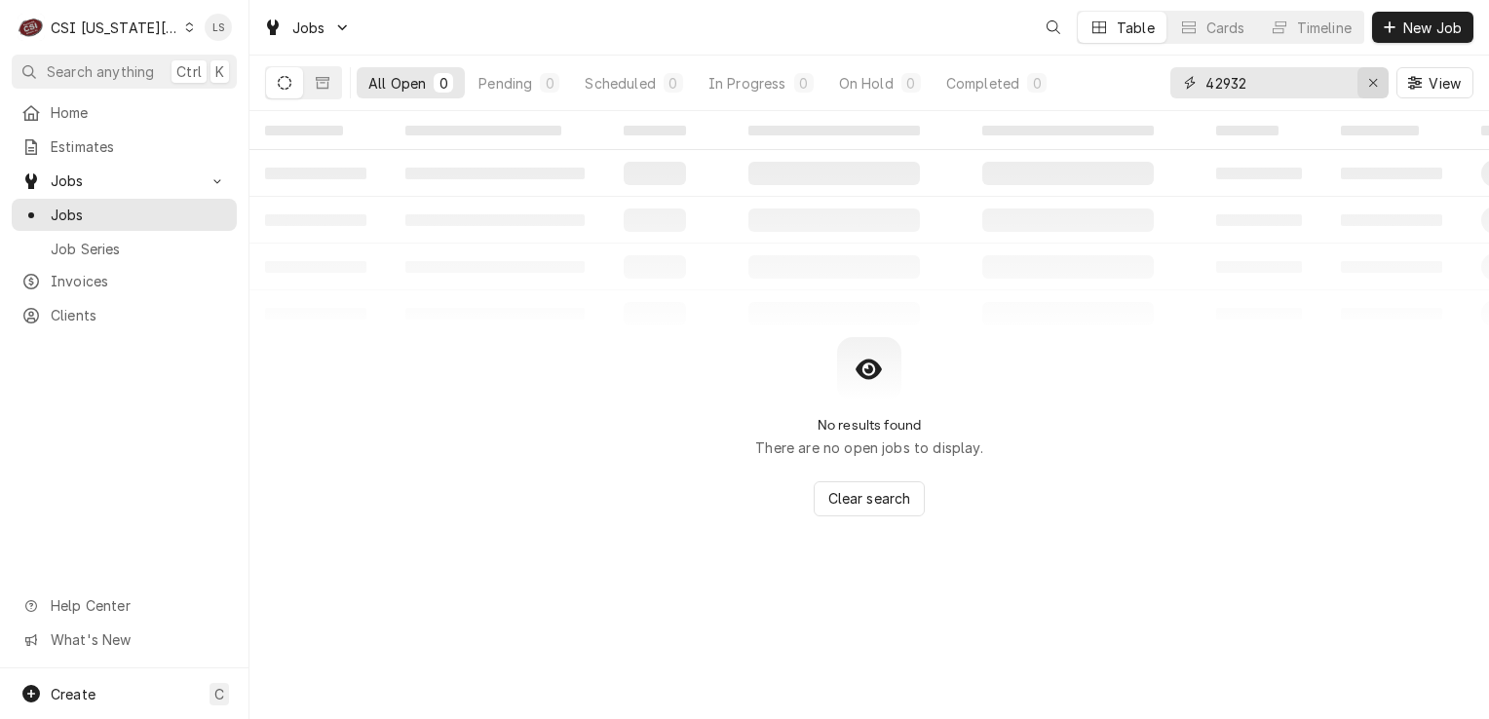
click at [1364, 82] on div "Erase input" at bounding box center [1372, 82] width 19 height 19
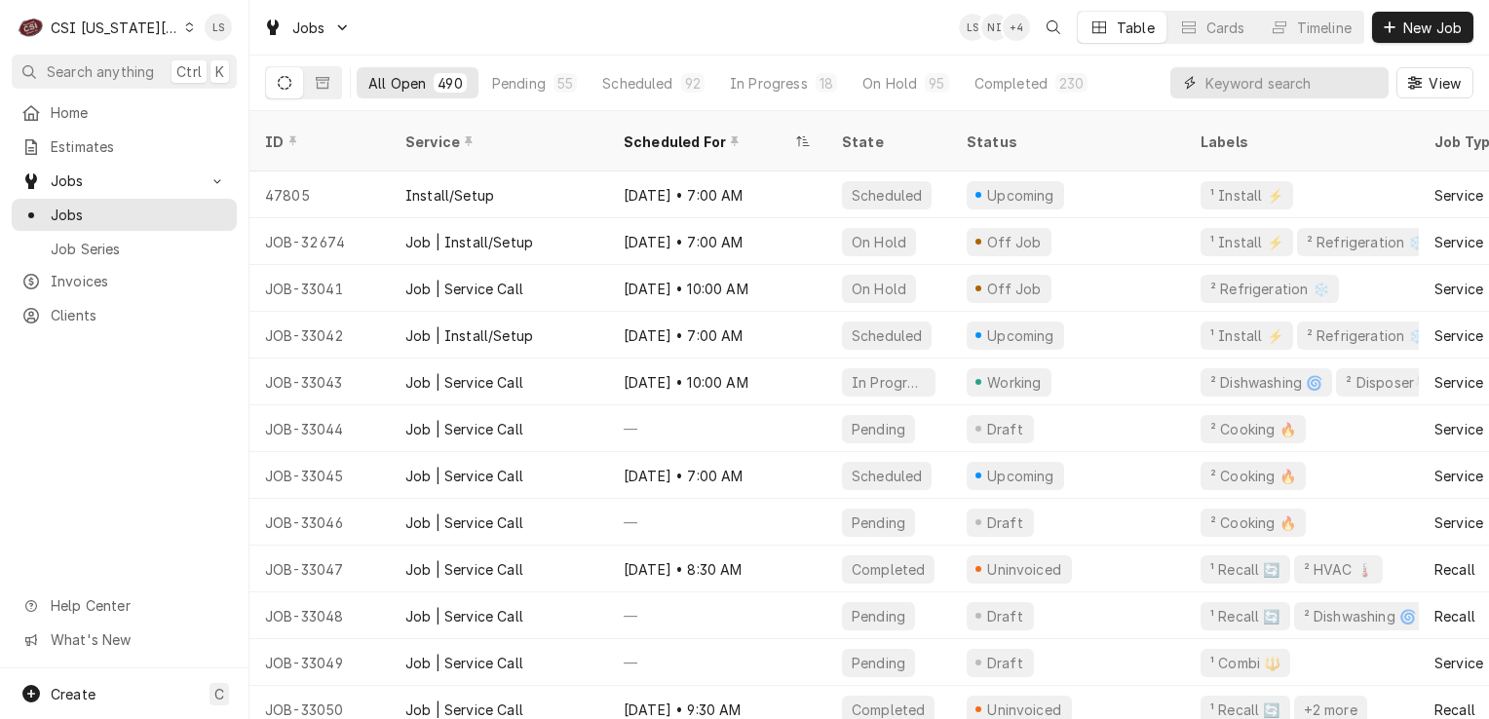
paste input "32327"
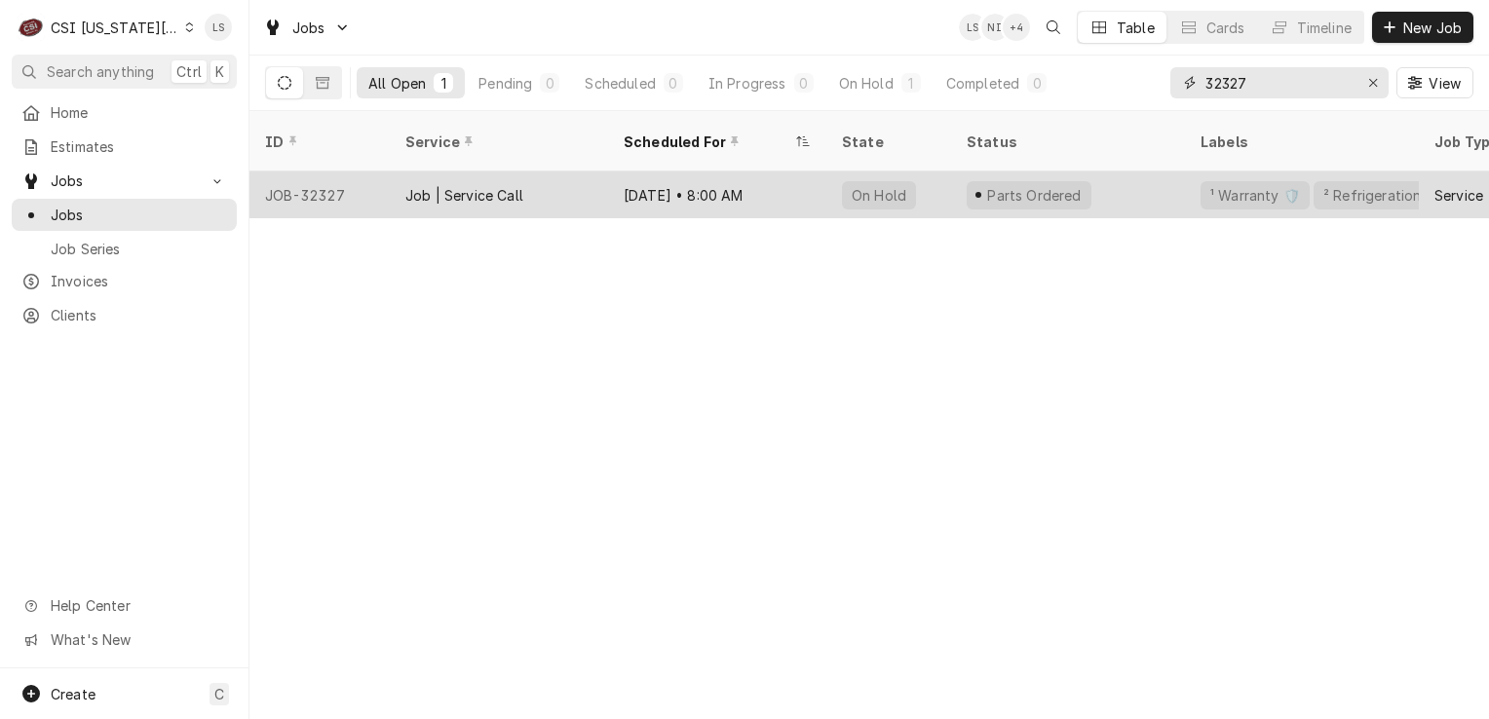
type input "32327"
click at [304, 172] on div "JOB-32327" at bounding box center [319, 195] width 140 height 47
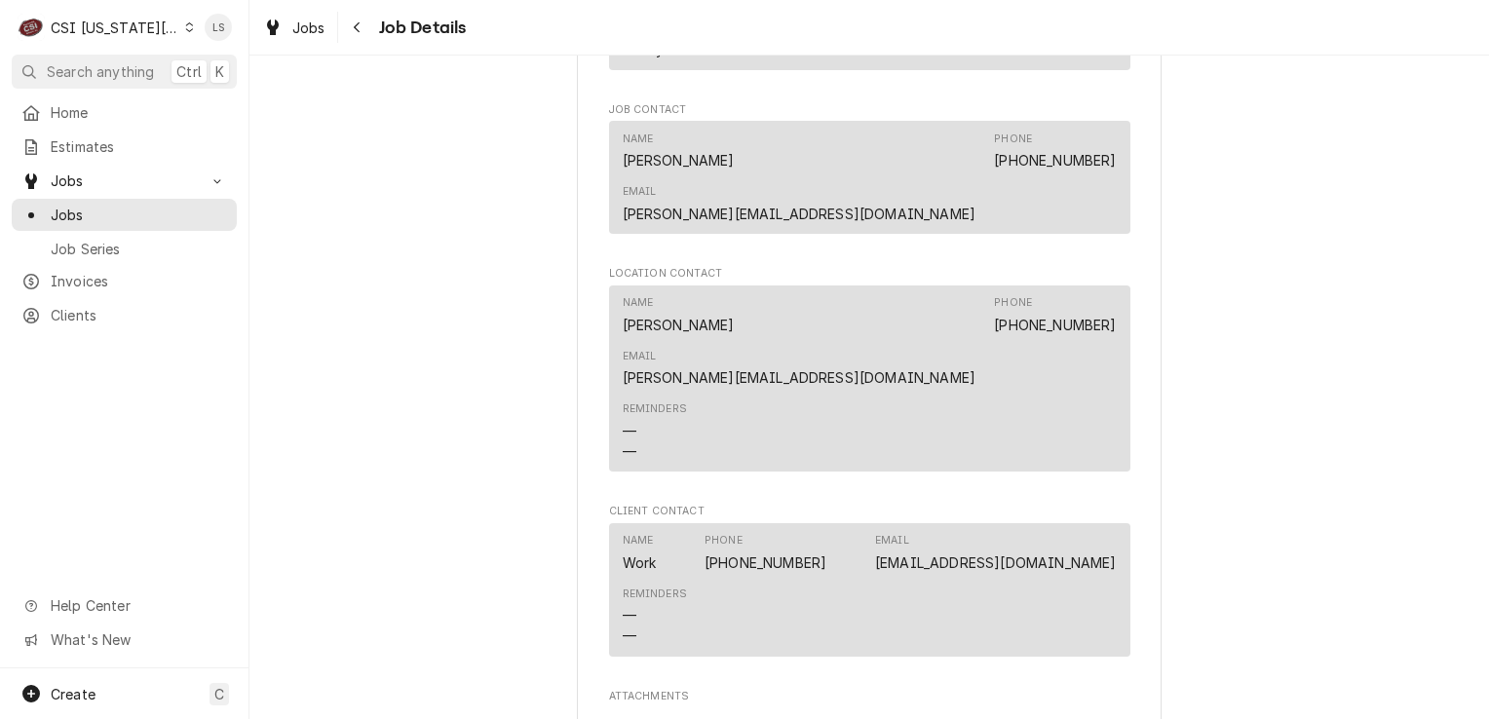
scroll to position [3508, 0]
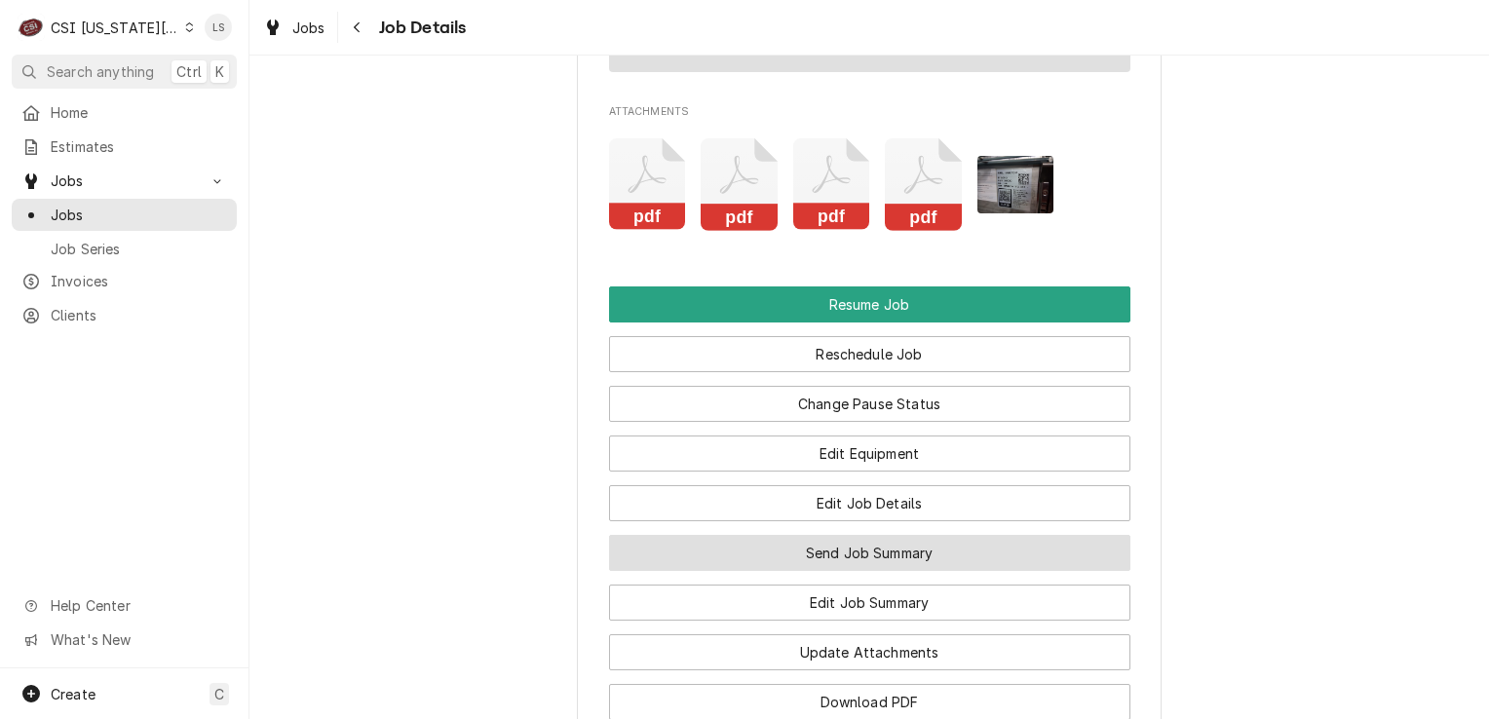
click at [873, 535] on button "Send Job Summary" at bounding box center [869, 553] width 521 height 36
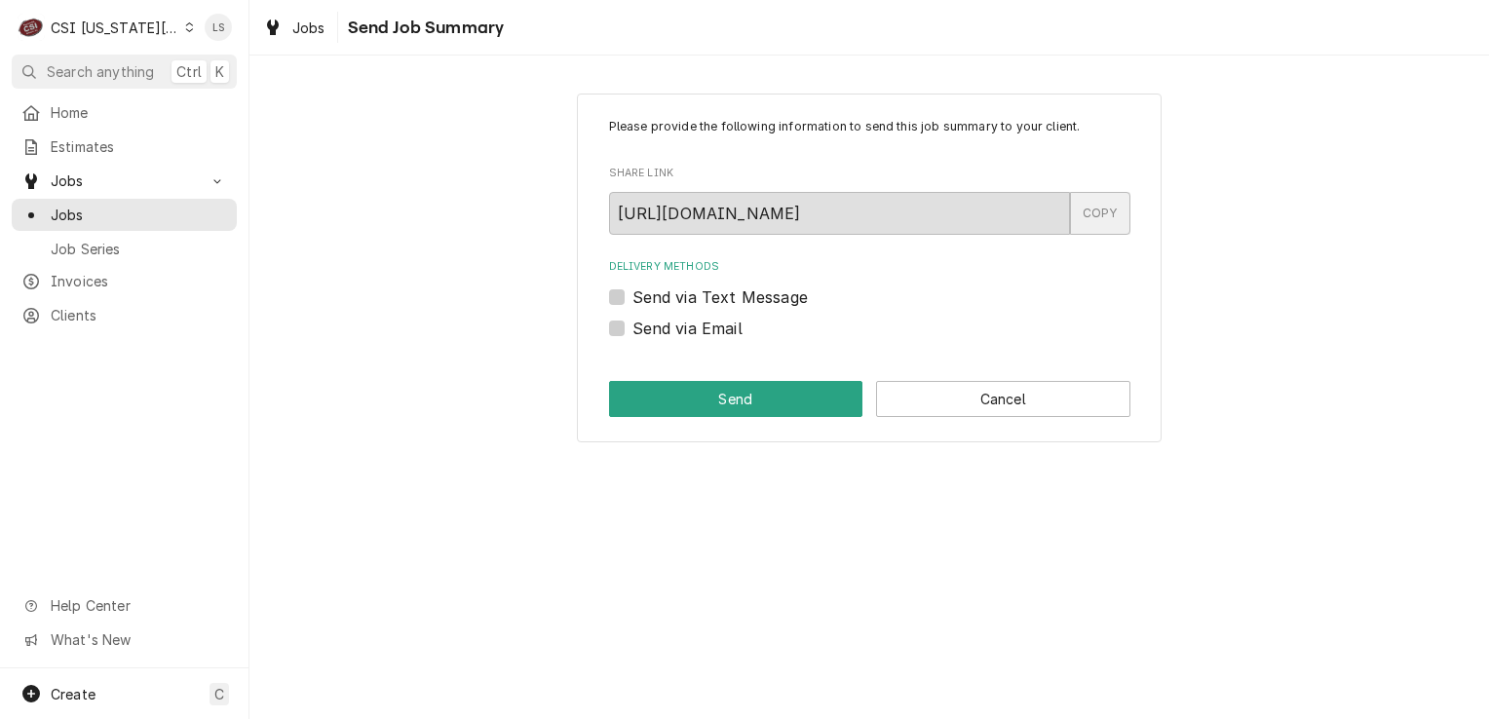
click at [1091, 217] on div "COPY" at bounding box center [1100, 213] width 60 height 43
click at [125, 305] on span "Clients" at bounding box center [139, 315] width 176 height 20
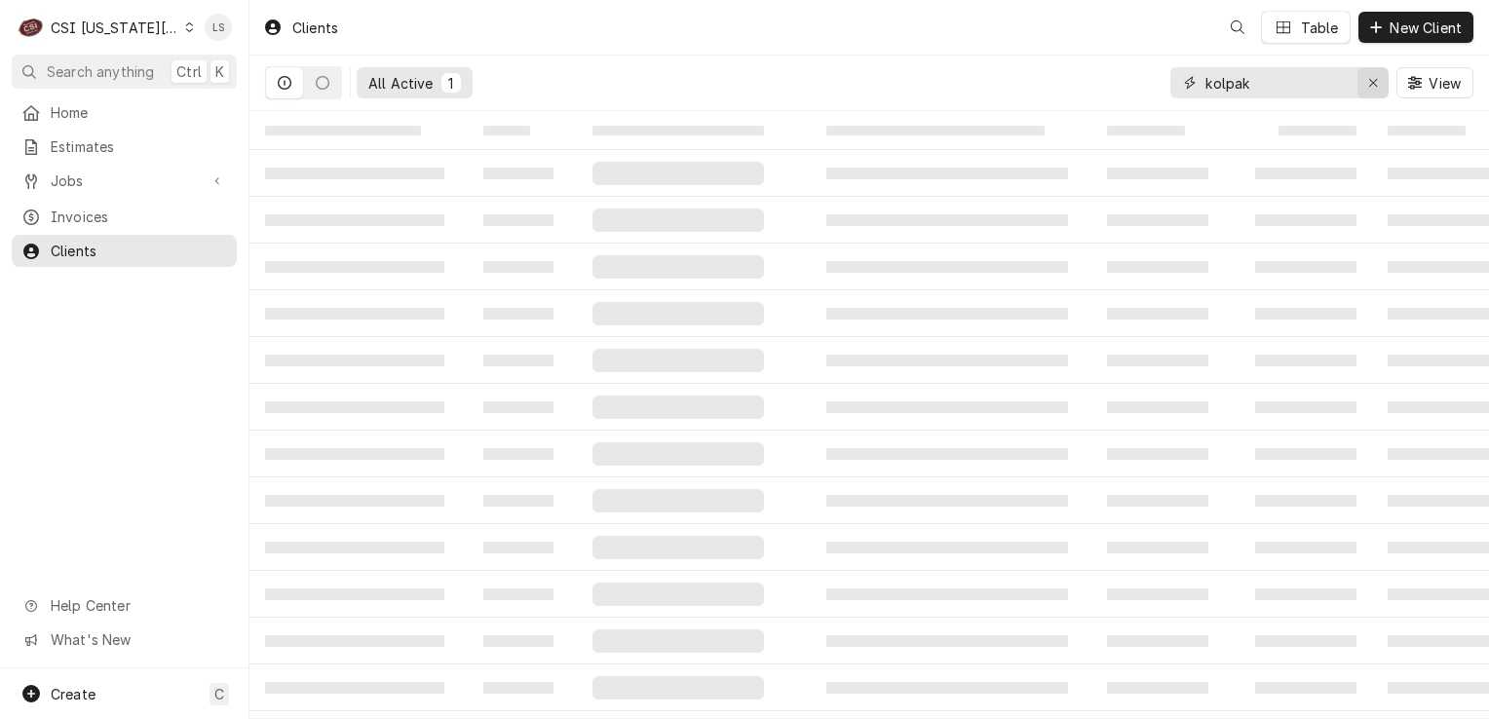
click at [1369, 85] on icon "Erase input" at bounding box center [1373, 83] width 8 height 8
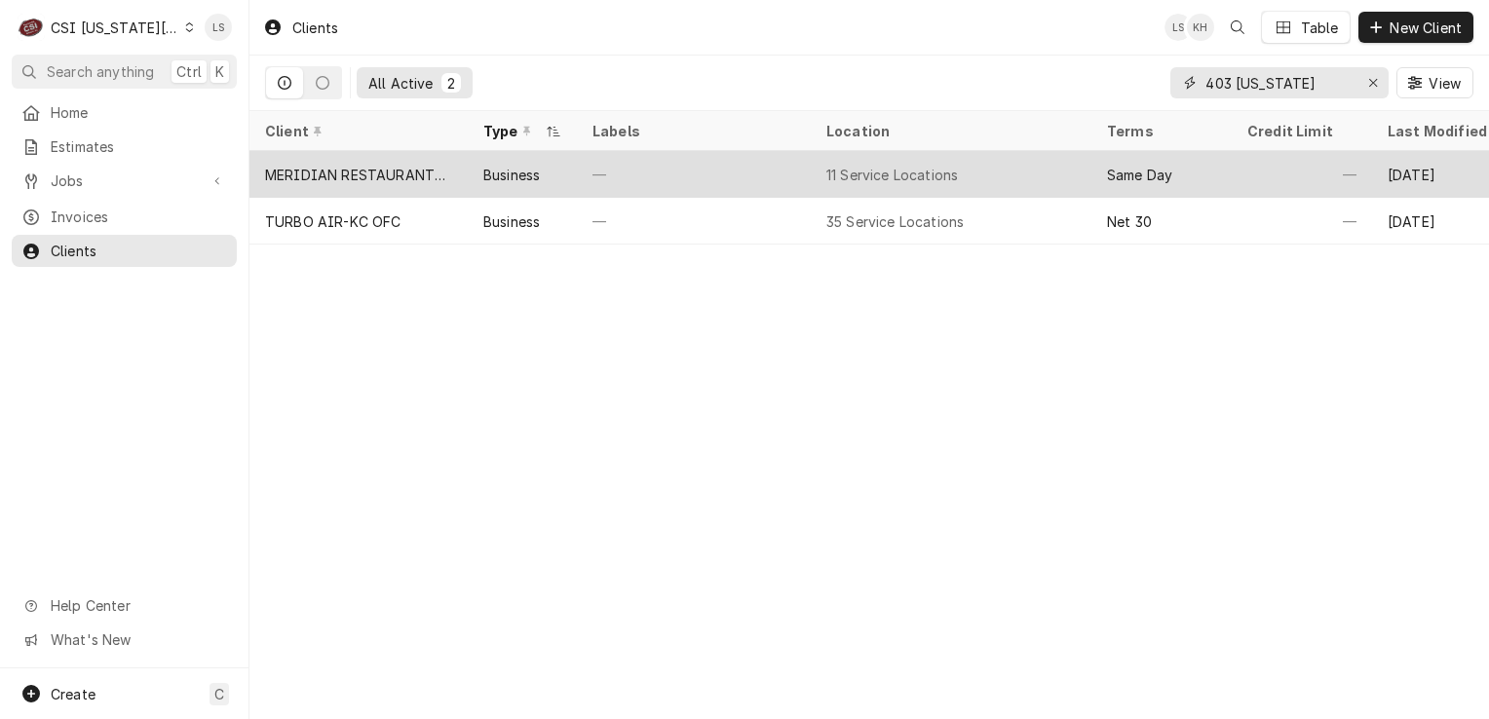
type input "403 arizona"
click at [386, 177] on div "MERIDIAN RESTAURANTS LLC" at bounding box center [358, 175] width 187 height 20
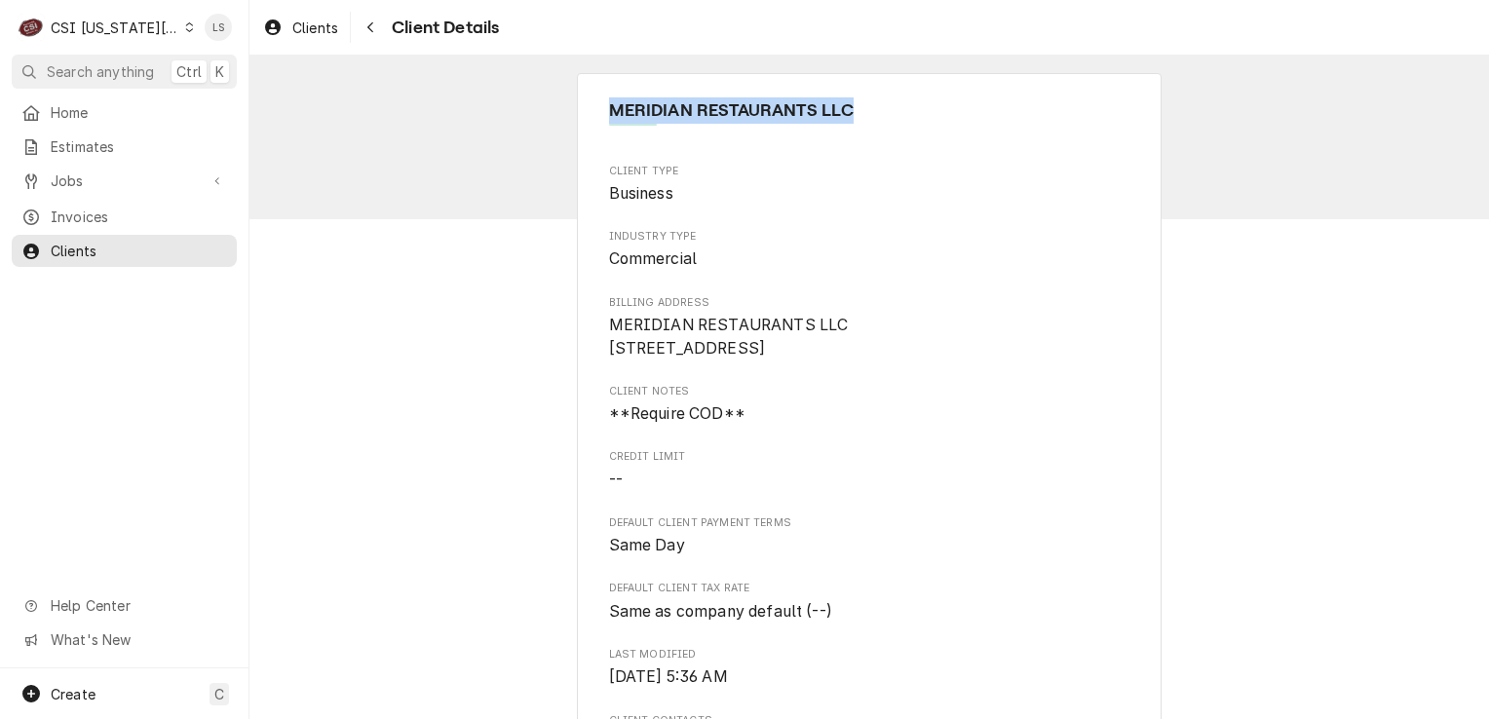
drag, startPoint x: 602, startPoint y: 110, endPoint x: 872, endPoint y: 108, distance: 270.0
click at [872, 108] on span "MERIDIAN RESTAURANTS LLC" at bounding box center [869, 110] width 521 height 26
copy span "MERIDIAN RESTAURANTS LLC"
click at [1068, 557] on span "Same Day" at bounding box center [869, 545] width 521 height 23
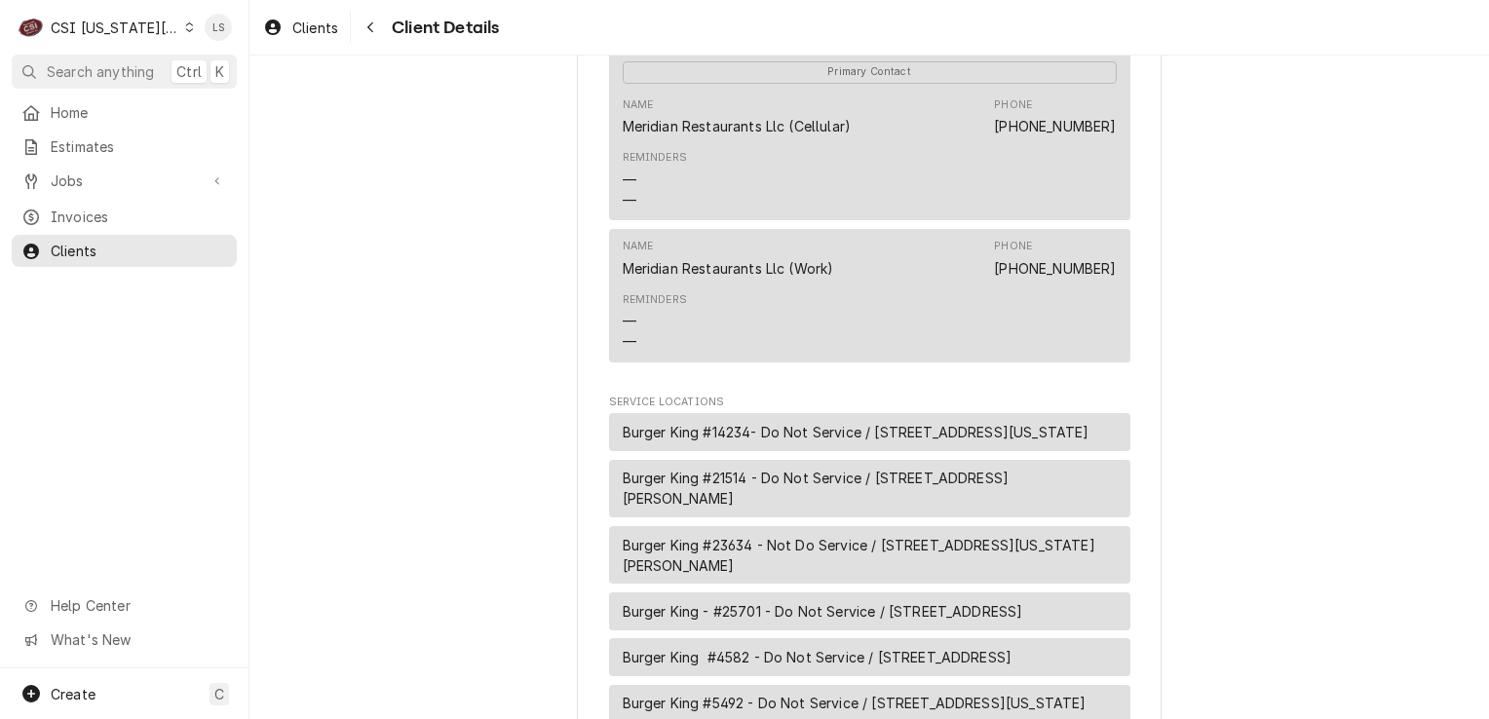
scroll to position [1072, 0]
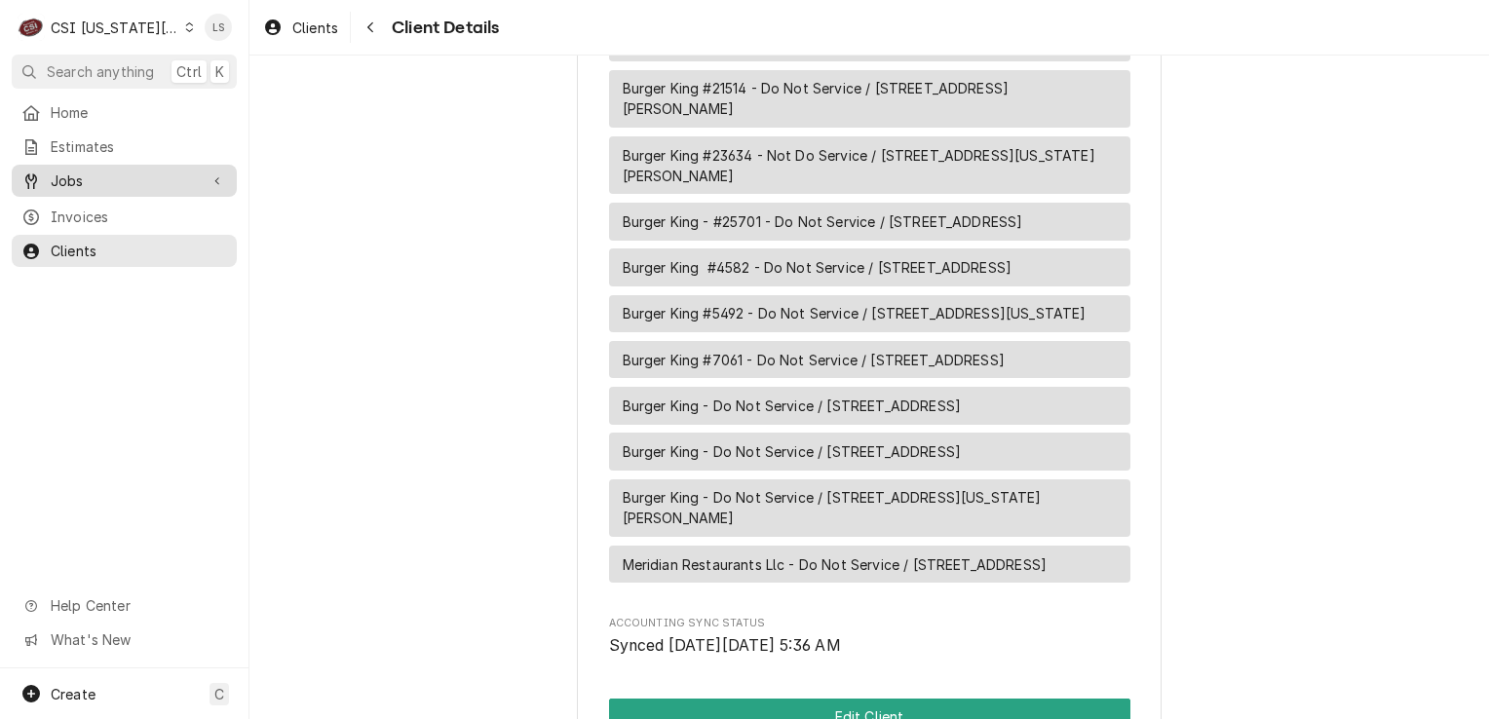
click at [86, 185] on div "Jobs" at bounding box center [124, 181] width 217 height 24
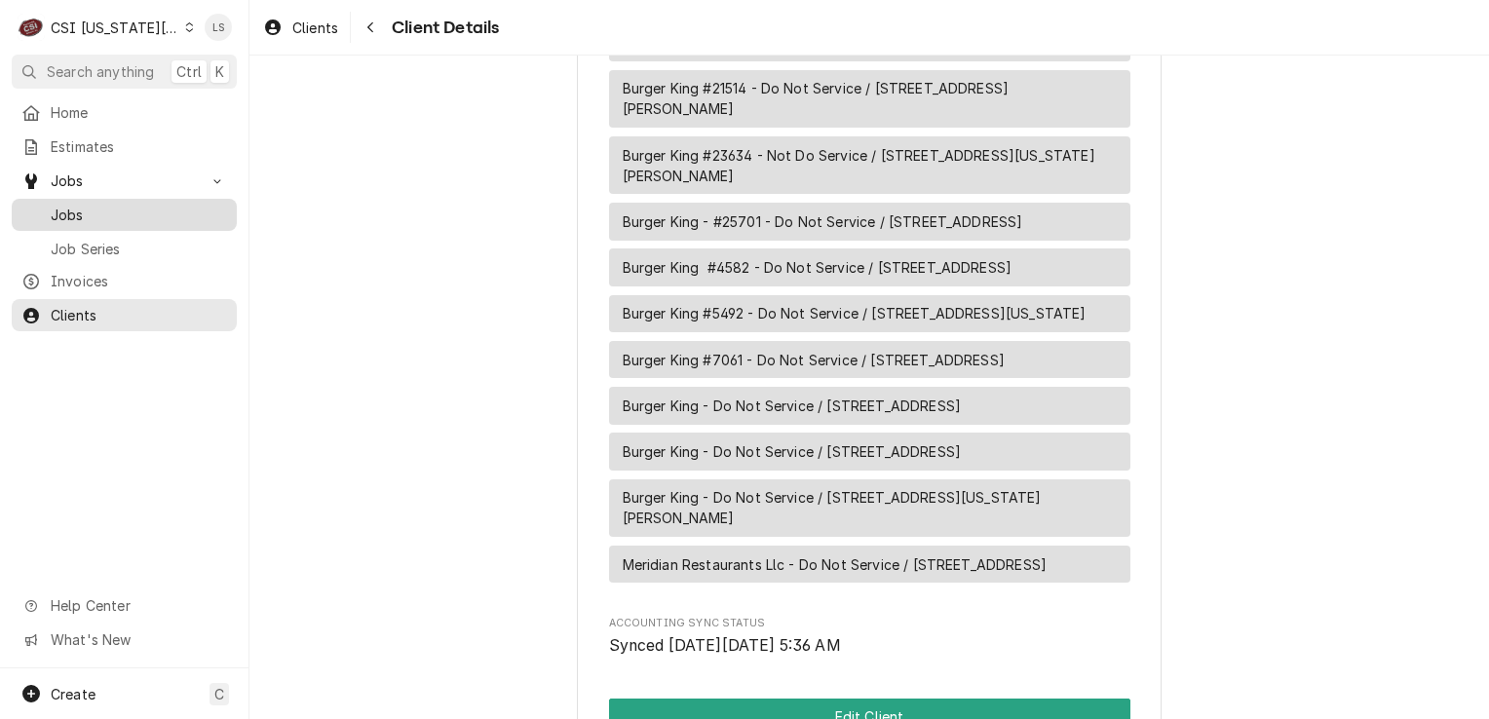
drag, startPoint x: 82, startPoint y: 189, endPoint x: 79, endPoint y: 207, distance: 17.8
click at [75, 205] on span "Jobs" at bounding box center [139, 215] width 176 height 20
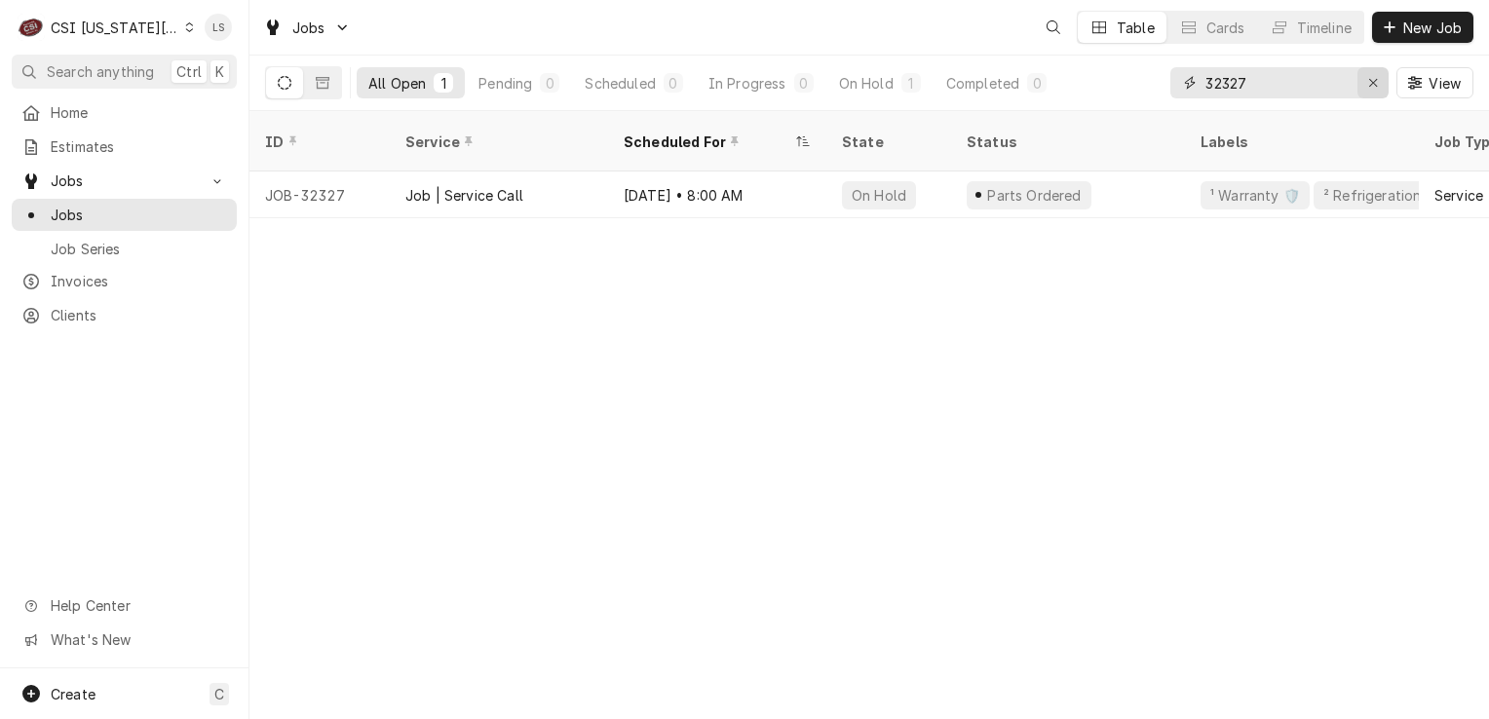
click at [1372, 86] on icon "Erase input" at bounding box center [1373, 83] width 11 height 14
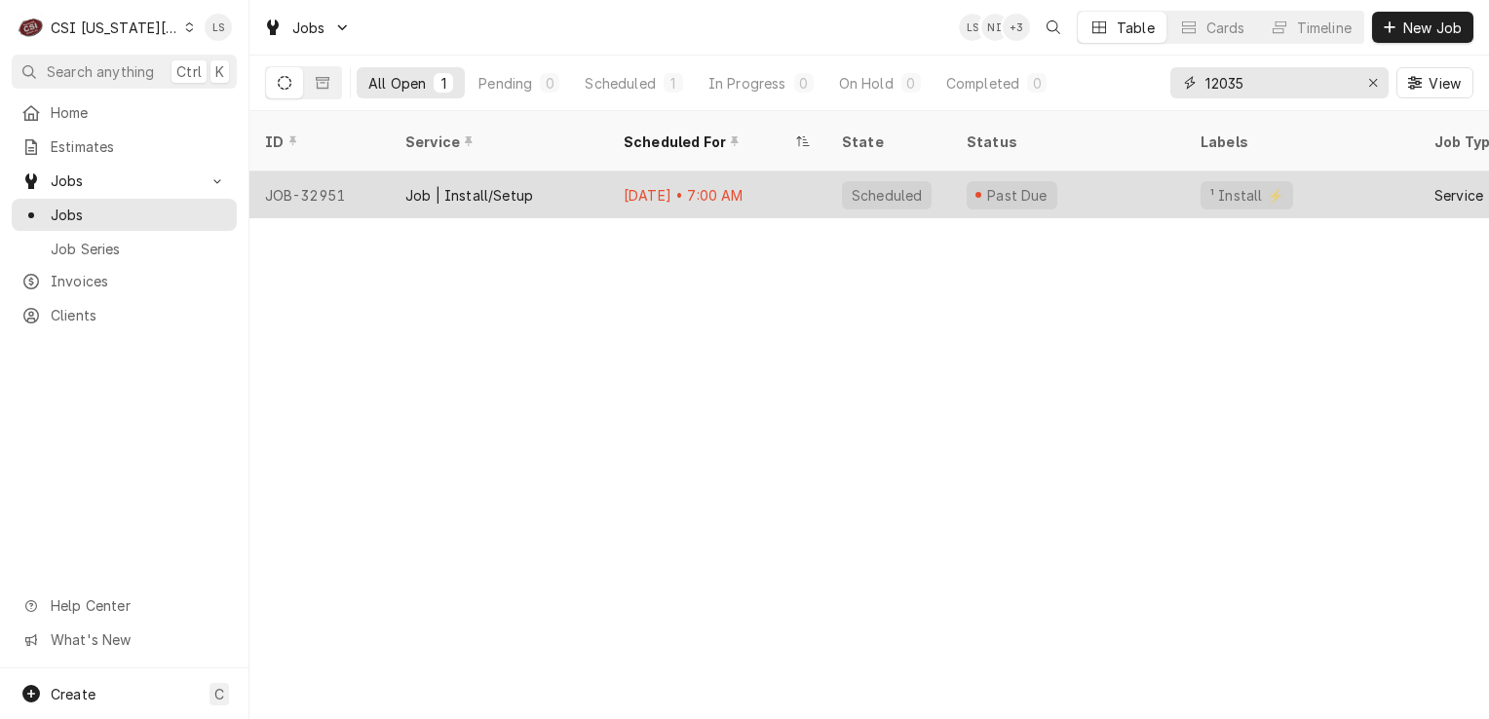
type input "12035"
click at [312, 172] on div "JOB-32951" at bounding box center [319, 195] width 140 height 47
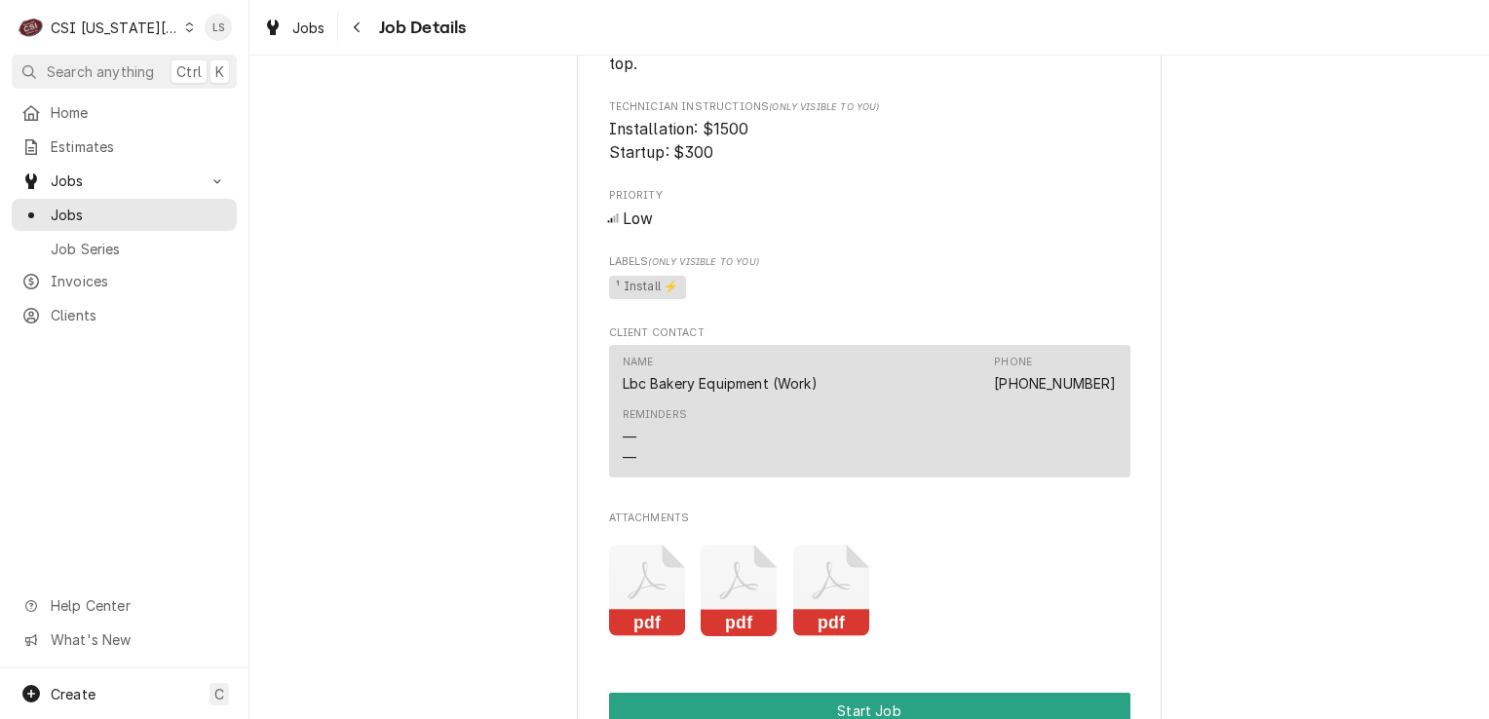
scroll to position [1663, 0]
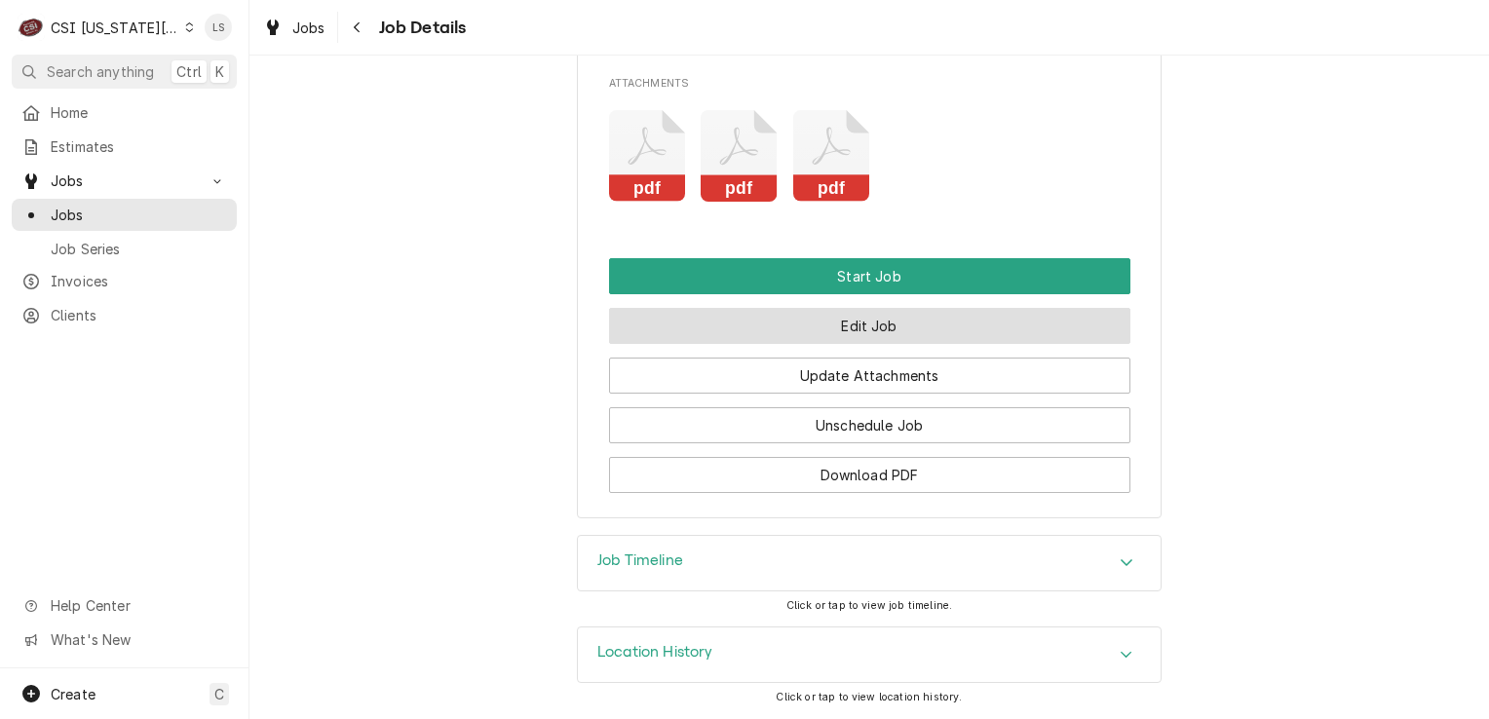
click at [860, 339] on button "Edit Job" at bounding box center [869, 326] width 521 height 36
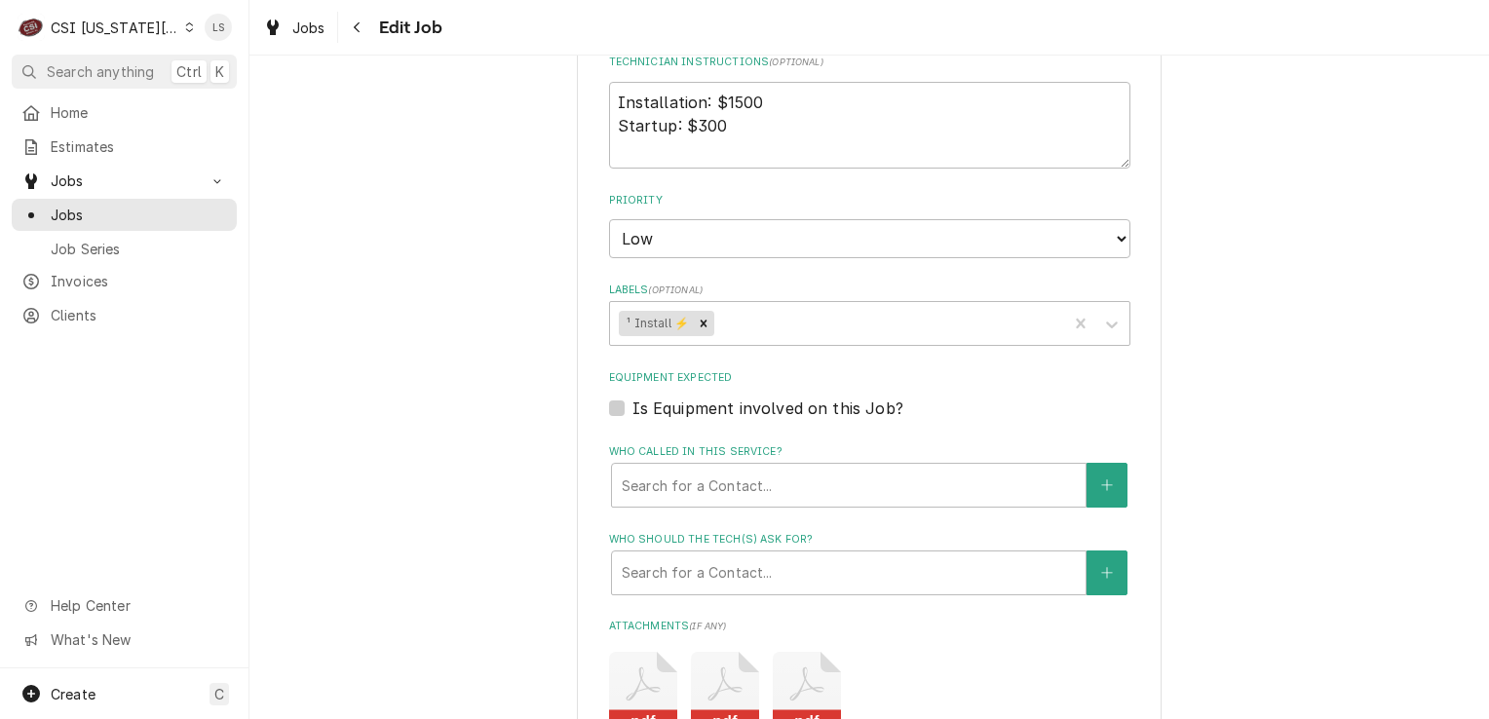
scroll to position [1462, 0]
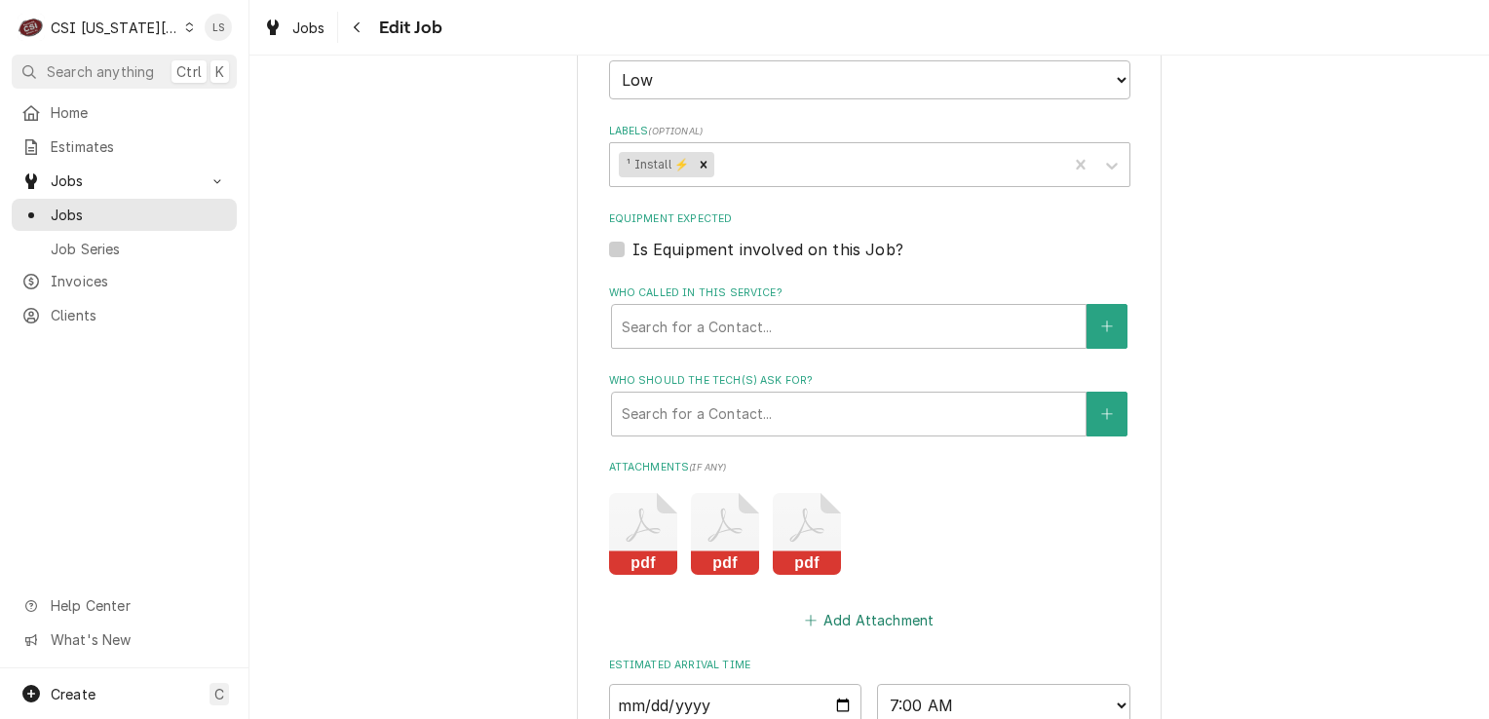
click at [838, 606] on button "Add Attachment" at bounding box center [869, 619] width 136 height 27
type textarea "x"
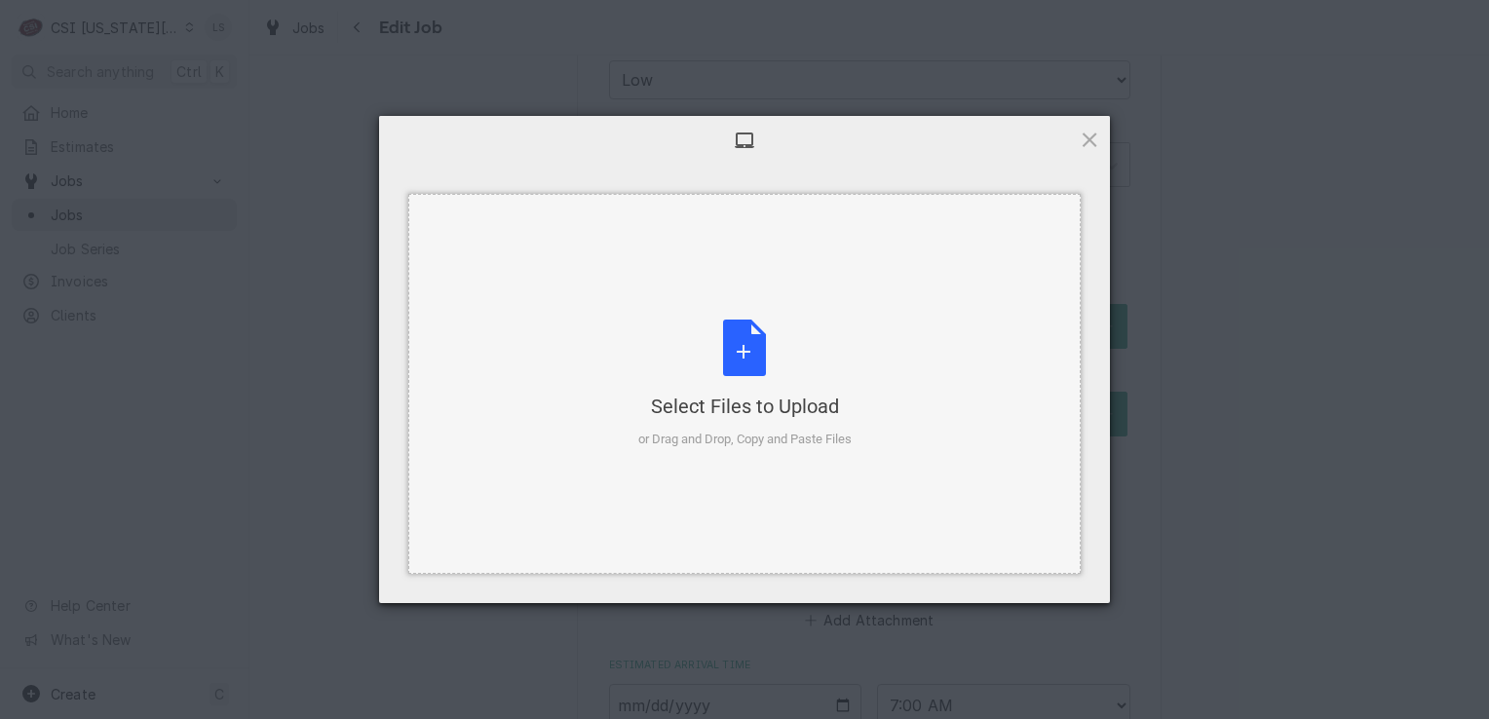
click at [753, 363] on div "Select Files to Upload or Drag and Drop, Copy and Paste Files" at bounding box center [744, 385] width 213 height 130
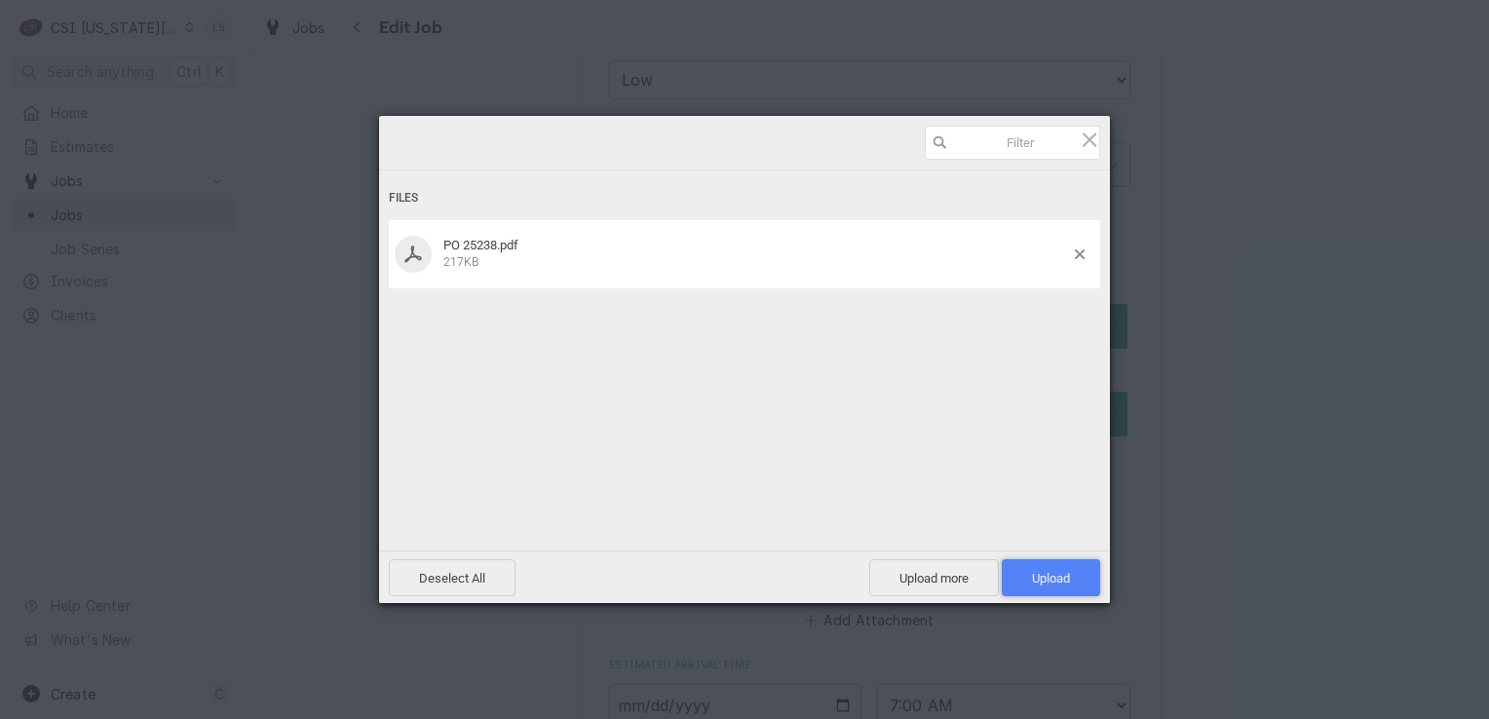
click at [1052, 579] on span "Upload 1" at bounding box center [1051, 578] width 38 height 15
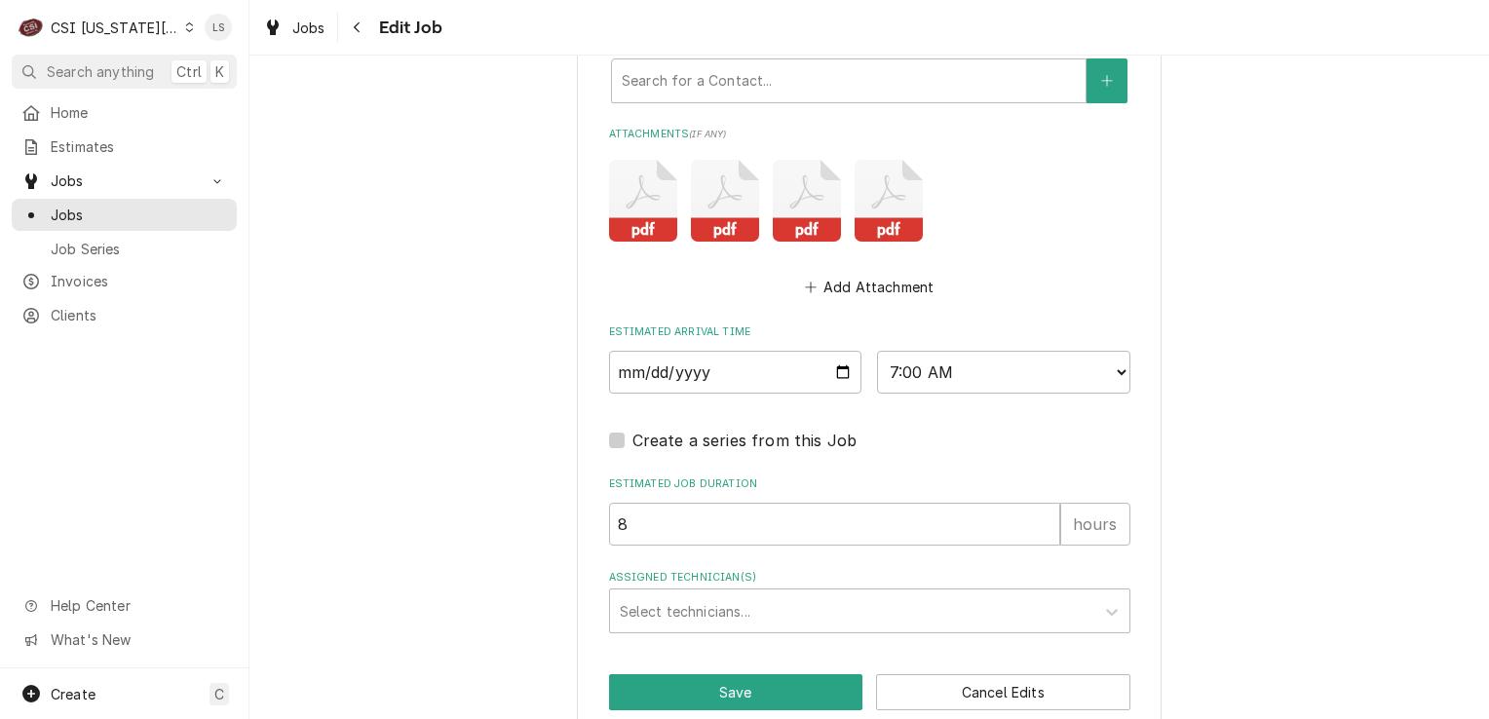
scroll to position [1797, 0]
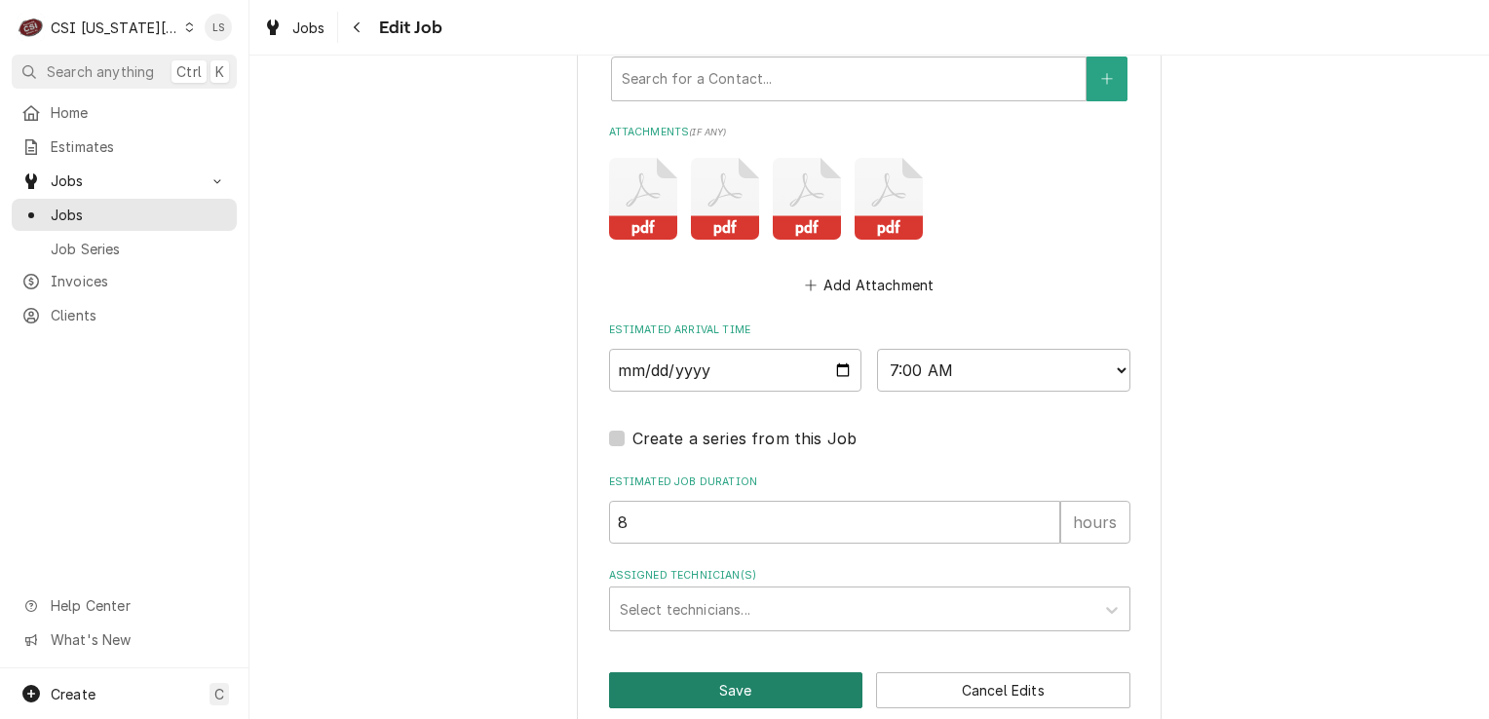
click at [774, 672] on button "Save" at bounding box center [736, 690] width 254 height 36
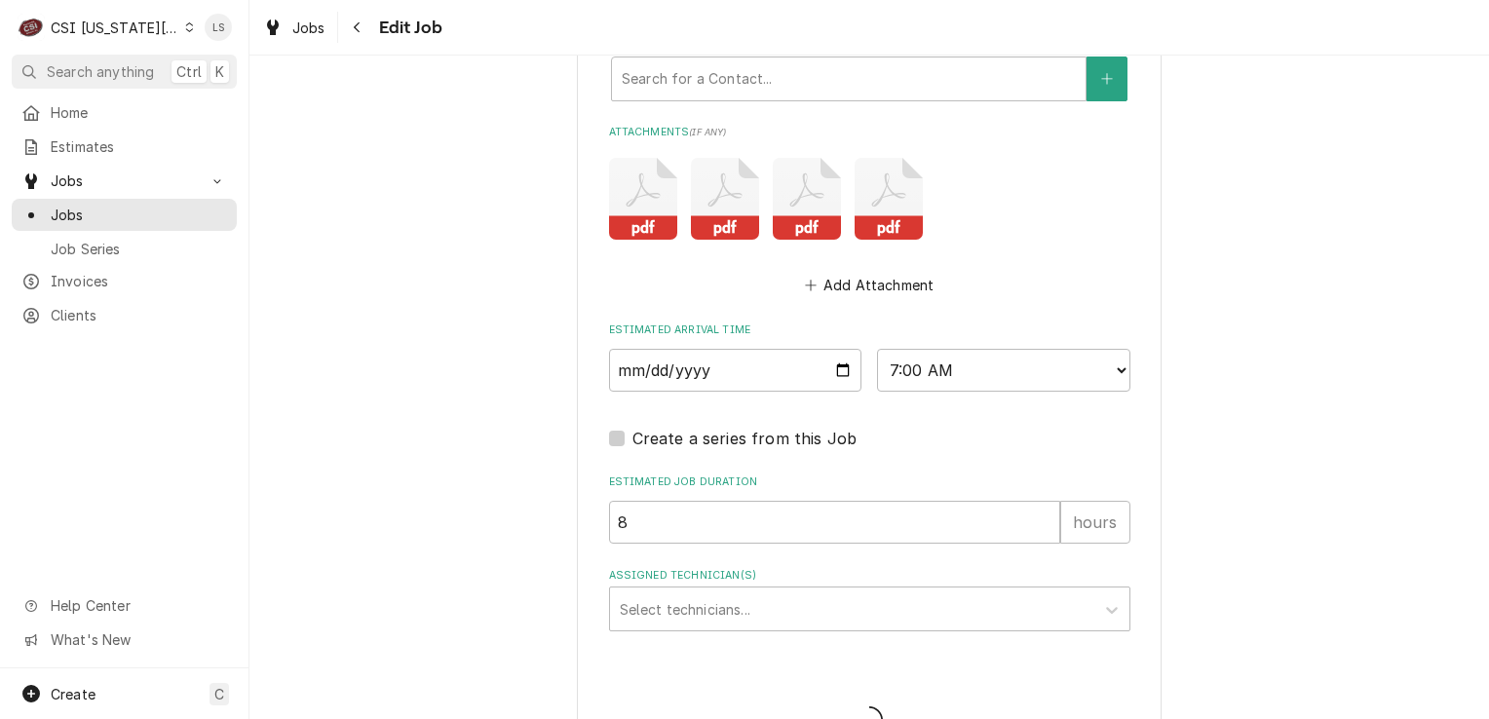
type textarea "x"
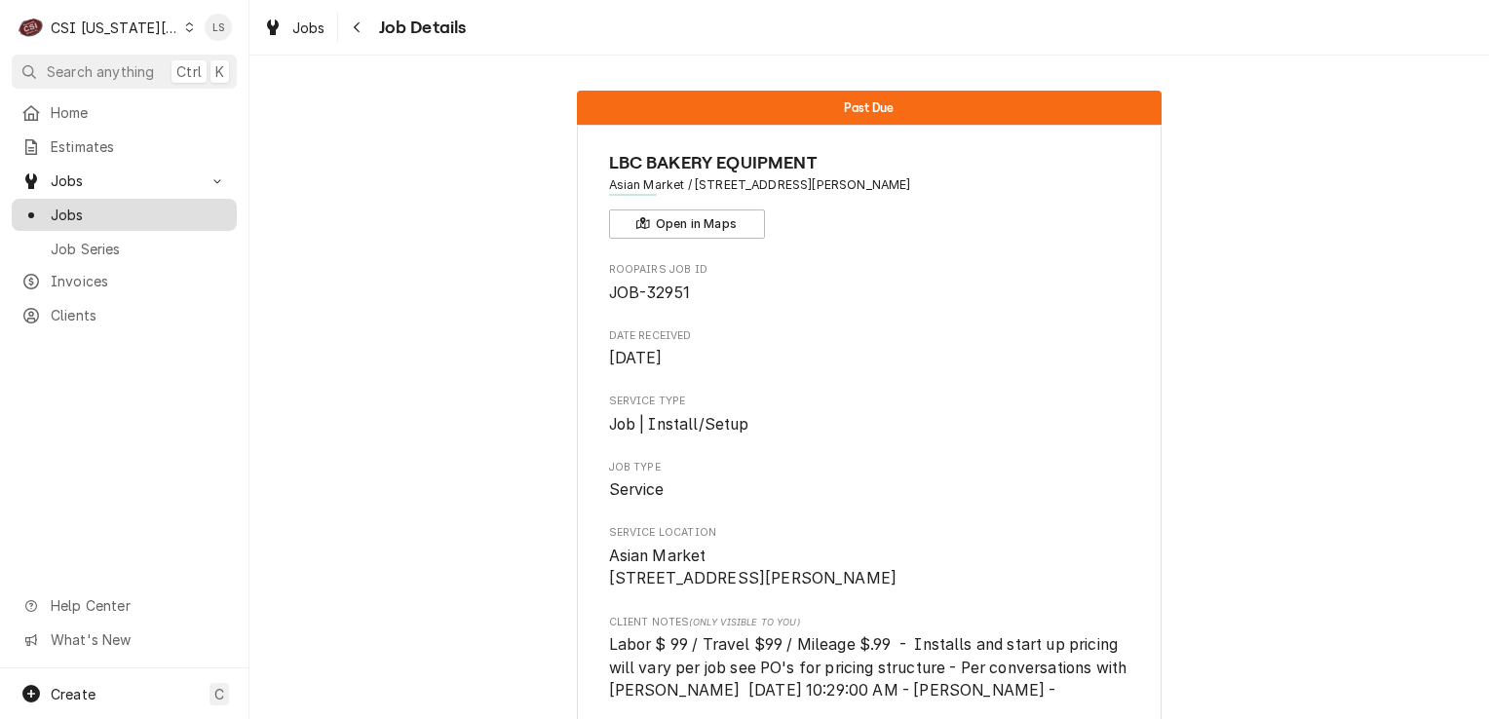
click at [101, 216] on span "Jobs" at bounding box center [139, 215] width 176 height 20
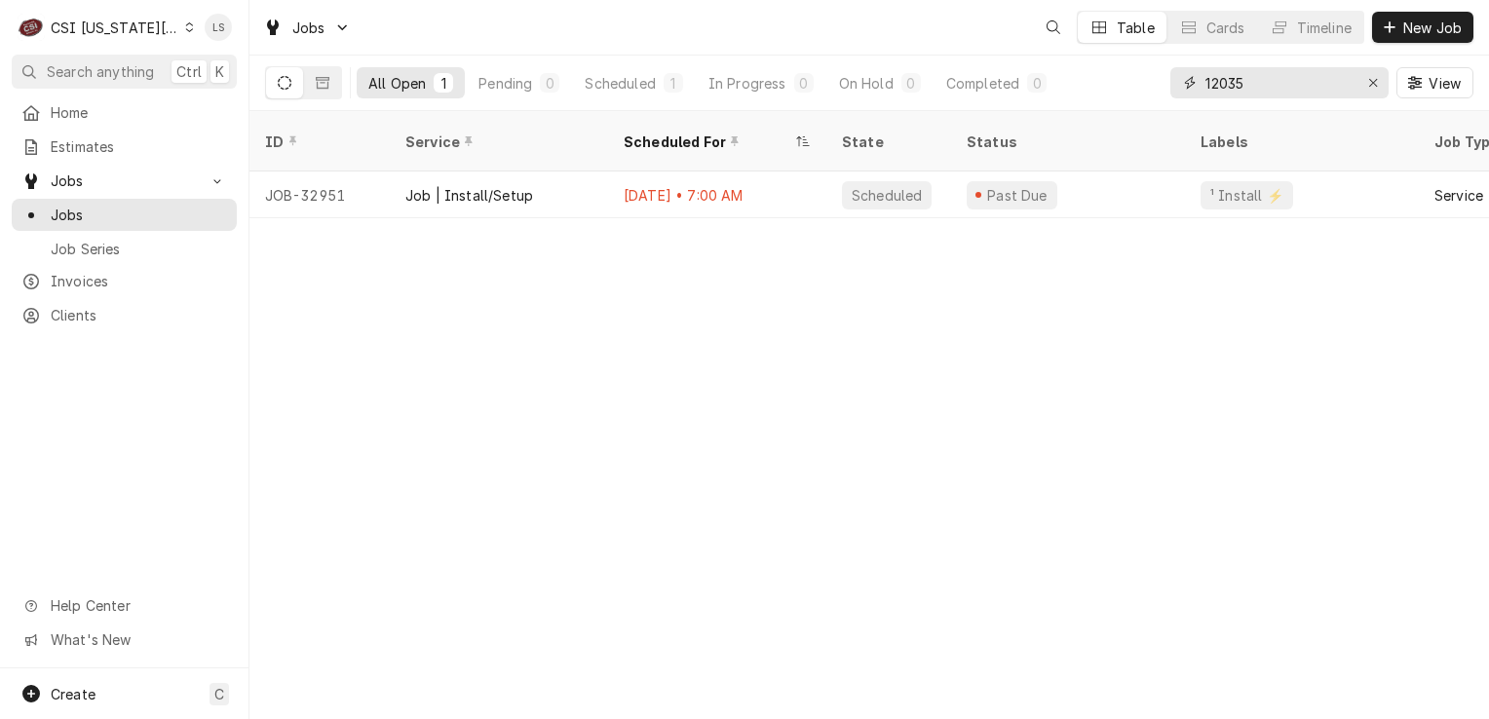
drag, startPoint x: 1361, startPoint y: 80, endPoint x: 1328, endPoint y: 79, distance: 33.1
click at [1354, 79] on div "12035" at bounding box center [1279, 82] width 218 height 31
drag, startPoint x: 1328, startPoint y: 79, endPoint x: 1376, endPoint y: 64, distance: 49.9
click at [1376, 64] on div "12035 View" at bounding box center [1321, 83] width 303 height 55
click at [1371, 81] on icon "Erase input" at bounding box center [1373, 83] width 8 height 8
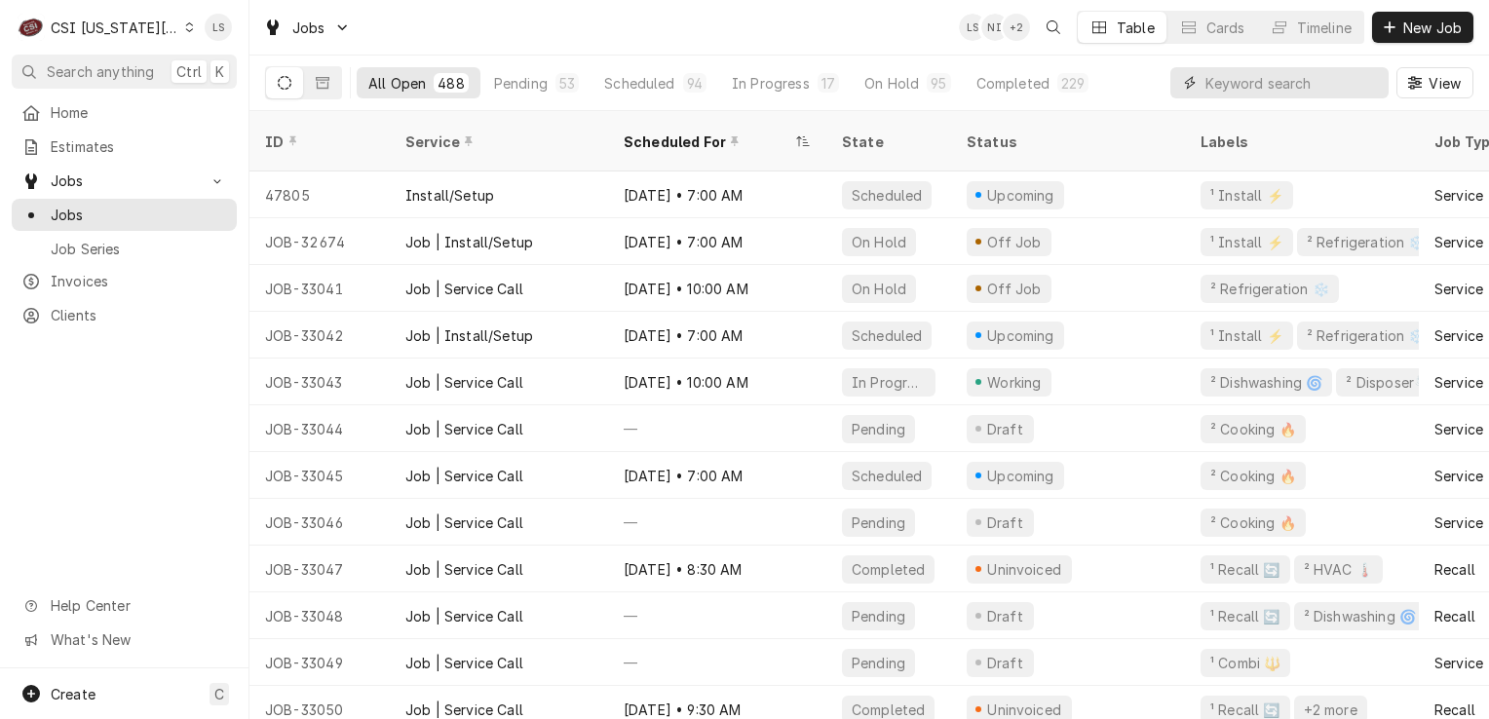
paste input "32910"
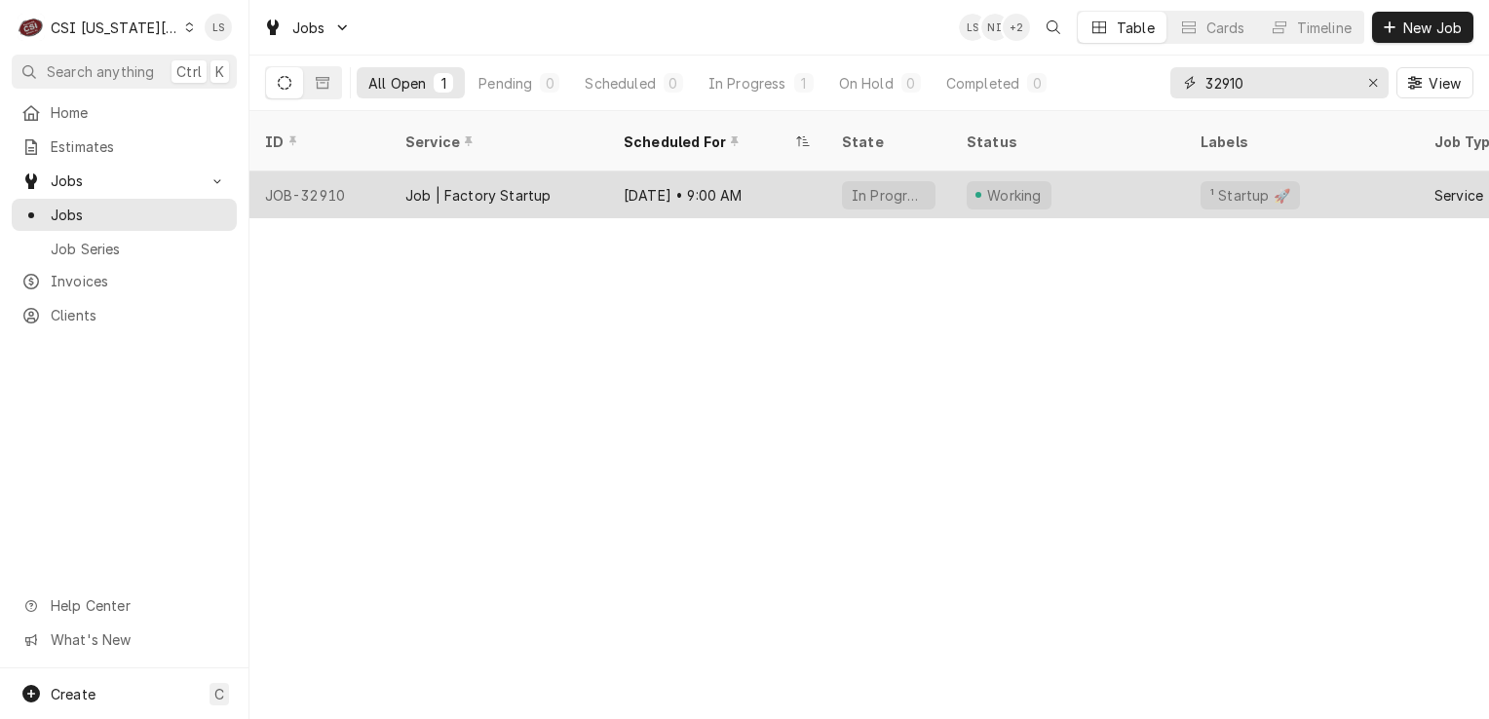
type input "32910"
click at [298, 172] on div "JOB-32910" at bounding box center [319, 195] width 140 height 47
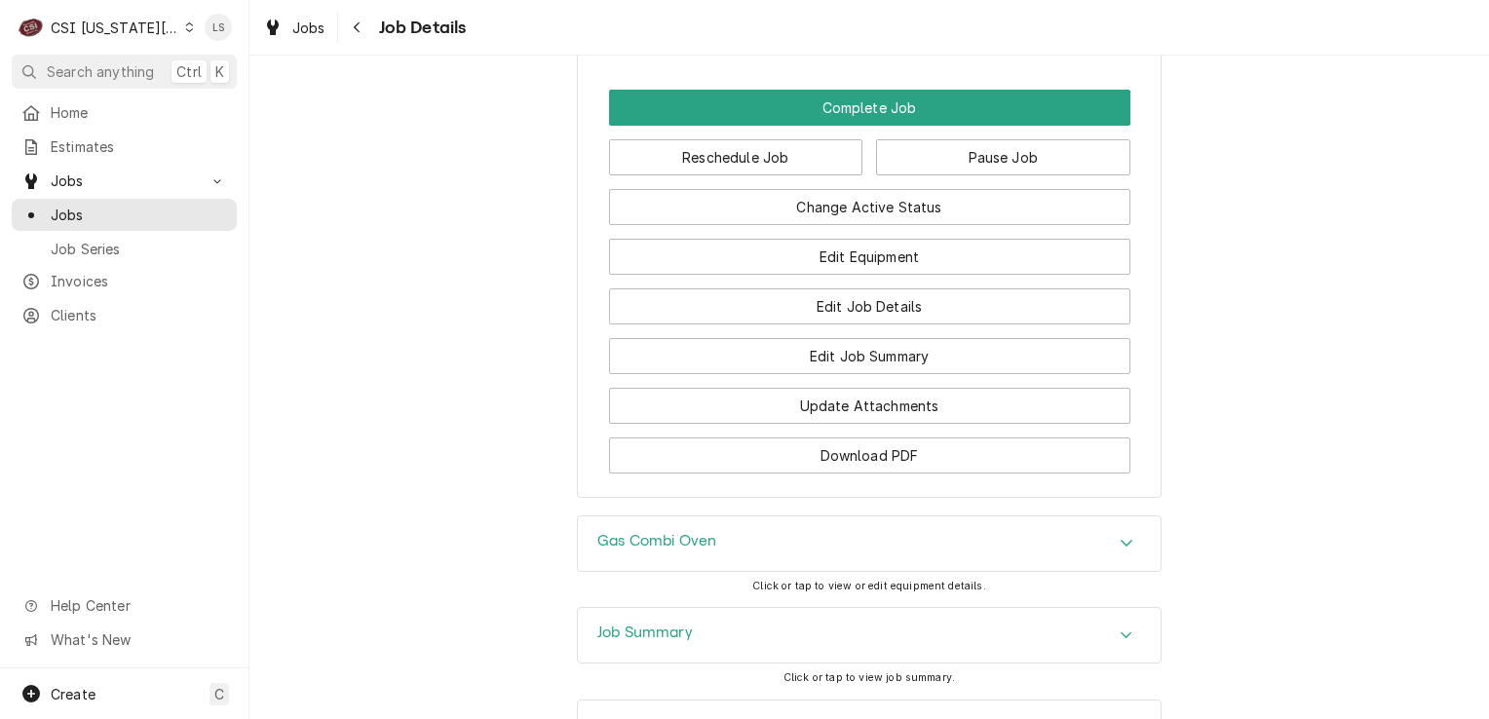
scroll to position [2713, 0]
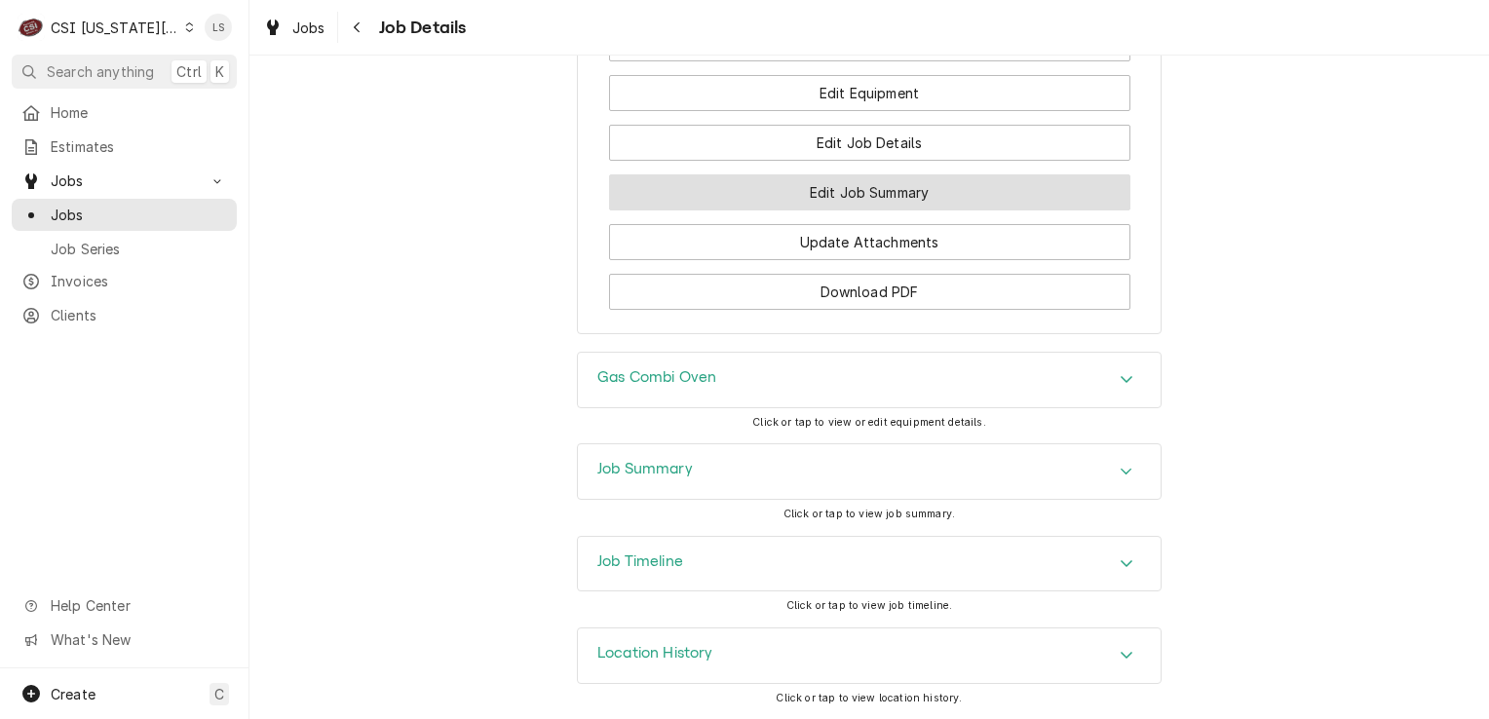
click at [900, 192] on button "Edit Job Summary" at bounding box center [869, 192] width 521 height 36
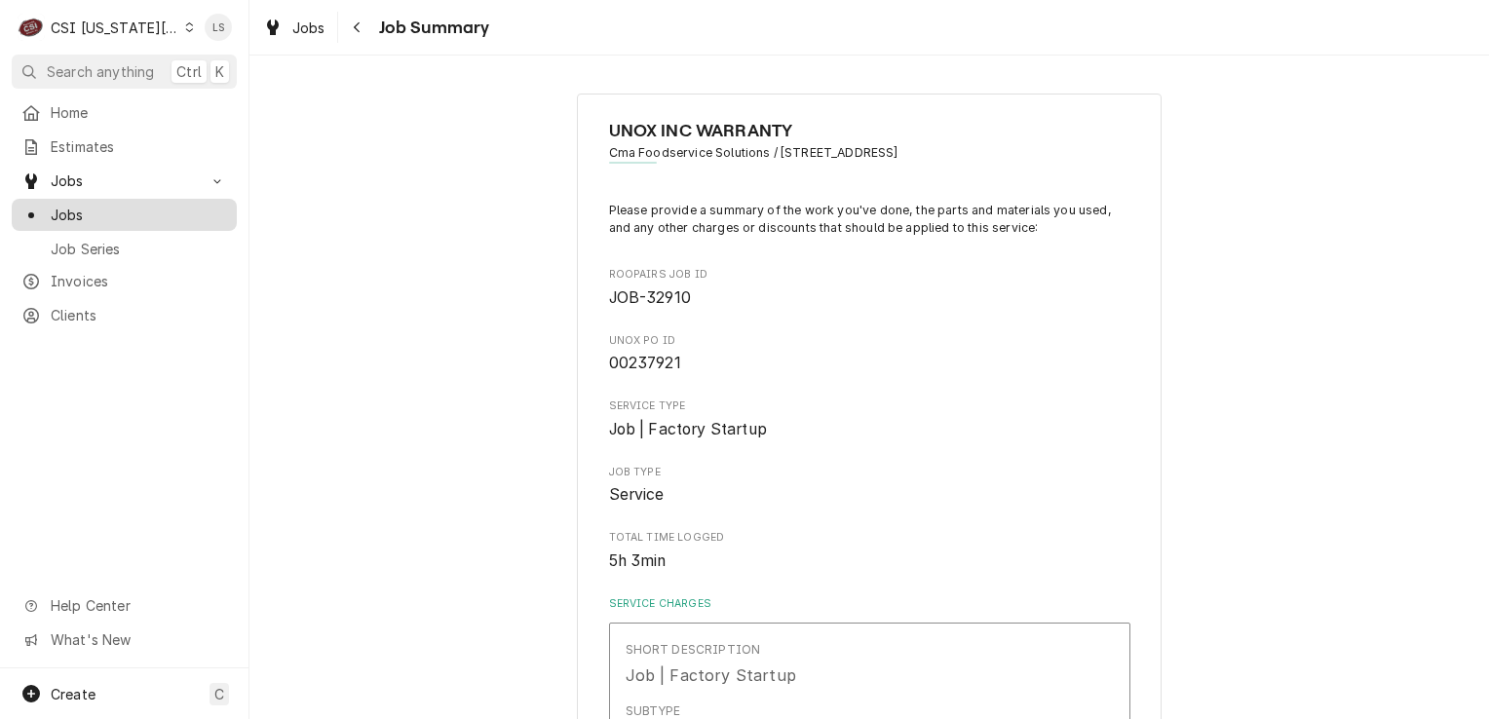
click at [96, 210] on span "Jobs" at bounding box center [139, 215] width 176 height 20
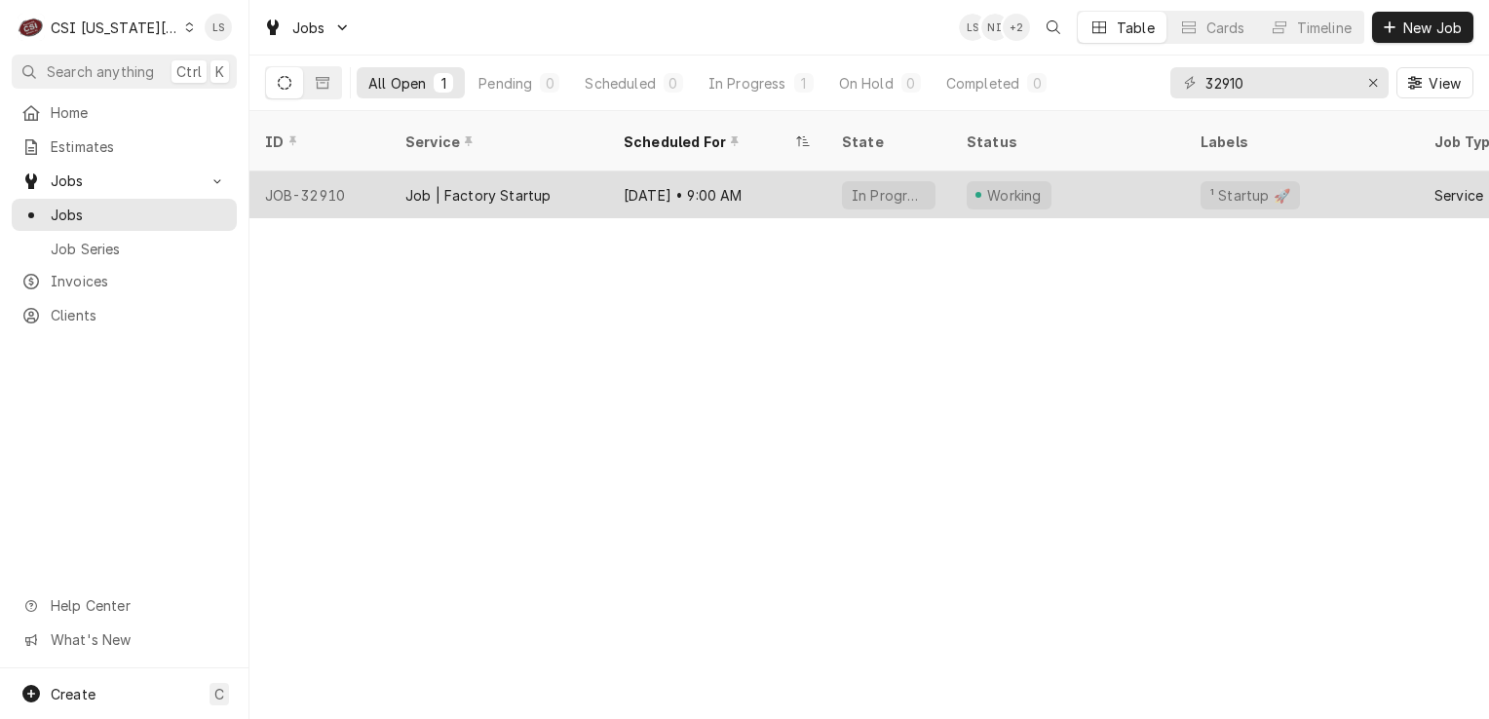
click at [324, 173] on div "JOB-32910" at bounding box center [319, 195] width 140 height 47
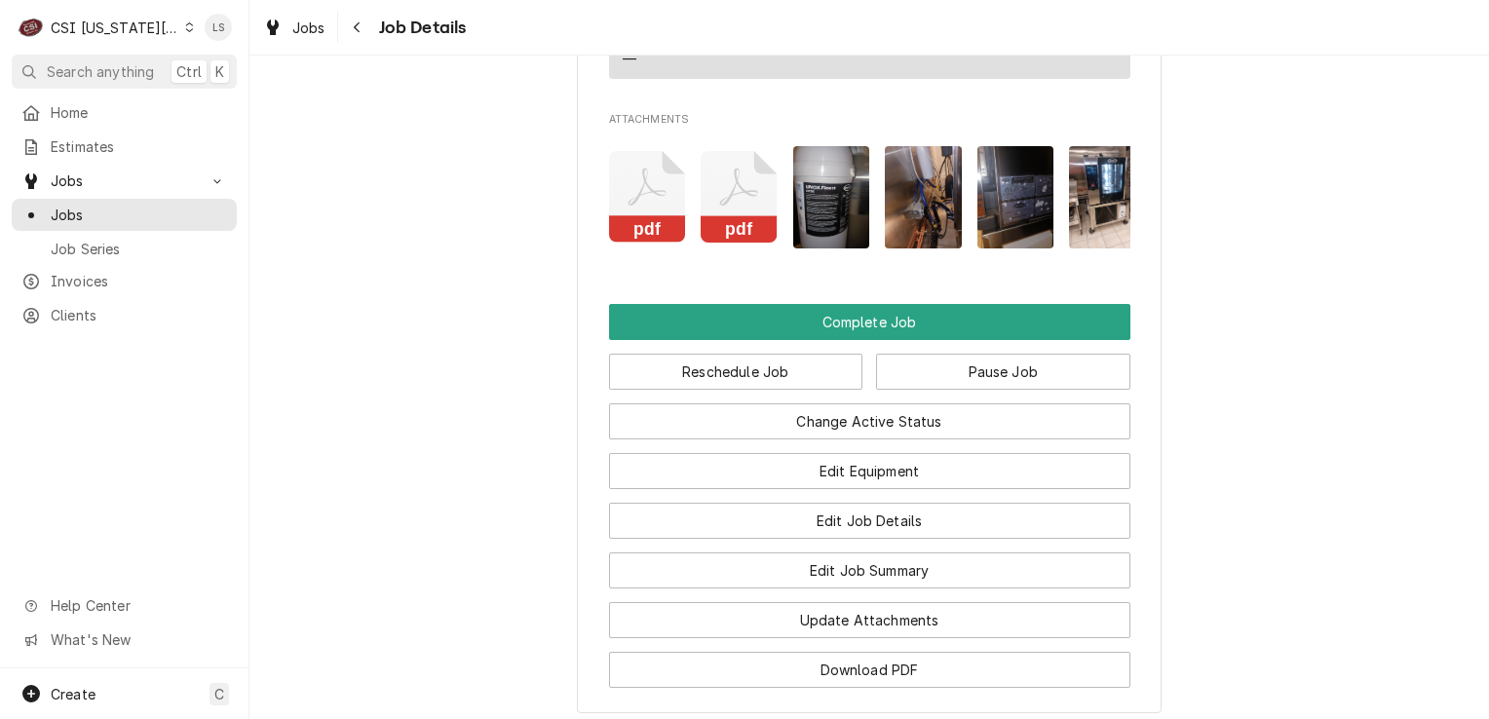
scroll to position [2534, 0]
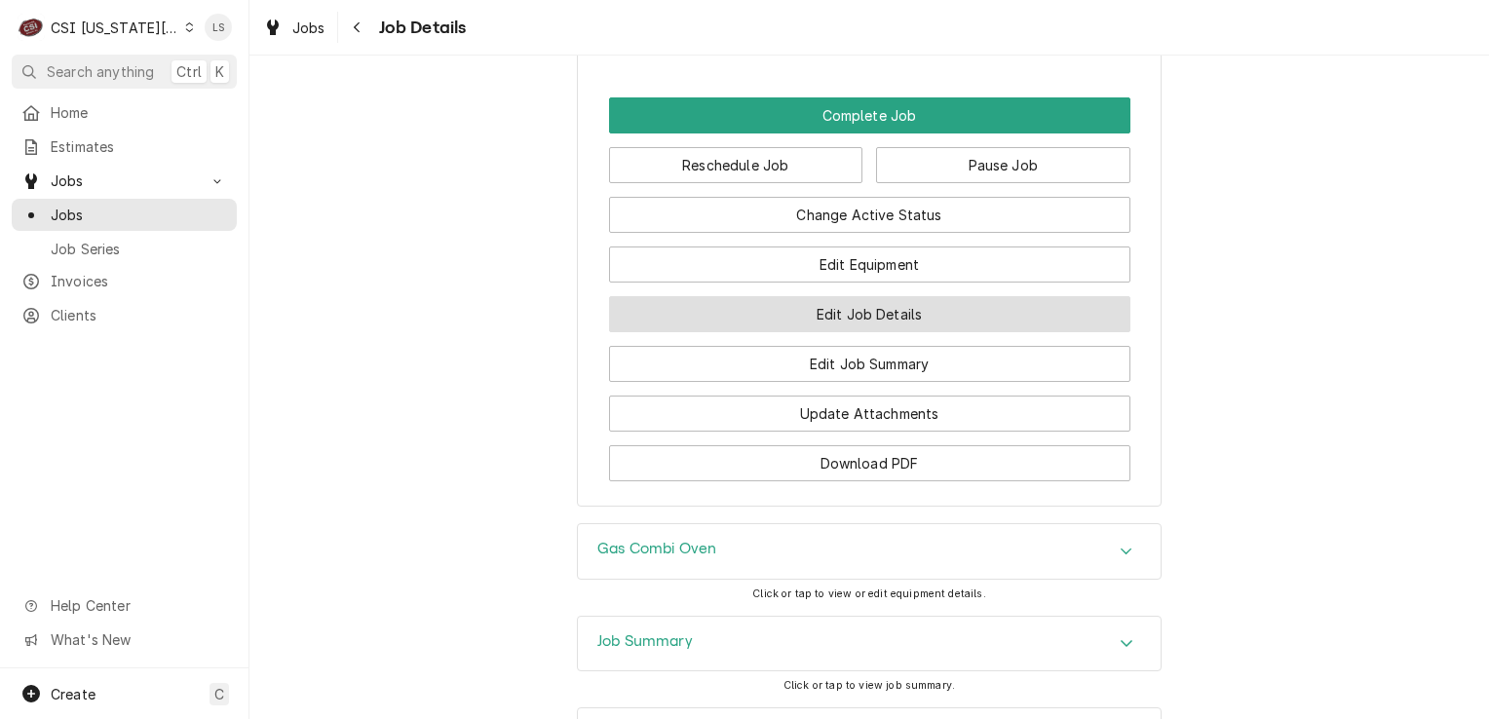
click at [915, 332] on button "Edit Job Details" at bounding box center [869, 314] width 521 height 36
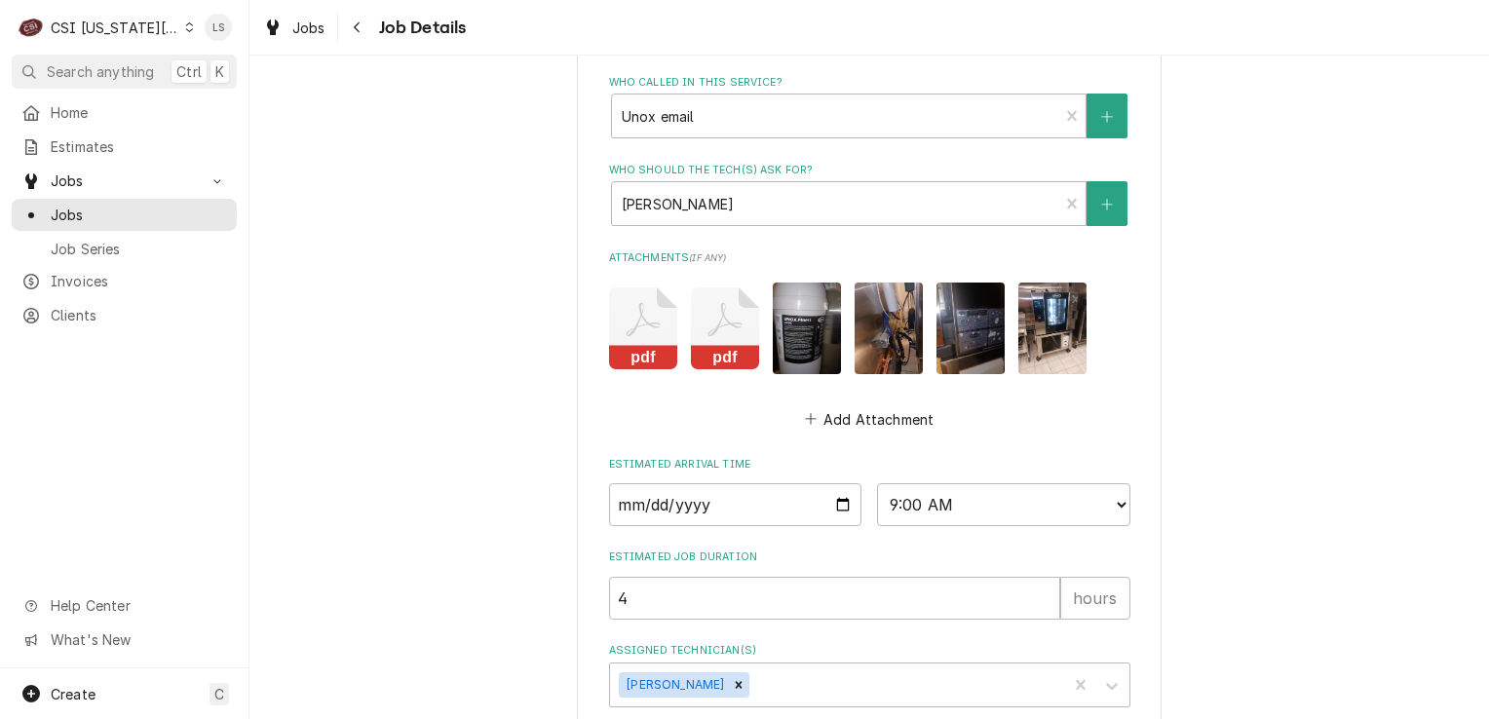
scroll to position [1824, 0]
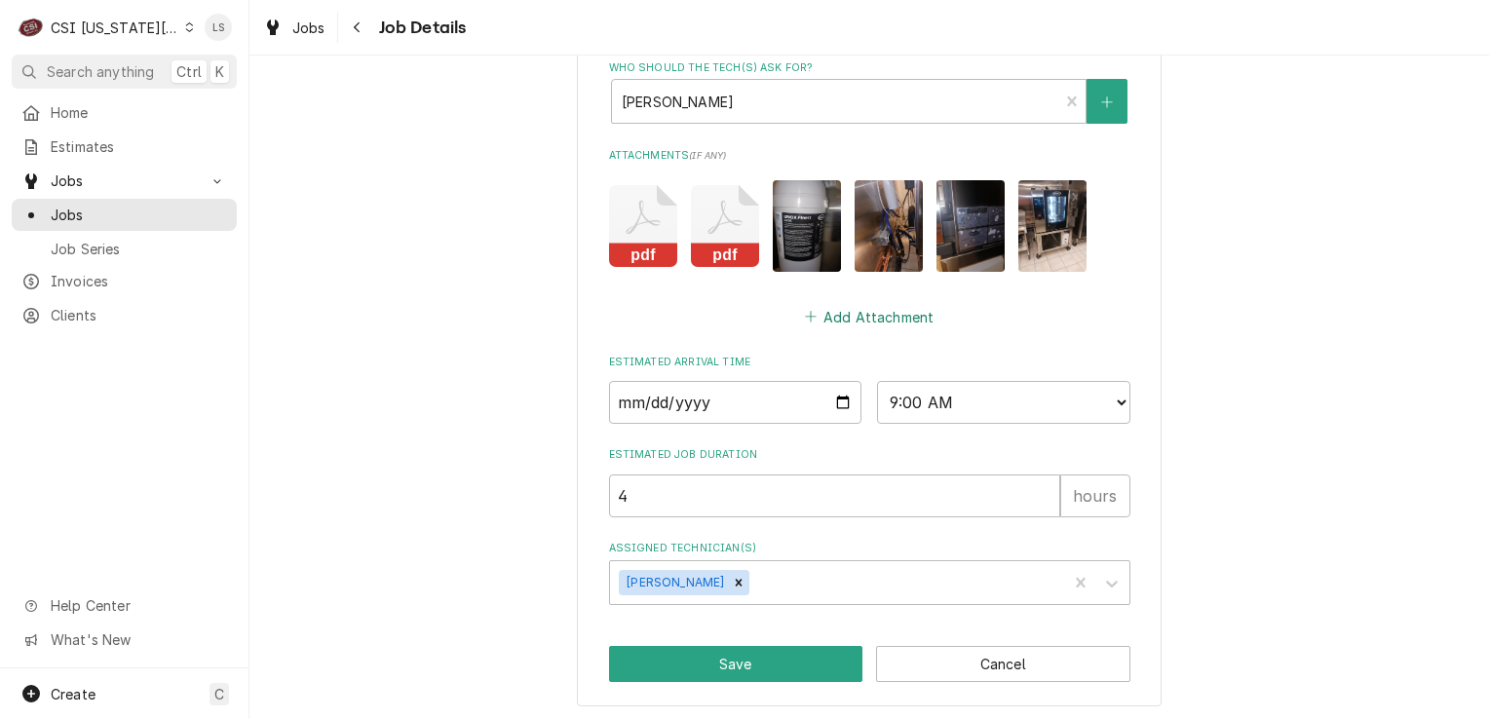
click at [854, 305] on button "Add Attachment" at bounding box center [869, 316] width 136 height 27
type textarea "x"
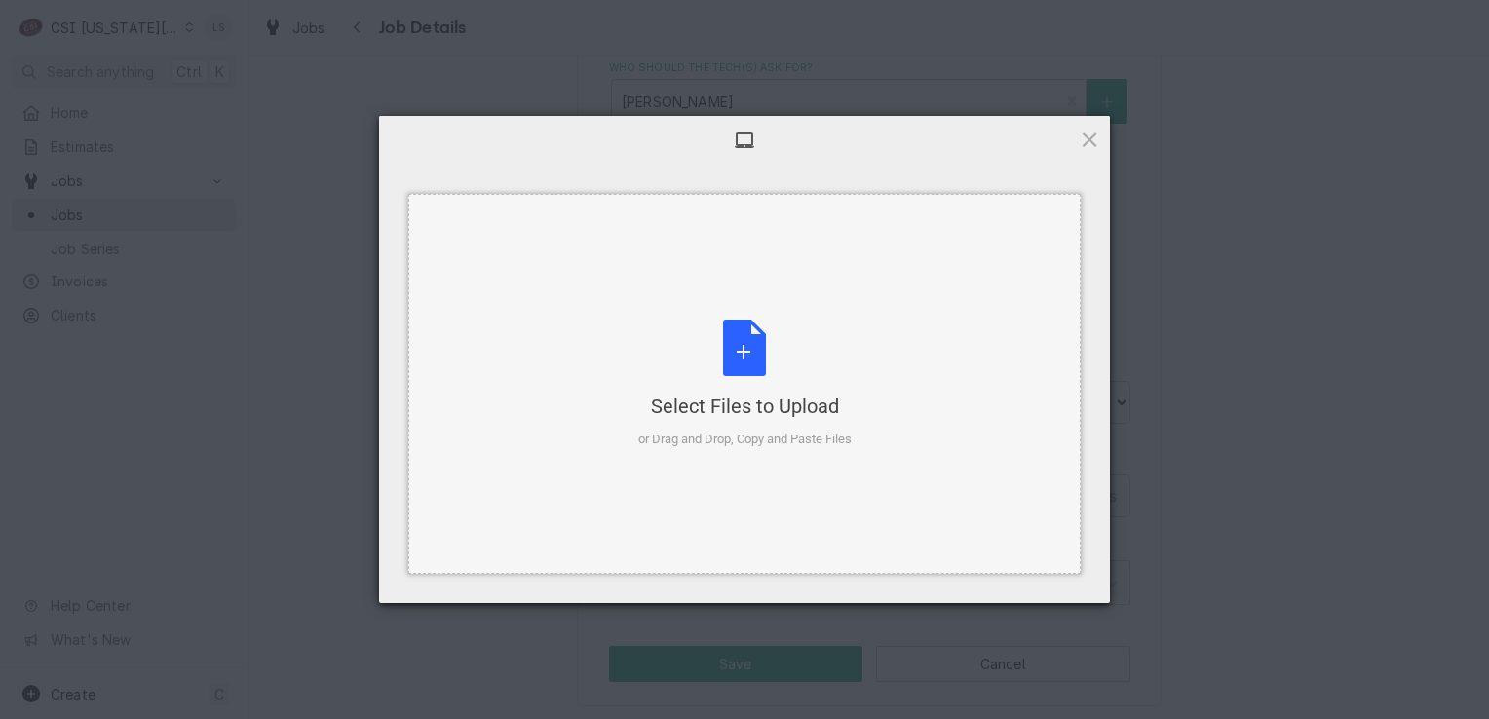
click at [743, 325] on div "Select Files to Upload or Drag and Drop, Copy and Paste Files" at bounding box center [744, 385] width 213 height 130
click at [755, 364] on div "Select Files to Upload or Drag and Drop, Copy and Paste Files" at bounding box center [744, 385] width 213 height 130
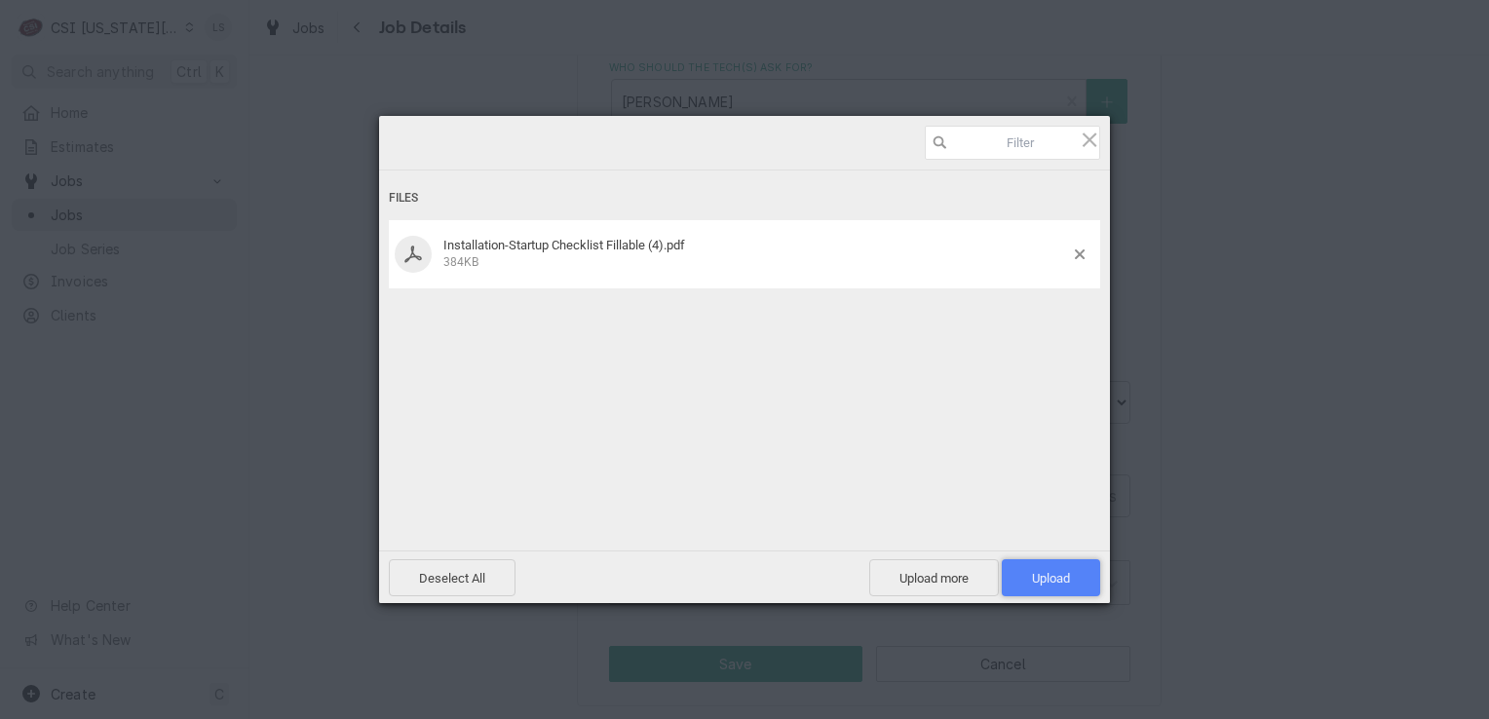
click at [1016, 574] on span "Upload 1" at bounding box center [1051, 577] width 98 height 37
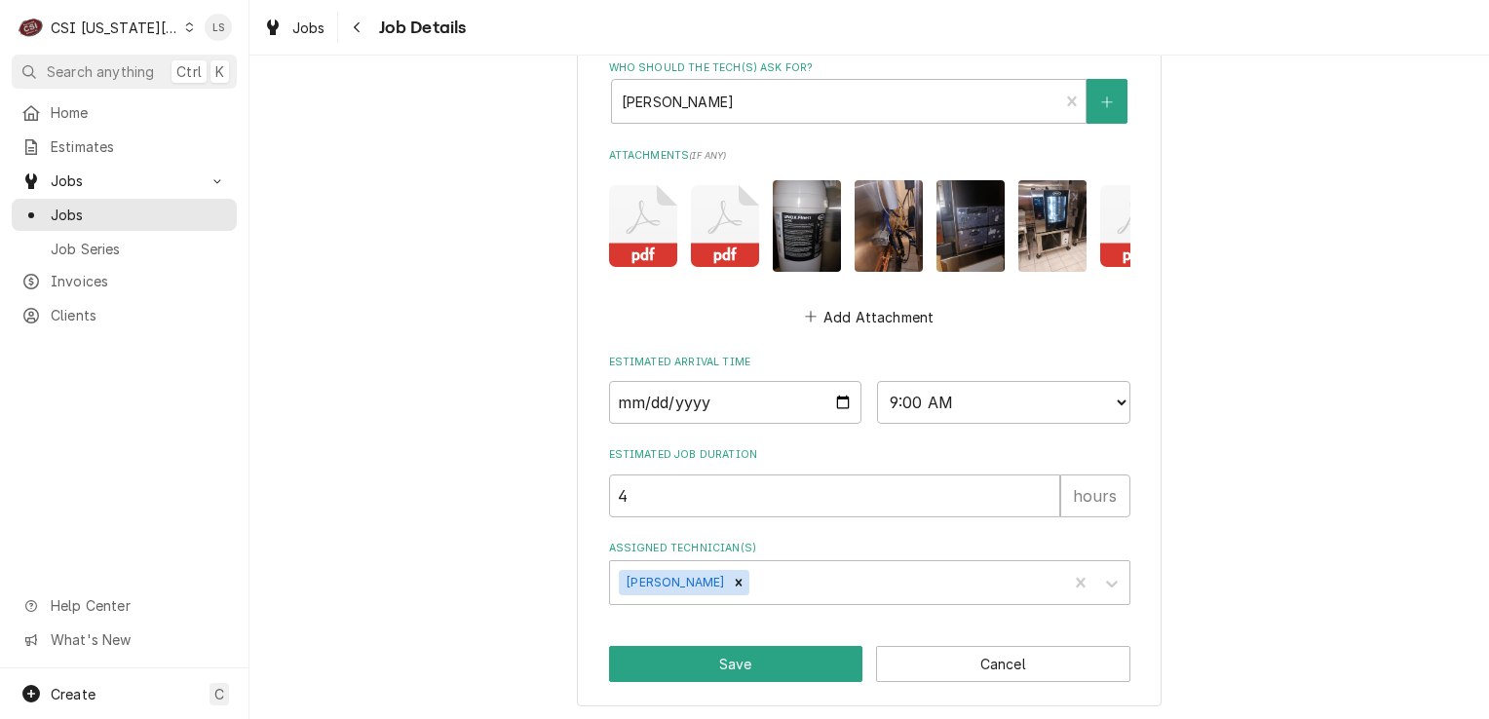
scroll to position [1839, 0]
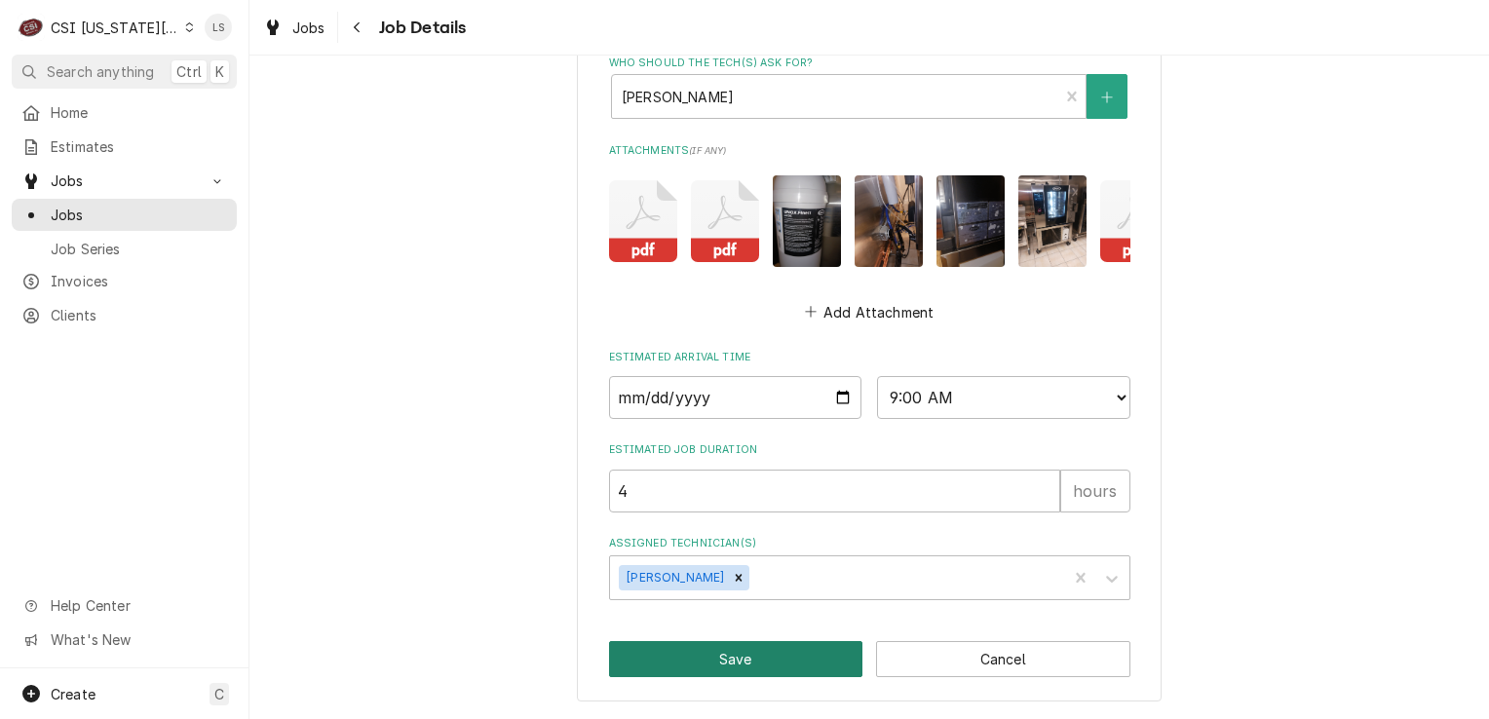
click at [761, 668] on button "Save" at bounding box center [736, 659] width 254 height 36
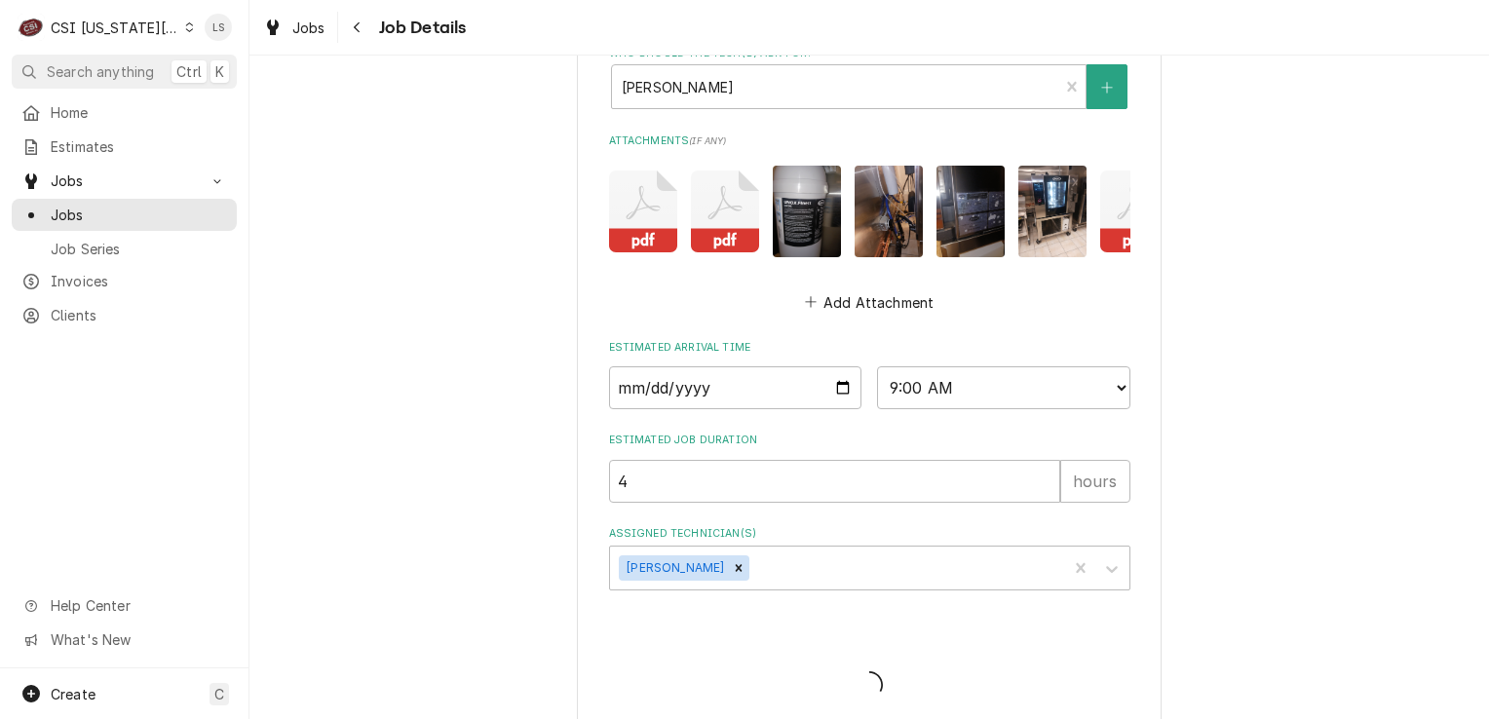
type textarea "x"
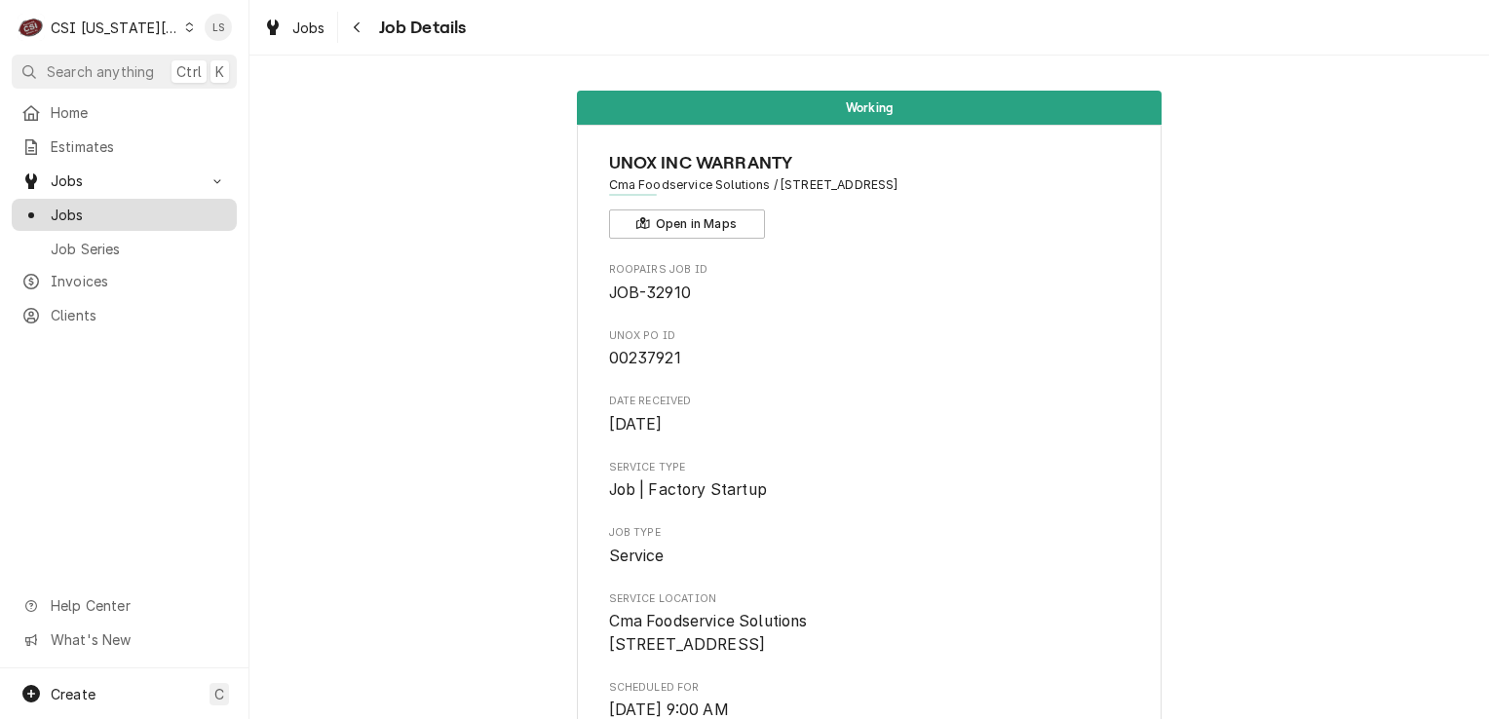
click at [68, 209] on span "Jobs" at bounding box center [139, 215] width 176 height 20
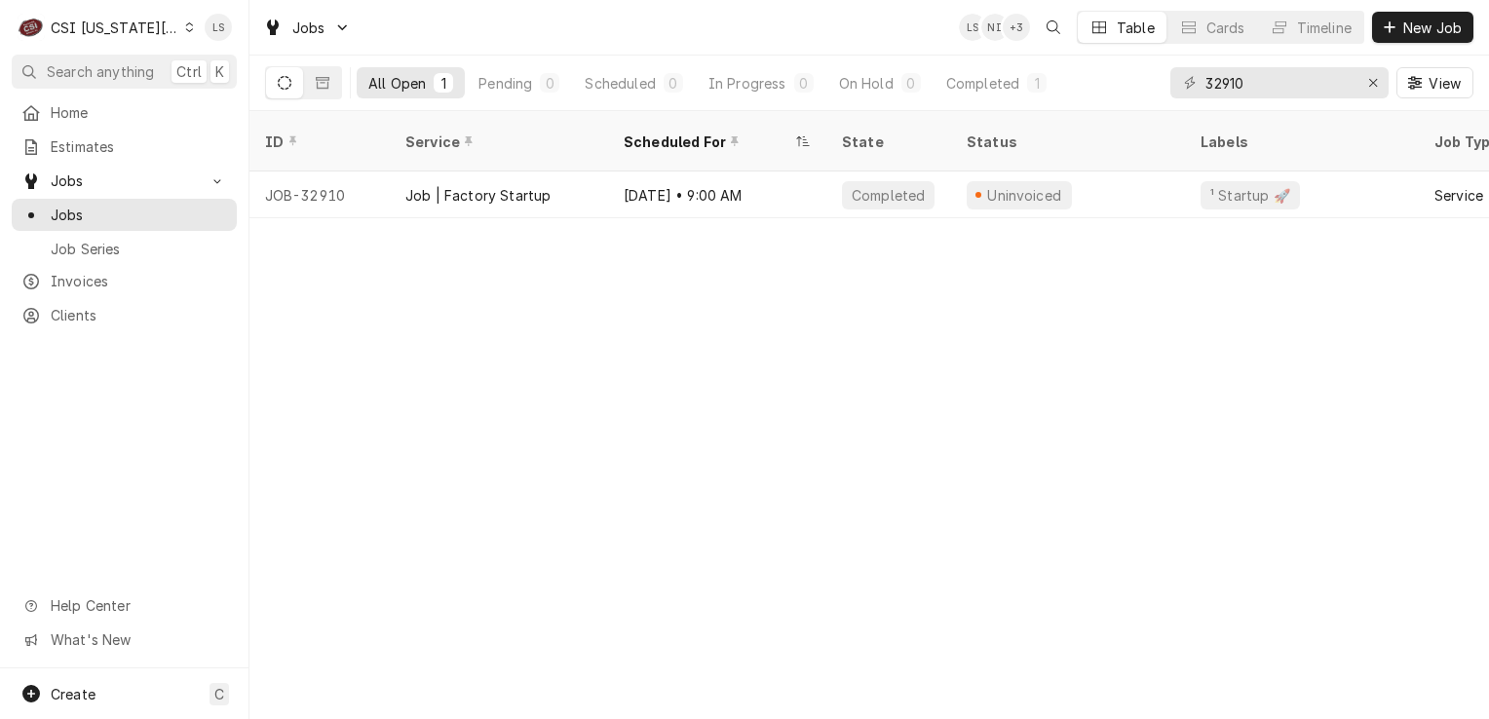
click at [185, 24] on div "Dynamic Content Wrapper" at bounding box center [189, 27] width 9 height 14
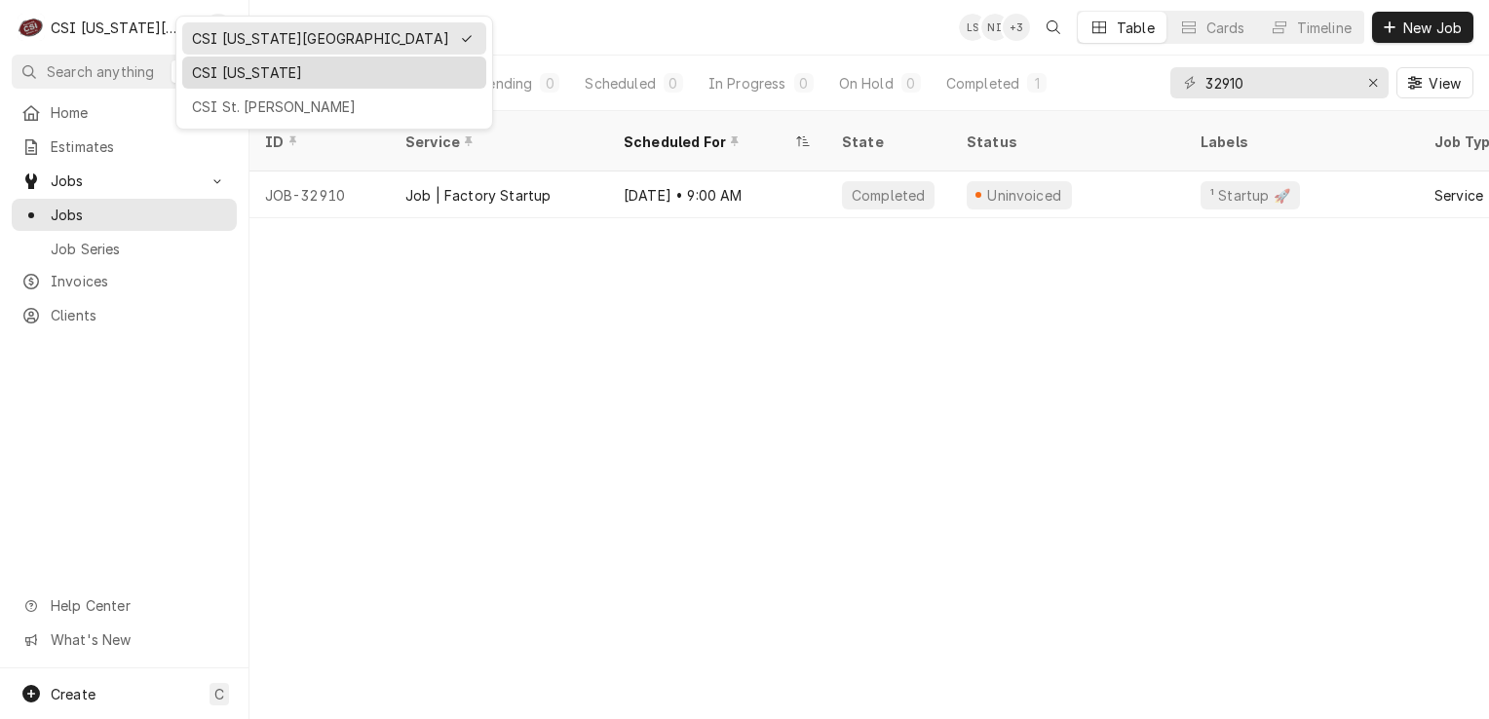
click at [224, 78] on div "CSI [US_STATE]" at bounding box center [334, 72] width 285 height 20
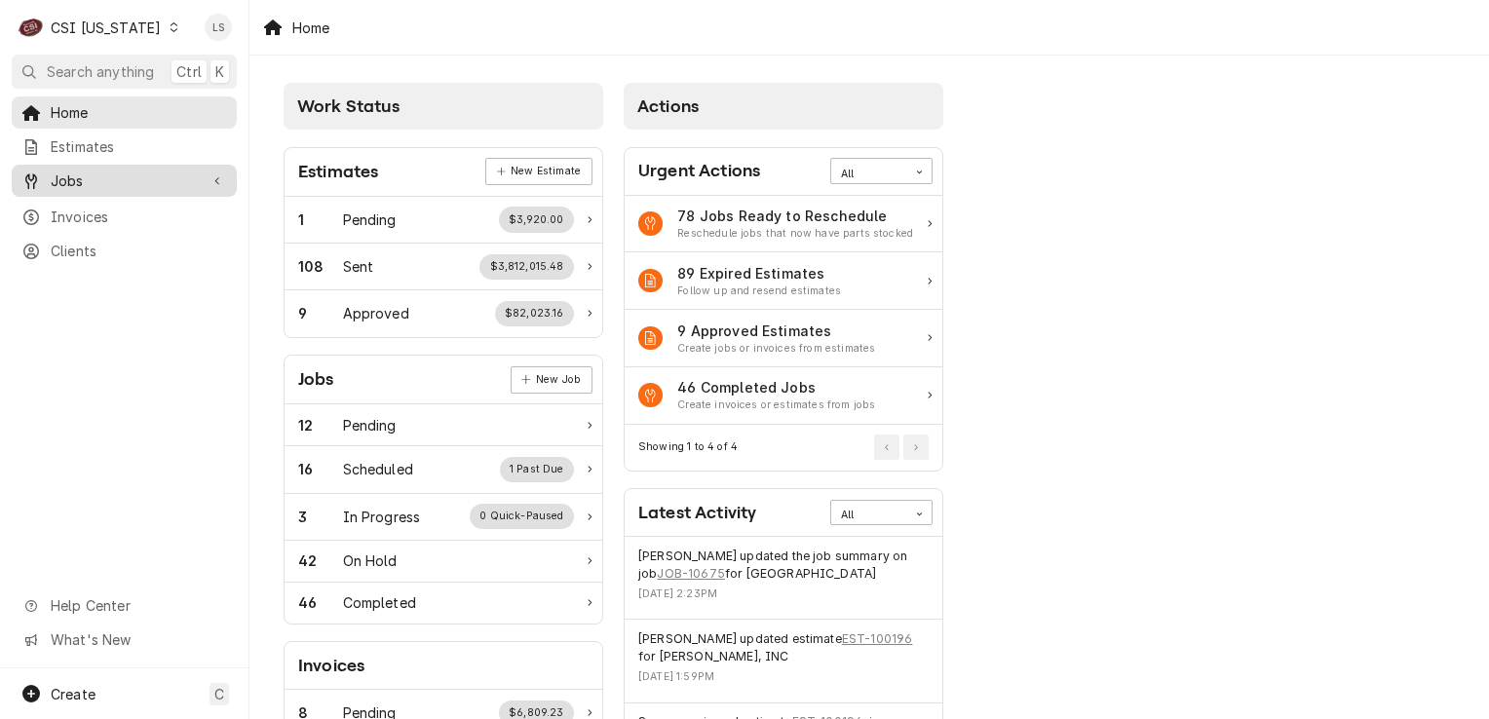
click at [97, 174] on span "Jobs" at bounding box center [124, 181] width 147 height 20
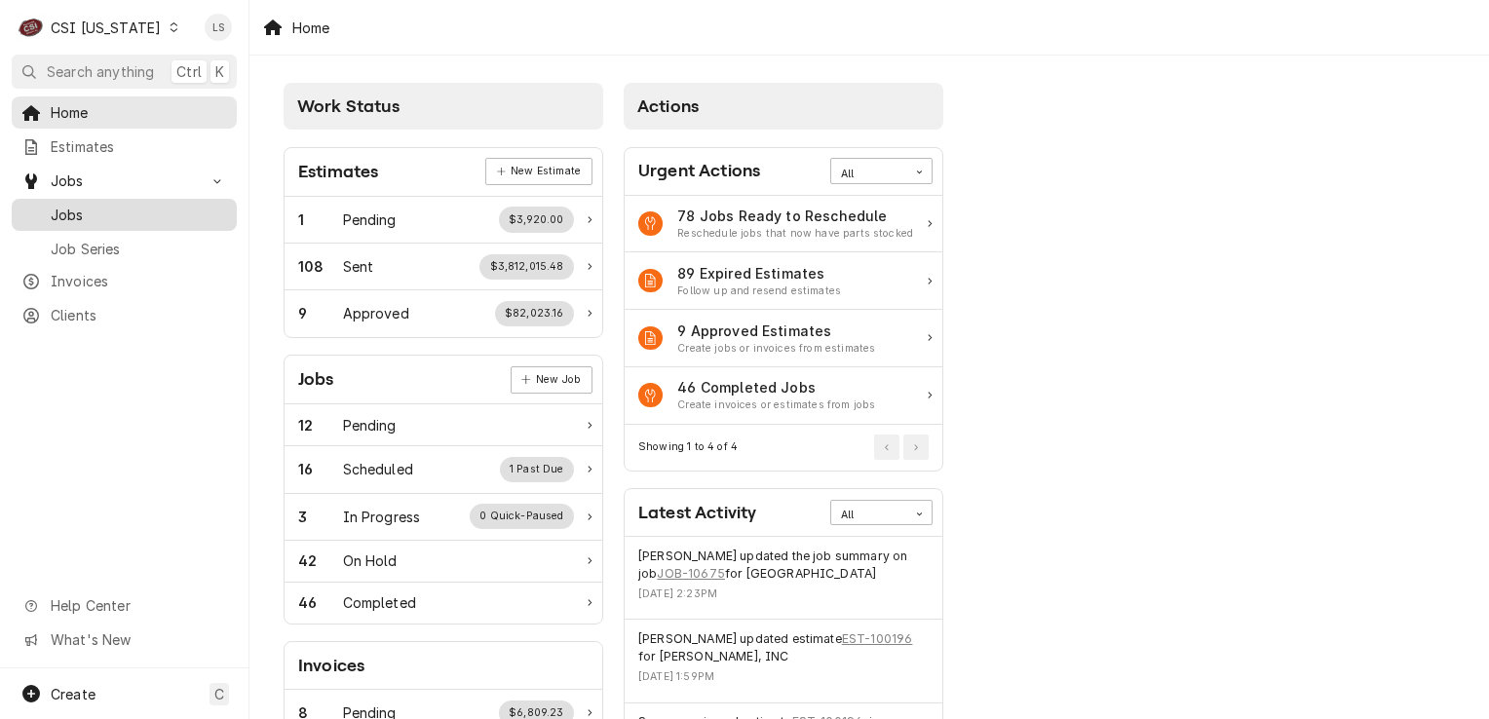
click at [89, 212] on span "Jobs" at bounding box center [139, 215] width 176 height 20
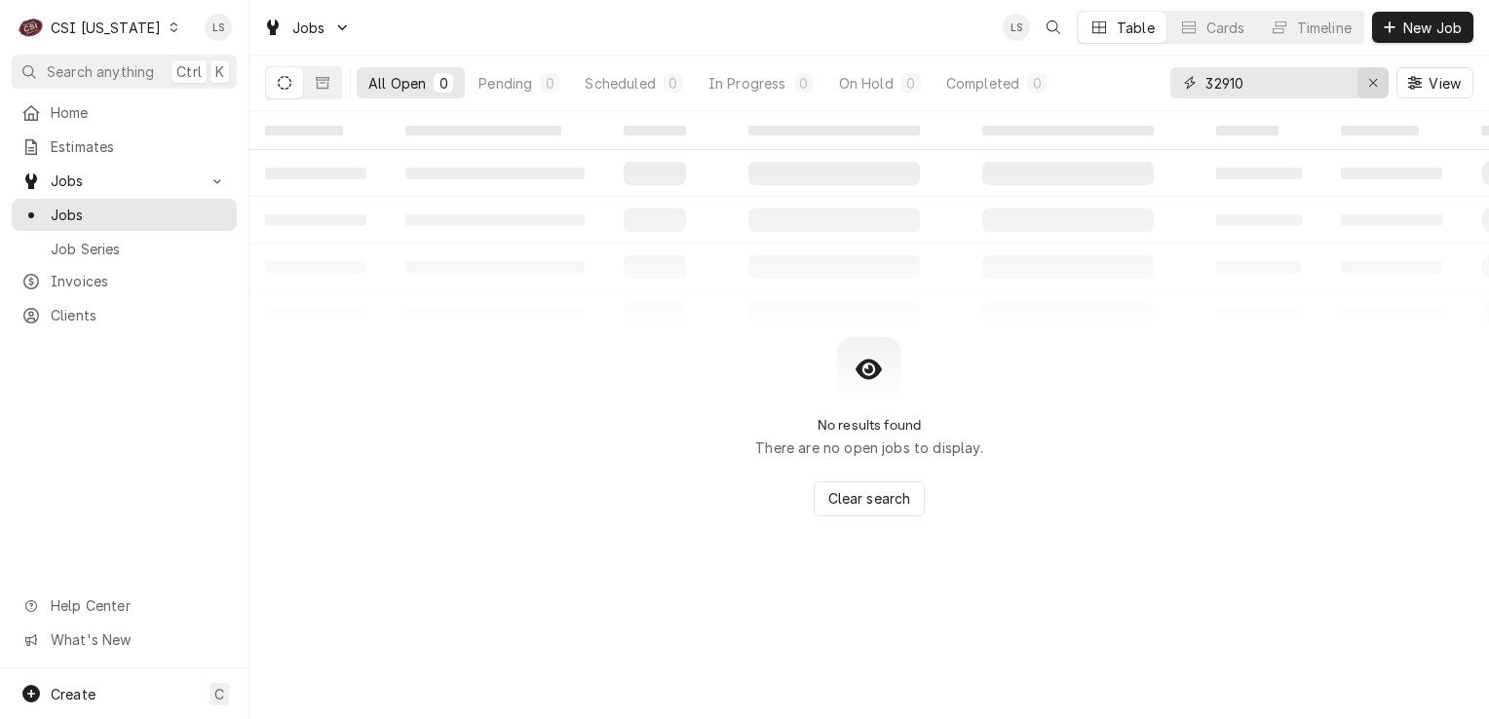
click at [1374, 80] on icon "Erase input" at bounding box center [1373, 83] width 8 height 8
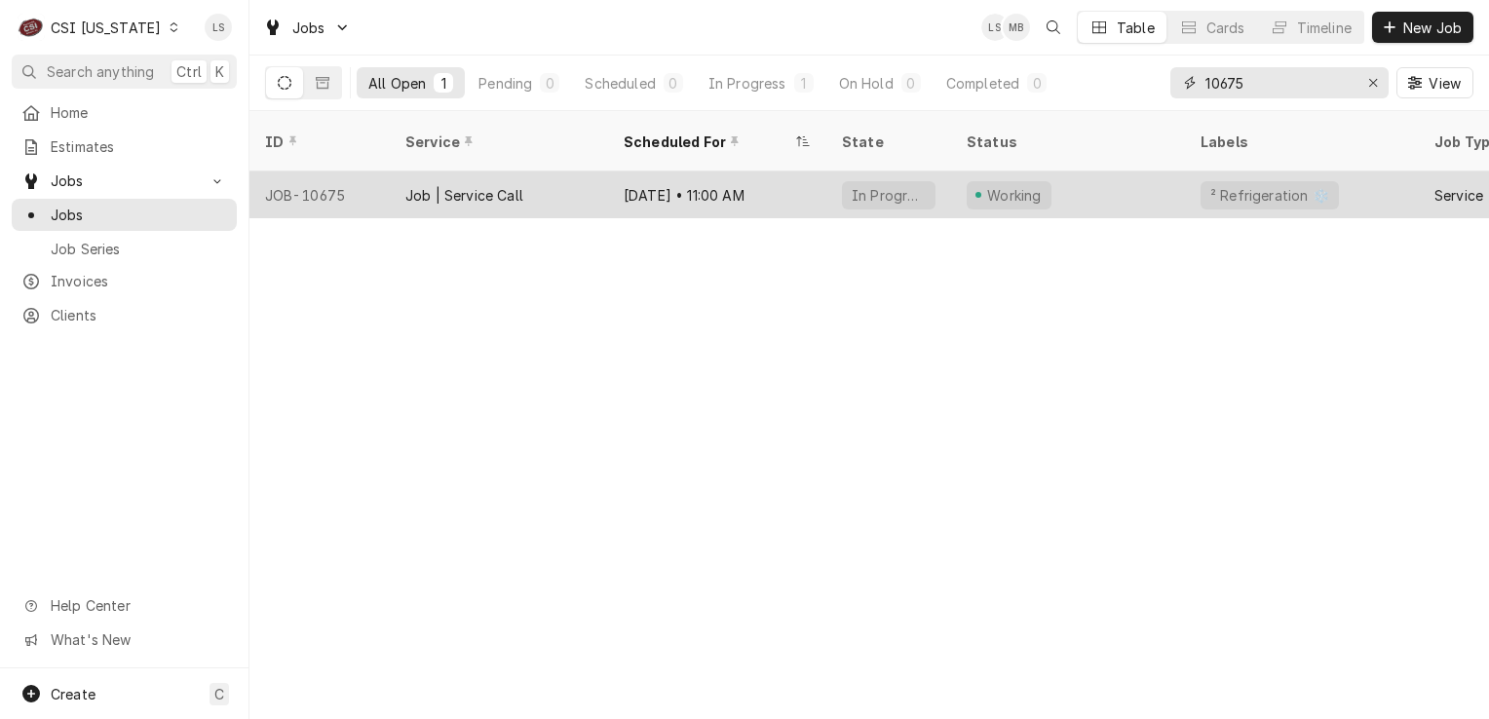
type input "10675"
click at [327, 181] on div "JOB-10675" at bounding box center [319, 195] width 140 height 47
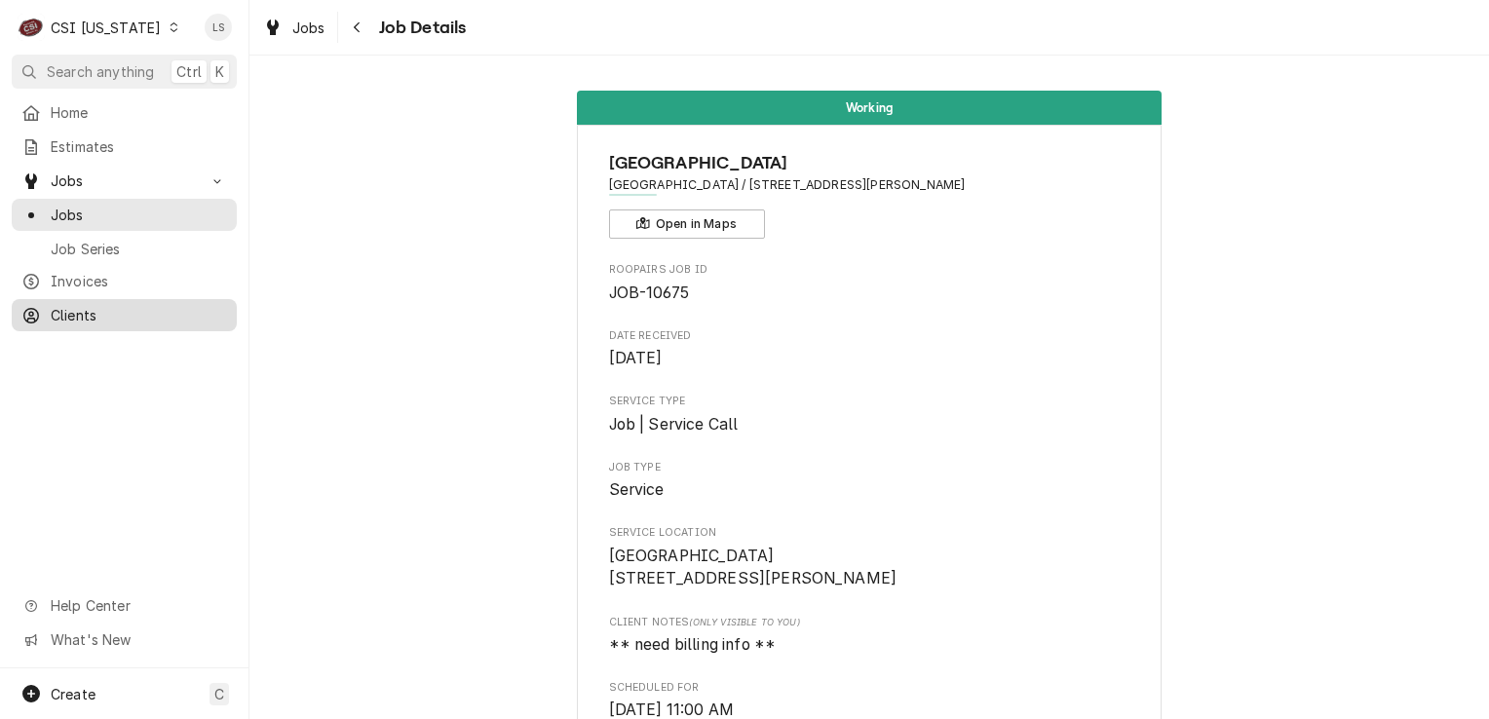
click at [140, 310] on span "Clients" at bounding box center [139, 315] width 176 height 20
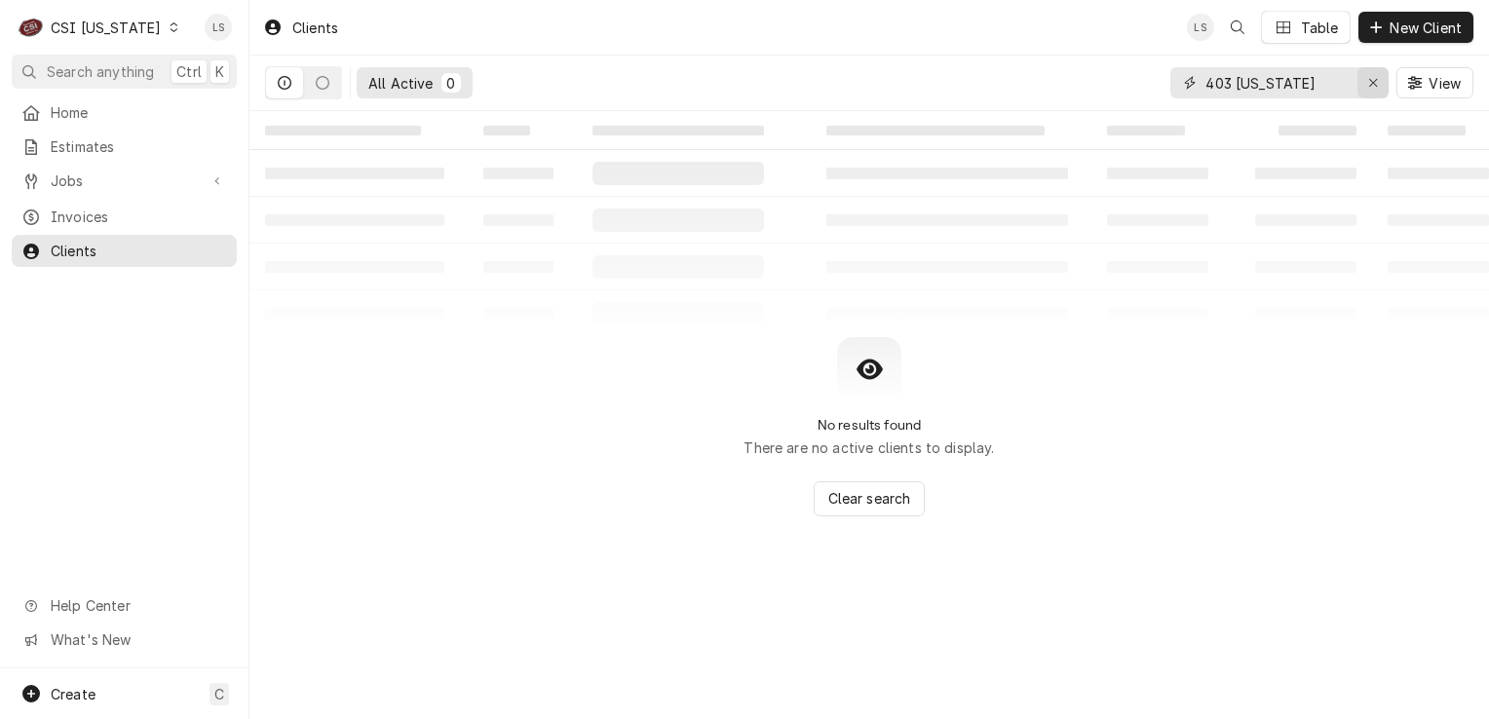
click at [1363, 88] on div "Erase input" at bounding box center [1372, 82] width 19 height 19
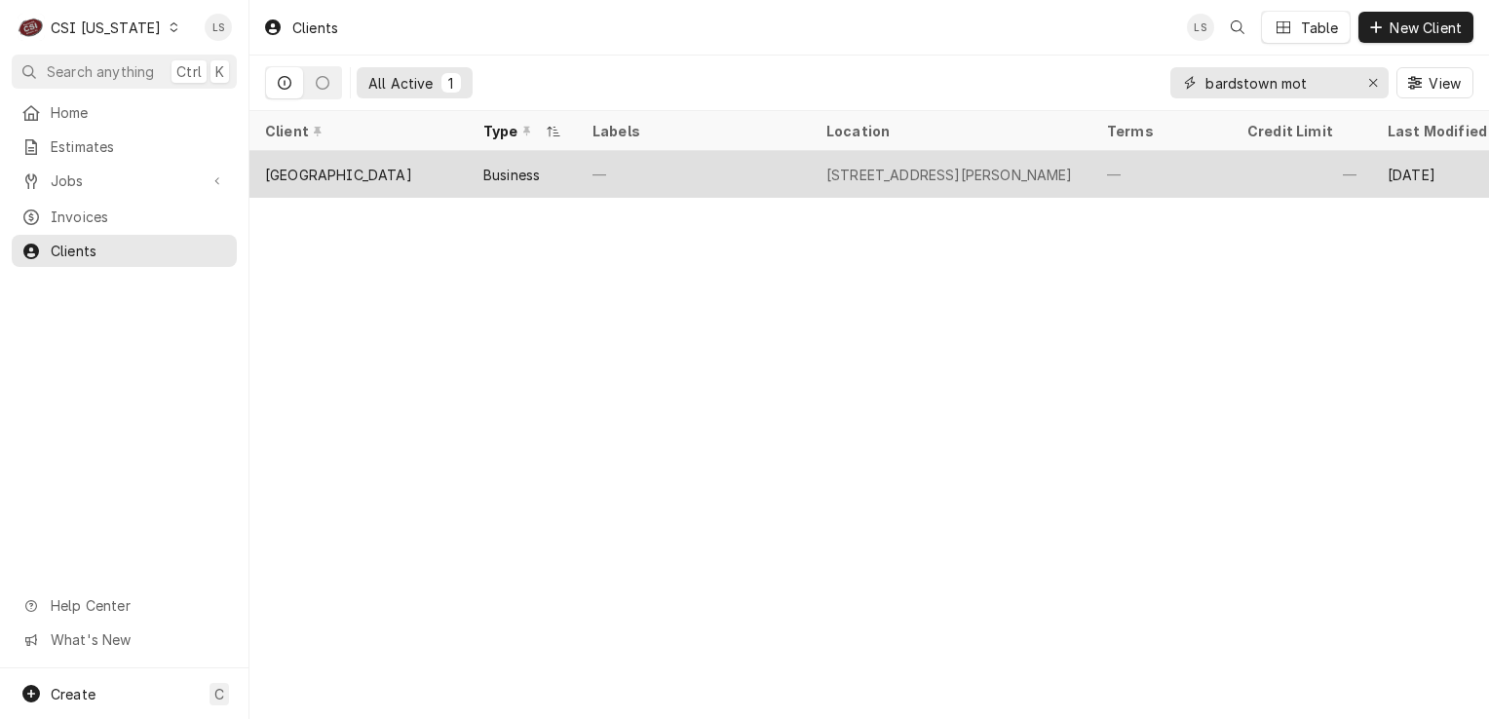
type input "bardstown mot"
click at [363, 173] on div "[GEOGRAPHIC_DATA]" at bounding box center [338, 175] width 147 height 20
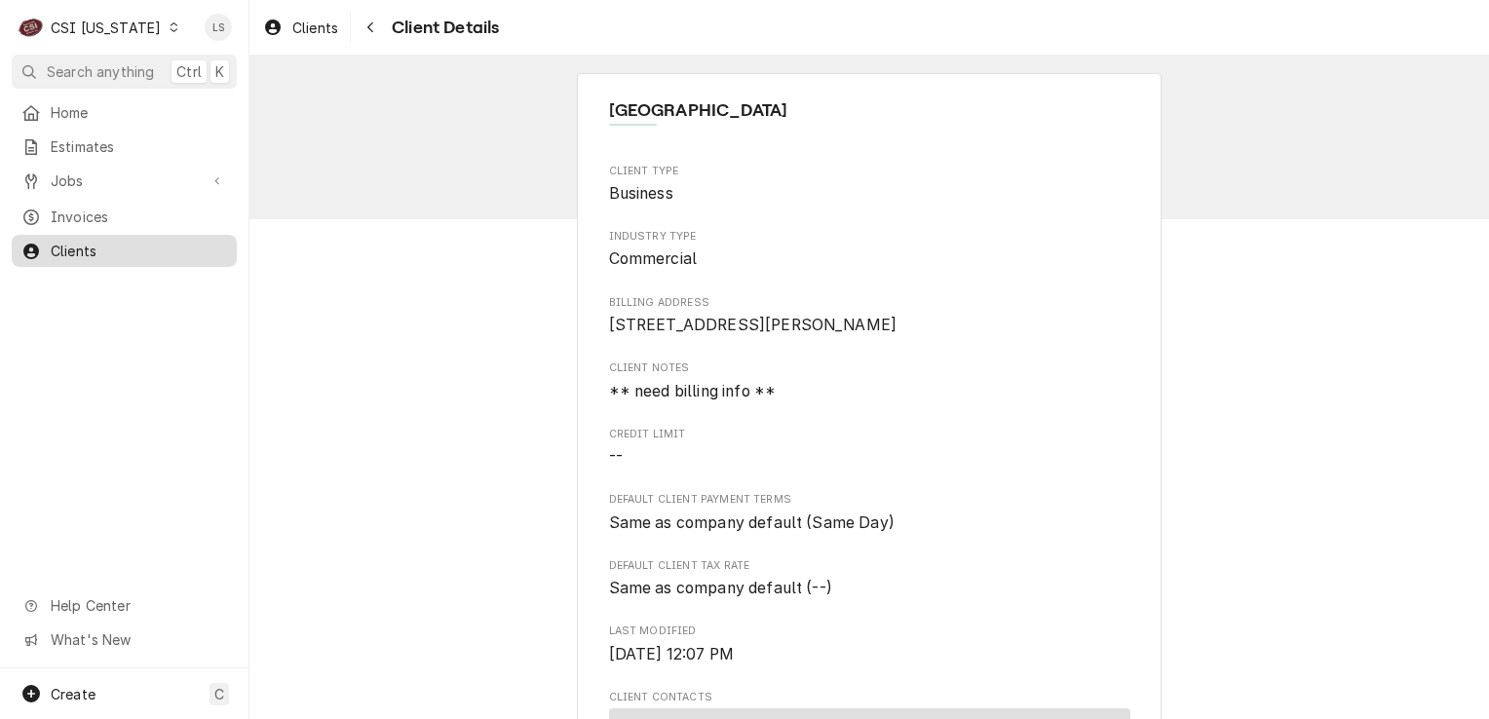
click at [103, 249] on span "Clients" at bounding box center [139, 251] width 176 height 20
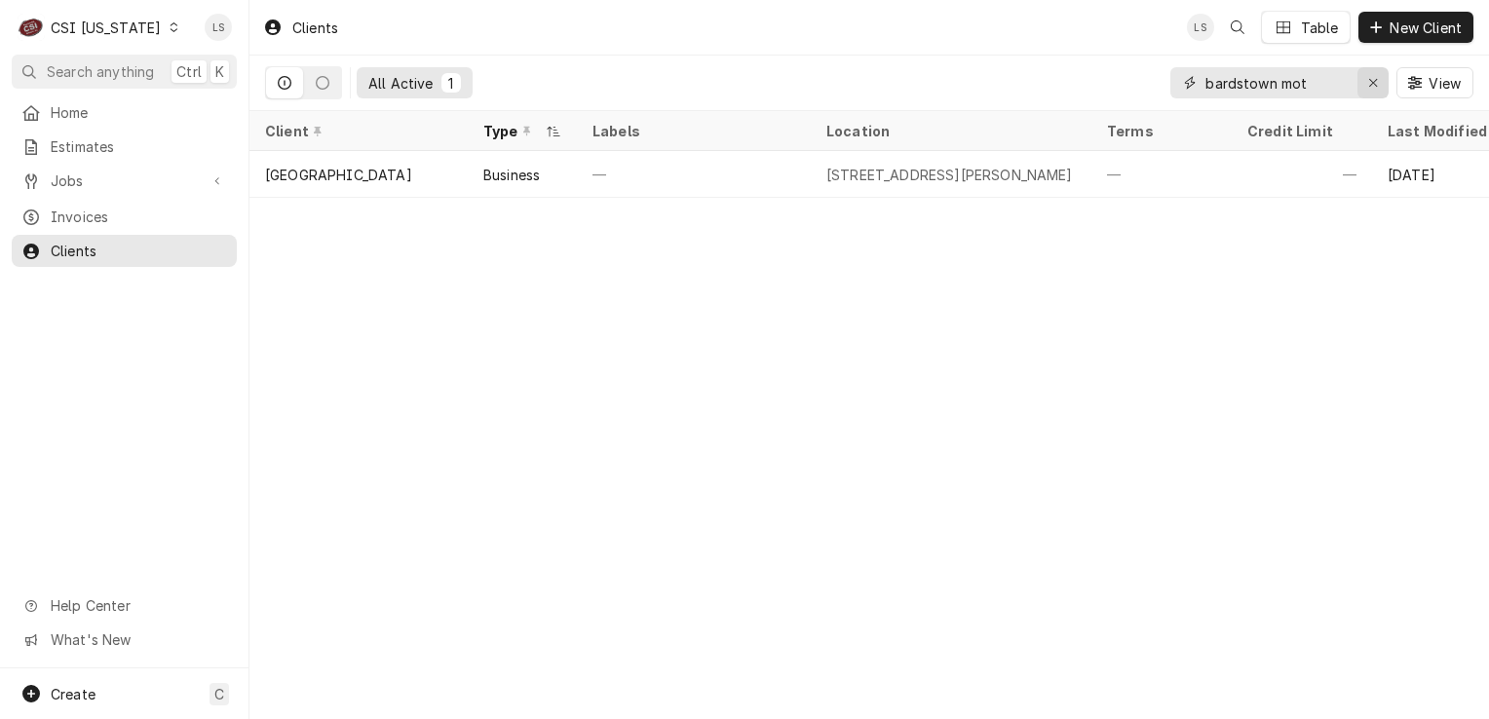
click at [1381, 83] on div "Erase input" at bounding box center [1372, 82] width 19 height 19
